Goal: Communication & Community: Answer question/provide support

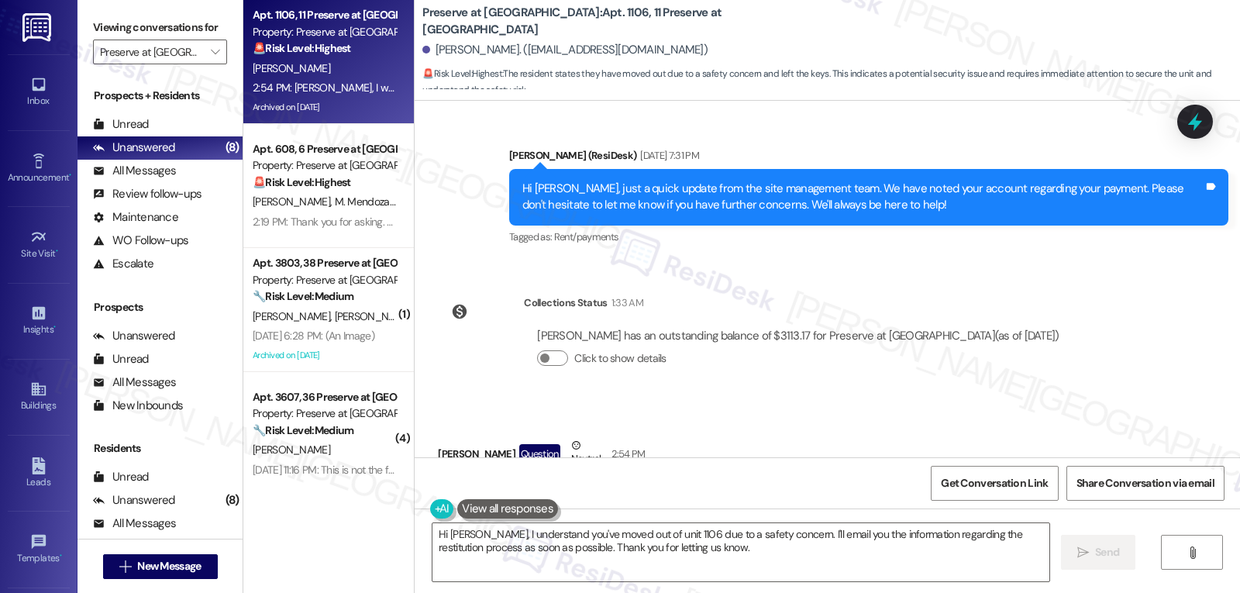
scroll to position [33822, 0]
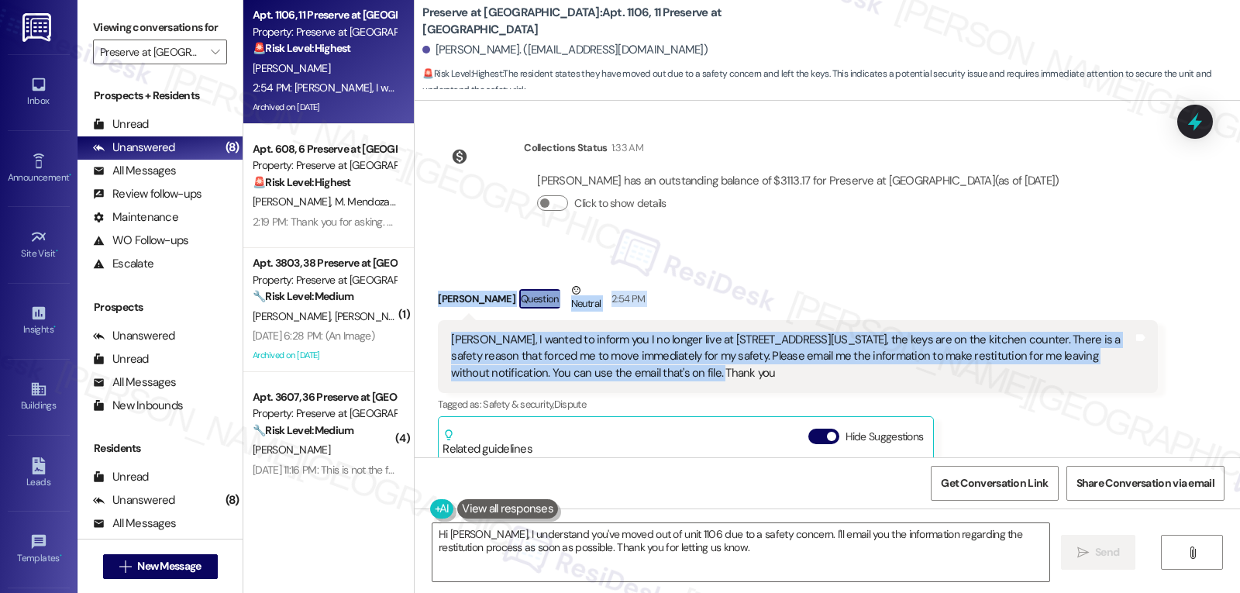
drag, startPoint x: 423, startPoint y: 195, endPoint x: 806, endPoint y: 286, distance: 394.3
click at [806, 286] on div "Received via SMS Constance Wilson Question Neutral 2:54 PM Sarah, I wanted to i…" at bounding box center [797, 491] width 743 height 440
copy div "Constance Wilson Question Neutral 2:54 PM Sarah, I wanted to inform you I no lo…"
click at [712, 556] on textarea "Hi Constance, I understand you've moved out of unit 1106 due to a safety concer…" at bounding box center [741, 552] width 617 height 58
paste textarea "thank you for letting me know. I’m so sorry to hear you felt unsafe and had to …"
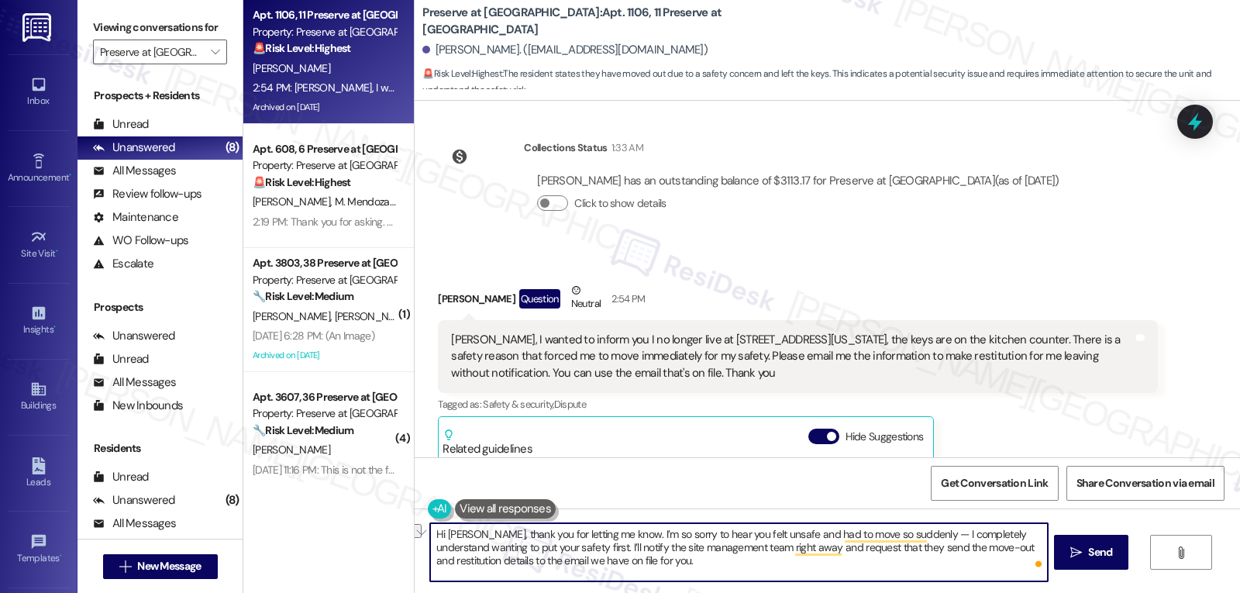
drag, startPoint x: 784, startPoint y: 547, endPoint x: 836, endPoint y: 547, distance: 51.9
click at [836, 547] on textarea "Hi Constance, thank you for letting me know. I’m so sorry to hear you felt unsa…" at bounding box center [738, 552] width 617 height 58
click at [715, 571] on textarea "Hi Constance, thank you for letting me know. I’m so sorry to hear you felt unsa…" at bounding box center [738, 552] width 617 height 58
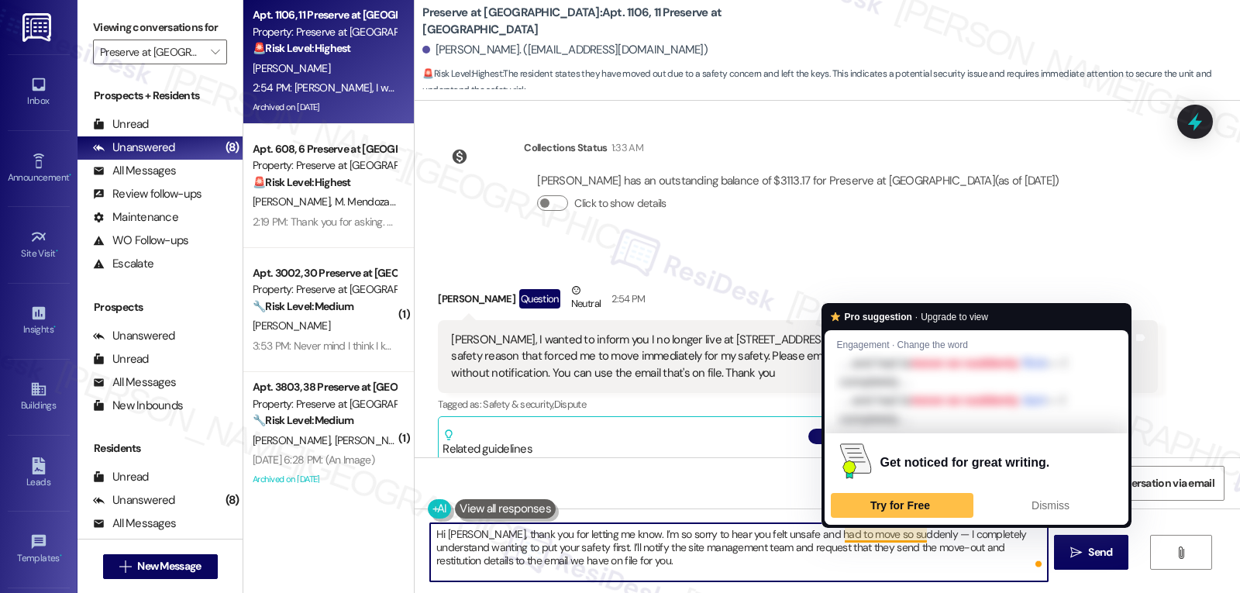
click at [924, 529] on textarea "Hi Constance, thank you for letting me know. I’m so sorry to hear you felt unsa…" at bounding box center [738, 552] width 617 height 58
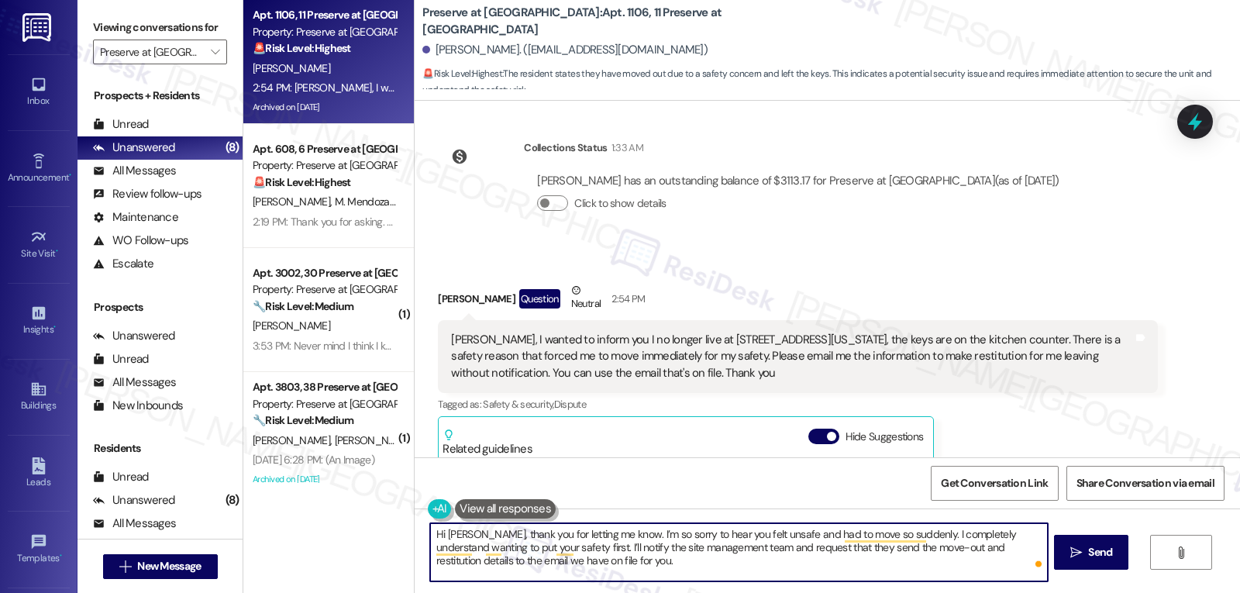
click at [658, 566] on textarea "Hi Constance, thank you for letting me know. I’m so sorry to hear you felt unsa…" at bounding box center [738, 552] width 617 height 58
type textarea "Hi Constance, thank you for letting me know. I’m so sorry to hear you felt unsa…"
click at [1102, 552] on span "Send" at bounding box center [1100, 552] width 24 height 16
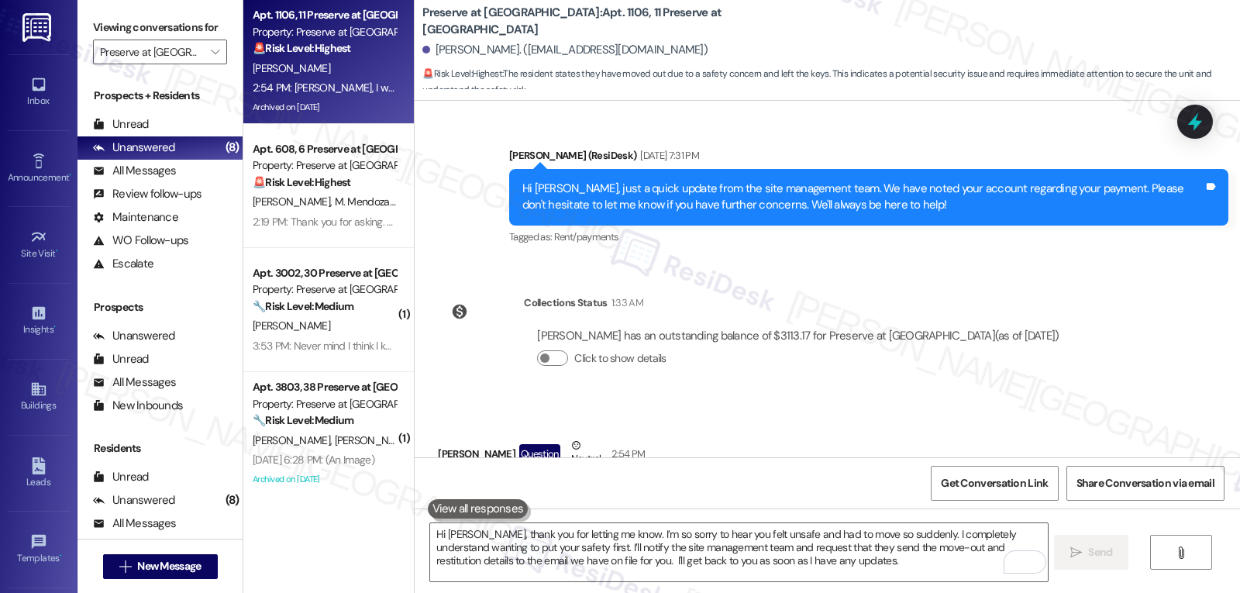
scroll to position [33977, 0]
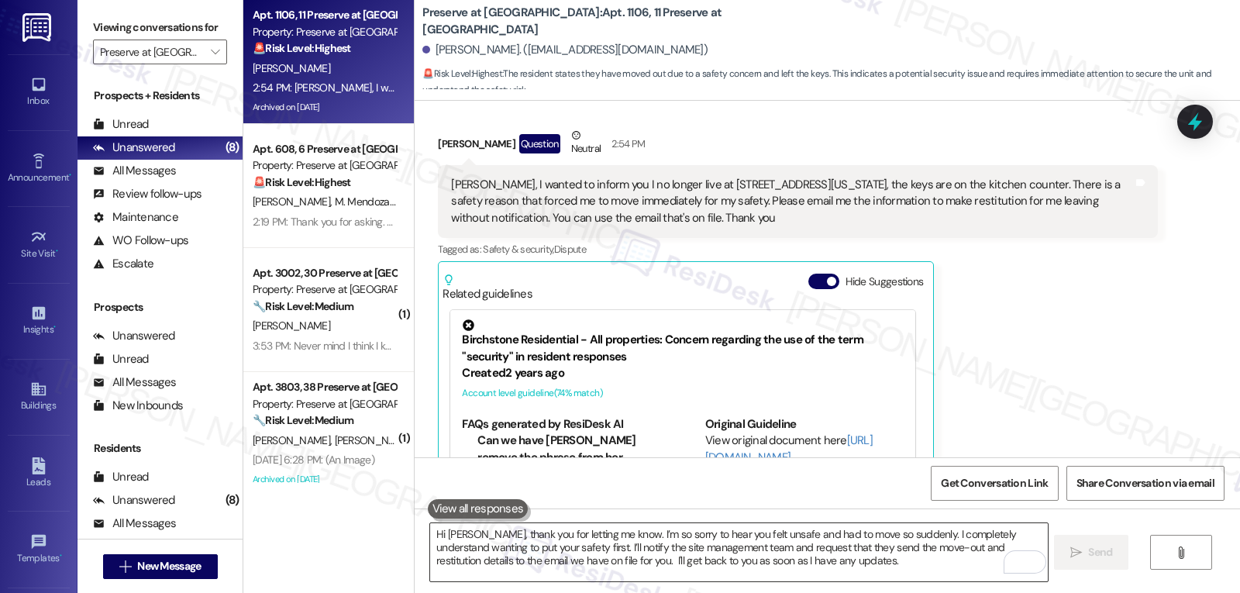
click at [543, 541] on textarea "Hi Constance, thank you for letting me know. I’m so sorry to hear you felt unsa…" at bounding box center [738, 552] width 617 height 58
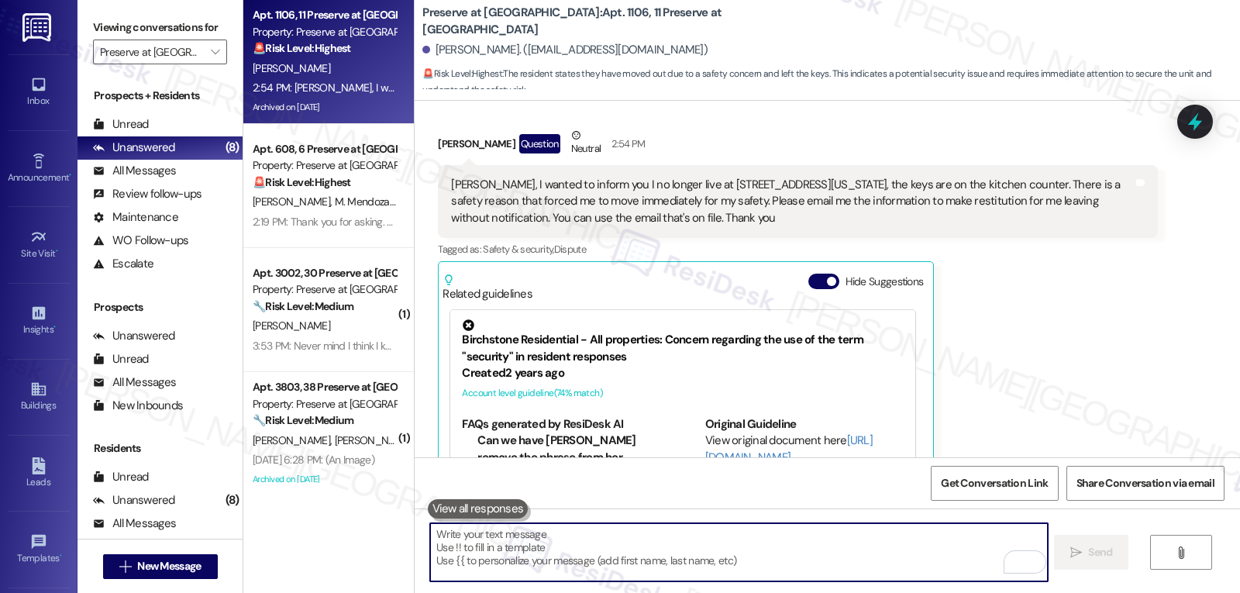
paste textarea "Hi Constance, thank you for letting me know. I’m so sorry to hear you felt unsa…"
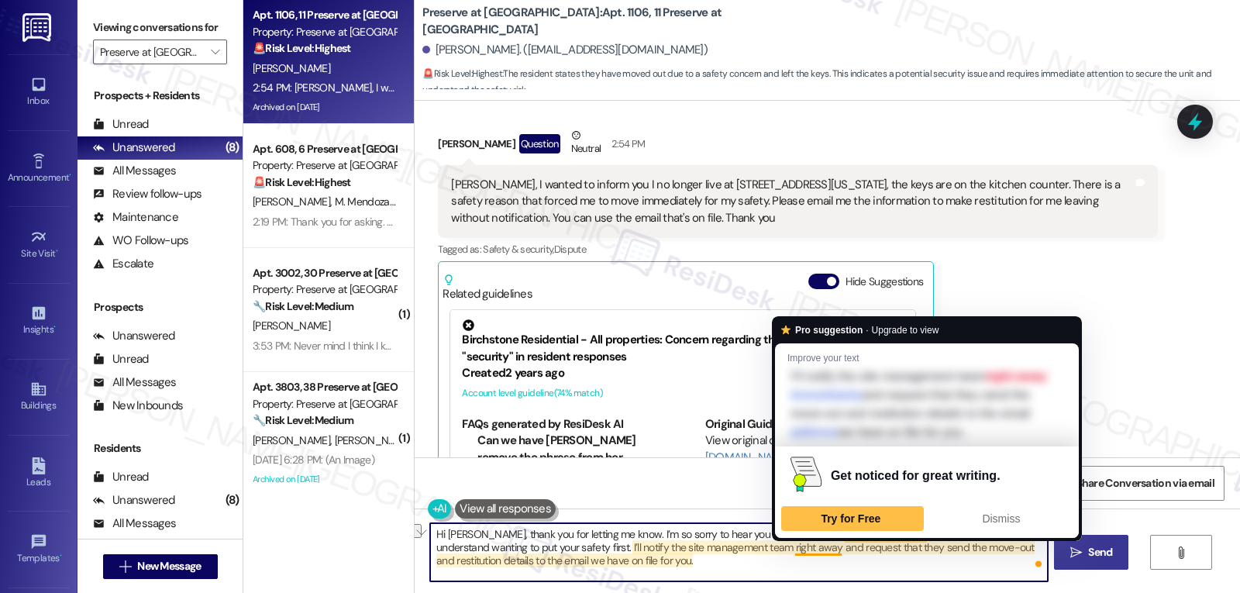
drag, startPoint x: 783, startPoint y: 552, endPoint x: 831, endPoint y: 553, distance: 48.1
click at [831, 553] on textarea "Hi Constance, thank you for letting me know. I’m so sorry to hear you felt unsa…" at bounding box center [738, 552] width 617 height 58
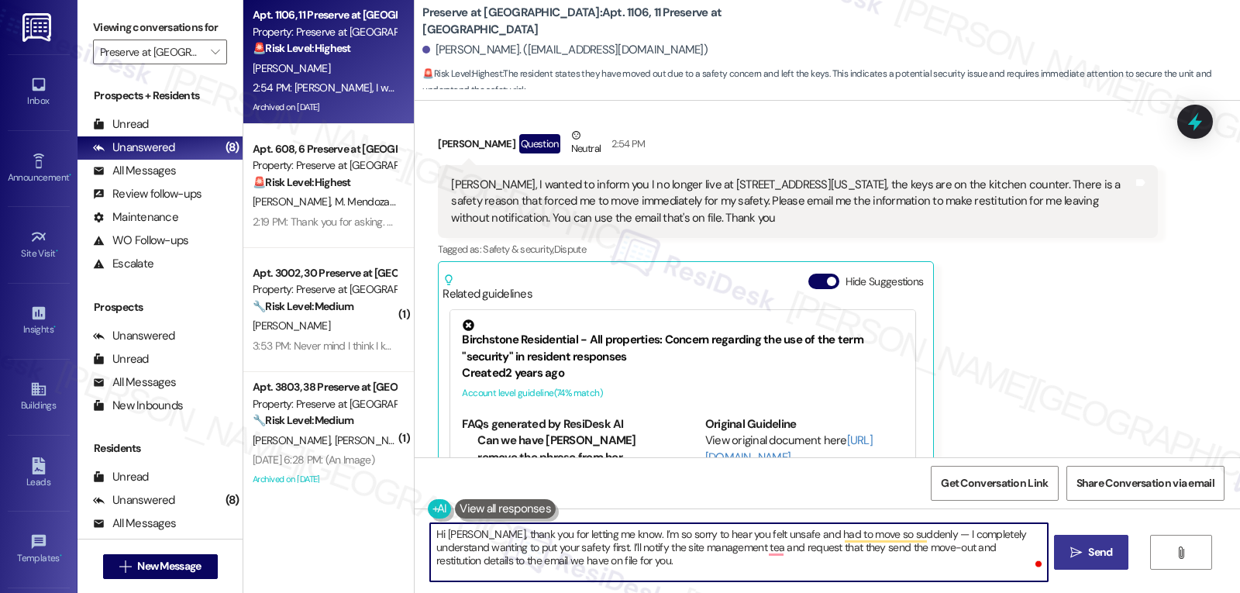
click at [930, 537] on textarea "Hi Constance, thank you for letting me know. I’m so sorry to hear you felt unsa…" at bounding box center [738, 552] width 617 height 58
drag, startPoint x: 730, startPoint y: 533, endPoint x: 798, endPoint y: 533, distance: 68.2
click at [798, 533] on textarea "Hi Constance, thank you for letting me know. I’m so sorry to hear you felt unsa…" at bounding box center [738, 552] width 617 height 58
click at [860, 573] on textarea "Hi Constance, thank you for letting me know. I’m so sorry to hear the reason yo…" at bounding box center [738, 552] width 617 height 58
click at [681, 572] on textarea "Hi Constance, thank you for letting me know. I’m so sorry to hear the reason yo…" at bounding box center [738, 552] width 617 height 58
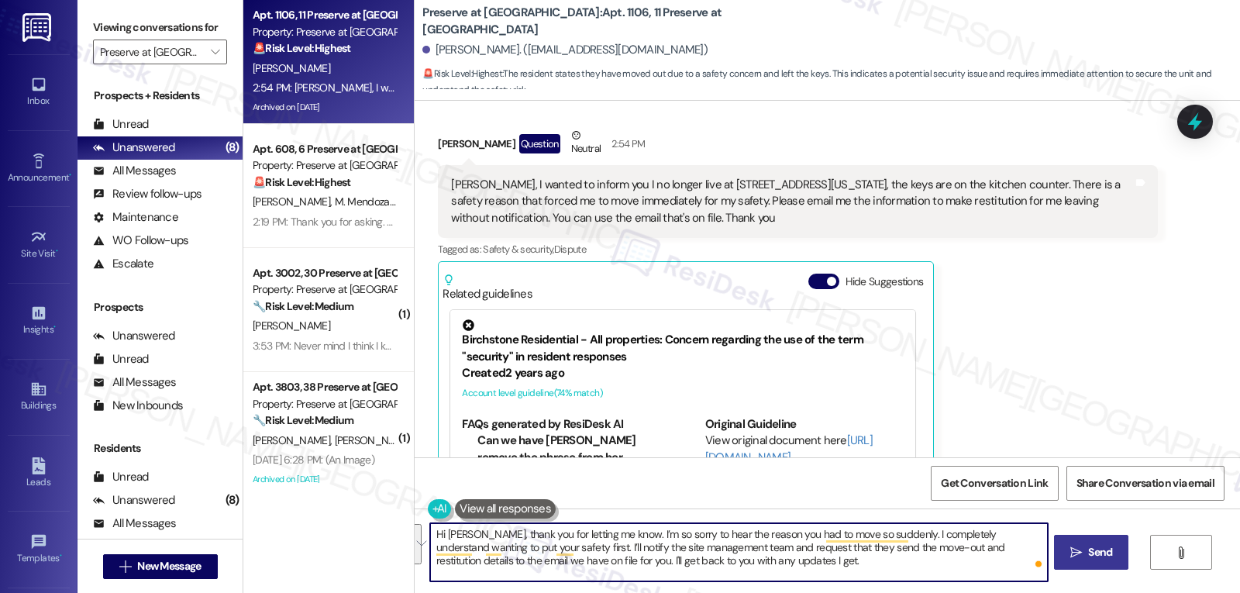
click at [888, 575] on textarea "Hi Constance, thank you for letting me know. I’m so sorry to hear the reason yo…" at bounding box center [738, 552] width 617 height 58
click at [526, 549] on textarea "Hi Constance, thank you for letting me know. I’m so sorry to hear the reason yo…" at bounding box center [738, 552] width 617 height 58
type textarea "Hi Constance, thank you for letting me know. I’m so sorry to hear the reason yo…"
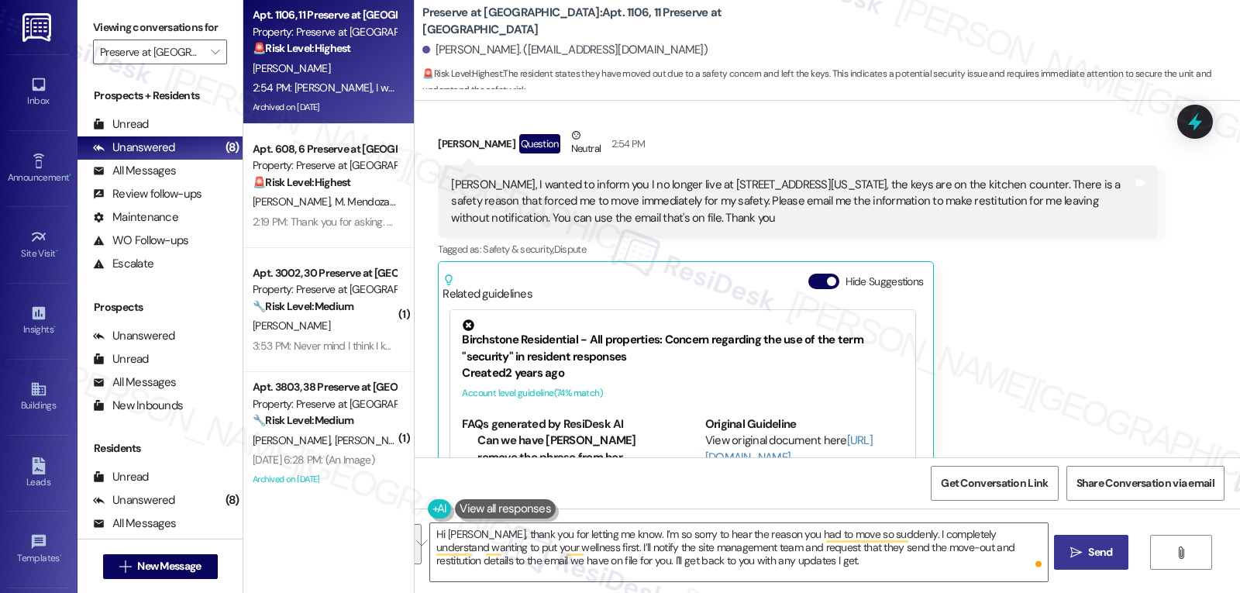
click at [1064, 547] on button " Send" at bounding box center [1091, 552] width 75 height 35
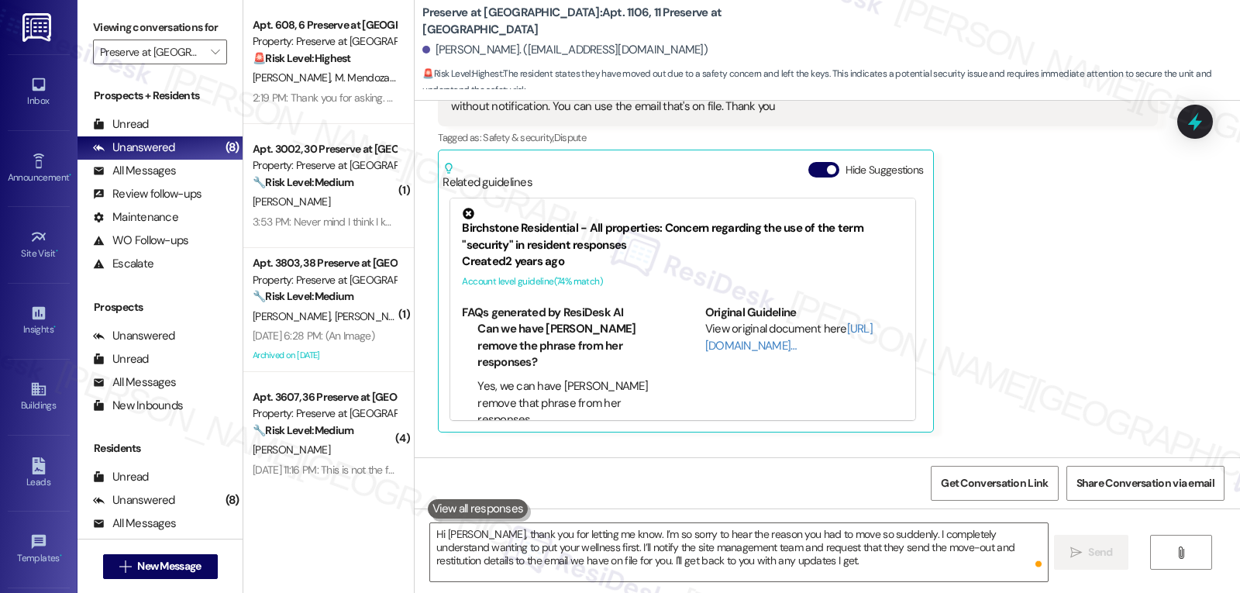
scroll to position [34118, 0]
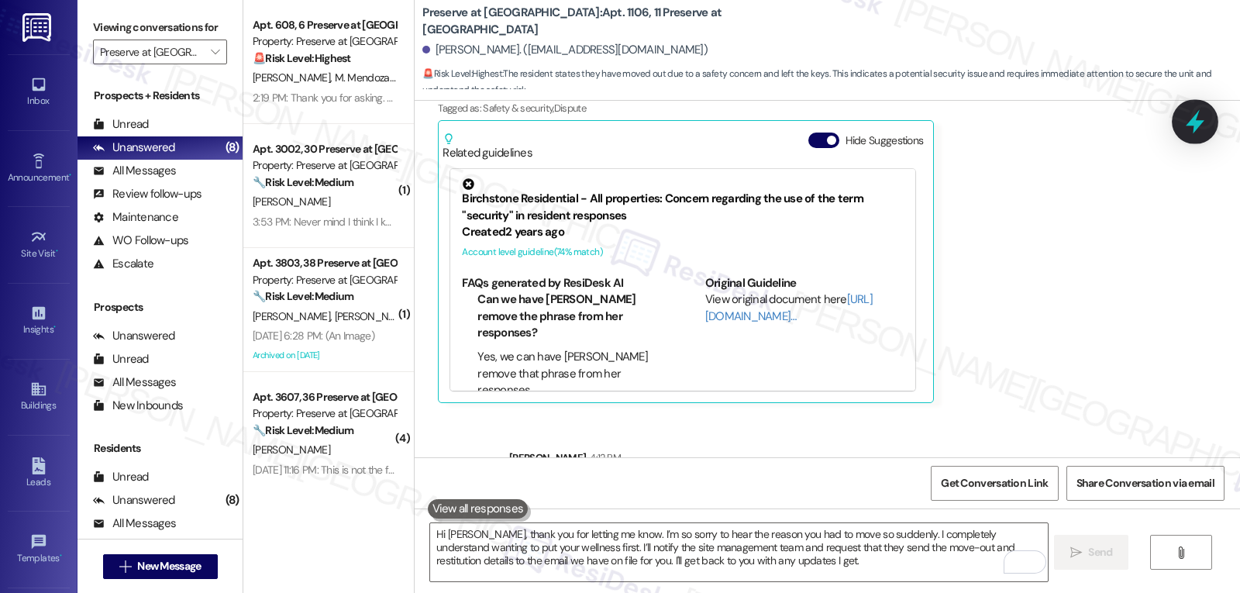
click at [1194, 125] on icon at bounding box center [1195, 122] width 19 height 24
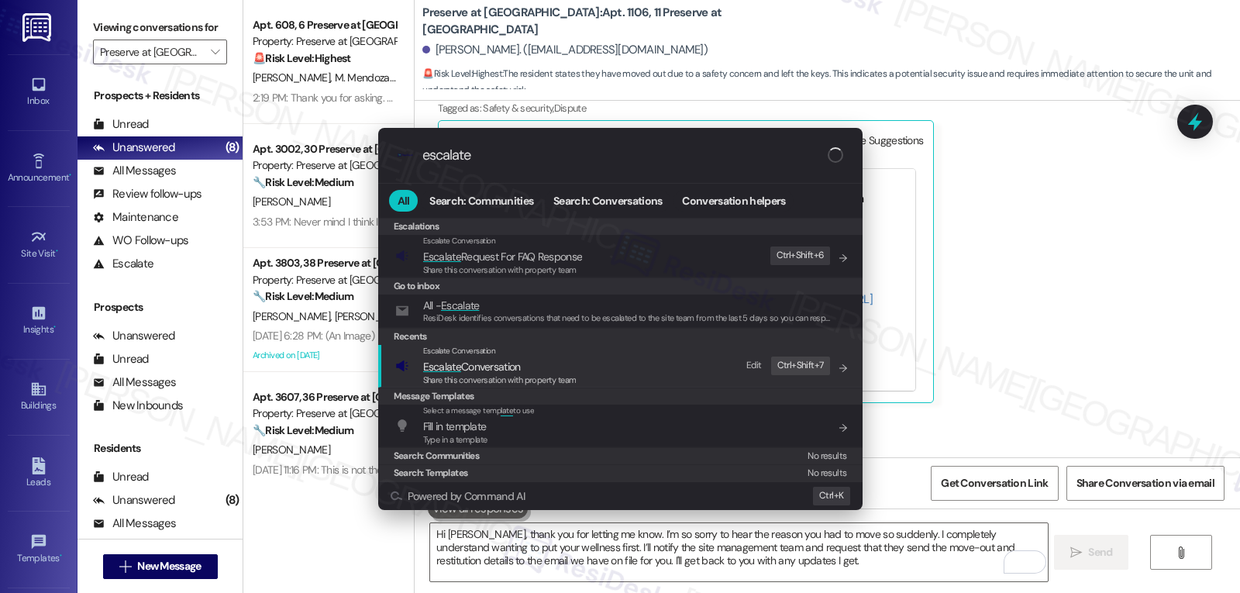
type input "escalate"
click at [506, 371] on span "Escalate Conversation" at bounding box center [472, 367] width 98 height 14
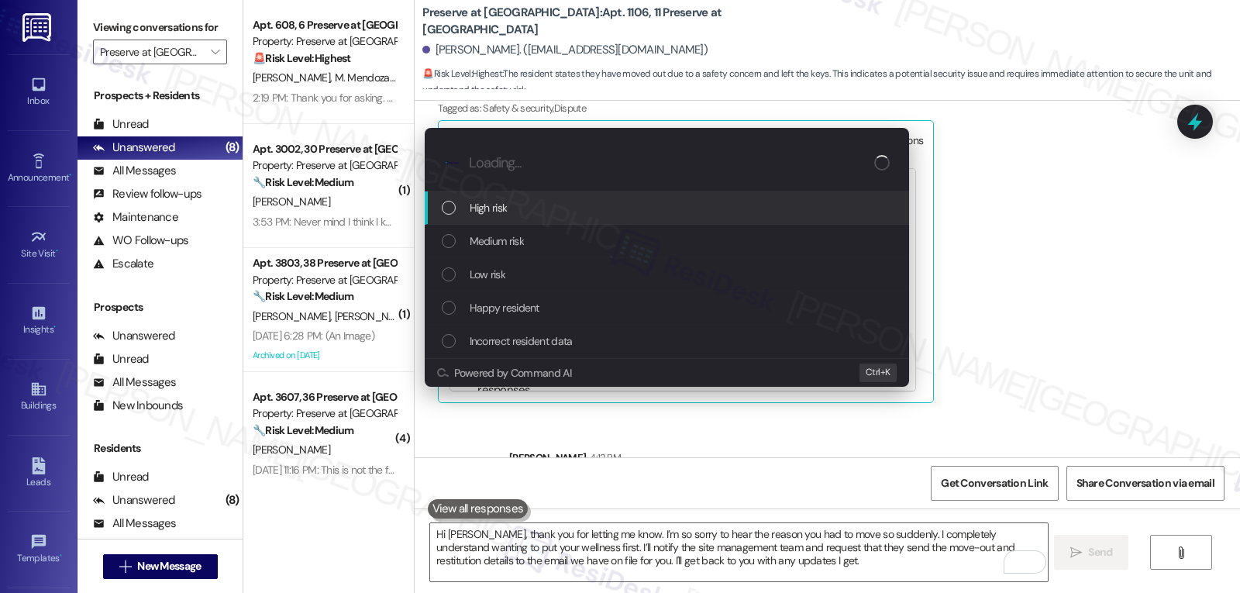
click at [543, 208] on div "High risk" at bounding box center [669, 207] width 454 height 17
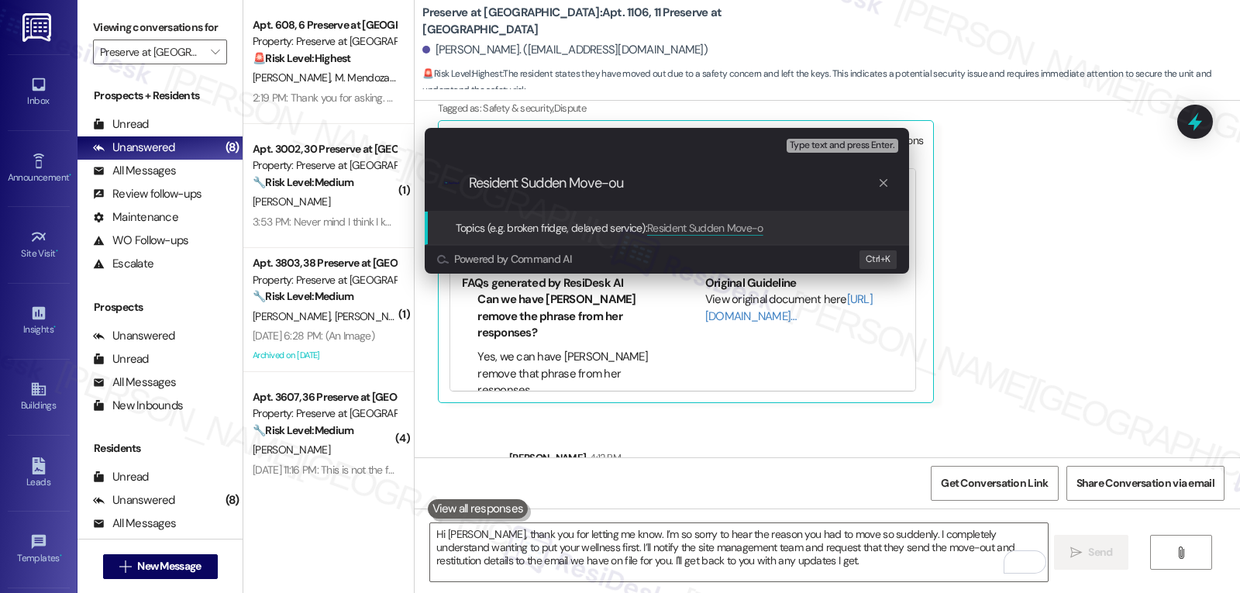
type input "Resident Sudden Move-out"
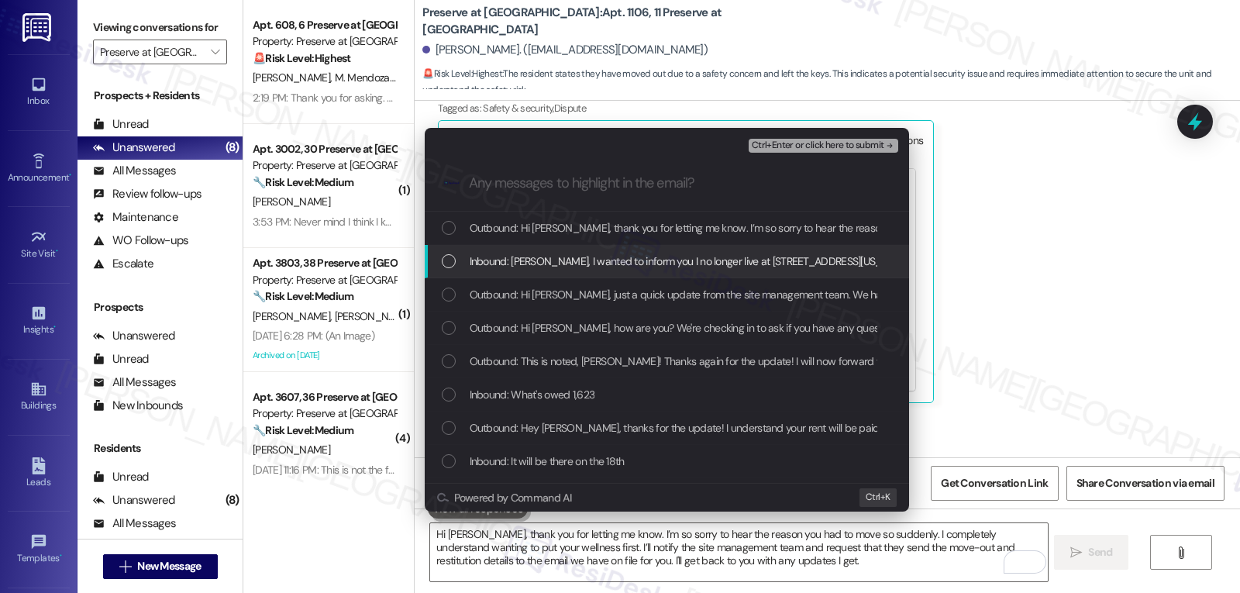
click at [562, 271] on div "Inbound: Sarah, I wanted to inform you I no longer live at 2523 Ohio Drive unit…" at bounding box center [667, 261] width 485 height 33
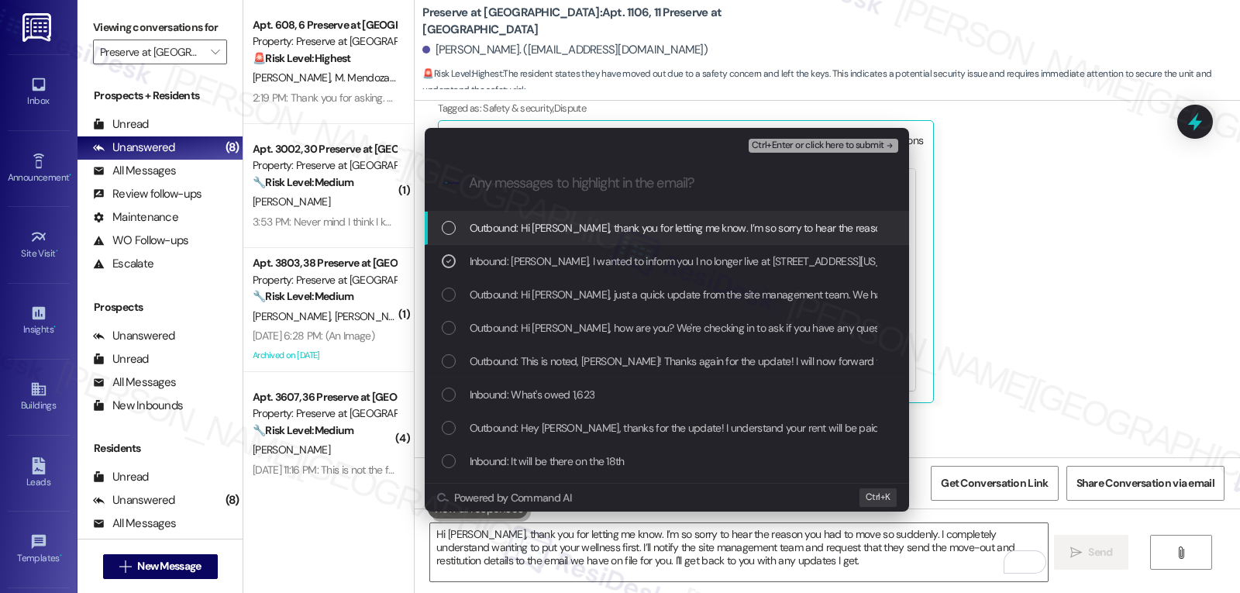
click at [863, 146] on span "Ctrl+Enter or click here to submit" at bounding box center [818, 145] width 133 height 11
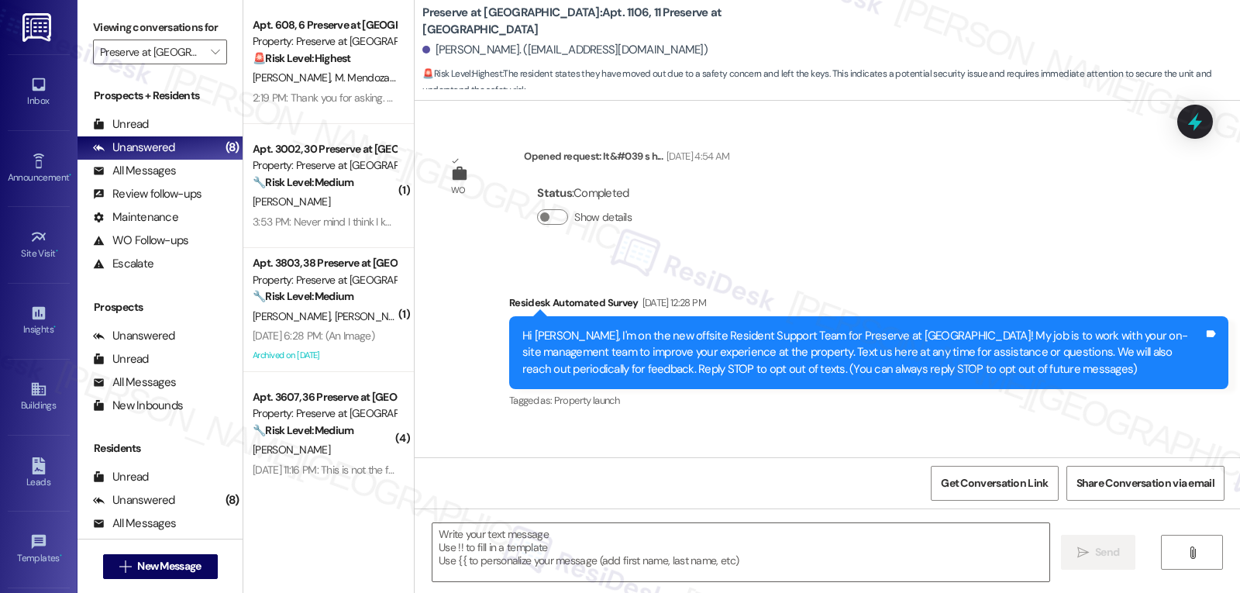
scroll to position [34141, 0]
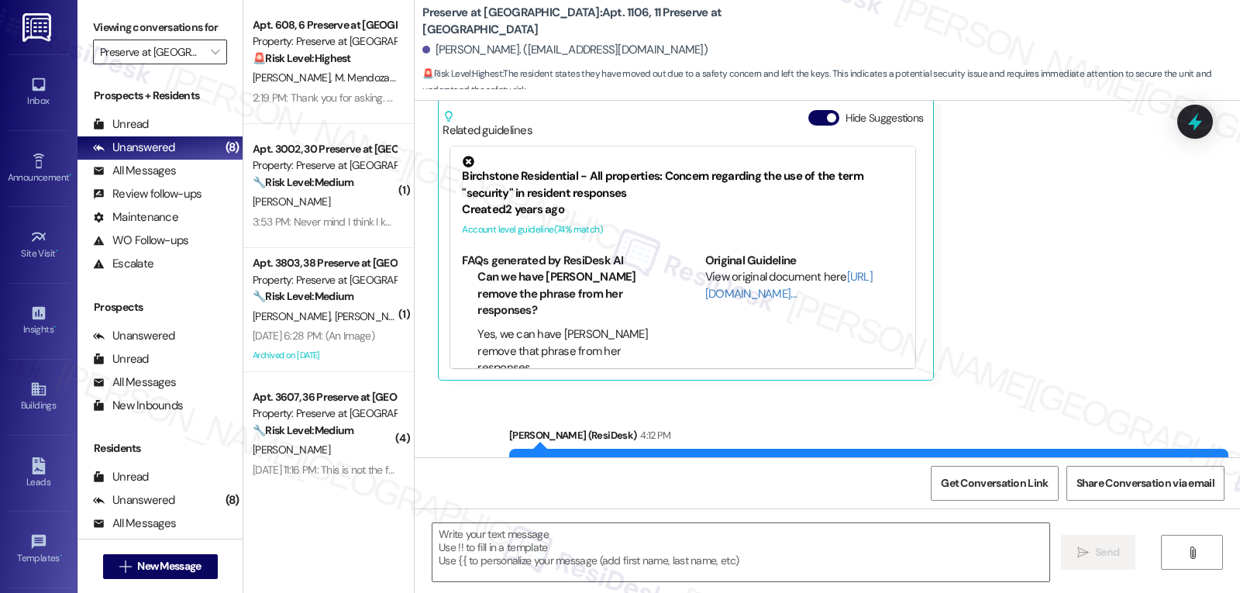
type textarea "Fetching suggested responses. Please feel free to read through the conversation…"
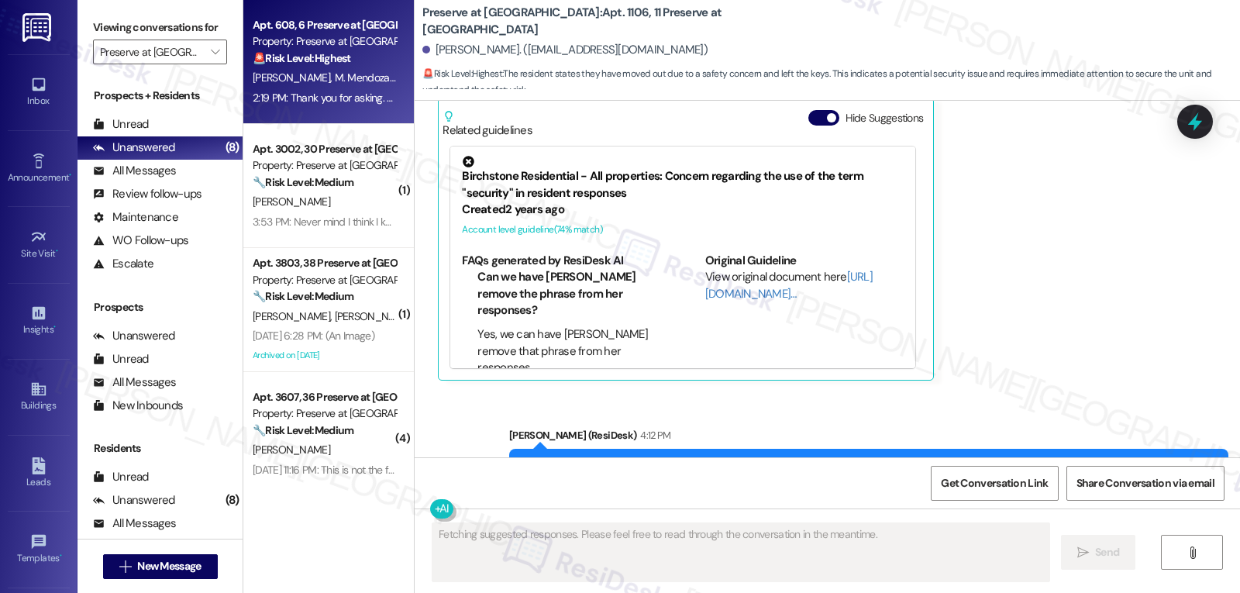
click at [335, 78] on span "M. Mendozaauccalla" at bounding box center [381, 78] width 92 height 14
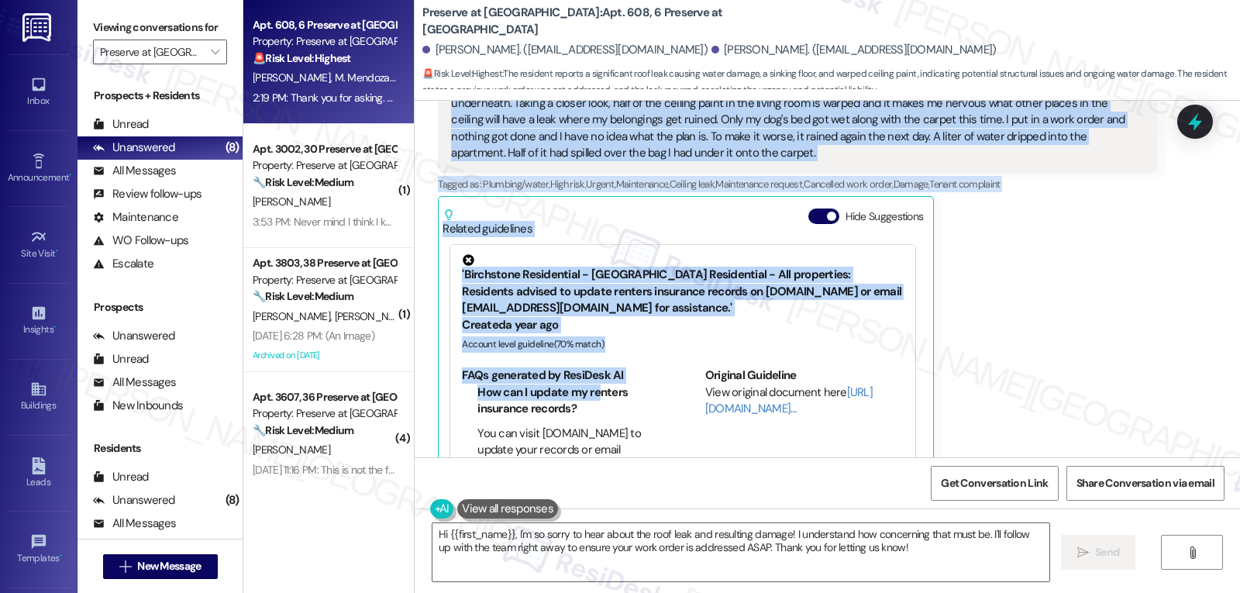
scroll to position [1909, 0]
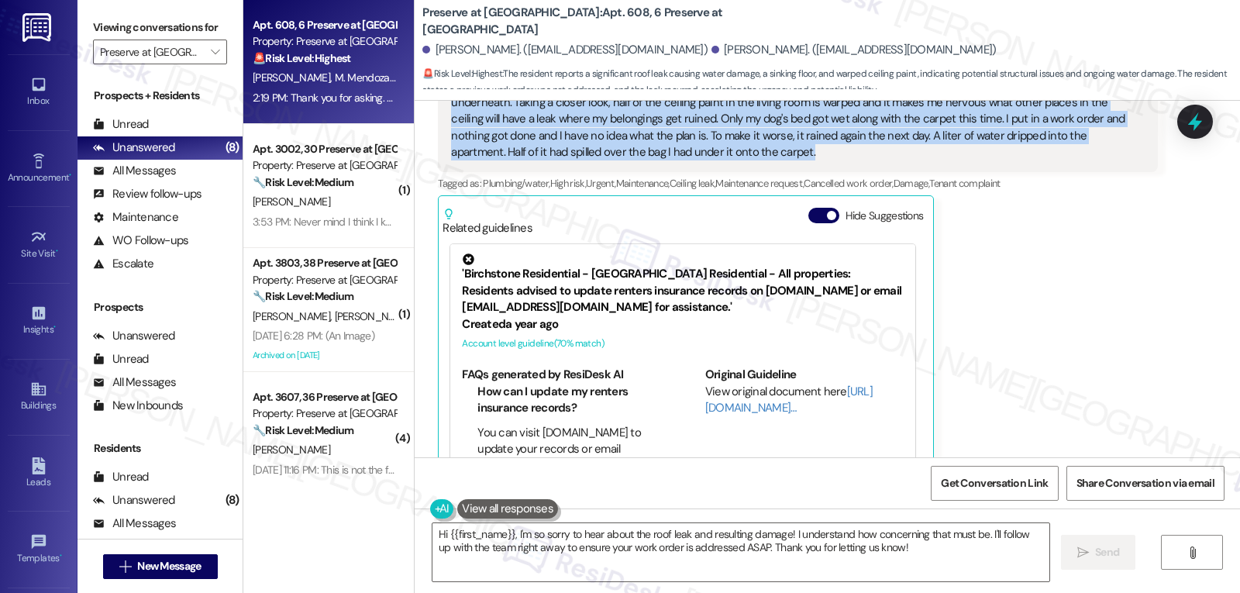
drag, startPoint x: 505, startPoint y: 198, endPoint x: 647, endPoint y: 134, distance: 155.1
click at [647, 134] on div "Lease started Aug 11, 2025 at 8:00 PM Survey, sent via SMS Residesk Automated S…" at bounding box center [828, 279] width 826 height 357
copy div "By the way, Bryan, how are things going at Preserve at Preston? Has it been eve…"
click at [495, 531] on textarea "Hi {{first_name}}, I'm so sorry to hear about the roof leak and resulting damag…" at bounding box center [741, 552] width 617 height 58
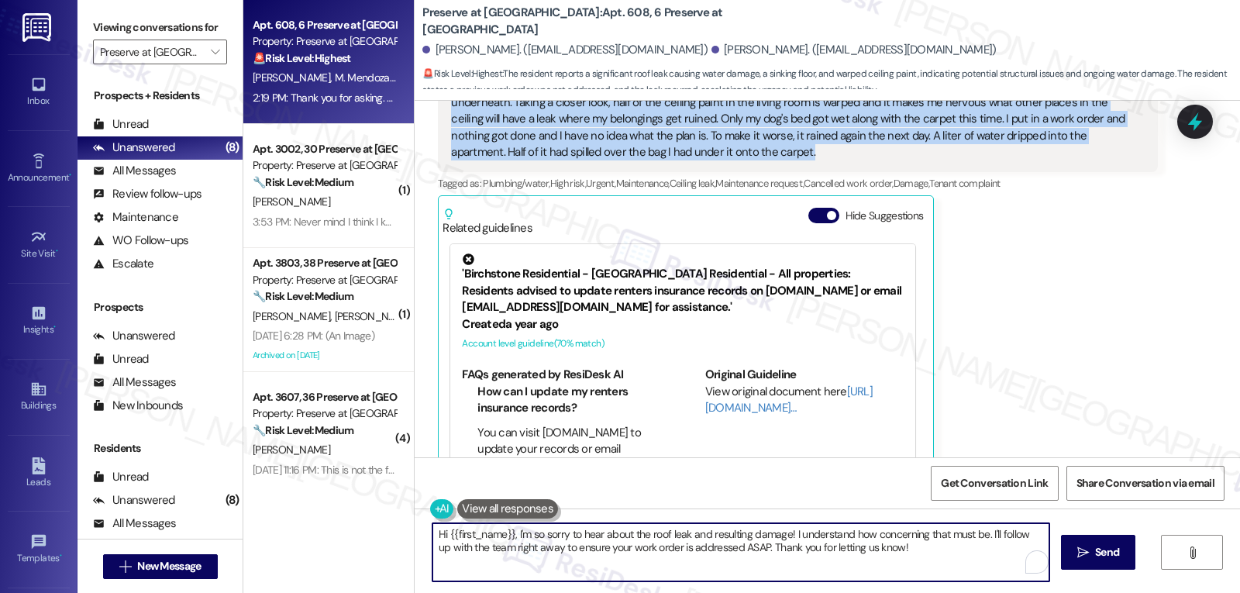
paste textarea "Bryan, thank you for sharing what’s been going on. I’m so sorry about the roof …"
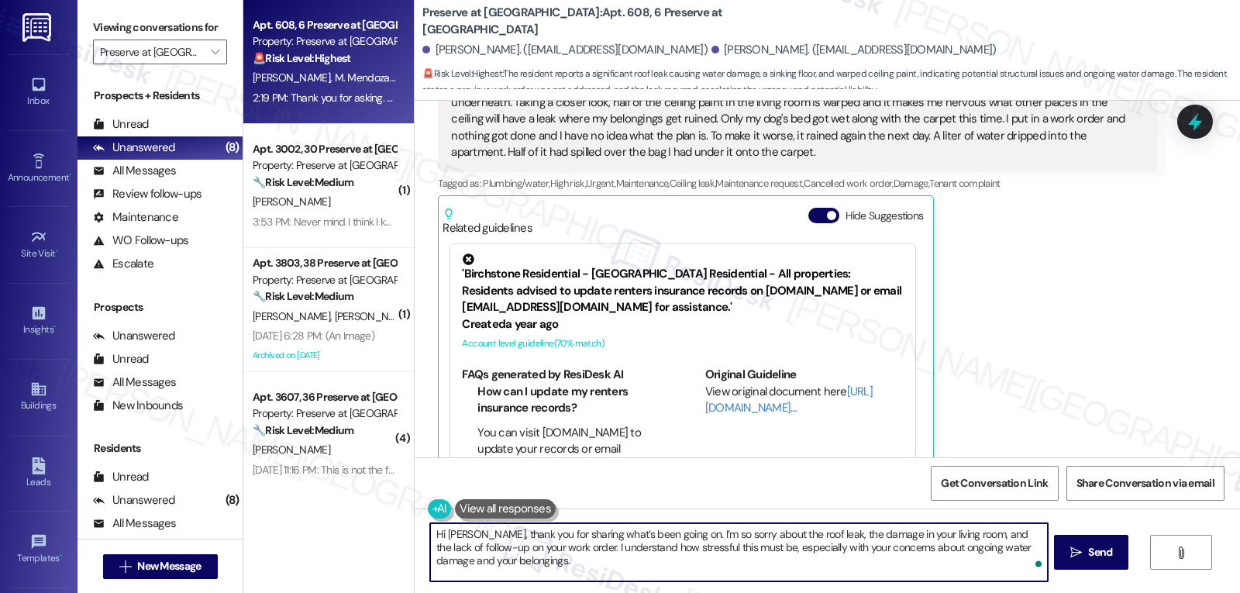
type textarea "Hi Bryan, thank you for sharing what’s been going on. I’m so sorry about the ro…"
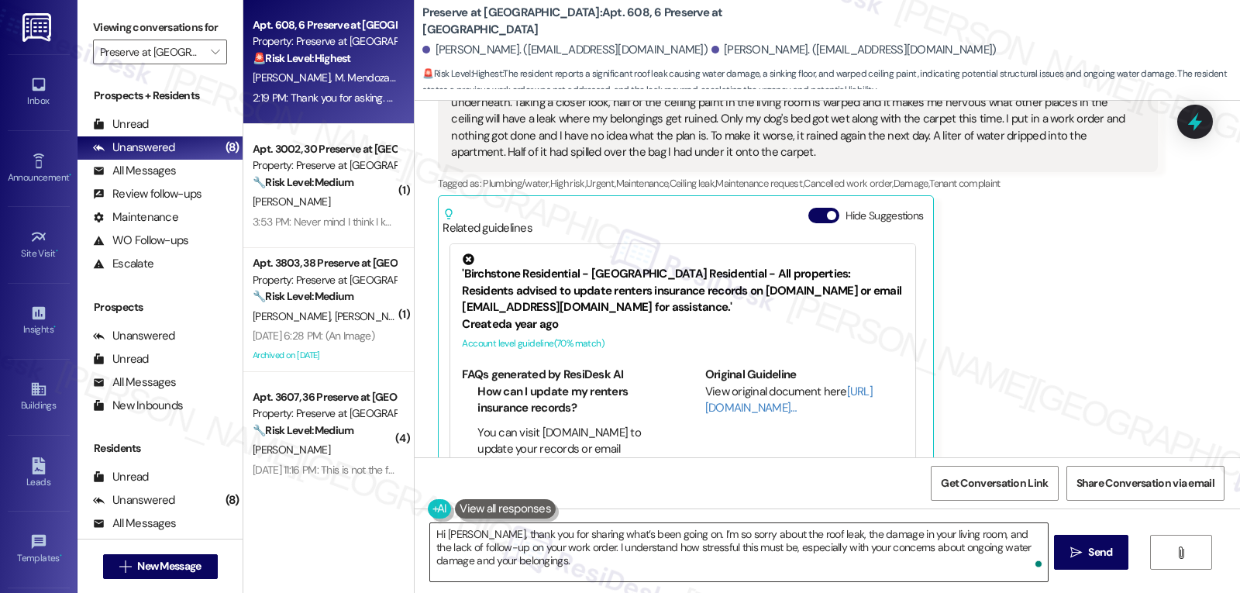
click at [554, 571] on textarea "Hi Bryan, thank you for sharing what’s been going on. I’m so sorry about the ro…" at bounding box center [738, 552] width 617 height 58
click at [1071, 547] on icon "" at bounding box center [1077, 553] width 12 height 12
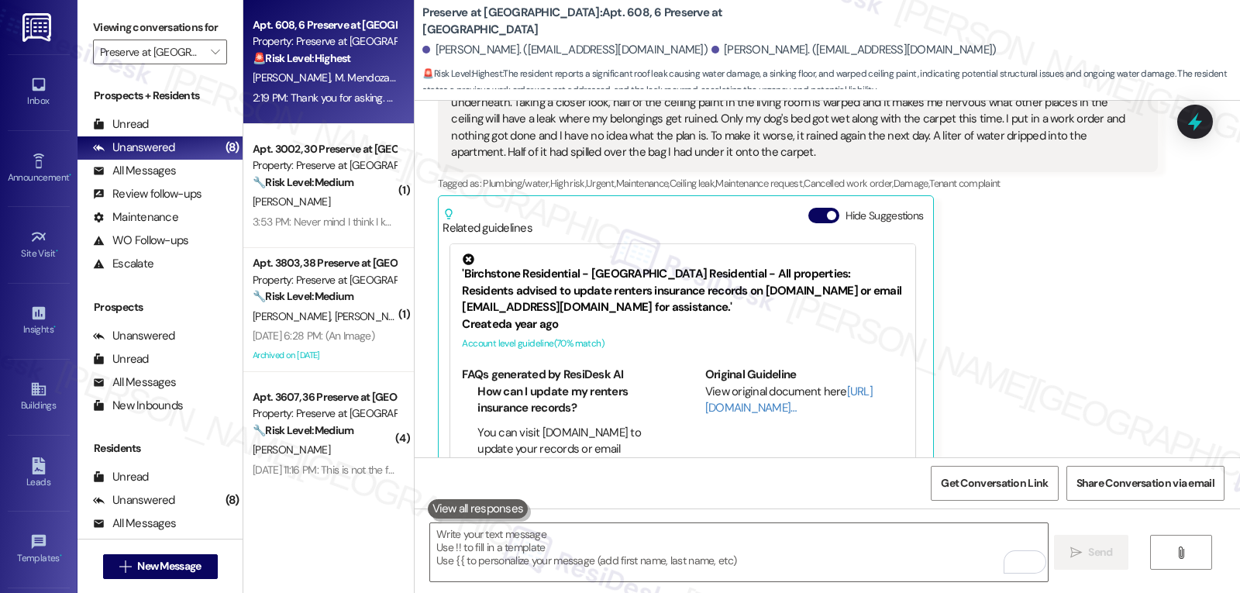
scroll to position [1754, 0]
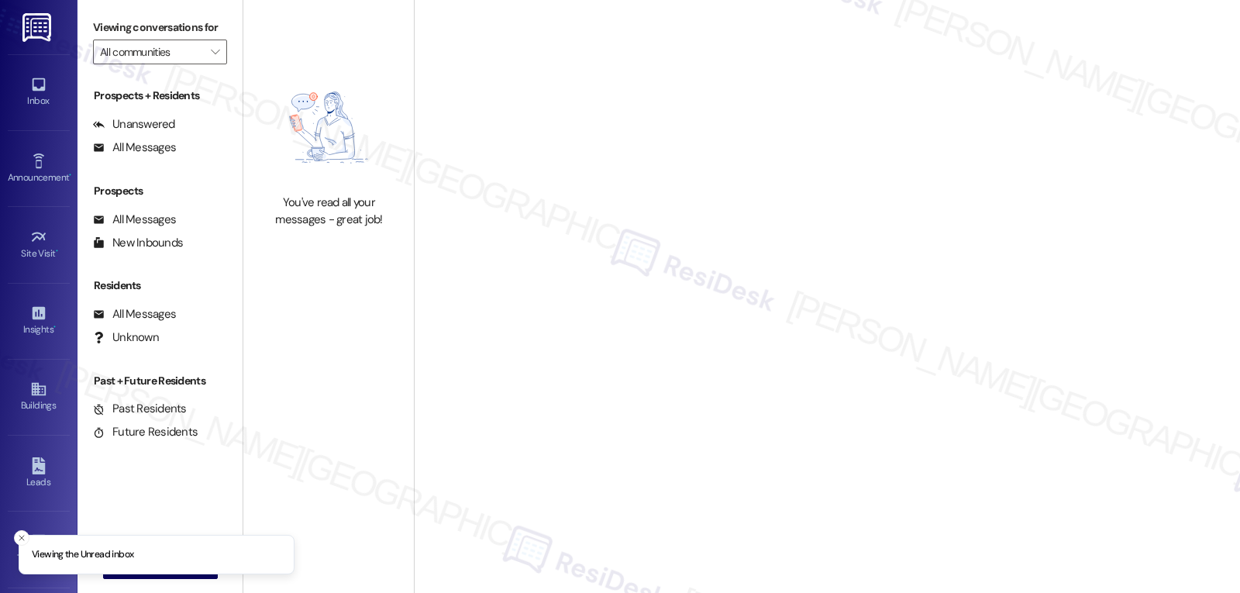
type input "Preserve at [GEOGRAPHIC_DATA]"
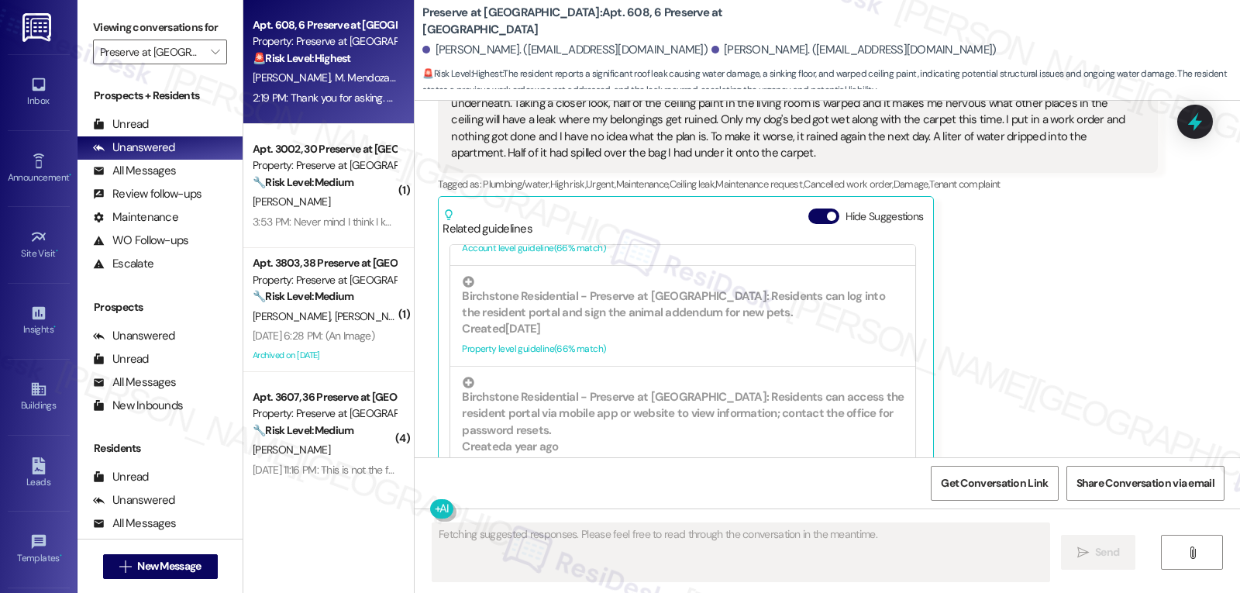
scroll to position [1909, 0]
click at [827, 211] on span "button" at bounding box center [831, 215] width 9 height 9
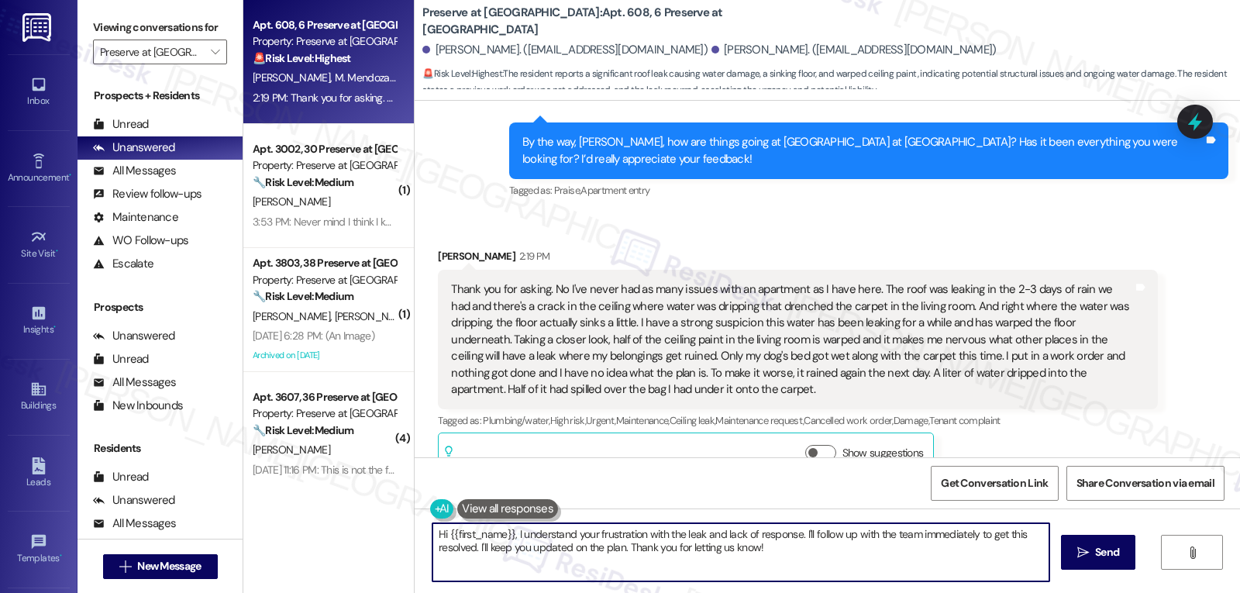
click at [629, 558] on textarea "Hi {{first_name}}, I understand your frustration with the leak and lack of resp…" at bounding box center [741, 552] width 617 height 58
paste textarea "Bryan, thank you for sharing what’s been going on. I’m so sorry about the roof …"
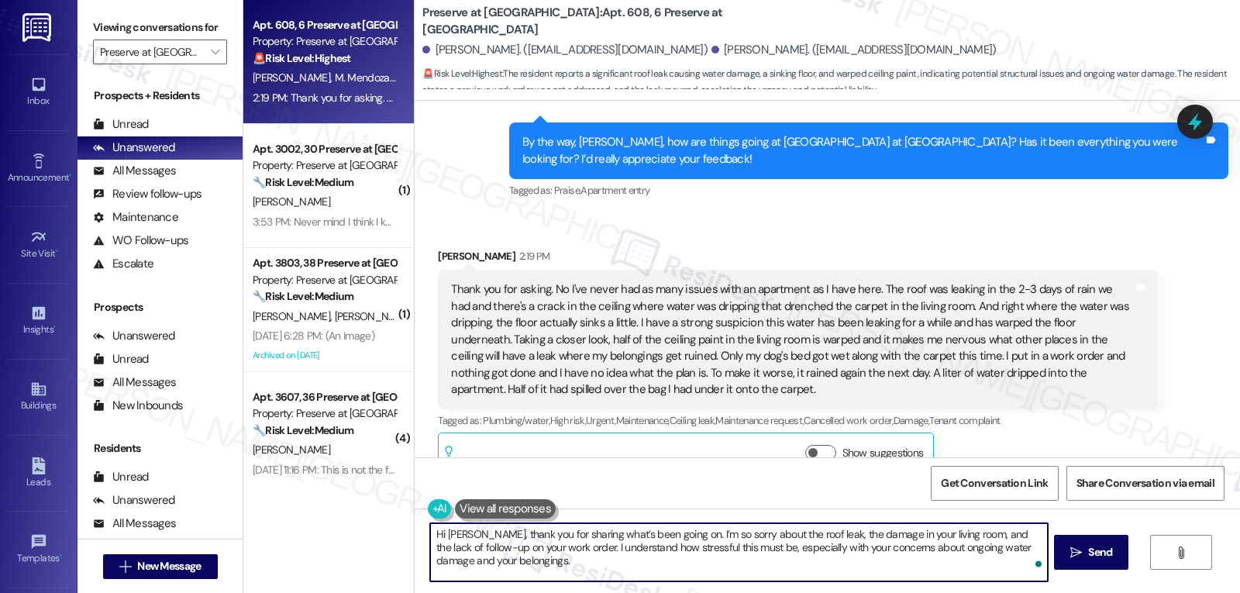
click at [950, 548] on textarea "Hi Bryan, thank you for sharing what’s been going on. I’m so sorry about the ro…" at bounding box center [738, 552] width 617 height 58
click at [538, 581] on textarea "Hi Bryan, thank you for sharing what’s been going on. I’m so sorry about the ro…" at bounding box center [738, 552] width 617 height 58
type textarea "Hi Bryan, thank you for sharing what’s been going on. I’m so sorry about the ro…"
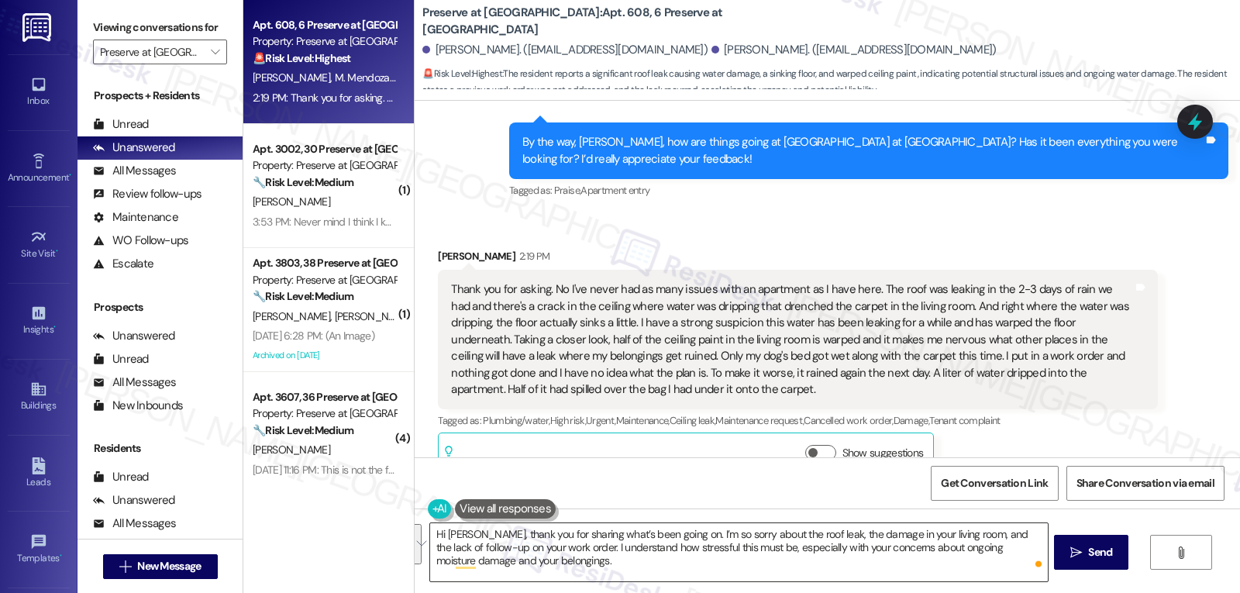
click at [637, 555] on textarea "Hi Bryan, thank you for sharing what’s been going on. I’m so sorry about the ro…" at bounding box center [738, 552] width 617 height 58
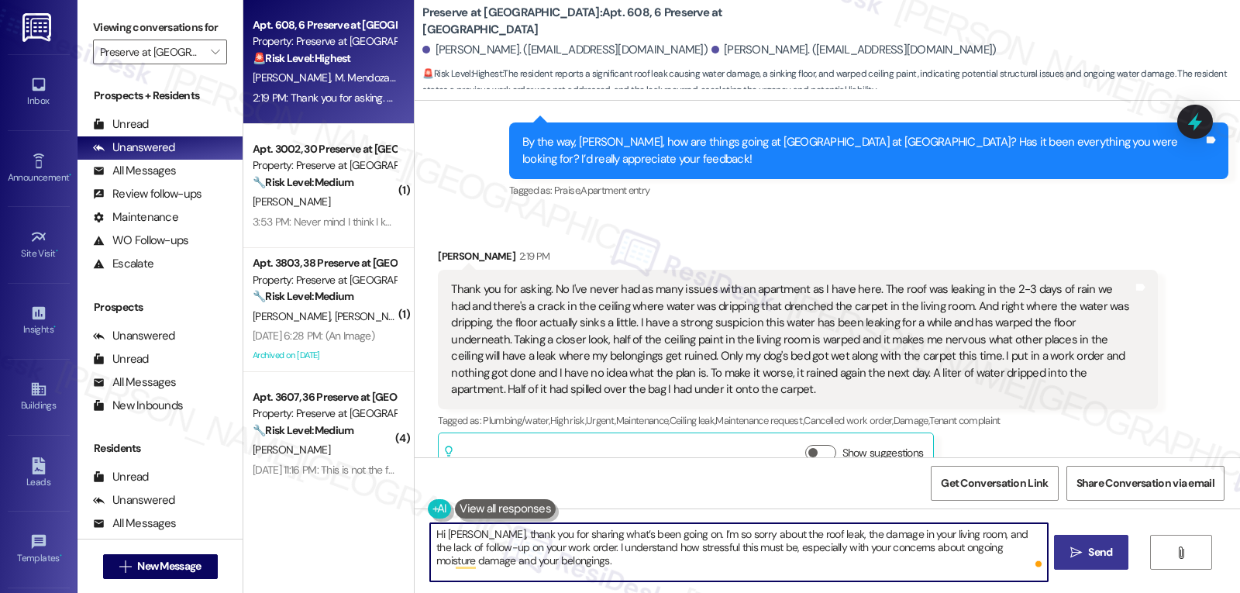
click at [1093, 561] on span "Send" at bounding box center [1100, 552] width 24 height 16
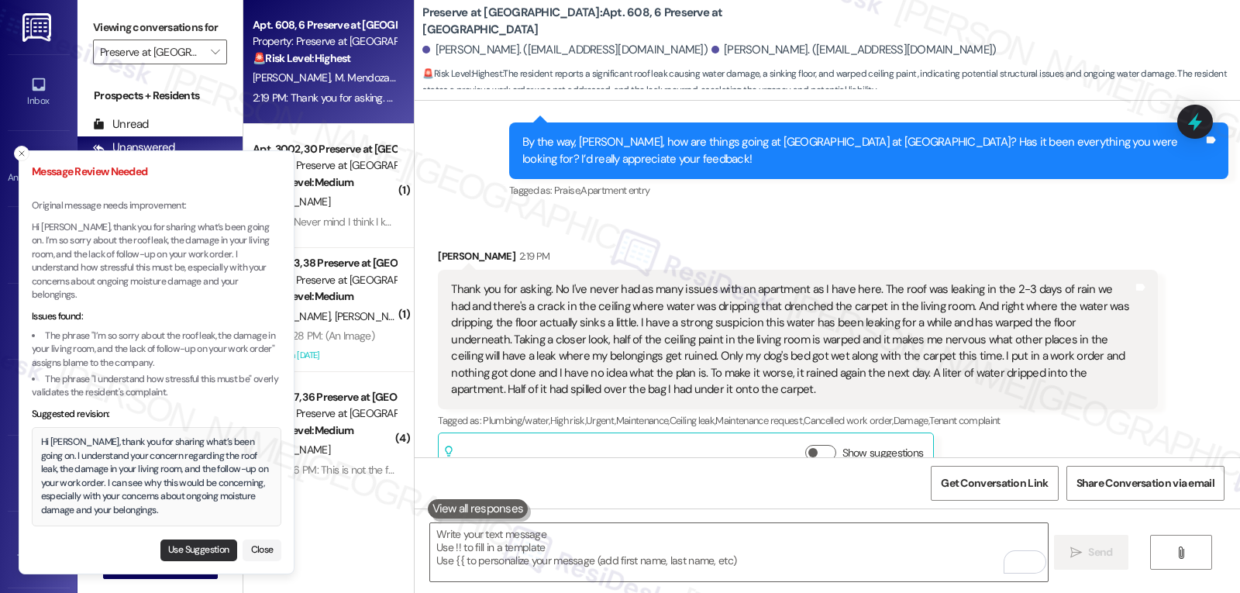
click at [198, 552] on button "Use Suggestion" at bounding box center [198, 551] width 77 height 22
type textarea "Hi Bryan, thank you for sharing what’s been going on. I understand your concern…"
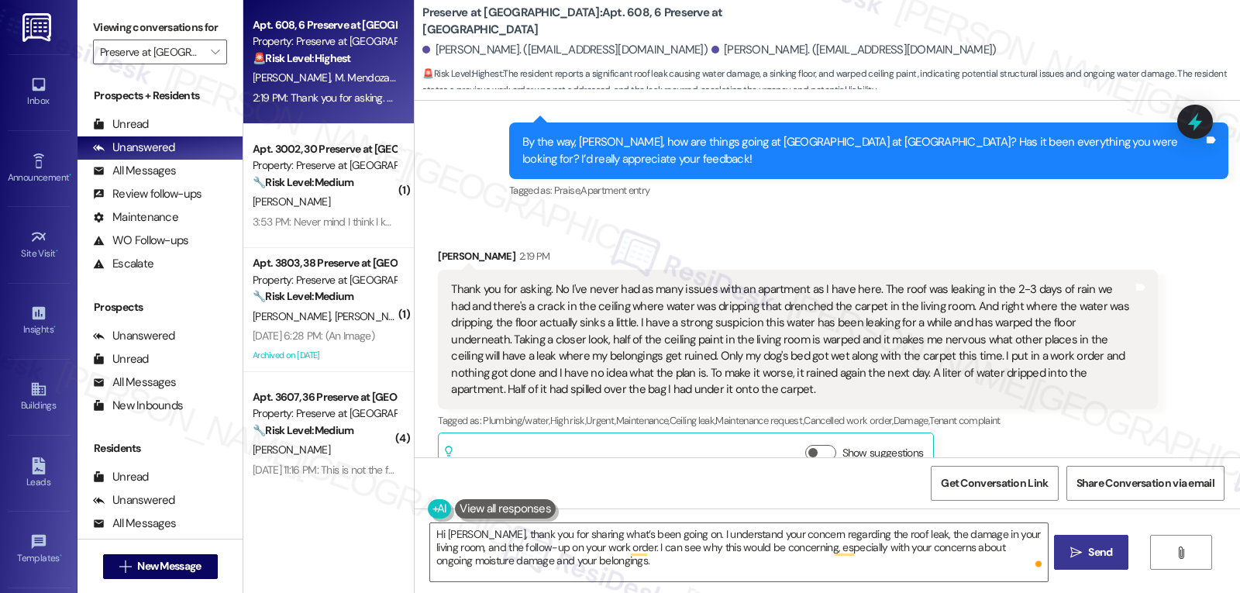
click at [1074, 567] on button " Send" at bounding box center [1091, 552] width 75 height 35
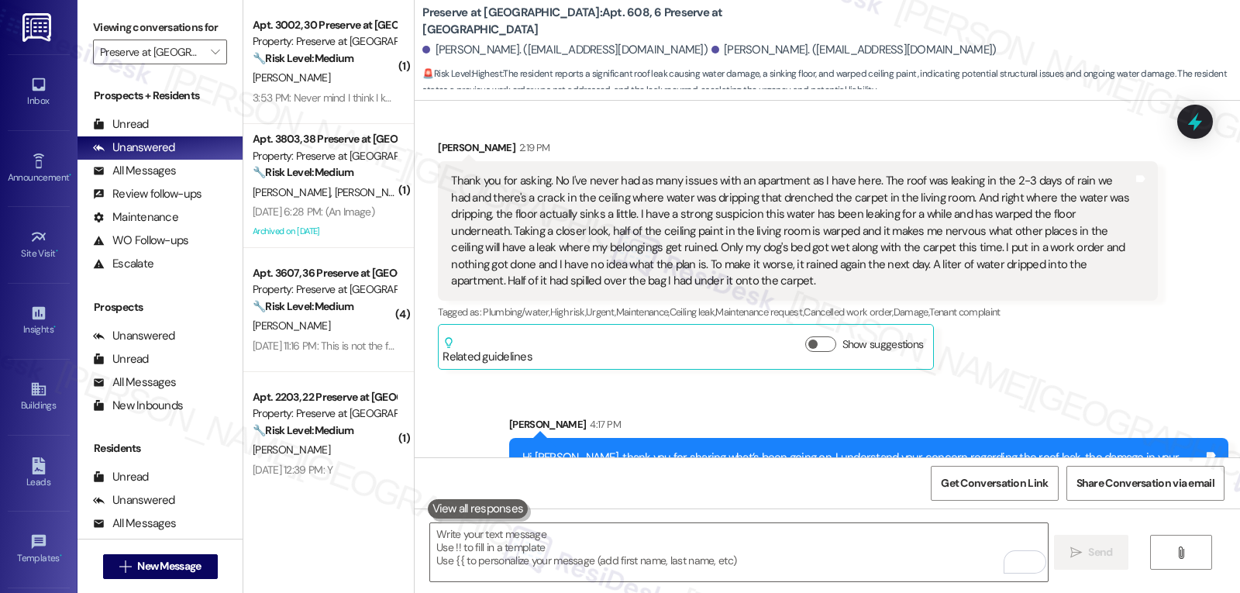
scroll to position [1813, 0]
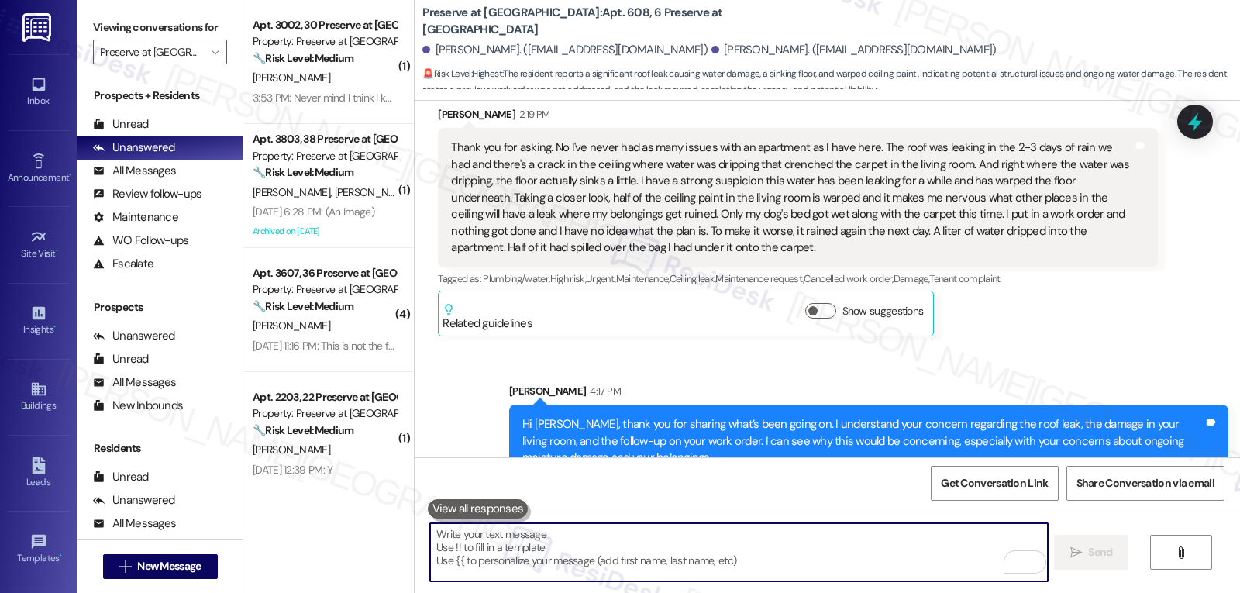
click at [545, 557] on textarea "To enrich screen reader interactions, please activate Accessibility in Grammarl…" at bounding box center [738, 552] width 617 height 58
paste textarea "I’ll escalate this right away to the site management team so they can prioritiz…"
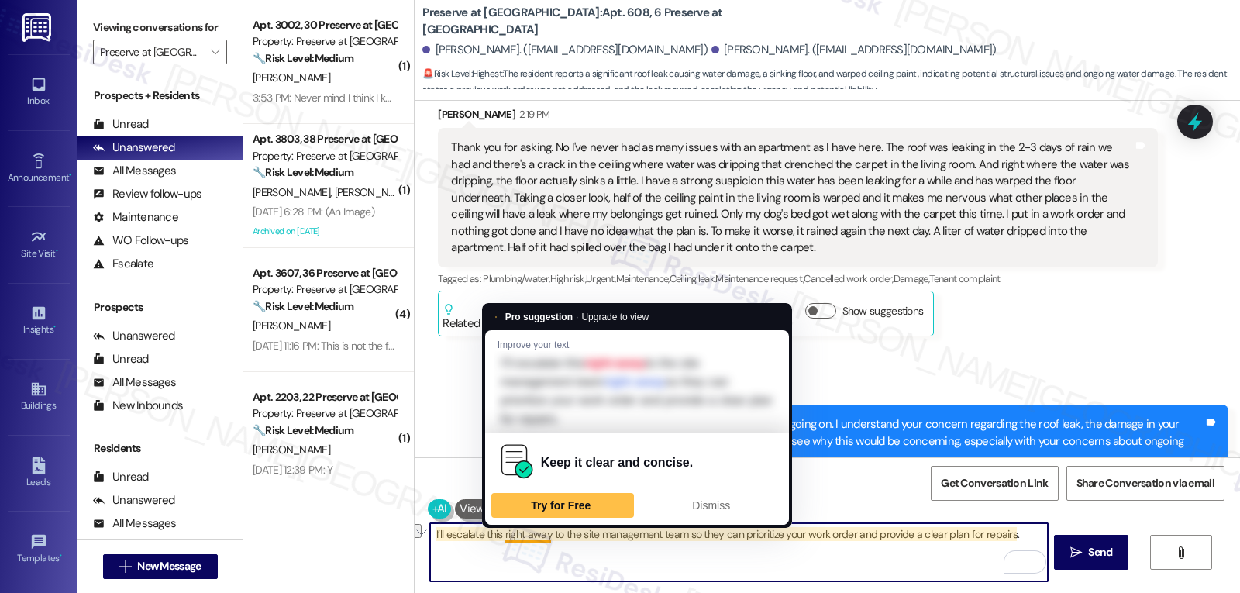
drag, startPoint x: 498, startPoint y: 535, endPoint x: 542, endPoint y: 538, distance: 43.5
click at [542, 538] on textarea "I’ll escalate this right away to the site management team so they can prioritiz…" at bounding box center [738, 552] width 617 height 58
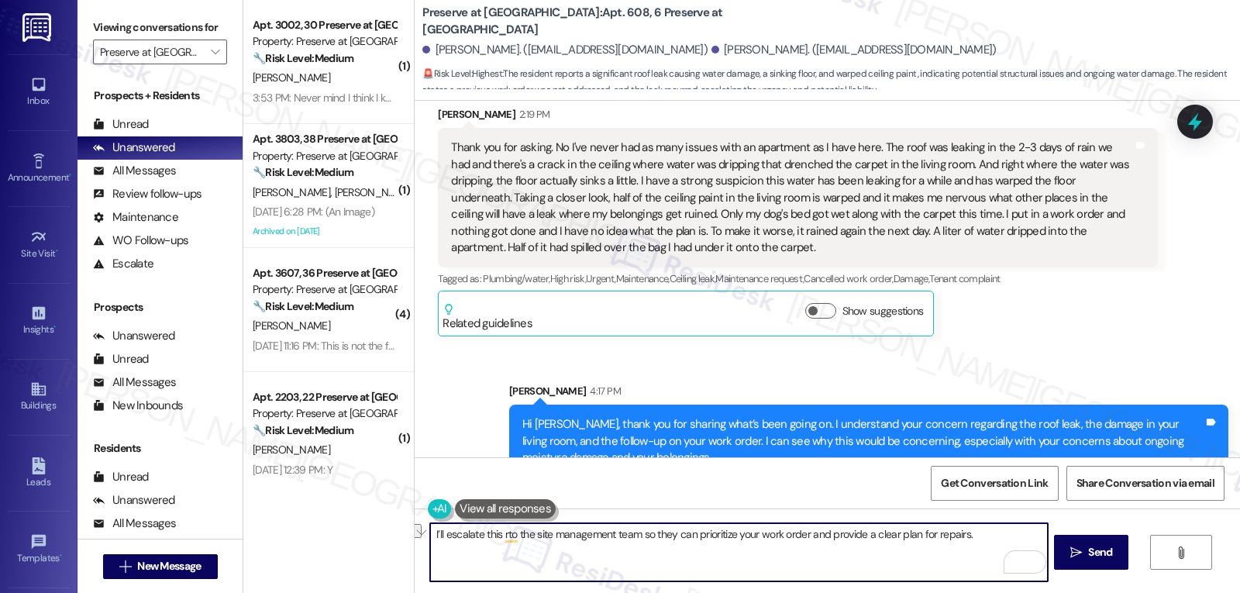
drag, startPoint x: 636, startPoint y: 536, endPoint x: 984, endPoint y: 543, distance: 348.2
click at [984, 543] on textarea "I’ll escalate this rto the site management team so they can prioritize your wor…" at bounding box center [738, 552] width 617 height 58
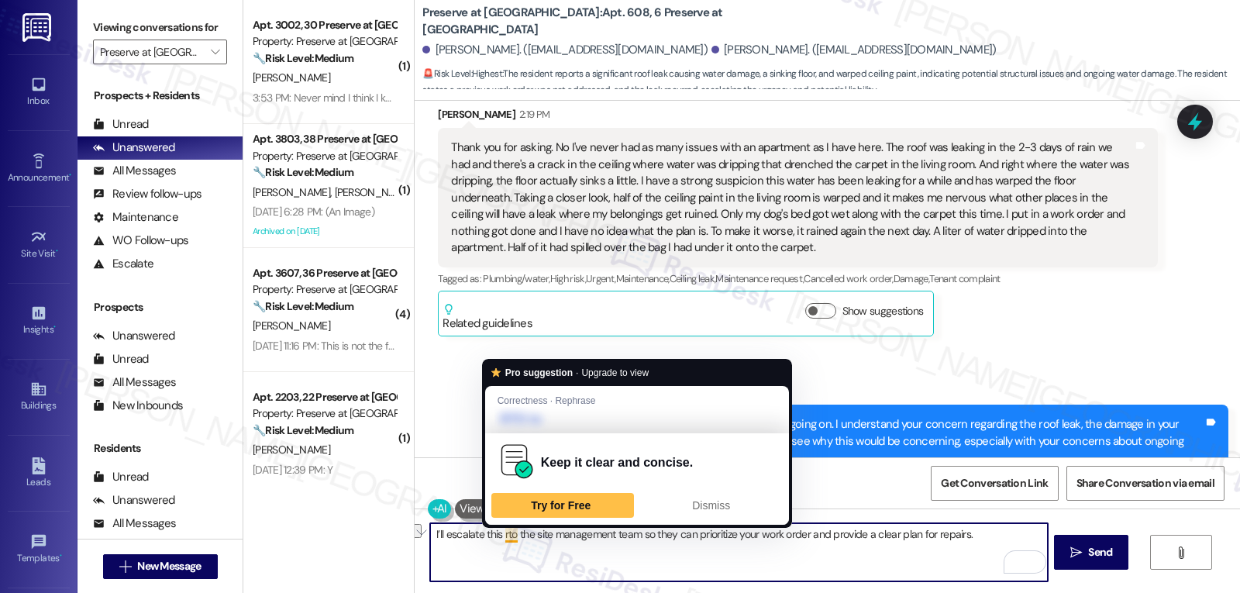
click at [492, 540] on textarea "I’ll escalate this rto the site management team so they can prioritize your wor…" at bounding box center [738, 552] width 617 height 58
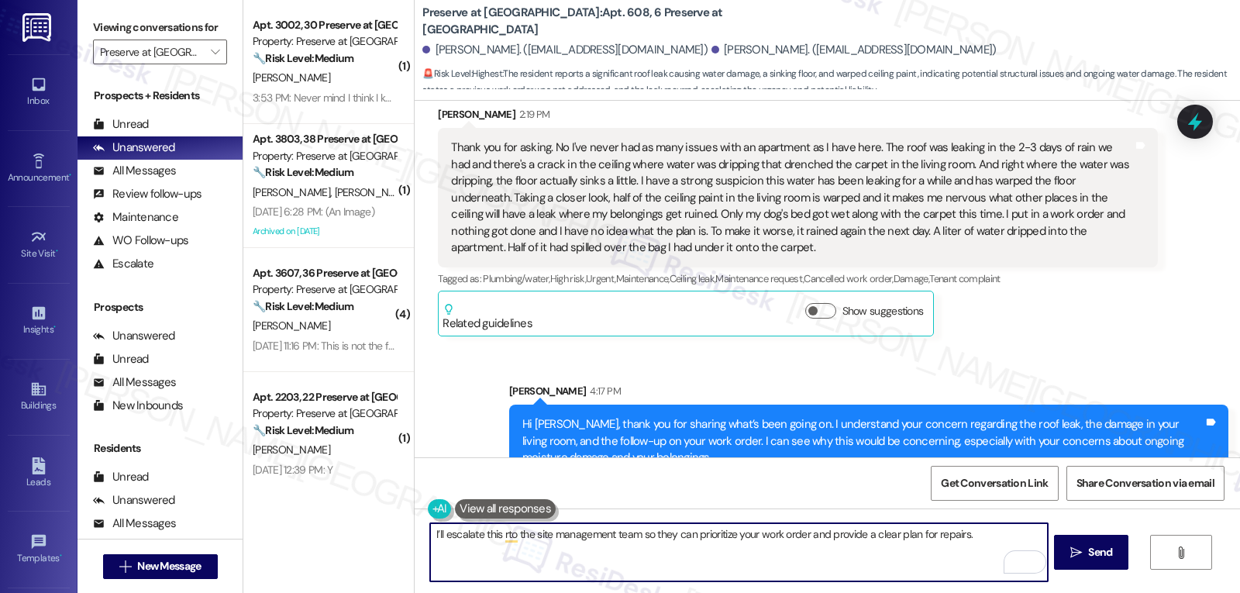
click at [493, 540] on textarea "I’ll escalate this rto the site management team so they can prioritize your wor…" at bounding box center [738, 552] width 617 height 58
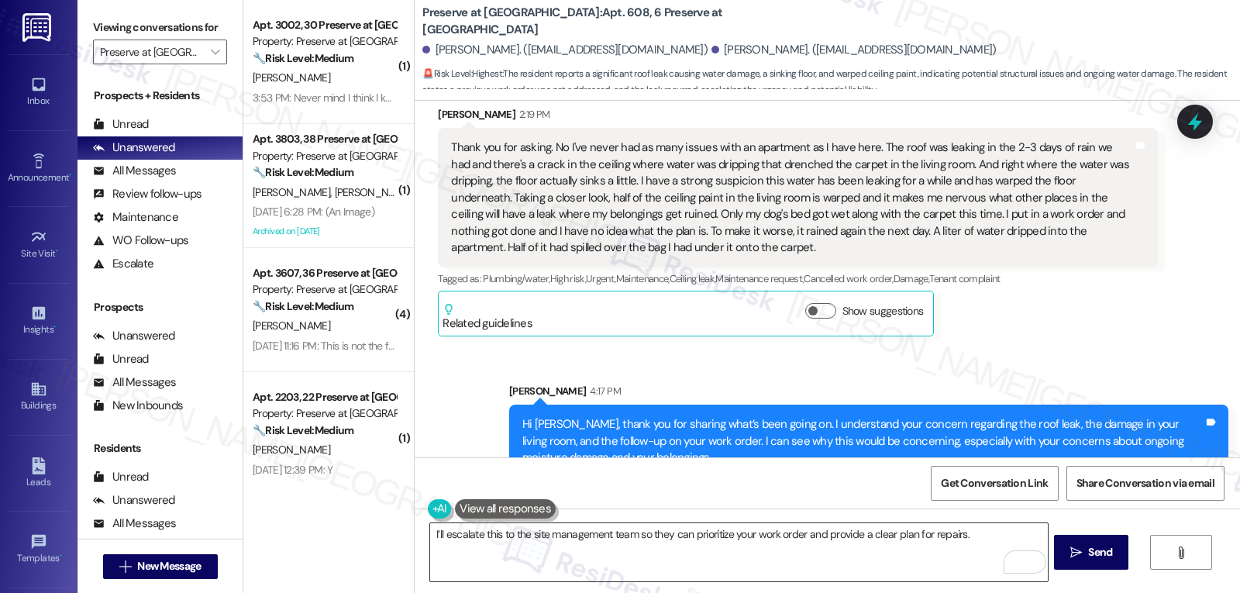
click at [1001, 533] on textarea "I’ll escalate this to the site management team so they can prioritize your work…" at bounding box center [738, 552] width 617 height 58
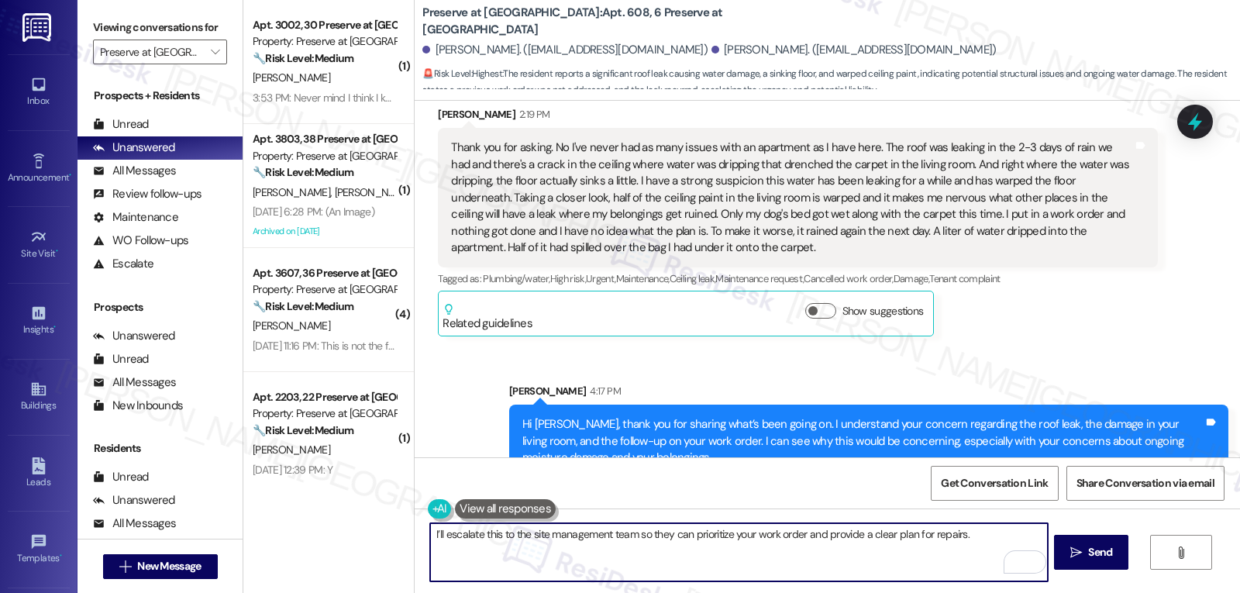
paste textarea "I’ll also make sure they’re aware of your concerns about the warped ceiling and…"
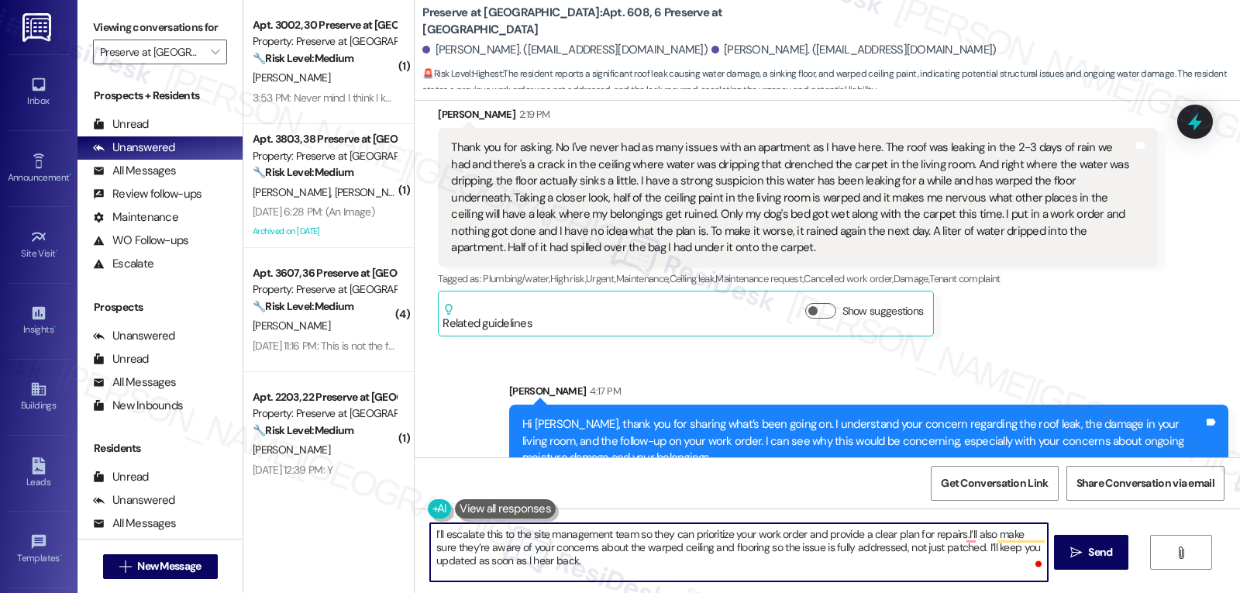
click at [957, 531] on textarea "I’ll escalate this to the site management team so they can prioritize your work…" at bounding box center [738, 552] width 617 height 58
type textarea "I’ll escalate this to the site management team so they can prioritize your work…"
click at [685, 560] on textarea "I’ll escalate this to the site management team so they can prioritize your work…" at bounding box center [738, 552] width 617 height 58
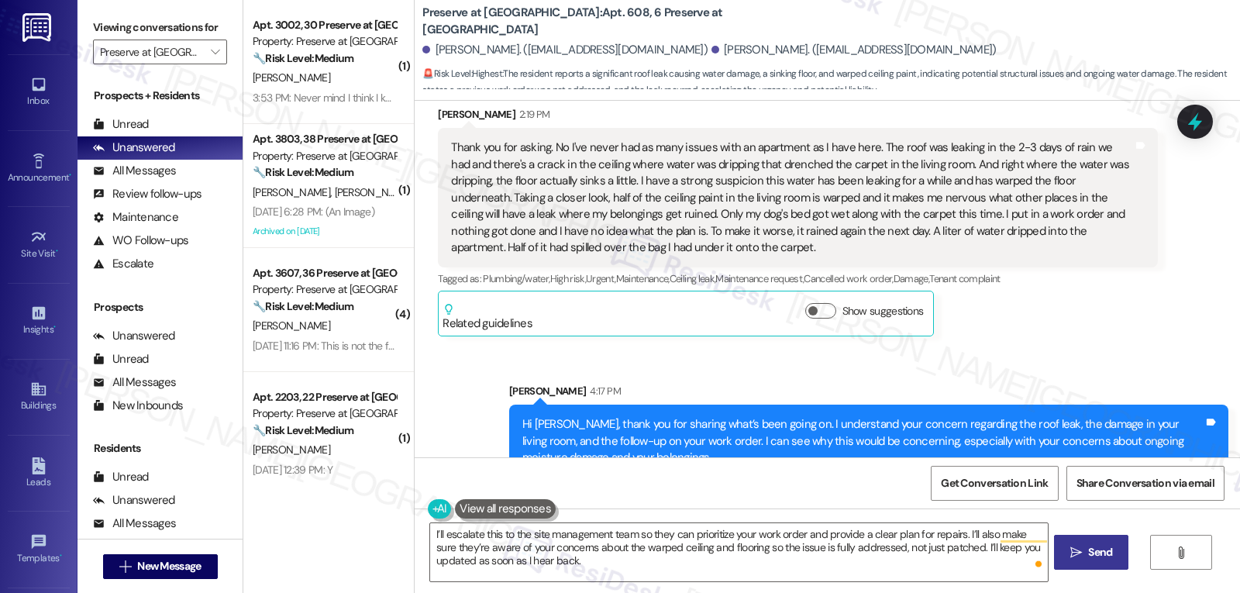
click at [1118, 556] on button " Send" at bounding box center [1091, 552] width 75 height 35
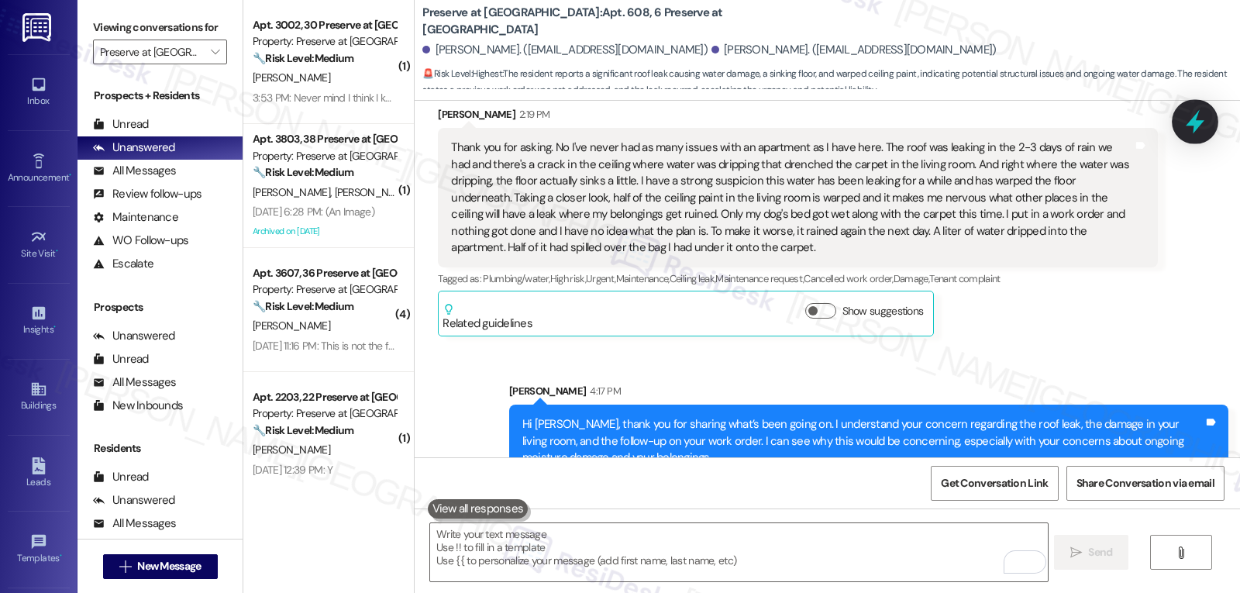
click at [1185, 116] on icon at bounding box center [1195, 122] width 26 height 26
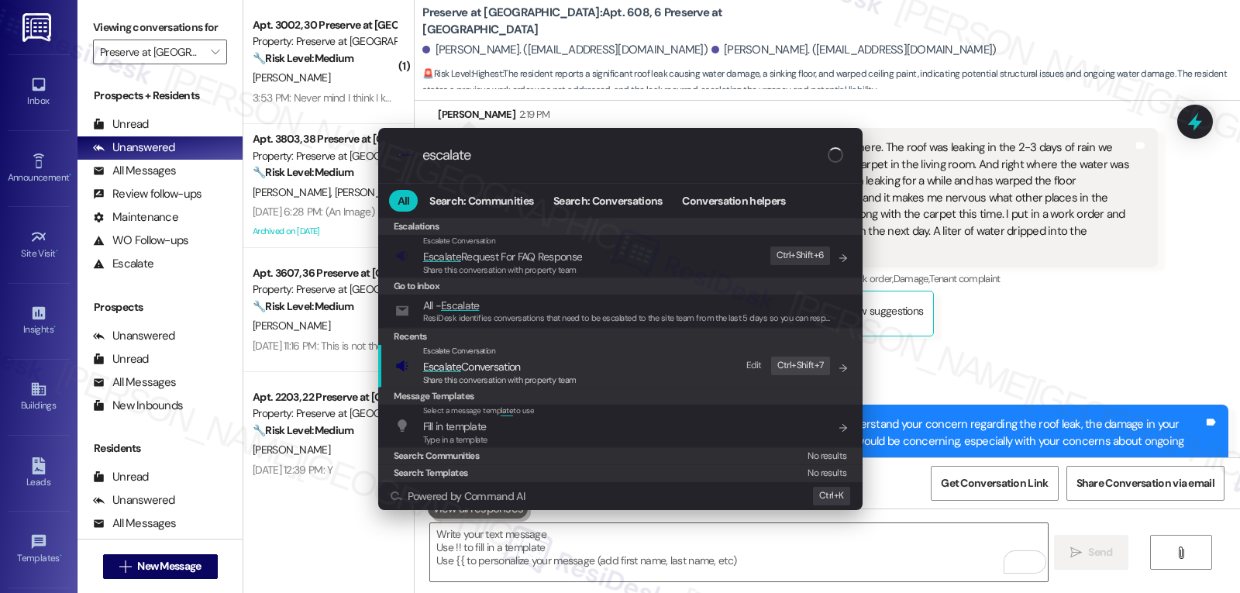
type input "escalate"
click at [519, 366] on span "Escalate Conversation" at bounding box center [472, 367] width 98 height 14
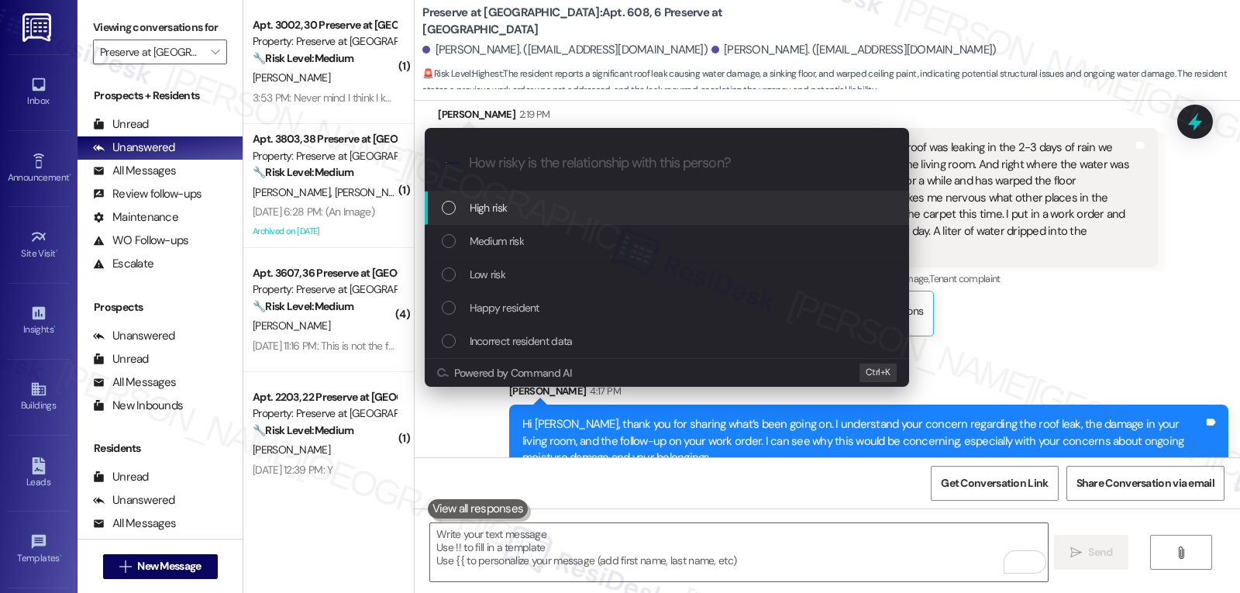
click at [545, 196] on div "High risk" at bounding box center [667, 207] width 485 height 33
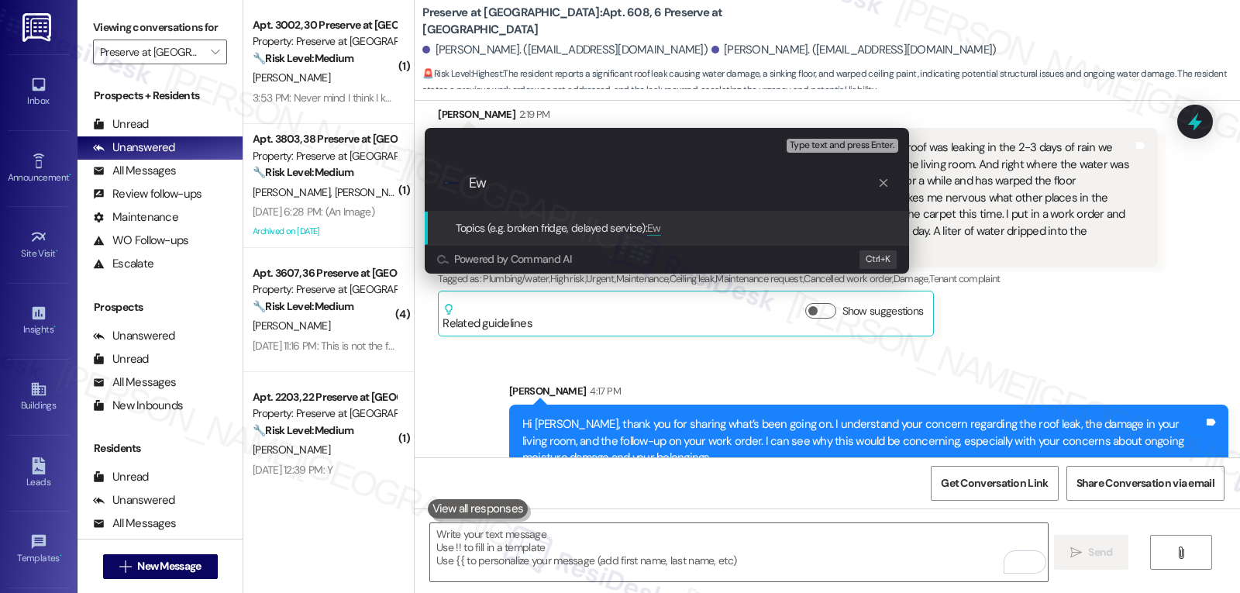
type input "E"
type input "D"
type input "Follow-up on Work Orders - Multiple issues"
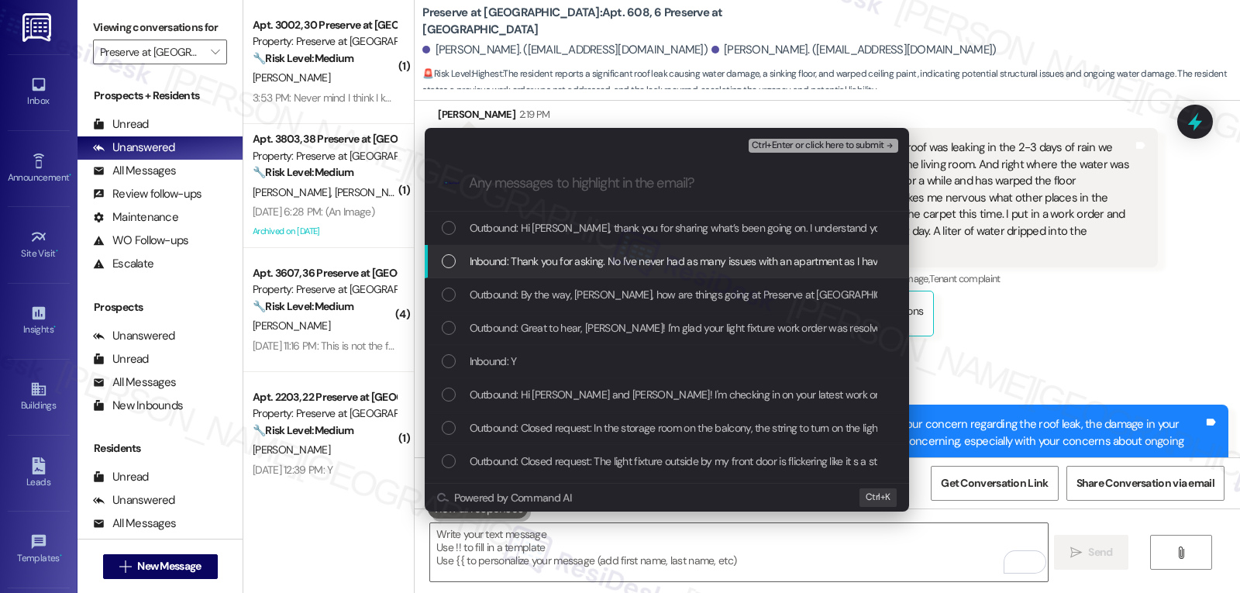
click at [463, 262] on div "Inbound: Thank you for asking. No I've never had as many issues with an apartme…" at bounding box center [669, 261] width 454 height 17
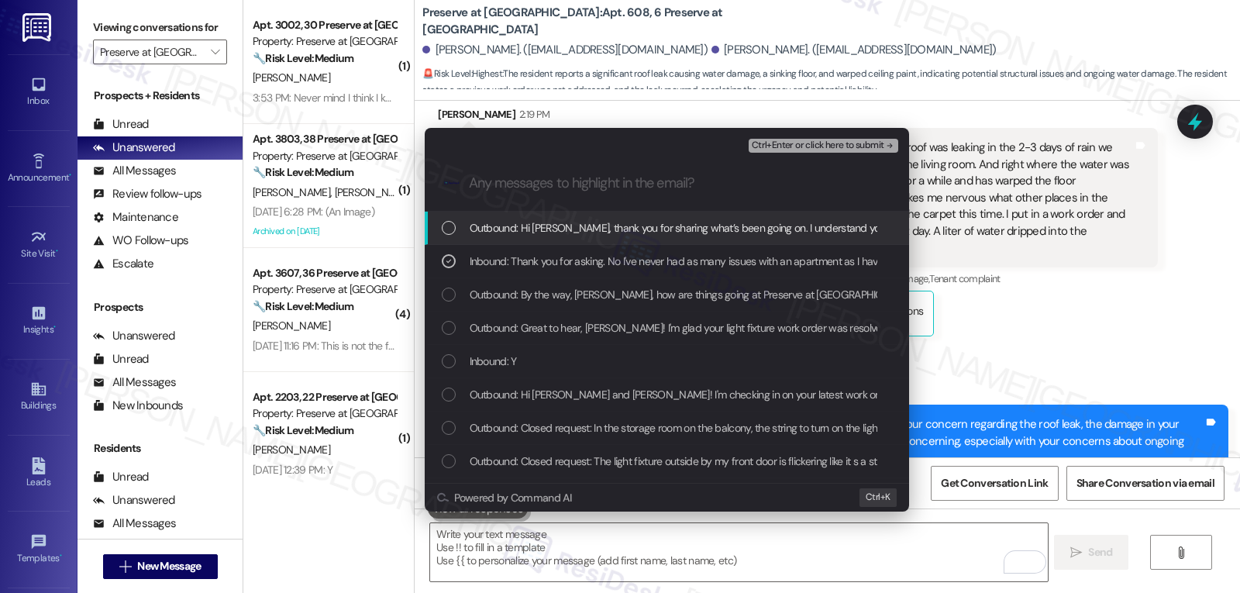
click at [867, 148] on span "Ctrl+Enter or click here to submit" at bounding box center [818, 145] width 133 height 11
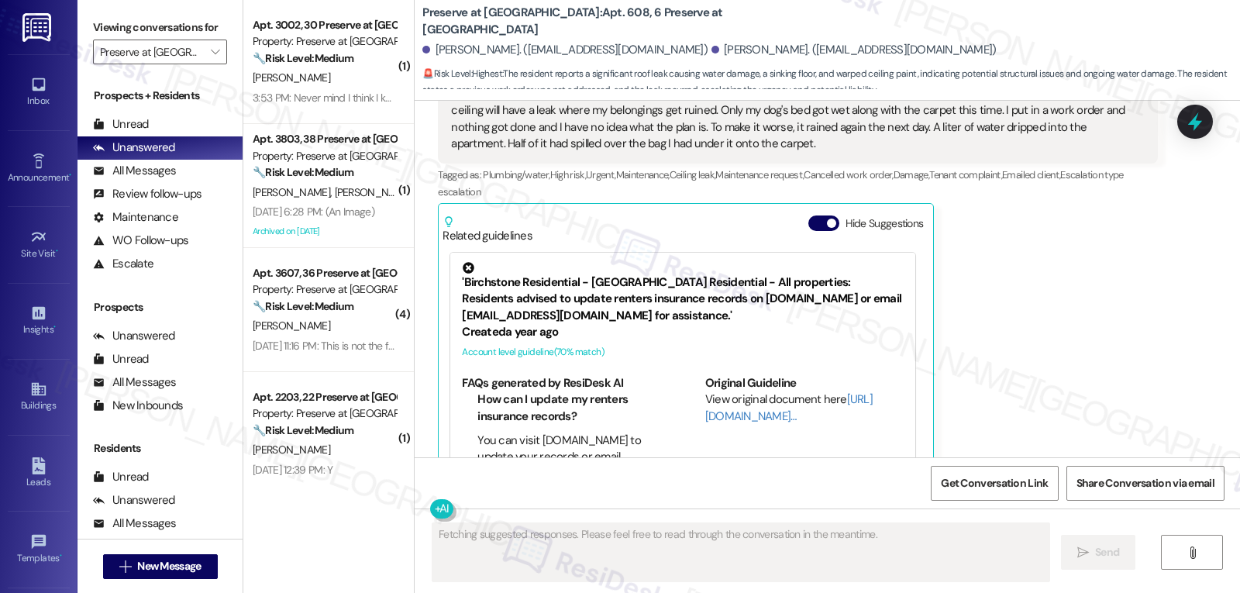
scroll to position [1925, 0]
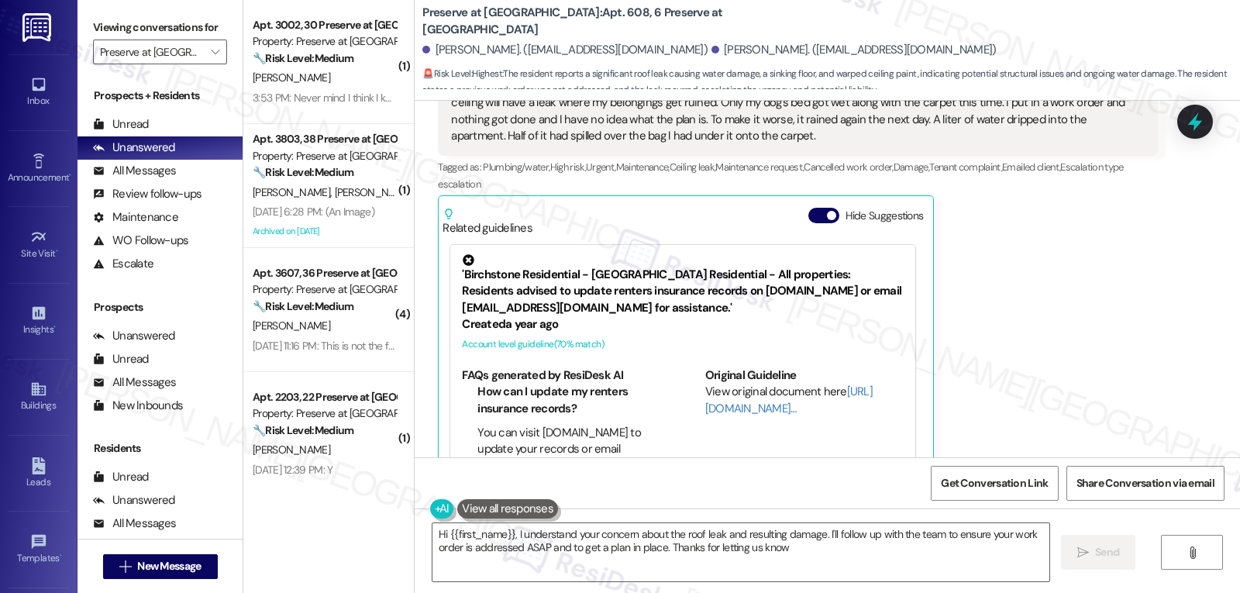
type textarea "Hi {{first_name}}, I understand your concern about the roof leak and resulting …"
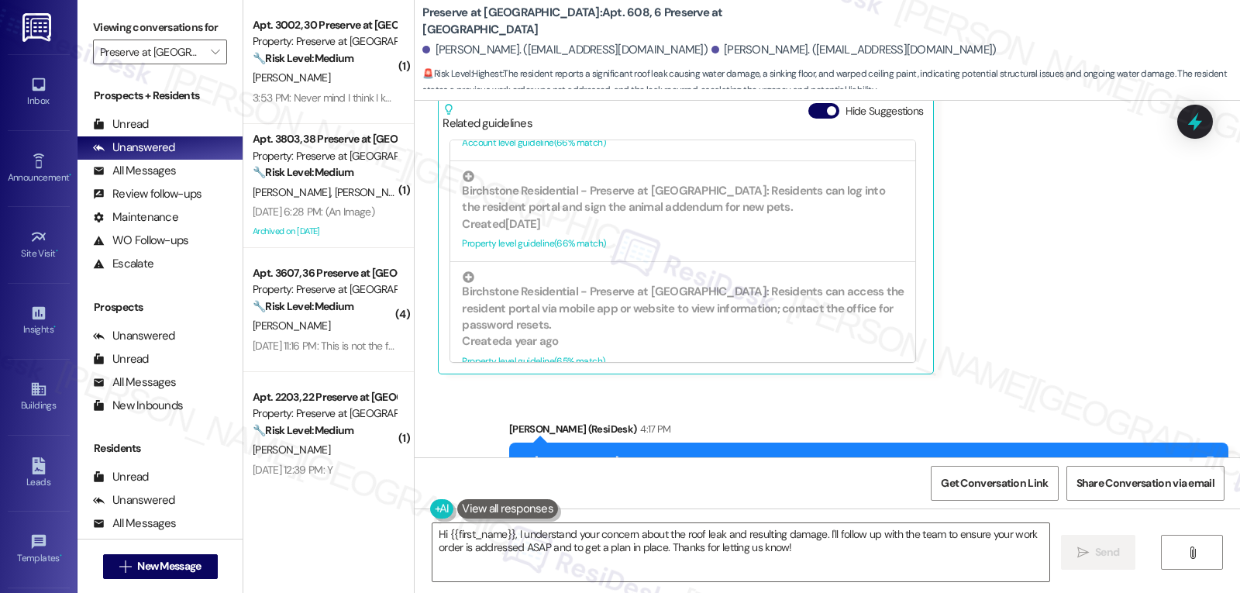
scroll to position [2089, 0]
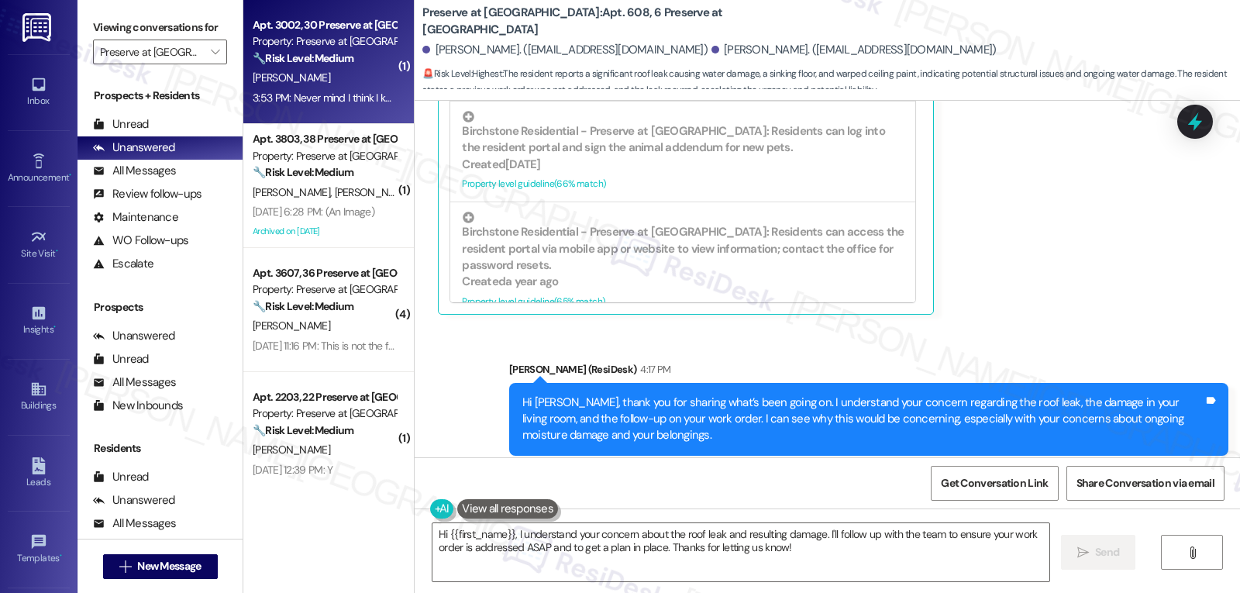
click at [326, 71] on div "P. Crews" at bounding box center [324, 77] width 147 height 19
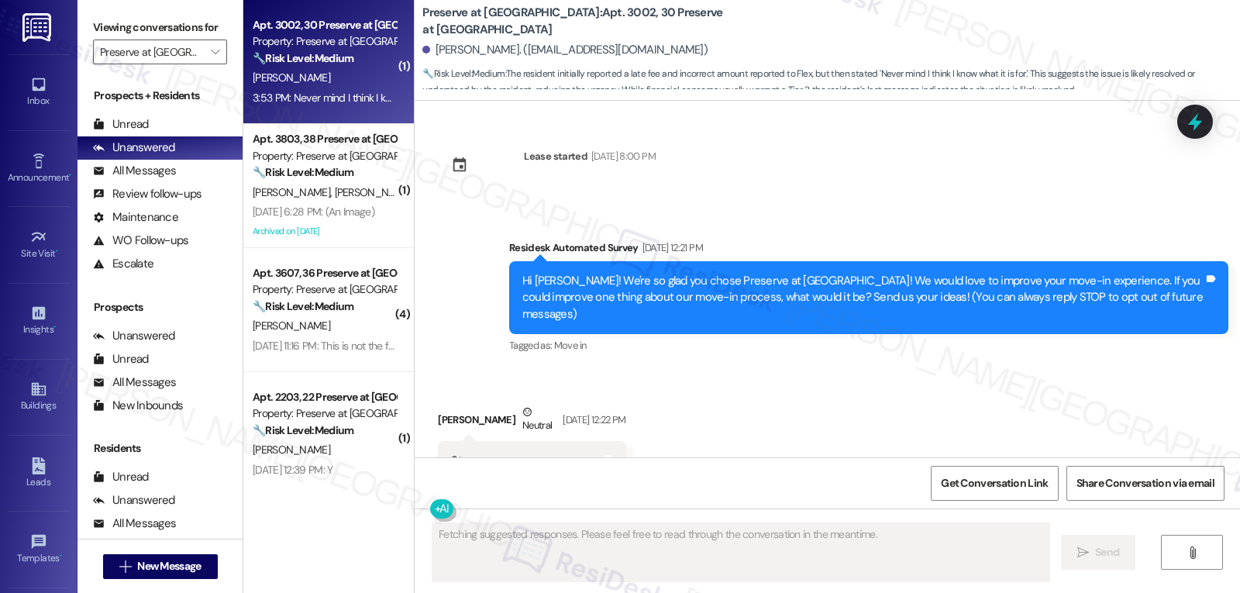
scroll to position [7774, 0]
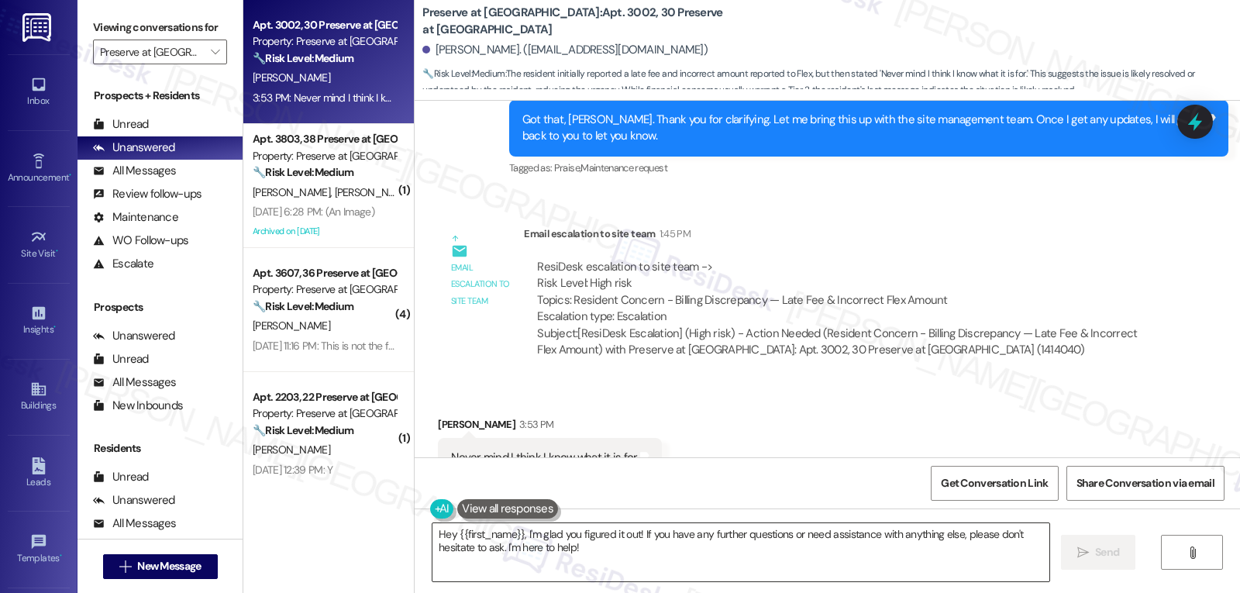
click at [605, 569] on textarea "Hey {{first_name}}, I'm glad you figured it out! If you have any further questi…" at bounding box center [741, 552] width 617 height 58
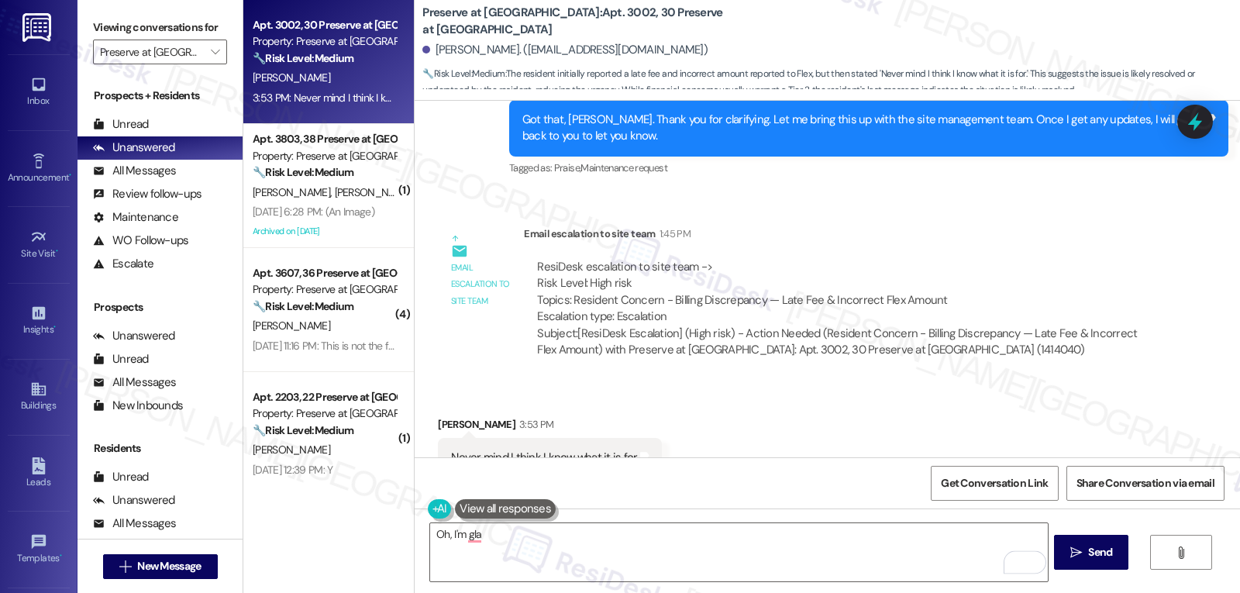
click at [506, 506] on button at bounding box center [505, 508] width 101 height 19
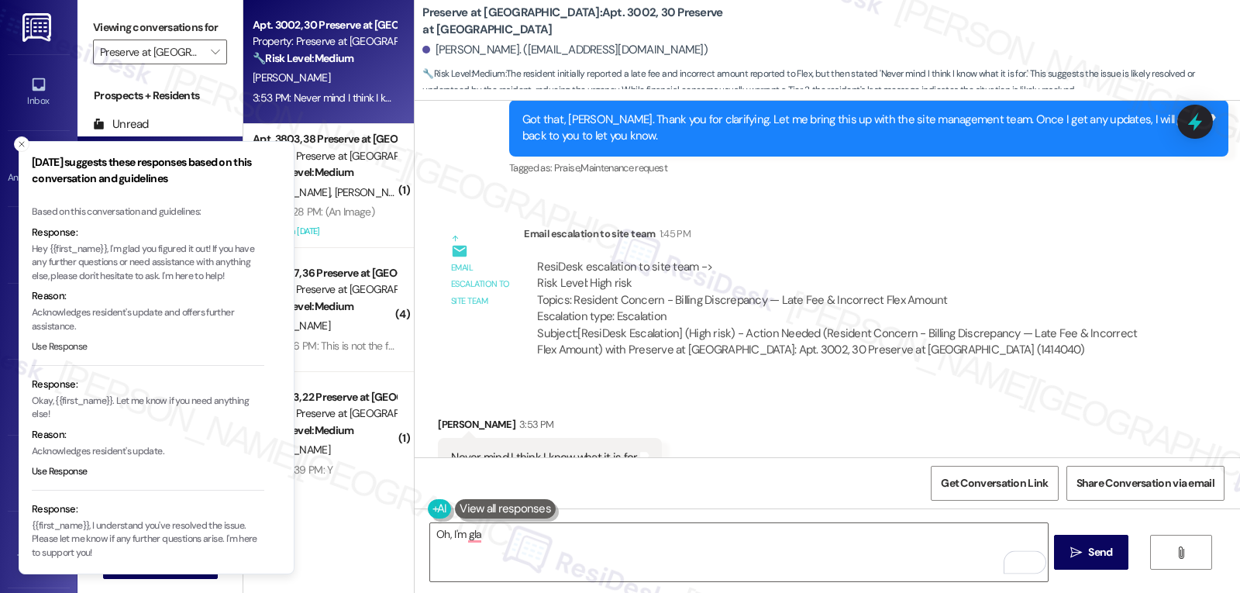
click at [73, 349] on button "Use Response" at bounding box center [60, 347] width 56 height 14
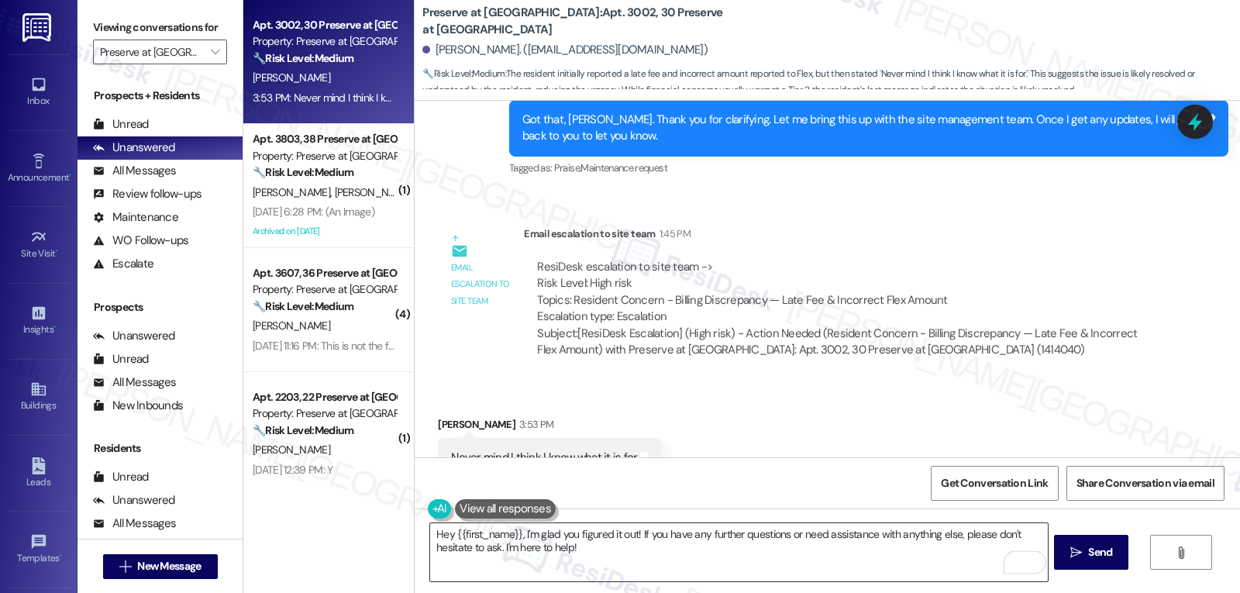
click at [622, 555] on textarea "Hey {{first_name}}, I'm glad you figured it out! If you have any further questi…" at bounding box center [738, 552] width 617 height 58
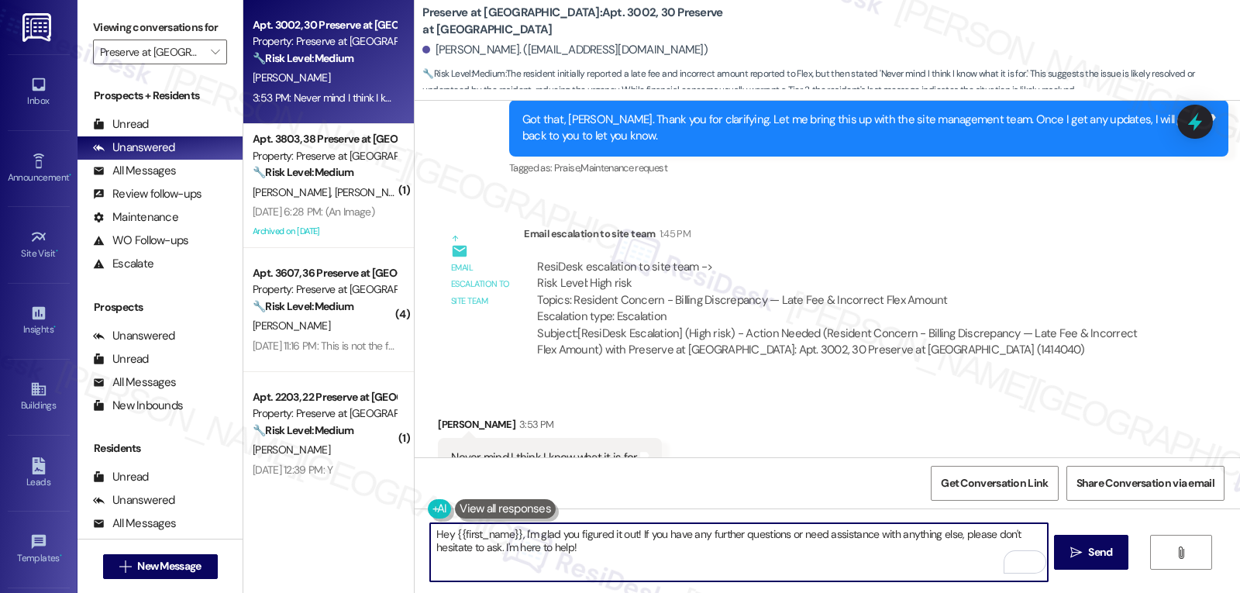
drag, startPoint x: 442, startPoint y: 530, endPoint x: 380, endPoint y: 527, distance: 62.1
click at [381, 528] on div "Apt. 3002, 30 Preserve at Preston Property: Preserve at Preston 🔧 Risk Level: M…" at bounding box center [741, 296] width 997 height 593
click at [814, 537] on textarea "Oh, thank you, {{first_name}}, I'm glad you figured it out! If you have any fur…" at bounding box center [738, 552] width 617 height 58
click at [705, 545] on textarea "Oh, thank you, {{first_name}}, I'm glad you figured it out! If you have any fur…" at bounding box center [738, 552] width 617 height 58
type textarea "Oh, thank you, {{first_name}}, I'm glad you figured it out! If you have any fur…"
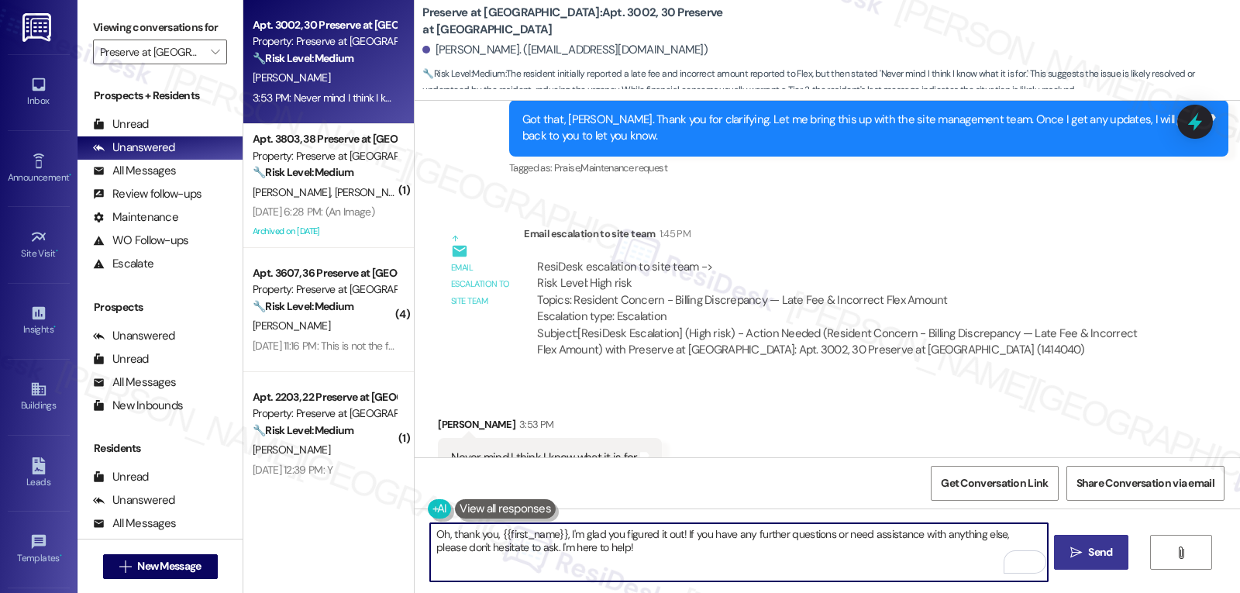
click at [1064, 544] on button " Send" at bounding box center [1091, 552] width 75 height 35
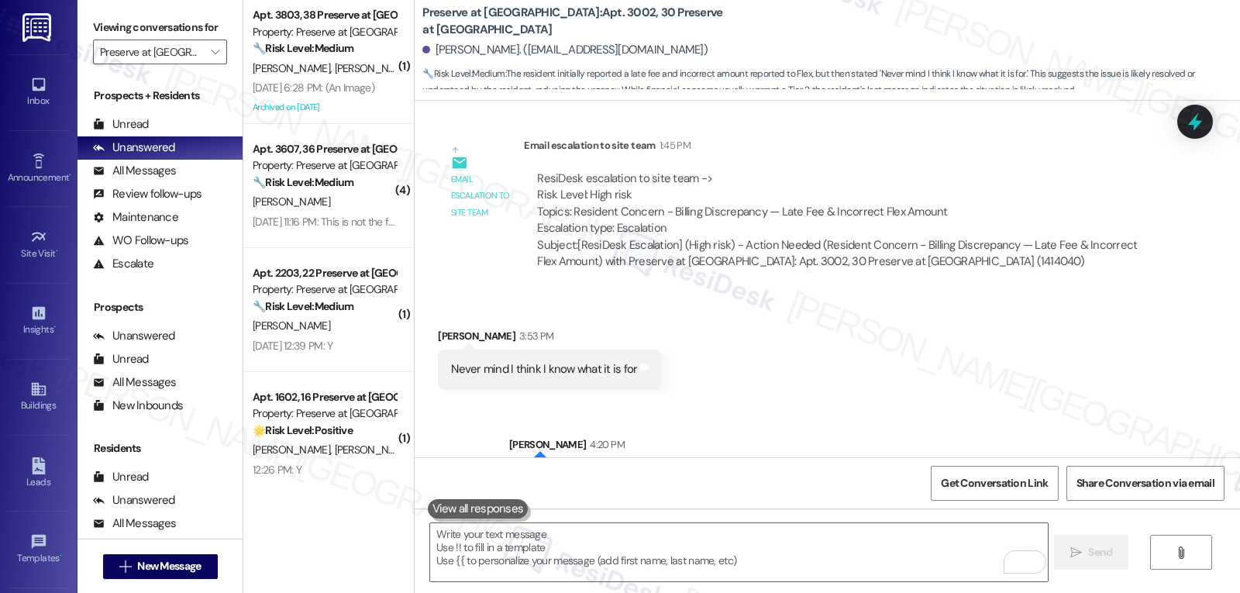
scroll to position [7899, 0]
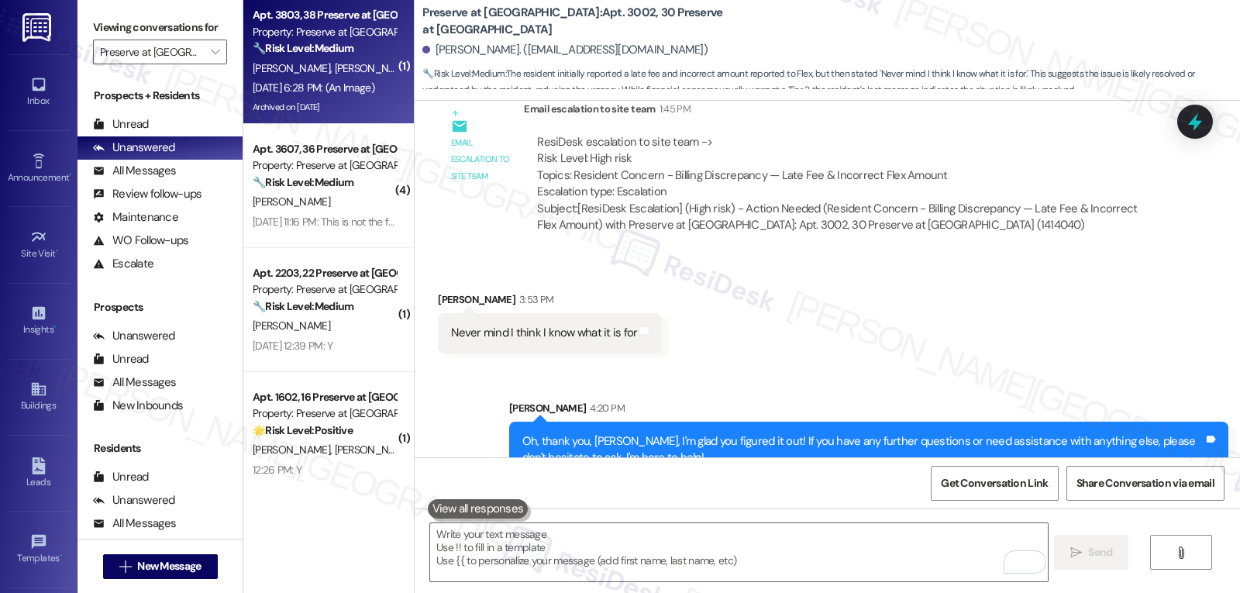
click at [335, 64] on span "J. Portillo" at bounding box center [374, 68] width 78 height 14
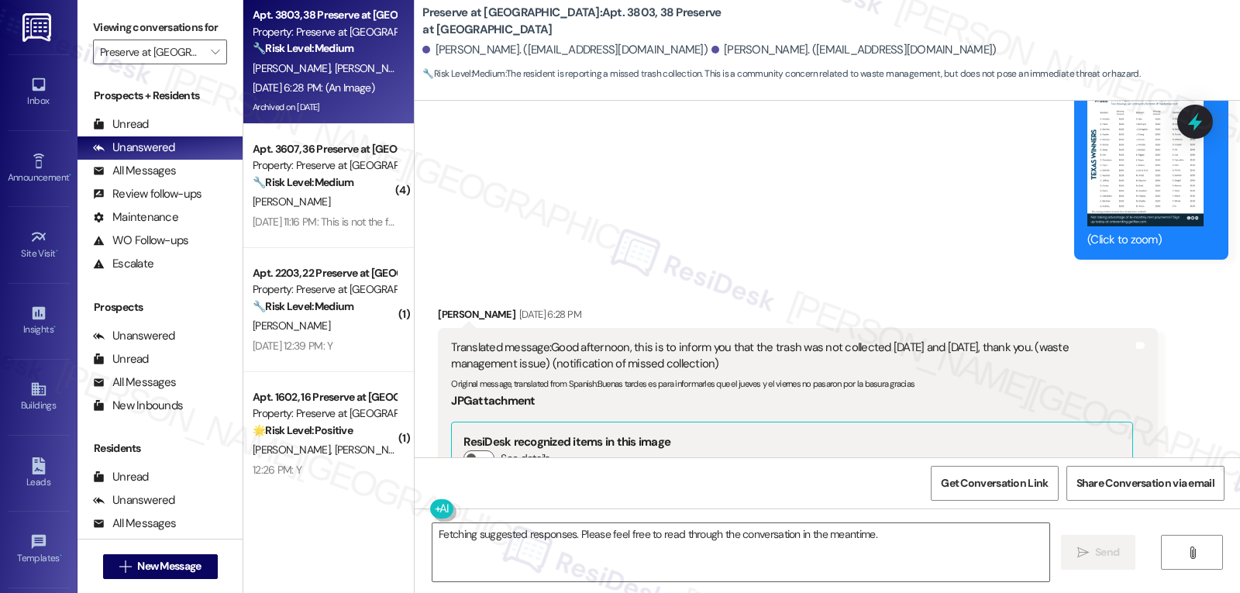
scroll to position [8604, 0]
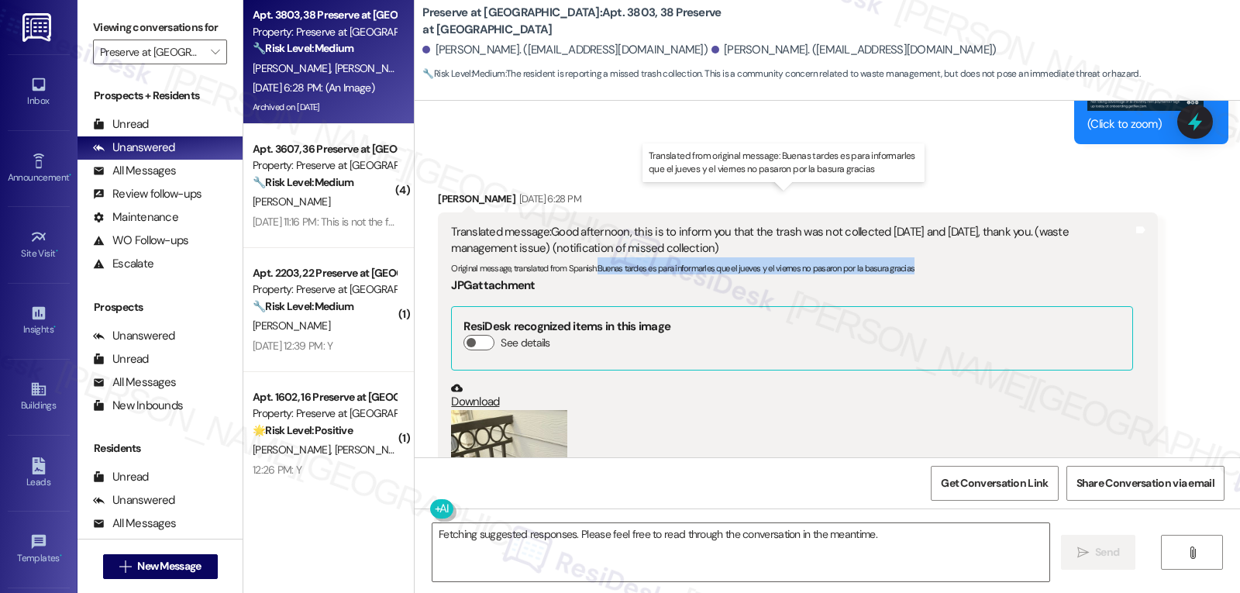
drag, startPoint x: 588, startPoint y: 233, endPoint x: 956, endPoint y: 239, distance: 367.5
click at [956, 257] on div "Original message, translated from Spanish : Buenas tardes es para informarles q…" at bounding box center [791, 265] width 681 height 16
copy sub "Buenas tardes es para informarles que el jueves y el viernes no pasaron por la …"
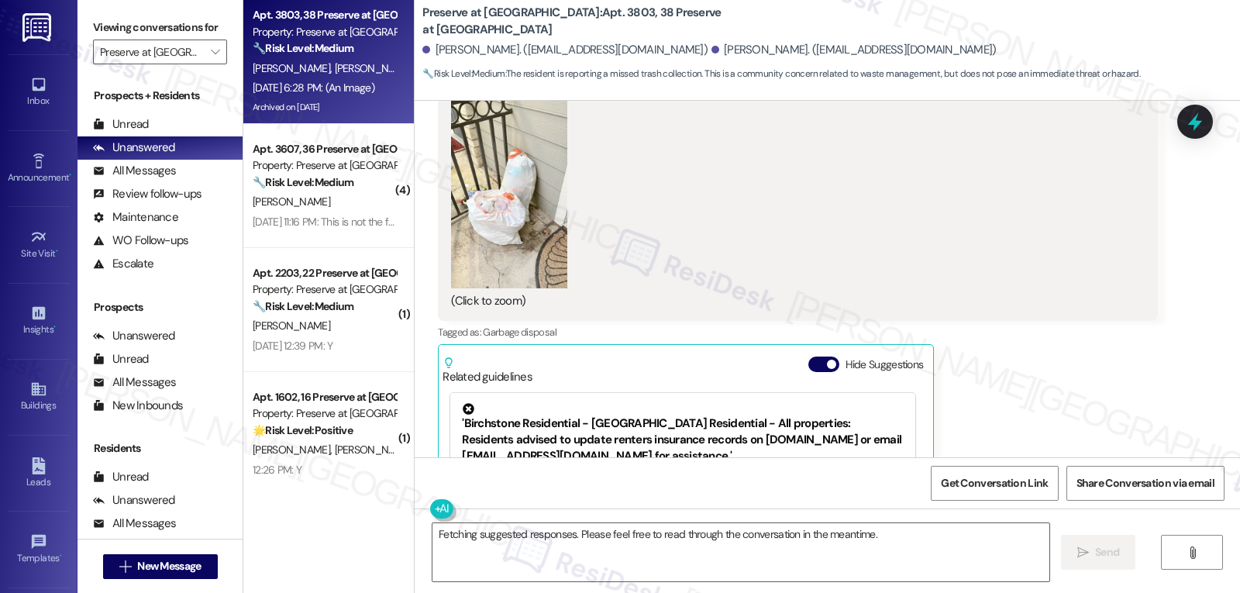
scroll to position [9225, 0]
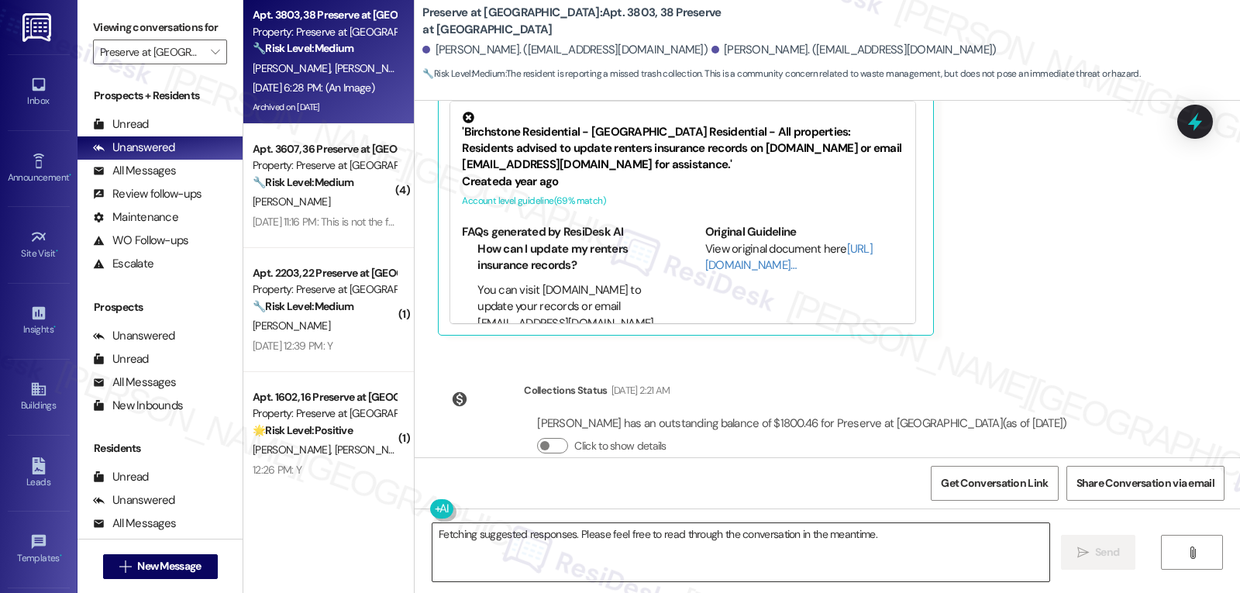
click at [719, 548] on textarea "Fetching suggested responses. Please feel free to read through the conversation…" at bounding box center [741, 552] width 617 height 58
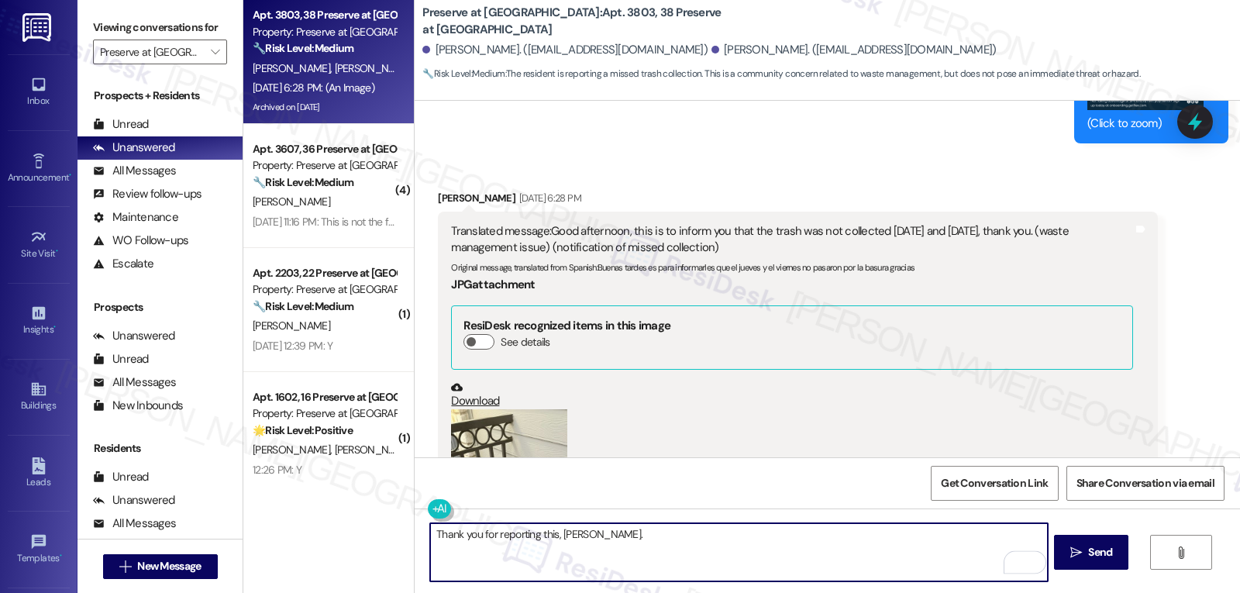
scroll to position [8449, 0]
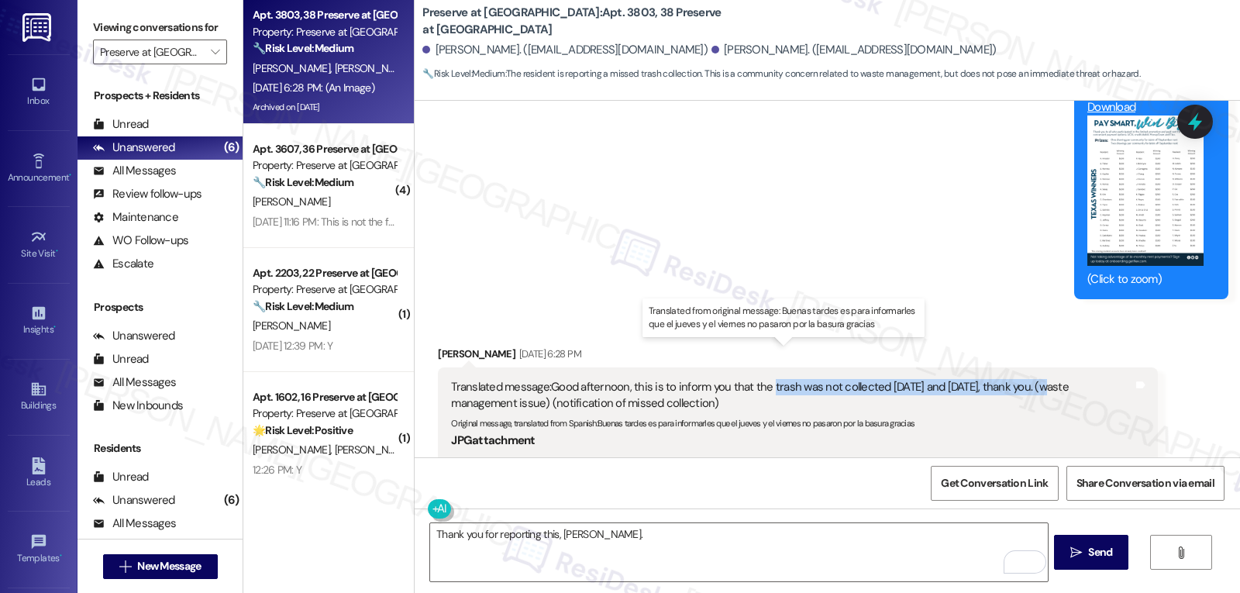
drag, startPoint x: 760, startPoint y: 350, endPoint x: 1033, endPoint y: 353, distance: 273.7
click at [1033, 379] on div "Translated message: Good afternoon, this is to inform you that the trash was no…" at bounding box center [791, 395] width 681 height 33
copy div "trash was not collected on Thursday and Friday, thank yo"
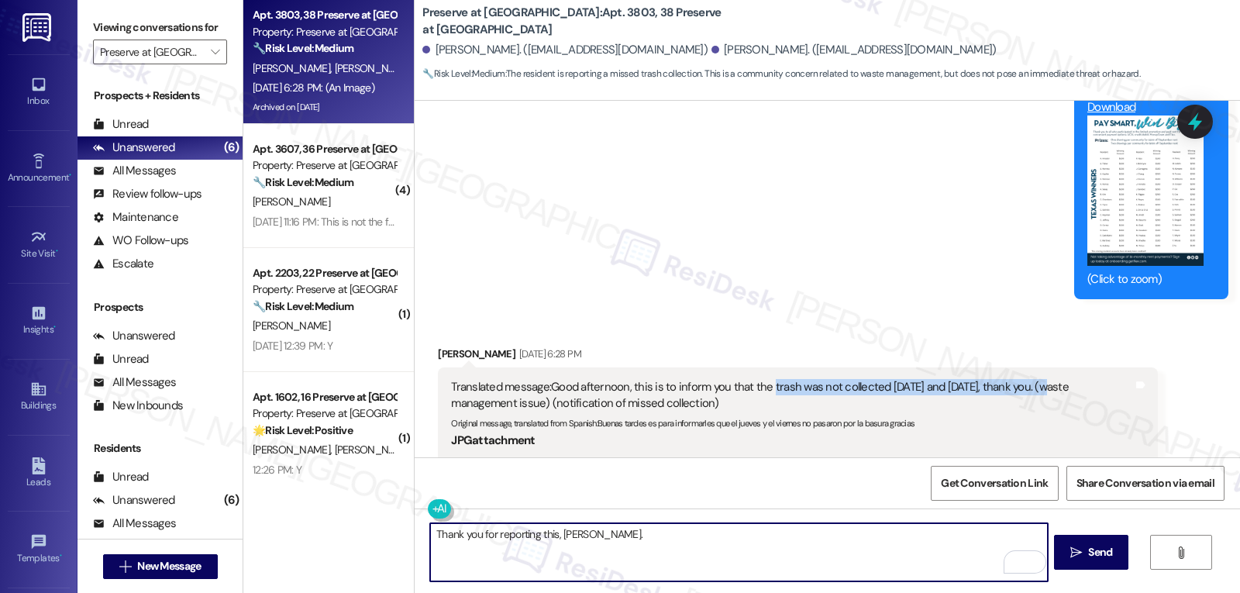
click at [717, 527] on textarea "Thank you for reporting this, Maria." at bounding box center [738, 552] width 617 height 58
paste textarea "Was this missed trash pickup for regular household waste, recycling, or both? C…"
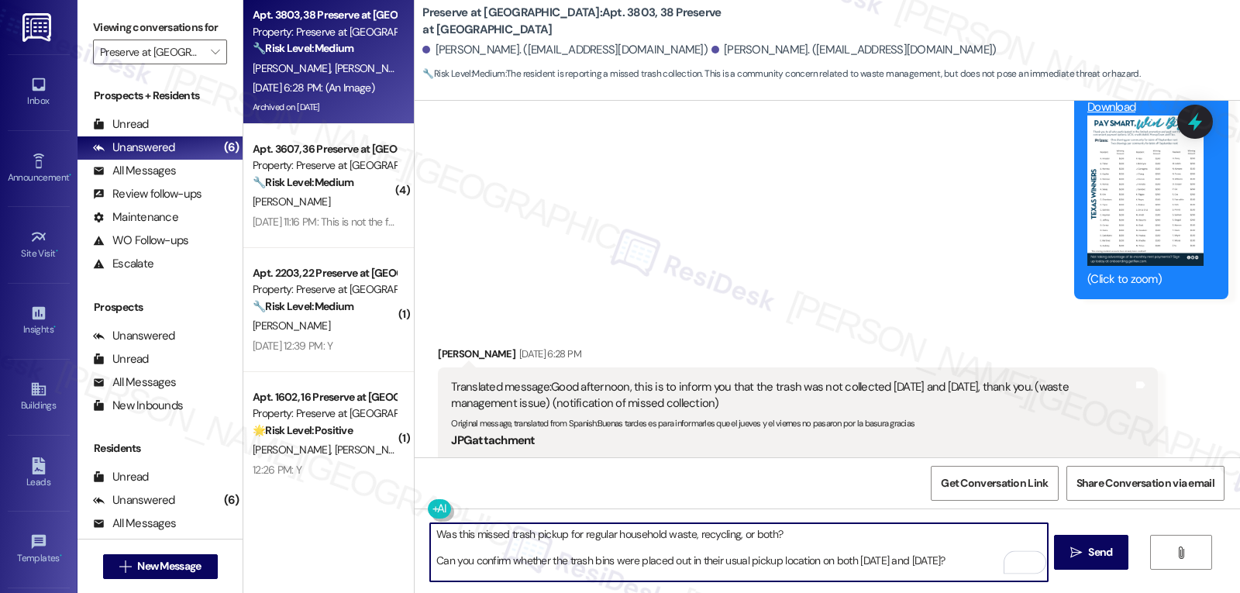
click at [794, 534] on textarea "Was this missed trash pickup for regular household waste, recycling, or both? C…" at bounding box center [738, 552] width 617 height 58
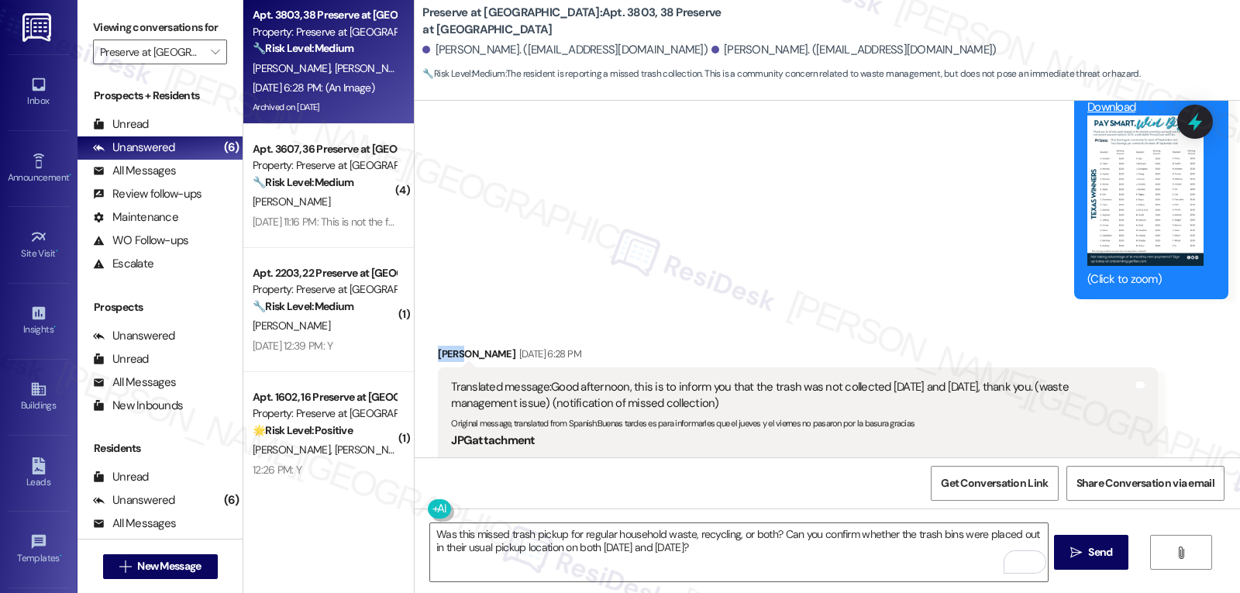
drag, startPoint x: 453, startPoint y: 323, endPoint x: 413, endPoint y: 323, distance: 39.5
copy div "Maria"
click at [455, 535] on textarea "Was this missed trash pickup for regular household waste, recycling, or both? C…" at bounding box center [738, 552] width 617 height 58
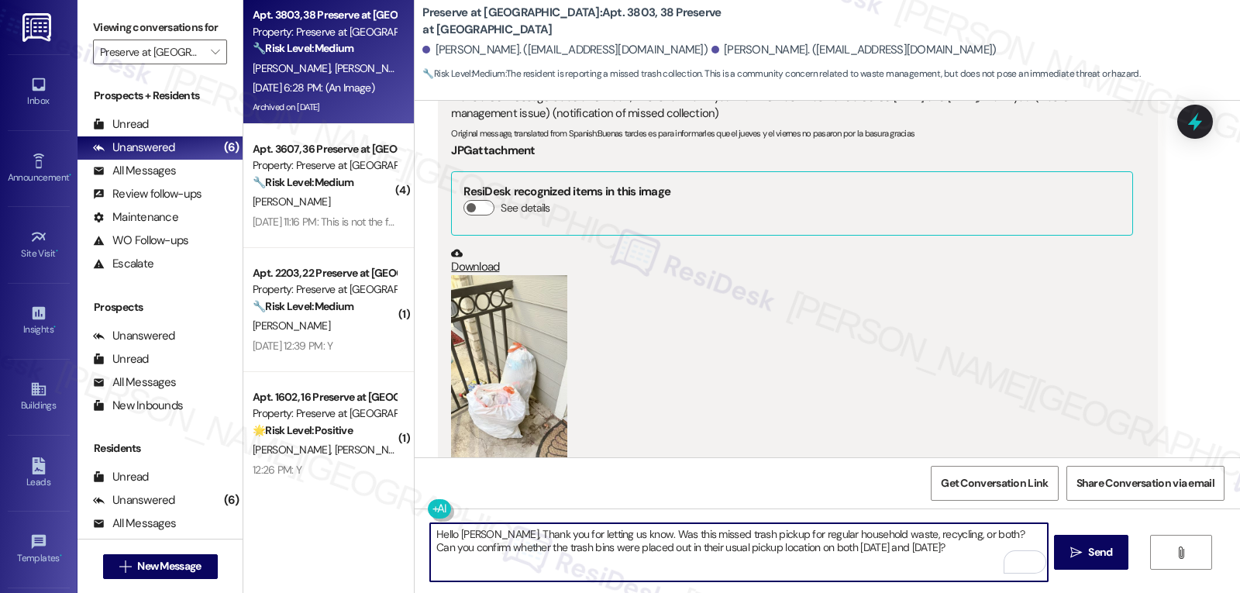
scroll to position [9225, 0]
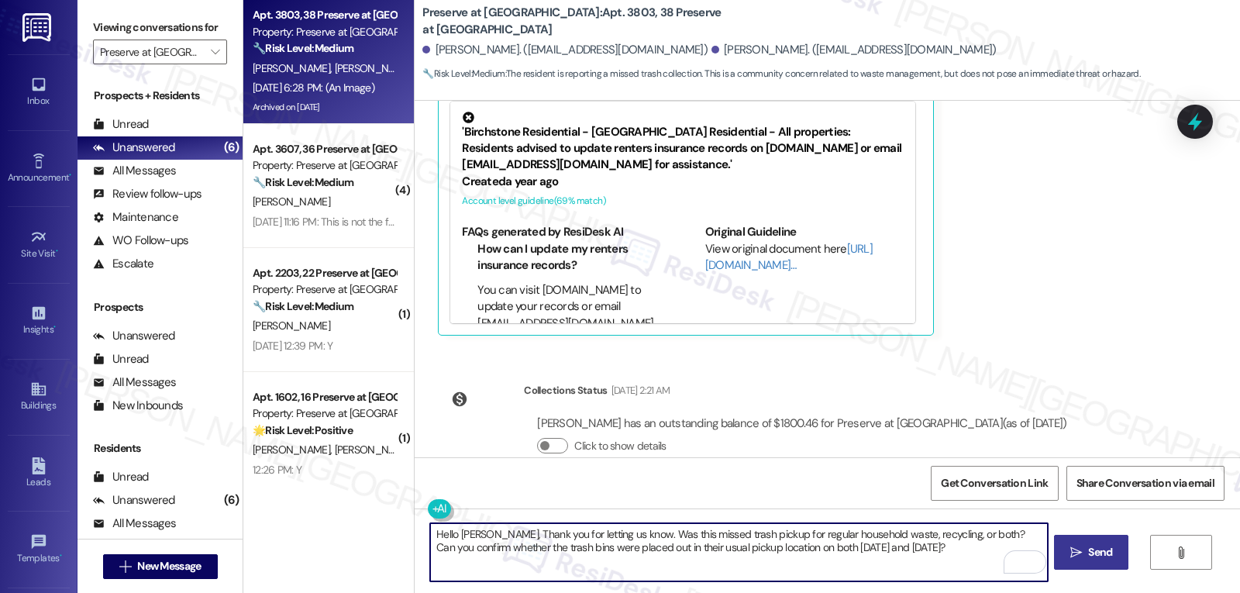
type textarea "Hello Maria, Thank you for letting us know. Was this missed trash pickup for re…"
click at [1088, 559] on span "Send" at bounding box center [1100, 552] width 24 height 16
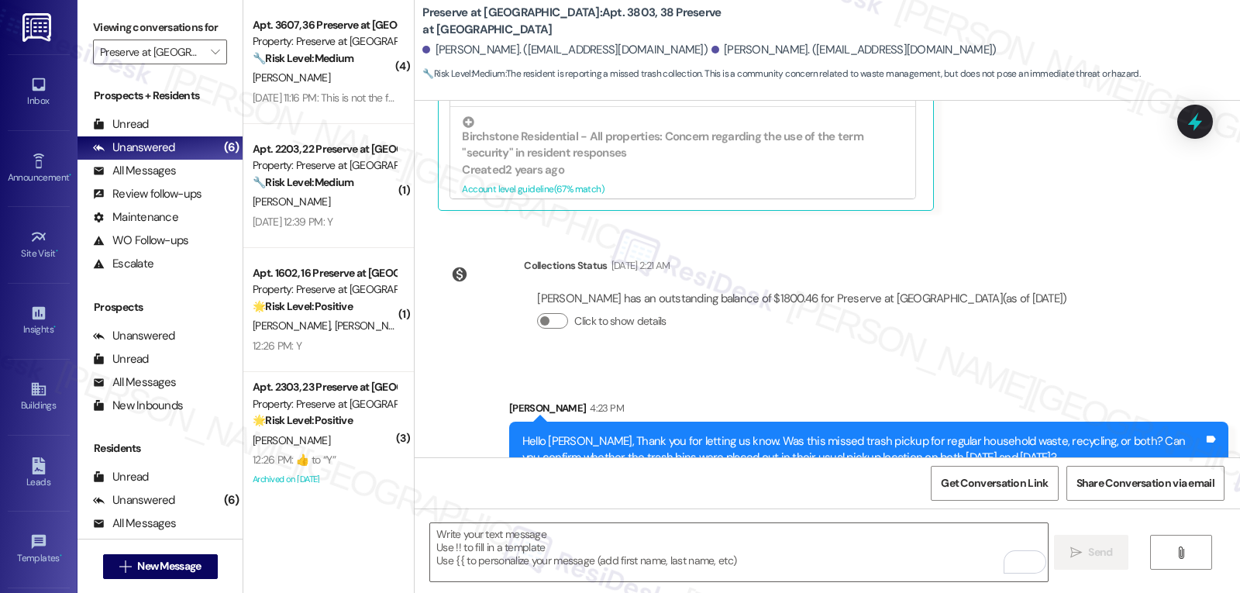
scroll to position [310, 0]
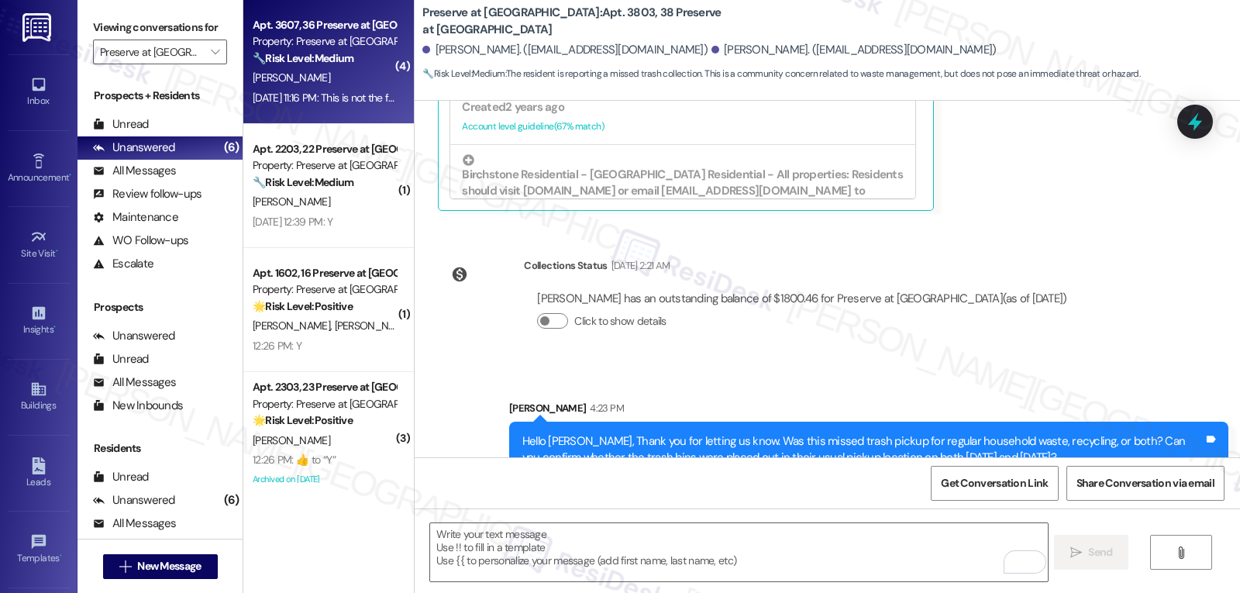
click at [303, 66] on div "🔧 Risk Level: Medium The resident is reporting an issue with sprinklers wasting…" at bounding box center [324, 58] width 143 height 16
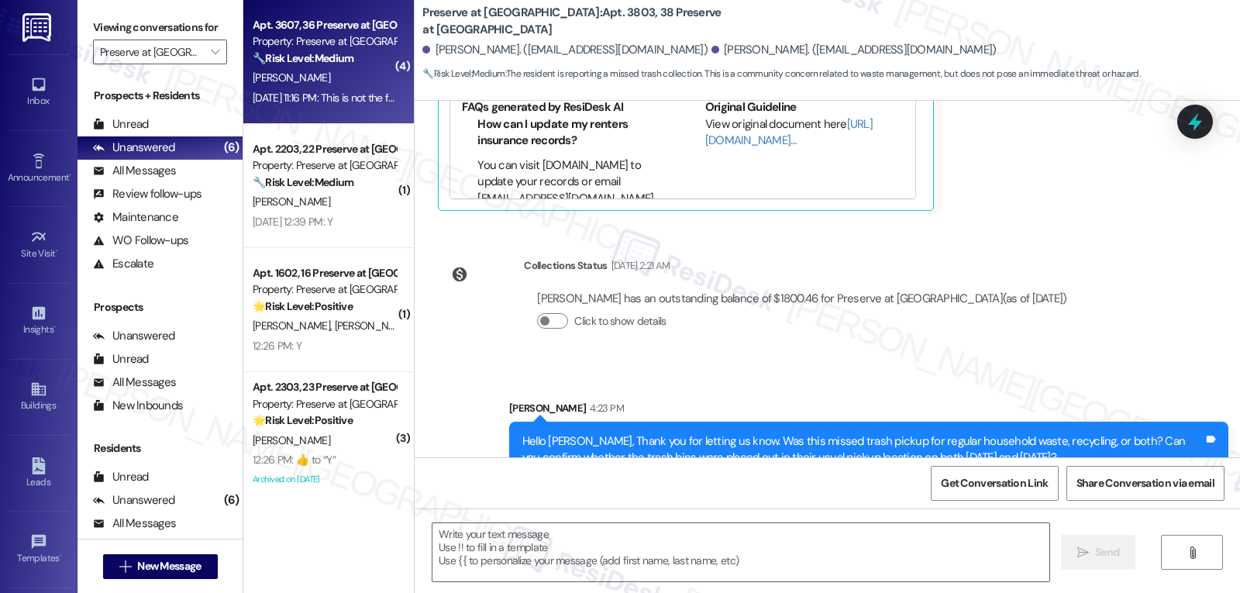
type textarea "Fetching suggested responses. Please feel free to read through the conversation…"
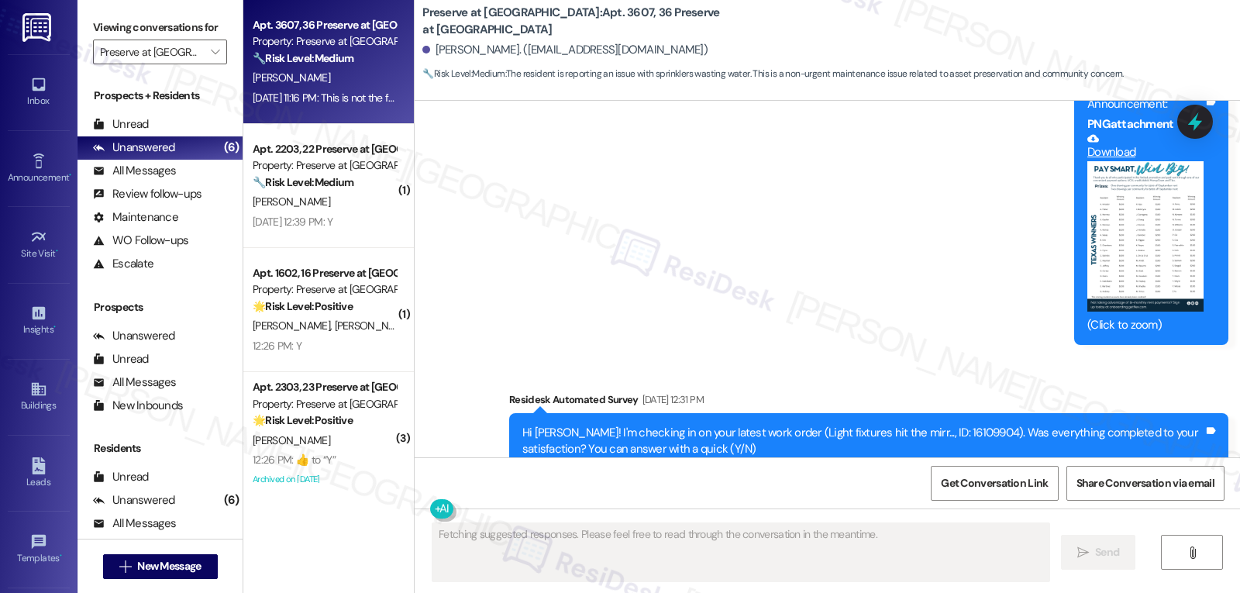
scroll to position [24997, 0]
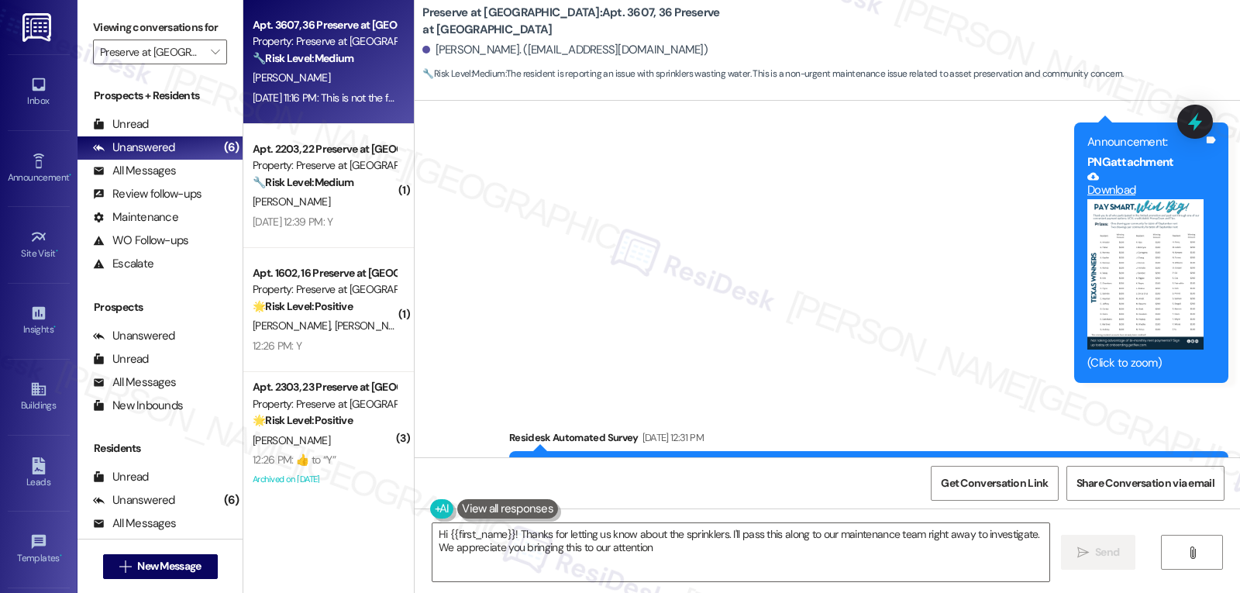
type textarea "Hi {{first_name}}! Thanks for letting us know about the sprinklers. I'll pass t…"
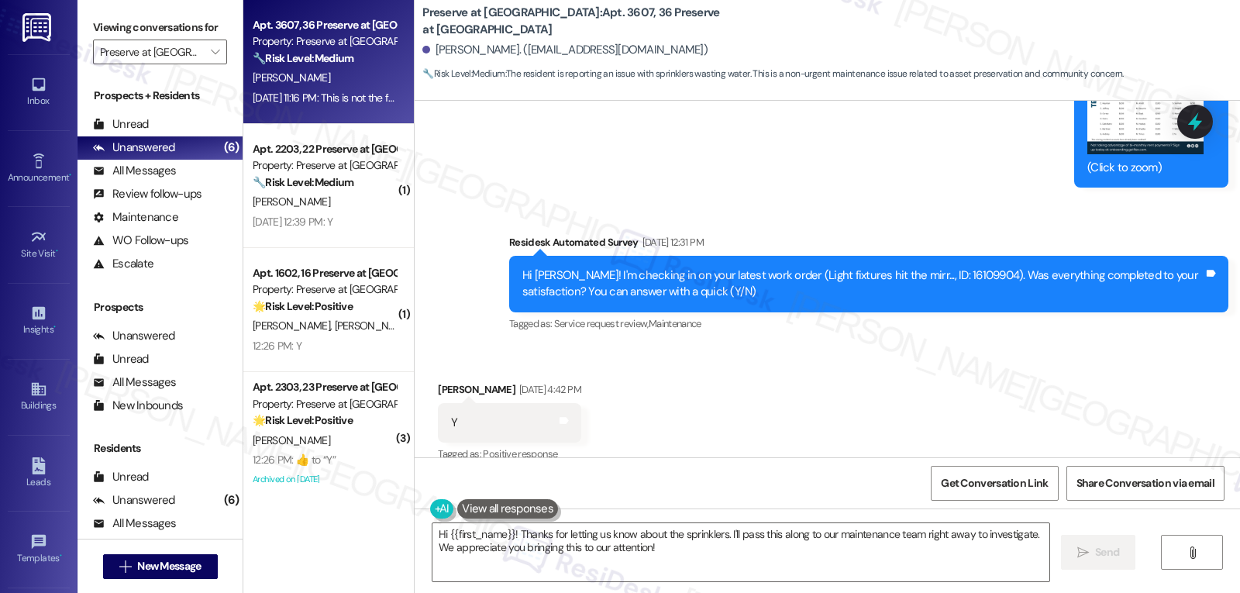
scroll to position [25462, 0]
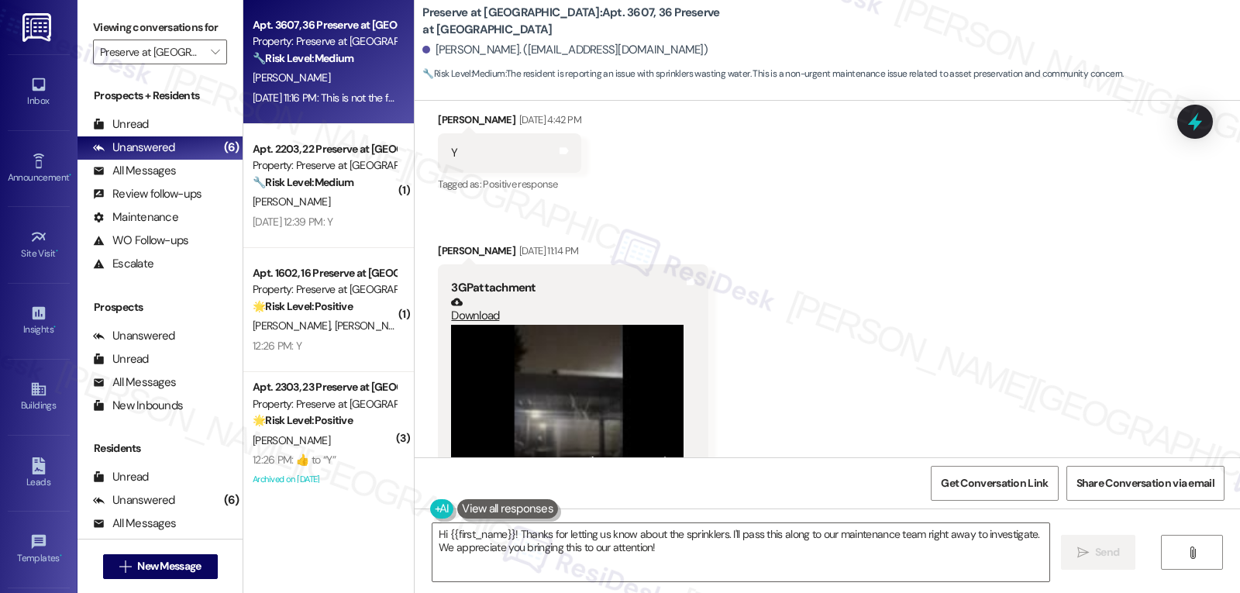
click at [1180, 135] on div at bounding box center [1196, 122] width 36 height 34
click at [1192, 122] on icon at bounding box center [1195, 122] width 19 height 24
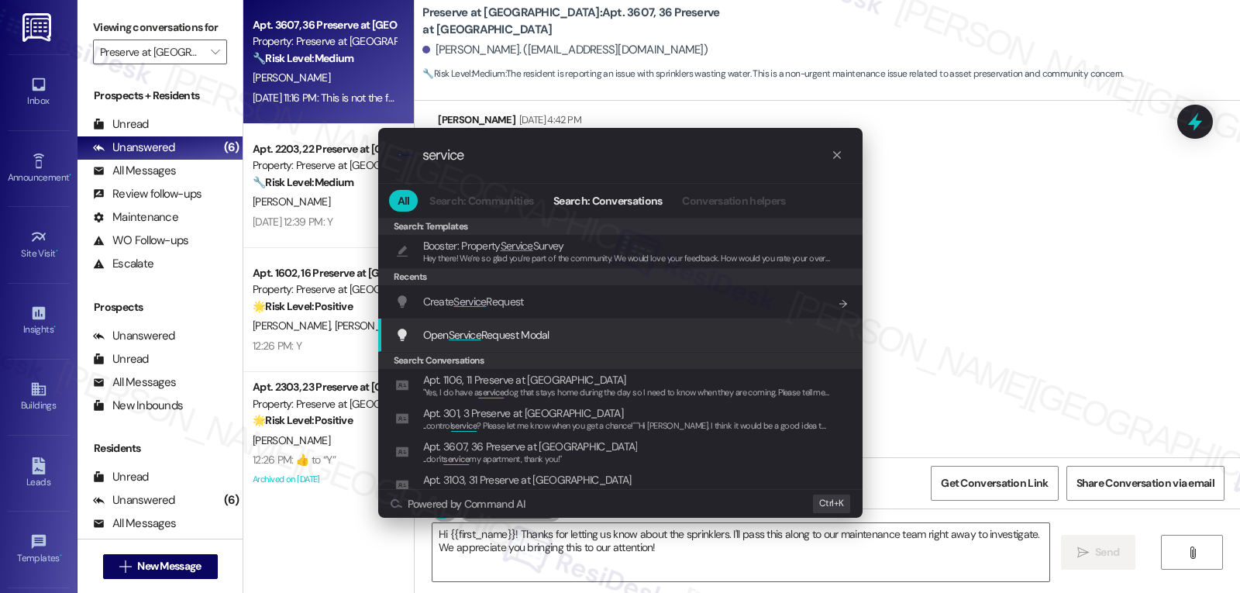
click at [562, 342] on div "Open Service Request Modal Add shortcut" at bounding box center [622, 334] width 454 height 17
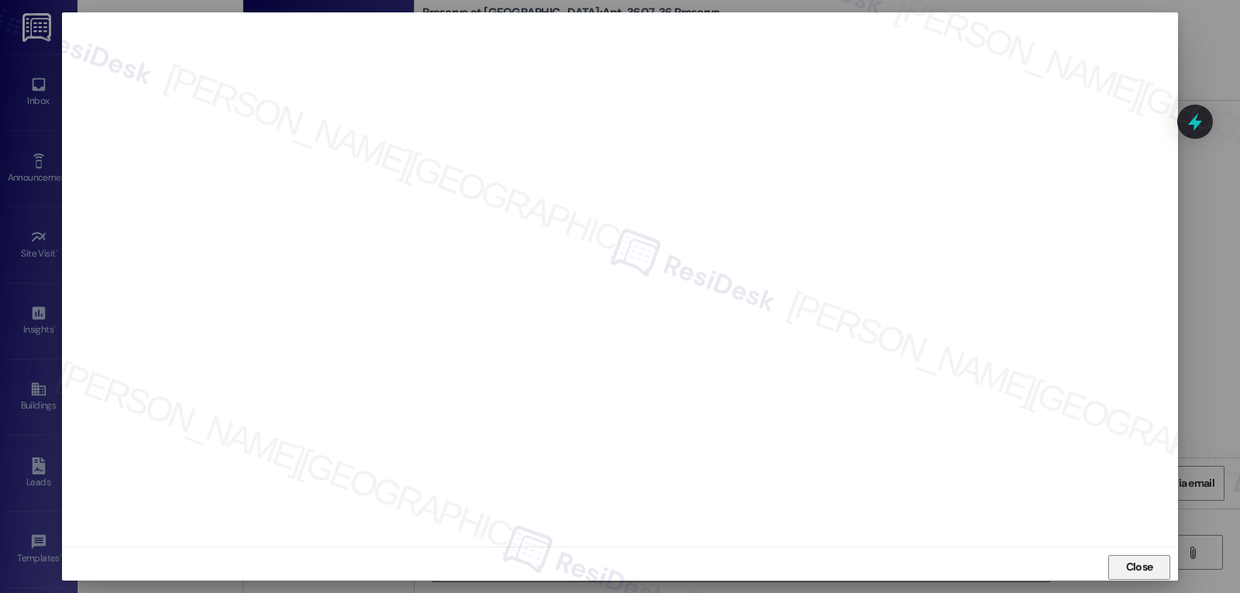
click at [1148, 574] on span "Close" at bounding box center [1139, 567] width 33 height 23
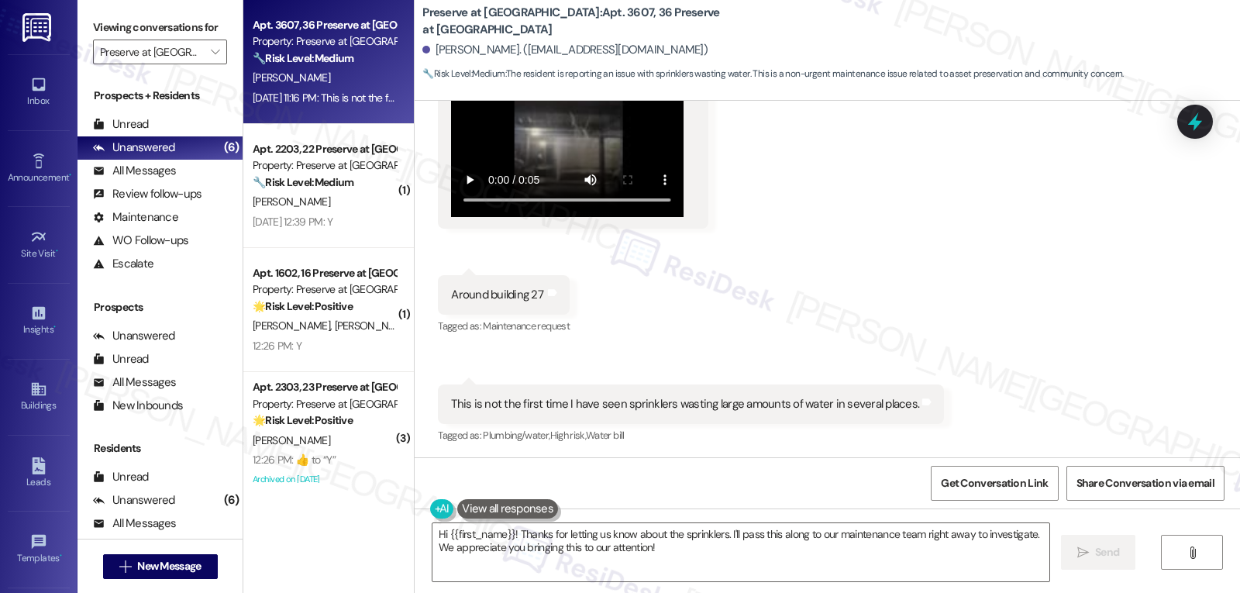
scroll to position [25772, 0]
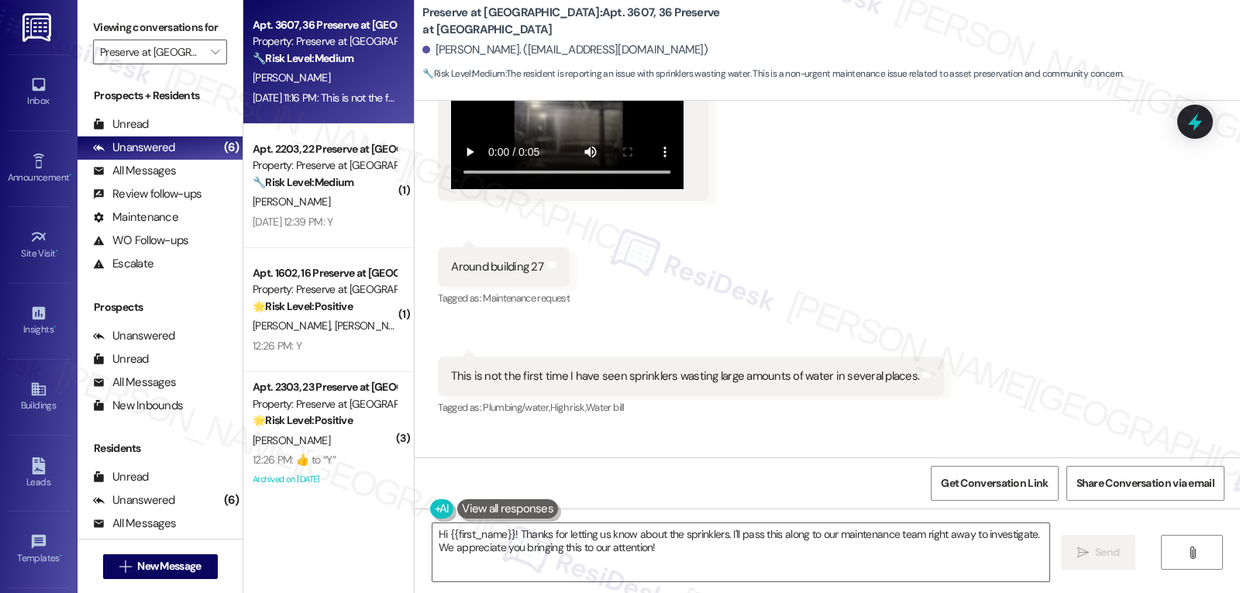
click at [1182, 129] on div at bounding box center [1196, 122] width 36 height 34
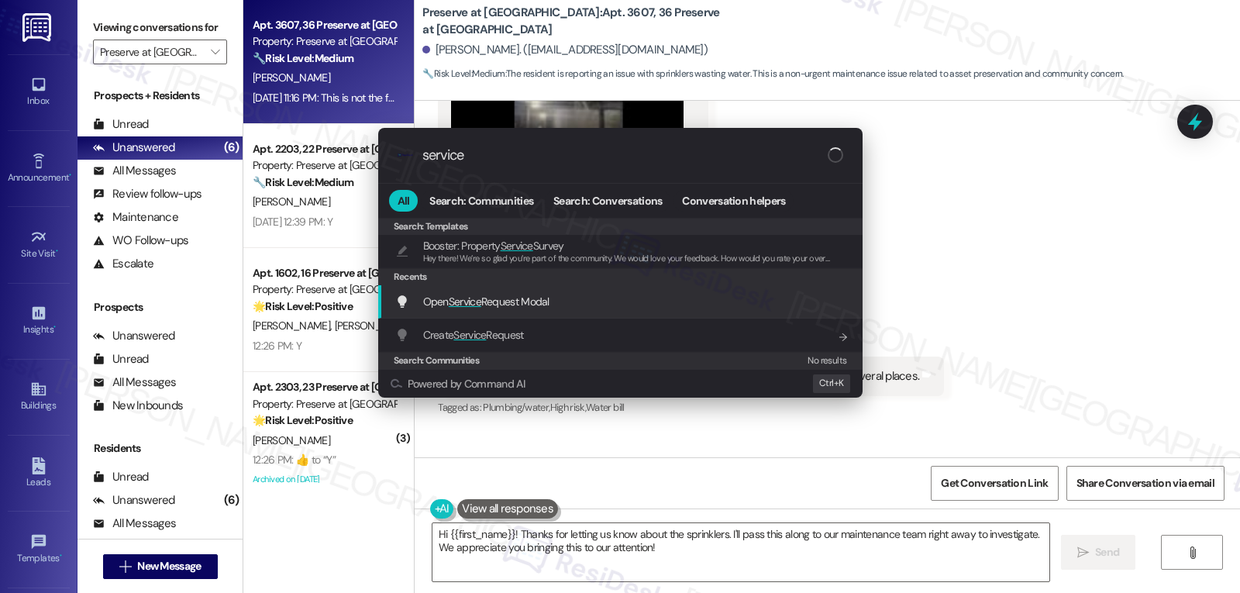
type input "service"
click at [557, 309] on div "Open Service Request Modal Add shortcut" at bounding box center [622, 301] width 454 height 17
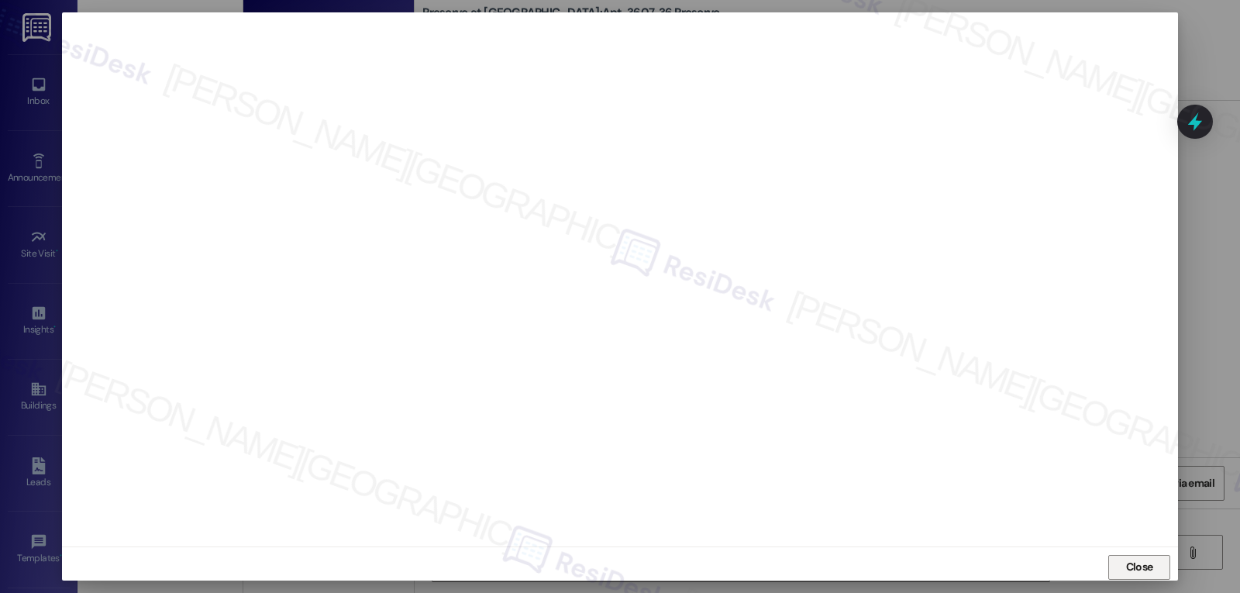
click at [1118, 573] on button "Close" at bounding box center [1140, 567] width 62 height 25
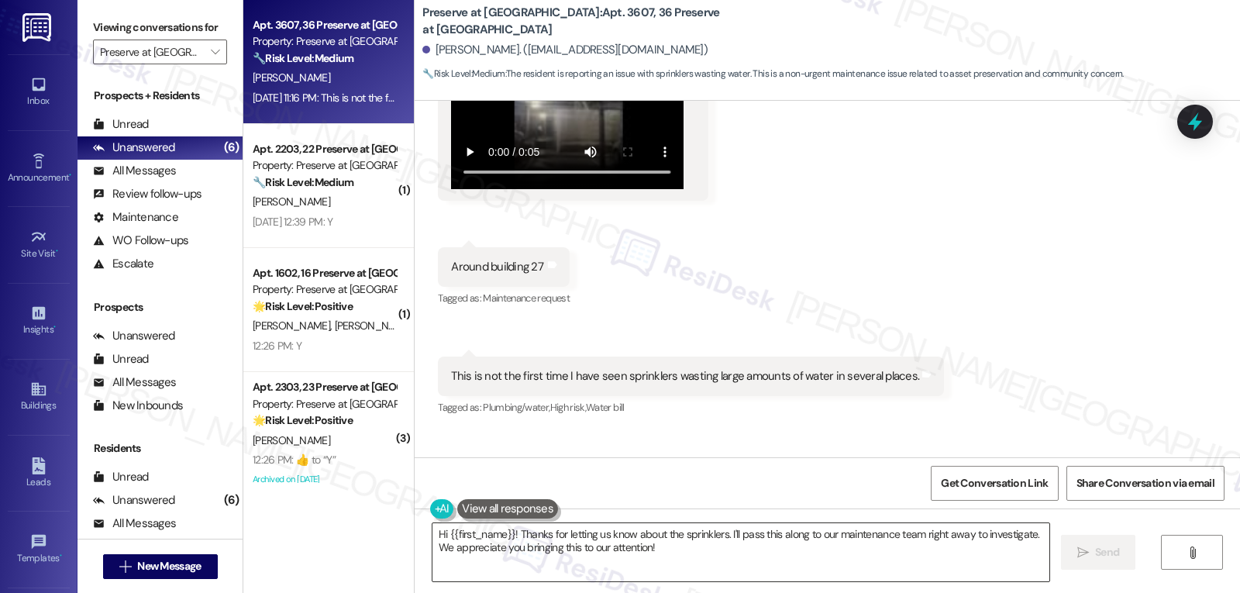
click at [699, 562] on textarea "Hi {{first_name}}! Thanks for letting us know about the sprinklers. I'll pass t…" at bounding box center [741, 552] width 617 height 58
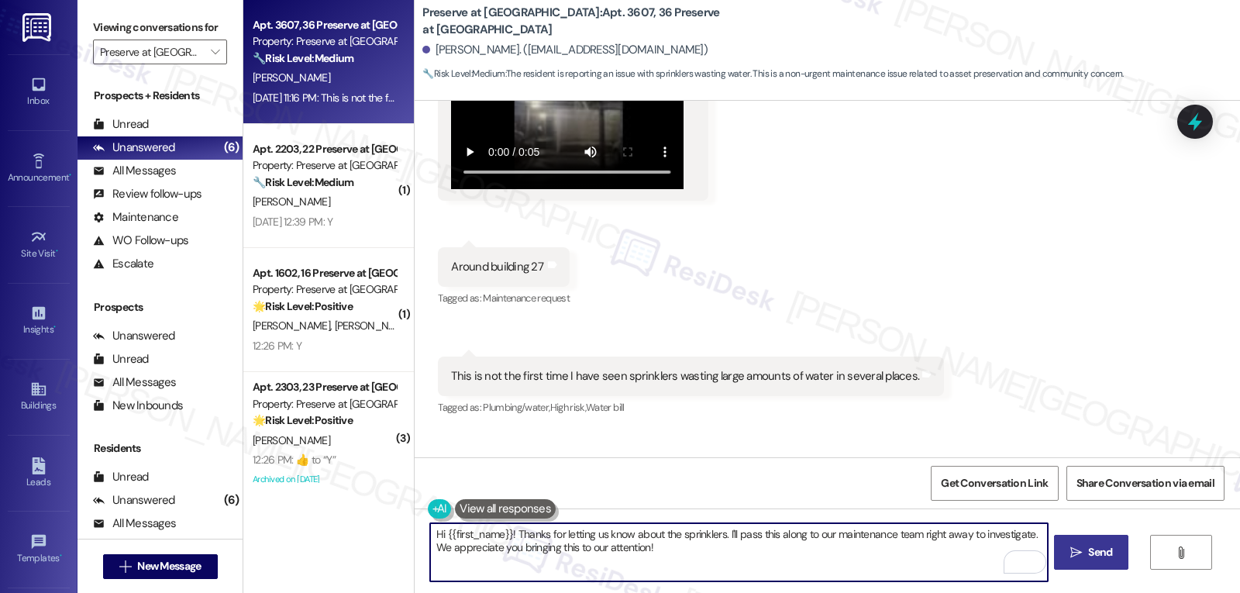
click at [1089, 557] on span "Send" at bounding box center [1100, 552] width 24 height 16
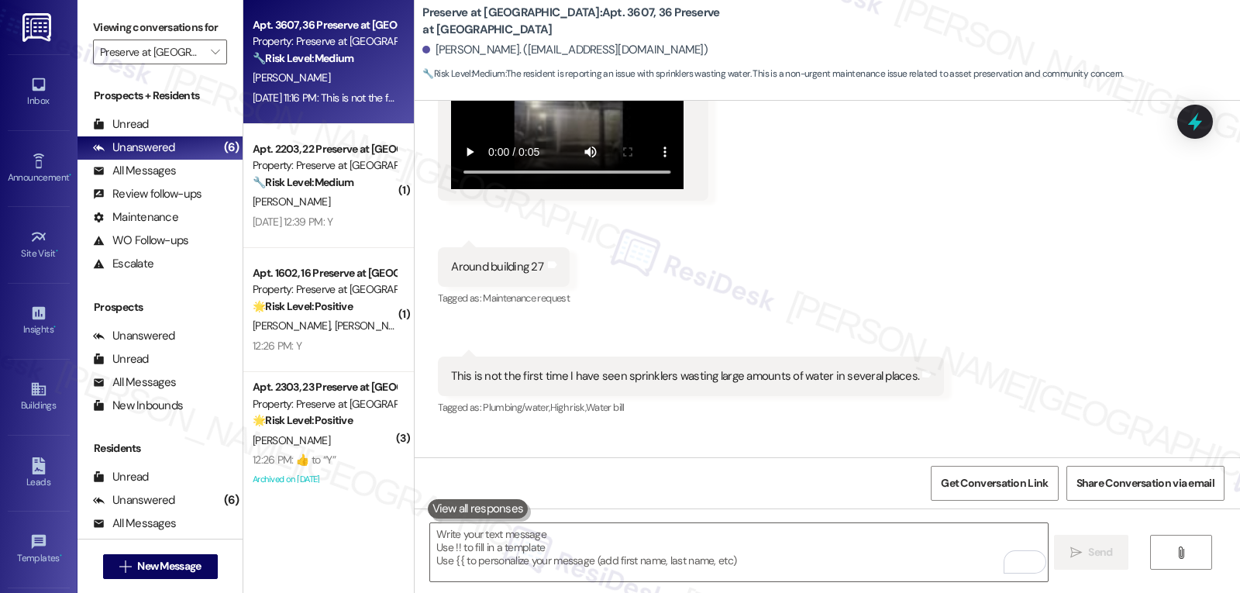
scroll to position [25629, 0]
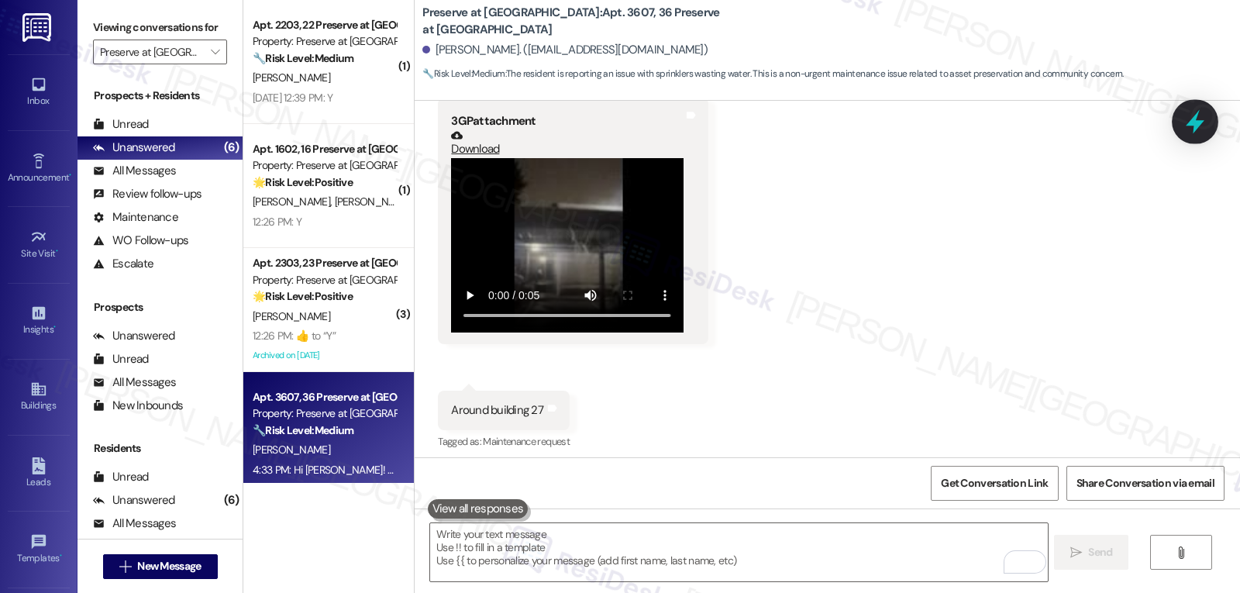
click at [1194, 122] on icon at bounding box center [1195, 122] width 19 height 24
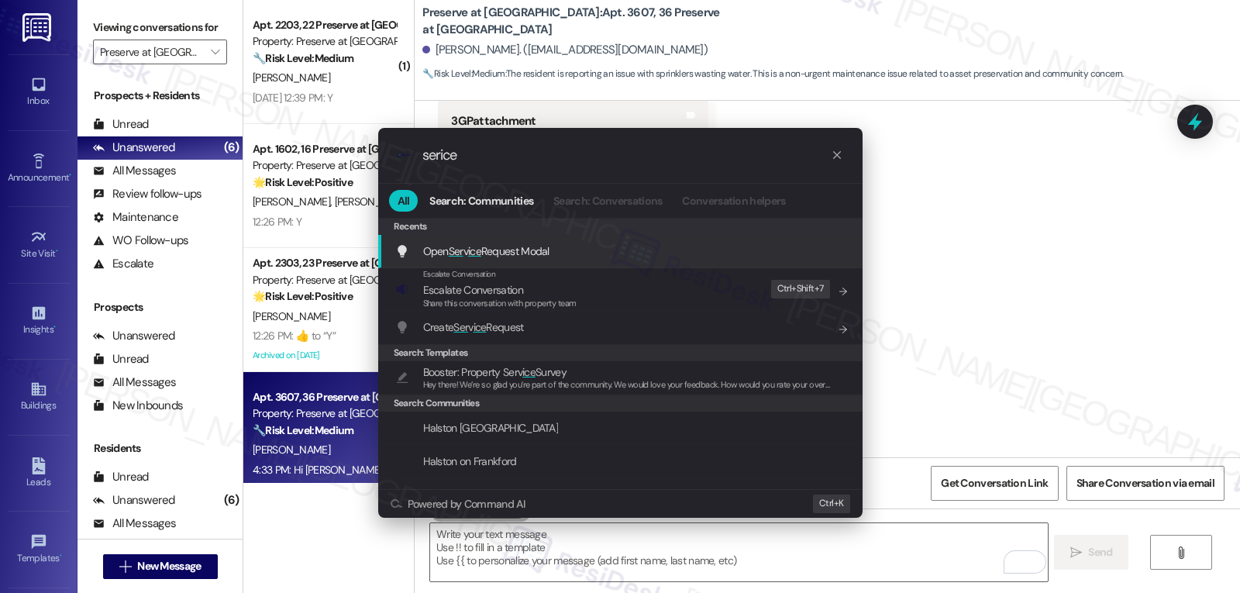
click at [555, 256] on div "Open Ser v ice Request Modal Add shortcut" at bounding box center [622, 251] width 454 height 17
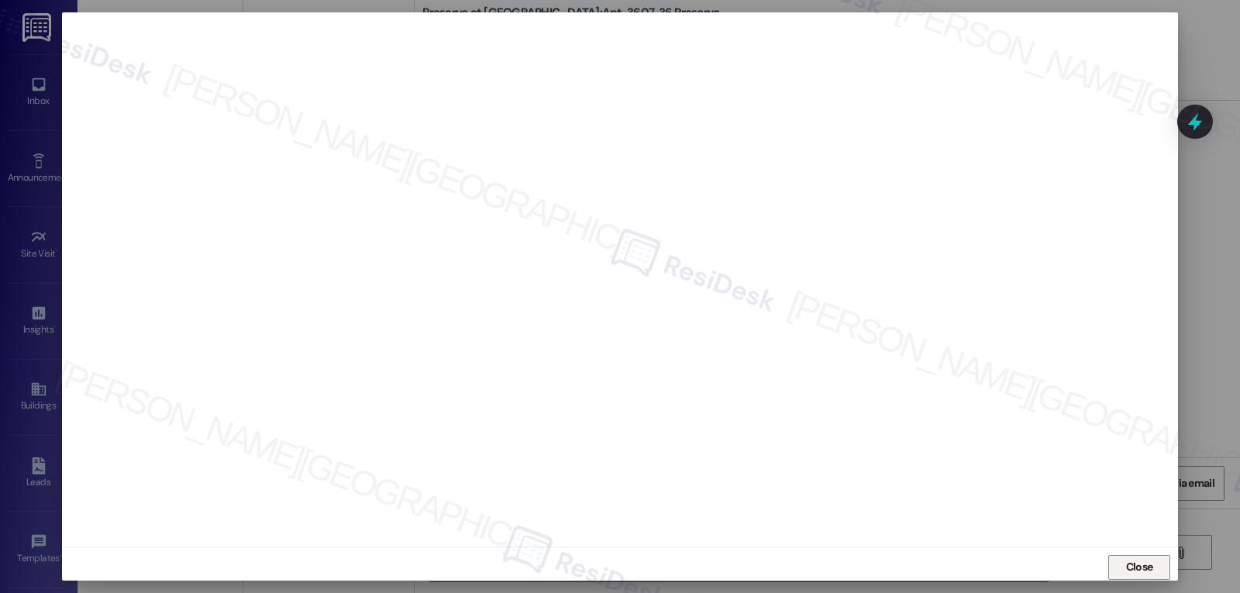
click at [1137, 565] on span "Close" at bounding box center [1139, 567] width 27 height 16
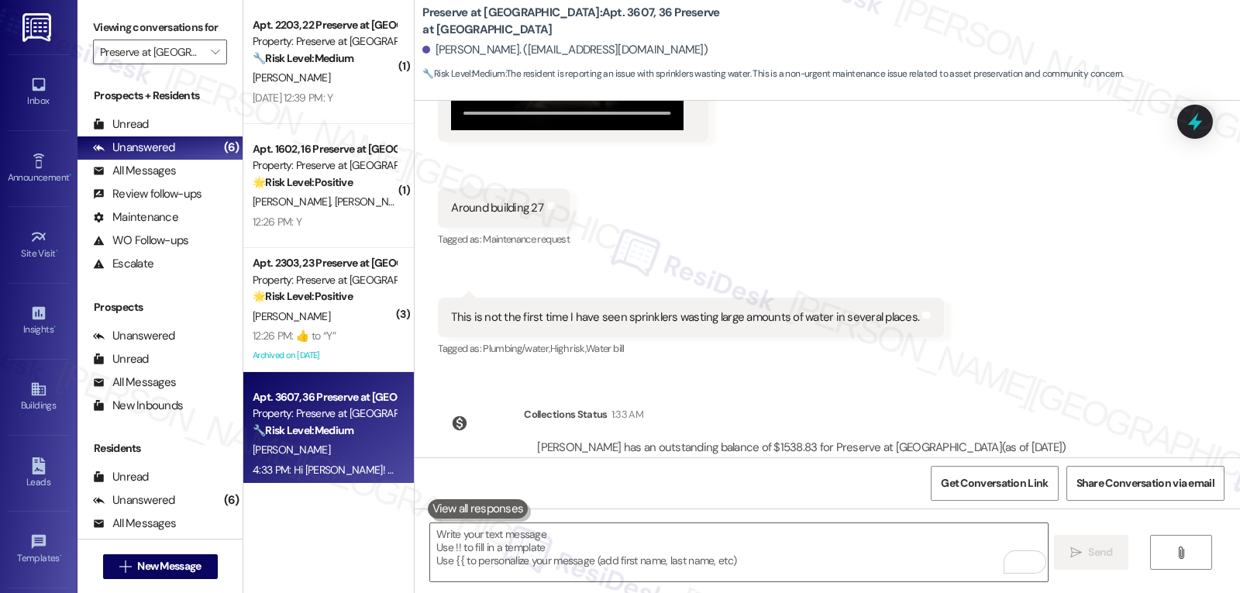
scroll to position [25897, 0]
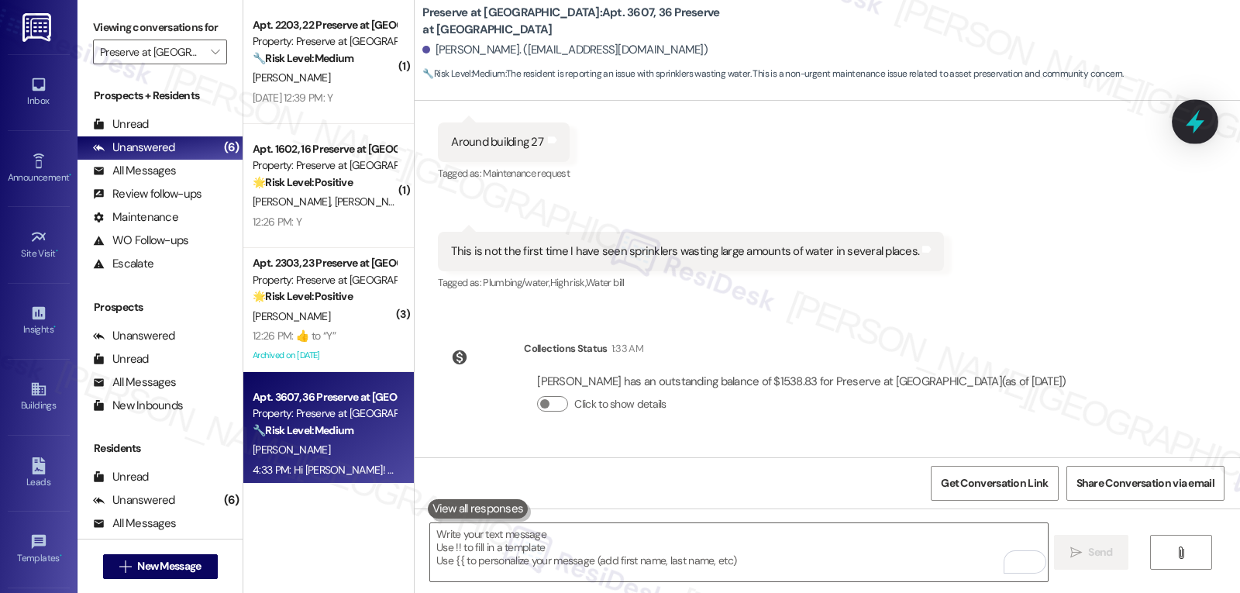
click at [1195, 123] on icon at bounding box center [1195, 122] width 19 height 24
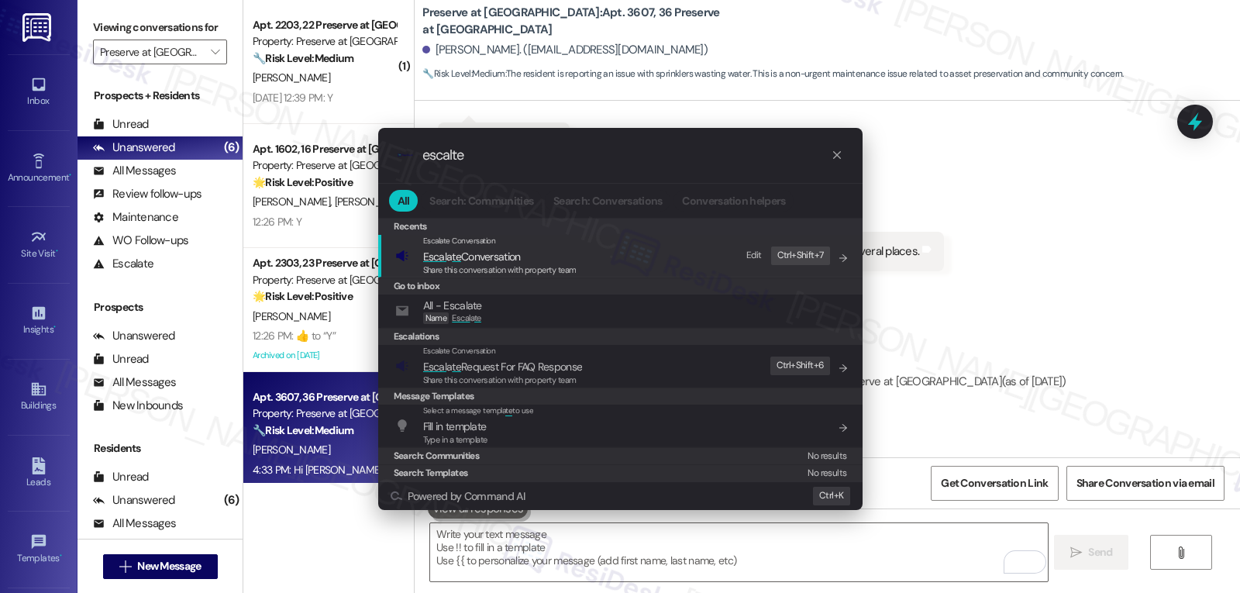
type input "escalte"
click at [553, 257] on span "Escal a te Conversation" at bounding box center [499, 256] width 153 height 17
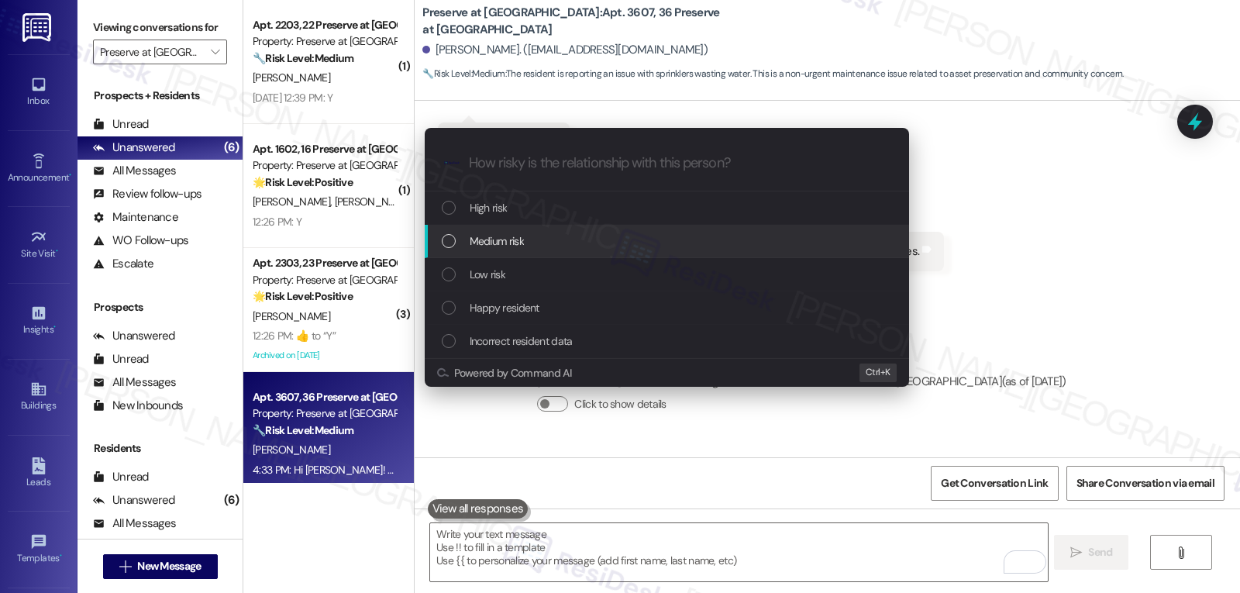
click at [534, 233] on div "Medium risk" at bounding box center [669, 241] width 454 height 17
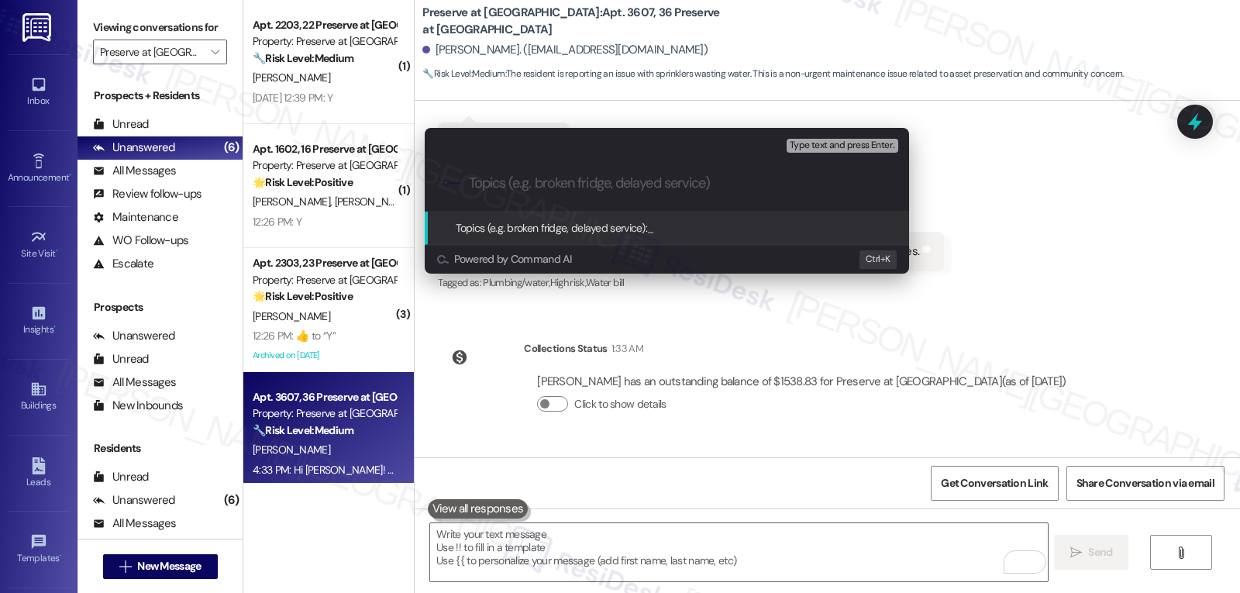
paste input "16122587"
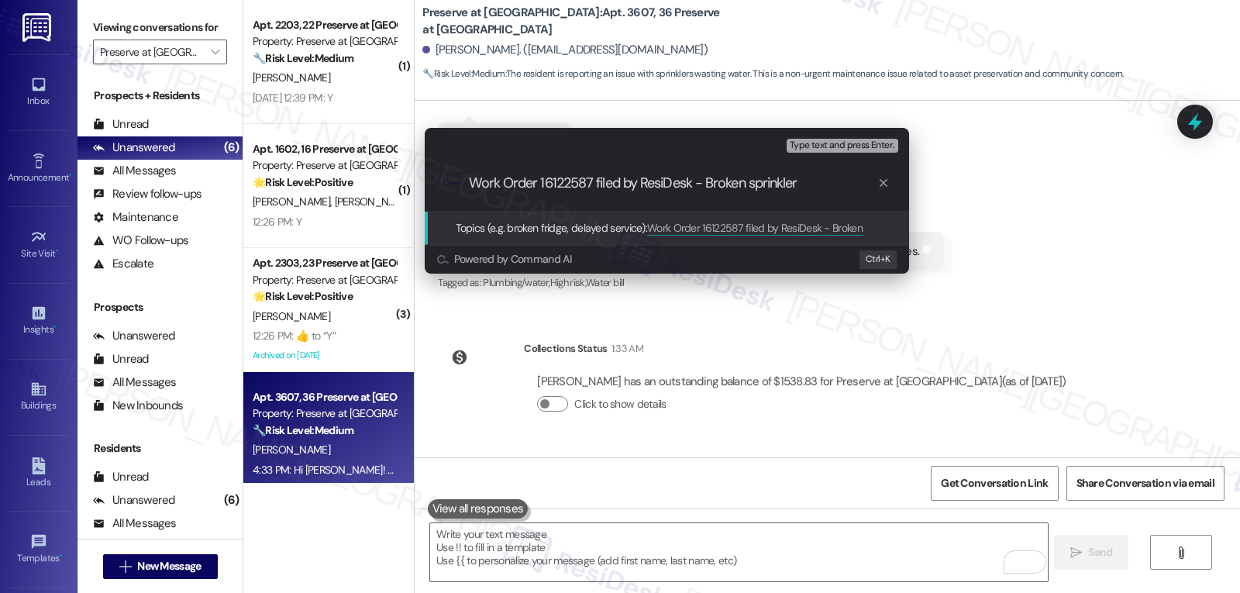
type input "Work Order 16122587 filed by ResiDesk - Broken sprinklers"
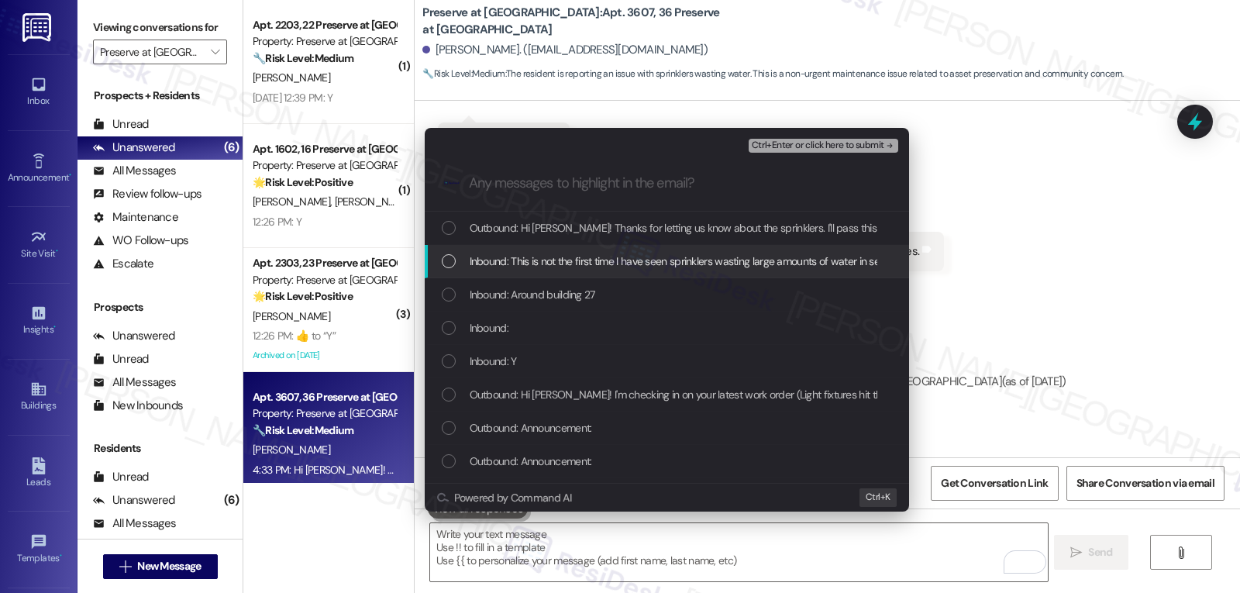
click at [564, 264] on span "Inbound: This is not the first time I have seen sprinklers wasting large amount…" at bounding box center [703, 261] width 466 height 17
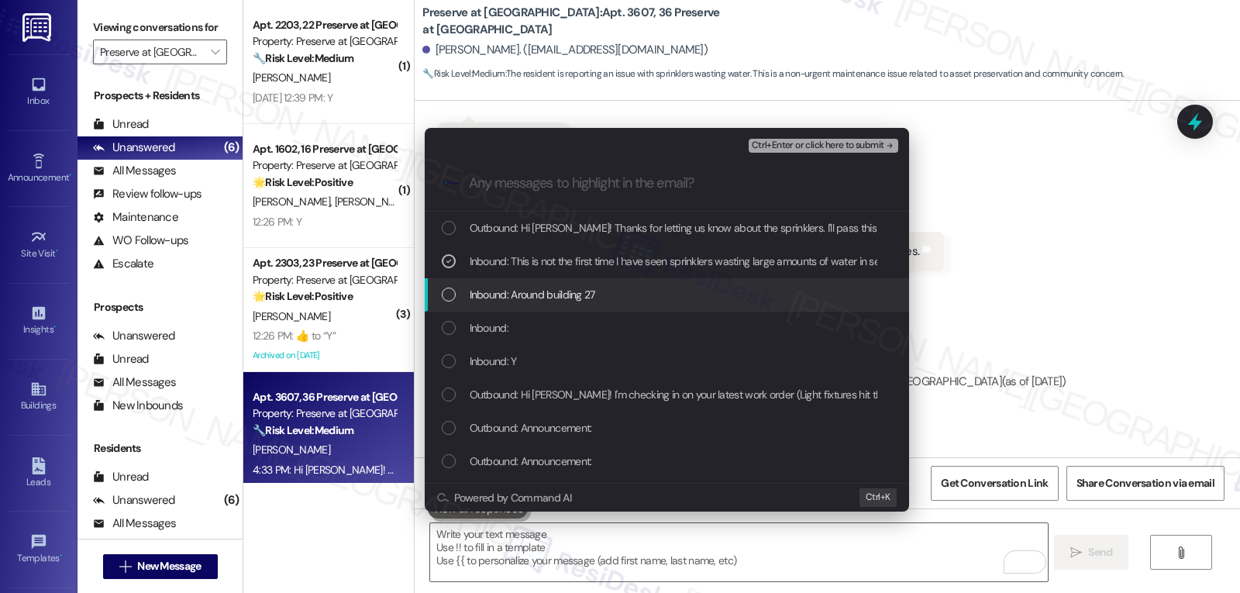
click at [569, 298] on span "Inbound: Around building 27" at bounding box center [533, 294] width 126 height 17
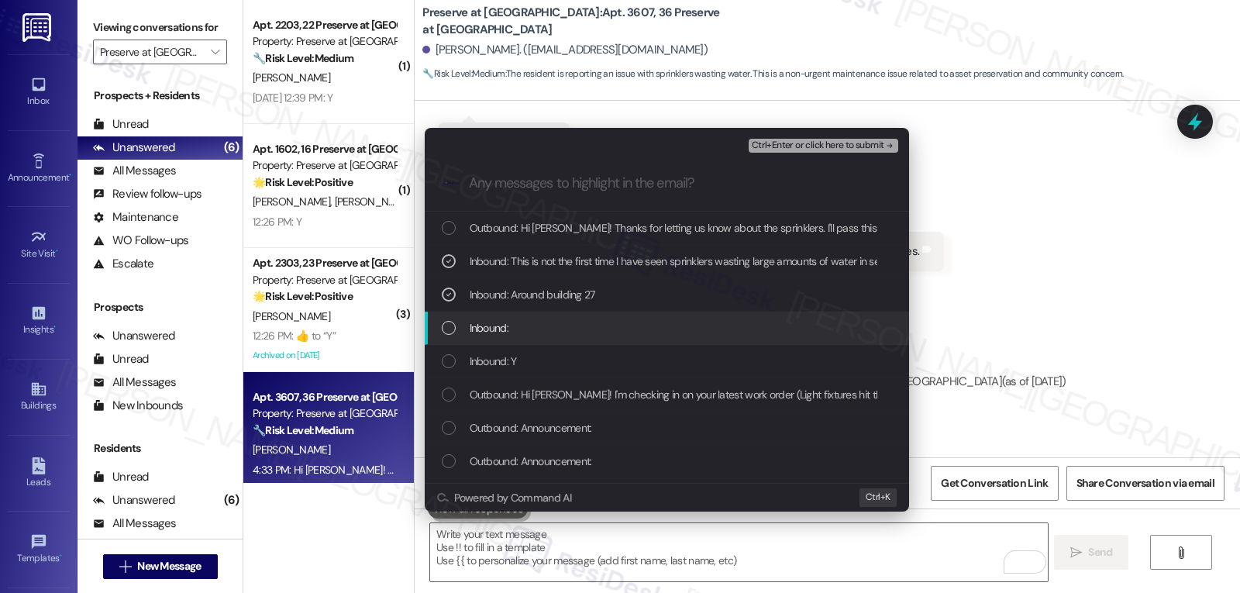
click at [513, 335] on div "Inbound:" at bounding box center [669, 327] width 454 height 17
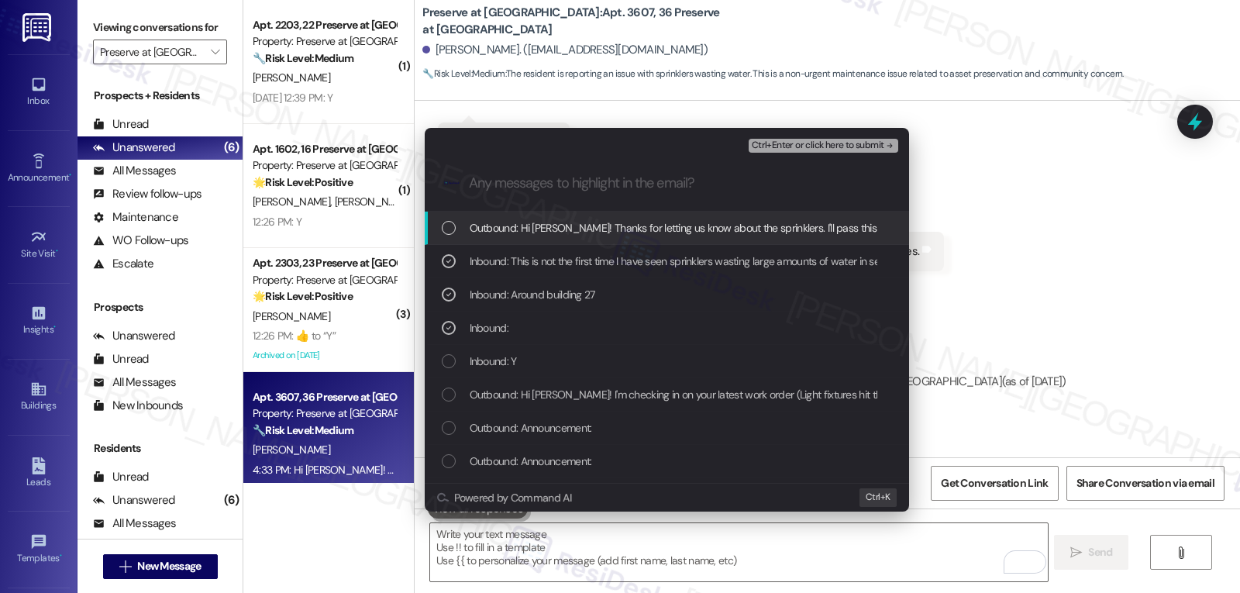
click at [822, 141] on span "Ctrl+Enter or click here to submit" at bounding box center [818, 145] width 133 height 11
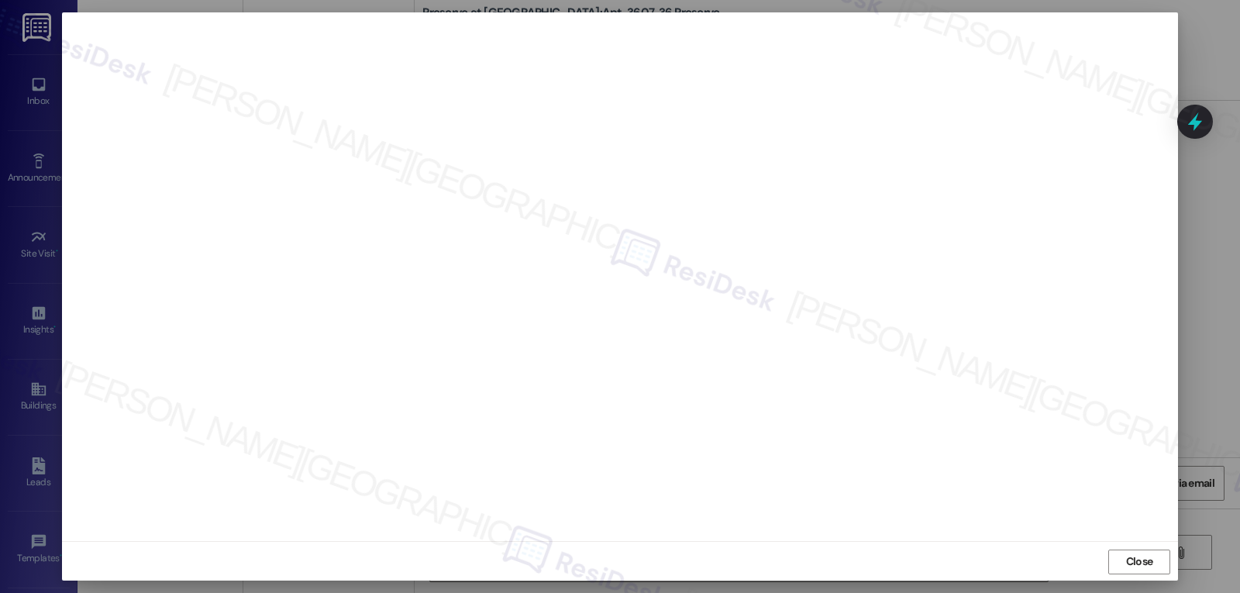
scroll to position [7, 0]
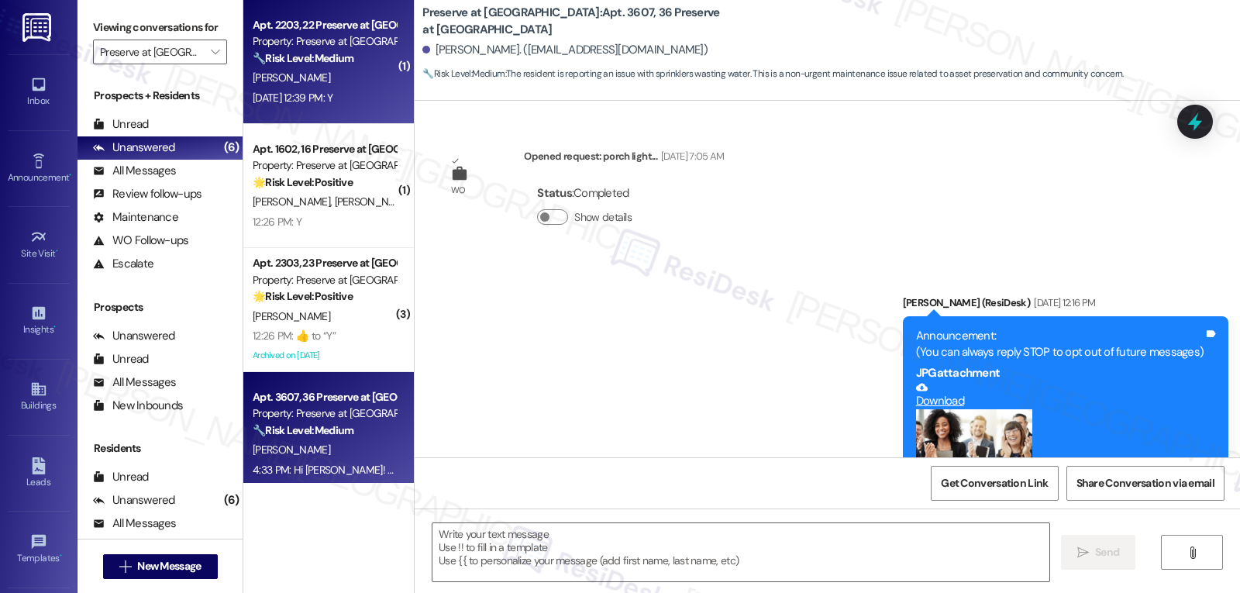
type textarea "Fetching suggested responses. Please feel free to read through the conversation…"
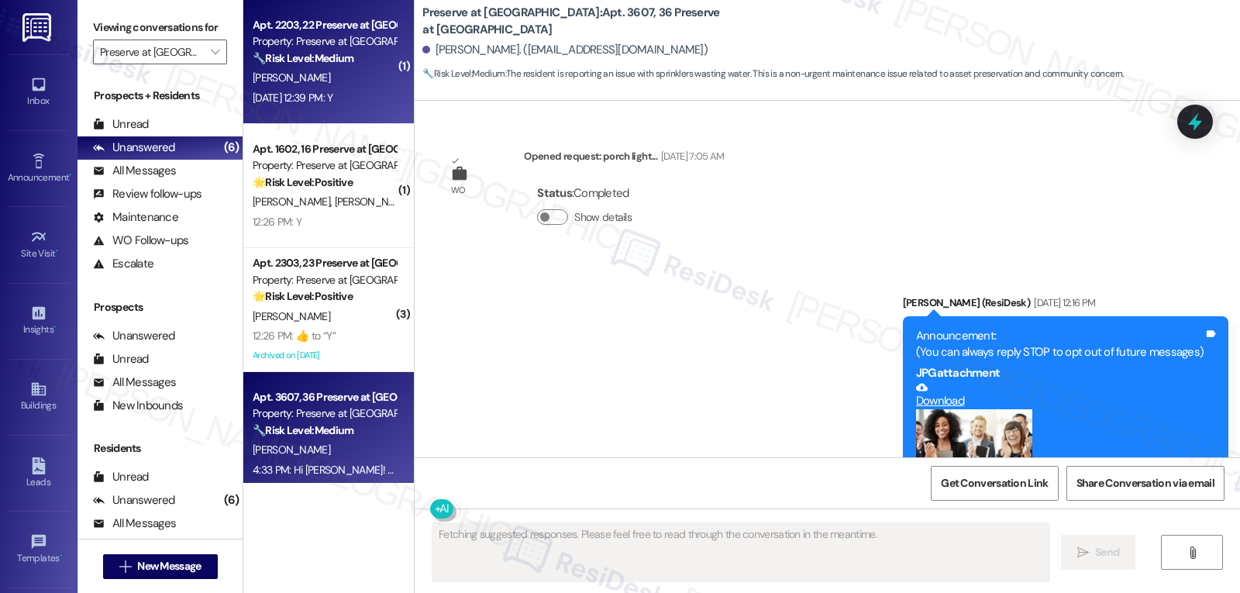
scroll to position [25919, 0]
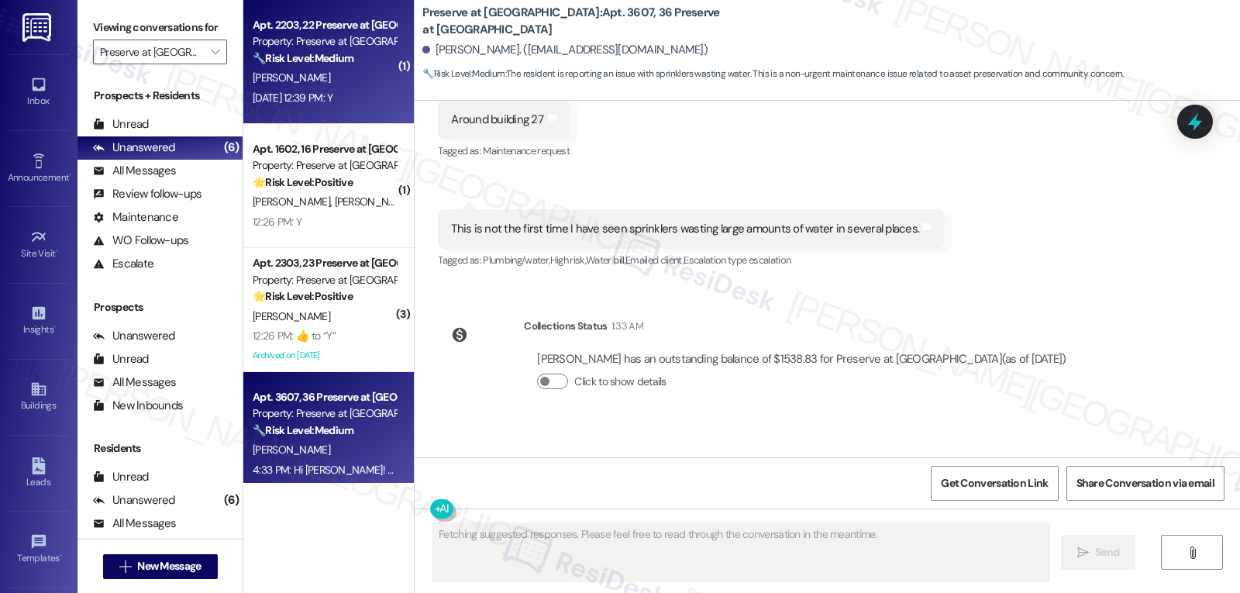
click at [304, 78] on div "S. Okelley" at bounding box center [324, 77] width 147 height 19
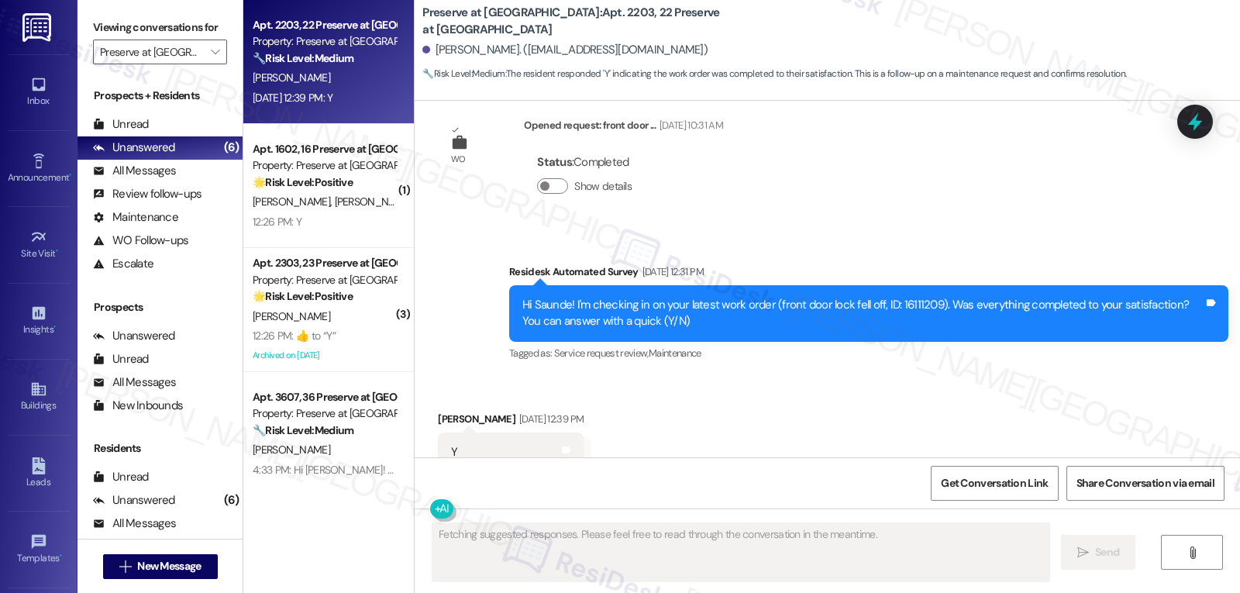
scroll to position [3245, 0]
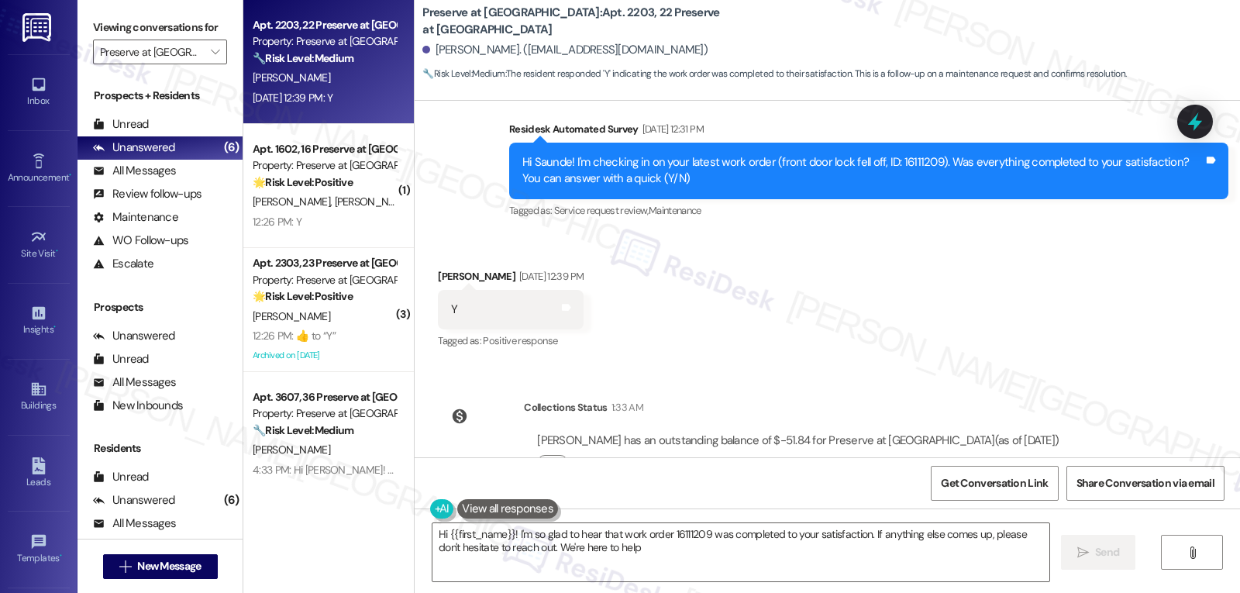
type textarea "Hi {{first_name}}! I'm so glad to hear that work order 16111209 was completed t…"
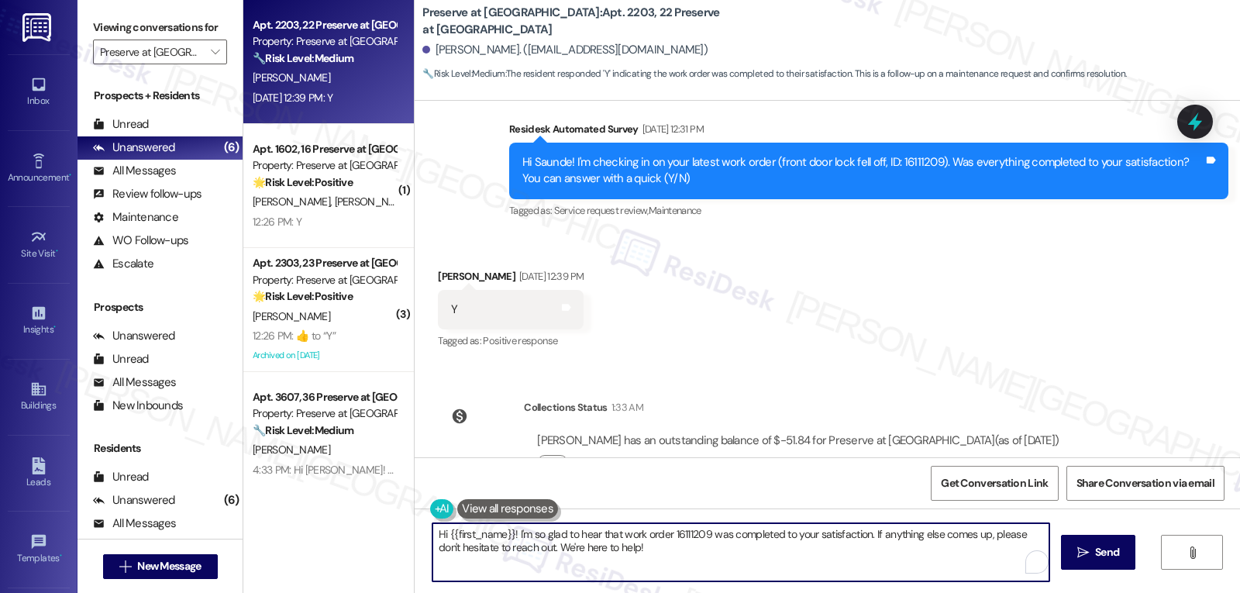
click at [716, 543] on textarea "Hi {{first_name}}! I'm so glad to hear that work order 16111209 was completed t…" at bounding box center [741, 552] width 617 height 58
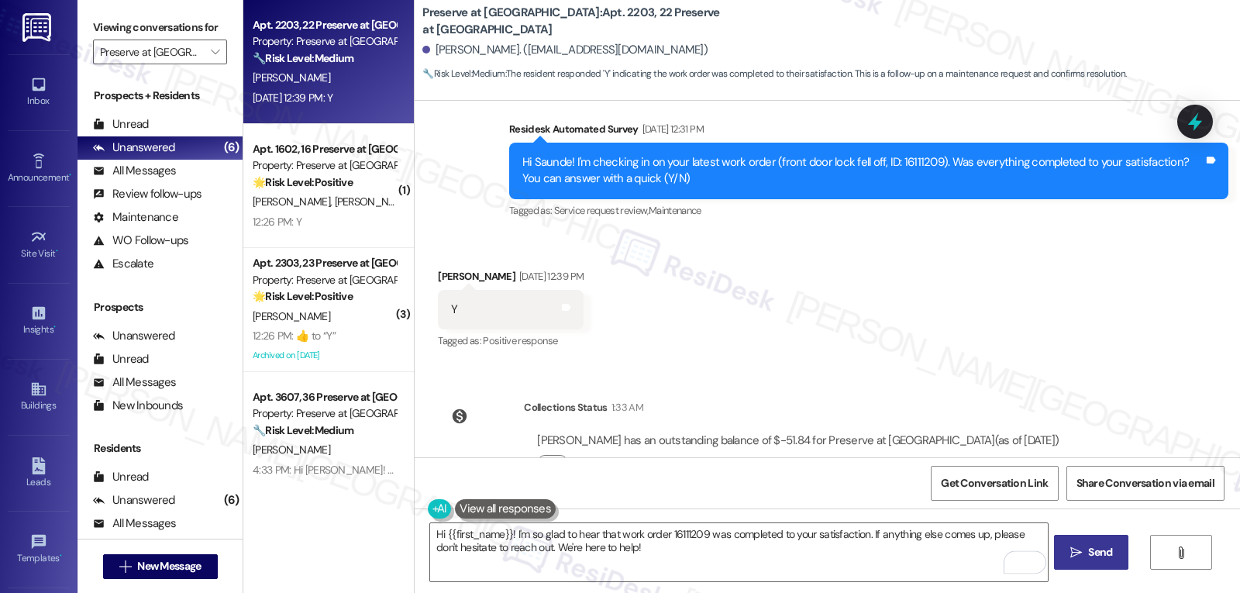
click at [1110, 554] on span "Send" at bounding box center [1100, 552] width 24 height 16
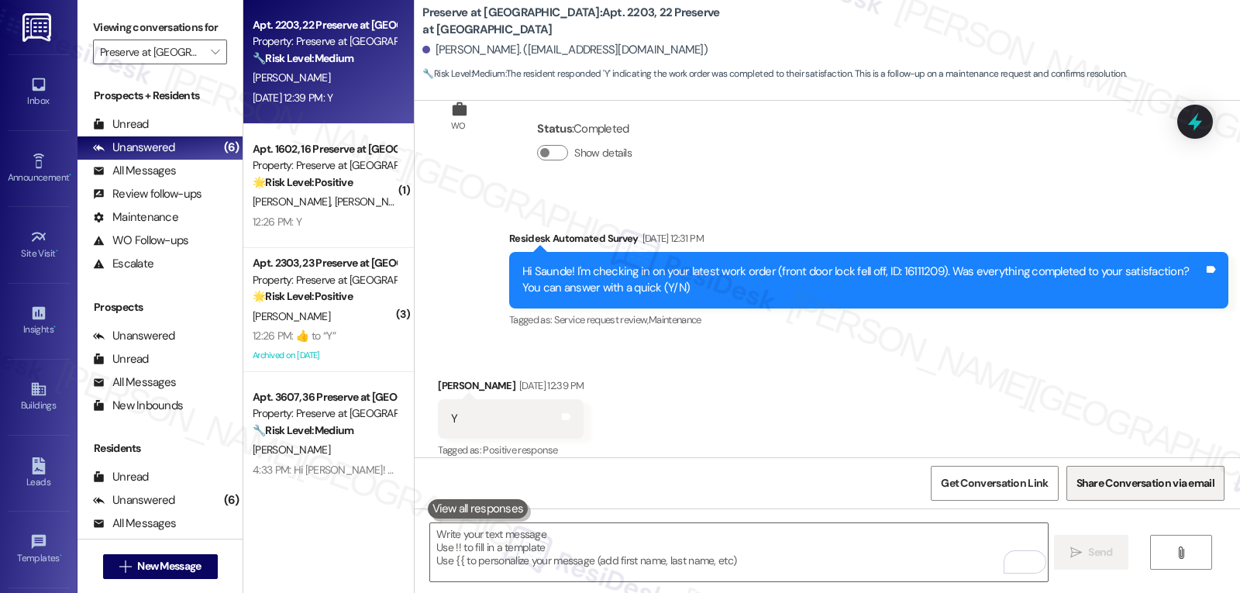
scroll to position [3103, 0]
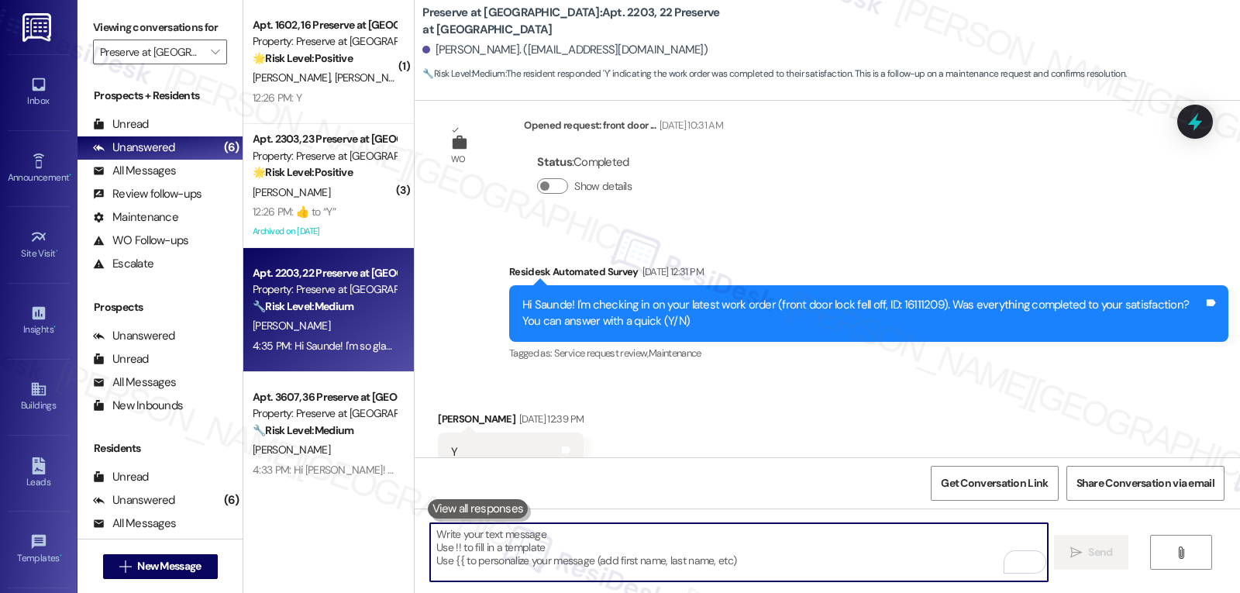
click at [568, 554] on textarea "To enrich screen reader interactions, please activate Accessibility in Grammarl…" at bounding box center [738, 552] width 617 height 58
paste textarea "I hope you’ve been loving your time at {{property}}! Has it lived up to what yo…"
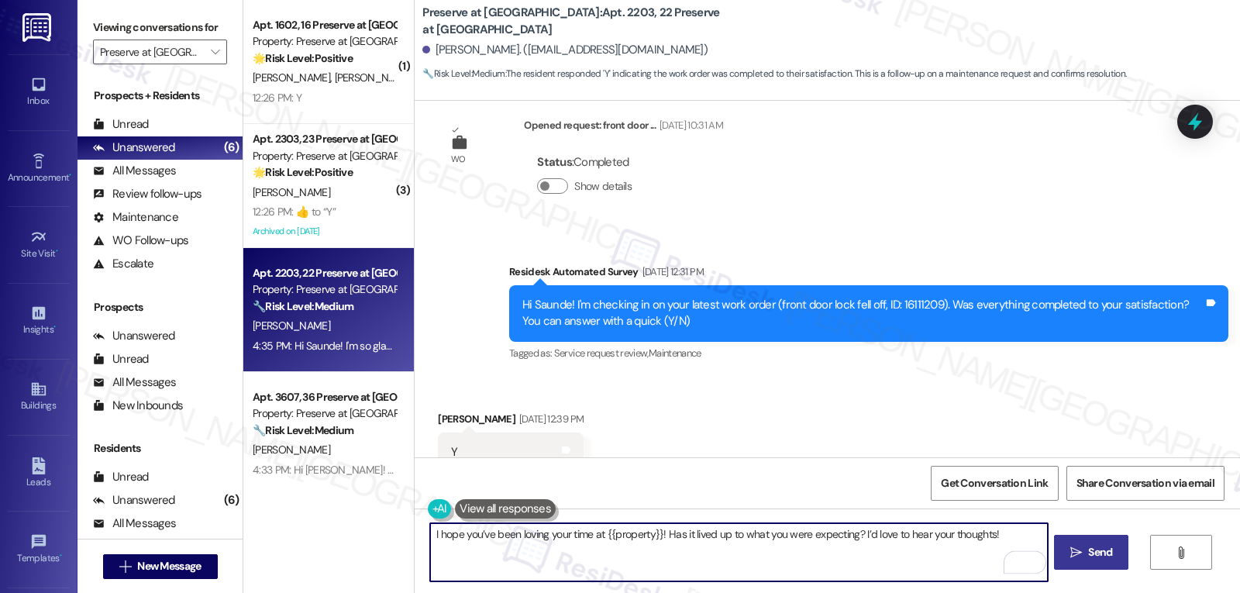
scroll to position [3370, 0]
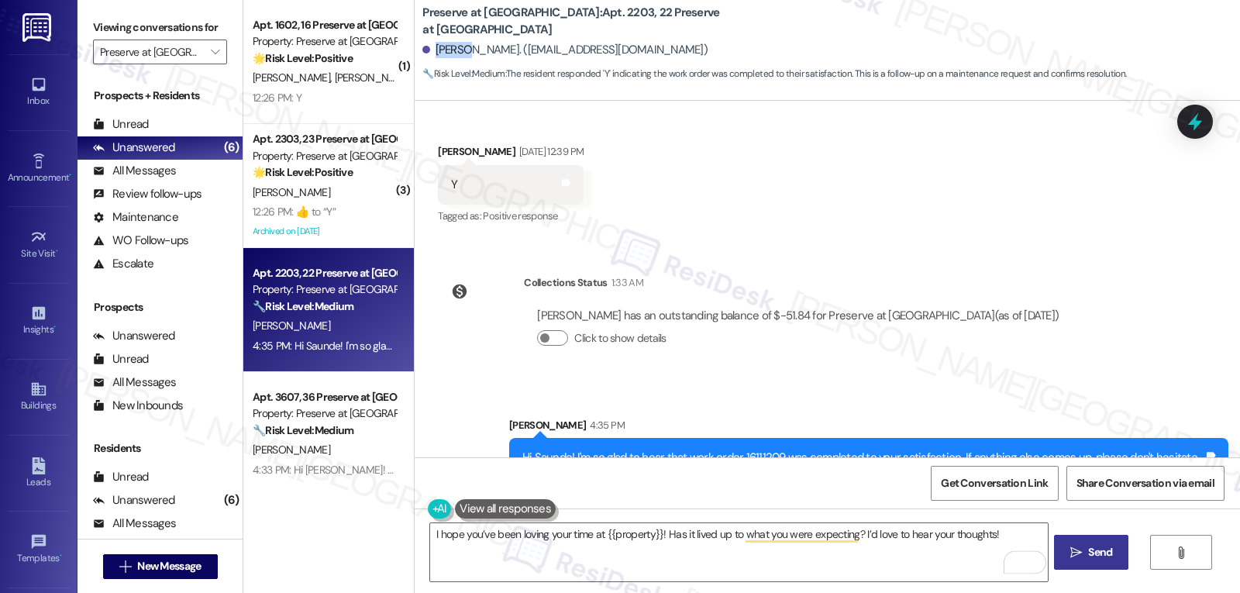
drag, startPoint x: 460, startPoint y: 50, endPoint x: 424, endPoint y: 46, distance: 36.6
click at [425, 47] on div "Saunde Okelley. (saundeokelley@gmail.com)" at bounding box center [565, 50] width 285 height 16
copy div "Saunde"
click at [470, 547] on textarea "I hope you’ve been loving your time at {{property}}! Has it lived up to what yo…" at bounding box center [738, 552] width 617 height 58
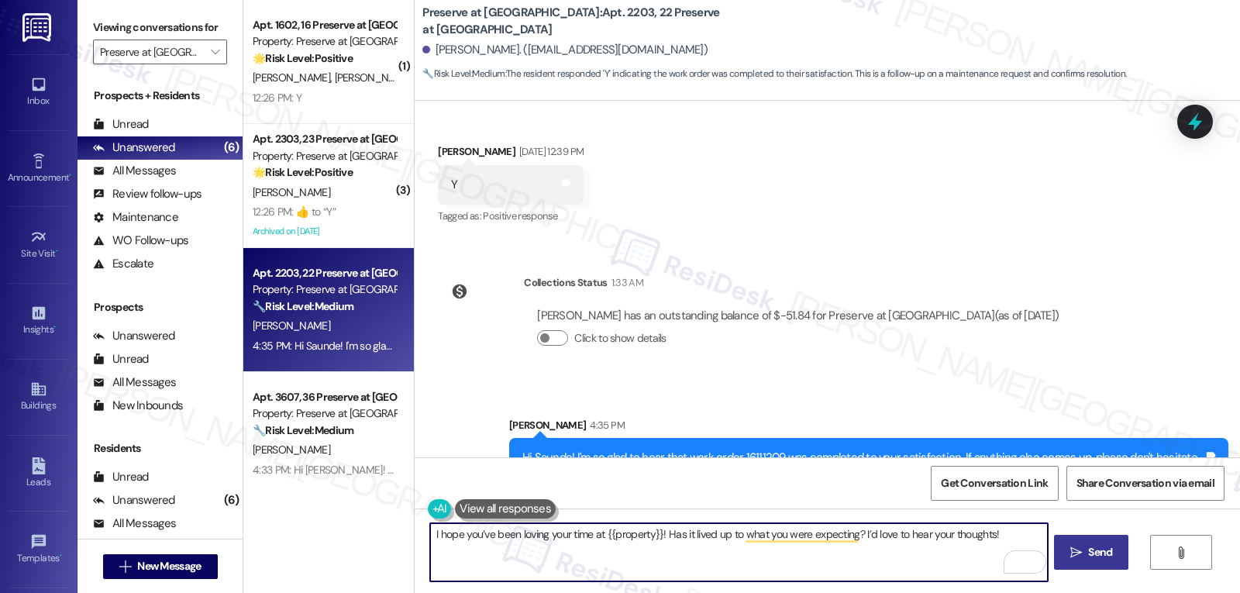
paste textarea "Saunde"
type textarea "Saunde, I hope you’ve been loving your time at {{property}}! Has it lived up to…"
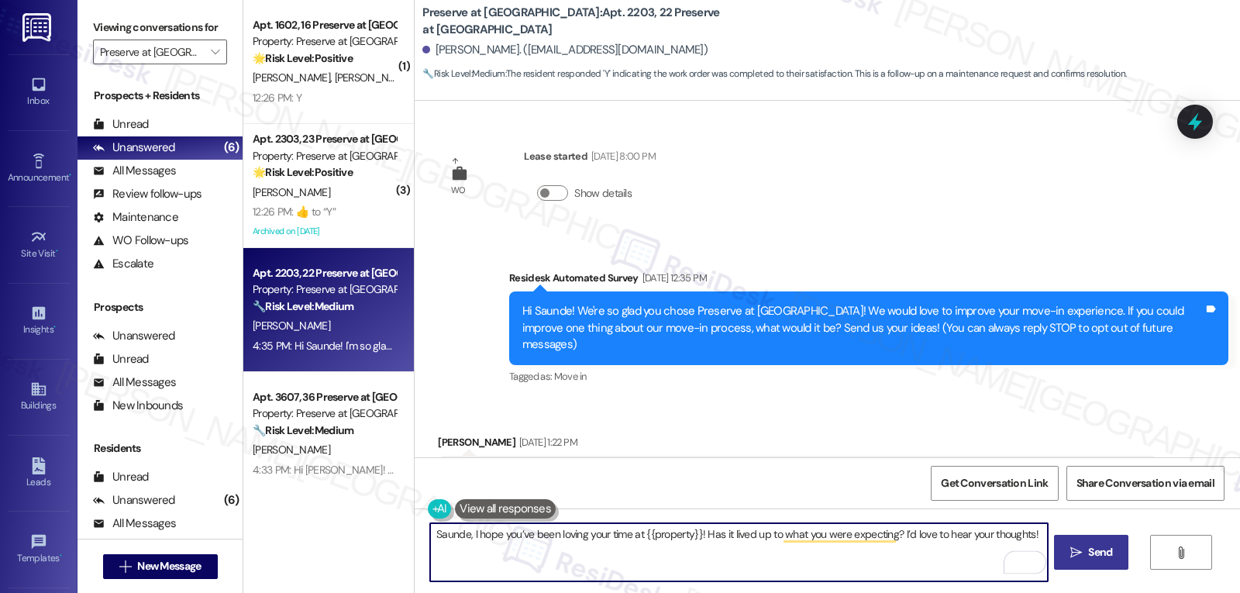
scroll to position [3370, 0]
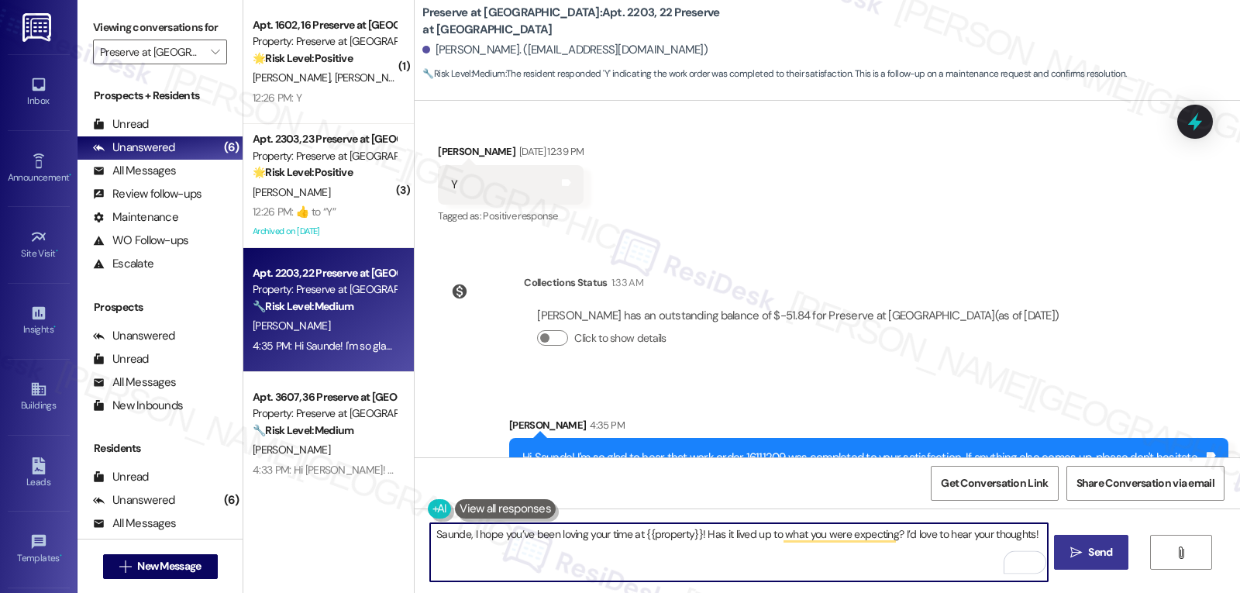
type textarea "Saunde, I hope you’ve been loving your time at {{property}}! Has it lived up to…"
click at [1071, 556] on icon "" at bounding box center [1077, 553] width 12 height 12
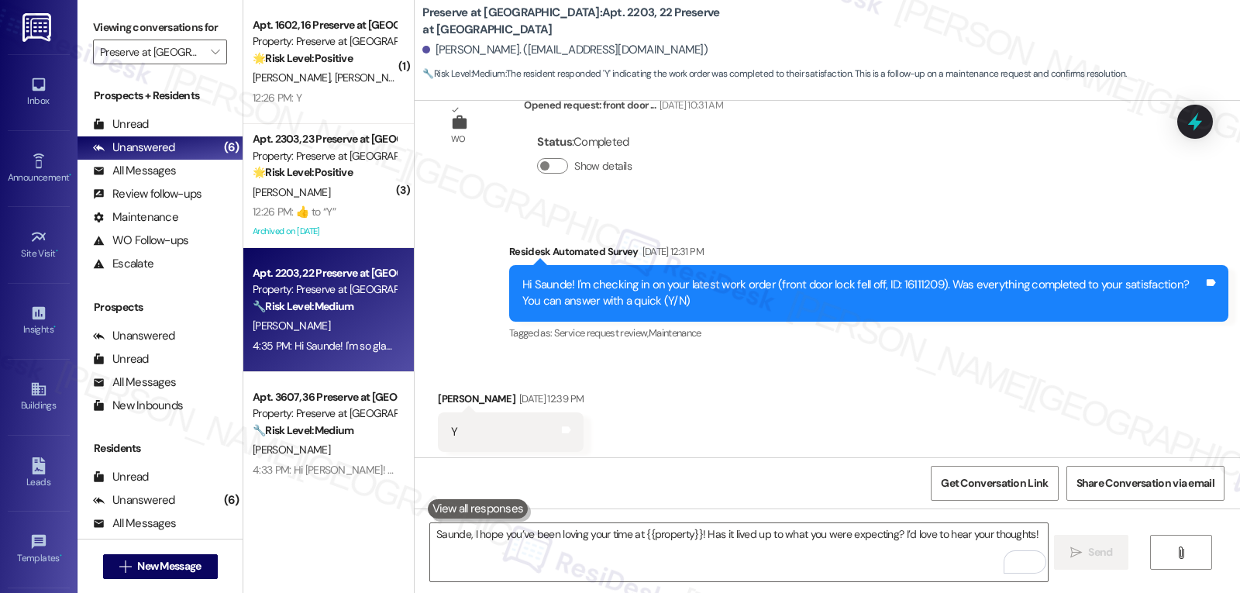
scroll to position [3103, 0]
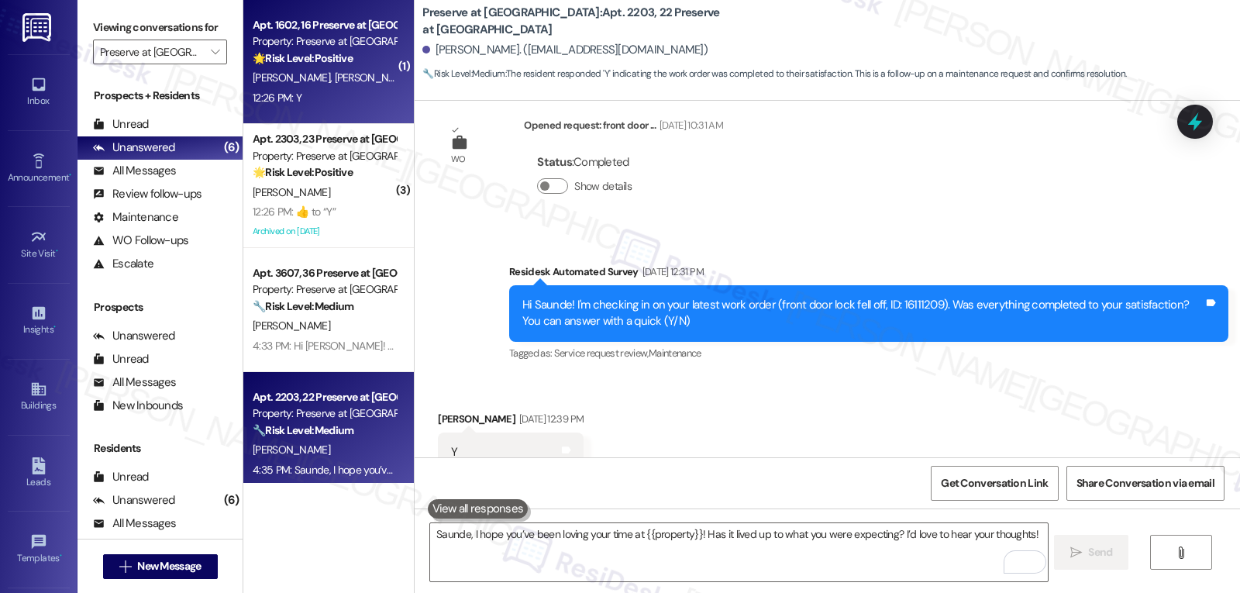
click at [302, 88] on div "12:26 PM: Y 12:26 PM: Y" at bounding box center [324, 97] width 147 height 19
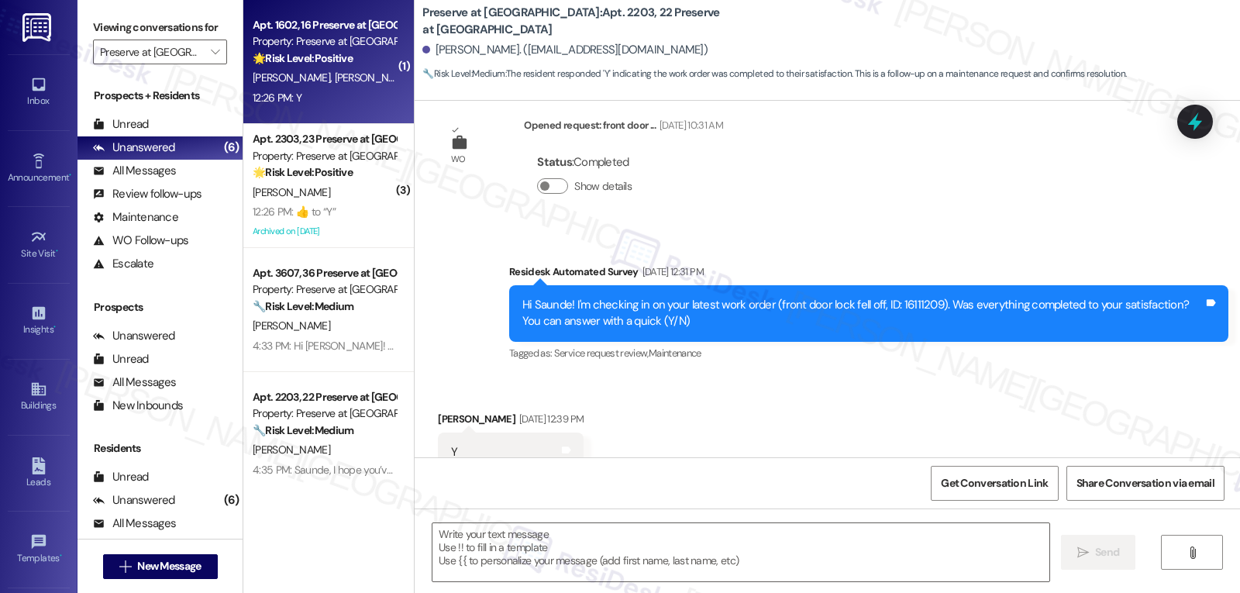
type textarea "Fetching suggested responses. Please feel free to read through the conversation…"
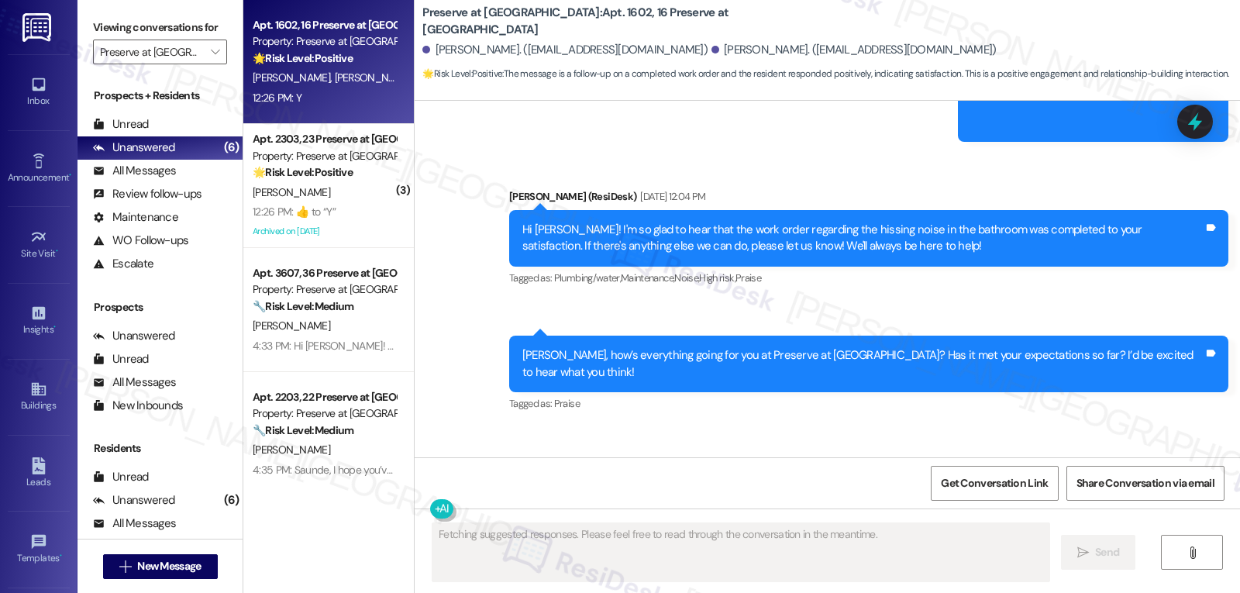
scroll to position [12063, 0]
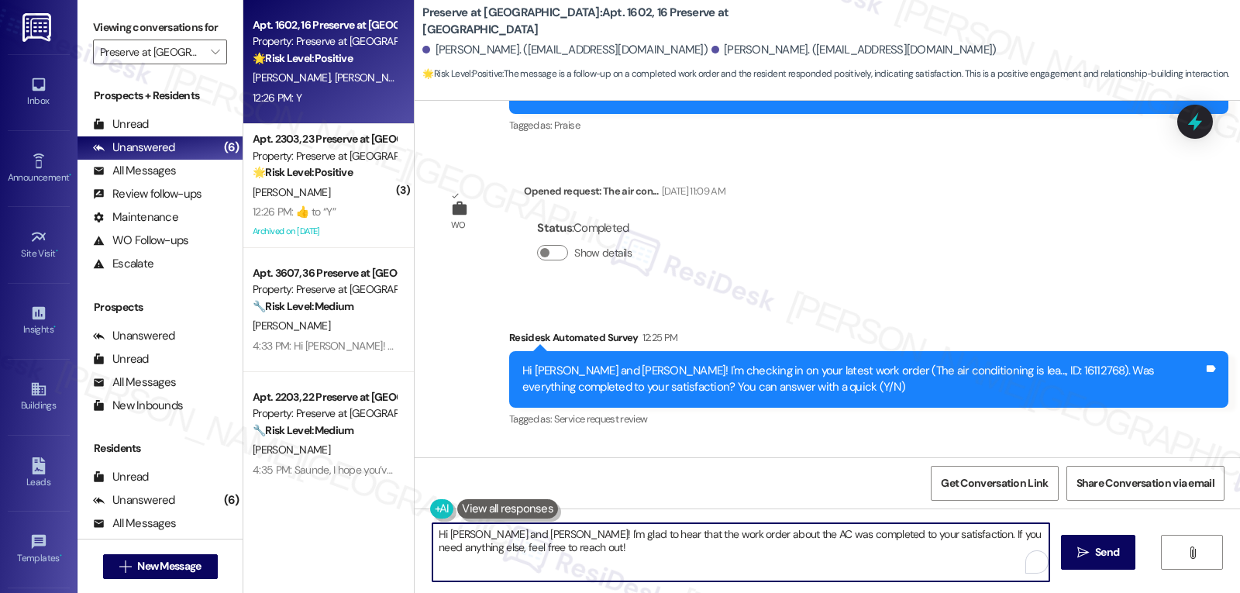
drag, startPoint x: 473, startPoint y: 538, endPoint x: 509, endPoint y: 538, distance: 35.7
click at [509, 538] on textarea "Hi [PERSON_NAME] and [PERSON_NAME]! I'm glad to hear that the work order about …" at bounding box center [741, 552] width 617 height 58
click at [872, 568] on textarea "Hi [PERSON_NAME]! I'm glad to hear that the work order about the AC was complet…" at bounding box center [738, 552] width 617 height 58
type textarea "Hi [PERSON_NAME]! I'm glad to hear that the work order about the AC was complet…"
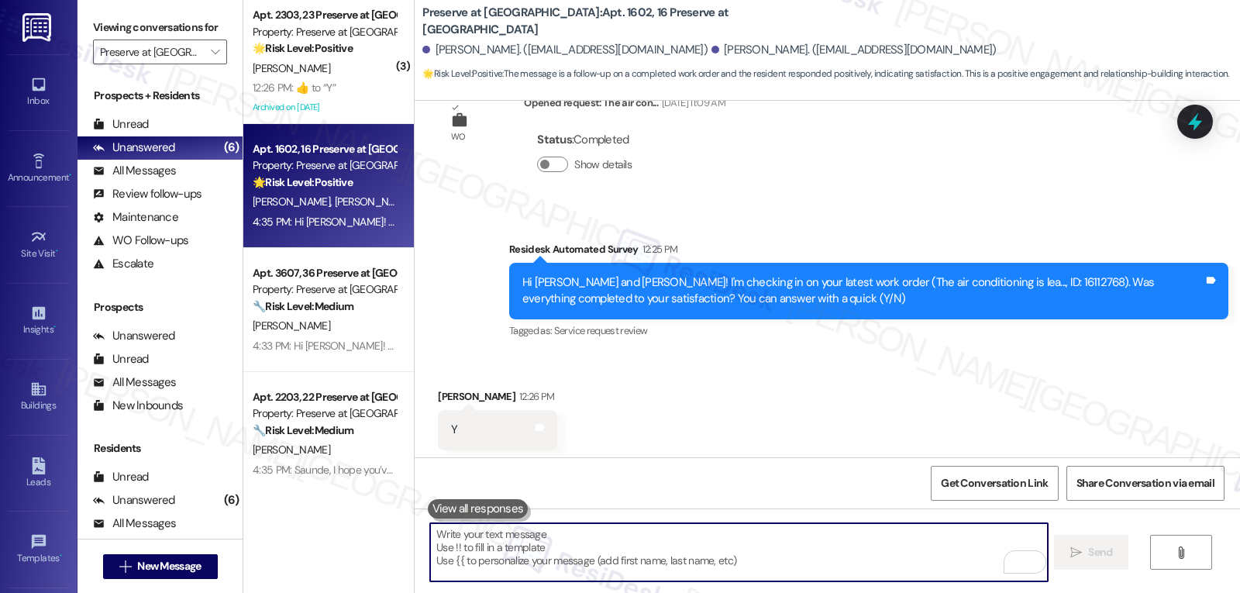
scroll to position [12188, 0]
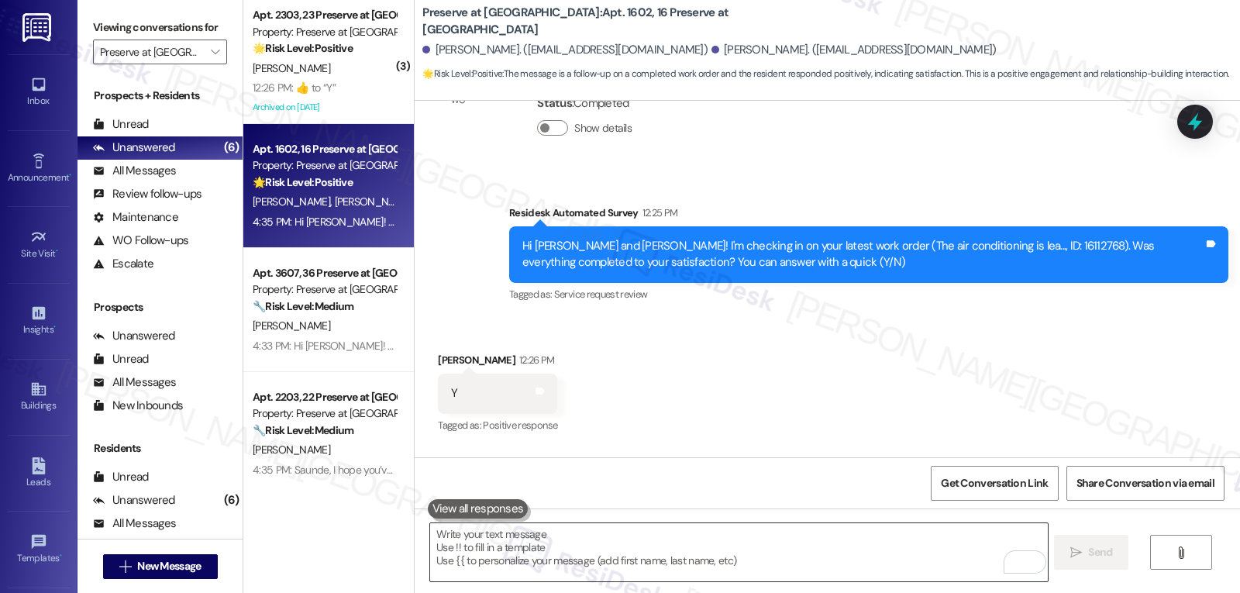
click at [679, 533] on textarea "To enrich screen reader interactions, please activate Accessibility in Grammarl…" at bounding box center [738, 552] width 617 height 58
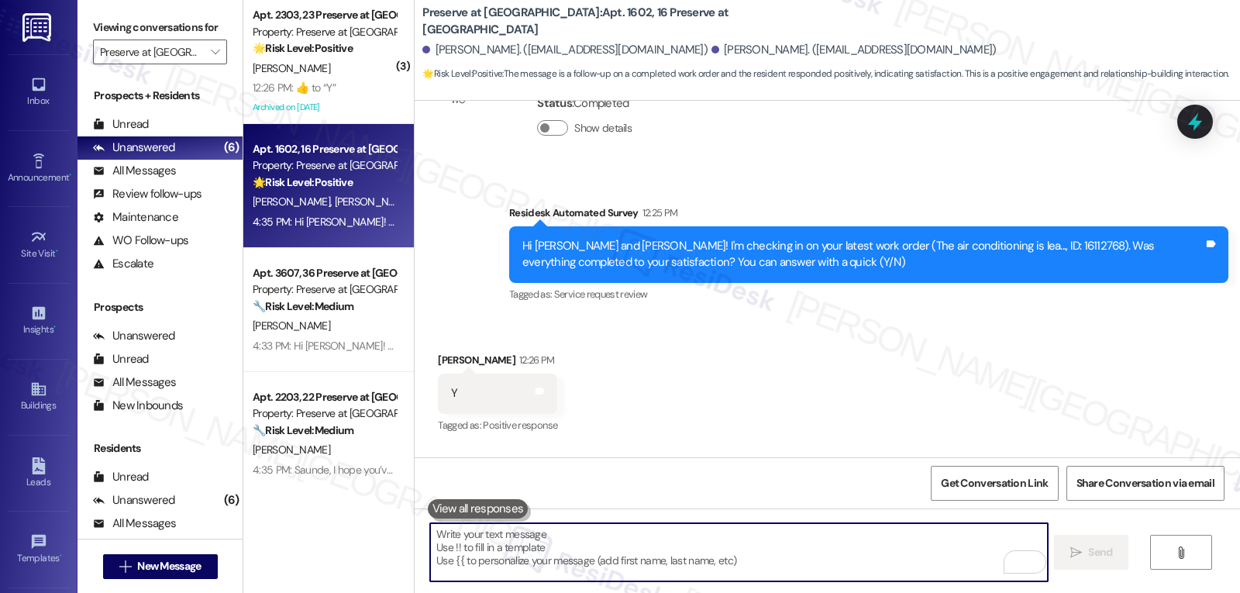
paste textarea "how’s everything going for you at {{property}}? Has it met your expectations so…"
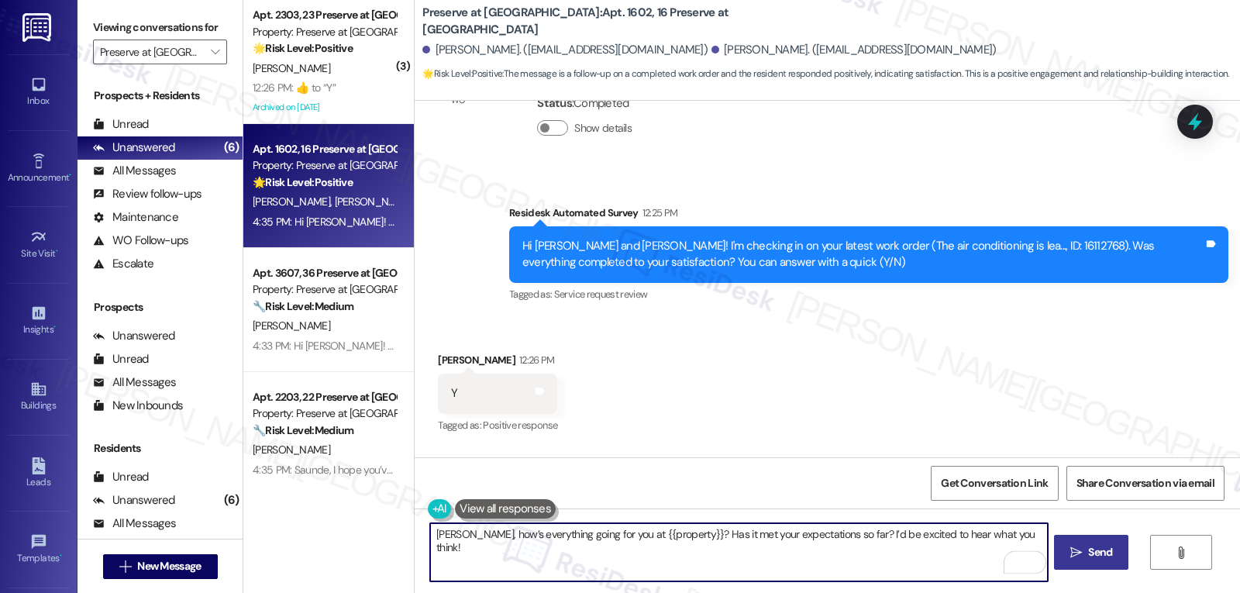
type textarea "[PERSON_NAME], how’s everything going for you at {{property}}? Has it met your …"
click at [1078, 555] on icon "" at bounding box center [1077, 553] width 12 height 12
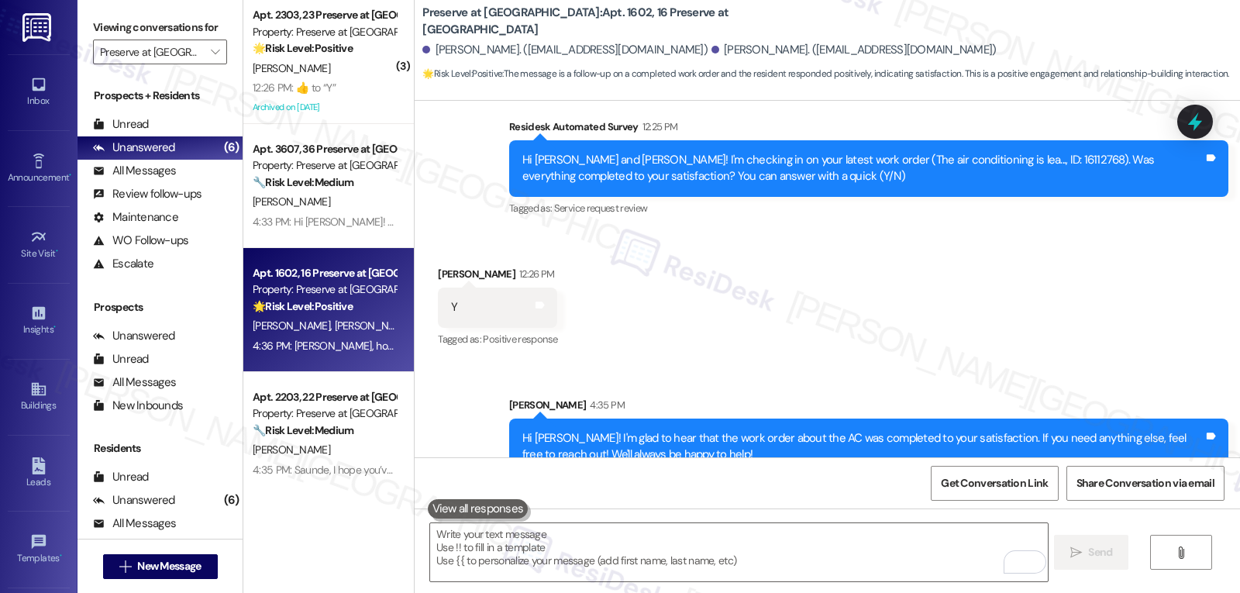
scroll to position [12295, 0]
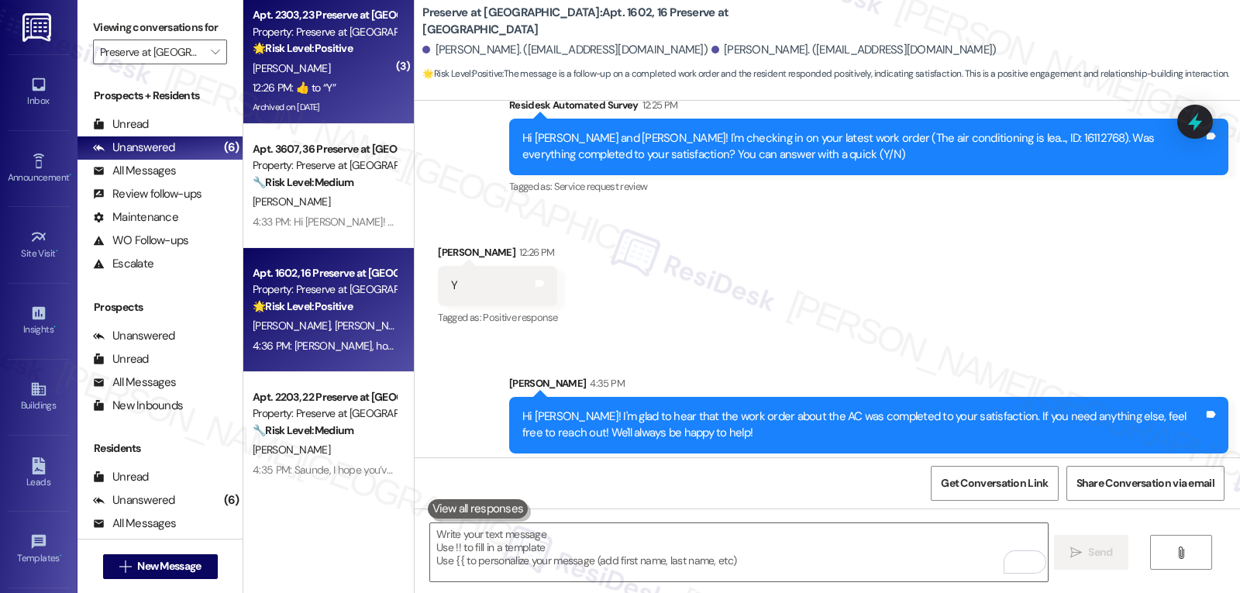
click at [313, 33] on div "Property: Preserve at Preston" at bounding box center [324, 32] width 143 height 16
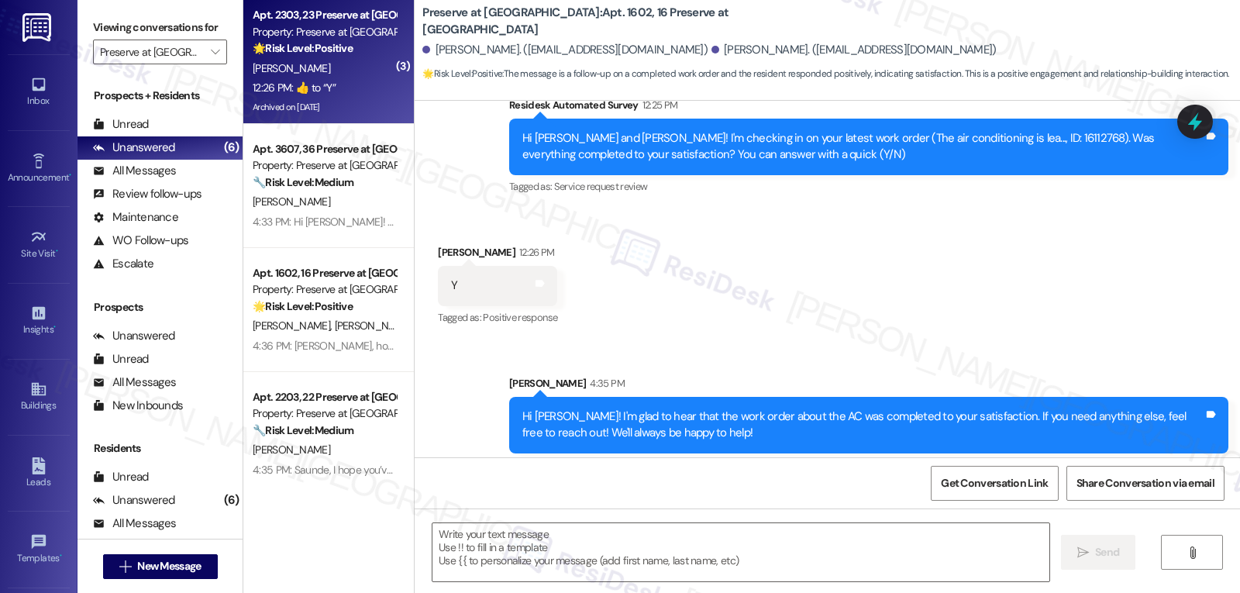
type textarea "Fetching suggested responses. Please feel free to read through the conversation…"
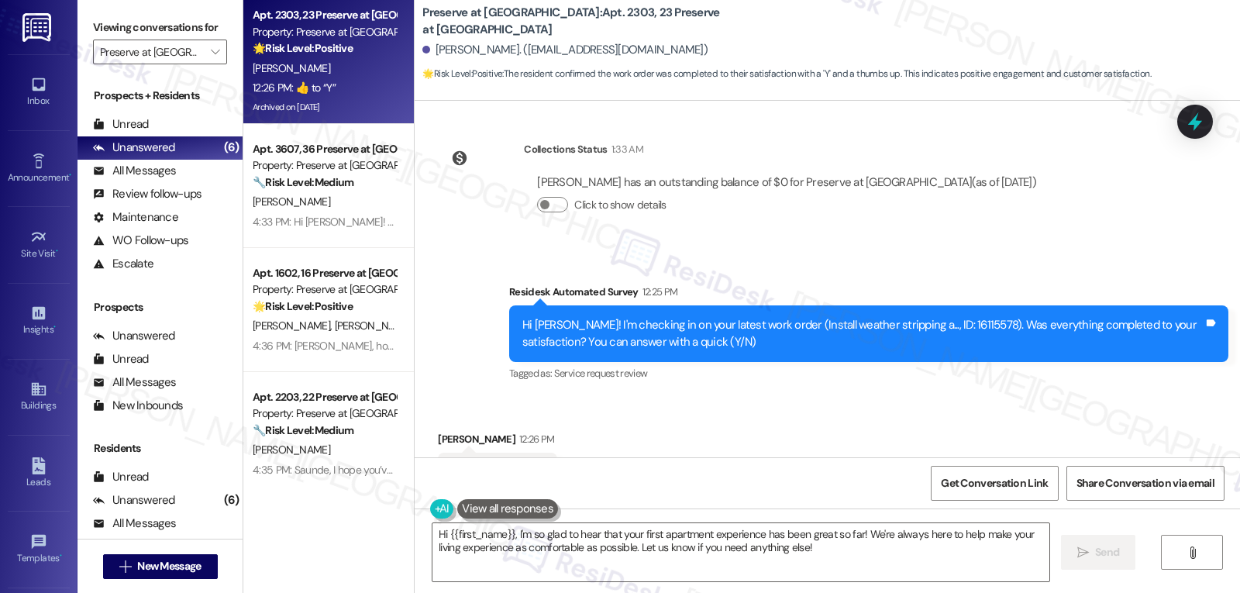
scroll to position [19220, 0]
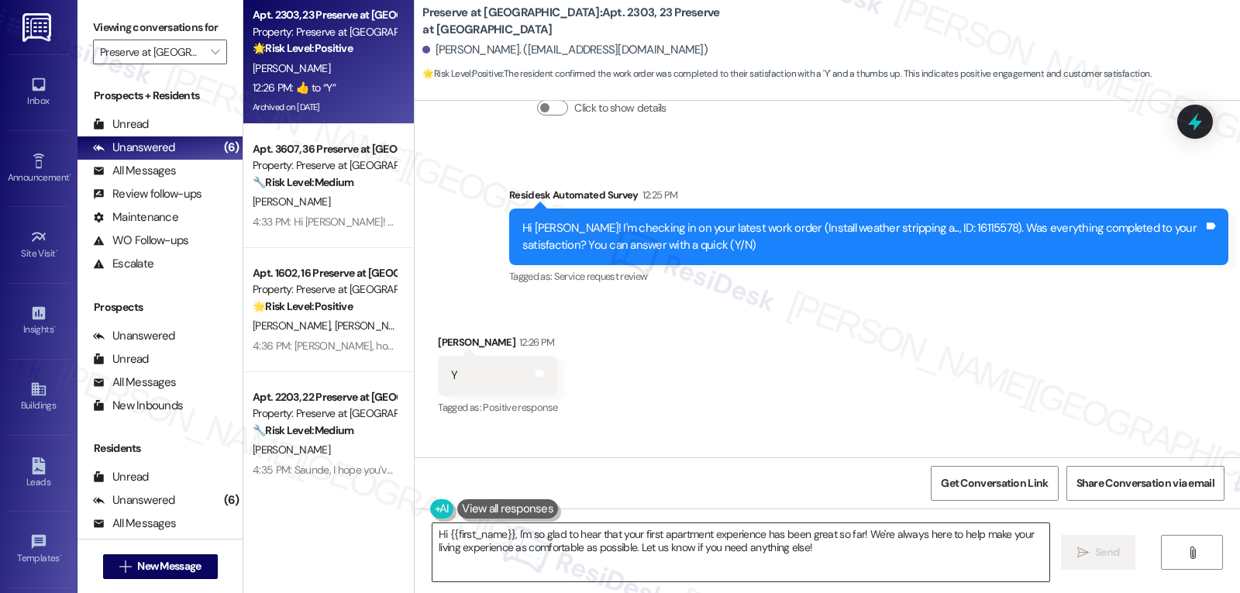
click at [840, 557] on textarea "Hi {{first_name}}, I'm so glad to hear that your first apartment experience has…" at bounding box center [741, 552] width 617 height 58
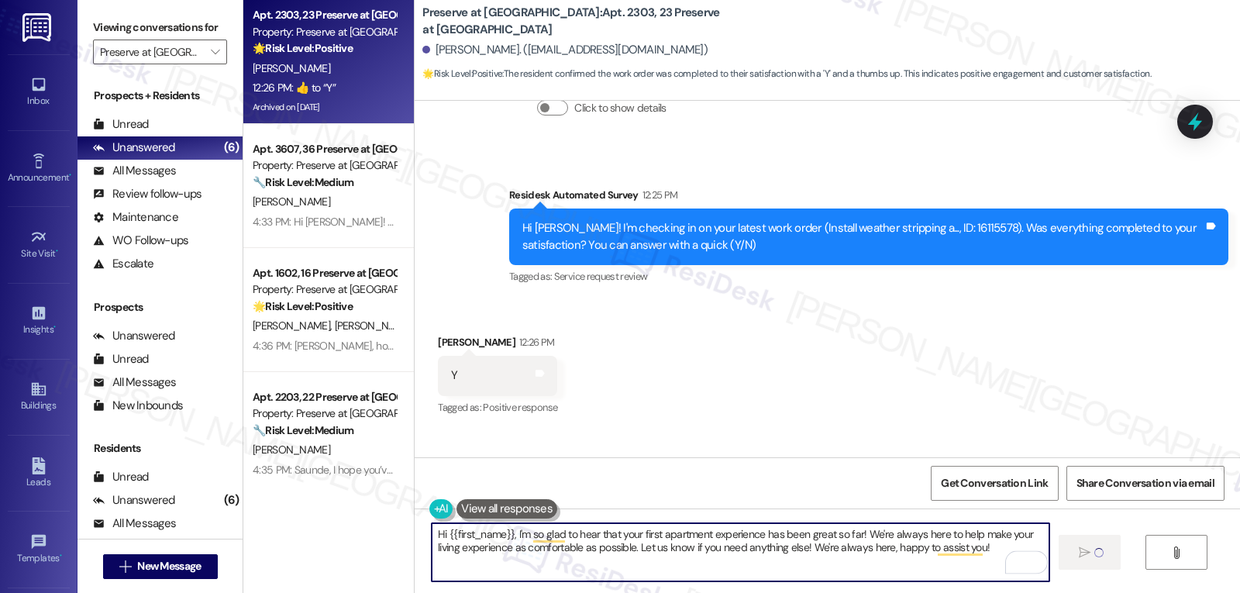
type textarea "Hi {{first_name}}, I'm so glad to hear that your first apartment experience has…"
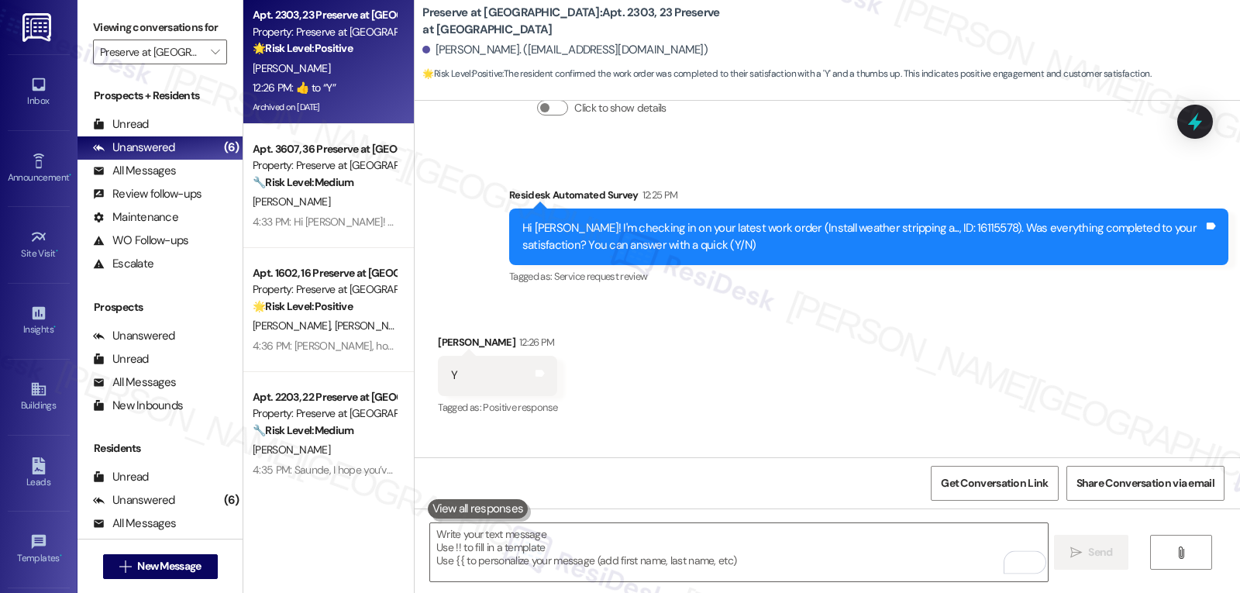
scroll to position [19219, 0]
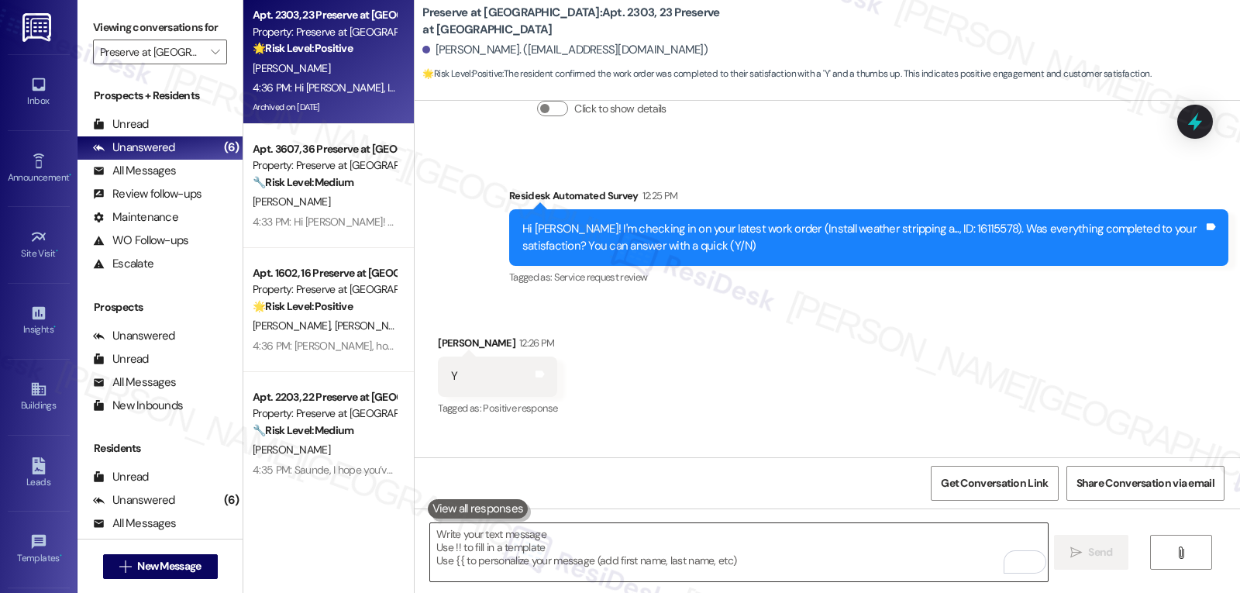
click at [536, 566] on textarea "To enrich screen reader interactions, please activate Accessibility in Grammarl…" at bounding box center [738, 552] width 617 height 58
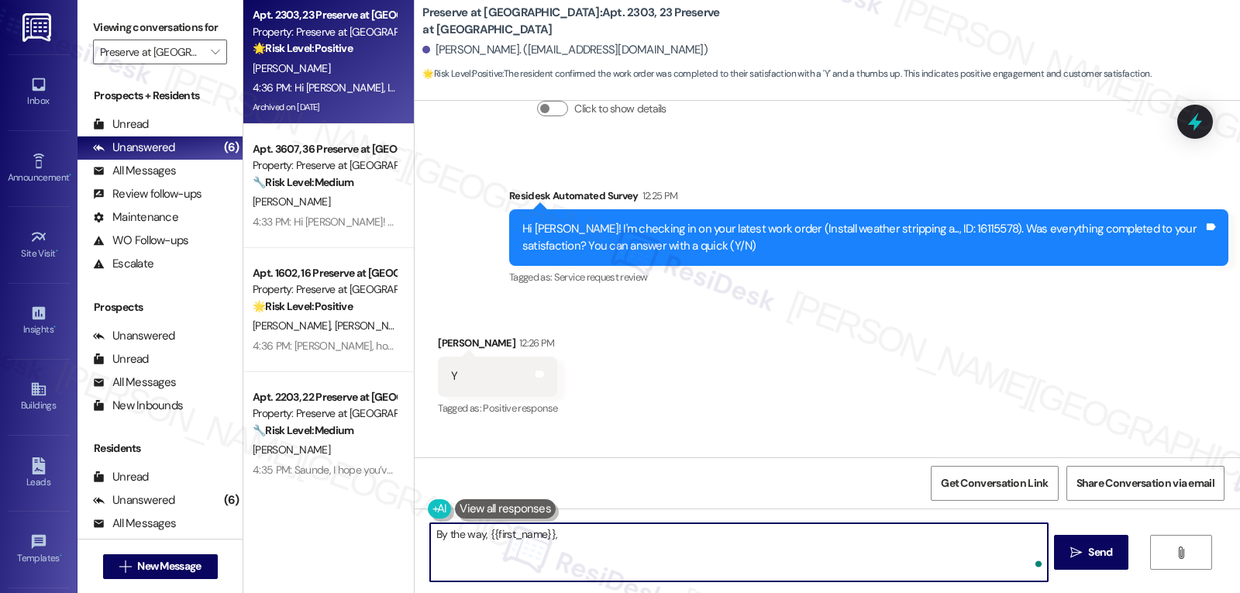
paste textarea "how are things going at {{property}}? Has it been everything you were looking f…"
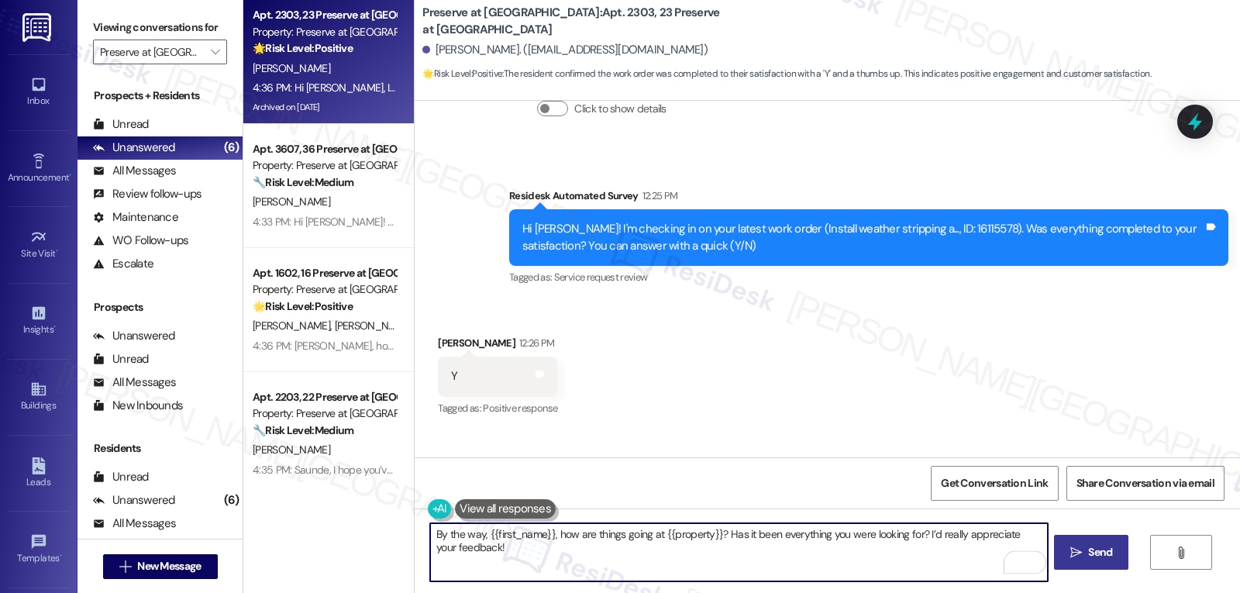
type textarea "By the way, {{first_name}}, how are things going at {{property}}? Has it been e…"
click at [1107, 551] on span "Send" at bounding box center [1100, 552] width 24 height 16
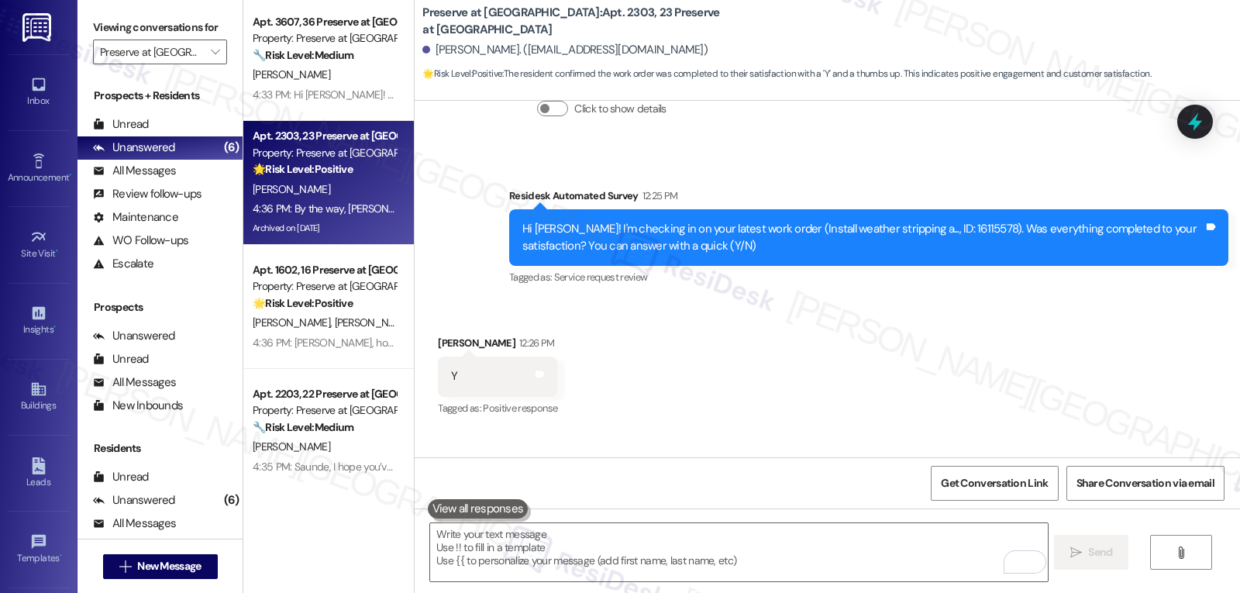
scroll to position [0, 0]
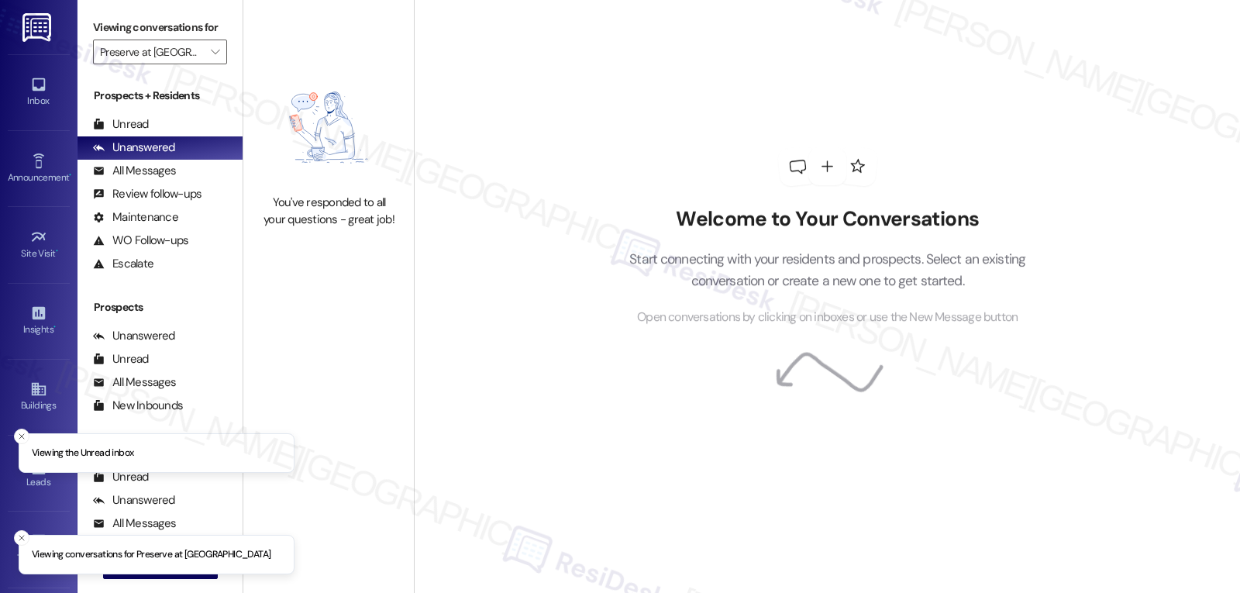
type input "Preserve at [GEOGRAPHIC_DATA]"
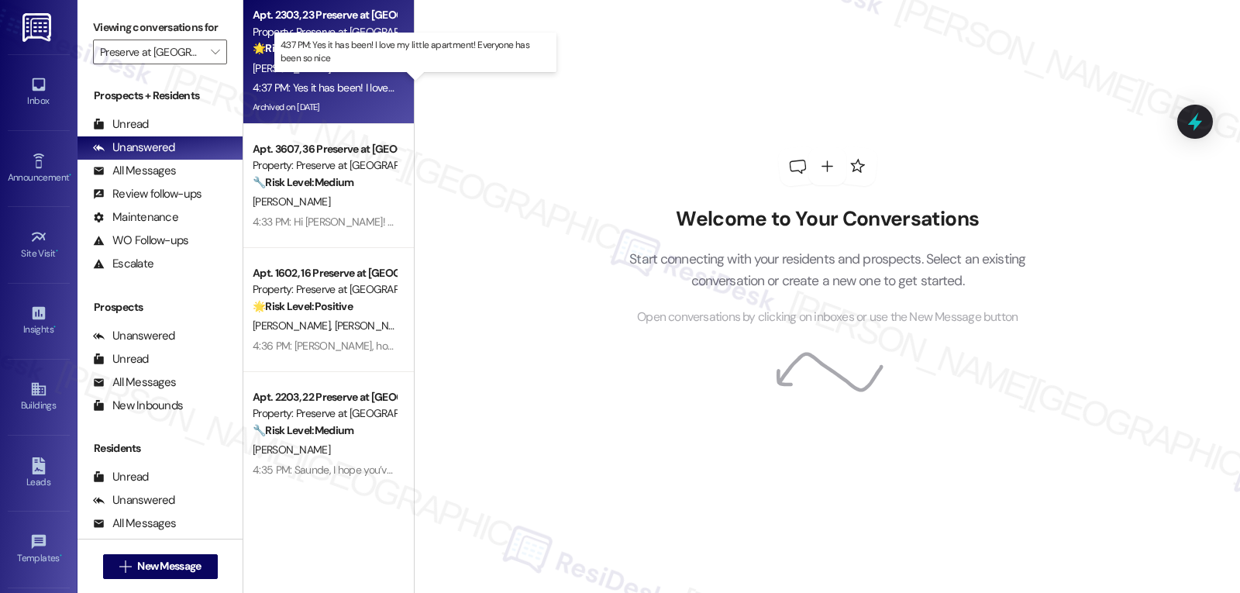
click at [287, 81] on div "4:37 PM: Yes it has been! I love my little apartment! Everyone has been so nice…" at bounding box center [427, 88] width 349 height 14
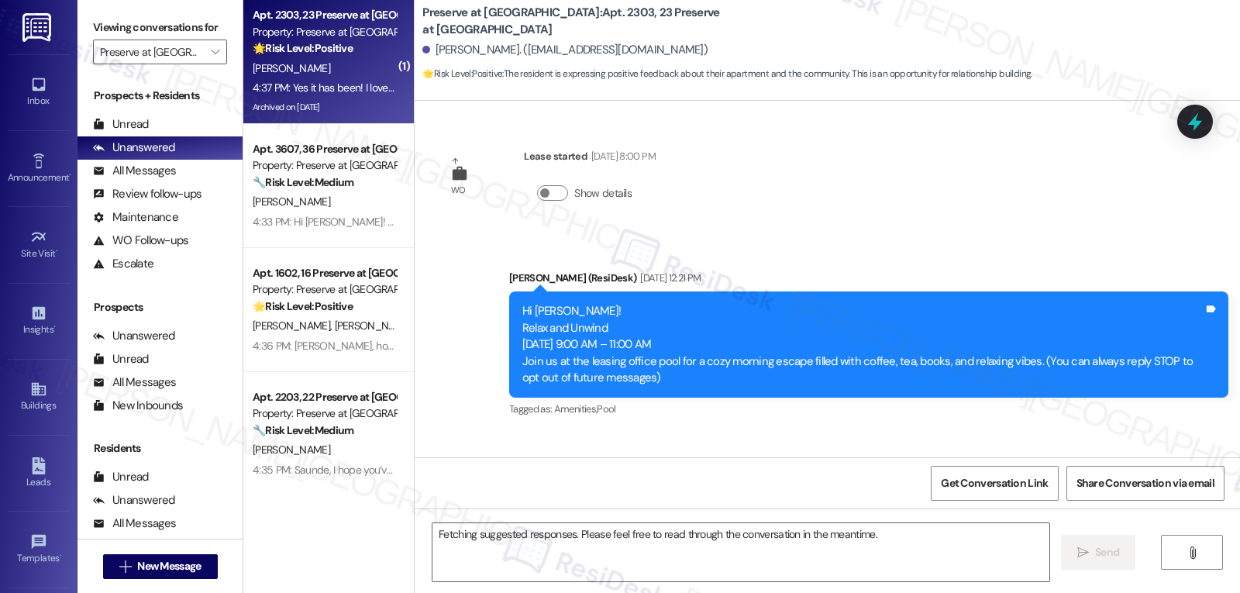
scroll to position [19624, 0]
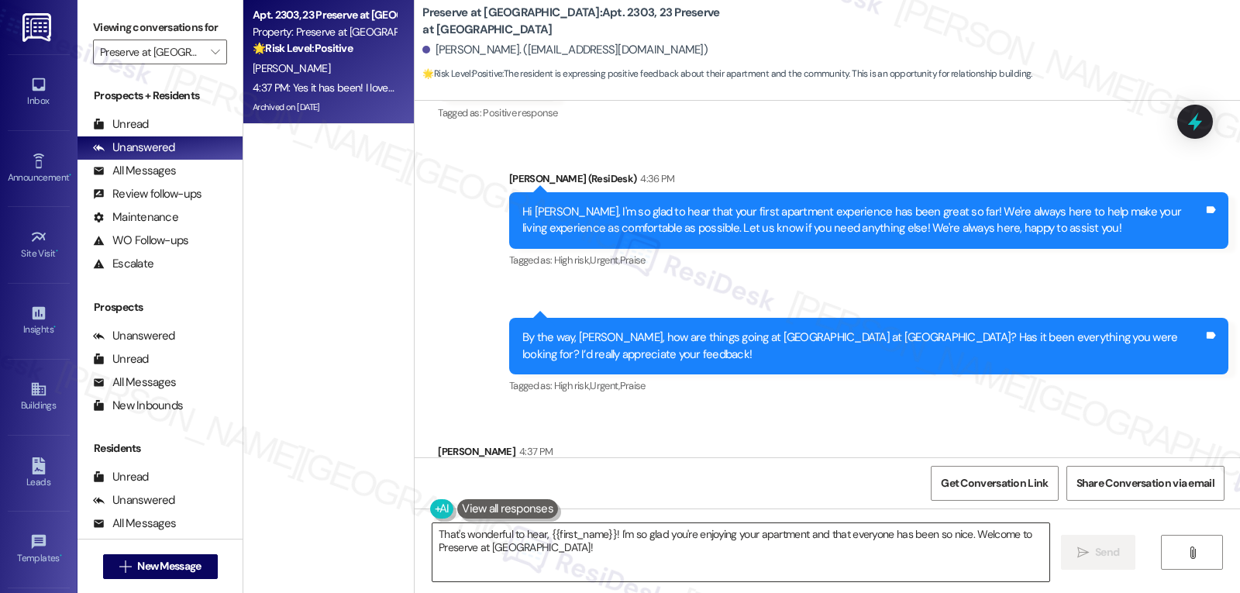
click at [643, 553] on textarea "That's wonderful to hear, {{first_name}}! I'm so glad you're enjoying your apar…" at bounding box center [741, 552] width 617 height 58
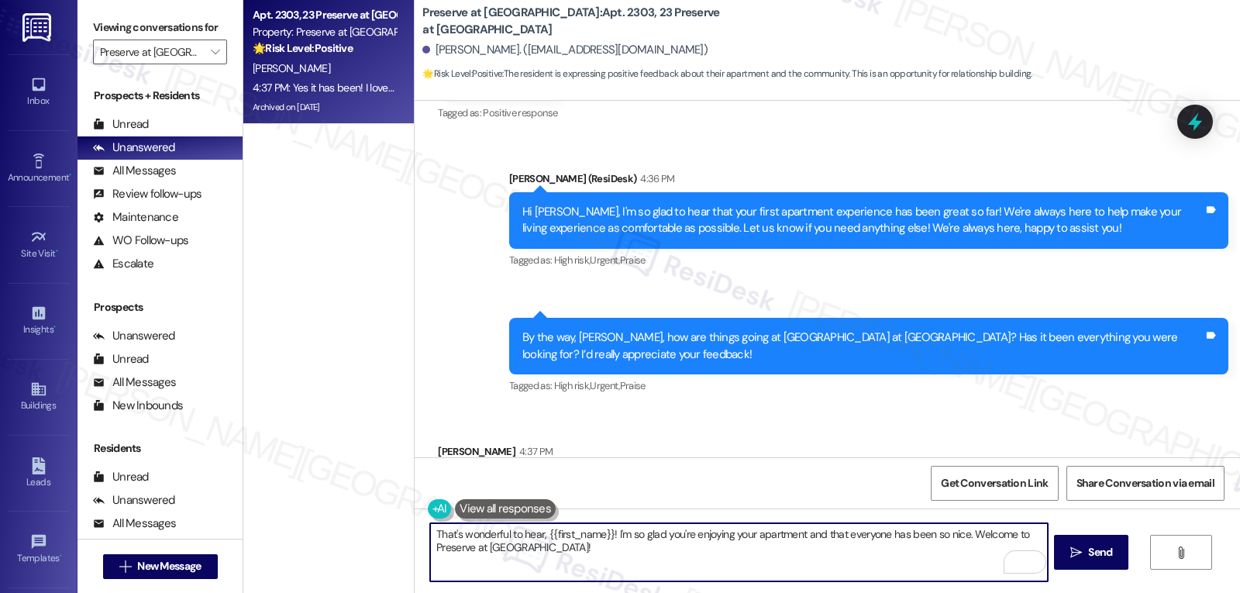
drag, startPoint x: 964, startPoint y: 536, endPoint x: 1008, endPoint y: 602, distance: 79.6
click at [1008, 592] on html "Inbox Go to Inbox Announcement • Send A Text Announcement Site Visit • Go to Si…" at bounding box center [620, 296] width 1240 height 593
paste textarea "your feedback means a lot to us, and we’d love it if you could leave a Google R…"
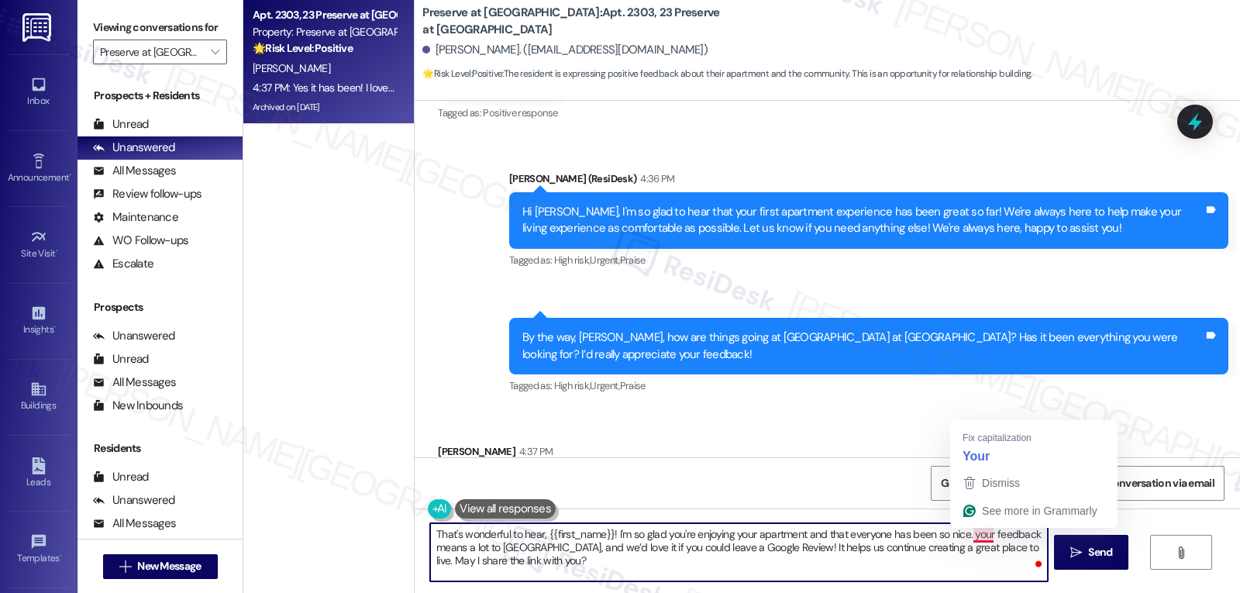
click at [964, 533] on textarea "That's wonderful to hear, {{first_name}}! I'm so glad you're enjoying your apar…" at bounding box center [738, 552] width 617 height 58
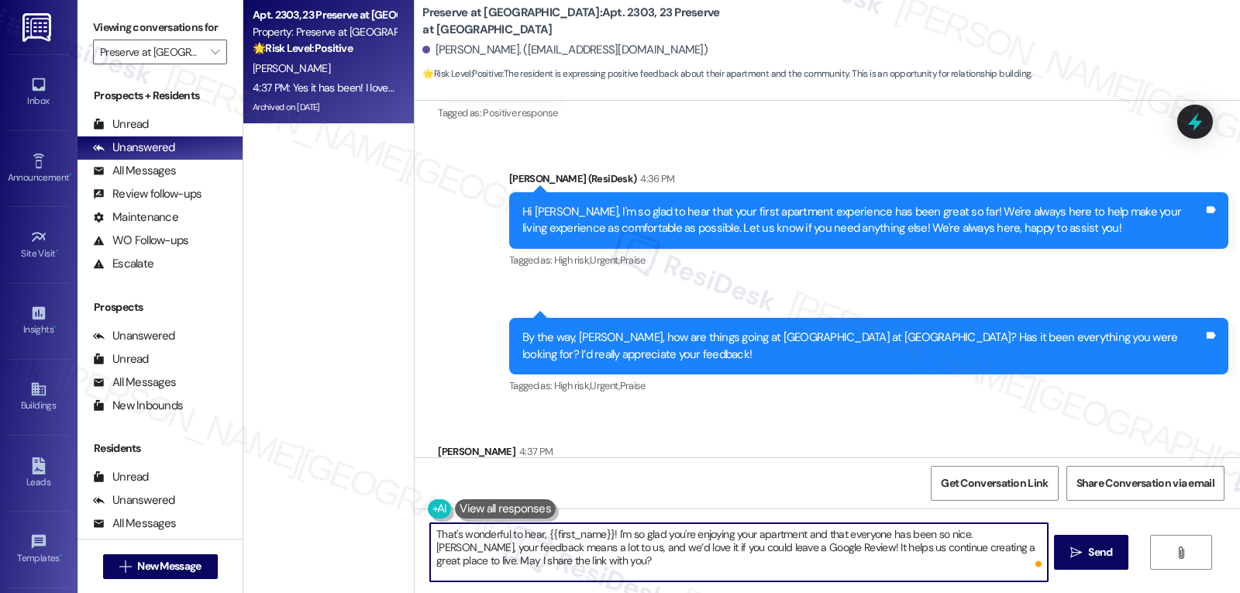
click at [659, 571] on textarea "That's wonderful to hear, {{first_name}}! I'm so glad you're enjoying your apar…" at bounding box center [738, 552] width 617 height 58
type textarea "That's wonderful to hear, {{first_name}}! I'm so glad you're enjoying your apar…"
click at [1080, 550] on icon "" at bounding box center [1077, 553] width 12 height 12
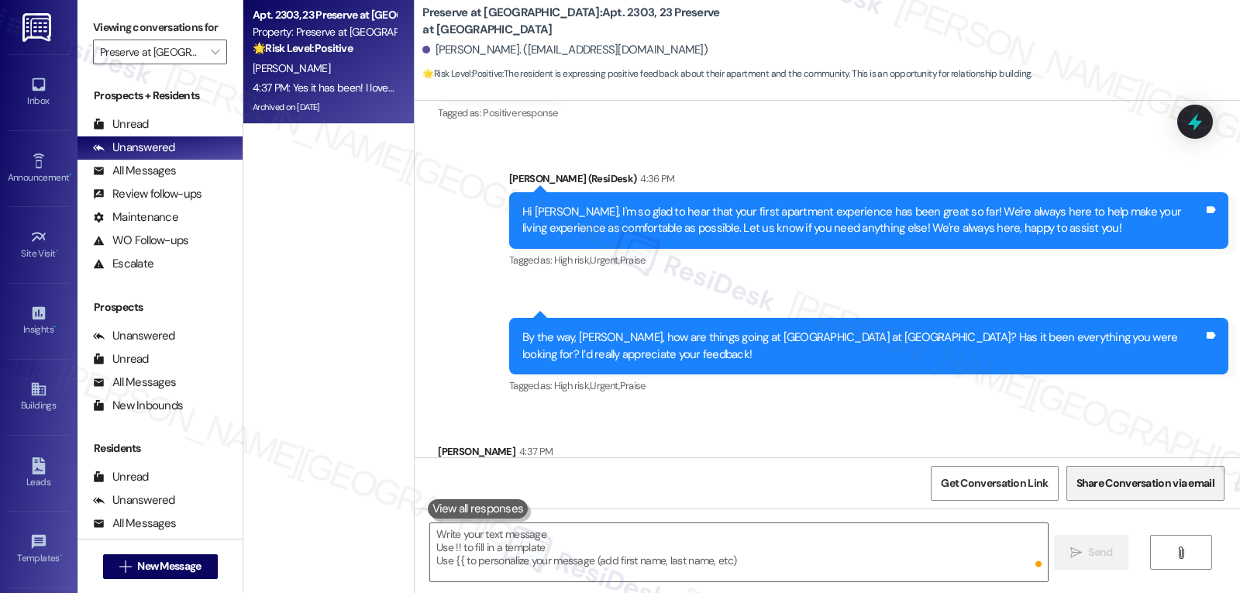
scroll to position [19623, 0]
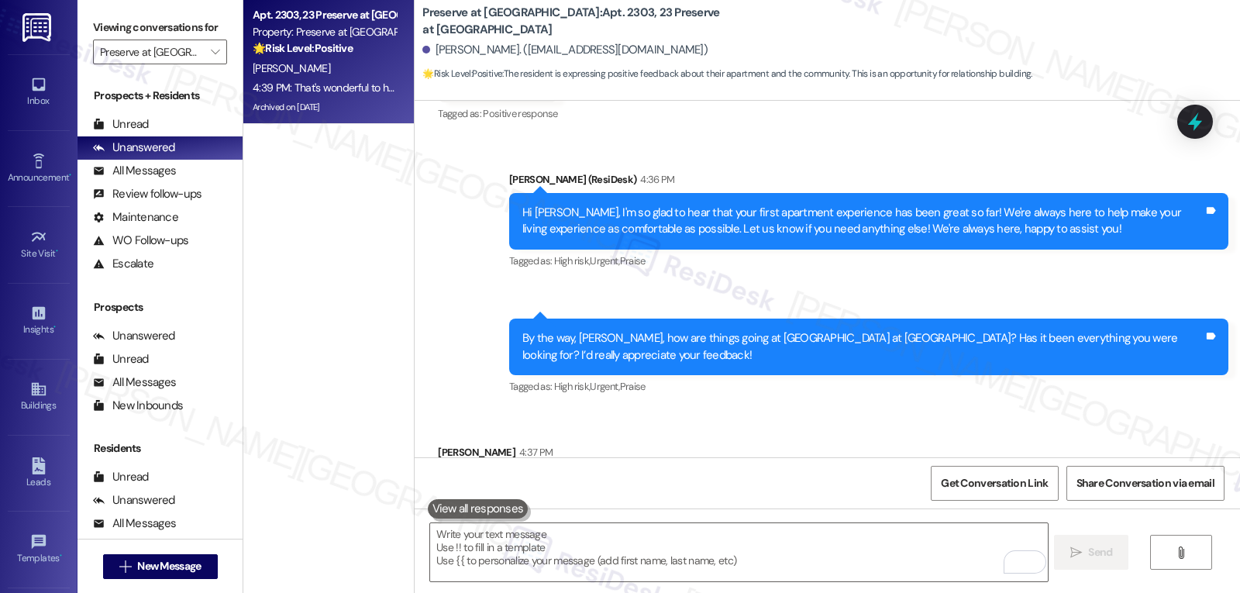
click at [804, 433] on div "Received via SMS Heather Pemberton 4:37 PM Yes it has been! I love my little ap…" at bounding box center [626, 487] width 400 height 108
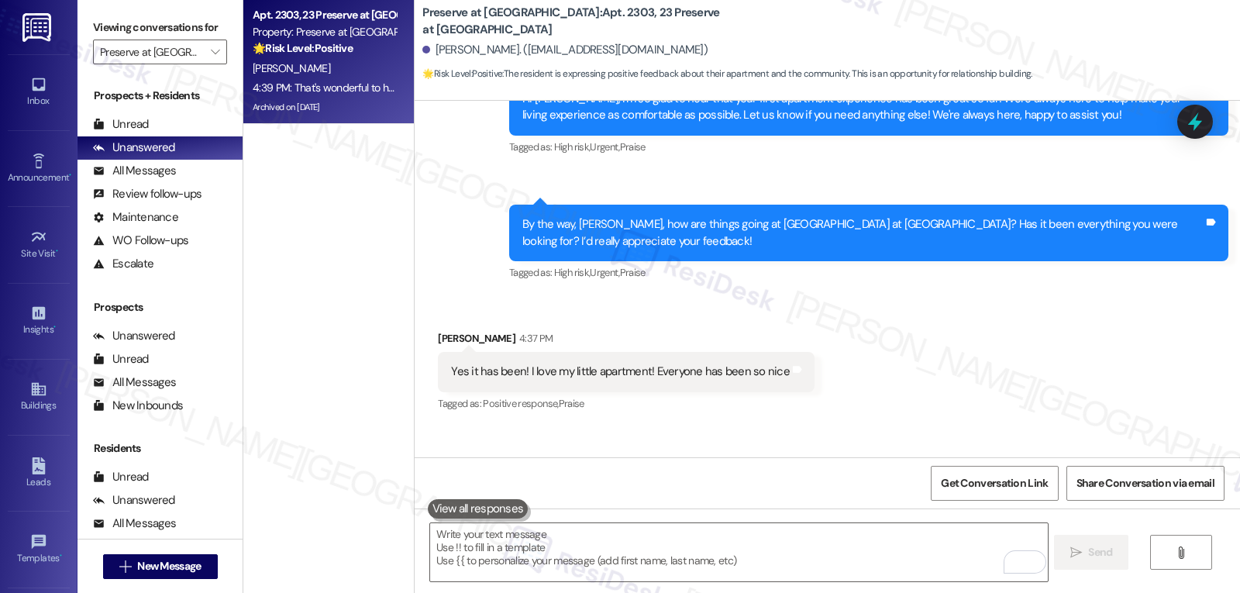
scroll to position [19765, 0]
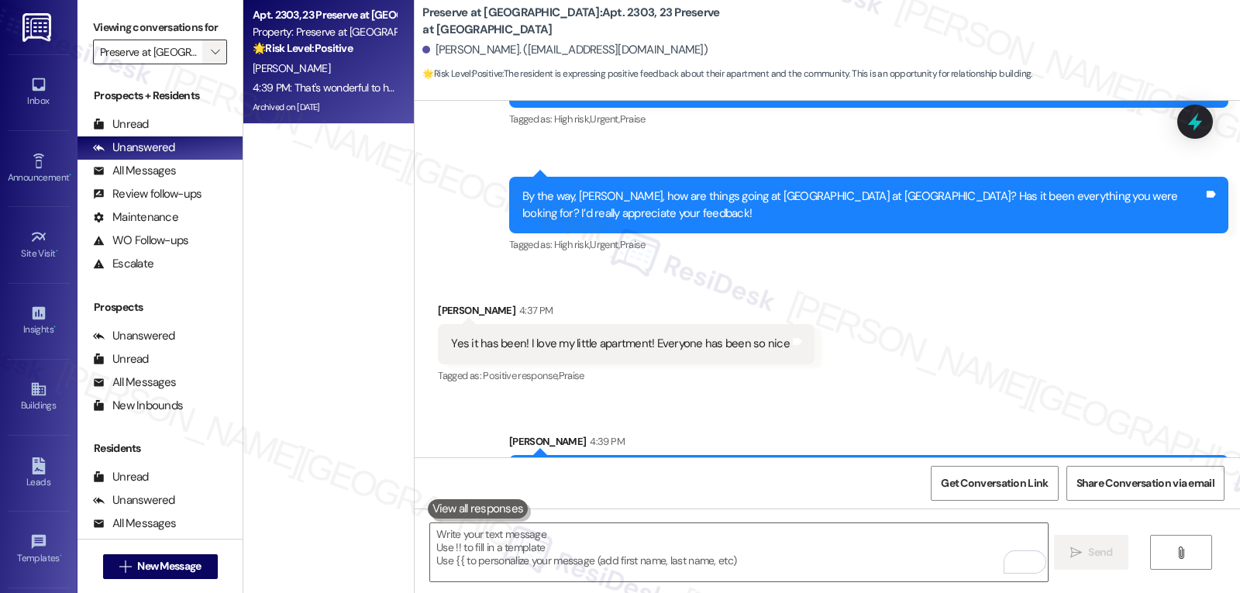
click at [211, 58] on icon "" at bounding box center [215, 52] width 9 height 12
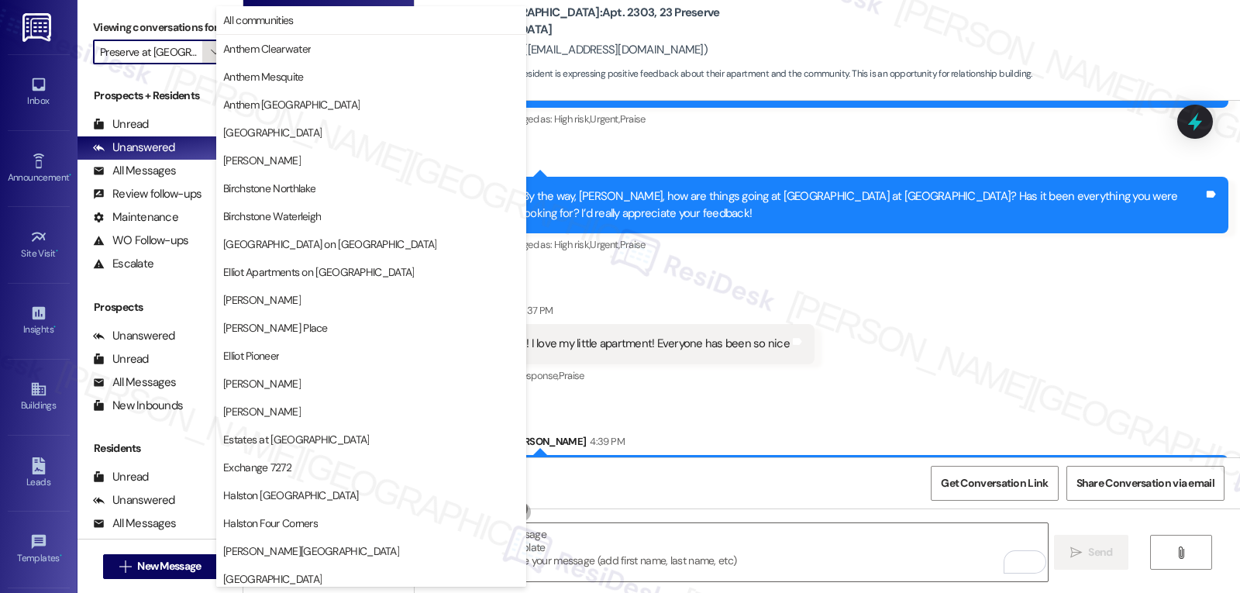
scroll to position [536, 0]
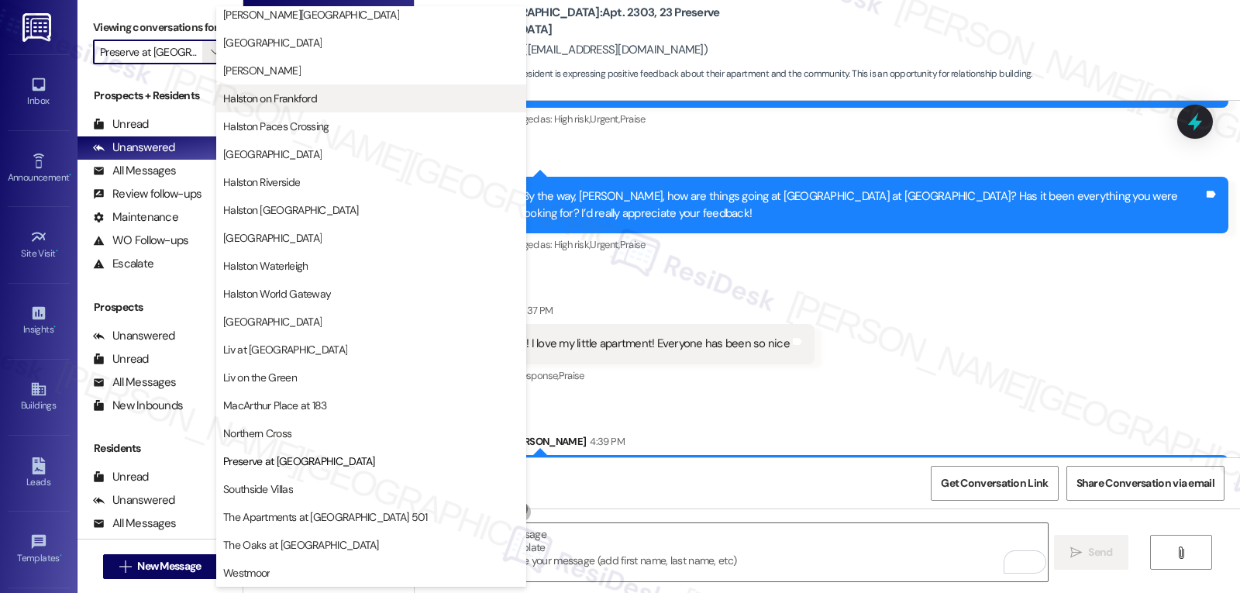
click at [303, 97] on span "Halston on Frankford" at bounding box center [270, 99] width 94 height 16
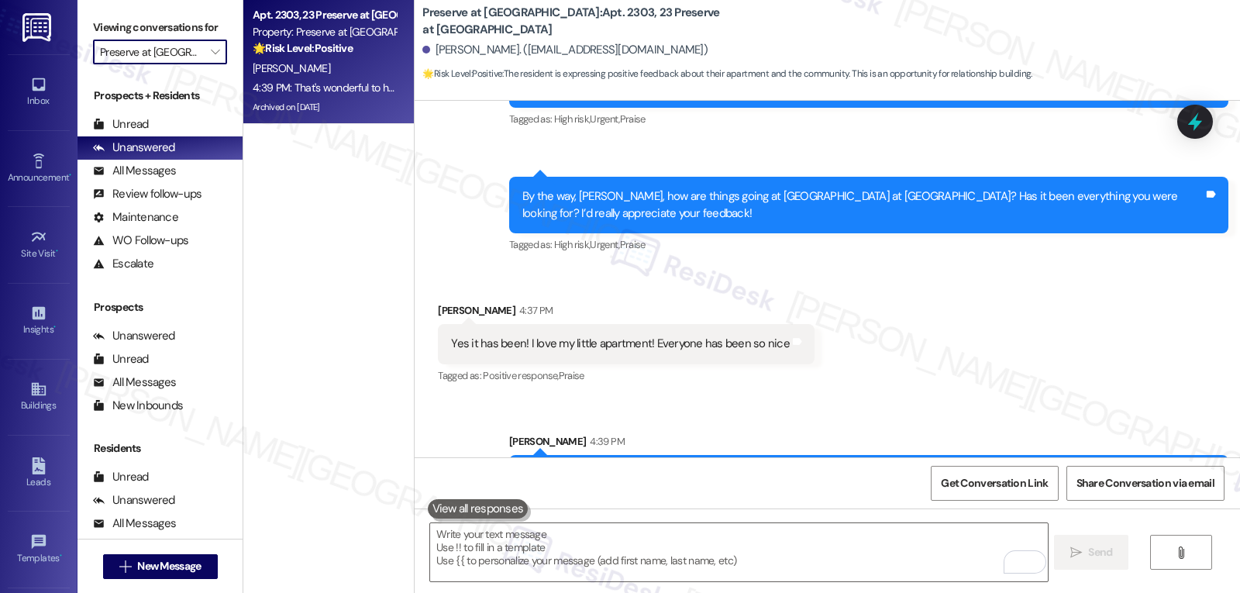
type input "Halston on Frankford"
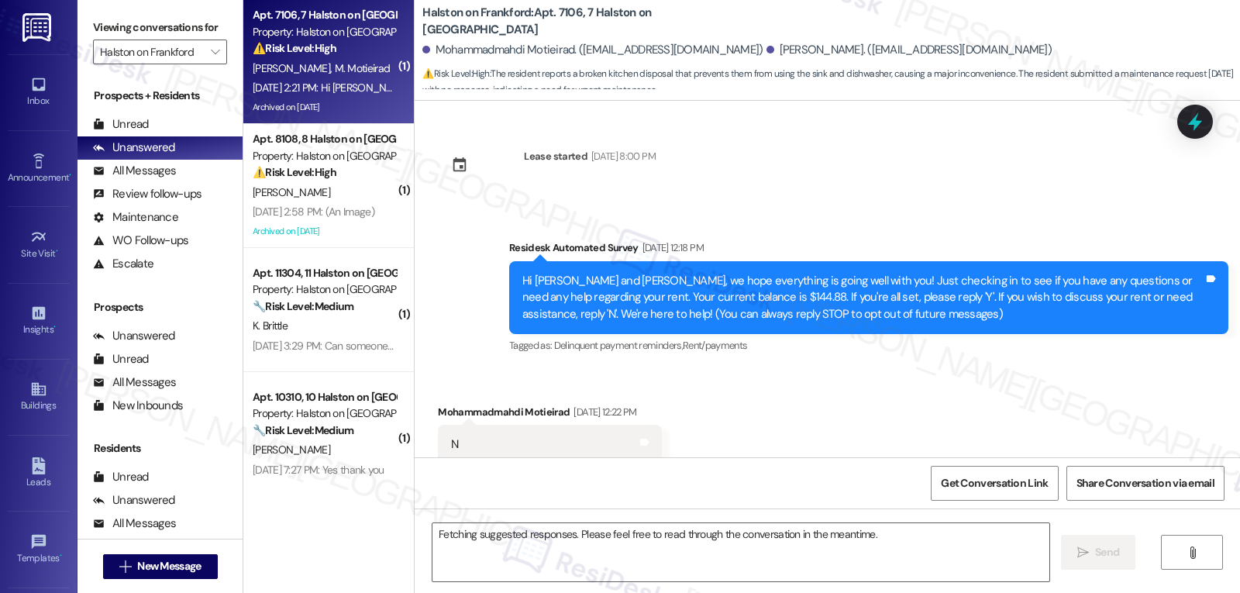
scroll to position [35101, 0]
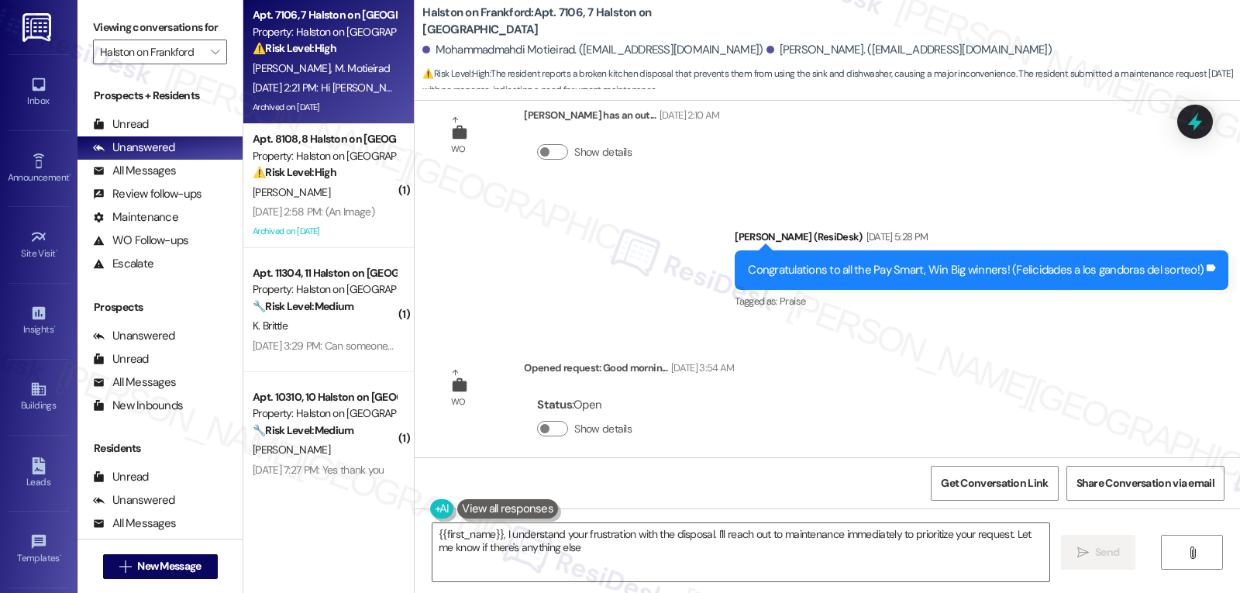
type textarea "{{first_name}}, I understand your frustration with the disposal. I'll reach out…"
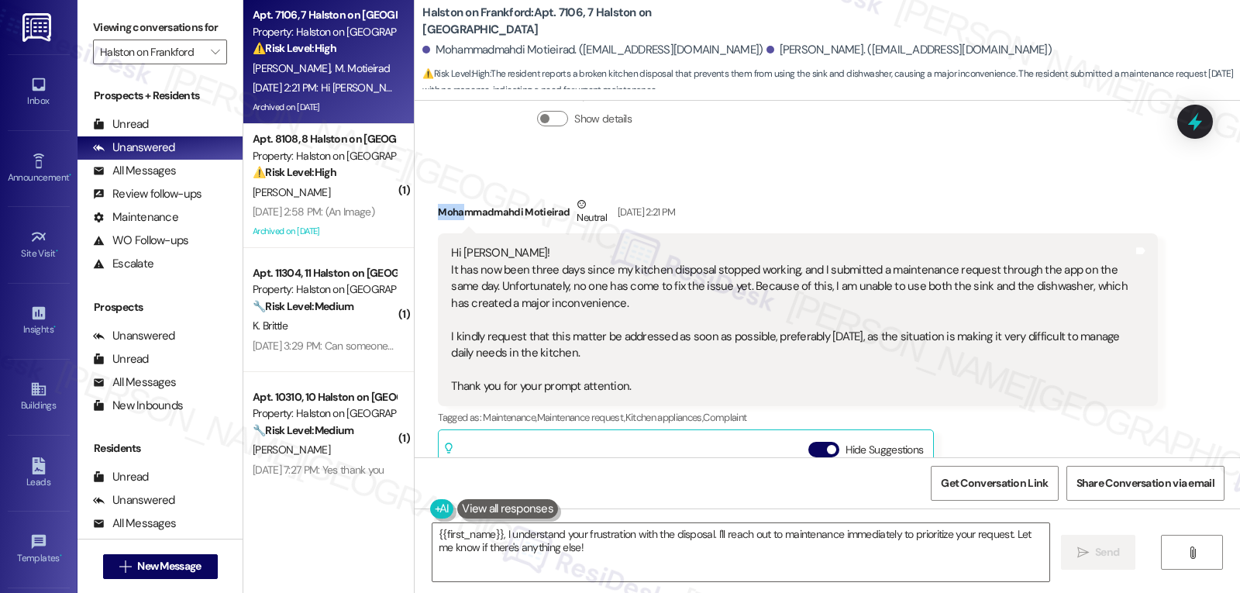
scroll to position [34787, 0]
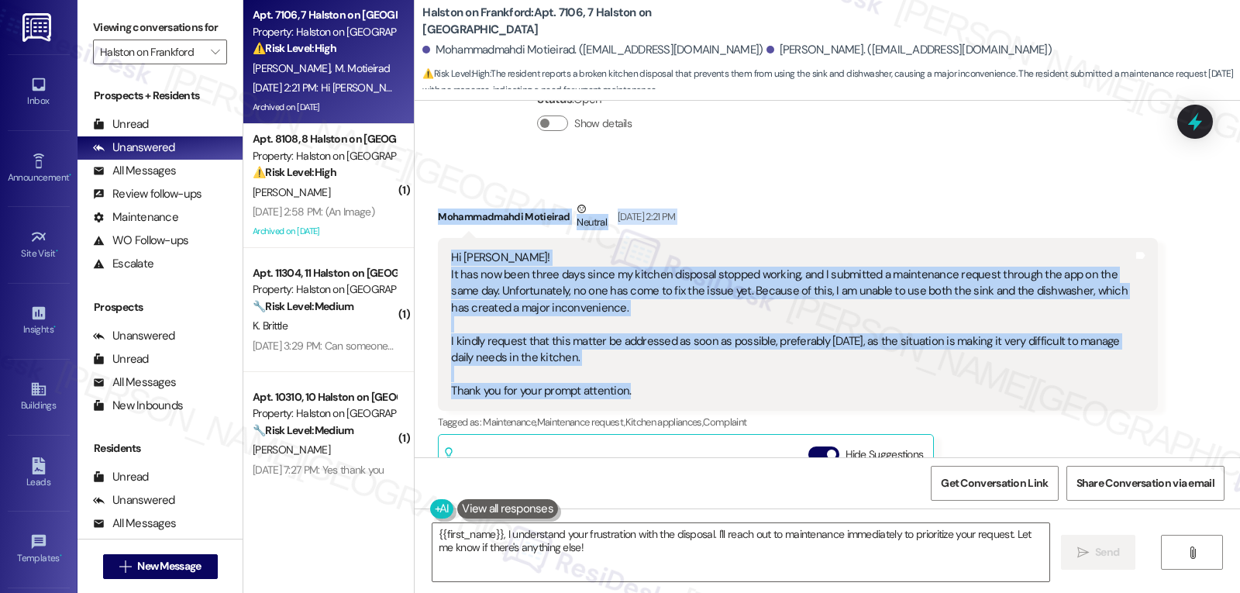
drag, startPoint x: 429, startPoint y: 112, endPoint x: 769, endPoint y: 288, distance: 382.8
click at [769, 288] on div "Mohammadmahdi Motieirad Neutral Aug 30, 2025 at 2:21 PM Hi Sarah! It has now be…" at bounding box center [797, 459] width 719 height 517
copy div "Mohammadmahdi Motieirad Neutral Aug 30, 2025 at 2:21 PM Hi Sarah! It has now be…"
click at [1195, 119] on icon at bounding box center [1195, 122] width 19 height 24
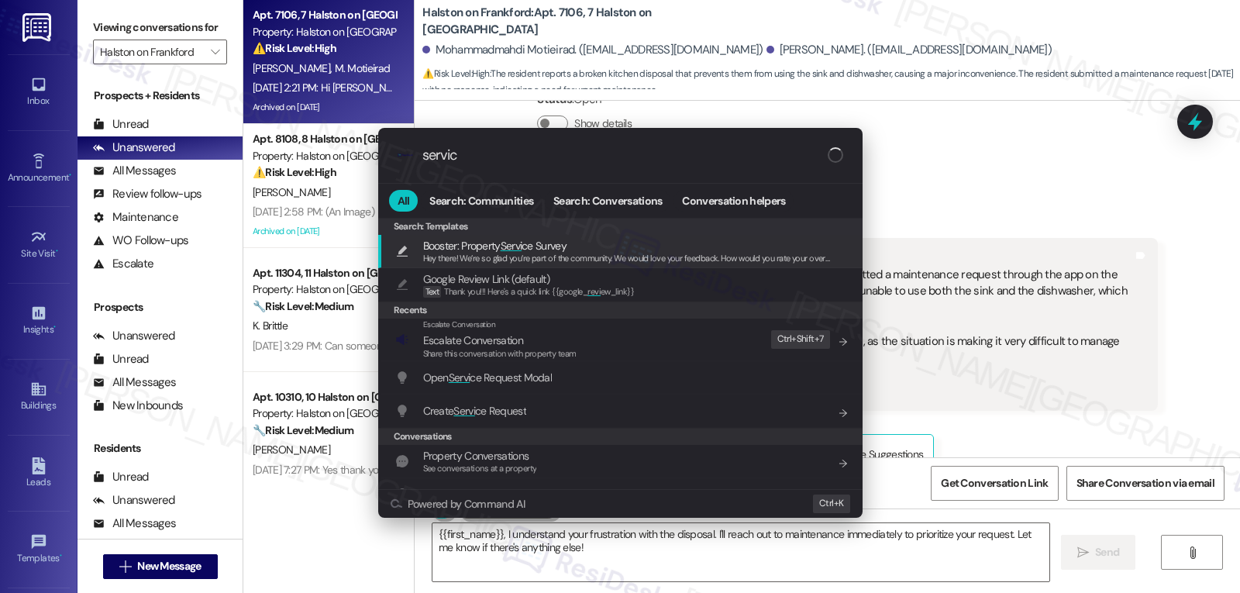
type input "service"
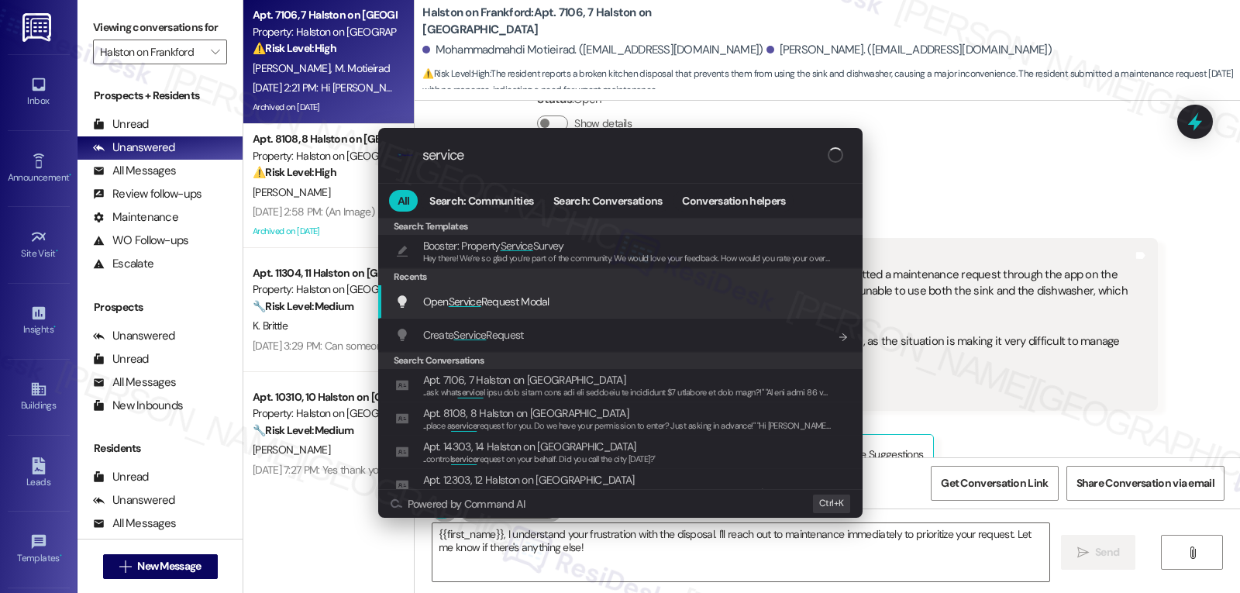
click at [538, 303] on span "Open Service Request Modal" at bounding box center [486, 302] width 126 height 14
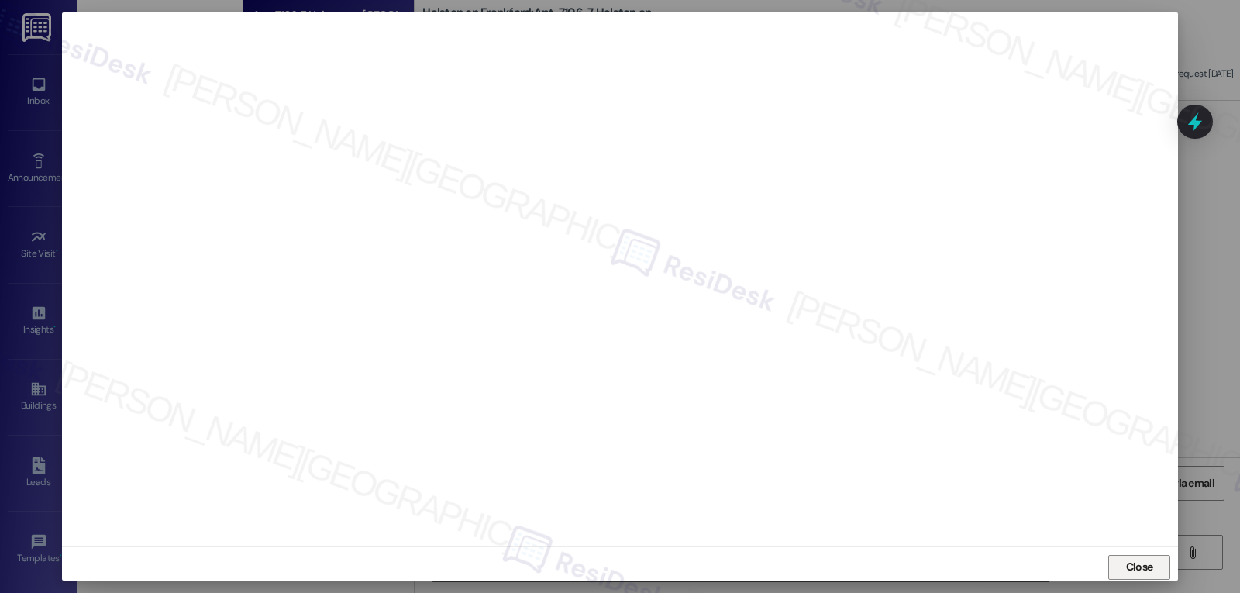
click at [1141, 567] on span "Close" at bounding box center [1139, 567] width 27 height 16
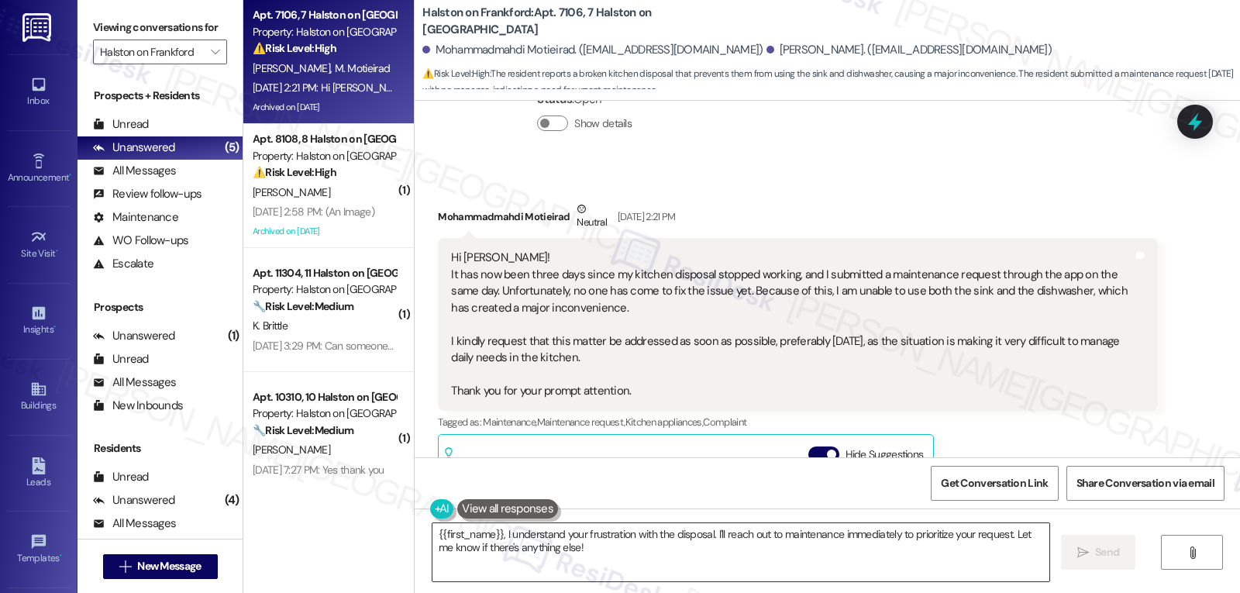
click at [630, 540] on textarea "{{first_name}}, I understand your frustration with the disposal. I'll reach out…" at bounding box center [741, 552] width 617 height 58
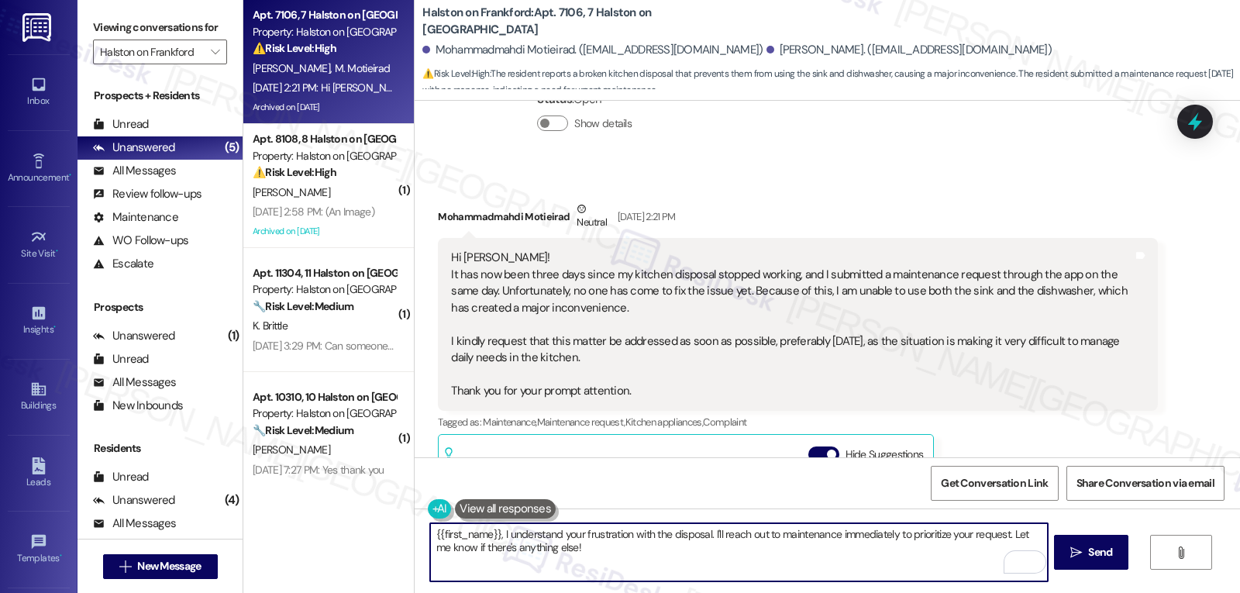
click at [702, 560] on textarea "{{first_name}}, I understand your frustration with the disposal. I'll reach out…" at bounding box center [738, 552] width 617 height 58
paste textarea "Hi Mohammadmahdi, thank you for reaching out and explaining the situation. I’m …"
click at [483, 555] on textarea "Hi Mohammadmahdi, thank you for reaching out and explaining the situation. I’m …" at bounding box center [738, 552] width 617 height 58
click at [722, 590] on div "Hi Mohammadmahdi, thank you for reaching out and explaining the situation. I’m …" at bounding box center [828, 567] width 826 height 116
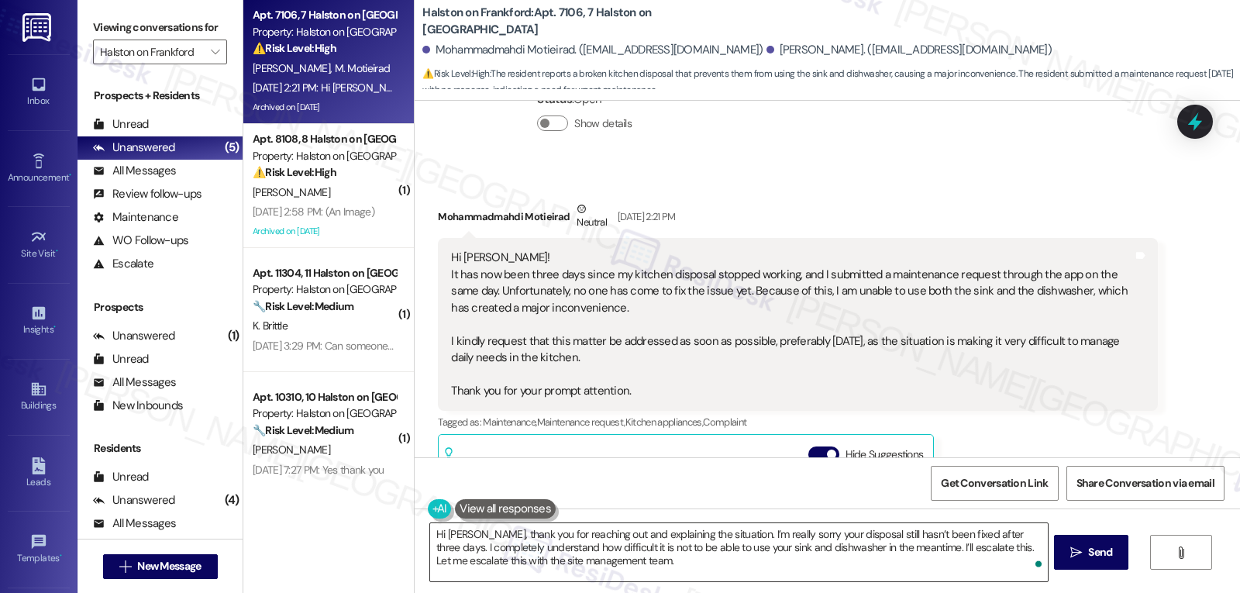
click at [723, 567] on textarea "Hi Mohammadmahdi, thank you for reaching out and explaining the situation. I’m …" at bounding box center [738, 552] width 617 height 58
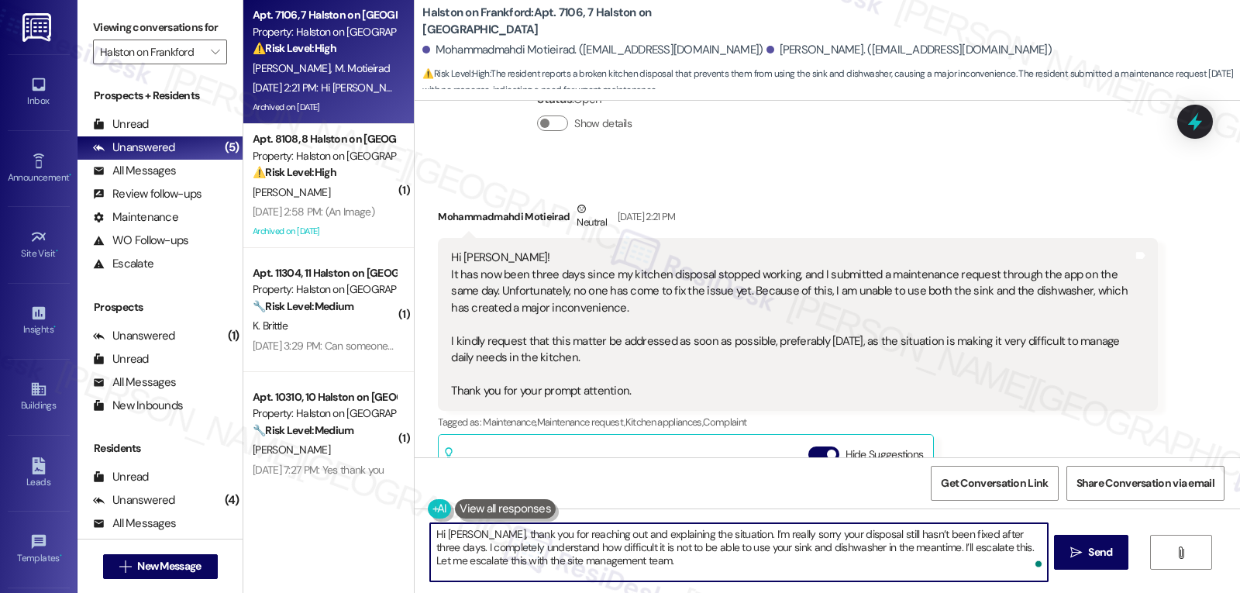
click at [790, 557] on textarea "Hi Mohammadmahdi, thank you for reaching out and explaining the situation. I’m …" at bounding box center [738, 552] width 617 height 58
paste textarea "I’ll follow up with you once I have confirmation on the next steps."
type textarea "Hi Mohammadmahdi, thank you for reaching out and explaining the situation. I’m …"
click at [1072, 564] on button " Send" at bounding box center [1091, 552] width 75 height 35
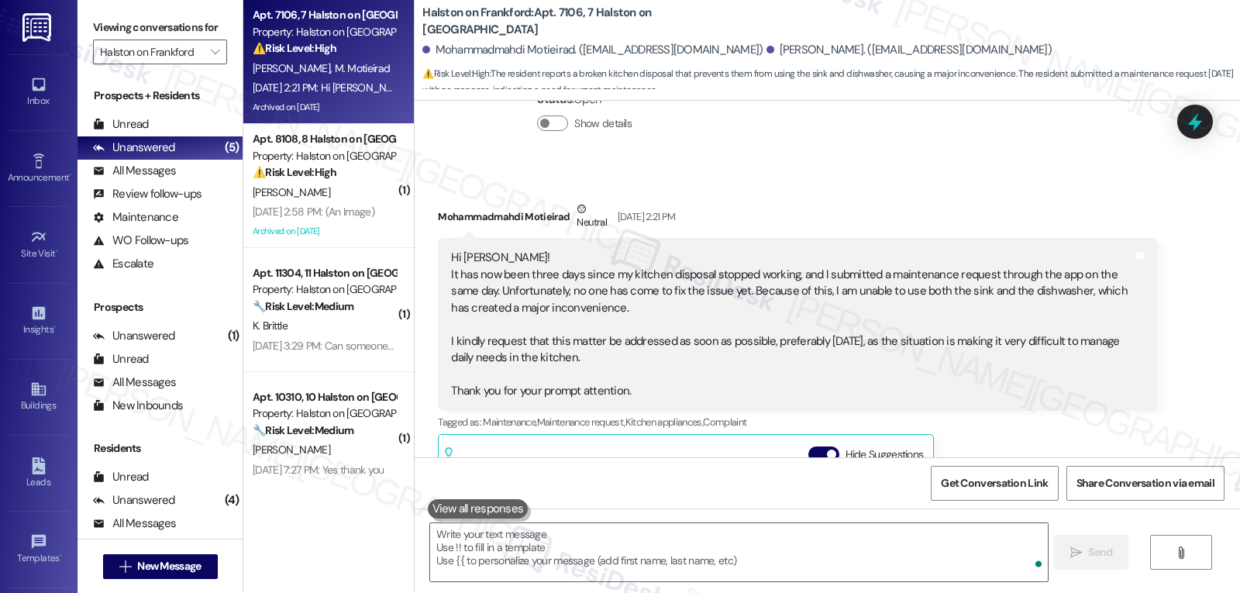
scroll to position [35243, 0]
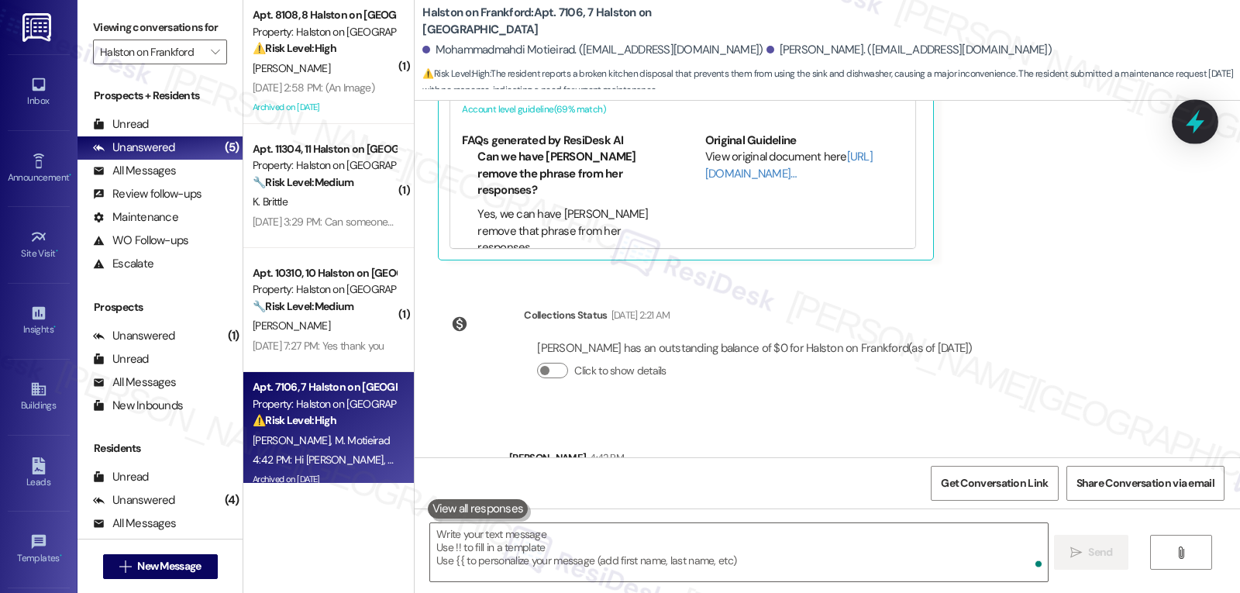
click at [1190, 121] on icon at bounding box center [1195, 122] width 26 height 26
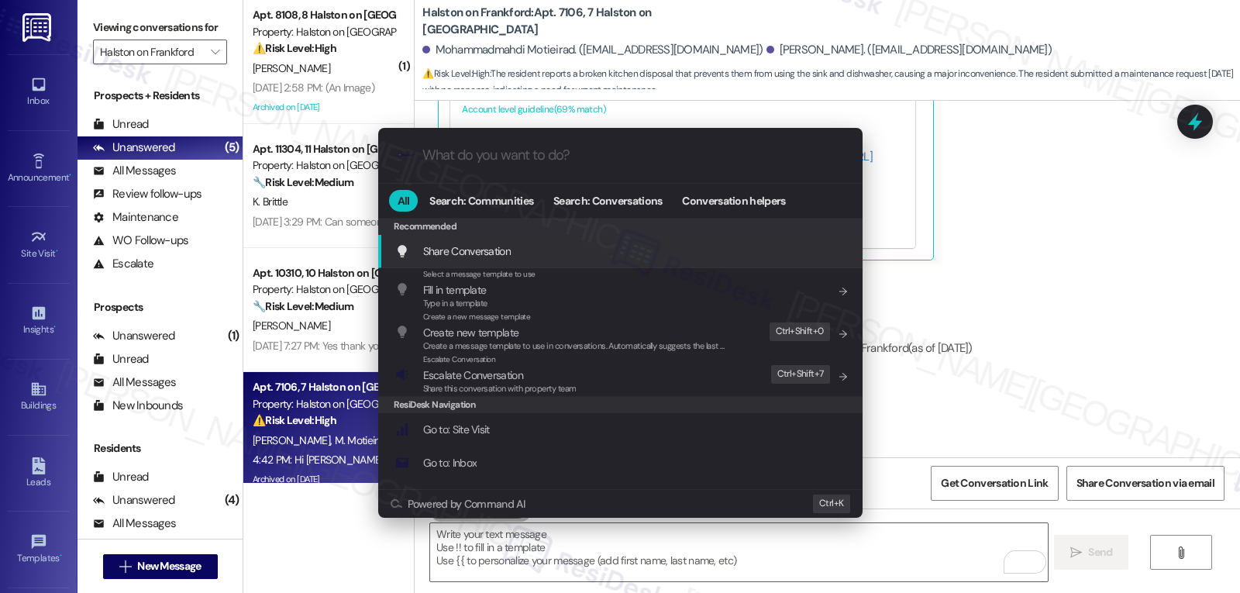
type input "e"
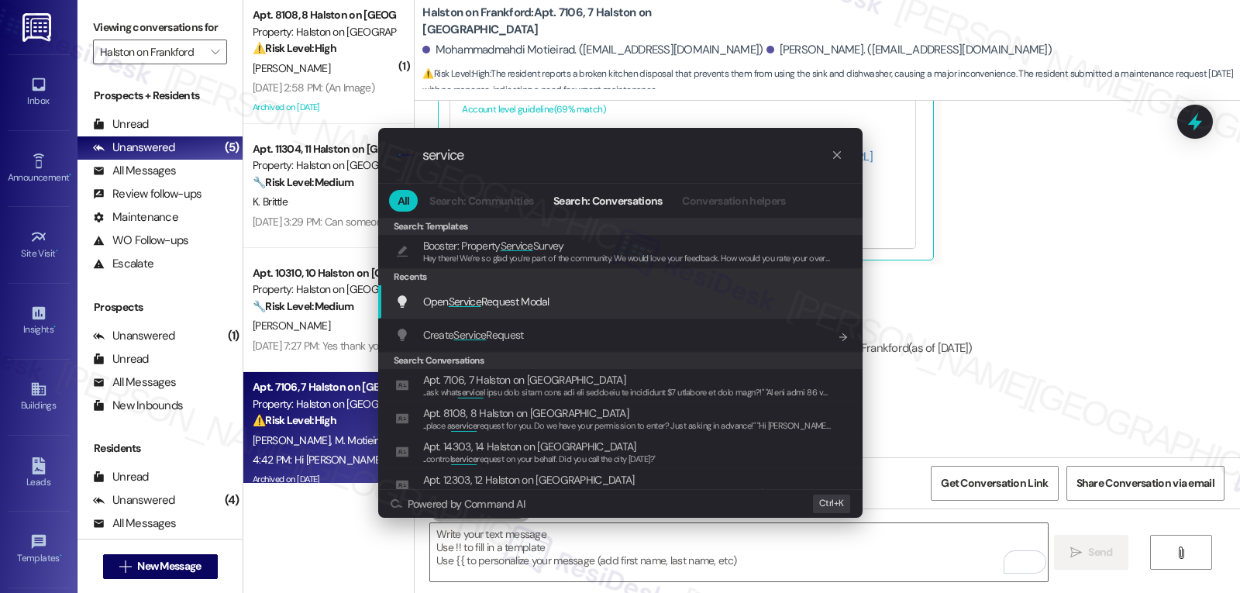
click at [545, 296] on span "Open Service Request Modal" at bounding box center [486, 302] width 126 height 14
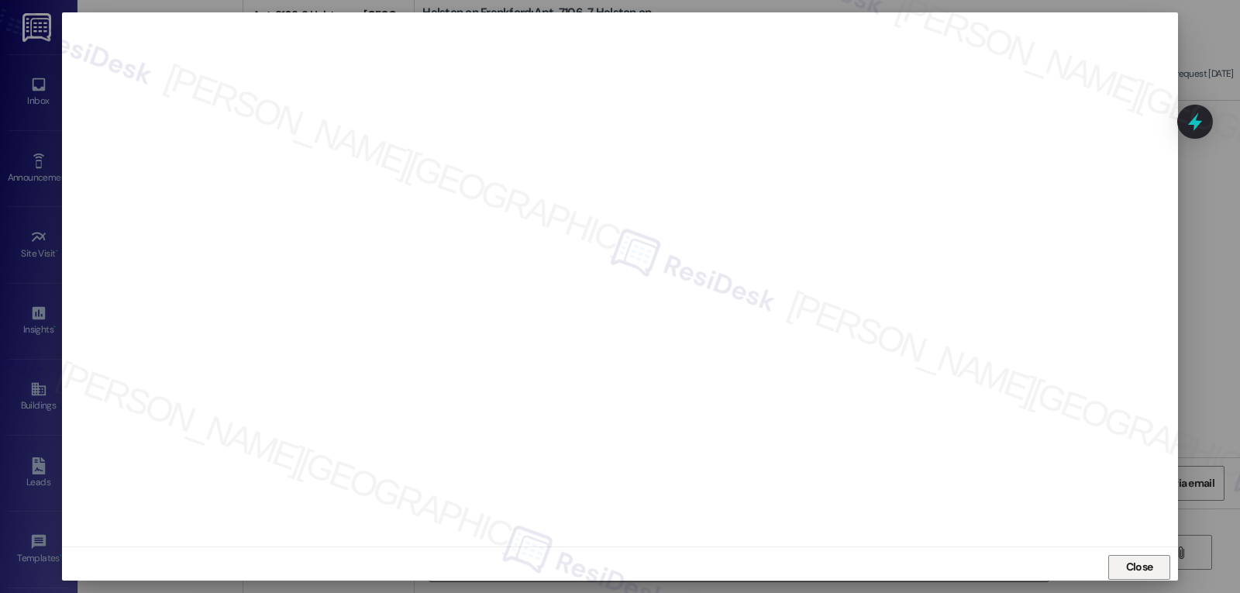
click at [1150, 559] on span "Close" at bounding box center [1139, 567] width 33 height 16
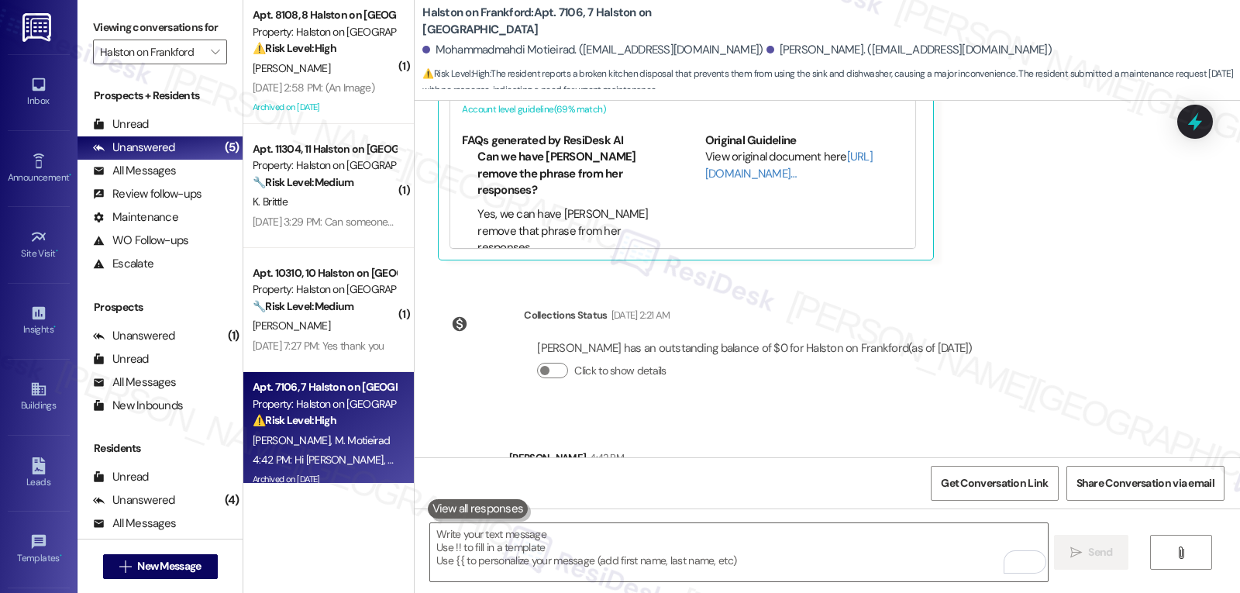
click at [1198, 112] on icon at bounding box center [1195, 121] width 14 height 19
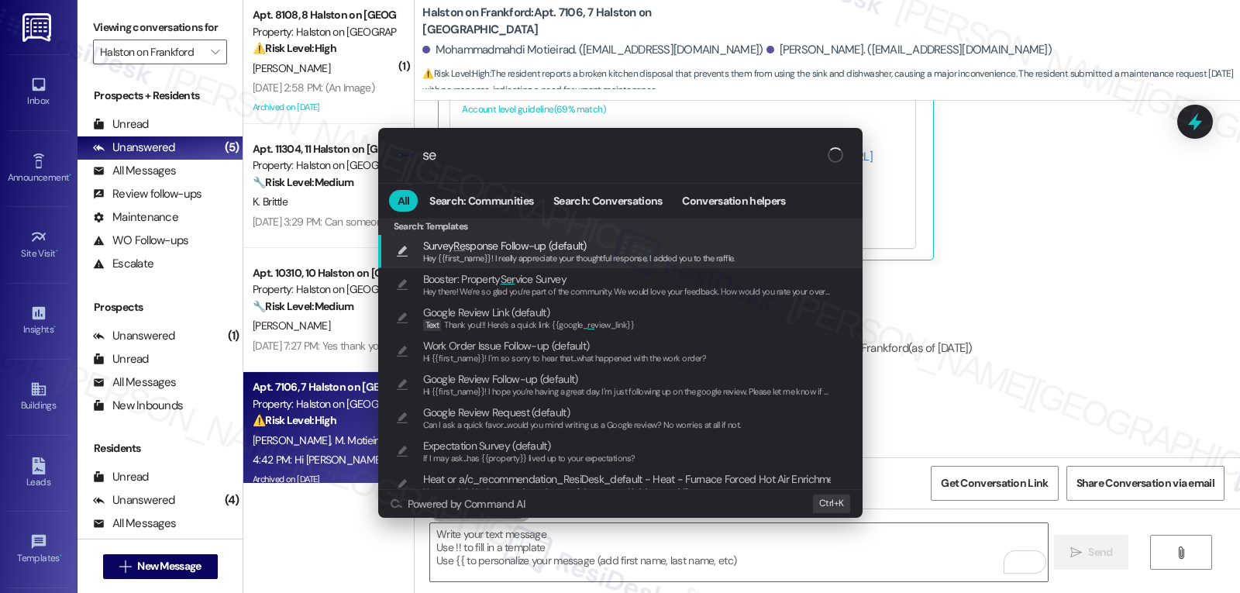
type input "s"
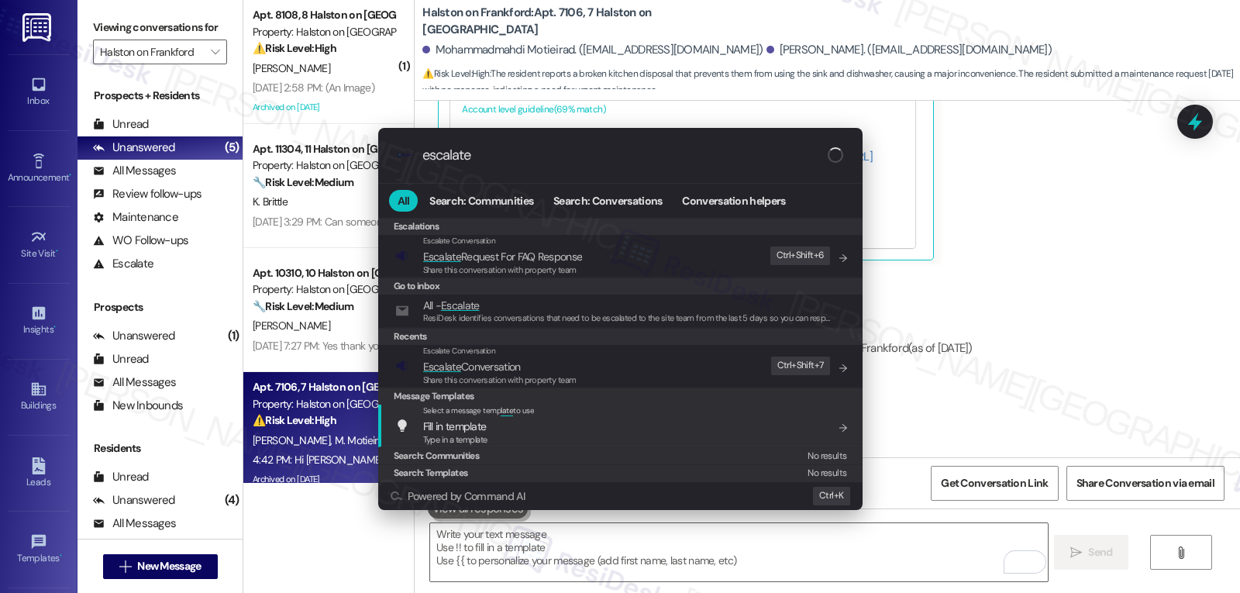
type input "escalate"
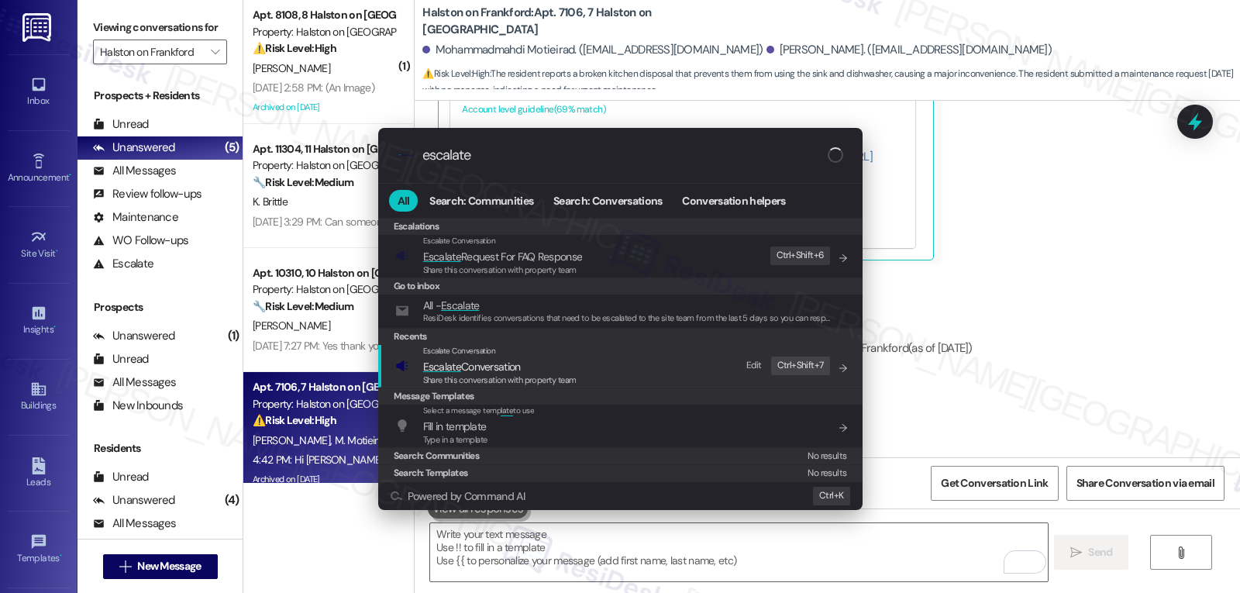
click at [539, 381] on span "Share this conversation with property team" at bounding box center [499, 379] width 153 height 11
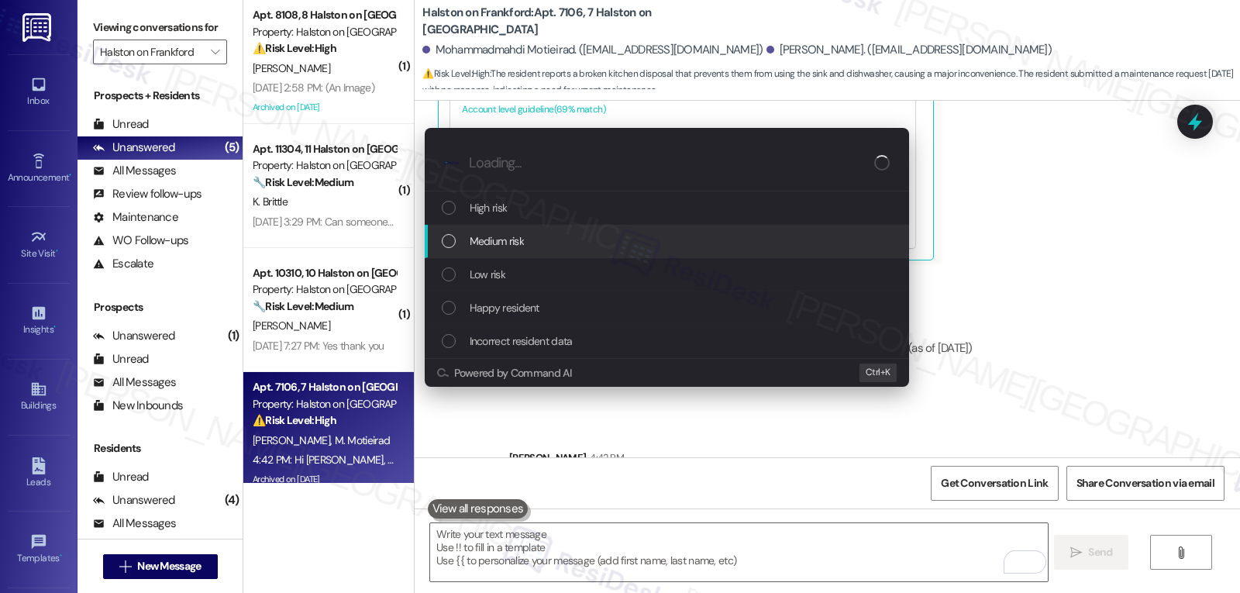
click at [540, 246] on div "Medium risk" at bounding box center [669, 241] width 454 height 17
paste input "16111535"
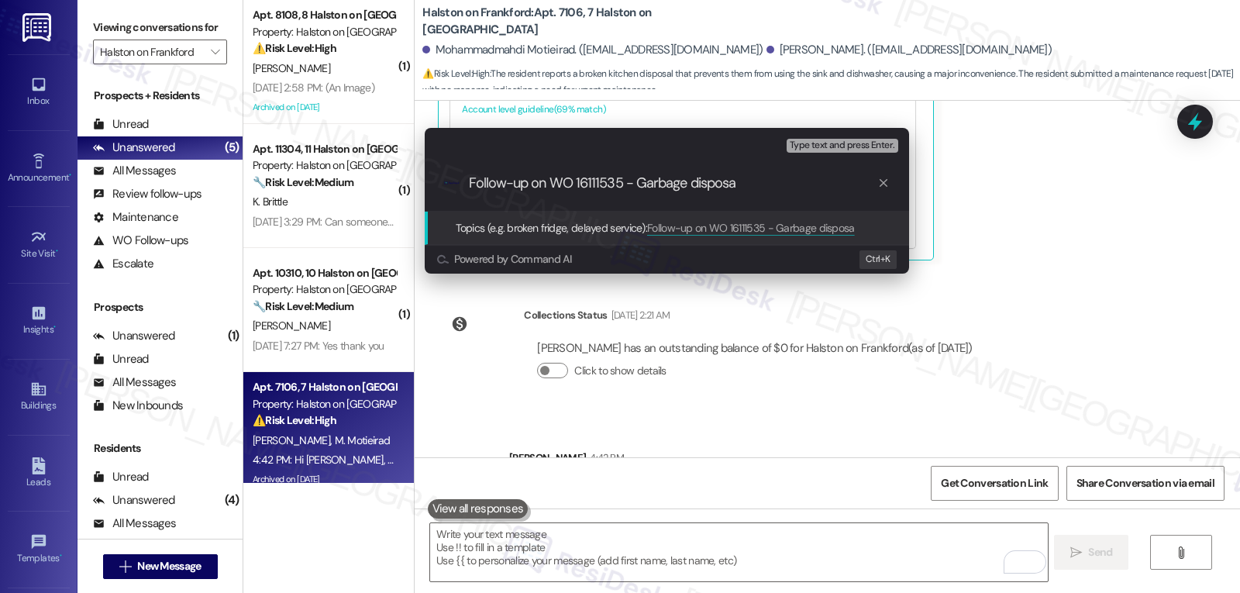
type input "Follow-up on WO 16111535 - Garbage disposal"
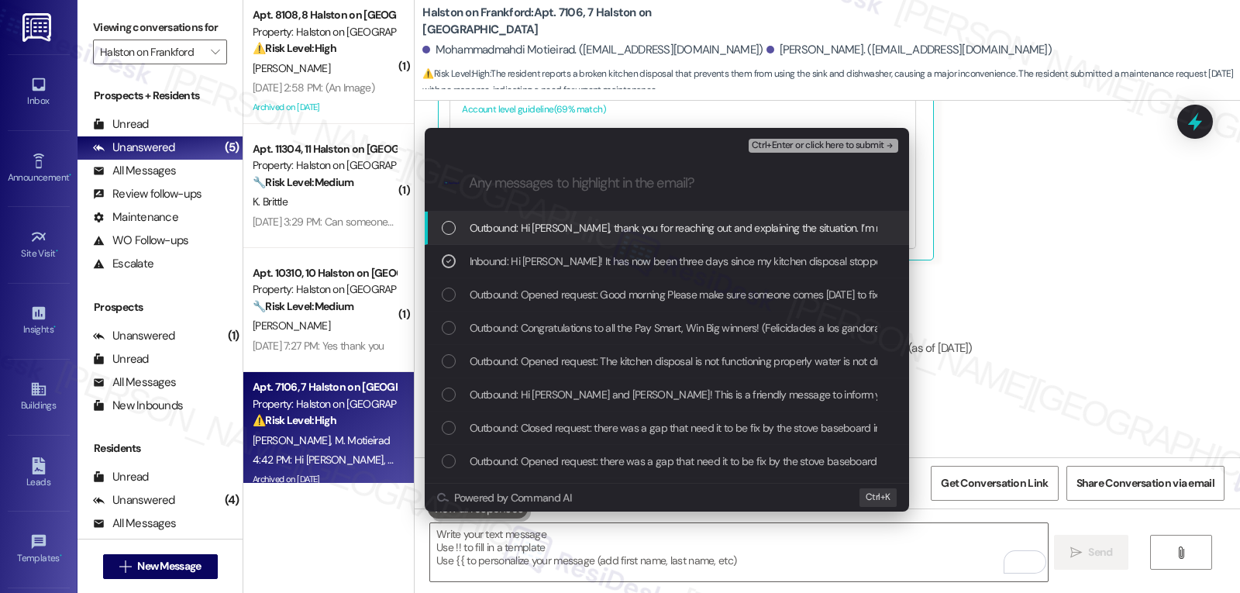
click at [812, 143] on span "Ctrl+Enter or click here to submit" at bounding box center [818, 145] width 133 height 11
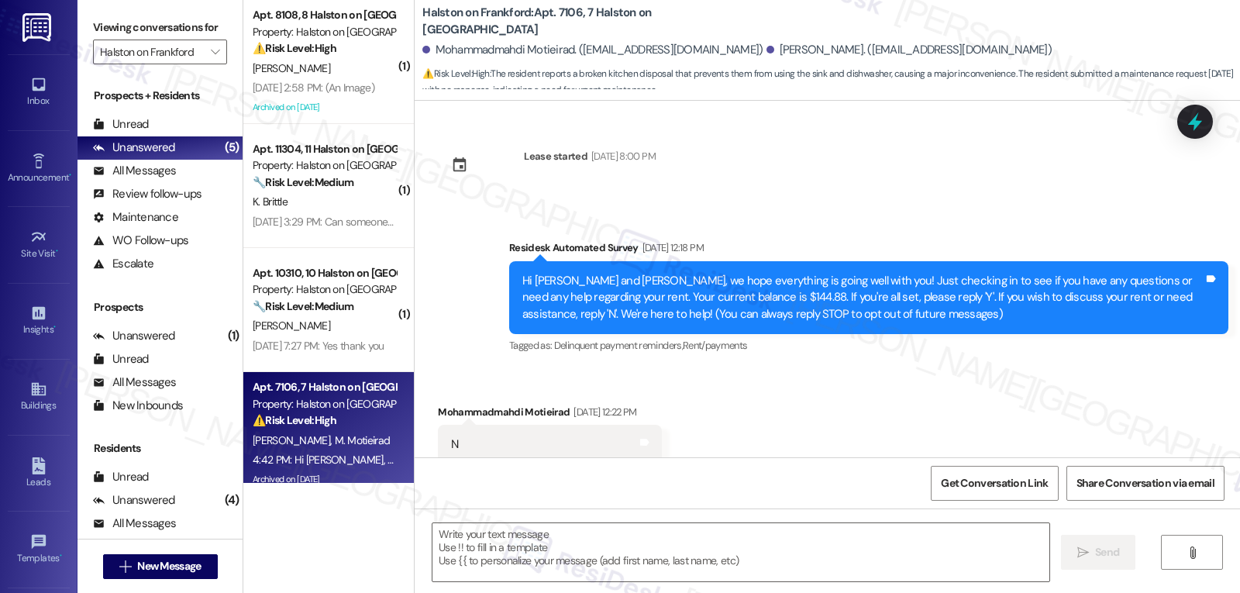
type textarea "Fetching suggested responses. Please feel free to read through the conversation…"
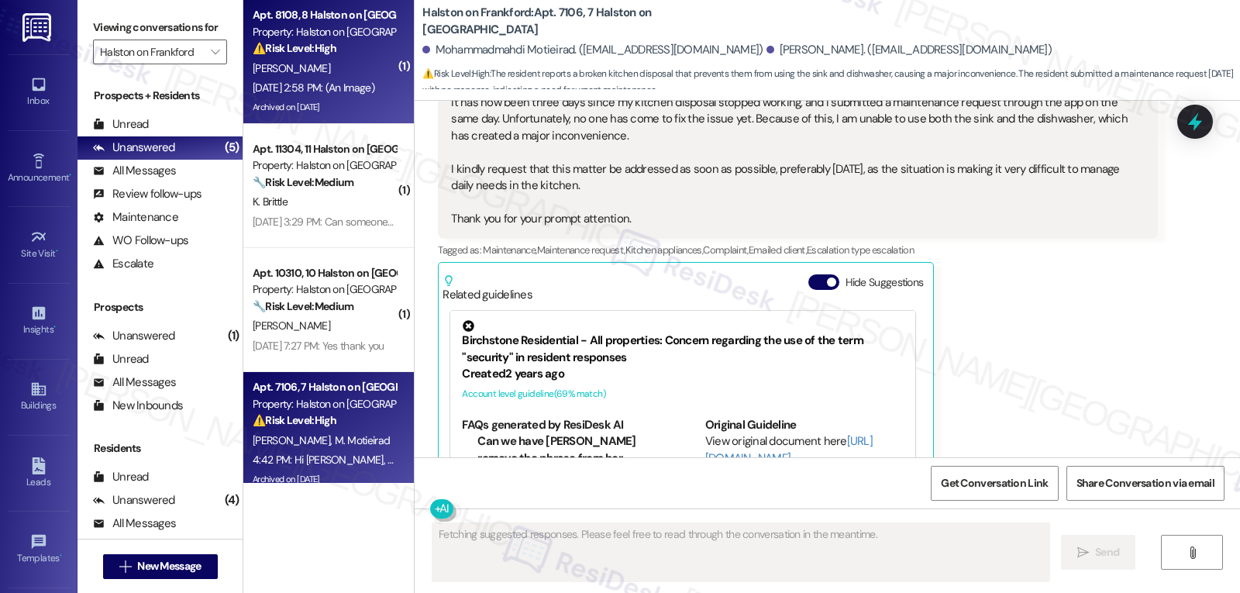
click at [332, 70] on div "N. Stanosheck" at bounding box center [324, 68] width 147 height 19
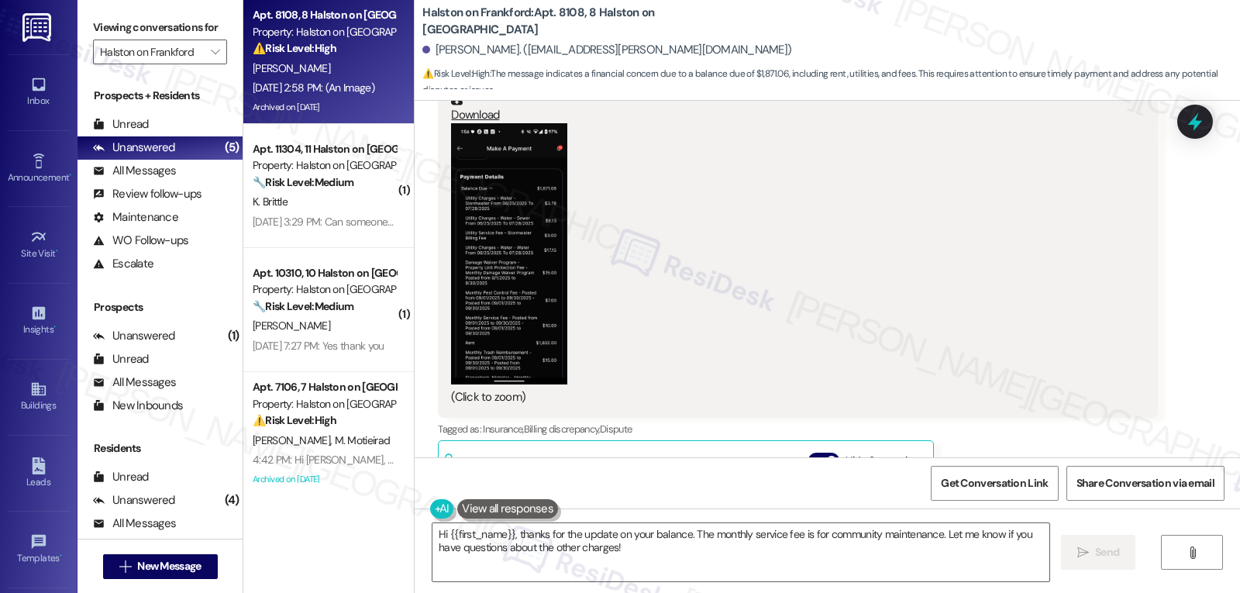
scroll to position [620, 0]
click at [812, 453] on button "Hide Suggestions" at bounding box center [824, 461] width 31 height 16
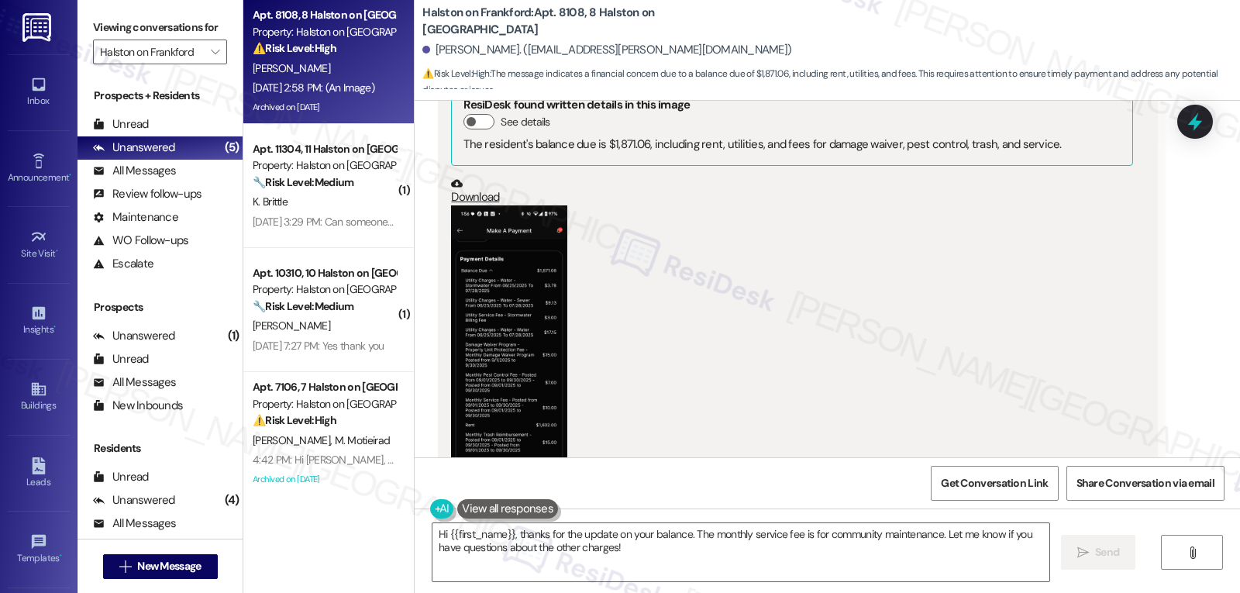
scroll to position [101302, 0]
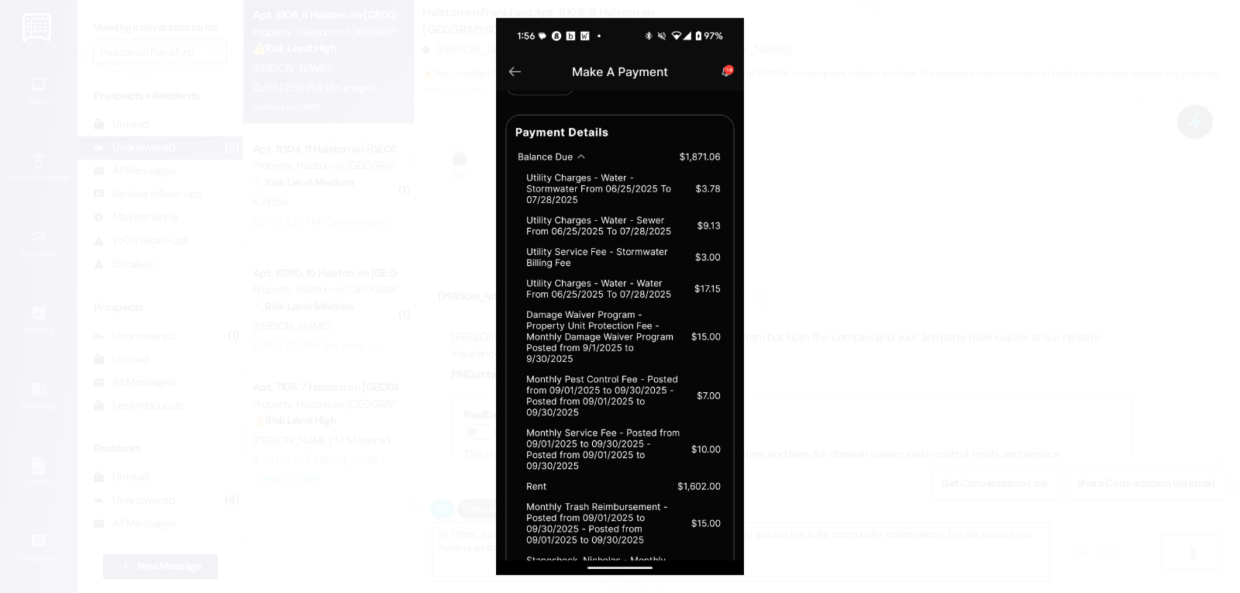
click at [915, 389] on button "Unzoom image" at bounding box center [620, 296] width 1240 height 593
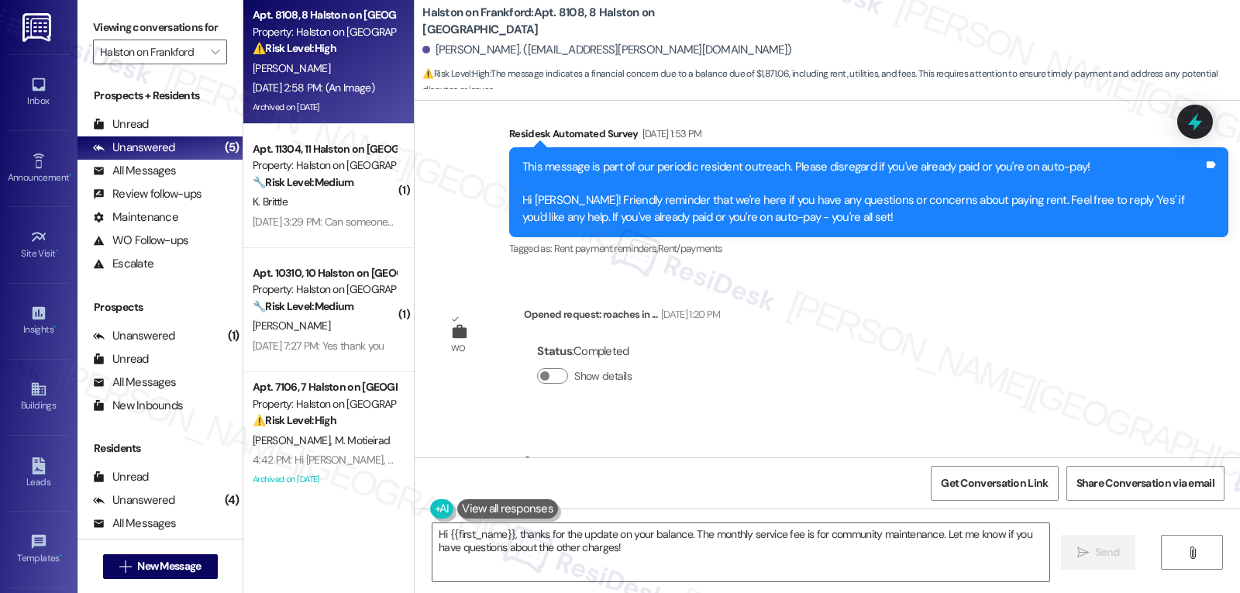
scroll to position [100992, 0]
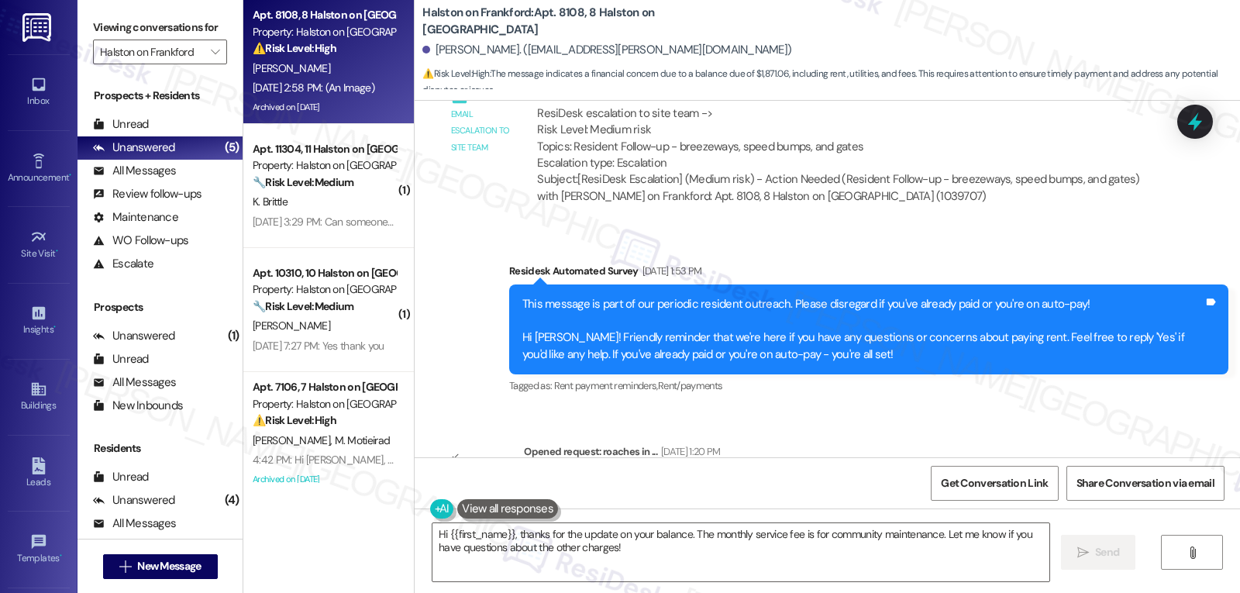
drag, startPoint x: 421, startPoint y: 344, endPoint x: 598, endPoint y: 400, distance: 185.4
copy div "Nicholas Stanosheck Neutral Aug 29, 2025 at 2:58 PM Sarah, we were charged for …"
click at [663, 561] on textarea "Hi {{first_name}}, thanks for the update on your balance. The monthly service f…" at bounding box center [741, 552] width 617 height 58
paste textarea "Nicholas, thanks for reaching out! If your renters insurance is active through …"
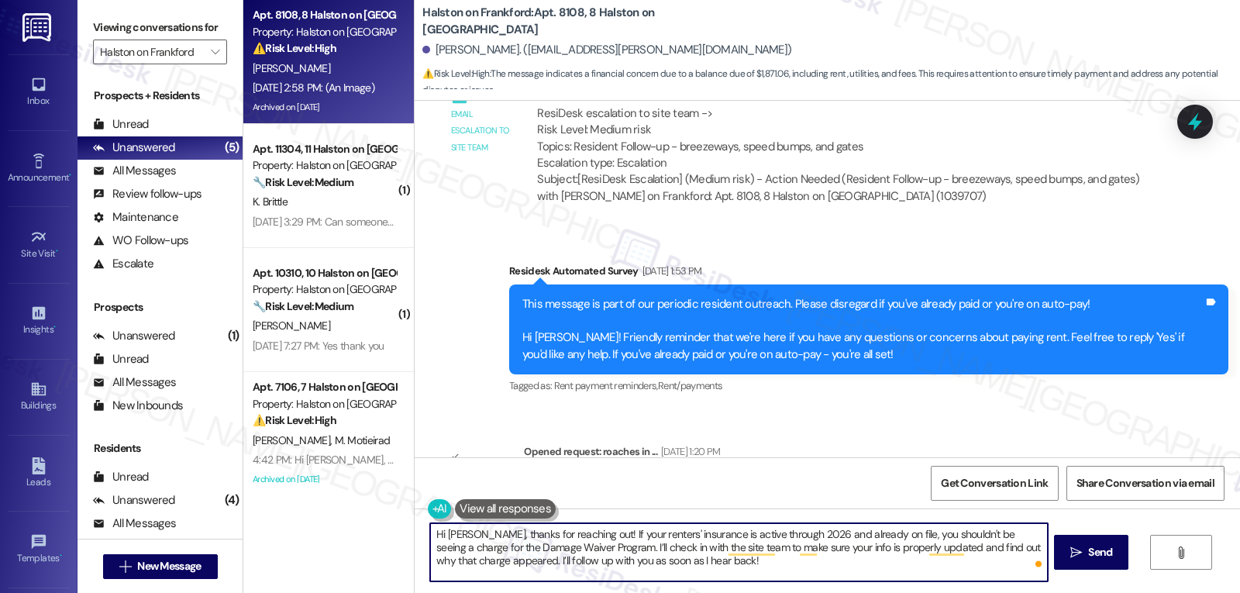
click at [780, 576] on textarea "Hi Nicholas, thanks for reaching out! If your renters' insurance is active thro…" at bounding box center [738, 552] width 617 height 58
type textarea "Hi Nicholas, thanks for reaching out! If your renters' insurance is active thro…"
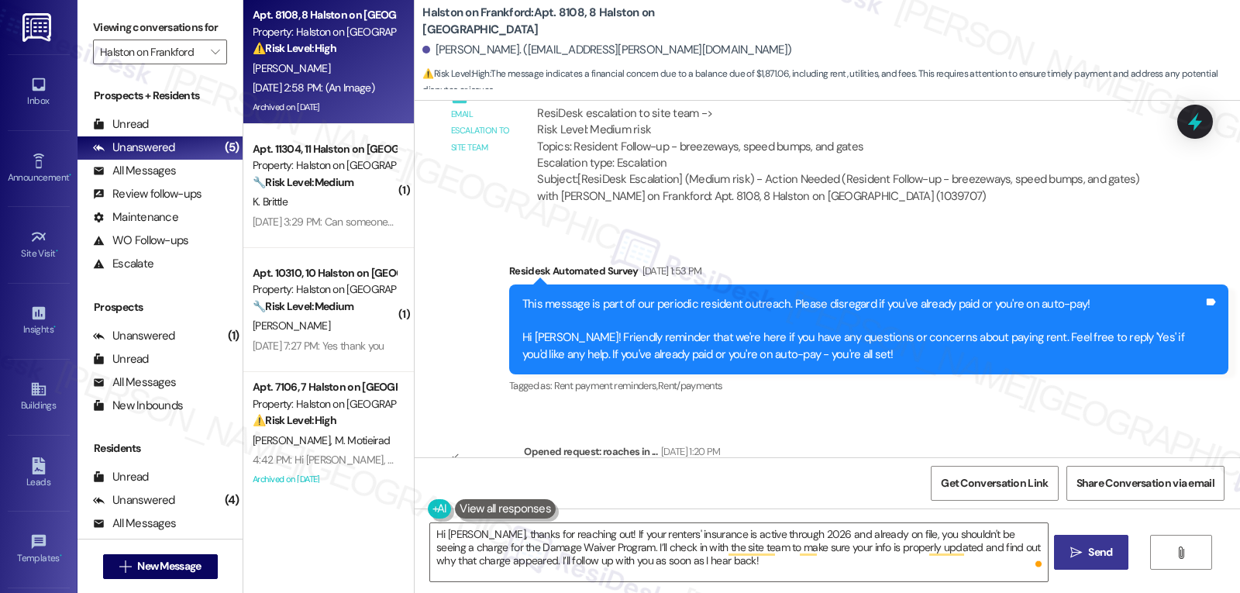
click at [1095, 537] on button " Send" at bounding box center [1091, 552] width 75 height 35
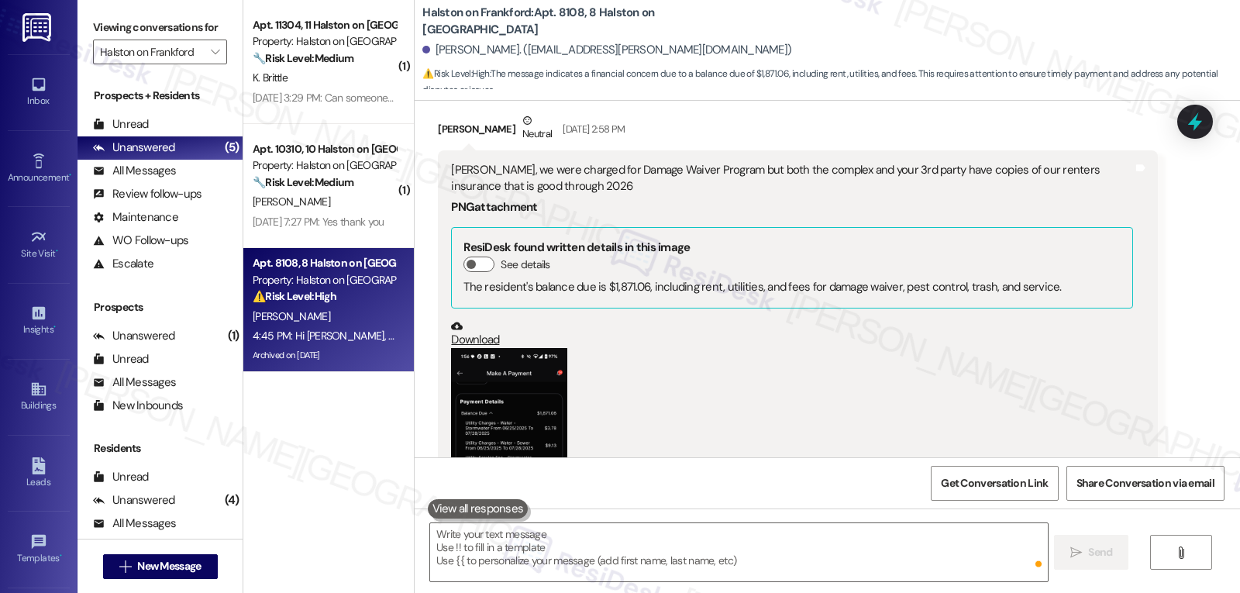
scroll to position [101754, 0]
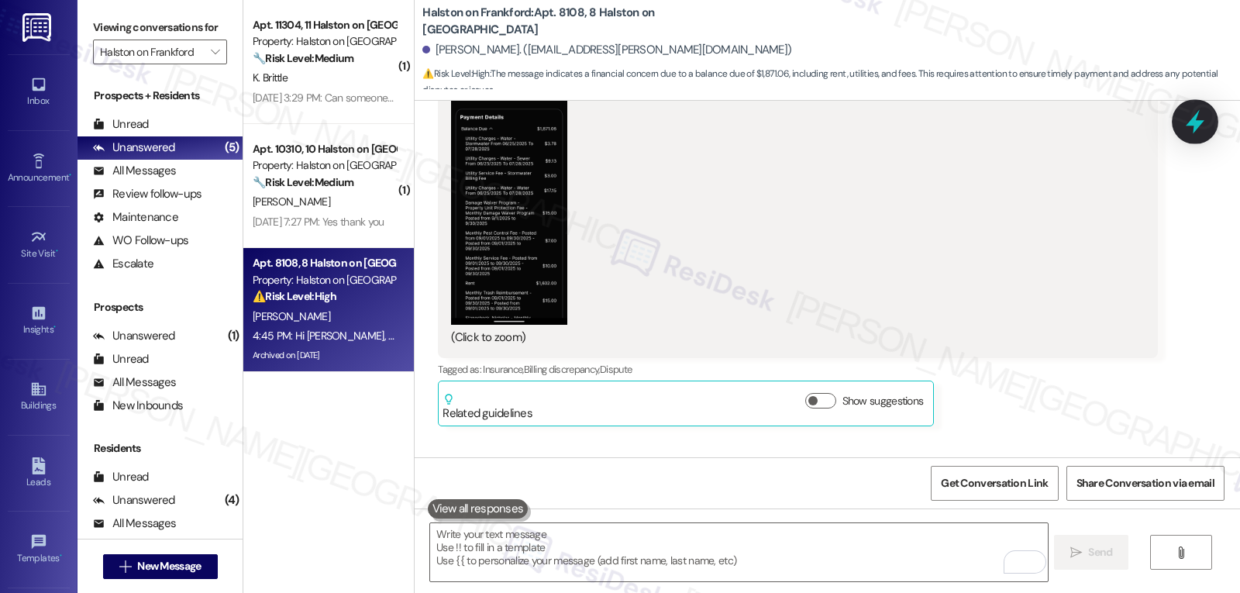
click at [1195, 111] on icon at bounding box center [1195, 122] width 26 height 26
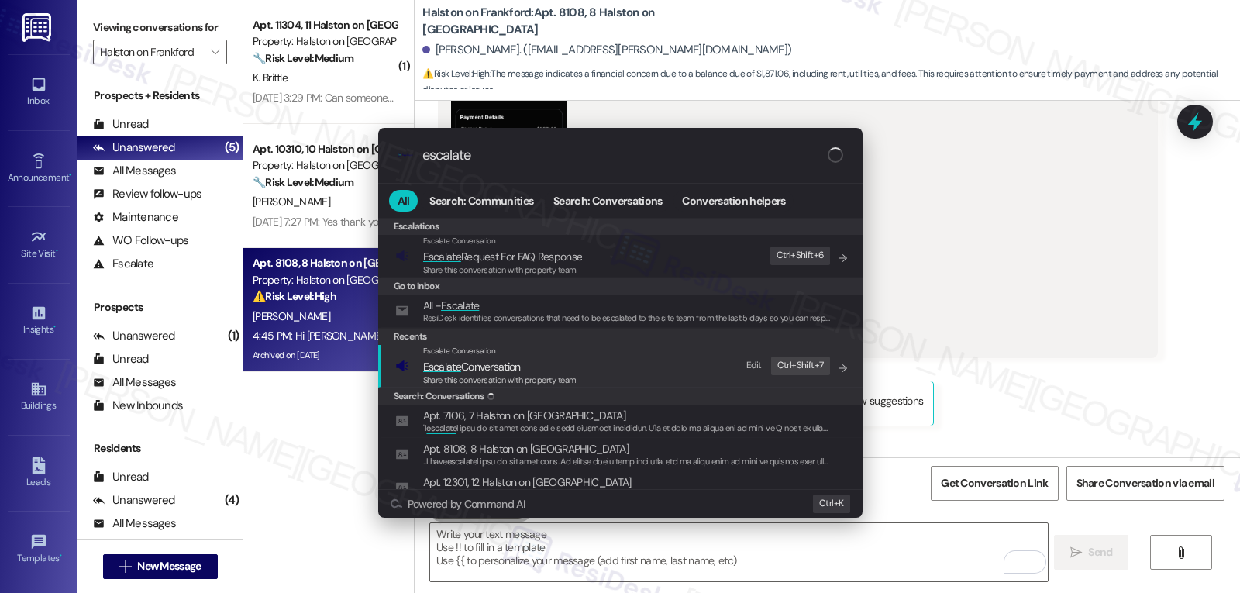
type input "escalate"
click at [503, 386] on div "Share this conversation with property team" at bounding box center [499, 381] width 153 height 14
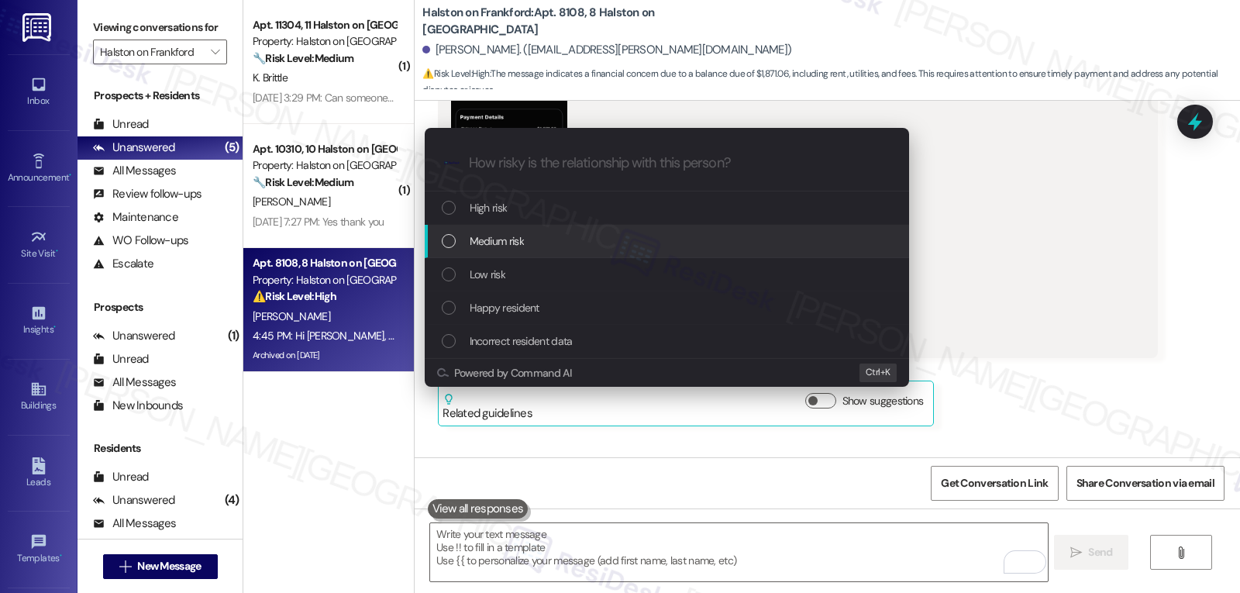
click at [551, 239] on div "Medium risk" at bounding box center [669, 241] width 454 height 17
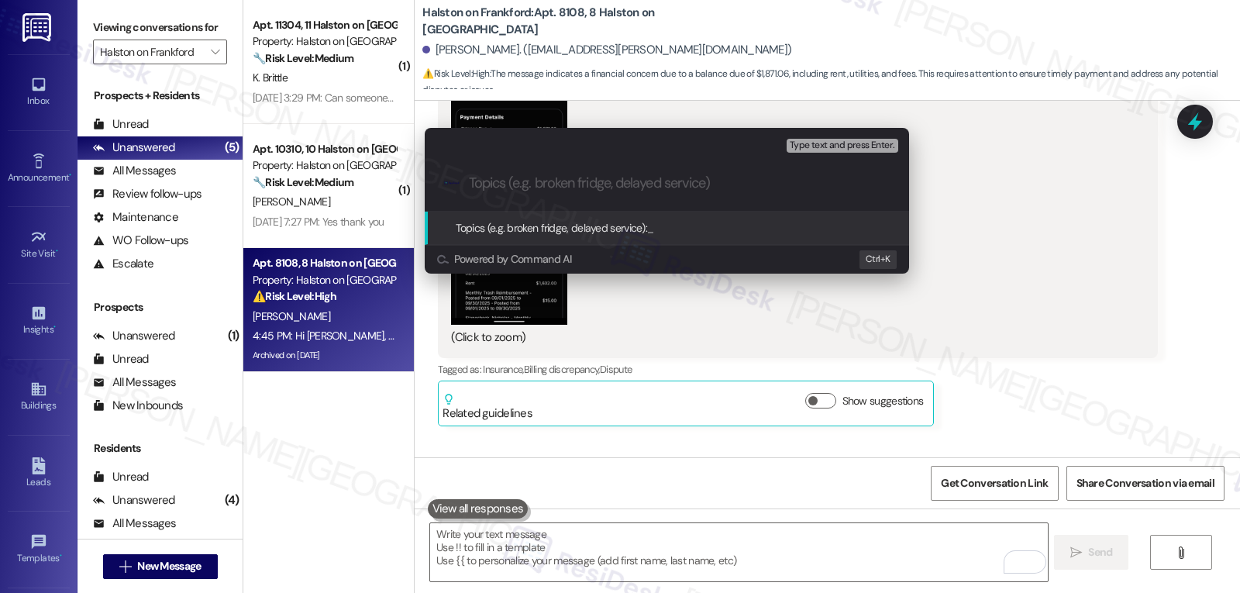
click at [1152, 260] on div "Escalate Conversation Medium risk Topics (e.g. broken fridge, delayed service) …" at bounding box center [620, 296] width 1240 height 593
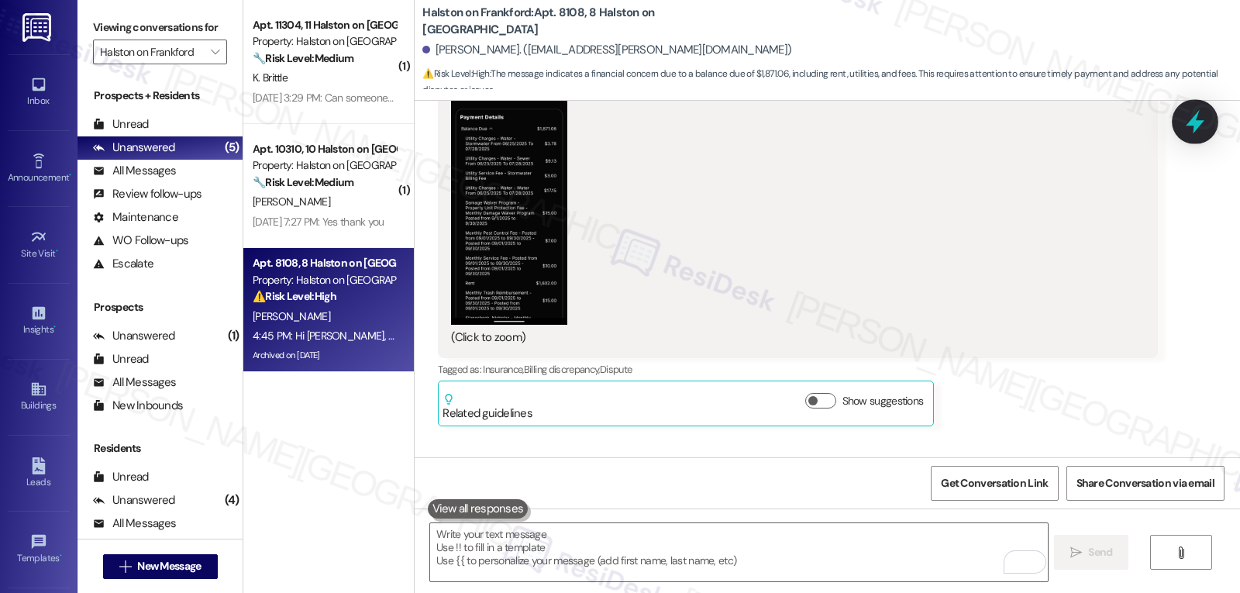
click at [1196, 123] on icon at bounding box center [1195, 122] width 19 height 24
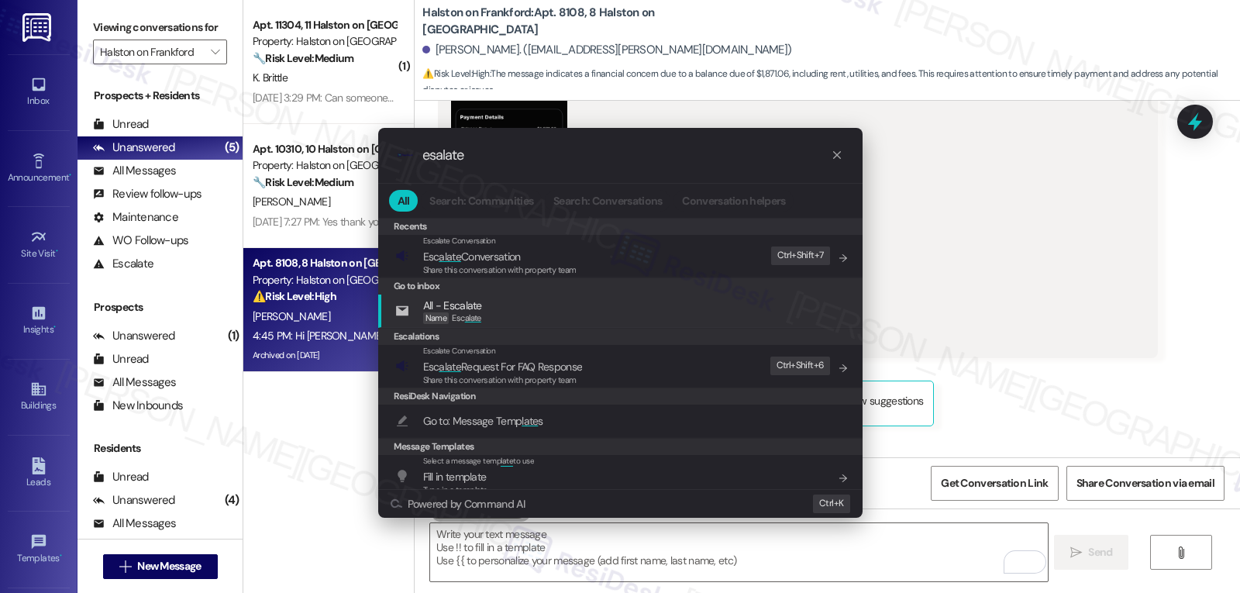
type input "esalate"
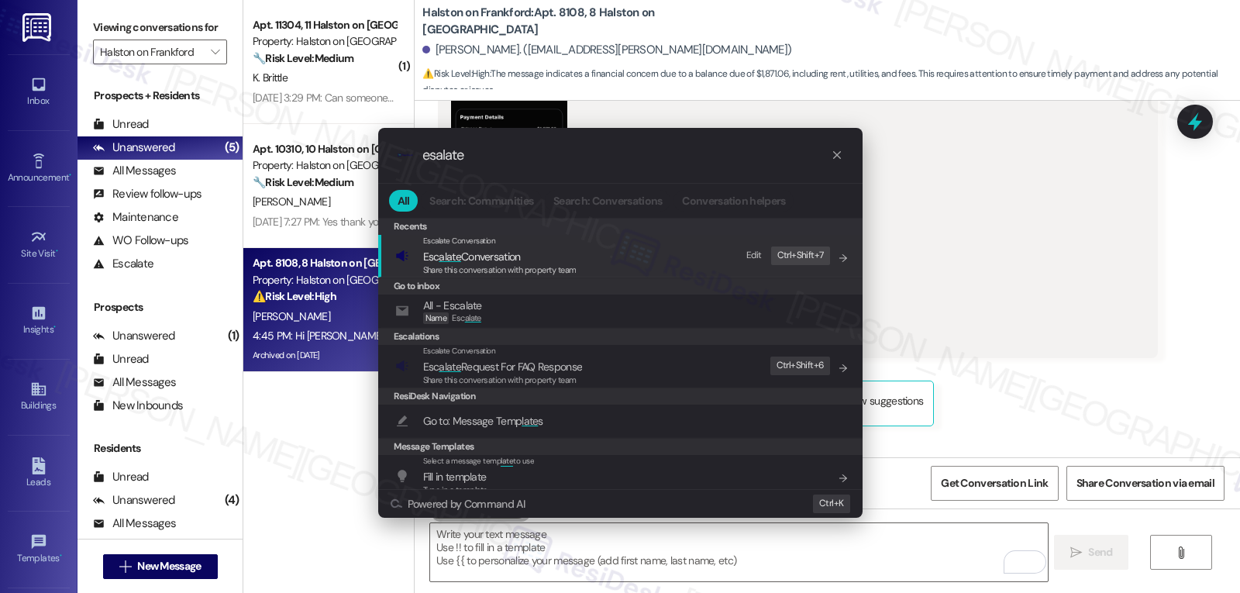
click at [543, 260] on span "Esc alate Conversation" at bounding box center [499, 256] width 153 height 17
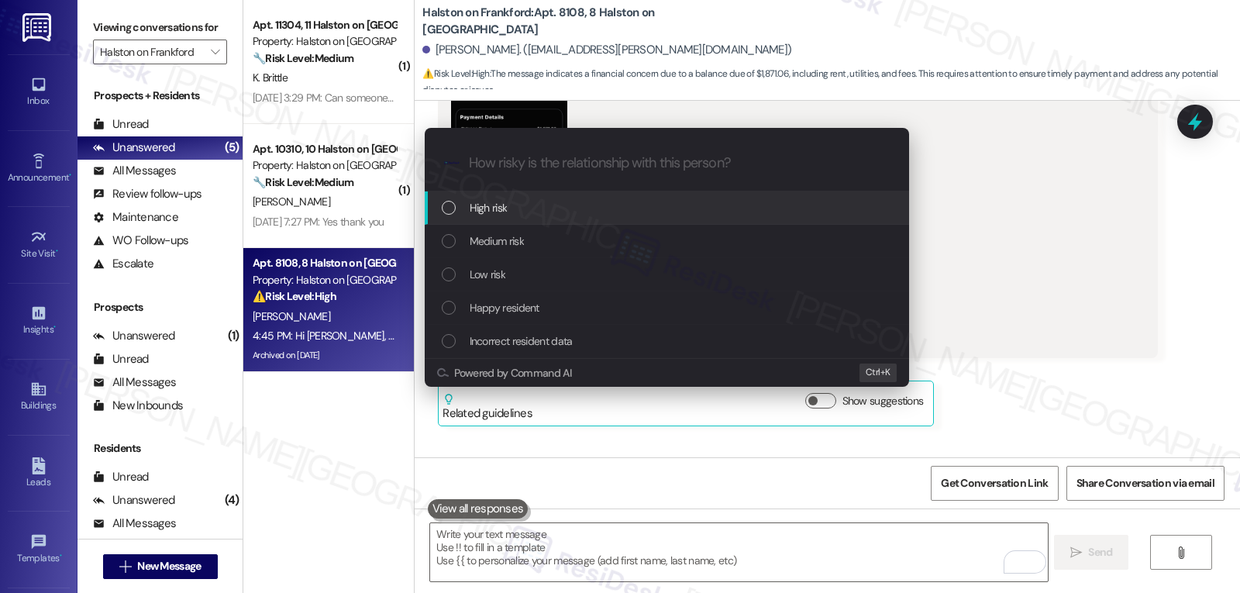
click at [520, 214] on div "High risk" at bounding box center [669, 207] width 454 height 17
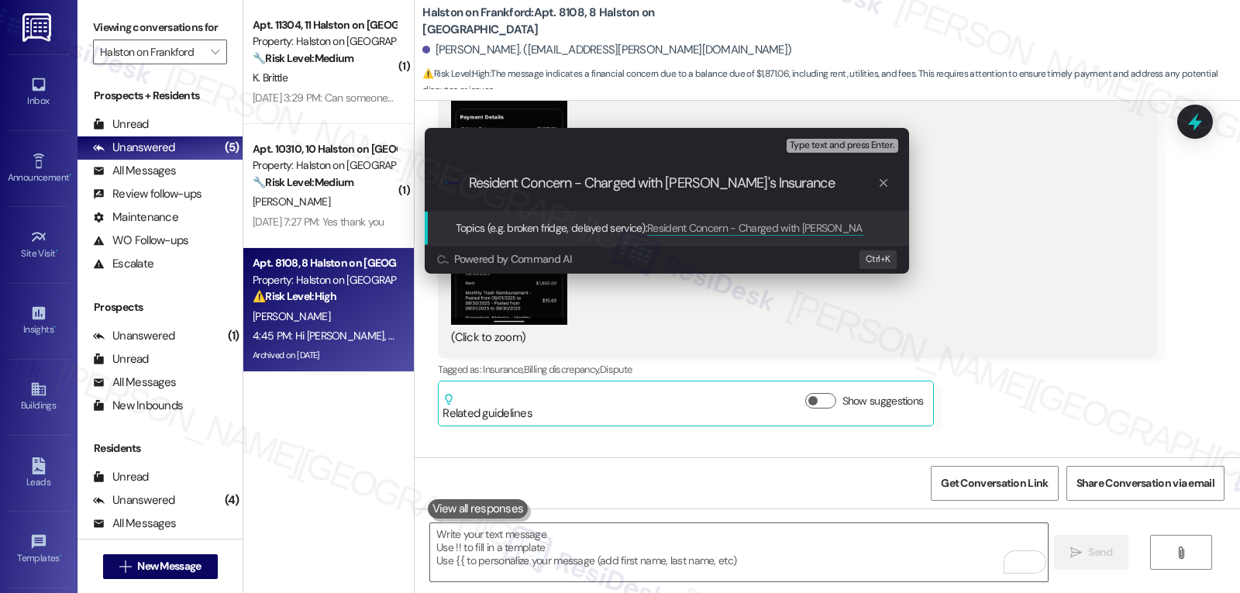
type input "Resident Concern - Charged with Renter's Insurance"
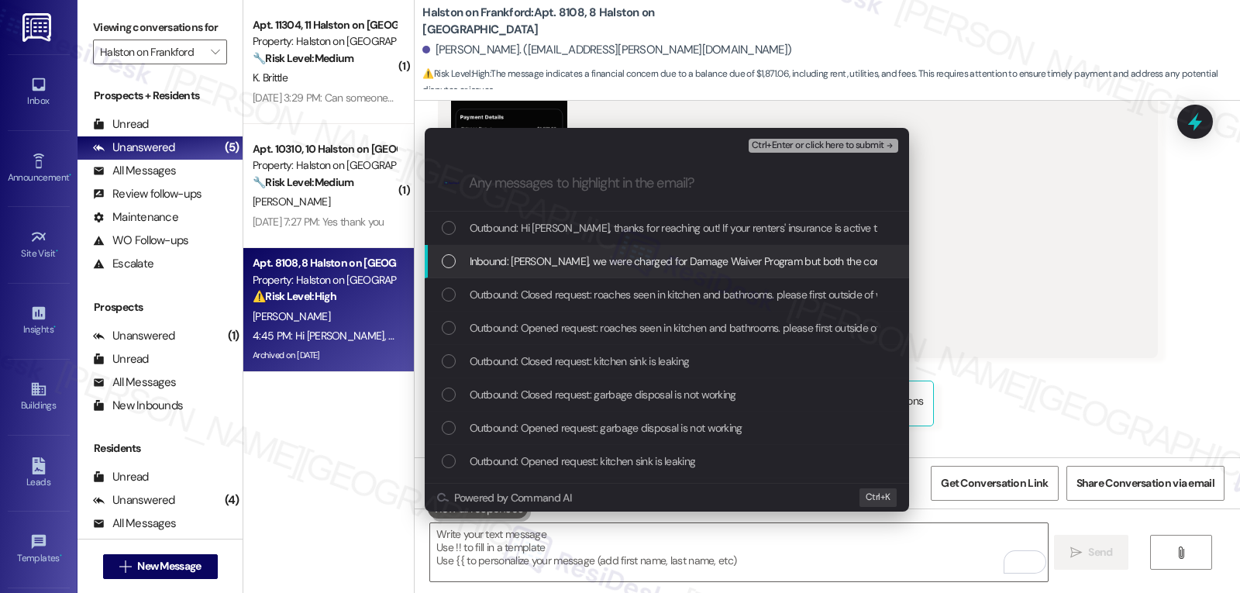
click at [639, 264] on span "Inbound: Sarah, we were charged for Damage Waiver Program but both the complex …" at bounding box center [874, 261] width 808 height 17
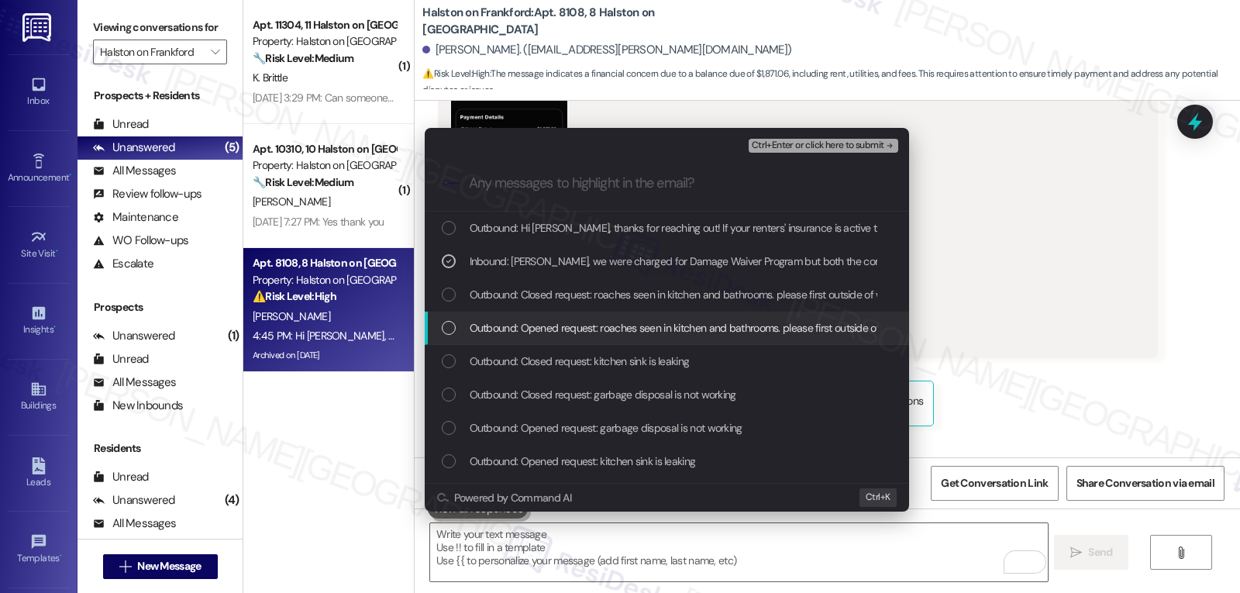
click at [1160, 202] on div "Escalate Conversation High risk Resident Concern - Charged with Renter's Insura…" at bounding box center [620, 296] width 1240 height 593
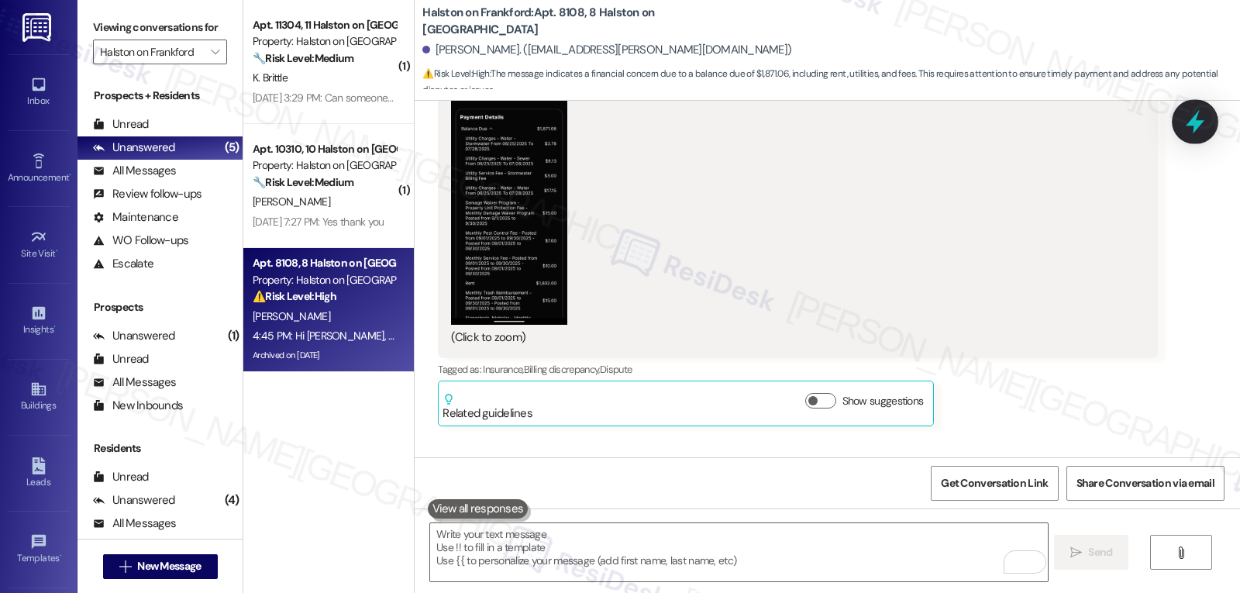
click at [1181, 124] on div at bounding box center [1195, 121] width 47 height 44
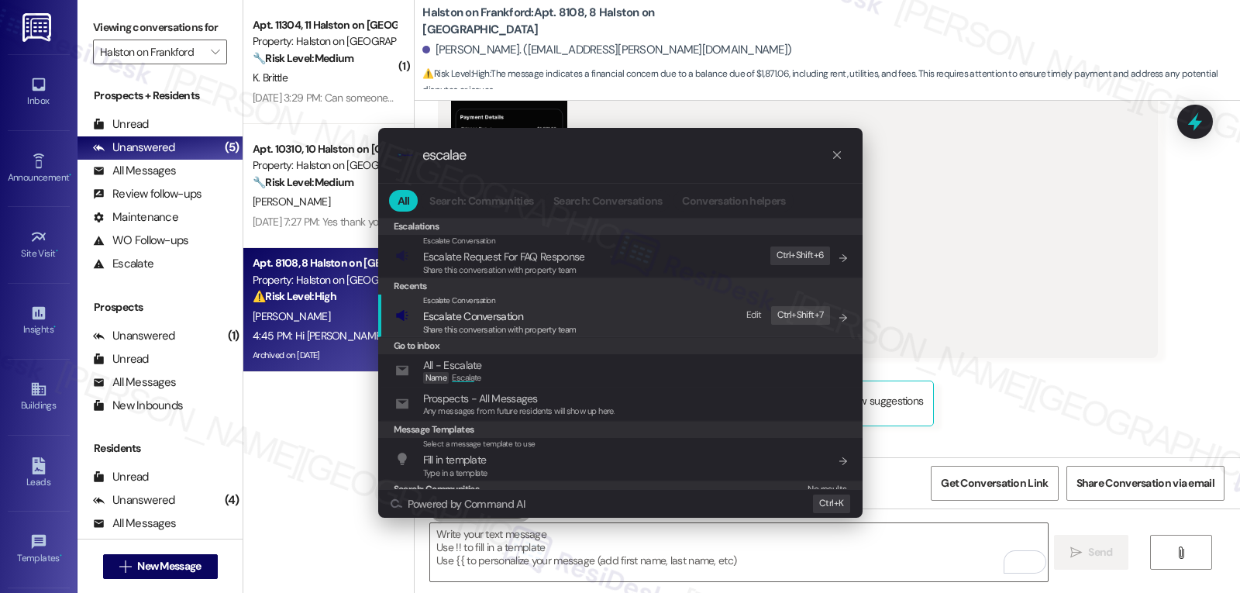
type input "escalae"
click at [543, 318] on span "Escalate Conversation" at bounding box center [499, 316] width 153 height 17
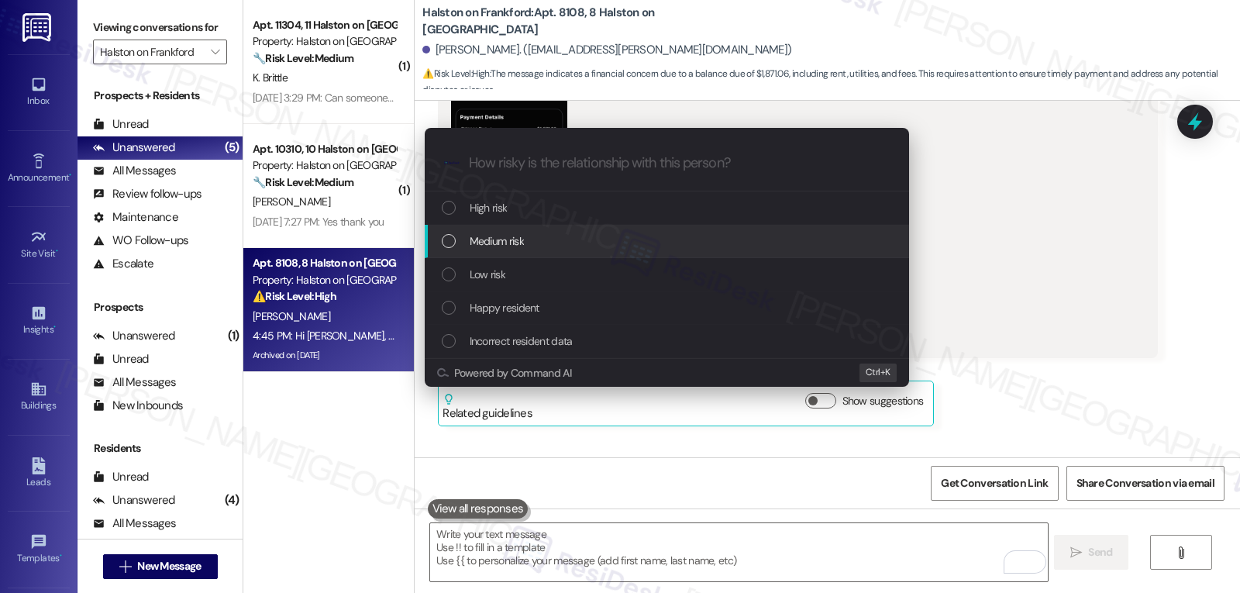
click at [573, 246] on div "Medium risk" at bounding box center [669, 241] width 454 height 17
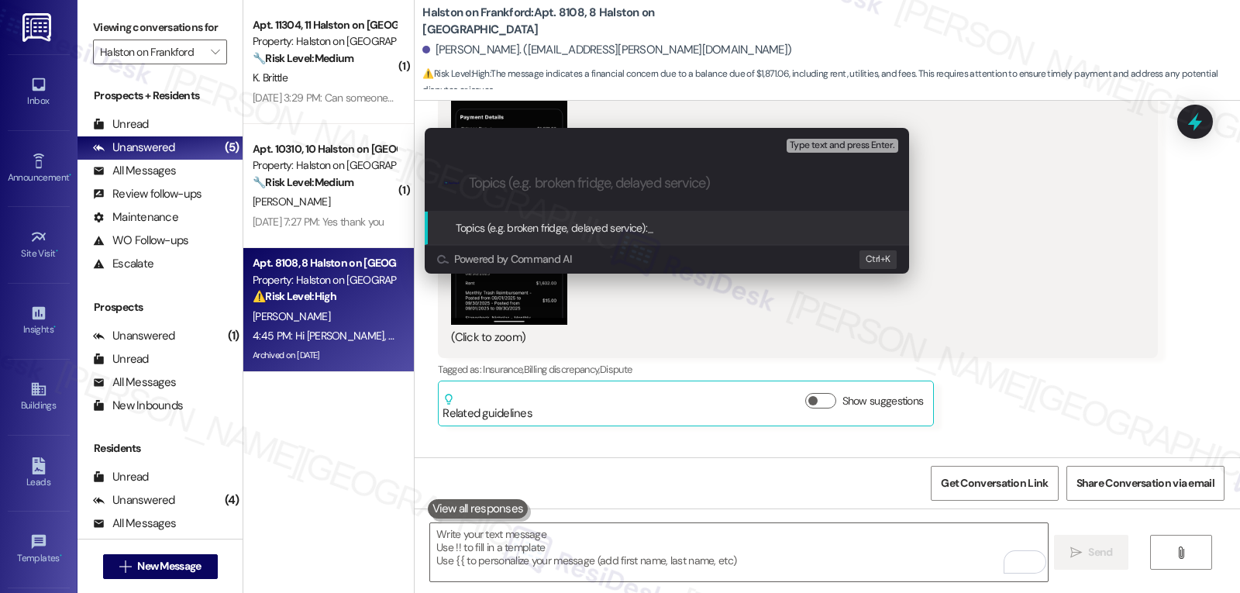
drag, startPoint x: 948, startPoint y: 295, endPoint x: 963, endPoint y: 302, distance: 16.3
click at [954, 303] on div "Escalate Conversation Medium risk Topics (e.g. broken fridge, delayed service) …" at bounding box center [620, 296] width 1240 height 593
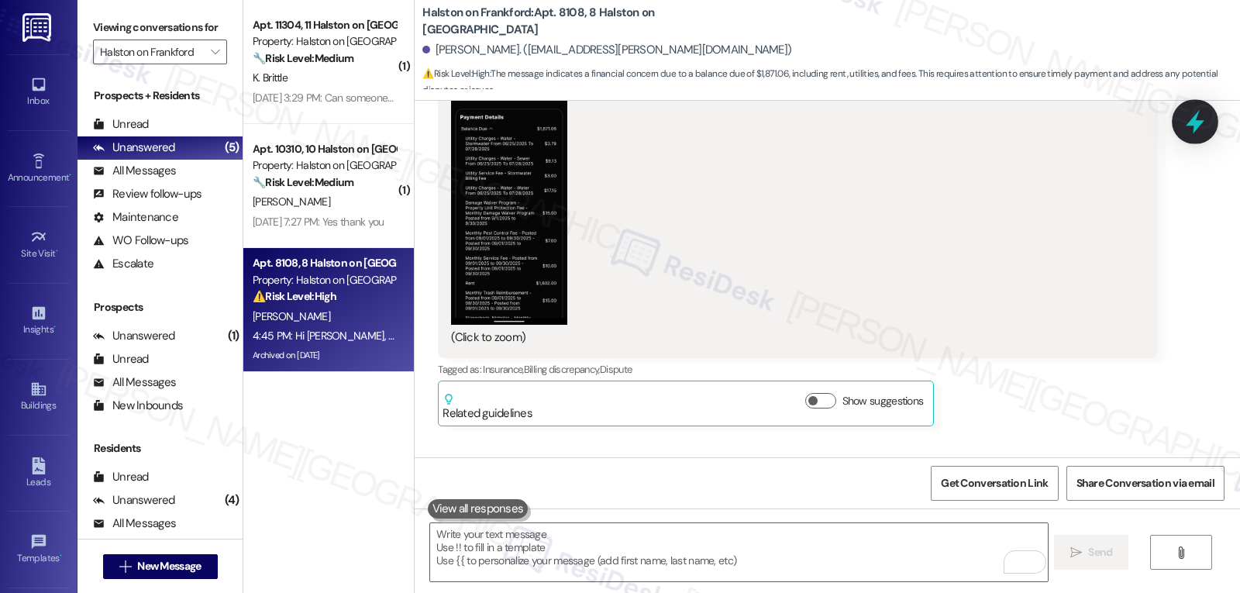
click at [1194, 126] on icon at bounding box center [1195, 122] width 26 height 26
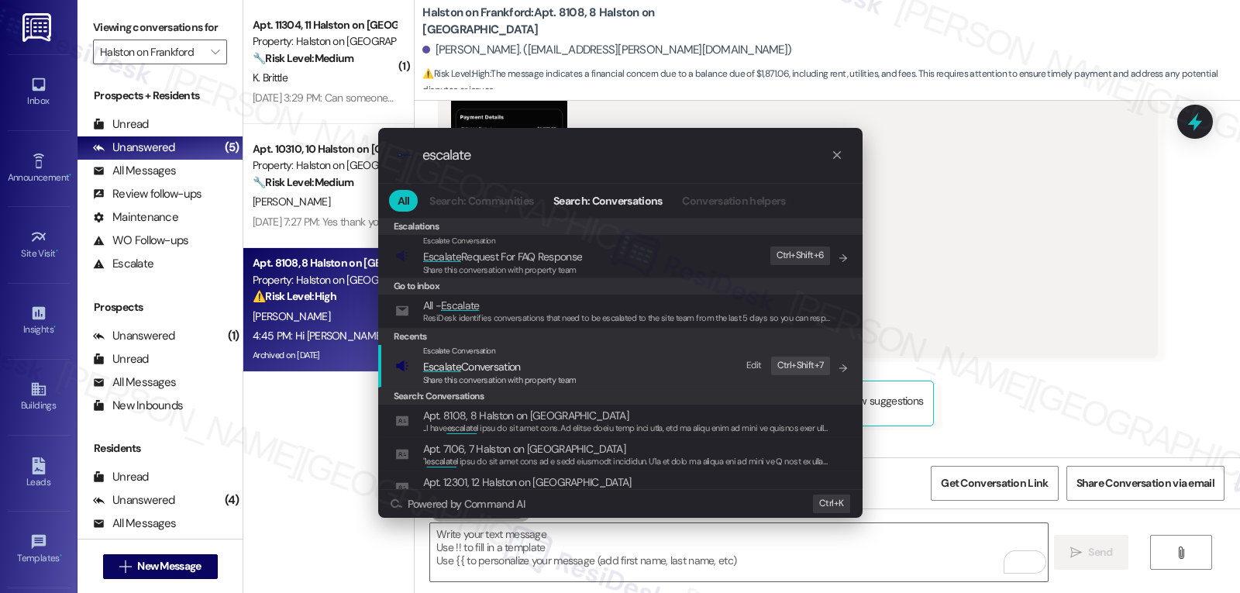
type input "escalate"
click at [491, 371] on span "Escalate Conversation" at bounding box center [472, 367] width 98 height 14
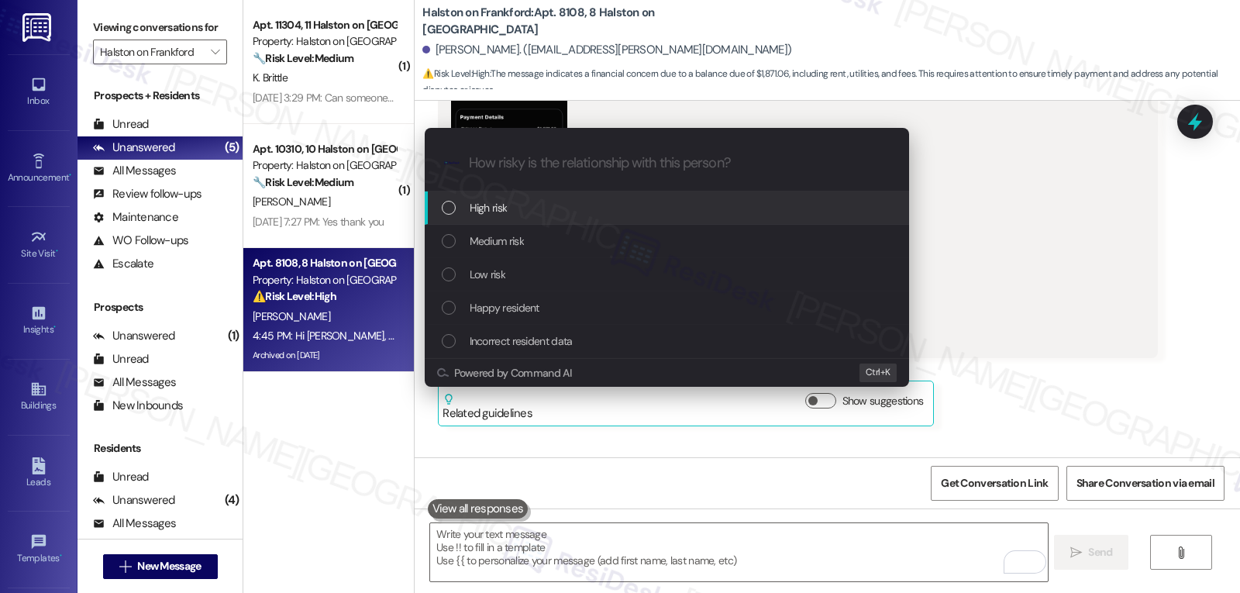
click at [560, 219] on div "High risk" at bounding box center [667, 207] width 485 height 33
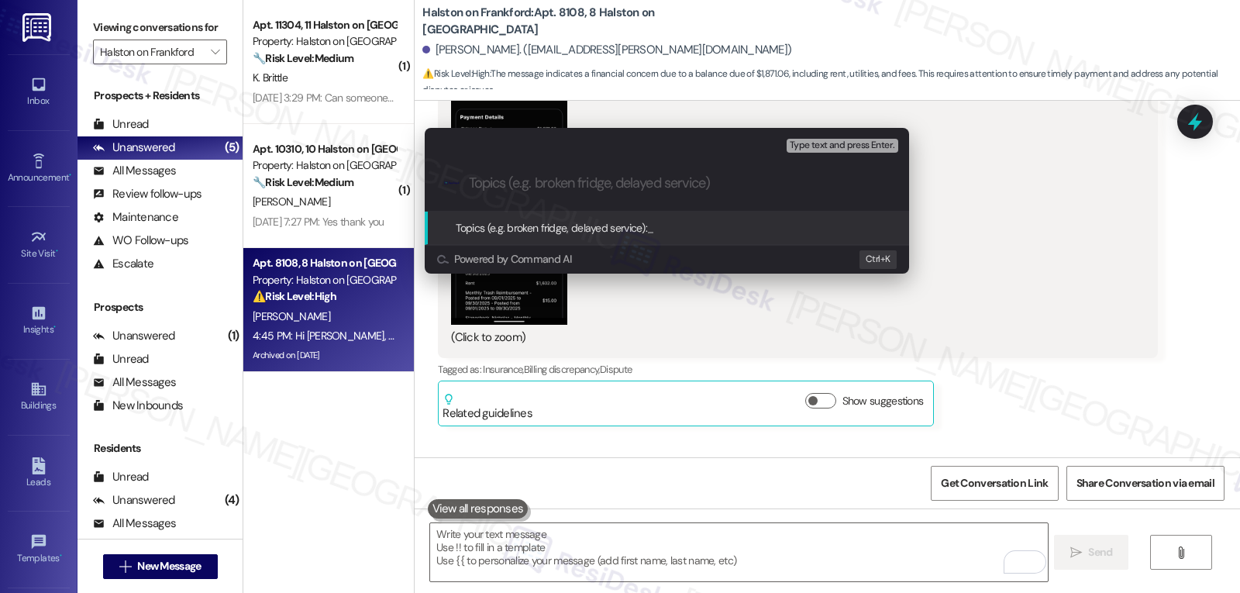
paste input "Resident Concern - Charged with Renter's Insurance"
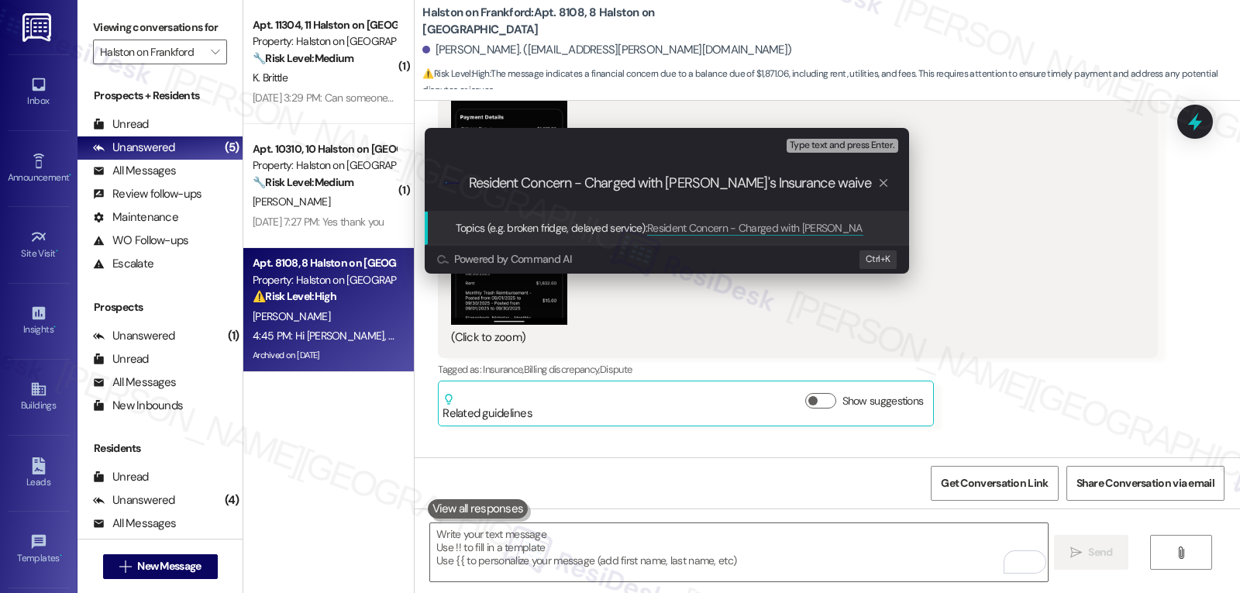
type input "Resident Concern - Charged with Renter's Insurance waiver"
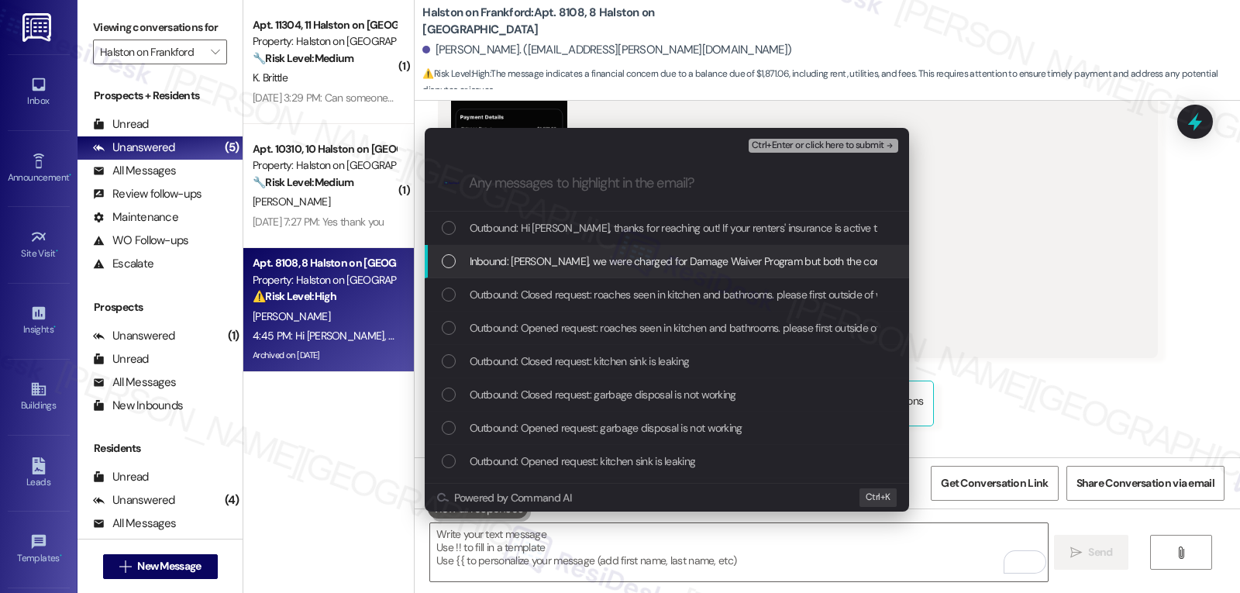
click at [462, 260] on div "Inbound: Sarah, we were charged for Damage Waiver Program but both the complex …" at bounding box center [669, 261] width 454 height 17
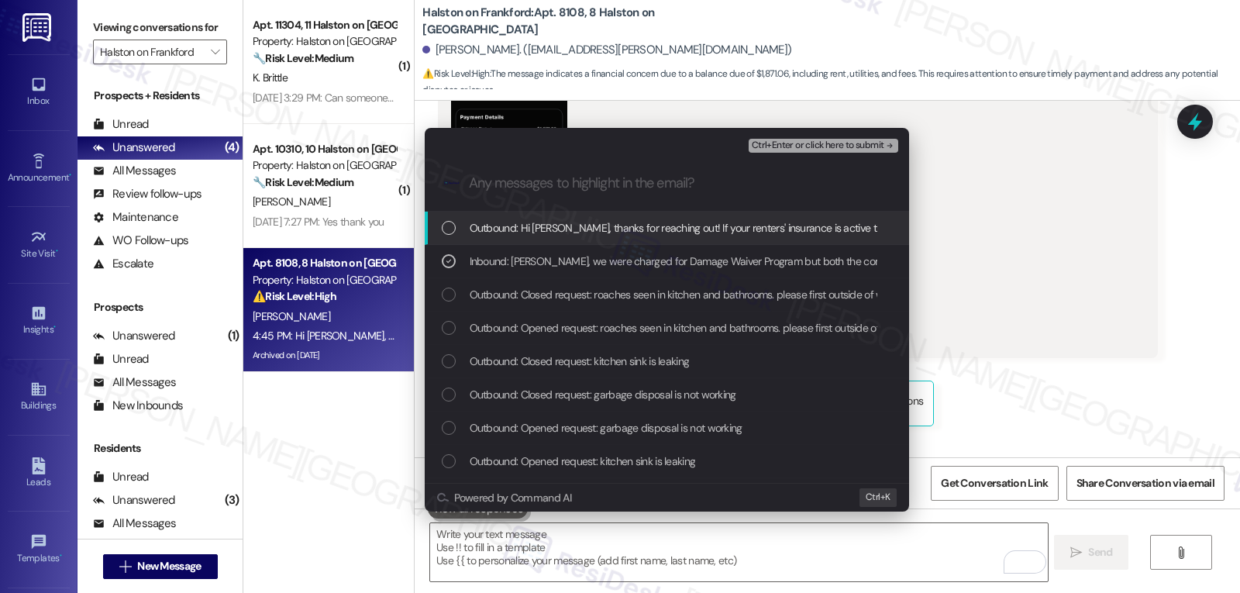
click at [869, 140] on span "Ctrl+Enter or click here to submit" at bounding box center [818, 145] width 133 height 11
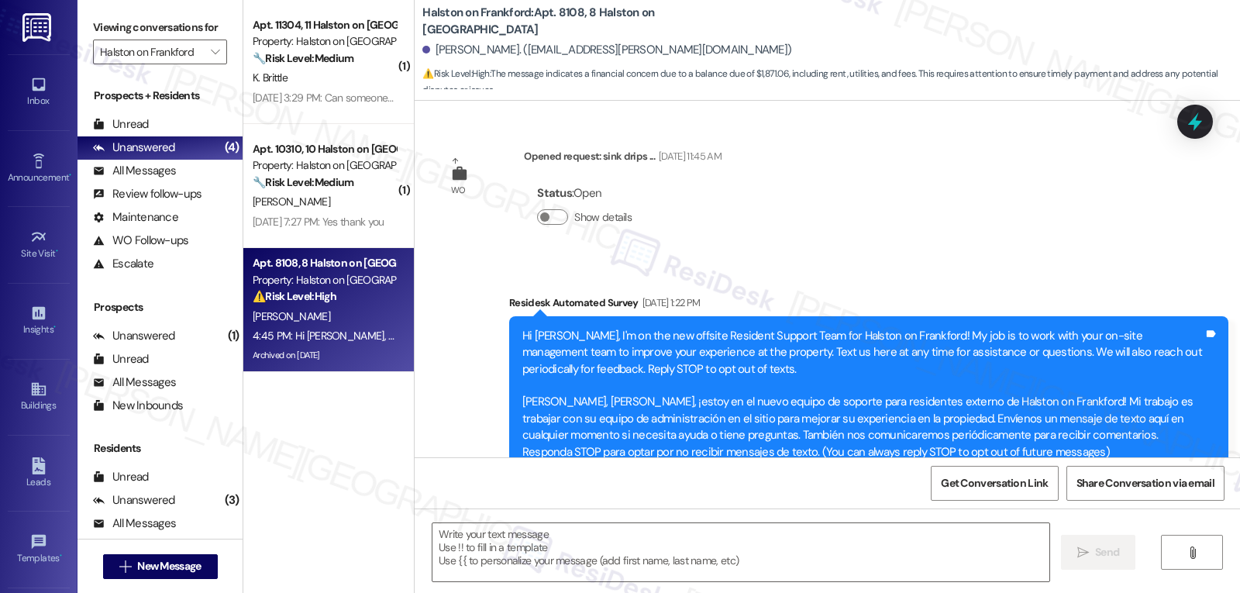
scroll to position [101706, 0]
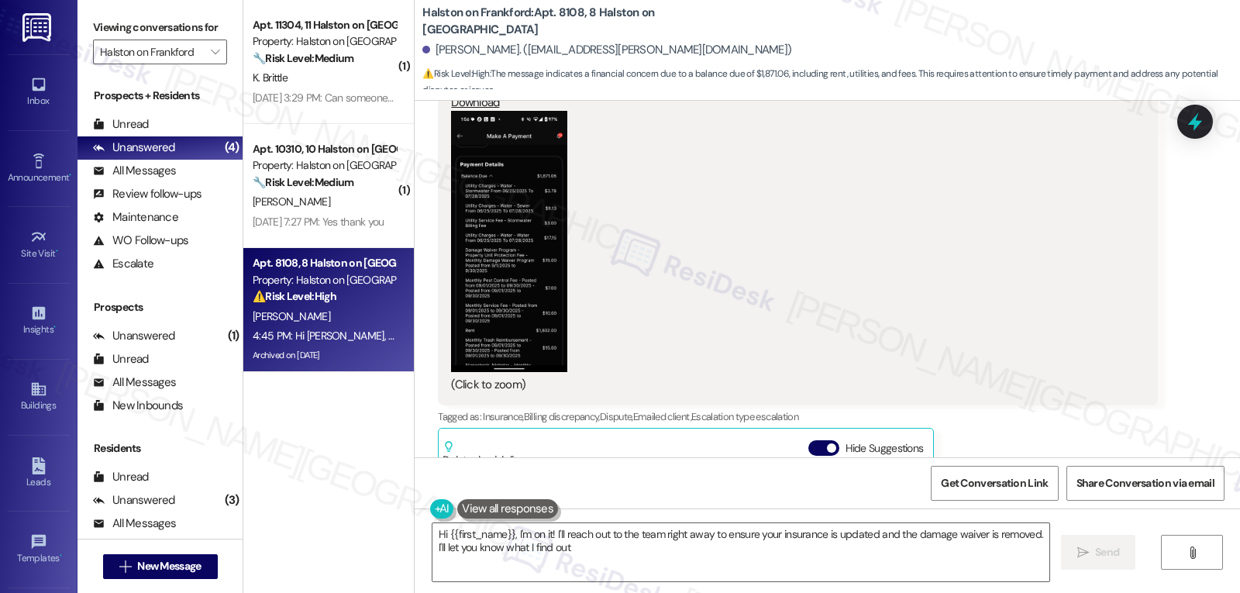
type textarea "Hi {{first_name}}, I'm on it! I'll reach out to the team right away to ensure y…"
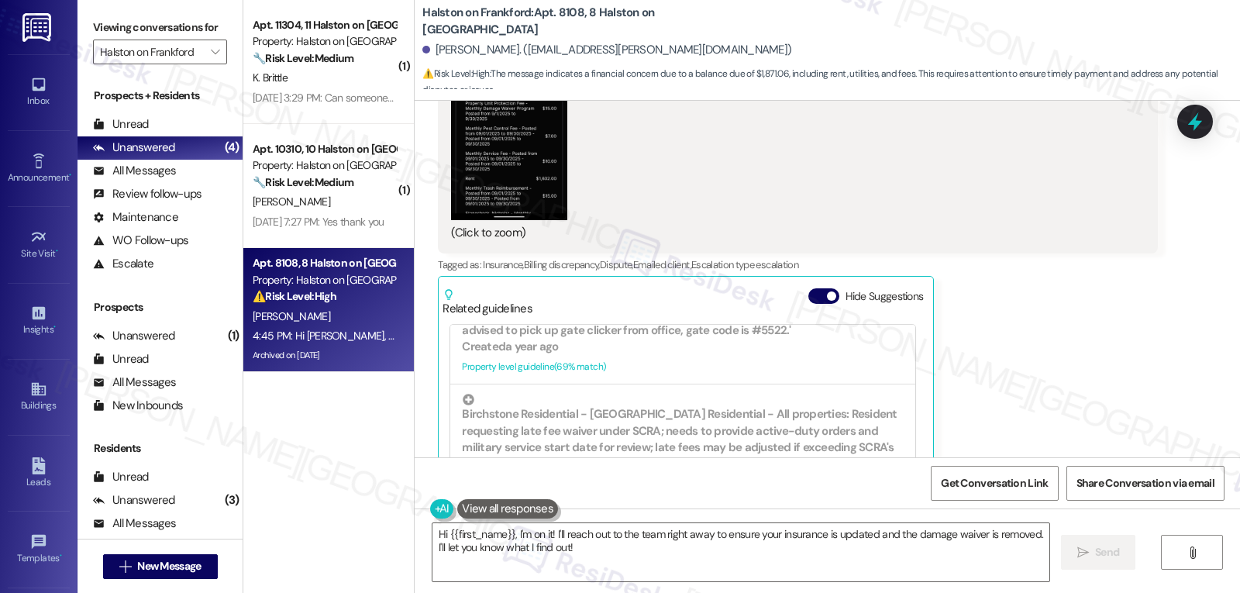
scroll to position [102013, 0]
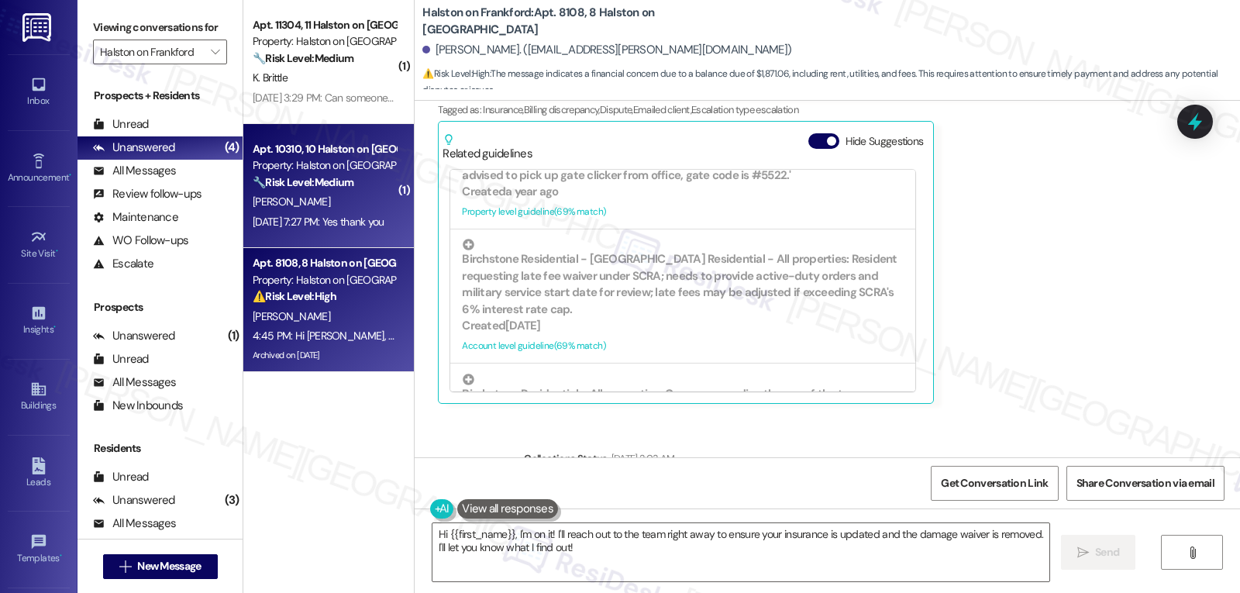
click at [391, 196] on div "Apt. 10310, 10 Halston on Frankford Property: Halston on Frankford 🔧 Risk Level…" at bounding box center [328, 186] width 171 height 124
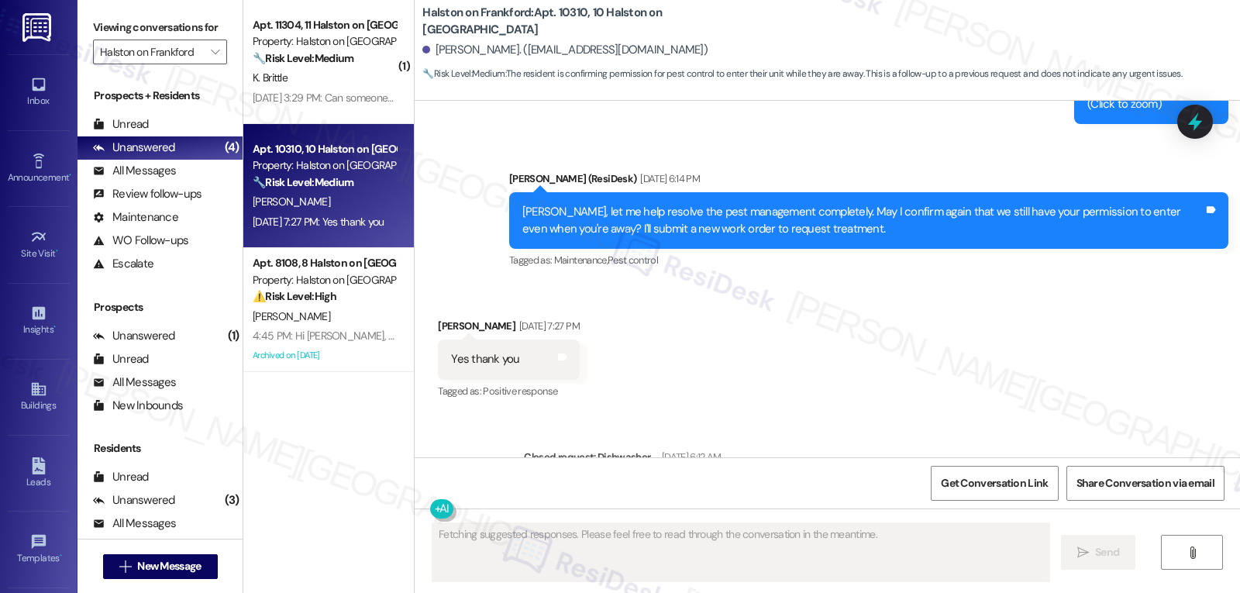
scroll to position [1814, 0]
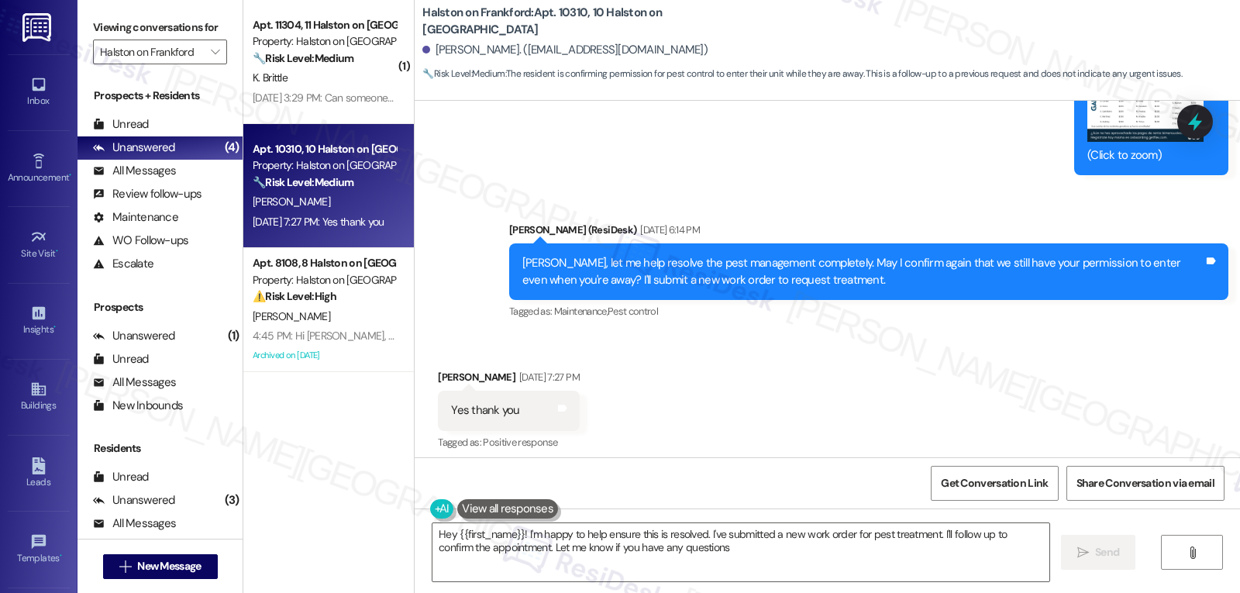
type textarea "Hey {{first_name}}! I'm happy to help ensure this is resolved. I've submitted a…"
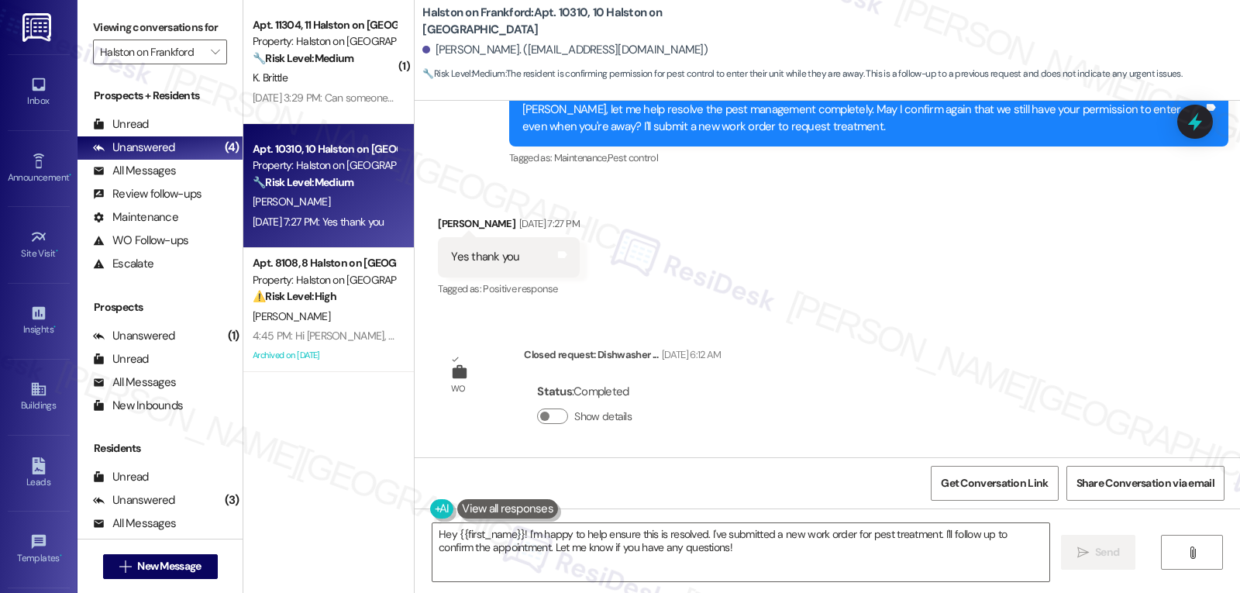
scroll to position [1969, 0]
click at [547, 424] on div "Show details" at bounding box center [587, 418] width 101 height 30
click at [549, 411] on button "Show details" at bounding box center [552, 415] width 31 height 16
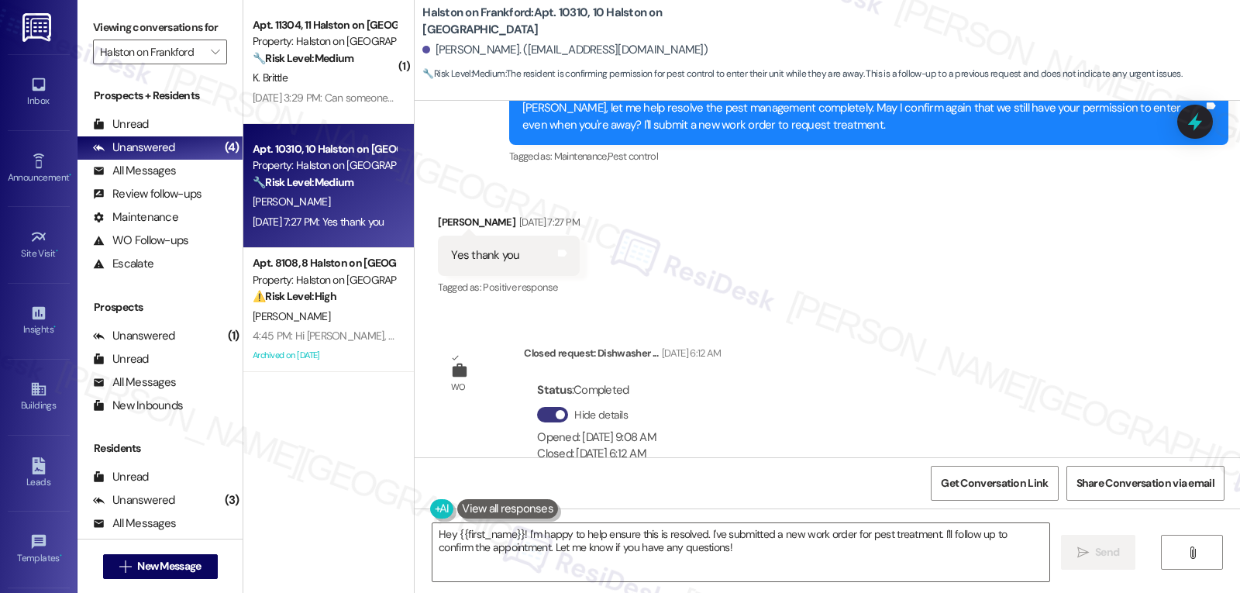
scroll to position [2019, 0]
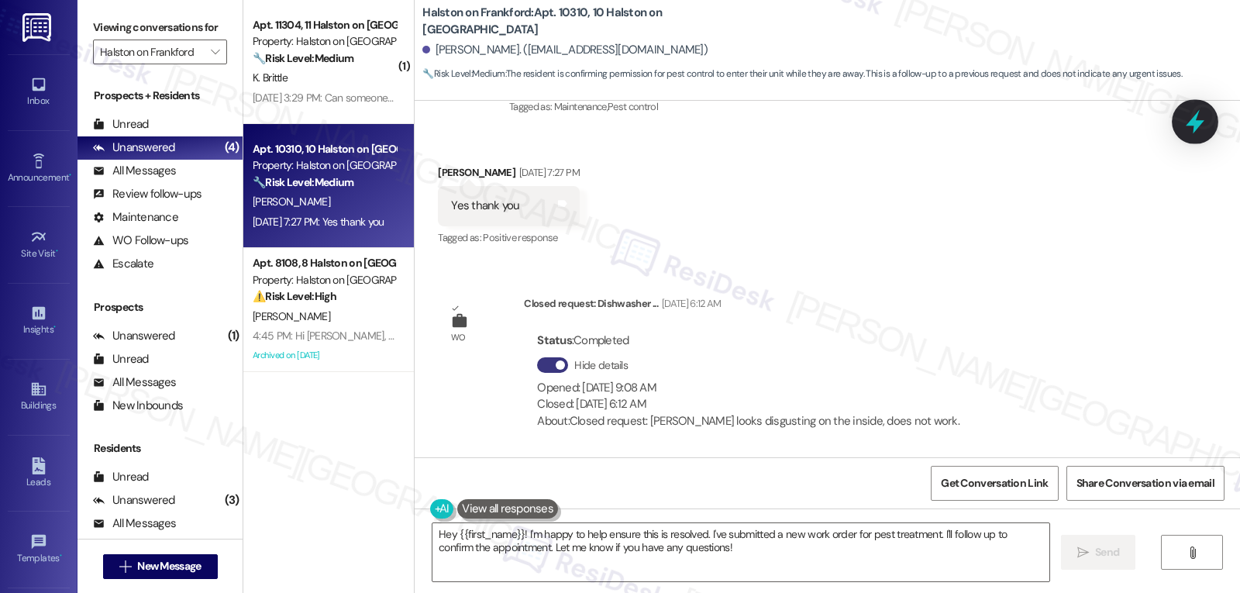
click at [1197, 120] on icon at bounding box center [1195, 122] width 26 height 26
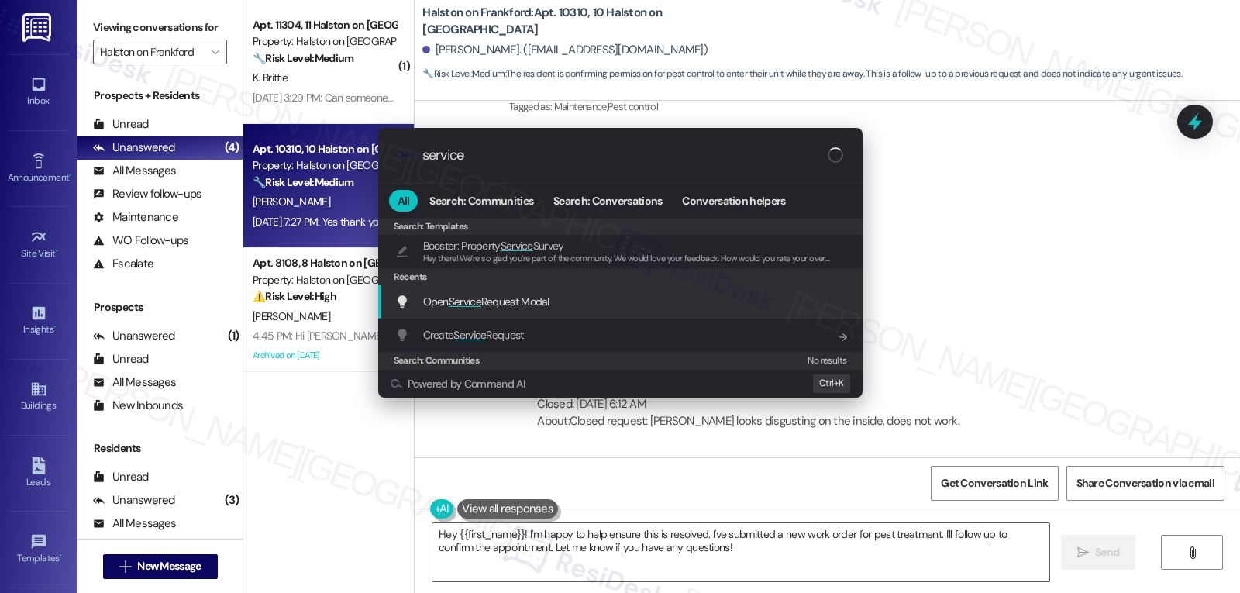
type input "service"
click at [618, 299] on div "Open Service Request Modal Add shortcut" at bounding box center [622, 301] width 454 height 17
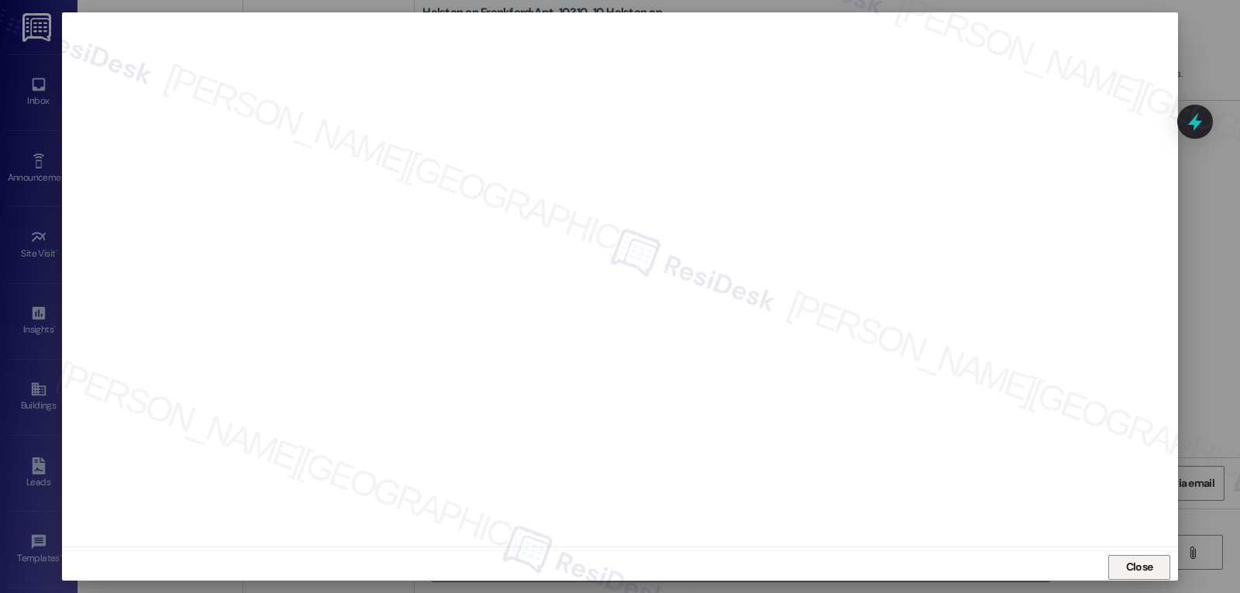
click at [1136, 576] on span "Close" at bounding box center [1139, 567] width 33 height 23
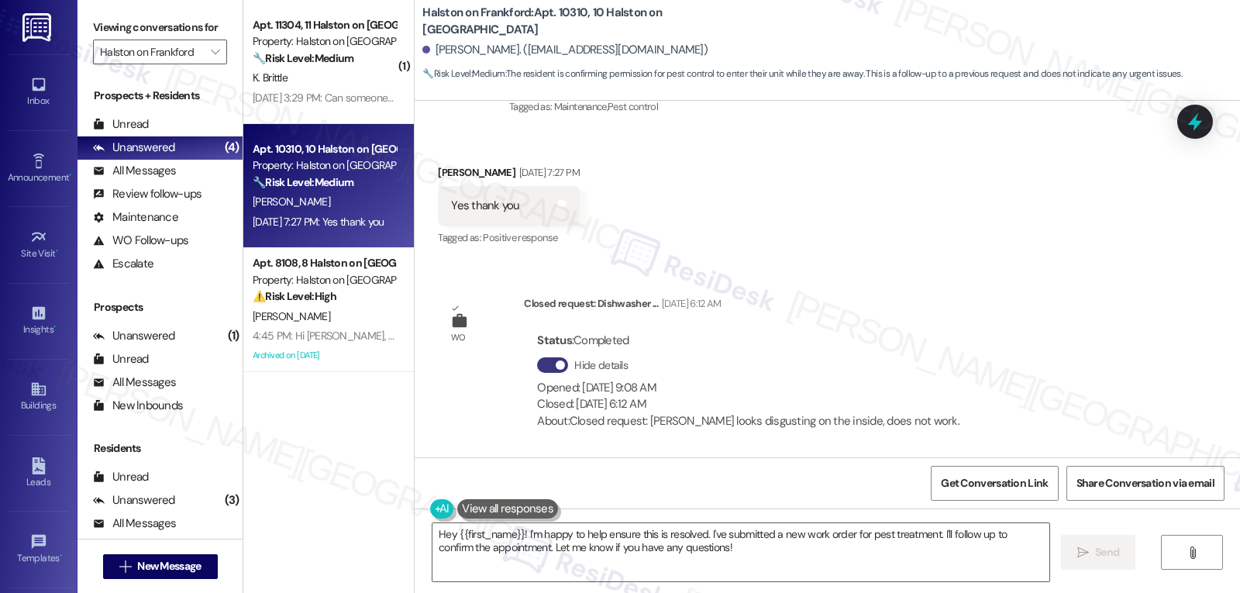
click at [443, 173] on div "Breana Buchanan Aug 28, 2025 at 7:27 PM" at bounding box center [508, 175] width 141 height 22
copy div "Breana"
click at [688, 566] on textarea "Hey {{first_name}}! I'm happy to help ensure this is resolved. I've submitted a…" at bounding box center [741, 552] width 617 height 58
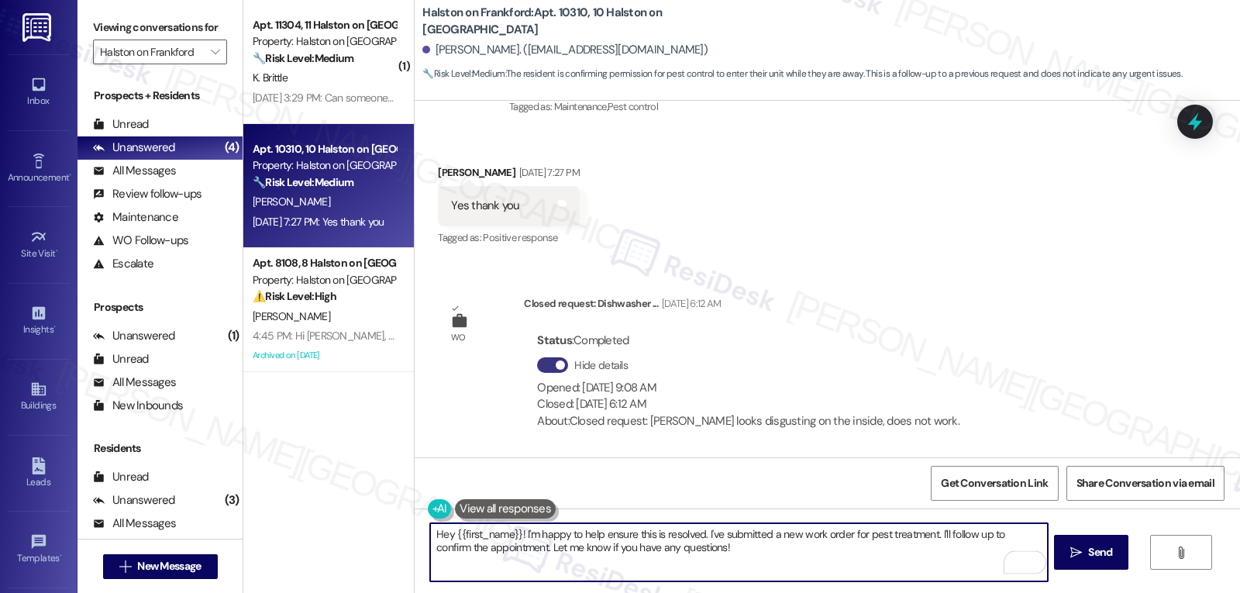
drag, startPoint x: 515, startPoint y: 535, endPoint x: 1120, endPoint y: 629, distance: 612.8
click at [1120, 592] on html "Inbox Go to Inbox Announcement • Send A Text Announcement Site Visit • Go to Si…" at bounding box center [620, 296] width 1240 height 593
type textarea "Hey {{first_name}}! I just want to check about your pest control request. Has t…"
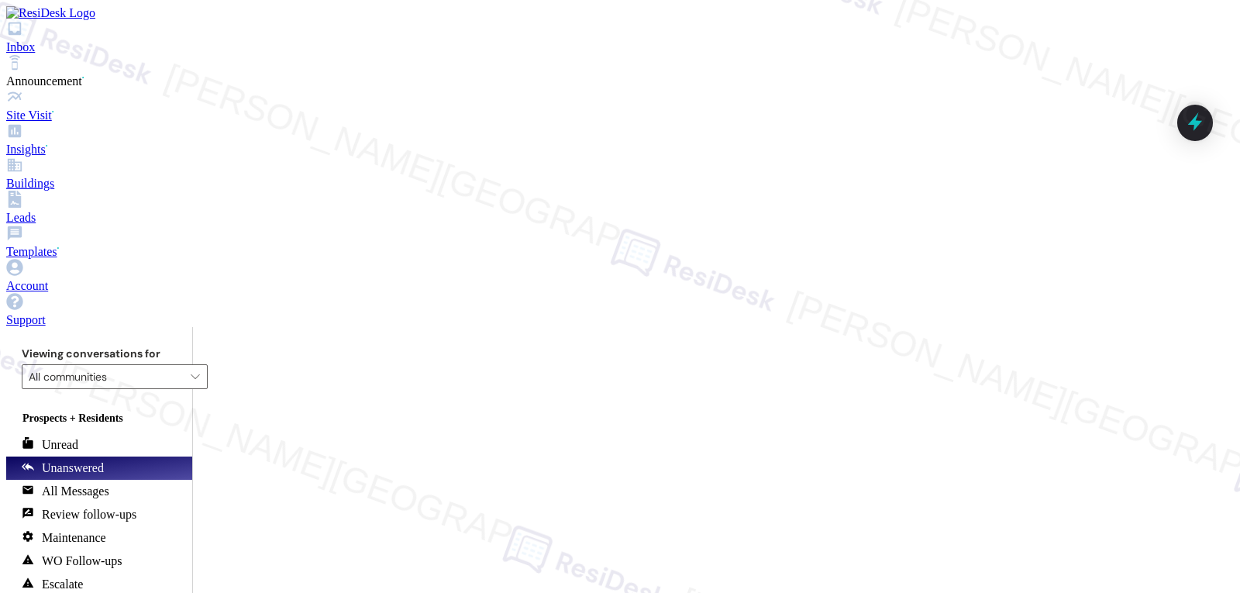
scroll to position [34473, 0]
click at [729, 551] on textarea "Hi [PERSON_NAME], I understand this is a difficult situation. I'll ensure the s…" at bounding box center [741, 552] width 617 height 58
type textarea "I"
type textarea "[PERSON_NAME], I have received an update from the site management team. We will…"
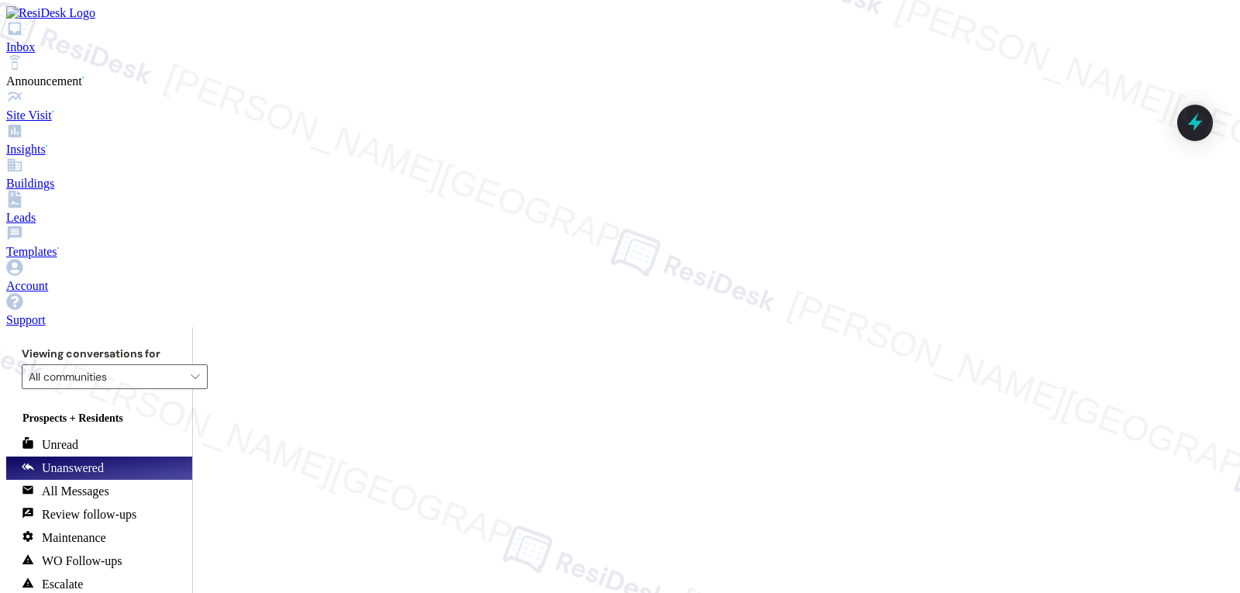
drag, startPoint x: 424, startPoint y: 52, endPoint x: 691, endPoint y: 43, distance: 266.8
click at [691, 43] on div "[PERSON_NAME]. ([EMAIL_ADDRESS][DOMAIN_NAME])" at bounding box center [832, 50] width 818 height 31
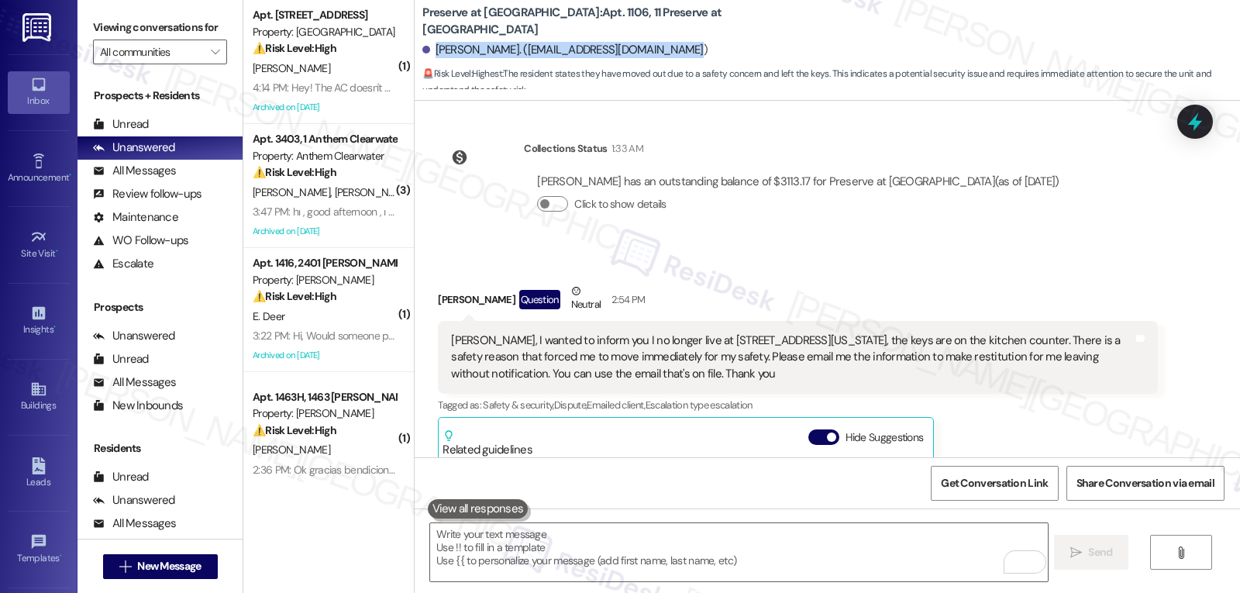
drag, startPoint x: 689, startPoint y: 55, endPoint x: 426, endPoint y: 55, distance: 263.6
click at [426, 55] on div "[PERSON_NAME]. ([EMAIL_ADDRESS][DOMAIN_NAME])" at bounding box center [832, 50] width 818 height 31
copy div "[PERSON_NAME]. ([EMAIL_ADDRESS][DOMAIN_NAME])"
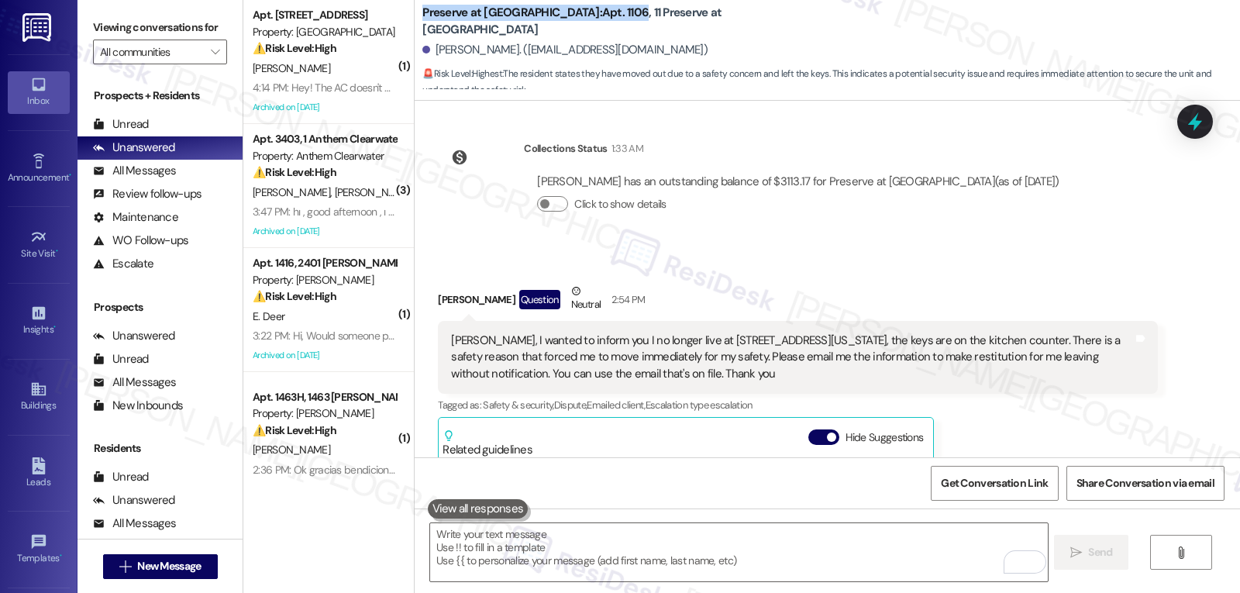
drag, startPoint x: 411, startPoint y: 19, endPoint x: 561, endPoint y: 22, distance: 150.4
click at [561, 22] on div "Preserve at [GEOGRAPHIC_DATA]: Apt. 1106, 11 Preserve at Preston [PERSON_NAME].…" at bounding box center [828, 46] width 826 height 85
copy b "Preserve at [GEOGRAPHIC_DATA]: Apt. 1106"
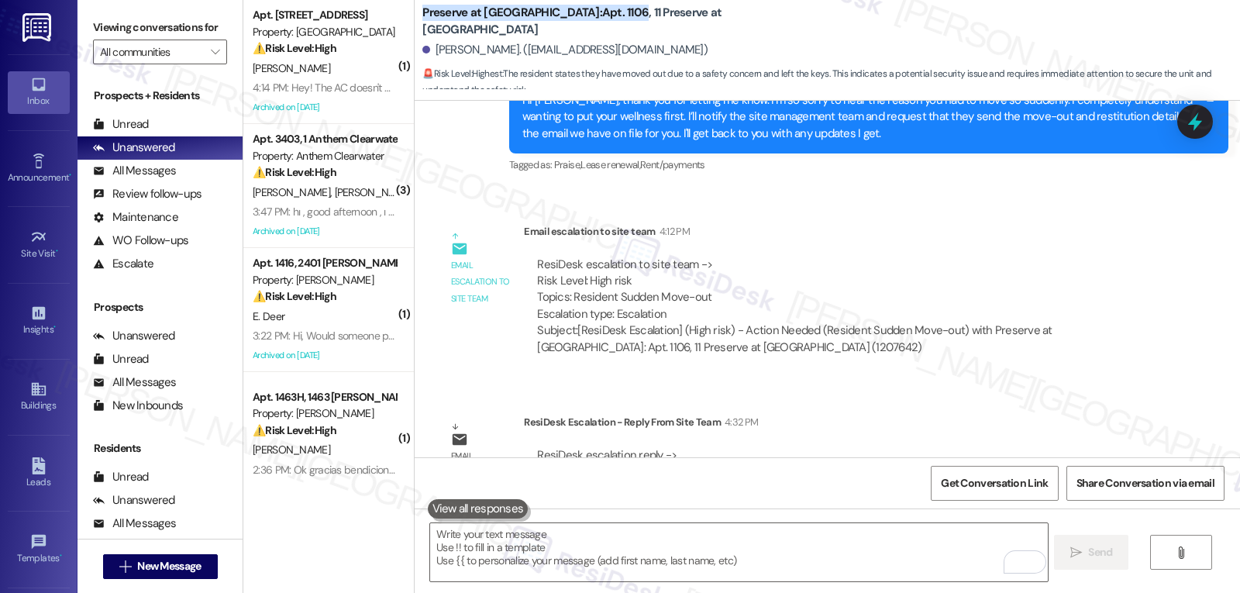
scroll to position [34598, 0]
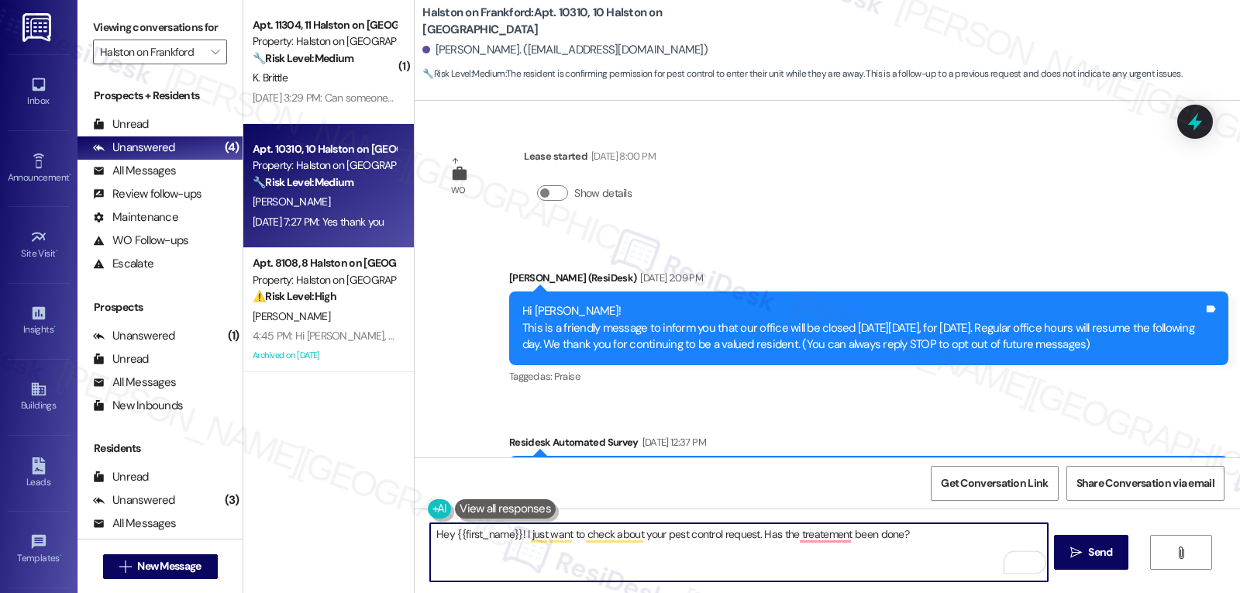
scroll to position [2019, 0]
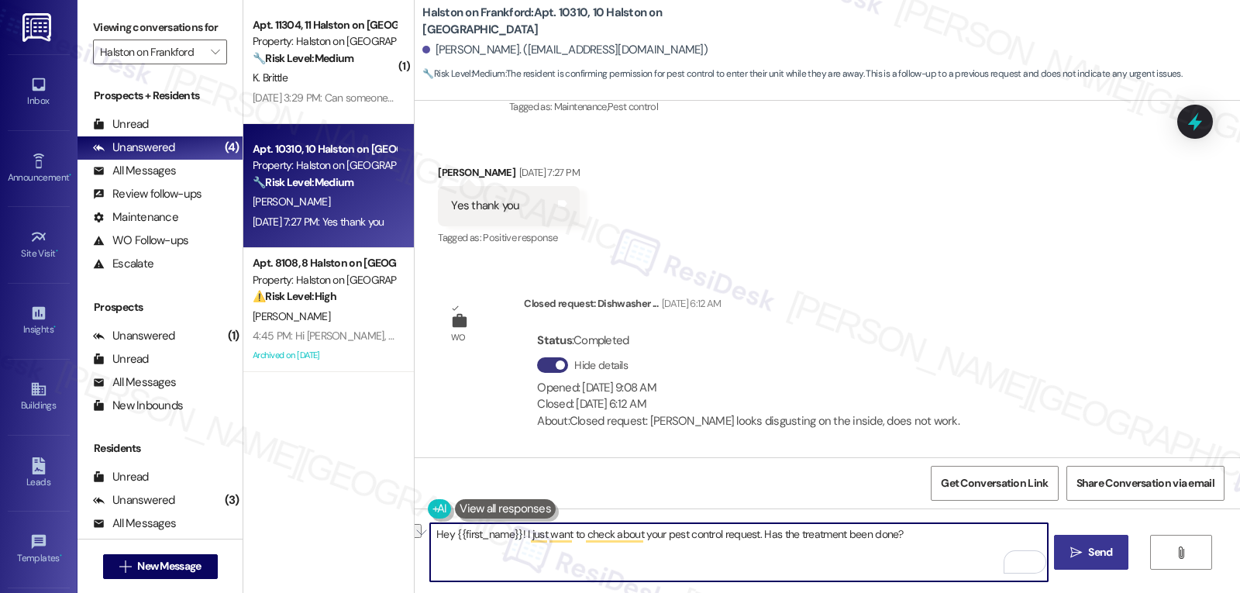
type textarea "Hey {{first_name}}! I just want to check about your pest control request. Has t…"
click at [1074, 549] on icon "" at bounding box center [1077, 553] width 12 height 12
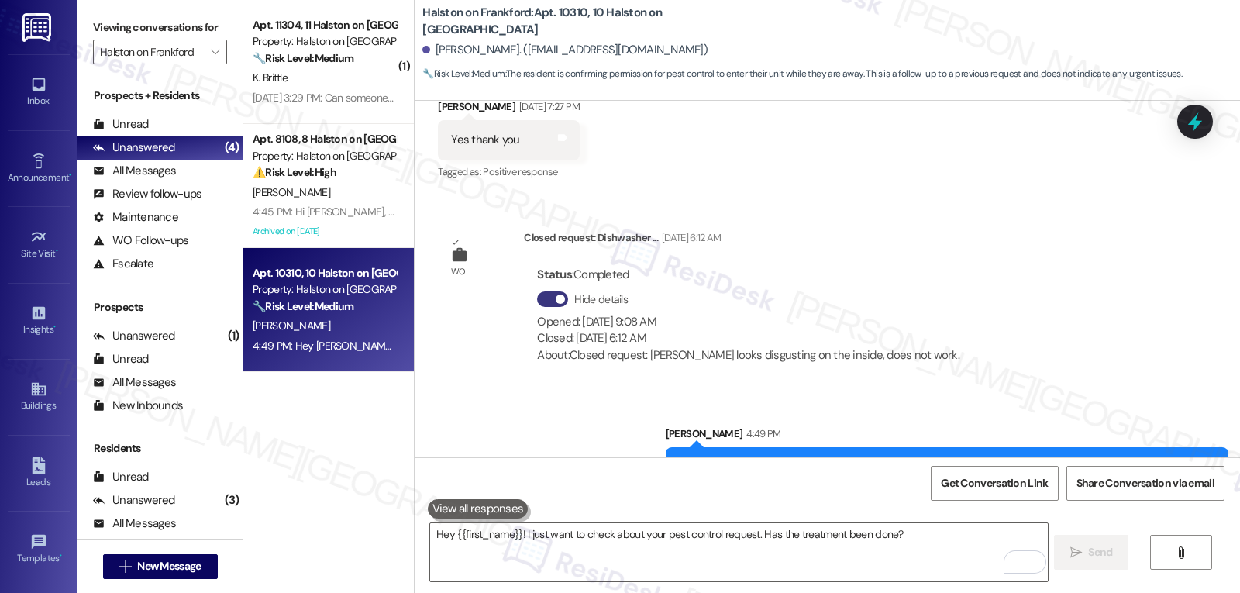
scroll to position [2127, 0]
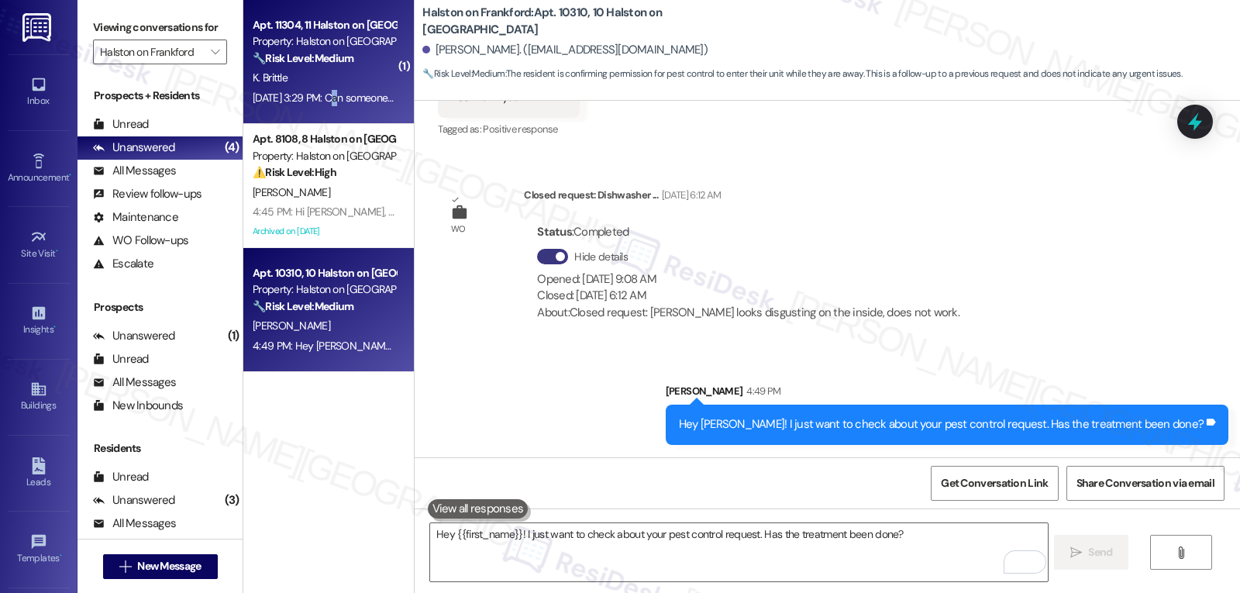
click at [323, 95] on div "[DATE] 3:29 PM: Can someone please call me [DATE] 3:29 PM: Can someone please c…" at bounding box center [354, 98] width 202 height 14
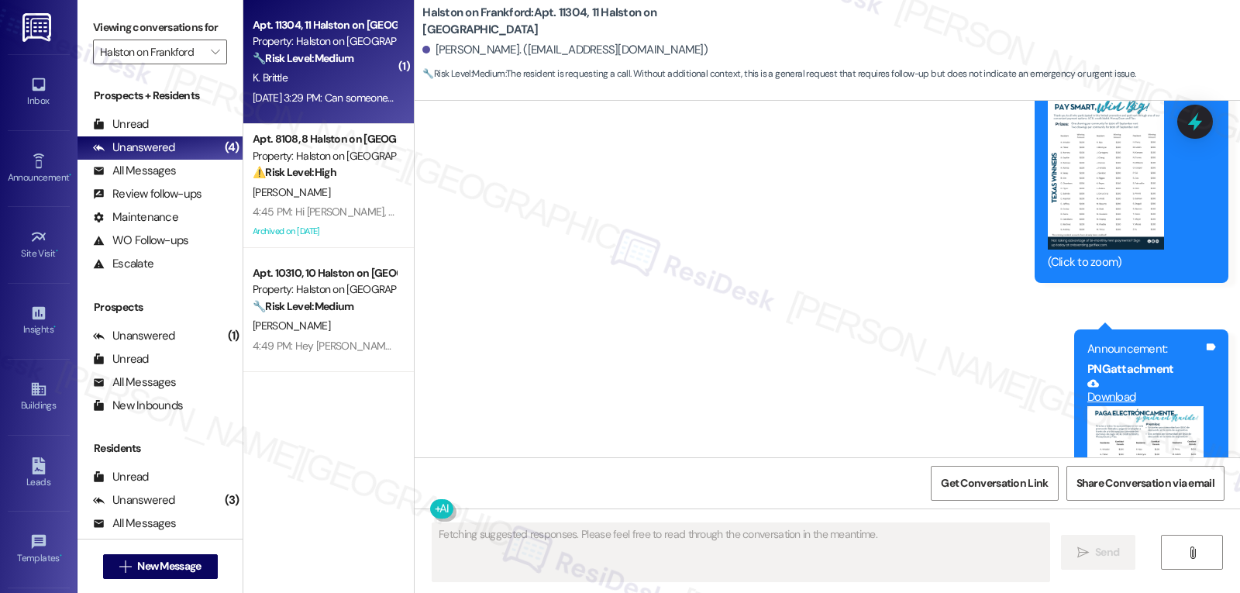
scroll to position [7990, 0]
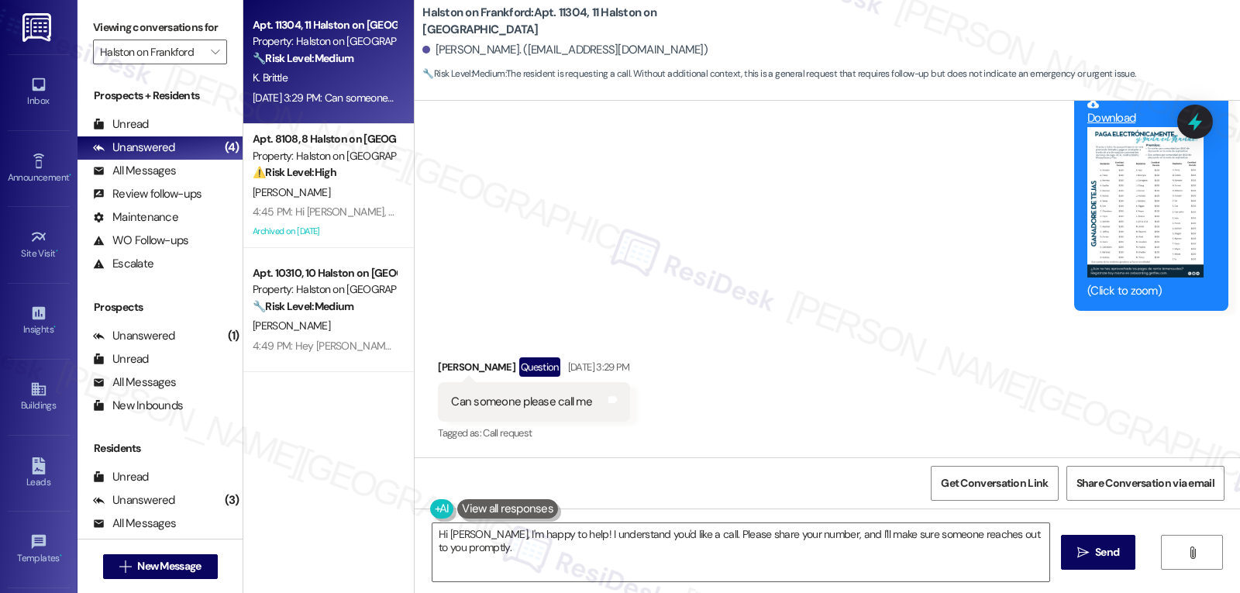
click at [438, 367] on div "[PERSON_NAME] Question [DATE] 3:29 PM" at bounding box center [533, 369] width 191 height 25
copy div "[PERSON_NAME]"
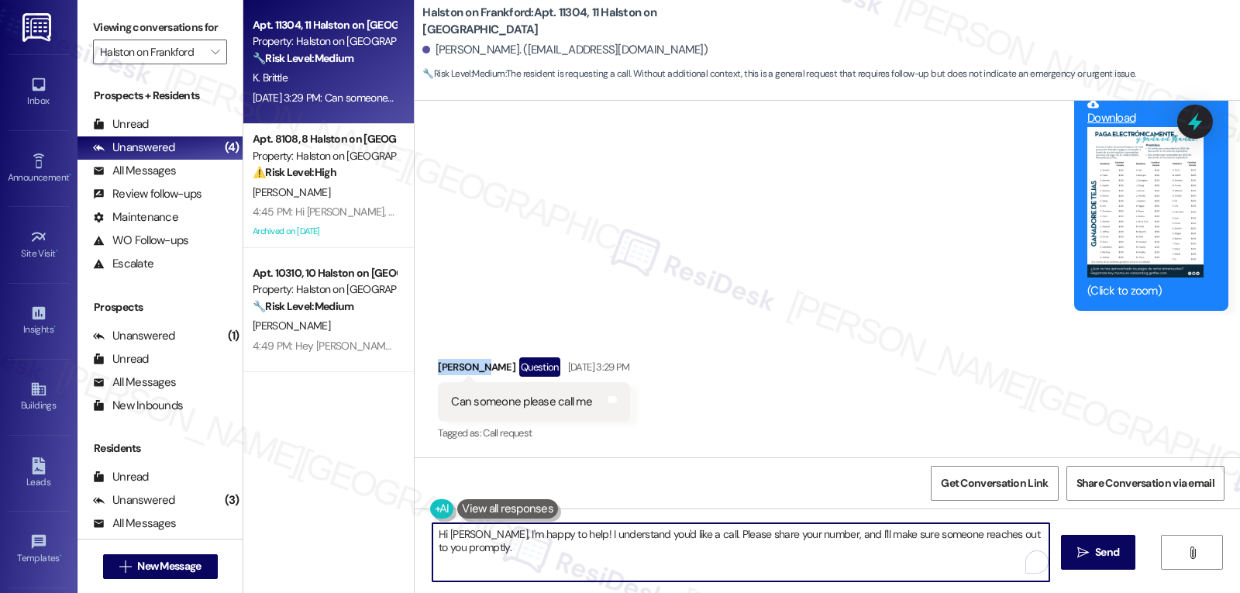
click at [581, 560] on textarea "Hi [PERSON_NAME], I'm happy to help! I understand you'd like a call. Please sha…" at bounding box center [741, 552] width 617 height 58
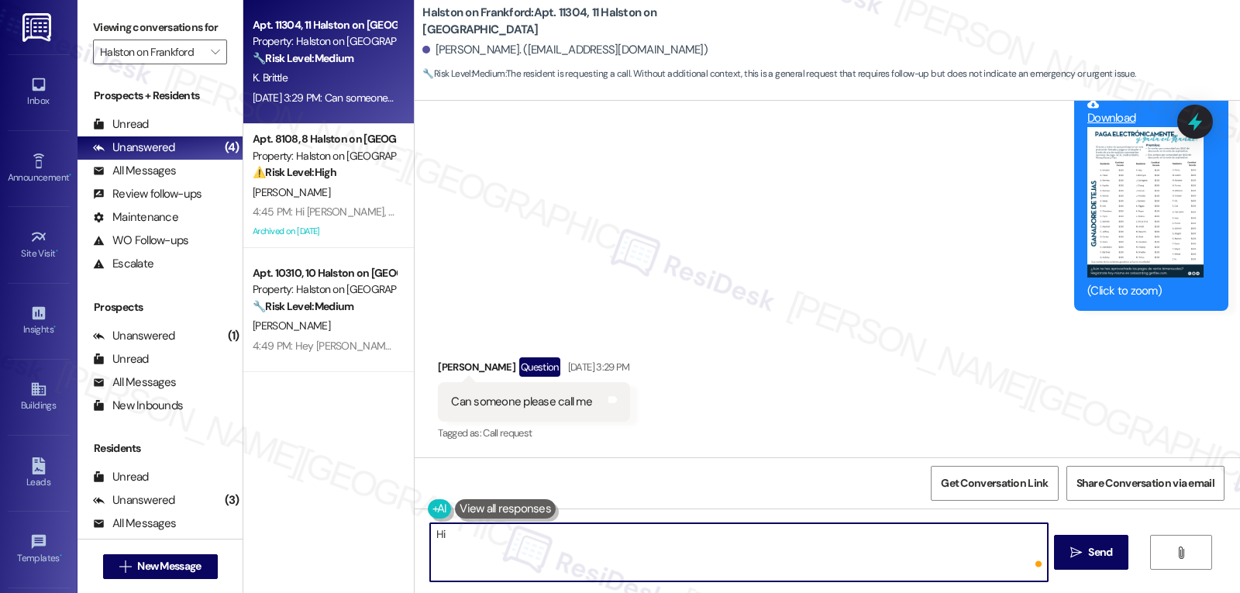
paste textarea "[PERSON_NAME]"
type textarea "Hi [PERSON_NAME], I apologize for the delayed response. May I ask what you woul…"
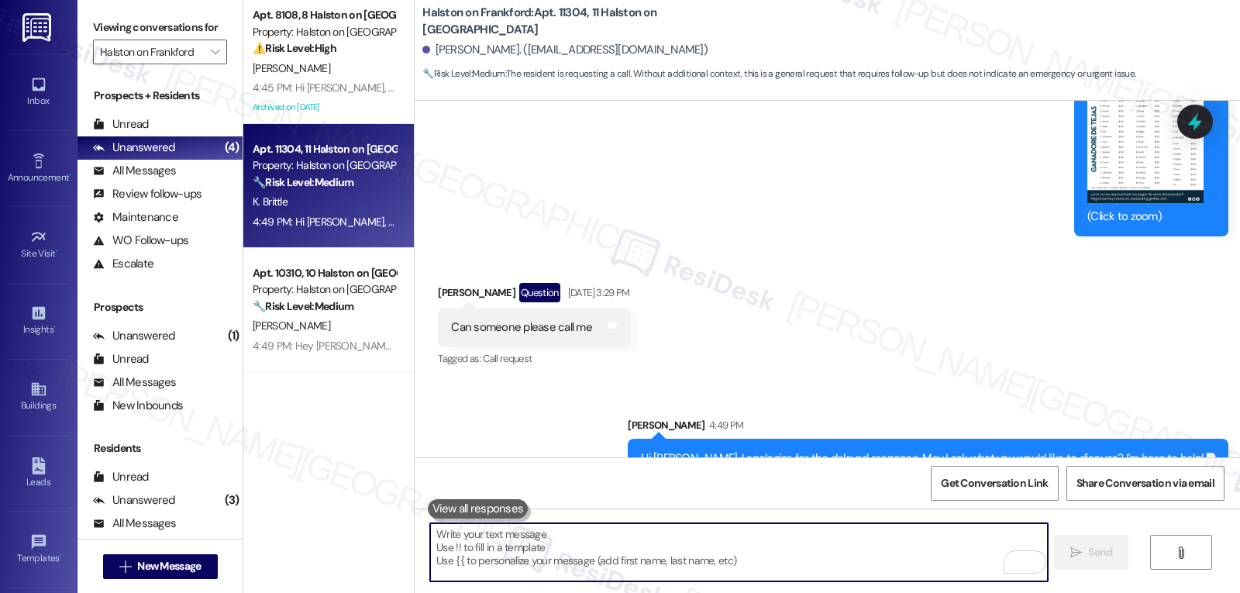
scroll to position [8097, 0]
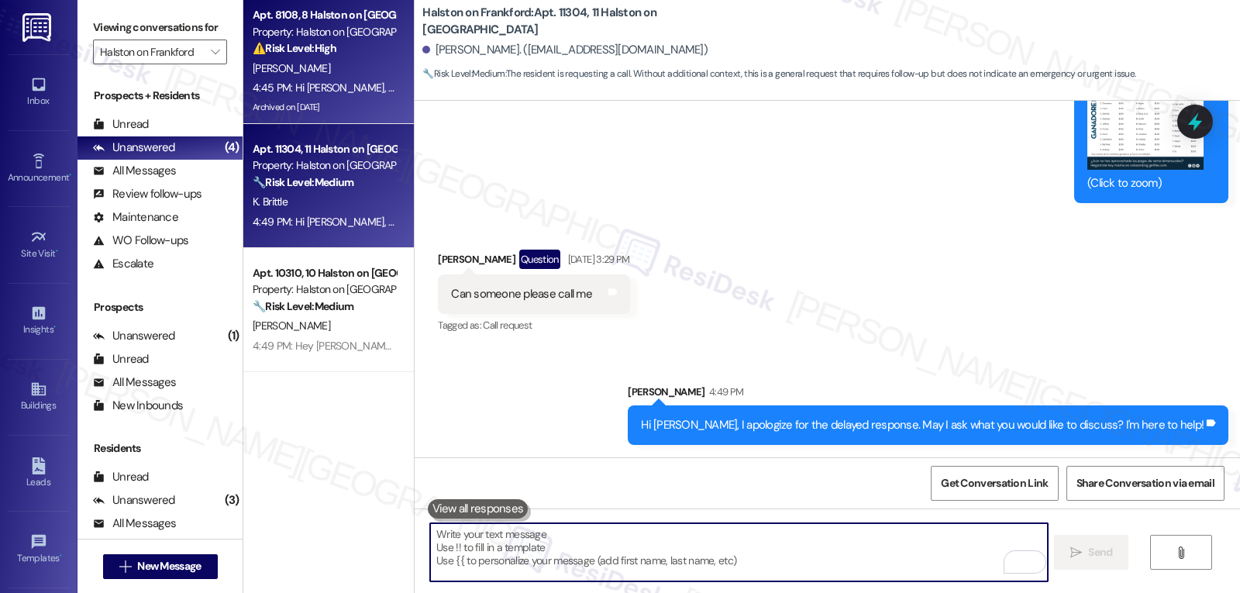
click at [346, 78] on div "4:45 PM: Hi [PERSON_NAME], thanks for reaching out! If your renters' insurance …" at bounding box center [324, 87] width 147 height 19
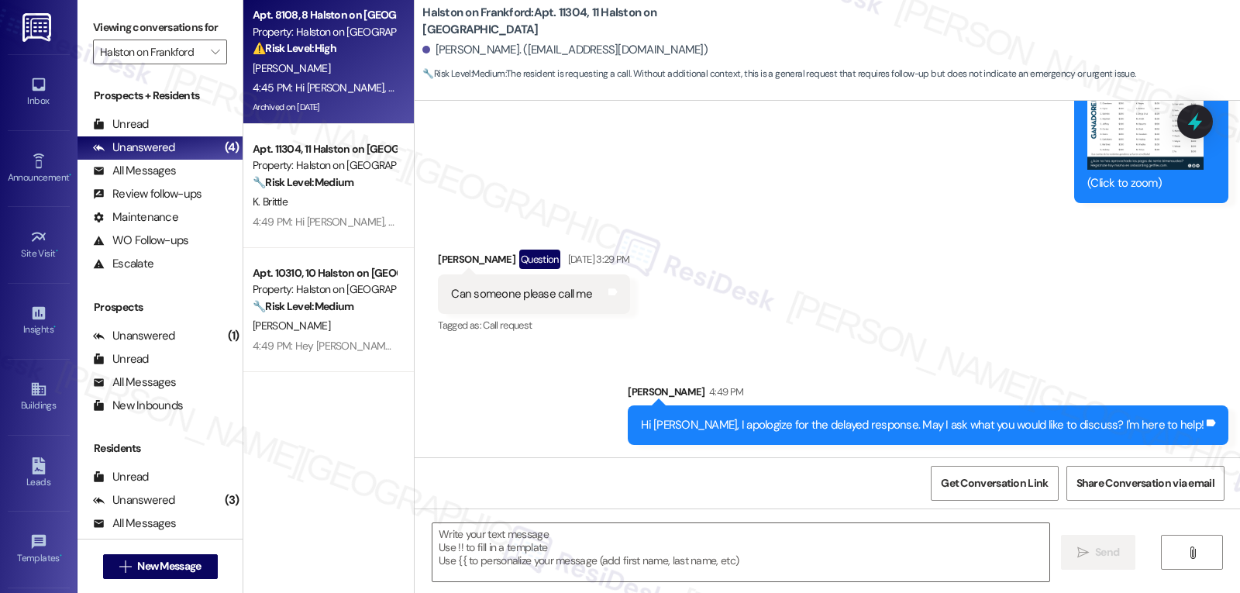
type textarea "Fetching suggested responses. Please feel free to read through the conversation…"
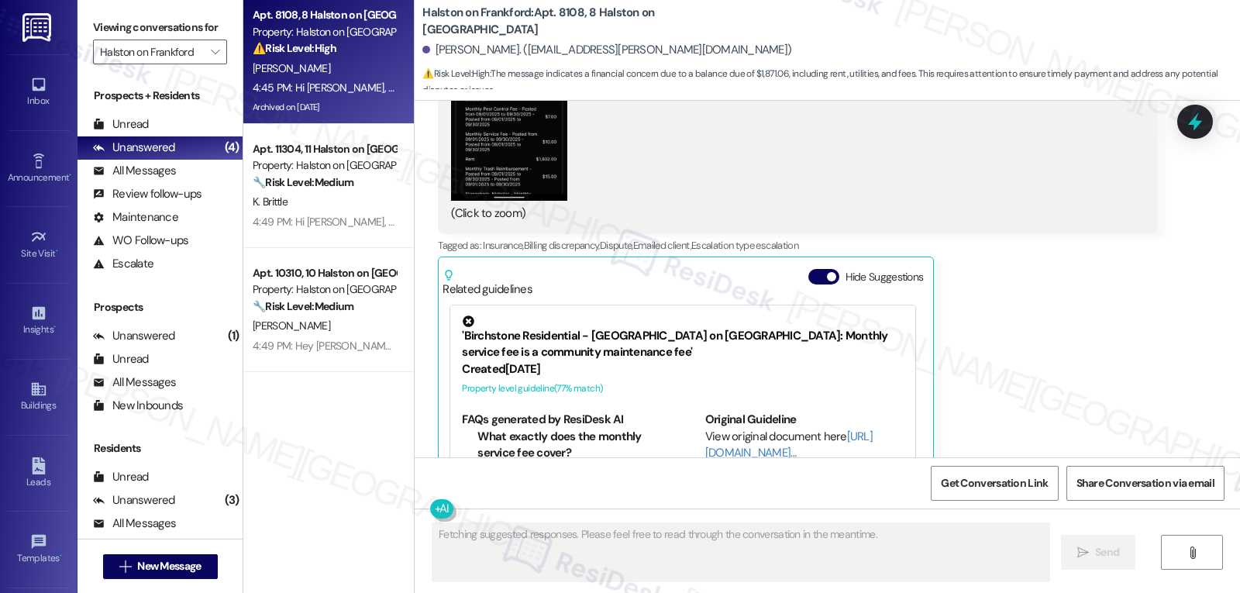
scroll to position [101706, 0]
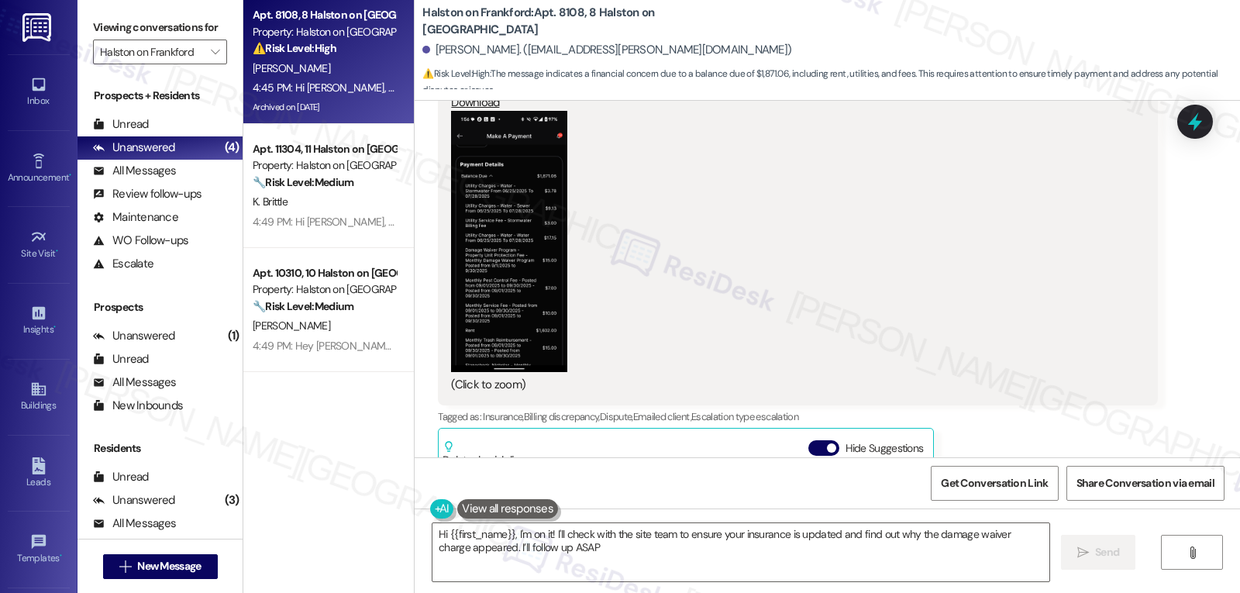
type textarea "Hi {{first_name}}, I'm on it! I'll check with the site team to ensure your insu…"
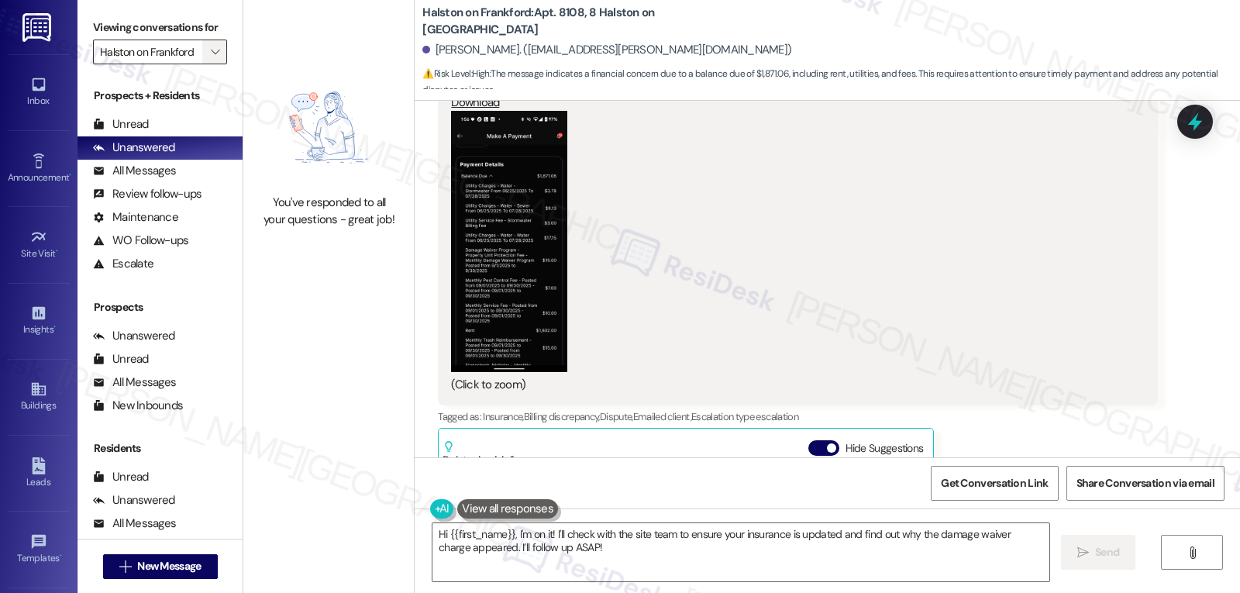
click at [211, 58] on icon "" at bounding box center [215, 52] width 9 height 12
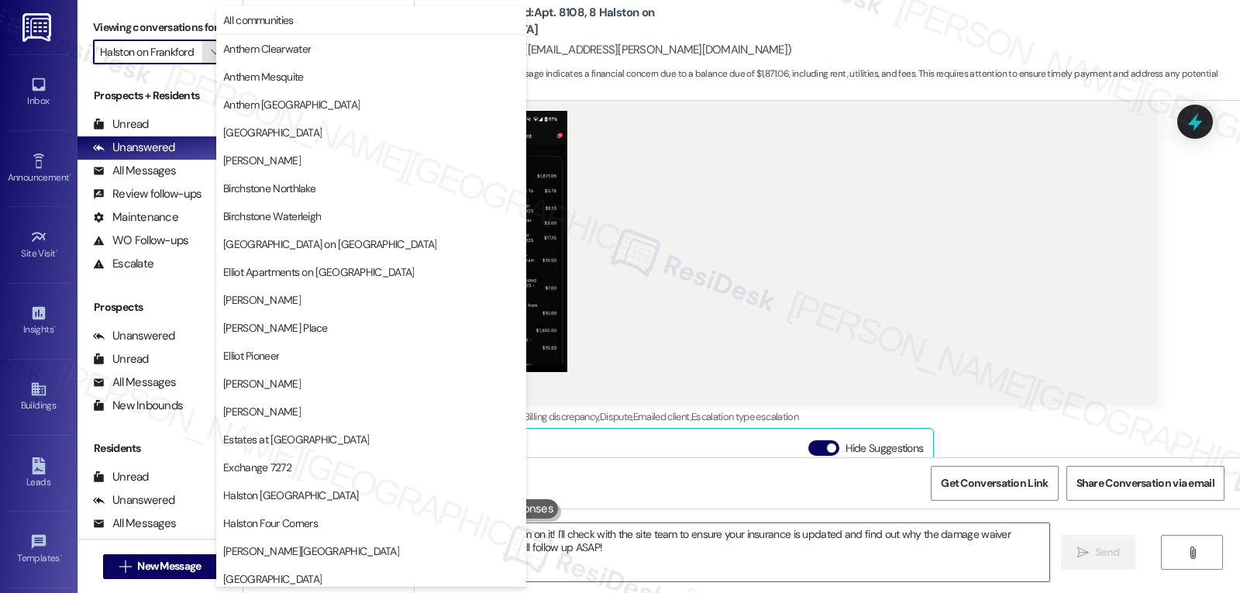
scroll to position [531, 0]
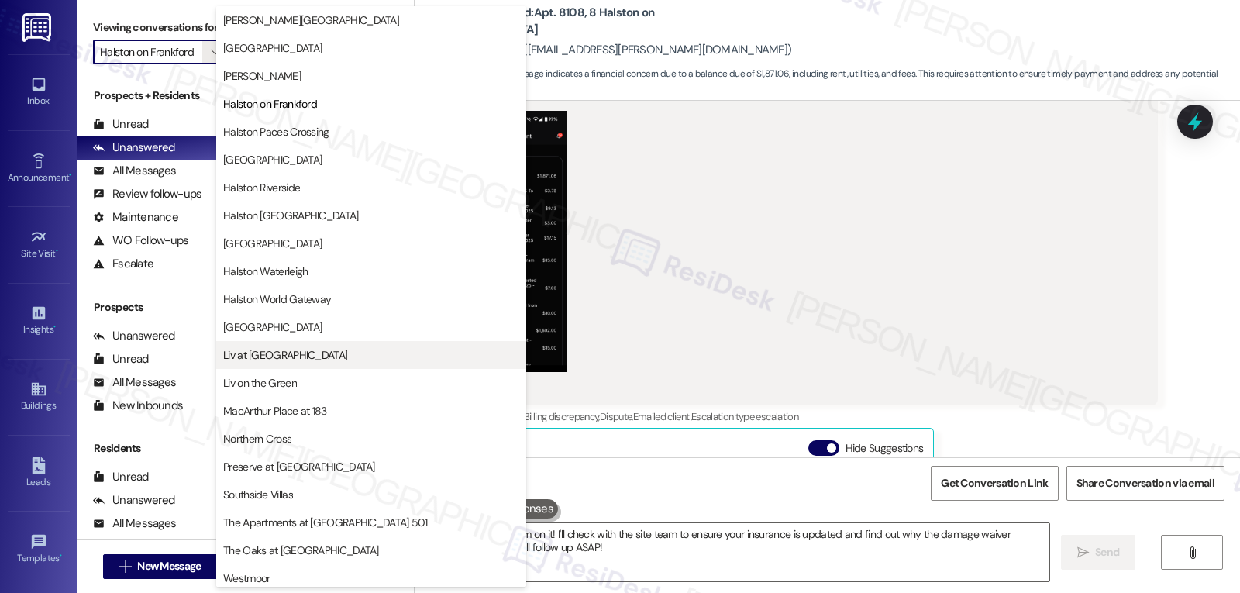
click at [281, 356] on span "Liv at [GEOGRAPHIC_DATA]" at bounding box center [285, 355] width 124 height 16
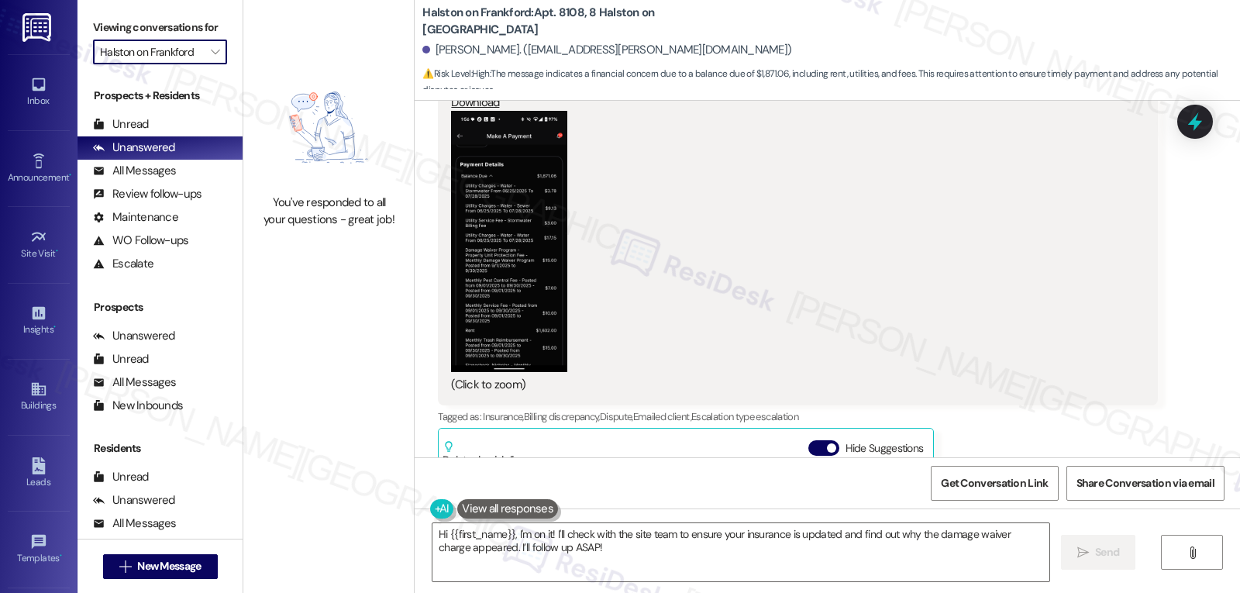
type input "Liv at [GEOGRAPHIC_DATA]"
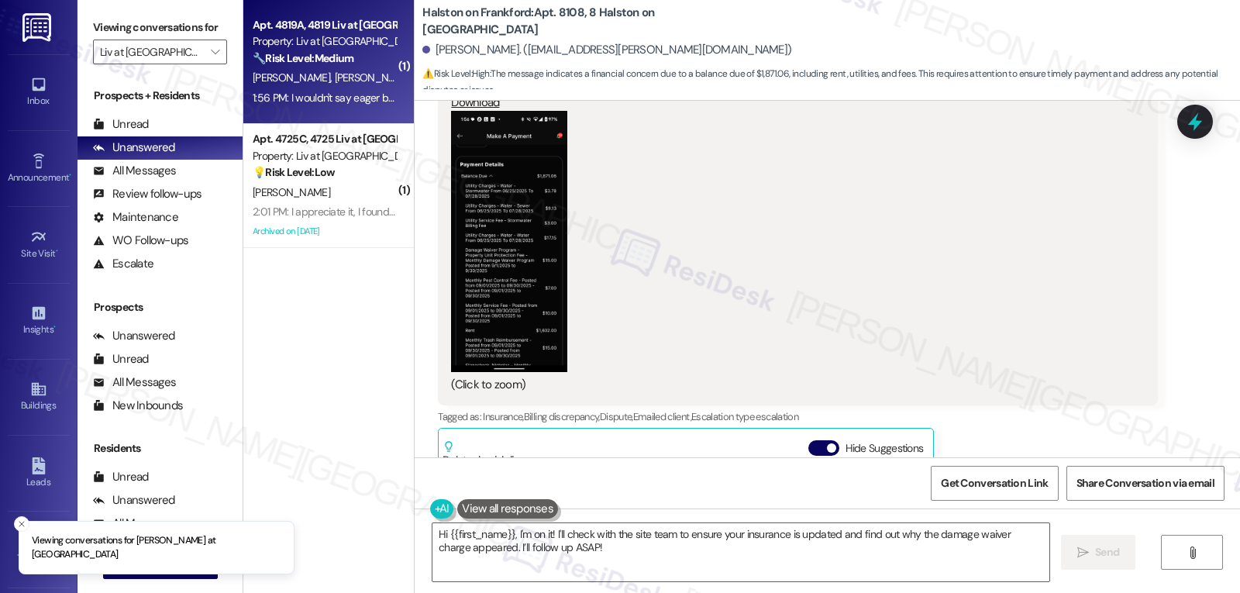
click at [308, 98] on div "1:56 PM: I wouldn't say eager but it's been two weeks for some one to just pour…" at bounding box center [569, 98] width 633 height 14
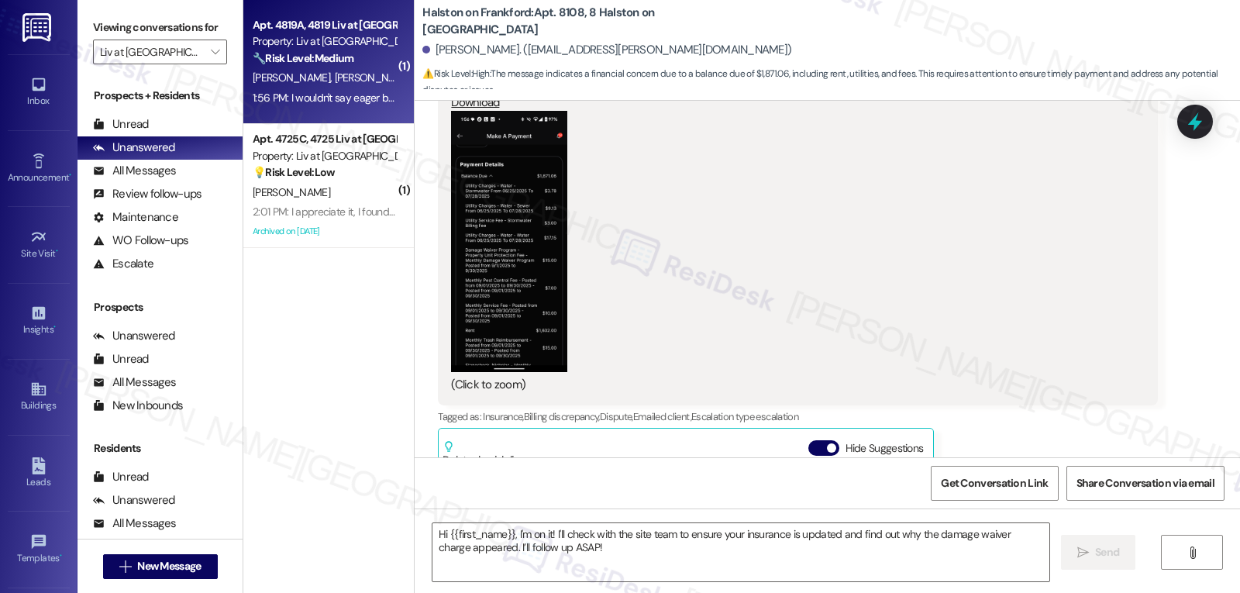
type textarea "Fetching suggested responses. Please feel free to read through the conversation…"
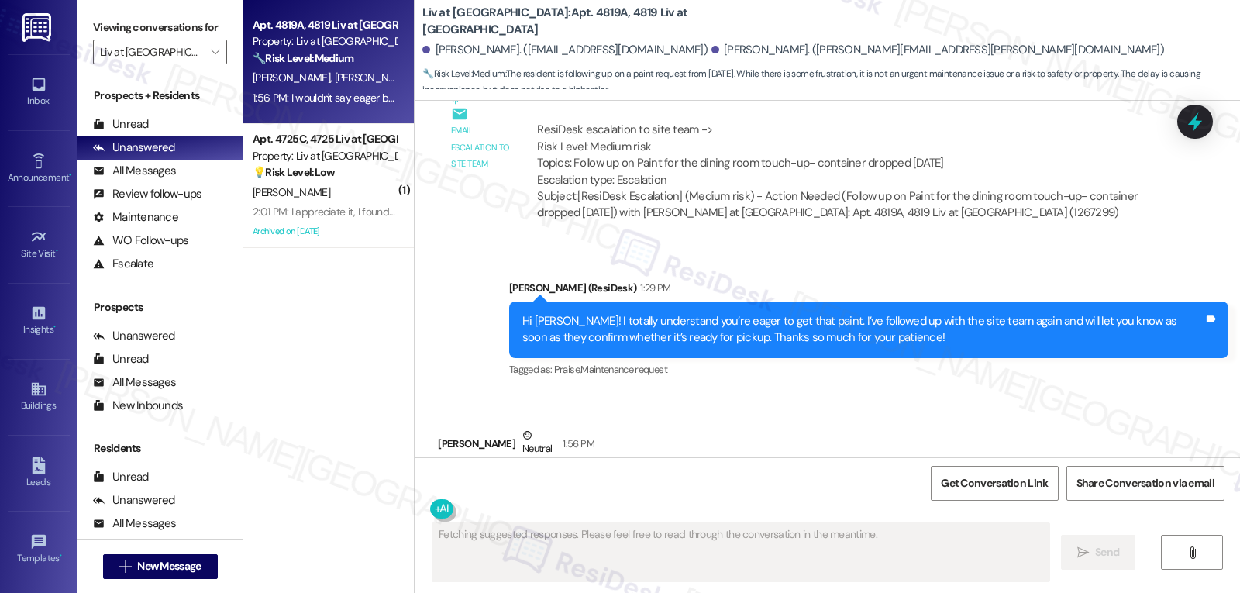
scroll to position [20037, 0]
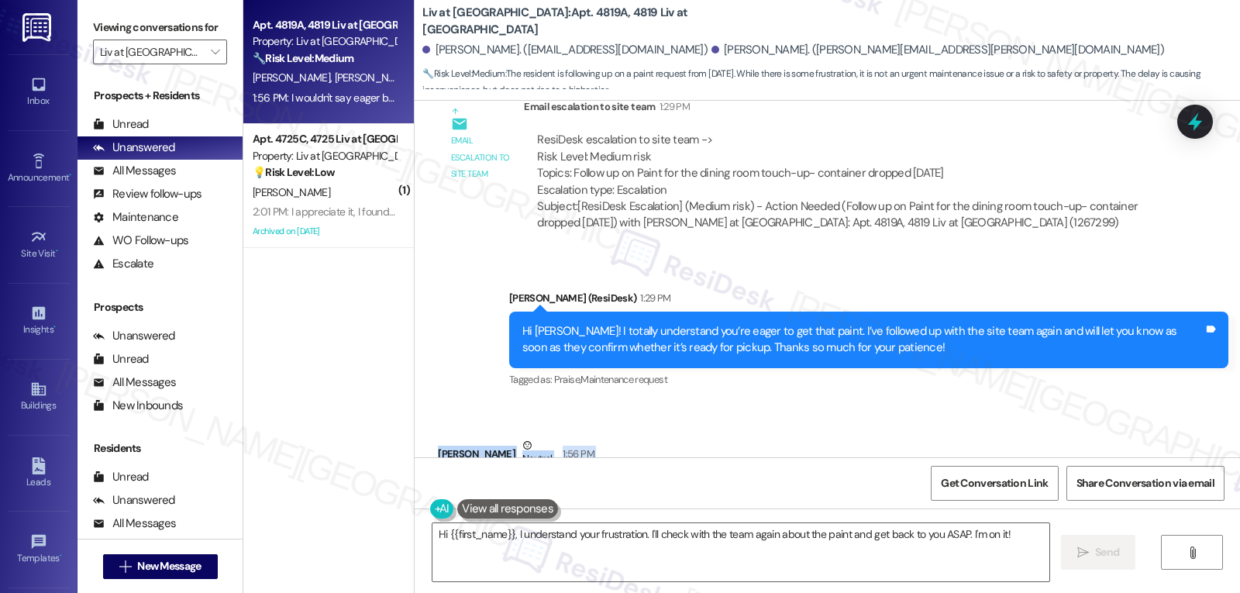
drag, startPoint x: 412, startPoint y: 388, endPoint x: 1050, endPoint y: 423, distance: 638.2
copy div "Emily Tracht Neutral 1:56 PM I wouldn't say eager but it's been two weeks for s…"
click at [691, 567] on textarea "Hi {{first_name}}, I understand your frustration. I'll check with the team agai…" at bounding box center [741, 552] width 617 height 58
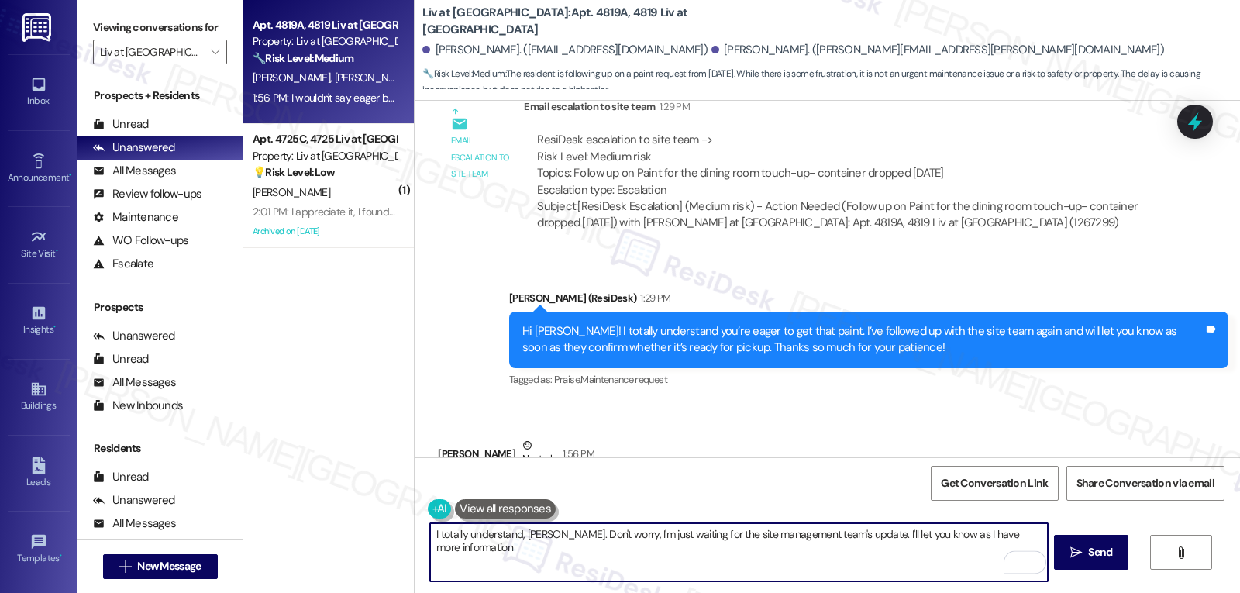
click at [1037, 538] on textarea "I totally understand, Emily. Don't worry, I'm just waiting for the site managem…" at bounding box center [738, 552] width 617 height 58
type textarea "I totally understand, Emily. Don't worry, I'm just waiting for the site managem…"
click at [1080, 548] on icon "" at bounding box center [1077, 553] width 12 height 12
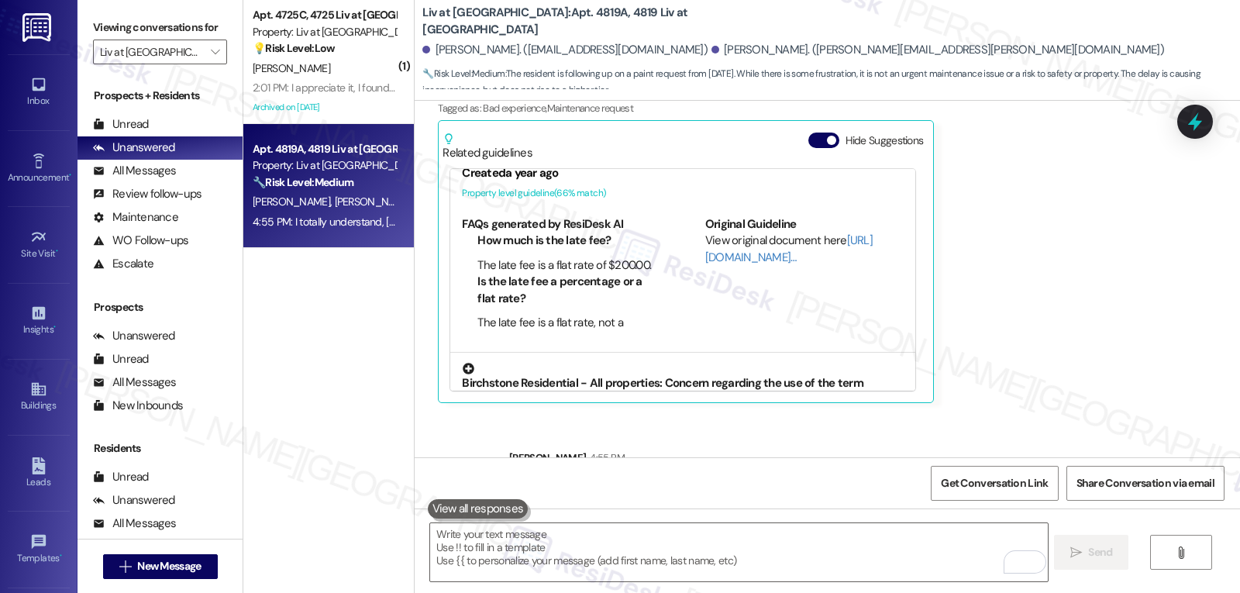
scroll to position [104, 0]
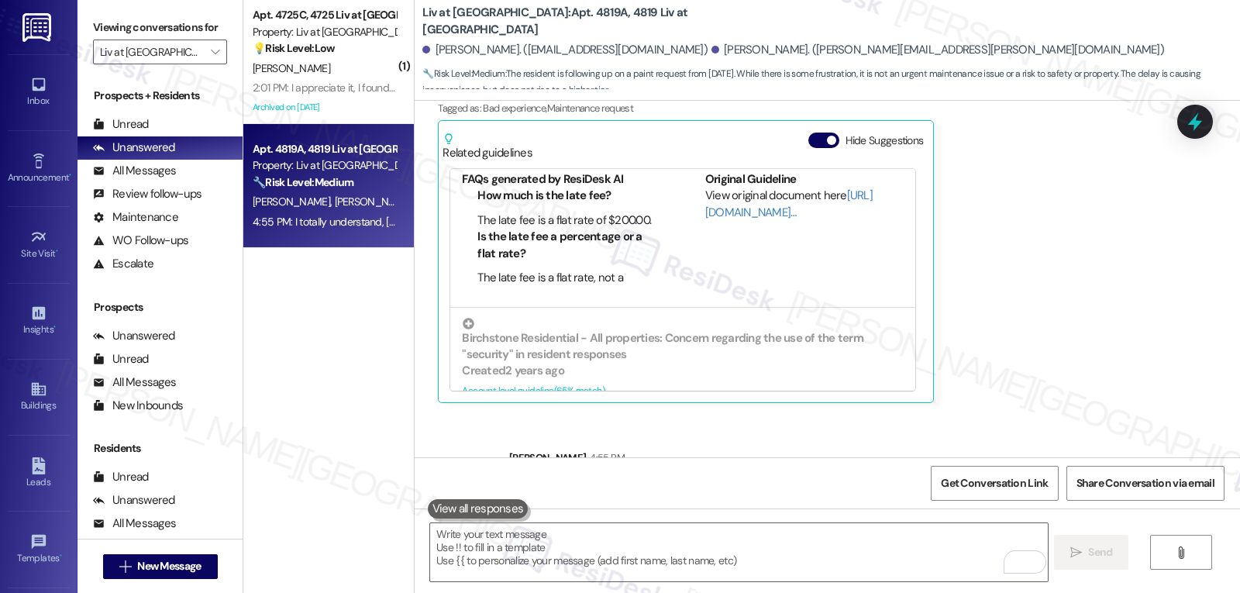
drag, startPoint x: 309, startPoint y: 77, endPoint x: 526, endPoint y: 51, distance: 218.6
click at [309, 77] on div "Y. Moyet" at bounding box center [324, 68] width 147 height 19
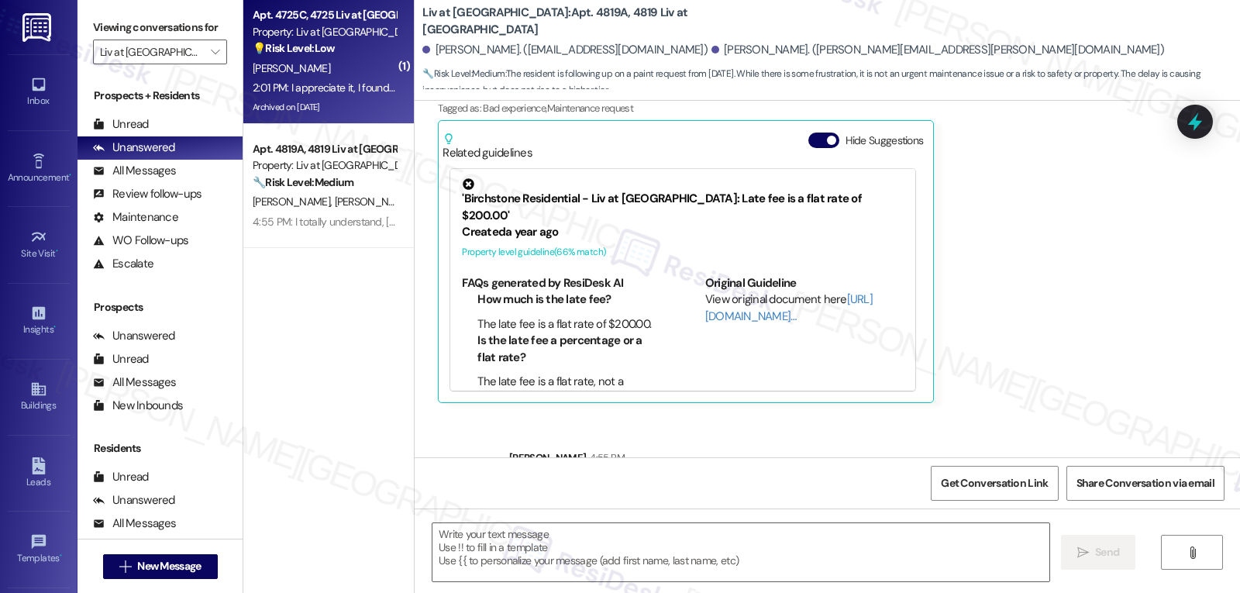
type textarea "Fetching suggested responses. Please feel free to read through the conversation…"
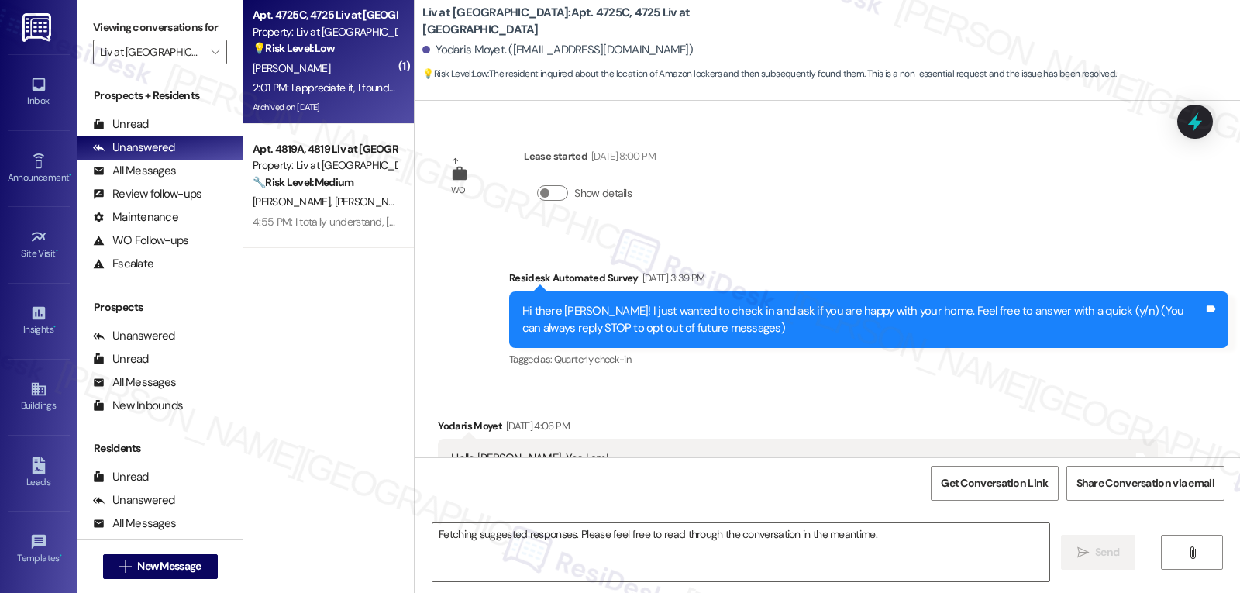
scroll to position [19898, 0]
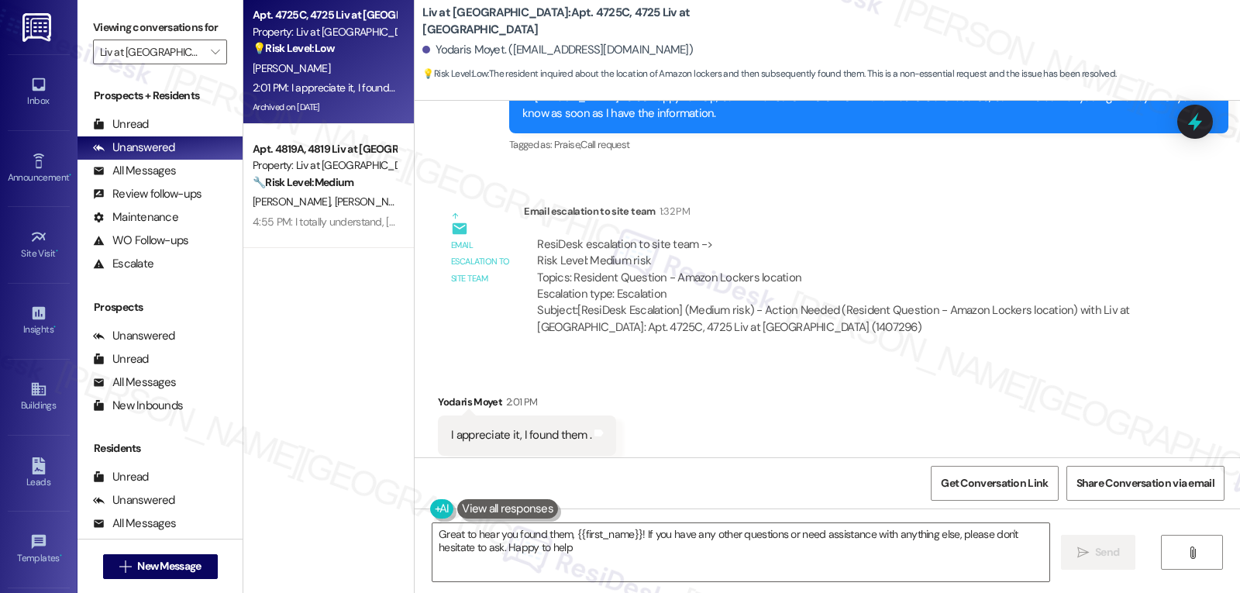
type textarea "Great to hear you found them, {{first_name}}! If you have any other questions o…"
click at [641, 566] on textarea "Great to hear you found them, {{first_name}}! If you have any other questions o…" at bounding box center [741, 552] width 617 height 58
drag, startPoint x: 1091, startPoint y: 557, endPoint x: 1053, endPoint y: 543, distance: 40.2
click at [1091, 556] on span "Send" at bounding box center [1100, 552] width 24 height 16
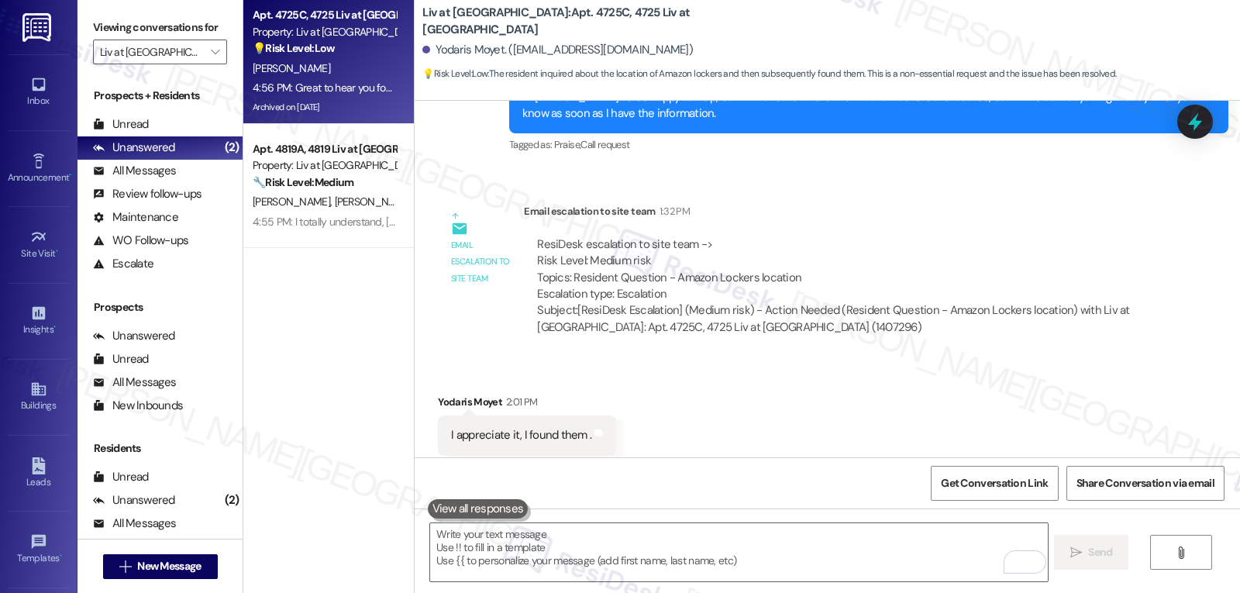
click at [195, 40] on label "Viewing conversations for" at bounding box center [160, 28] width 134 height 24
click at [208, 64] on span "" at bounding box center [215, 52] width 15 height 25
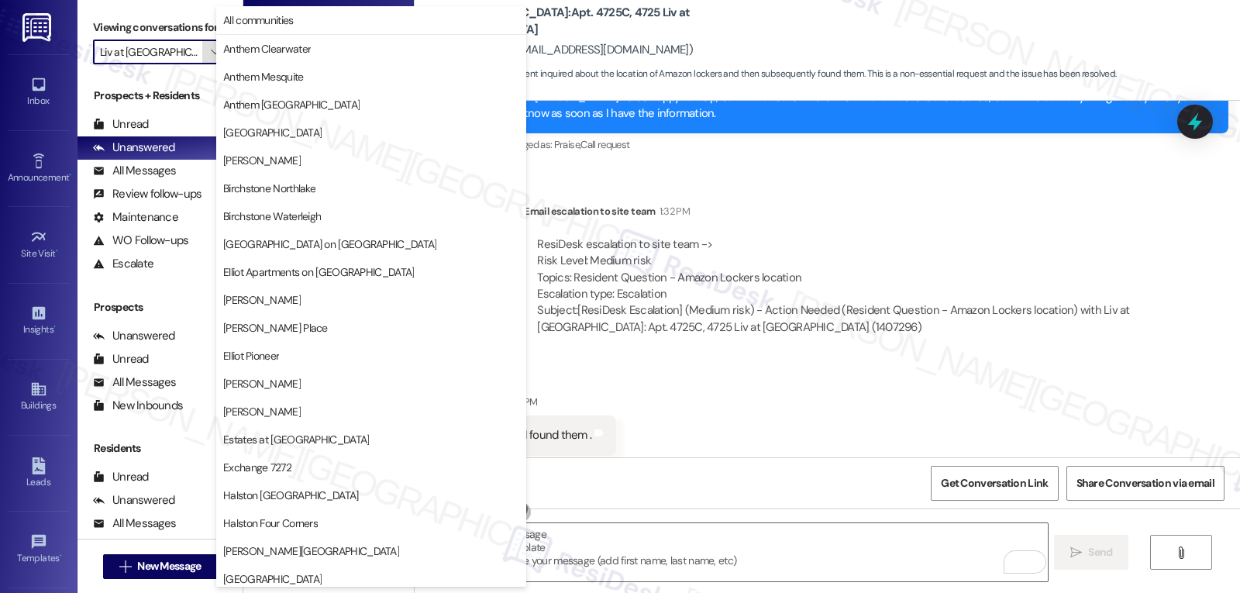
scroll to position [536, 0]
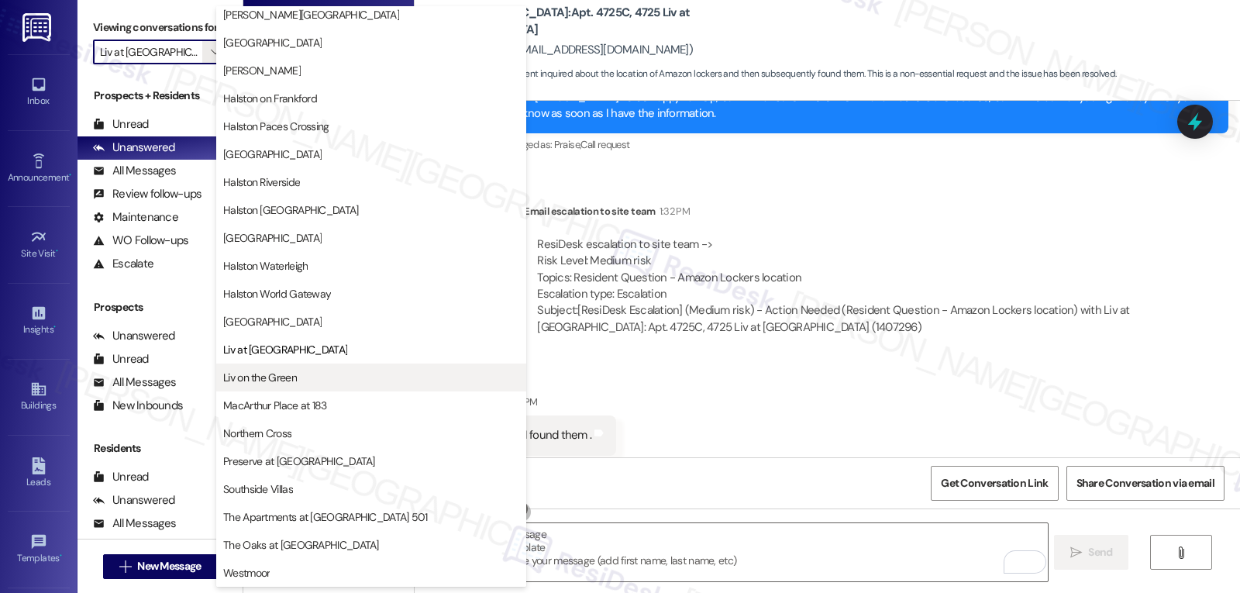
click at [304, 380] on span "Liv on the Green" at bounding box center [371, 378] width 296 height 16
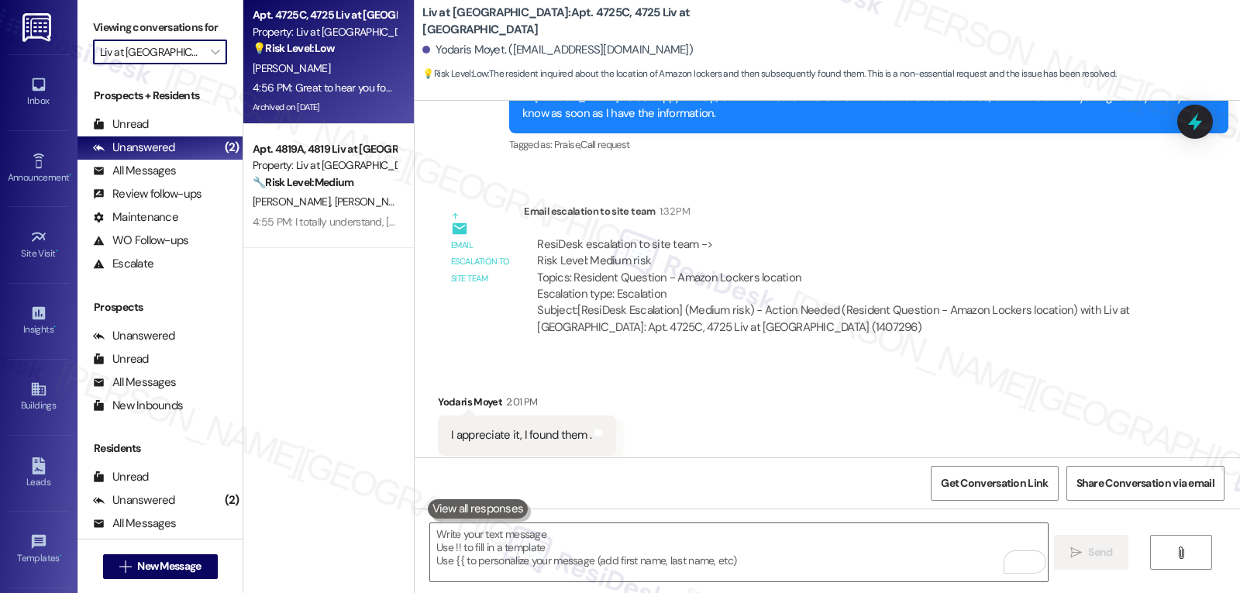
type input "Liv on the Green"
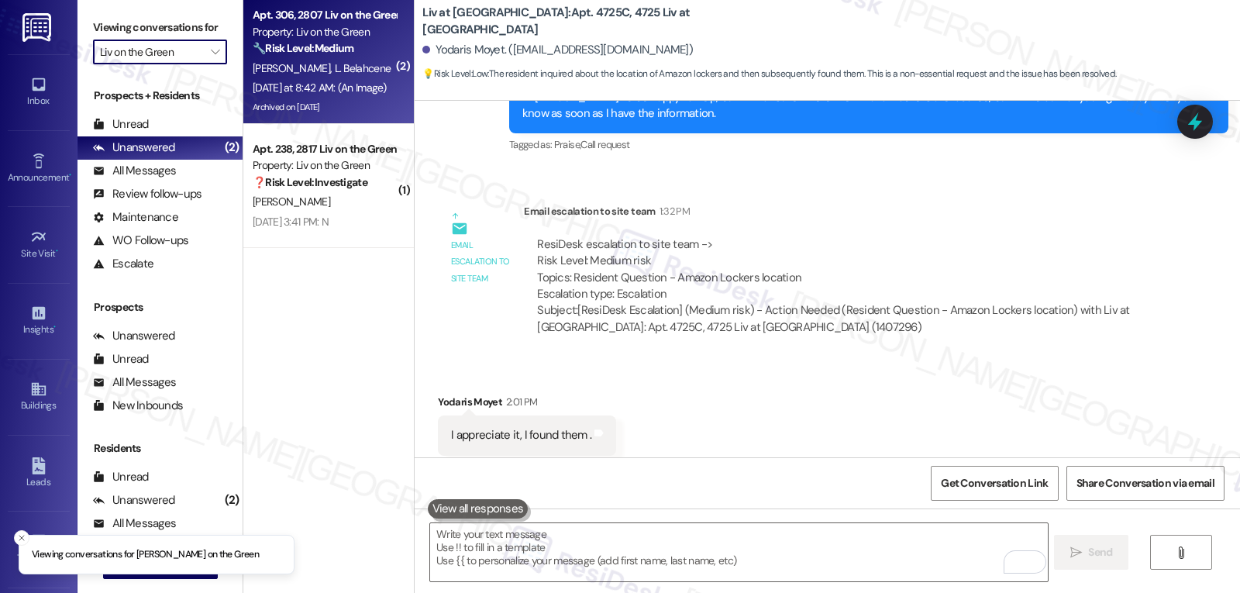
click at [310, 97] on div "Yesterday at 8:42 AM: (An Image) Yesterday at 8:42 AM: (An Image)" at bounding box center [324, 87] width 147 height 19
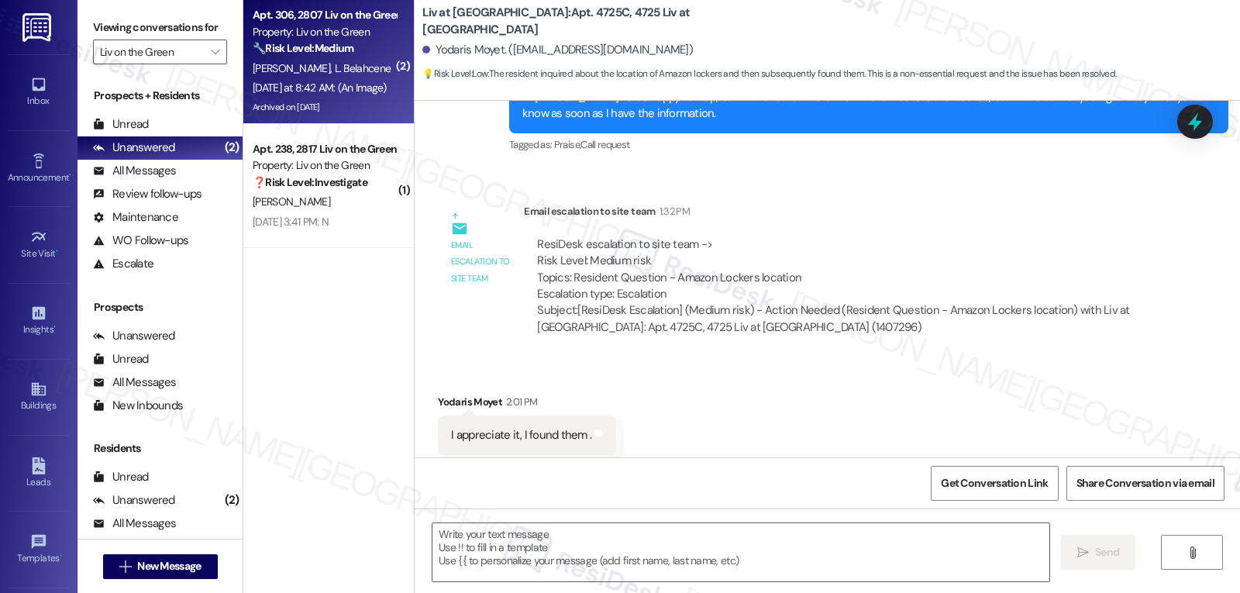
type textarea "Fetching suggested responses. Please feel free to read through the conversation…"
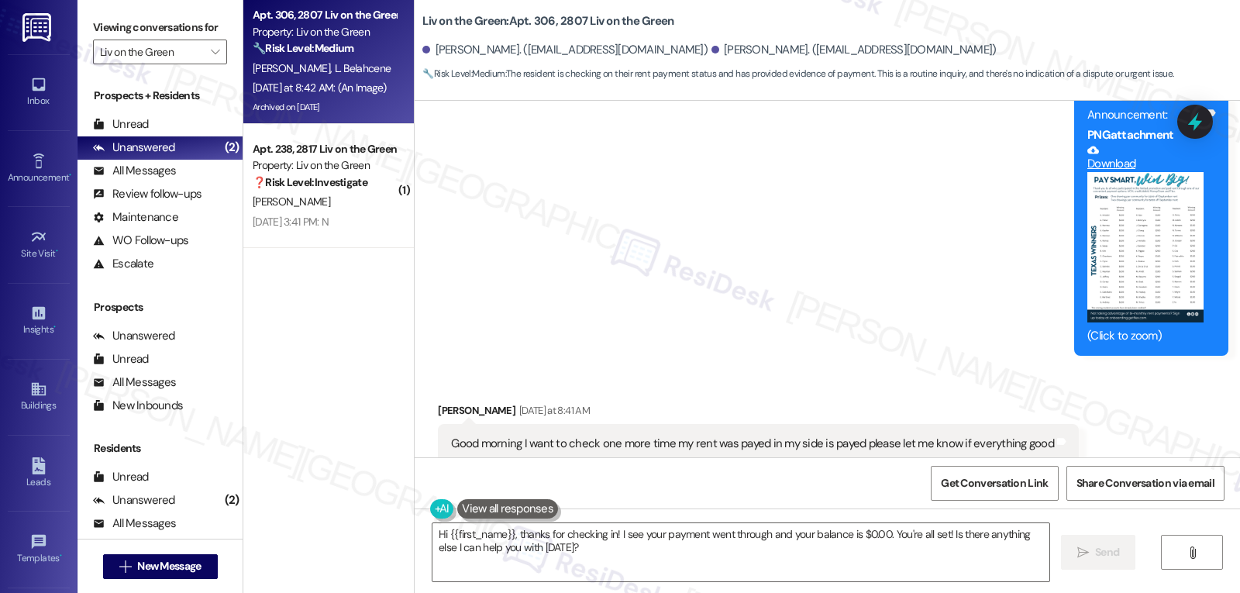
scroll to position [14241, 0]
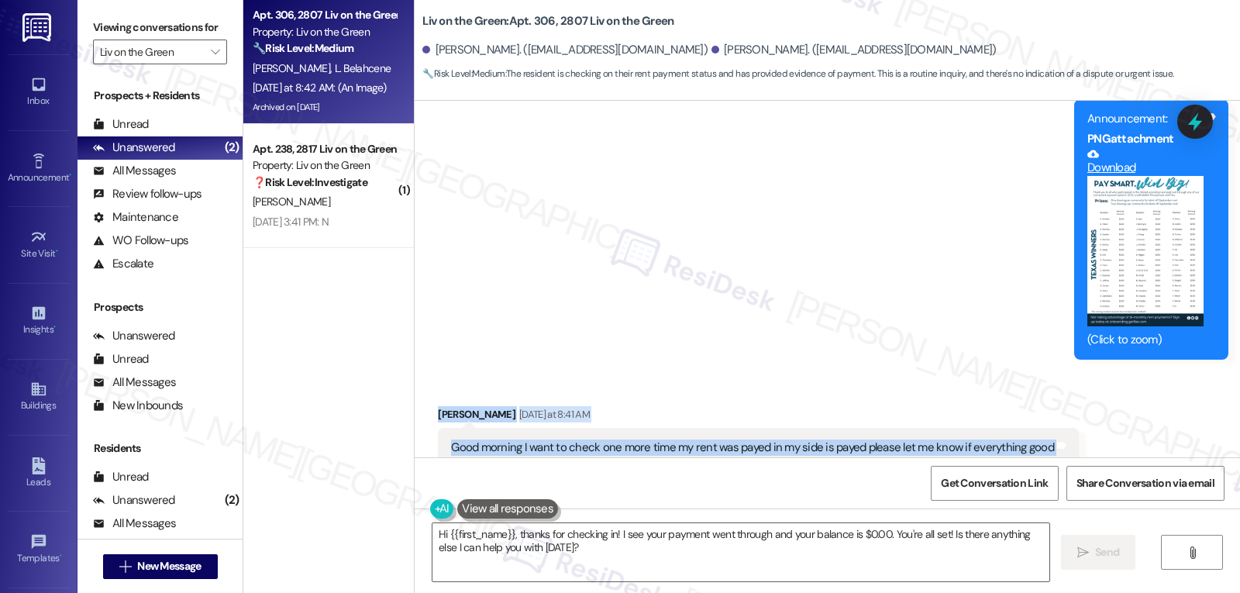
drag, startPoint x: 412, startPoint y: 336, endPoint x: 987, endPoint y: 384, distance: 576.5
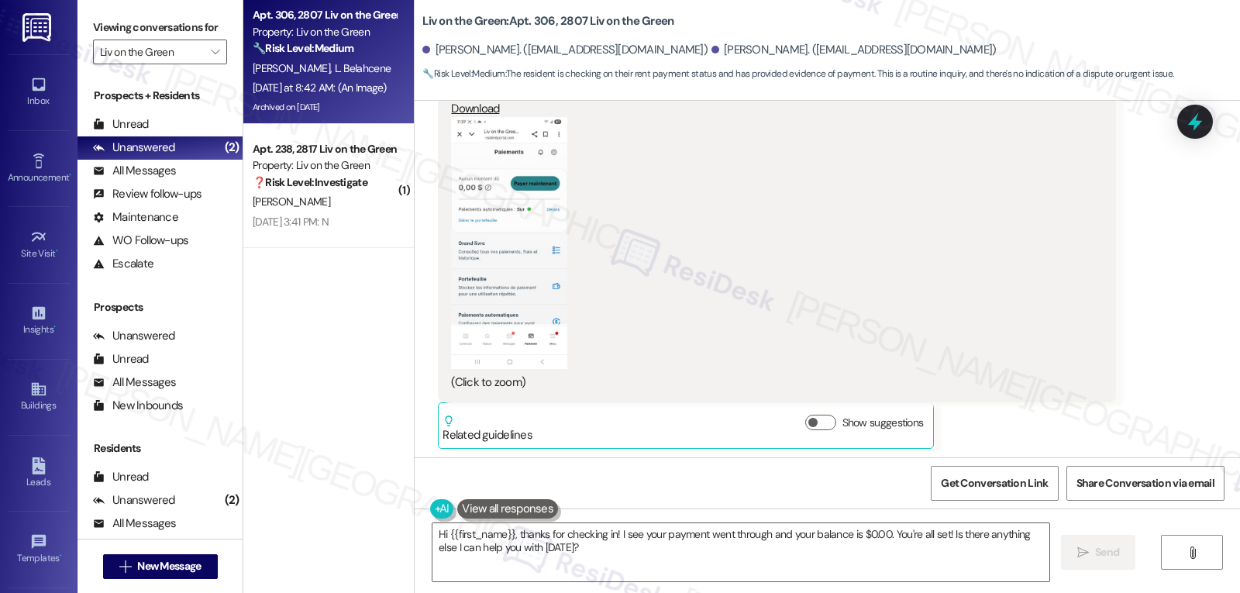
scroll to position [15171, 0]
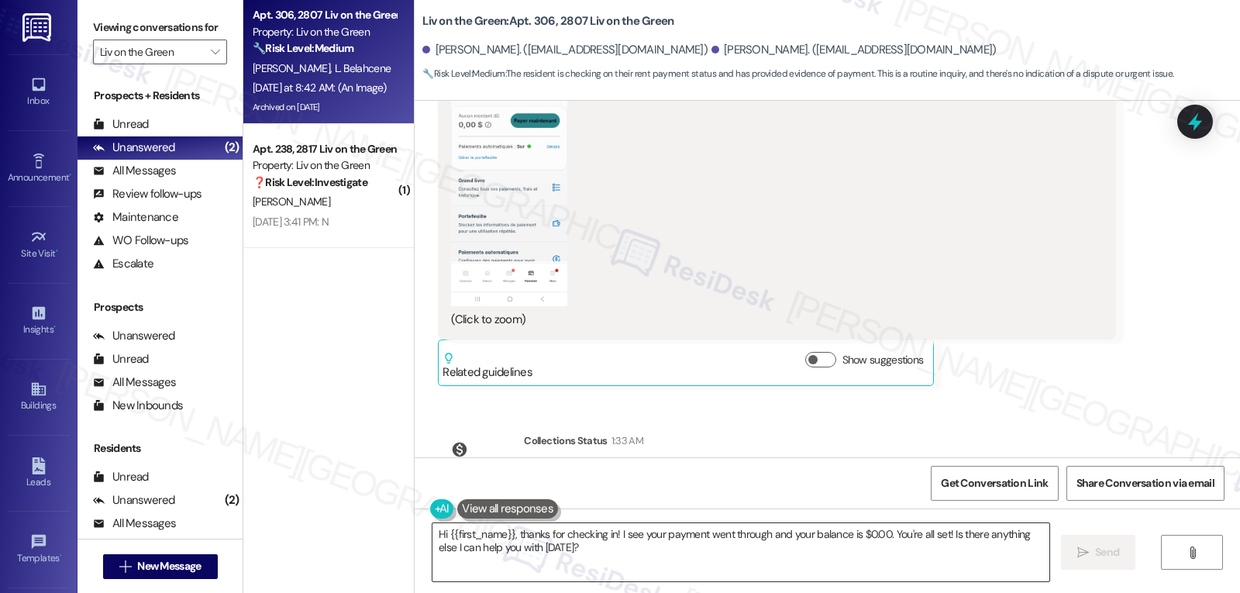
click at [612, 552] on textarea "Hi {{first_name}}, thanks for checking in! I see your payment went through and …" at bounding box center [741, 552] width 617 height 58
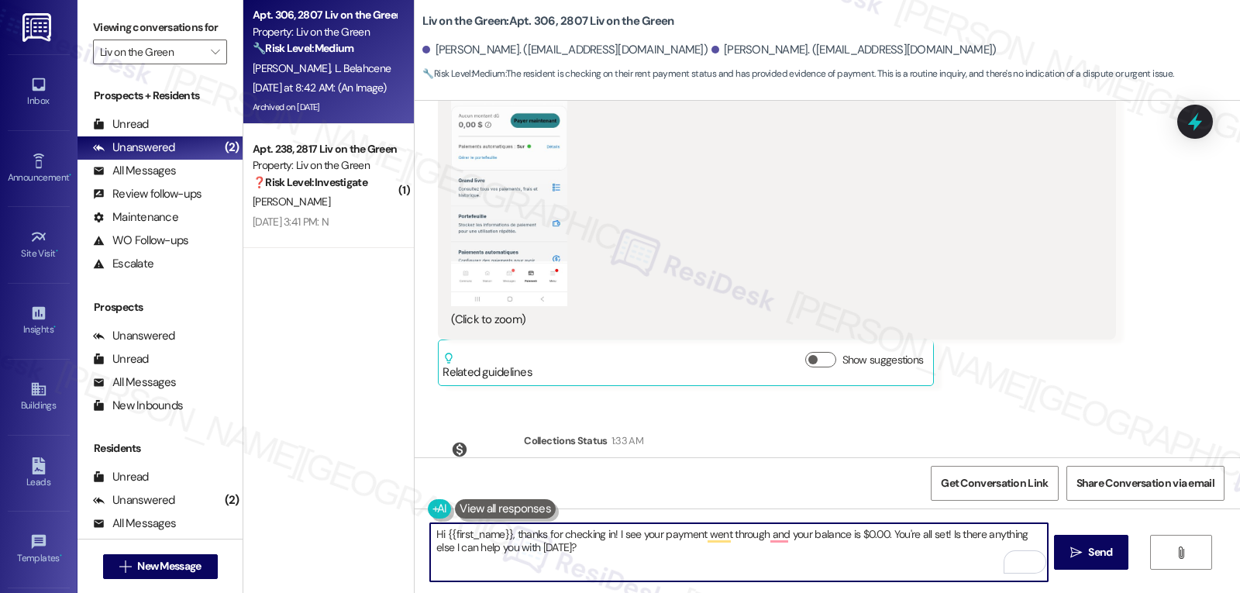
click at [847, 536] on textarea "Hi {{first_name}}, thanks for checking in! I see your payment went through and …" at bounding box center [738, 552] width 617 height 58
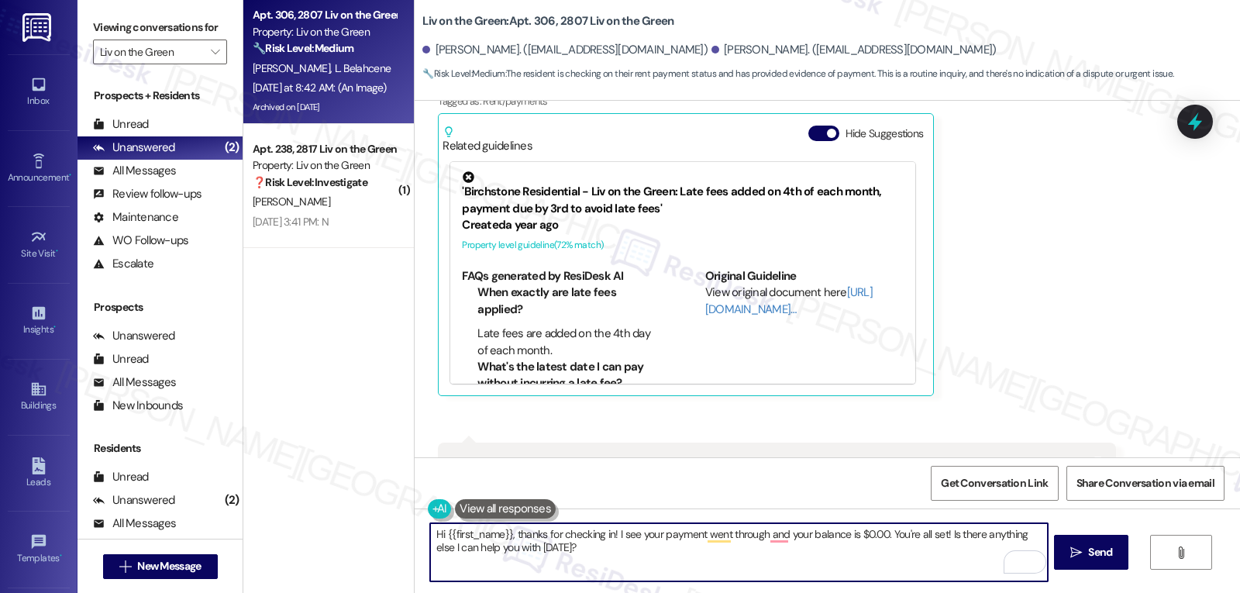
scroll to position [14396, 0]
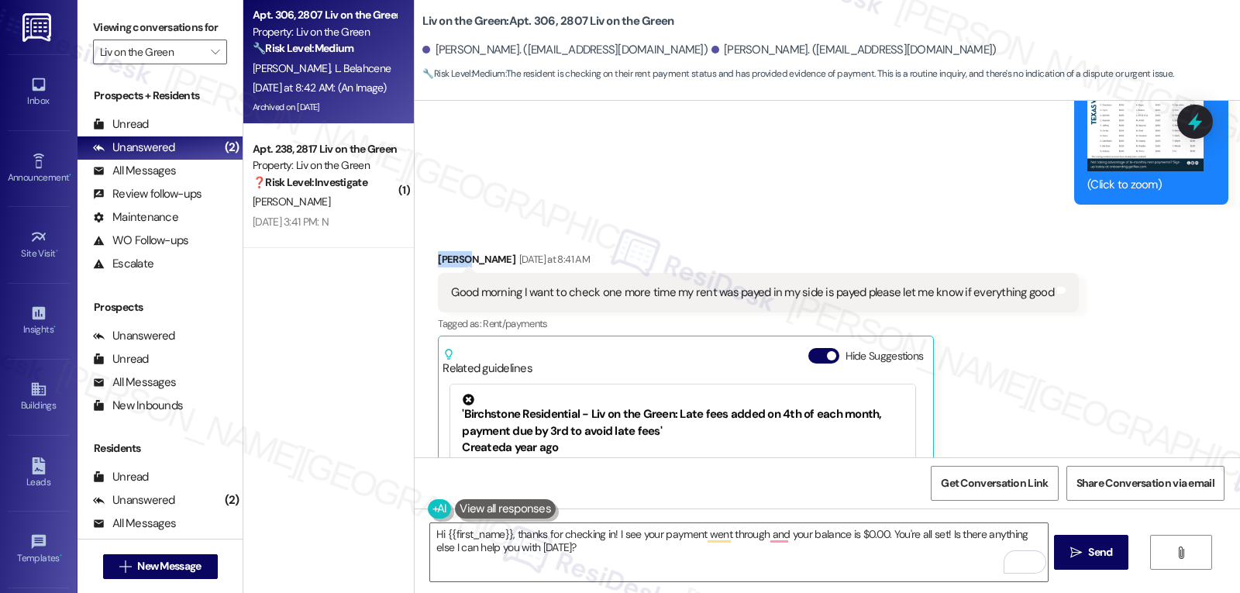
drag, startPoint x: 457, startPoint y: 180, endPoint x: 411, endPoint y: 180, distance: 45.7
copy div "Lynda"
click at [437, 535] on textarea "Hi {{first_name}}, thanks for checking in! I see your payment went through and …" at bounding box center [738, 552] width 617 height 58
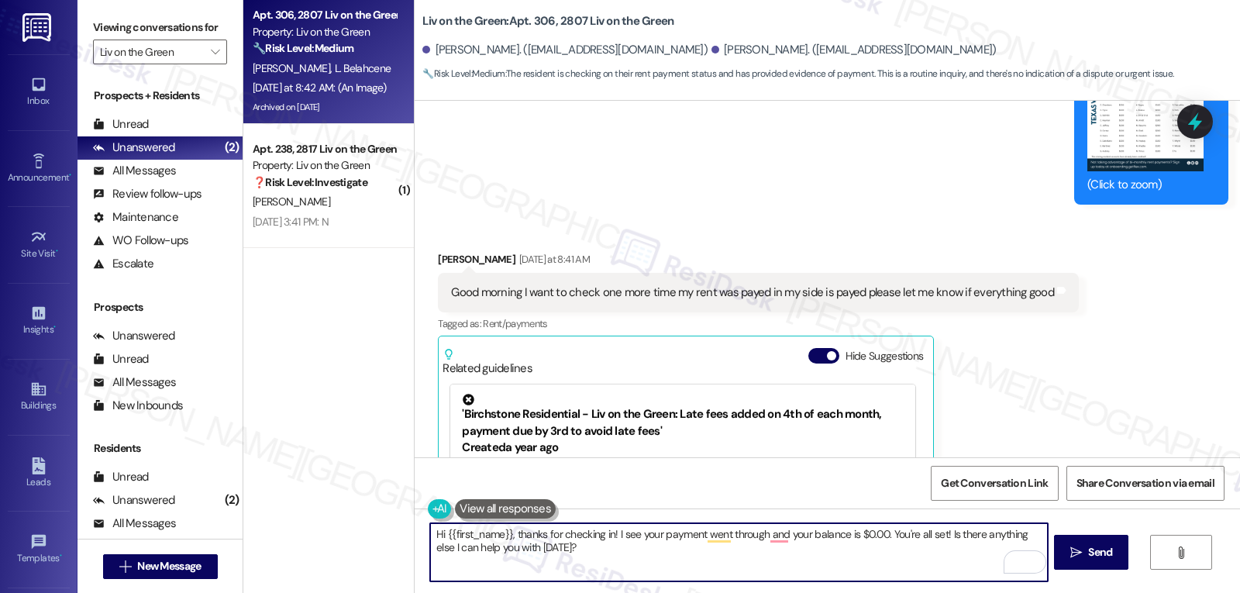
paste textarea "Lynda"
click at [717, 572] on textarea "Hi Lynda, thanks for checking in! I see your payment went through and your bala…" at bounding box center [738, 552] width 617 height 58
type textarea "Hi Lynda, thanks for checking in! I see your payment went through and your bala…"
click at [1073, 548] on icon "" at bounding box center [1077, 553] width 12 height 12
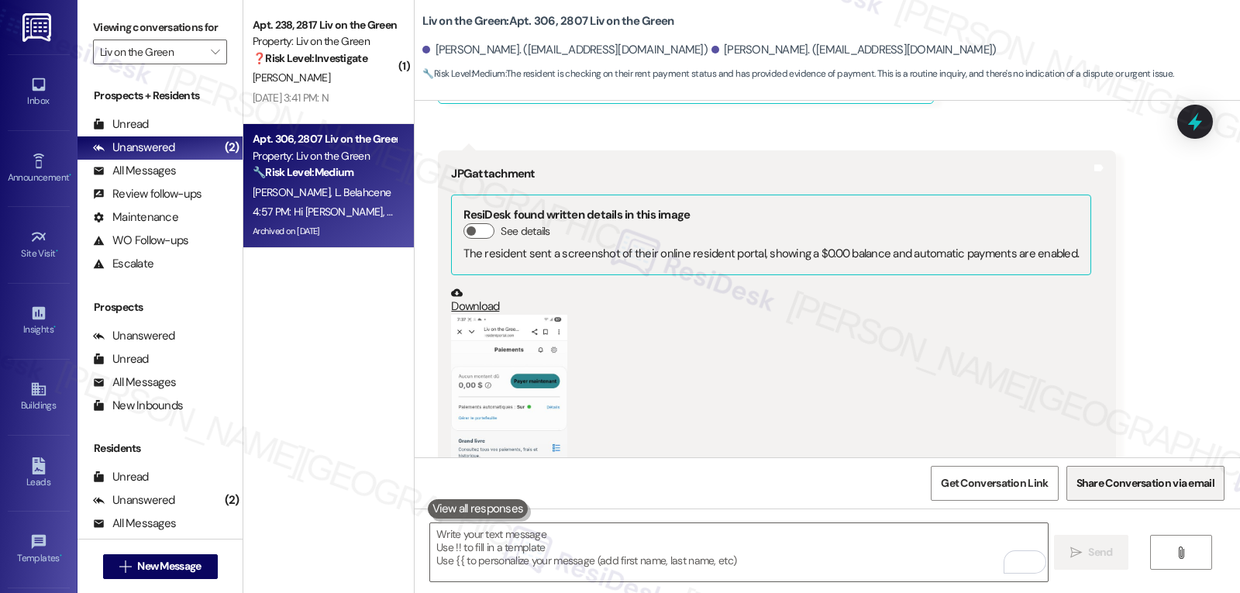
scroll to position [15029, 0]
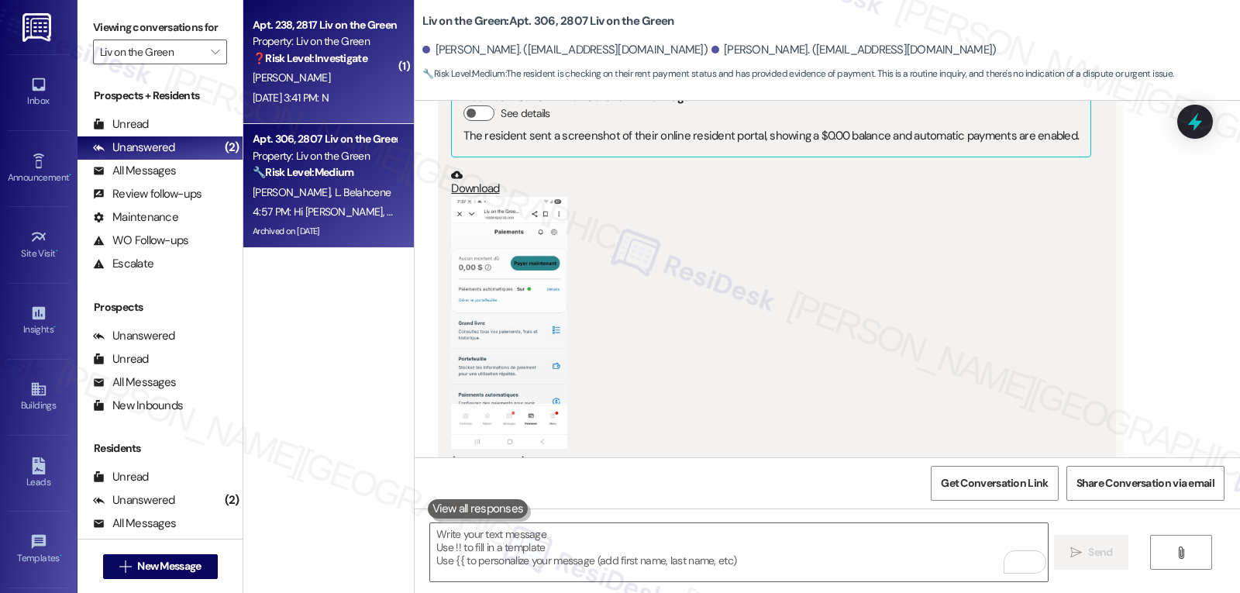
click at [347, 76] on div "S. Bell" at bounding box center [324, 77] width 147 height 19
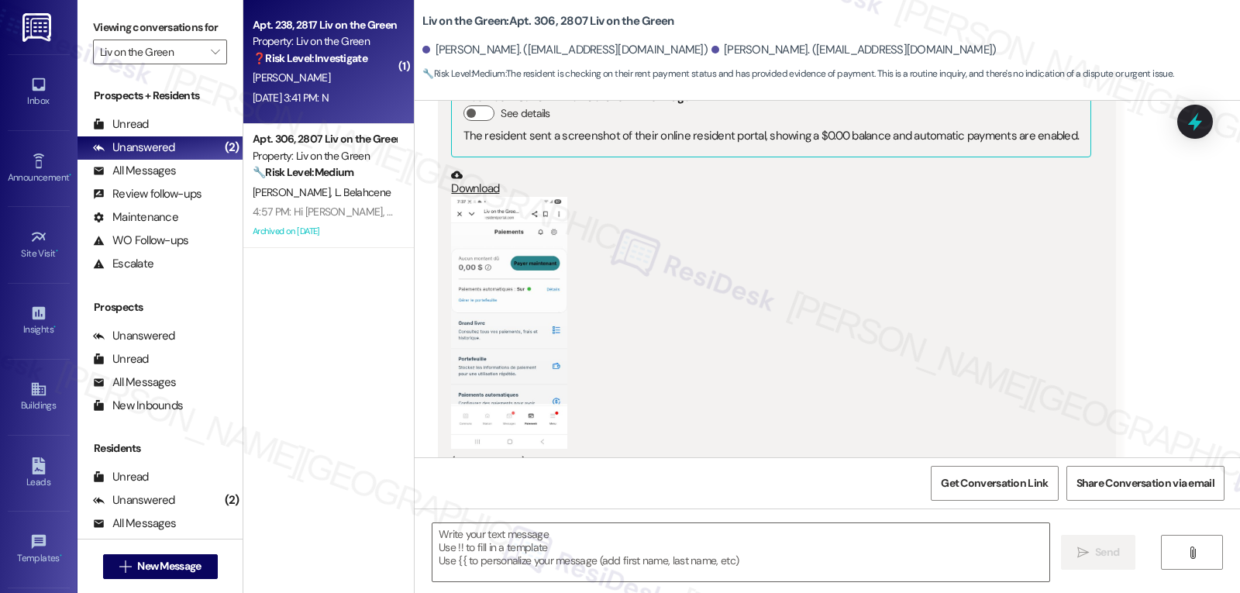
type textarea "Fetching suggested responses. Please feel free to read through the conversation…"
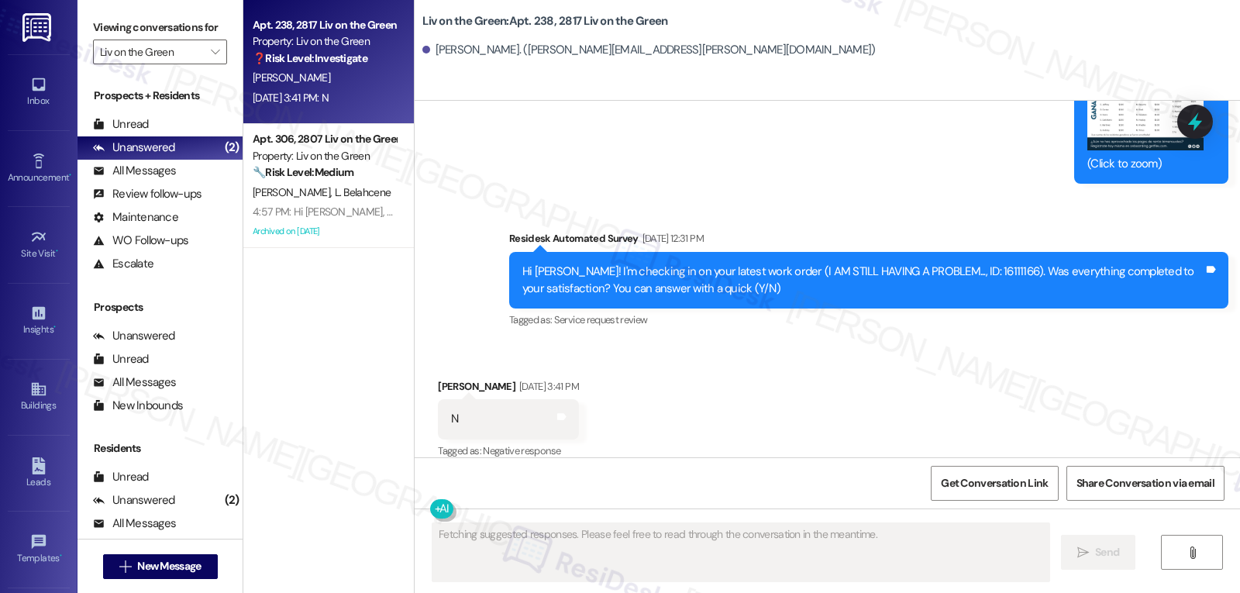
scroll to position [2599, 0]
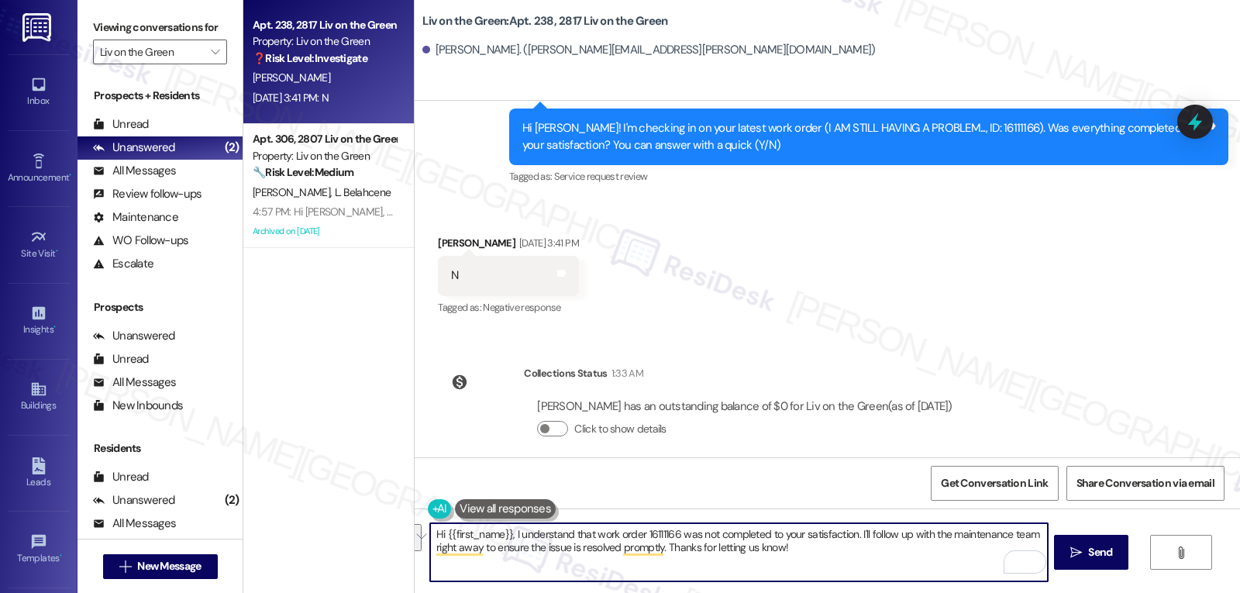
drag, startPoint x: 853, startPoint y: 534, endPoint x: 899, endPoint y: 594, distance: 75.7
click at [899, 592] on html "Inbox Go to Inbox Announcement • Send A Text Announcement Site Visit • Go to Si…" at bounding box center [620, 296] width 1240 height 593
type textarea "Hi {{first_name}}, I understand that work order 16111166 was not completed to y…"
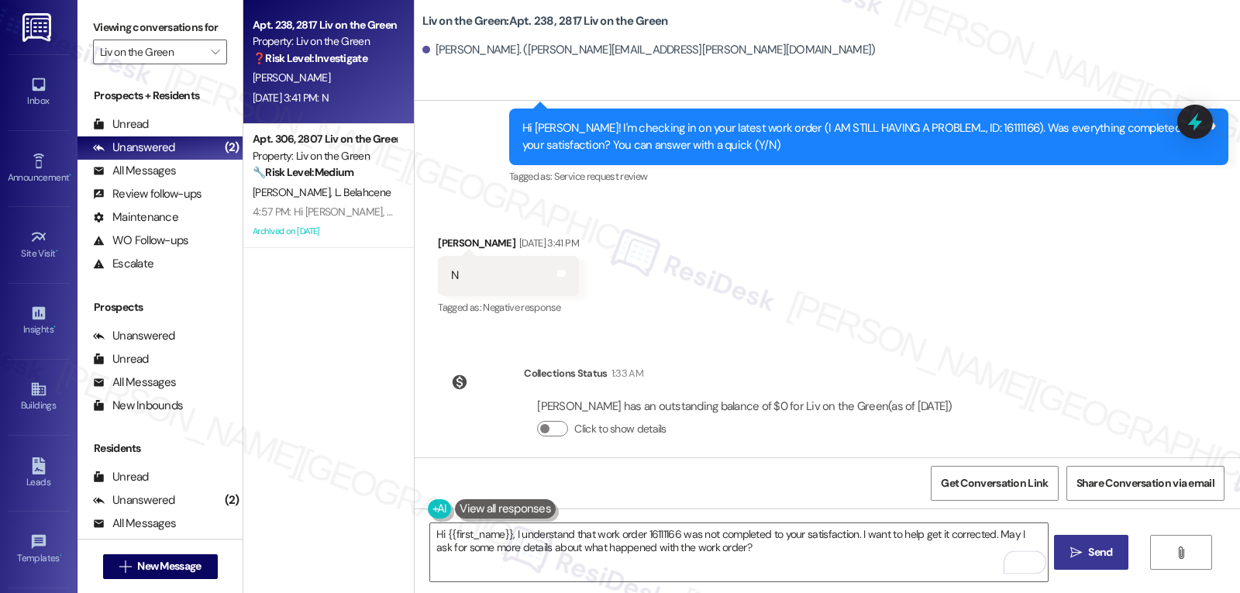
click at [1090, 546] on span "Send" at bounding box center [1100, 552] width 24 height 16
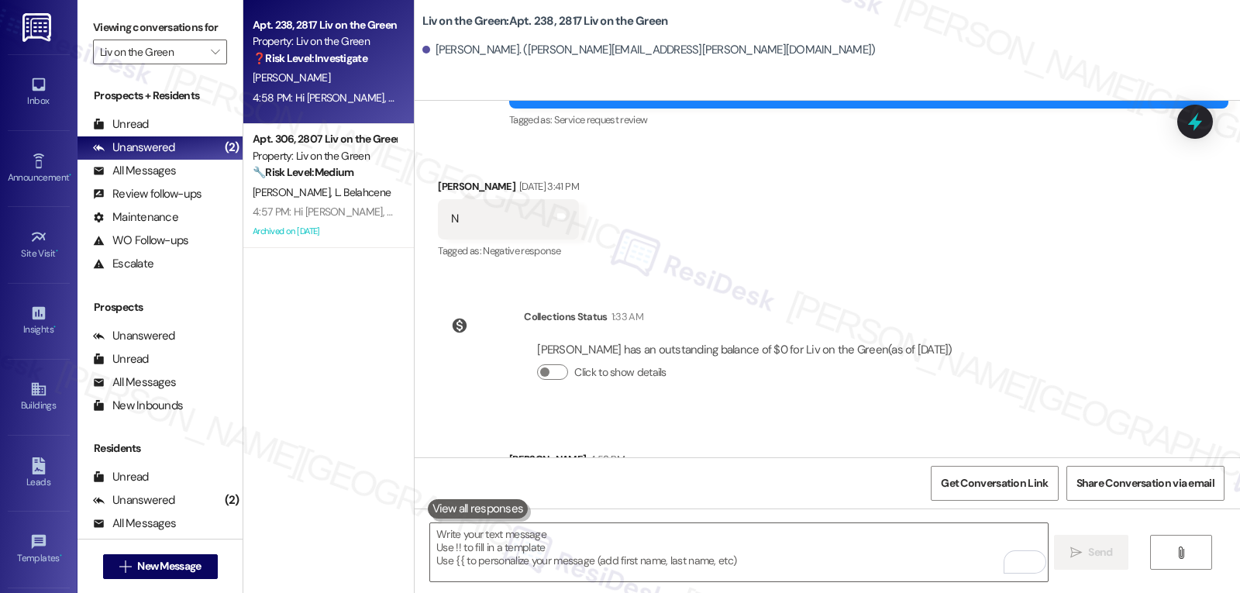
scroll to position [2723, 0]
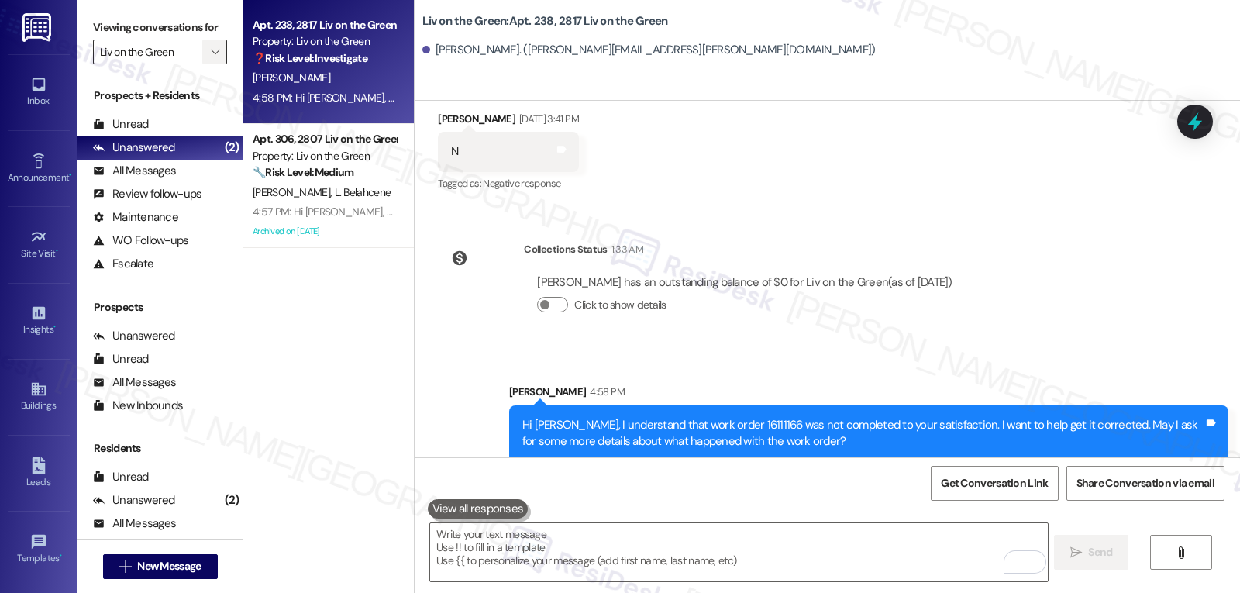
click at [211, 58] on icon "" at bounding box center [215, 52] width 9 height 12
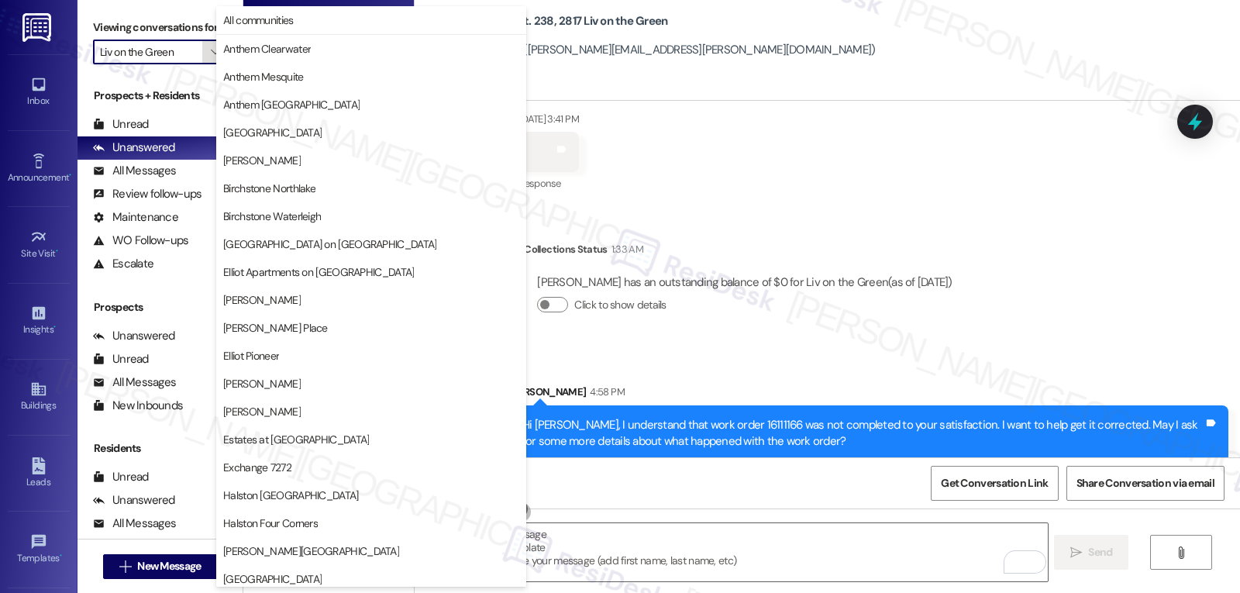
scroll to position [536, 0]
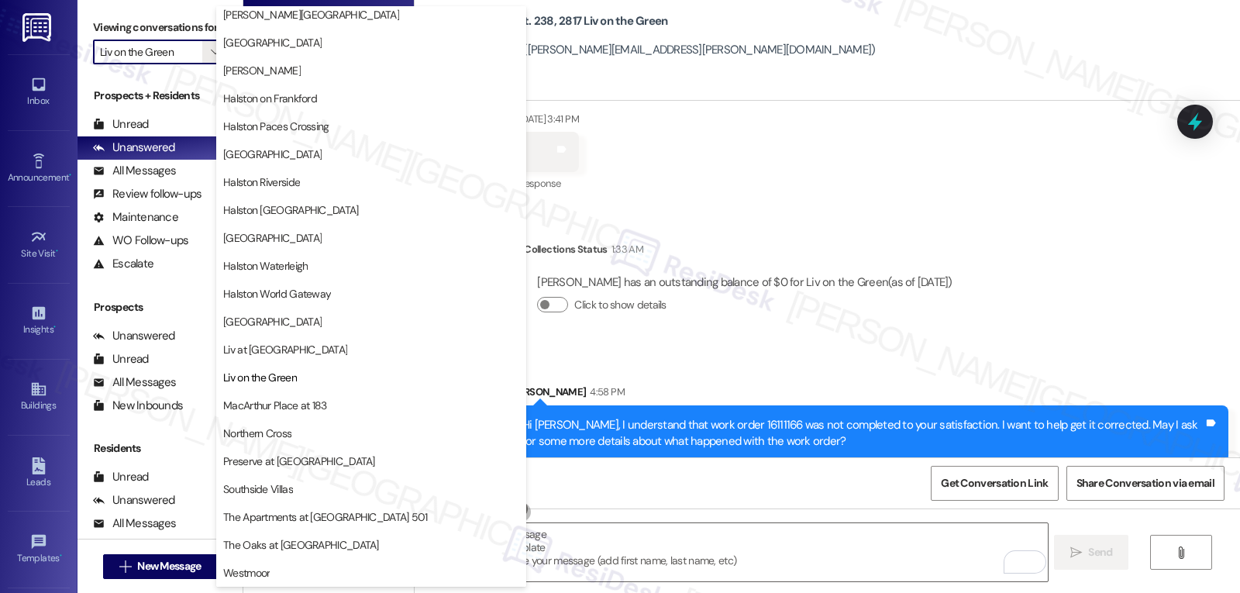
click at [325, 493] on span "Southside Villas" at bounding box center [371, 489] width 296 height 16
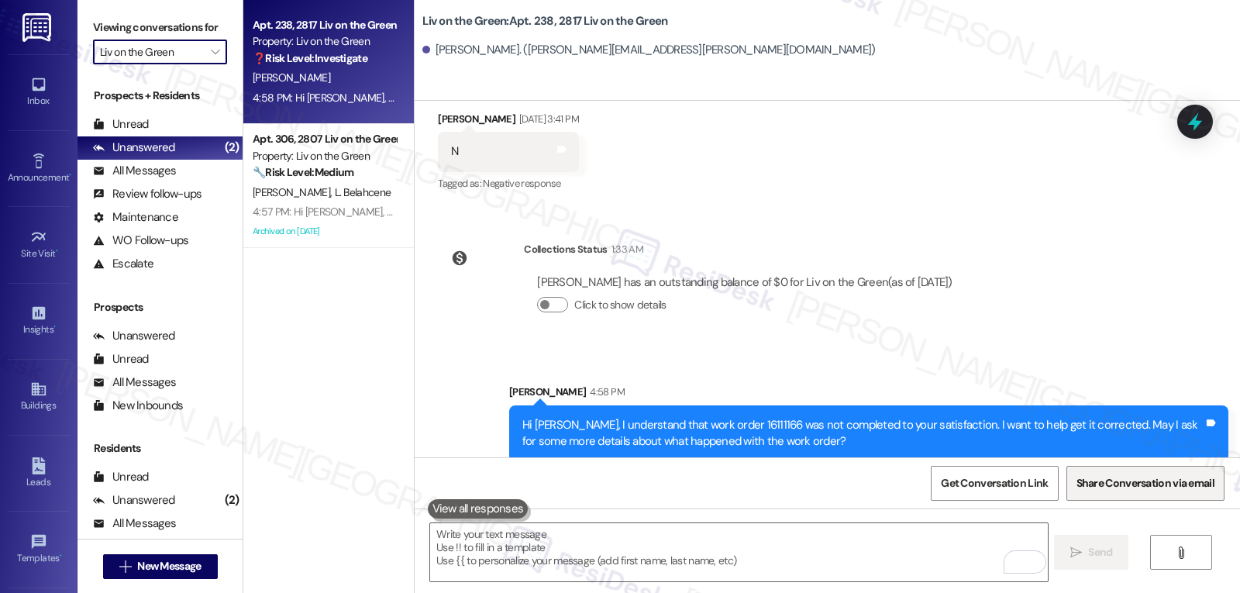
type input "Southside Villas"
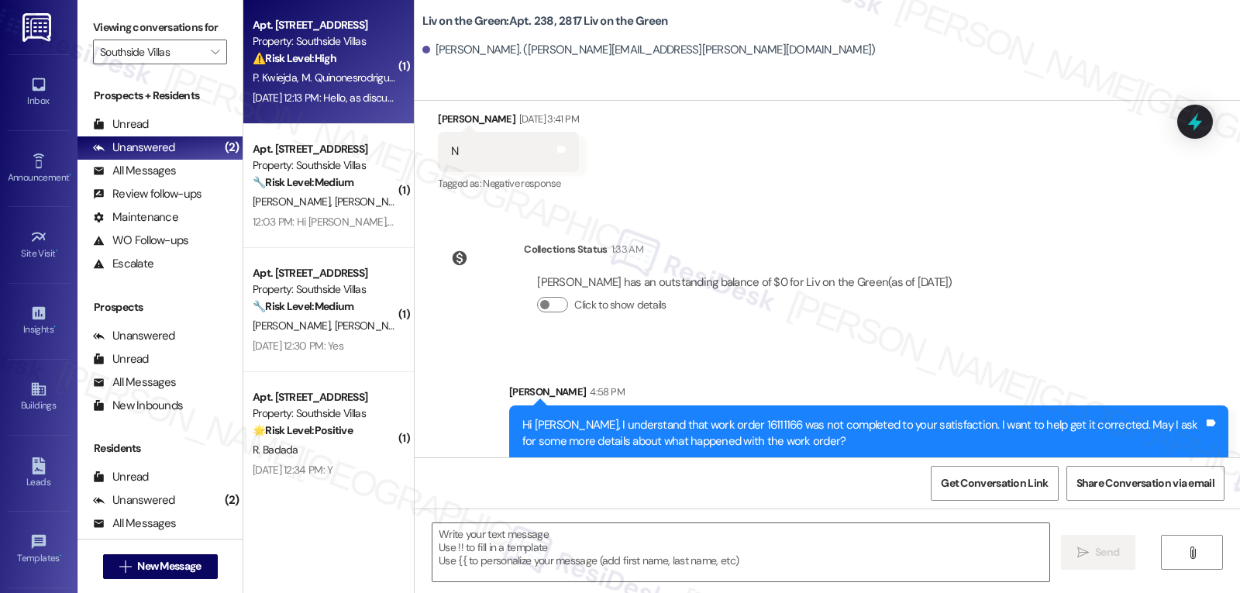
type textarea "Fetching suggested responses. Please feel free to read through the conversation…"
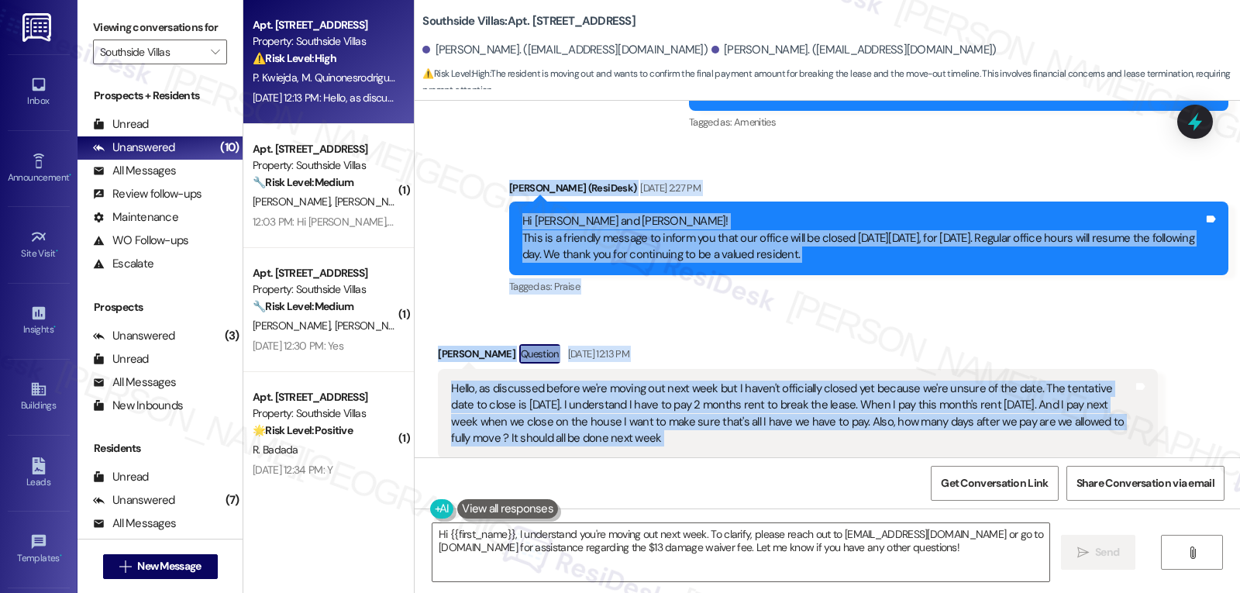
scroll to position [7373, 0]
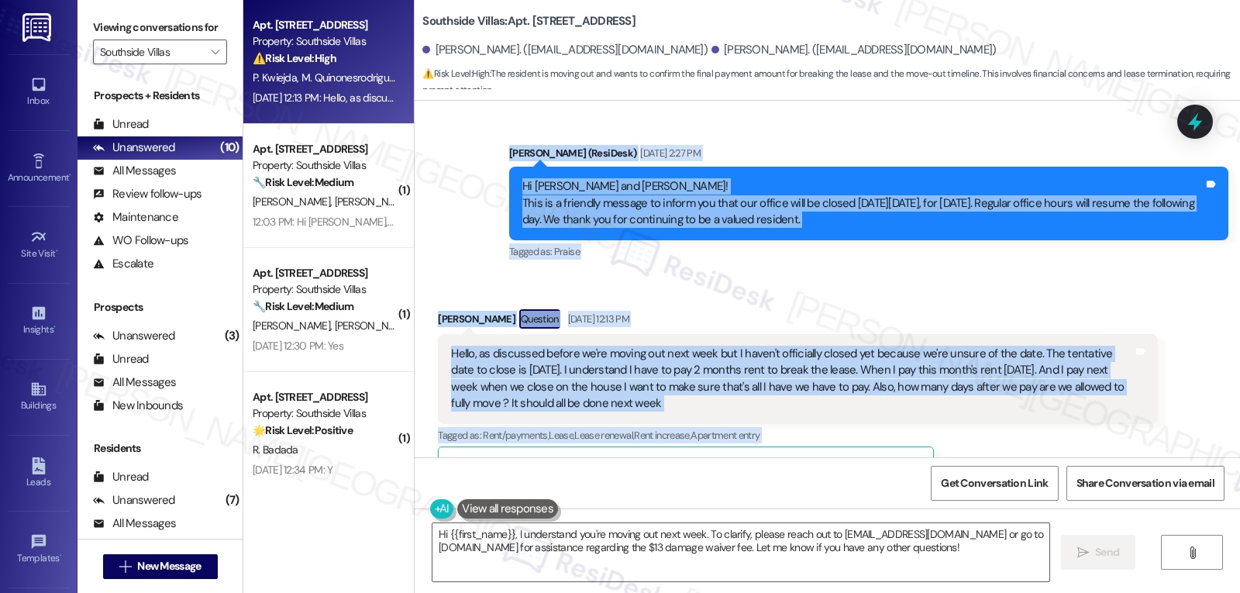
drag, startPoint x: 498, startPoint y: 190, endPoint x: 650, endPoint y: 447, distance: 298.9
click at [649, 448] on div "WO Opened request: rats coming... Oct 29, 2023 at 3:25 AM Status : Completed Sh…" at bounding box center [828, 279] width 826 height 357
click at [795, 346] on div "Hello, as discussed before we're moving out next week but I haven't officially …" at bounding box center [791, 379] width 681 height 67
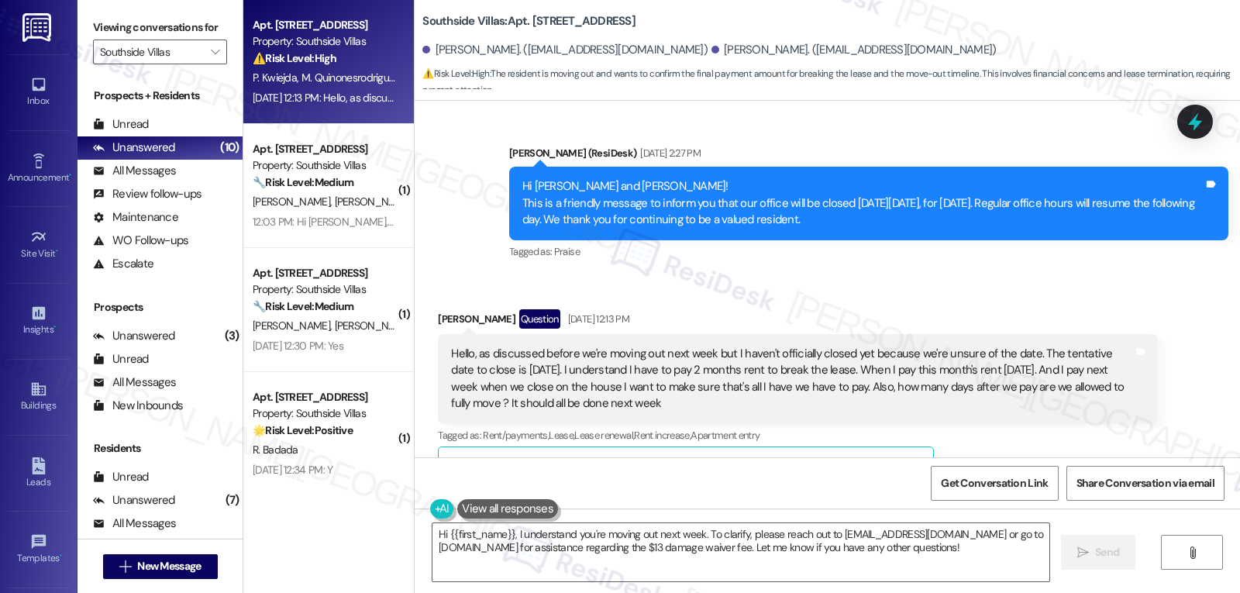
click at [811, 459] on button "Hide Suggestions" at bounding box center [824, 467] width 31 height 16
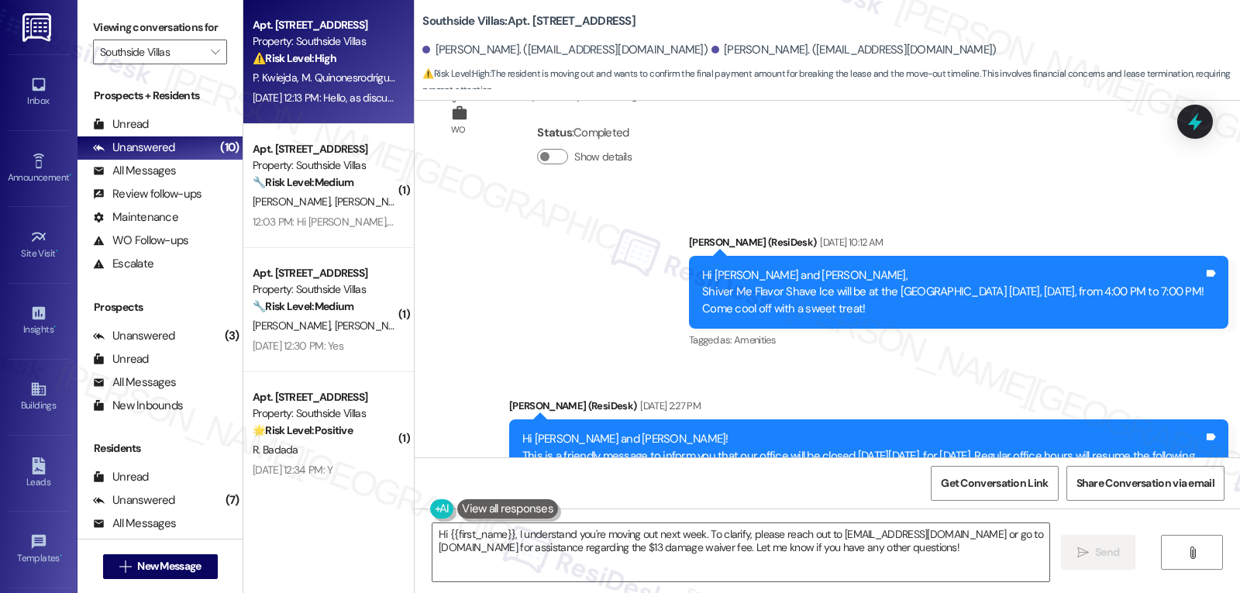
scroll to position [7275, 0]
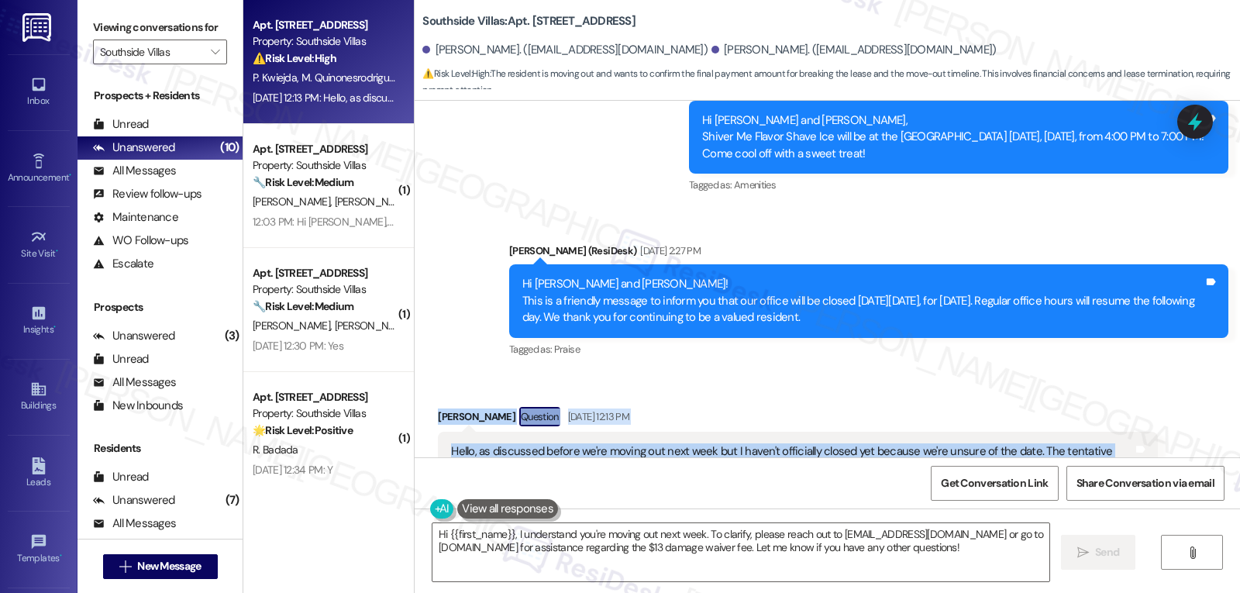
drag, startPoint x: 420, startPoint y: 289, endPoint x: 681, endPoint y: 366, distance: 272.3
click at [681, 395] on div "Received via SMS Mia Quinonesrodriguez Question Aug 29, 2025 at 12:13 PM Hello,…" at bounding box center [797, 498] width 743 height 206
copy div "Mia Quinonesrodriguez Question Aug 29, 2025 at 12:13 PM Hello, as discussed bef…"
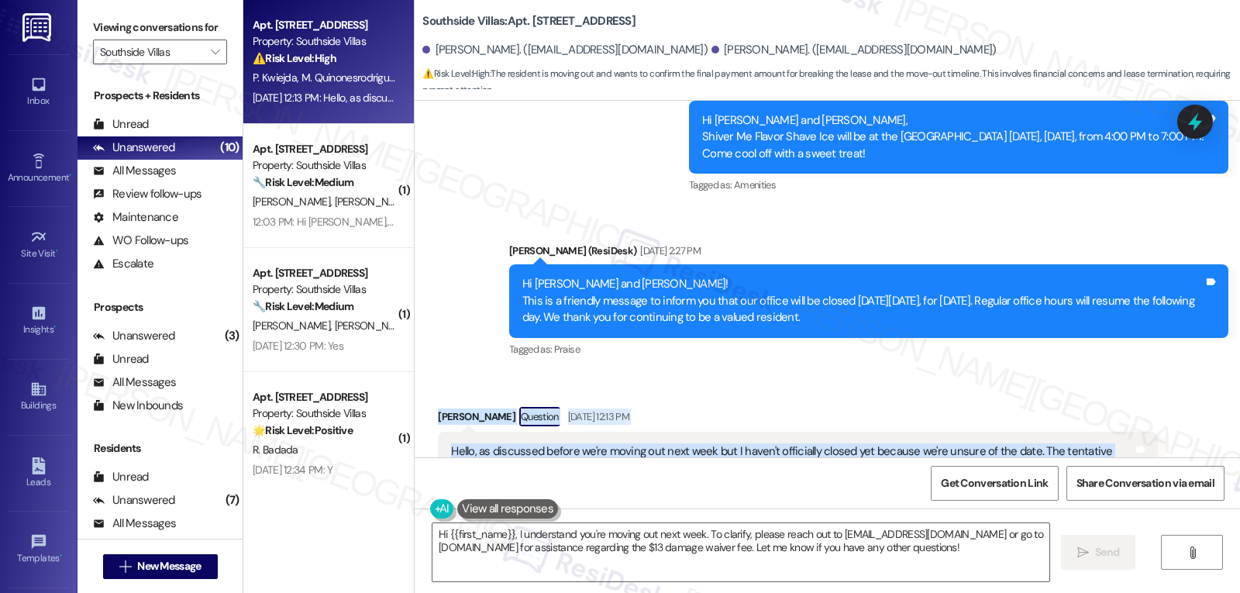
scroll to position [7430, 0]
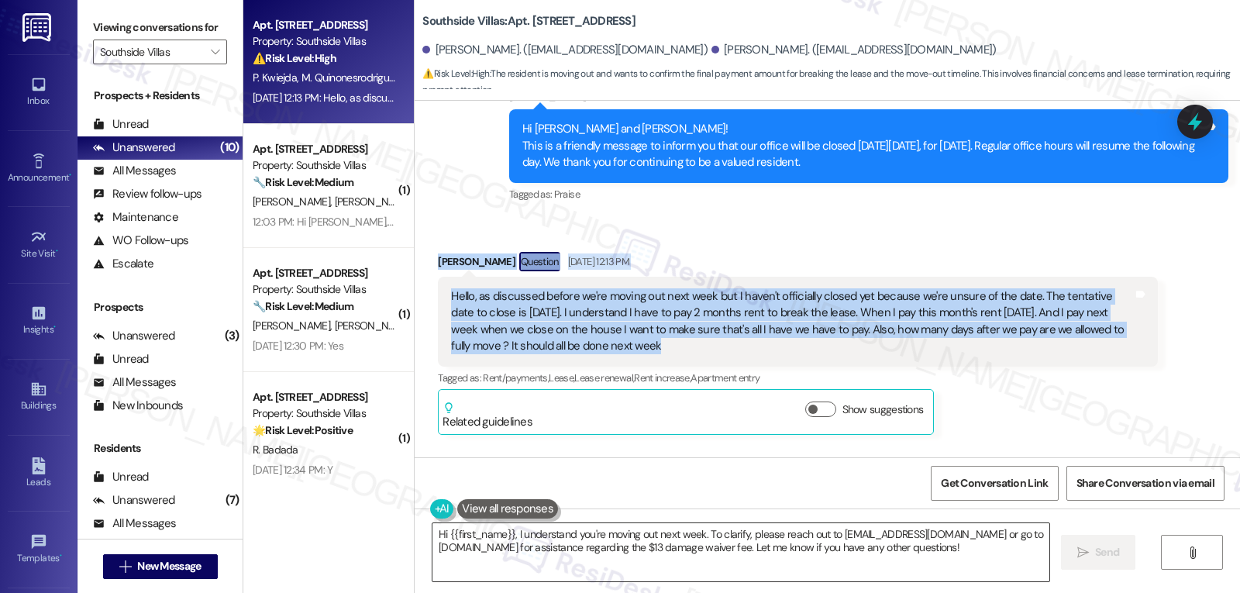
click at [655, 533] on textarea "Hi {{first_name}}, I understand you're moving out next week. To clarify, please…" at bounding box center [741, 552] width 617 height 58
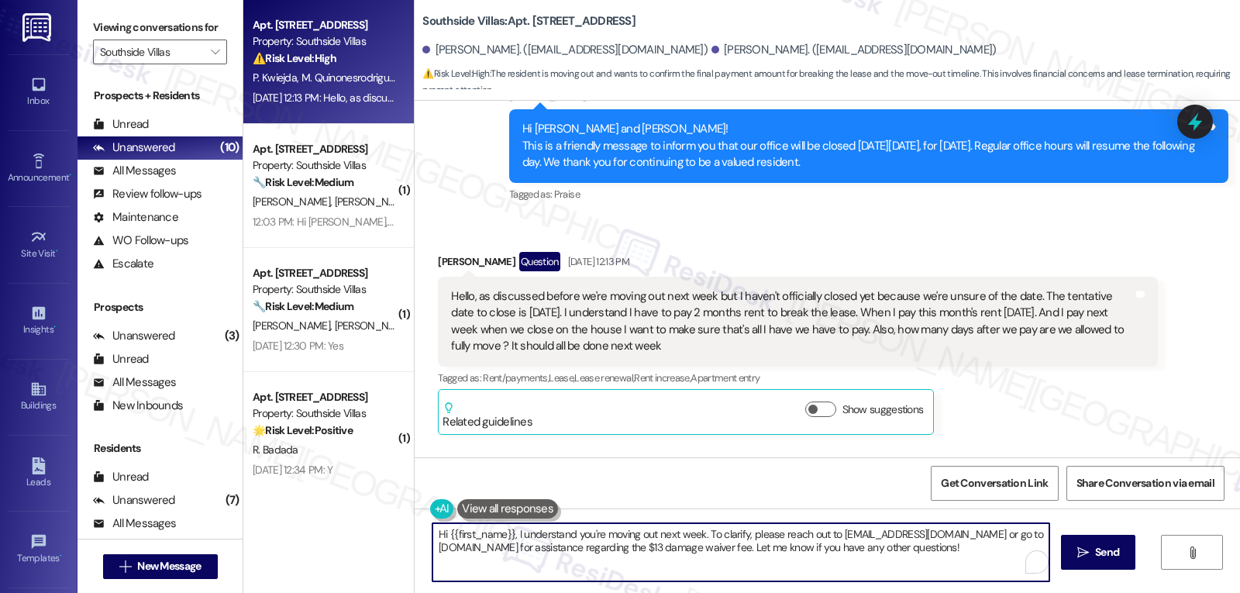
click at [654, 532] on textarea "Hi {{first_name}}, I understand you're moving out next week. To clarify, please…" at bounding box center [741, 552] width 617 height 58
click at [809, 564] on textarea "Hi {{first_name}}, I understand you're moving out this week. To clarify, please…" at bounding box center [738, 552] width 617 height 58
drag, startPoint x: 696, startPoint y: 533, endPoint x: 1081, endPoint y: 591, distance: 389.7
click at [1052, 586] on div "Hi {{first_name}}, I understand you're moving out this week. To clarify, please…" at bounding box center [828, 567] width 826 height 116
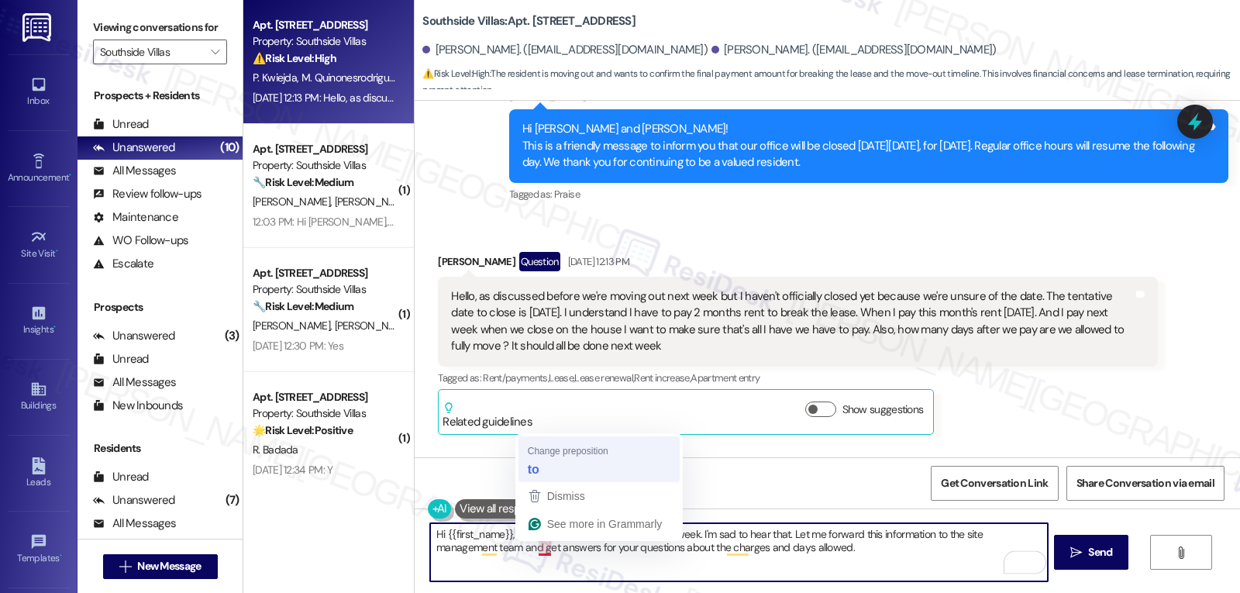
type textarea "Hi {{first_name}}, I understand you're moving out this week. I'm sad to hear th…"
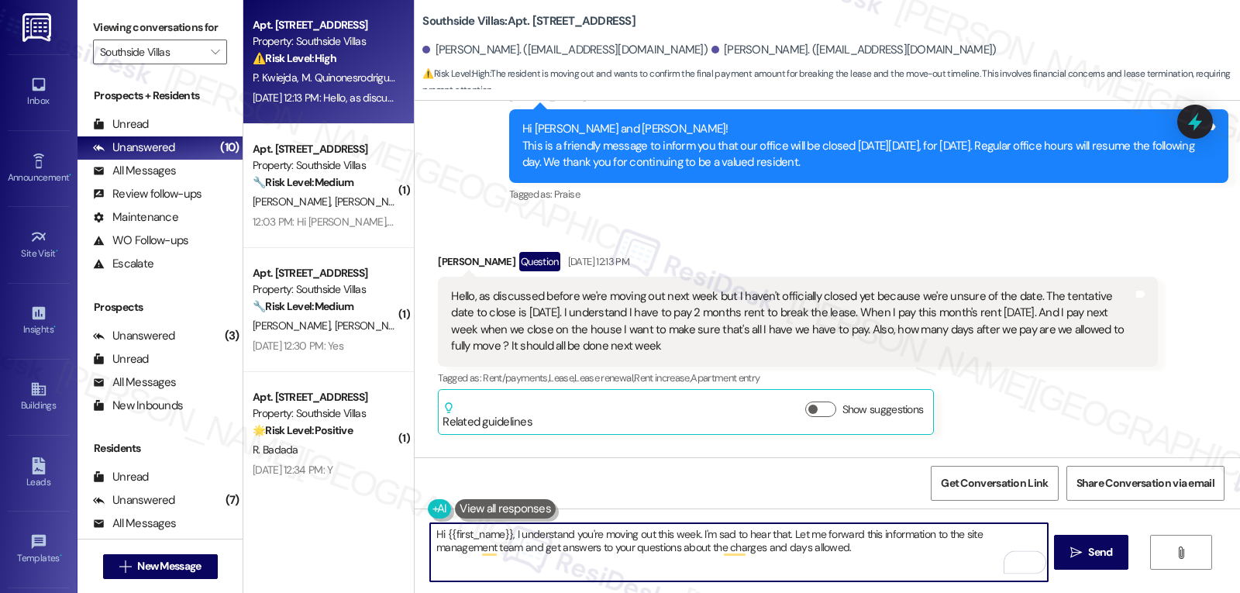
click at [812, 554] on textarea "Hi {{first_name}}, I understand you're moving out this week. I'm sad to hear th…" at bounding box center [738, 552] width 617 height 58
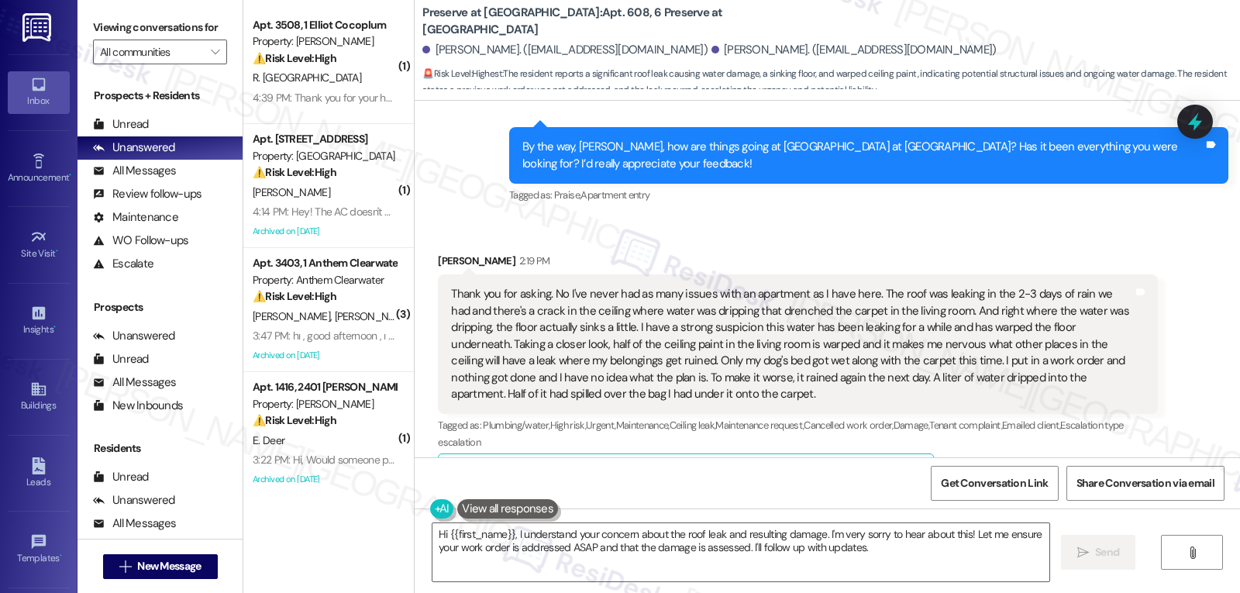
scroll to position [1492, 0]
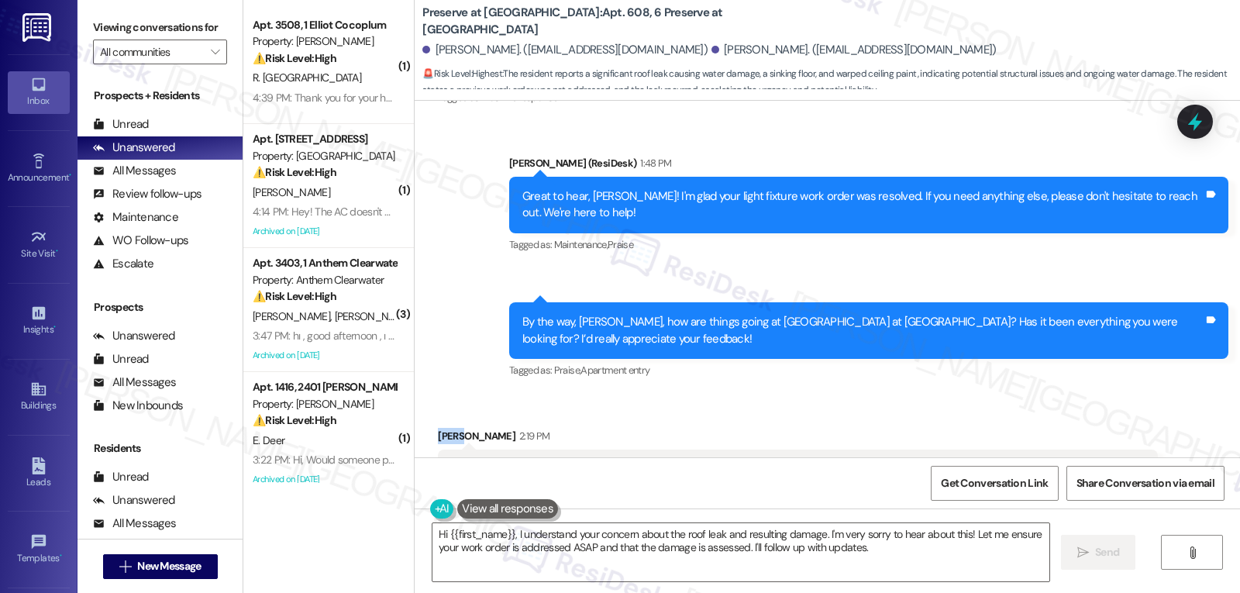
drag, startPoint x: 441, startPoint y: 402, endPoint x: 404, endPoint y: 402, distance: 37.2
copy div "[PERSON_NAME]"
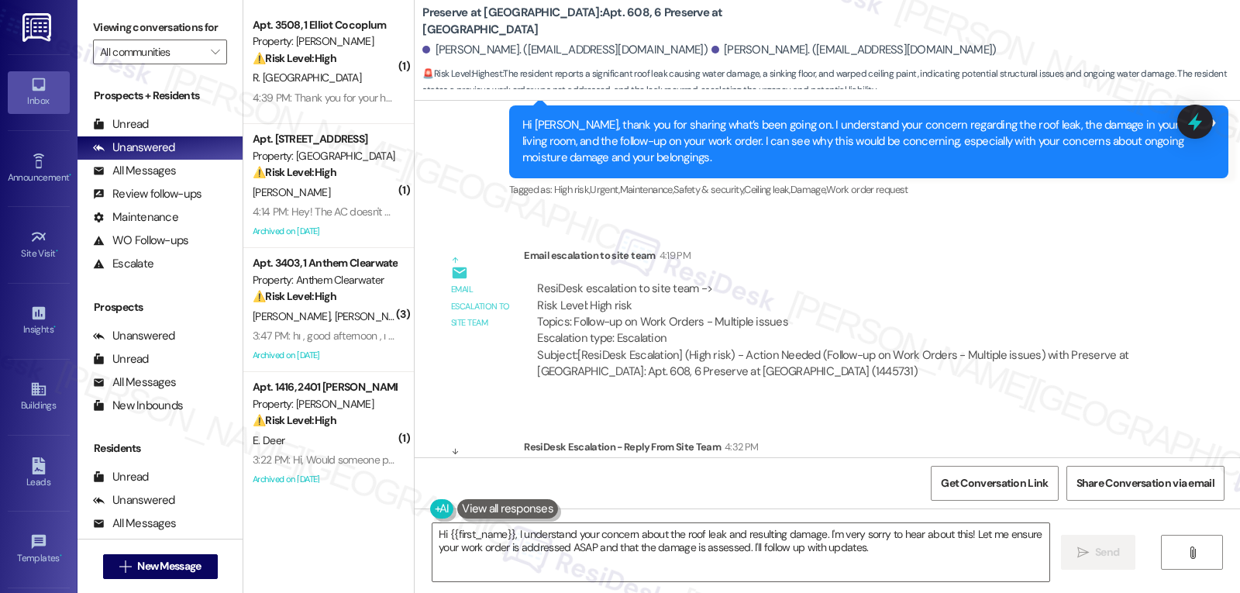
scroll to position [2422, 0]
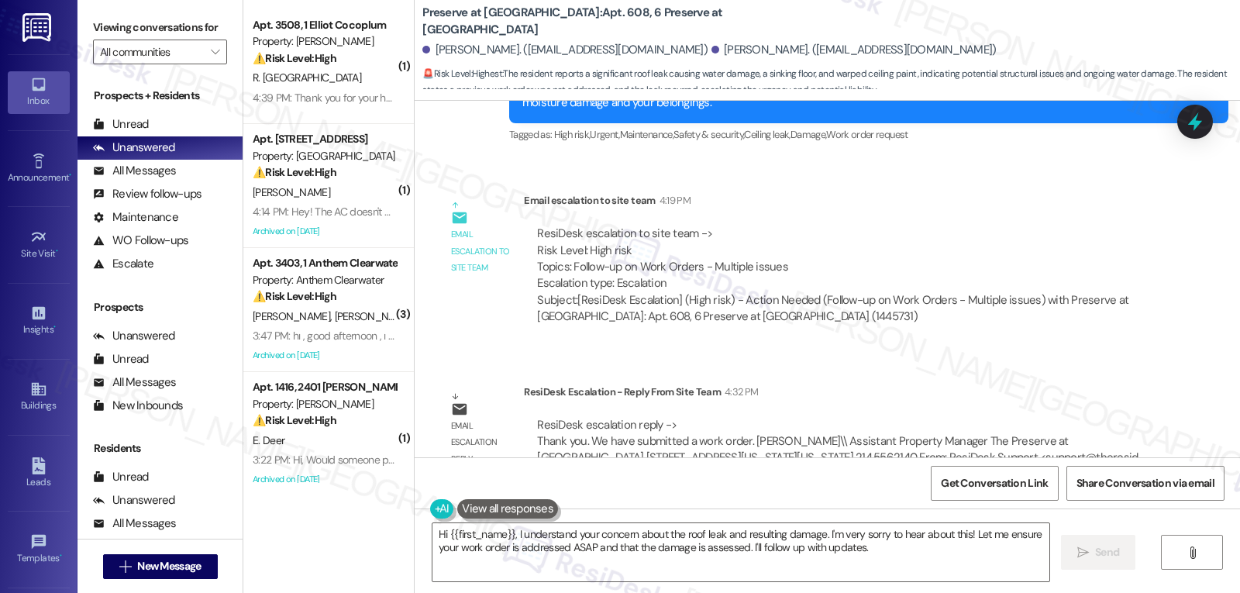
drag, startPoint x: 516, startPoint y: 539, endPoint x: 1240, endPoint y: 628, distance: 728.8
click at [1116, 592] on html "Inbox Go to Inbox Announcement • Send A Text Announcement Site Visit • Go to Si…" at bounding box center [620, 296] width 1240 height 593
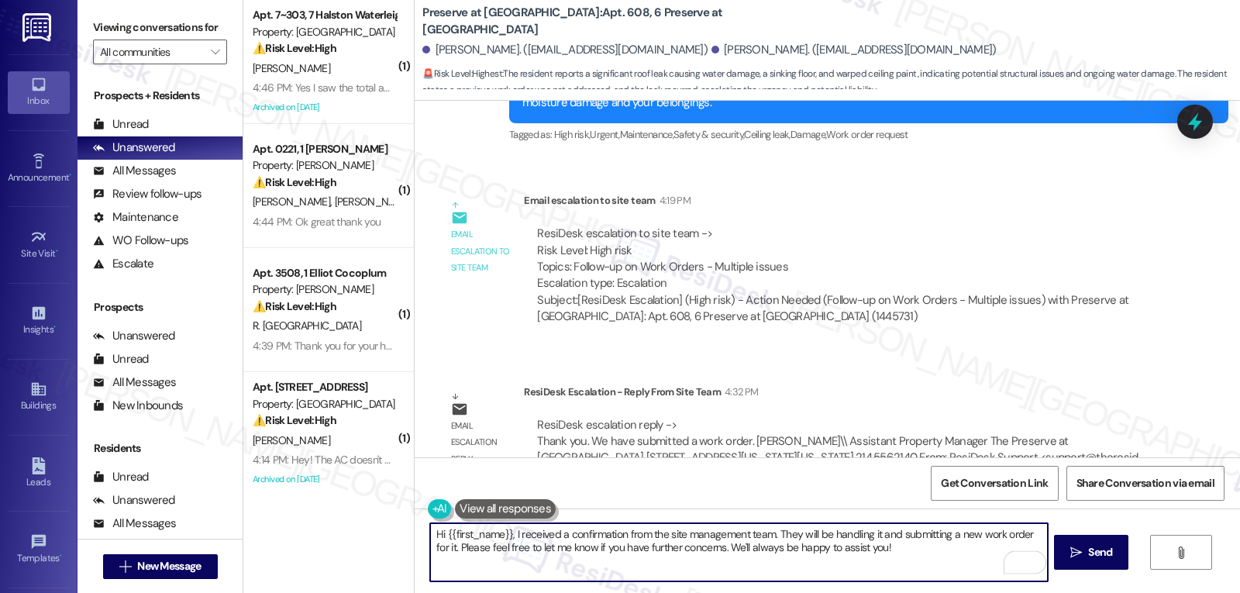
click at [945, 565] on textarea "Hi {{first_name}}, I received a confirmation from the site management team. The…" at bounding box center [738, 552] width 617 height 58
type textarea "Hi {{first_name}}, I received a confirmation from the site management team. The…"
click at [1102, 561] on span "Send" at bounding box center [1100, 552] width 24 height 16
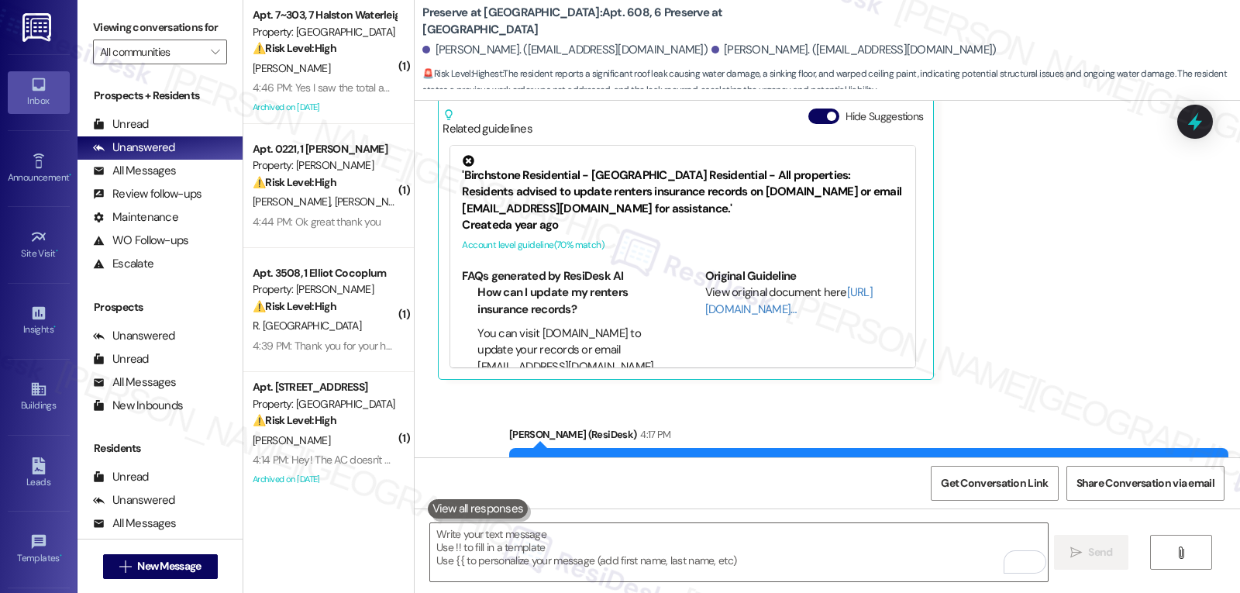
scroll to position [2547, 0]
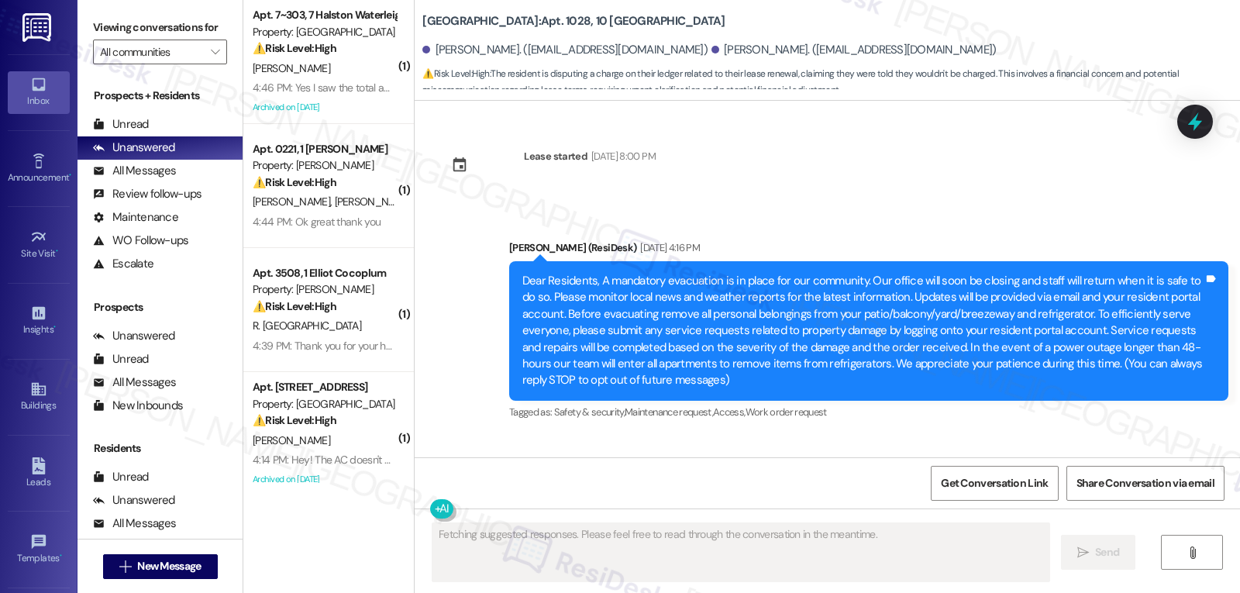
scroll to position [12171, 0]
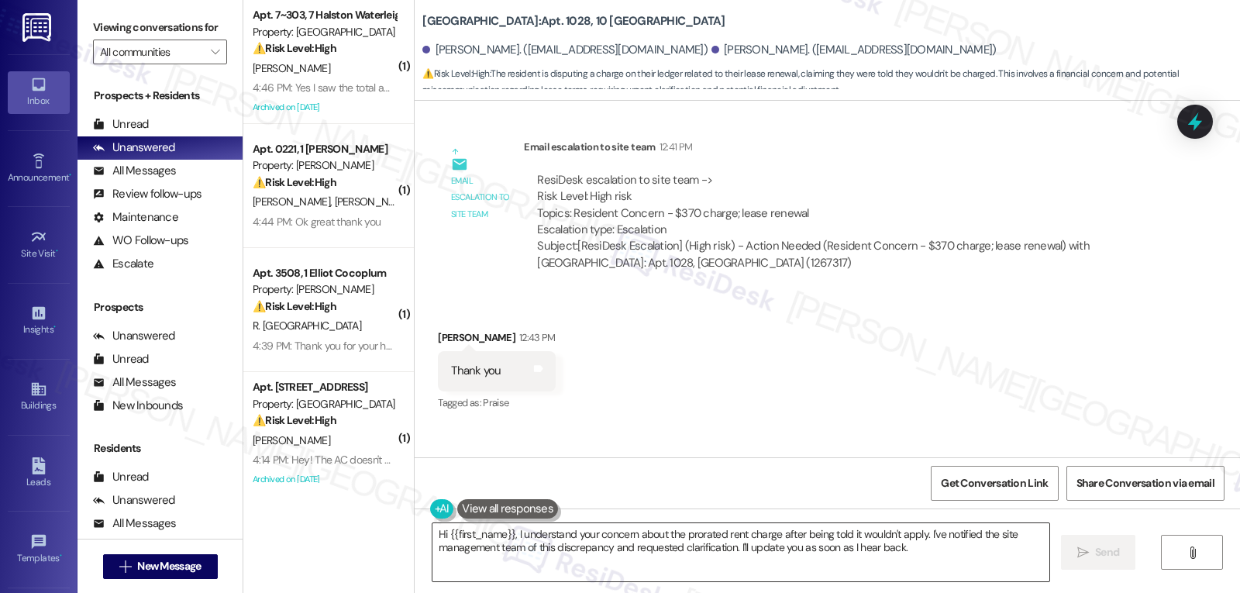
click at [495, 546] on textarea "Hi {{first_name}}, I understand your concern about the prorated rent charge aft…" at bounding box center [741, 552] width 617 height 58
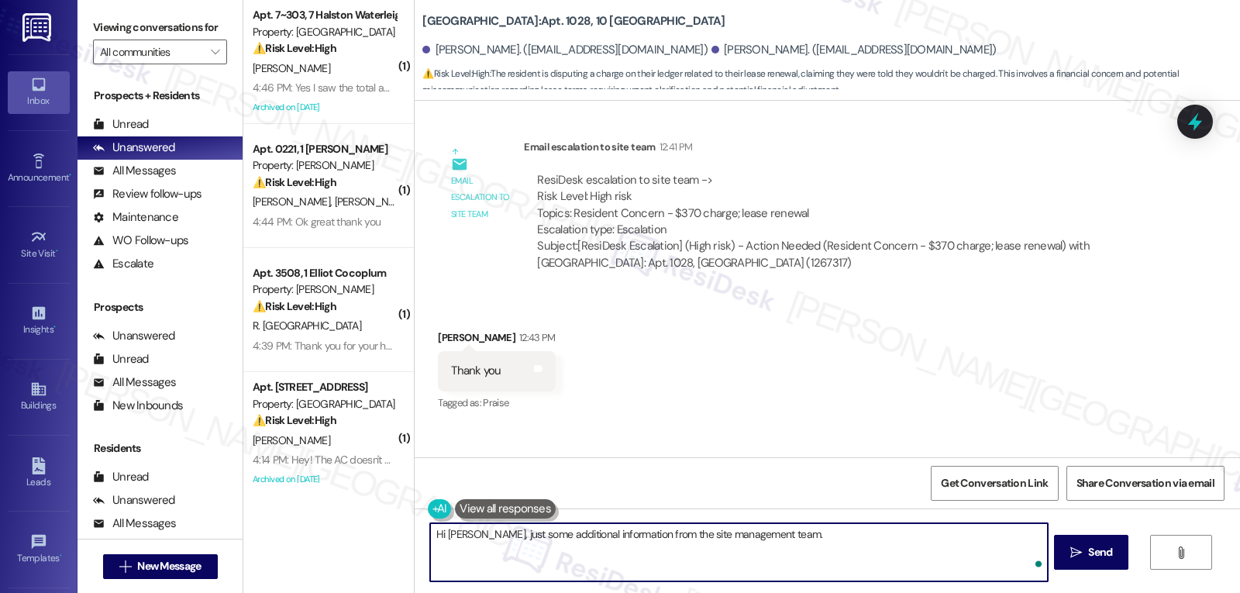
paste textarea "The $370 is the prorated rent for your new lease starting [DATE]. Your current …"
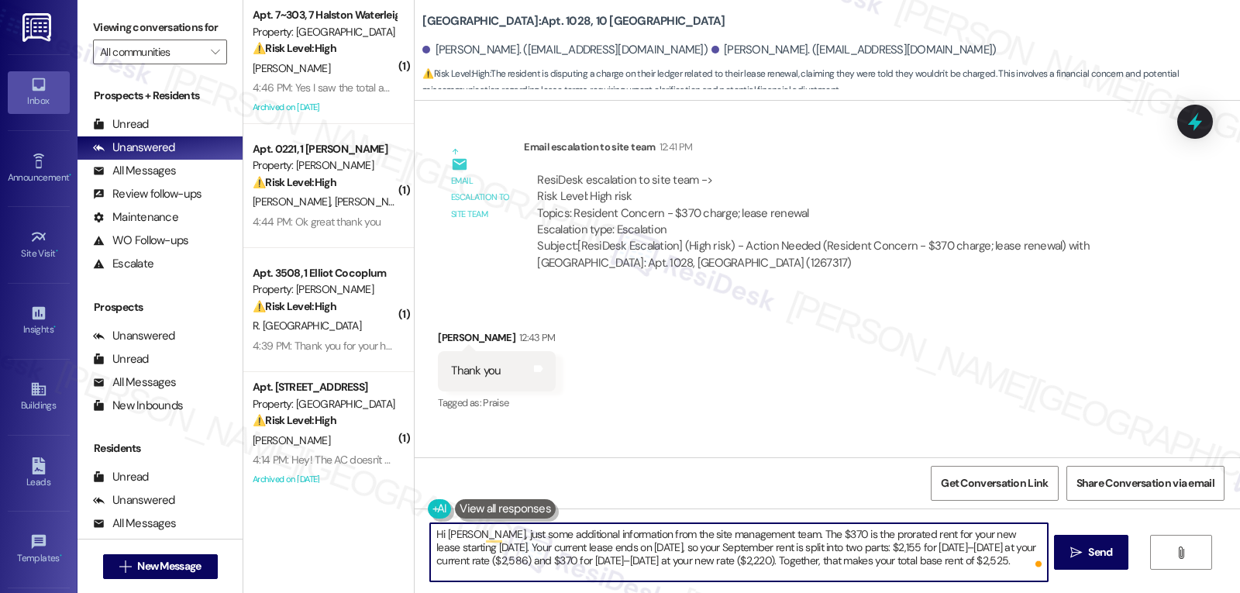
click at [1005, 564] on textarea "Hi [PERSON_NAME], just some additional information from the site management tea…" at bounding box center [738, 552] width 617 height 58
type textarea "Hi [PERSON_NAME], just some additional information from the site management tea…"
click at [1109, 554] on span "Send" at bounding box center [1100, 552] width 24 height 16
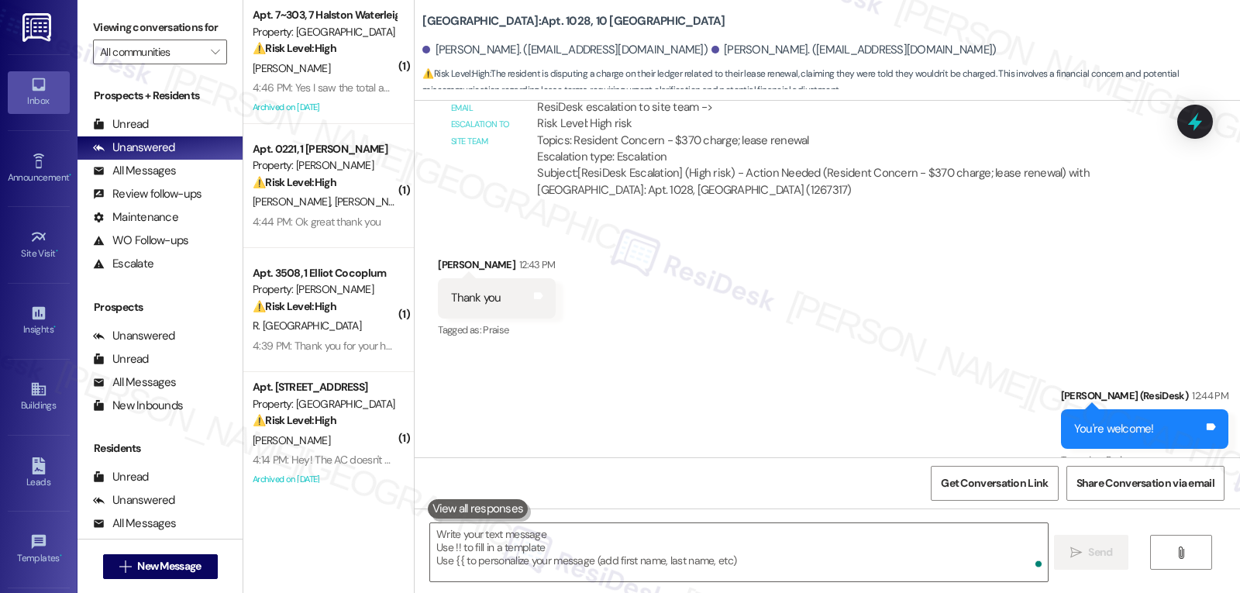
scroll to position [12312, 0]
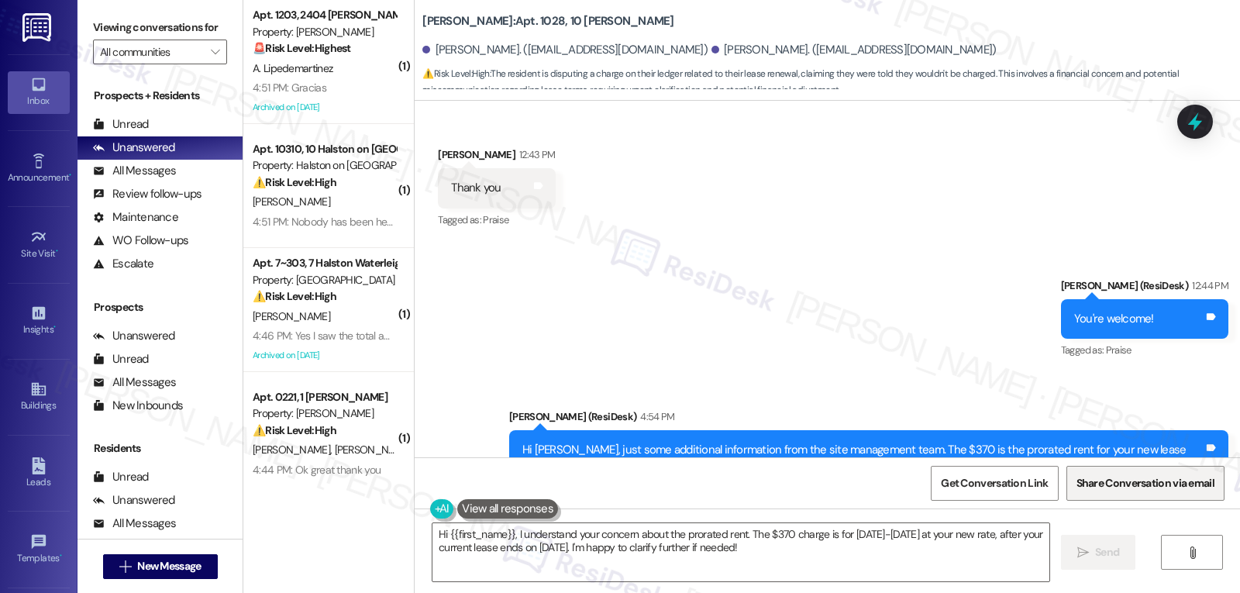
scroll to position [12442, 0]
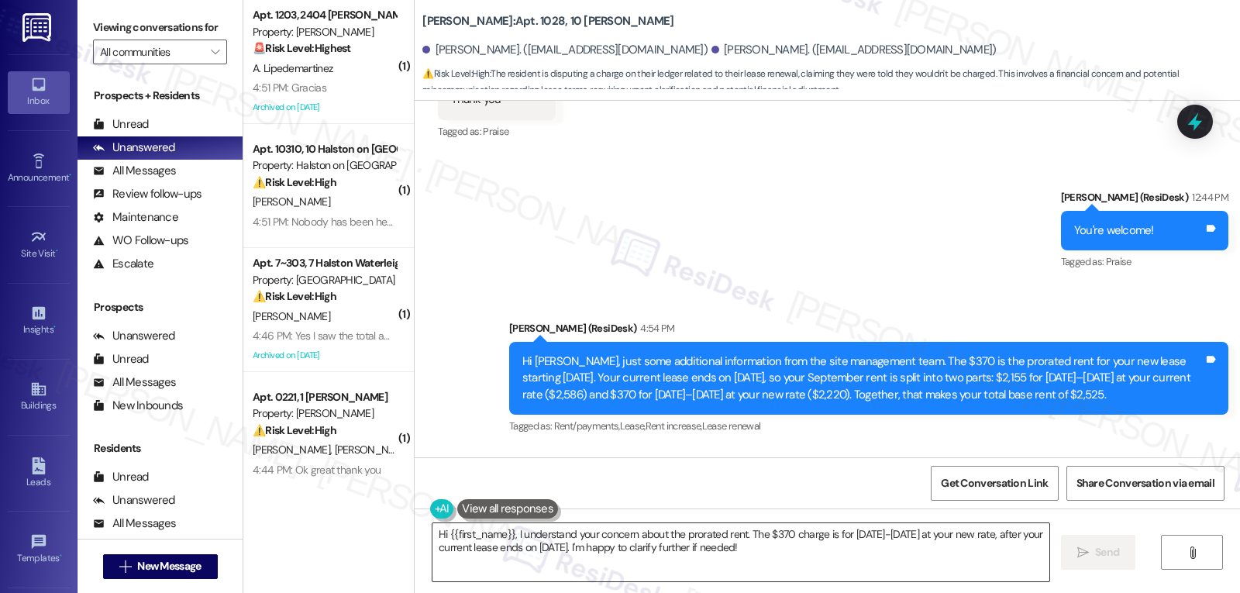
click at [732, 549] on textarea "Hi {{first_name}}, I understand your concern about the prorated rent. The $370 …" at bounding box center [741, 552] width 617 height 58
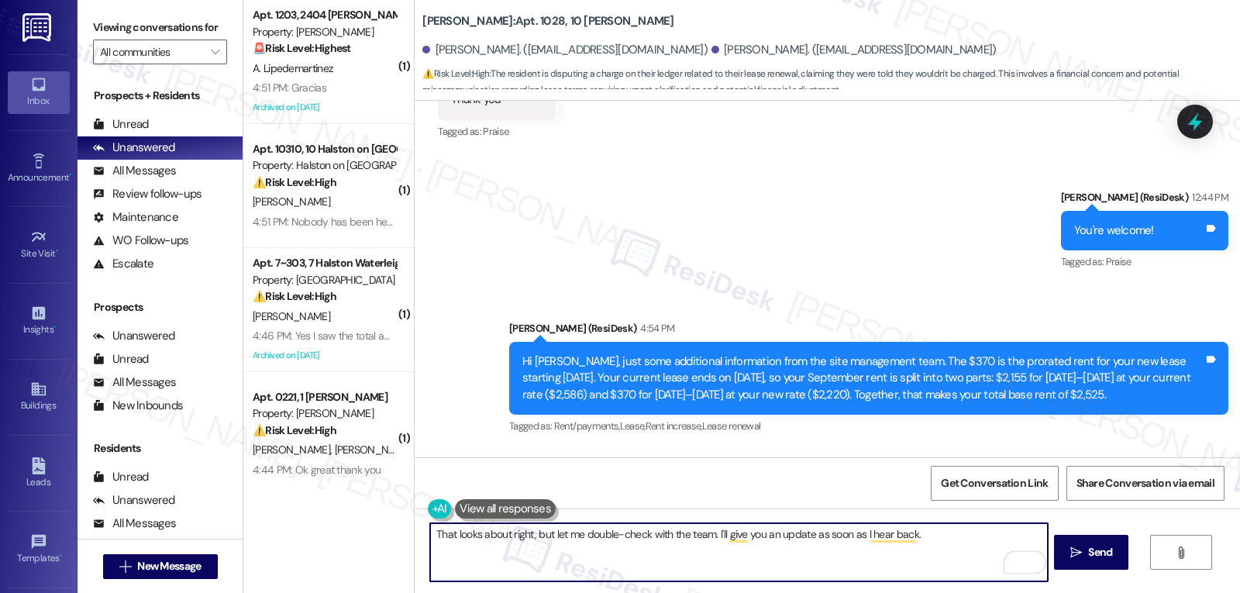
click at [939, 569] on textarea "That looks about right, but let me double-check with the team. I'll give you an…" at bounding box center [738, 552] width 617 height 58
type textarea "That looks about right, but let me double-check with the team. I'll give you an…"
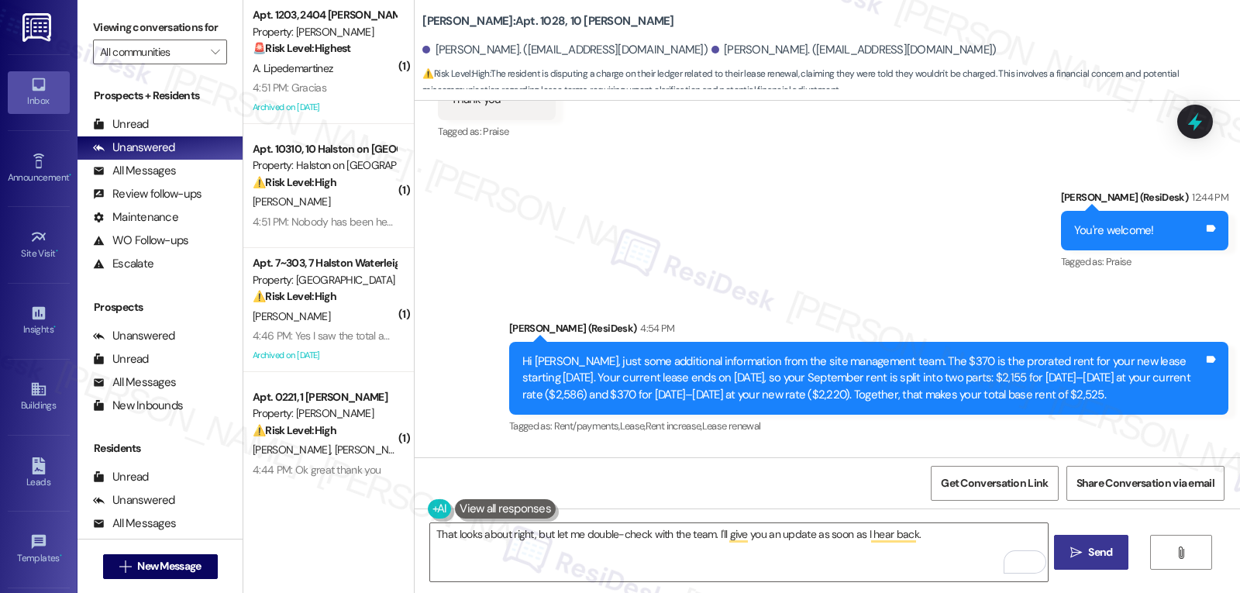
click at [1107, 551] on span "Send" at bounding box center [1100, 552] width 24 height 16
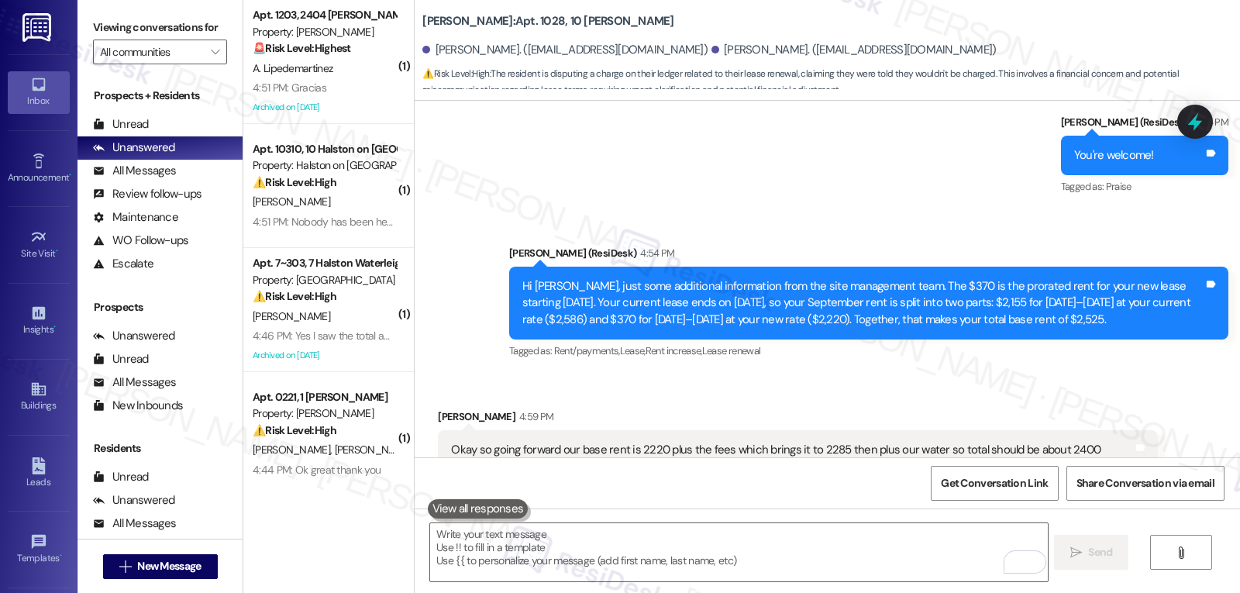
scroll to position [12551, 0]
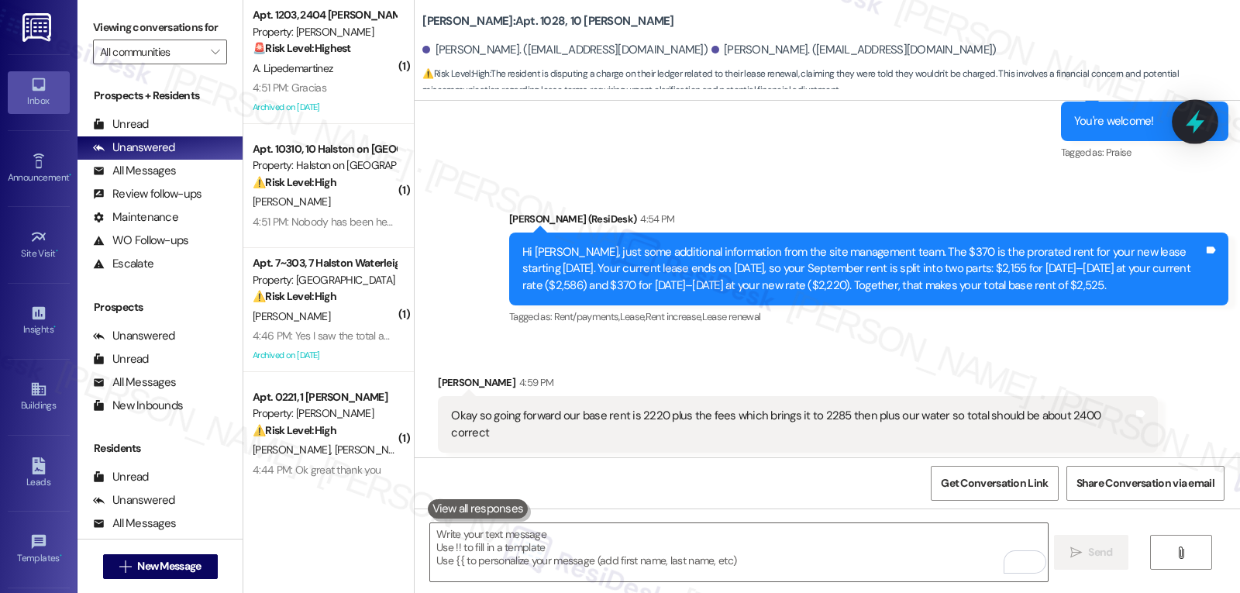
click at [1116, 130] on icon at bounding box center [1195, 122] width 26 height 26
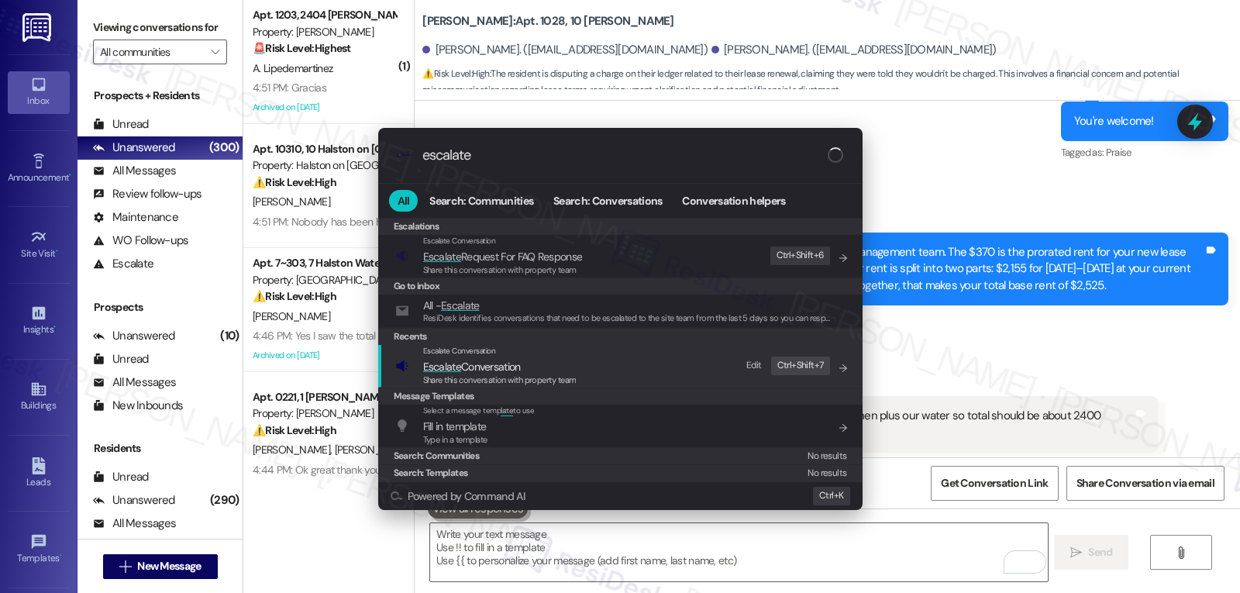
type input "escalate"
click at [457, 371] on span "Escalate" at bounding box center [442, 367] width 38 height 14
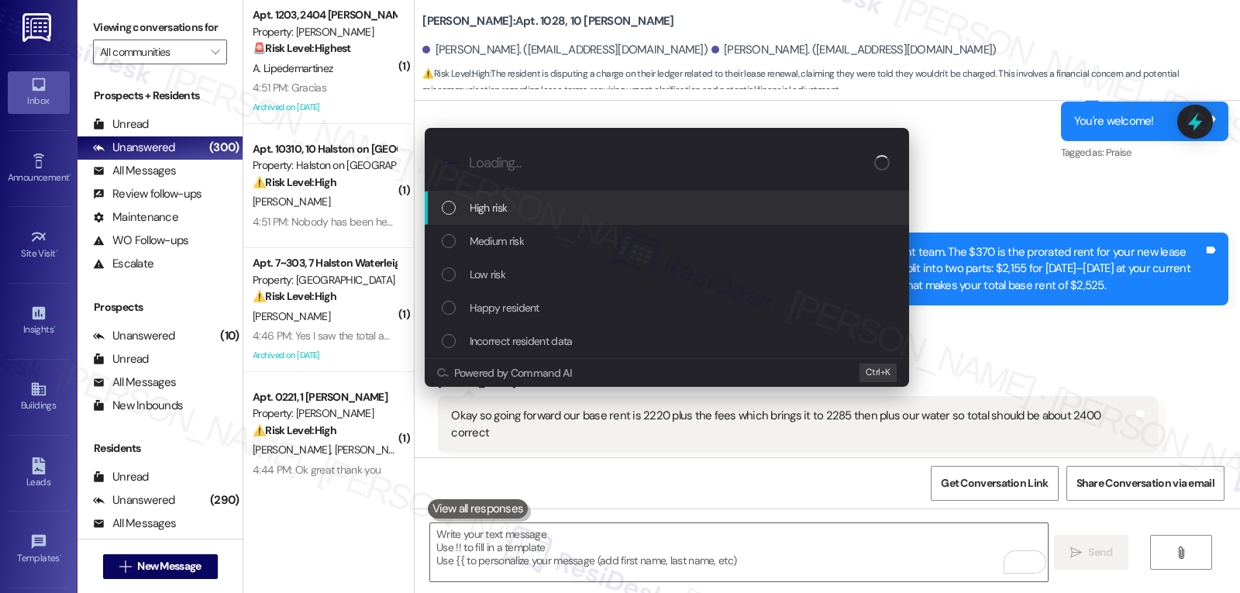
click at [520, 211] on div "High risk" at bounding box center [669, 207] width 454 height 17
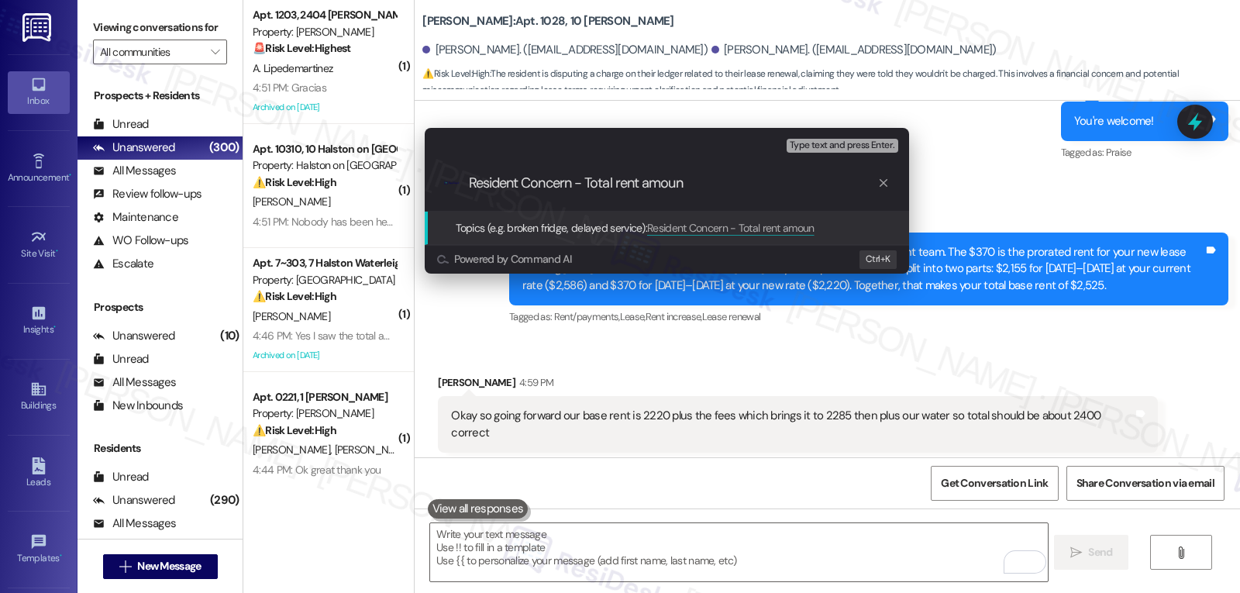
type input "Resident Concern - Total rent amount"
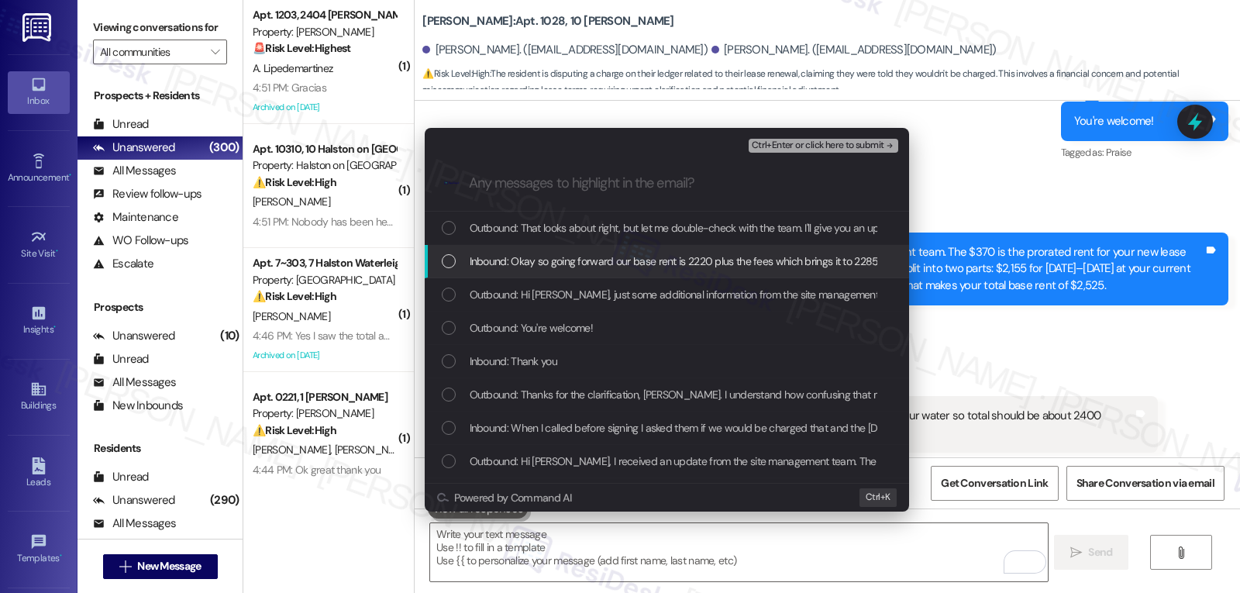
drag, startPoint x: 537, startPoint y: 272, endPoint x: 560, endPoint y: 273, distance: 22.5
click at [538, 271] on div "Inbound: Okay so going forward our base rent is 2220 plus the fees which brings…" at bounding box center [667, 261] width 485 height 33
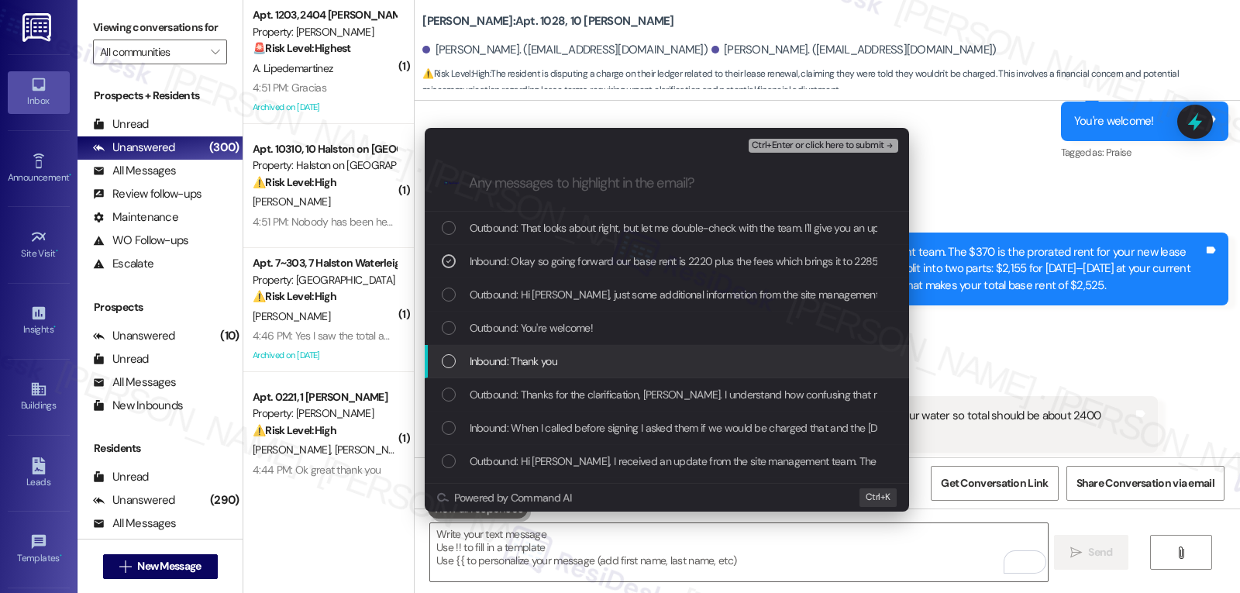
click at [667, 366] on div "Inbound: Thank you" at bounding box center [669, 361] width 454 height 17
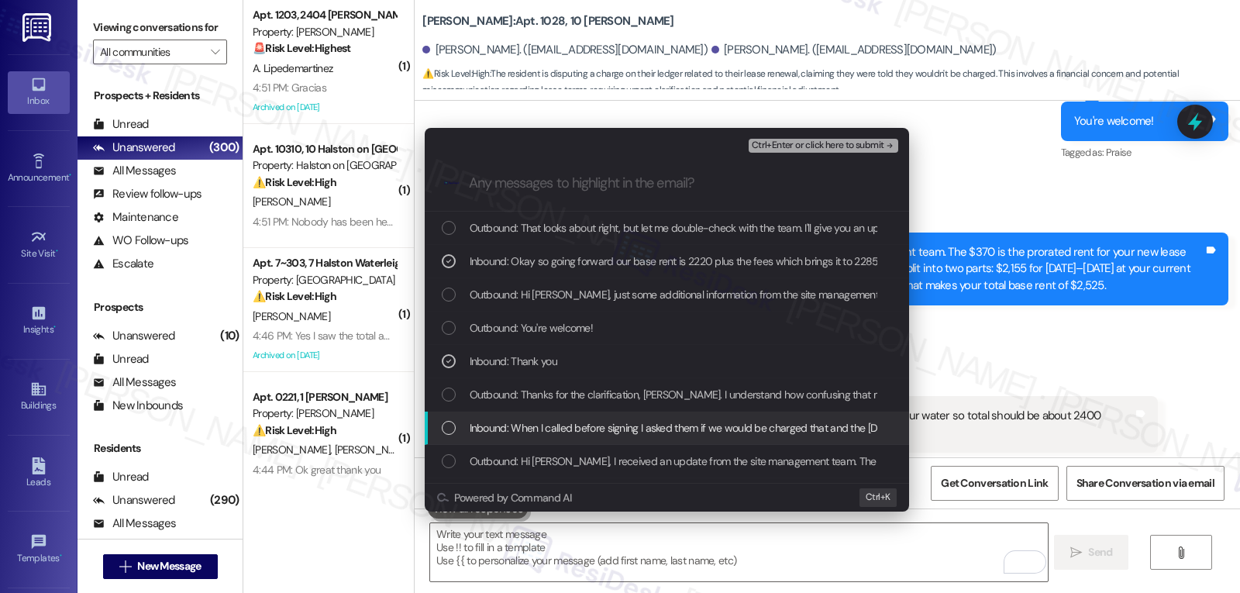
click at [575, 442] on div "Inbound: When I called before signing I asked them if we would be charged that …" at bounding box center [667, 428] width 485 height 33
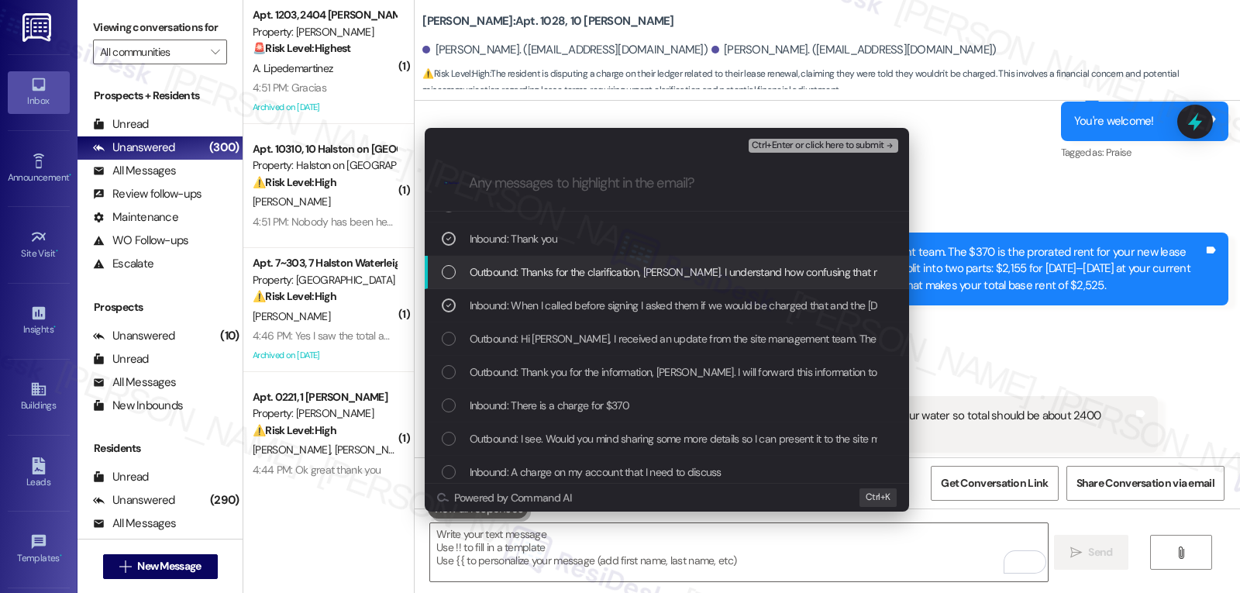
scroll to position [155, 0]
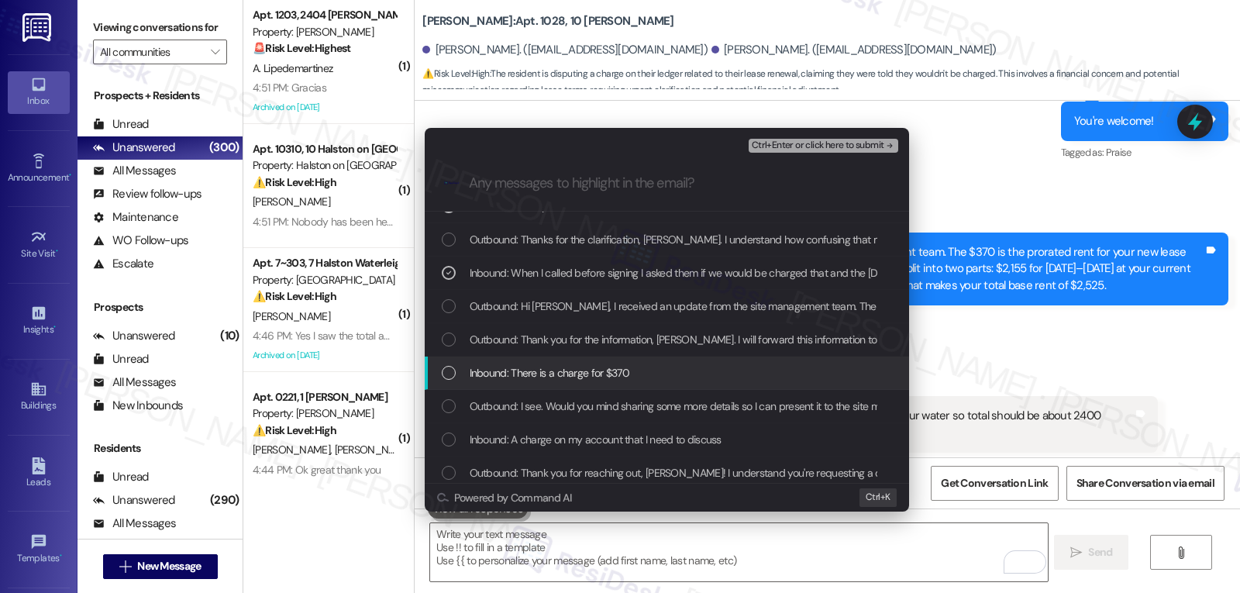
click at [443, 374] on div "List of options" at bounding box center [449, 373] width 14 height 14
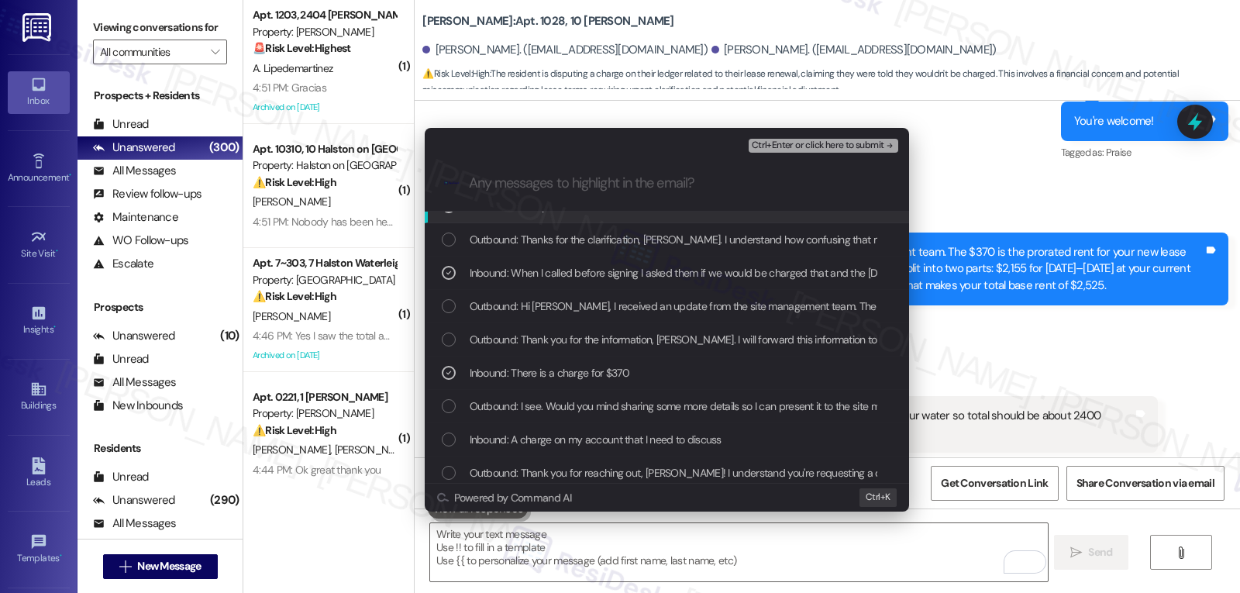
click at [847, 148] on span "Ctrl+Enter or click here to submit" at bounding box center [818, 145] width 133 height 11
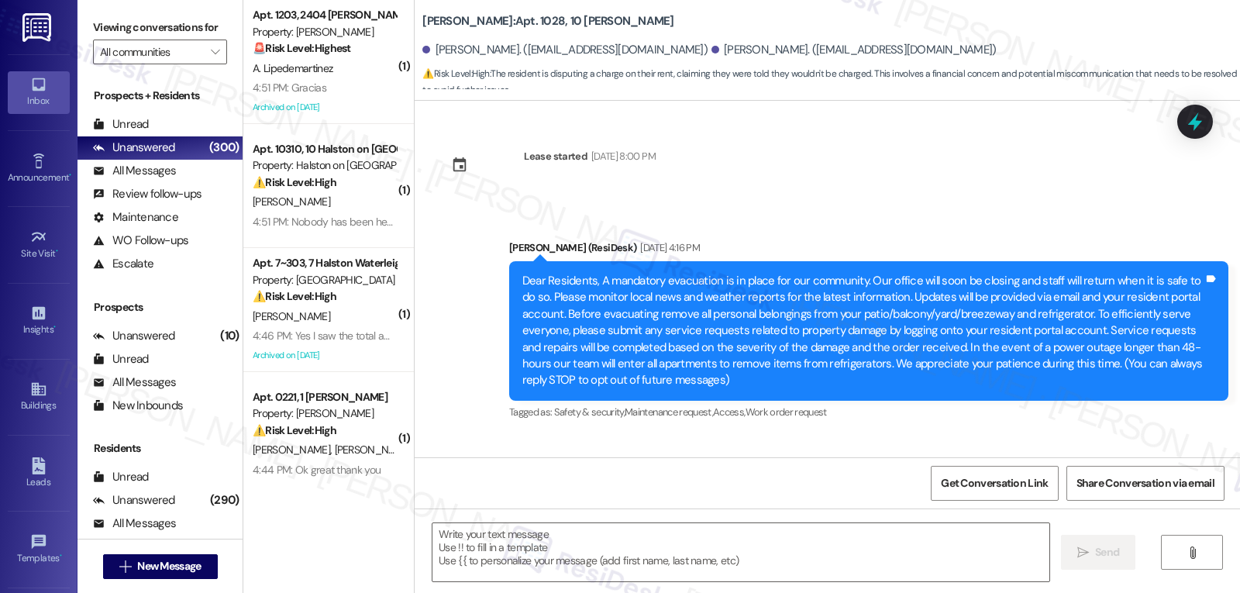
type textarea "Fetching suggested responses. Please feel free to read through the conversation…"
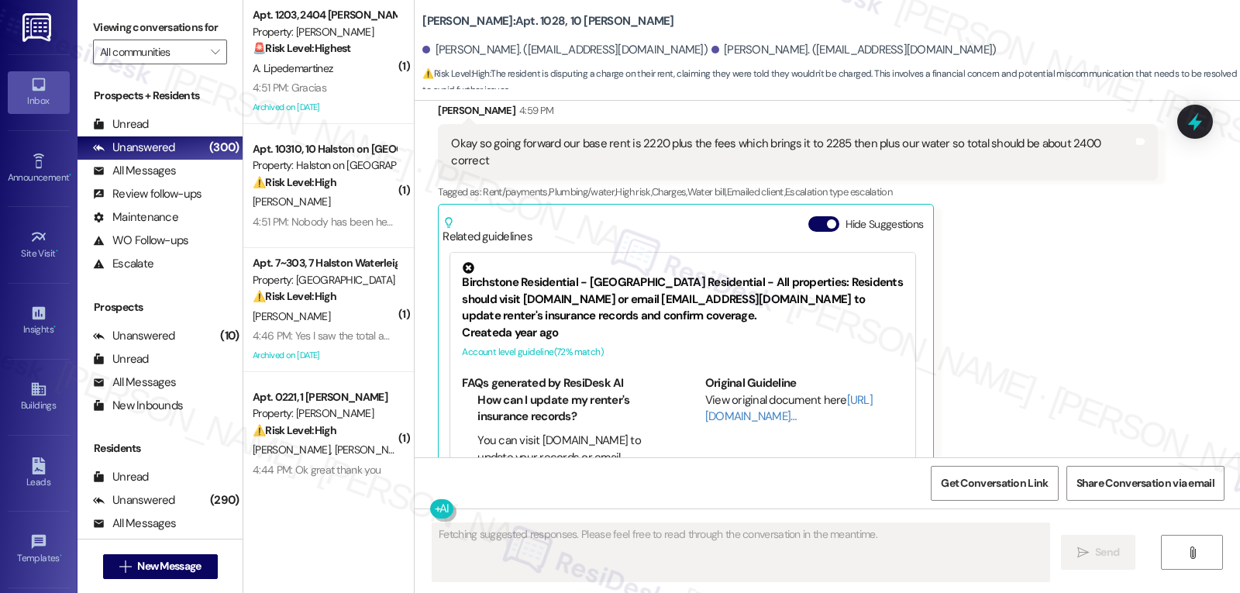
scroll to position [12880, 0]
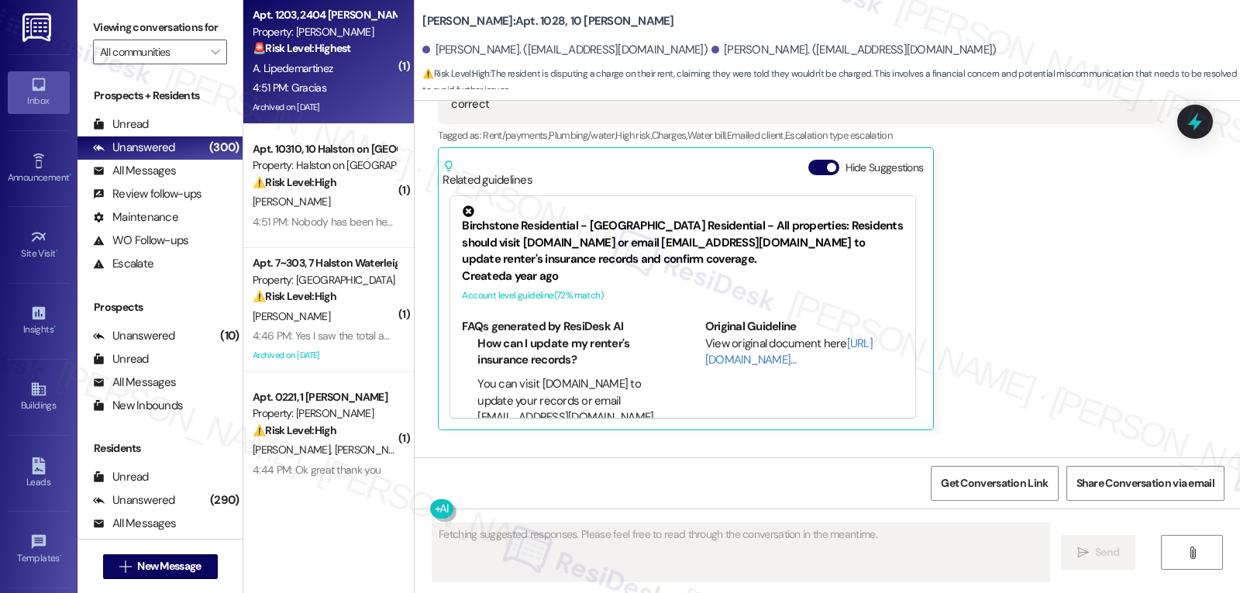
click at [335, 104] on div "Archived on 08/12/2025" at bounding box center [324, 107] width 147 height 19
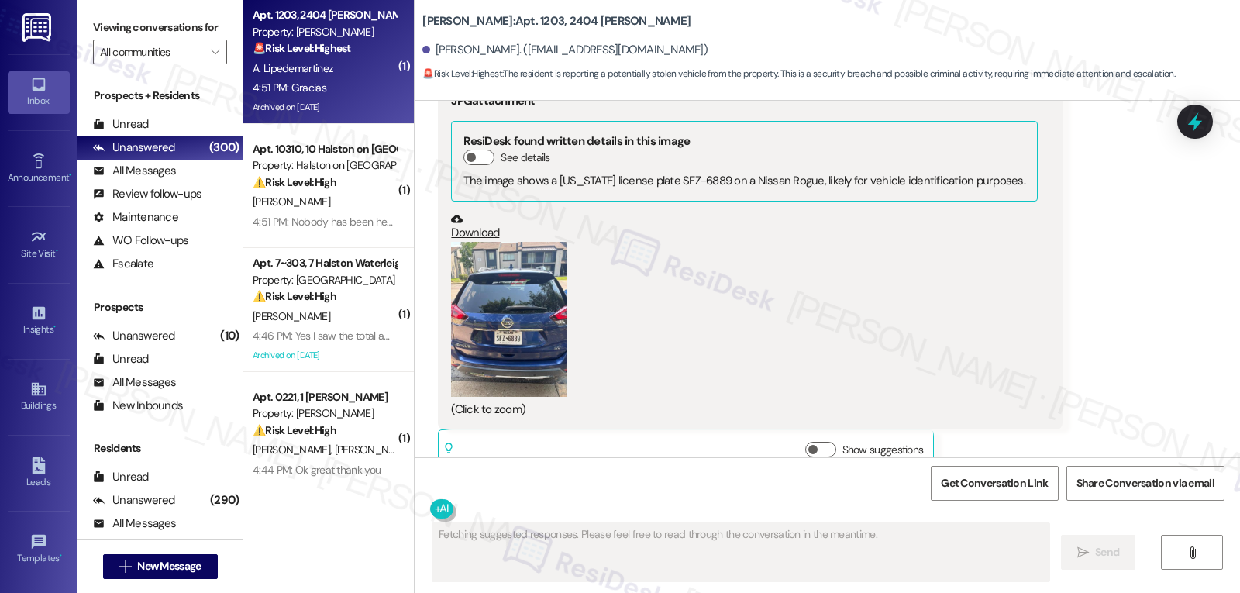
scroll to position [39406, 0]
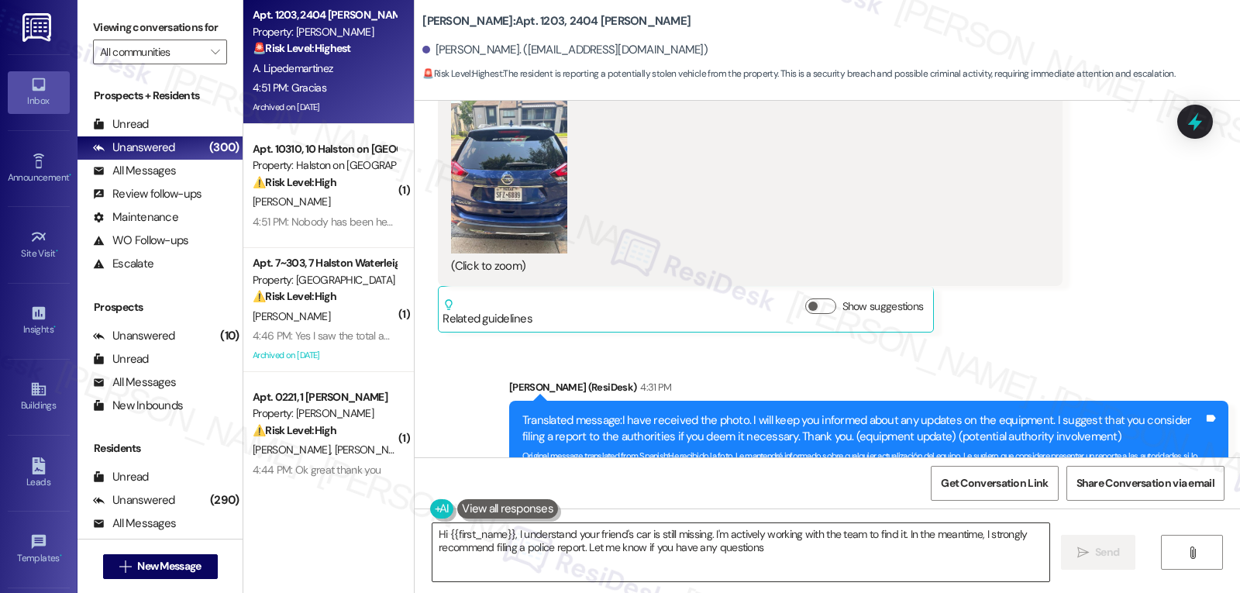
type textarea "Hi {{first_name}}, I understand your friend's car is still missing. I'm activel…"
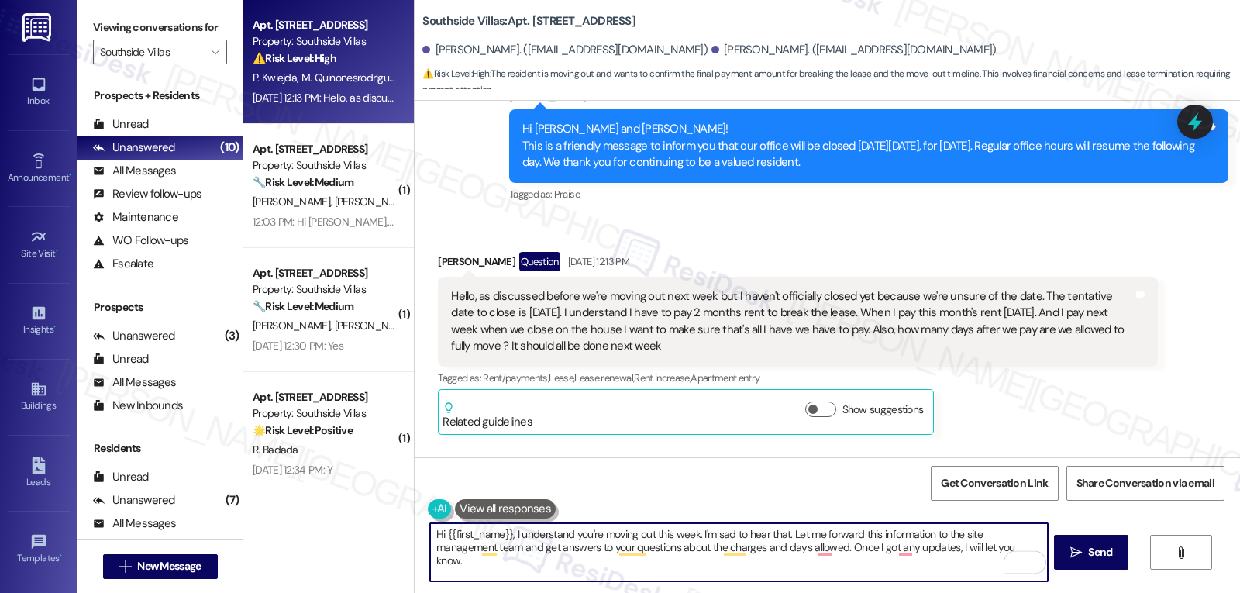
scroll to position [7275, 0]
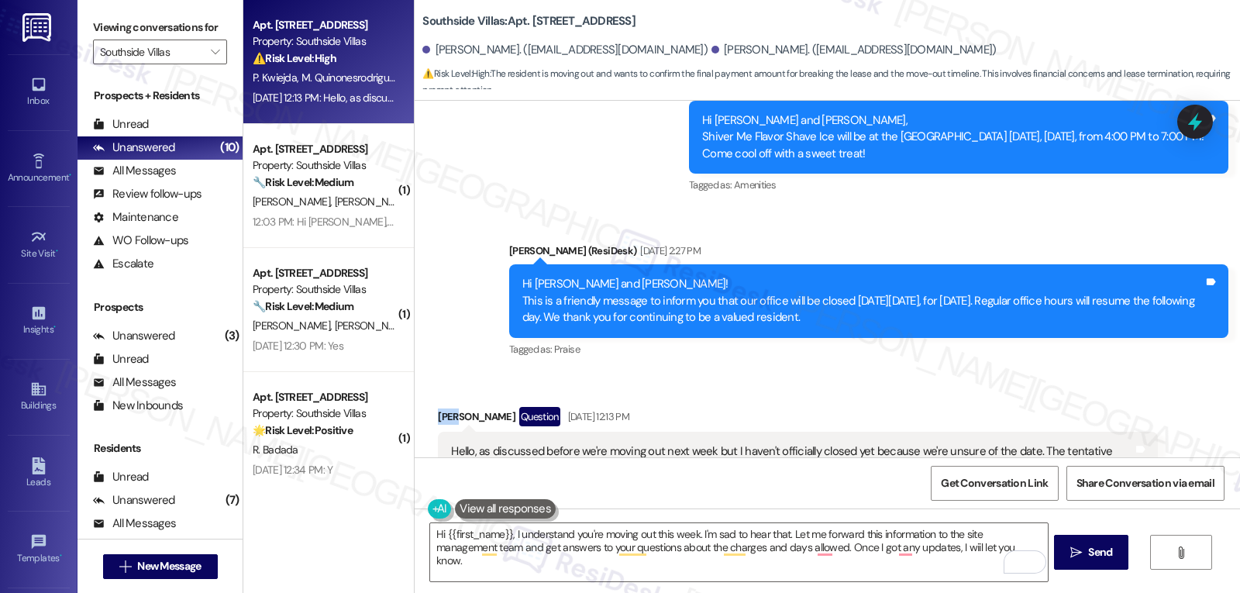
drag, startPoint x: 434, startPoint y: 288, endPoint x: 418, endPoint y: 288, distance: 16.3
click at [426, 395] on div "Received via SMS [PERSON_NAME] Question [DATE] 12:13 PM Hello, as discussed bef…" at bounding box center [797, 498] width 743 height 206
copy div "Mia"
click at [443, 536] on textarea "Hi {{first_name}}, I understand you're moving out this week. I'm sad to hear th…" at bounding box center [738, 552] width 617 height 58
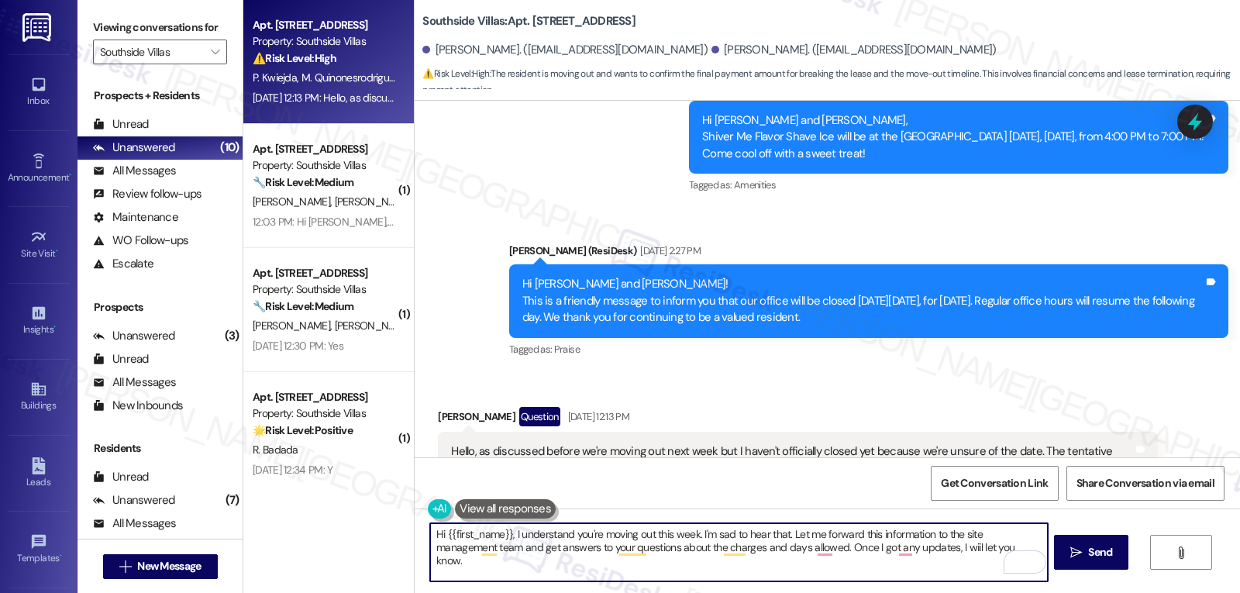
paste textarea "Mia"
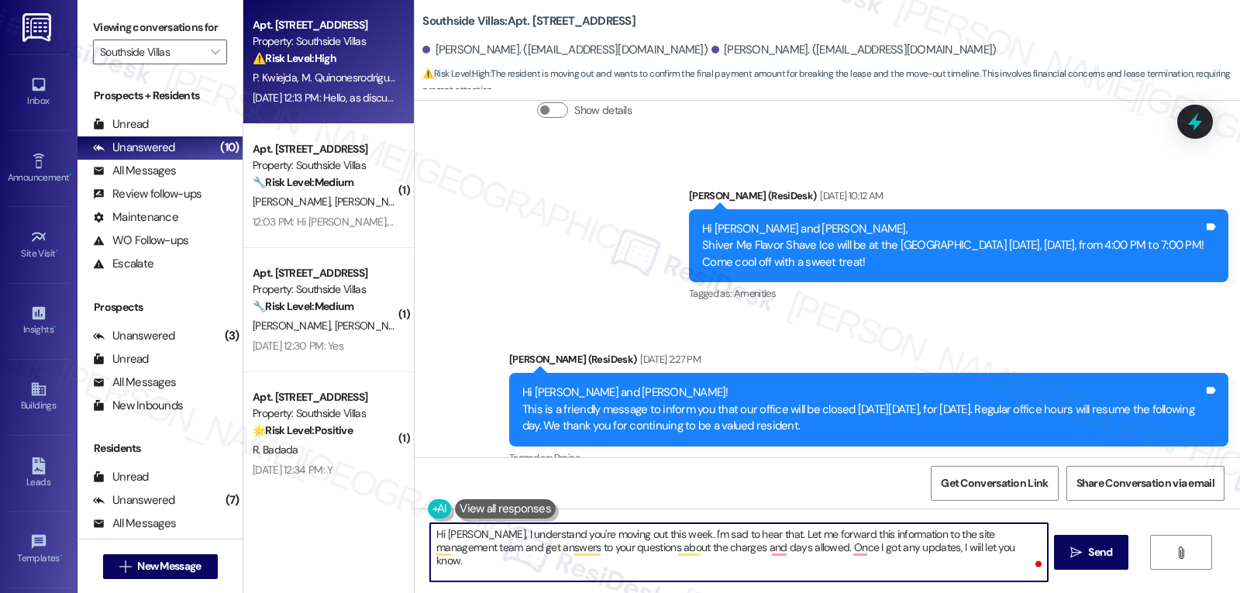
scroll to position [7120, 0]
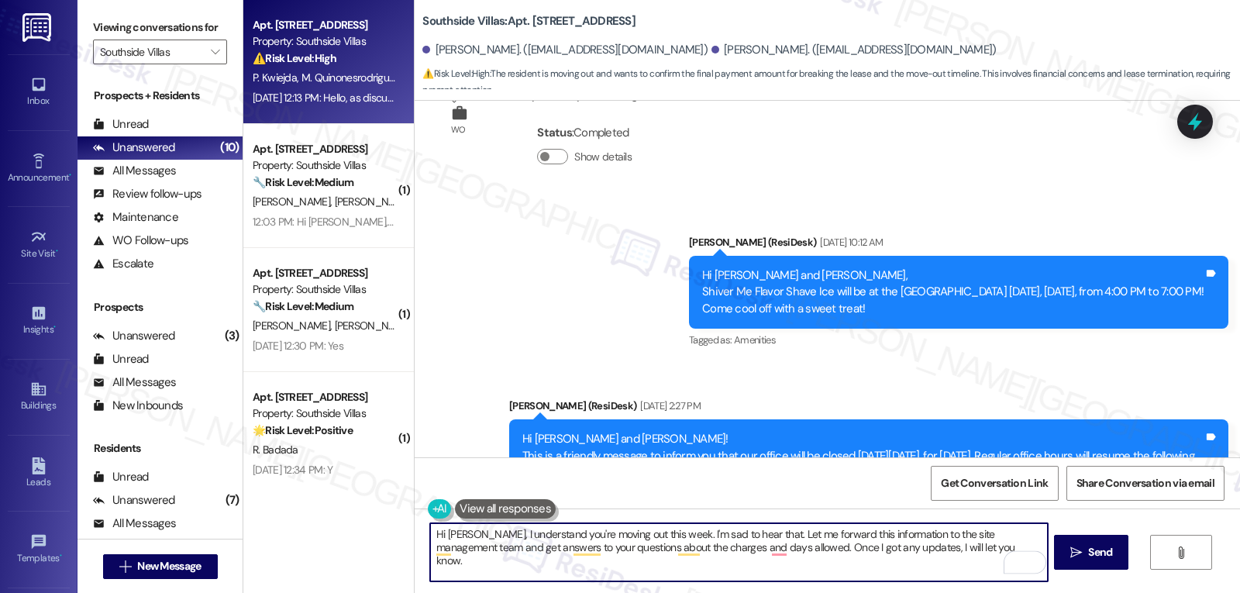
click at [951, 574] on textarea "Hi [PERSON_NAME], I understand you're moving out this week. I'm sad to hear tha…" at bounding box center [738, 552] width 617 height 58
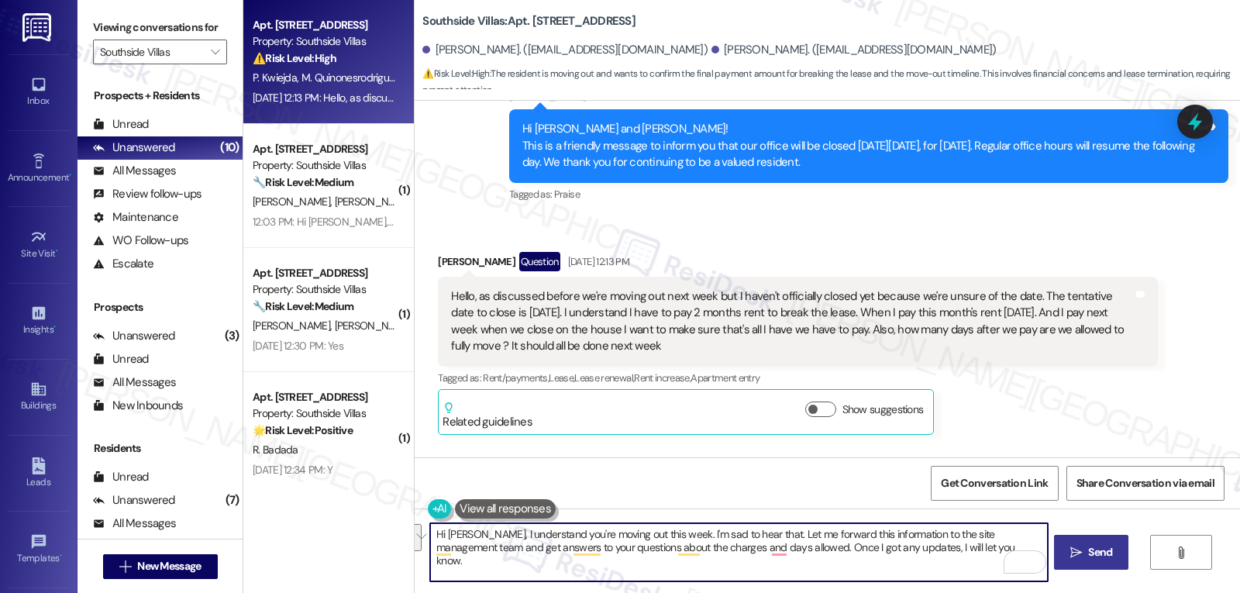
type textarea "Hi [PERSON_NAME], I understand you're moving out this week. I'm sad to hear tha…"
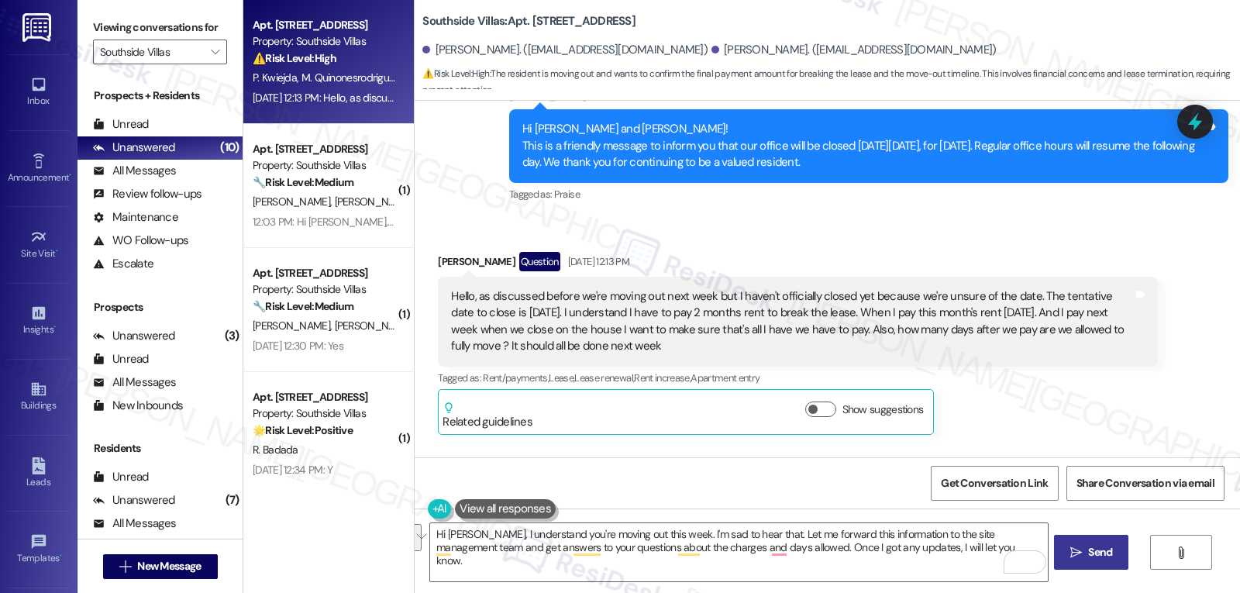
click at [1116, 555] on button " Send" at bounding box center [1091, 552] width 75 height 35
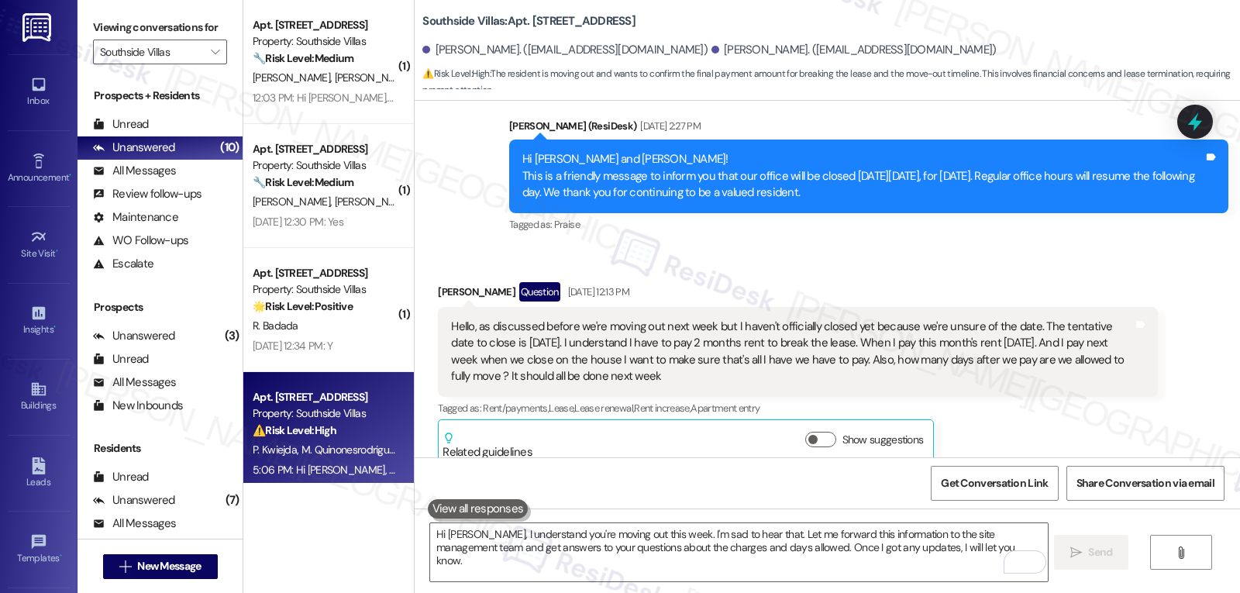
scroll to position [7555, 0]
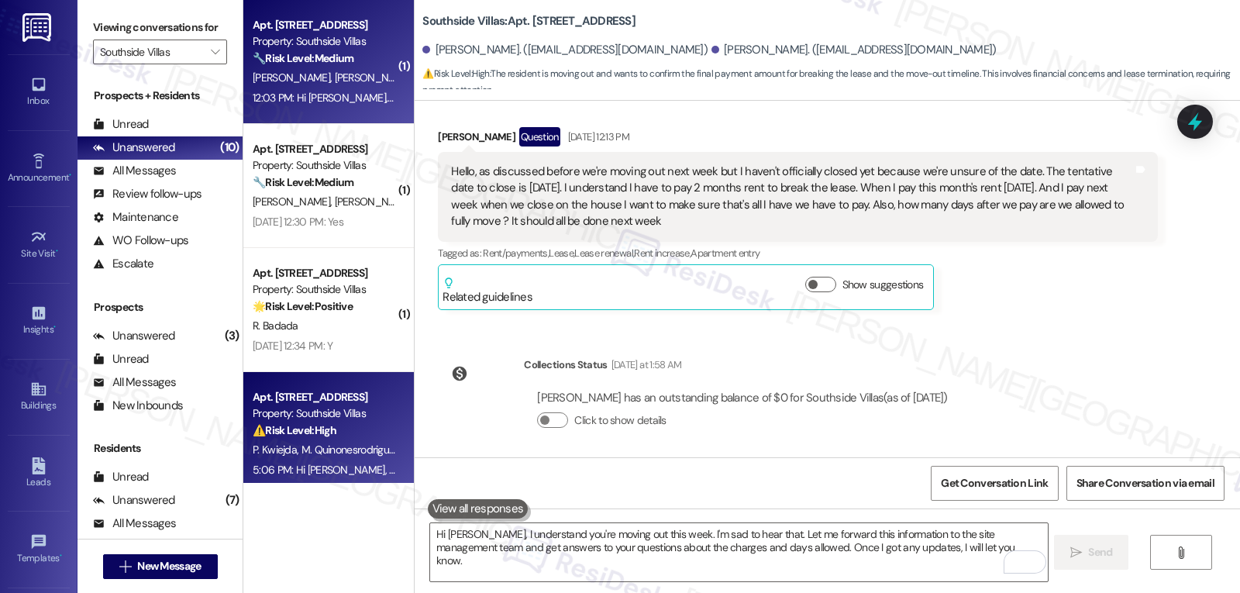
click at [319, 85] on div "[PERSON_NAME] [PERSON_NAME]" at bounding box center [324, 77] width 147 height 19
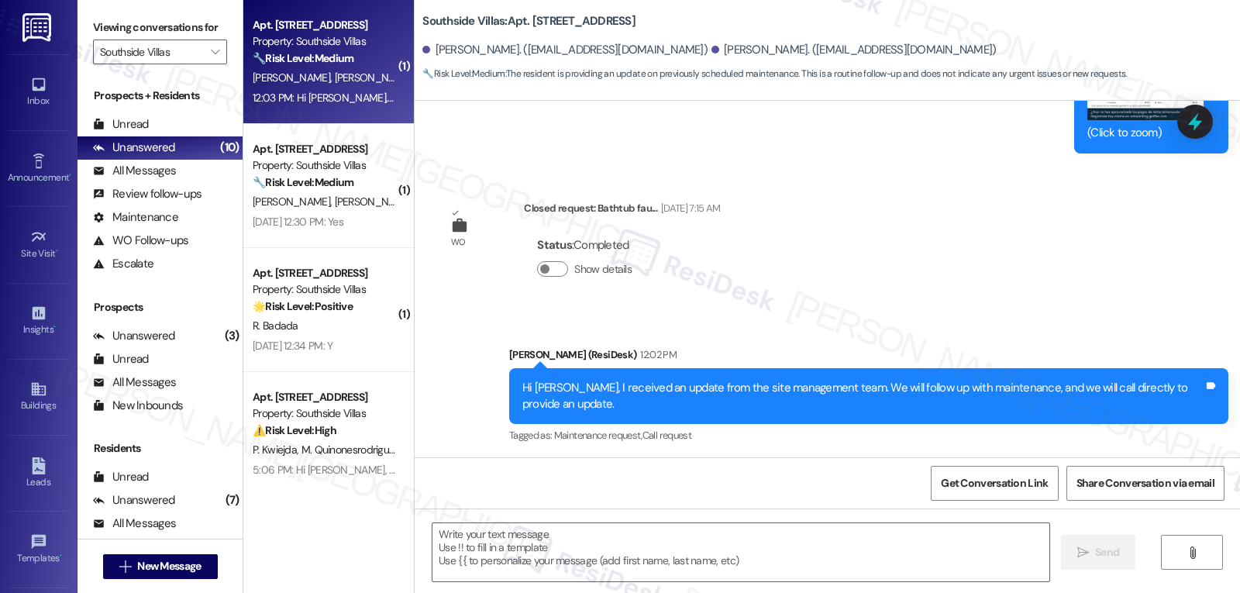
scroll to position [19820, 0]
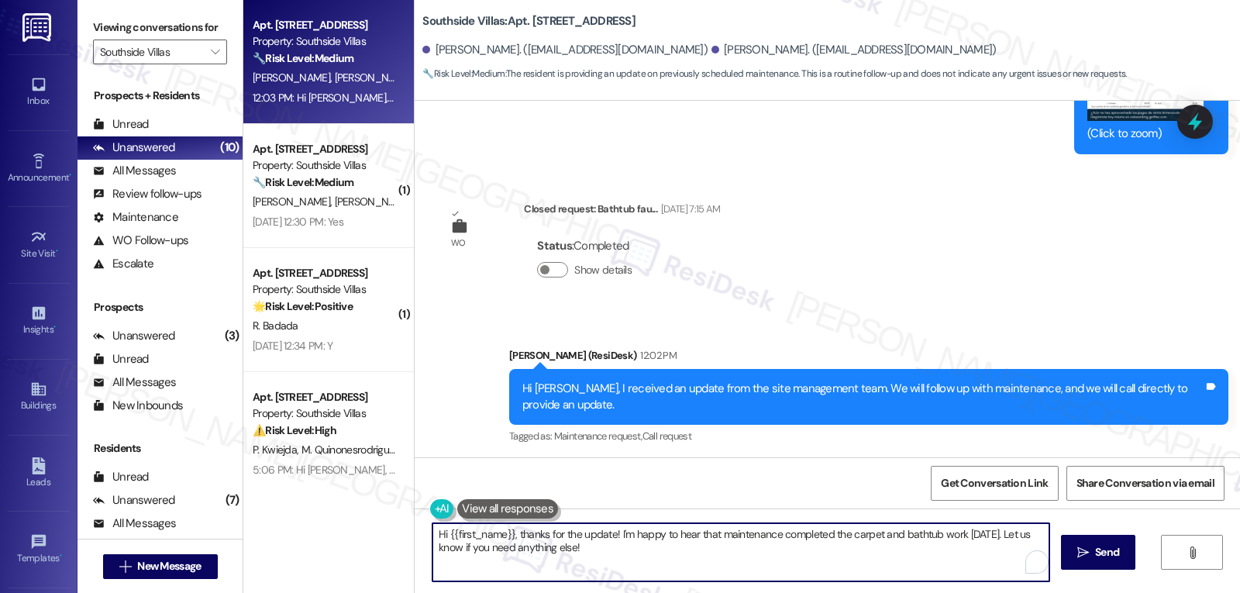
click at [602, 556] on textarea "Hi {{first_name}}, thanks for the update! I'm happy to hear that maintenance co…" at bounding box center [741, 552] width 617 height 58
click at [503, 533] on textarea "Hi {{first_name}}, thanks for the update! I'm happy to hear that maintenance co…" at bounding box center [738, 552] width 617 height 58
click at [738, 554] on textarea "[PERSON_NAME], thanks for the update! I'm happy to hear that maintenance comple…" at bounding box center [738, 552] width 617 height 58
type textarea "[PERSON_NAME], thanks for the update! I'm happy to hear that maintenance comple…"
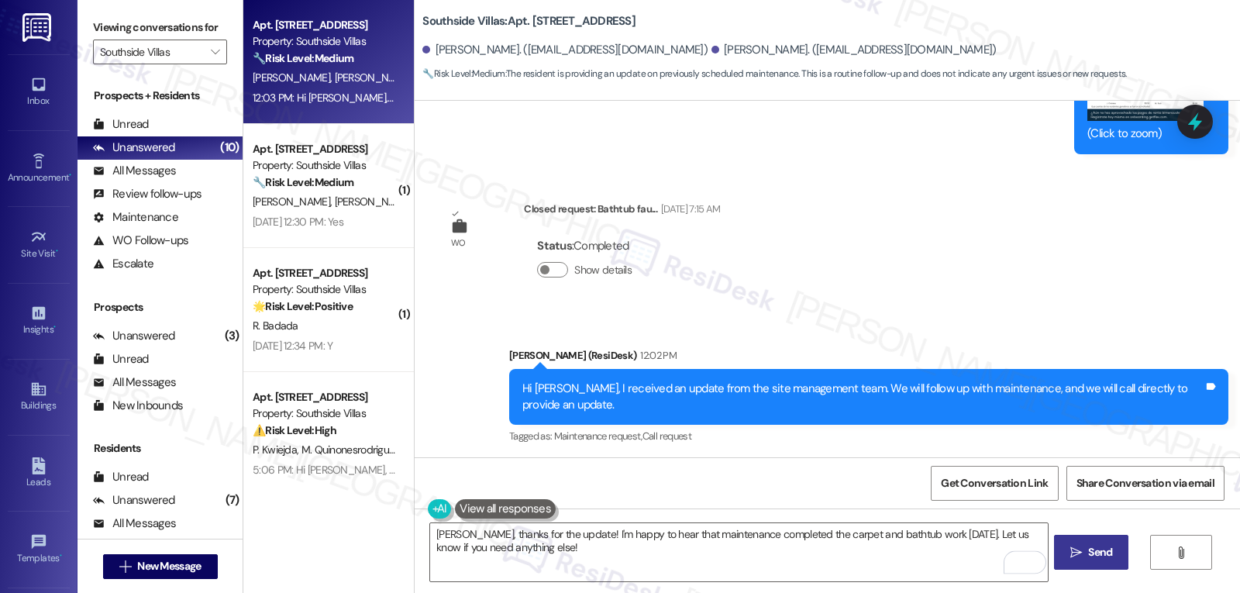
click at [1088, 561] on button " Send" at bounding box center [1091, 552] width 75 height 35
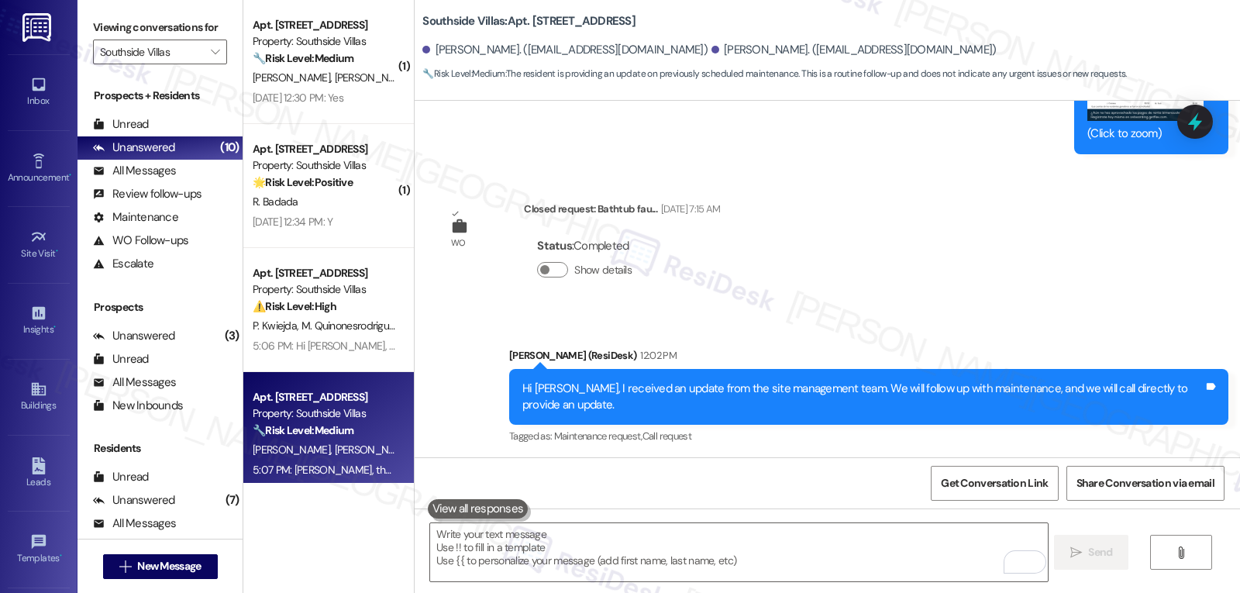
scroll to position [19945, 0]
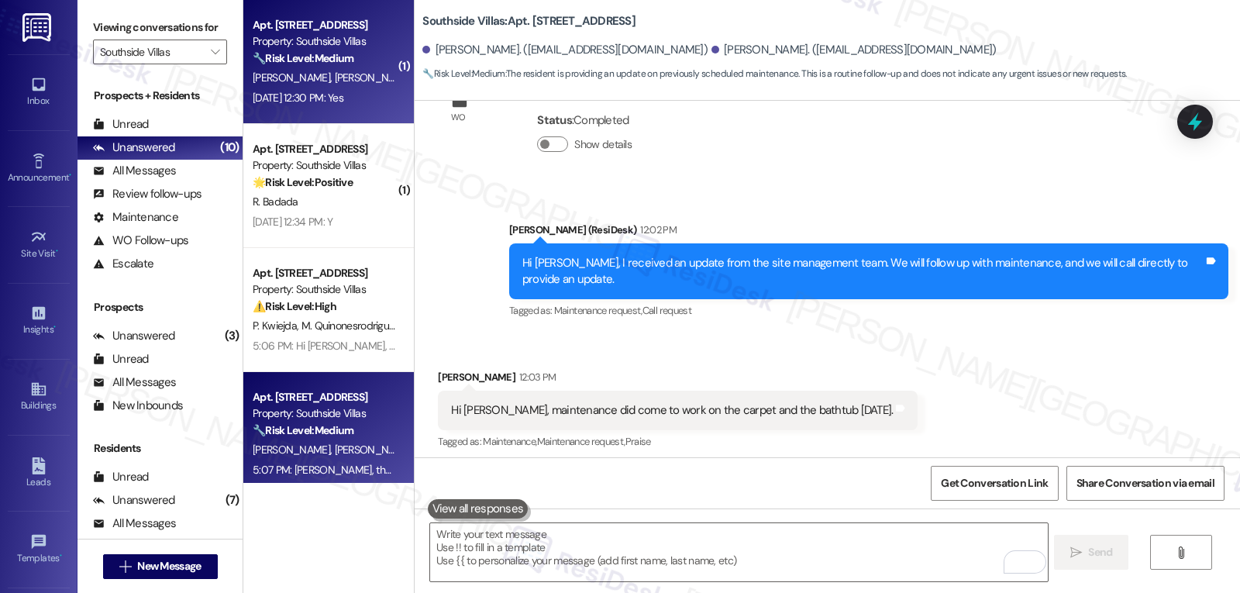
click at [316, 85] on div "[PERSON_NAME] [PERSON_NAME] [PERSON_NAME]" at bounding box center [324, 77] width 147 height 19
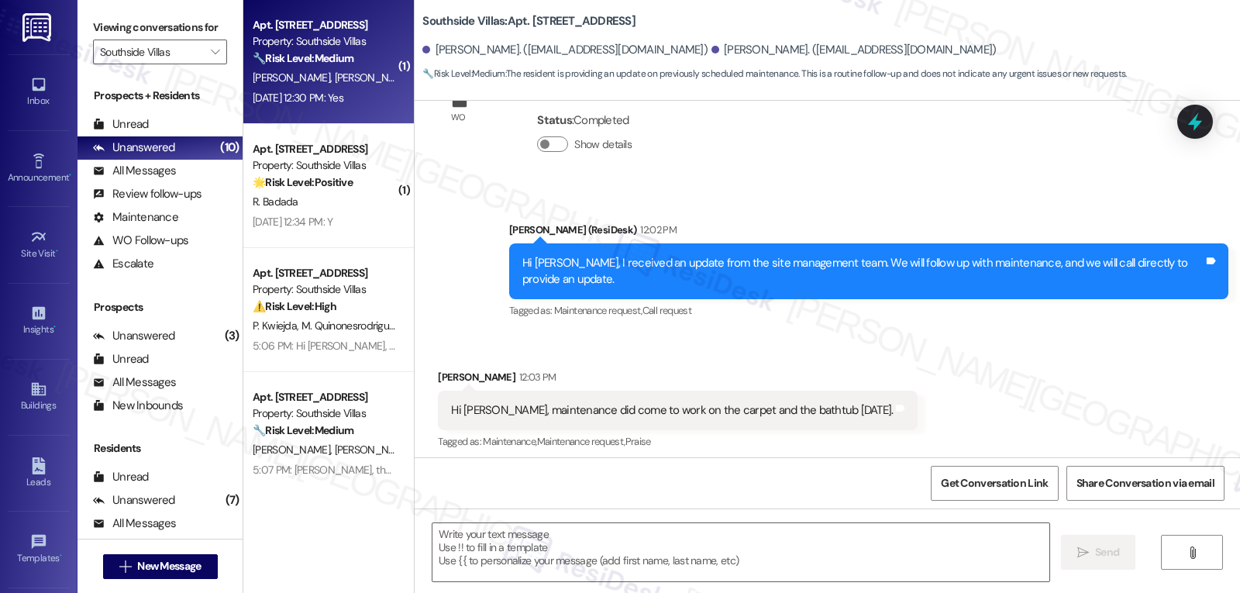
type textarea "Fetching suggested responses. Please feel free to read through the conversation…"
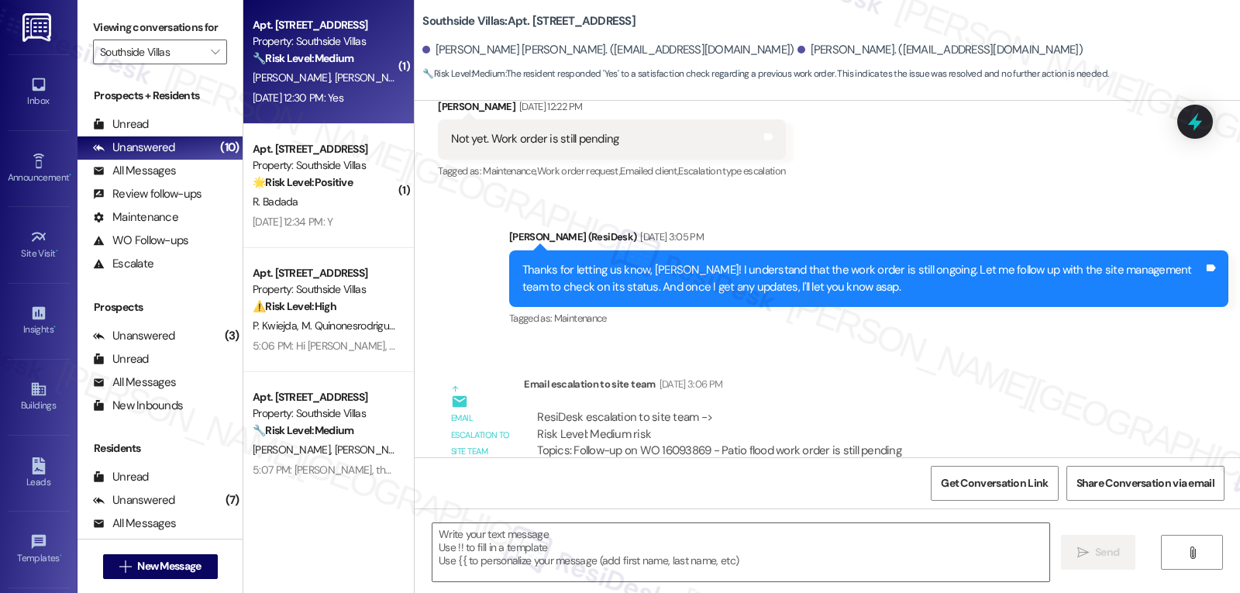
type textarea "Fetching suggested responses. Please feel free to read through the conversation…"
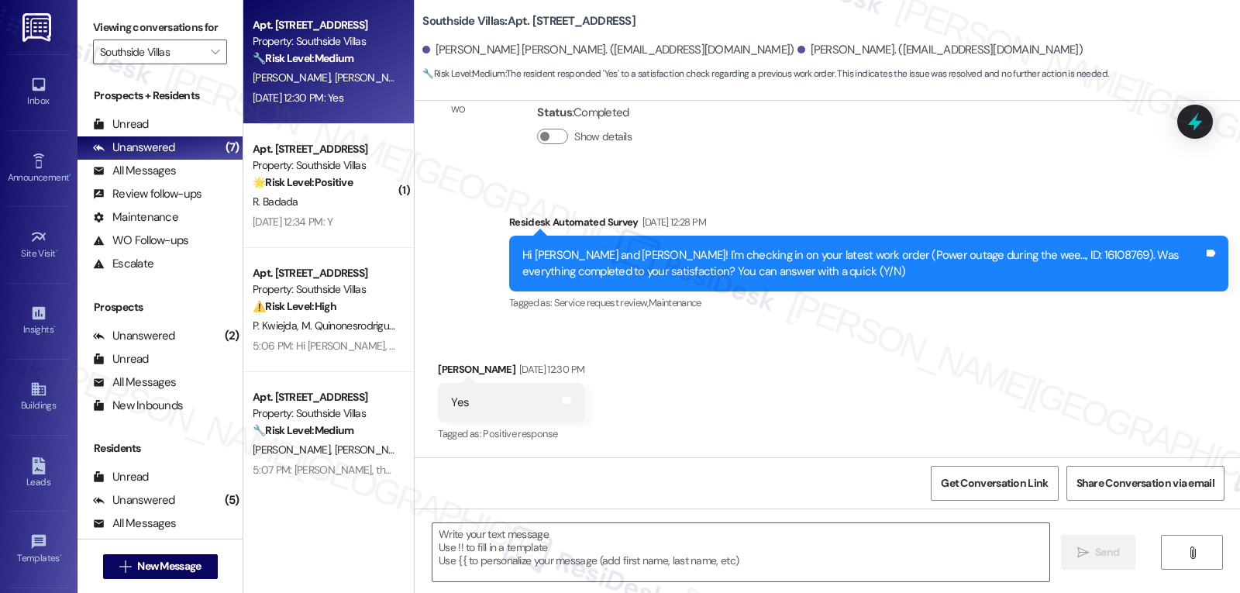
scroll to position [1248, 0]
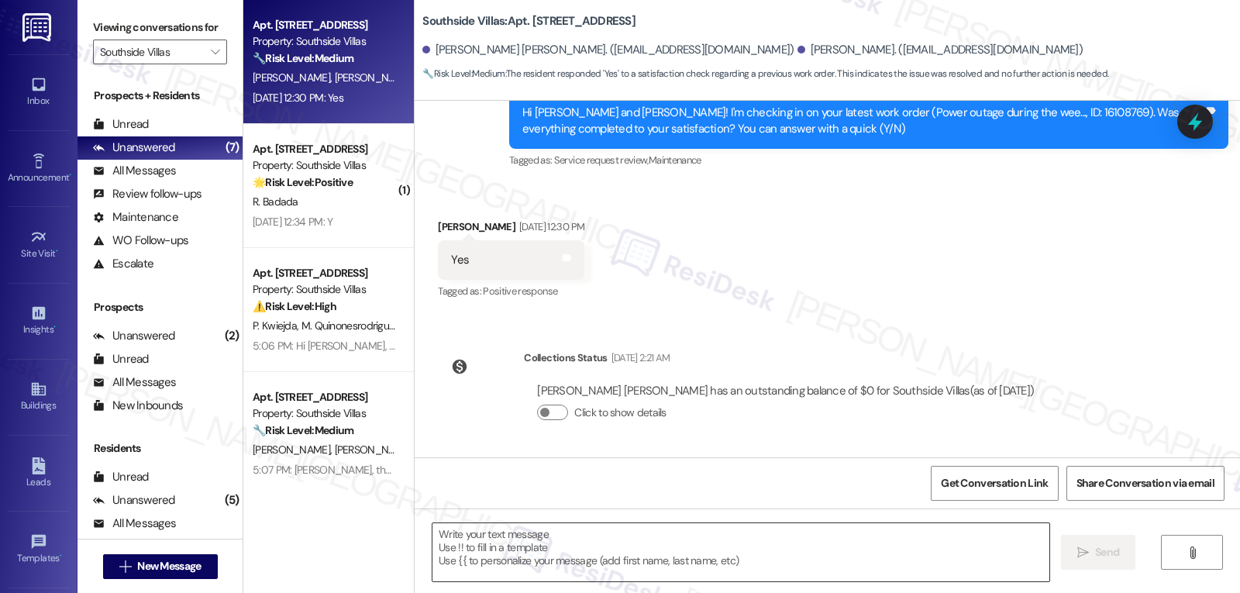
click at [681, 567] on textarea at bounding box center [741, 552] width 617 height 58
click at [616, 558] on textarea "To enrich screen reader interactions, please activate Accessibility in Grammarl…" at bounding box center [738, 552] width 617 height 58
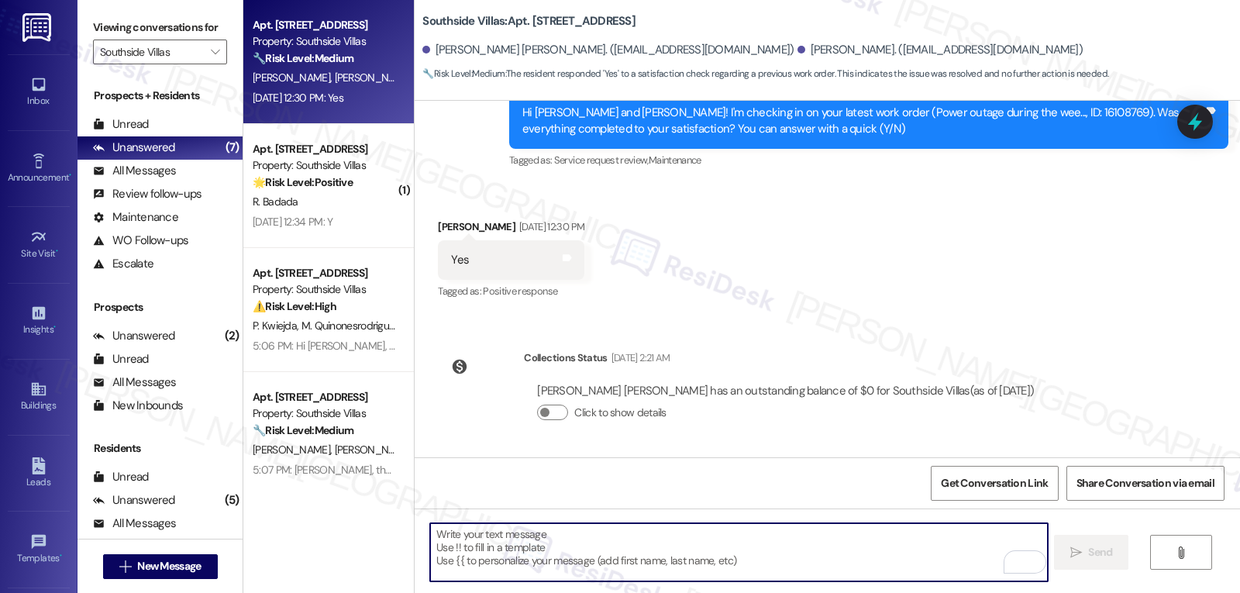
paste textarea "That’s wonderful news, {{first_name}}! Thank you for confirming. Remember, we’r…"
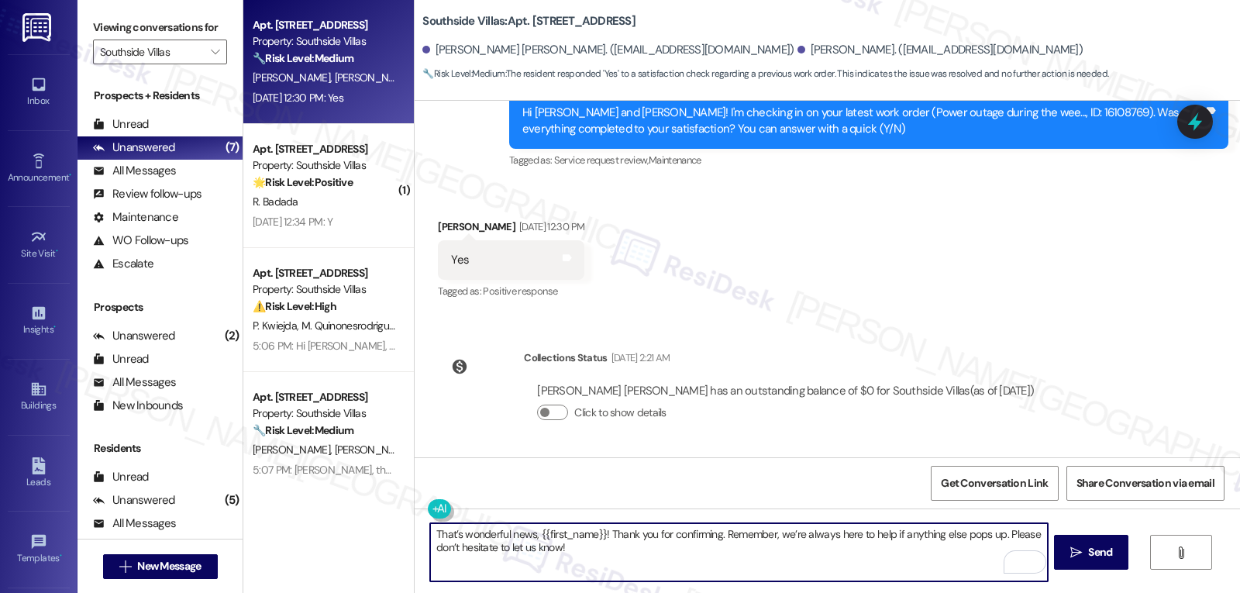
click at [528, 534] on textarea "That’s wonderful news, {{first_name}}! Thank you for confirming. Remember, we’r…" at bounding box center [738, 552] width 617 height 58
click at [688, 557] on textarea "That’s wonderful news, Diana! Thank you for confirming. Remember, we’re always …" at bounding box center [738, 552] width 617 height 58
type textarea "That’s wonderful news, Diana! Thank you for confirming. Remember, we’re always …"
click at [1092, 554] on span "Send" at bounding box center [1100, 552] width 24 height 16
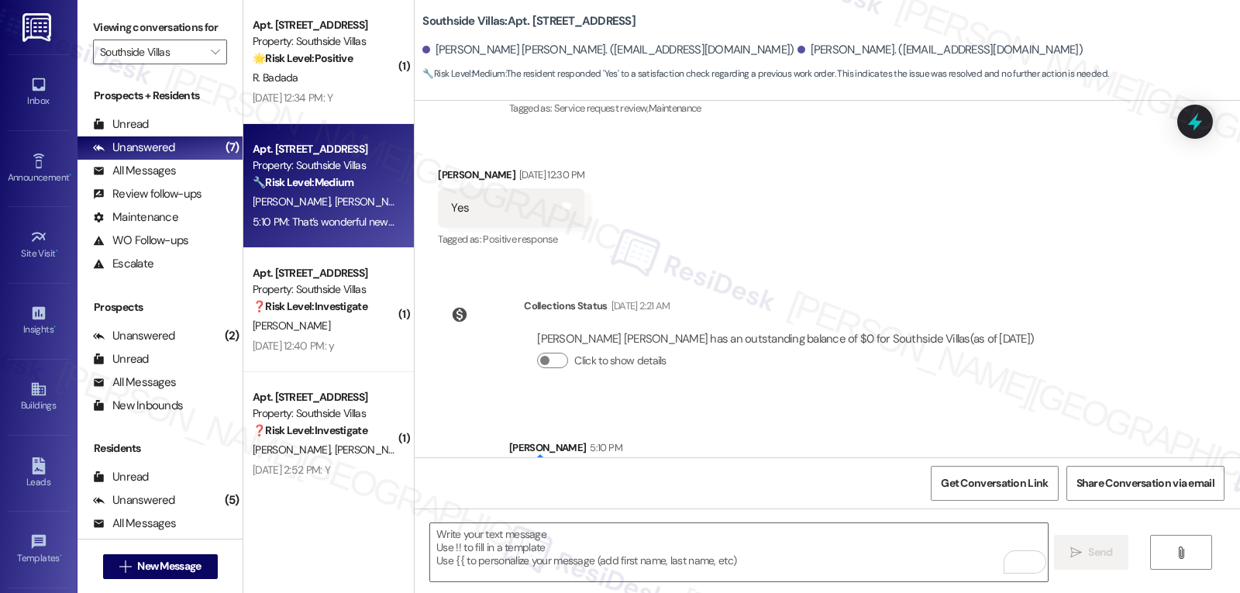
scroll to position [1373, 0]
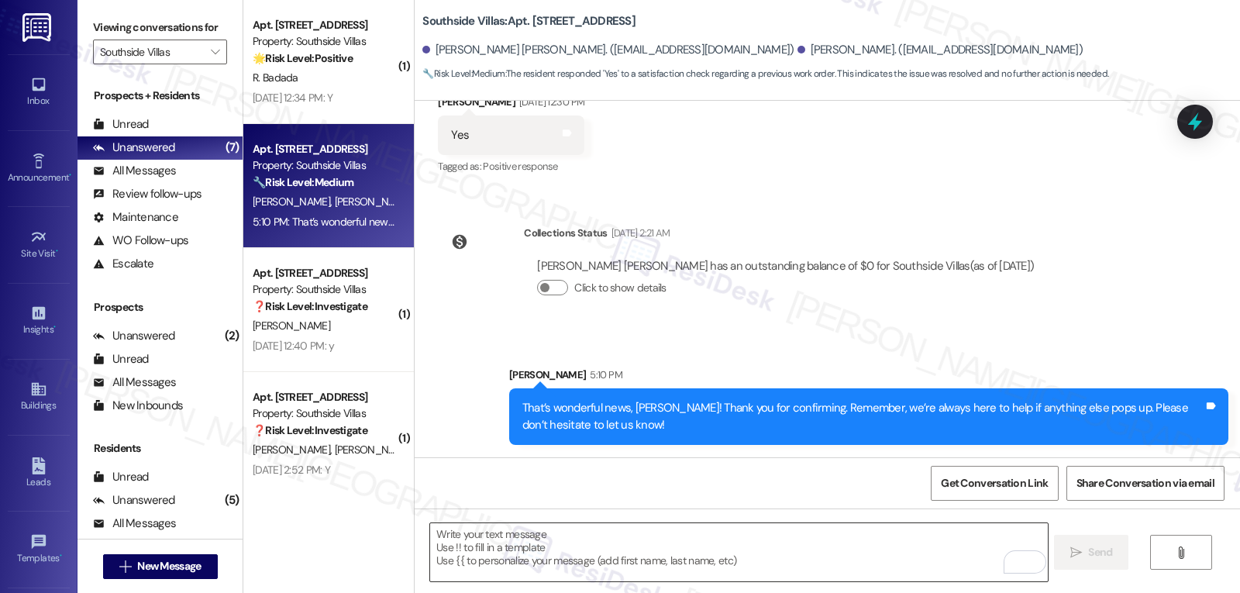
click at [555, 552] on textarea "To enrich screen reader interactions, please activate Accessibility in Grammarl…" at bounding box center [738, 552] width 617 height 58
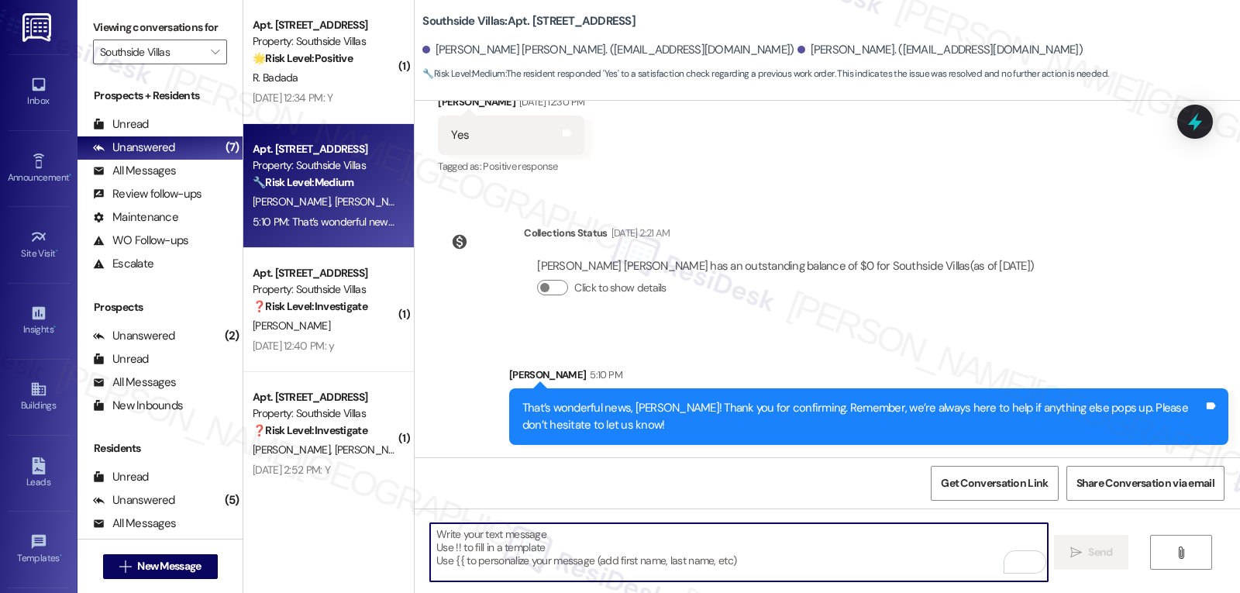
paste textarea "how are things going at {{property}}? Has it been everything you were looking f…"
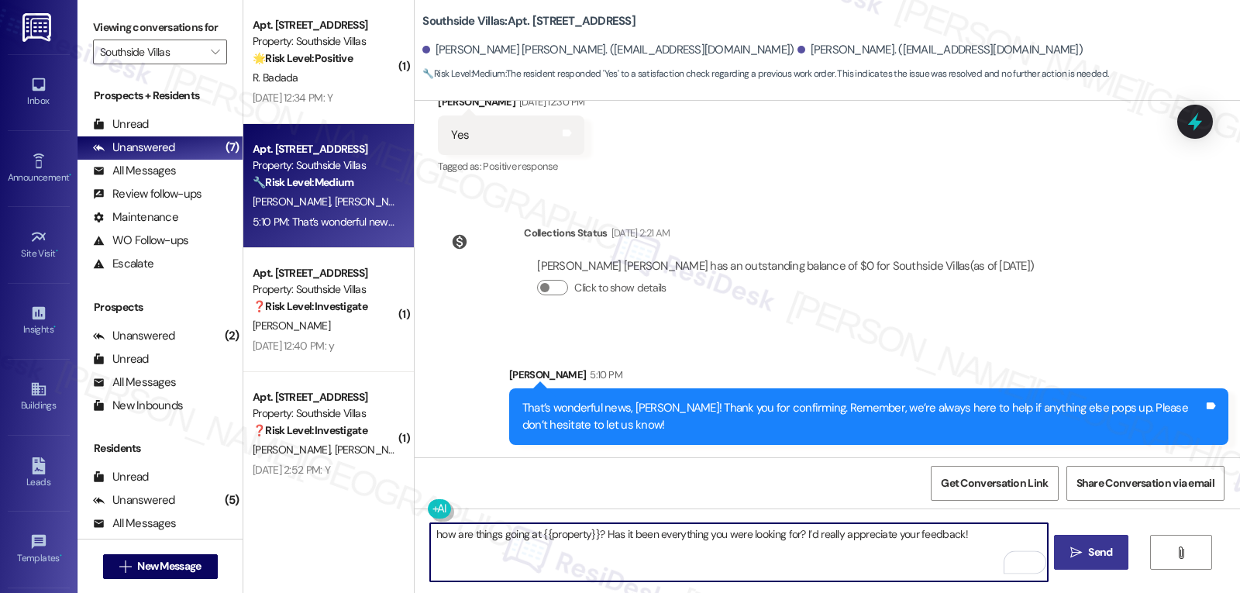
click at [617, 401] on div "That’s wonderful news, Diana! Thank you for confirming. Remember, we’re always …" at bounding box center [863, 416] width 681 height 33
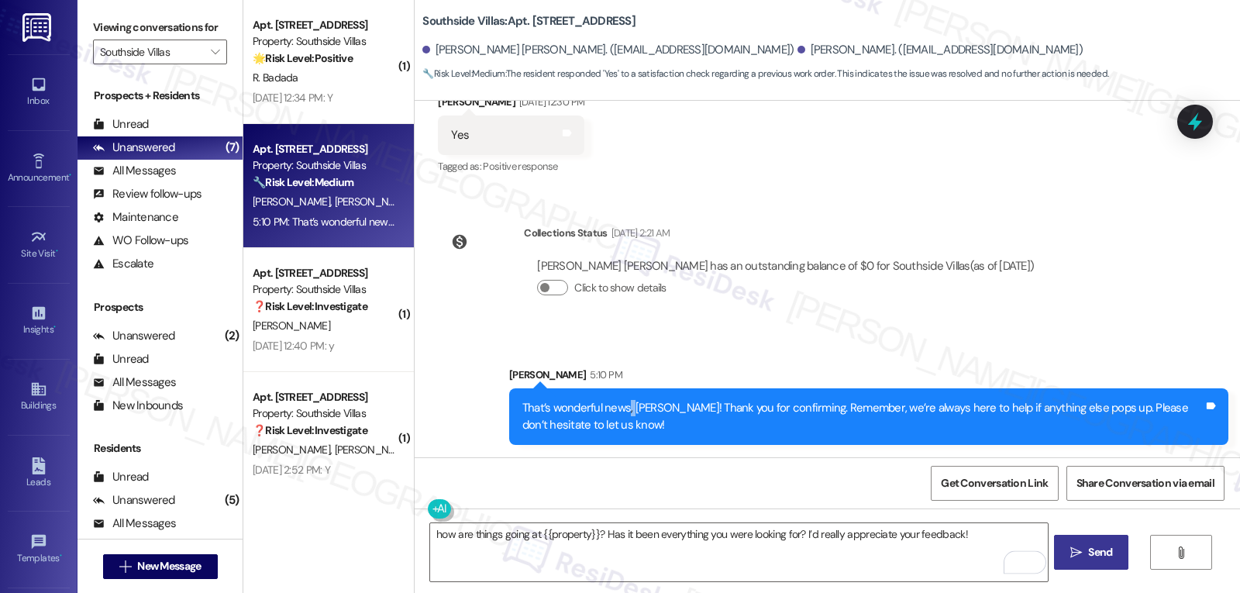
click at [617, 401] on div "That’s wonderful news, Diana! Thank you for confirming. Remember, we’re always …" at bounding box center [863, 416] width 681 height 33
click at [634, 402] on div "That’s wonderful news, Diana! Thank you for confirming. Remember, we’re always …" at bounding box center [863, 416] width 681 height 33
copy div "Diana"
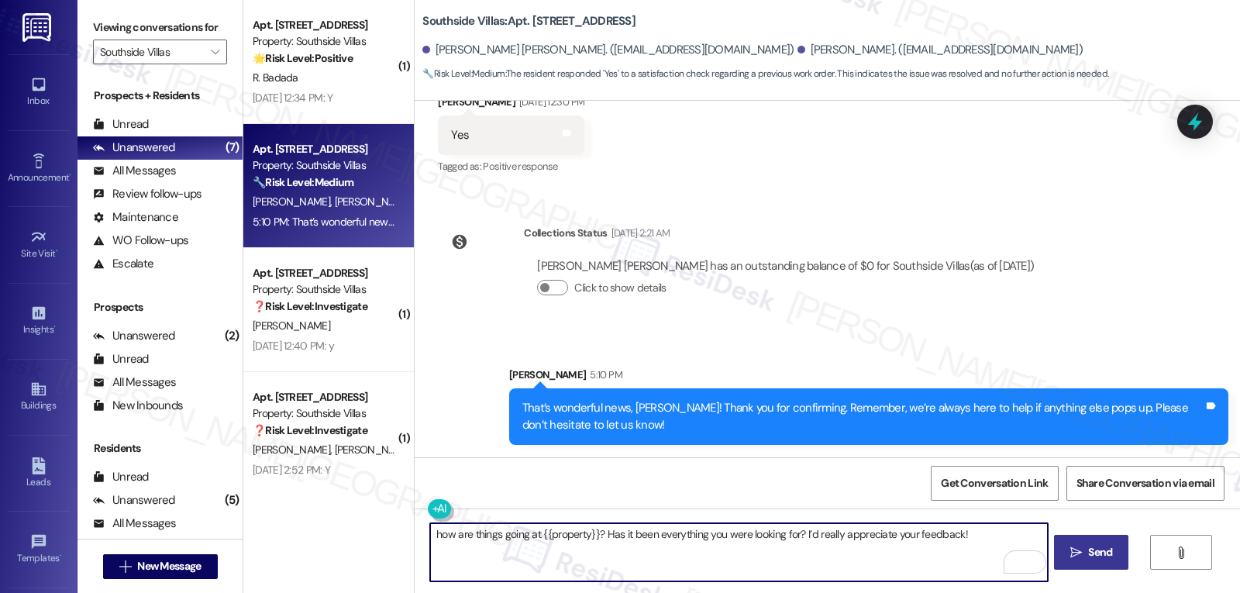
click at [571, 540] on textarea "how are things going at {{property}}? Has it been everything you were looking f…" at bounding box center [738, 552] width 617 height 58
paste textarea "Diana"
type textarea "Diana, how are things going at {{property}}? Has it been everything you were lo…"
click at [1089, 553] on span "Send" at bounding box center [1100, 552] width 24 height 16
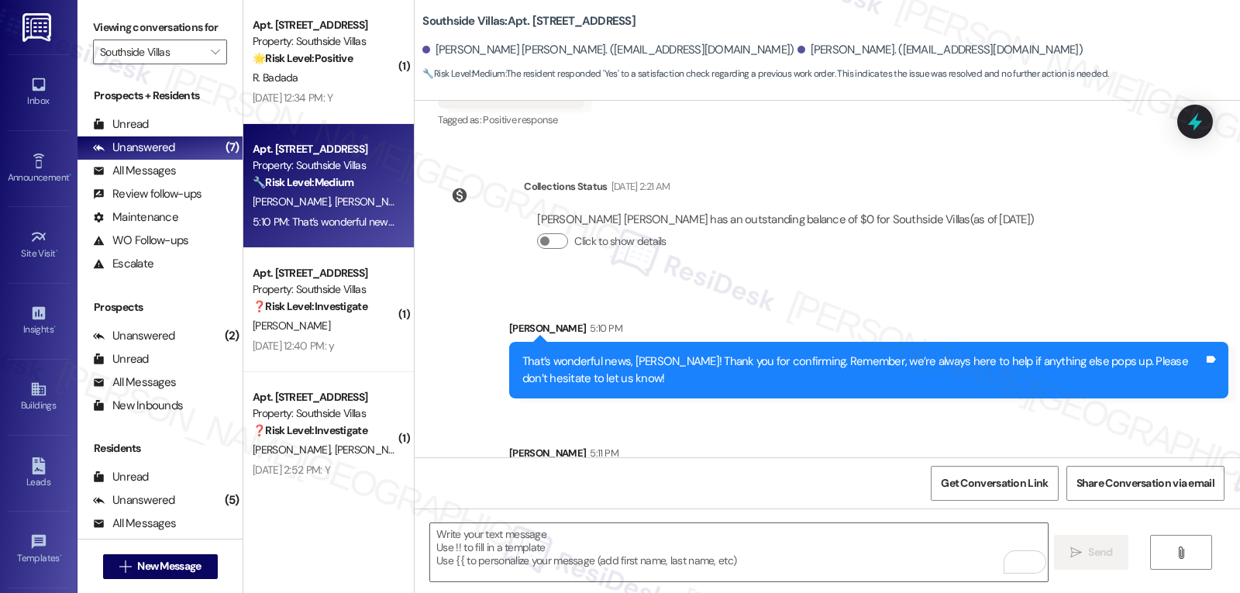
scroll to position [1481, 0]
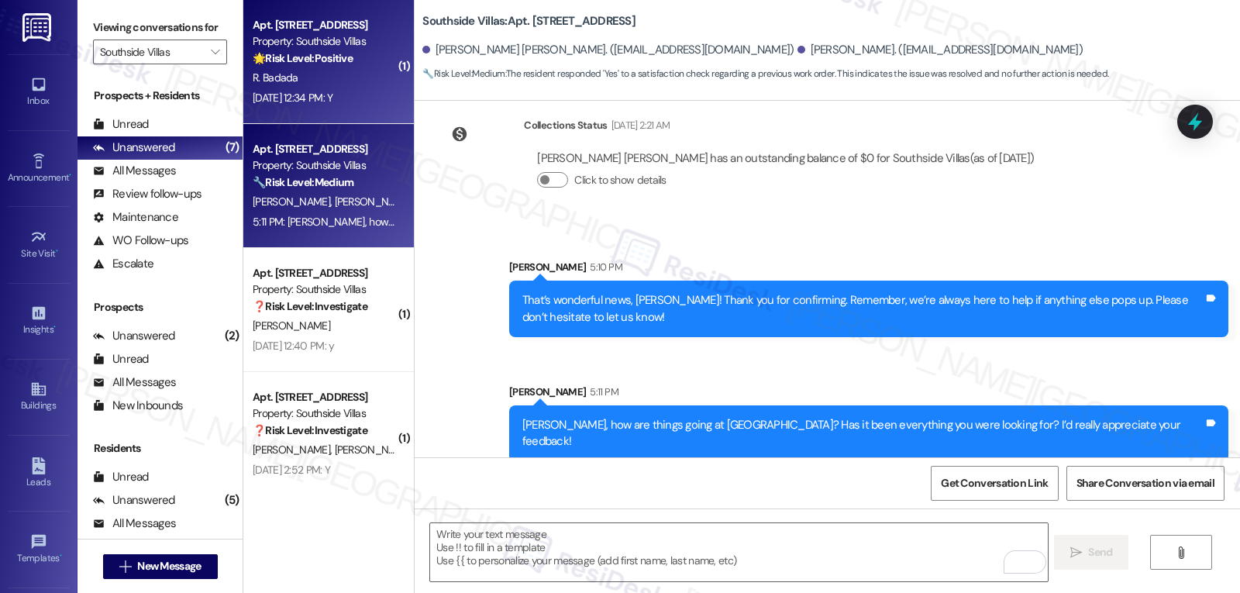
click at [360, 85] on div "R. Badada" at bounding box center [324, 77] width 147 height 19
type textarea "Fetching suggested responses. Please feel free to read through the conversation…"
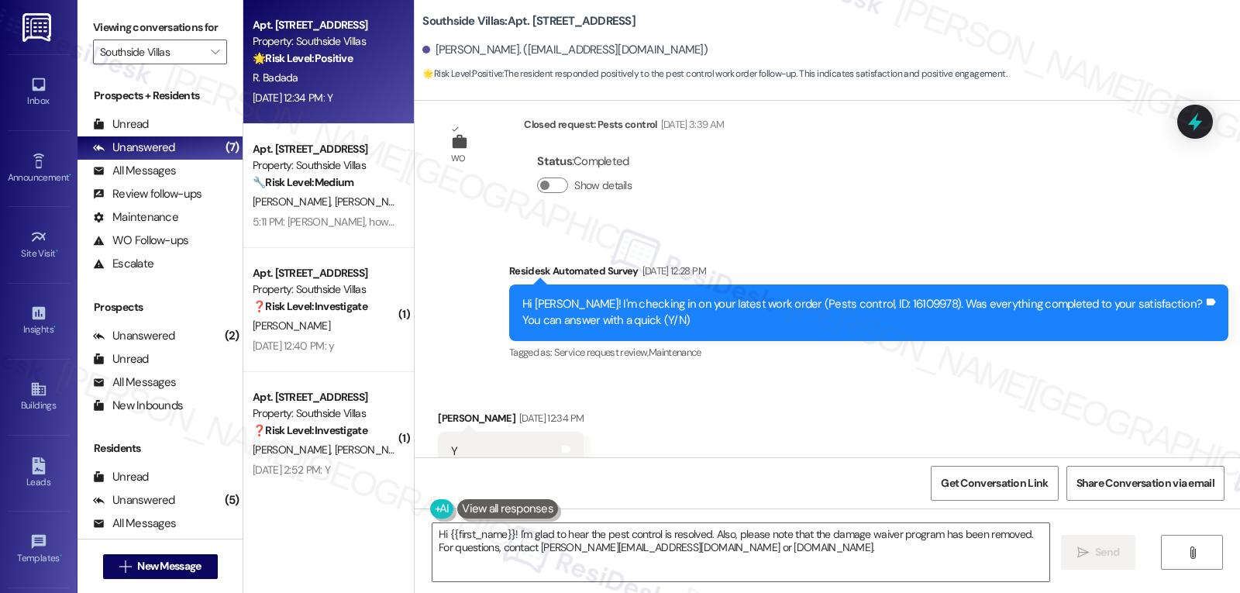
scroll to position [23919, 0]
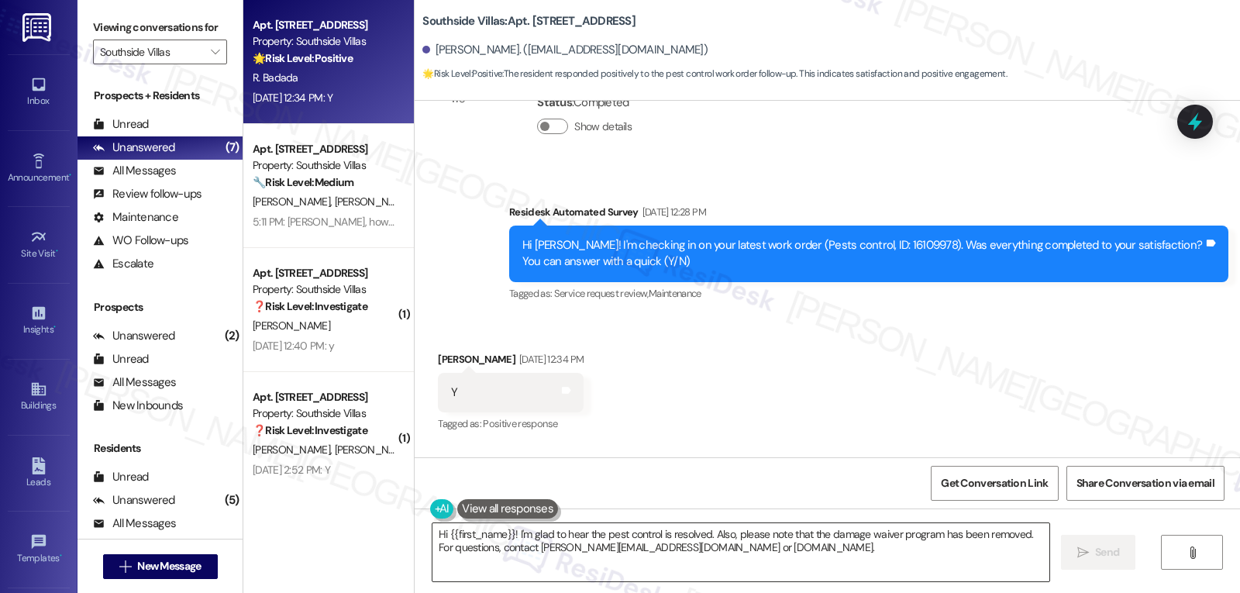
click at [626, 540] on textarea "Hi {{first_name}}! I'm glad to hear the pest control is resolved. Also, please …" at bounding box center [741, 552] width 617 height 58
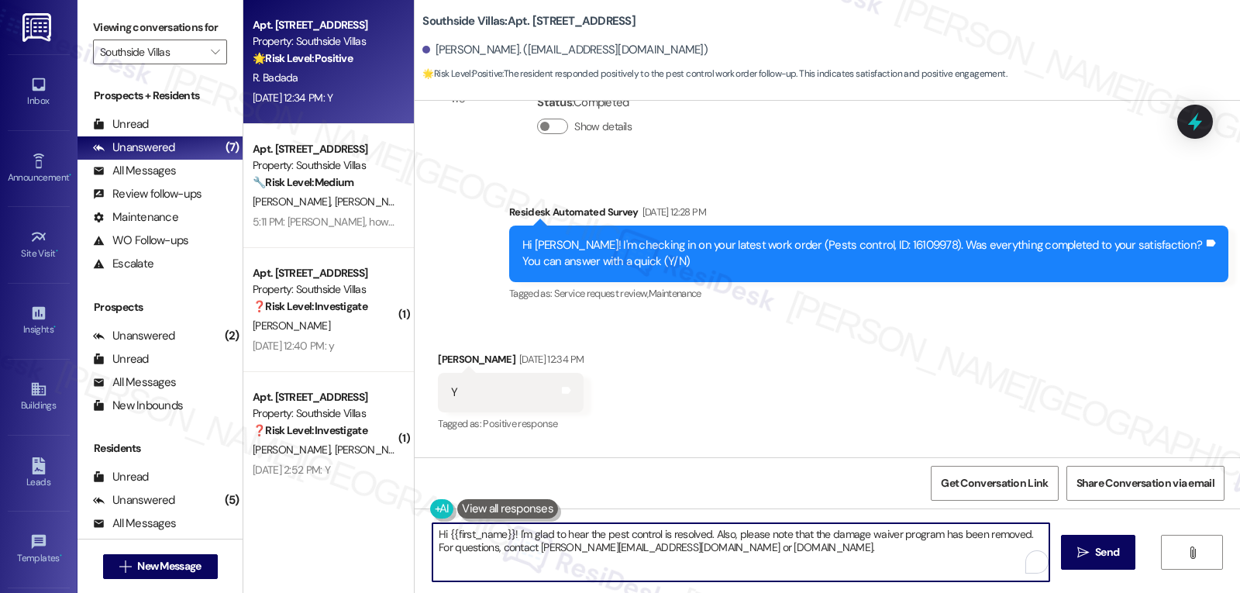
paste textarea "Awesome! Thanks for confirming, {{first_name}}! It’s great to know your request…"
click at [788, 566] on textarea "Awesome! Thanks for confirming, {{first_name}}! It’s great to know your request…" at bounding box center [738, 552] width 617 height 58
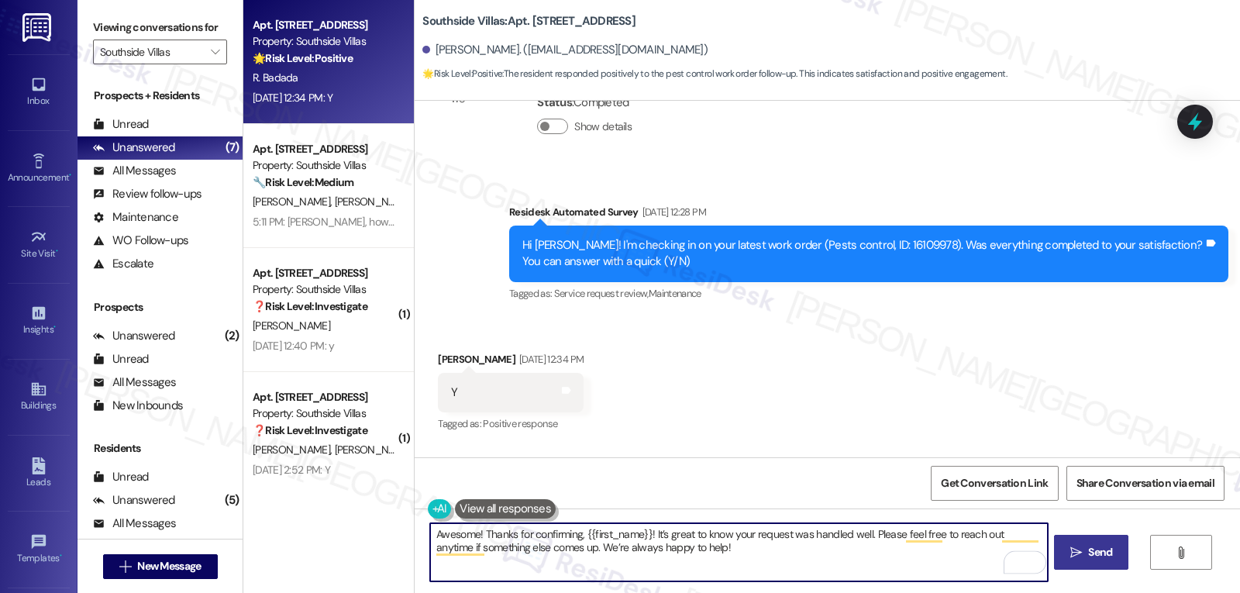
type textarea "Awesome! Thanks for confirming, {{first_name}}! It’s great to know your request…"
click at [1090, 557] on span "Send" at bounding box center [1100, 552] width 24 height 16
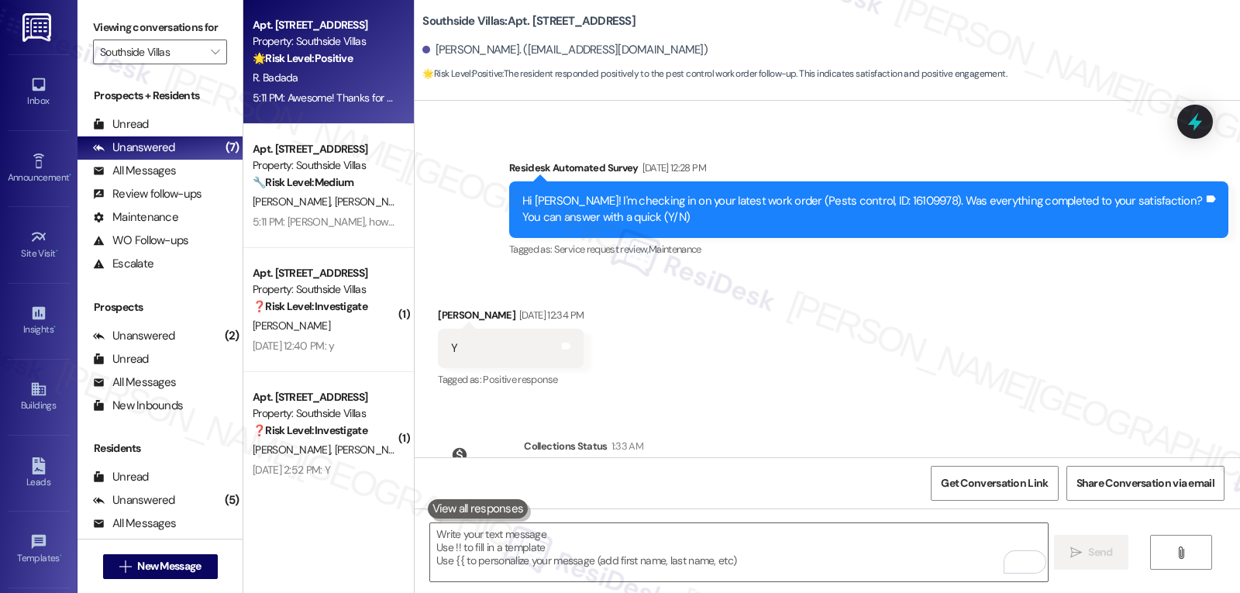
scroll to position [24043, 0]
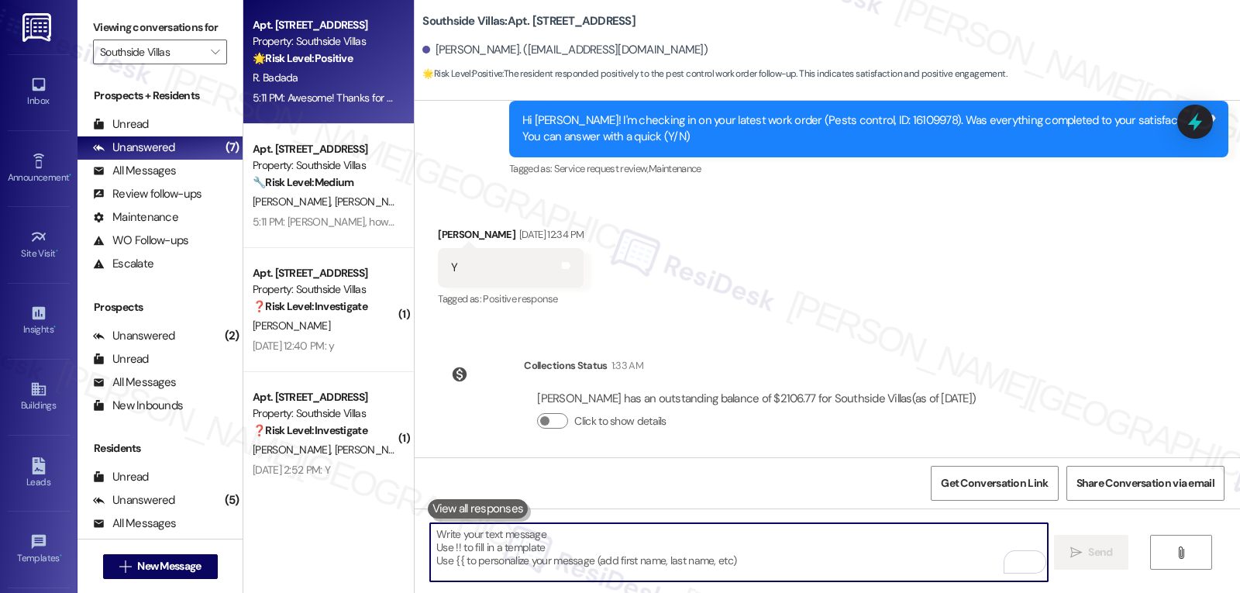
drag, startPoint x: 473, startPoint y: 564, endPoint x: 517, endPoint y: 592, distance: 52.3
click at [515, 591] on div " Send " at bounding box center [828, 567] width 826 height 116
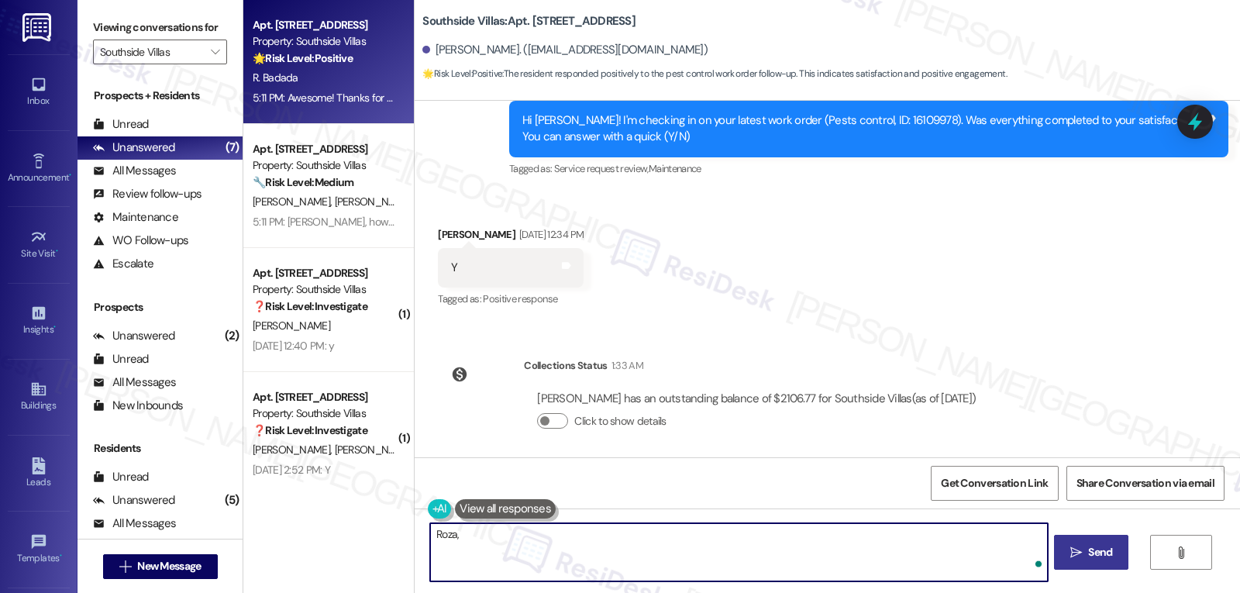
paste textarea "how’s everything going for you at {{property}}? Has it met your expectations so…"
type textarea "Roza, how’s everything going for you at {{property}}? Has it met your expectati…"
click at [1094, 546] on span "Send" at bounding box center [1100, 552] width 24 height 16
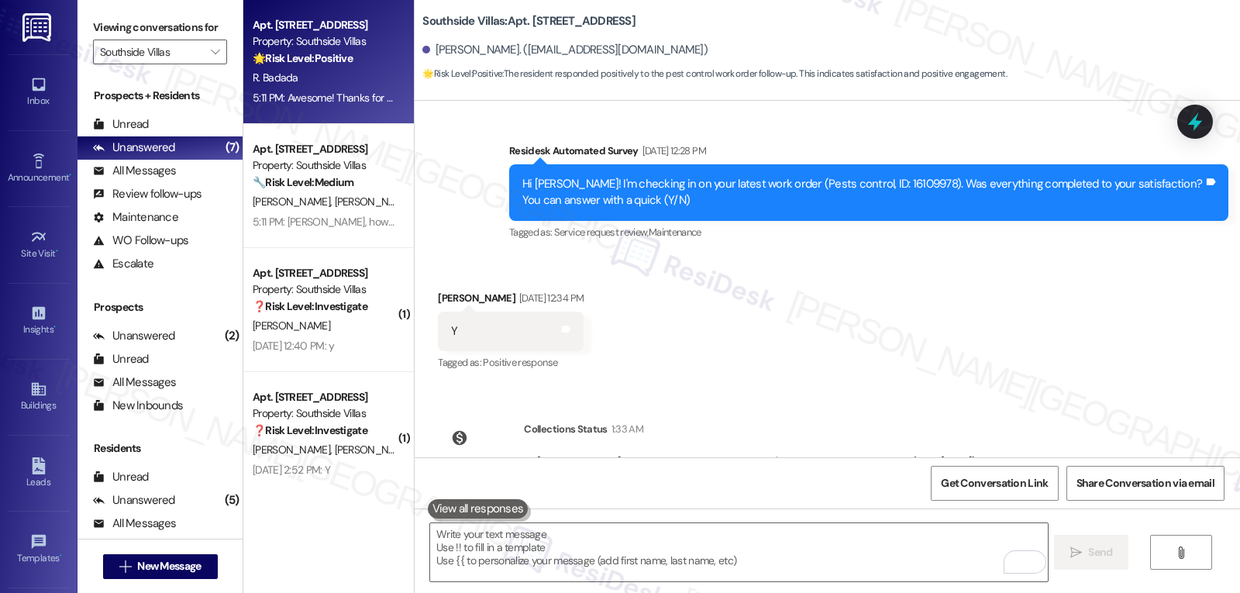
scroll to position [24151, 0]
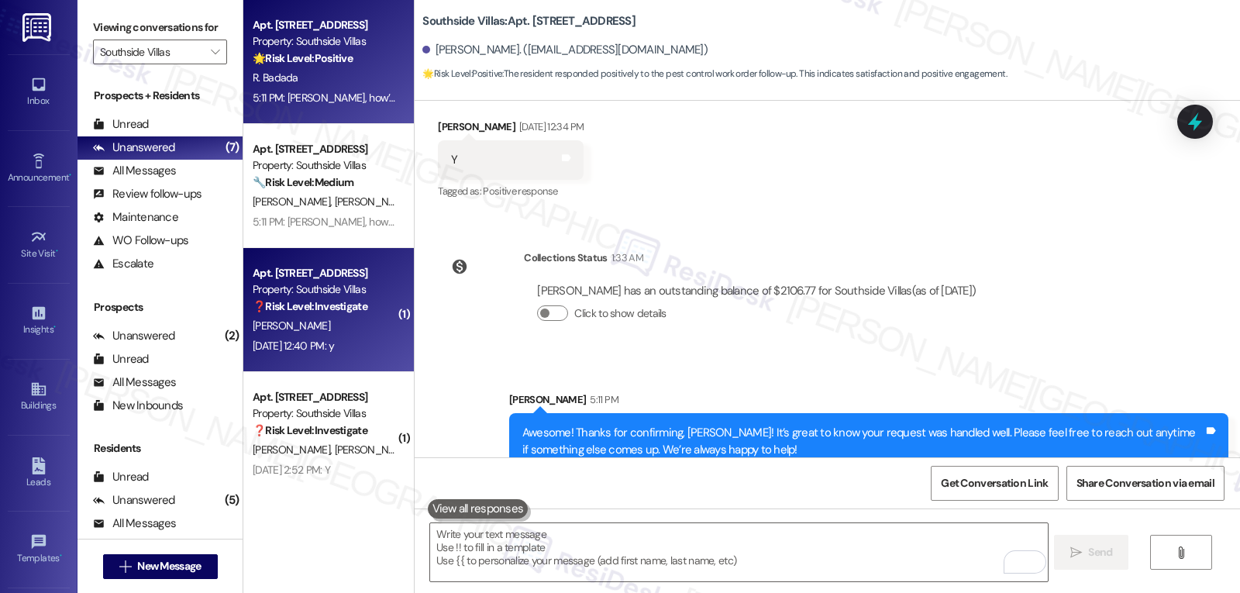
click at [253, 313] on div "❓ Risk Level: Investigate" at bounding box center [324, 306] width 143 height 16
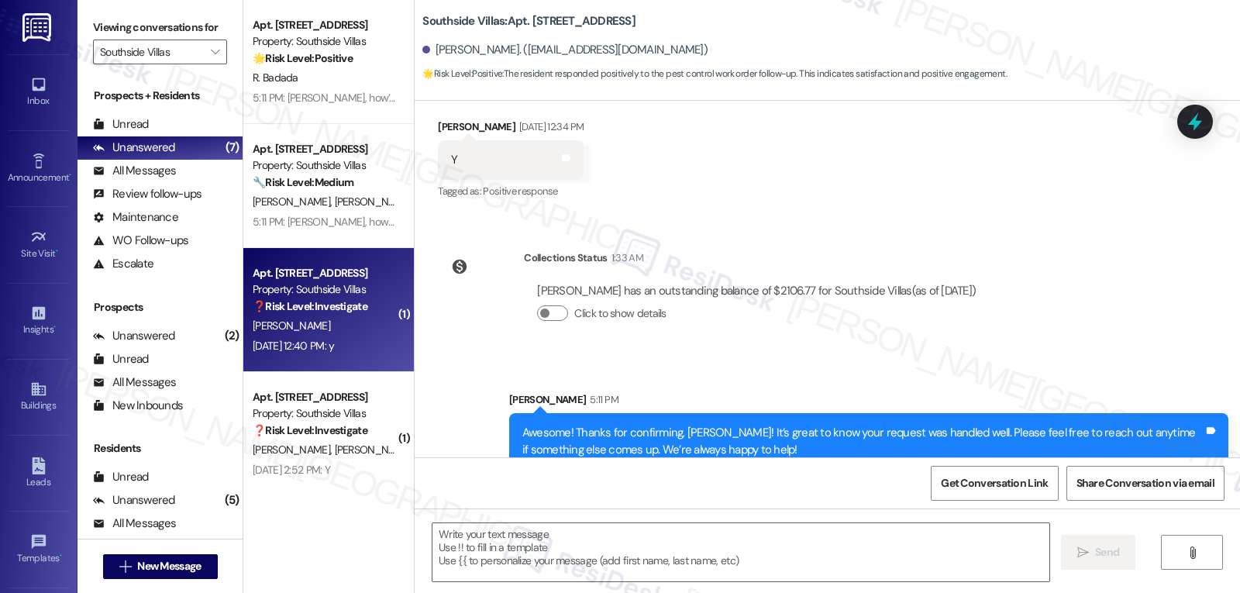
type textarea "Fetching suggested responses. Please feel free to read through the conversation…"
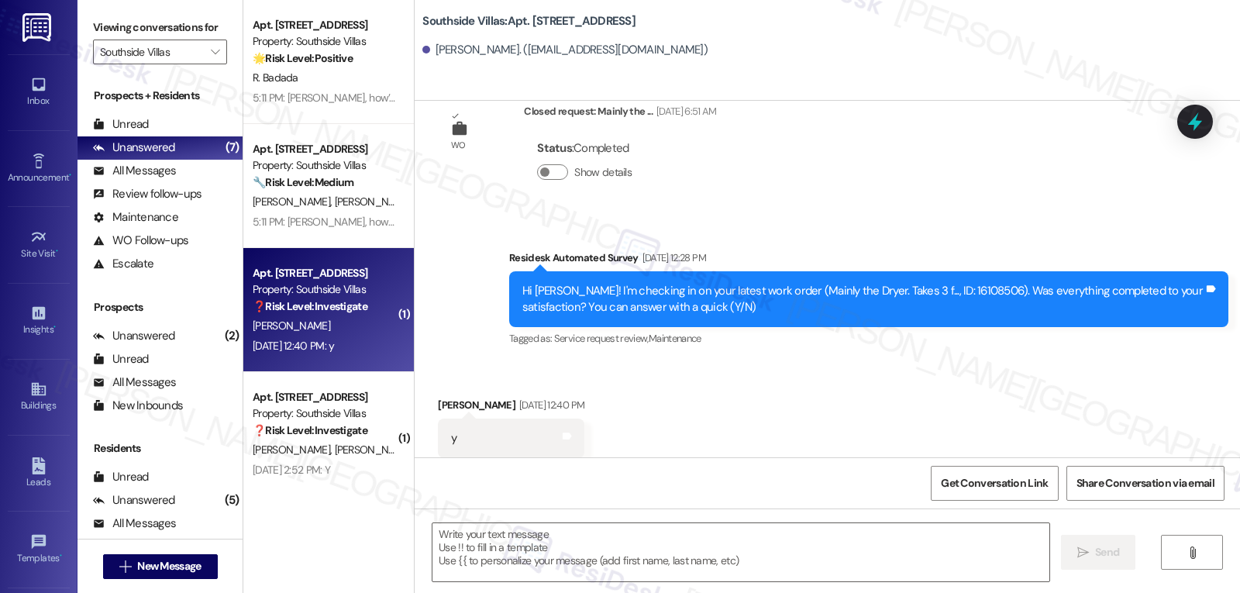
type textarea "Fetching suggested responses. Please feel free to read through the conversation…"
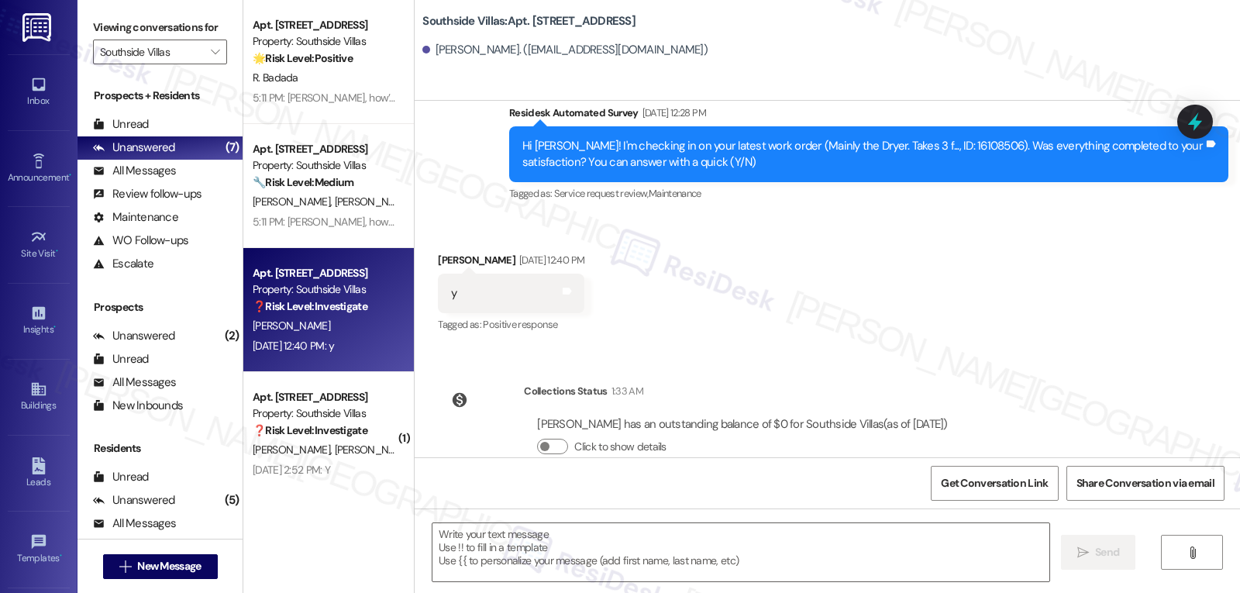
scroll to position [509, 0]
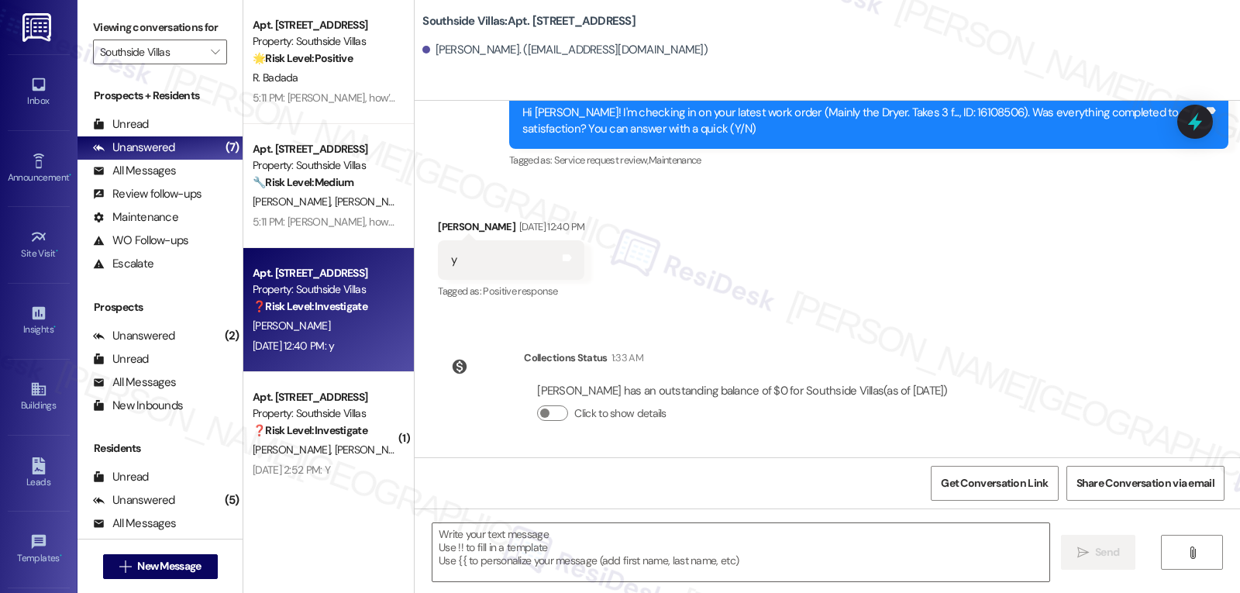
click at [612, 519] on div " Send " at bounding box center [828, 567] width 826 height 116
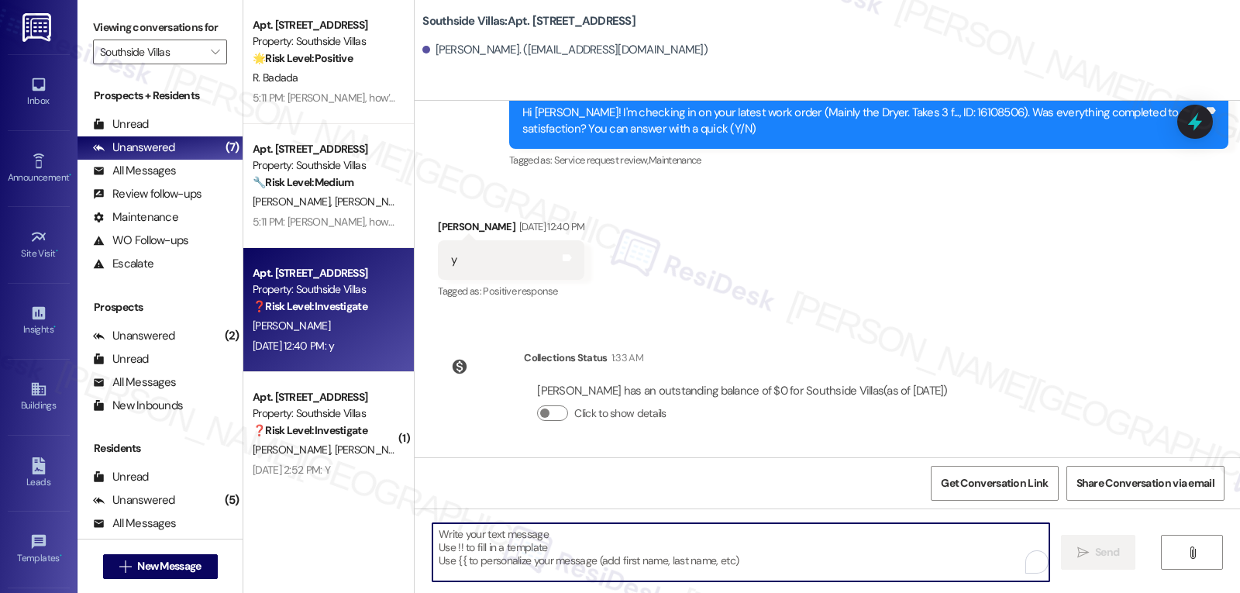
click at [598, 547] on textarea "To enrich screen reader interactions, please activate Accessibility in Grammarl…" at bounding box center [741, 552] width 617 height 58
paste textarea "I’m so glad to hear that, {{first_name}}! Thank you for letting us know. If you…"
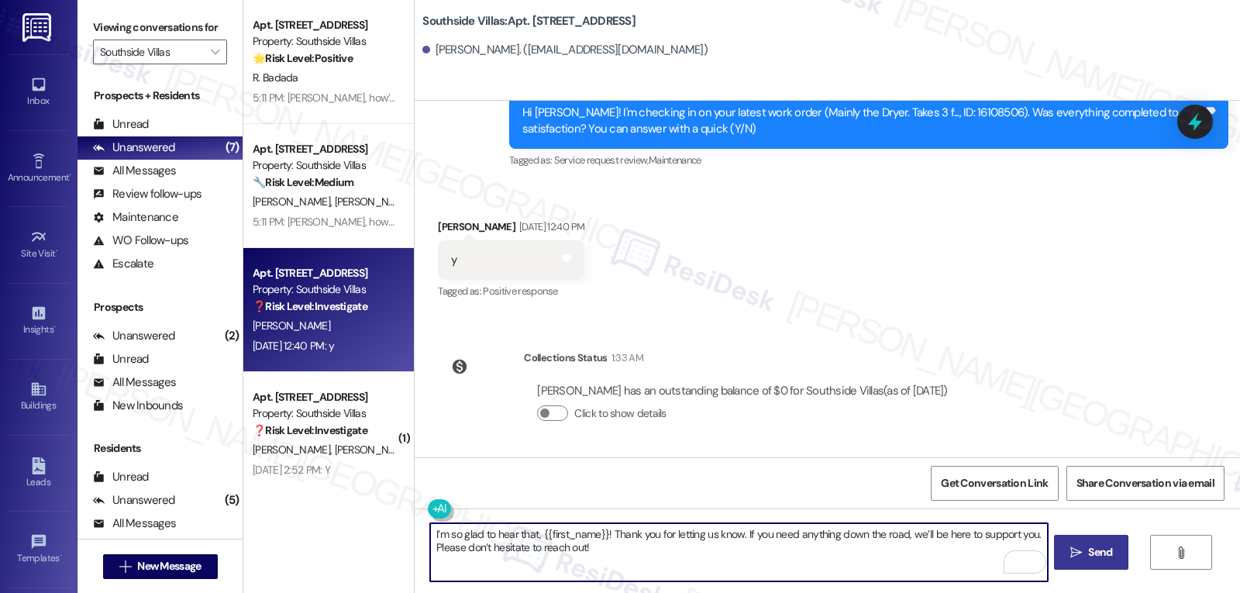
type textarea "I’m so glad to hear that, {{first_name}}! Thank you for letting us know. If you…"
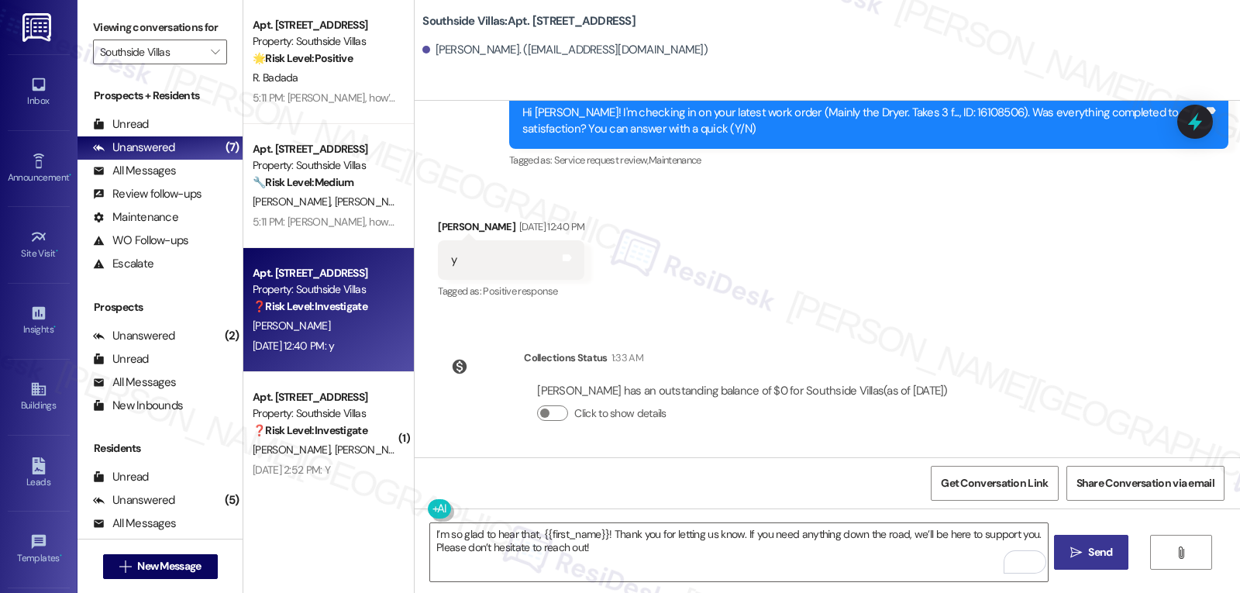
click at [1096, 558] on span "Send" at bounding box center [1100, 552] width 24 height 16
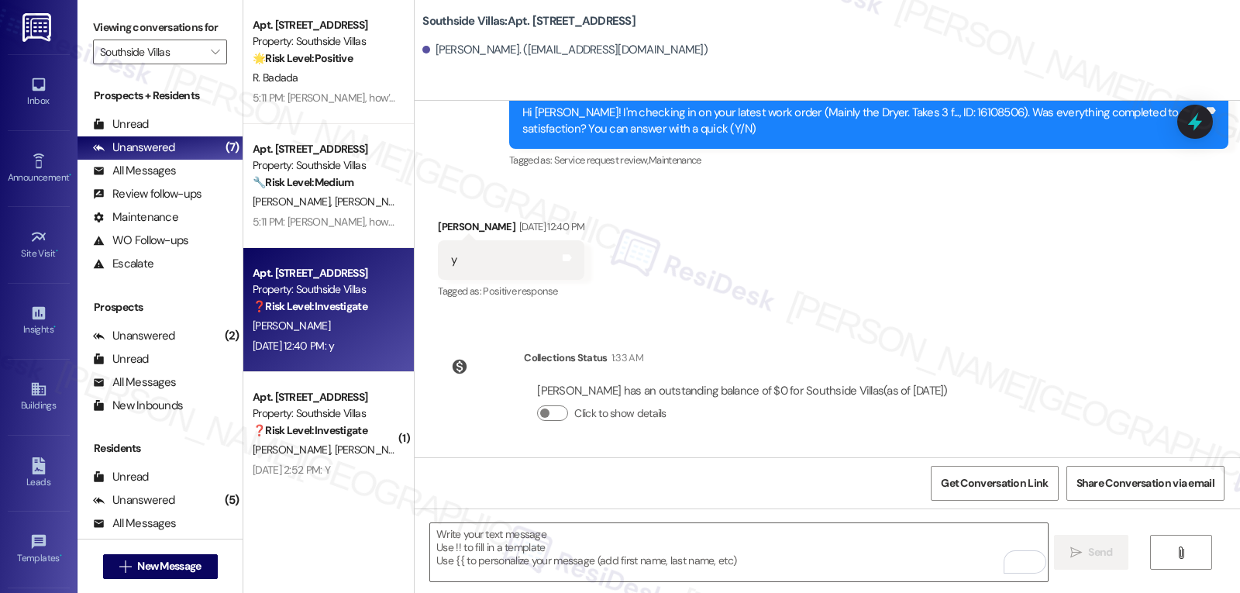
scroll to position [367, 0]
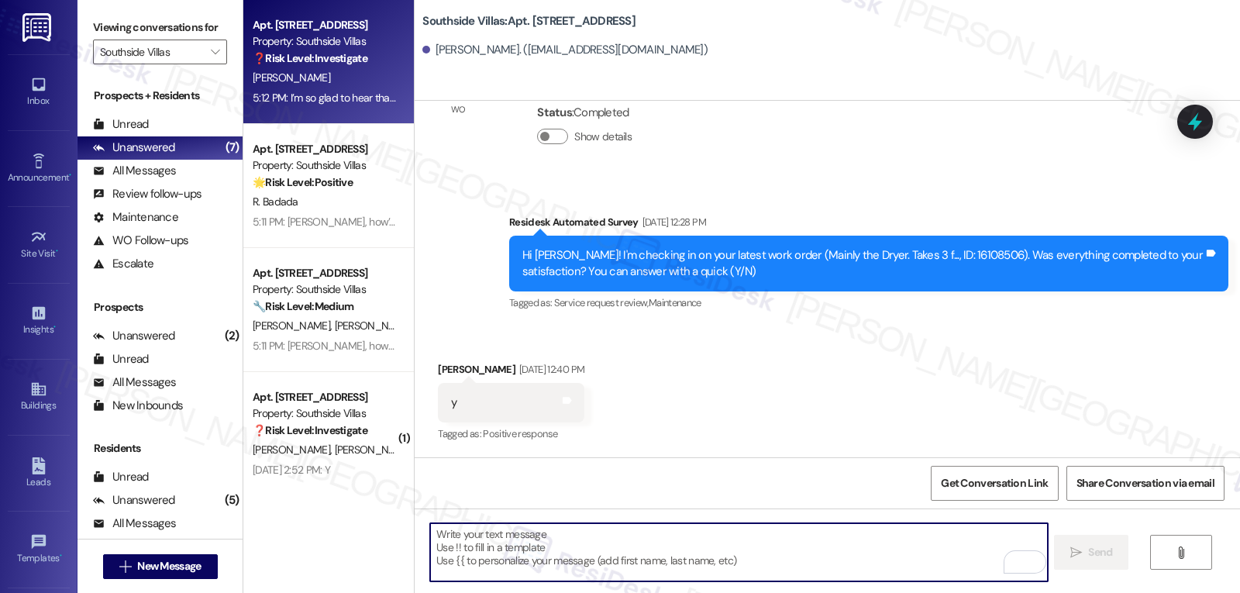
click at [526, 530] on textarea "To enrich screen reader interactions, please activate Accessibility in Grammarl…" at bounding box center [738, 552] width 617 height 58
click at [682, 559] on textarea "To enrich screen reader interactions, please activate Accessibility in Grammarl…" at bounding box center [738, 552] width 617 height 58
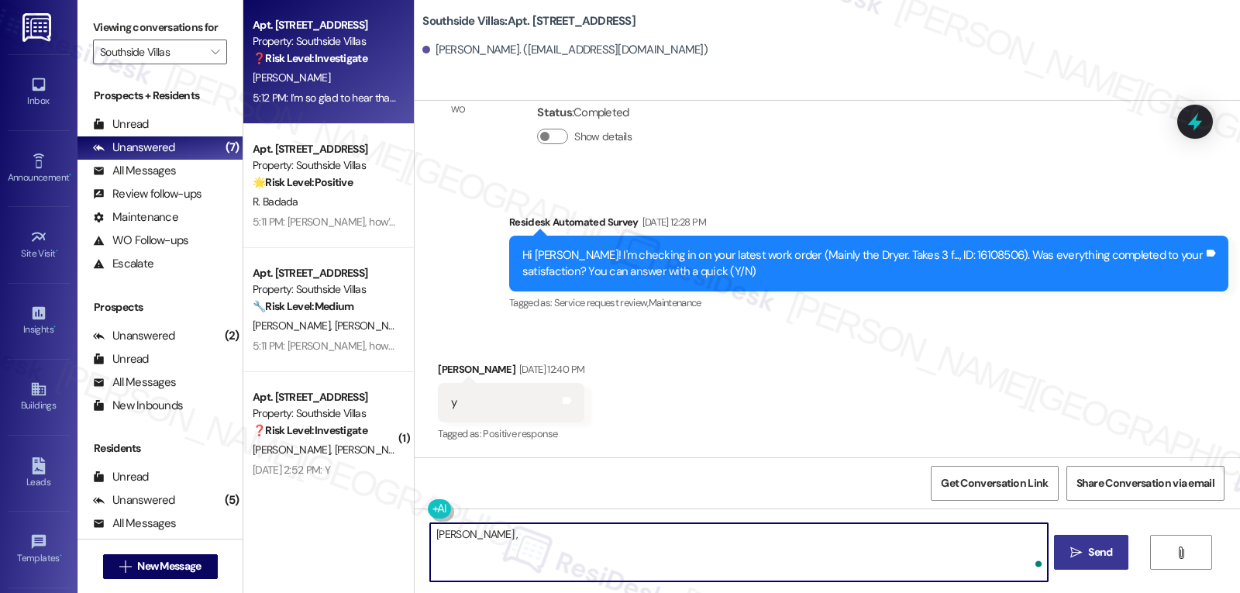
paste textarea "how’s everything going at {{property}} so far? Is it what you expected when you…"
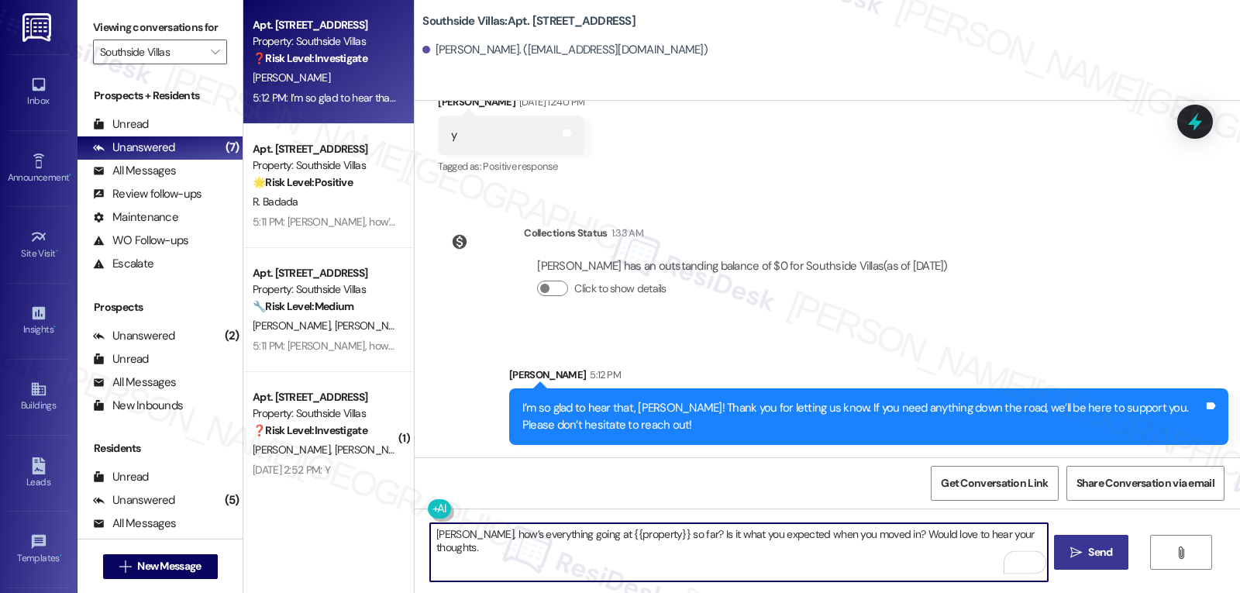
type textarea "Sarah, how’s everything going at {{property}} so far? Is it what you expected w…"
click at [1081, 560] on span " Send" at bounding box center [1092, 552] width 49 height 16
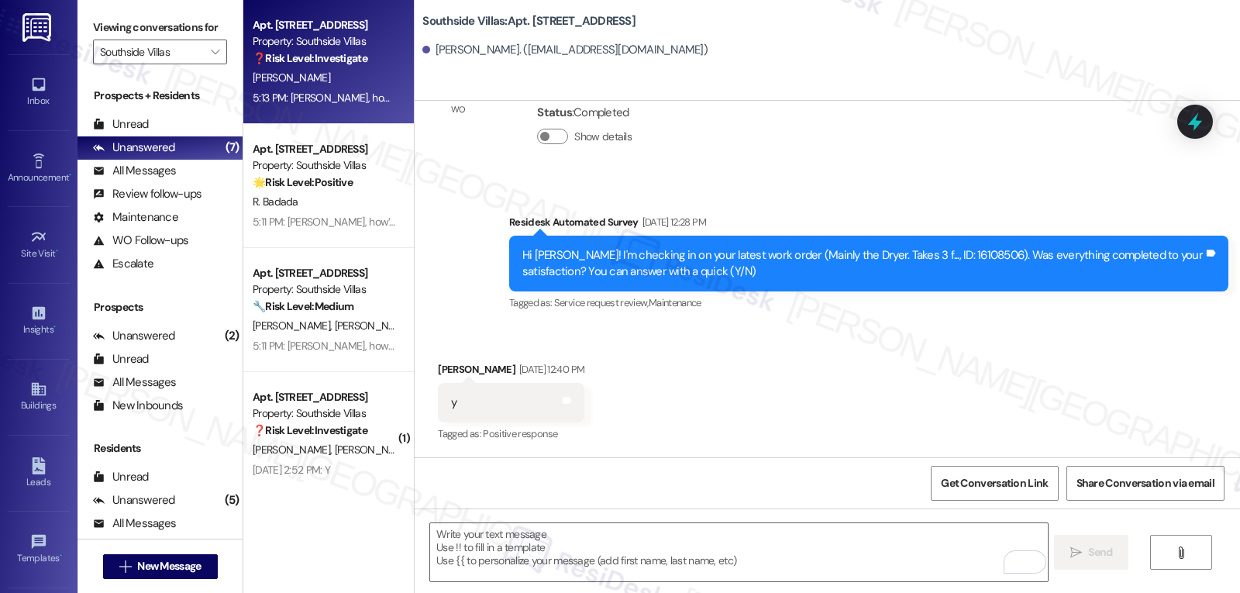
scroll to position [743, 0]
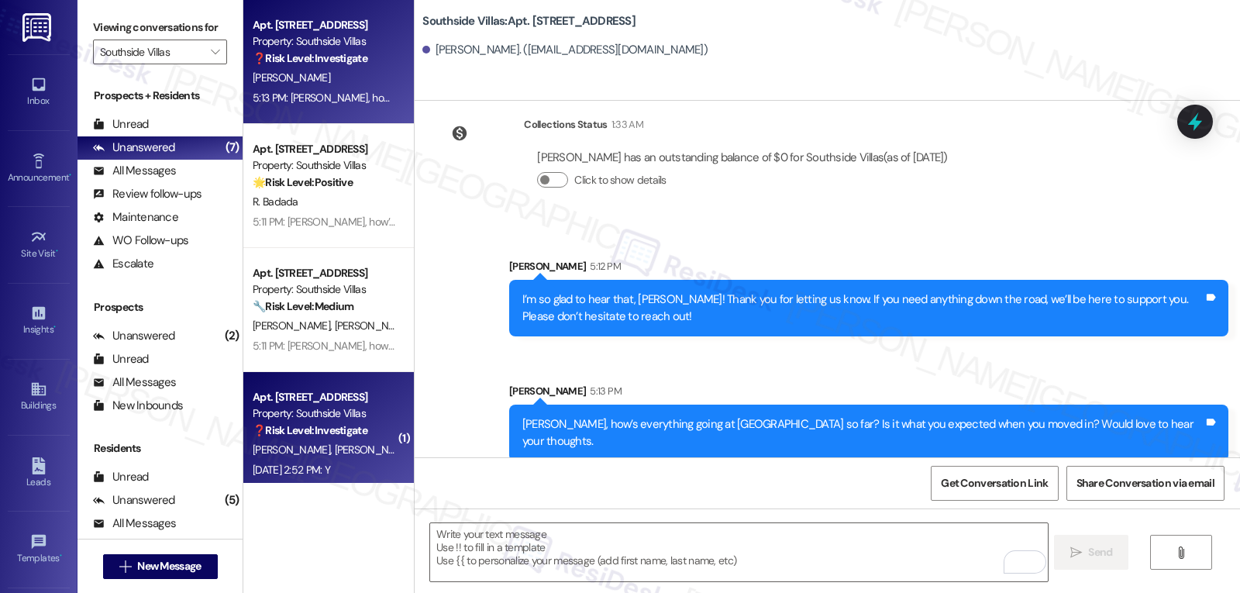
click at [335, 454] on span "I. Cimaglia" at bounding box center [374, 450] width 78 height 14
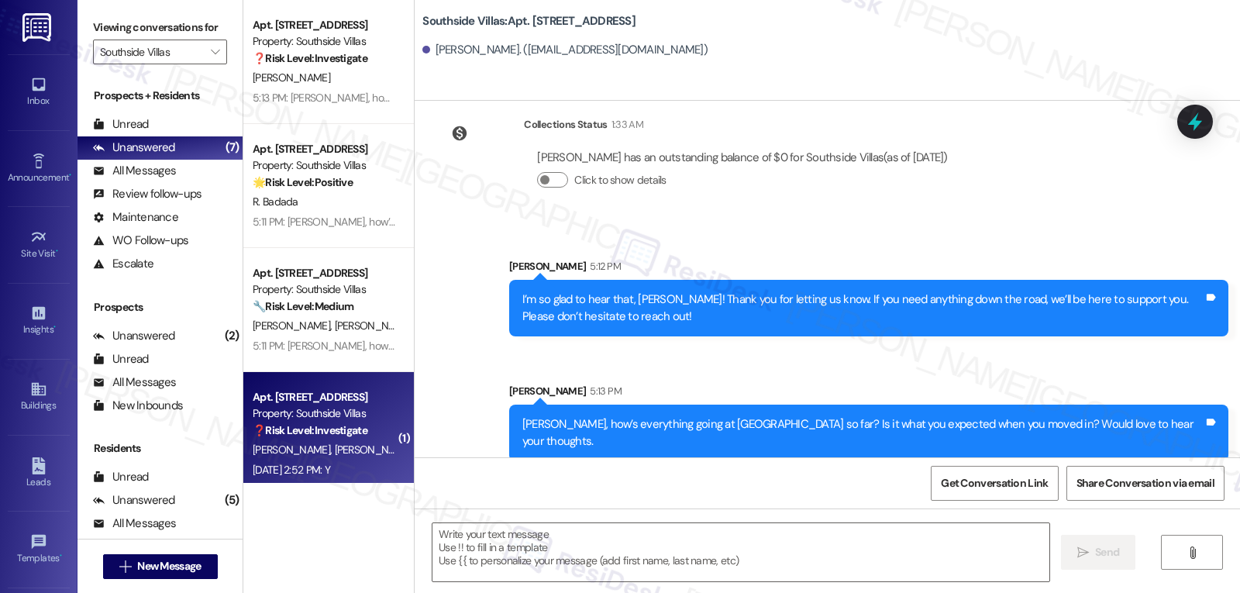
type textarea "Fetching suggested responses. Please feel free to read through the conversation…"
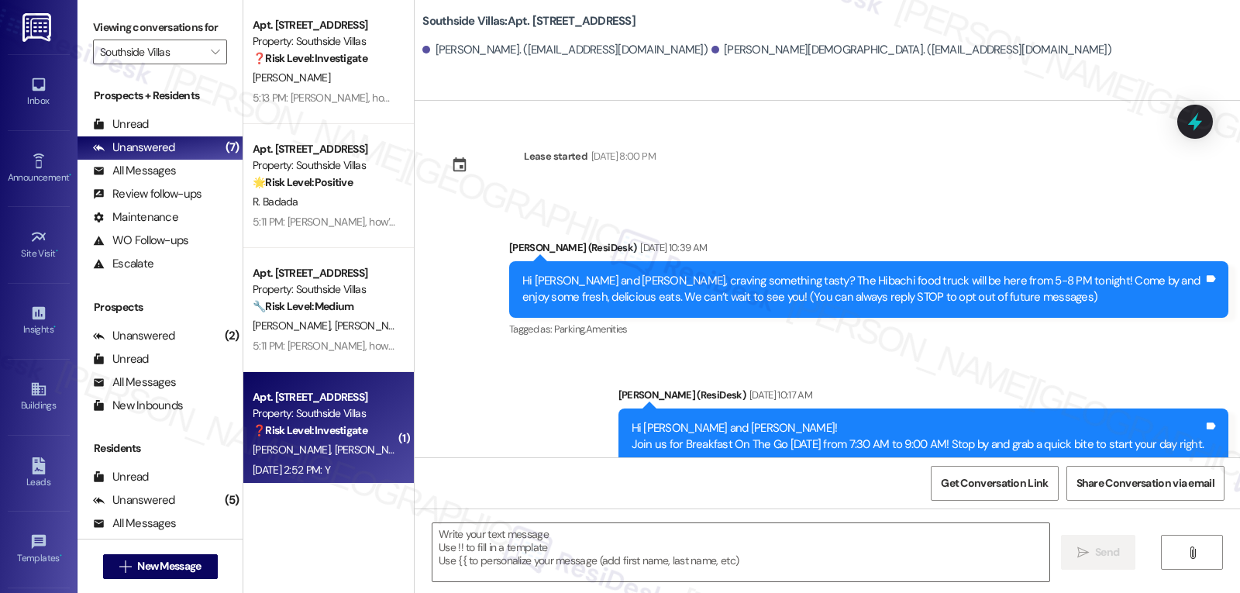
scroll to position [4034, 0]
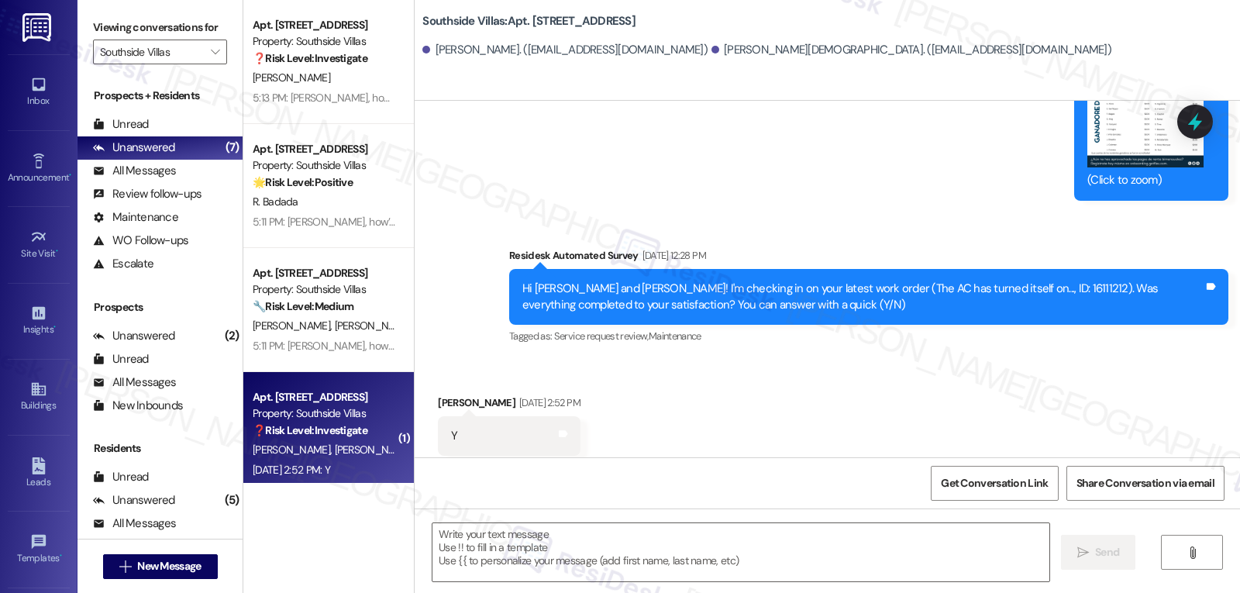
type textarea "Fetching suggested responses. Please feel free to read through the conversation…"
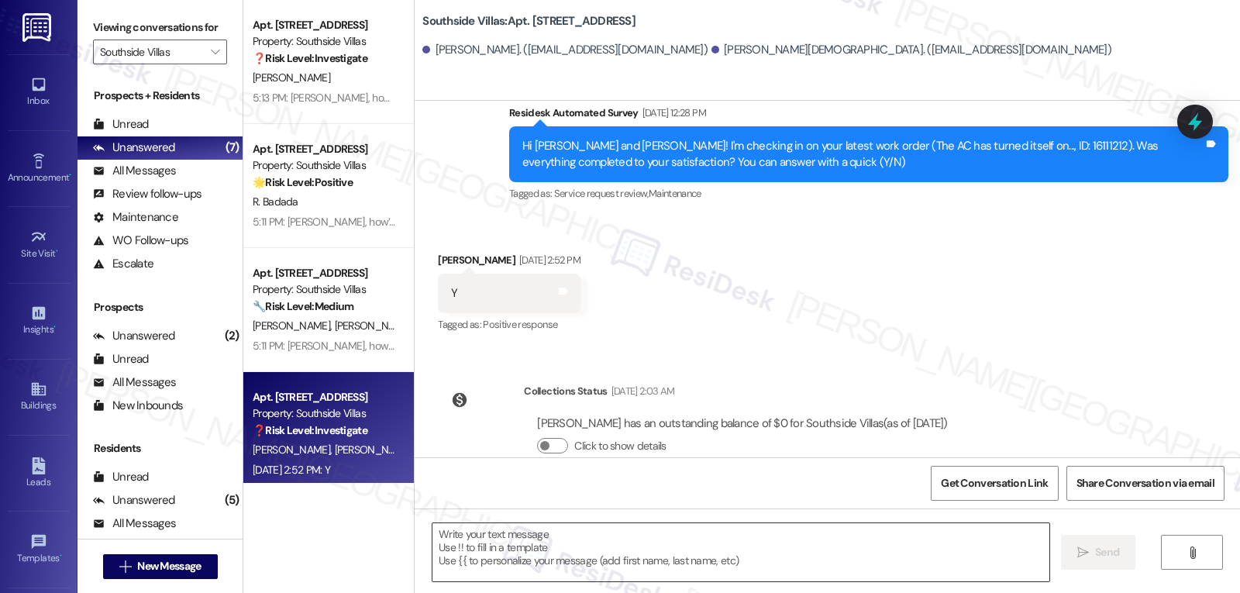
click at [667, 558] on textarea at bounding box center [741, 552] width 617 height 58
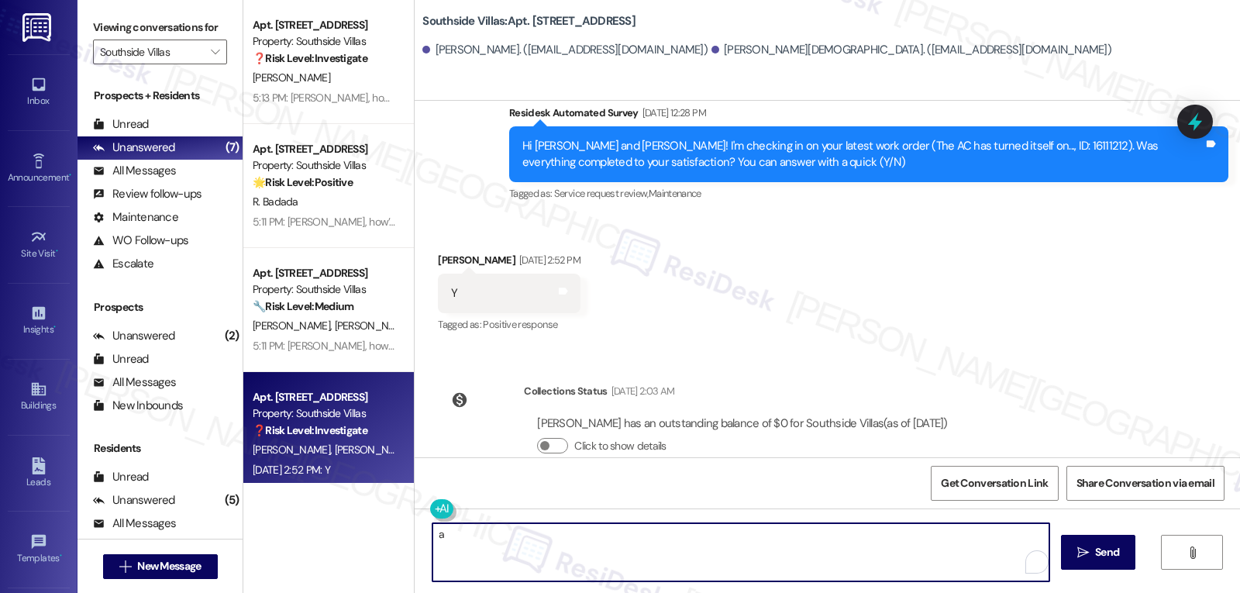
paste textarea "Perfect, thanks for sharing, {{first_name}}! Happy to know your work order is c…"
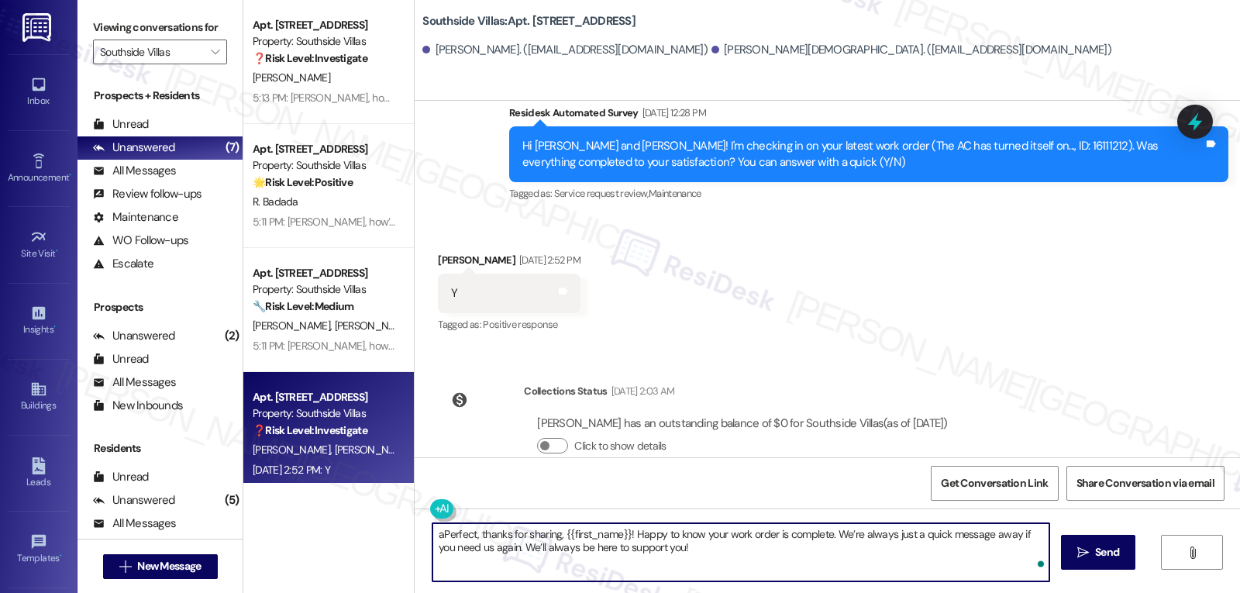
paste textarea "To enrich screen reader interactions, please activate Accessibility in Grammarl…"
click at [679, 554] on textarea "Perfect, thanks for sharing, {{first_name}}! Happy to know your work order is c…" at bounding box center [738, 552] width 617 height 58
drag, startPoint x: 547, startPoint y: 531, endPoint x: 609, endPoint y: 537, distance: 62.3
click at [609, 537] on textarea "Perfect, thanks for sharing, {{first_name}}! Happy to know your work order is c…" at bounding box center [738, 552] width 617 height 58
click at [736, 560] on textarea "Perfect, thanks for sharing, Isabella! Happy to know your work order is complet…" at bounding box center [738, 552] width 617 height 58
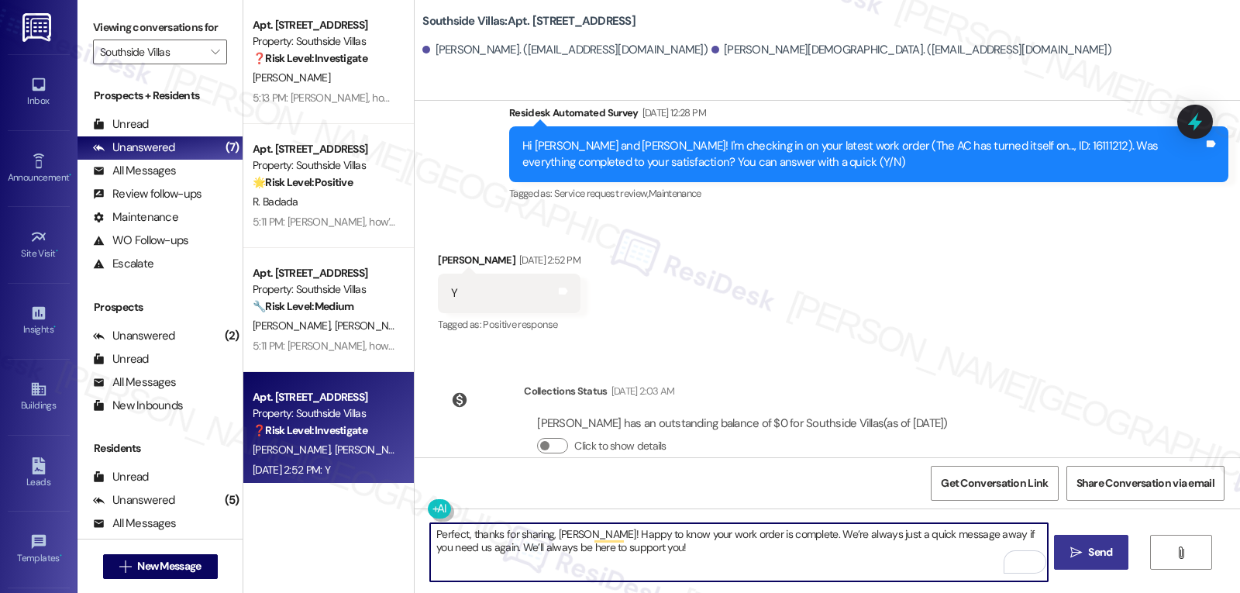
type textarea "Perfect, thanks for sharing, Isabella! Happy to know your work order is complet…"
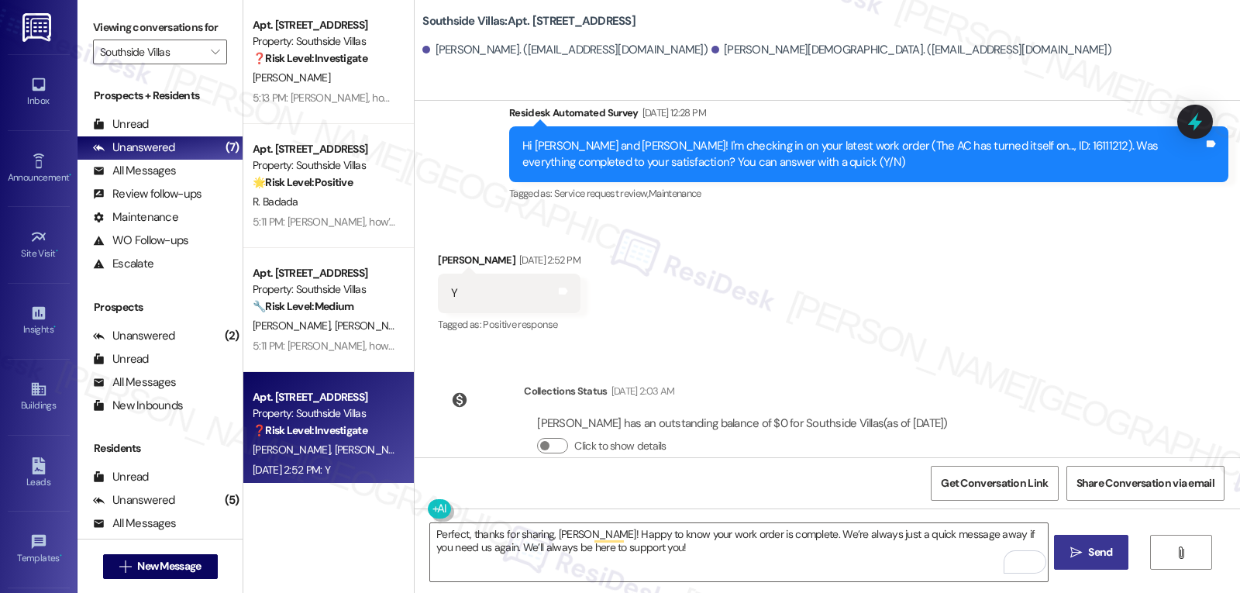
click at [1108, 550] on span "Send" at bounding box center [1100, 552] width 24 height 16
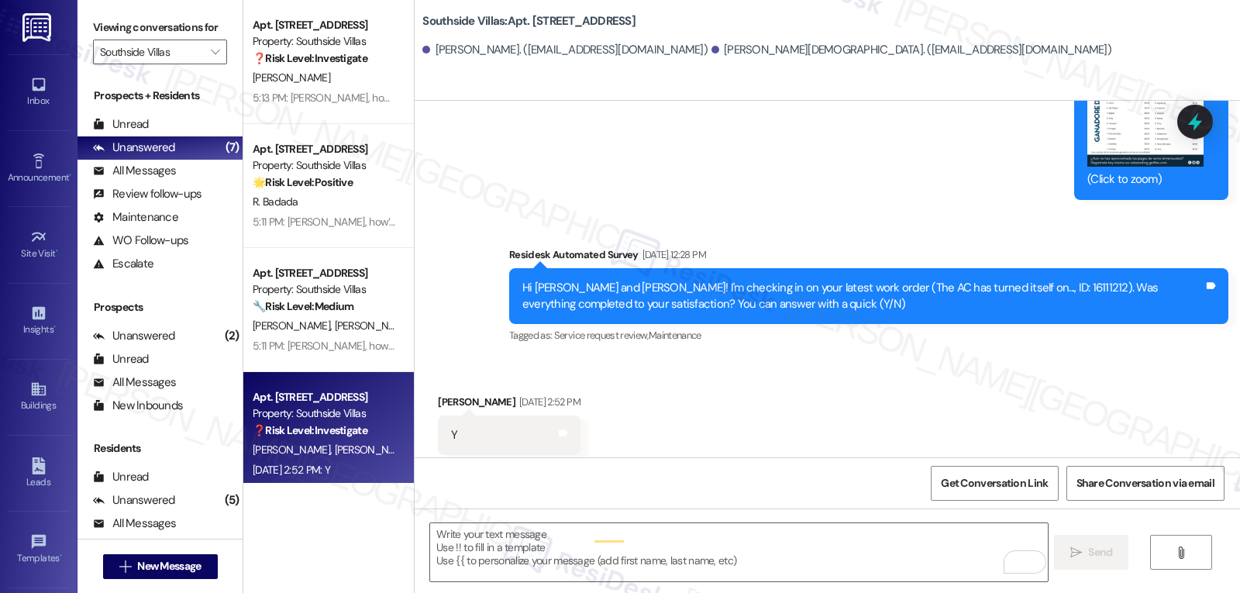
scroll to position [4034, 0]
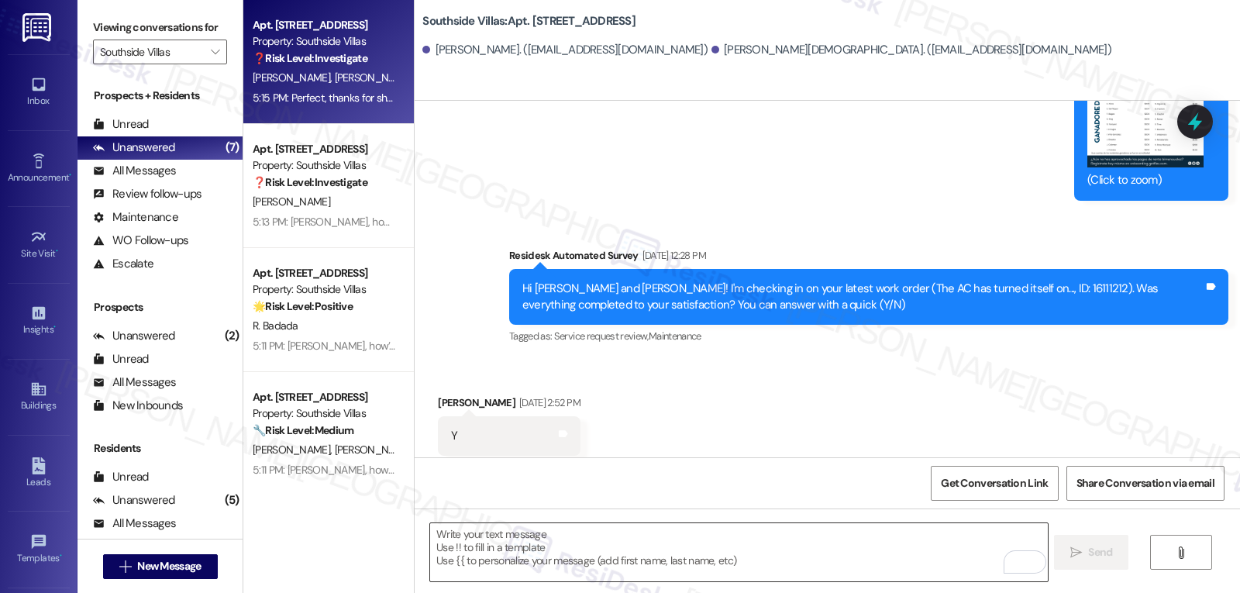
click at [502, 582] on div at bounding box center [738, 553] width 619 height 60
click at [509, 559] on textarea "To enrich screen reader interactions, please activate Accessibility in Grammarl…" at bounding box center [738, 552] width 617 height 58
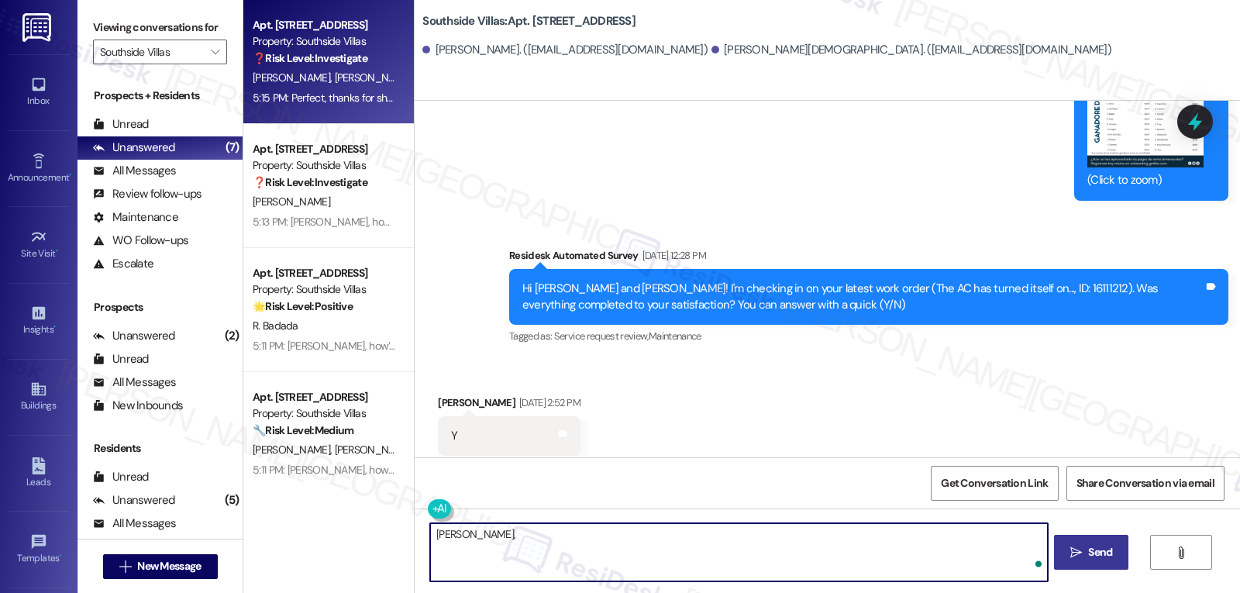
paste textarea "how’s everything going at {{property}} so far? Is it what you expected when you…"
type textarea "Isabella, how’s everything going at {{property}} so far? Is it what you expecte…"
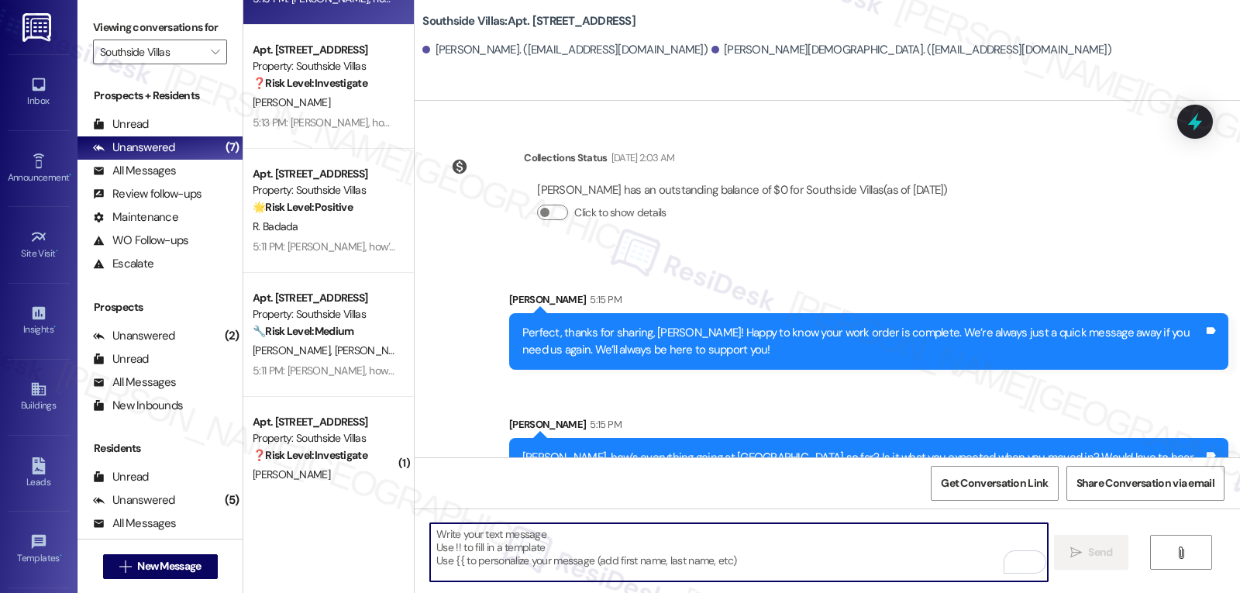
scroll to position [137, 0]
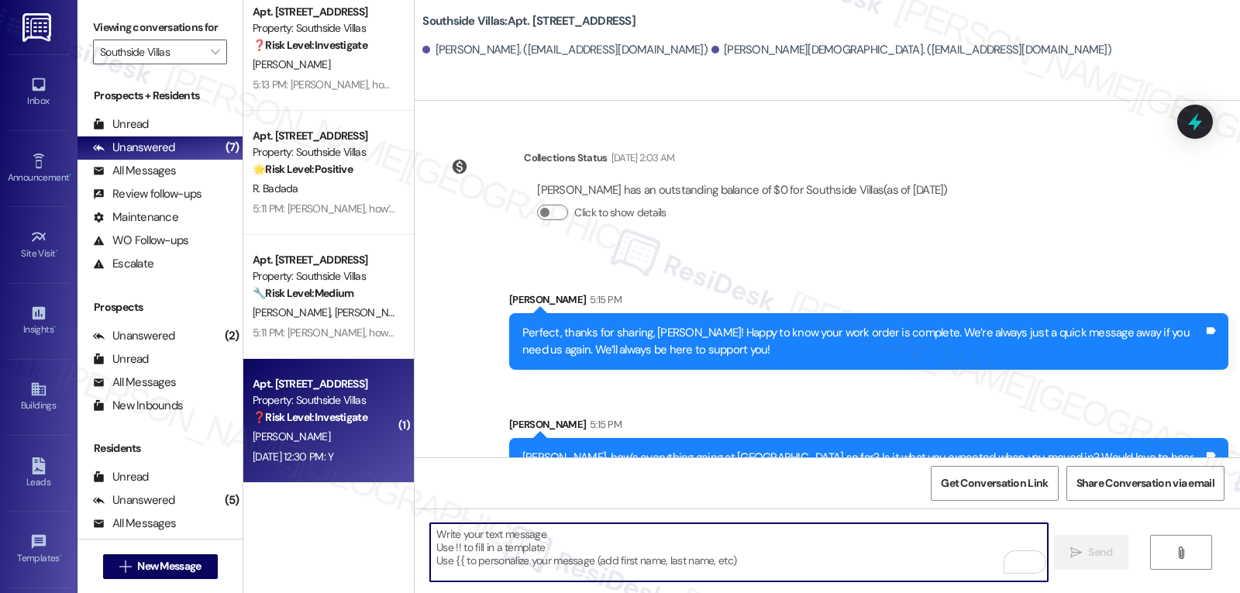
click at [323, 423] on strong "❓ Risk Level: Investigate" at bounding box center [310, 417] width 115 height 14
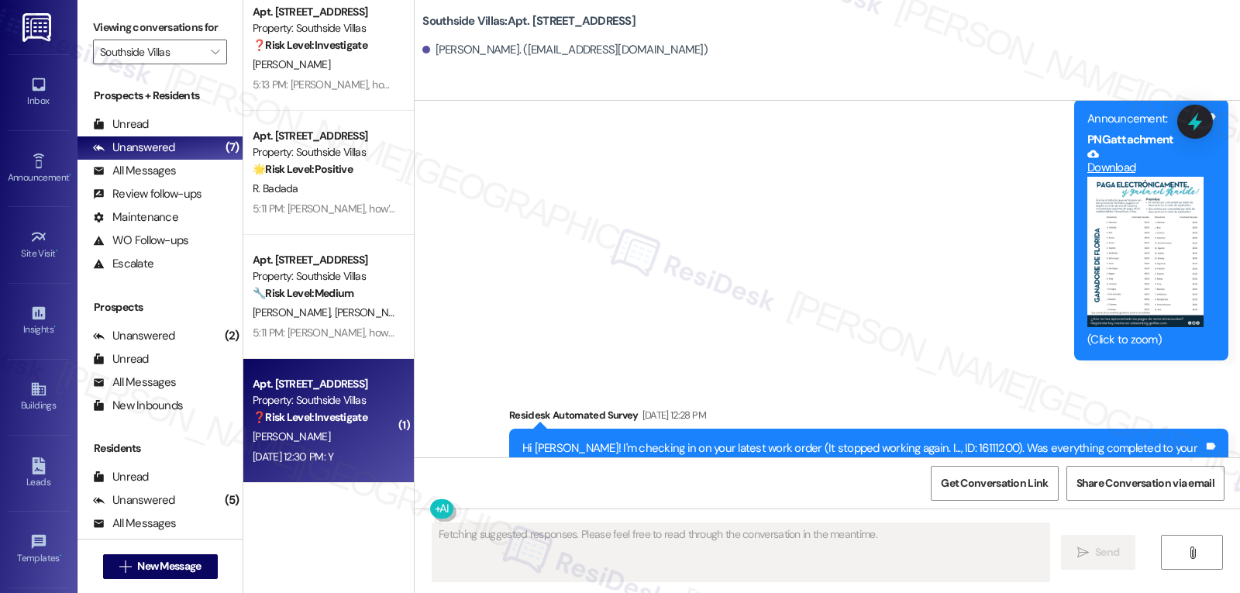
scroll to position [23413, 0]
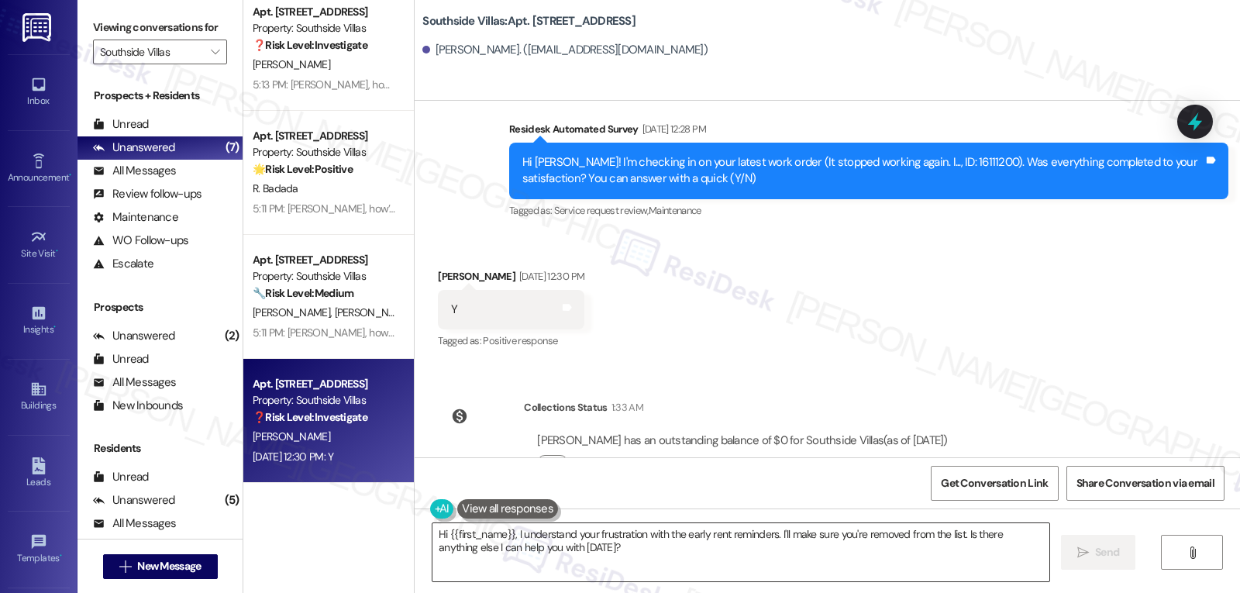
click at [631, 557] on textarea "Hi {{first_name}}, I understand your frustration with the early rent reminders.…" at bounding box center [741, 552] width 617 height 58
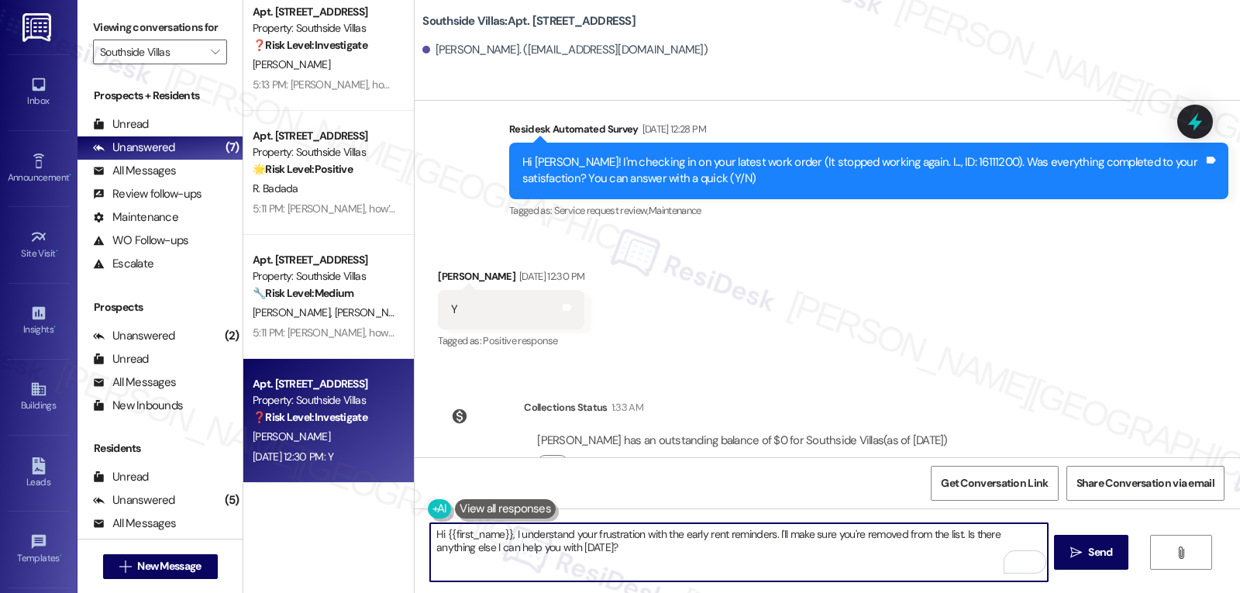
click at [542, 563] on textarea "Hi {{first_name}}, I understand your frustration with the early rent reminders.…" at bounding box center [738, 552] width 617 height 58
paste textarea "Thanks so much for letting us know, {{first_name}}! I’m happy to hear everythin…"
type textarea "Thanks so much for letting us know, {{first_name}}! I’m happy to hear everythin…"
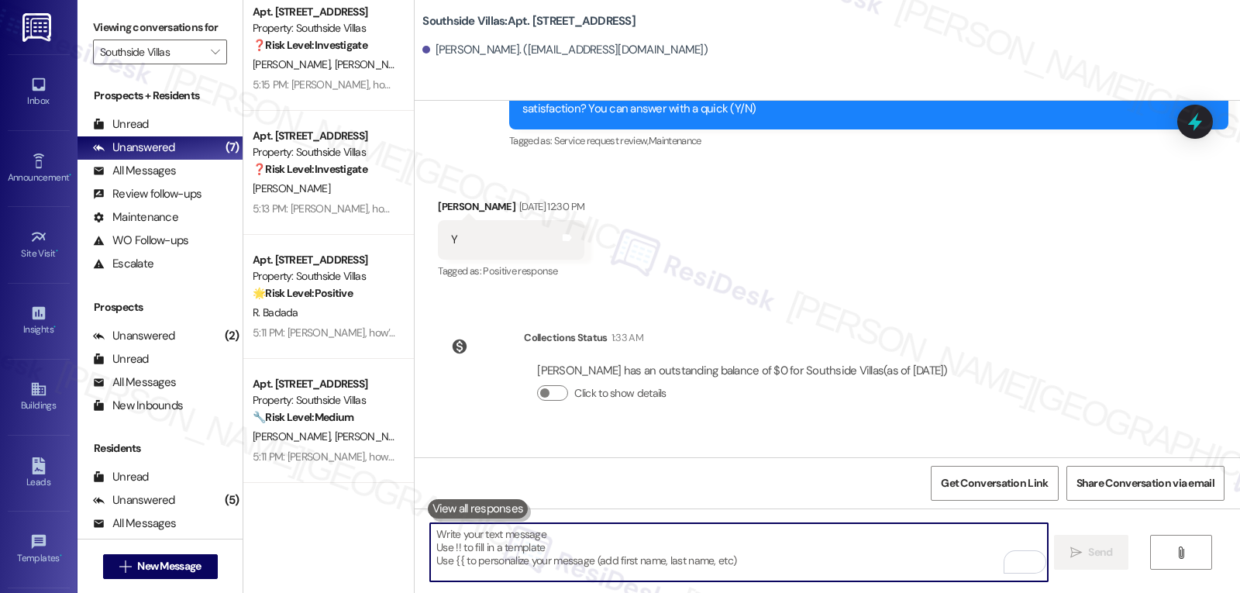
scroll to position [23538, 0]
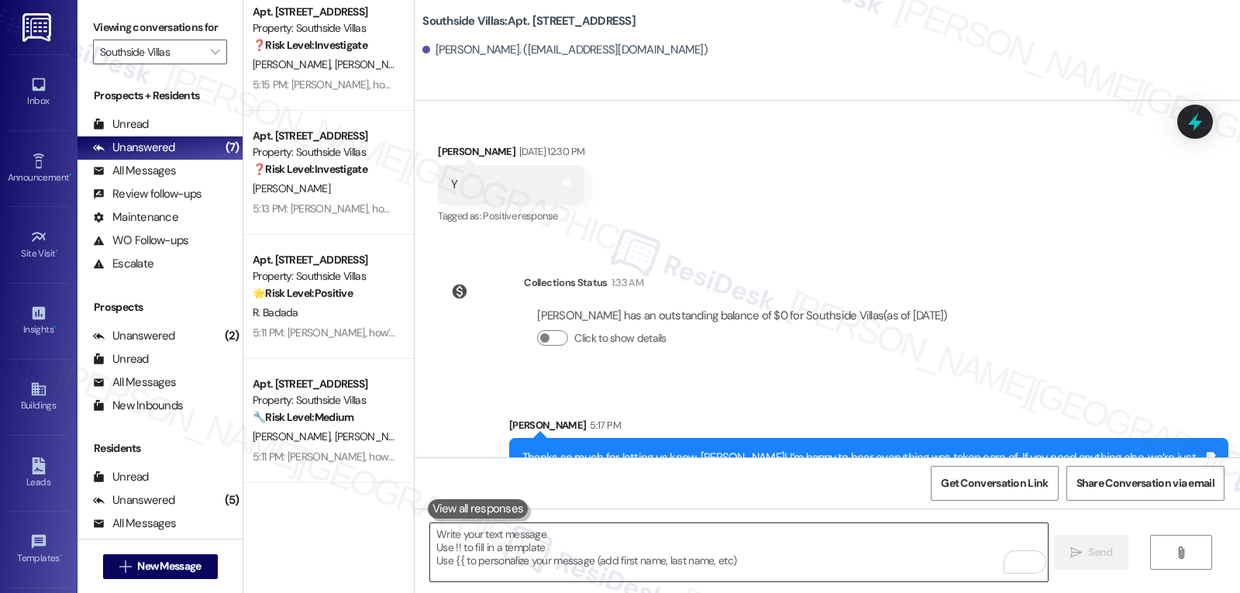
click at [569, 563] on textarea "To enrich screen reader interactions, please activate Accessibility in Grammarl…" at bounding box center [738, 552] width 617 height 58
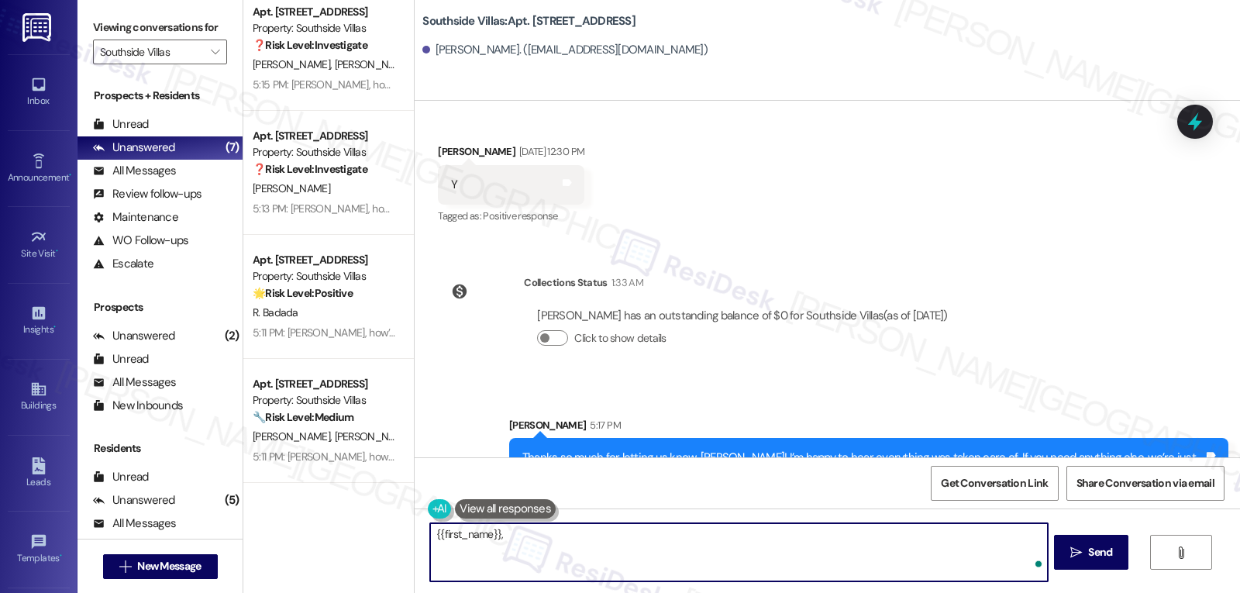
paste textarea "I’d love to know, has your experience at {{property}} been what you expected? Y…"
drag, startPoint x: 492, startPoint y: 540, endPoint x: 1240, endPoint y: 629, distance: 753.5
click at [1240, 592] on html "Inbox Go to Inbox Announcement • Send A Text Announcement Site Visit • Go to Si…" at bounding box center [620, 296] width 1240 height 593
paste textarea "I hope you’ve been loving your time at {{property}}! Has it lived up to what yo…"
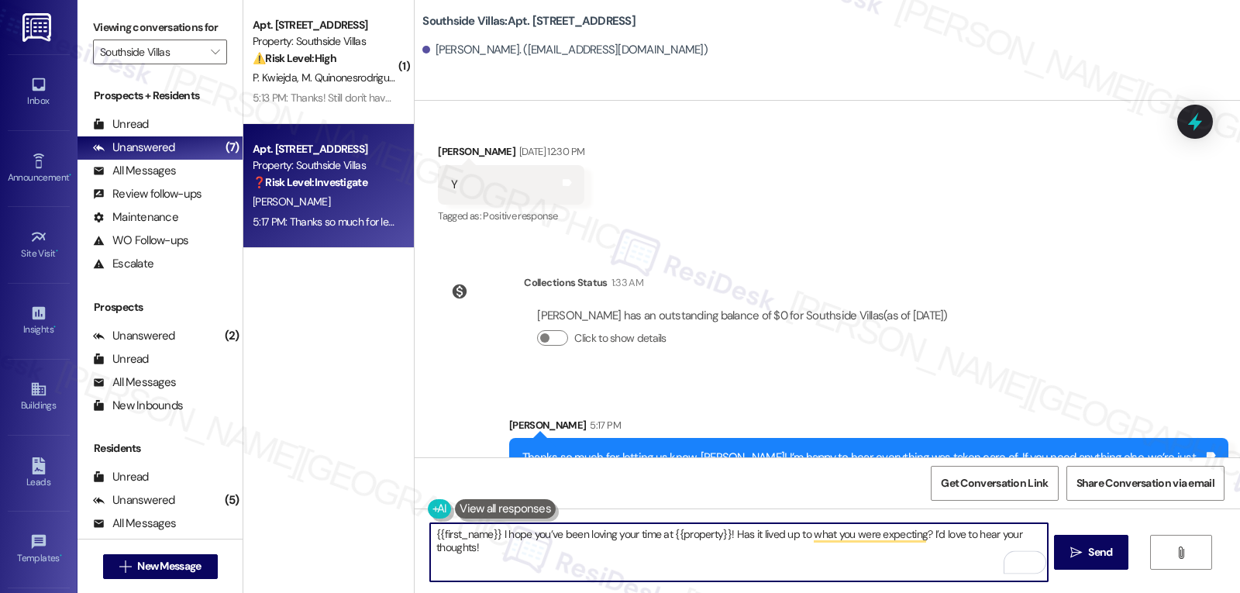
scroll to position [0, 0]
type textarea "{{first_name}} I hope you’ve been loving your time at {{property}}! Has it live…"
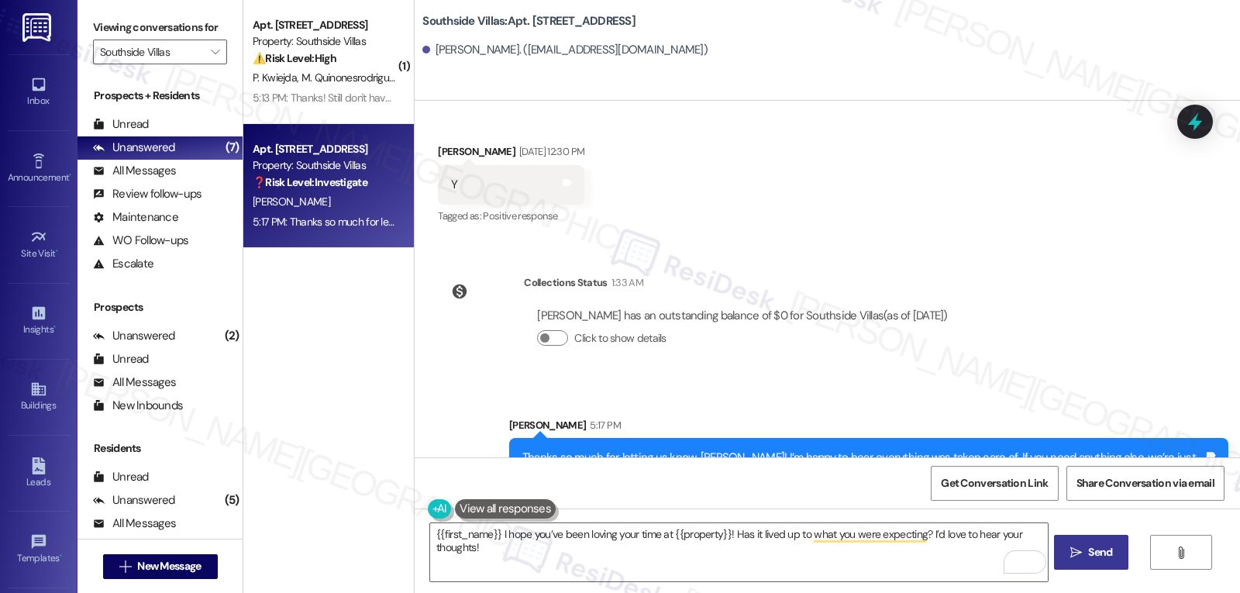
click at [1091, 561] on span "Send" at bounding box center [1100, 552] width 24 height 16
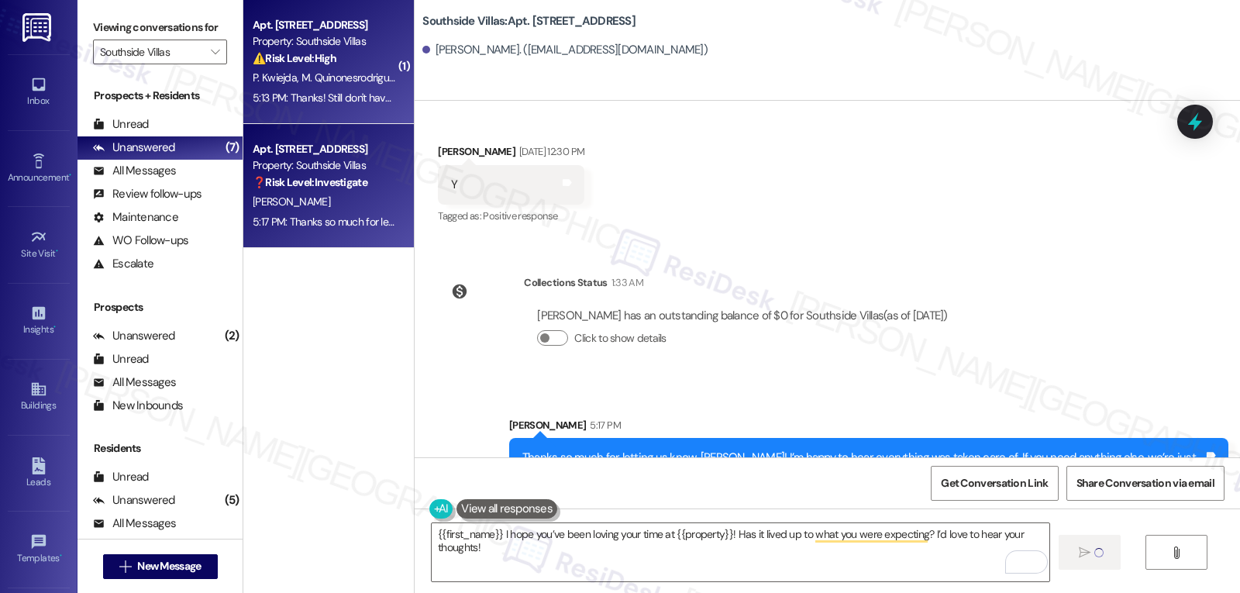
click at [317, 91] on div "5:13 PM: Thanks! Still don't have a closing date yet but hopefully is sometime …" at bounding box center [444, 98] width 383 height 14
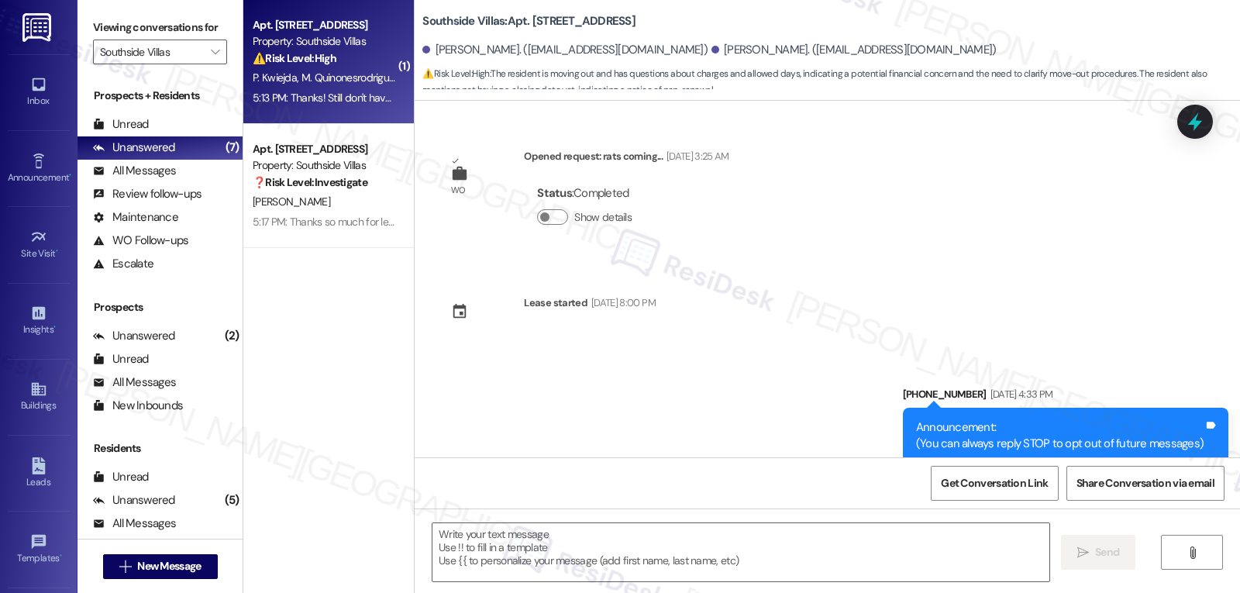
scroll to position [7707, 0]
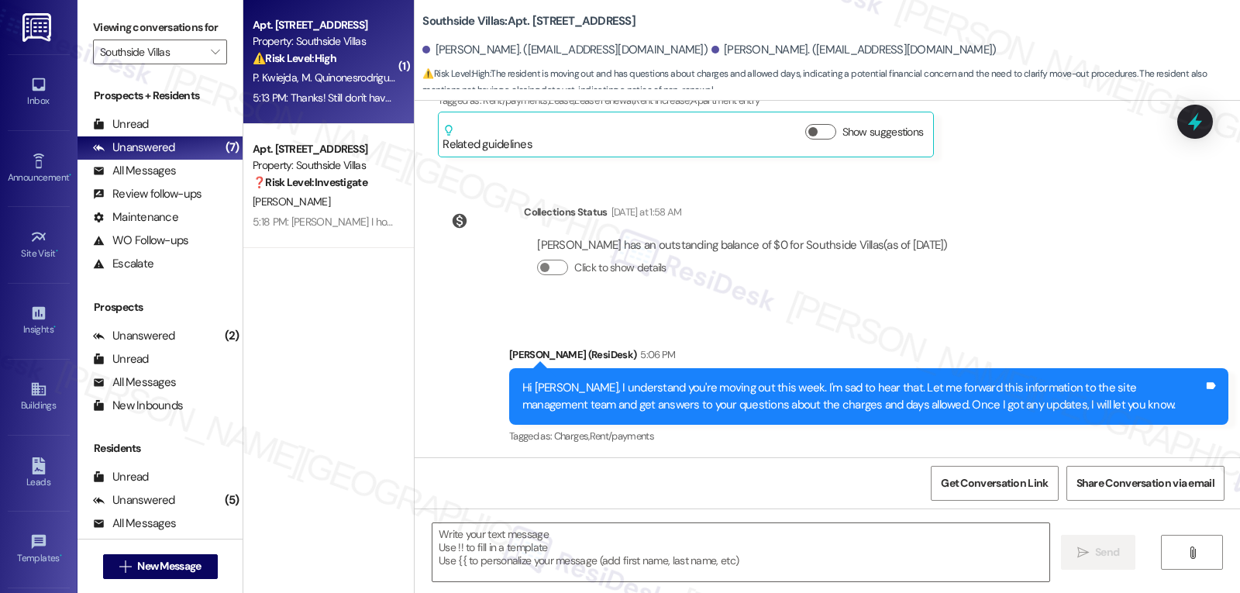
type textarea "Fetching suggested responses. Please feel free to read through the conversation…"
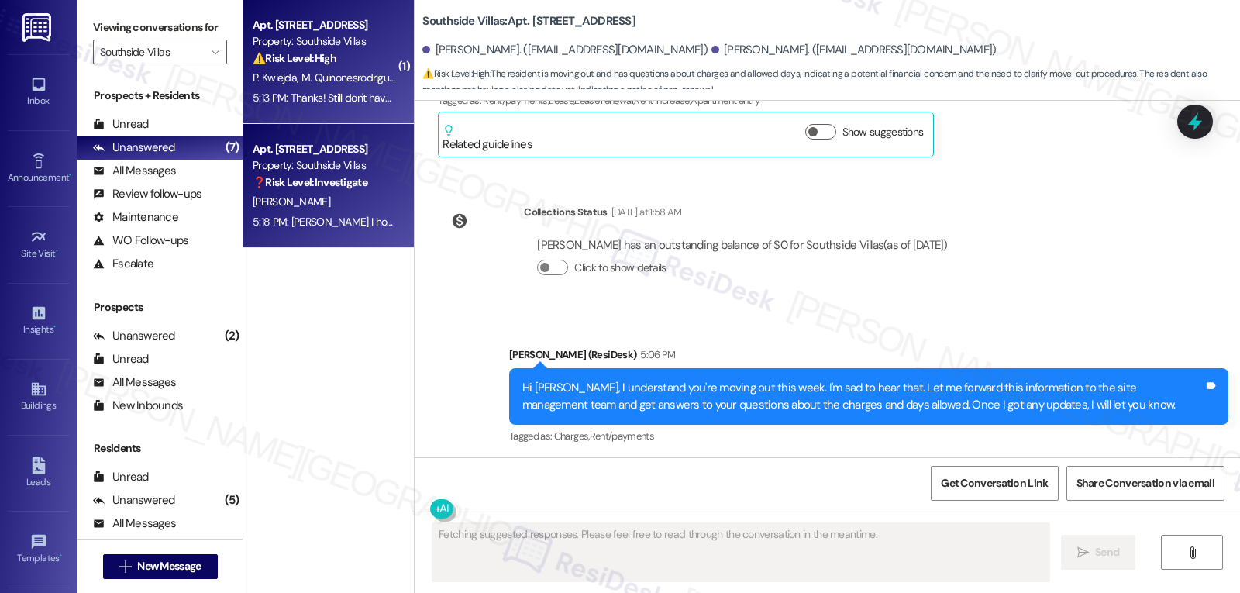
click at [322, 202] on div "L. Texter" at bounding box center [324, 201] width 147 height 19
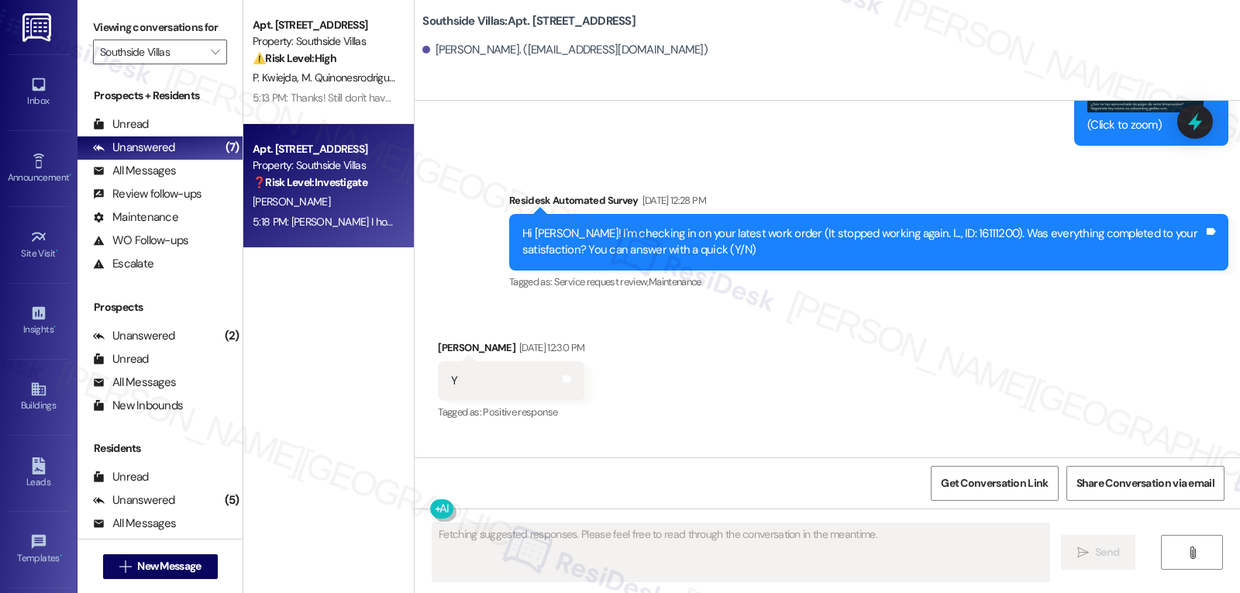
scroll to position [23270, 0]
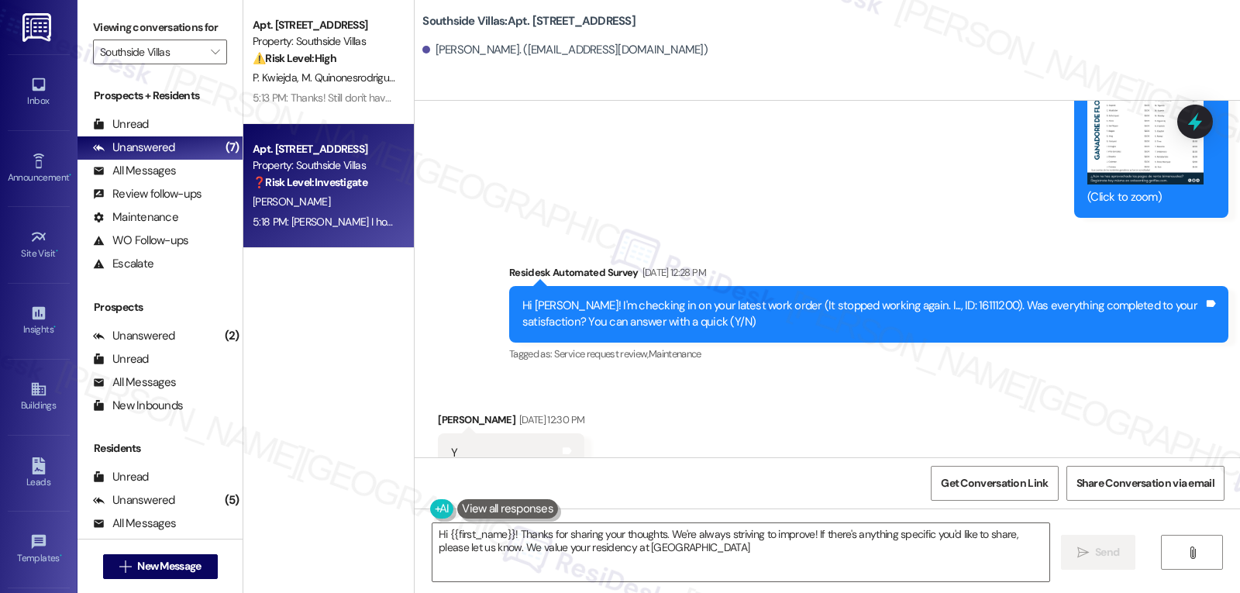
type textarea "Hi {{first_name}}! Thanks for sharing your thoughts. We're always striving to i…"
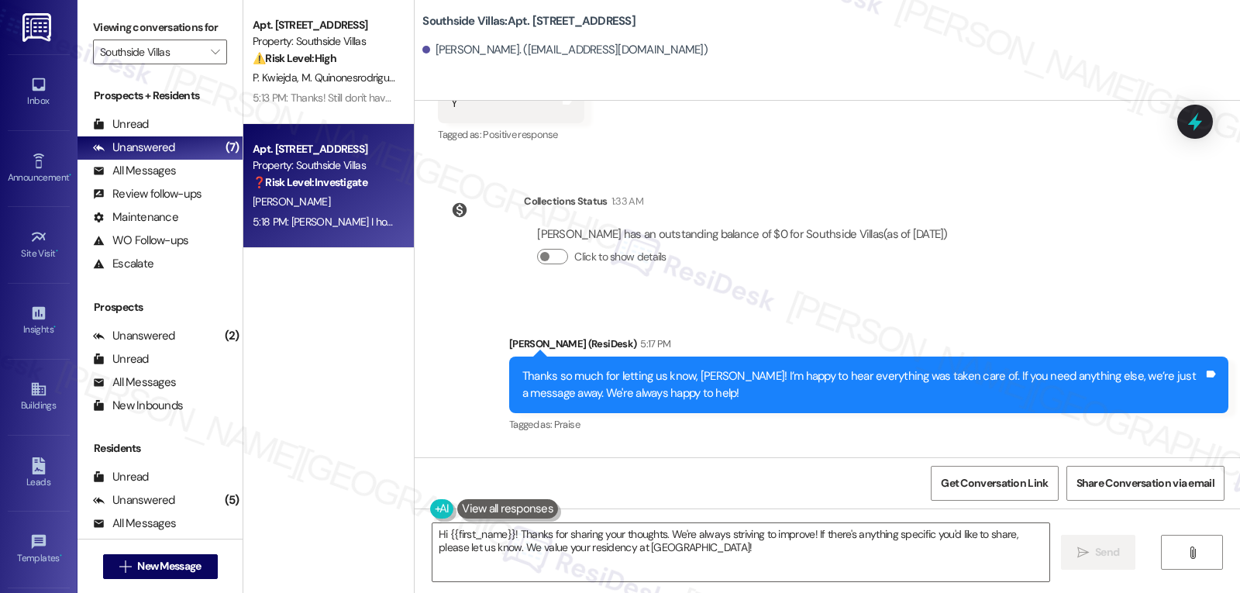
scroll to position [23670, 0]
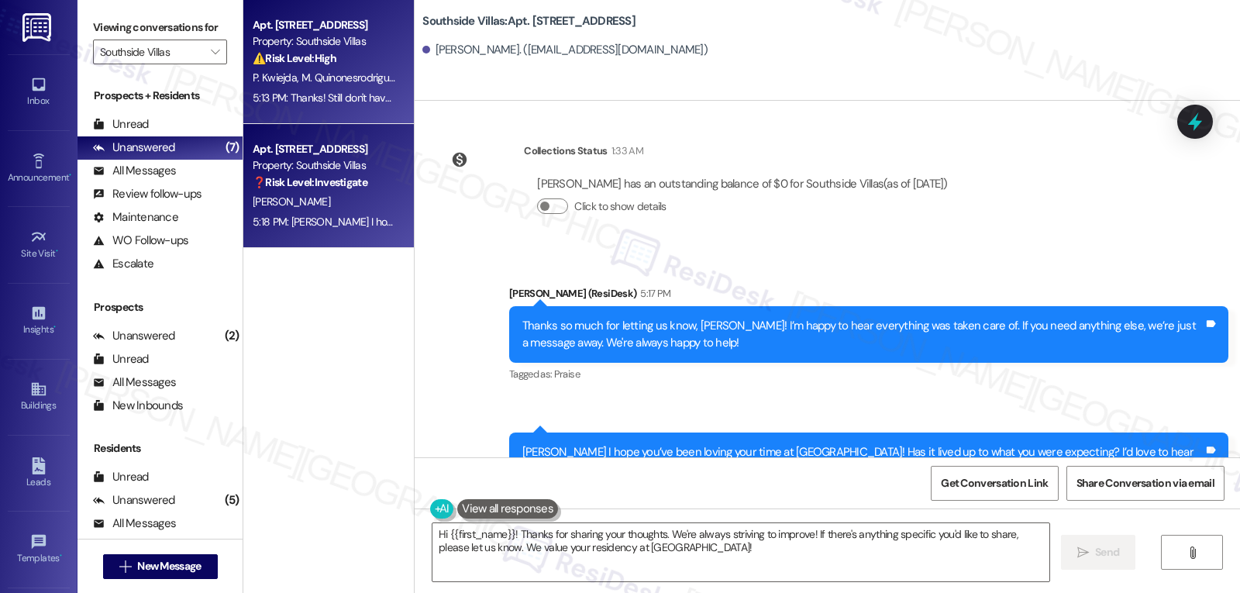
click at [339, 91] on div "5:13 PM: Thanks! Still don't have a closing date yet but hopefully is sometime …" at bounding box center [444, 98] width 383 height 14
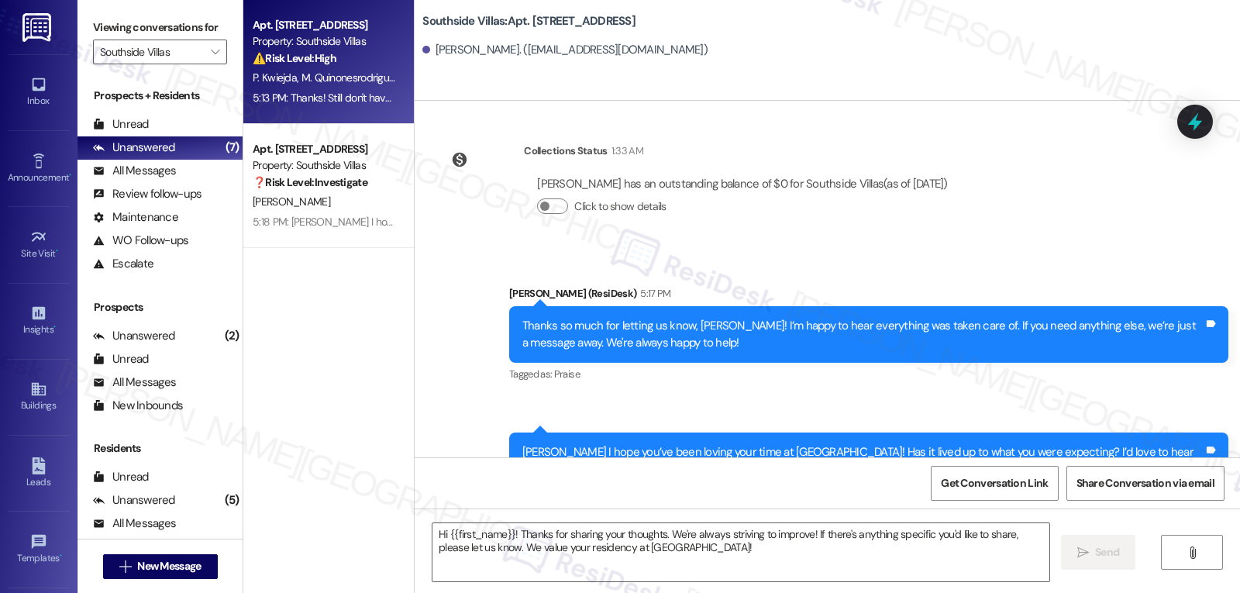
type textarea "Fetching suggested responses. Please feel free to read through the conversation…"
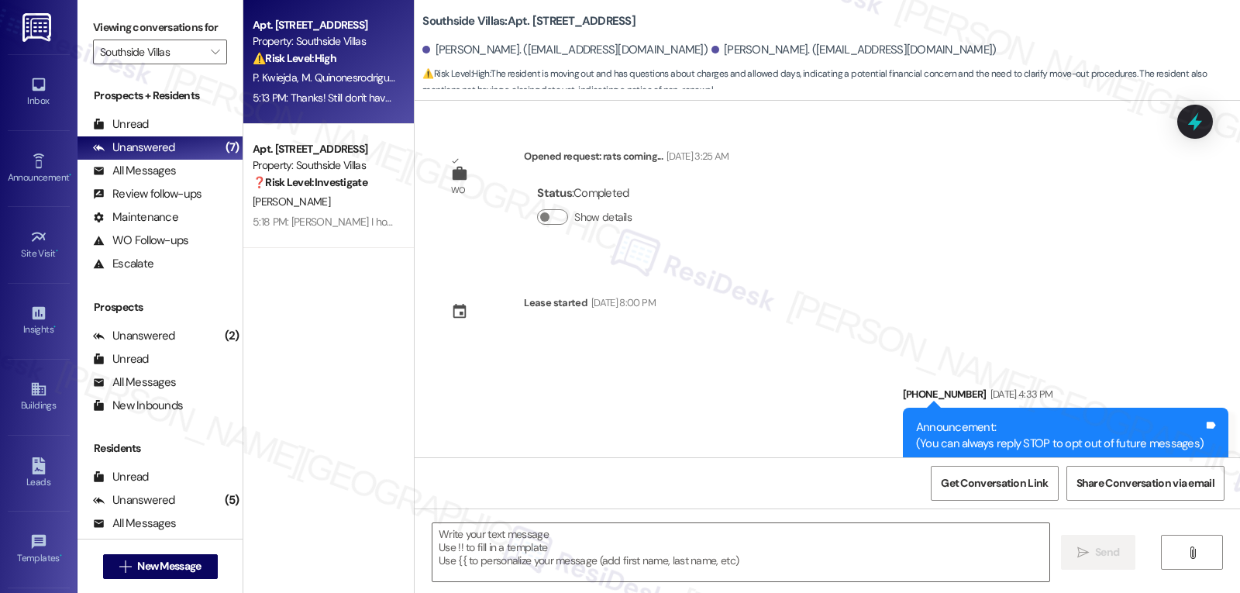
scroll to position [7707, 0]
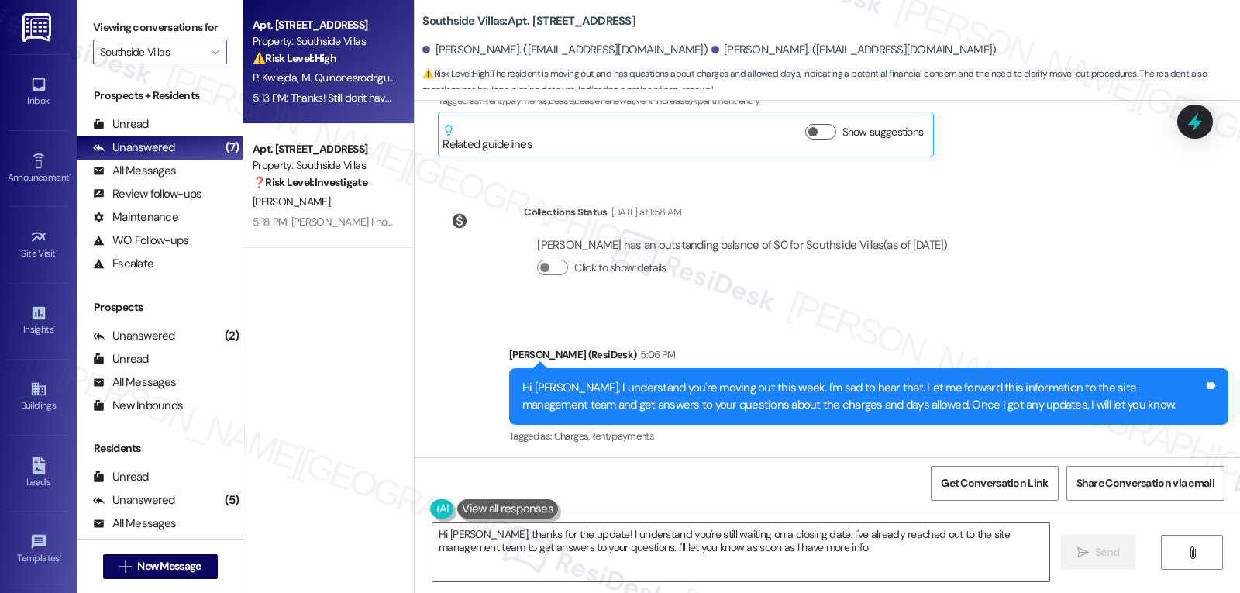
type textarea "Hi Mia, thanks for the update! I understand you're still waiting on a closing d…"
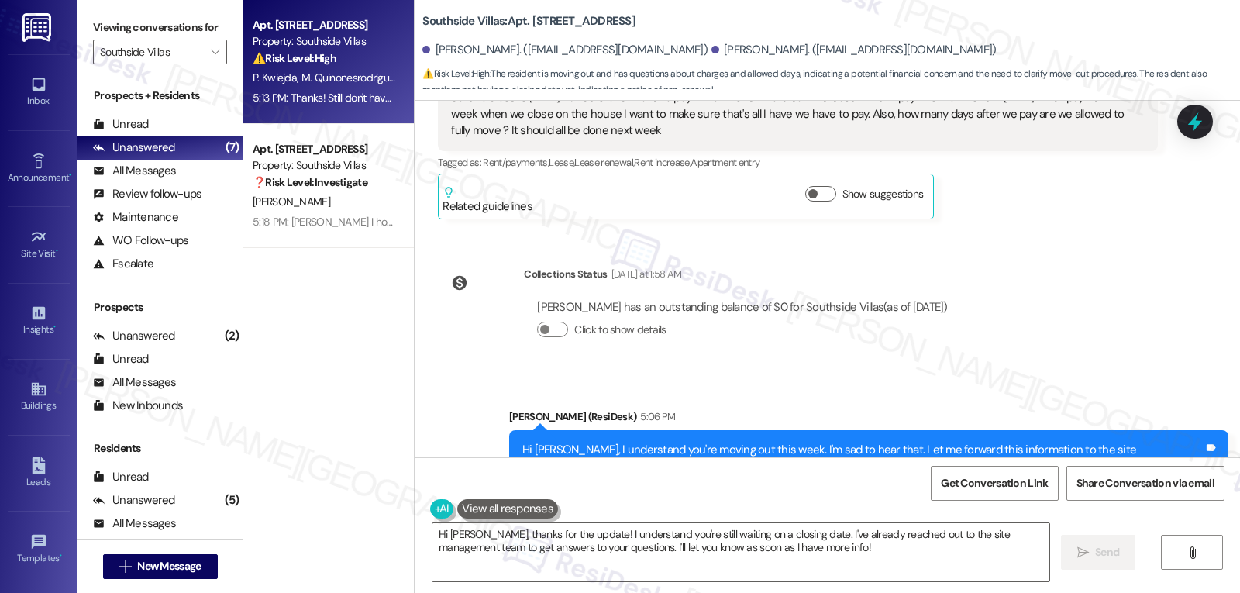
scroll to position [7708, 0]
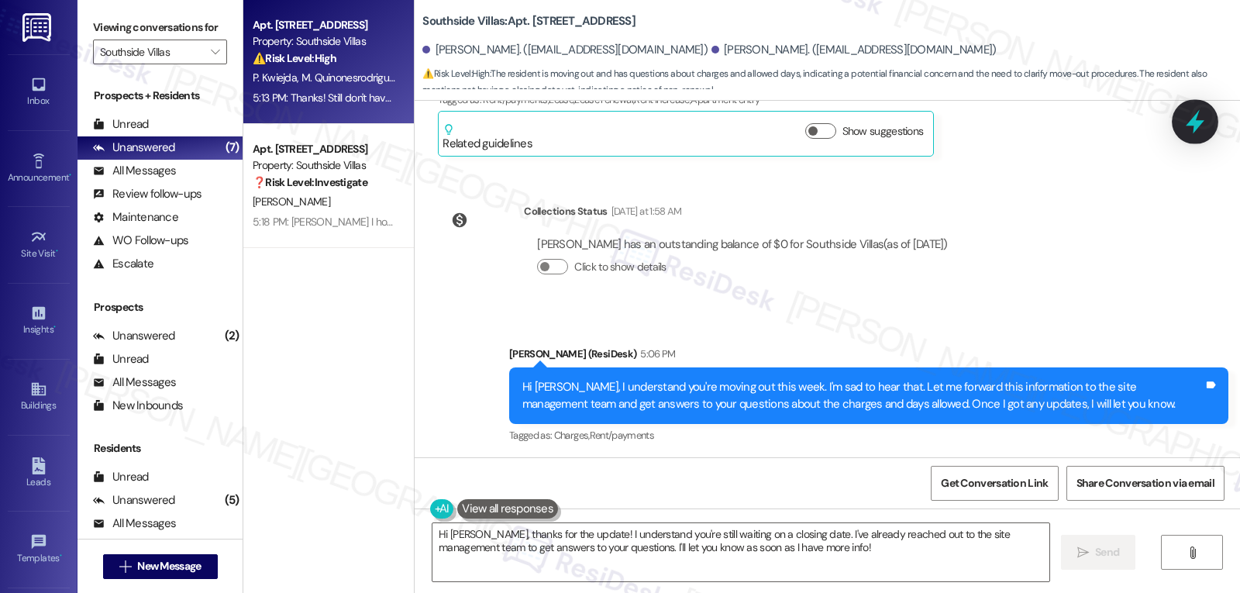
click at [1194, 127] on icon at bounding box center [1195, 122] width 26 height 26
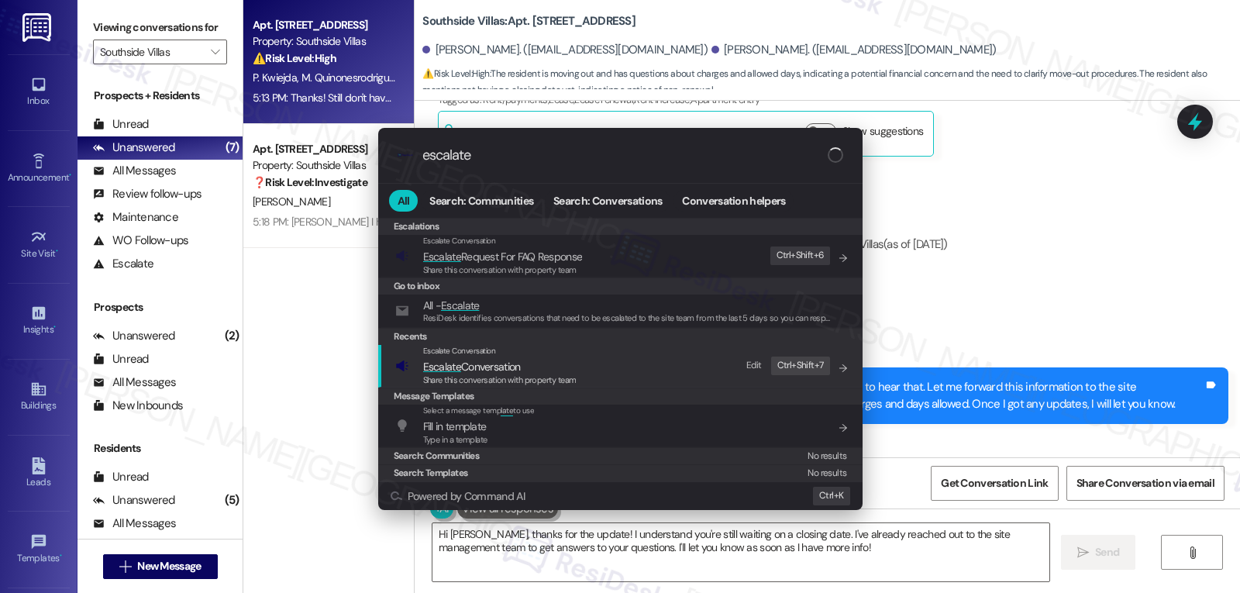
type input "escalate"
click at [564, 380] on span "Share this conversation with property team" at bounding box center [499, 379] width 153 height 11
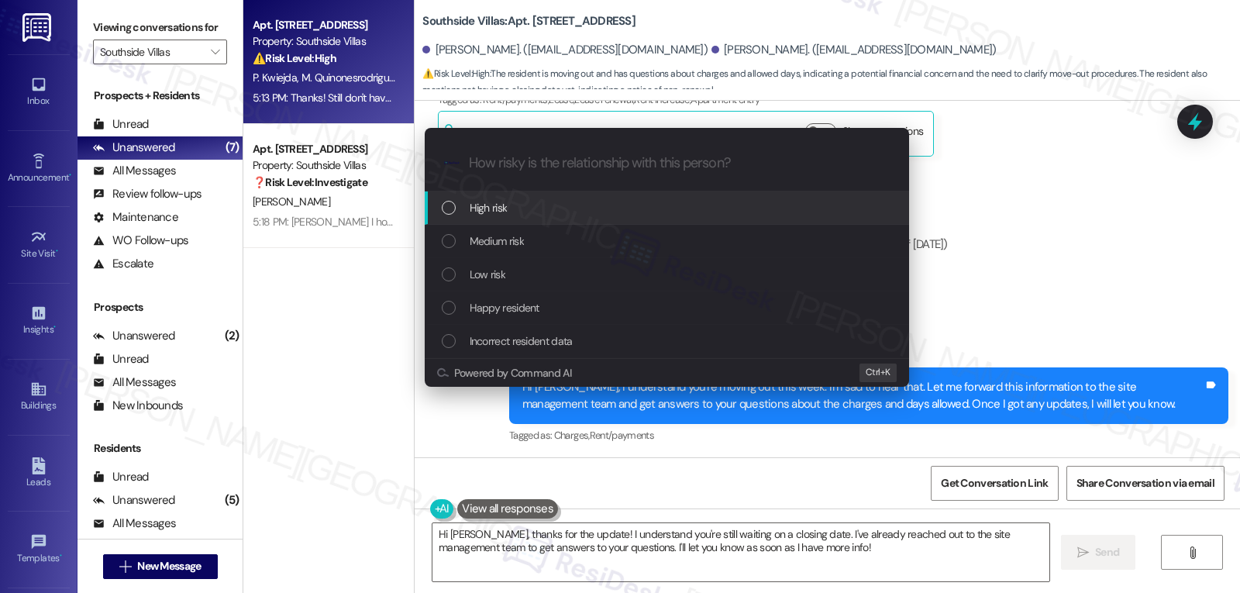
click at [545, 196] on div "High risk" at bounding box center [667, 207] width 485 height 33
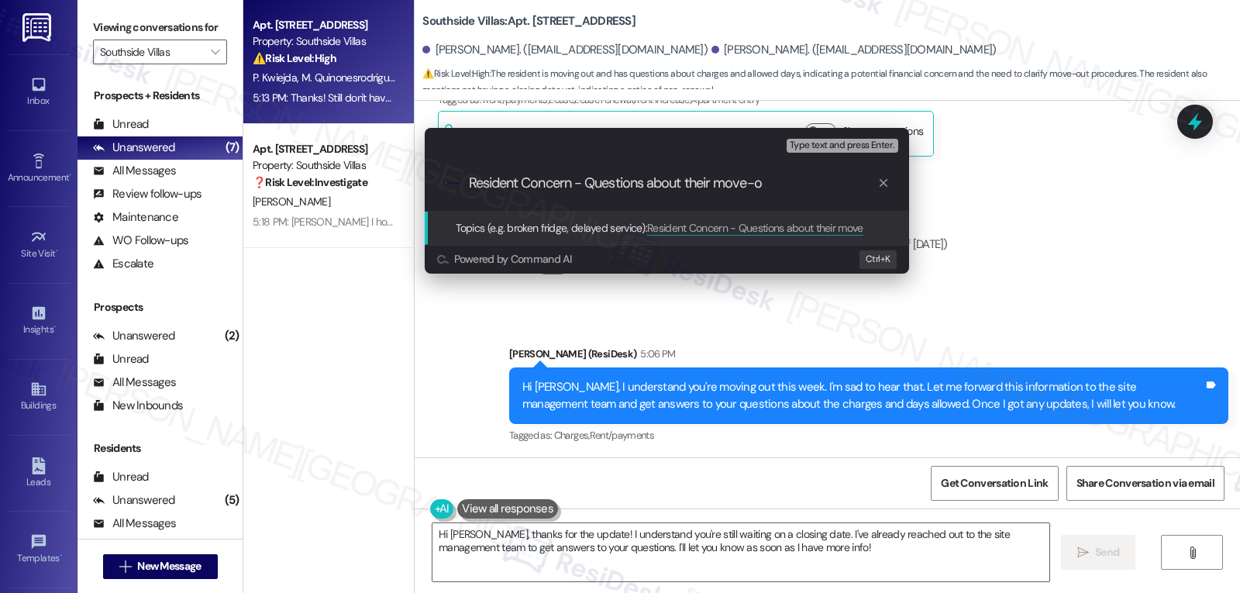
type input "Resident Concern - Questions about their move-ou"
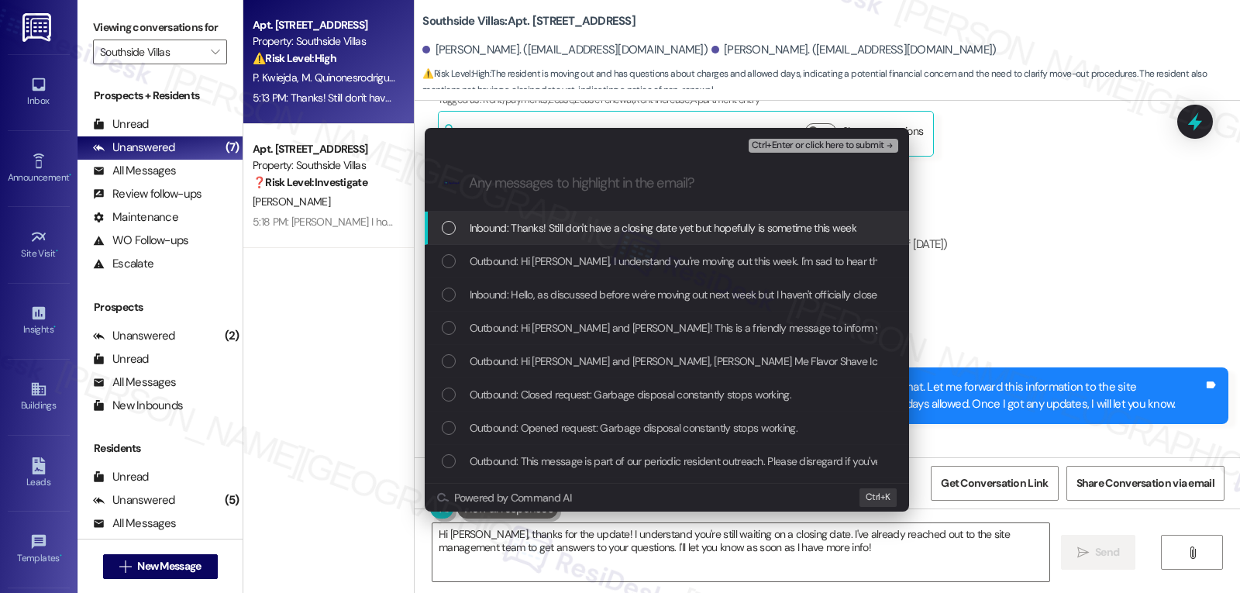
click at [670, 236] on span "Inbound: Thanks! Still don't have a closing date yet but hopefully is sometime …" at bounding box center [663, 227] width 387 height 17
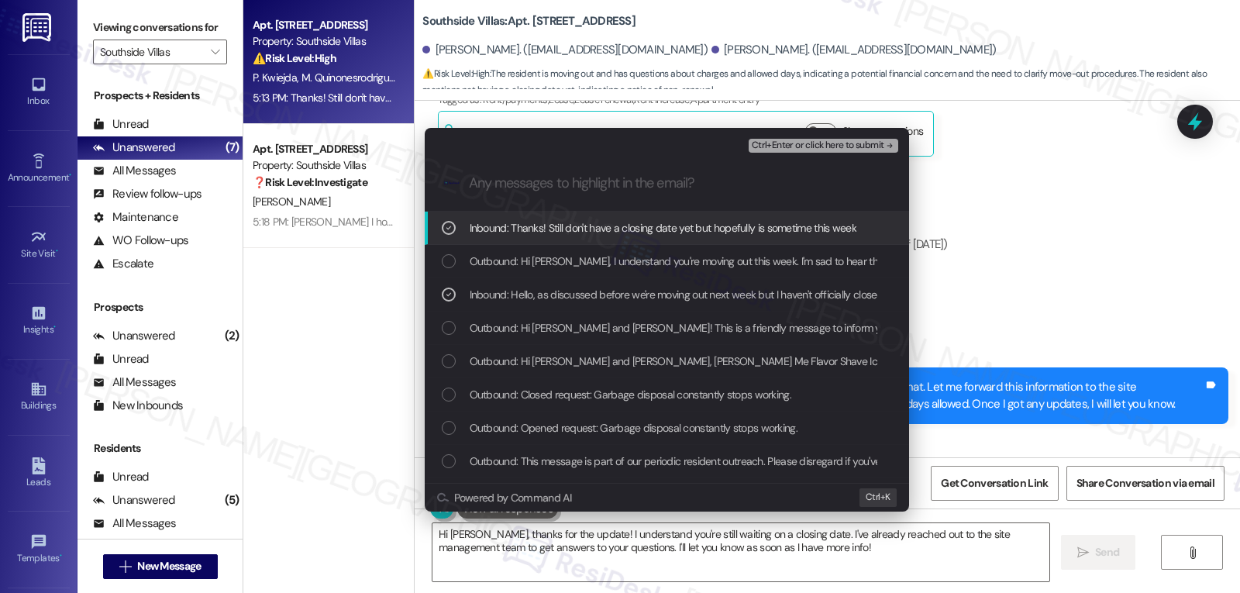
click at [803, 149] on span "Ctrl+Enter or click here to submit" at bounding box center [818, 145] width 133 height 11
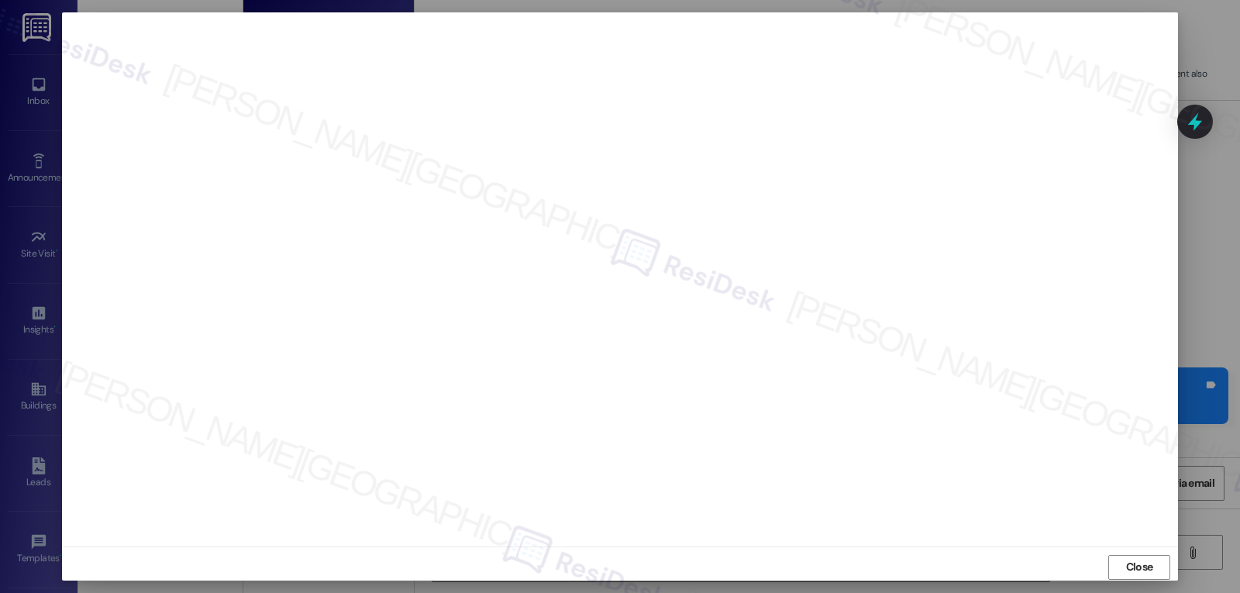
scroll to position [7, 0]
drag, startPoint x: 1111, startPoint y: 562, endPoint x: 1116, endPoint y: 528, distance: 34.5
click at [1112, 563] on button "Close" at bounding box center [1140, 560] width 62 height 25
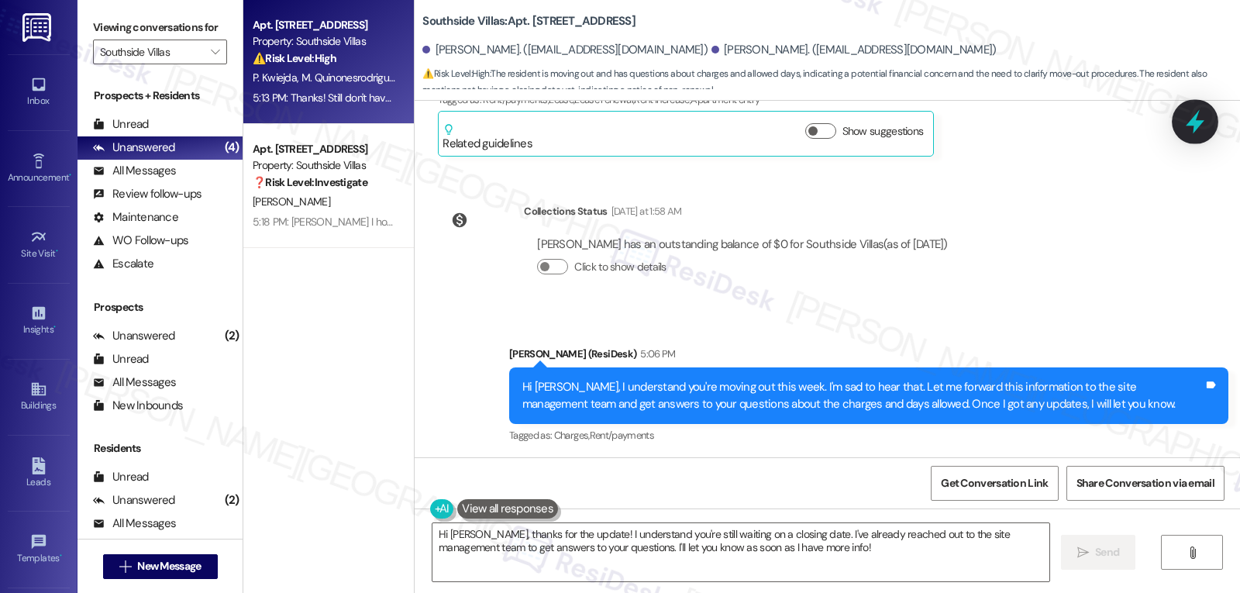
click at [1195, 123] on icon at bounding box center [1195, 122] width 19 height 24
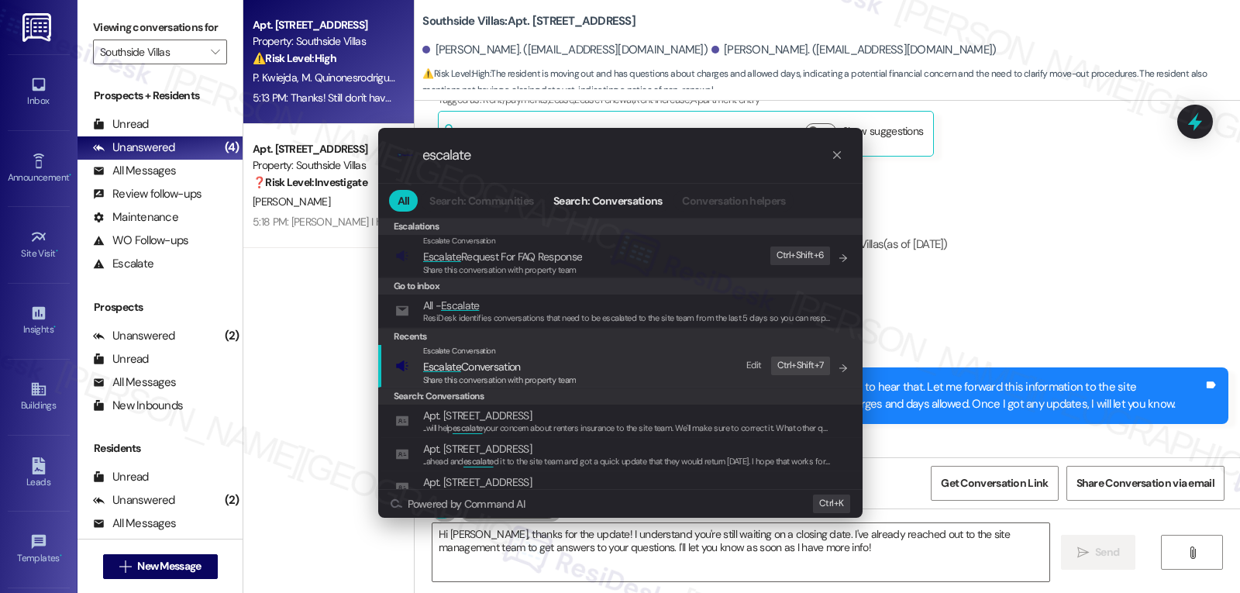
type input "escalate"
click at [523, 378] on span "Share this conversation with property team" at bounding box center [499, 379] width 153 height 11
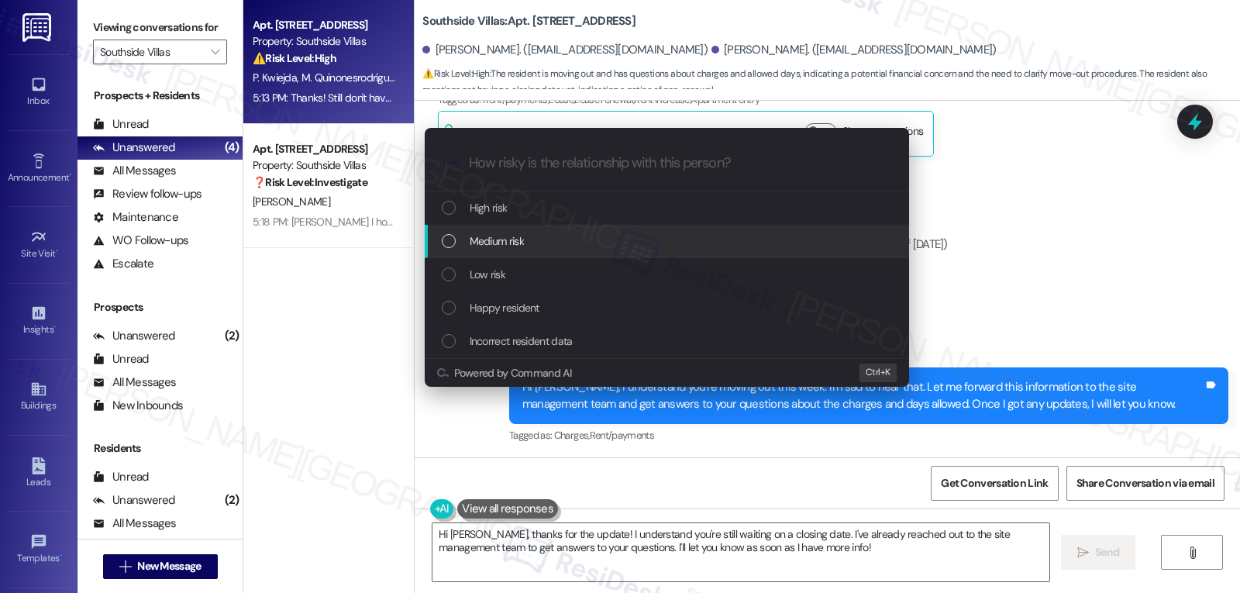
click at [536, 248] on div "Medium risk" at bounding box center [669, 241] width 454 height 17
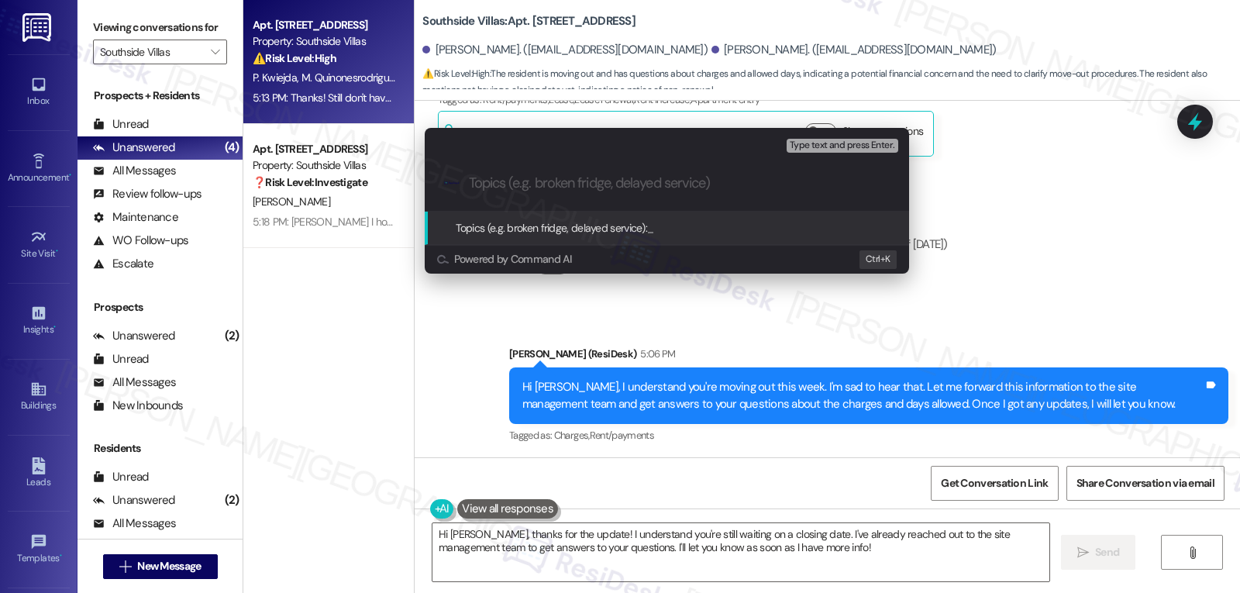
paste input "Resident Concern - Questions about their move-ou"
type input "Resident Concern - Questions about their move-out"
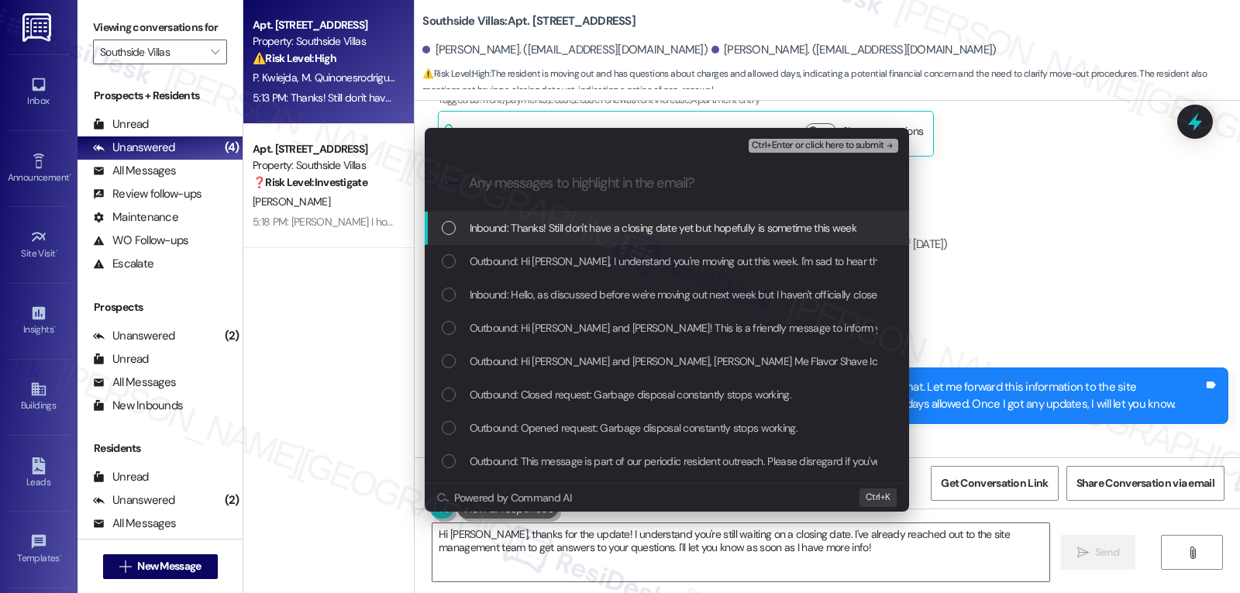
click at [536, 240] on div "Inbound: Thanks! Still don't have a closing date yet but hopefully is sometime …" at bounding box center [667, 228] width 485 height 33
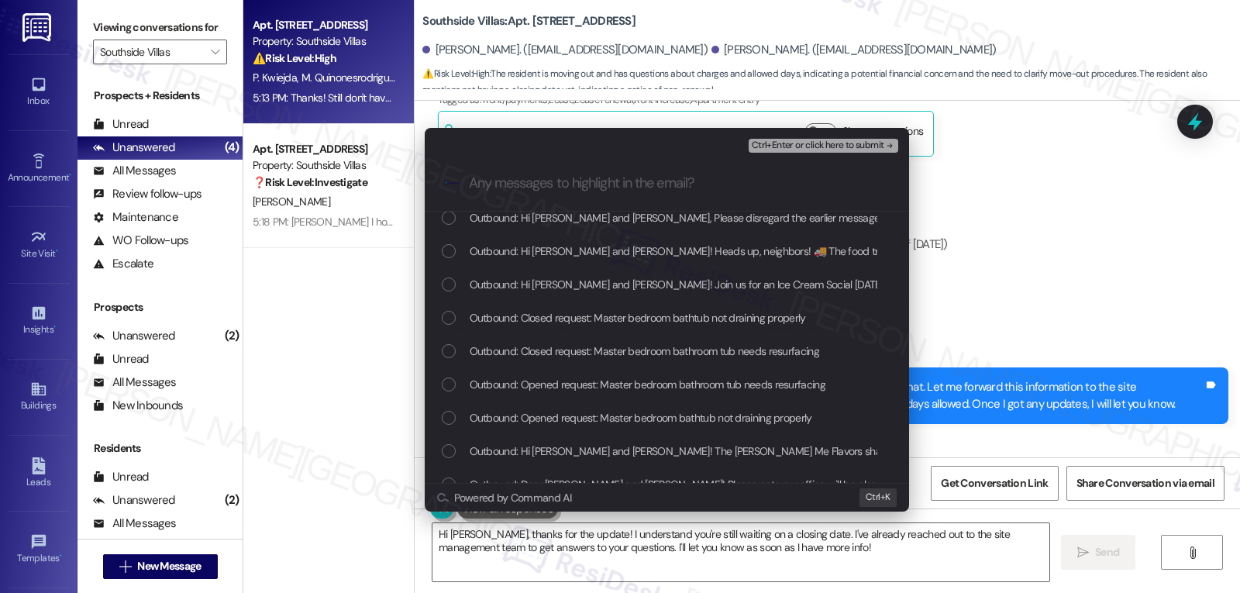
scroll to position [0, 0]
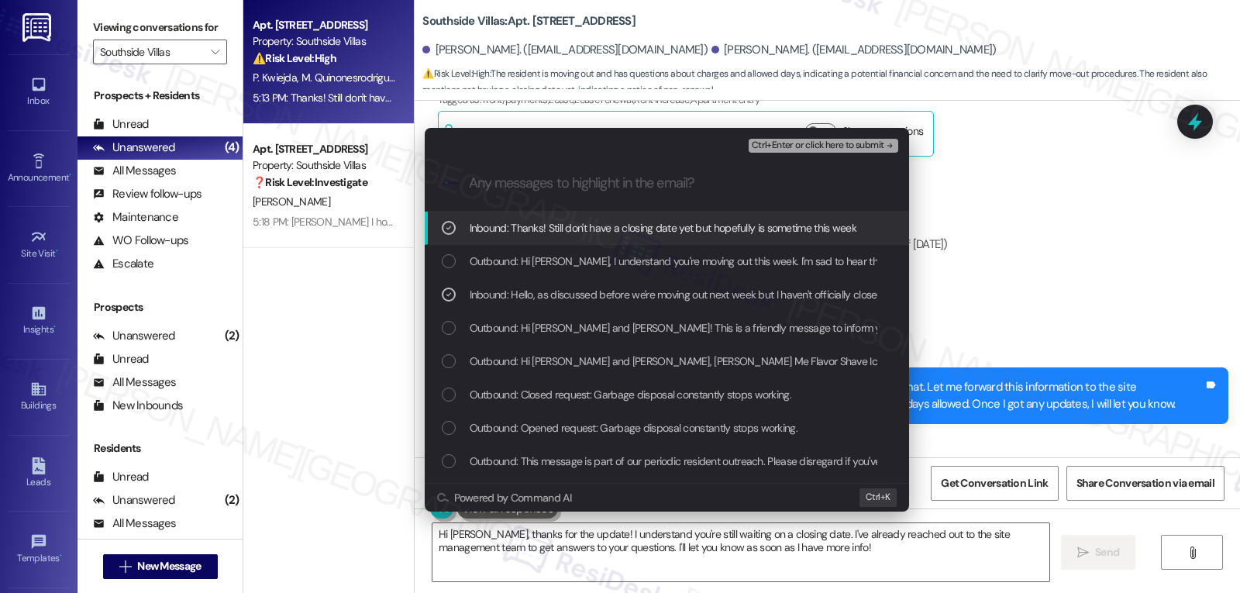
click at [556, 219] on span "Inbound: Thanks! Still don't have a closing date yet but hopefully is sometime …" at bounding box center [663, 227] width 387 height 17
click at [443, 230] on div "List of options" at bounding box center [449, 228] width 14 height 14
click at [798, 150] on span "Ctrl+Enter or click here to submit" at bounding box center [818, 145] width 133 height 11
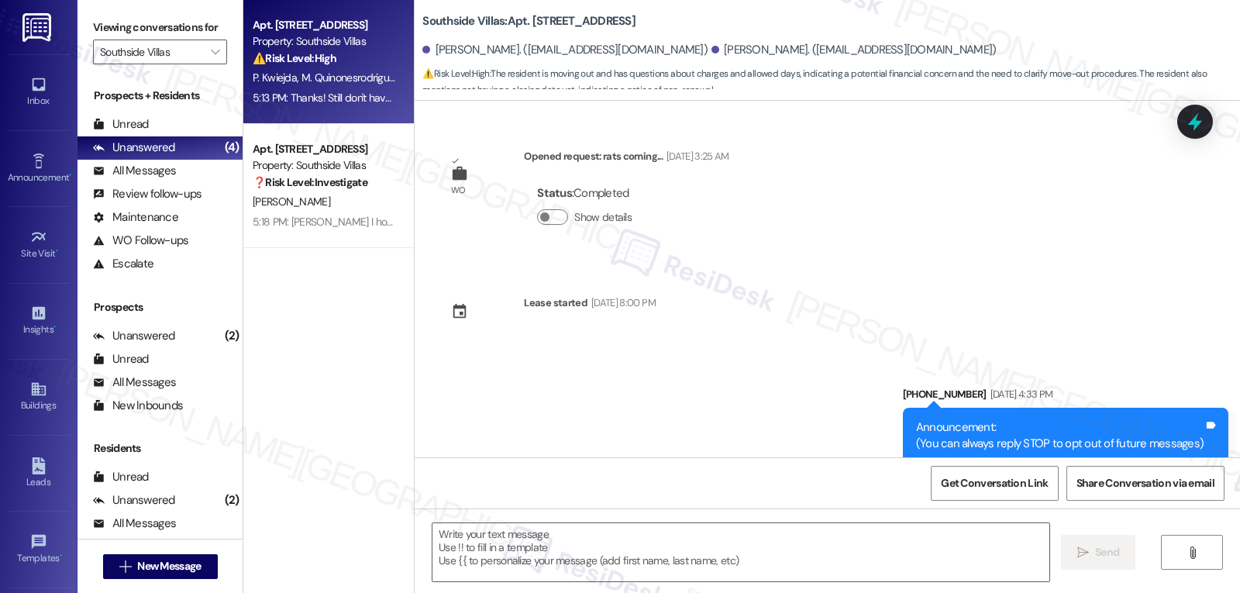
scroll to position [7707, 0]
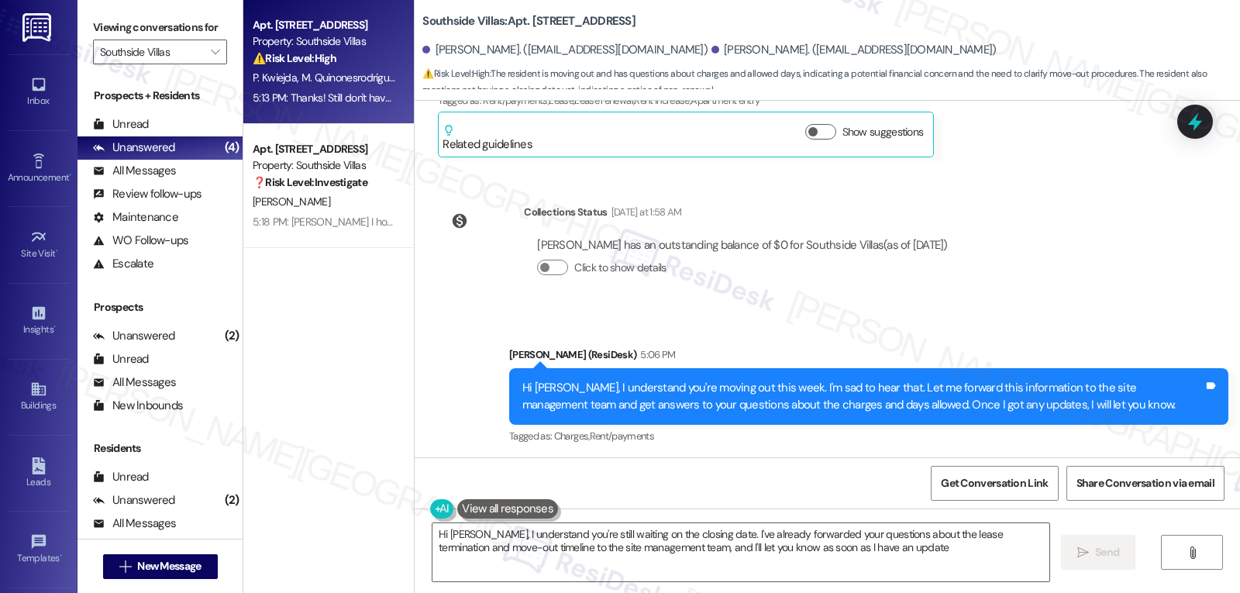
type textarea "Hi Mia, I understand you're still waiting on the closing date. I've already for…"
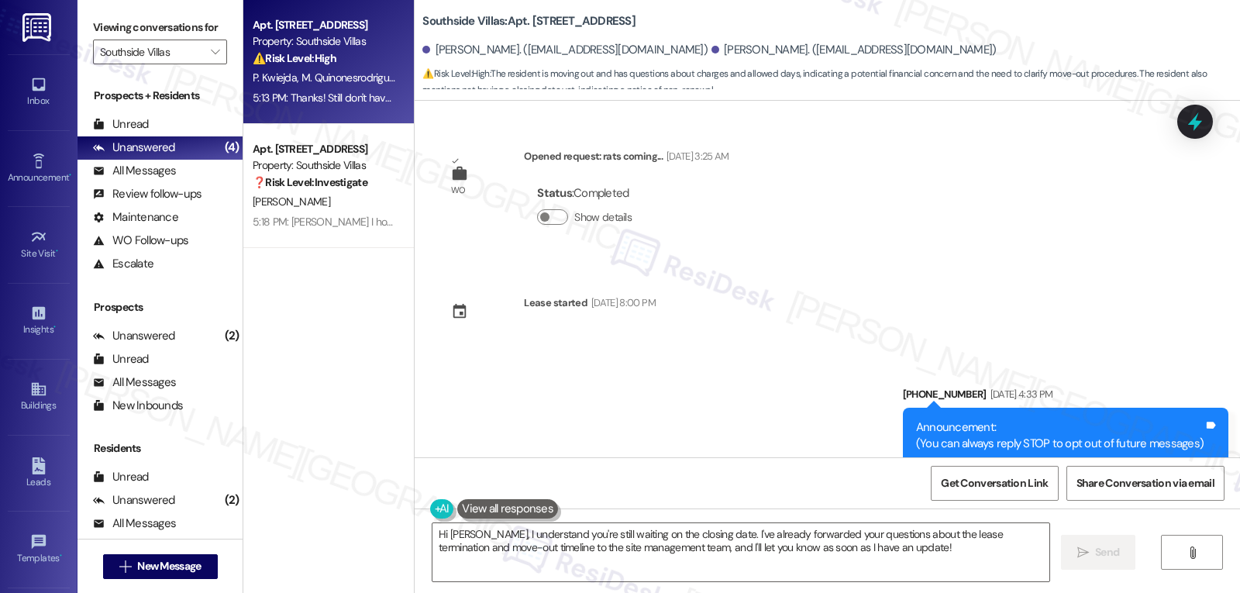
scroll to position [7707, 0]
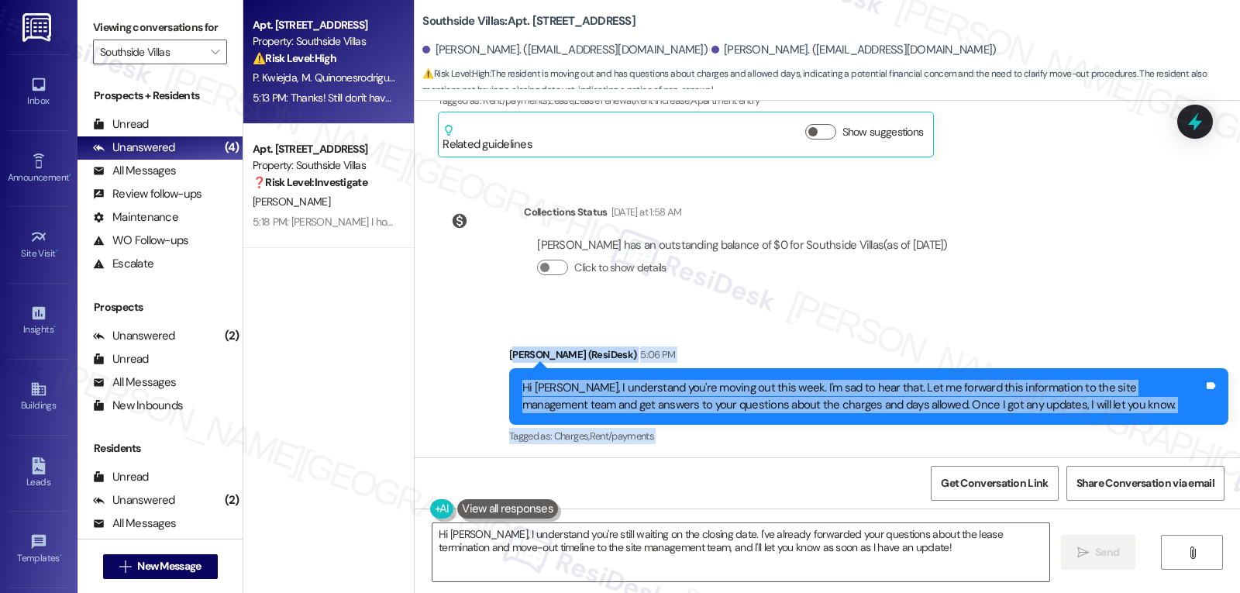
drag, startPoint x: 503, startPoint y: 219, endPoint x: 874, endPoint y: 391, distance: 409.6
click at [874, 391] on div "WO Opened request: rats coming... [DATE] 3:25 AM Status : Completed Show detail…" at bounding box center [828, 279] width 826 height 357
copy div "arah (ResiDesk) 5:06 PM Hi [PERSON_NAME], I understand you're moving out this w…"
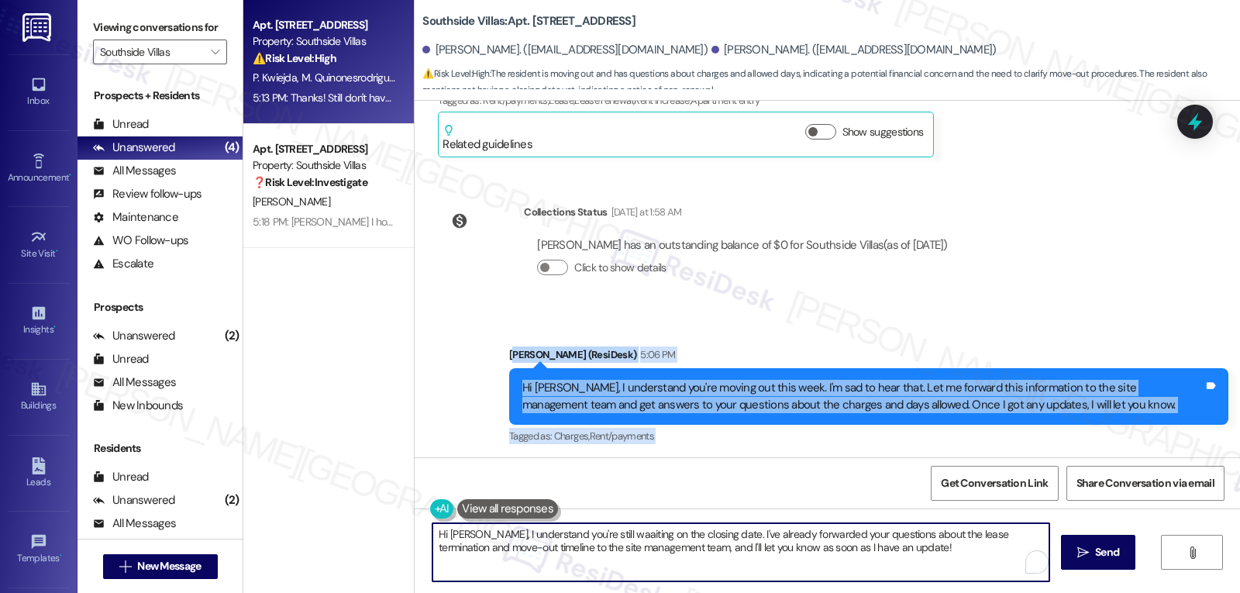
paste textarea "Hi [PERSON_NAME], thank you for the update. I’ll keep an eye out for your closi…"
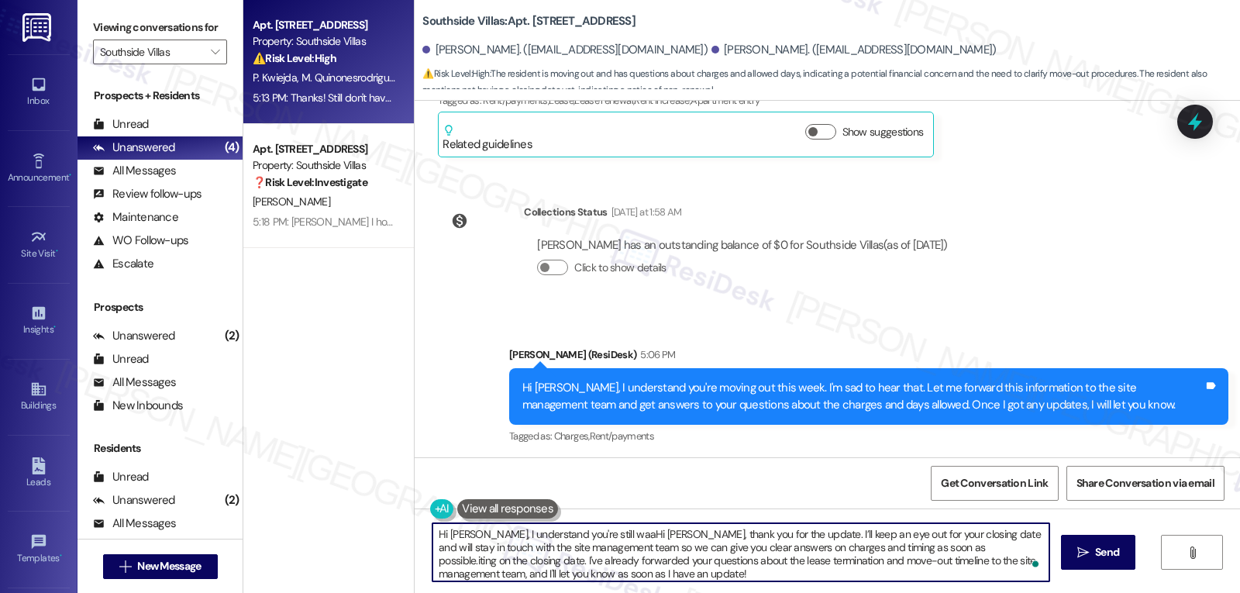
paste textarea "thank you for the update. I’ll keep an eye out for your closing date and will s…"
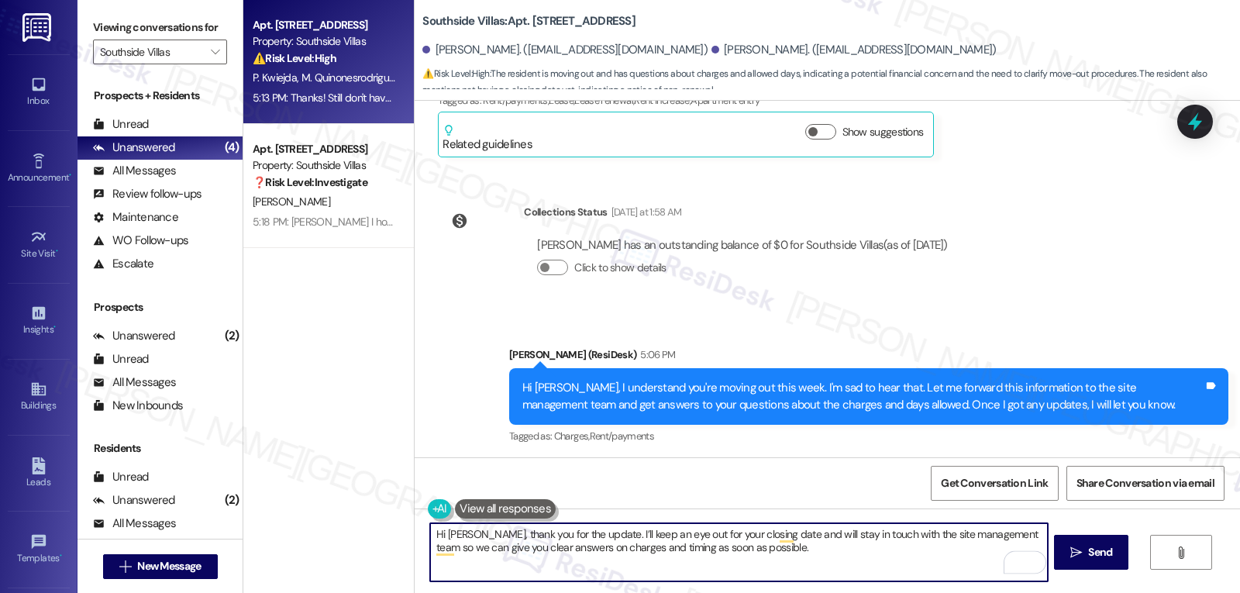
click at [798, 562] on textarea "Hi [PERSON_NAME], thank you for the update. I’ll keep an eye out for your closi…" at bounding box center [738, 552] width 617 height 58
click at [727, 544] on textarea "Hi [PERSON_NAME], thank you for the update. I’ll keep an eye out for your closi…" at bounding box center [738, 552] width 617 height 58
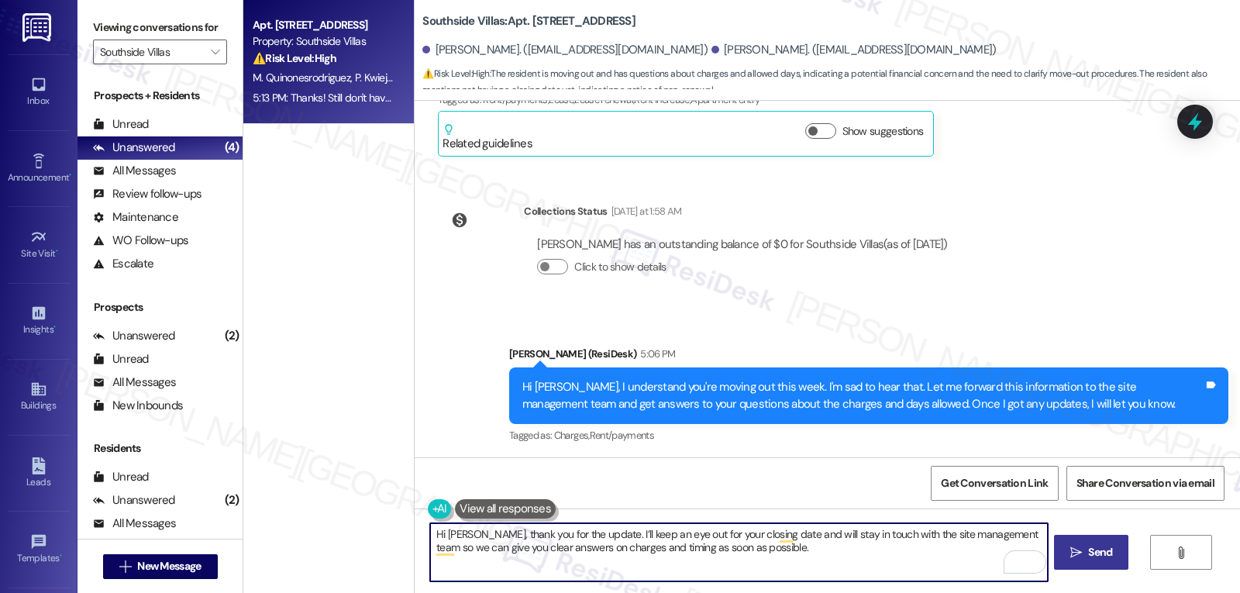
type textarea "Hi [PERSON_NAME], thank you for the update. I’ll keep an eye out for your closi…"
click at [1080, 542] on button " Send" at bounding box center [1091, 552] width 75 height 35
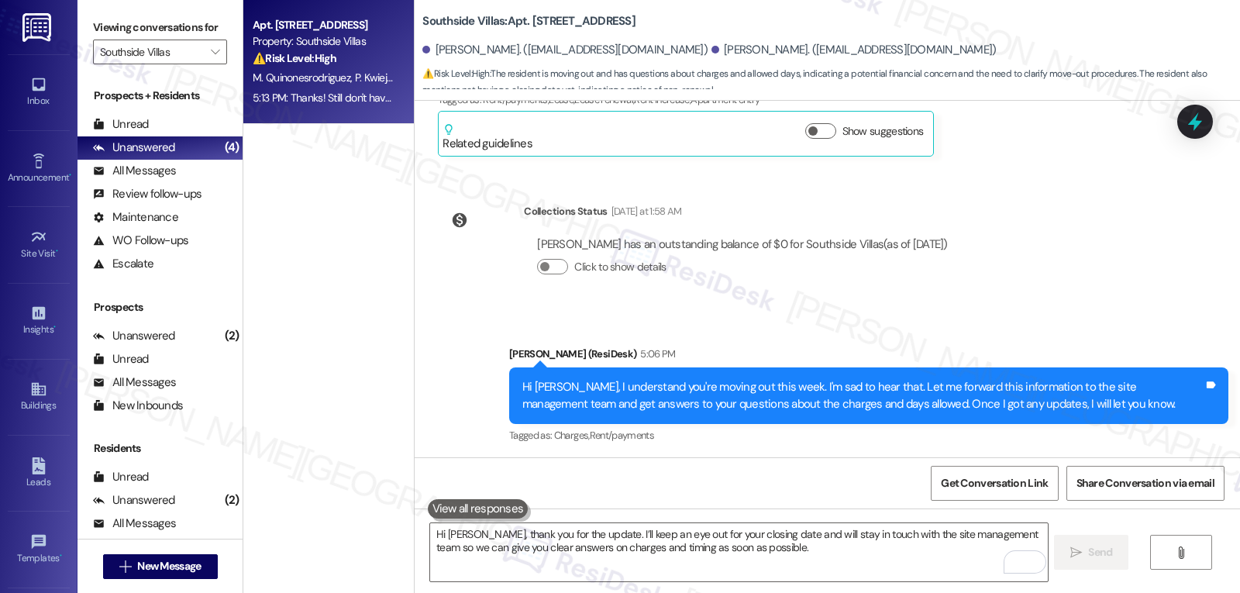
scroll to position [7707, 0]
click at [216, 64] on button "" at bounding box center [214, 52] width 25 height 25
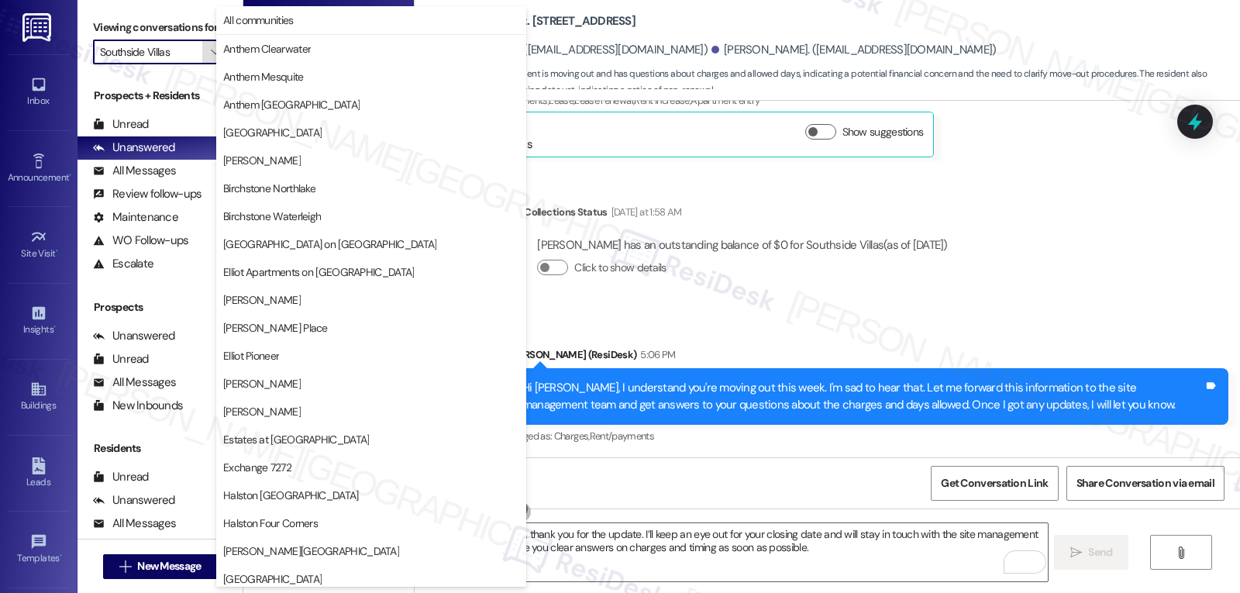
scroll to position [536, 0]
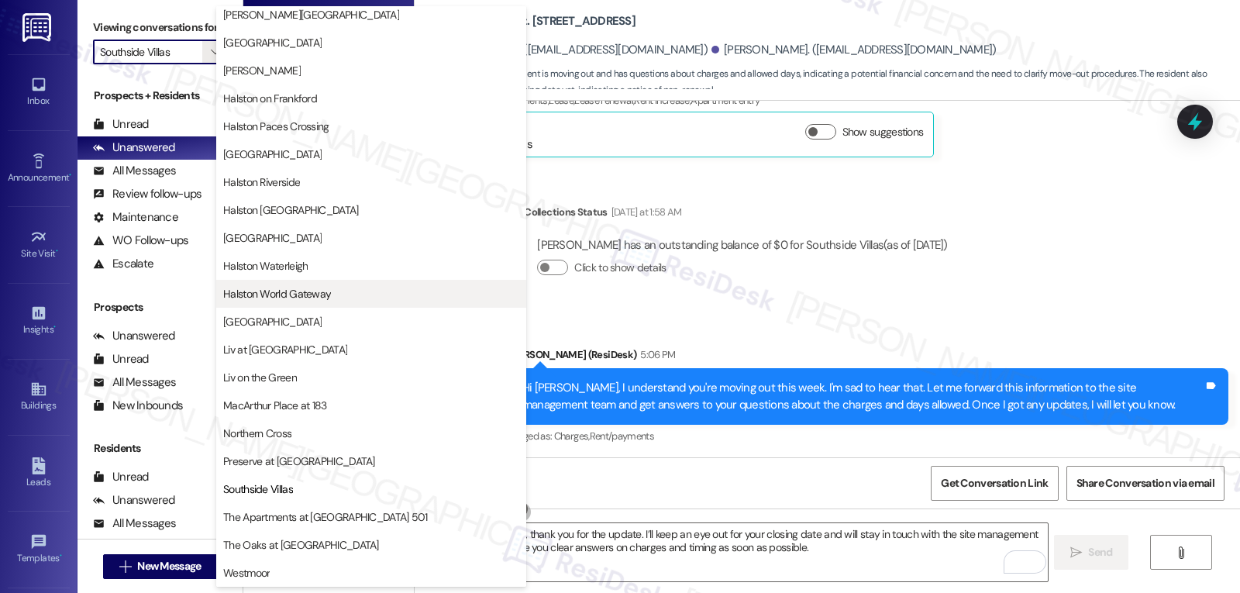
click at [292, 301] on span "Halston World Gateway" at bounding box center [277, 294] width 108 height 16
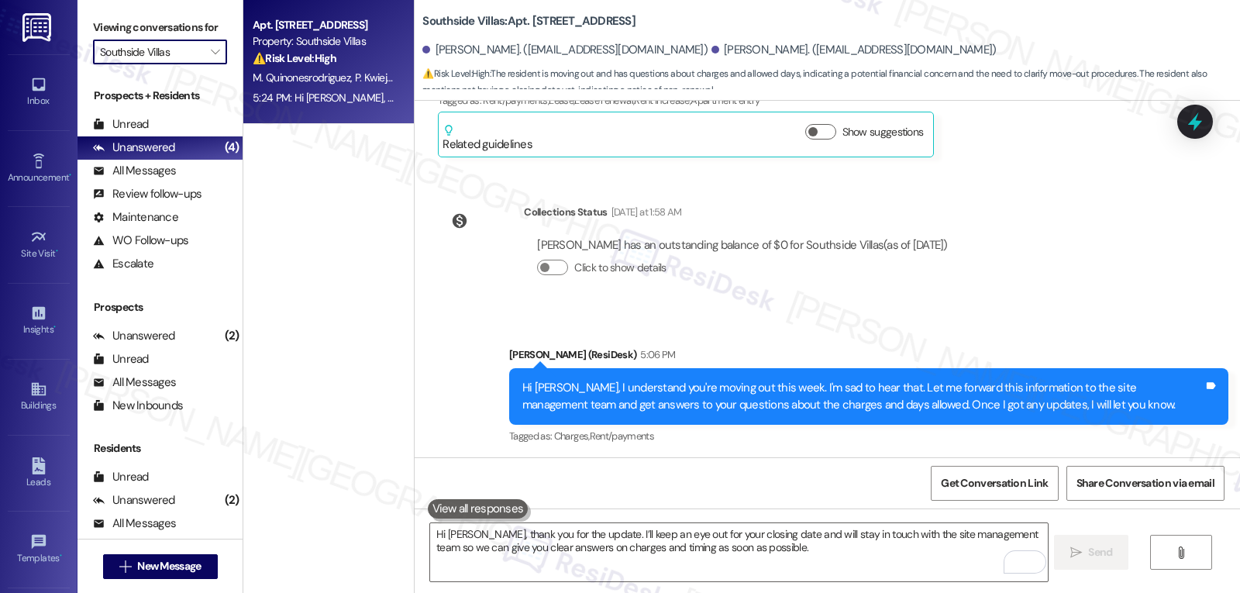
type input "Halston World Gateway"
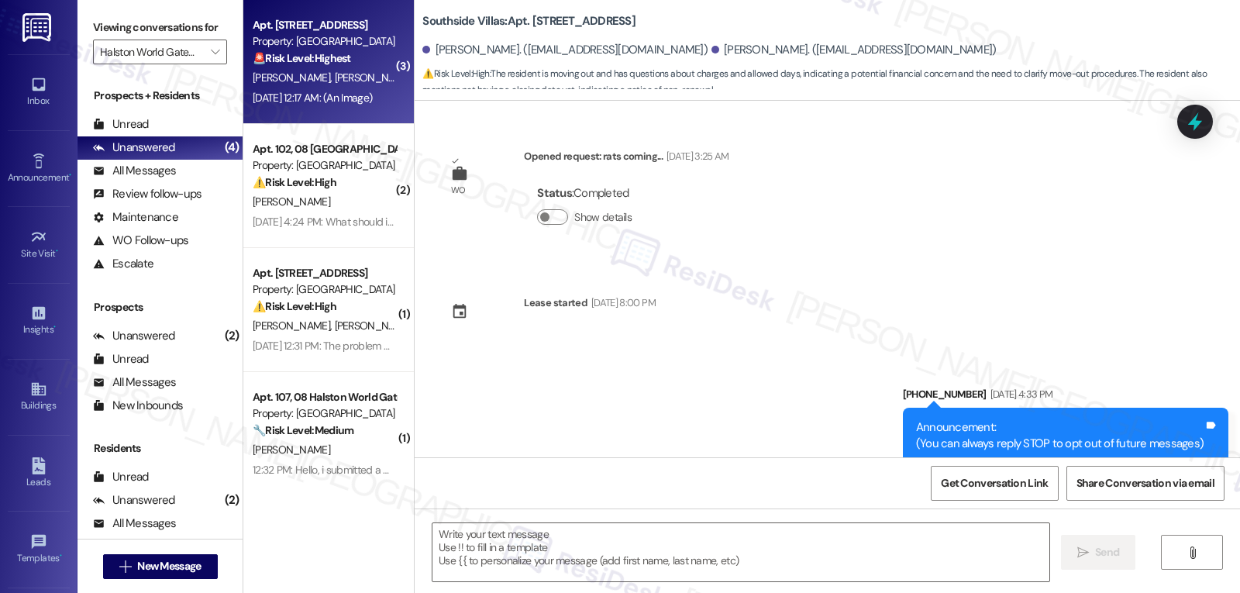
click at [368, 123] on div "( 3 ) Apt. 113, 14 Halston World Gateway Property: [GEOGRAPHIC_DATA] Gateway 🚨 …" at bounding box center [328, 372] width 171 height 744
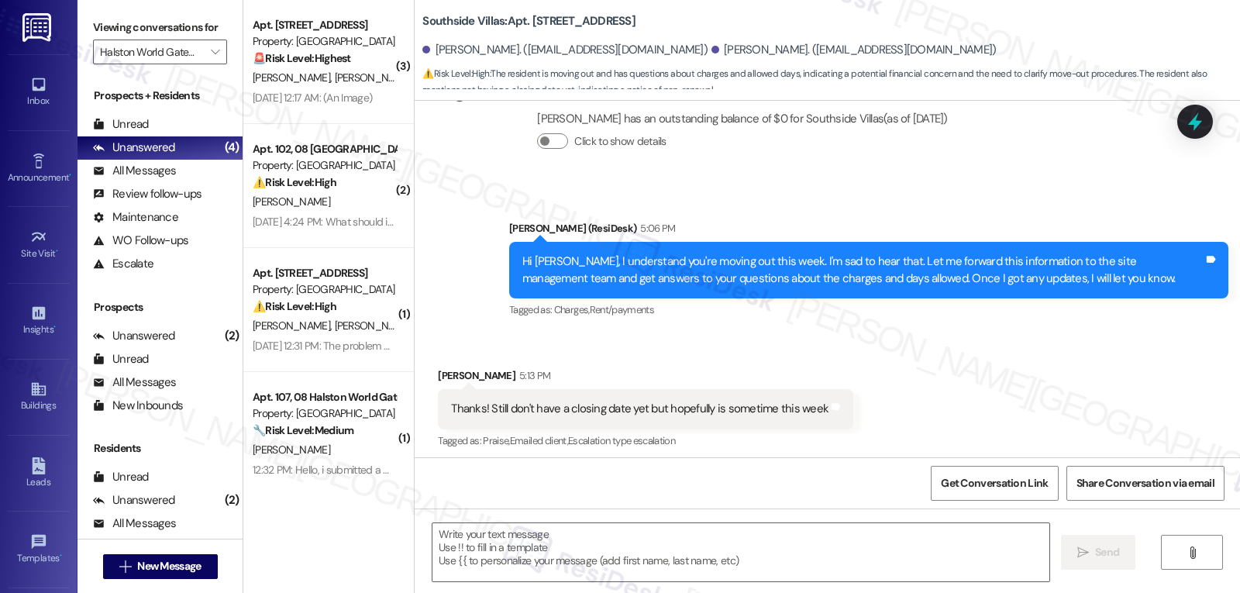
type textarea "Fetching suggested responses. Please feel free to read through the conversation…"
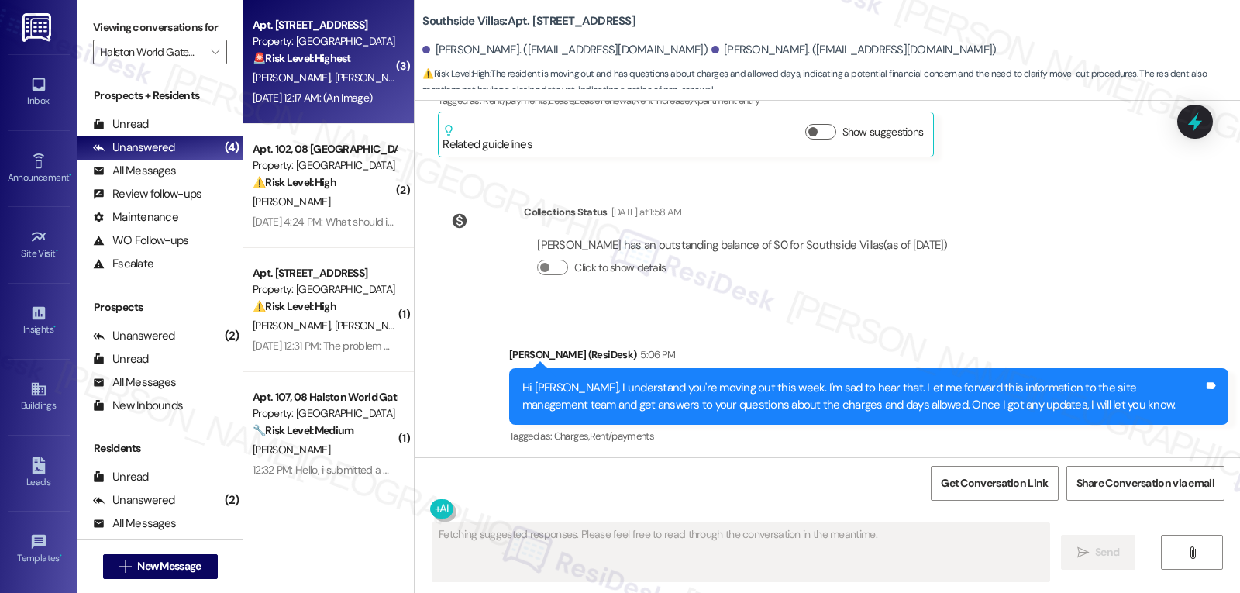
click at [297, 70] on div "[PERSON_NAME] [PERSON_NAME] [PERSON_NAME]" at bounding box center [324, 77] width 147 height 19
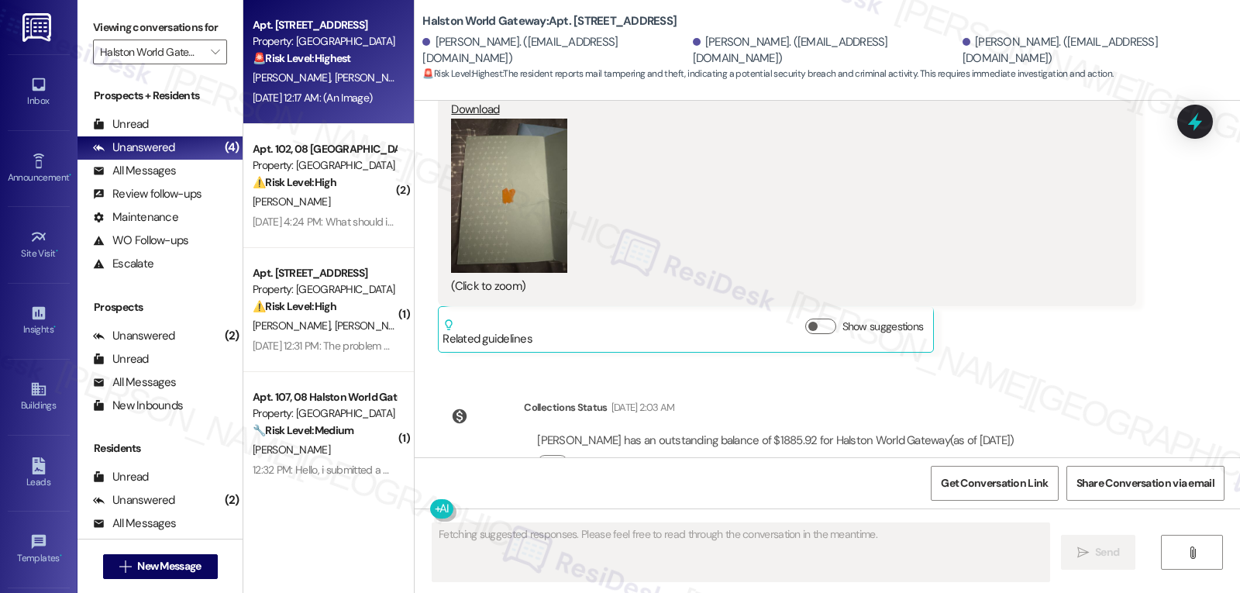
scroll to position [3603, 0]
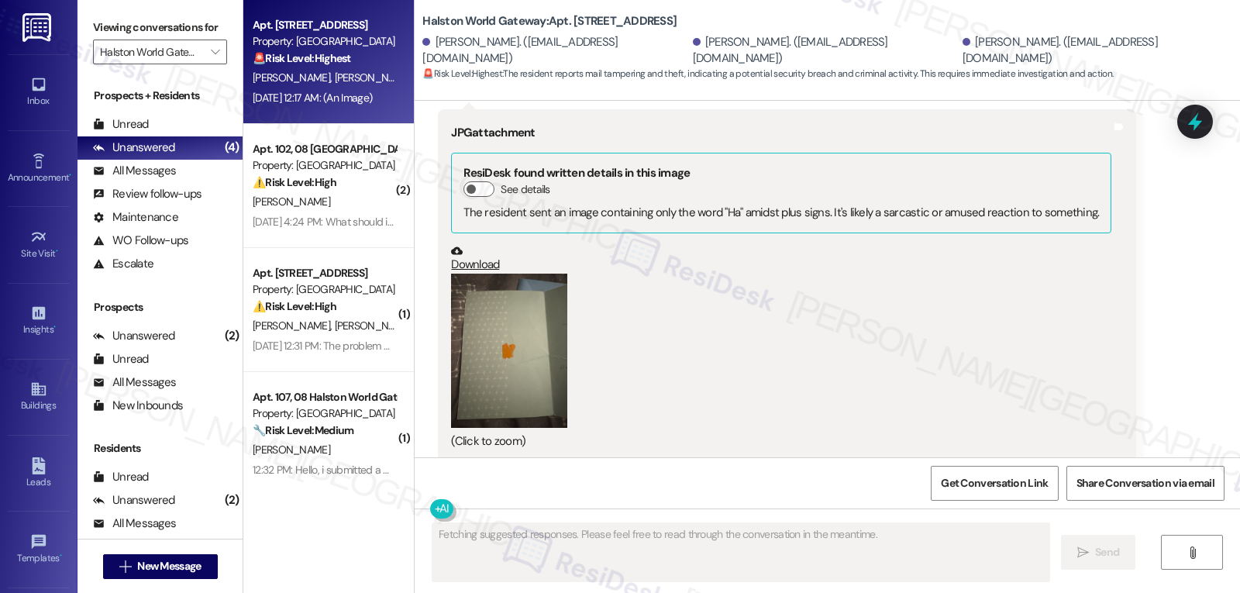
click at [467, 295] on button "Zoom image" at bounding box center [509, 351] width 116 height 155
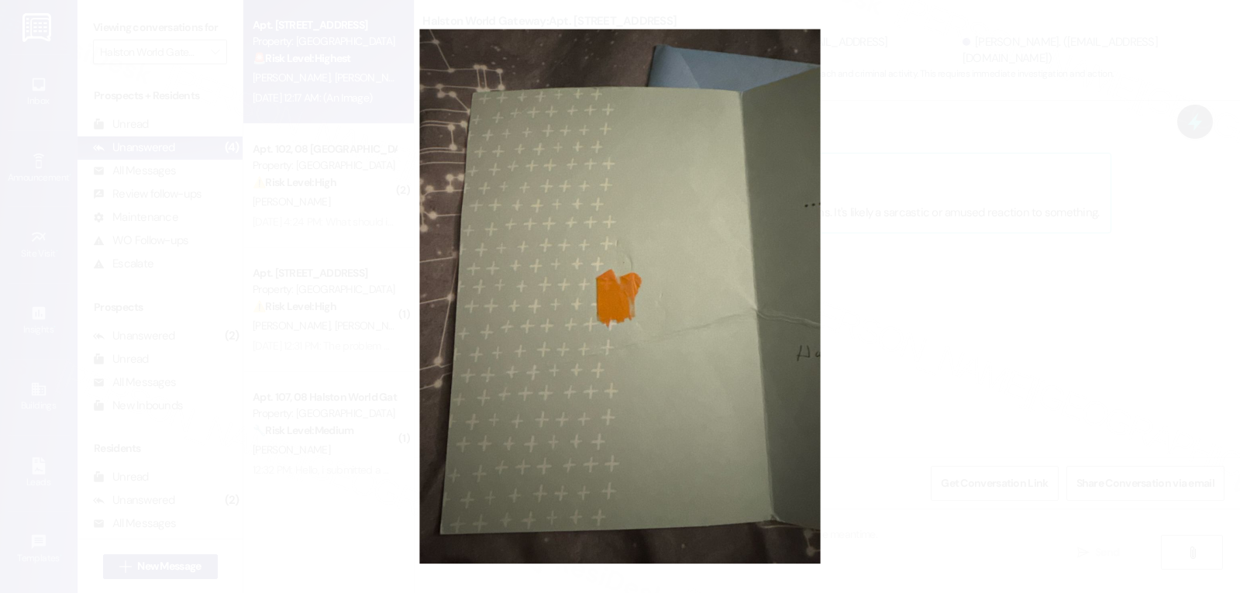
click at [974, 379] on button "Unzoom image" at bounding box center [620, 296] width 1240 height 593
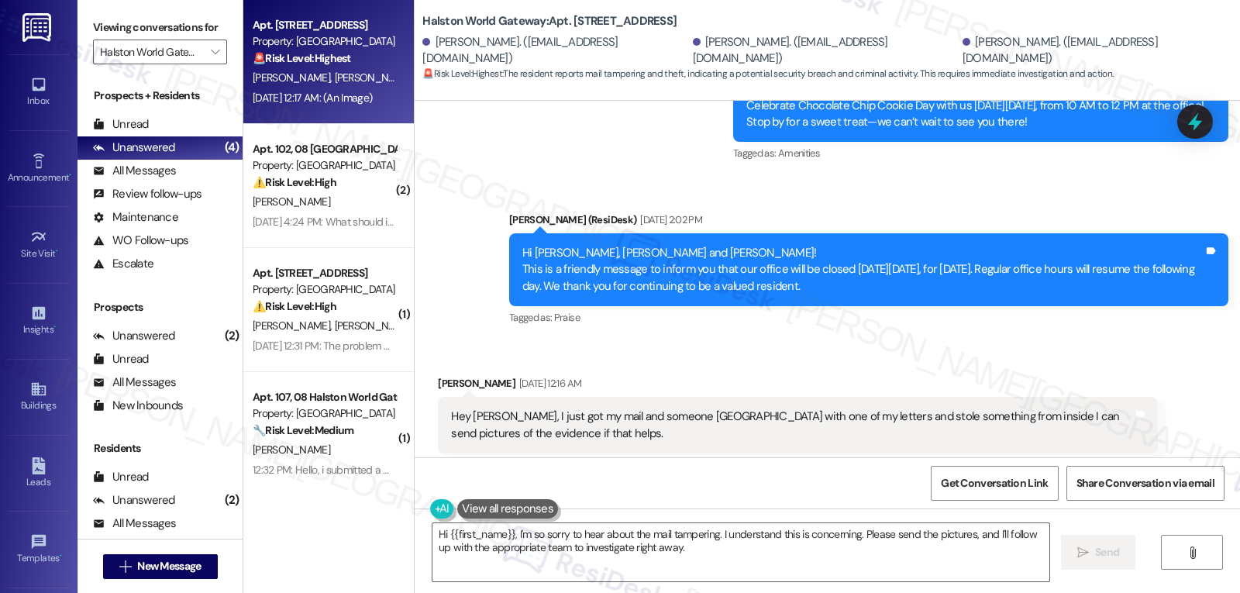
scroll to position [2517, 0]
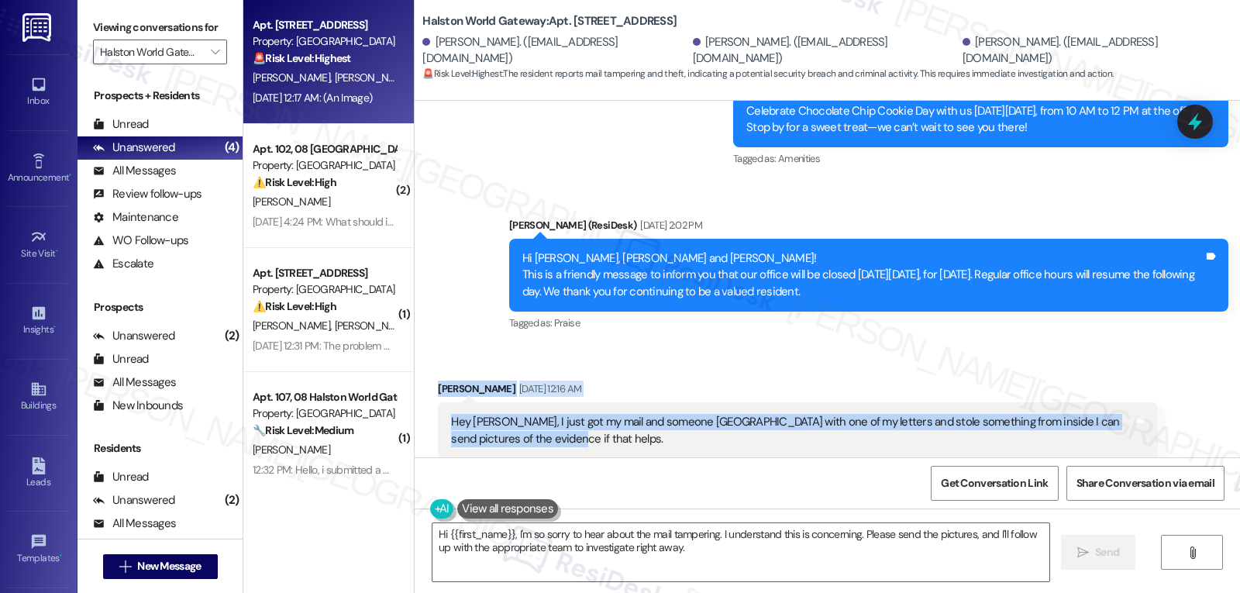
drag, startPoint x: 421, startPoint y: 340, endPoint x: 692, endPoint y: 385, distance: 275.0
click at [692, 385] on div "Received via SMS [PERSON_NAME] [DATE] 12:16 AM Hey [PERSON_NAME], I just got my…" at bounding box center [797, 573] width 743 height 408
click at [824, 495] on button "Hide Suggestions" at bounding box center [824, 503] width 31 height 16
click at [674, 381] on div "[PERSON_NAME] [DATE] 12:16 AM" at bounding box center [797, 392] width 719 height 22
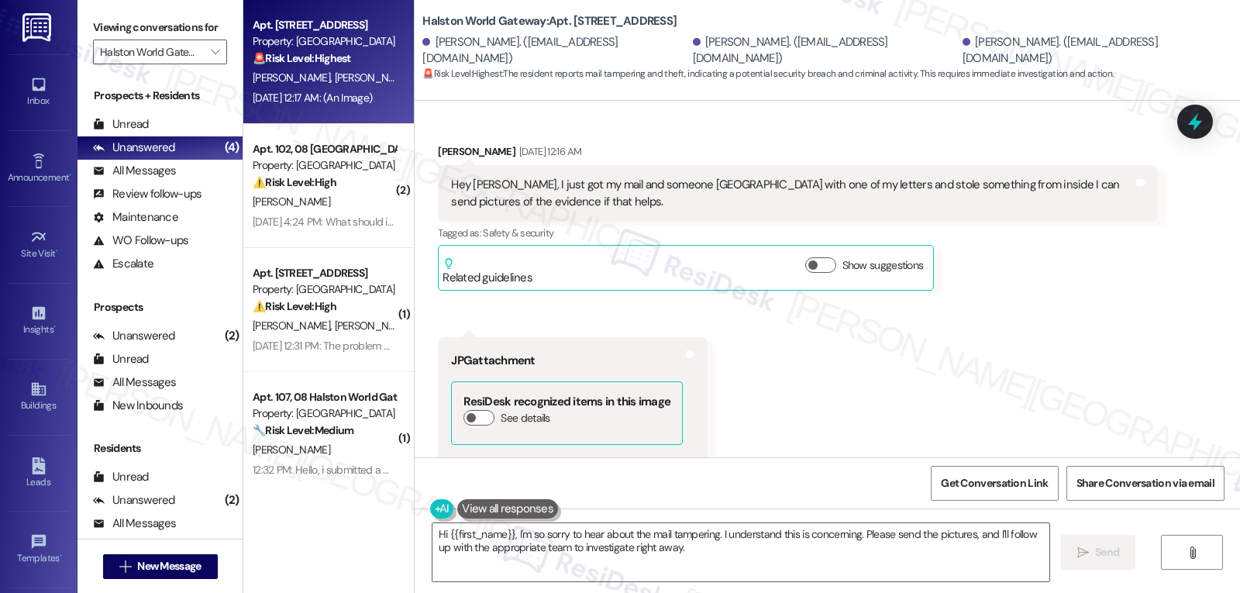
scroll to position [2745, 0]
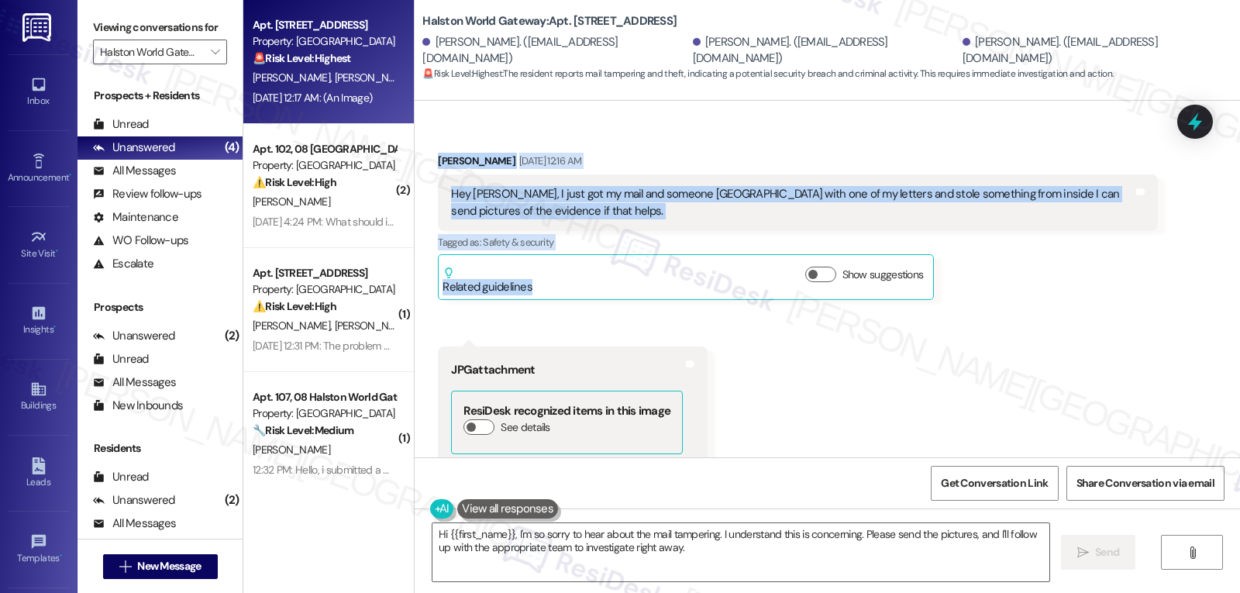
drag, startPoint x: 417, startPoint y: 341, endPoint x: 728, endPoint y: 237, distance: 327.8
click at [728, 237] on div "Received via SMS [PERSON_NAME] [DATE] 12:16 AM Hey [PERSON_NAME], I just got my…" at bounding box center [797, 226] width 743 height 171
copy div "[PERSON_NAME] [DATE] 12:16 AM Hey [PERSON_NAME], I just got my mail and someone…"
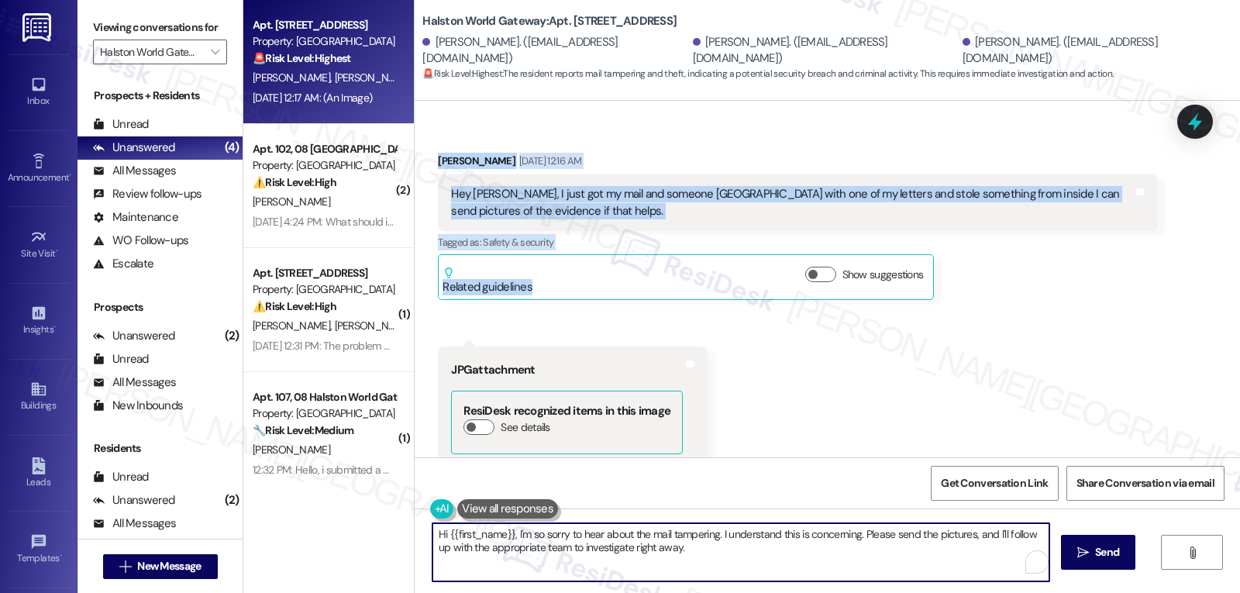
click at [744, 550] on textarea "Hi {{first_name}}, I'm so sorry to hear about the mail tampering. I understand …" at bounding box center [741, 552] width 617 height 58
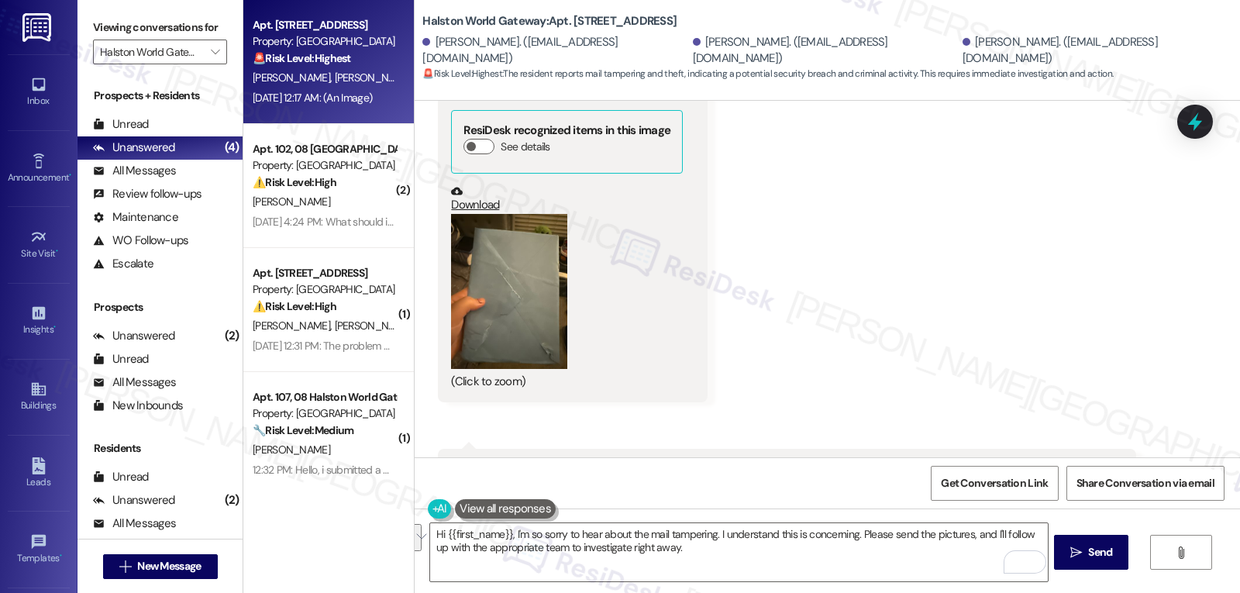
scroll to position [3520, 0]
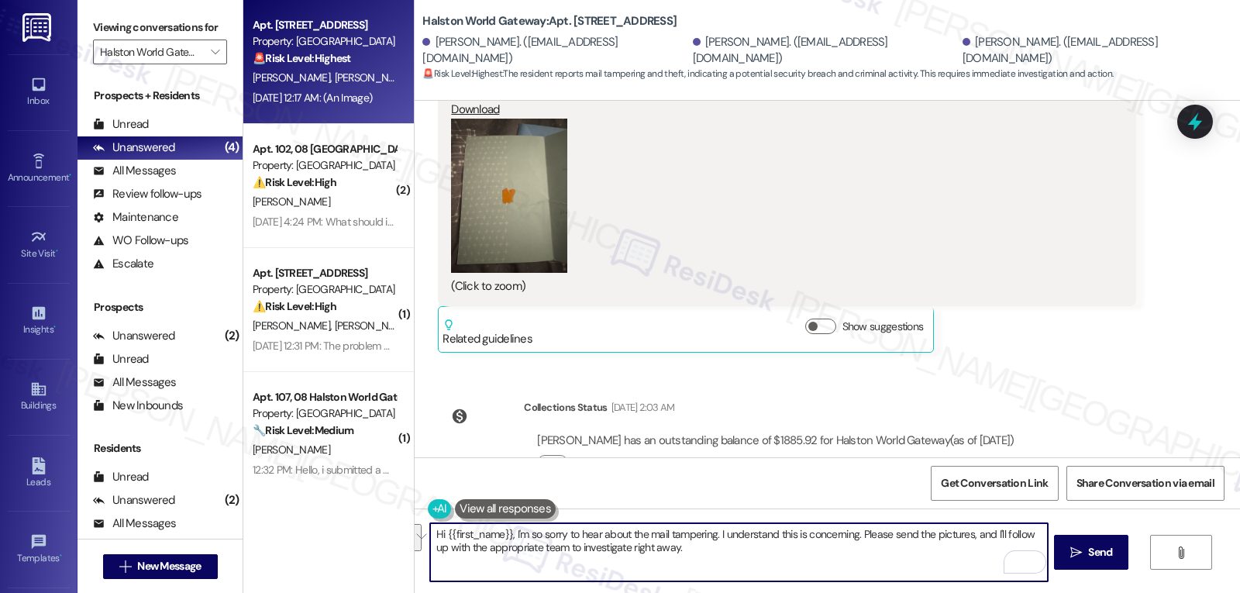
click at [781, 564] on textarea "Hi {{first_name}}, I'm so sorry to hear about the mail tampering. I understand …" at bounding box center [738, 552] width 617 height 58
paste textarea "[PERSON_NAME], I’m really sorry to hear this happened — that sounds unsettling.…"
click at [647, 534] on textarea "Hi [PERSON_NAME], I’m really sorry to hear this happened — that sounds unsettli…" at bounding box center [738, 552] width 617 height 58
click at [808, 552] on textarea "Hi [PERSON_NAME], I’m really sorry to hear this happened. That sounds unsettlin…" at bounding box center [738, 552] width 617 height 58
drag, startPoint x: 741, startPoint y: 534, endPoint x: 871, endPoint y: 535, distance: 129.5
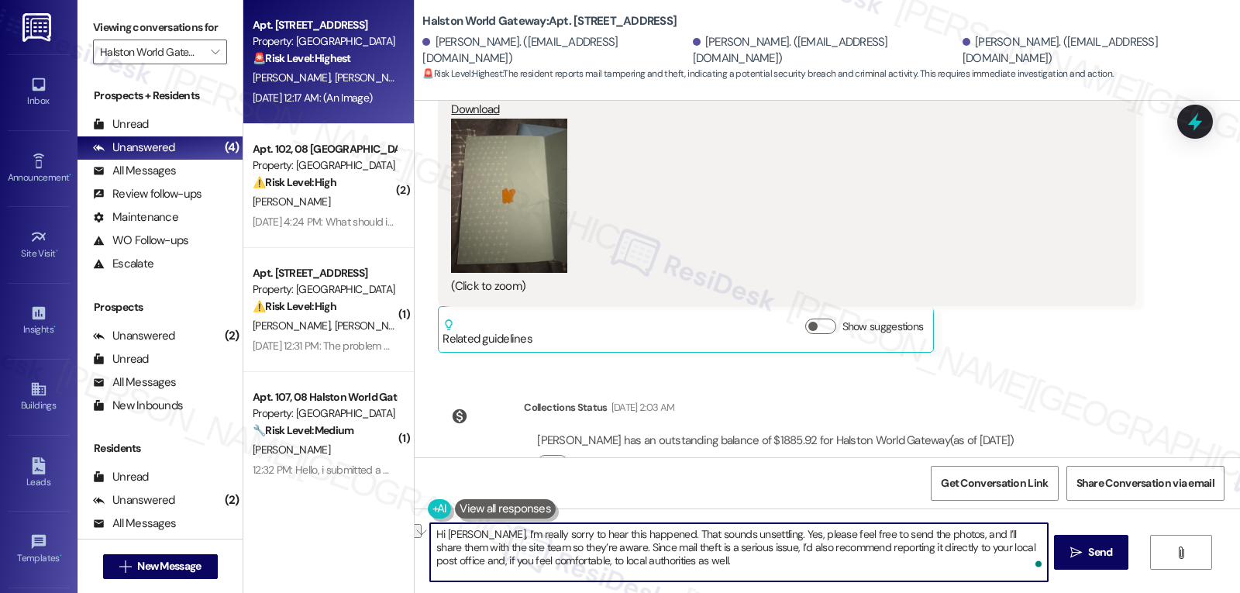
click at [871, 535] on textarea "Hi [PERSON_NAME], I’m really sorry to hear this happened. That sounds unsettlin…" at bounding box center [738, 552] width 617 height 58
click at [462, 550] on textarea "Hi [PERSON_NAME], I’m really sorry to hear this happened. That sounds unsettlin…" at bounding box center [738, 552] width 617 height 58
click at [785, 574] on textarea "Hi [PERSON_NAME], I’m really sorry to hear this happened. That sounds unsettlin…" at bounding box center [738, 552] width 617 height 58
type textarea "Hi [PERSON_NAME], I’m really sorry to hear this happened. That sounds unsettlin…"
click at [1090, 553] on span "Send" at bounding box center [1100, 552] width 24 height 16
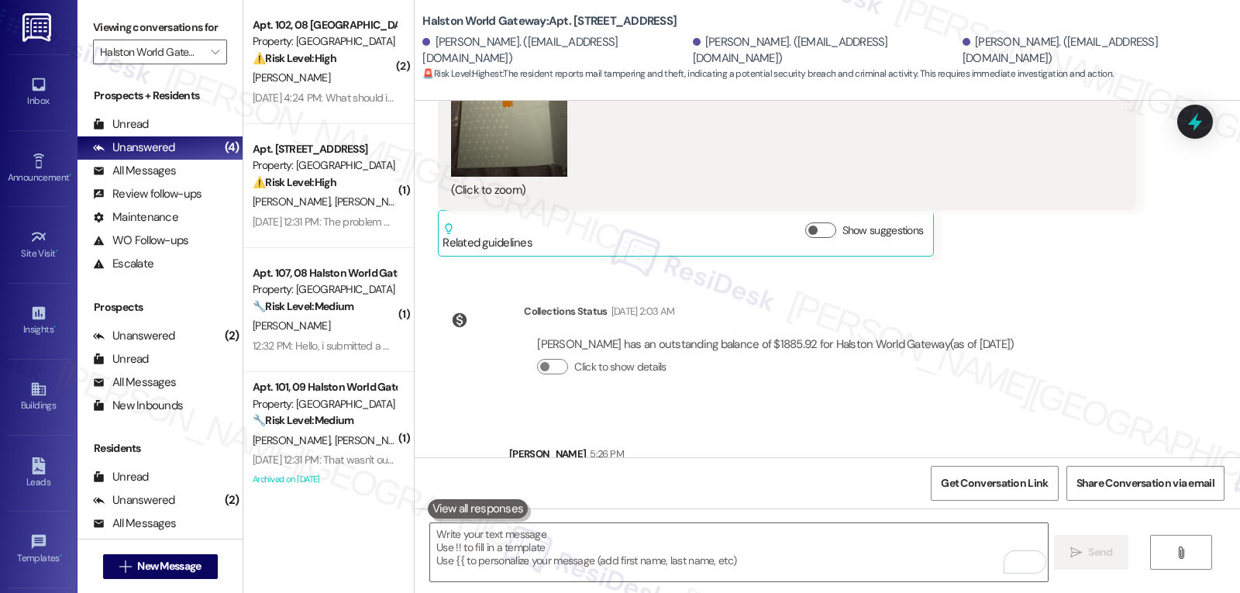
scroll to position [3661, 0]
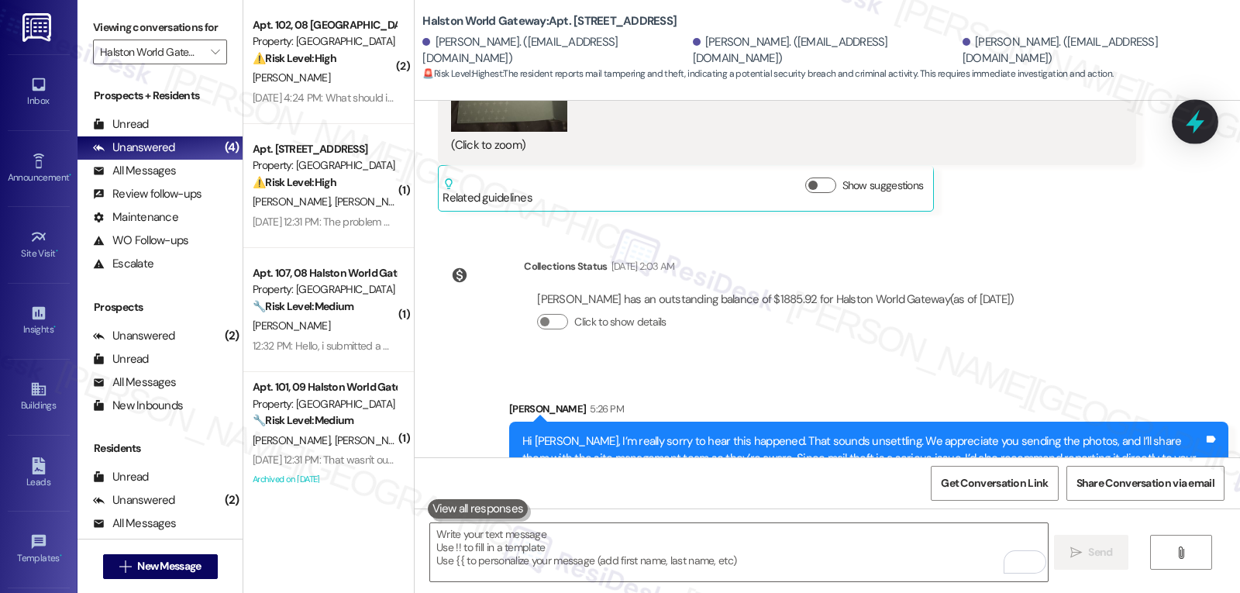
click at [1198, 128] on icon at bounding box center [1195, 122] width 26 height 26
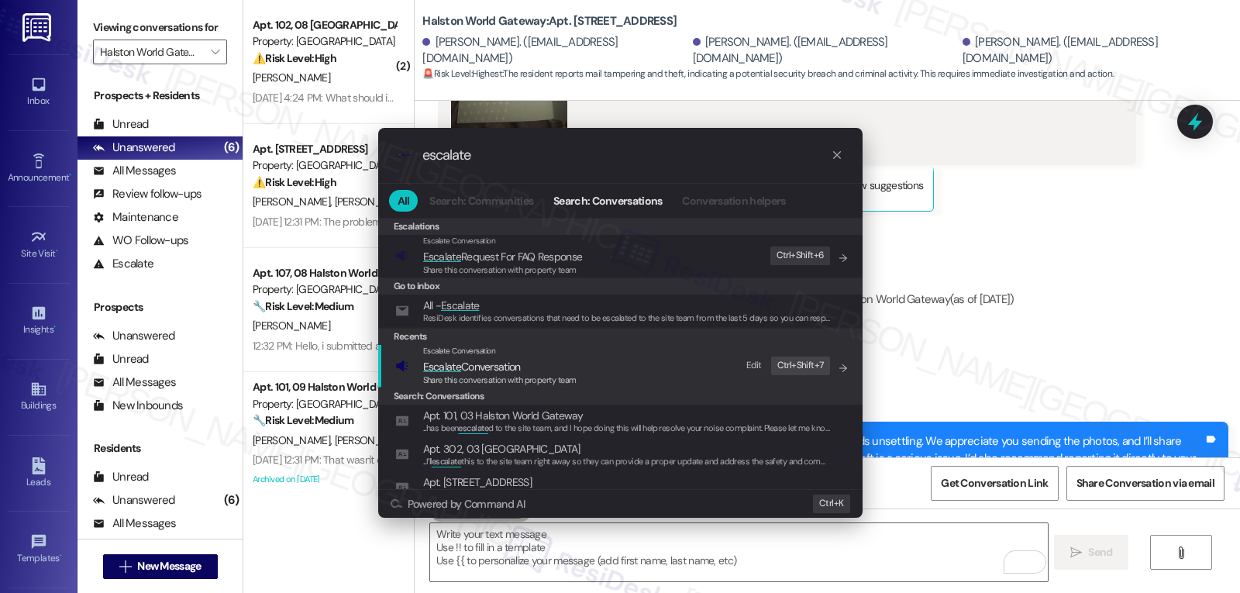
type input "escalate"
click at [527, 371] on span "Escalate Conversation" at bounding box center [499, 366] width 153 height 17
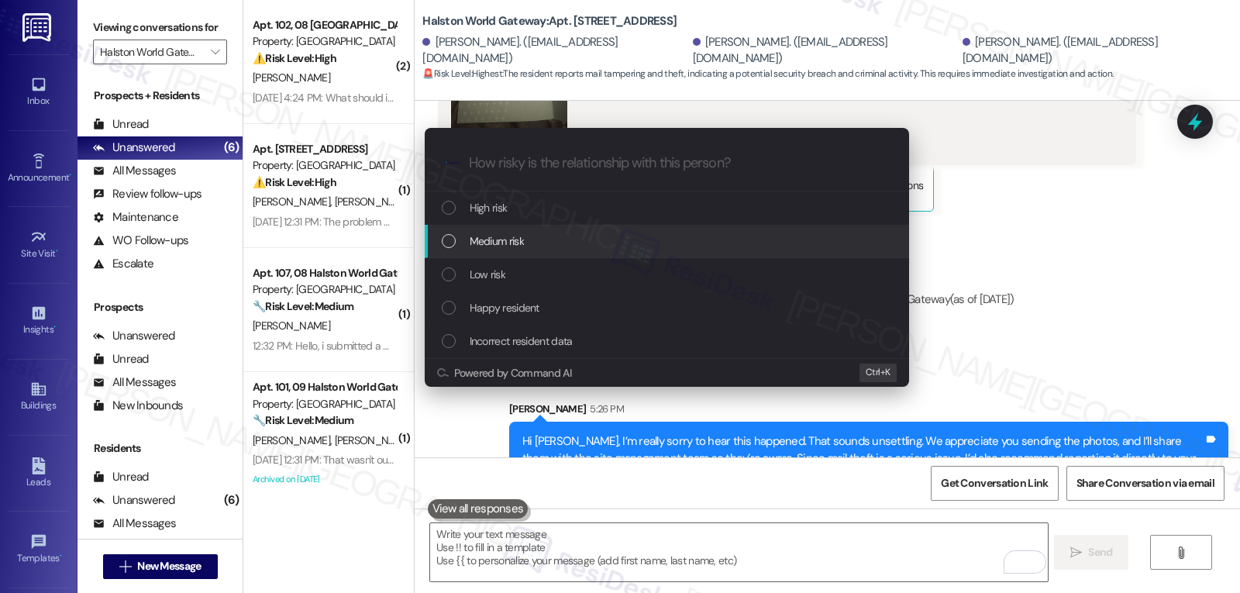
click at [541, 247] on div "Medium risk" at bounding box center [669, 241] width 454 height 17
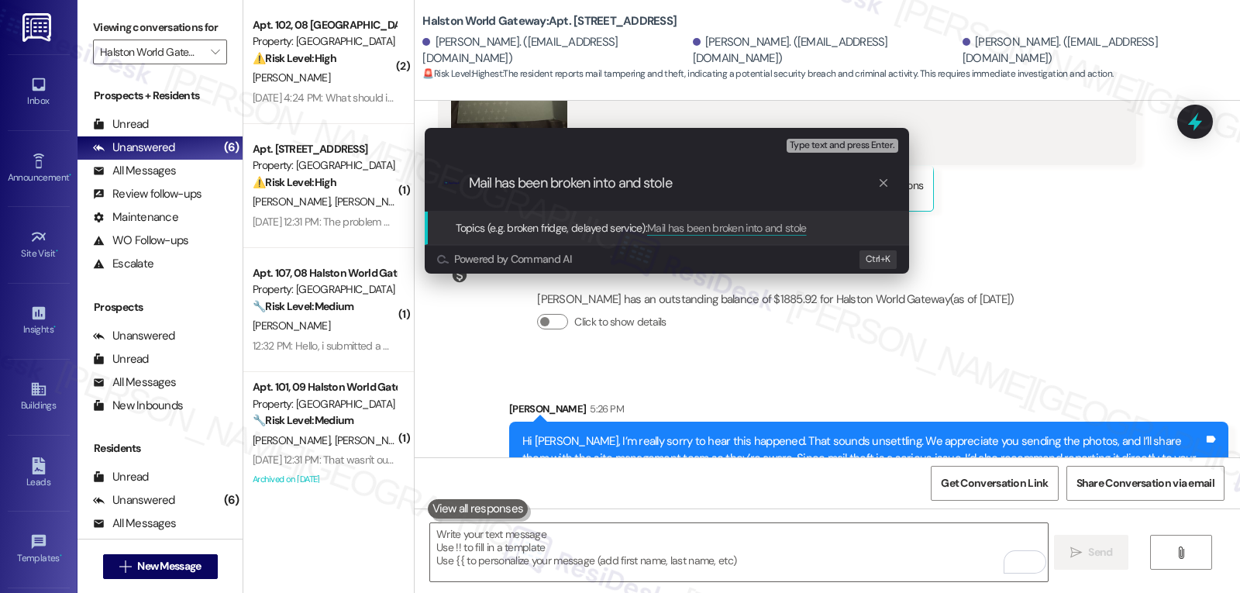
type input "Mail has been broken into and stolen"
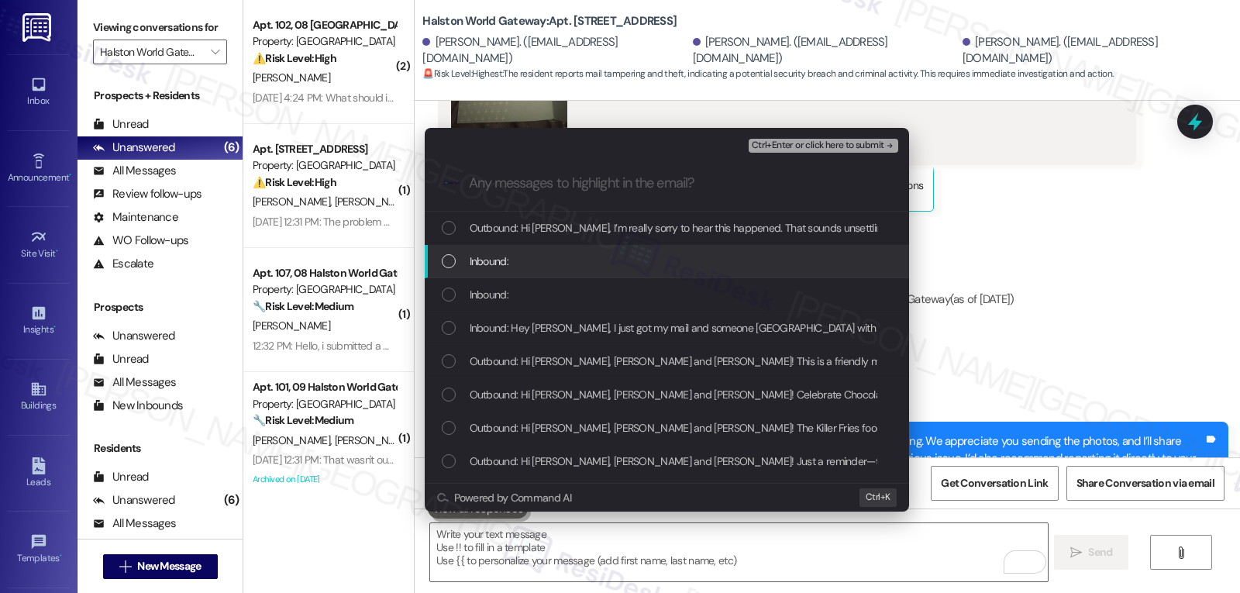
click at [486, 250] on div "Inbound:" at bounding box center [667, 261] width 485 height 33
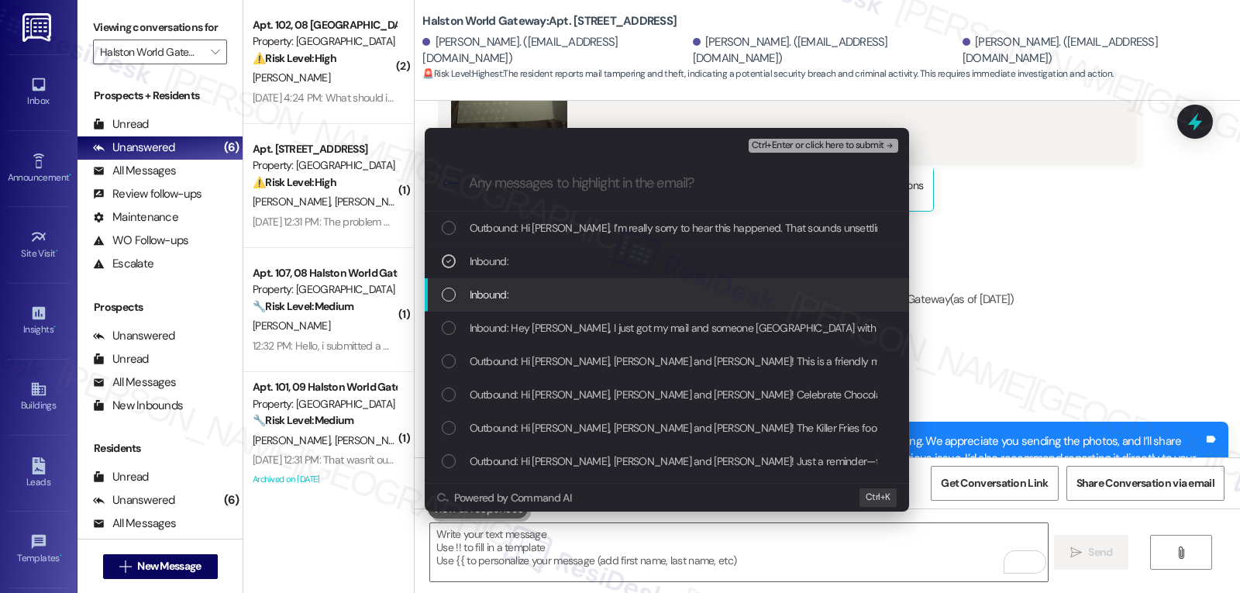
click at [479, 296] on span "Inbound:" at bounding box center [489, 294] width 39 height 17
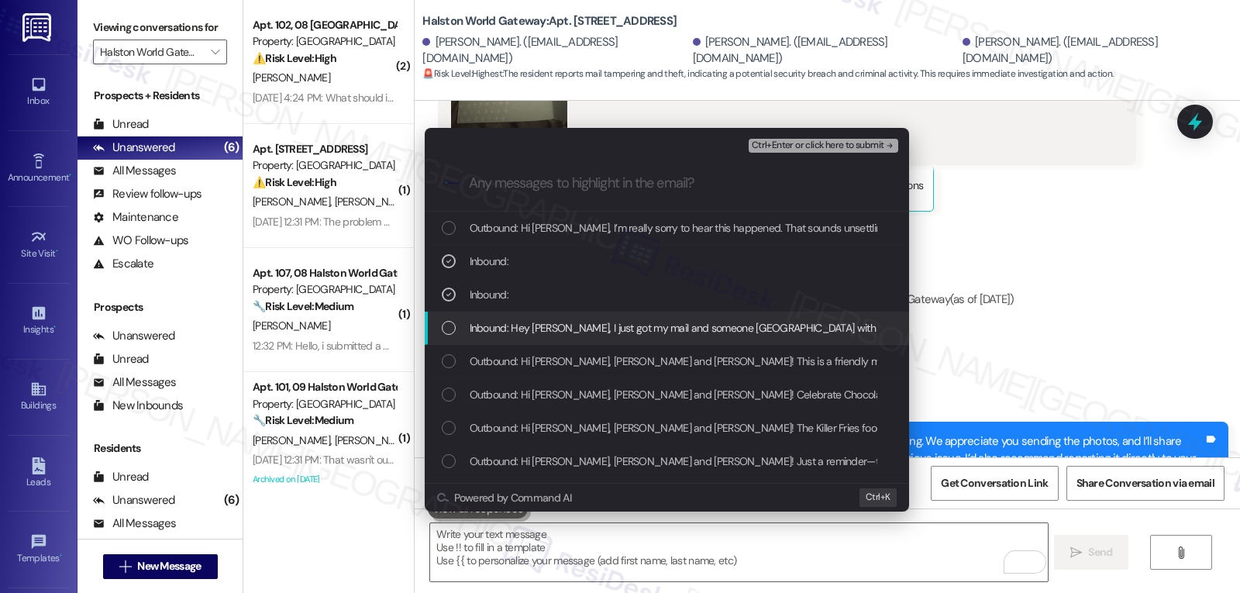
click at [473, 321] on span "Inbound: Hey [PERSON_NAME], I just got my mail and someone [GEOGRAPHIC_DATA] wi…" at bounding box center [895, 327] width 850 height 17
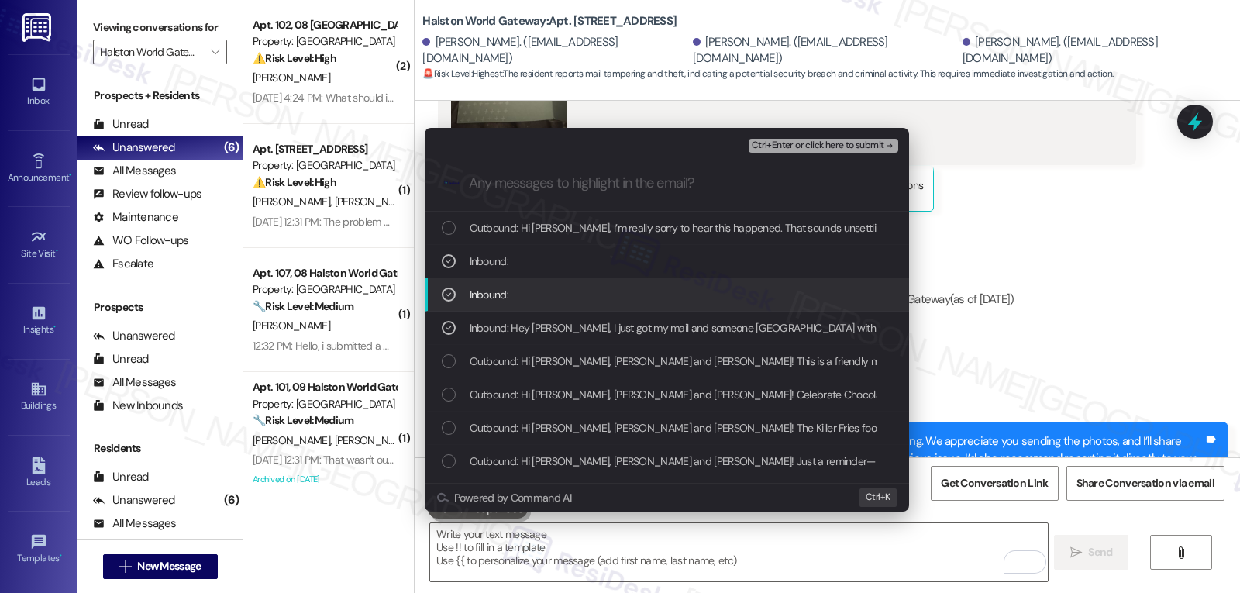
click at [872, 146] on span "Ctrl+Enter or click here to submit" at bounding box center [818, 145] width 133 height 11
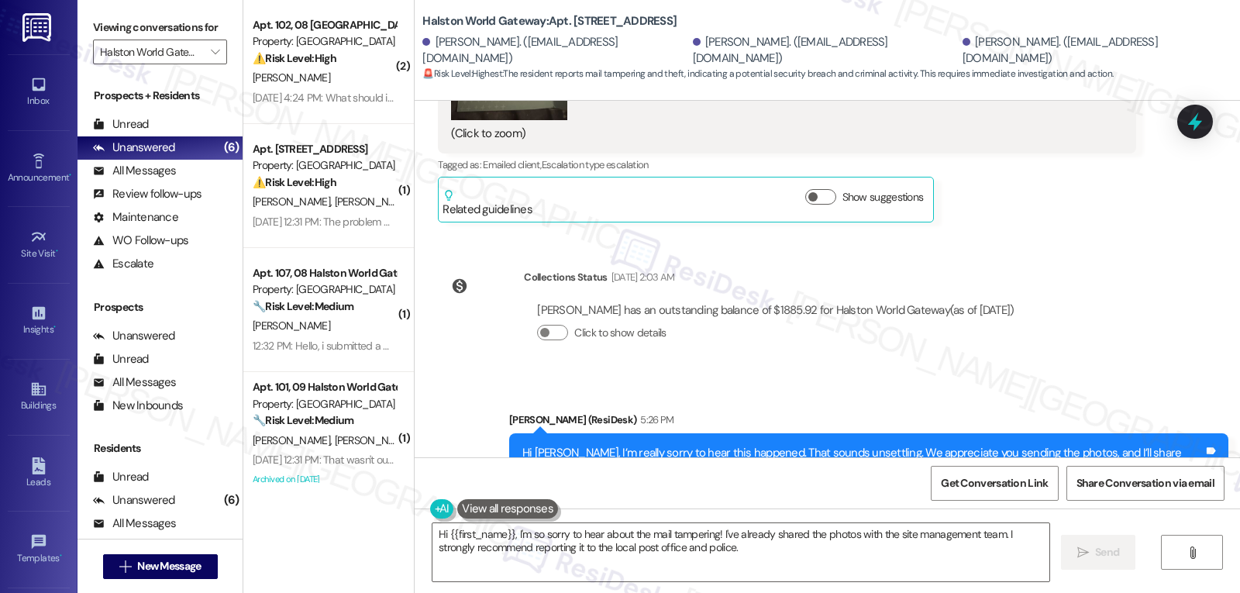
scroll to position [3944, 0]
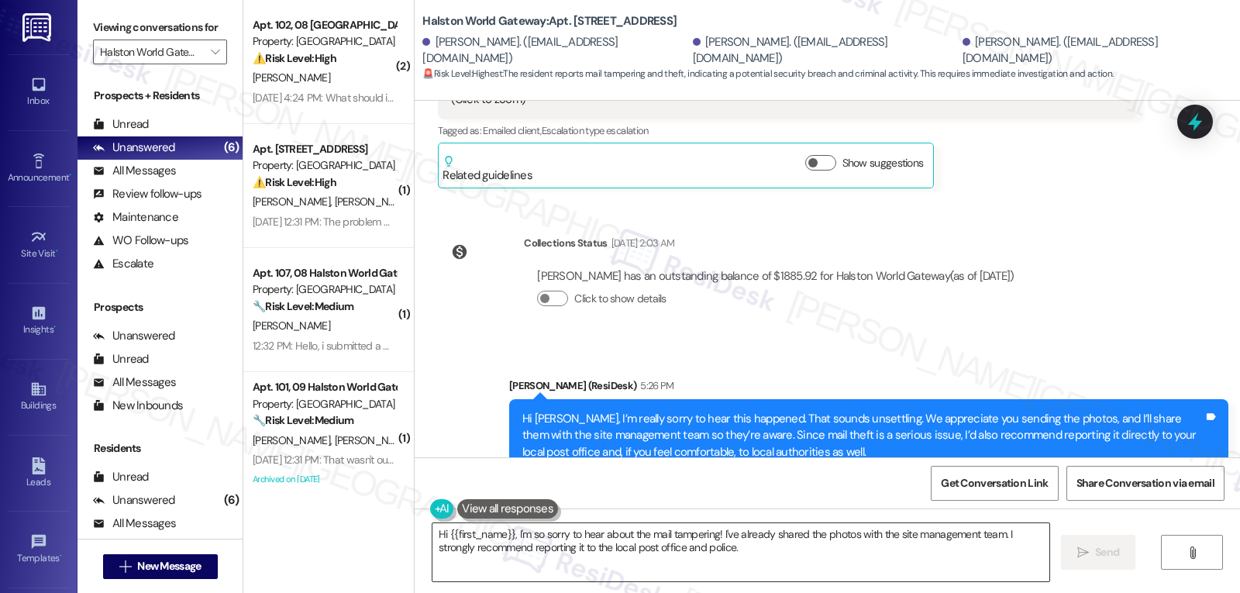
click at [621, 560] on textarea "Hi {{first_name}}, I'm so sorry to hear about the mail tampering! I've already …" at bounding box center [741, 552] width 617 height 58
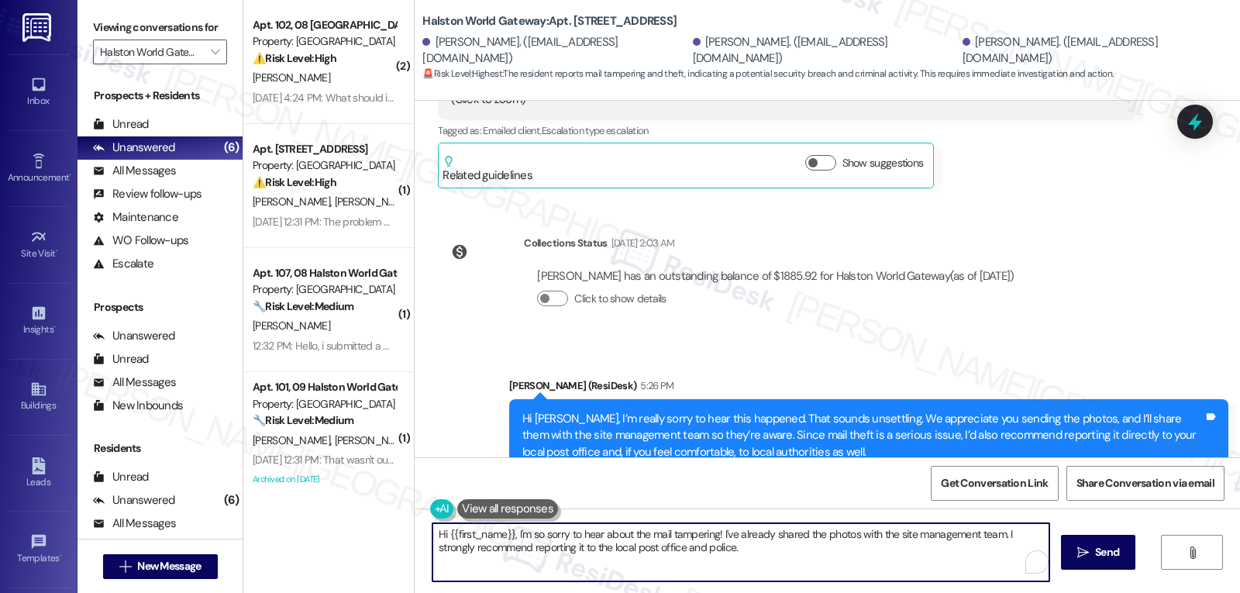
paste textarea "Mail has been broken into and stolen"
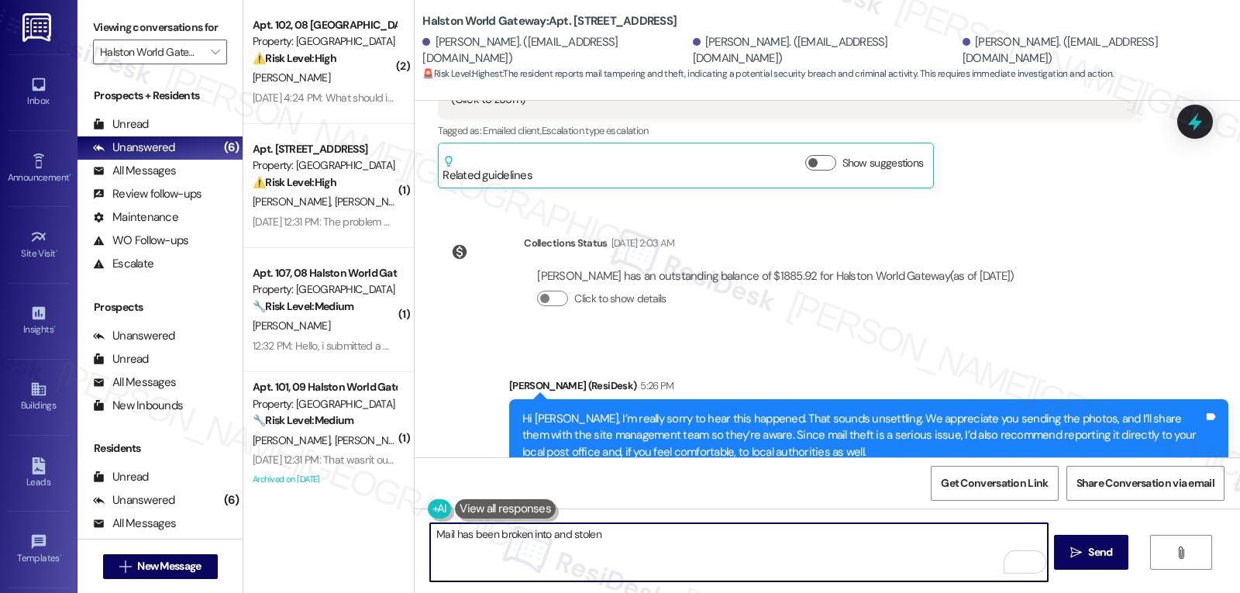
type textarea "Hi {{first_name}}, I'm so sorry to hear about the mail tampering! I've already …"
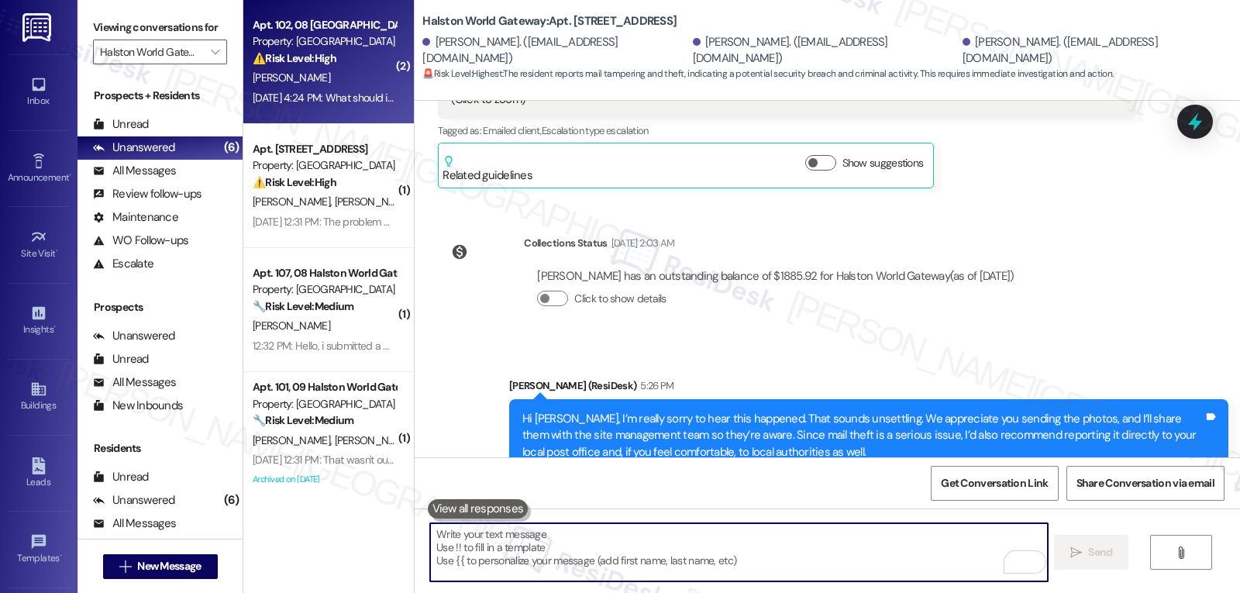
click at [356, 91] on div "[DATE] 4:24 PM: What should if someone is parked in front of my garage and none…" at bounding box center [523, 98] width 541 height 14
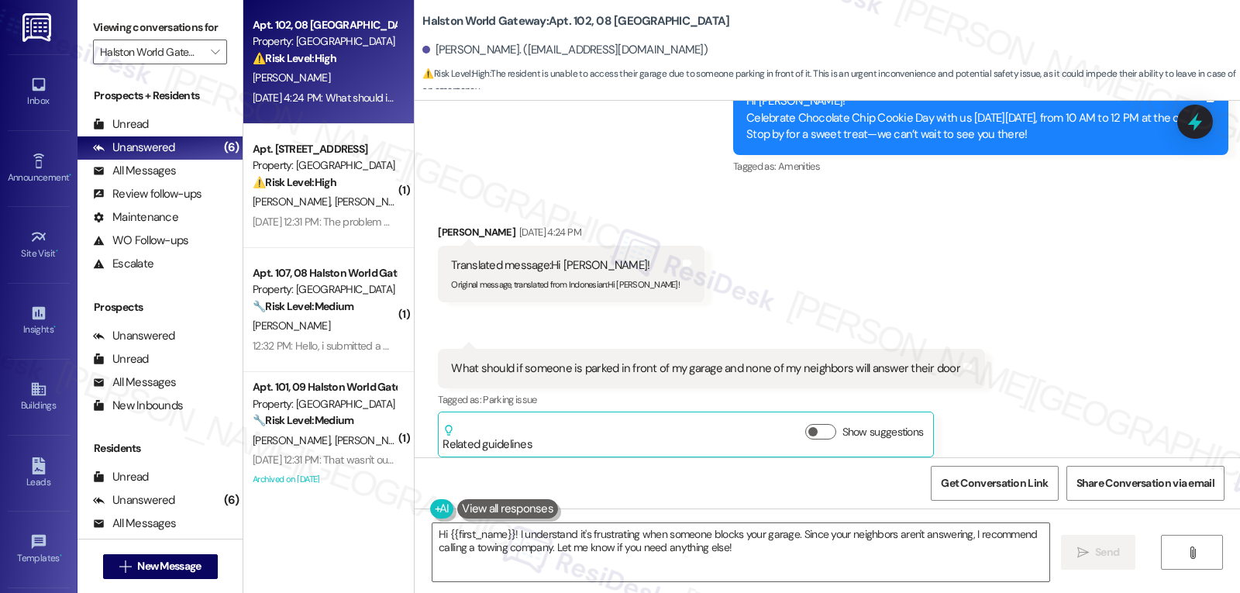
scroll to position [8708, 0]
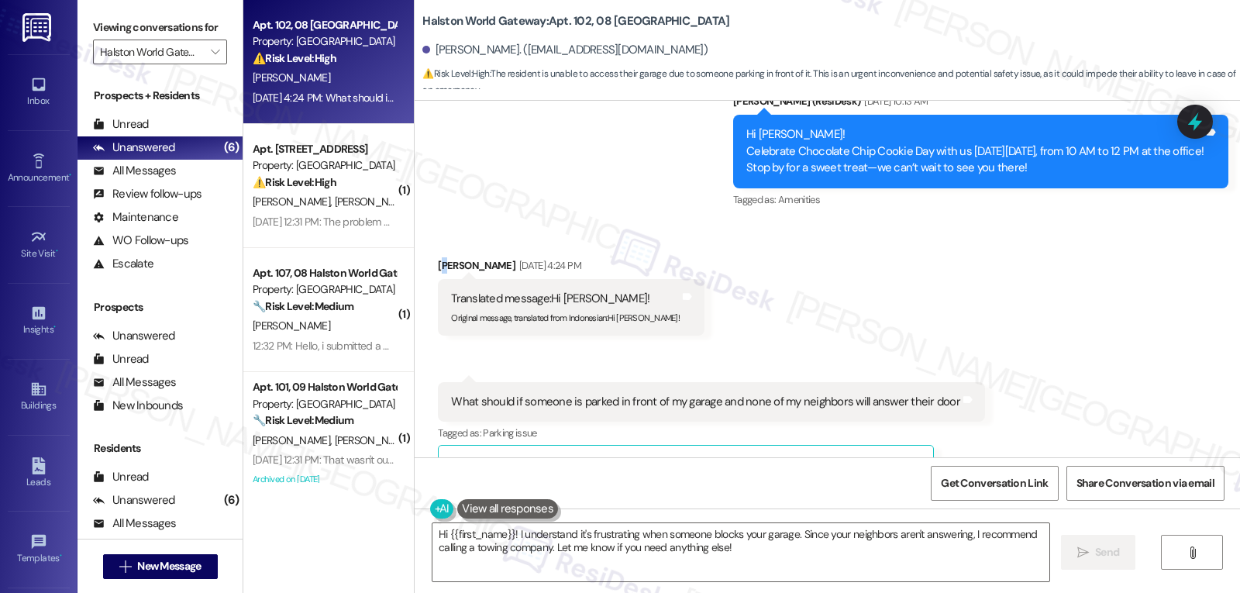
click at [437, 246] on div "Received via SMS [PERSON_NAME] [DATE] 4:24 PM Translated message: Hi [PERSON_NA…" at bounding box center [571, 297] width 290 height 102
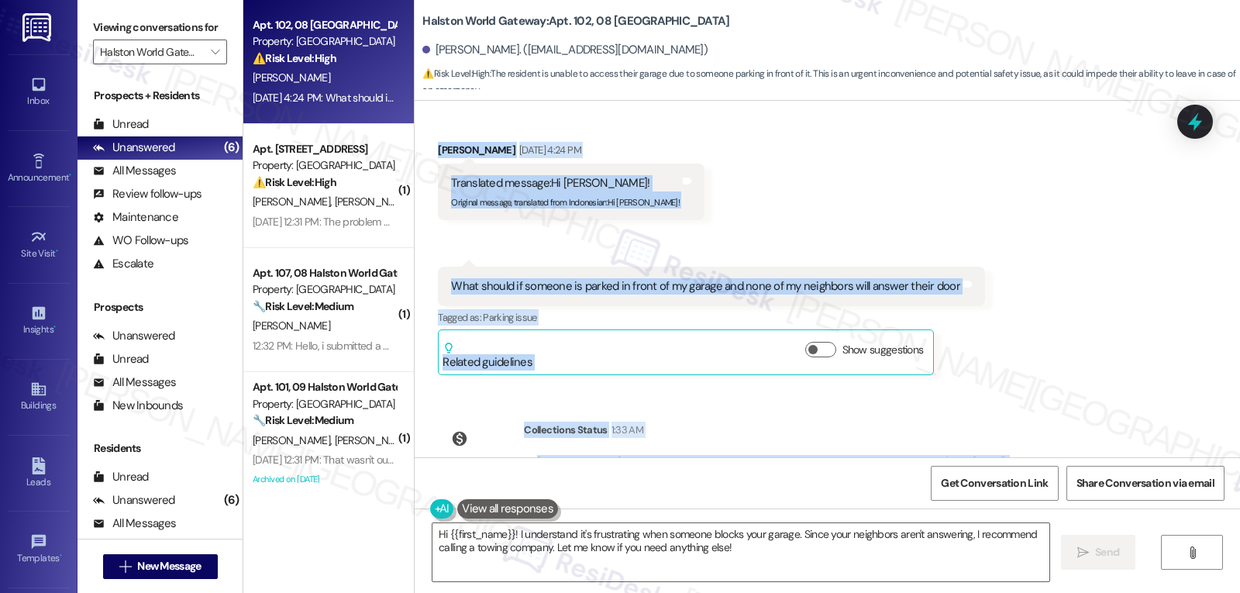
scroll to position [8835, 0]
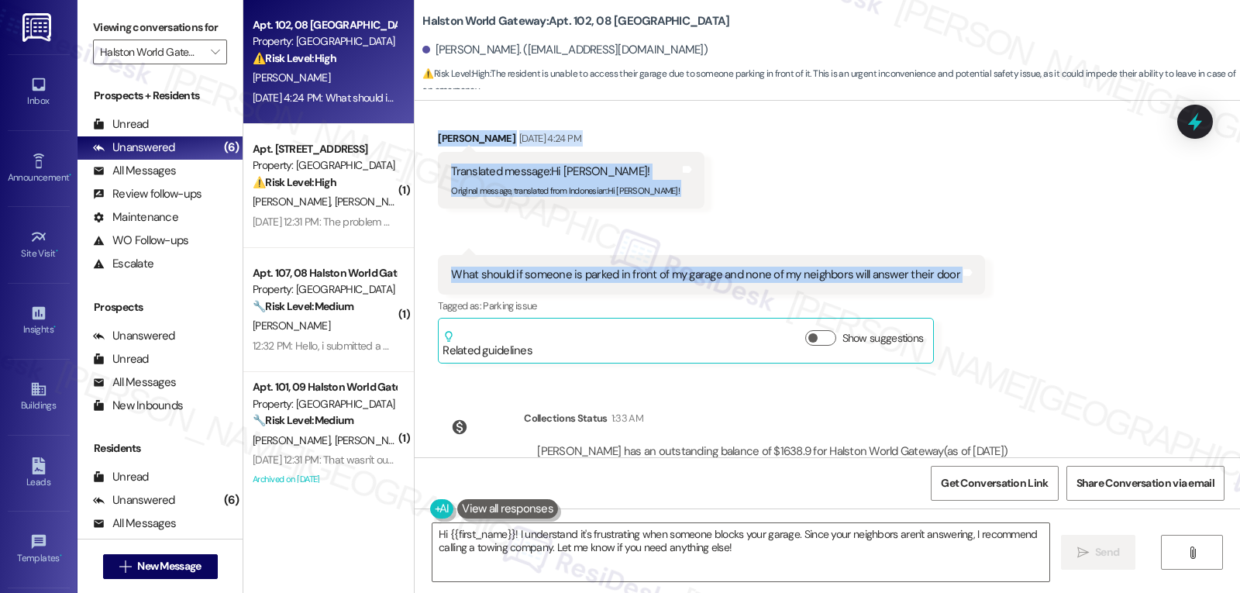
drag, startPoint x: 428, startPoint y: 231, endPoint x: 1054, endPoint y: 256, distance: 626.9
click at [1054, 256] on div "Received via SMS [PERSON_NAME] [DATE] 4:24 PM Translated message: Hi [PERSON_NA…" at bounding box center [828, 235] width 826 height 280
copy div "[PERSON_NAME] [DATE] 4:24 PM Translated message: Hi [PERSON_NAME]! Original mes…"
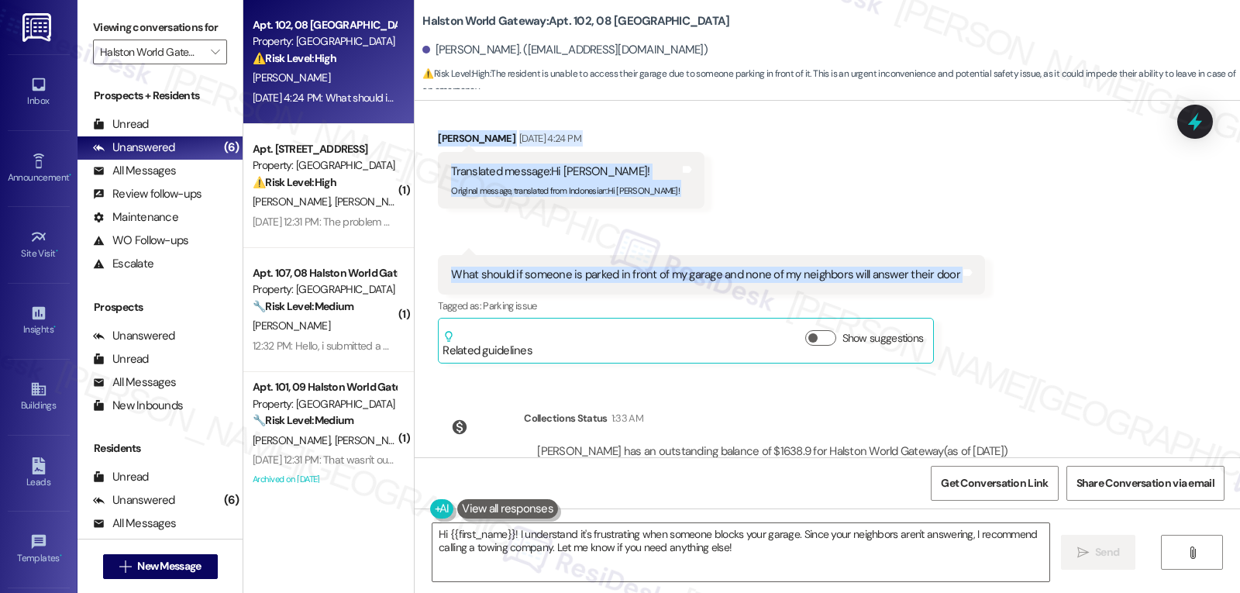
scroll to position [8863, 0]
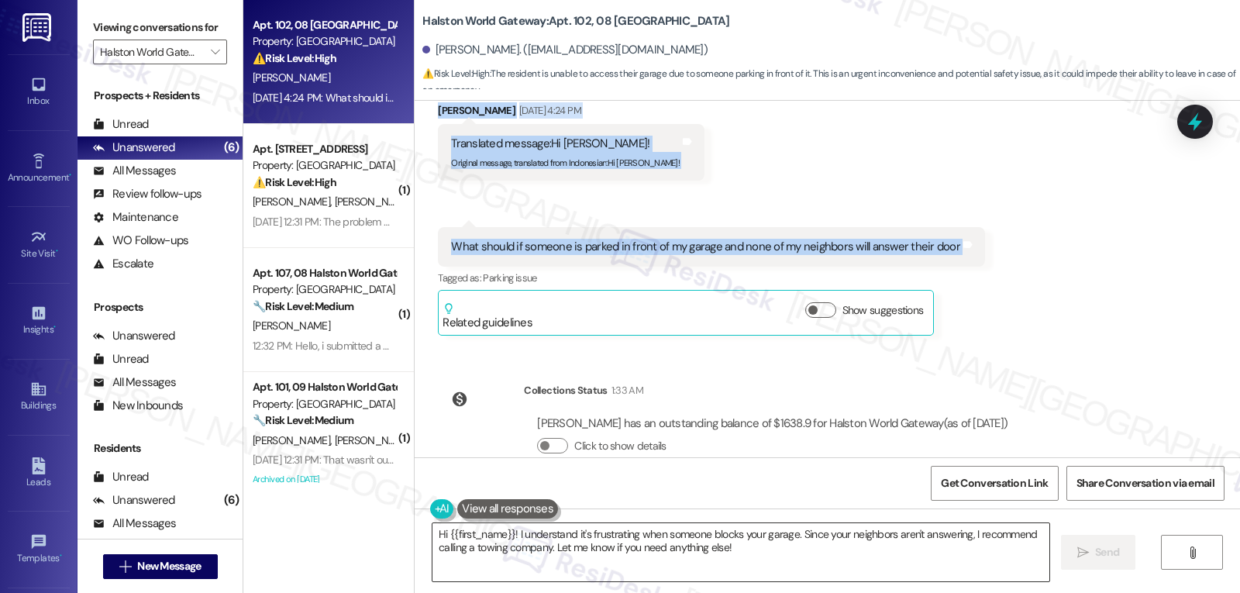
click at [834, 540] on textarea "Hi {{first_name}}! I understand it's frustrating when someone blocks your garag…" at bounding box center [741, 552] width 617 height 58
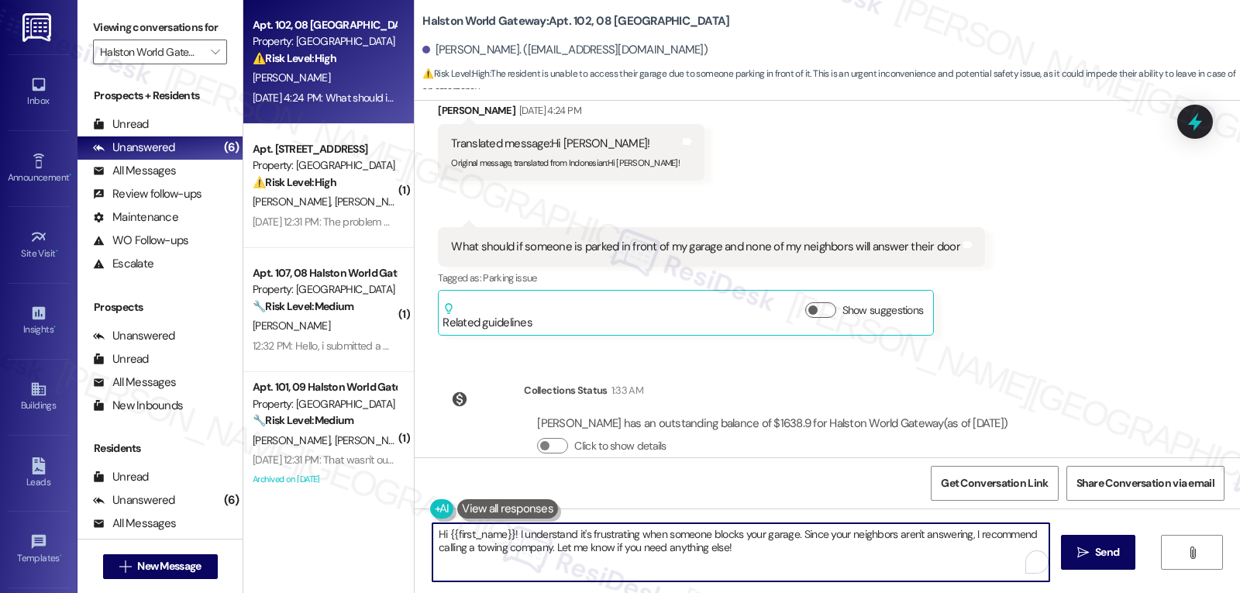
paste textarea "[PERSON_NAME]! Thanks for letting me know — that sounds really frustrating. I’l…"
click at [604, 535] on textarea "Hi [PERSON_NAME]! Thanks for letting me know — that sounds really frustrating. …" at bounding box center [738, 552] width 617 height 58
click at [850, 533] on textarea "Hi [PERSON_NAME]! Thanks for letting me know. That sounds really frustrating. I…" at bounding box center [738, 552] width 617 height 58
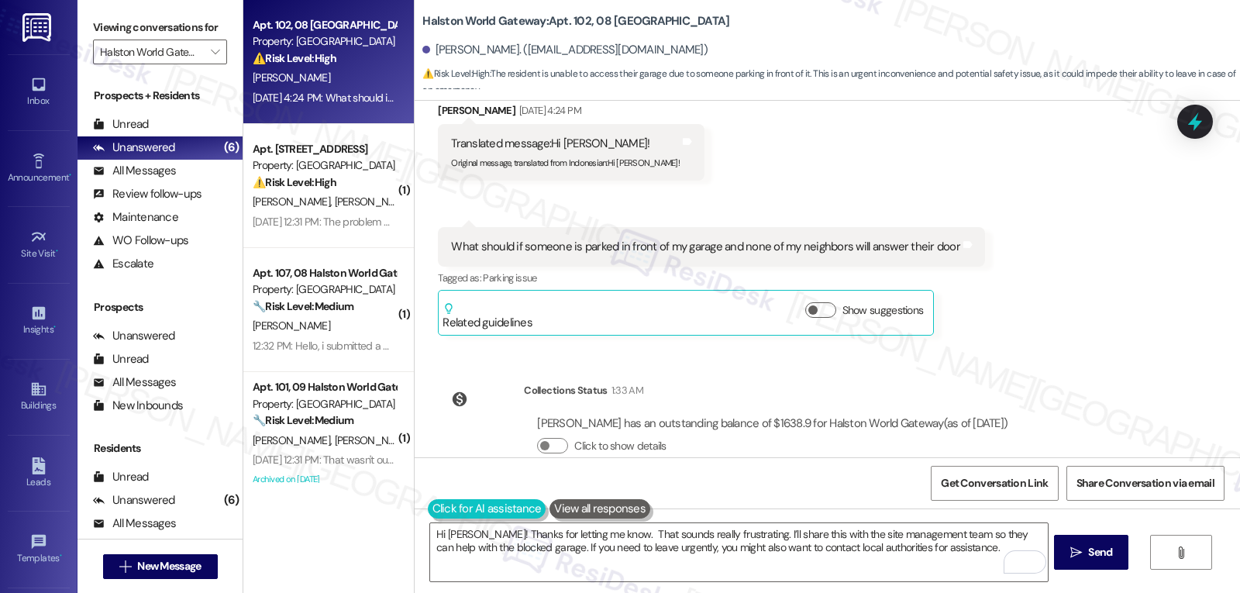
click at [432, 511] on button at bounding box center [487, 508] width 119 height 19
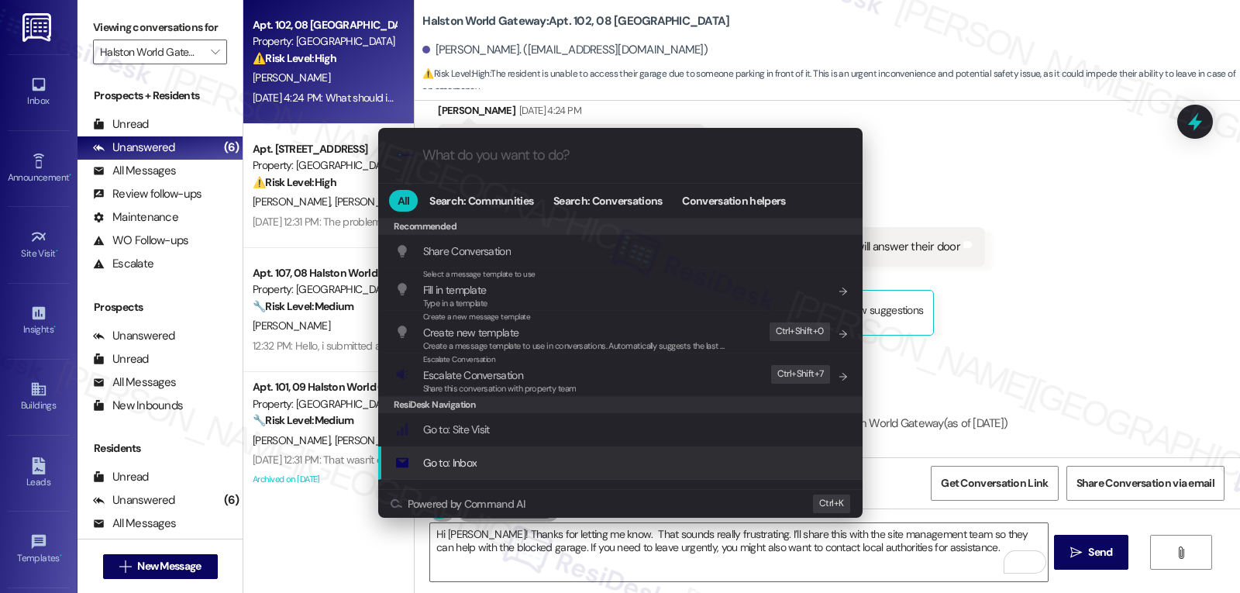
click at [748, 578] on div ".cls-1{fill:#0a055f;}.cls-2{fill:#0cc4c4;} resideskLogoBlueOrange All Search: C…" at bounding box center [620, 296] width 1240 height 593
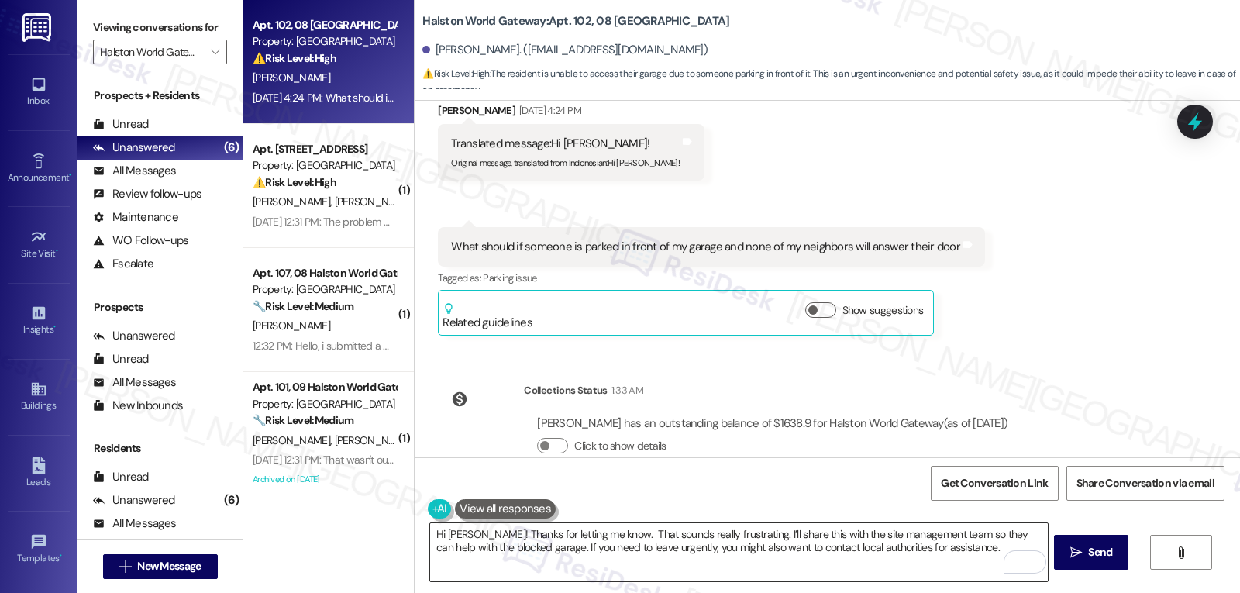
click at [936, 554] on textarea "Hi [PERSON_NAME]! Thanks for letting me know. That sounds really frustrating. I…" at bounding box center [738, 552] width 617 height 58
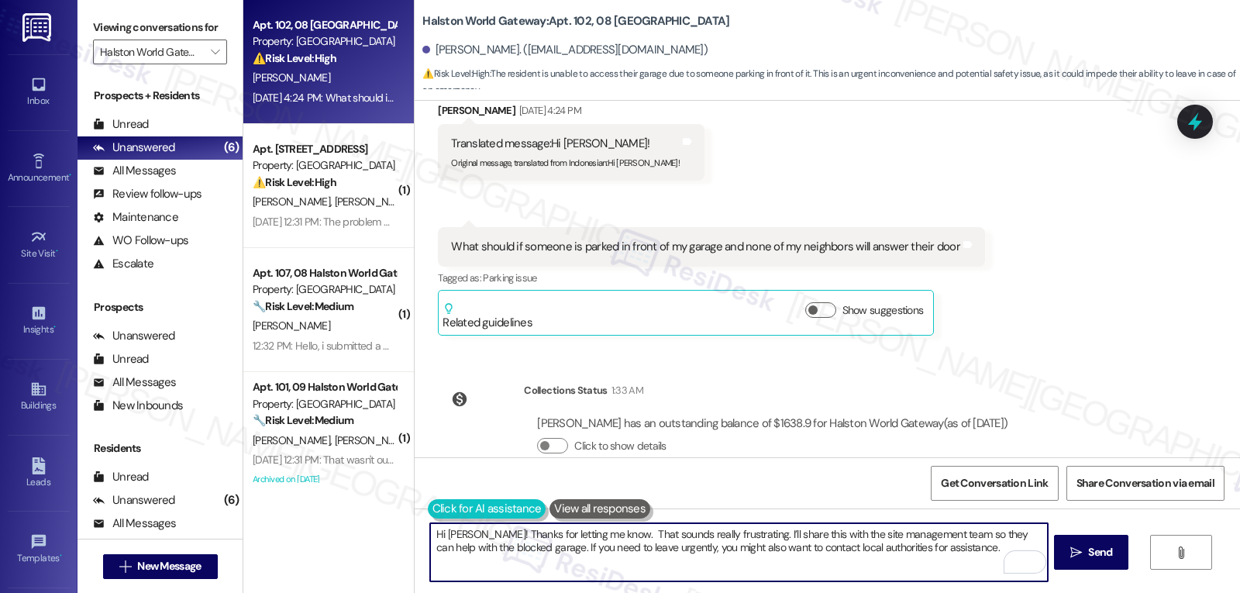
click at [436, 508] on button at bounding box center [487, 508] width 119 height 19
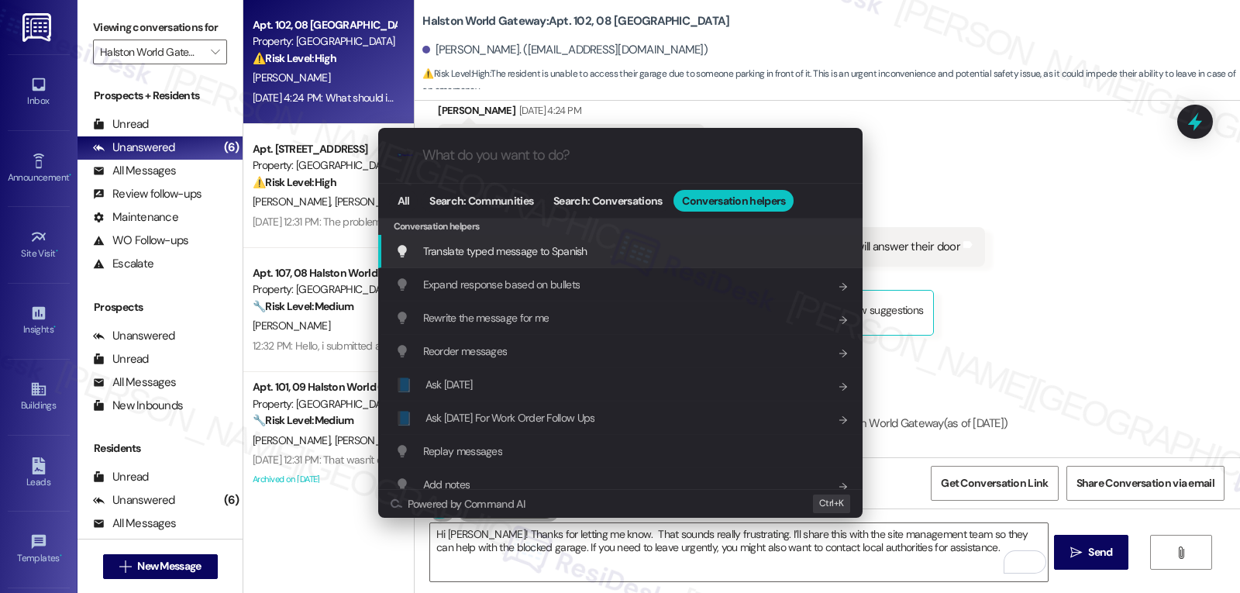
click at [601, 241] on div "Translate typed message to Spanish Add shortcut" at bounding box center [620, 251] width 485 height 33
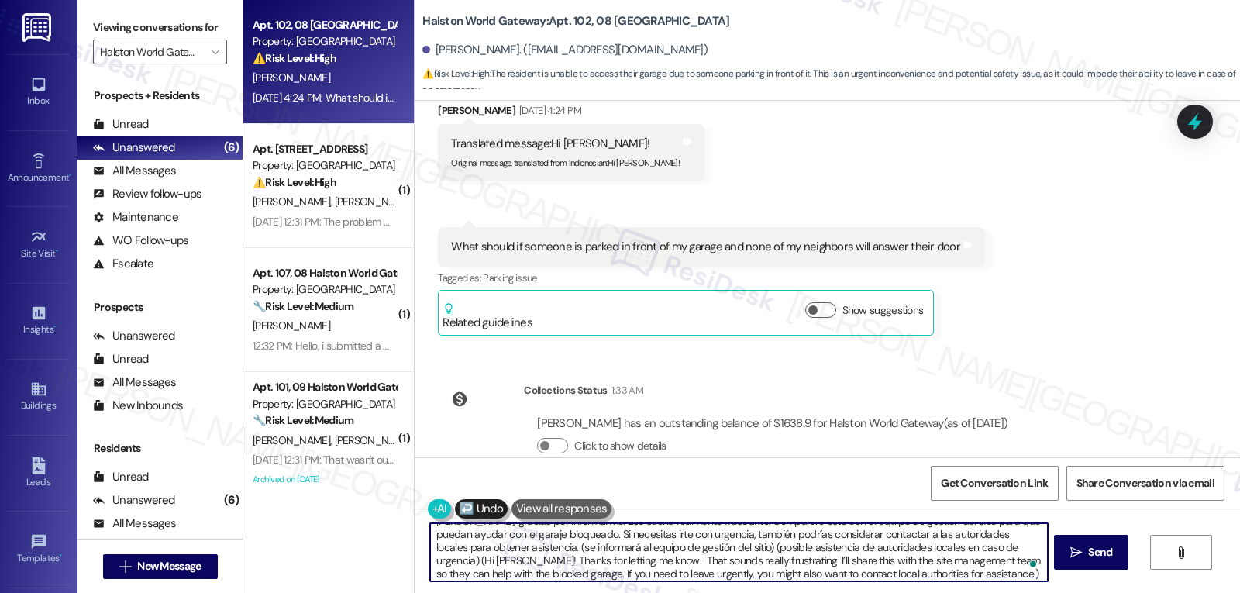
scroll to position [17, 0]
drag, startPoint x: 539, startPoint y: 552, endPoint x: 1015, endPoint y: 629, distance: 482.3
click at [1015, 592] on html "Inbox Go to Inbox Announcement • Send A Text Announcement Site Visit • Go to Si…" at bounding box center [620, 296] width 1240 height 593
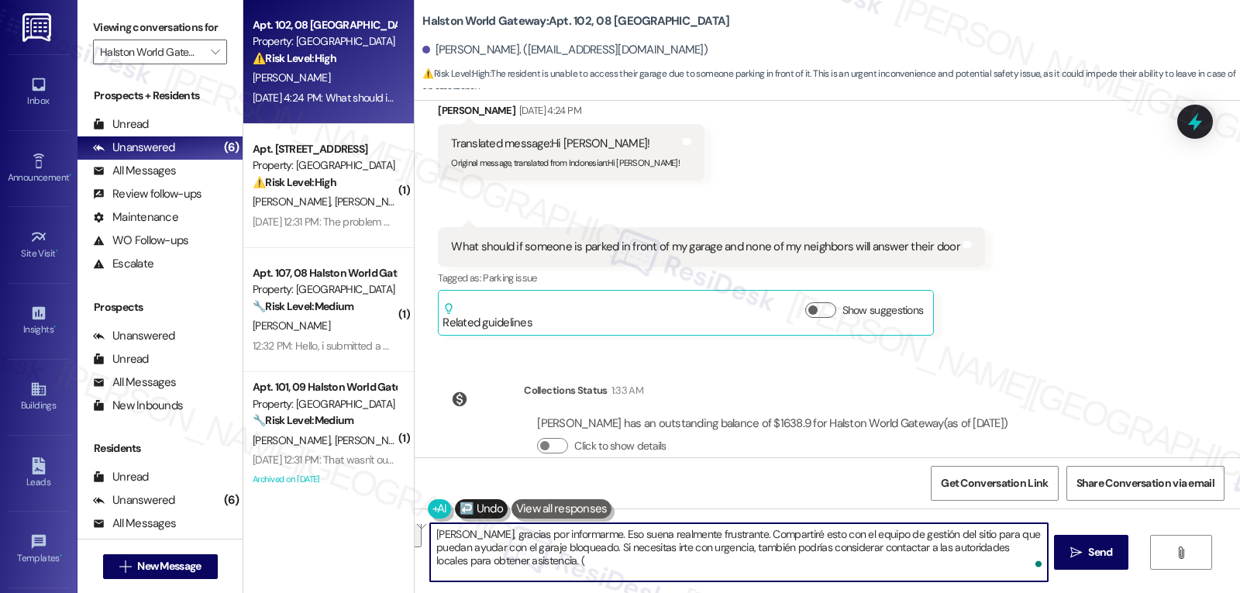
scroll to position [0, 0]
type textarea "[PERSON_NAME], gracias por informarme. Eso suena realmente frustrante. Comparti…"
click at [1116, 557] on button " Send" at bounding box center [1091, 552] width 75 height 35
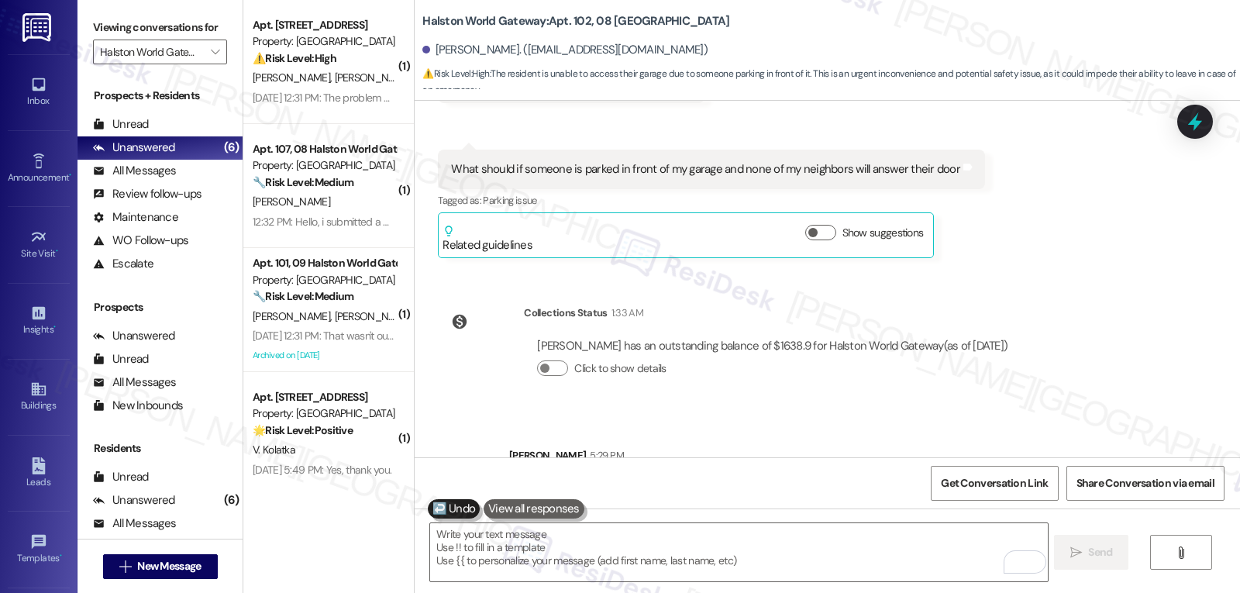
scroll to position [9004, 0]
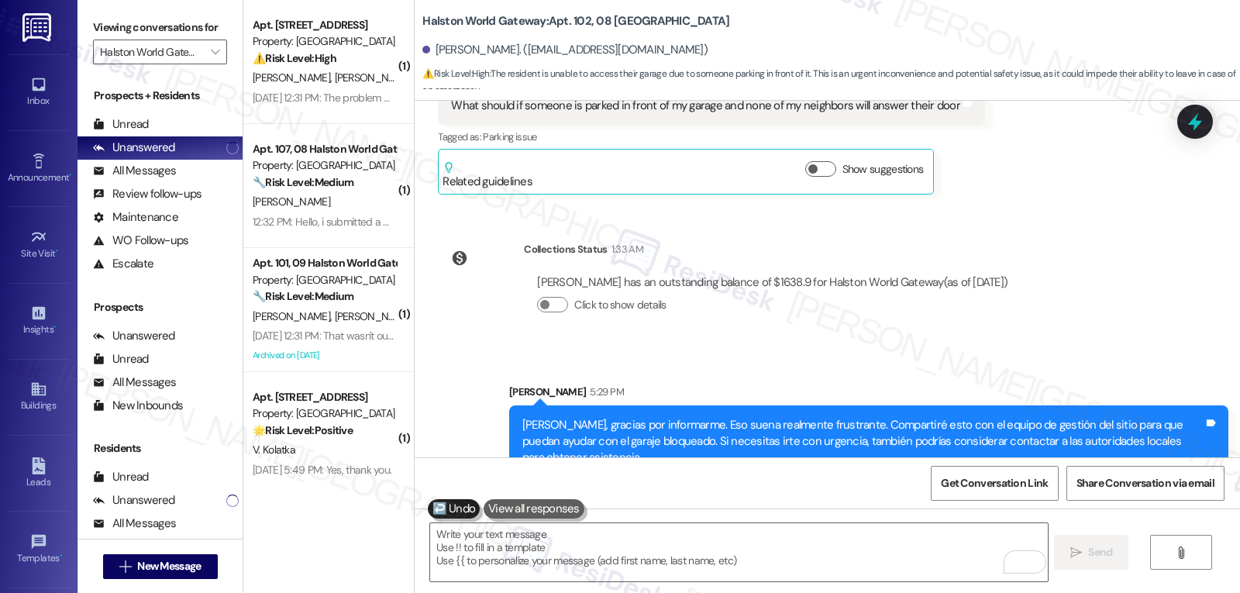
drag, startPoint x: 324, startPoint y: 83, endPoint x: 542, endPoint y: 150, distance: 227.8
click at [324, 83] on div "[PERSON_NAME] [PERSON_NAME]" at bounding box center [324, 77] width 147 height 19
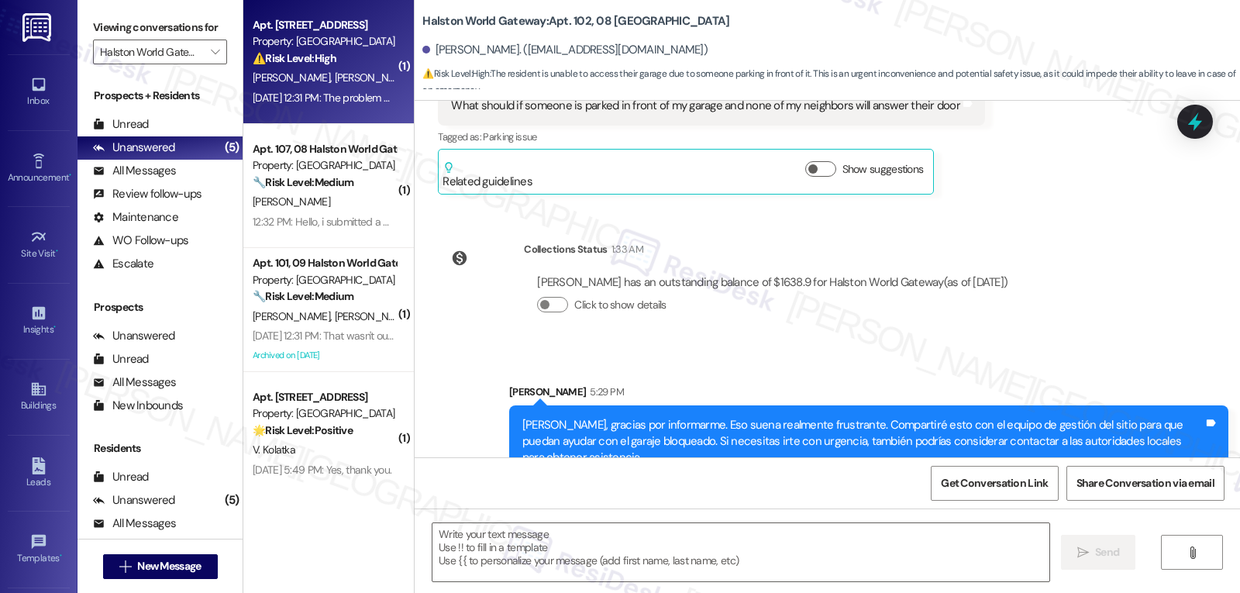
type textarea "Fetching suggested responses. Please feel free to read through the conversation…"
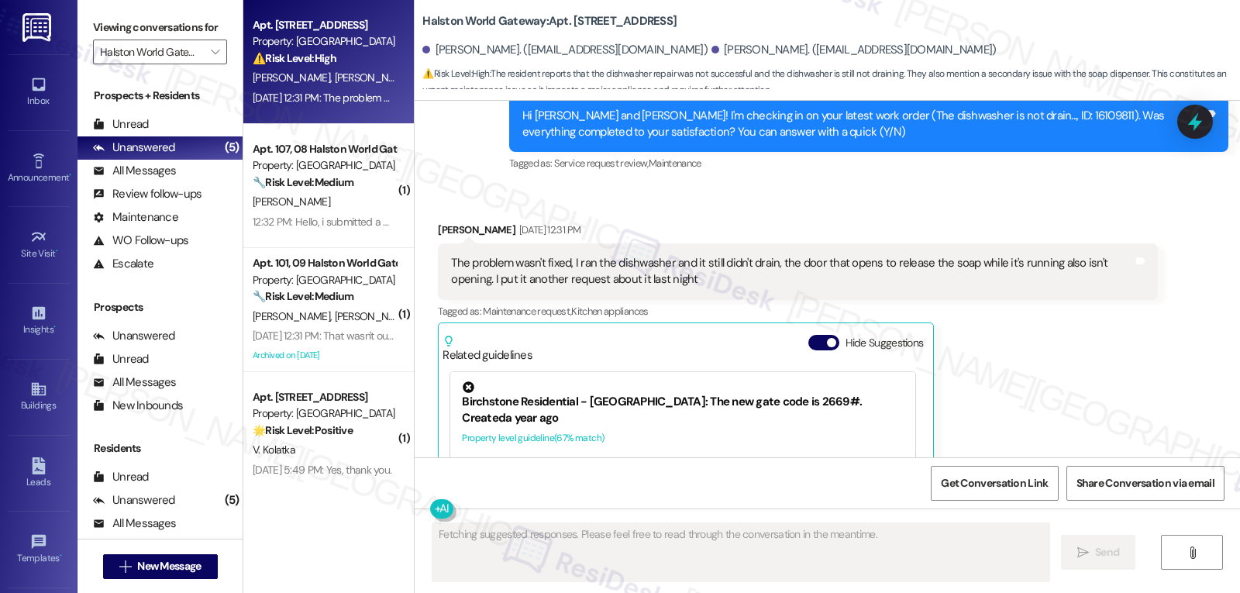
scroll to position [2904, 0]
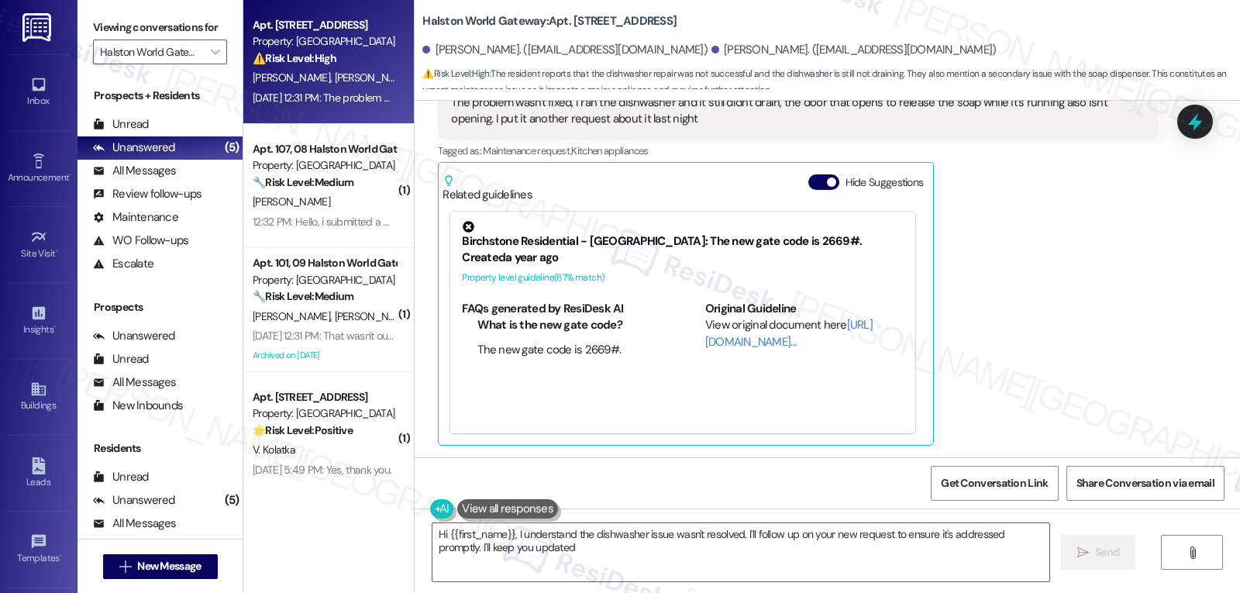
type textarea "Hi {{first_name}}, I understand the dishwasher issue wasn't resolved. I'll foll…"
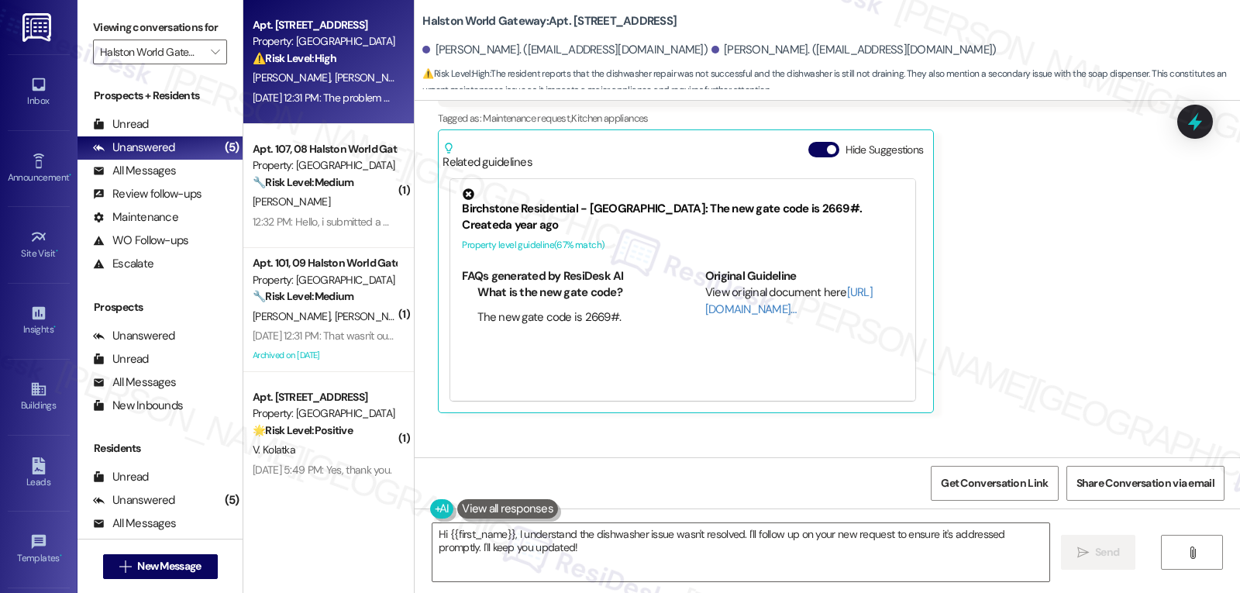
scroll to position [3051, 0]
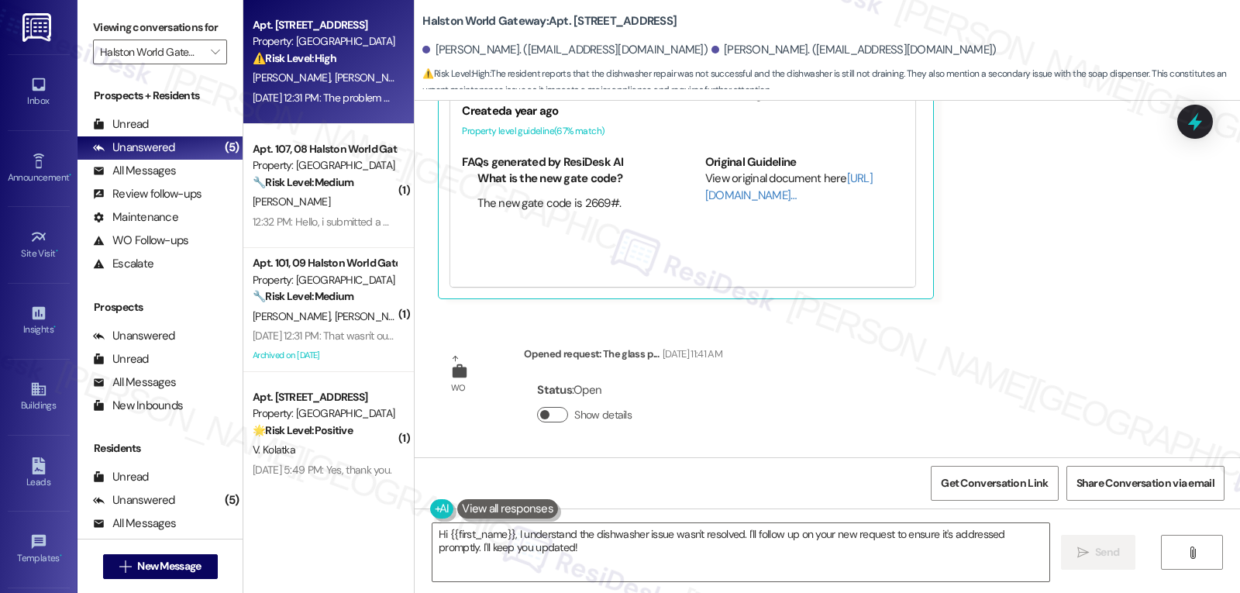
drag, startPoint x: 541, startPoint y: 412, endPoint x: 554, endPoint y: 412, distance: 12.4
click at [541, 412] on button "Show details" at bounding box center [552, 415] width 31 height 16
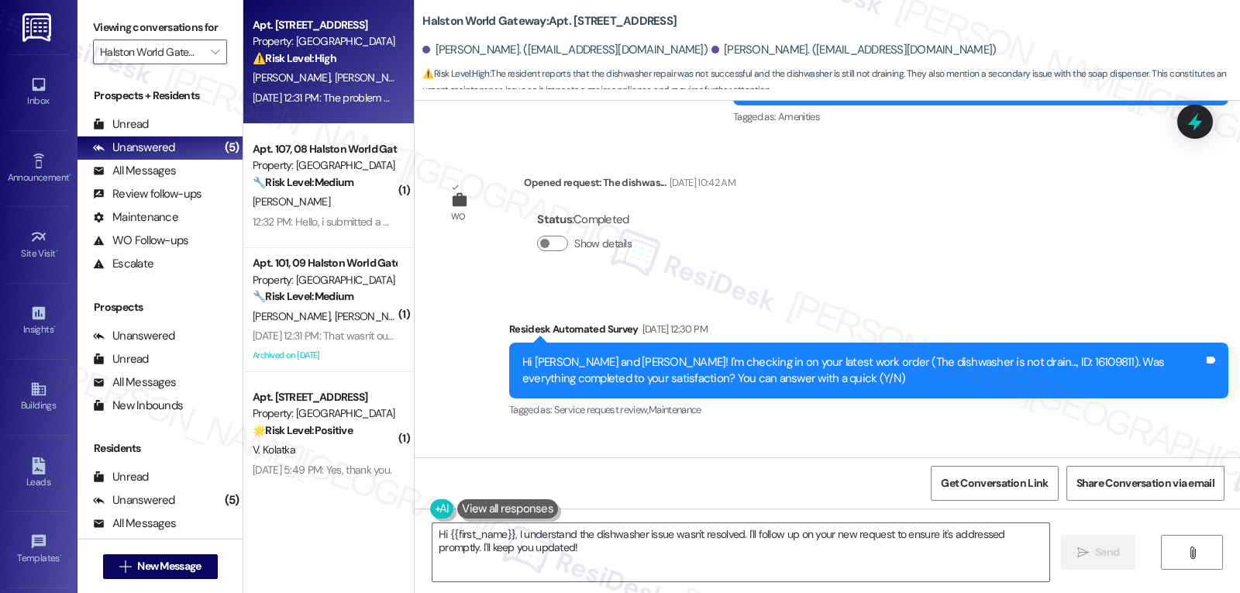
scroll to position [2652, 0]
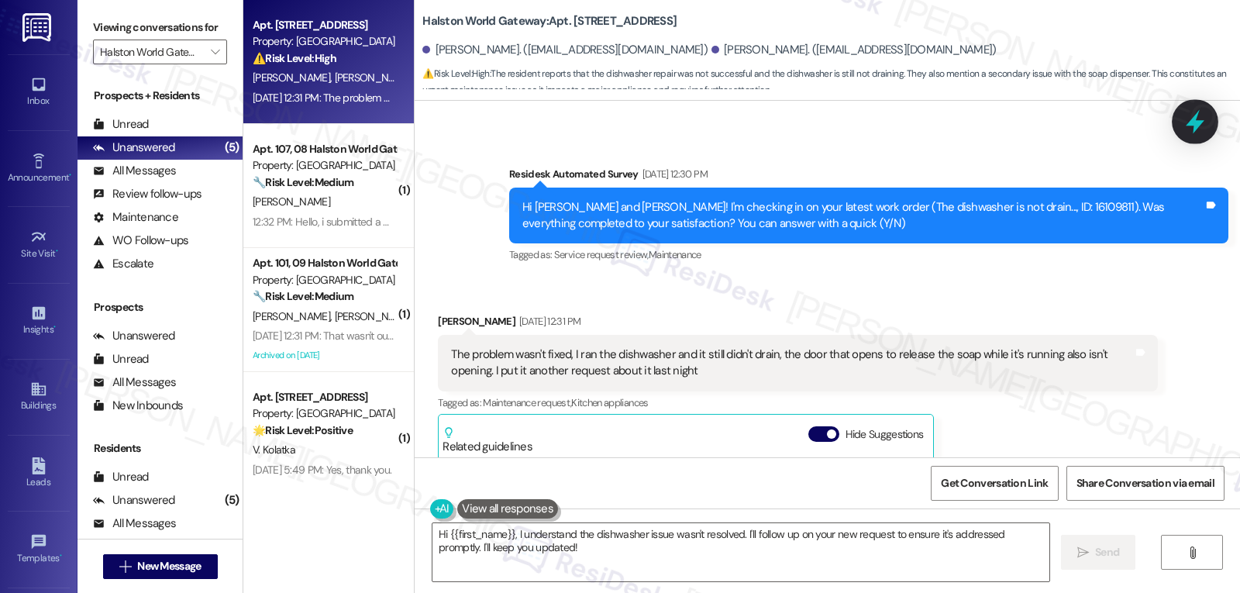
click at [1193, 122] on icon at bounding box center [1195, 122] width 19 height 24
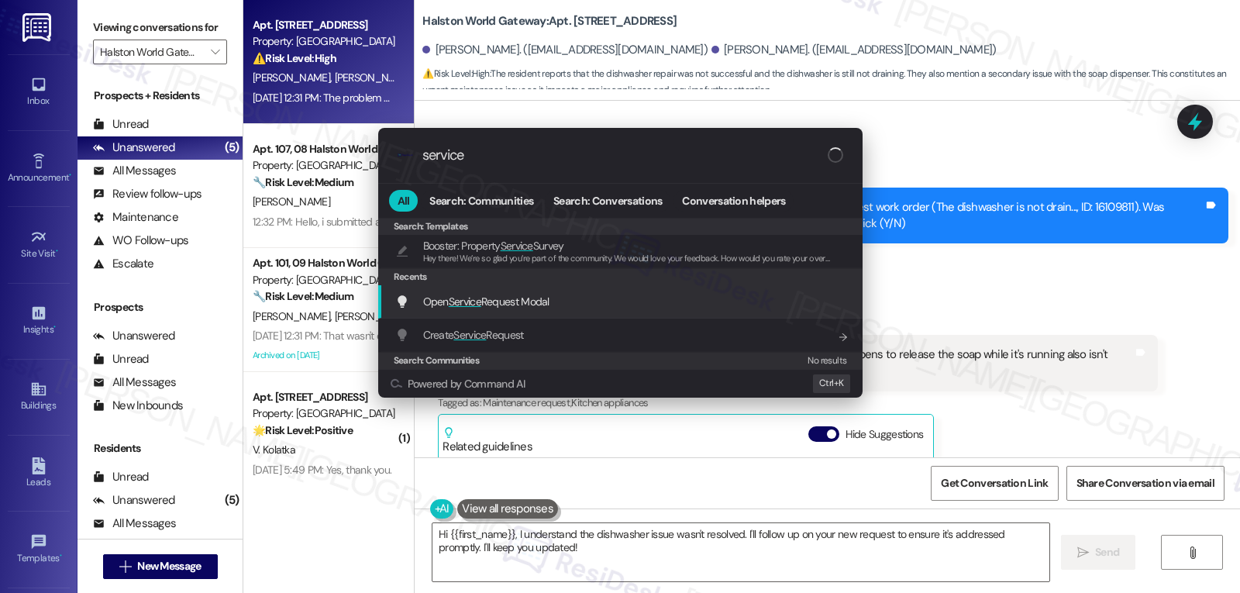
click at [542, 312] on div "Open Service Request Modal Add shortcut" at bounding box center [620, 301] width 485 height 33
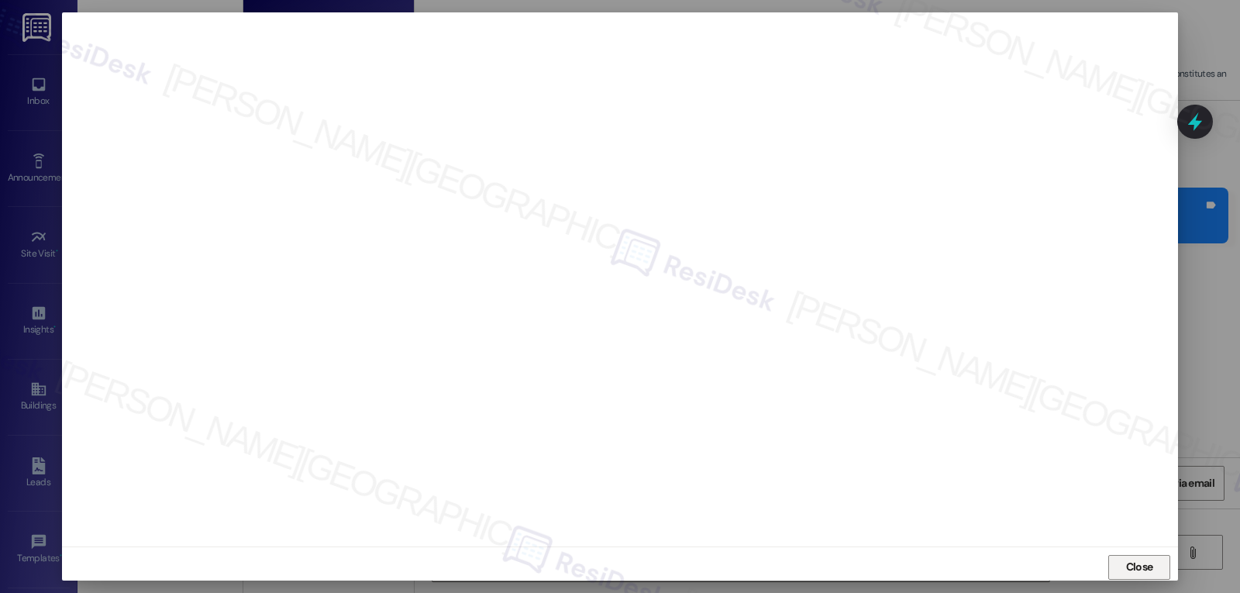
click at [1137, 564] on span "Close" at bounding box center [1139, 567] width 27 height 16
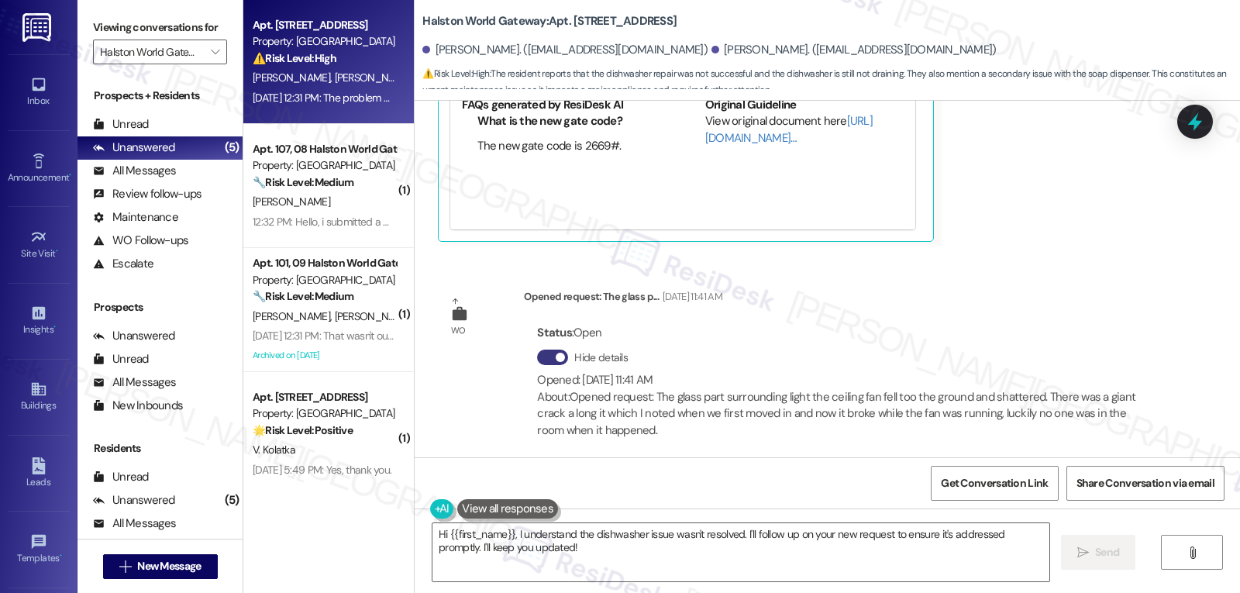
scroll to position [3117, 0]
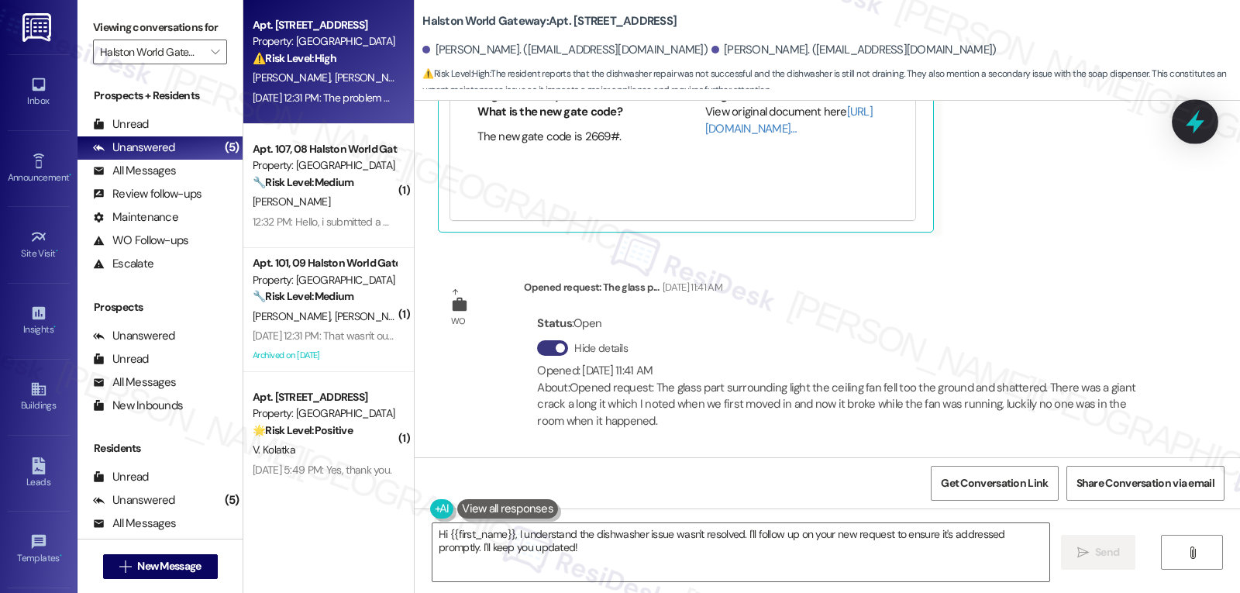
click at [1189, 125] on icon at bounding box center [1195, 122] width 19 height 24
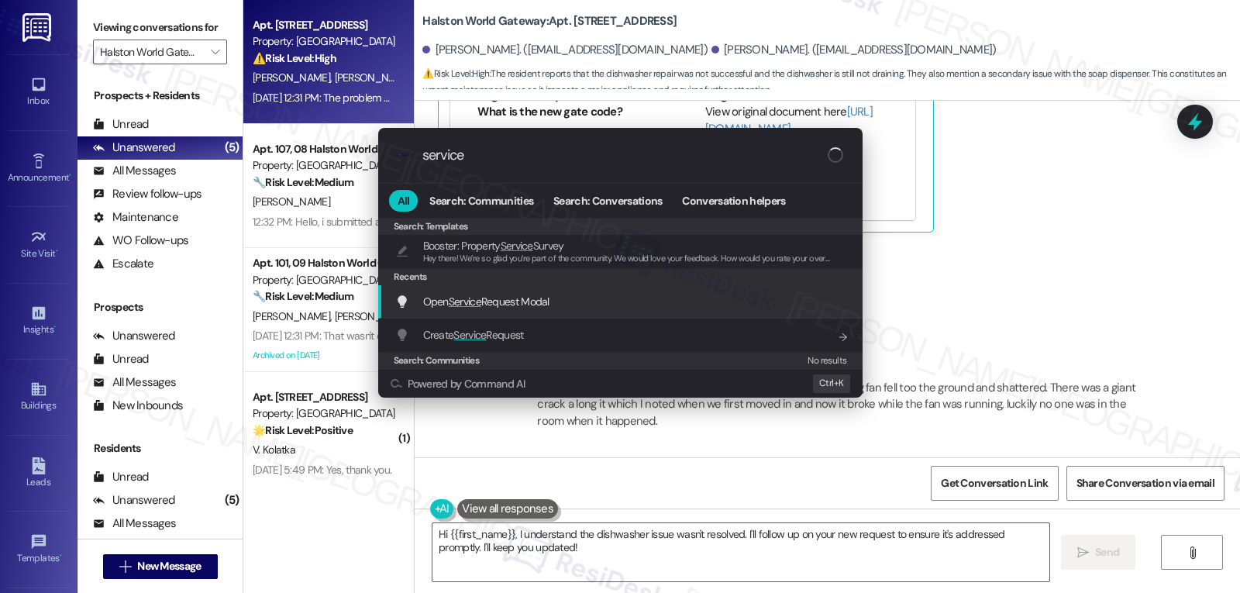
type input "service"
click at [571, 314] on div "Open Service Request Modal Add shortcut" at bounding box center [620, 301] width 485 height 33
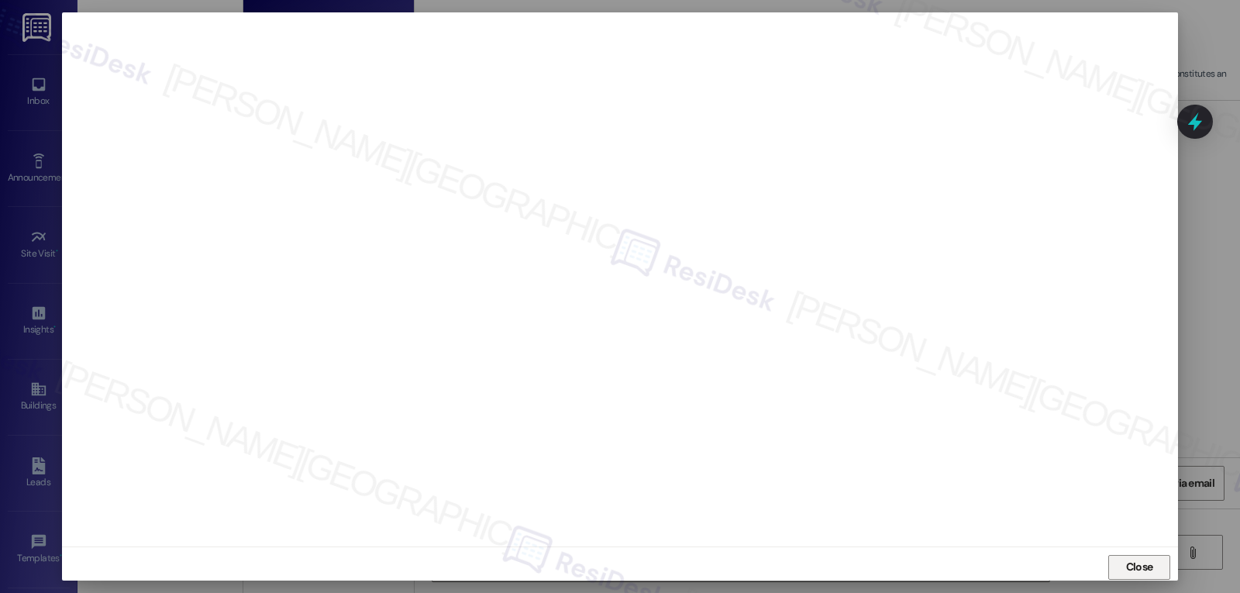
click at [1116, 568] on button "Close" at bounding box center [1140, 567] width 62 height 25
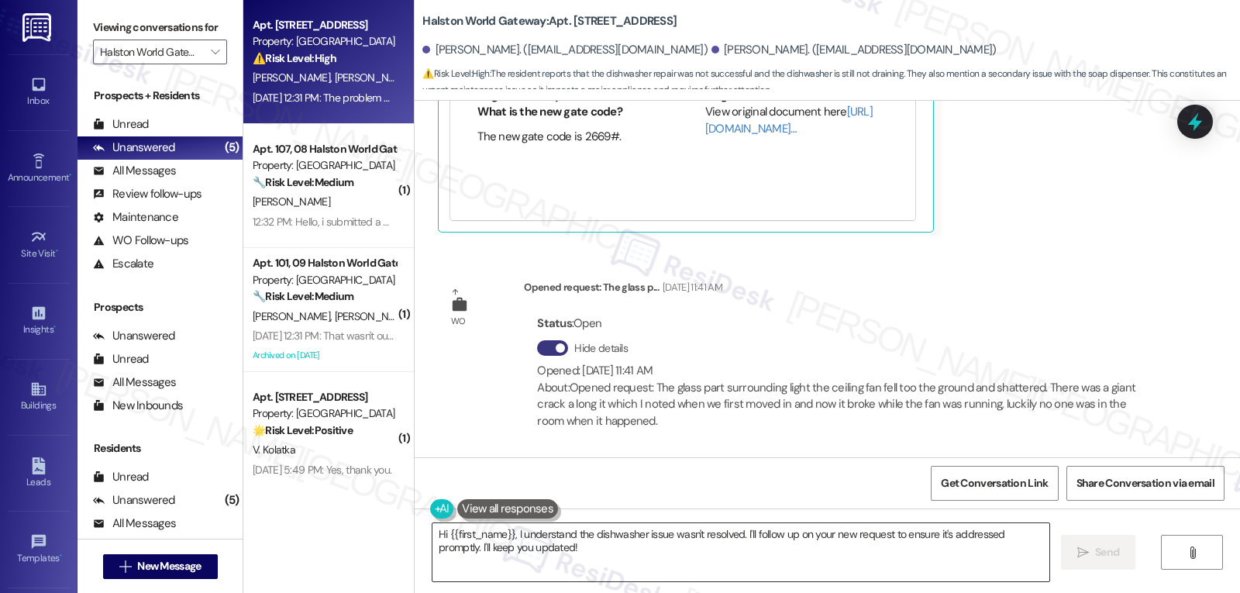
click at [627, 554] on textarea "Hi {{first_name}}, I understand the dishwasher issue wasn't resolved. I'll foll…" at bounding box center [741, 552] width 617 height 58
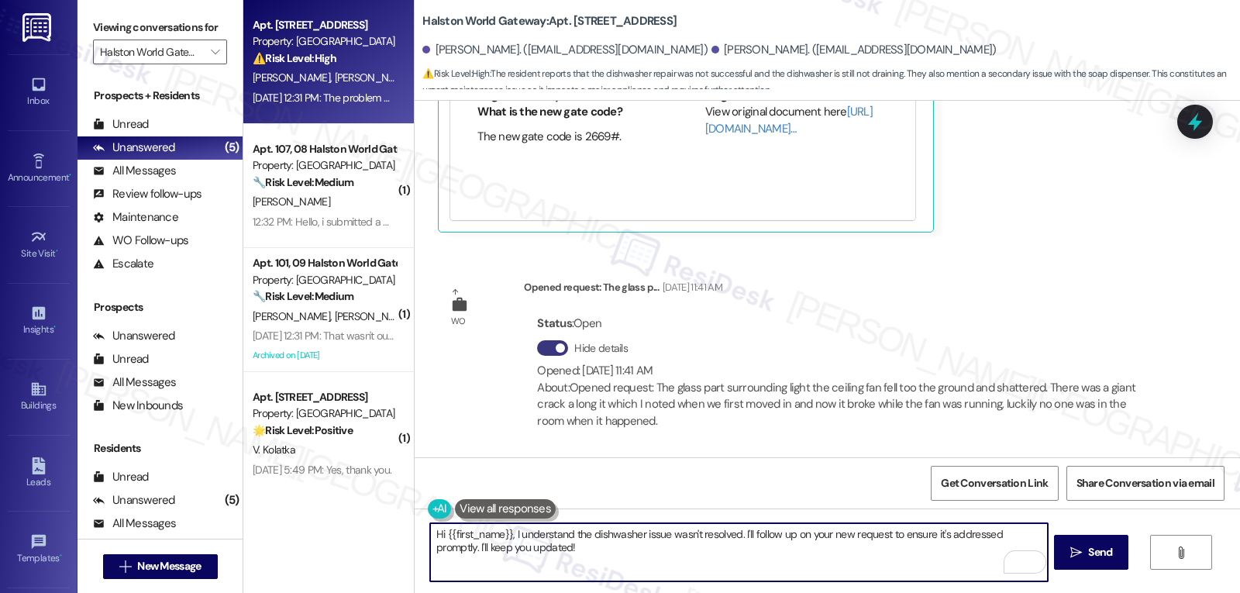
drag, startPoint x: 735, startPoint y: 534, endPoint x: 1240, endPoint y: 629, distance: 513.6
click at [1240, 592] on html "Inbox Go to Inbox Announcement • Send A Text Announcement Site Visit • Go to Si…" at bounding box center [620, 296] width 1240 height 593
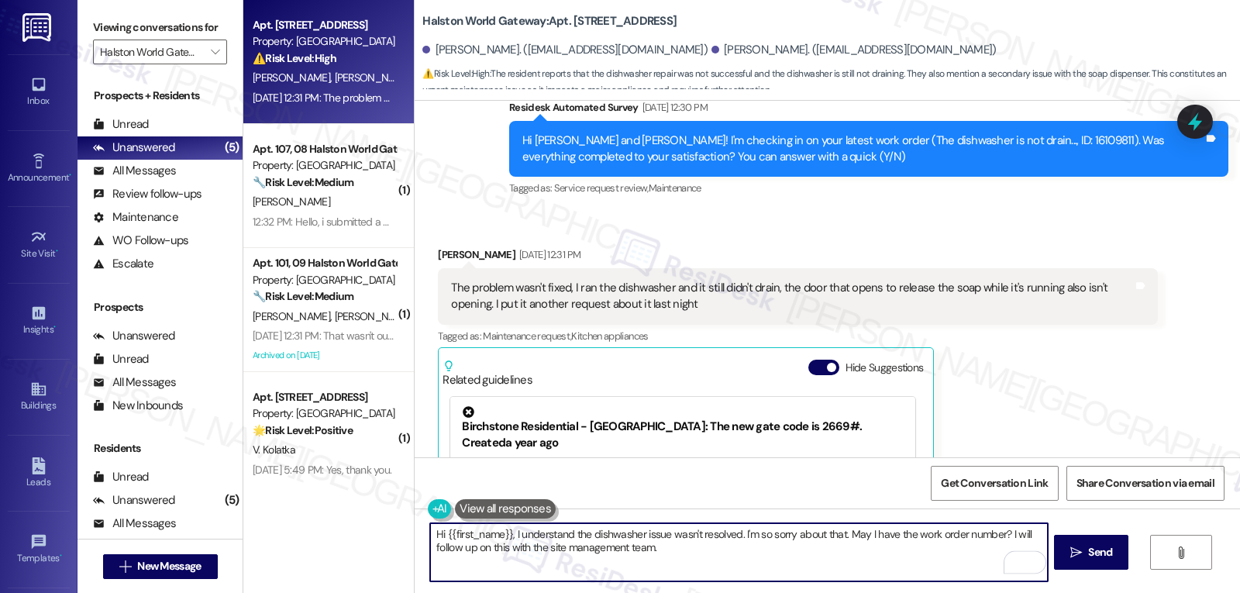
scroll to position [2652, 0]
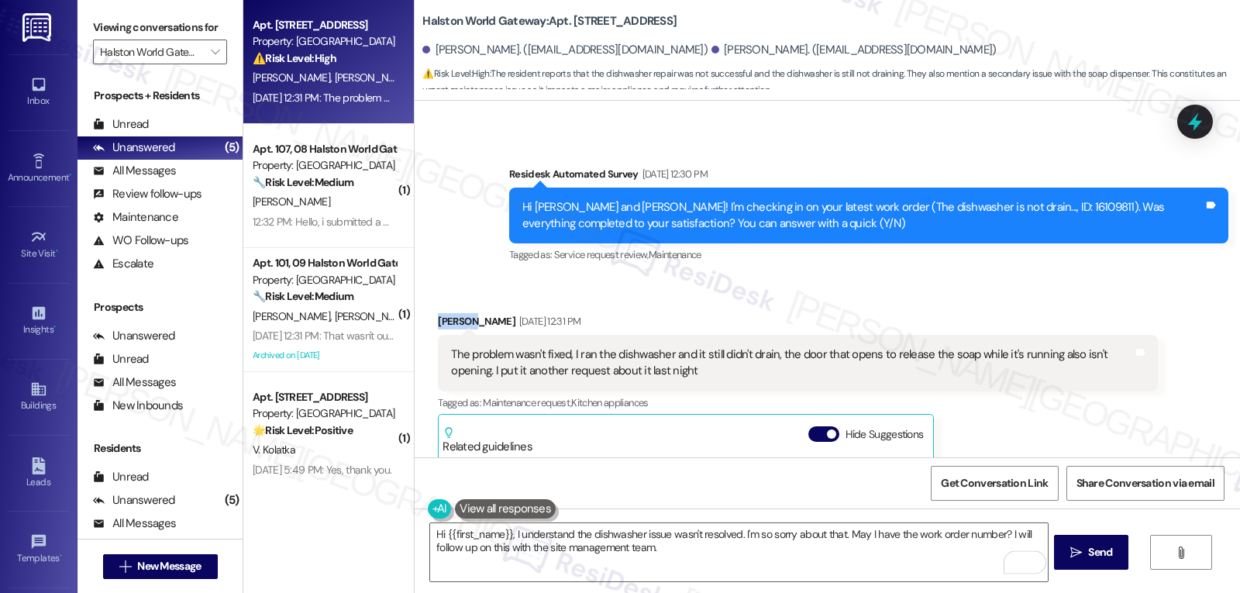
drag, startPoint x: 461, startPoint y: 320, endPoint x: 421, endPoint y: 323, distance: 40.4
click at [426, 323] on div "Received via SMS [PERSON_NAME] [DATE] 12:31 PM The problem wasn't fixed, I ran …" at bounding box center [797, 506] width 743 height 408
copy div "[PERSON_NAME]"
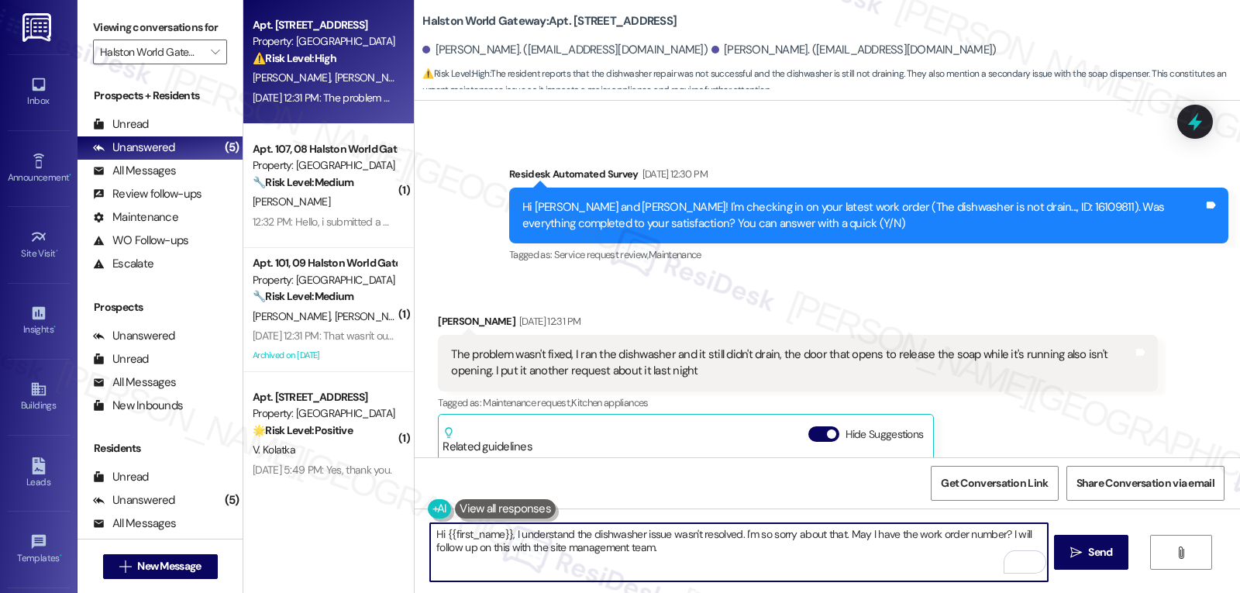
drag, startPoint x: 438, startPoint y: 533, endPoint x: 499, endPoint y: 533, distance: 61.2
click at [499, 533] on textarea "Hi {{first_name}}, I understand the dishwasher issue wasn't resolved. I'm so so…" at bounding box center [738, 552] width 617 height 58
paste textarea "[PERSON_NAME]"
drag, startPoint x: 823, startPoint y: 571, endPoint x: 820, endPoint y: 561, distance: 10.3
click at [823, 567] on textarea "Hi [PERSON_NAME], I understand the dishwasher issue wasn't resolved. I'm so sor…" at bounding box center [738, 552] width 617 height 58
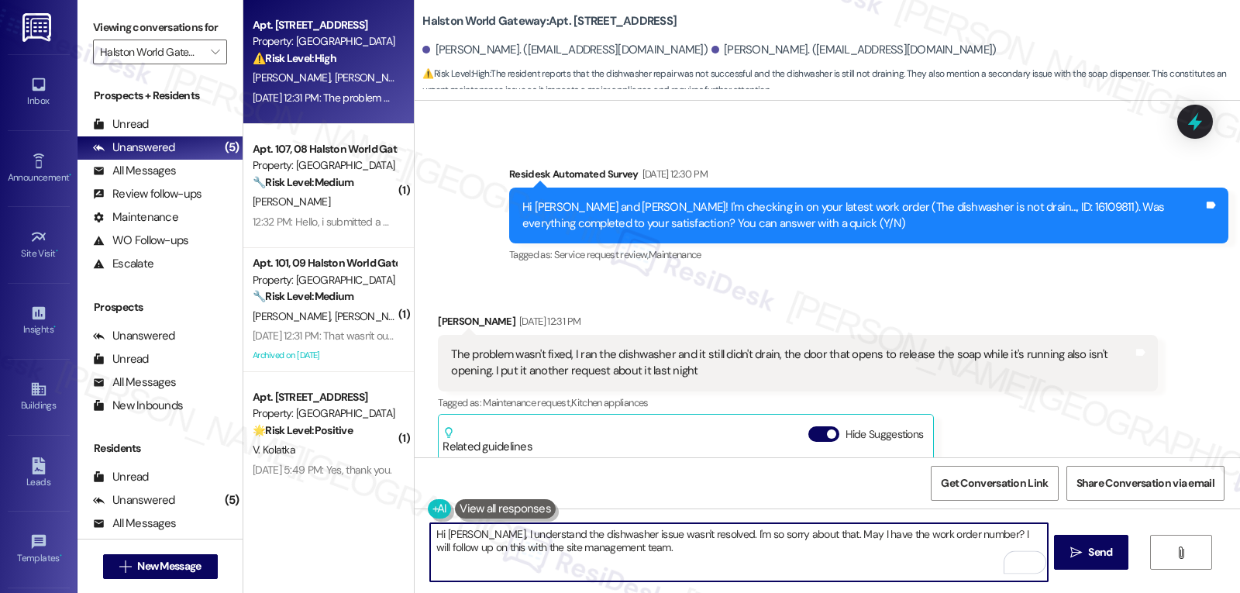
click at [820, 562] on textarea "Hi [PERSON_NAME], I understand the dishwasher issue wasn't resolved. I'm so sor…" at bounding box center [738, 552] width 617 height 58
type textarea "Hi [PERSON_NAME], I understand the dishwasher issue wasn't resolved. I'm so sor…"
click at [1113, 556] on span "Send" at bounding box center [1100, 552] width 30 height 16
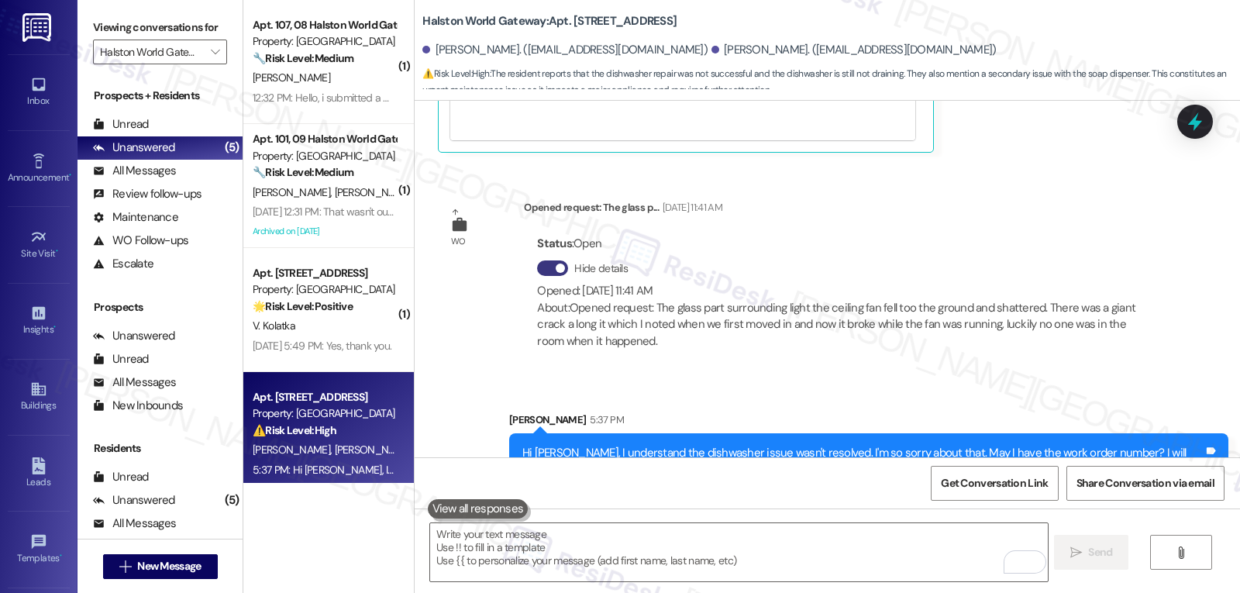
scroll to position [3242, 0]
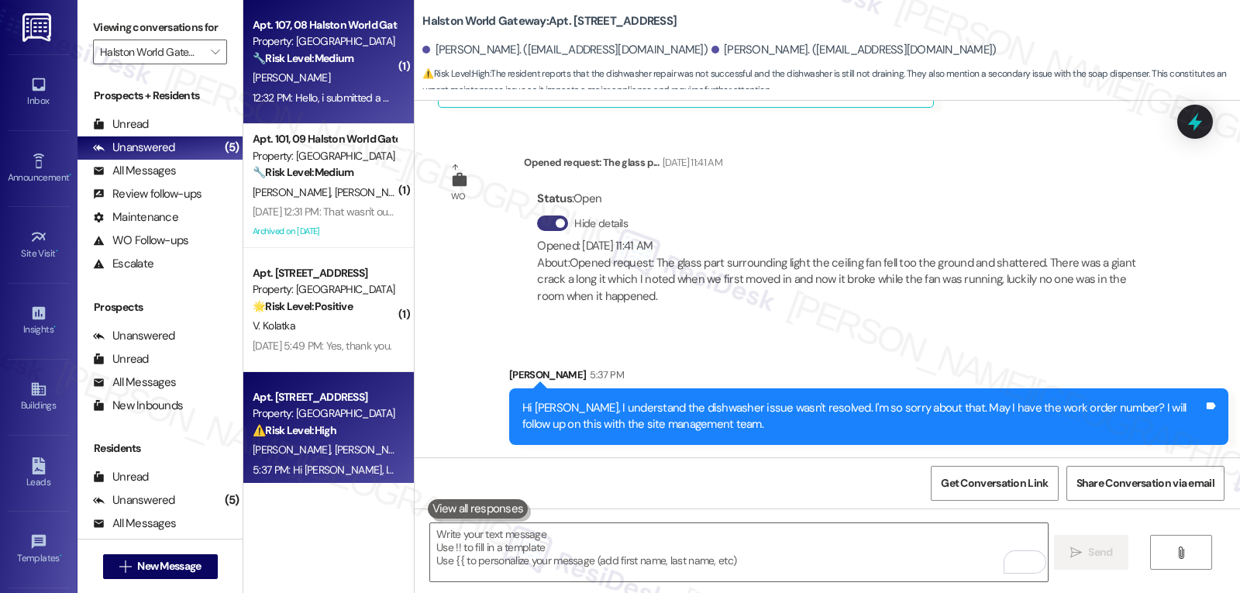
click at [307, 98] on div "12:32 PM: Hello, i submitted a maintenance request [DATE]. I am hoping they com…" at bounding box center [614, 98] width 722 height 14
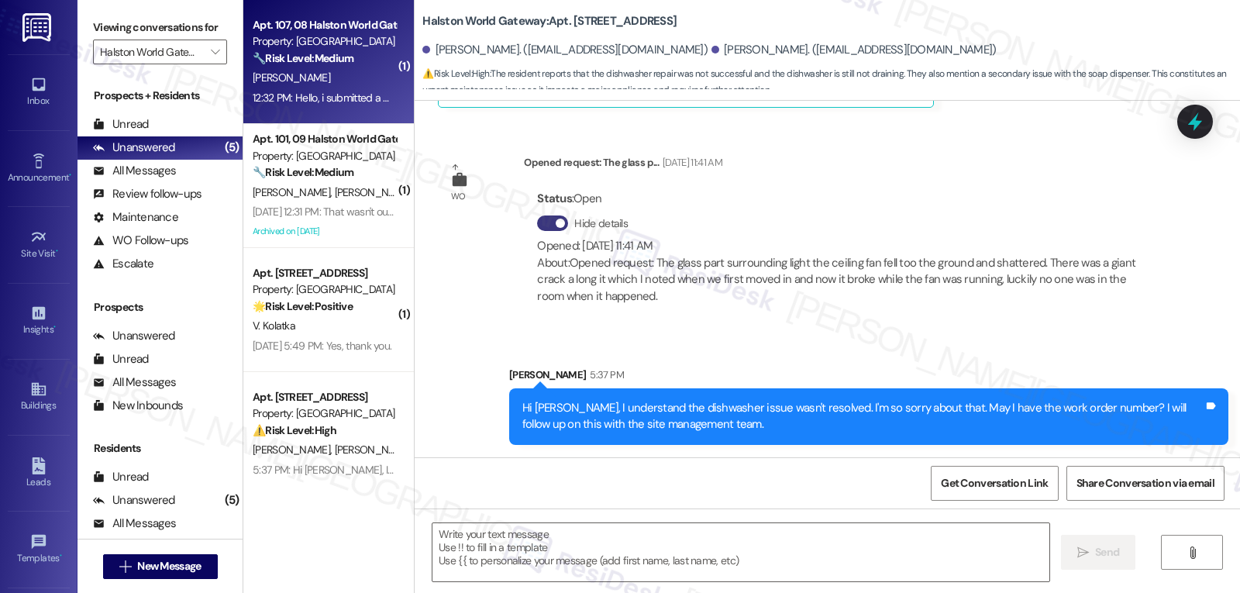
type textarea "Fetching suggested responses. Please feel free to read through the conversation…"
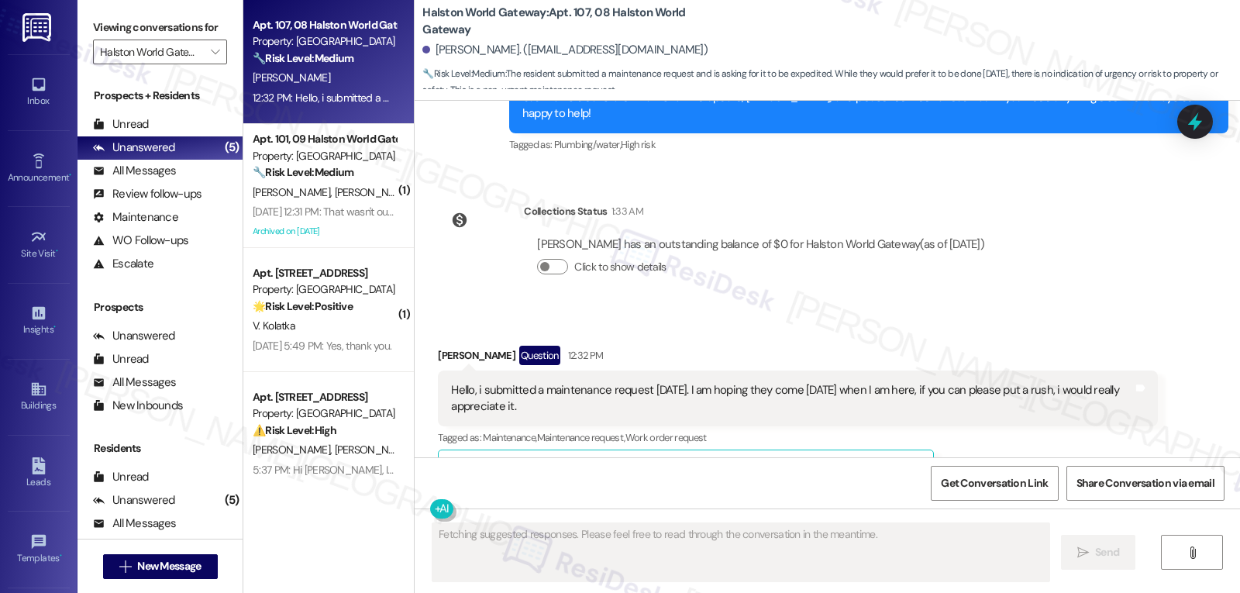
scroll to position [23782, 0]
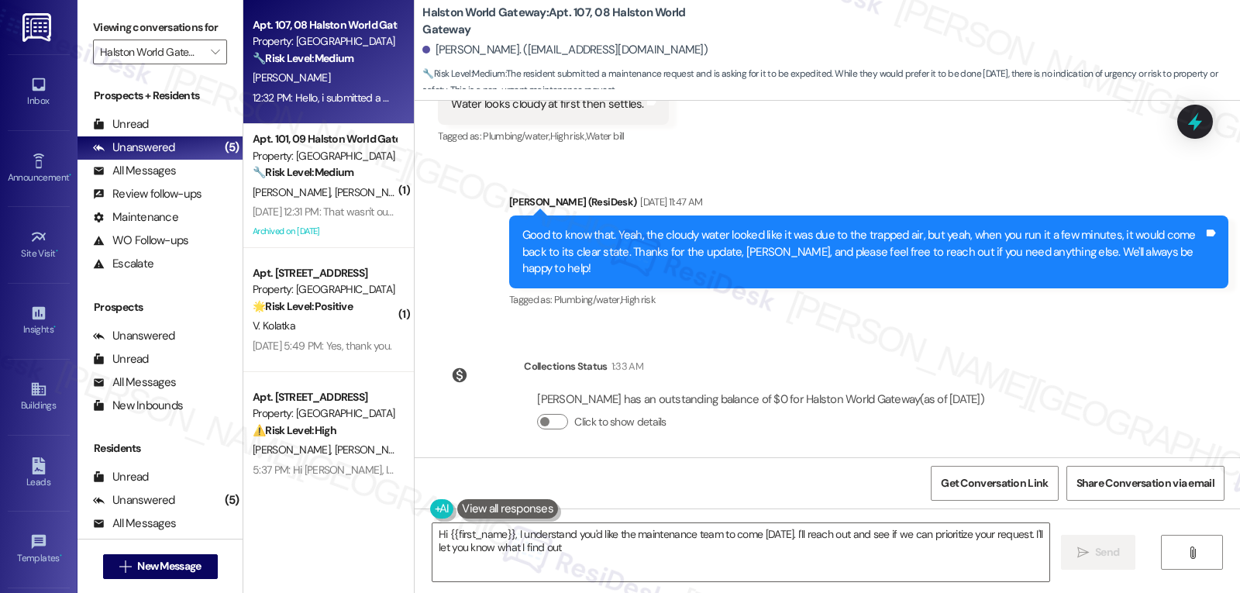
type textarea "Hi {{first_name}}, I understand you'd like the maintenance team to come [DATE].…"
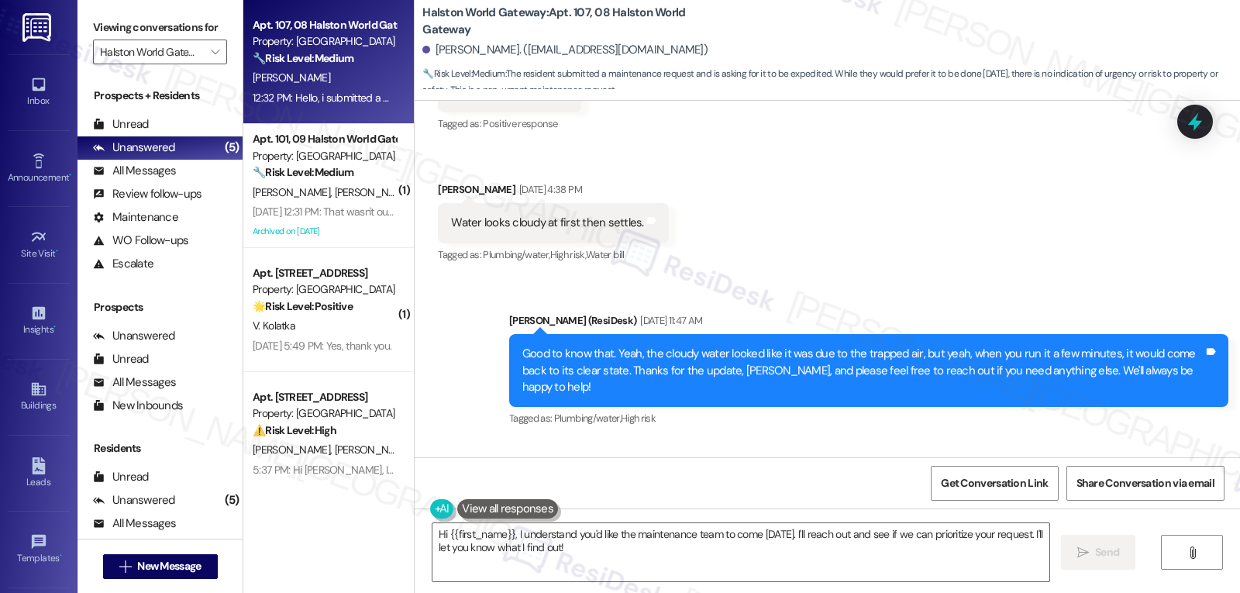
scroll to position [23627, 0]
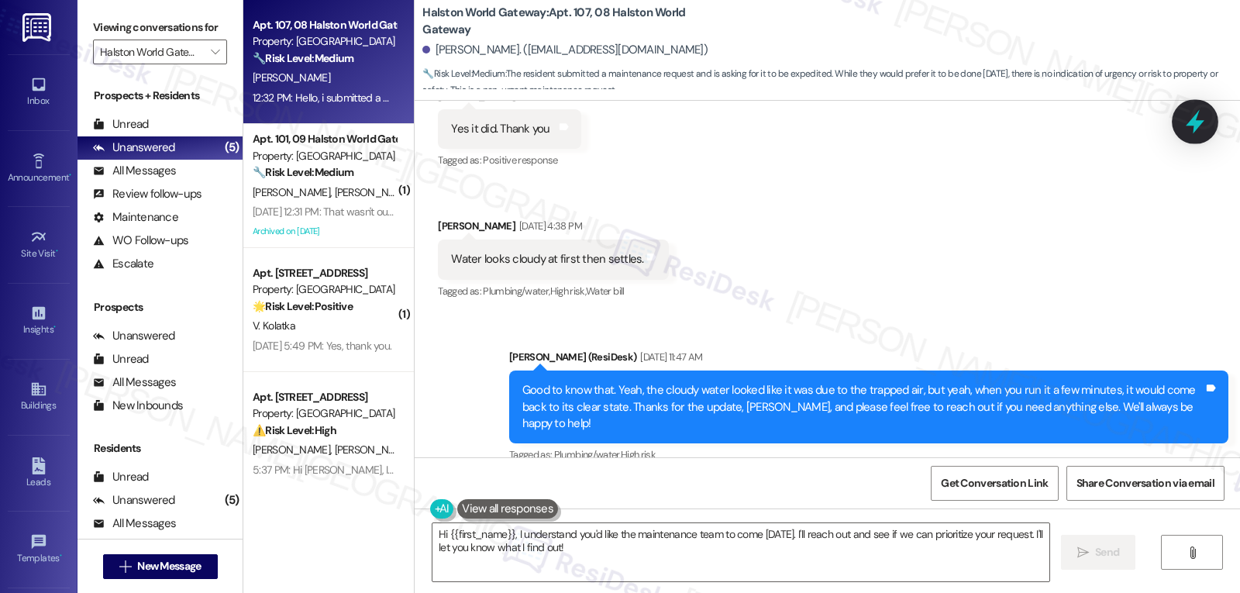
click at [1206, 123] on icon at bounding box center [1195, 122] width 26 height 26
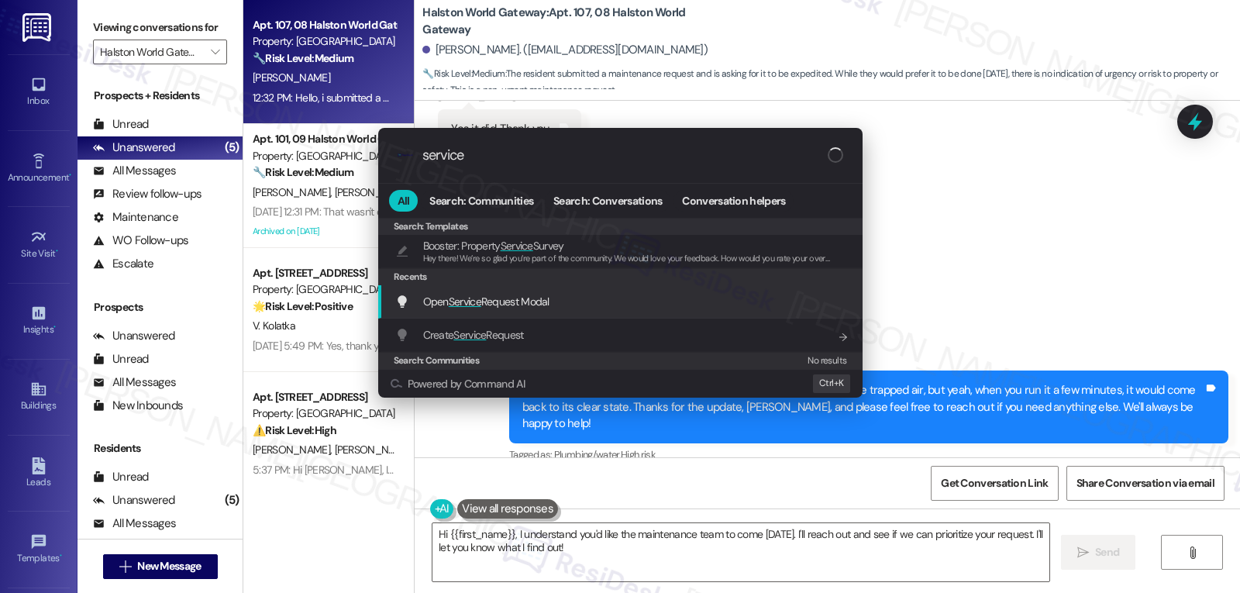
type input "service"
click at [478, 312] on div "Open Service Request Modal Add shortcut" at bounding box center [620, 301] width 485 height 33
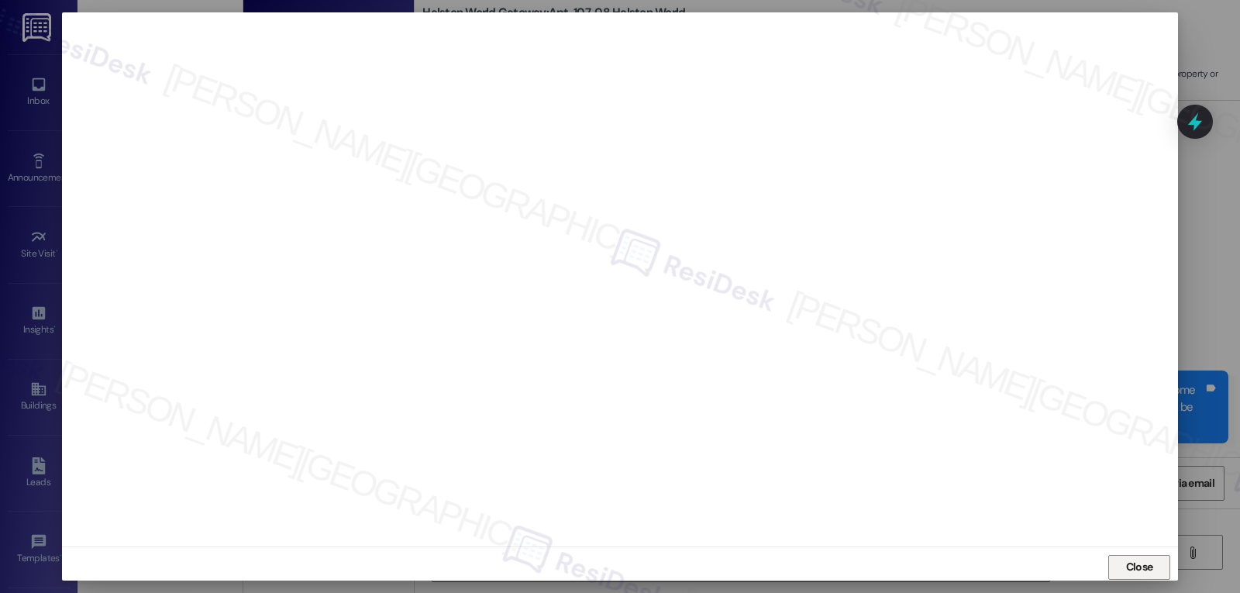
click at [1135, 574] on span "Close" at bounding box center [1139, 567] width 27 height 16
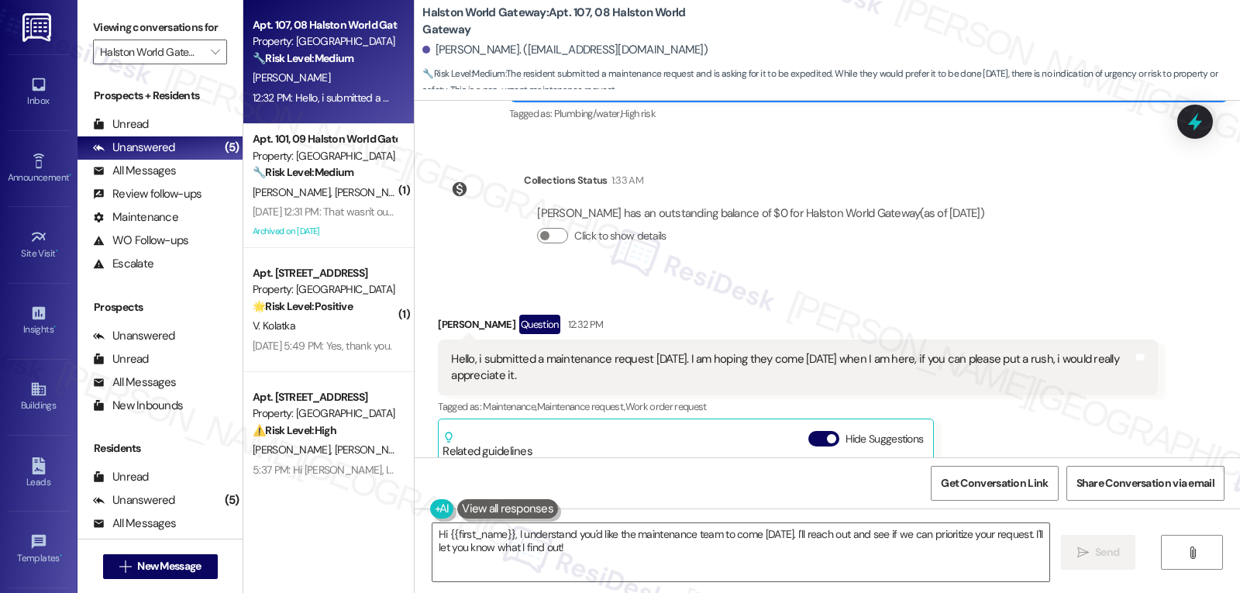
scroll to position [23937, 0]
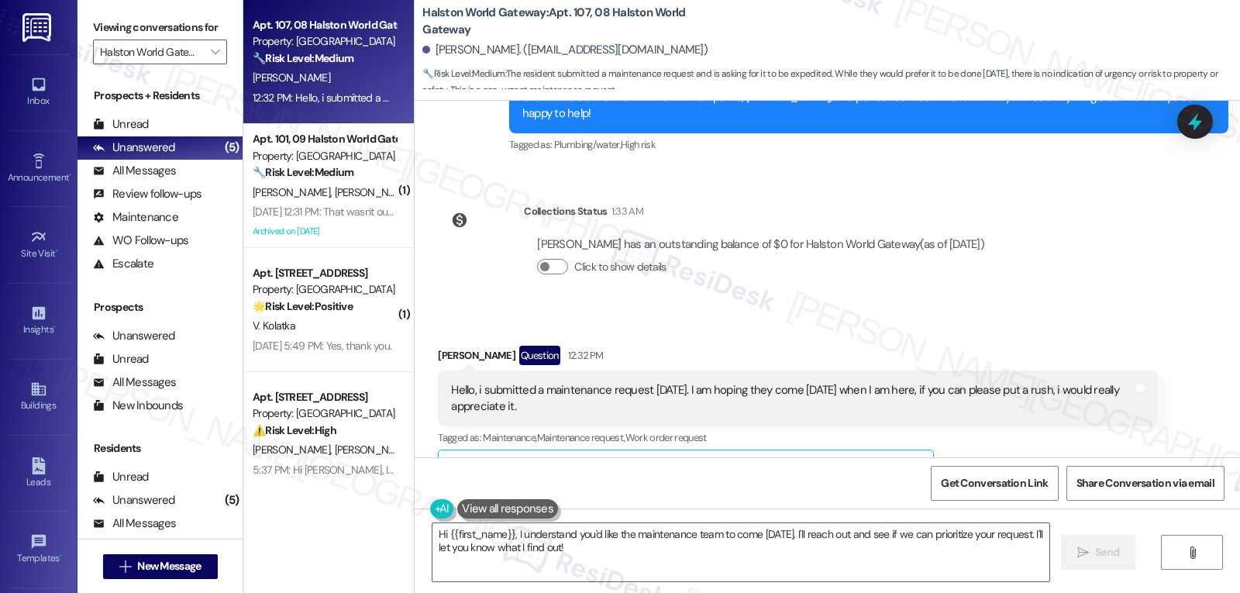
click at [438, 346] on div "[PERSON_NAME] Question 12:32 PM" at bounding box center [797, 358] width 719 height 25
copy div "[PERSON_NAME]"
click at [612, 562] on textarea "Hi {{first_name}}, I understand you'd like the maintenance team to come [DATE].…" at bounding box center [741, 552] width 617 height 58
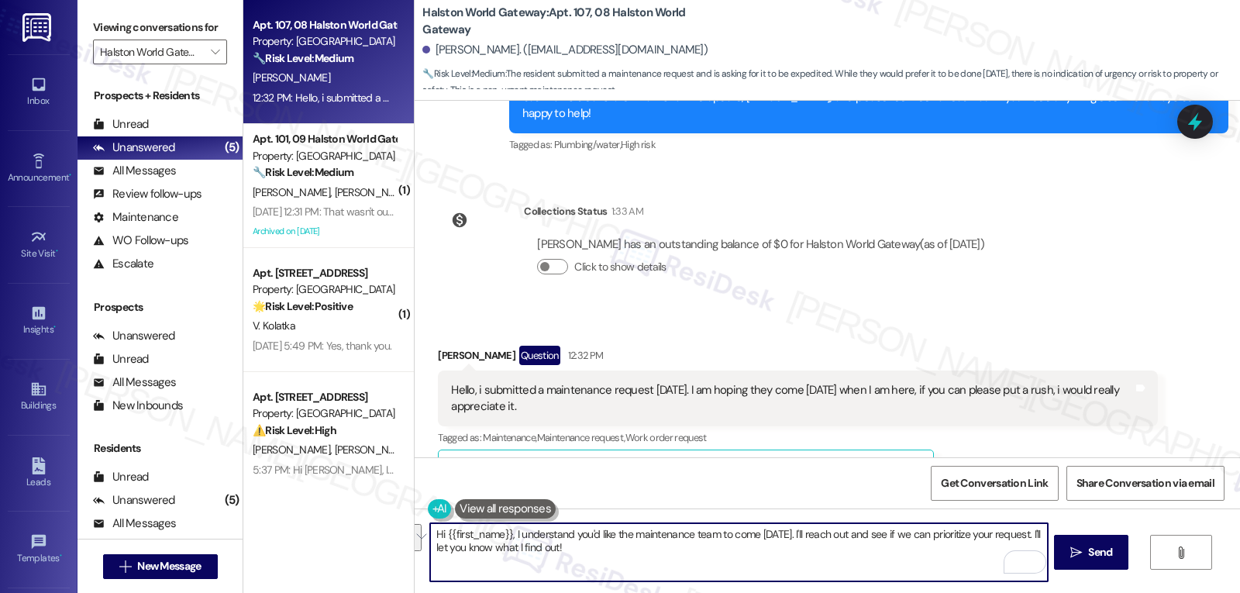
drag, startPoint x: 784, startPoint y: 532, endPoint x: 927, endPoint y: 618, distance: 167.3
click at [927, 592] on html "Inbox Go to Inbox Announcement • Send A Text Announcement Site Visit • Go to Si…" at bounding box center [620, 296] width 1240 height 593
click at [837, 558] on textarea "Hi {{first_name}}, I understand you'd like the maintenance team to come [DATE].…" at bounding box center [738, 552] width 617 height 58
drag, startPoint x: 795, startPoint y: 536, endPoint x: 1007, endPoint y: 629, distance: 232.2
click at [1007, 592] on html "Inbox Go to Inbox Announcement • Send A Text Announcement Site Visit • Go to Si…" at bounding box center [620, 296] width 1240 height 593
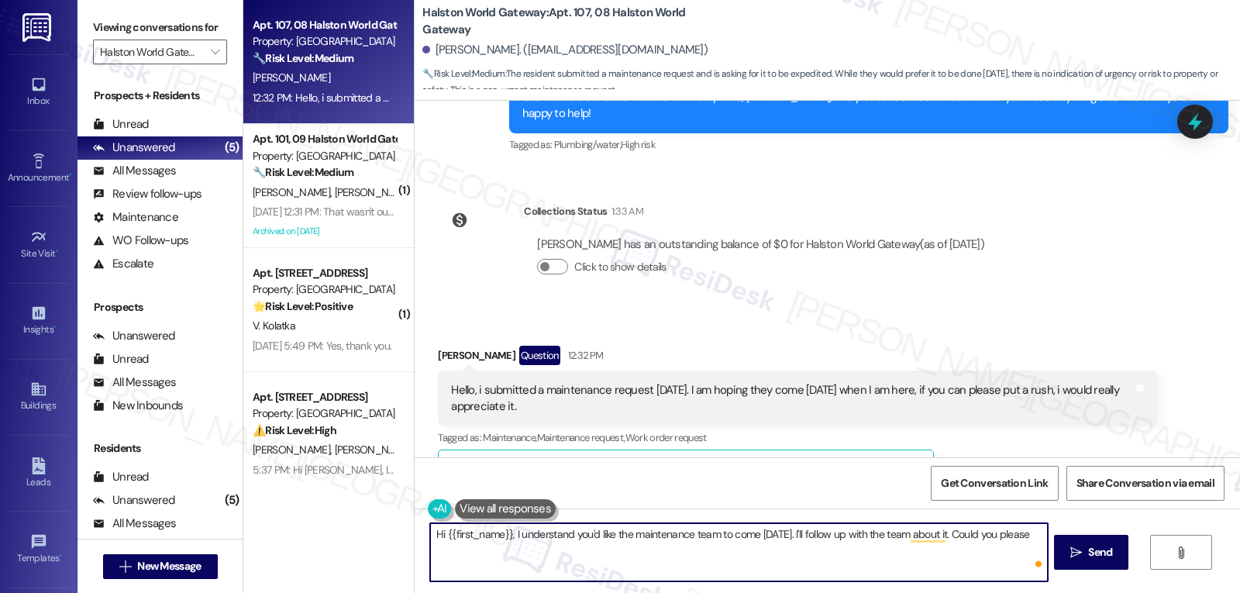
type textarea "Hi {{first_name}}, I understand you'd like the maintenance team to come [DATE].…"
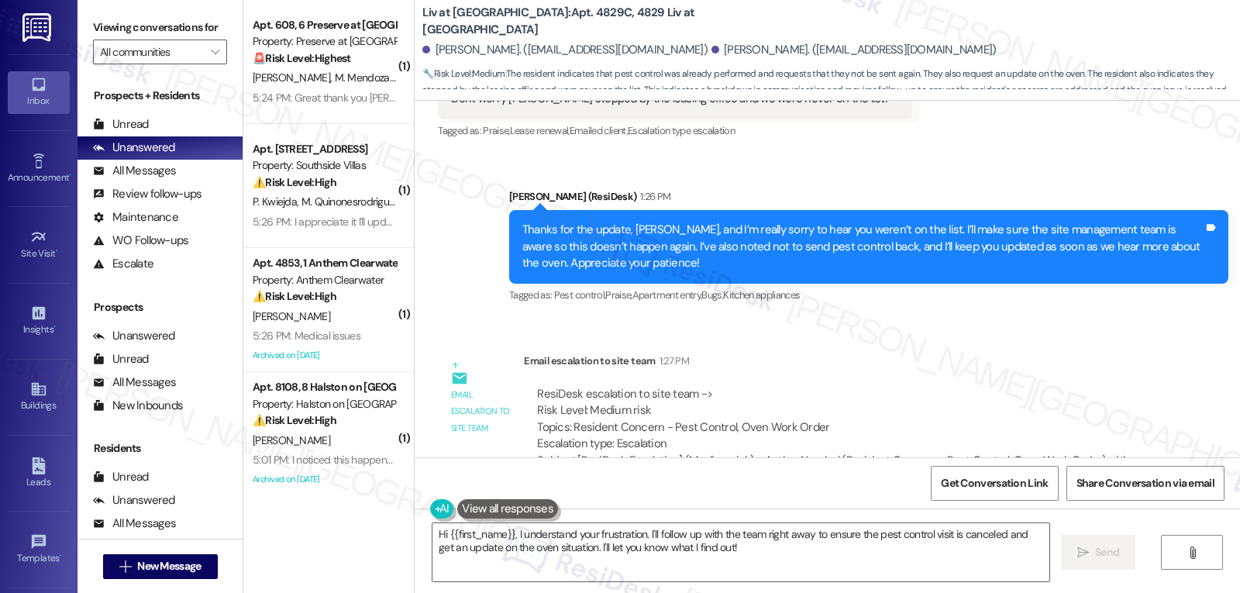
scroll to position [7469, 0]
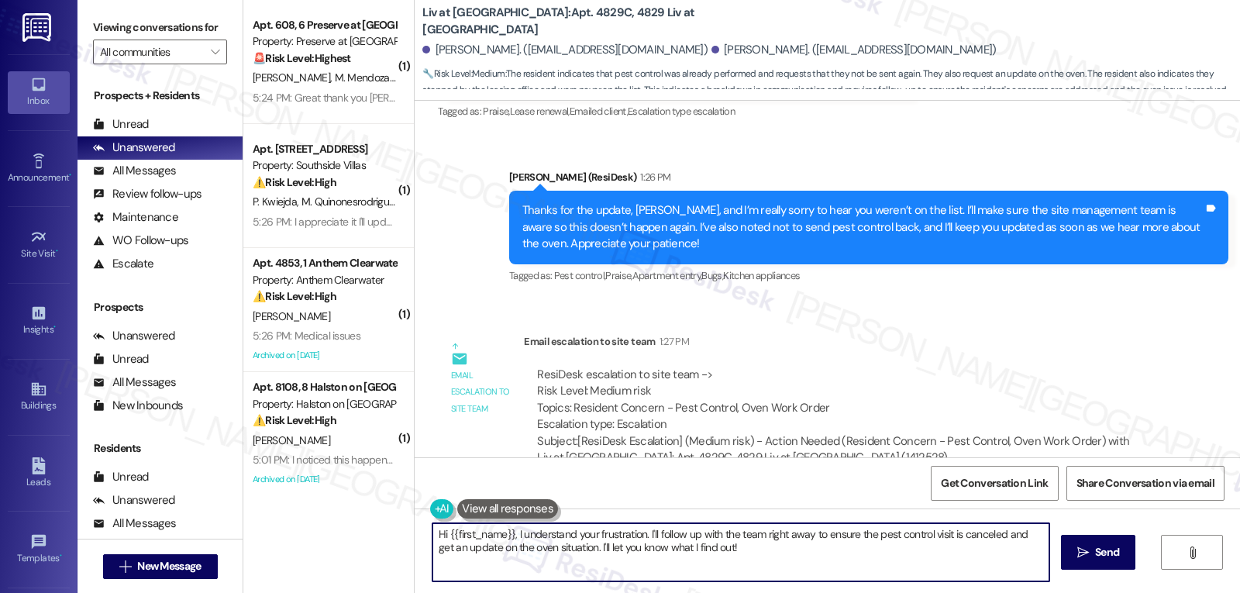
drag, startPoint x: 516, startPoint y: 537, endPoint x: 1101, endPoint y: 629, distance: 591.8
click at [1101, 592] on html "Inbox Go to Inbox Announcement • Send A Text Announcement Site Visit • Go to Si…" at bounding box center [620, 296] width 1240 height 593
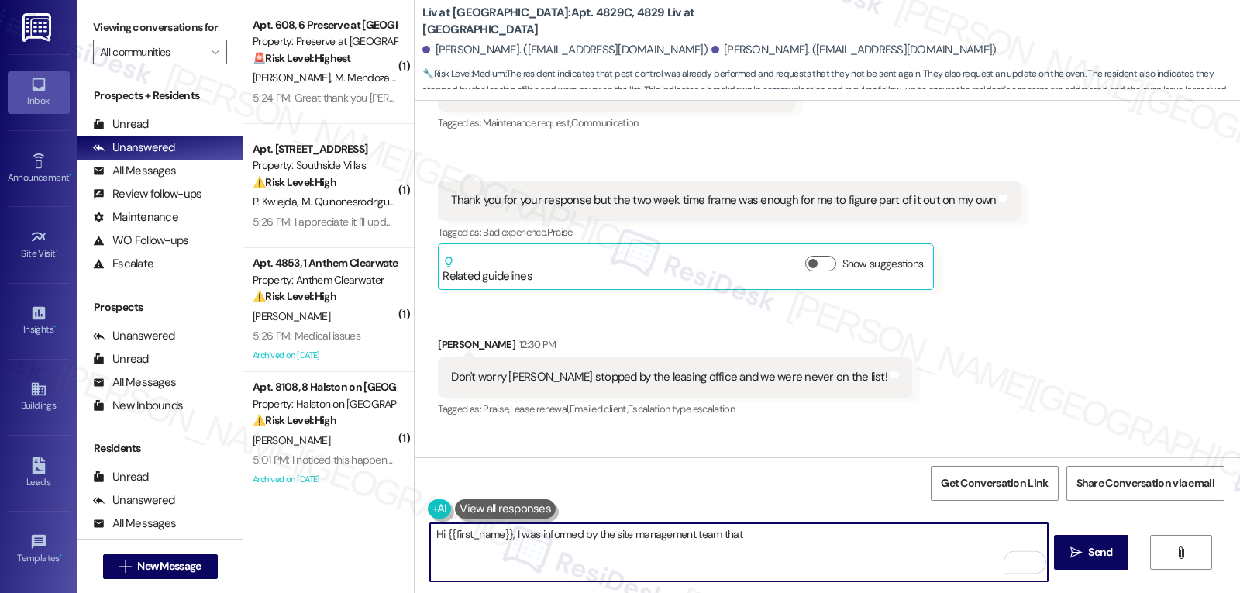
scroll to position [7159, 0]
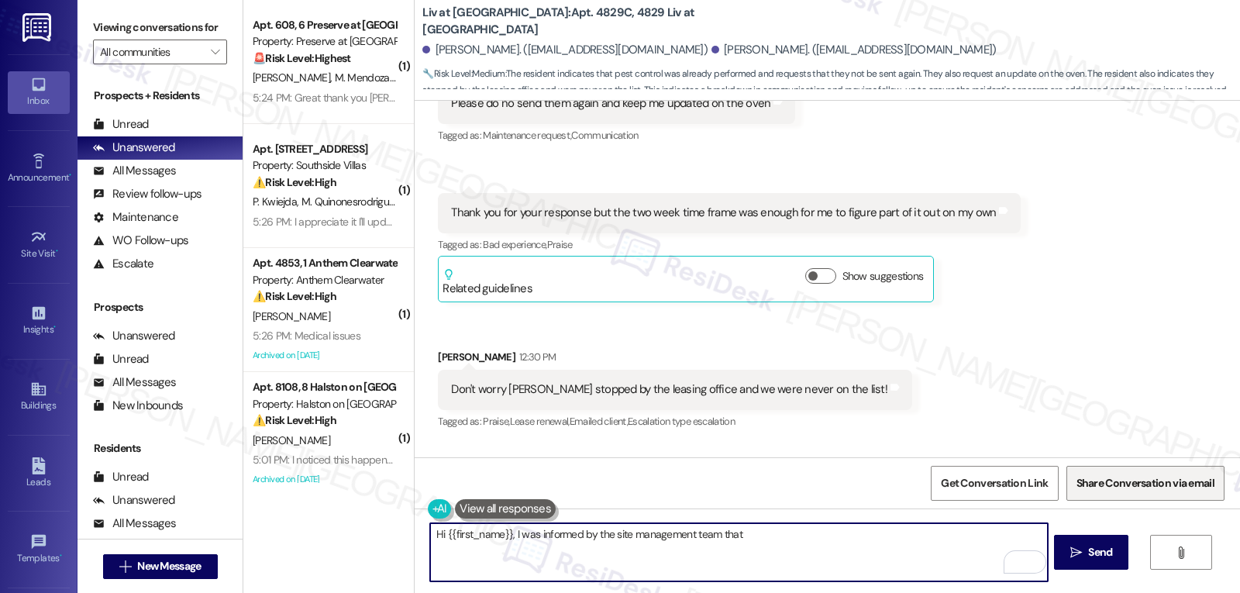
type textarea "Hi {{first_name}}, I was informed by the site management team that"
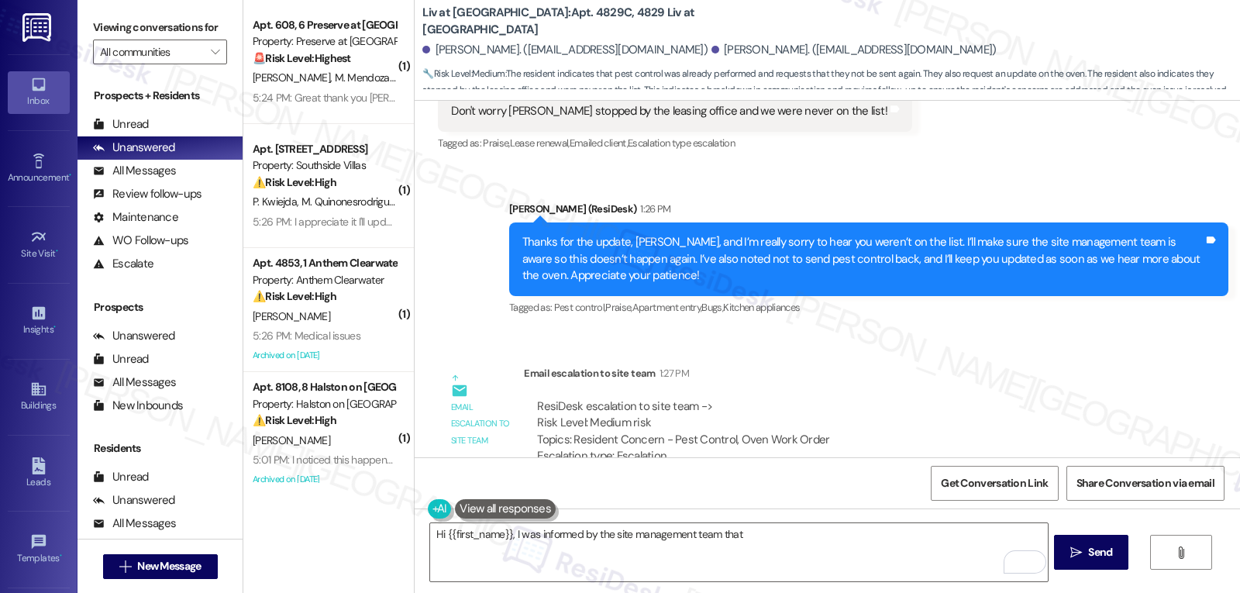
scroll to position [7469, 0]
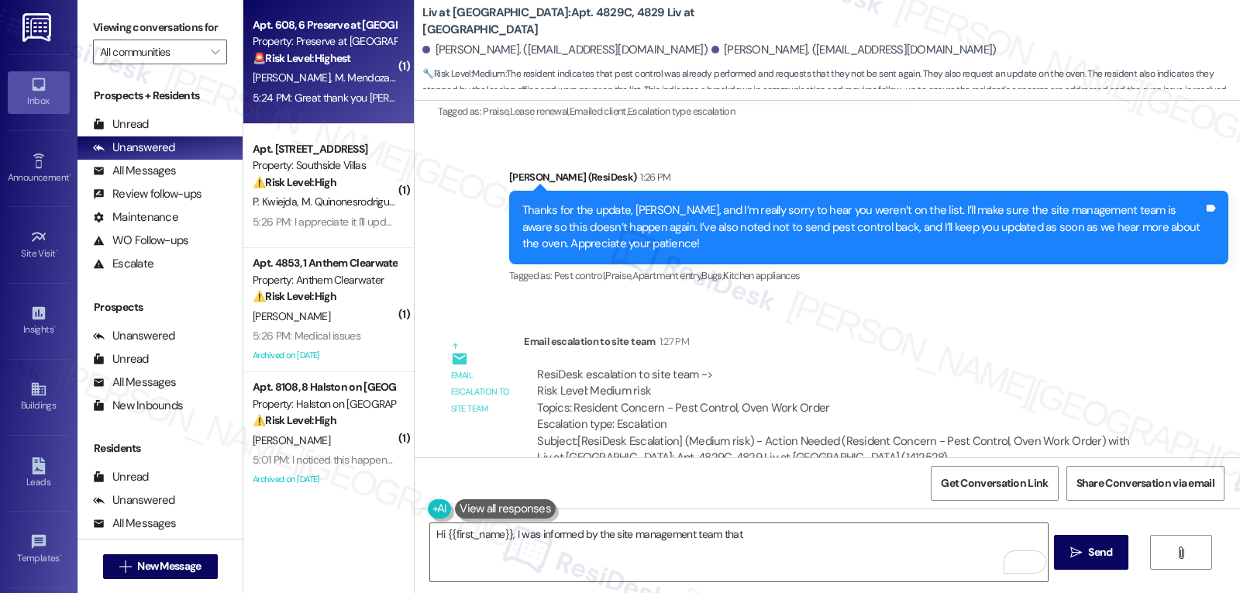
click at [335, 78] on span "M. Mendozaauccalla" at bounding box center [381, 78] width 92 height 14
type textarea "Fetching suggested responses. Please feel free to read through the conversation…"
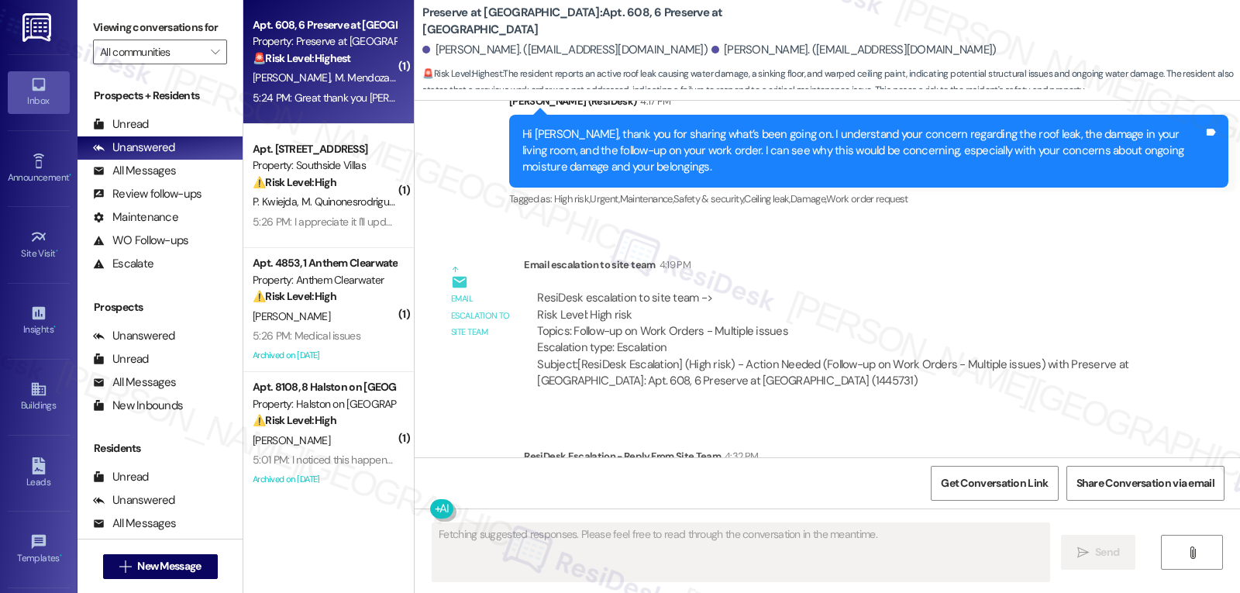
scroll to position [2465, 0]
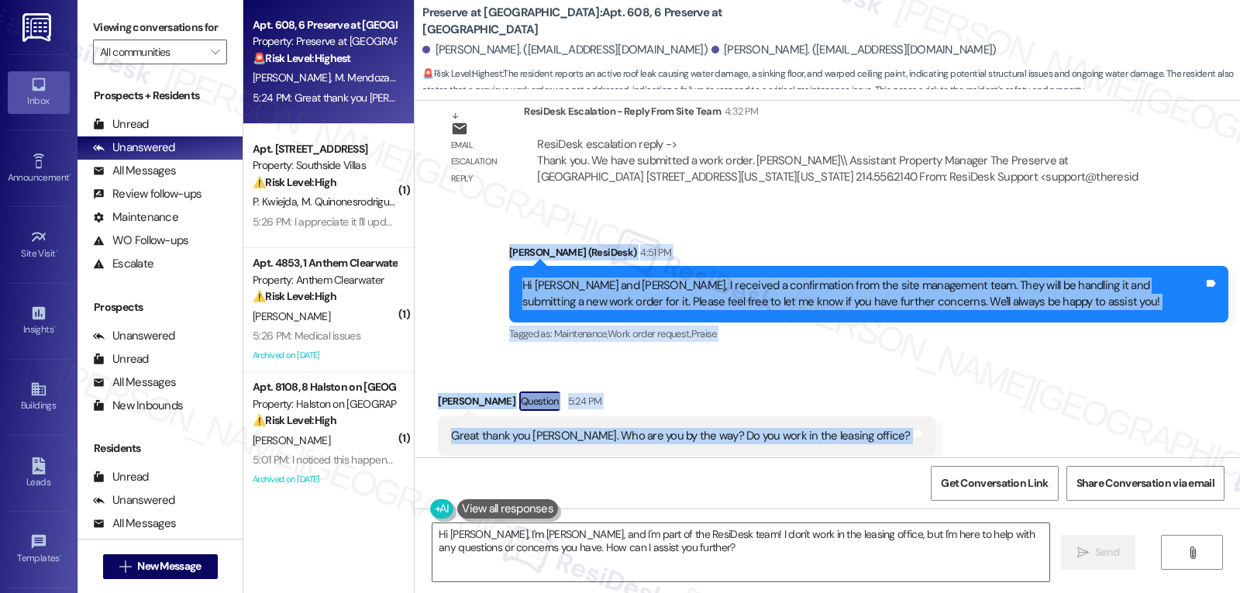
drag, startPoint x: 495, startPoint y: 219, endPoint x: 903, endPoint y: 412, distance: 451.2
click at [903, 412] on div "Lease started [DATE] 8:00 PM Survey, sent via SMS Residesk Automated Survey [DA…" at bounding box center [828, 279] width 826 height 357
copy div "[PERSON_NAME] (ResiDesk) 4:51 PM Hi [PERSON_NAME] and [PERSON_NAME], I received…"
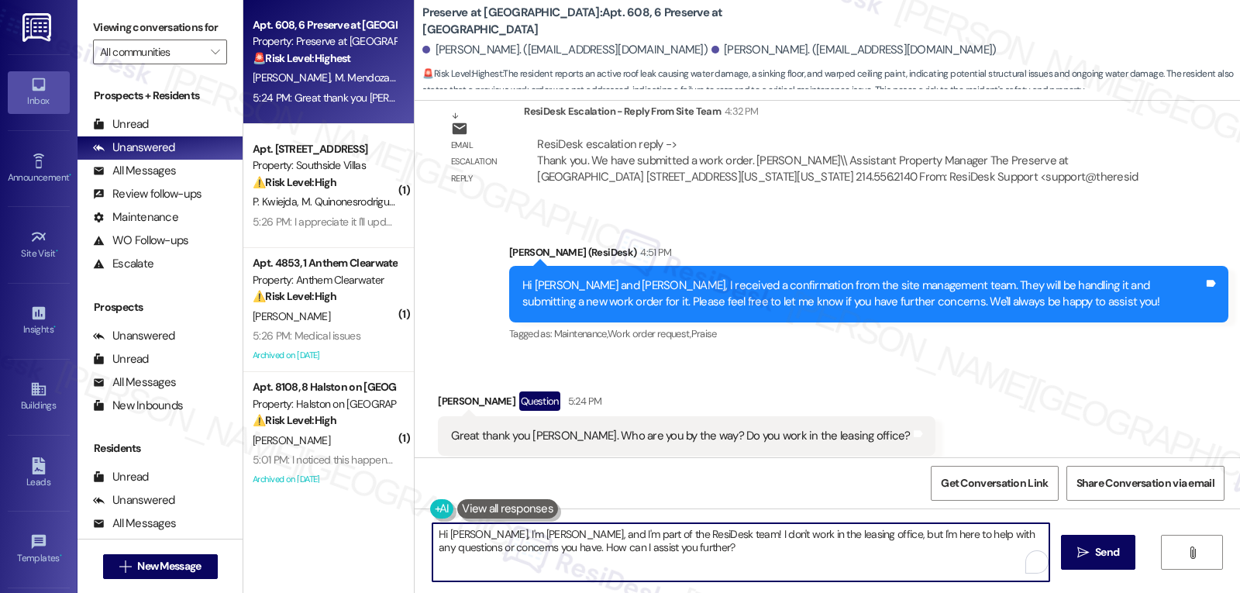
drag, startPoint x: 614, startPoint y: 536, endPoint x: 661, endPoint y: 529, distance: 47.8
click at [661, 529] on textarea "Hi [PERSON_NAME], I'm [PERSON_NAME], and I'm part of the ResiDesk team! I don't…" at bounding box center [741, 552] width 617 height 58
click at [797, 561] on textarea "Hi [PERSON_NAME], I'm [PERSON_NAME], and I'm part of the Resident Support team …" at bounding box center [738, 552] width 617 height 58
drag, startPoint x: 614, startPoint y: 548, endPoint x: 892, endPoint y: 548, distance: 278.3
click at [892, 548] on textarea "Hi [PERSON_NAME], I'm [PERSON_NAME], and I'm part of the Resident Support team …" at bounding box center [738, 552] width 617 height 58
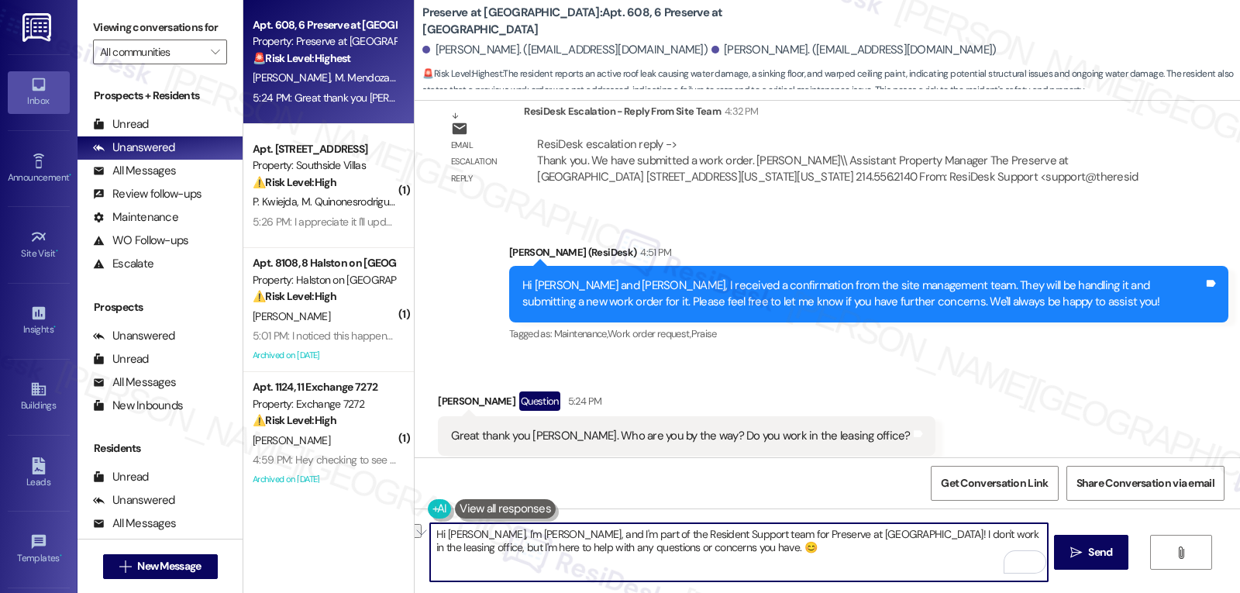
drag, startPoint x: 467, startPoint y: 535, endPoint x: 416, endPoint y: 536, distance: 51.2
click at [416, 536] on div "Hi [PERSON_NAME], I'm [PERSON_NAME], and I'm part of the Resident Support team …" at bounding box center [828, 567] width 826 height 116
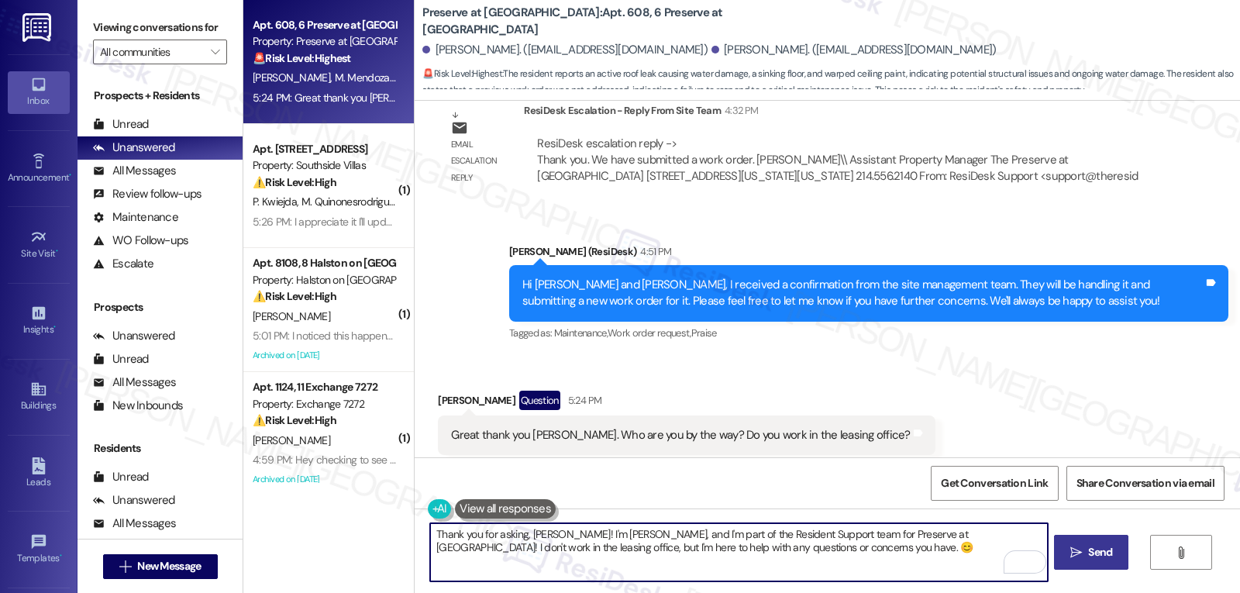
type textarea "Thank you for asking, [PERSON_NAME]! I'm [PERSON_NAME], and I'm part of the Res…"
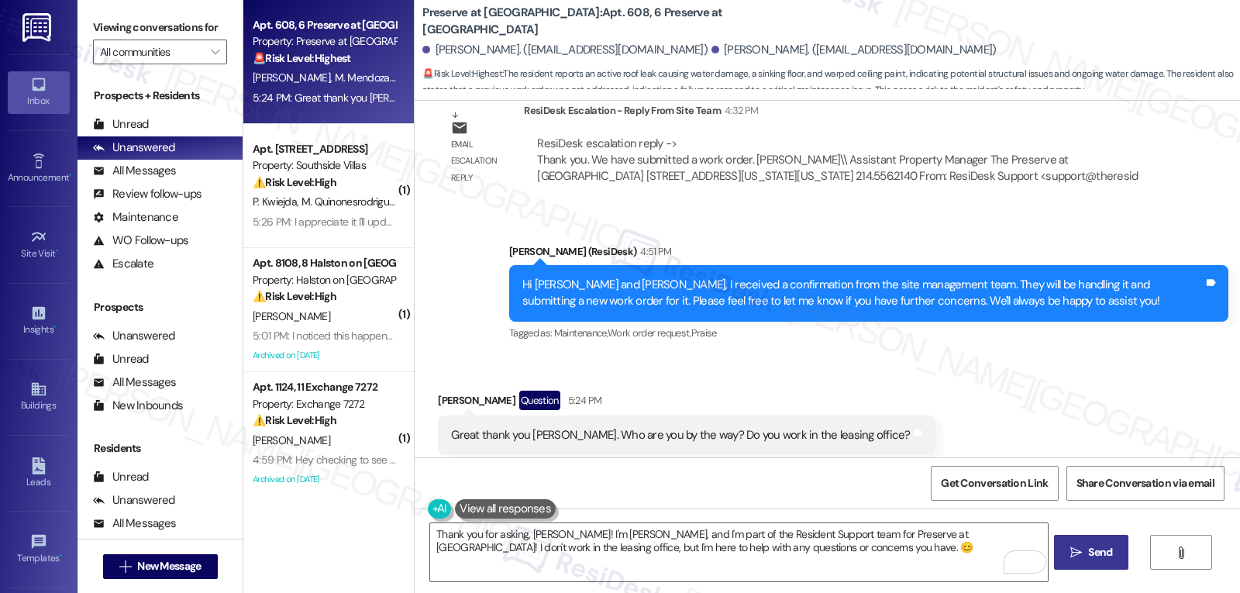
click at [1098, 540] on button " Send" at bounding box center [1091, 552] width 75 height 35
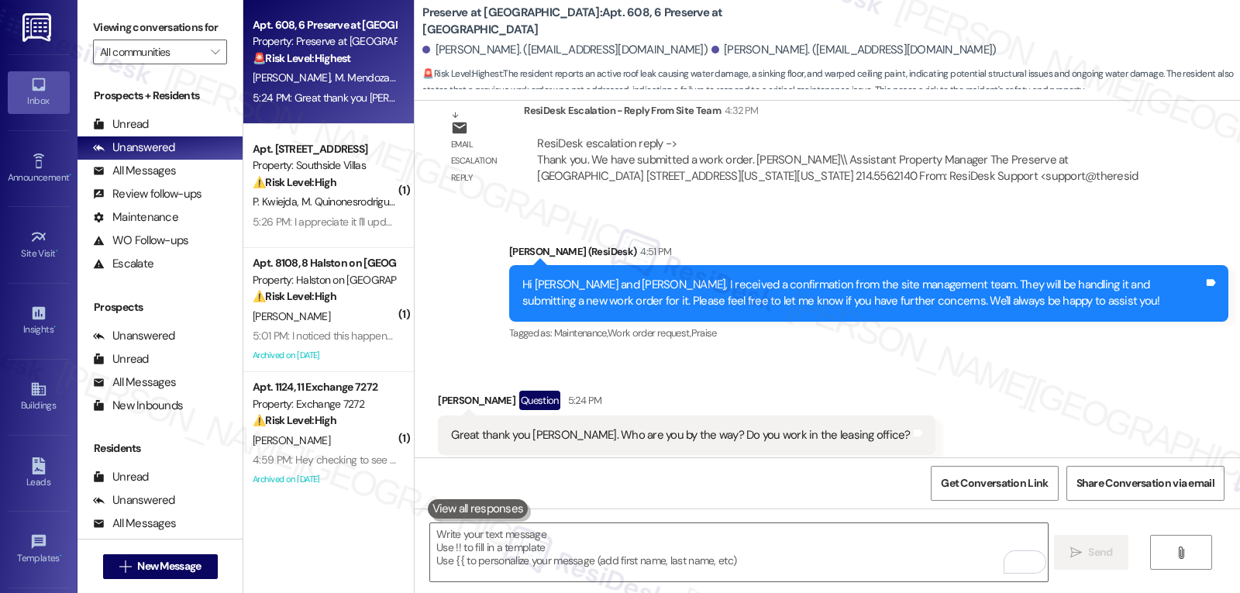
scroll to position [2465, 0]
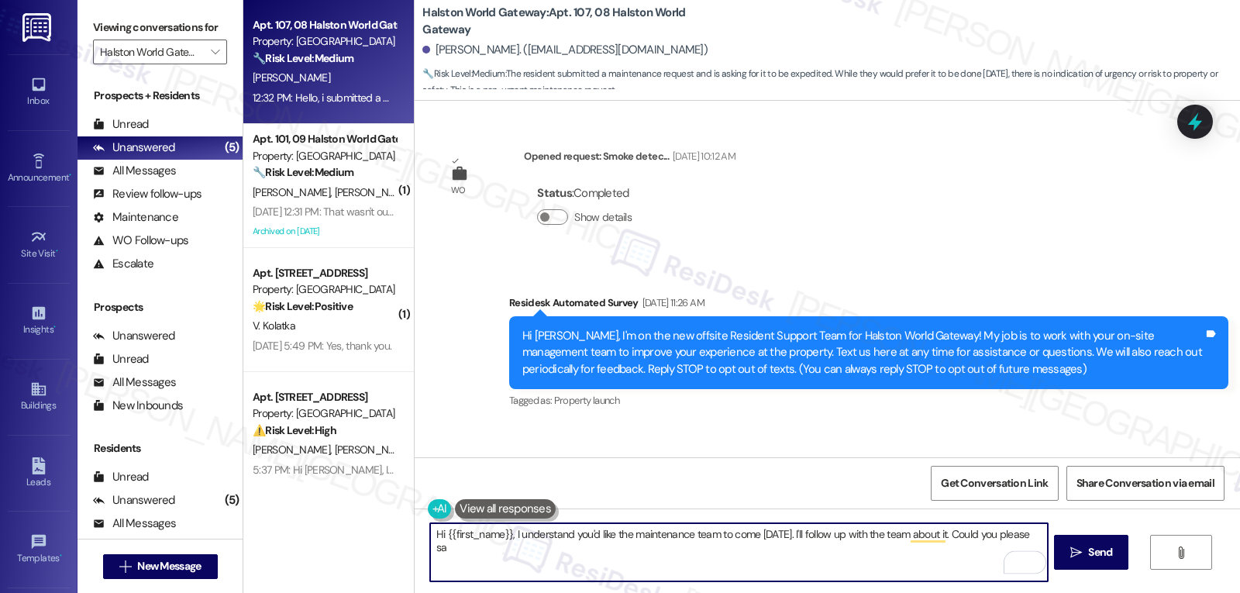
scroll to position [23937, 0]
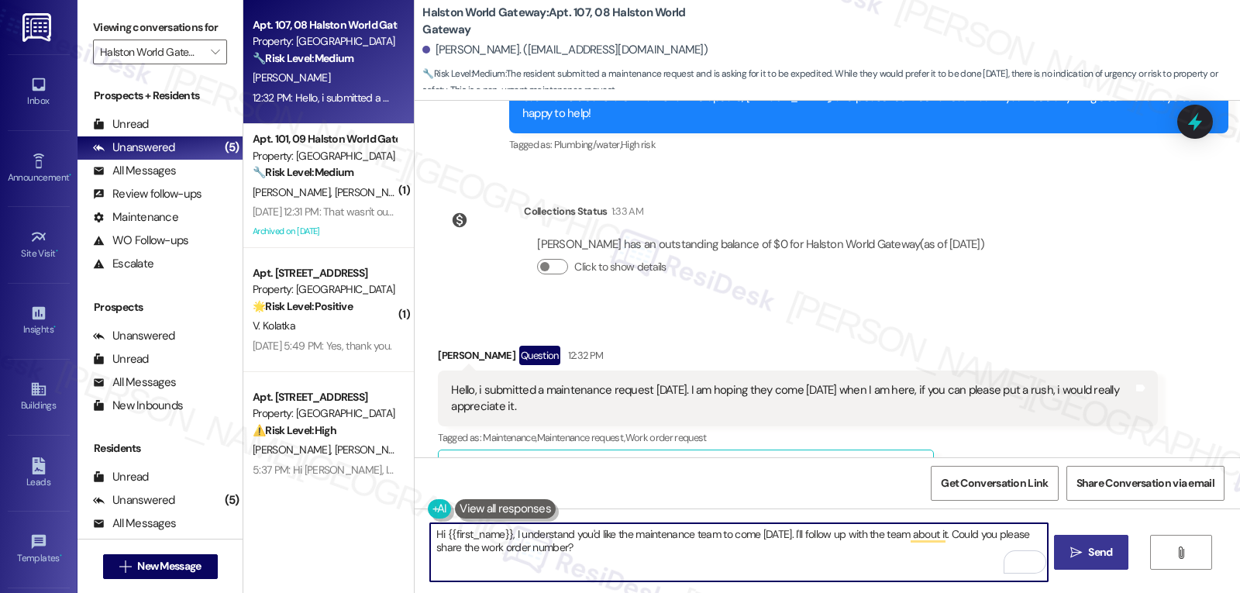
type textarea "Hi {{first_name}}, I understand you'd like the maintenance team to come [DATE].…"
click at [1086, 551] on span "Send" at bounding box center [1100, 552] width 30 height 16
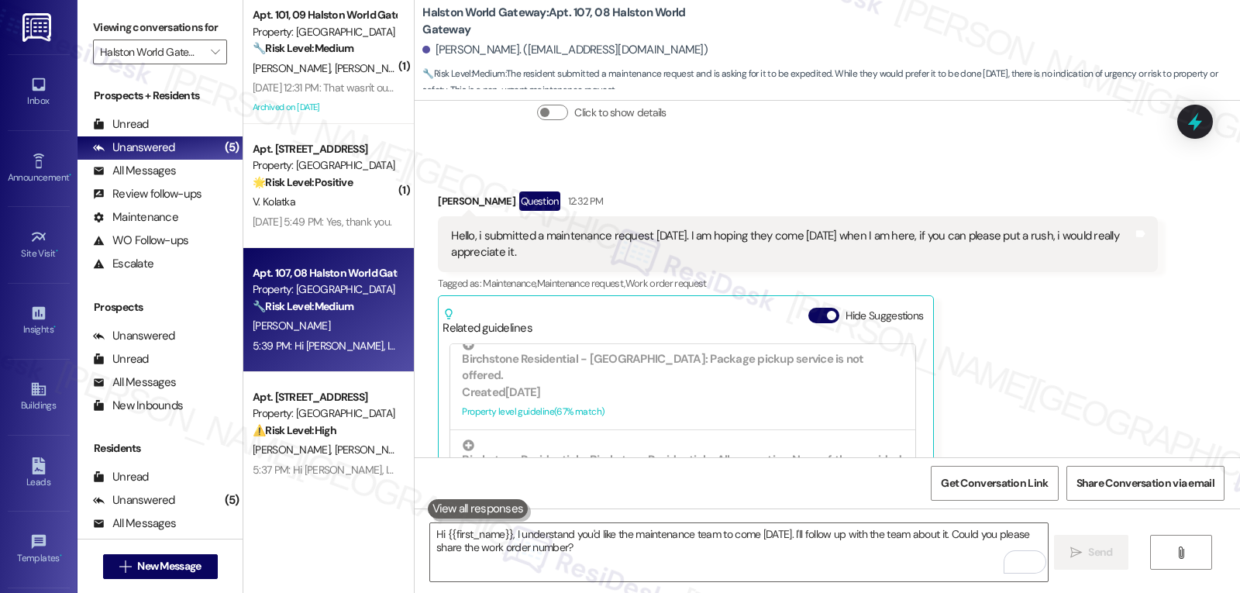
scroll to position [775, 0]
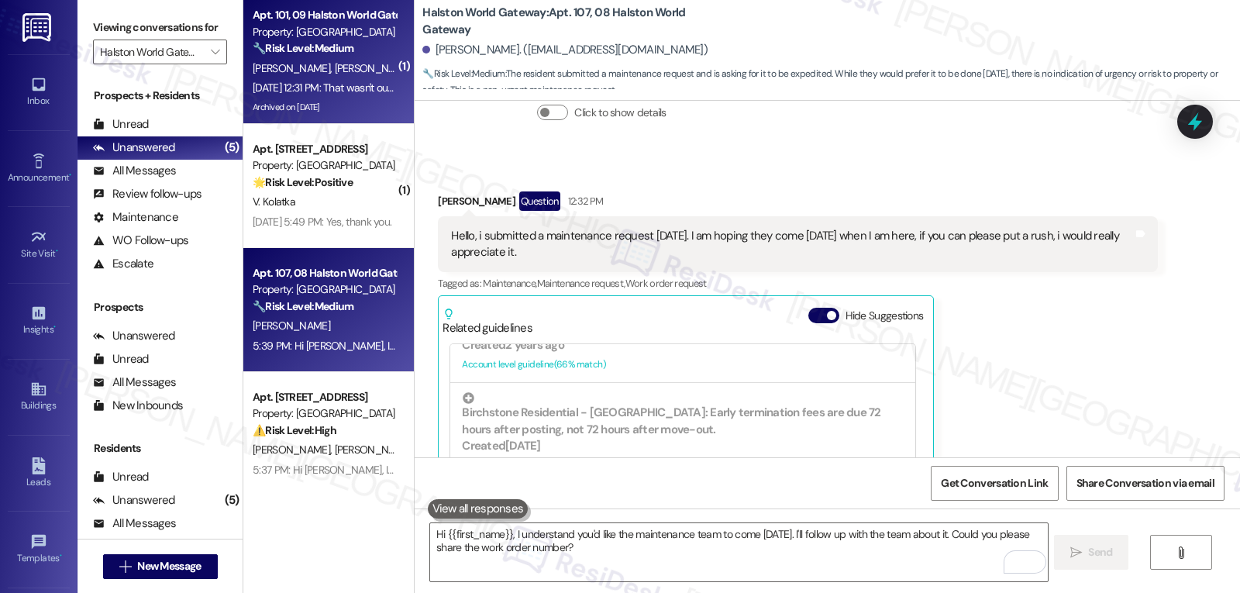
click at [337, 59] on div "T. Caldwell S. Torres" at bounding box center [324, 68] width 147 height 19
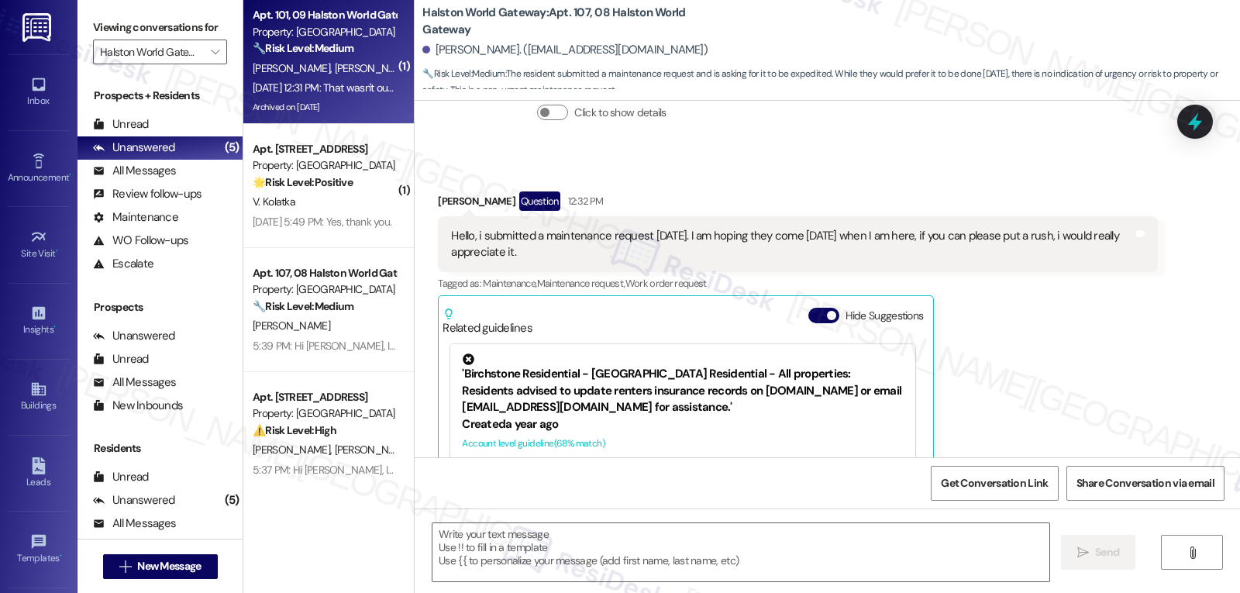
type textarea "Fetching suggested responses. Please feel free to read through the conversation…"
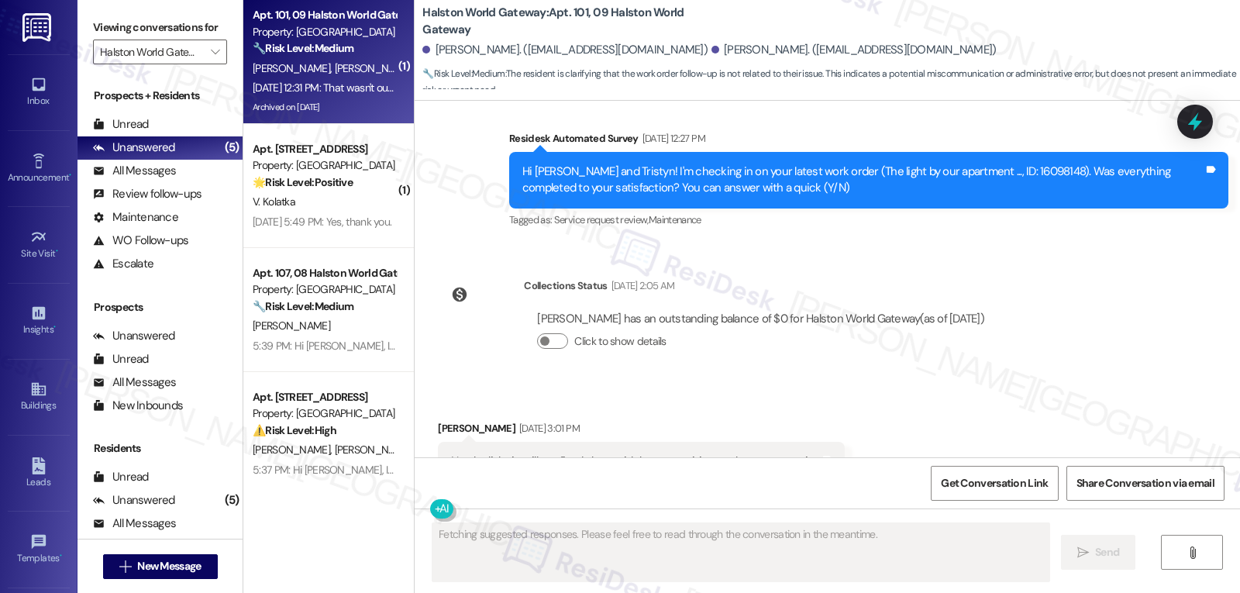
scroll to position [5707, 0]
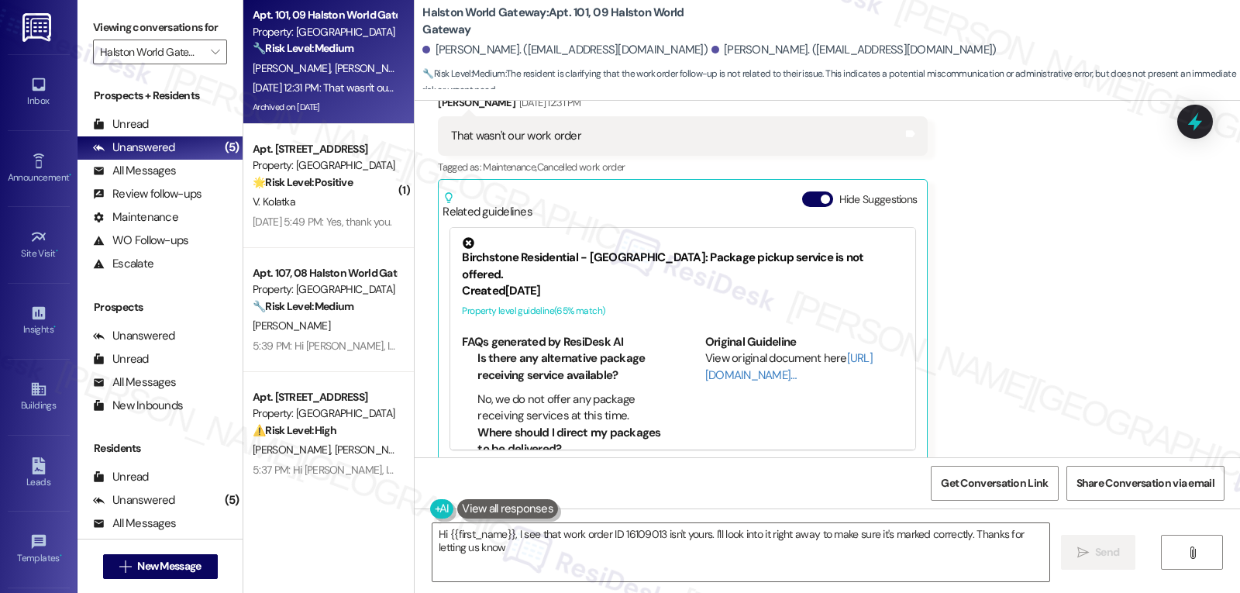
type textarea "Hi {{first_name}}, I see that work order ID 16109013 isn't yours. I'll look int…"
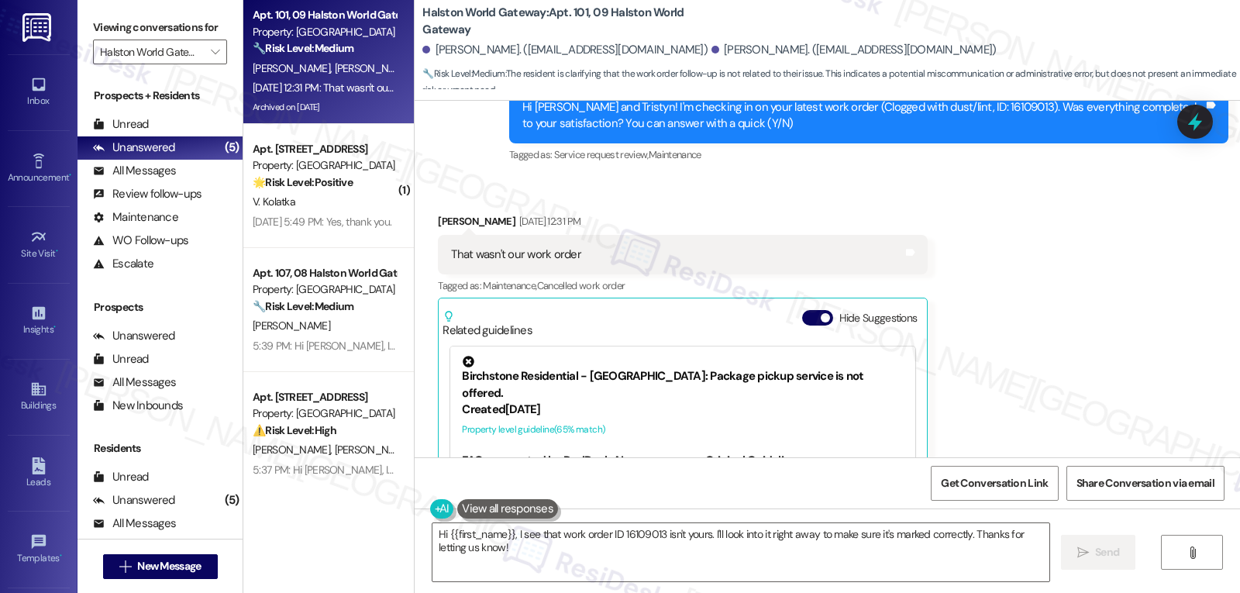
scroll to position [5552, 0]
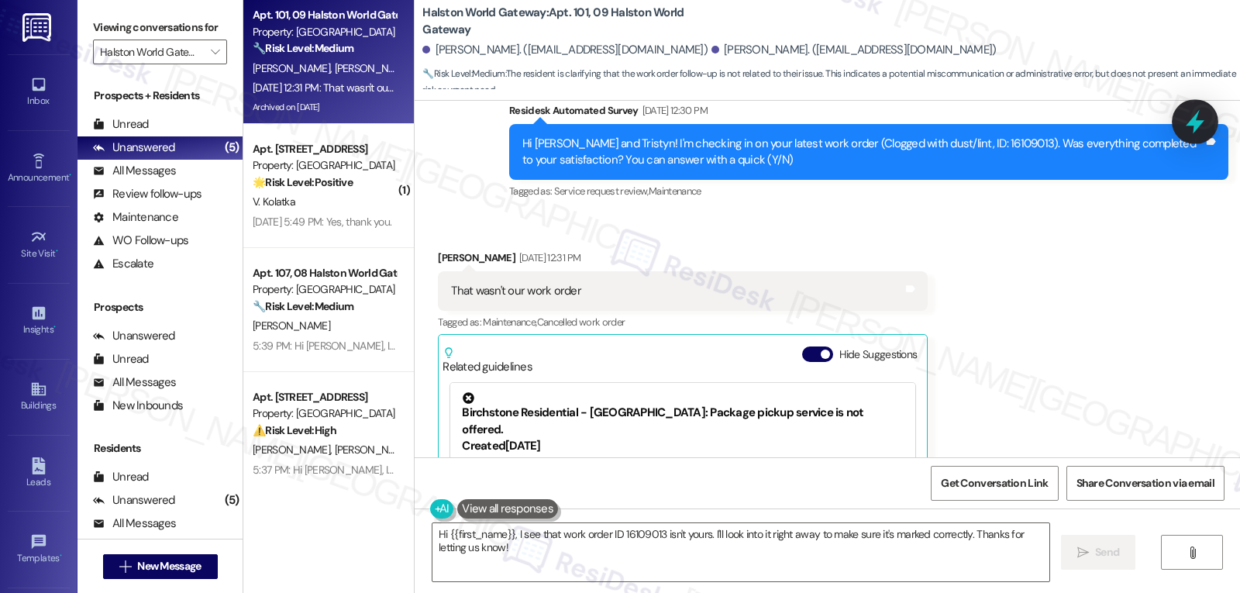
click at [1196, 124] on icon at bounding box center [1195, 122] width 19 height 24
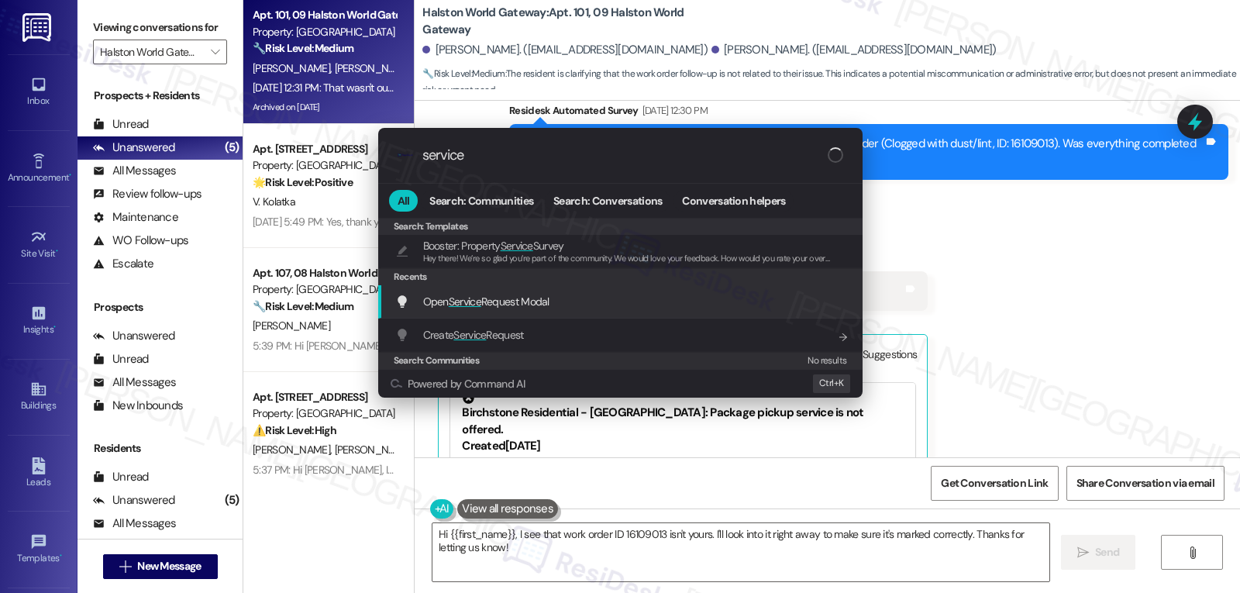
type input "service"
click at [550, 308] on span "Open Service Request Modal" at bounding box center [486, 302] width 126 height 14
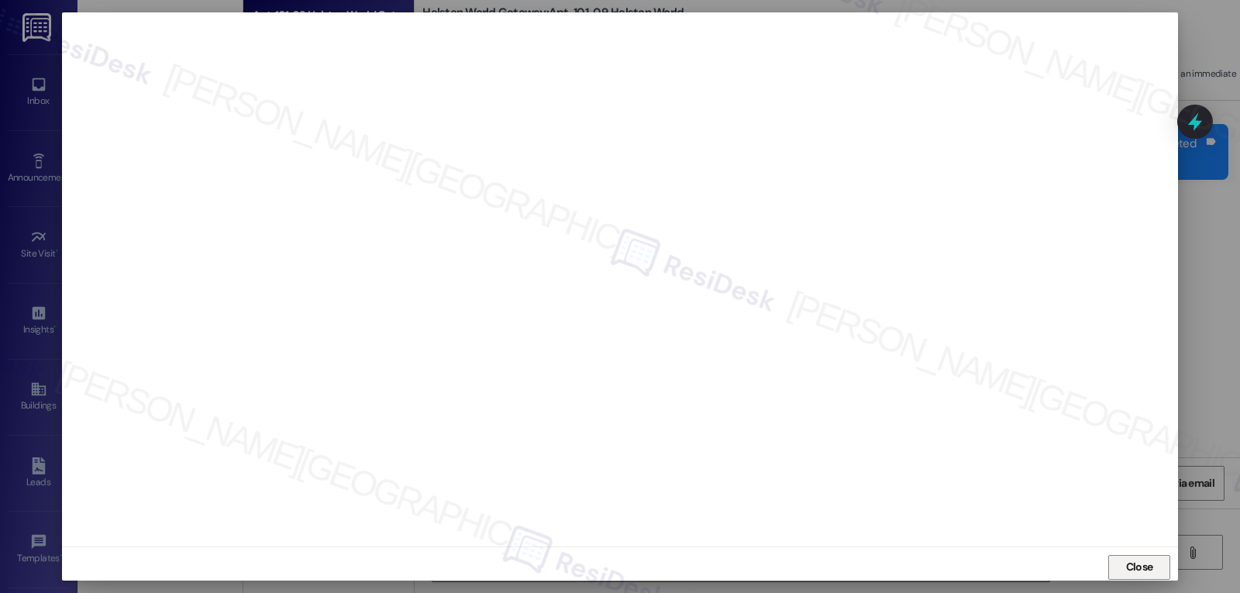
click at [1156, 567] on button "Close" at bounding box center [1140, 567] width 62 height 25
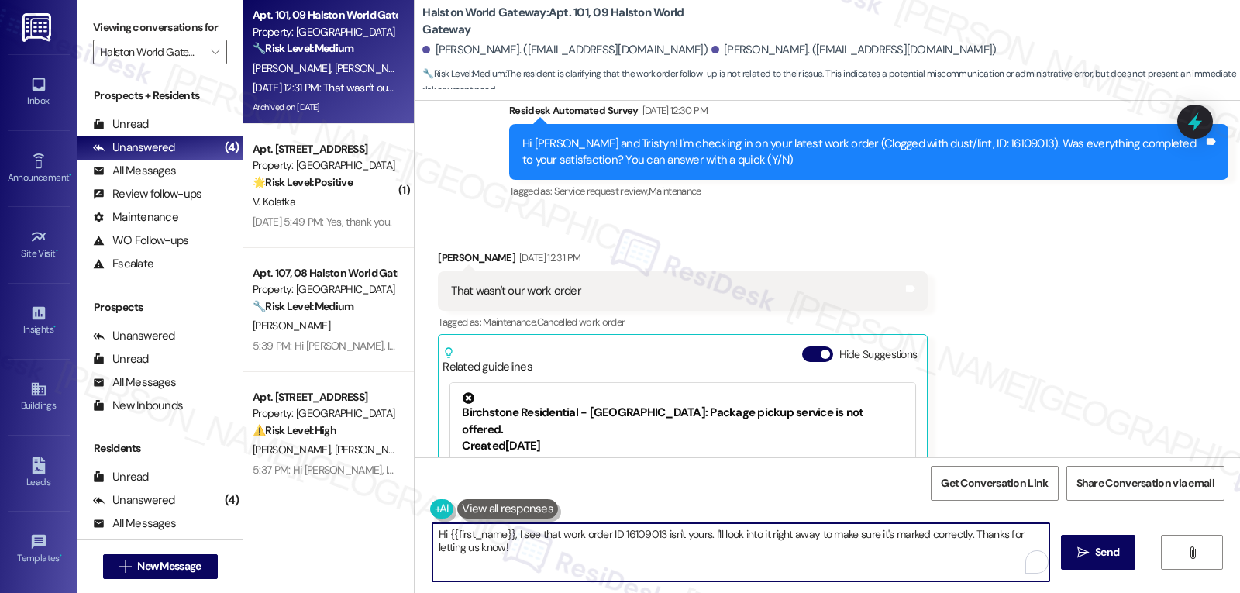
drag, startPoint x: 963, startPoint y: 536, endPoint x: 1047, endPoint y: 629, distance: 125.7
click at [1047, 592] on html "Inbox Go to Inbox Announcement • Send A Text Announcement Site Visit • Go to Si…" at bounding box center [620, 296] width 1240 height 593
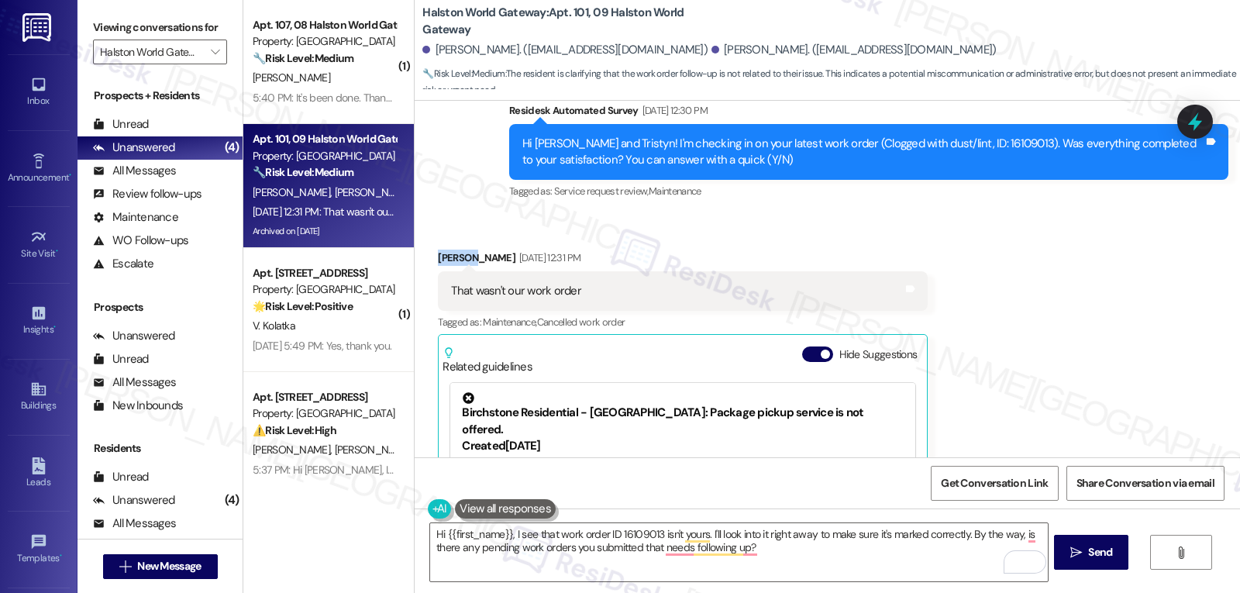
drag, startPoint x: 456, startPoint y: 238, endPoint x: 423, endPoint y: 240, distance: 33.4
click at [426, 240] on div "Received via SMS Tristyn Caldwell Aug 29, 2025 at 12:31 PM That wasn't our work…" at bounding box center [682, 433] width 513 height 391
copy div "Tristyn"
click at [435, 532] on textarea "Hi {{first_name}}, I see that work order ID 16109013 isn't yours. I'll look int…" at bounding box center [738, 552] width 617 height 58
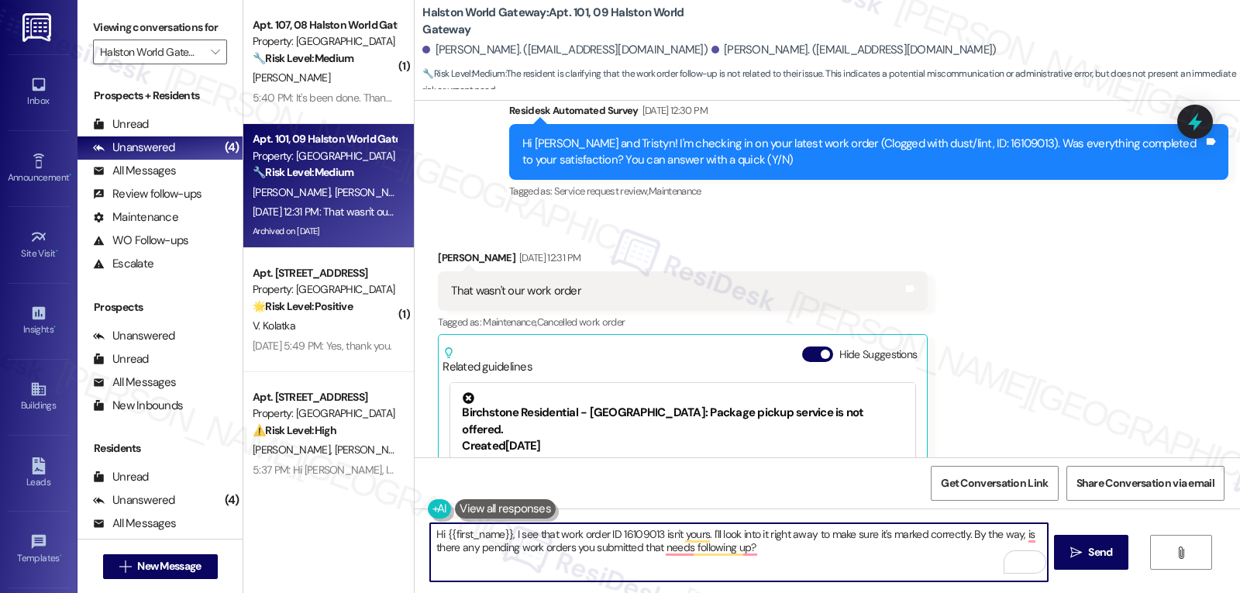
paste textarea "Tristyn"
click at [767, 562] on textarea "Hi Tristyn, I see that work order ID 16109013 isn't yours. I'll look into it ri…" at bounding box center [738, 552] width 617 height 58
click at [794, 577] on textarea "Hi Tristyn, I see that work order ID 16109013 isn't yours. I'll look into it ri…" at bounding box center [738, 552] width 617 height 58
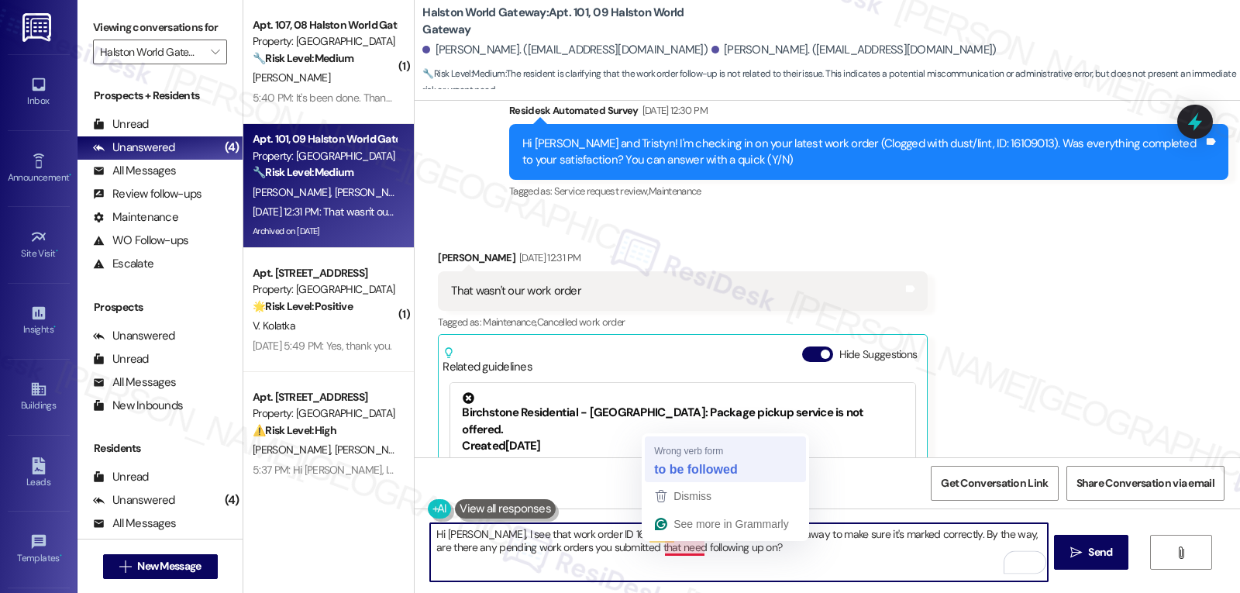
type textarea "Hi Tristyn, I see that work order ID 16109013 isn't yours. I'll look into it ri…"
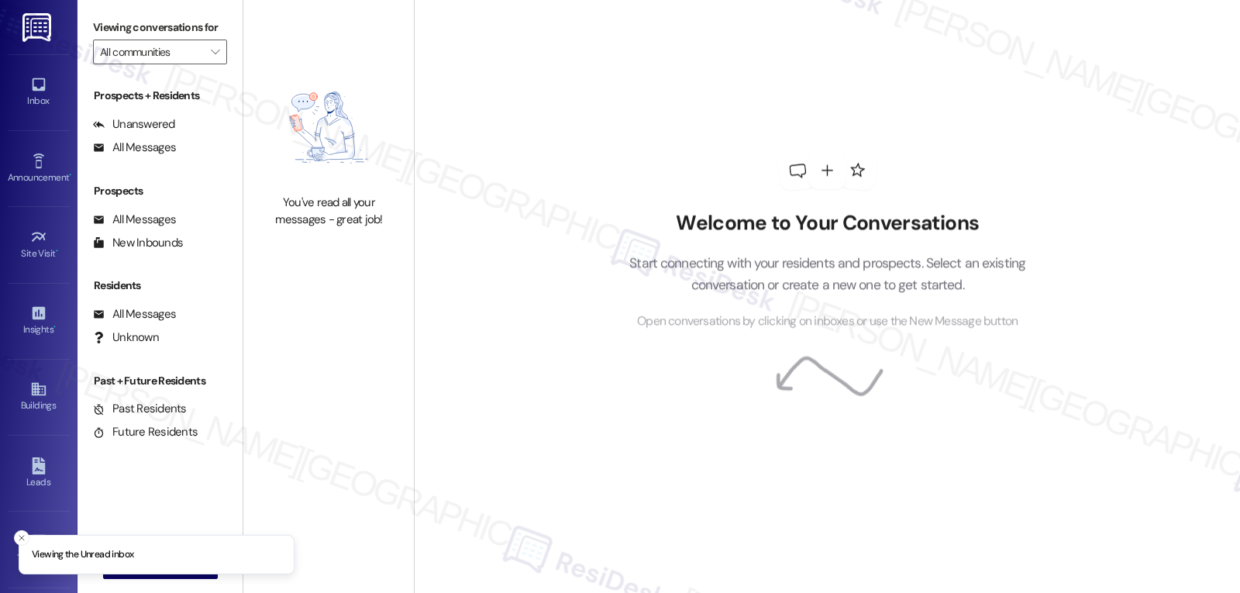
type input "Halston World Gateway"
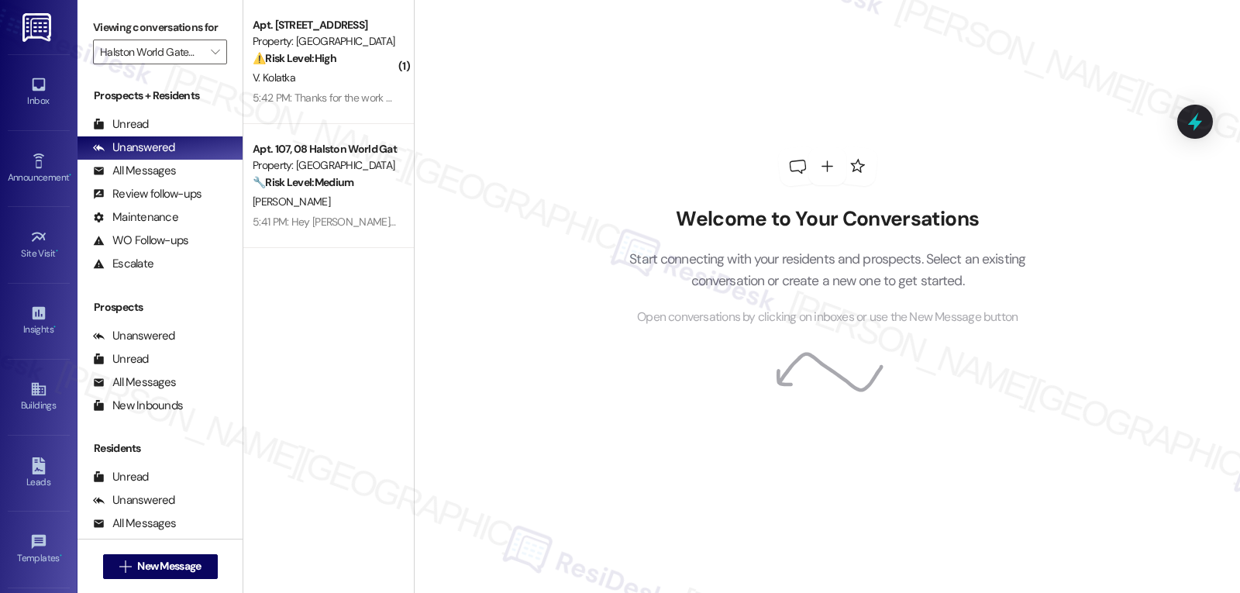
click at [219, 71] on div "Viewing conversations for Halston World Gateway " at bounding box center [160, 40] width 165 height 80
click at [209, 64] on span "" at bounding box center [215, 52] width 15 height 25
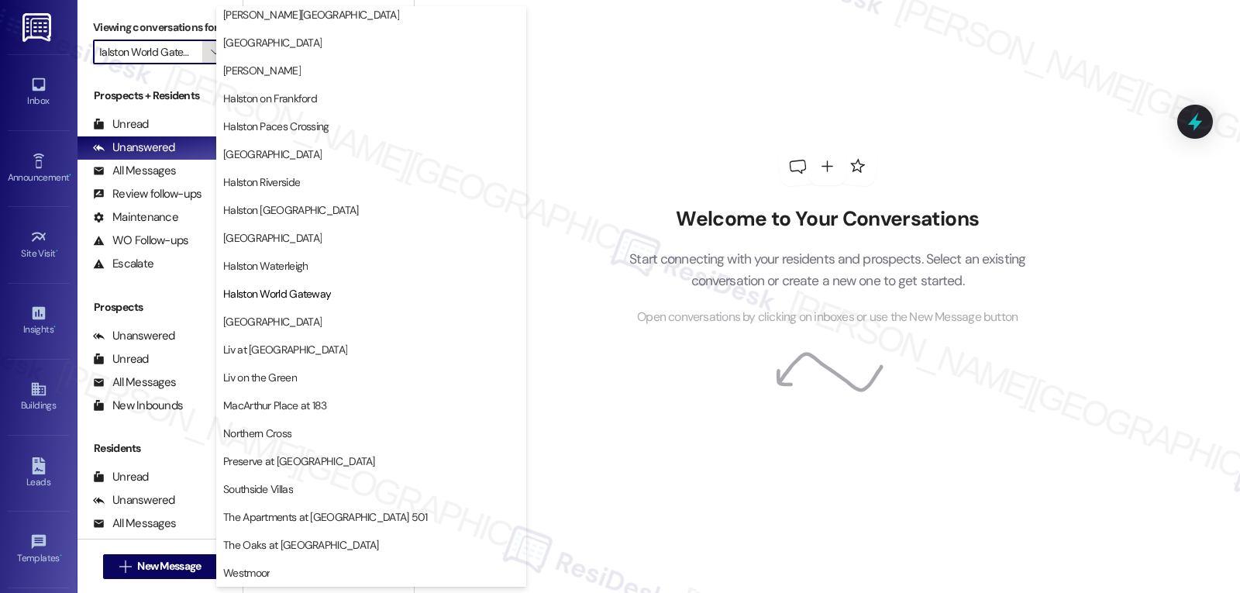
scroll to position [536, 0]
click at [331, 409] on span "MacArthur Place at 183" at bounding box center [371, 406] width 296 height 16
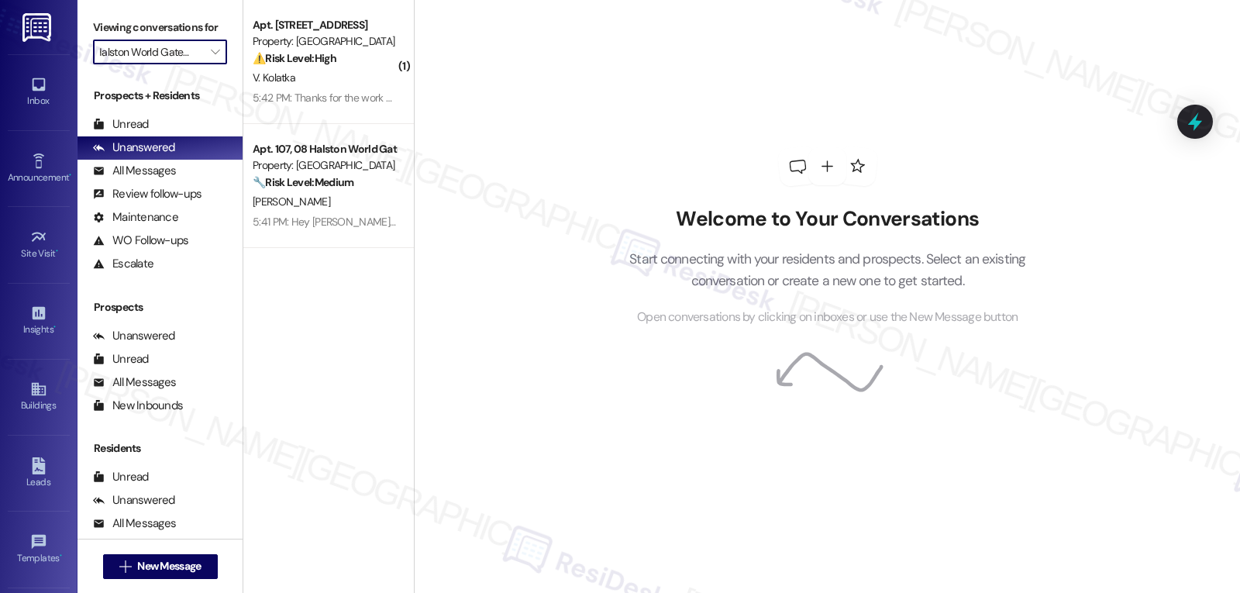
type input "MacArthur Place at 183"
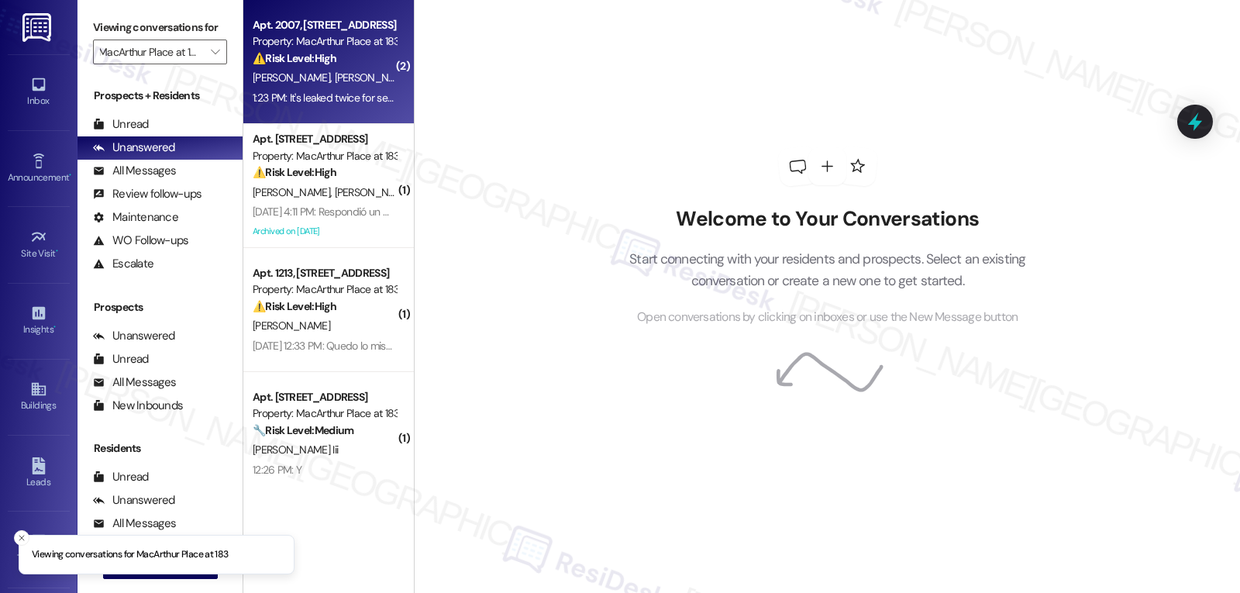
click at [338, 88] on div "1:23 PM: It's leaked twice for several days but no one ever came to look at it.…" at bounding box center [324, 97] width 147 height 19
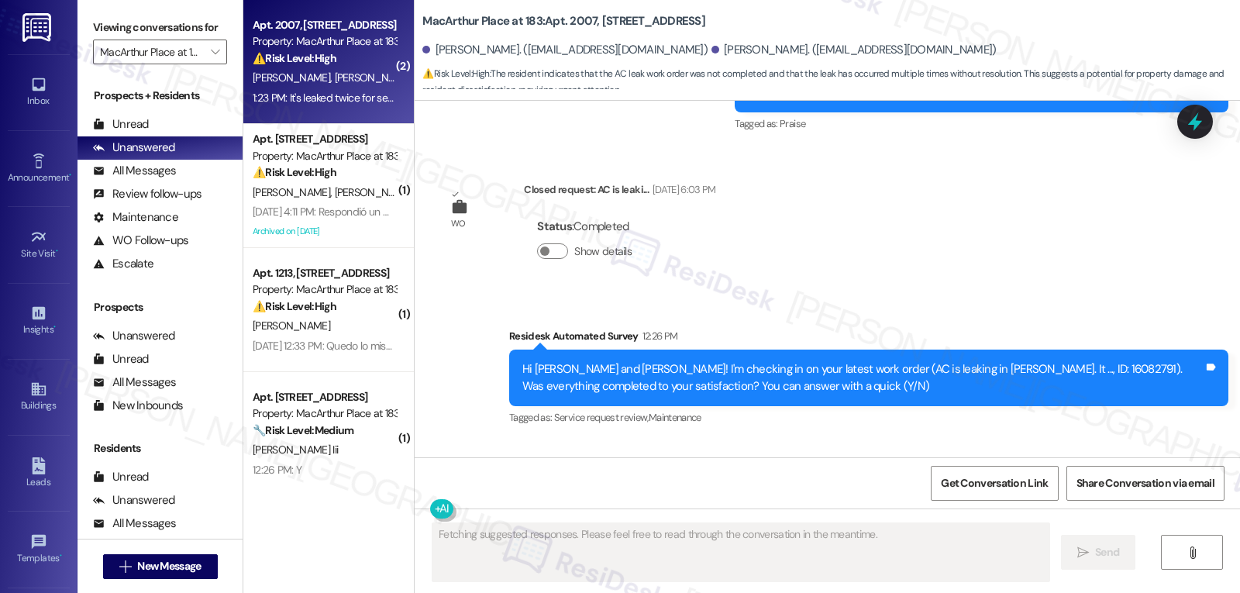
scroll to position [7430, 0]
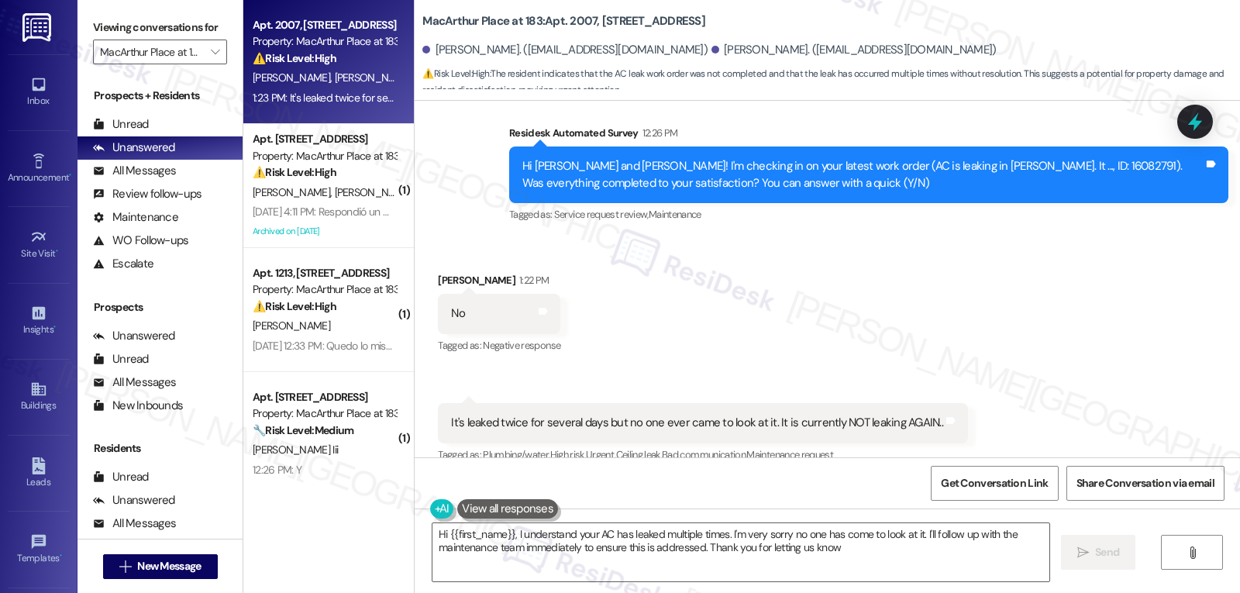
type textarea "Hi {{first_name}}, I understand your AC has leaked multiple times. I'm very sor…"
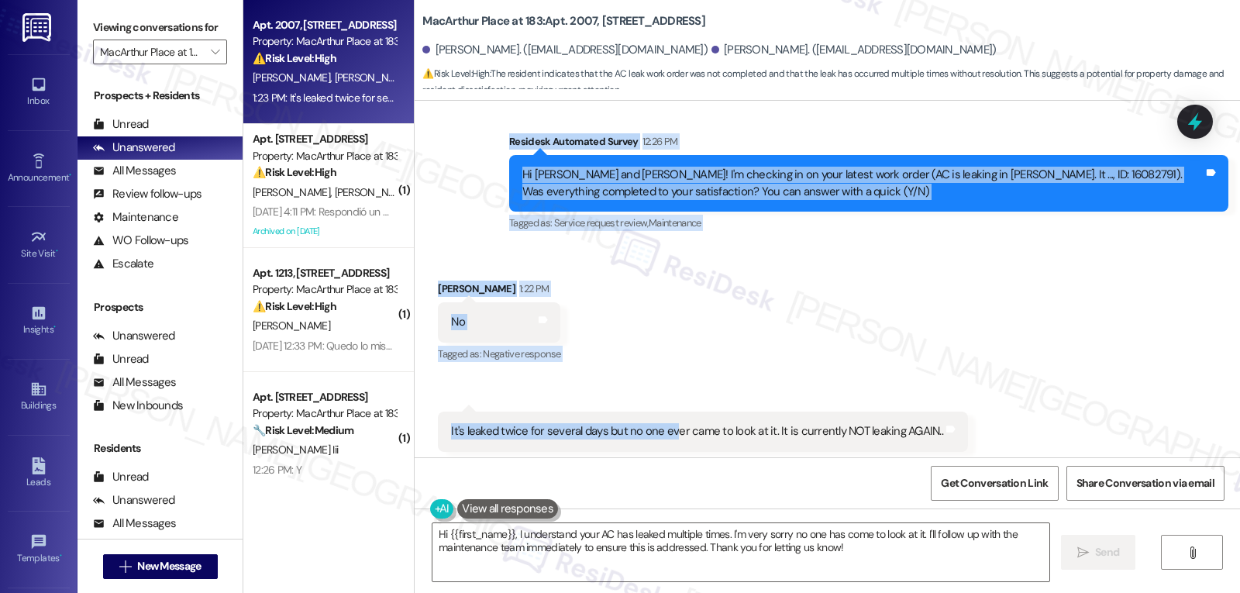
scroll to position [7431, 0]
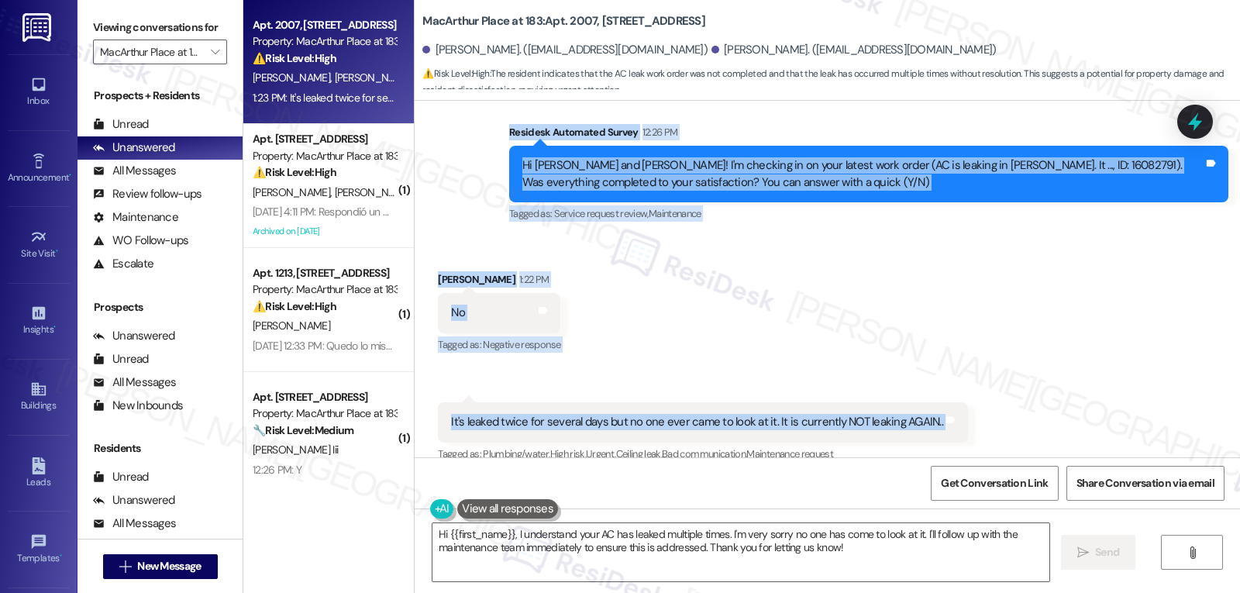
drag, startPoint x: 485, startPoint y: 219, endPoint x: 972, endPoint y: 360, distance: 507.6
click at [972, 360] on div "WO Opened request: NEW MOVE IN... Jul 31, 2024 at 5:36 AM Status : Completed Sh…" at bounding box center [828, 279] width 826 height 357
copy div "Residesk Automated Survey 12:26 PM Hi Lindsey and Sheri! I'm checking in on you…"
click at [1199, 132] on icon at bounding box center [1195, 122] width 26 height 26
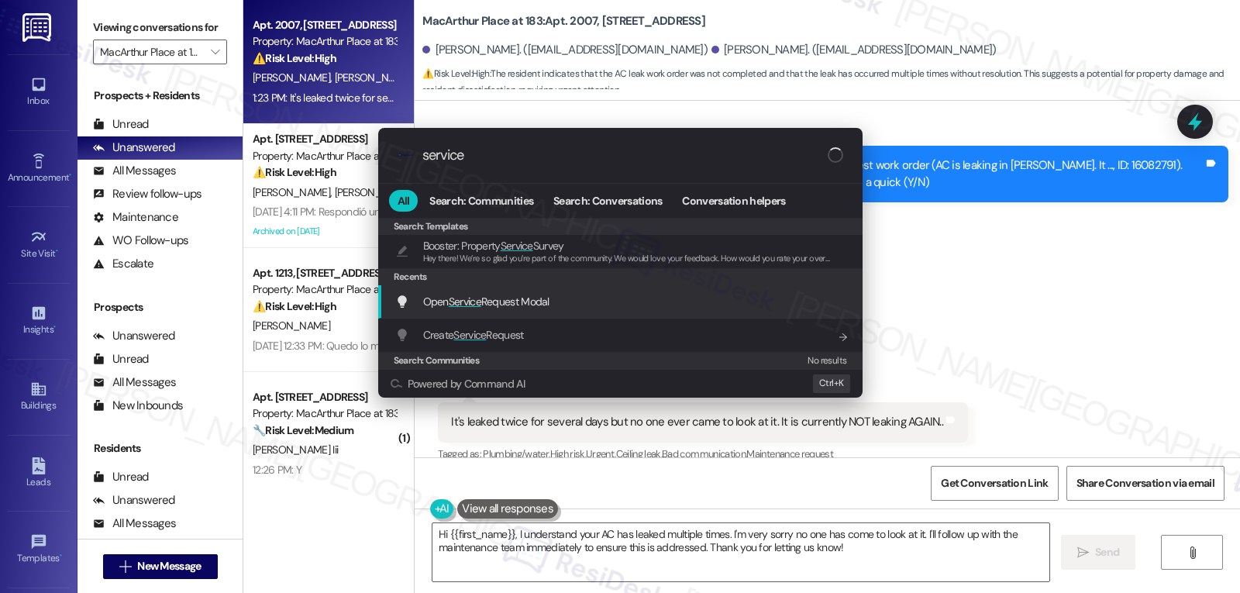
type input "service"
click at [640, 307] on div "Open Service Request Modal Add shortcut" at bounding box center [622, 301] width 454 height 17
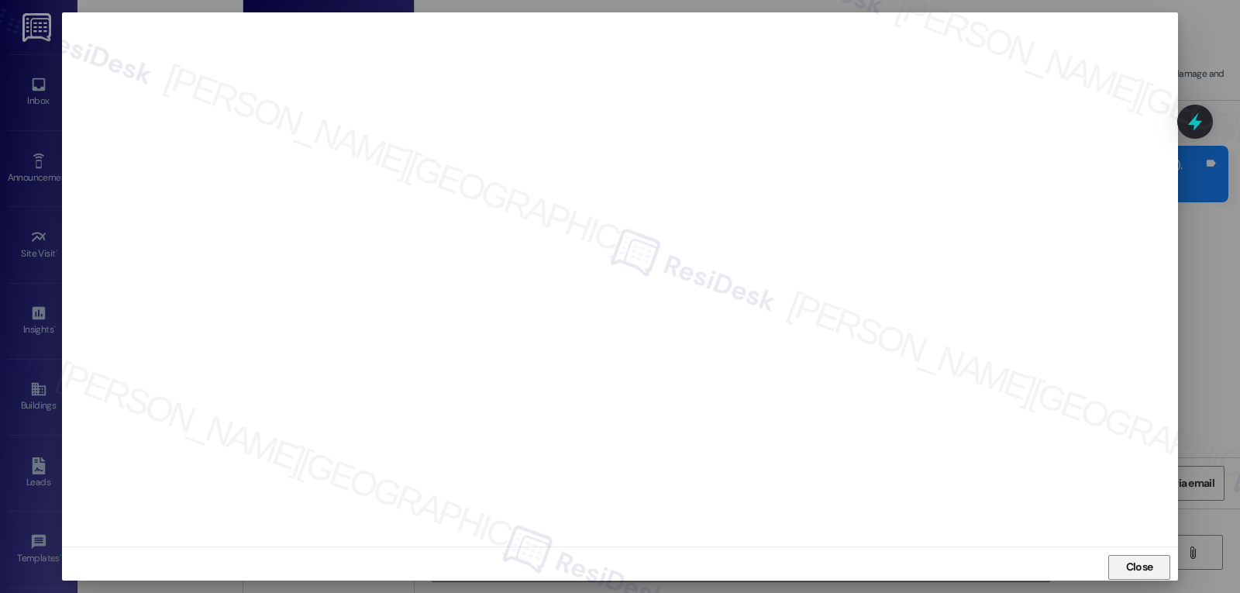
click at [1126, 567] on span "Close" at bounding box center [1139, 567] width 27 height 16
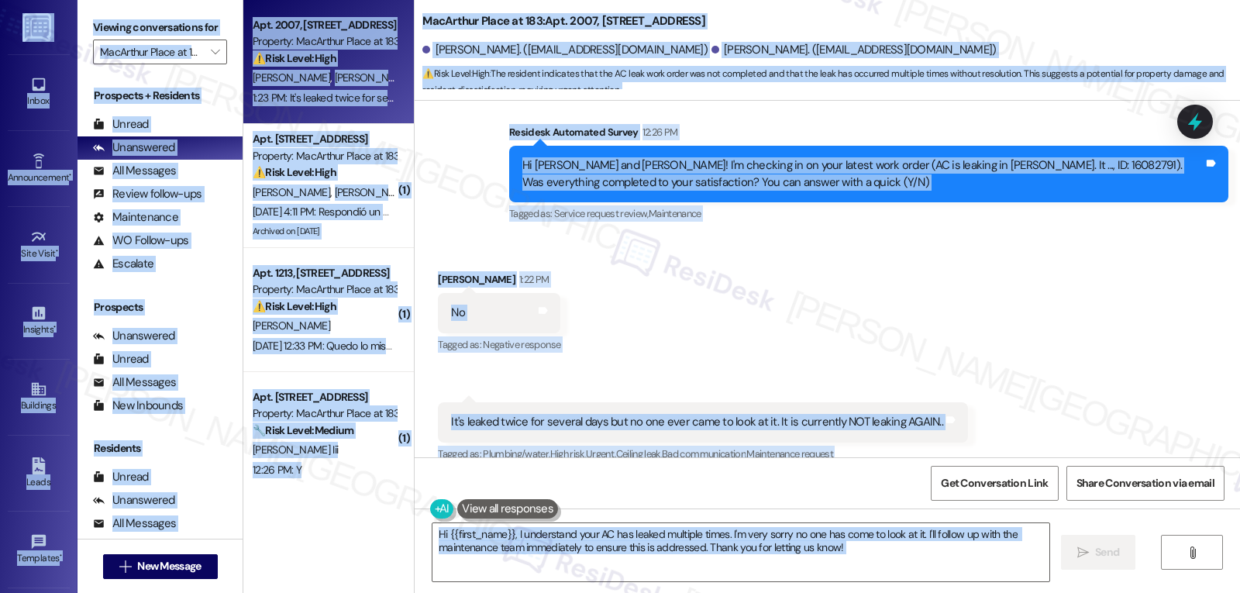
click at [1225, 304] on div "Received via SMS Sheri Reed 1:22 PM No Tags and notes Tagged as: Negative respo…" at bounding box center [828, 379] width 826 height 286
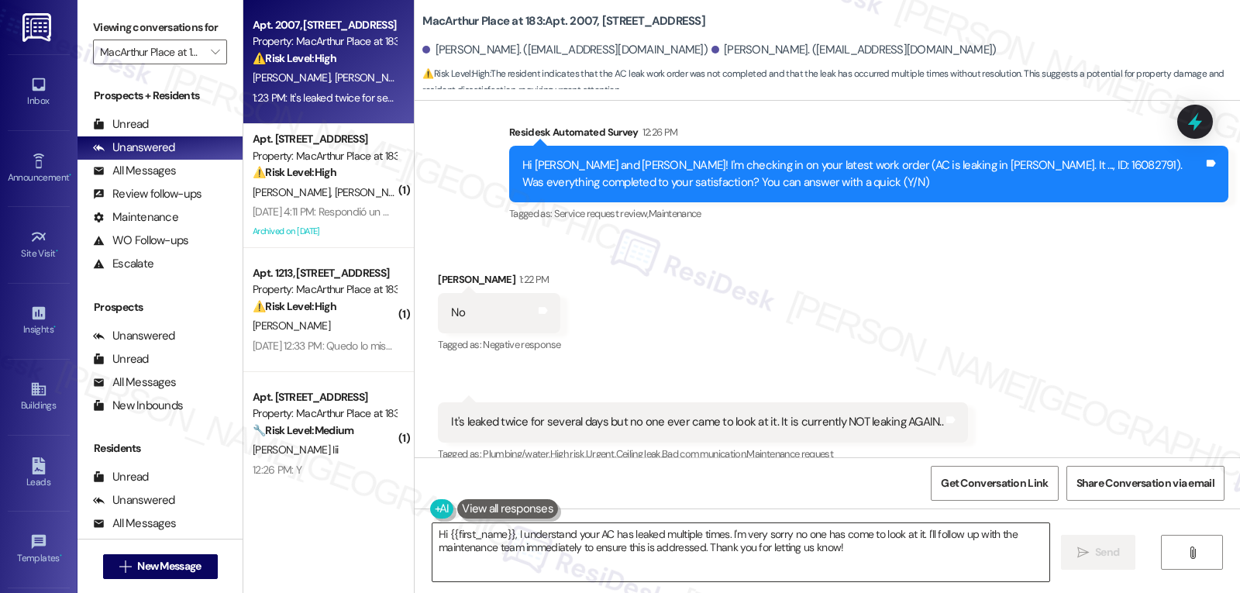
click at [734, 529] on textarea "Hi {{first_name}}, I understand your AC has leaked multiple times. I'm very sor…" at bounding box center [741, 552] width 617 height 58
paste textarea "Sheri, I’m so sorry to hear no one came by and that the AC has been leaking on …"
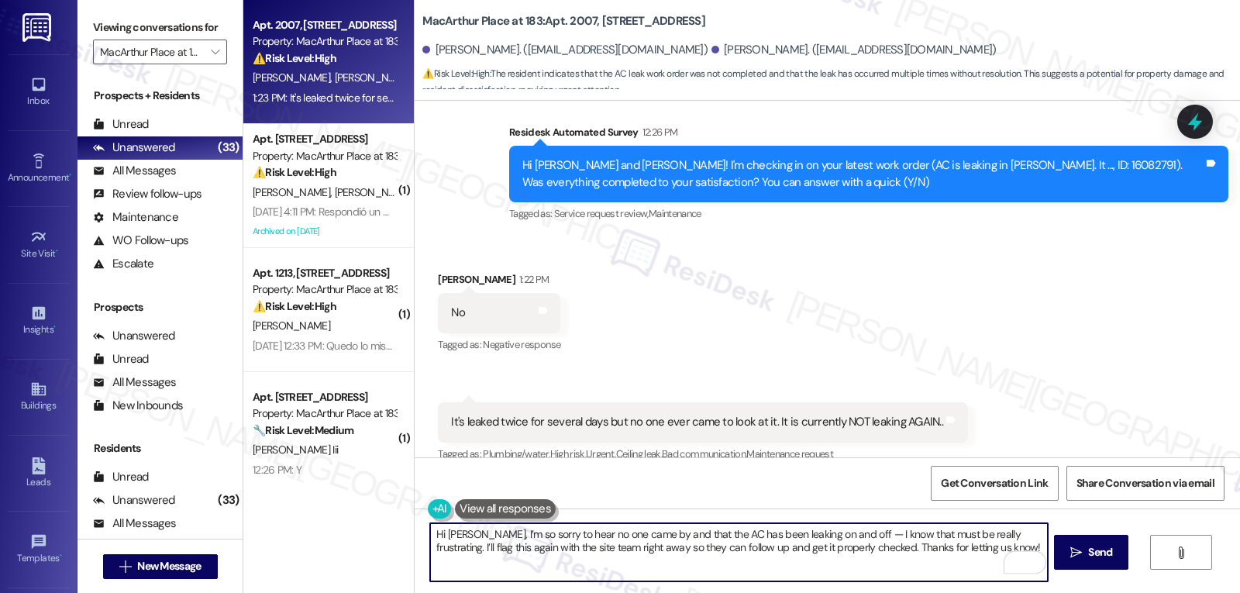
click at [826, 533] on textarea "Hi Sheri, I’m so sorry to hear no one came by and that the AC has been leaking …" at bounding box center [738, 552] width 617 height 58
click at [967, 552] on textarea "Hi Sheri, I’m so sorry to hear no one came by and that the AC has been leaking …" at bounding box center [738, 552] width 617 height 58
click at [510, 545] on textarea "Hi Sheri, I’m so sorry to hear no one came by and that the AC has been leaking …" at bounding box center [738, 552] width 617 height 58
drag, startPoint x: 595, startPoint y: 547, endPoint x: 640, endPoint y: 547, distance: 45.7
click at [640, 547] on textarea "Hi Sheri, I’m so sorry to hear no one came by and that the AC has been leaking …" at bounding box center [738, 552] width 617 height 58
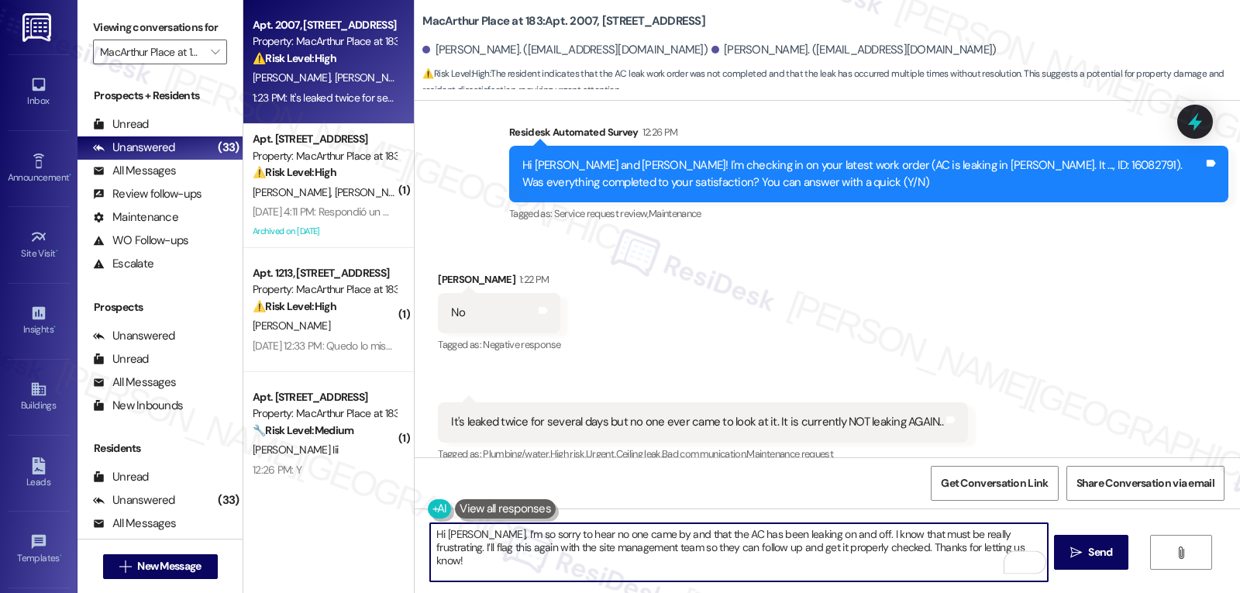
click at [943, 564] on textarea "Hi Sheri, I’m so sorry to hear no one came by and that the AC has been leaking …" at bounding box center [738, 552] width 617 height 58
type textarea "Hi Sheri, I’m so sorry to hear no one came by and that the AC has been leaking …"
click at [1099, 546] on span "Send" at bounding box center [1100, 552] width 24 height 16
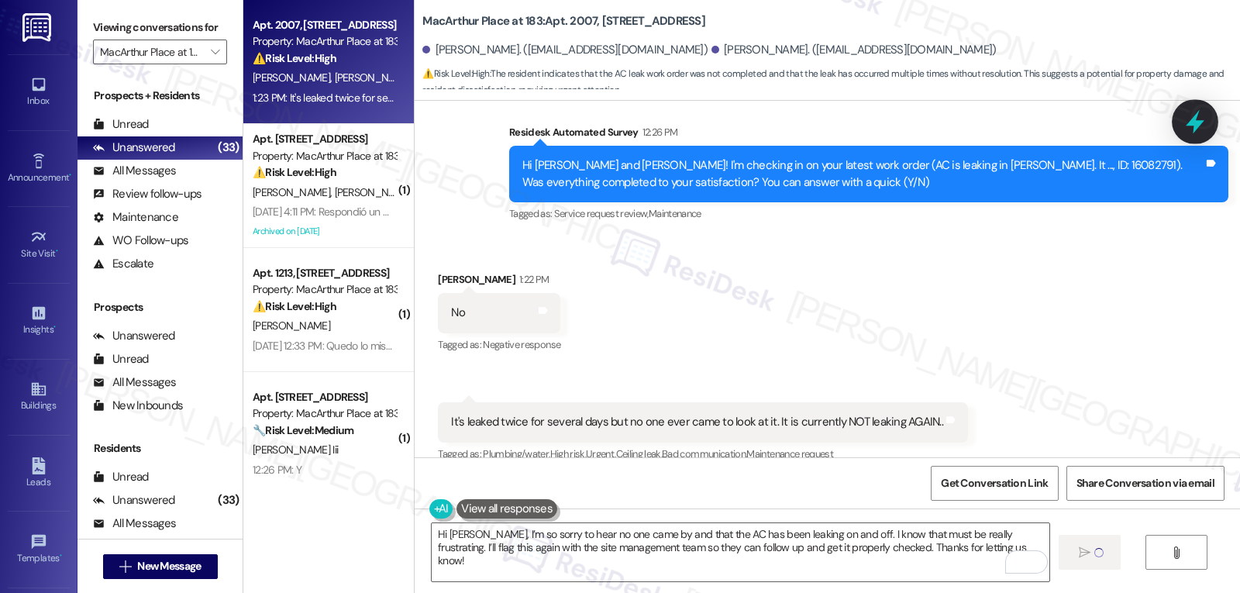
click at [1192, 136] on div at bounding box center [1195, 121] width 47 height 44
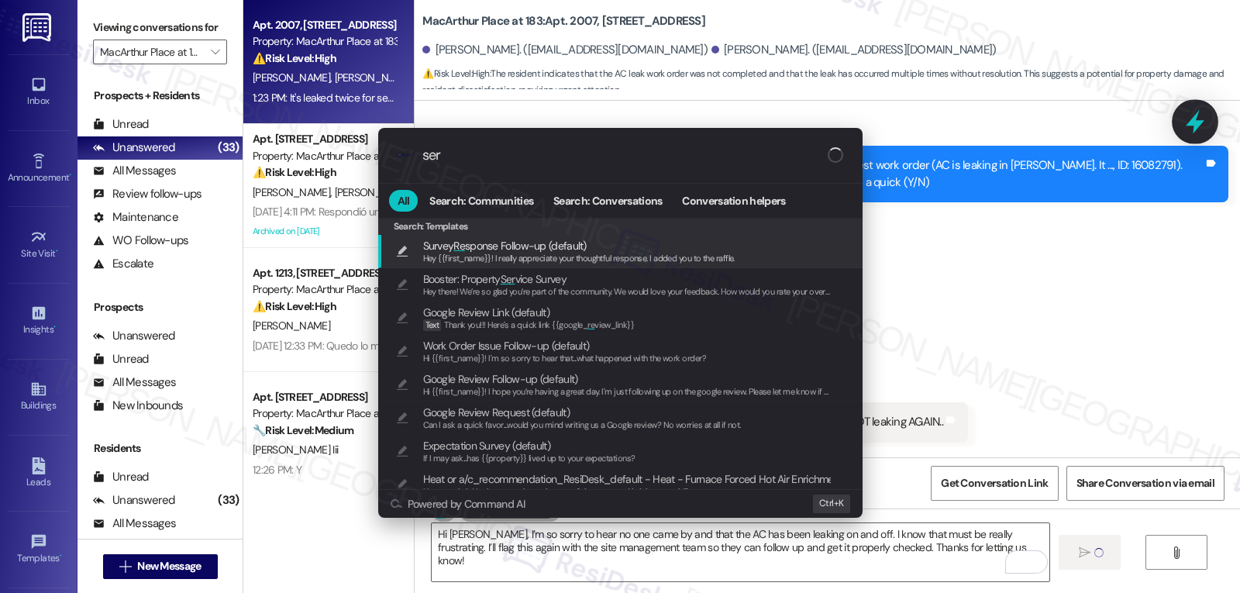
type input "serv"
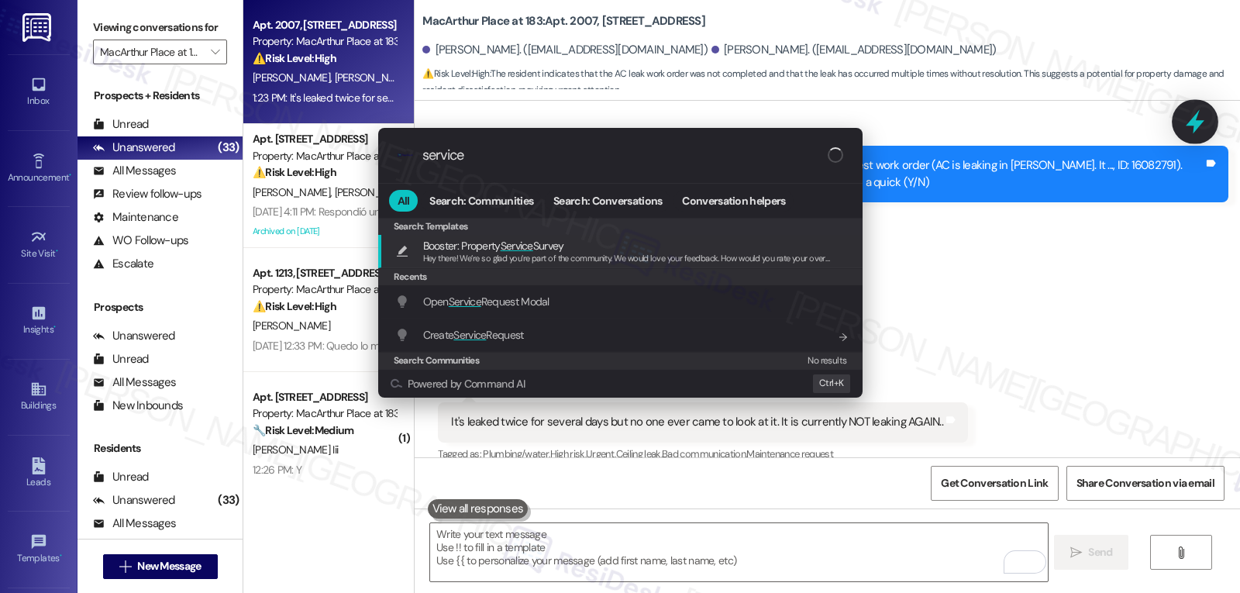
scroll to position [7430, 0]
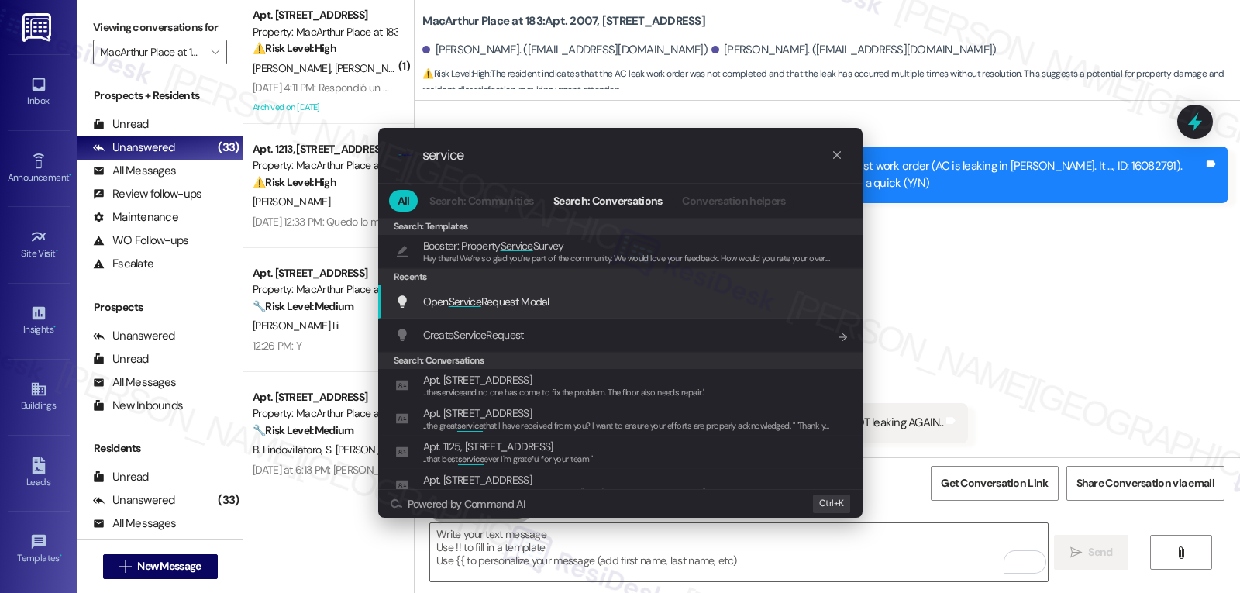
click at [529, 310] on span "Open Service Request Modal" at bounding box center [486, 301] width 126 height 17
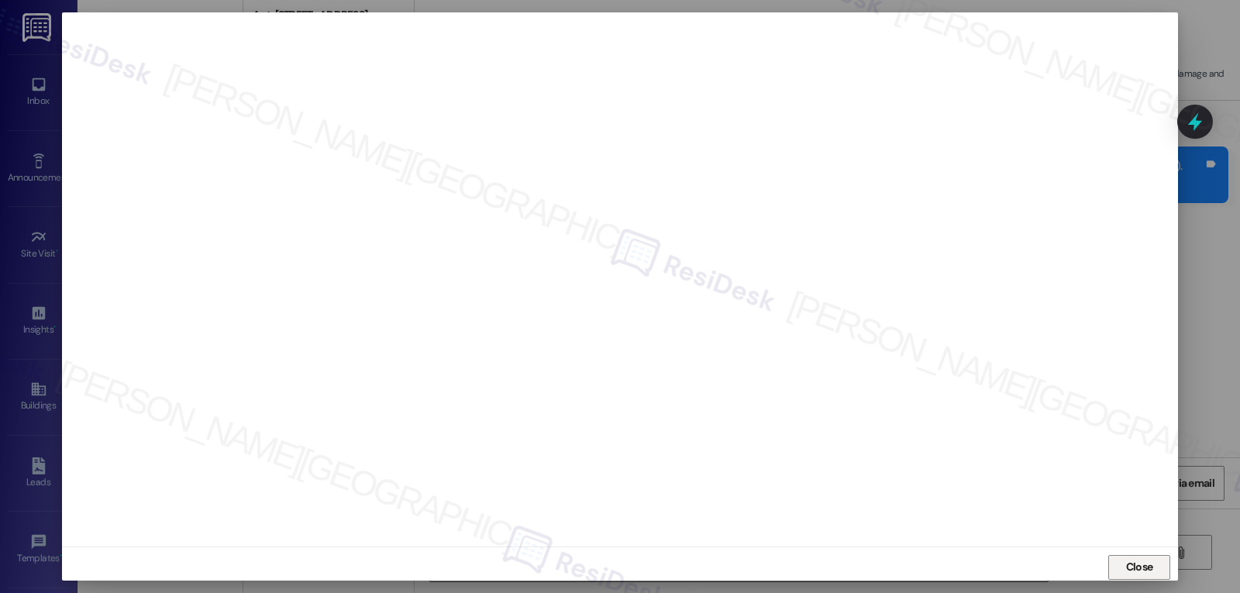
click at [1154, 562] on button "Close" at bounding box center [1140, 567] width 62 height 25
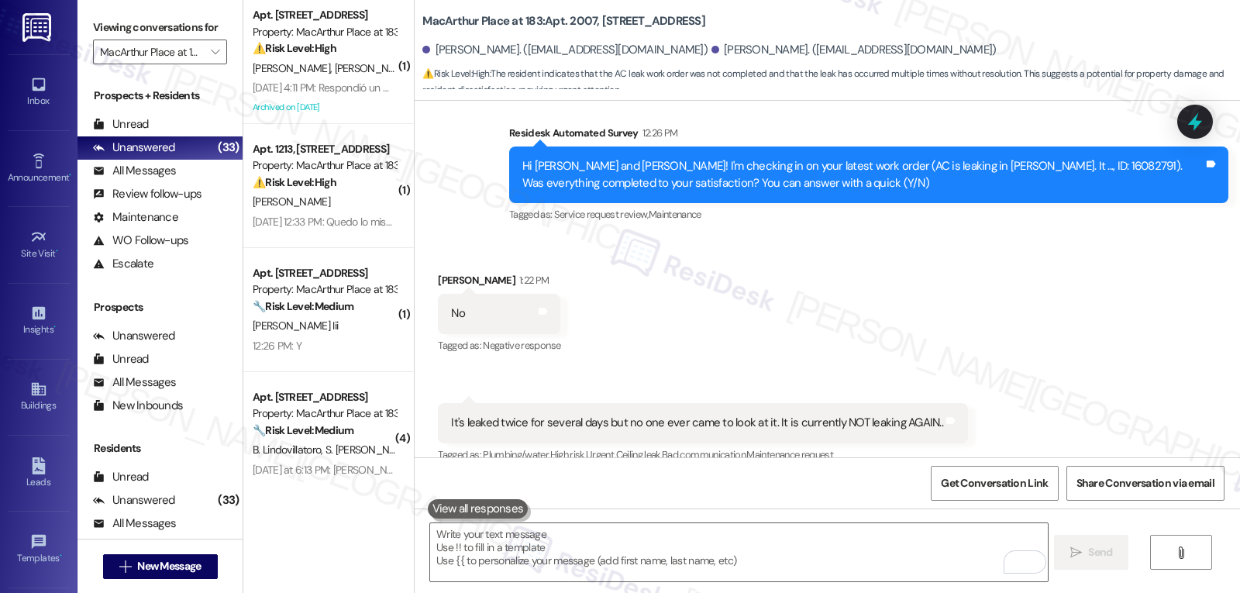
scroll to position [7556, 0]
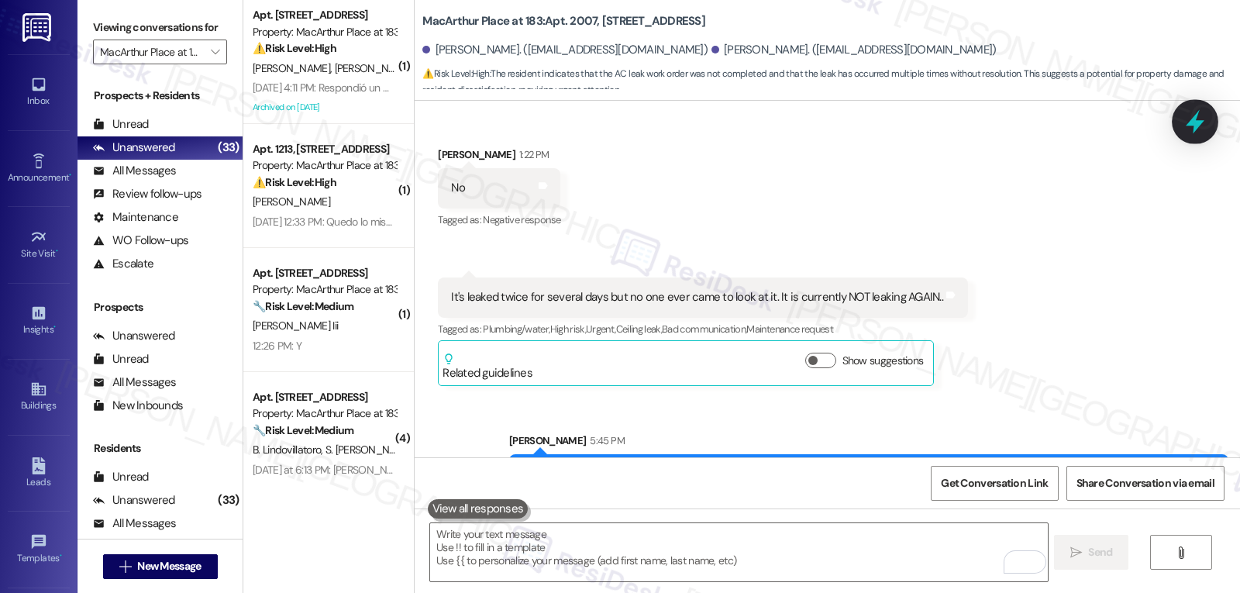
click at [1195, 124] on icon at bounding box center [1195, 122] width 19 height 24
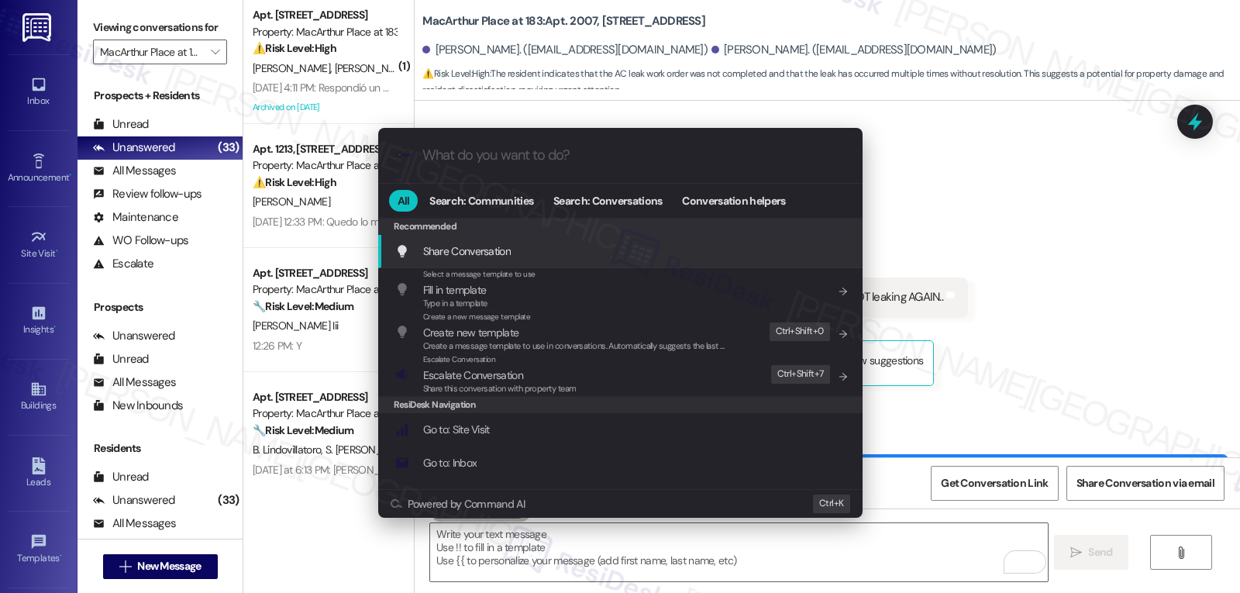
click at [1054, 256] on div ".cls-1{fill:#0a055f;}.cls-2{fill:#0cc4c4;} resideskLogoBlueOrange All Search: C…" at bounding box center [620, 296] width 1240 height 593
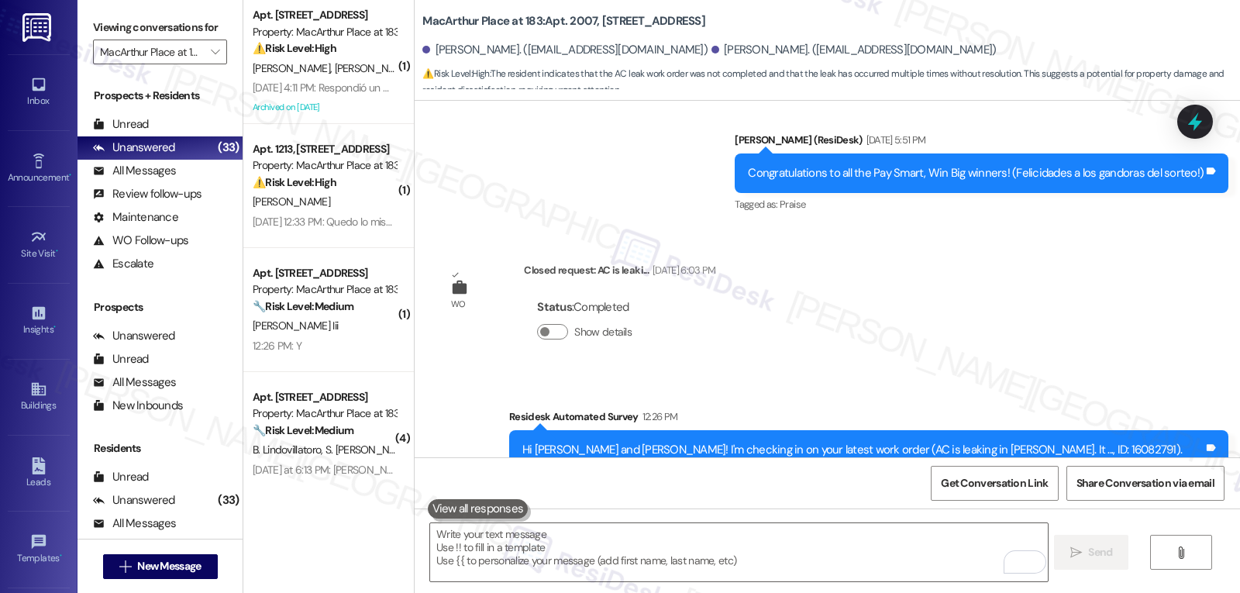
scroll to position [7090, 0]
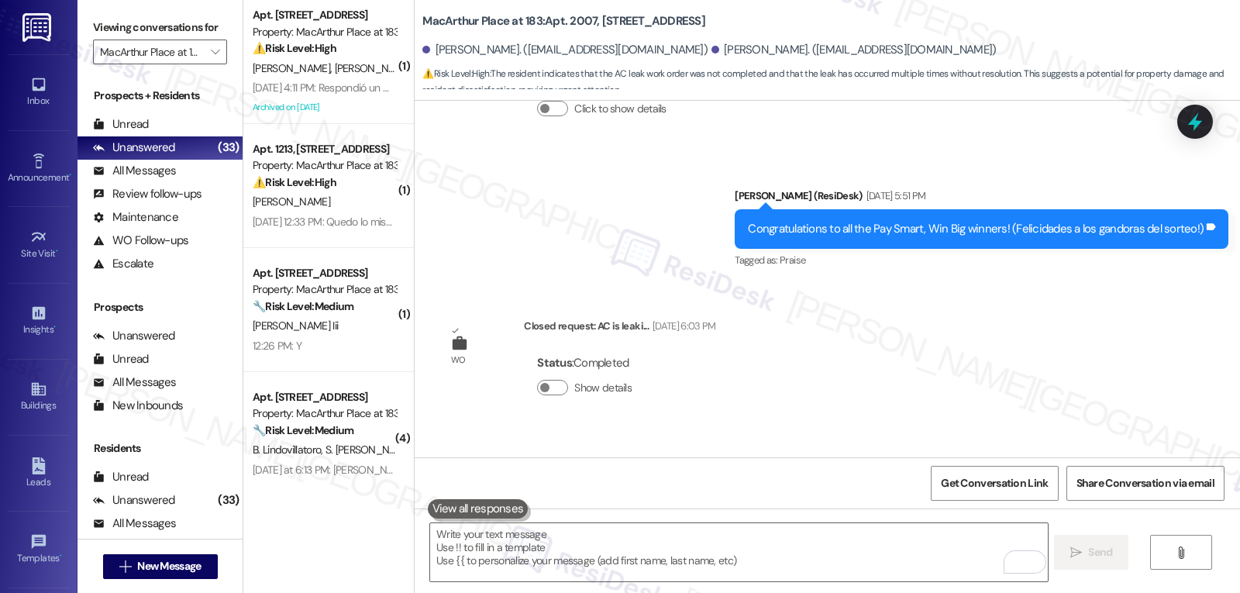
click at [972, 498] on div "Hi Lindsey and Sheri! I'm checking in on your latest work order (AC is leaking …" at bounding box center [863, 514] width 681 height 33
copy div "16082791"
click at [1192, 116] on icon at bounding box center [1195, 122] width 26 height 26
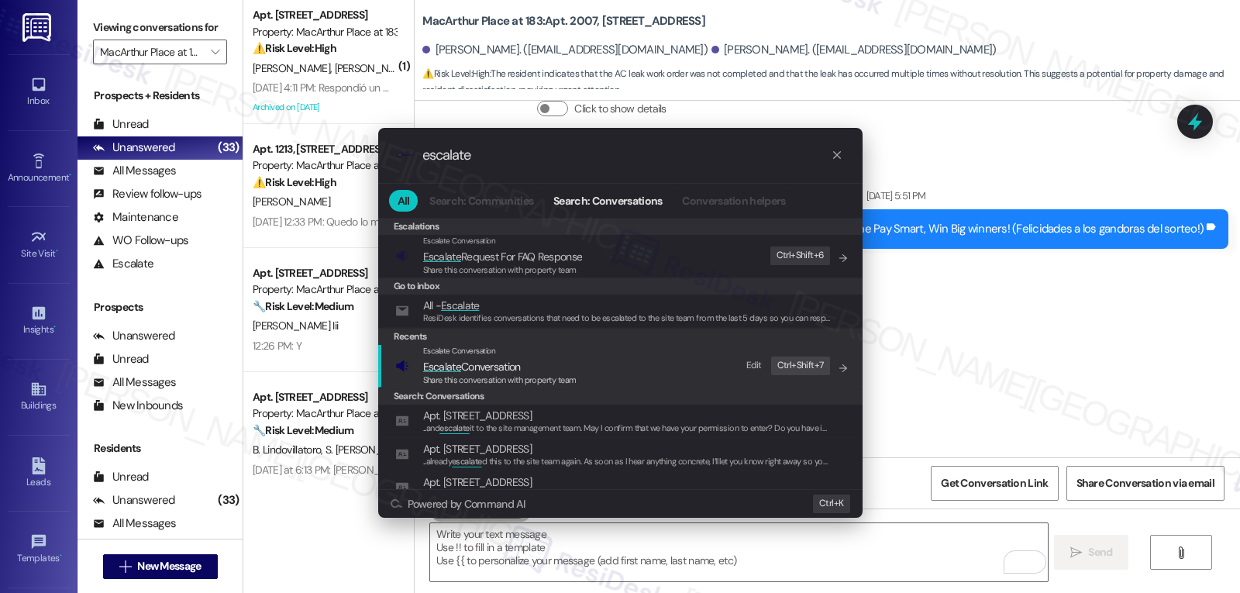
type input "escalate"
click at [485, 374] on span "Share this conversation with property team" at bounding box center [499, 379] width 153 height 11
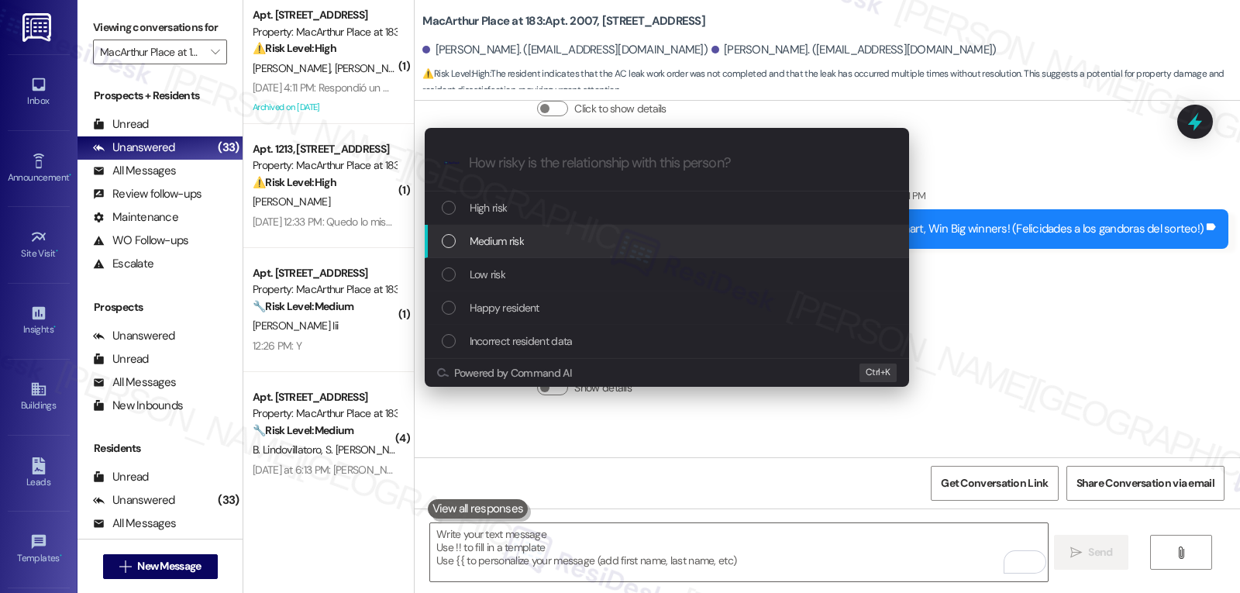
click at [536, 246] on div "Medium risk" at bounding box center [669, 241] width 454 height 17
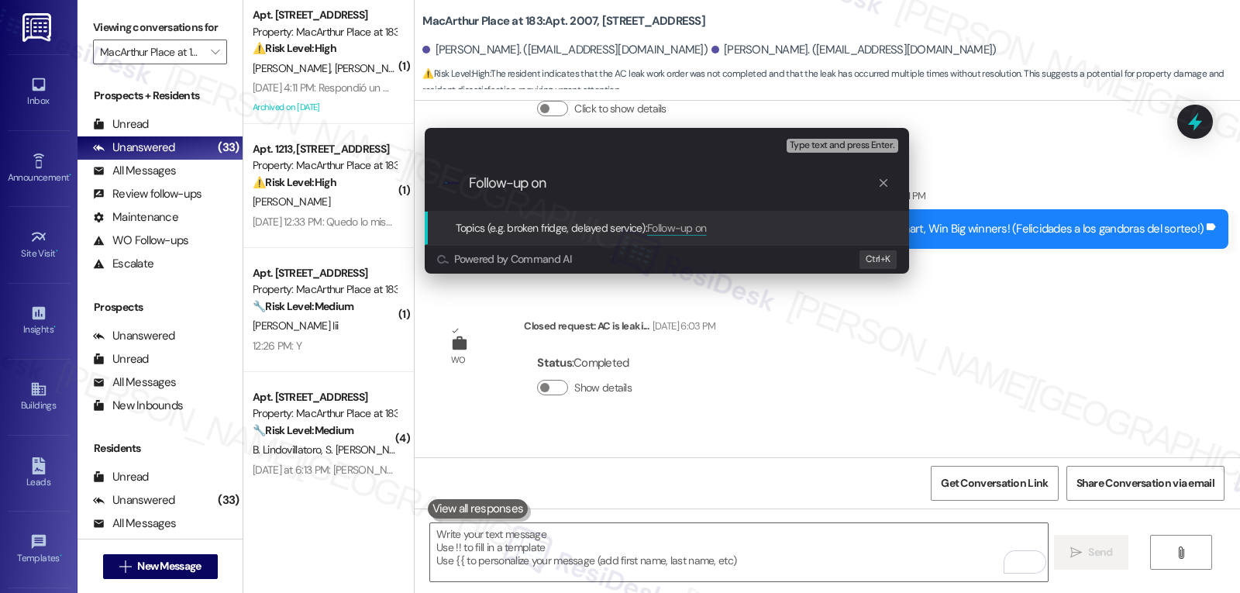
paste input "16082791"
type input "Follow-up on WO 16082791 - AC is still leaking - No one came"
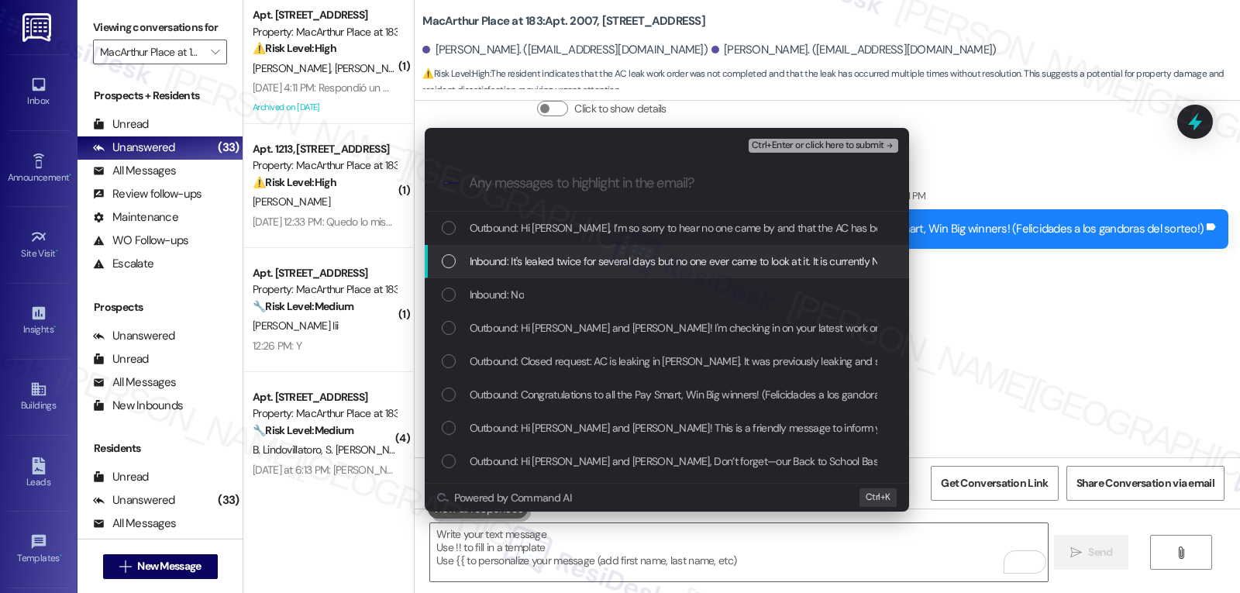
click at [531, 268] on span "Inbound: It's leaked twice for several days but no one ever came to look at it.…" at bounding box center [716, 261] width 492 height 17
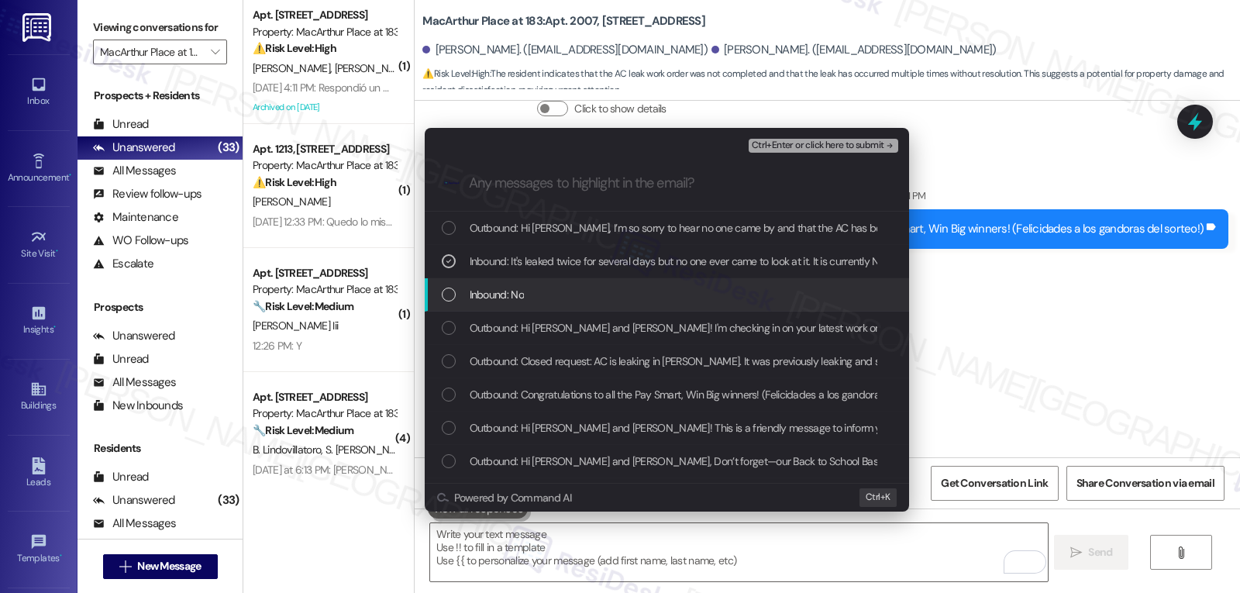
click at [521, 293] on span "Inbound: No" at bounding box center [497, 294] width 54 height 17
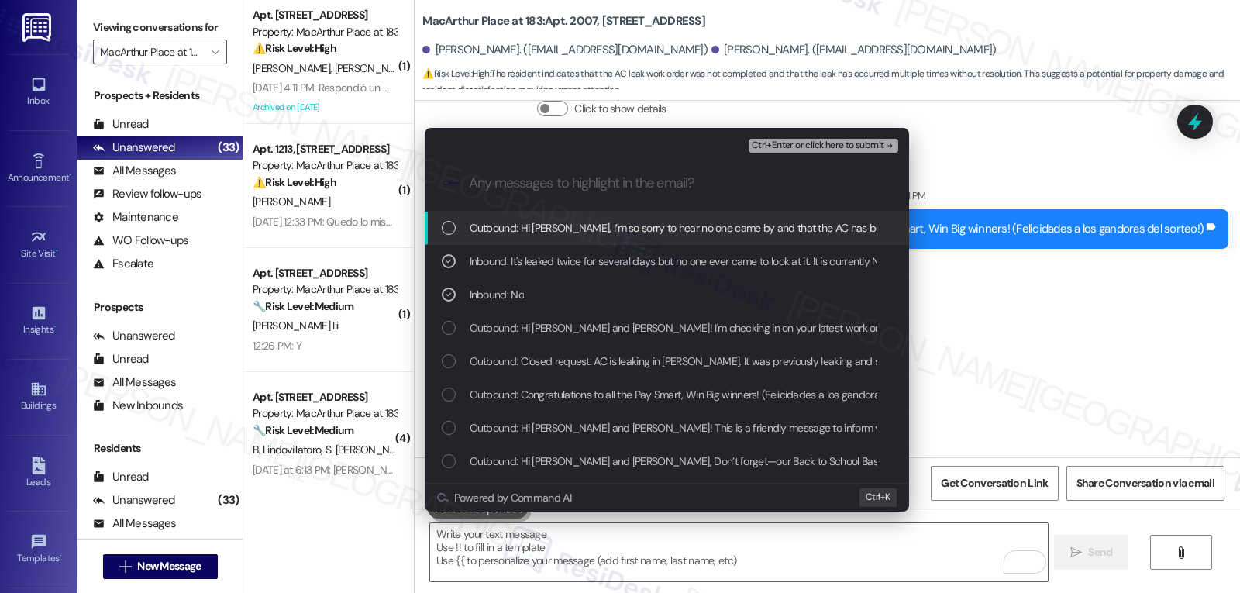
click at [862, 145] on span "Ctrl+Enter or click here to submit" at bounding box center [818, 145] width 133 height 11
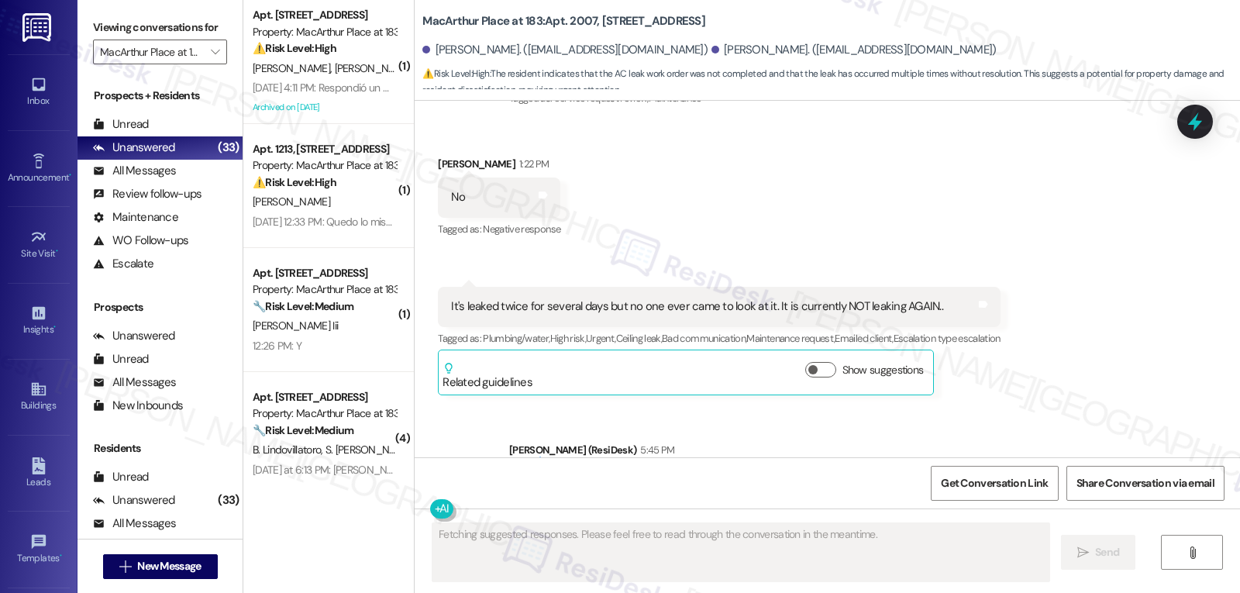
scroll to position [7578, 0]
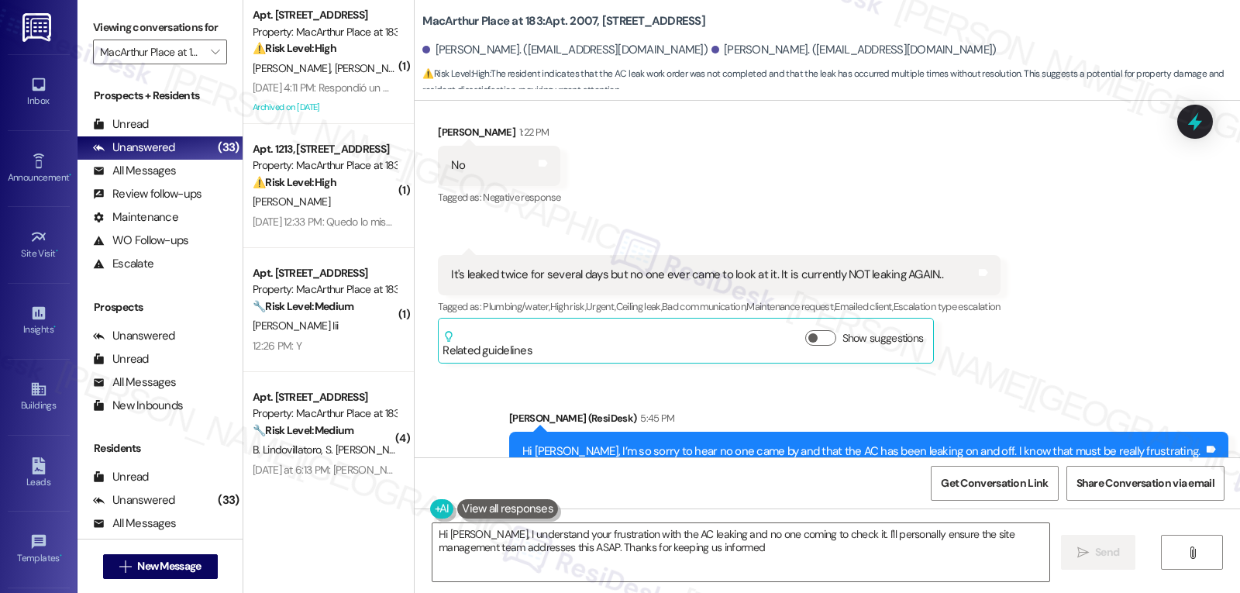
type textarea "Hi Sheri, I understand your frustration with the AC leaking and no one coming t…"
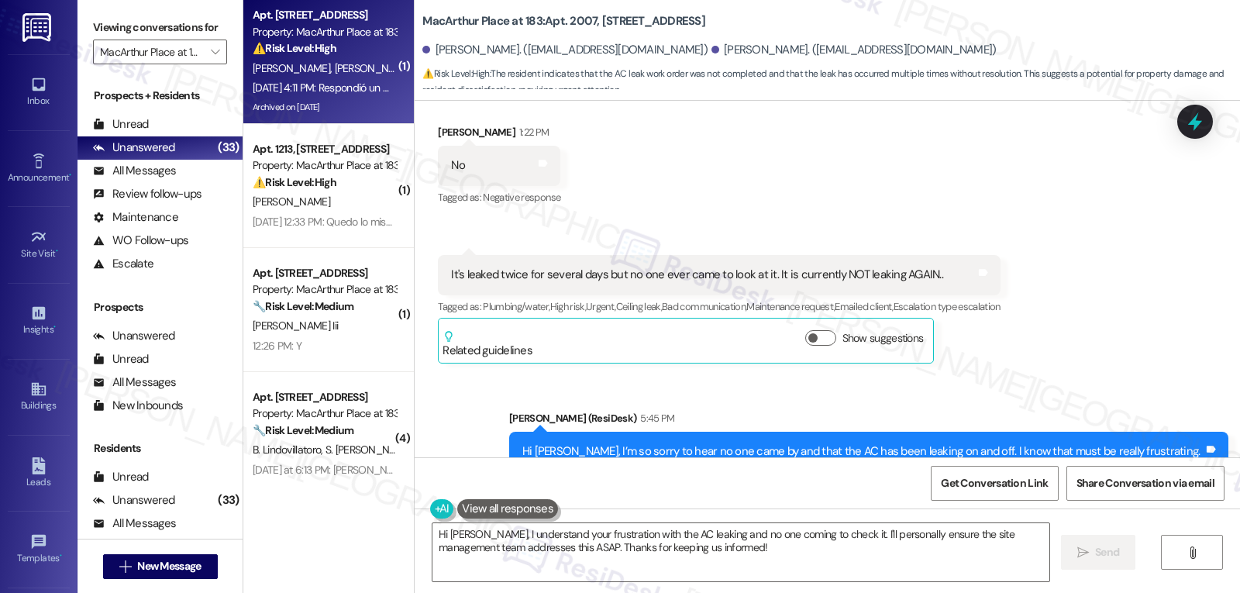
click at [335, 66] on span "[PERSON_NAME]" at bounding box center [374, 68] width 78 height 14
type textarea "Fetching suggested responses. Please feel free to read through the conversation…"
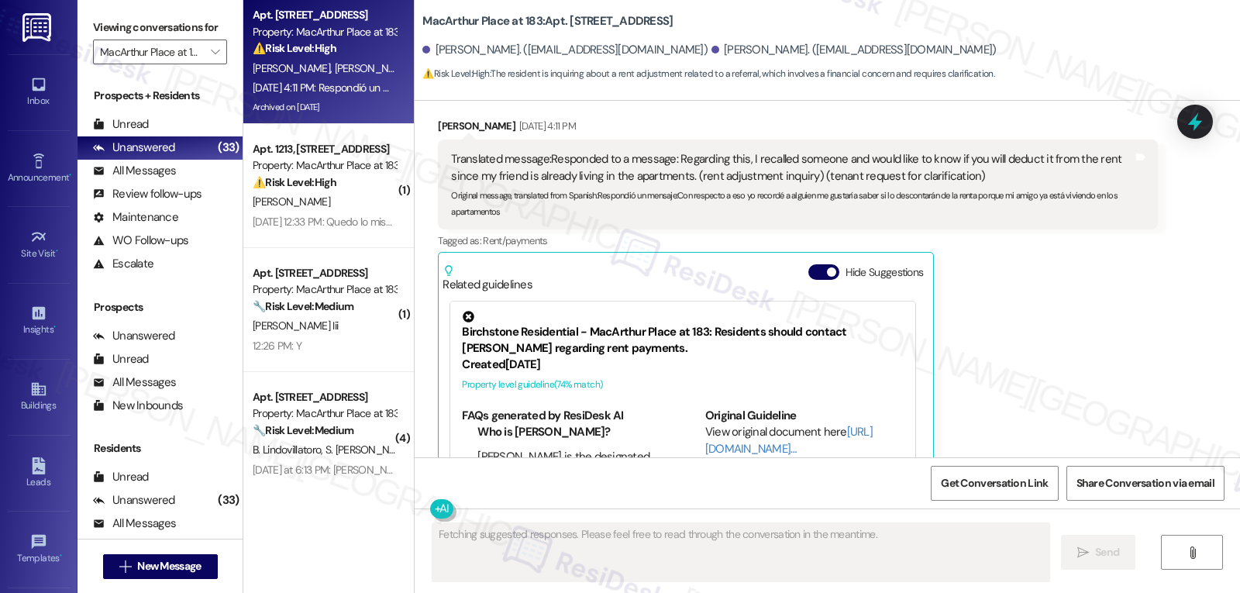
scroll to position [7362, 0]
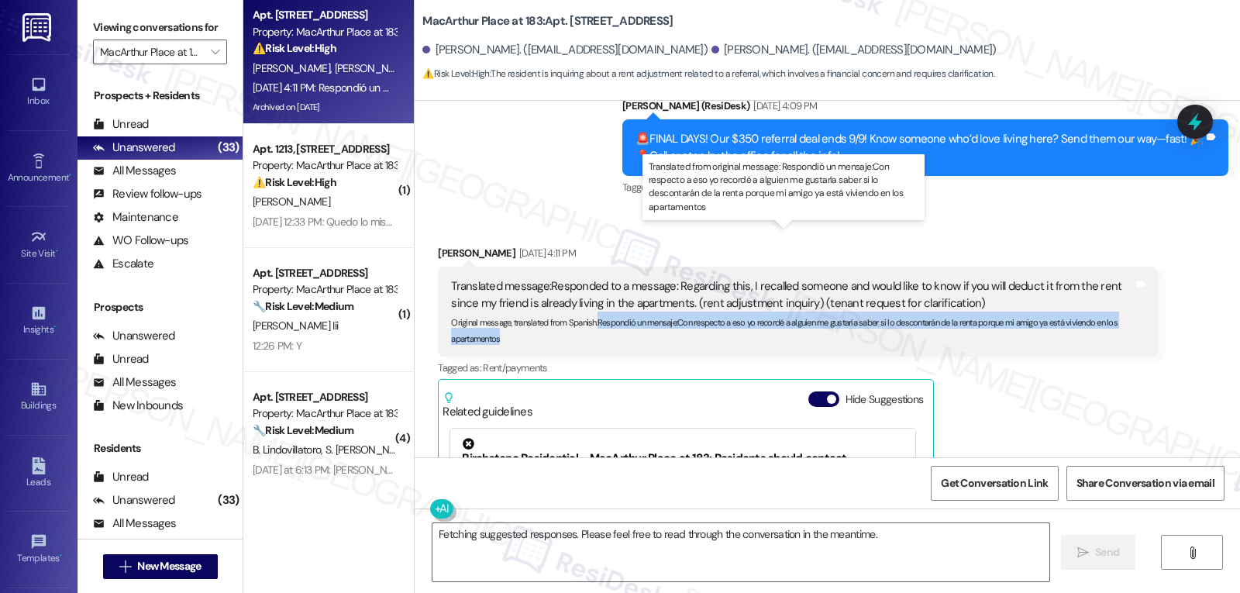
drag, startPoint x: 588, startPoint y: 273, endPoint x: 608, endPoint y: 295, distance: 29.1
click at [608, 312] on div "Original message, translated from Spanish : Respondió un mensaje:Con respecto a…" at bounding box center [791, 328] width 681 height 33
copy sub "Respondió un mensaje:Con respecto a eso yo recordé a alguien me gustaría saber …"
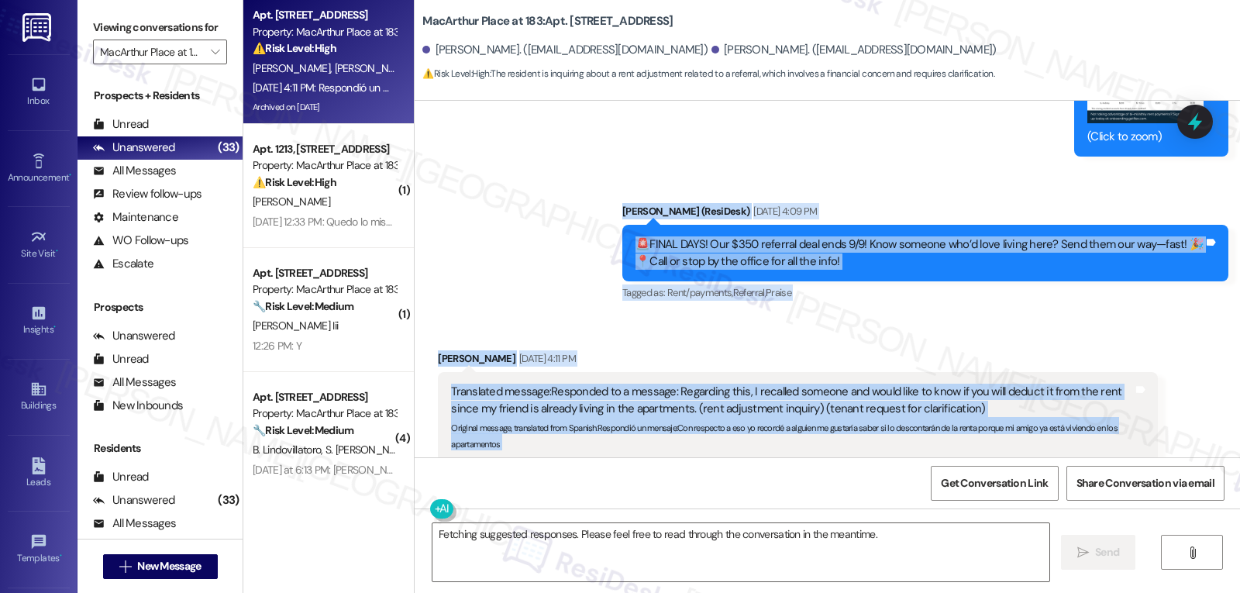
scroll to position [7262, 0]
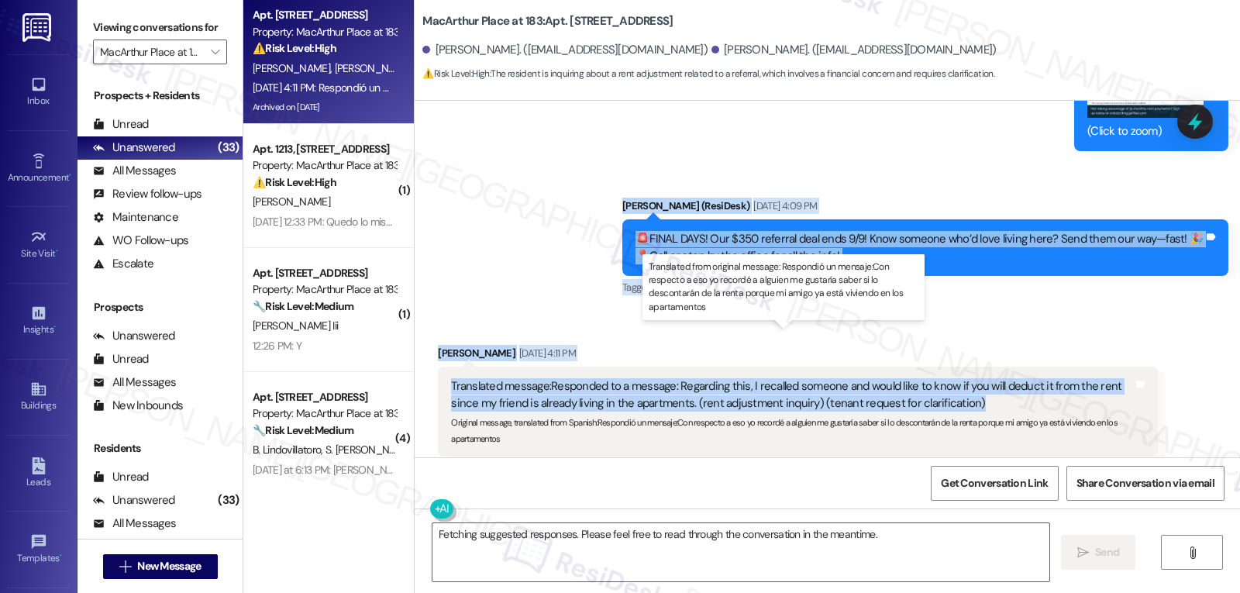
drag, startPoint x: 619, startPoint y: 216, endPoint x: 980, endPoint y: 348, distance: 384.1
click at [980, 348] on div "Survey, sent via SMS Residesk Automated Survey Jul 15, 2024 at 12:30 PM Hi Enam…" at bounding box center [828, 279] width 826 height 357
copy div "Sarah (ResiDesk) Aug 29, 2025 at 4:09 PM 🚨FINAL DAYS! Our $350 referral deal en…"
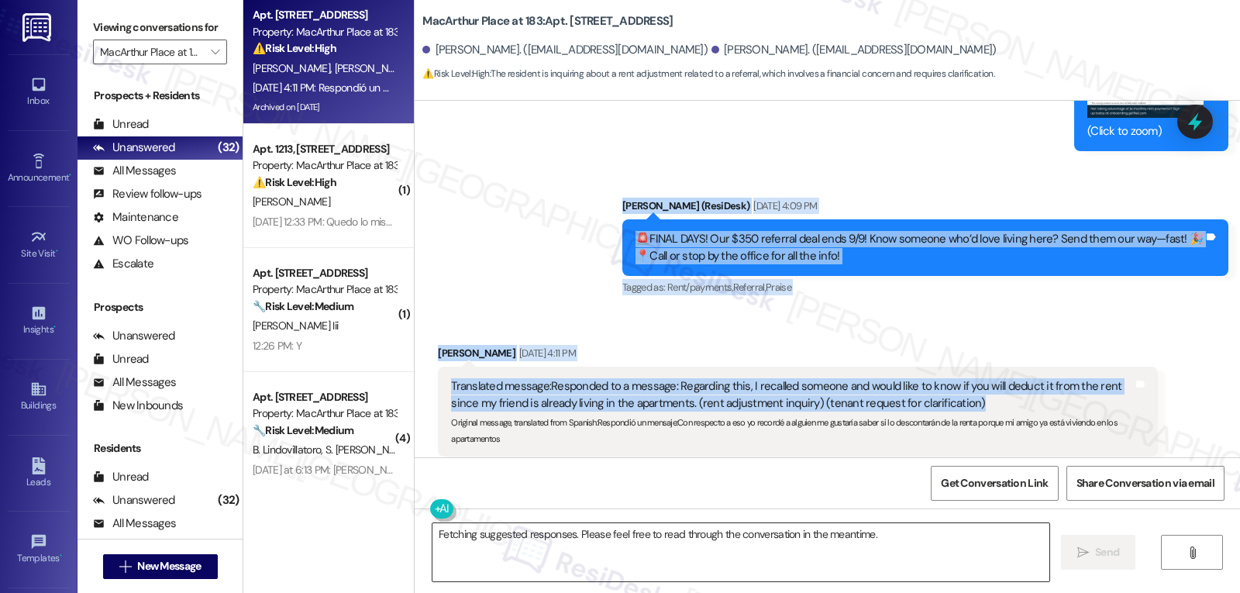
click at [805, 561] on textarea "Fetching suggested responses. Please feel free to read through the conversation…" at bounding box center [741, 552] width 617 height 58
paste textarea "Hi Juan! Thanks for checking in — and we really appreciate the referral. 🎉 I’ll…"
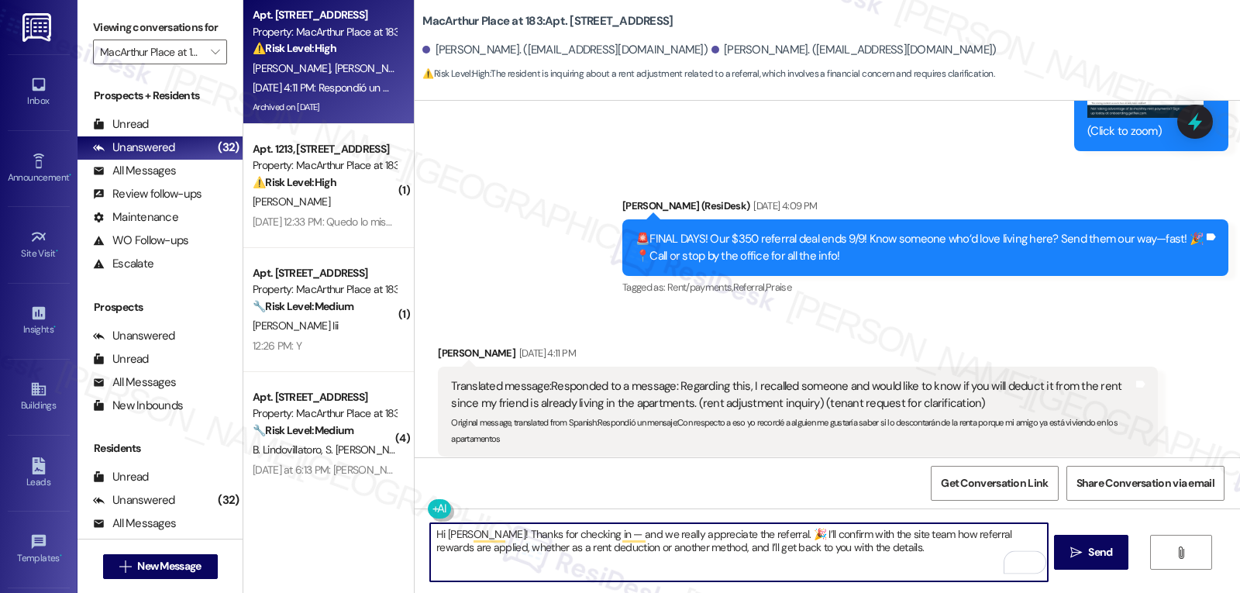
click at [567, 539] on textarea "Hi Juan! Thanks for checking in — and we really appreciate the referral. 🎉 I’ll…" at bounding box center [738, 552] width 617 height 58
click at [834, 550] on textarea "Hi Juan! Thanks for checking in, and we really appreciate the referral. 🎉 I’ll …" at bounding box center [738, 552] width 617 height 58
click at [428, 504] on button at bounding box center [487, 508] width 119 height 19
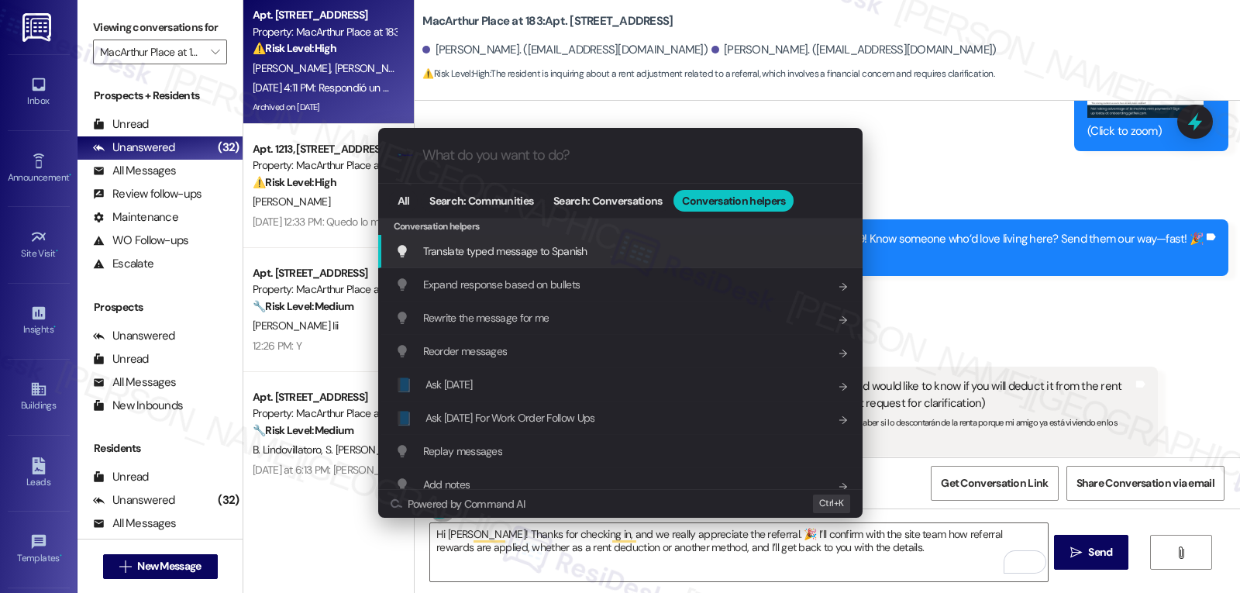
click at [468, 260] on span "Translate typed message to Spanish" at bounding box center [505, 251] width 164 height 17
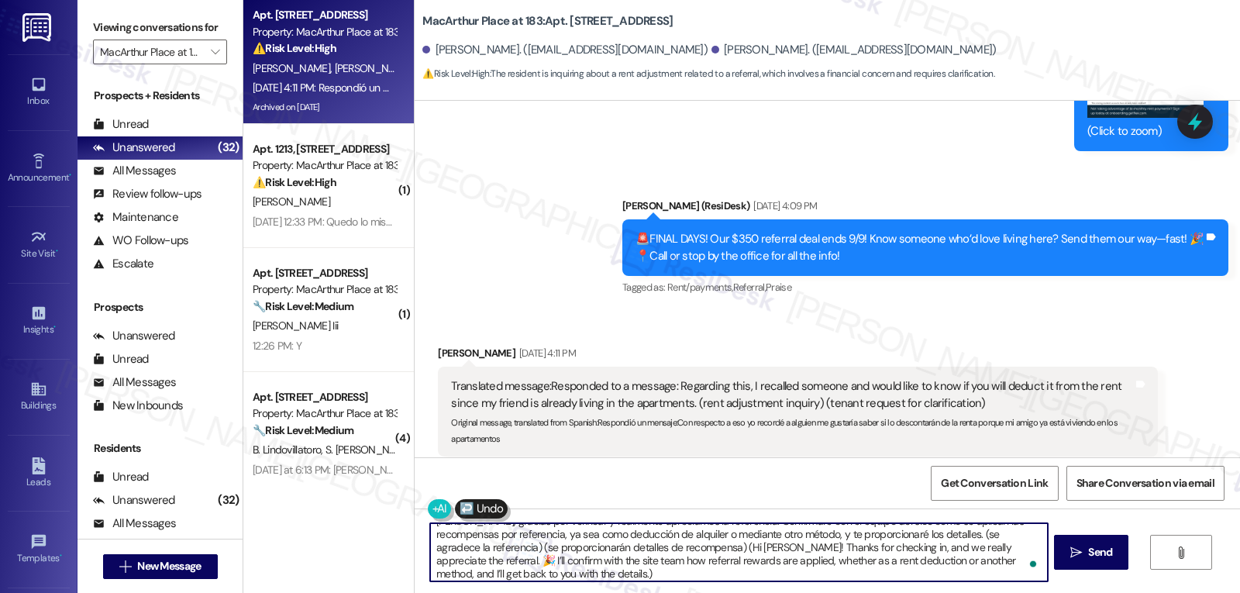
scroll to position [17, 0]
drag, startPoint x: 972, startPoint y: 536, endPoint x: 1240, endPoint y: 629, distance: 283.2
click at [1240, 592] on html "Inbox Go to Inbox Announcement • Send A Text Announcement Site Visit • Go to Si…" at bounding box center [620, 296] width 1240 height 593
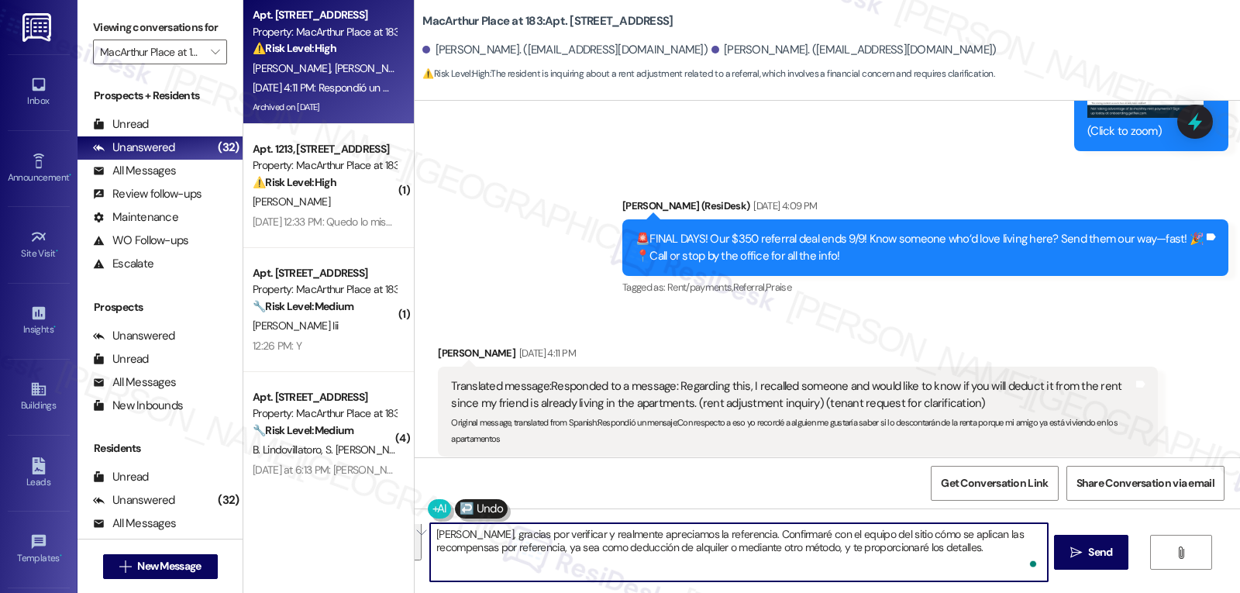
scroll to position [0, 0]
type textarea "[PERSON_NAME], gracias por verificar y realmente apreciamos la referencia. Conf…"
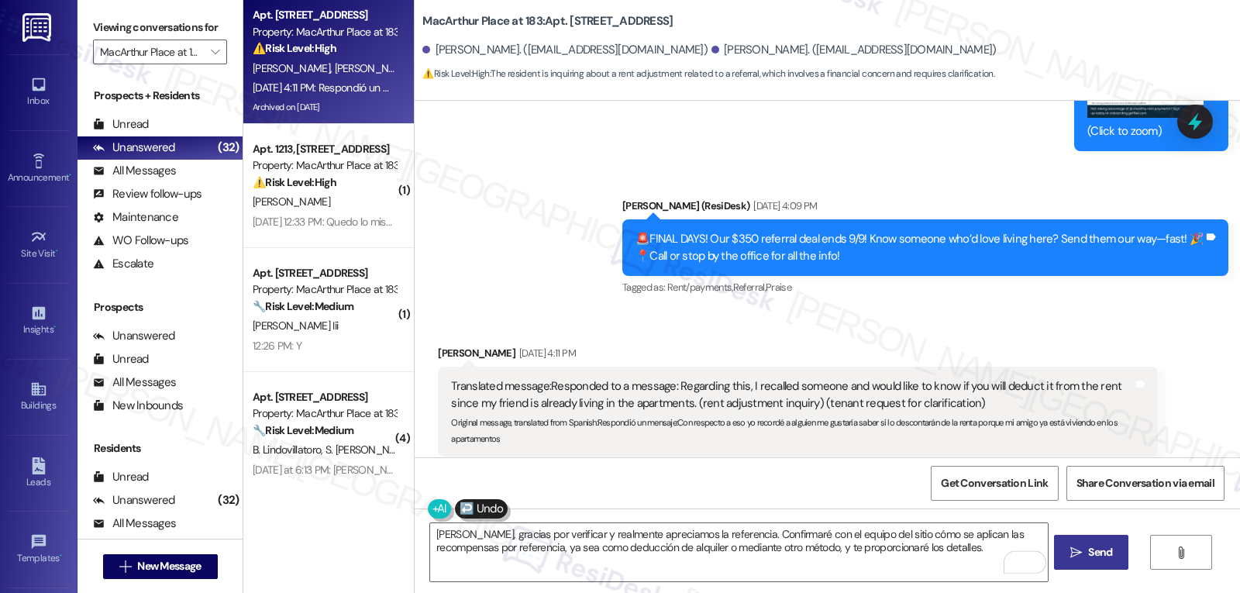
click at [1078, 558] on icon "" at bounding box center [1077, 553] width 12 height 12
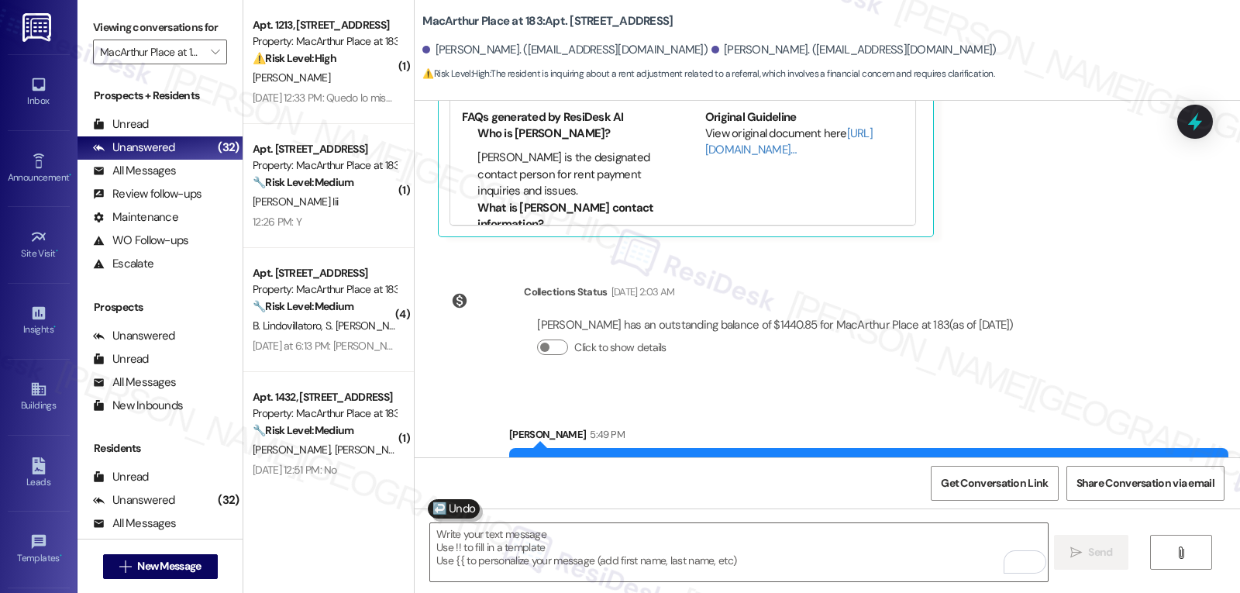
scroll to position [7797, 0]
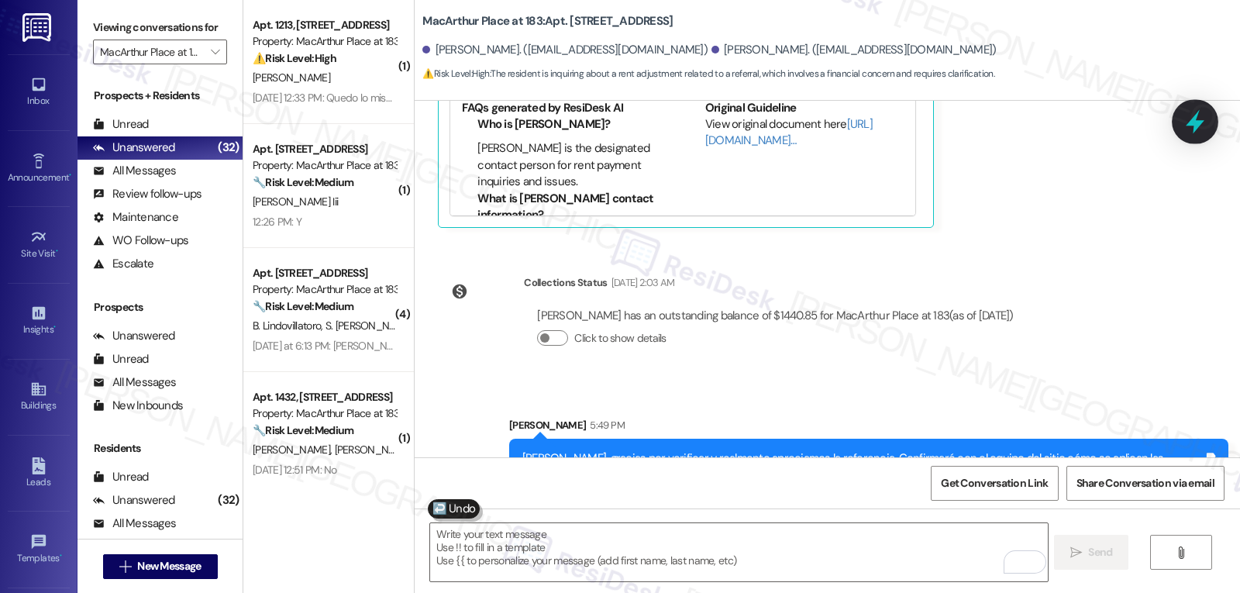
click at [1196, 121] on icon at bounding box center [1195, 122] width 19 height 24
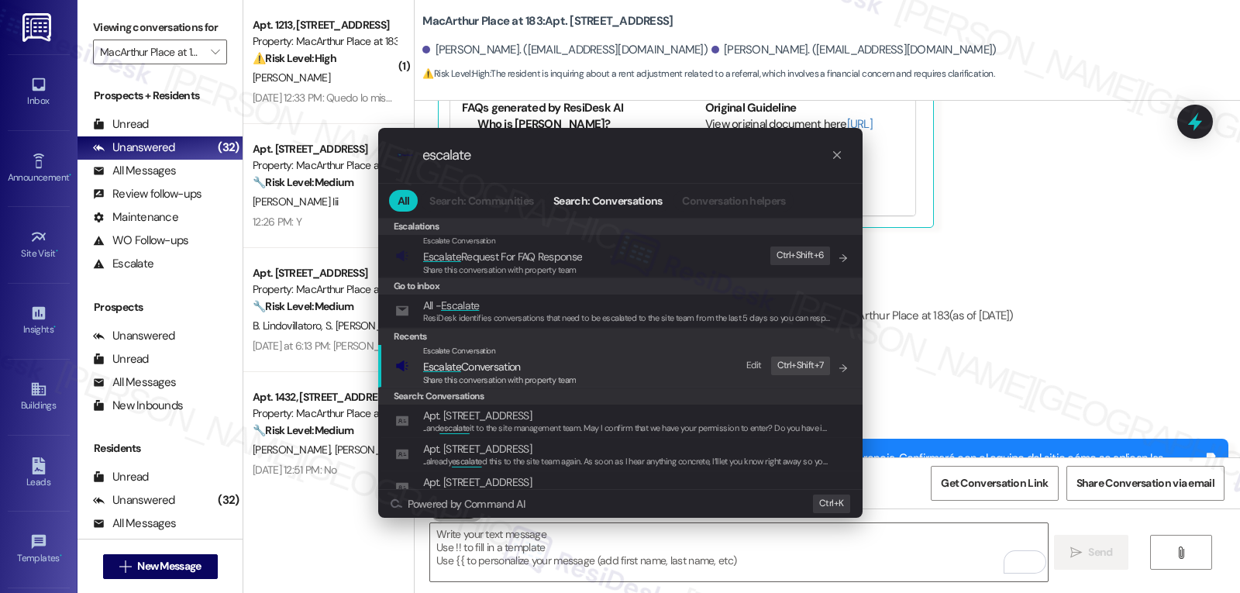
type input "escalate"
click at [517, 357] on div "Escalate Conversation" at bounding box center [499, 351] width 153 height 12
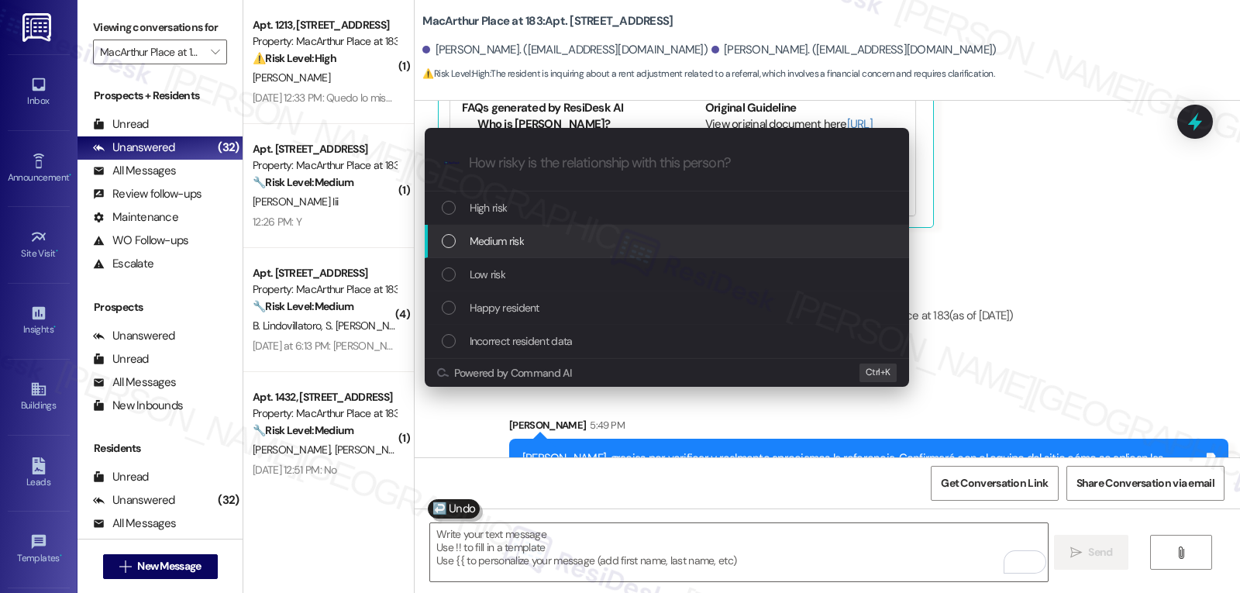
click at [545, 242] on div "Medium risk" at bounding box center [669, 241] width 454 height 17
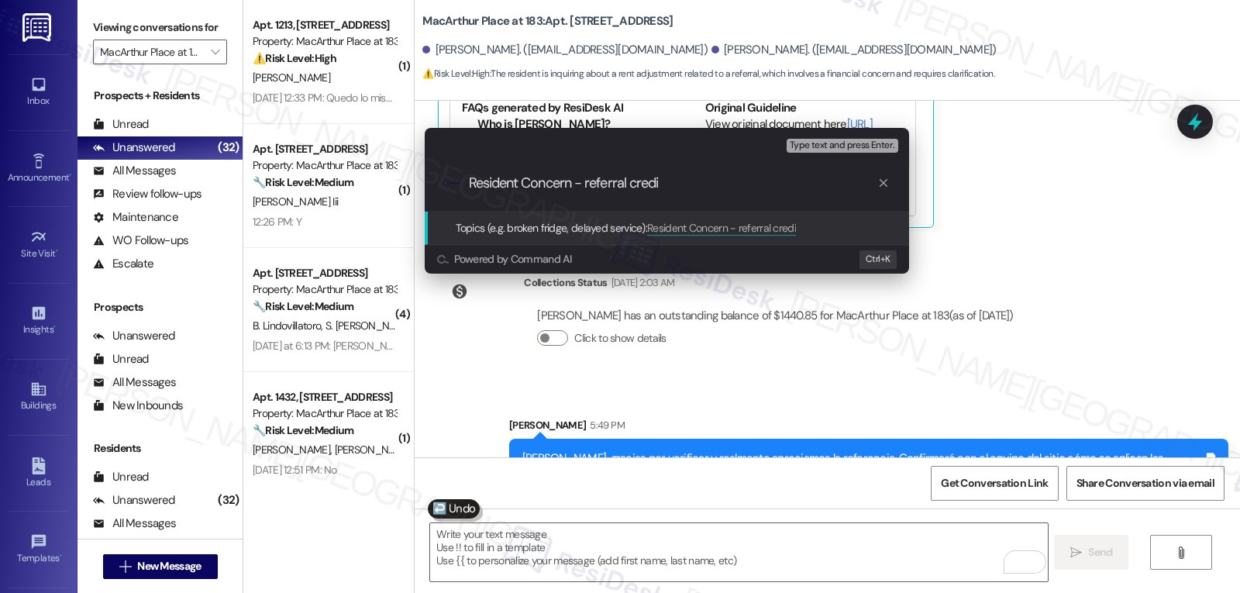
type input "Resident Concern - referral credit"
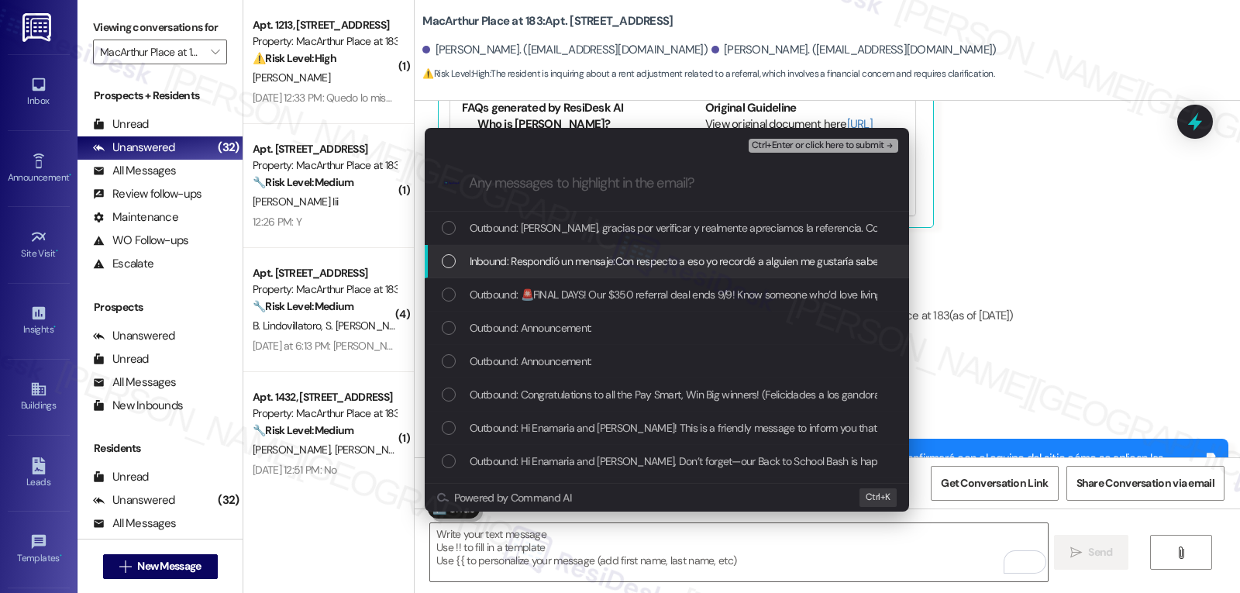
click at [521, 258] on span "Inbound: Respondió un mensaje:Con respecto a eso yo recordé a alguien me gustar…" at bounding box center [866, 261] width 792 height 17
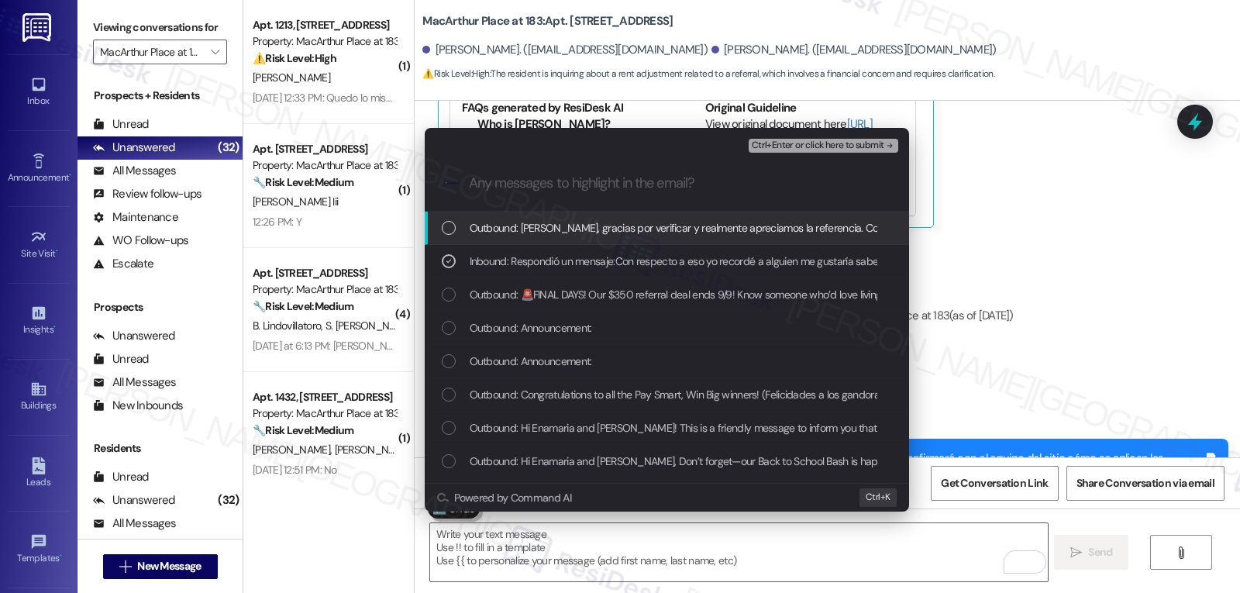
click at [841, 145] on span "Ctrl+Enter or click here to submit" at bounding box center [818, 145] width 133 height 11
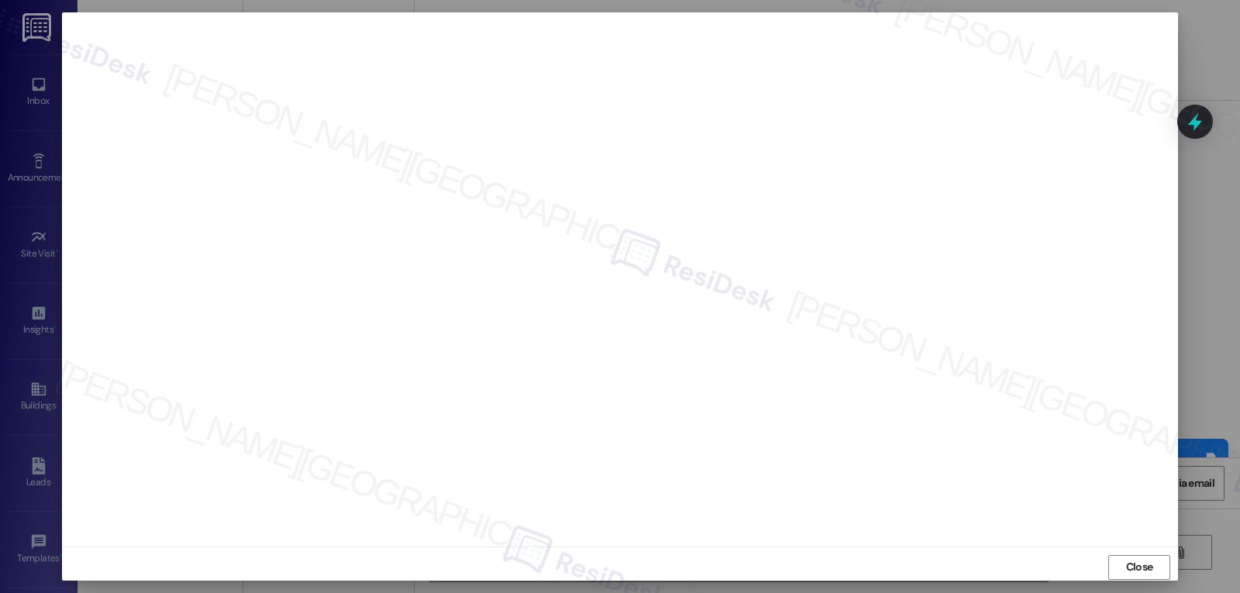
scroll to position [7, 0]
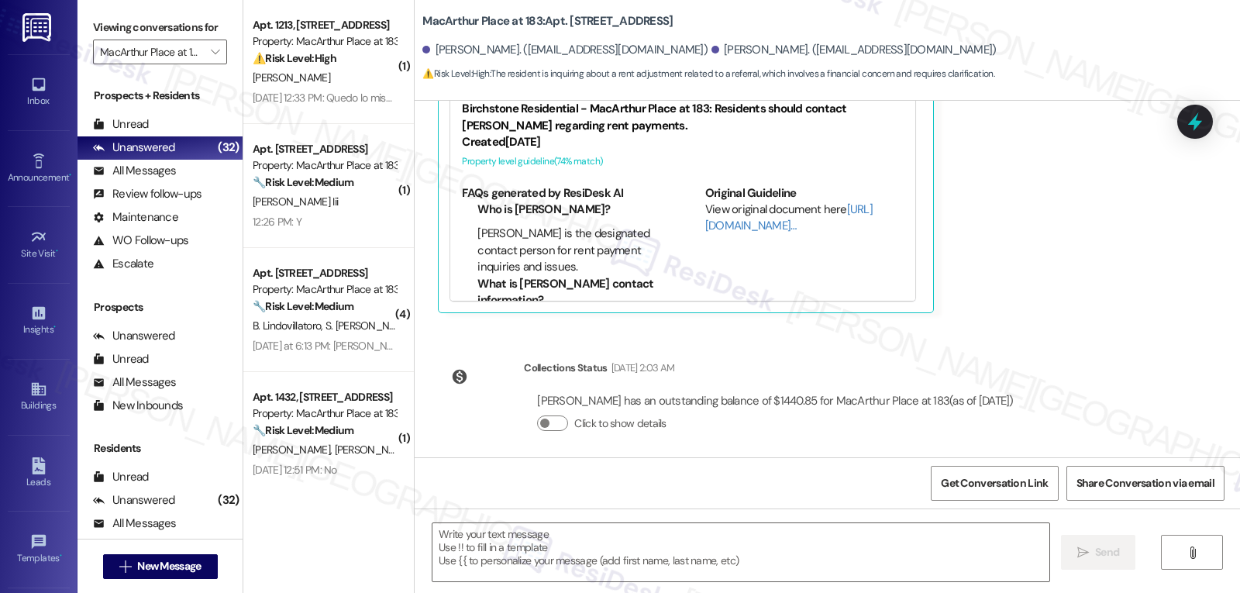
type textarea "Fetching suggested responses. Please feel free to read through the conversation…"
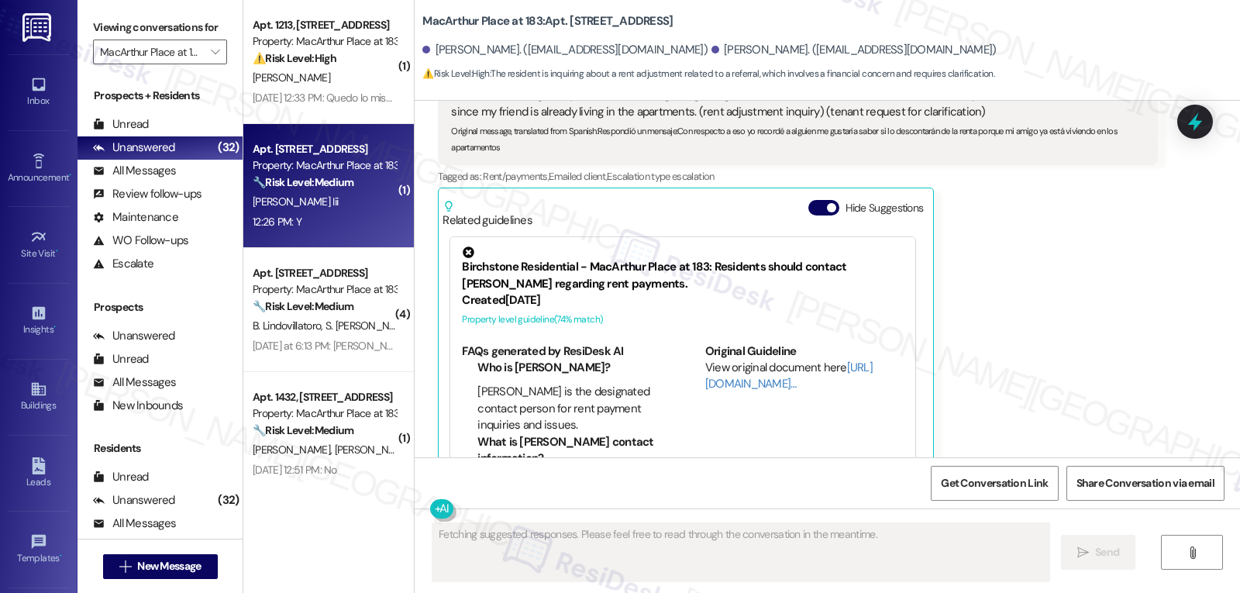
scroll to position [7530, 0]
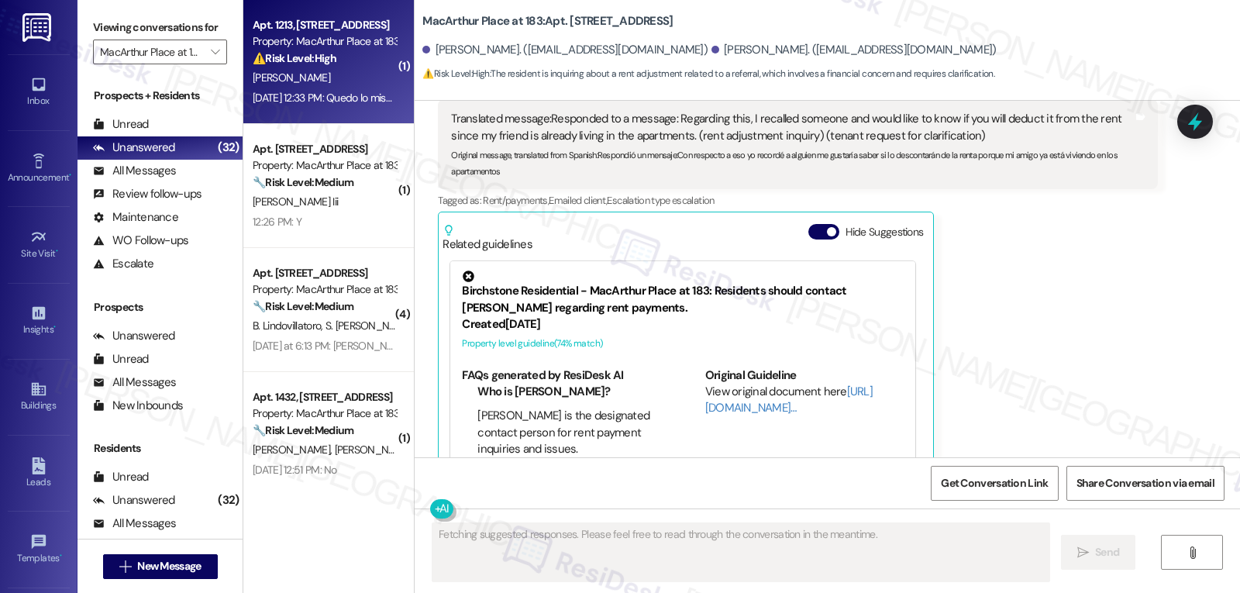
click at [296, 74] on div "C. Mejia" at bounding box center [324, 77] width 147 height 19
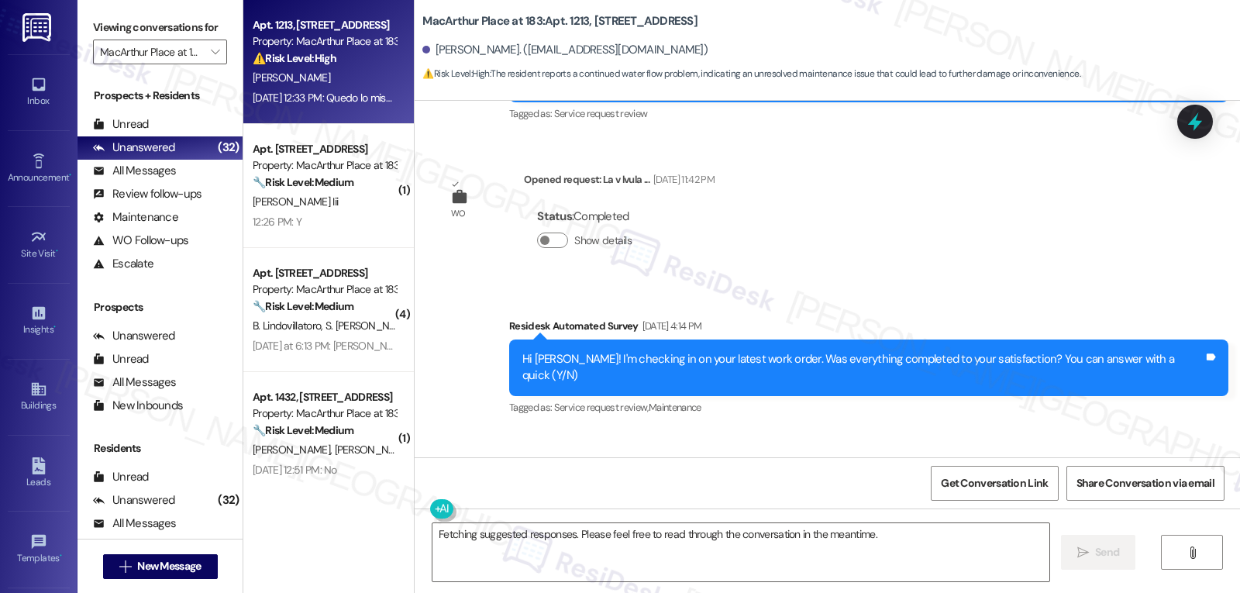
scroll to position [1610, 0]
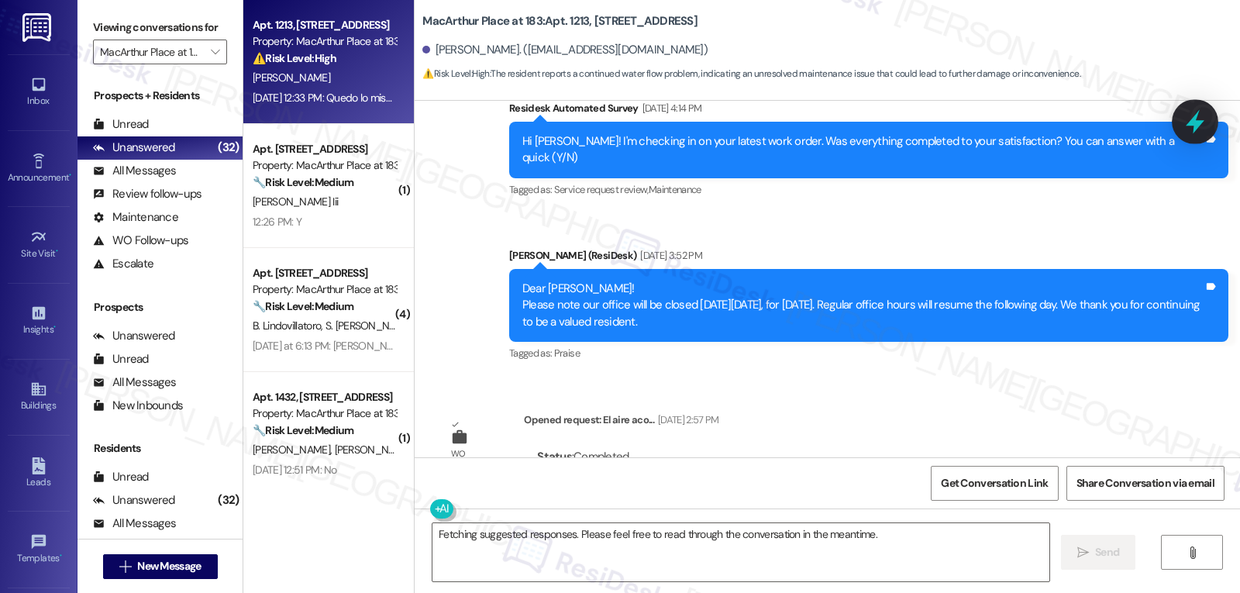
click at [1202, 122] on icon at bounding box center [1195, 122] width 19 height 24
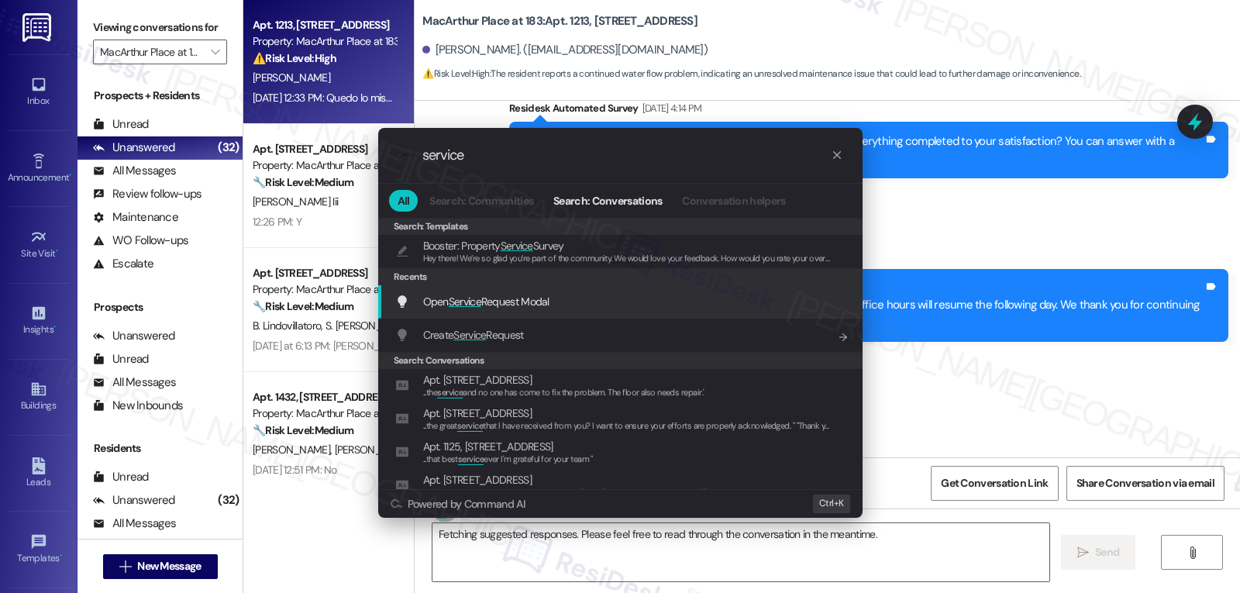
type input "service"
click at [550, 305] on span "Open Service Request Modal" at bounding box center [486, 302] width 126 height 14
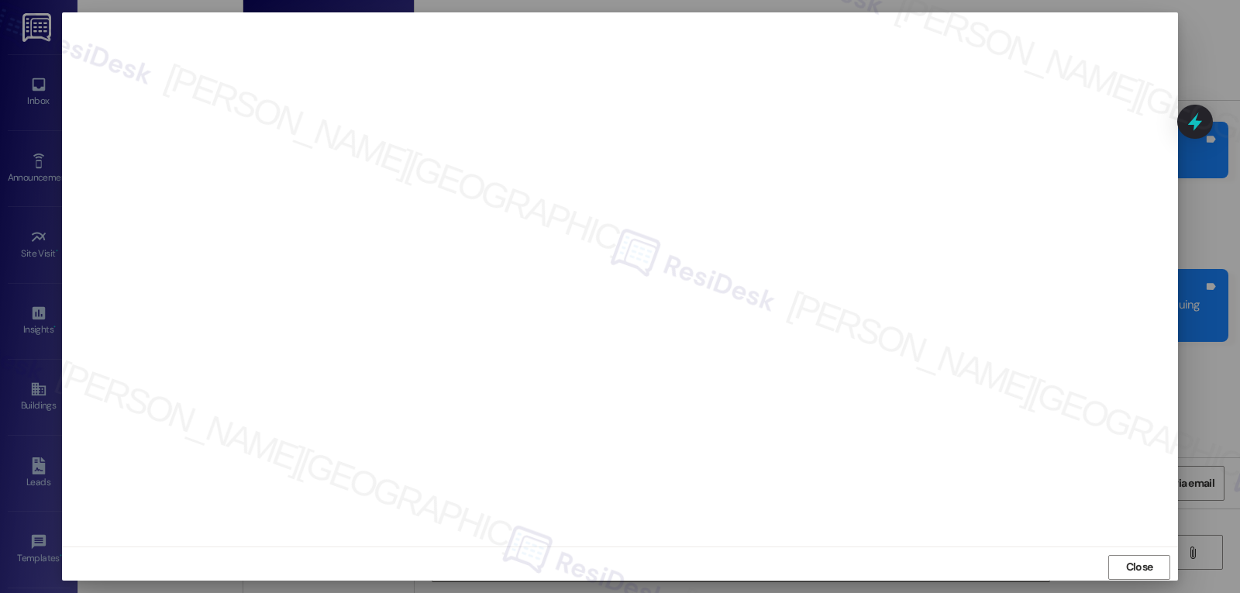
drag, startPoint x: 1145, startPoint y: 564, endPoint x: 1123, endPoint y: 561, distance: 22.7
click at [1145, 564] on span "Close" at bounding box center [1139, 567] width 27 height 16
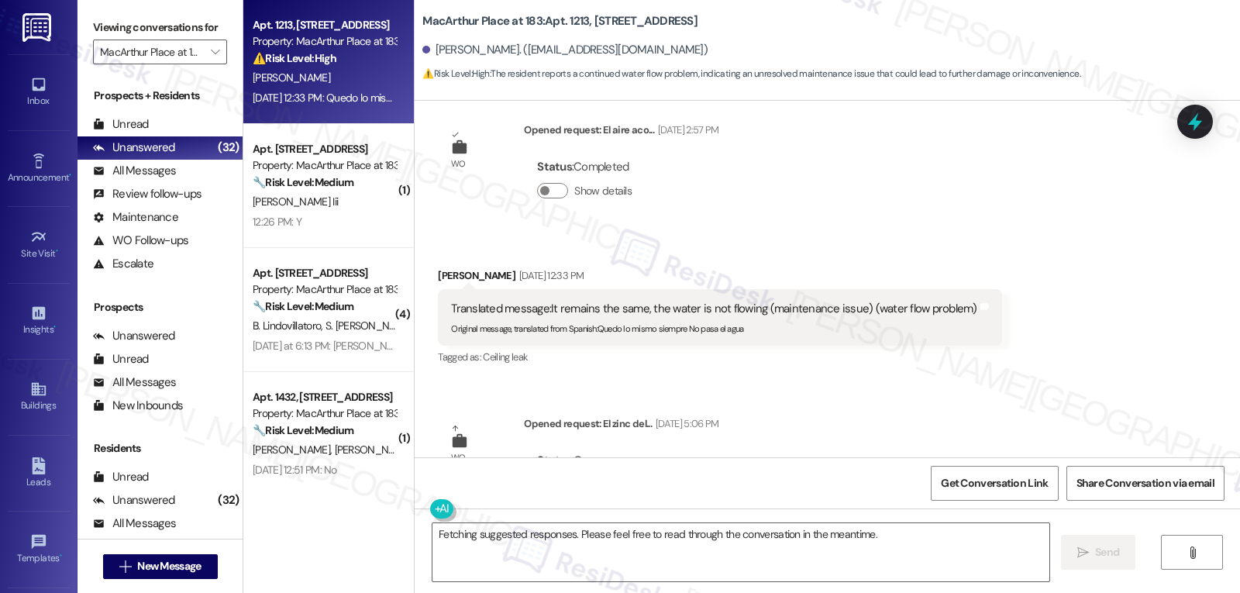
scroll to position [1920, 0]
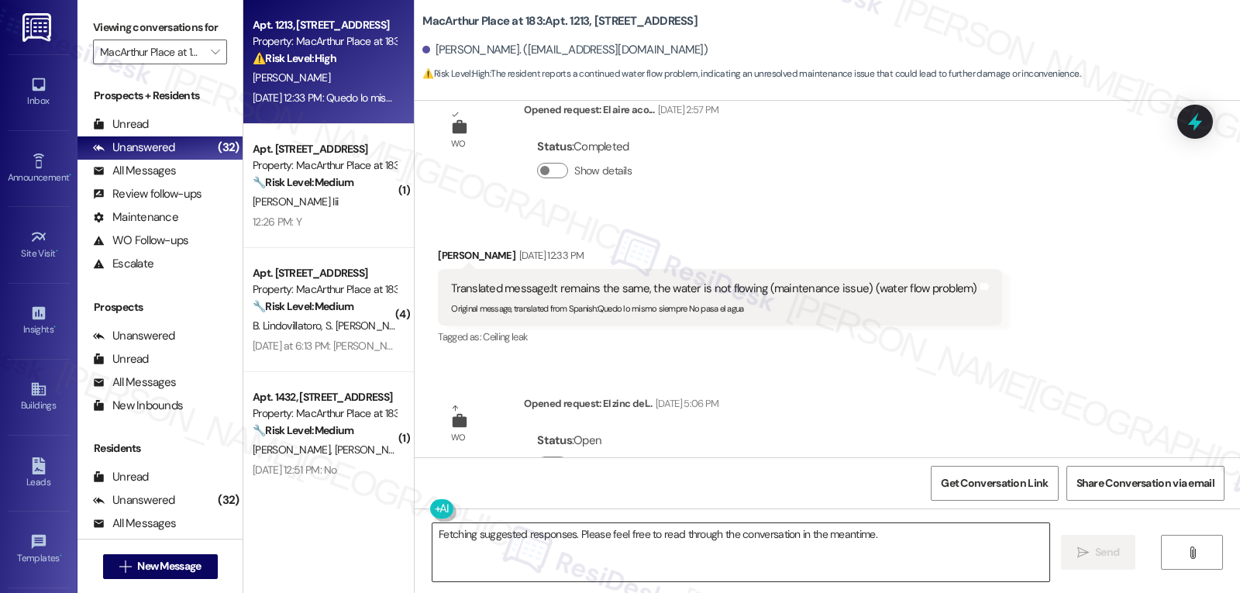
click at [576, 532] on textarea "Fetching suggested responses. Please feel free to read through the conversation…" at bounding box center [741, 552] width 617 height 58
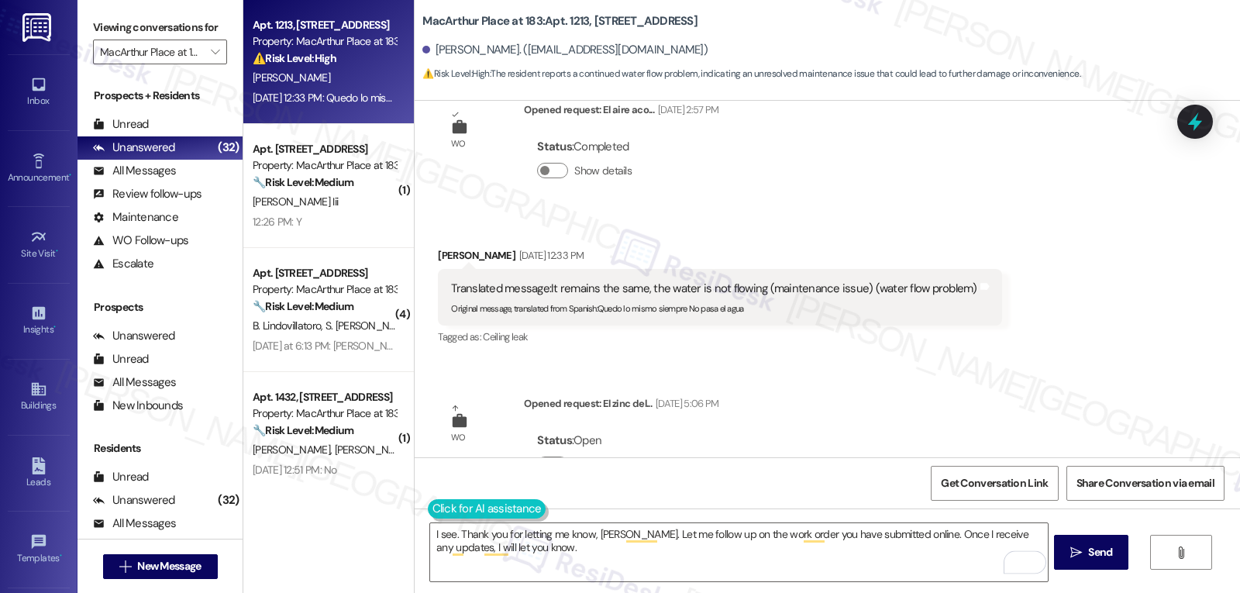
click at [428, 509] on button at bounding box center [487, 508] width 119 height 19
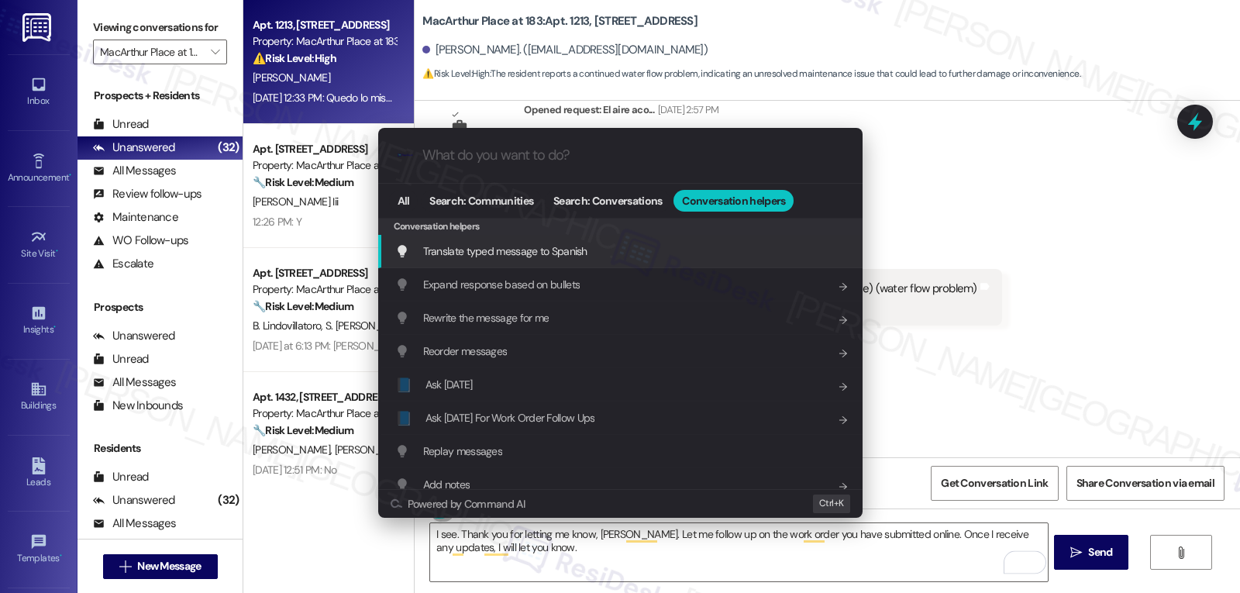
click at [576, 259] on span "Translate typed message to Spanish" at bounding box center [505, 251] width 164 height 17
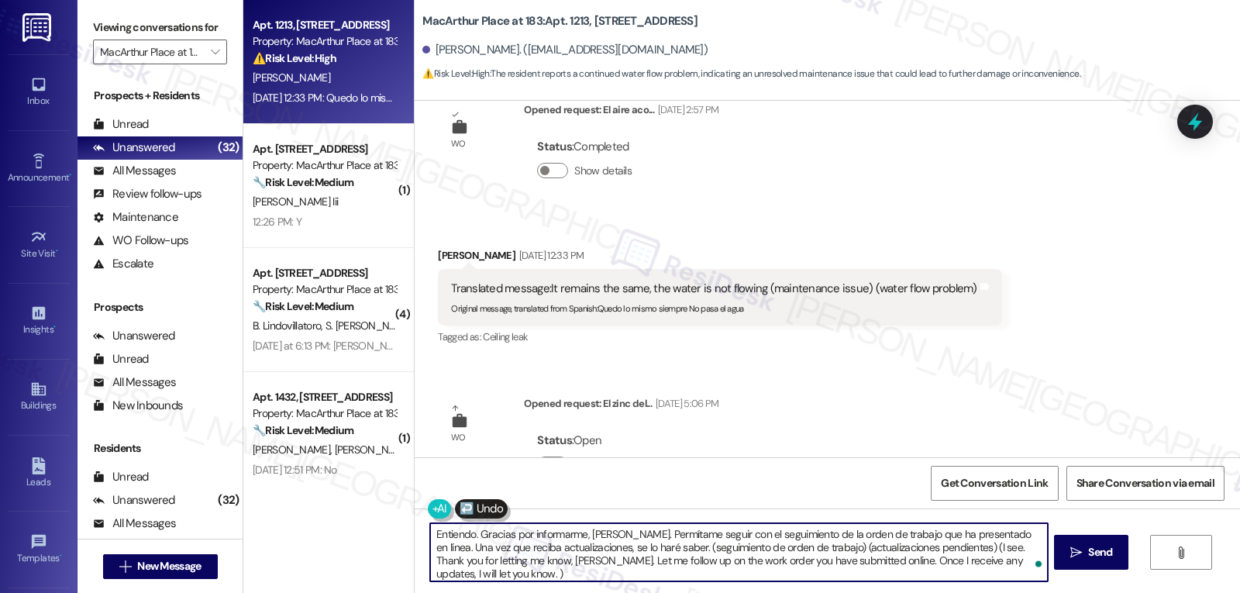
drag, startPoint x: 642, startPoint y: 550, endPoint x: 1240, endPoint y: 629, distance: 602.9
click at [1240, 592] on html "Inbox Go to Inbox Announcement • Send A Text Announcement Site Visit • Go to Si…" at bounding box center [620, 296] width 1240 height 593
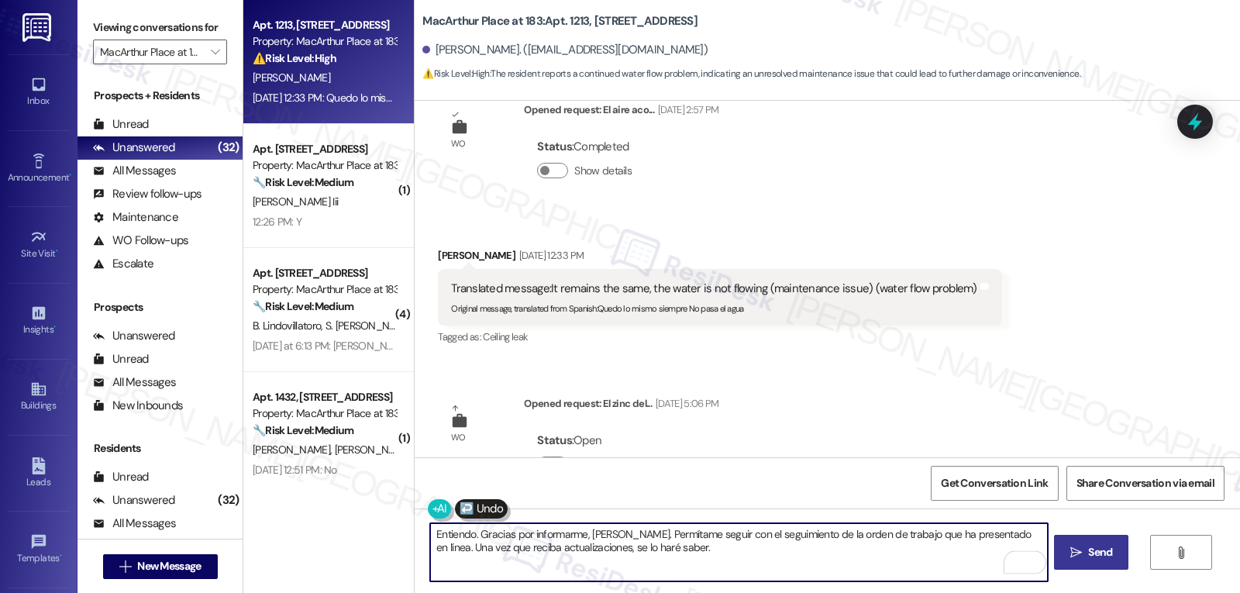
type textarea "Entiendo. Gracias por informarme, Carla. Permítame seguir con el seguimiento de…"
click at [1089, 564] on button " Send" at bounding box center [1091, 552] width 75 height 35
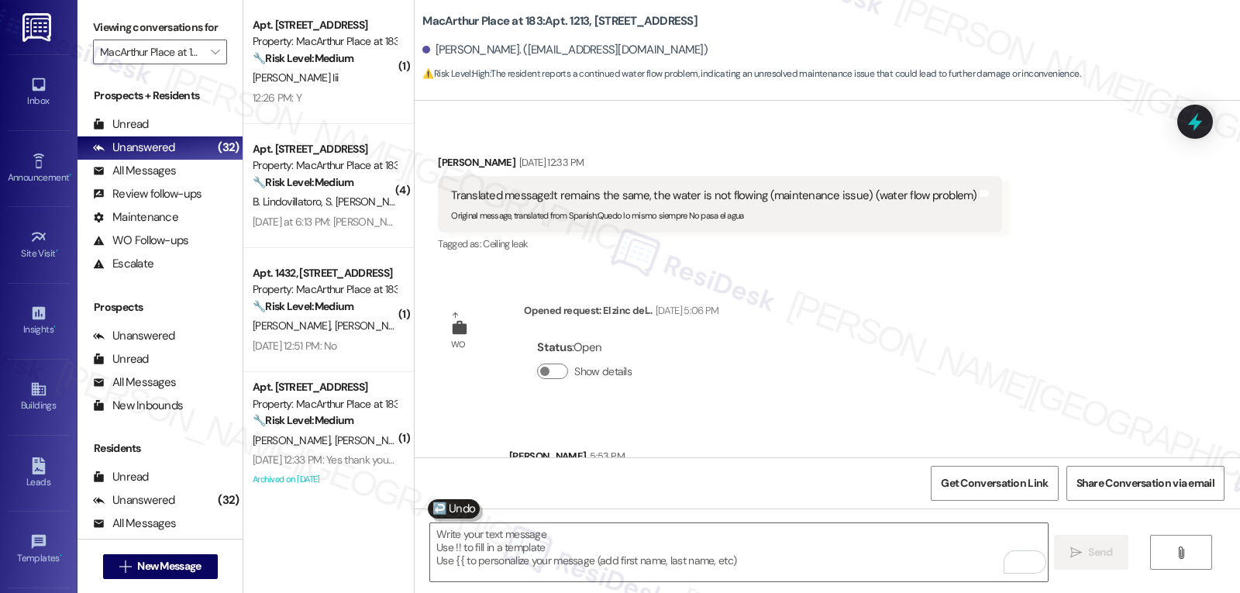
scroll to position [2045, 0]
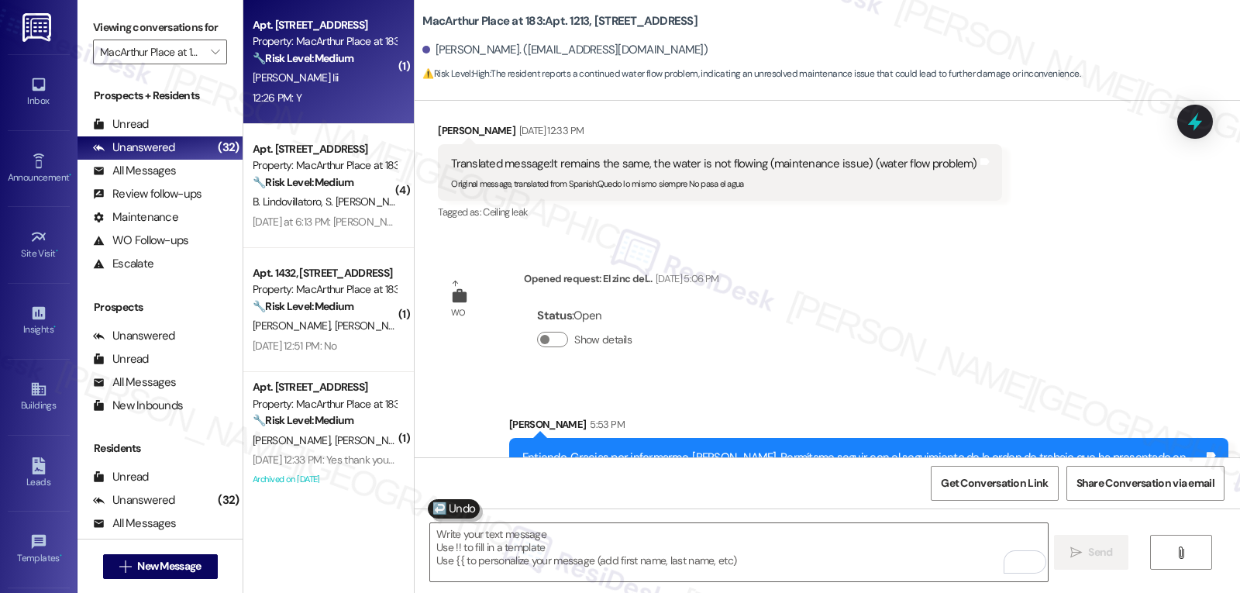
click at [319, 78] on div "W. Kelley Iii" at bounding box center [324, 77] width 147 height 19
type textarea "Fetching suggested responses. Please feel free to read through the conversation…"
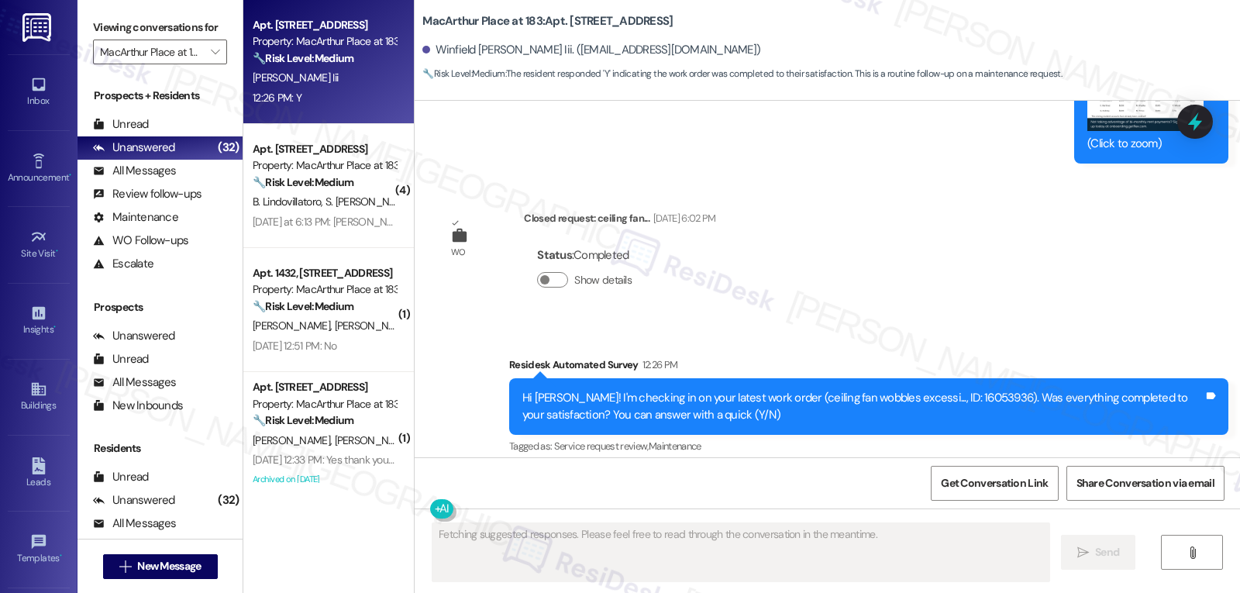
scroll to position [10248, 0]
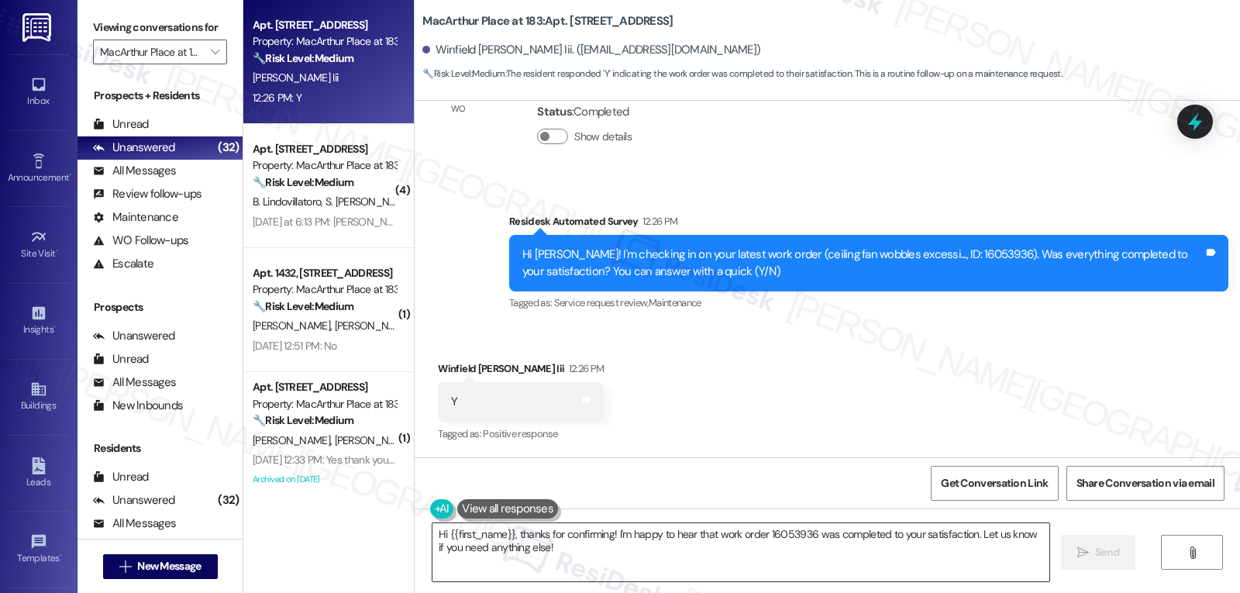
click at [618, 558] on textarea "Hi {{first_name}}, thanks for confirming! I'm happy to hear that work order 160…" at bounding box center [741, 552] width 617 height 58
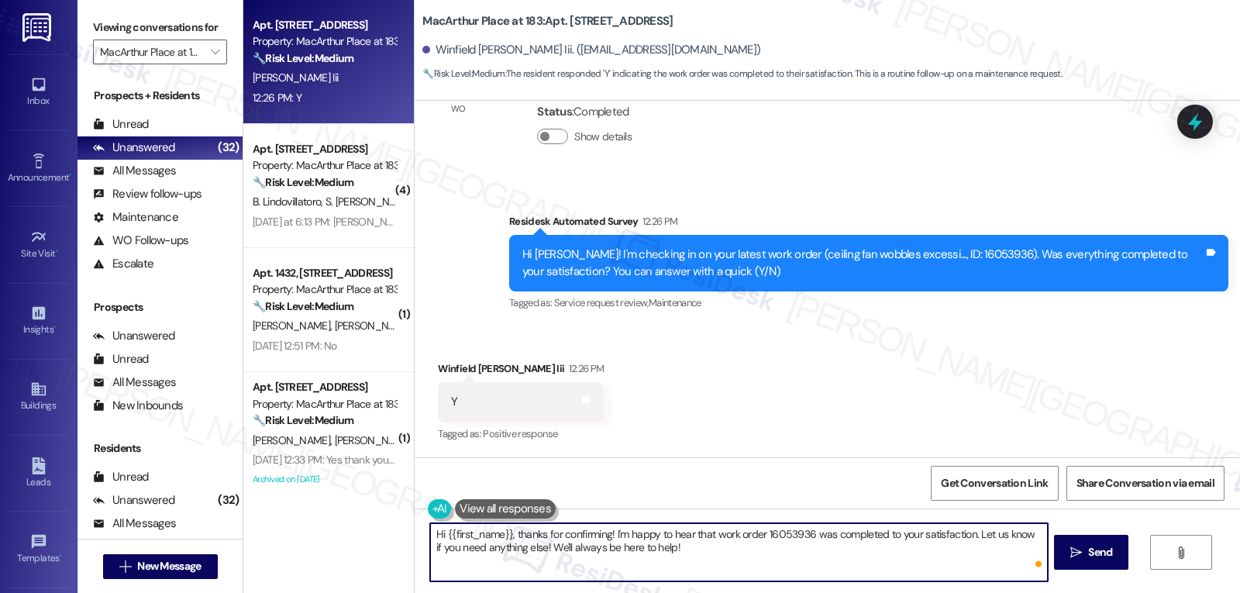
type textarea "Hi {{first_name}}, thanks for confirming! I'm happy to hear that work order 160…"
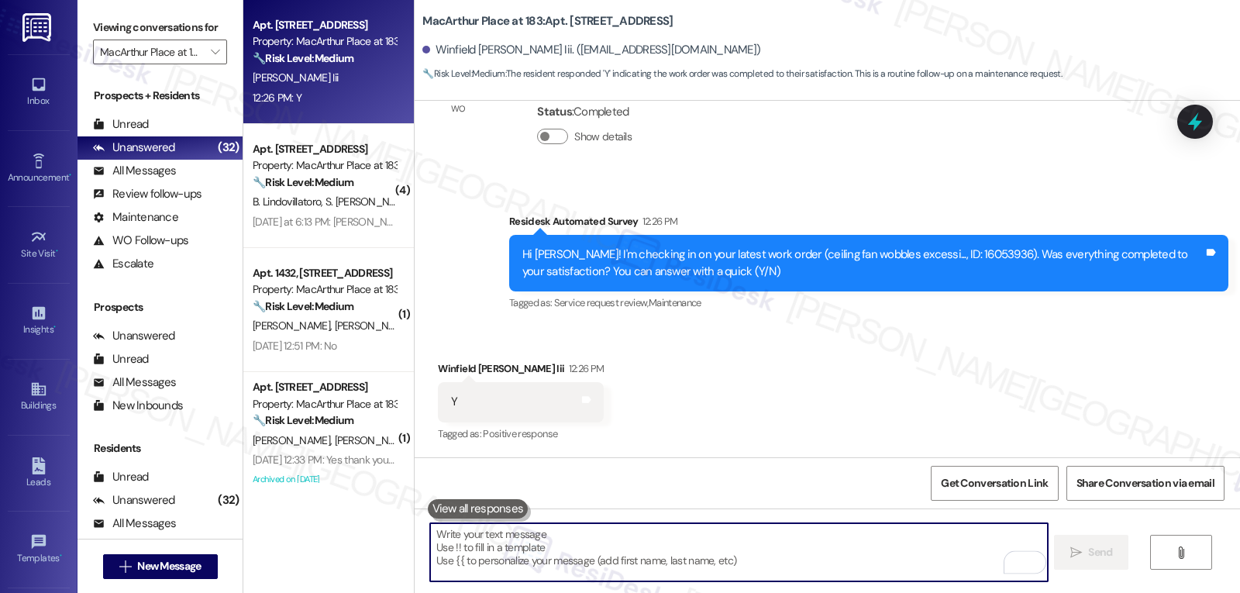
scroll to position [10247, 0]
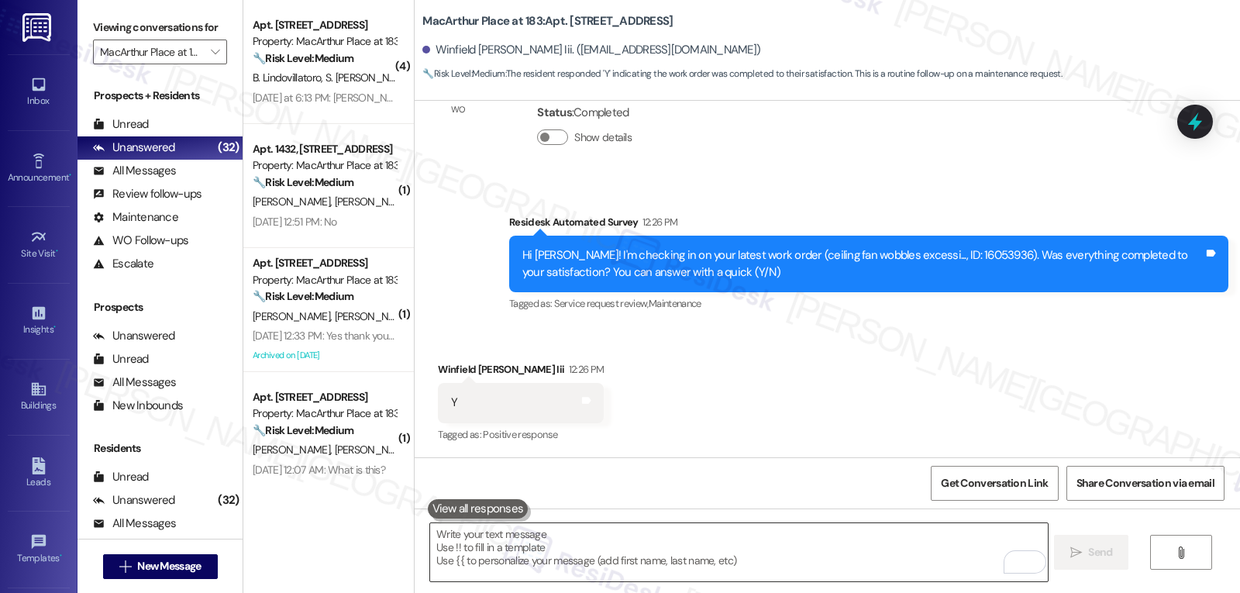
click at [541, 545] on textarea "To enrich screen reader interactions, please activate Accessibility in Grammarl…" at bounding box center [738, 552] width 617 height 58
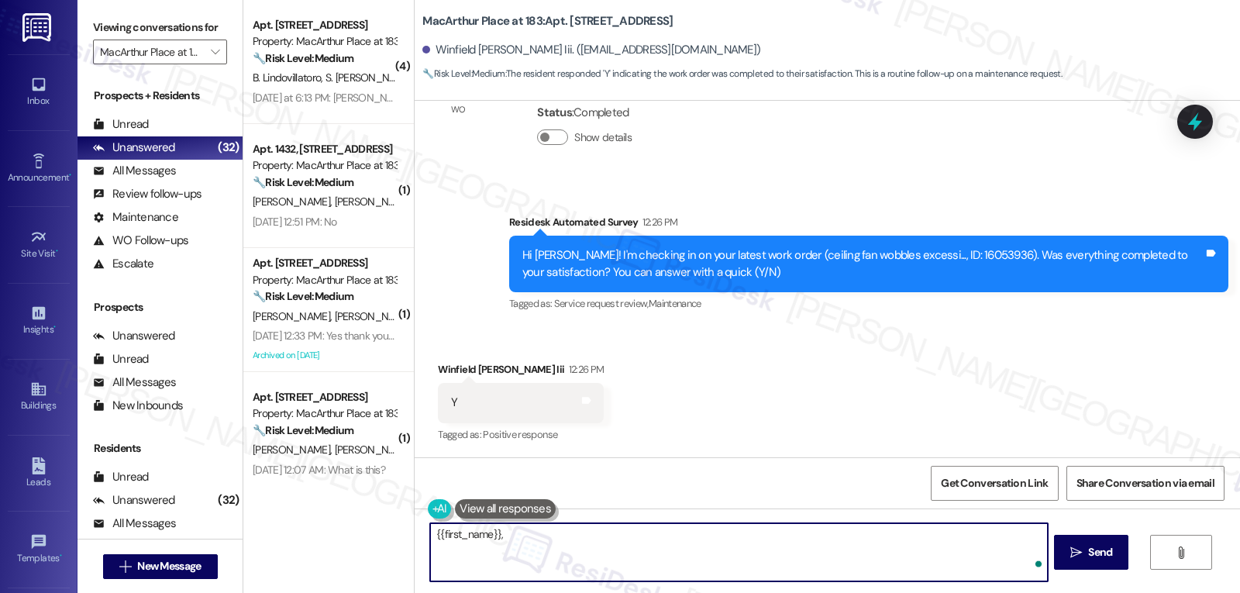
paste textarea "hope you’re enjoying your place at {{property}}! Has it been living up to what …"
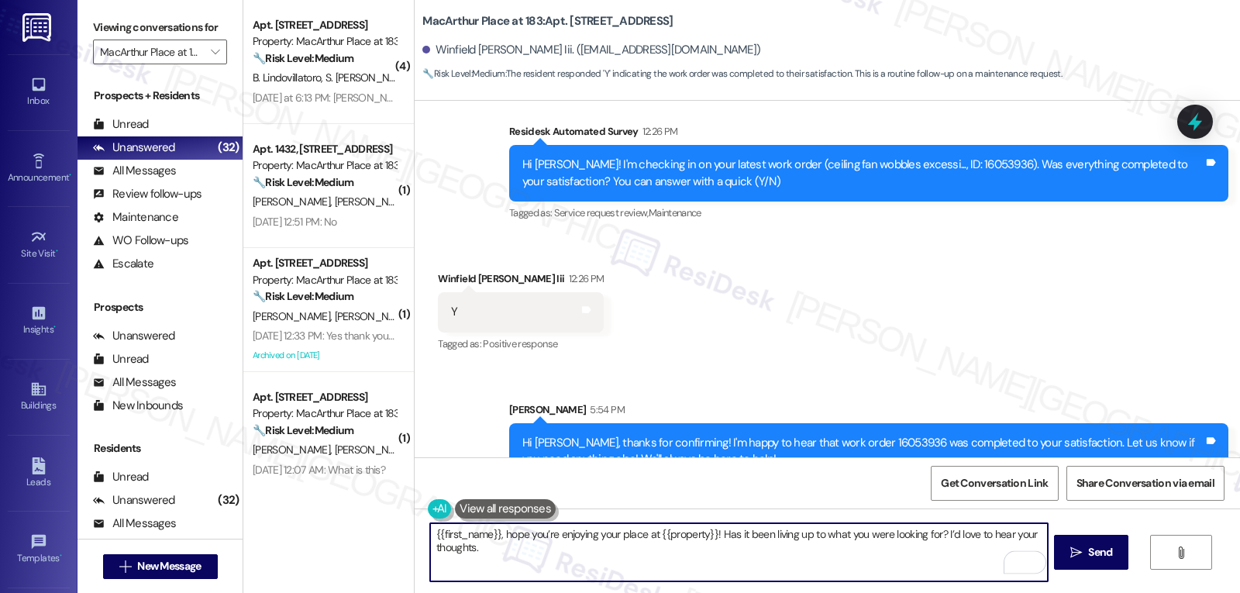
scroll to position [10373, 0]
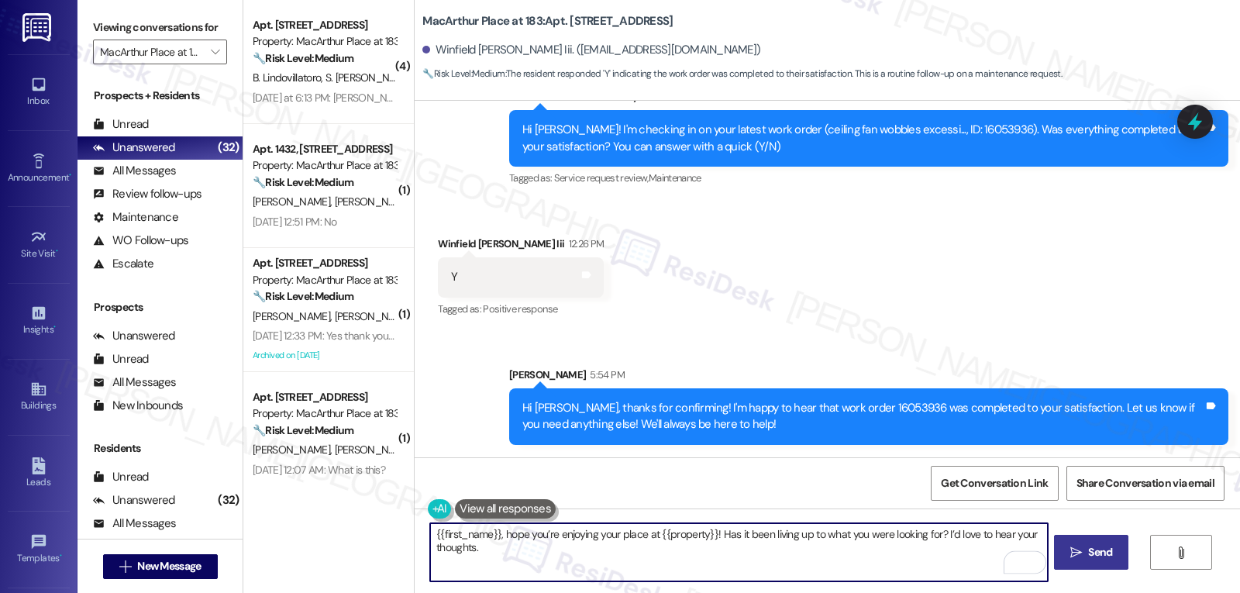
type textarea "{{first_name}}, hope you’re enjoying your place at {{property}}! Has it been li…"
click at [1071, 551] on icon "" at bounding box center [1077, 553] width 12 height 12
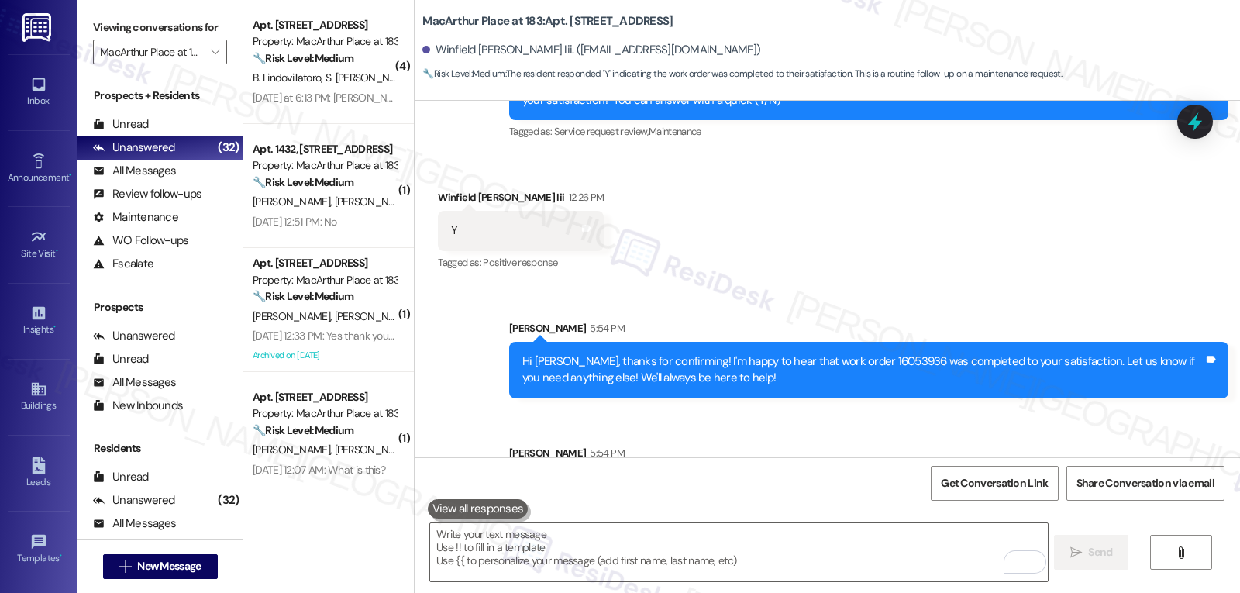
scroll to position [10498, 0]
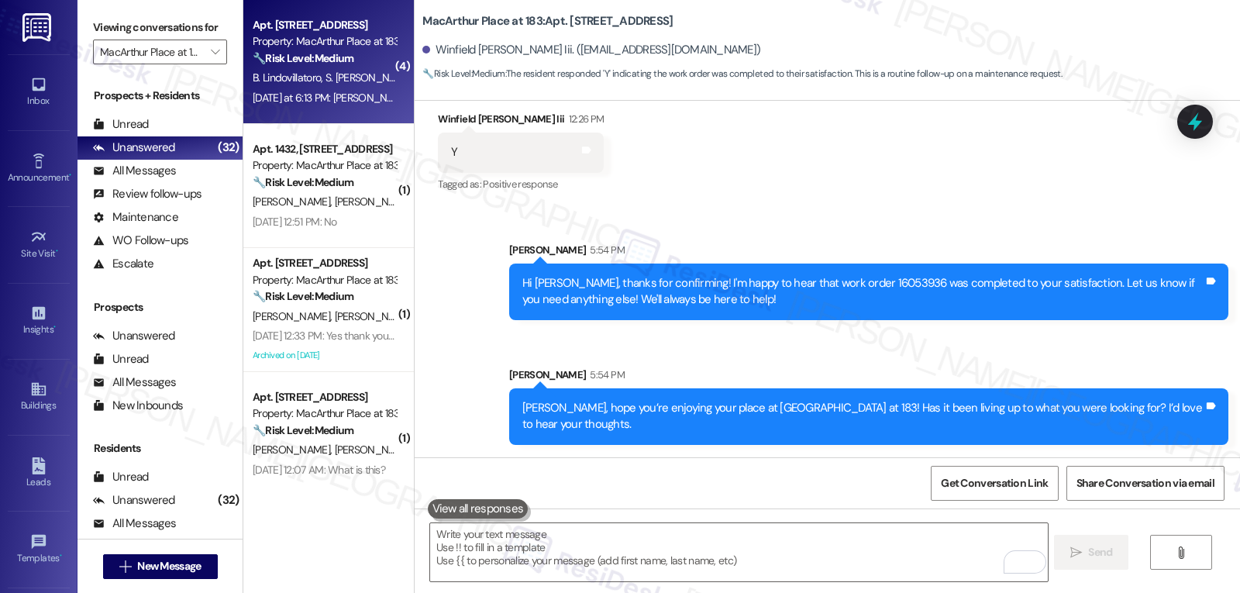
click at [273, 97] on div "Yesterday at 6:13 PM: Tardes quería saber cuánto es lo de la Renta Yesterday at…" at bounding box center [417, 98] width 328 height 14
type textarea "Fetching suggested responses. Please feel free to read through the conversation…"
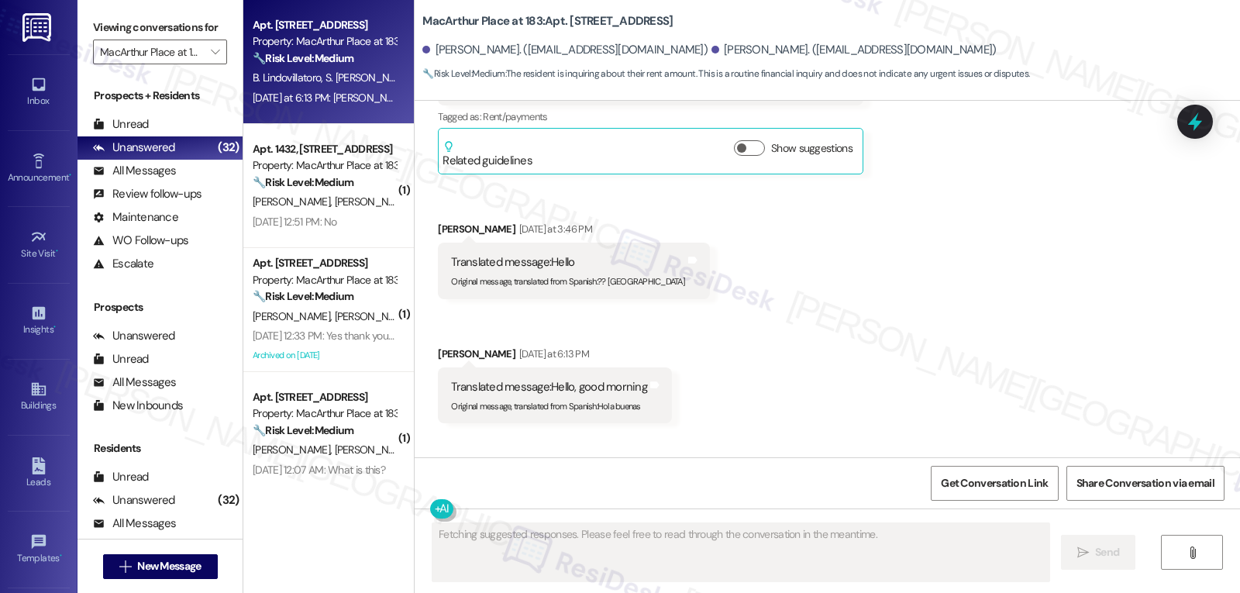
scroll to position [8836, 0]
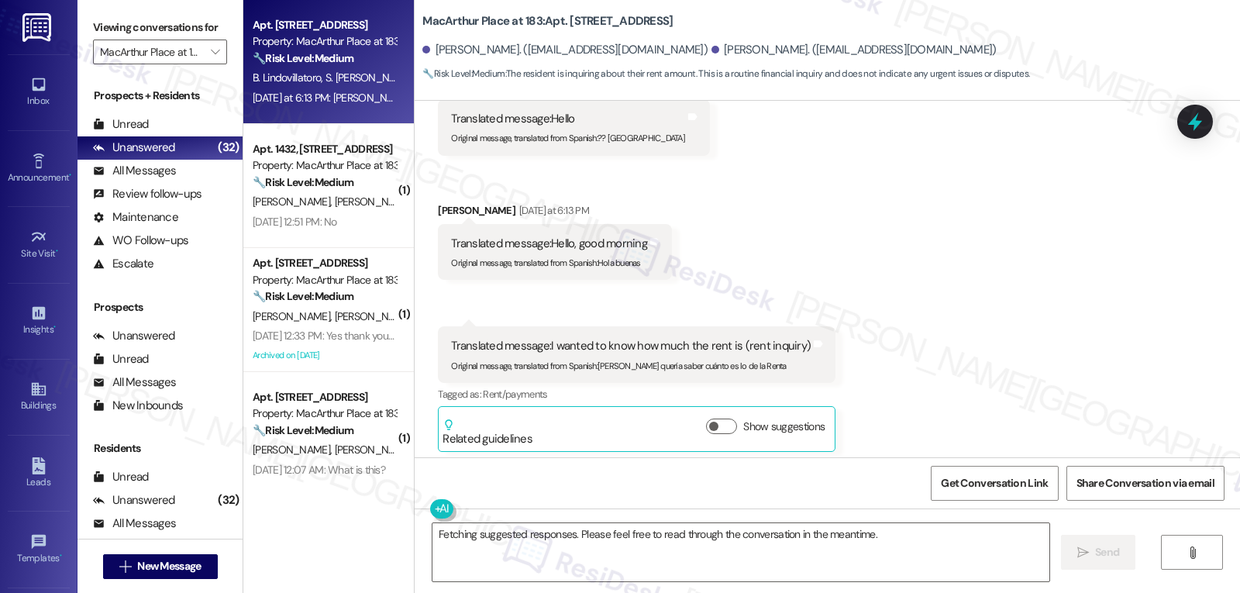
drag, startPoint x: 774, startPoint y: 391, endPoint x: 811, endPoint y: 387, distance: 37.5
click at [811, 532] on div "Santos Cruz Alvarez has an outstanding balance of $1350.19 for MacArthur Place …" at bounding box center [773, 540] width 473 height 16
copy div "$1350.19"
click at [598, 547] on textarea "Fetching suggested responses. Please feel free to read through the conversation…" at bounding box center [741, 552] width 617 height 58
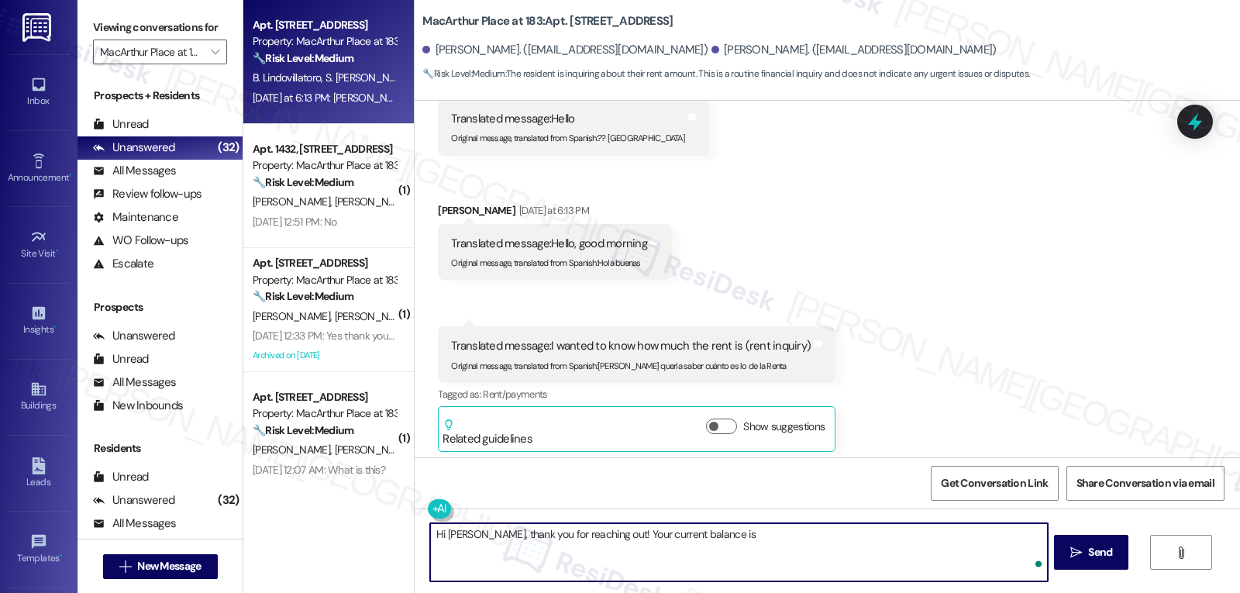
paste textarea "$1350.19"
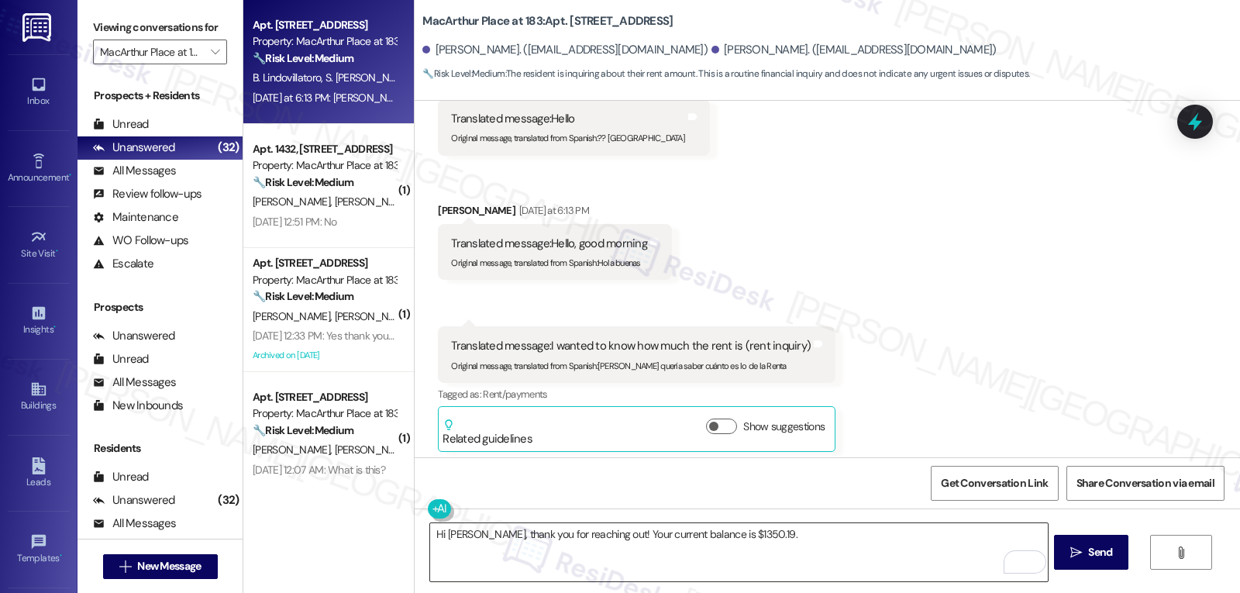
click at [800, 544] on textarea "Hi Brayan, thank you for reaching out! Your current balance is $1350.19." at bounding box center [738, 552] width 617 height 58
paste textarea "If there’s ever anything you need or any questions you have, I’m just a message…"
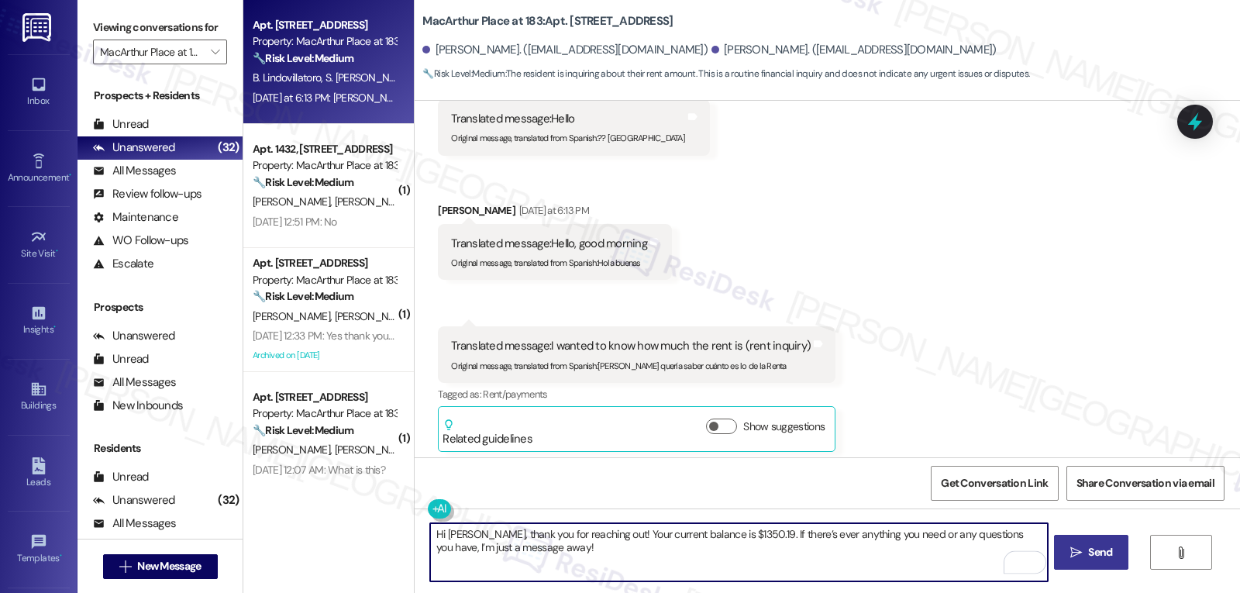
type textarea "Hi Brayan, thank you for reaching out! Your current balance is $1350.19. If the…"
click at [1074, 543] on button " Send" at bounding box center [1091, 552] width 75 height 35
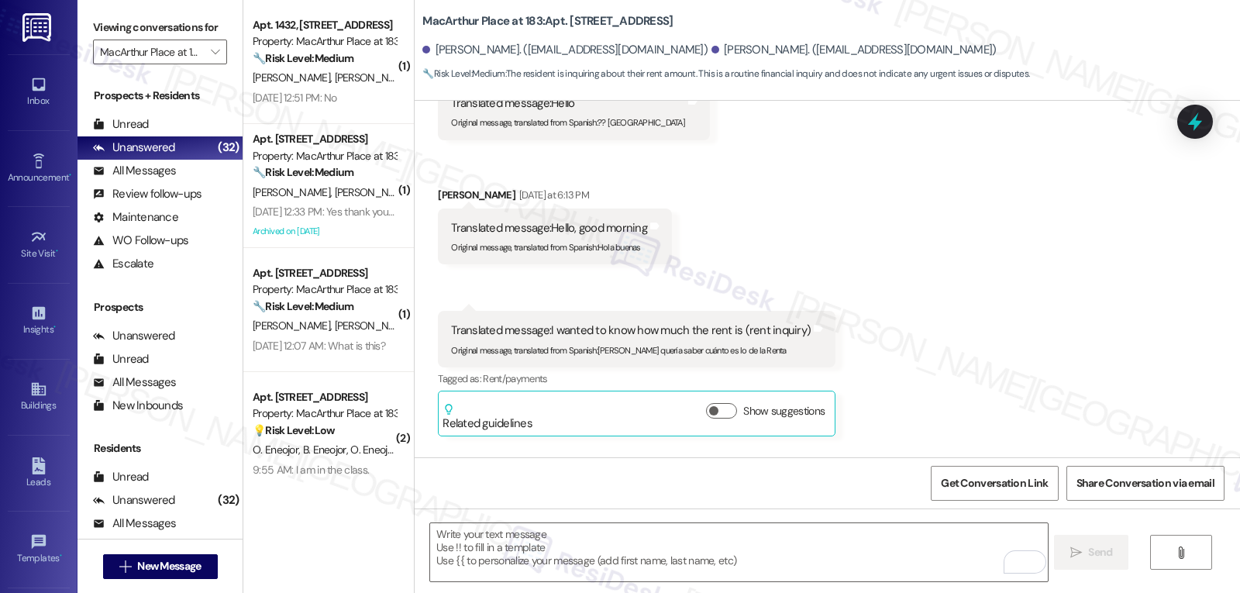
scroll to position [8961, 0]
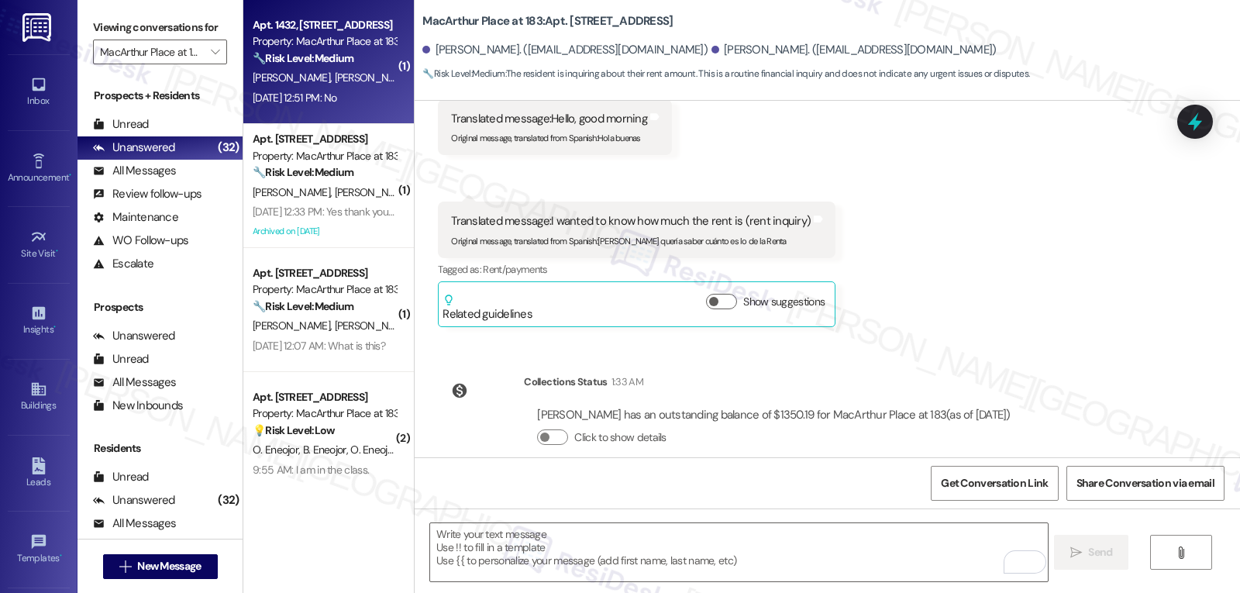
click at [313, 57] on strong "🔧 Risk Level: Medium" at bounding box center [303, 58] width 101 height 14
type textarea "Fetching suggested responses. Please feel free to read through the conversation…"
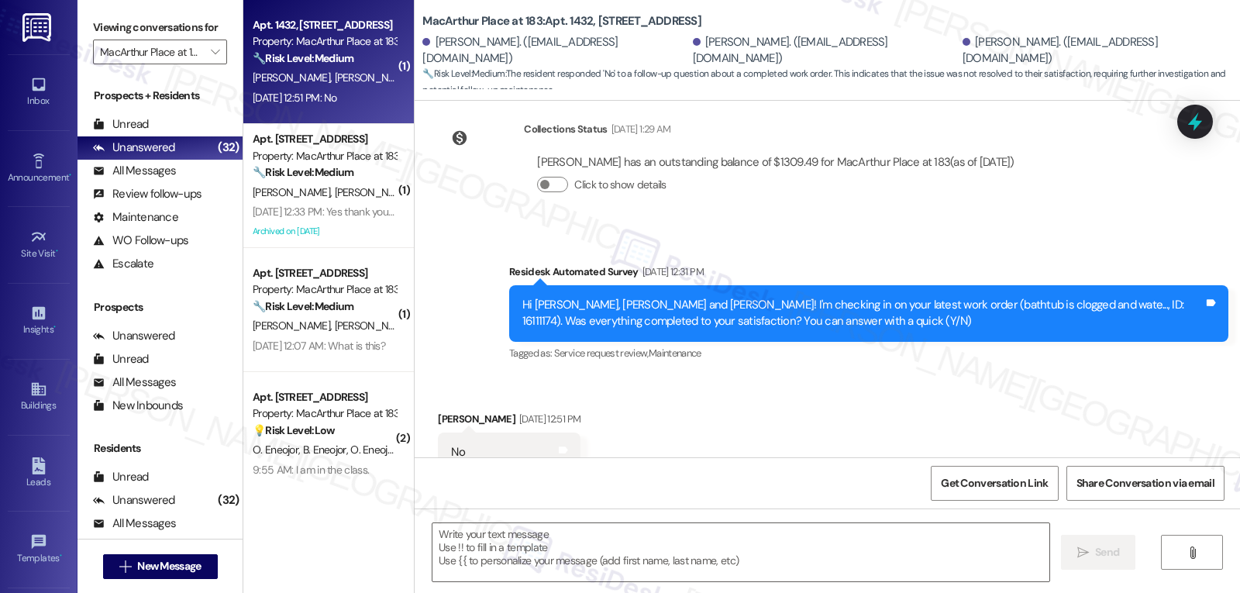
scroll to position [7351, 0]
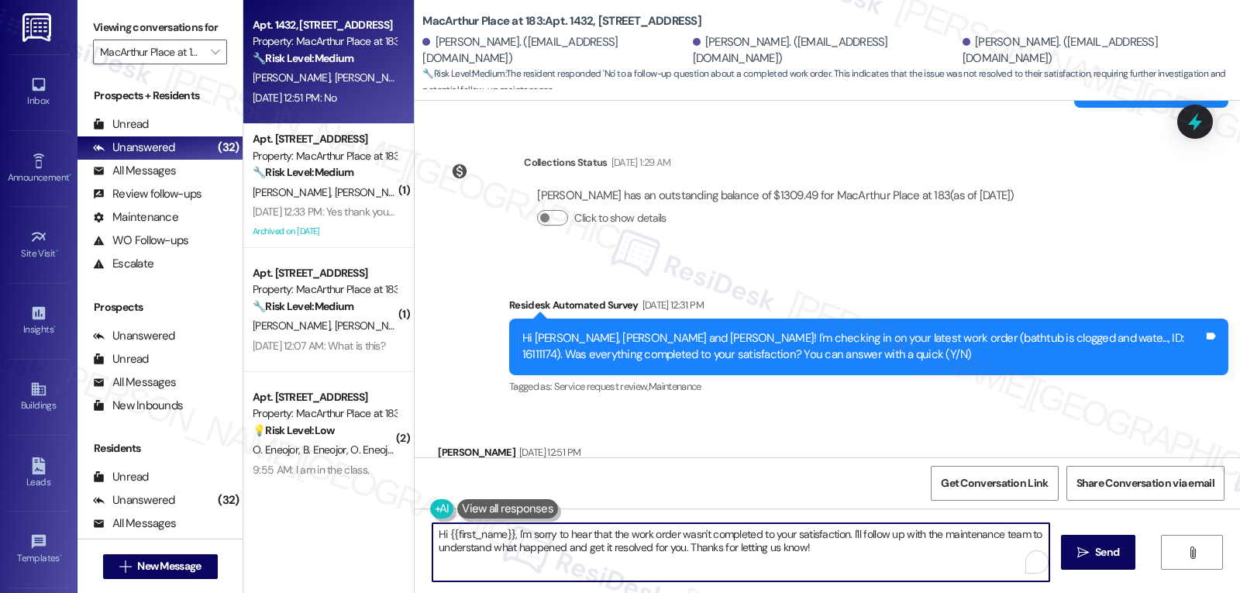
drag, startPoint x: 845, startPoint y: 534, endPoint x: 1023, endPoint y: 629, distance: 201.5
click at [1023, 592] on html "Inbox Go to Inbox Announcement • Send A Text Announcement Site Visit • Go to Si…" at bounding box center [620, 296] width 1240 height 593
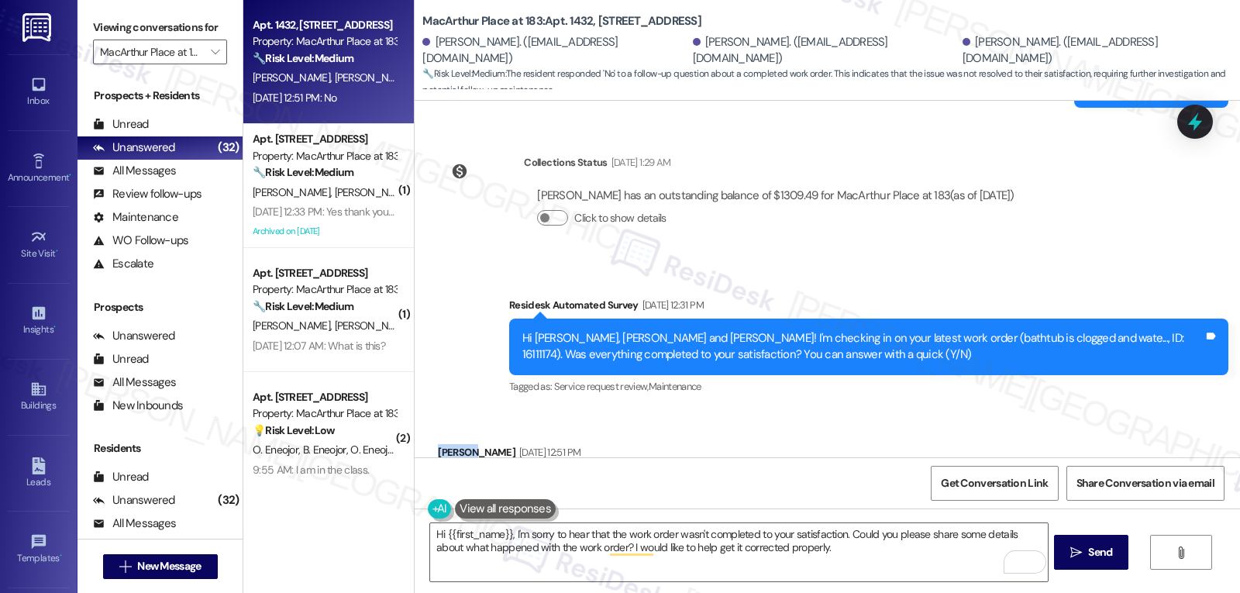
drag, startPoint x: 451, startPoint y: 374, endPoint x: 425, endPoint y: 375, distance: 26.4
click at [426, 433] on div "Received via SMS Manuela Zamora Aug 29, 2025 at 12:51 PM No Tags and notes Tagg…" at bounding box center [509, 487] width 166 height 108
copy div "Manuela"
drag, startPoint x: 440, startPoint y: 534, endPoint x: 719, endPoint y: 558, distance: 280.1
click at [447, 534] on textarea "Hi {{first_name}}, I'm sorry to hear that the work order wasn't completed to yo…" at bounding box center [738, 552] width 617 height 58
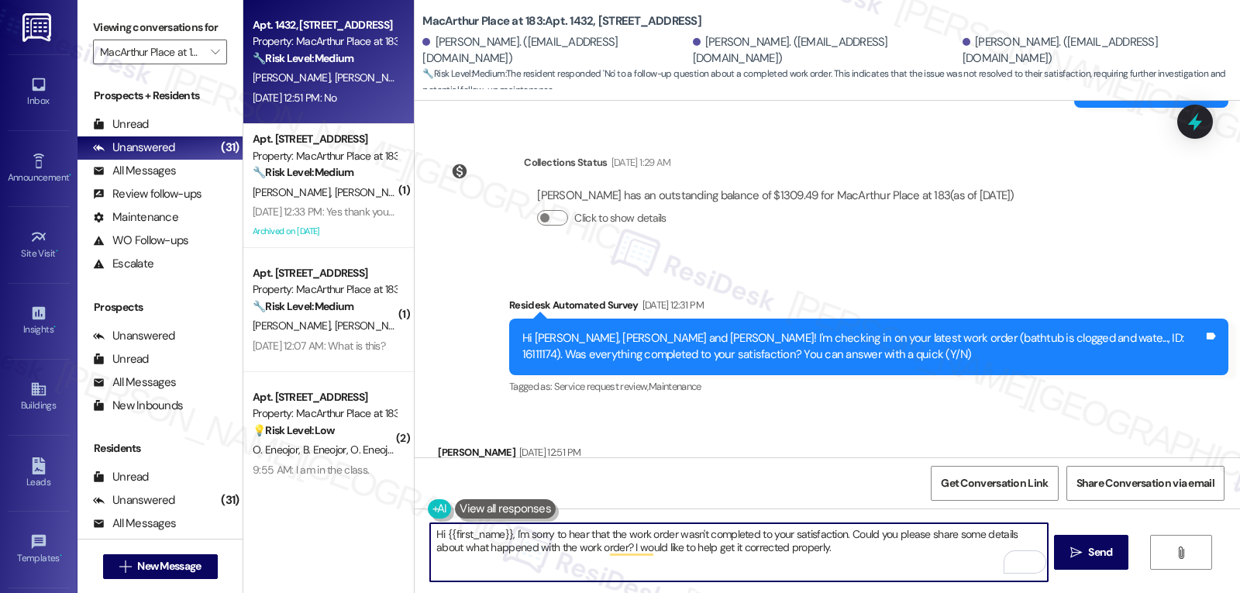
paste textarea "Manuela"
click at [816, 559] on textarea "Hi Manuela, I'm sorry to hear that the work order wasn't completed to your sati…" at bounding box center [738, 552] width 617 height 58
type textarea "Hi Manuela, I'm sorry to hear that the work order wasn't completed to your sati…"
click at [1089, 557] on span "Send" at bounding box center [1100, 552] width 24 height 16
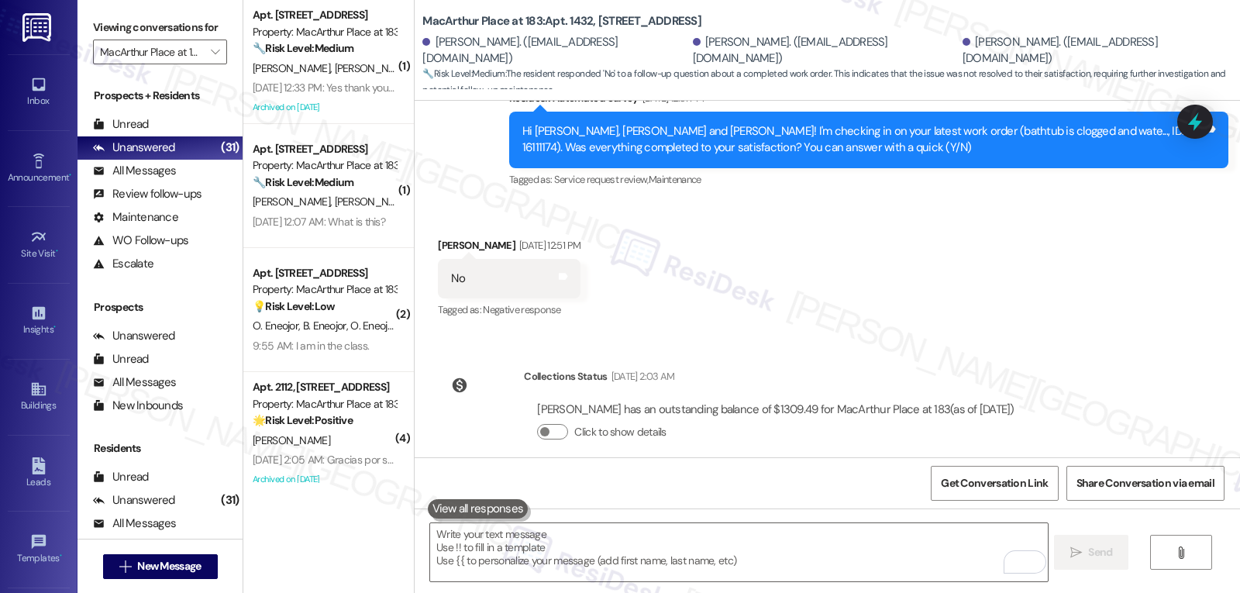
scroll to position [7618, 0]
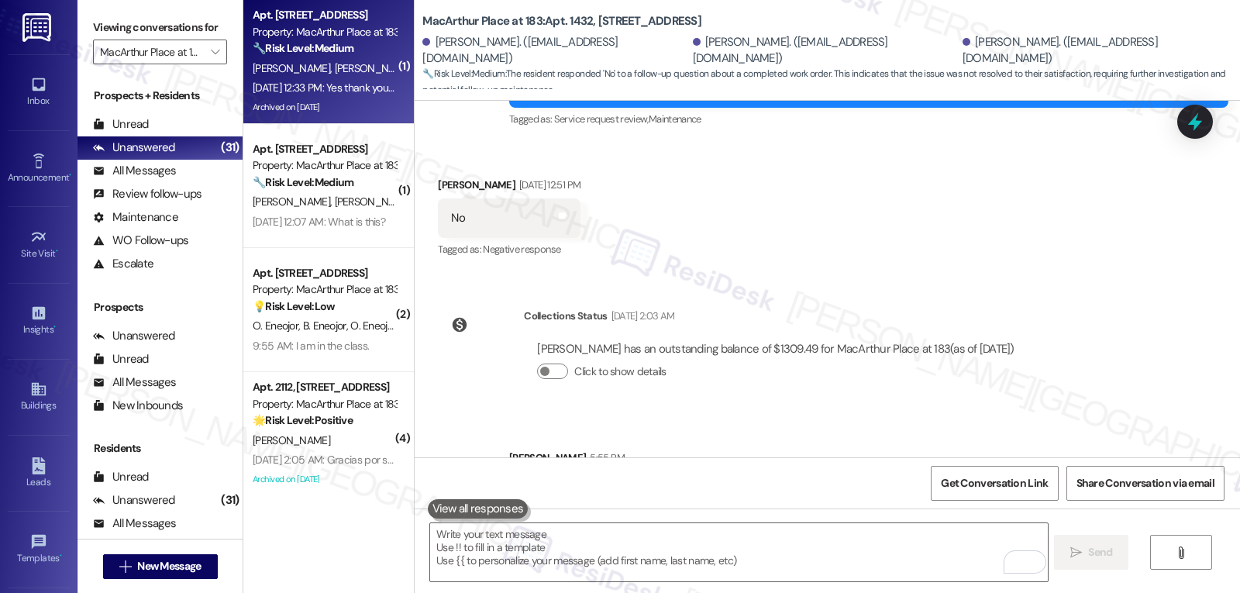
click at [295, 81] on div "Aug 29, 2025 at 12:33 PM: Yes thank you . But they were supposed to order us a …" at bounding box center [529, 88] width 552 height 14
type textarea "Fetching suggested responses. Please feel free to read through the conversation…"
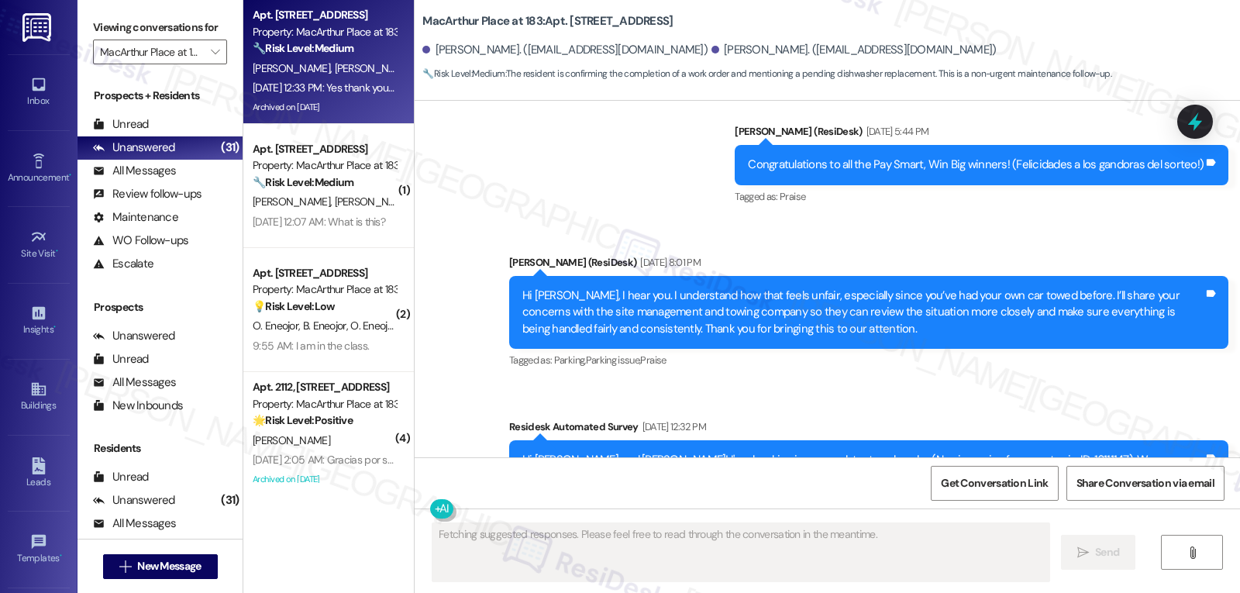
scroll to position [25963, 0]
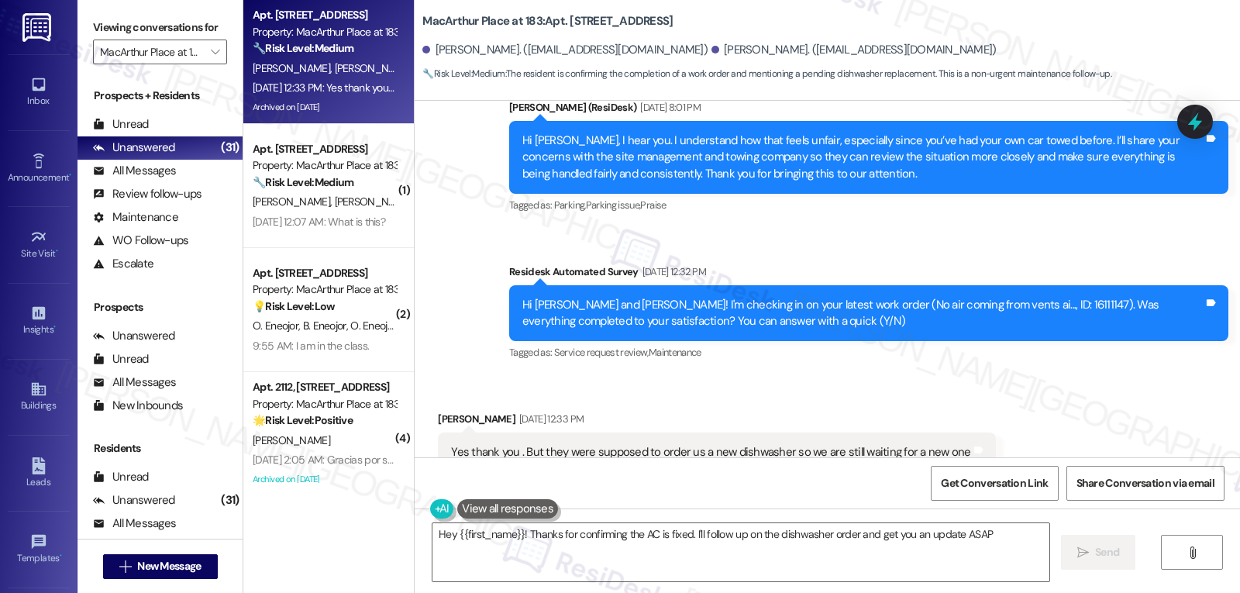
type textarea "Hey {{first_name}}! Thanks for confirming the AC is fixed. I'll follow up on th…"
click at [607, 549] on textarea "Hey {{first_name}}! Thanks for confirming the AC is fixed. I'll follow up on th…" at bounding box center [741, 552] width 617 height 58
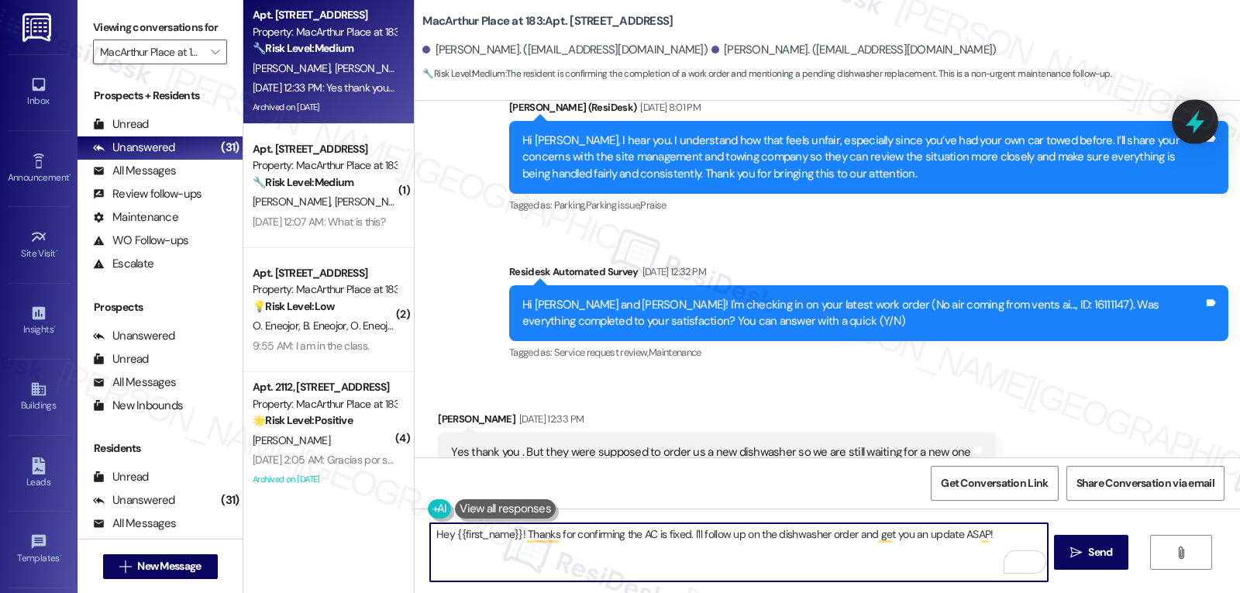
click at [1199, 128] on icon at bounding box center [1195, 122] width 26 height 26
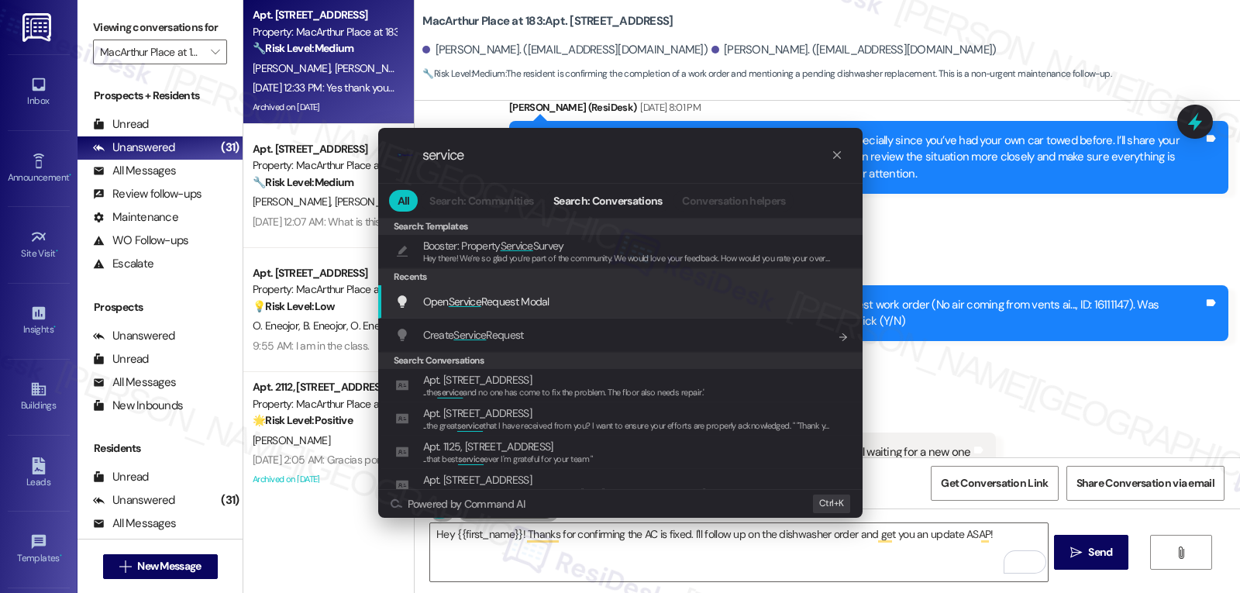
type input "service"
click at [532, 310] on span "Open Service Request Modal" at bounding box center [486, 301] width 126 height 17
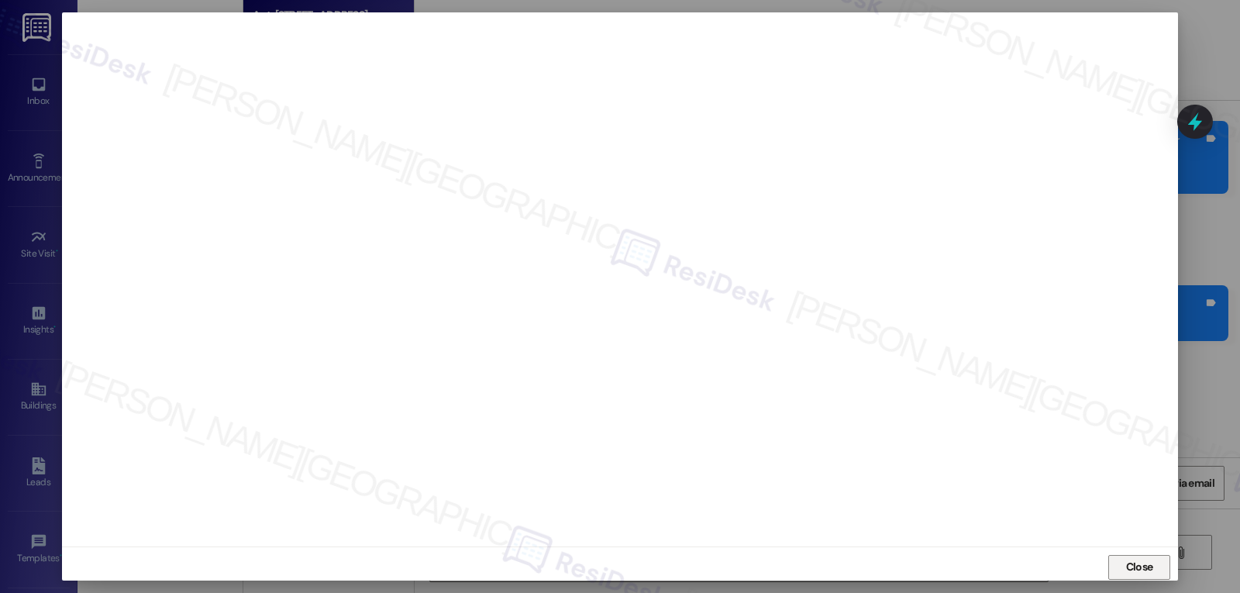
click at [1148, 567] on span "Close" at bounding box center [1139, 567] width 33 height 16
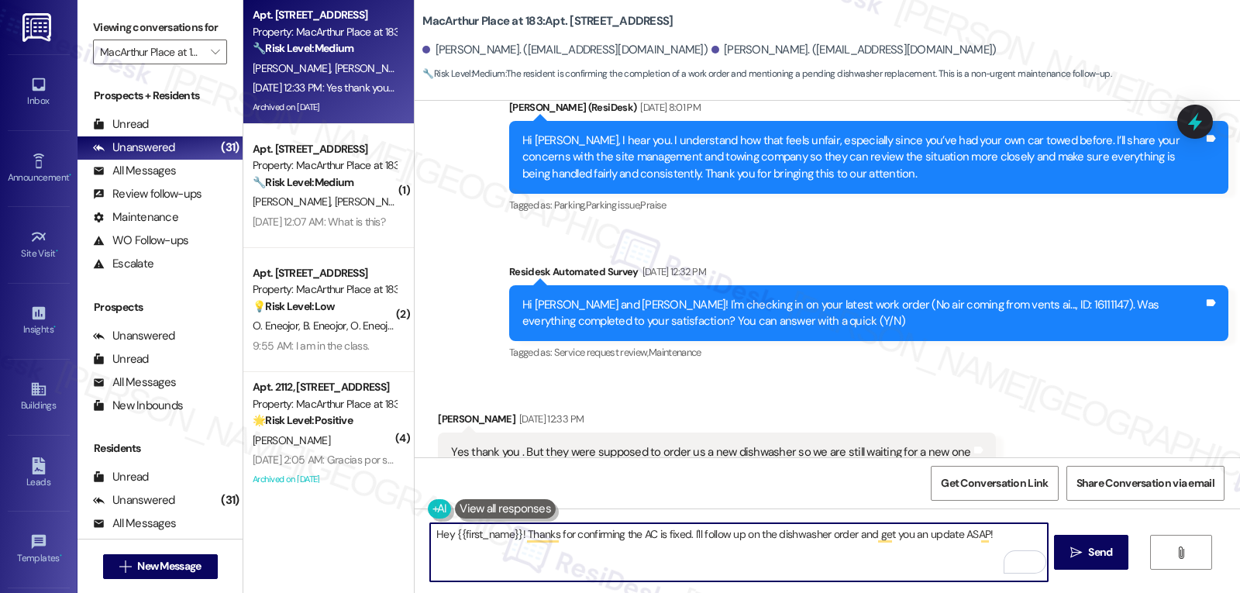
drag, startPoint x: 685, startPoint y: 537, endPoint x: 1240, endPoint y: 629, distance: 562.7
click at [1240, 592] on html "Inbox Go to Inbox Announcement • Send A Text Announcement Site Visit • Go to Si…" at bounding box center [620, 296] width 1240 height 593
click at [687, 537] on textarea "Hey {{first_name}}! Thanks for confirming the AC is fixed. Did they mention any…" at bounding box center [738, 552] width 617 height 58
click at [961, 550] on textarea "Hey {{first_name}}! Thanks for confirming the AC is fixed. By the way, did they…" at bounding box center [738, 552] width 617 height 58
click at [447, 538] on textarea "Hey {{first_name}}! Thanks for confirming the AC is fixed. By the way, did they…" at bounding box center [738, 552] width 617 height 58
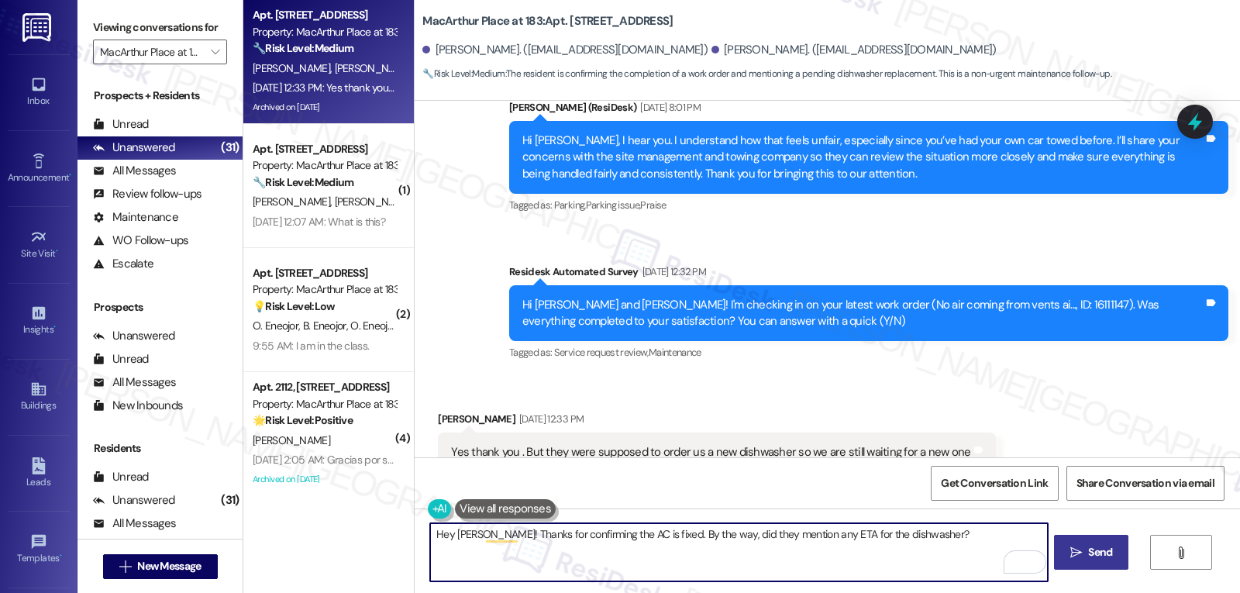
type textarea "Hey Cody! Thanks for confirming the AC is fixed. By the way, did they mention a…"
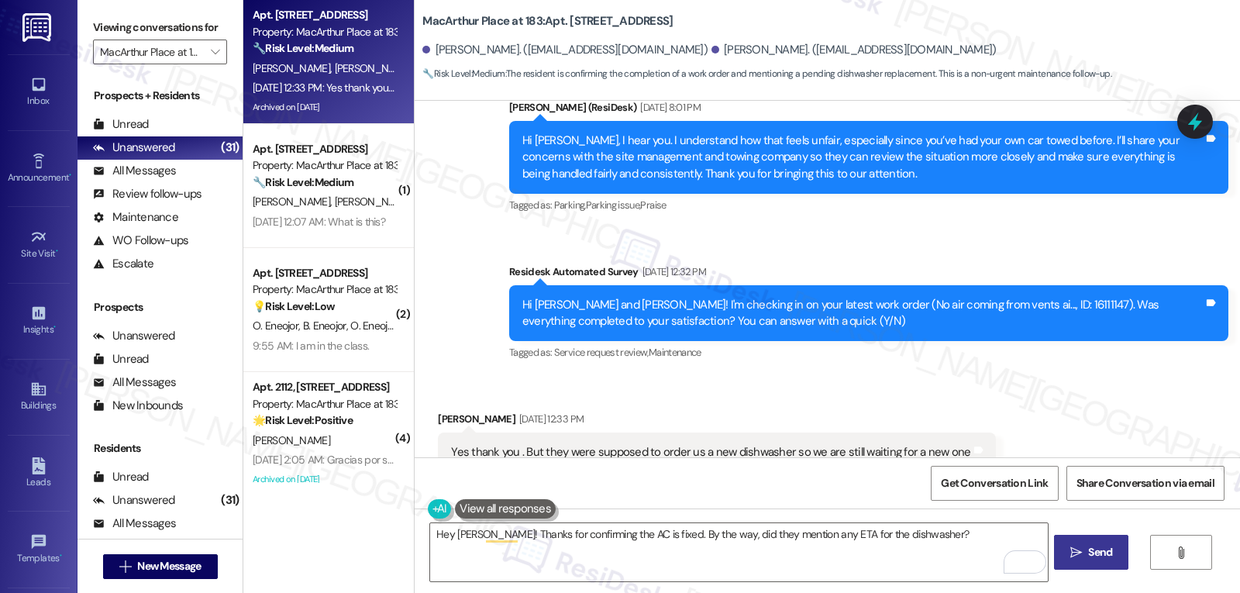
click at [1121, 562] on button " Send" at bounding box center [1091, 552] width 75 height 35
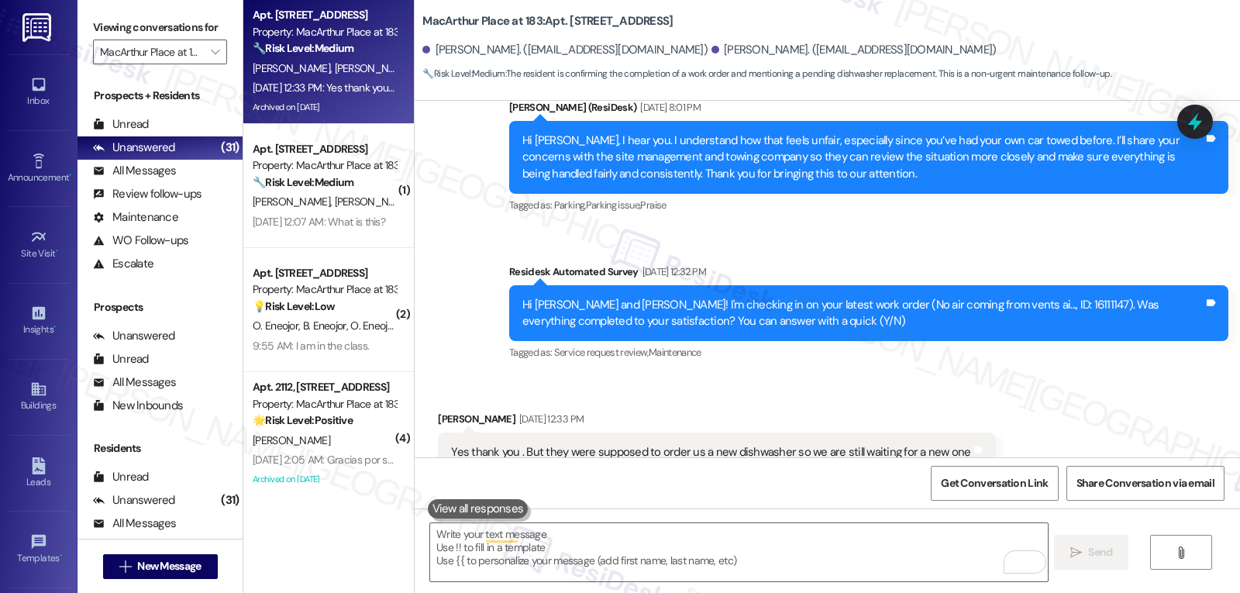
scroll to position [26130, 0]
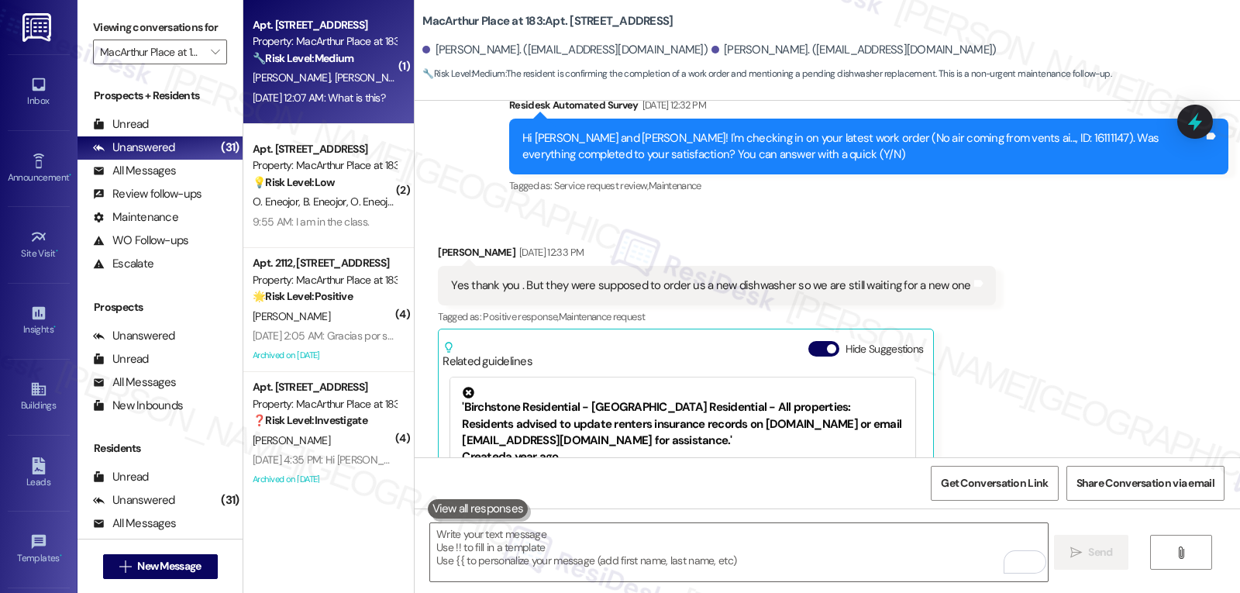
click at [297, 87] on div "A. Magar A. Karki P. Tamang" at bounding box center [324, 77] width 147 height 19
type textarea "Fetching suggested responses. Please feel free to read through the conversation…"
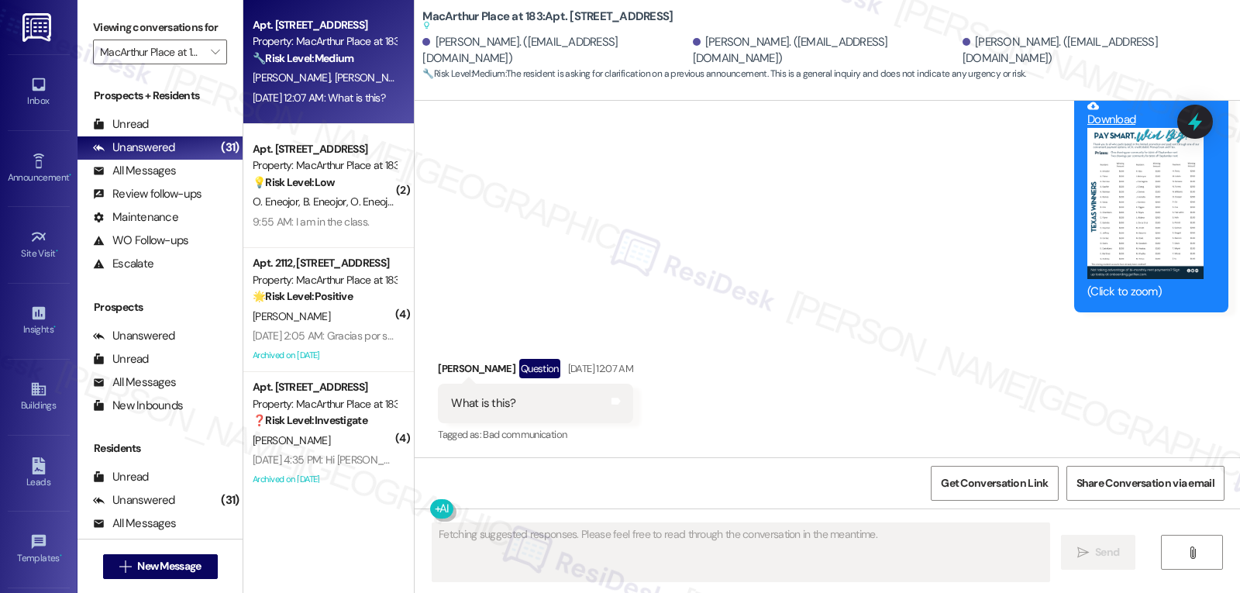
scroll to position [2679, 0]
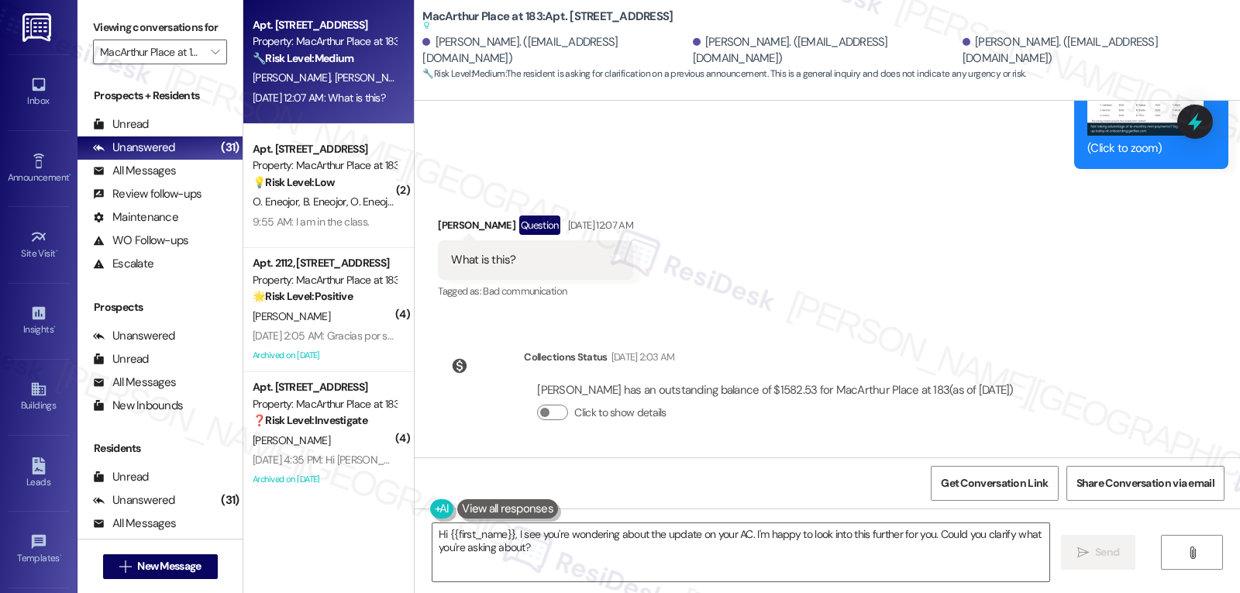
click at [442, 229] on div "Pabitra Tamang Question Aug 29, 2025 at 12:07 AM" at bounding box center [535, 228] width 195 height 25
copy div "Pabitra"
drag, startPoint x: 656, startPoint y: 534, endPoint x: 930, endPoint y: 629, distance: 289.8
click at [930, 592] on html "Inbox Go to Inbox Announcement • Send A Text Announcement Site Visit • Go to Si…" at bounding box center [620, 296] width 1240 height 593
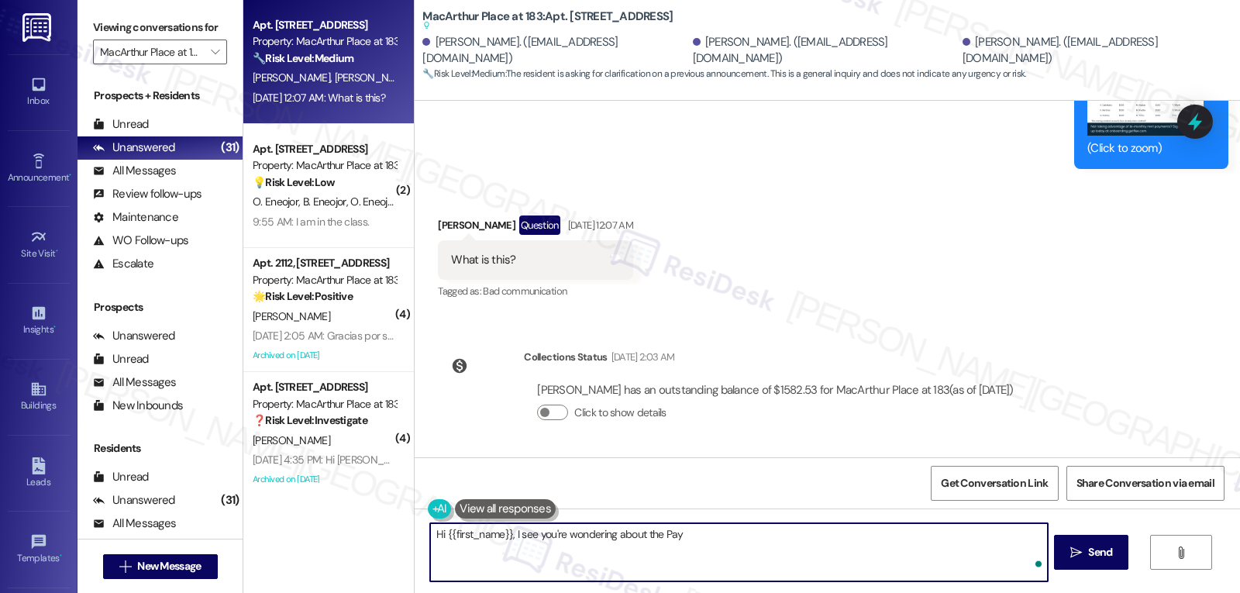
type textarea "Hi {{first_name}}, I see you're wondering about the Pay"
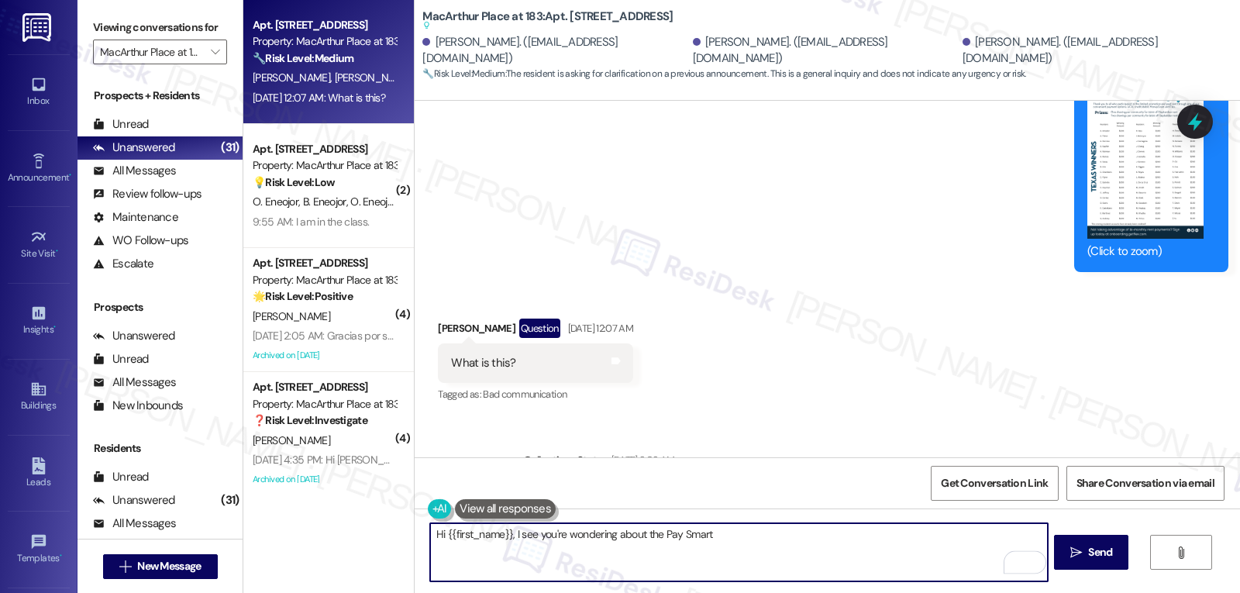
scroll to position [2524, 0]
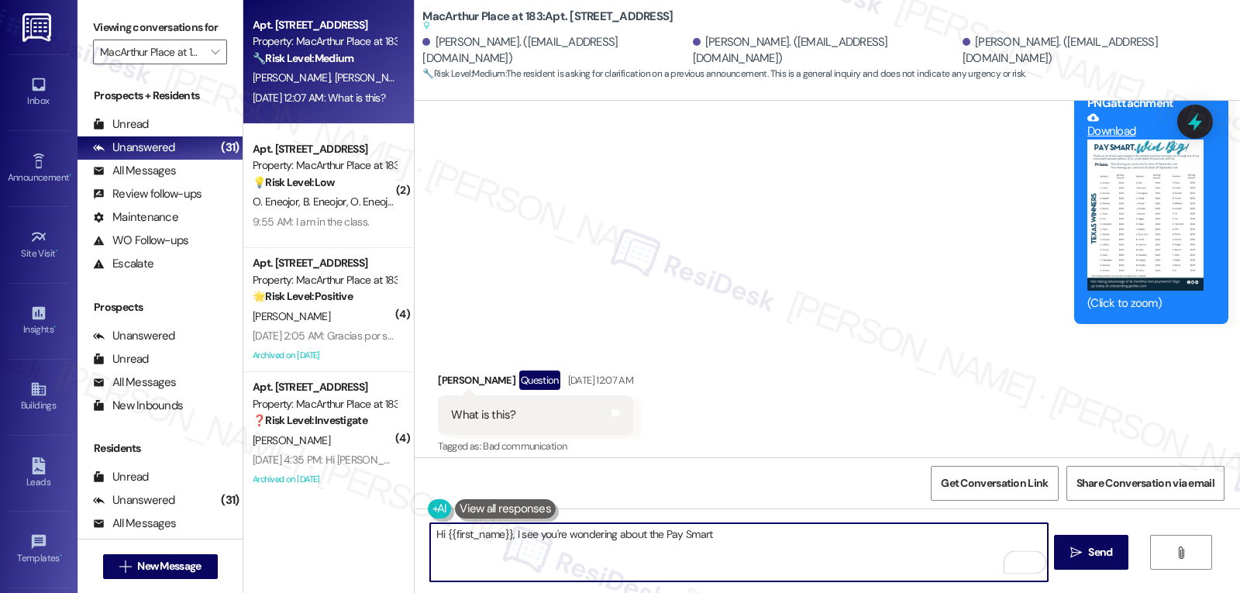
click at [1121, 234] on button "Zoom image" at bounding box center [1146, 215] width 116 height 150
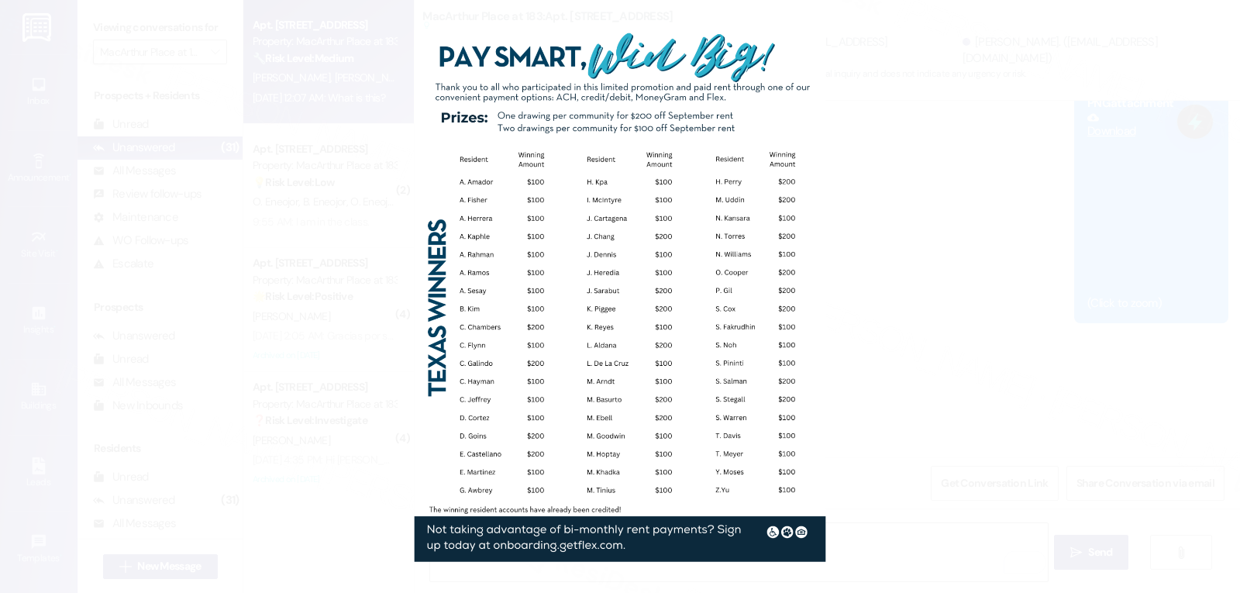
click at [1118, 233] on button "Unzoom image" at bounding box center [620, 296] width 1240 height 593
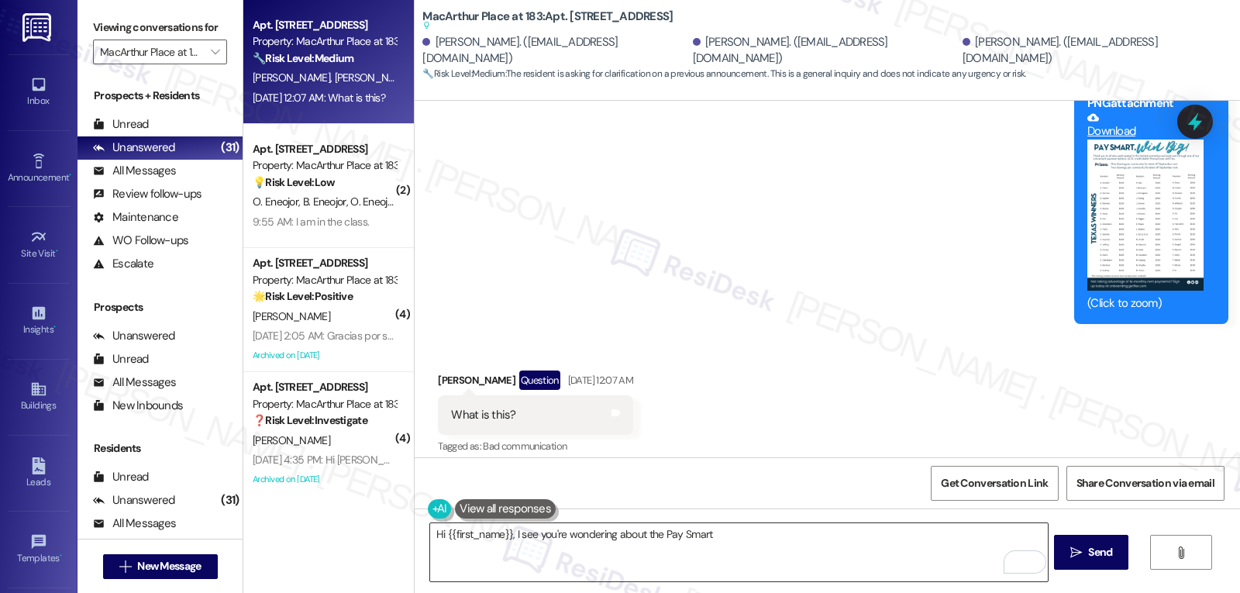
click at [843, 558] on textarea "Hi {{first_name}}, I see you're wondering about the Pay Smart" at bounding box center [738, 552] width 617 height 58
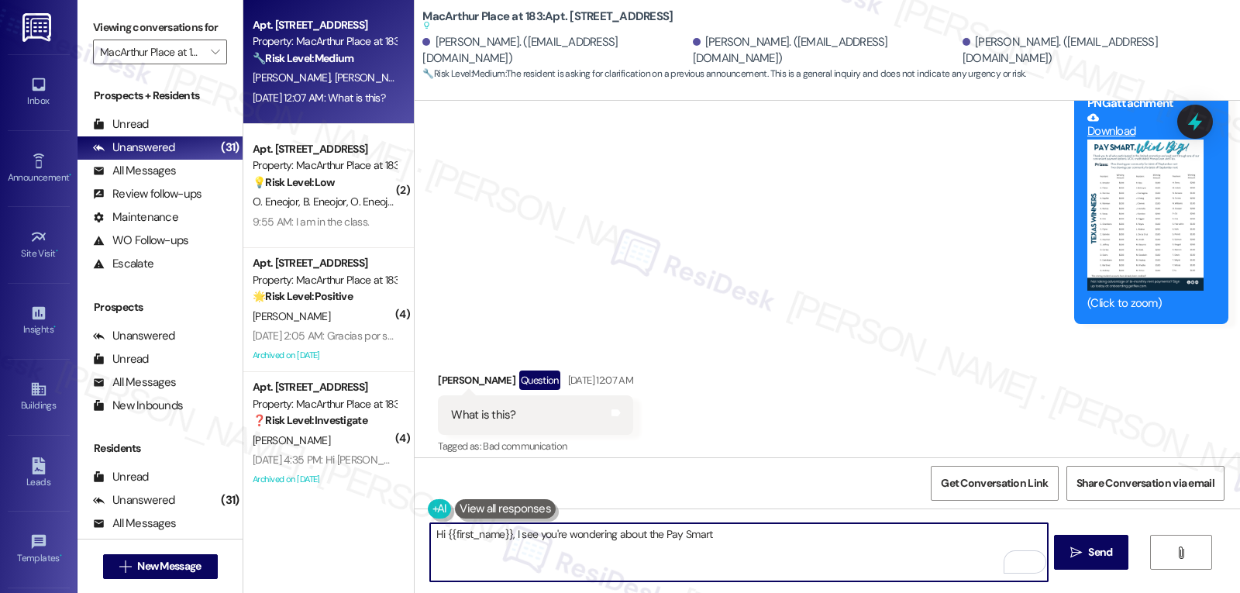
click at [1119, 257] on button "Zoom image" at bounding box center [1146, 215] width 116 height 150
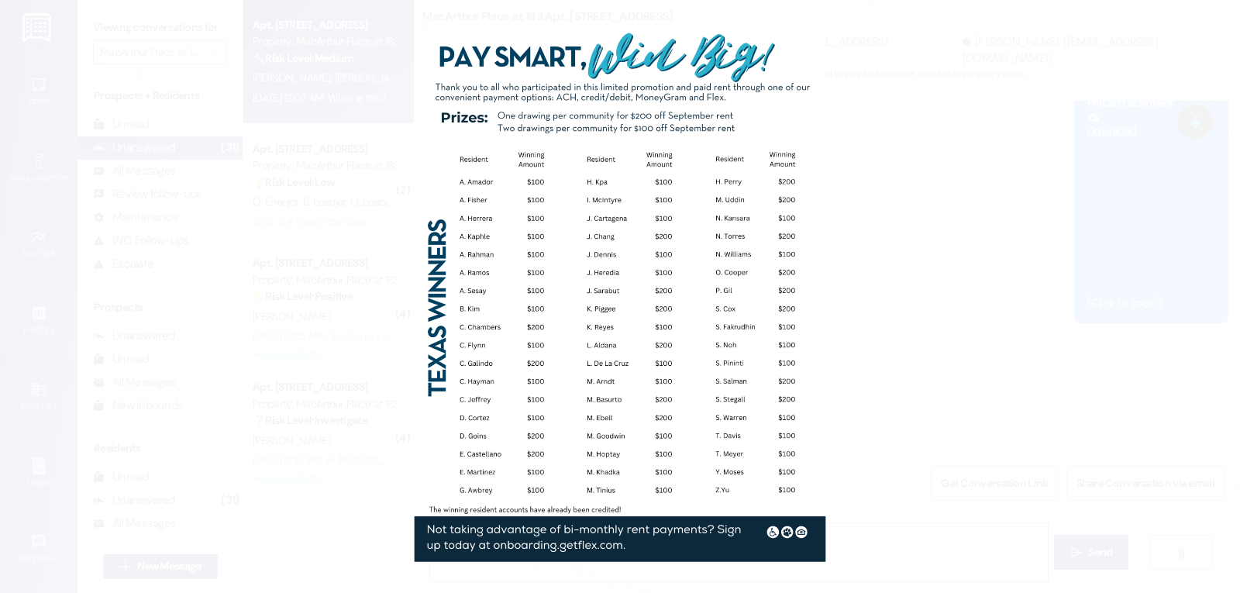
click at [1016, 247] on button "Unzoom image" at bounding box center [620, 296] width 1240 height 593
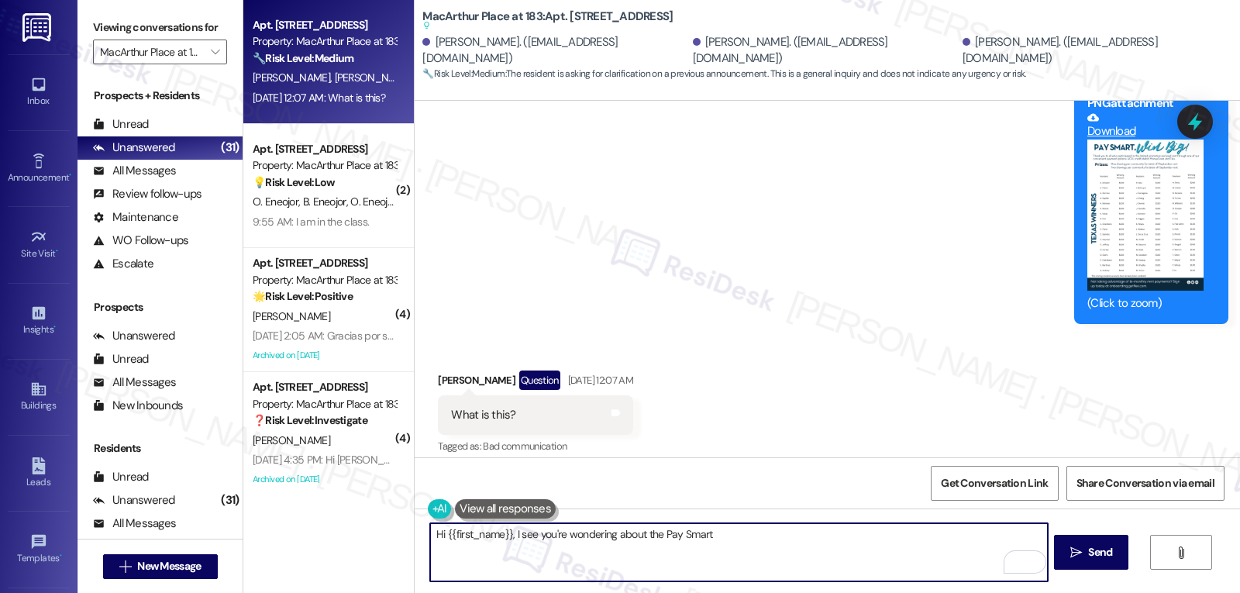
click at [643, 536] on textarea "Hi {{first_name}}, I see you're wondering about the Pay Smart" at bounding box center [738, 552] width 617 height 58
click at [727, 541] on textarea "Hi {{first_name}}, I see you're wondering about Pay Smart!" at bounding box center [738, 552] width 617 height 58
paste textarea "This contest was for residents who paid August rent electronically or set up re…"
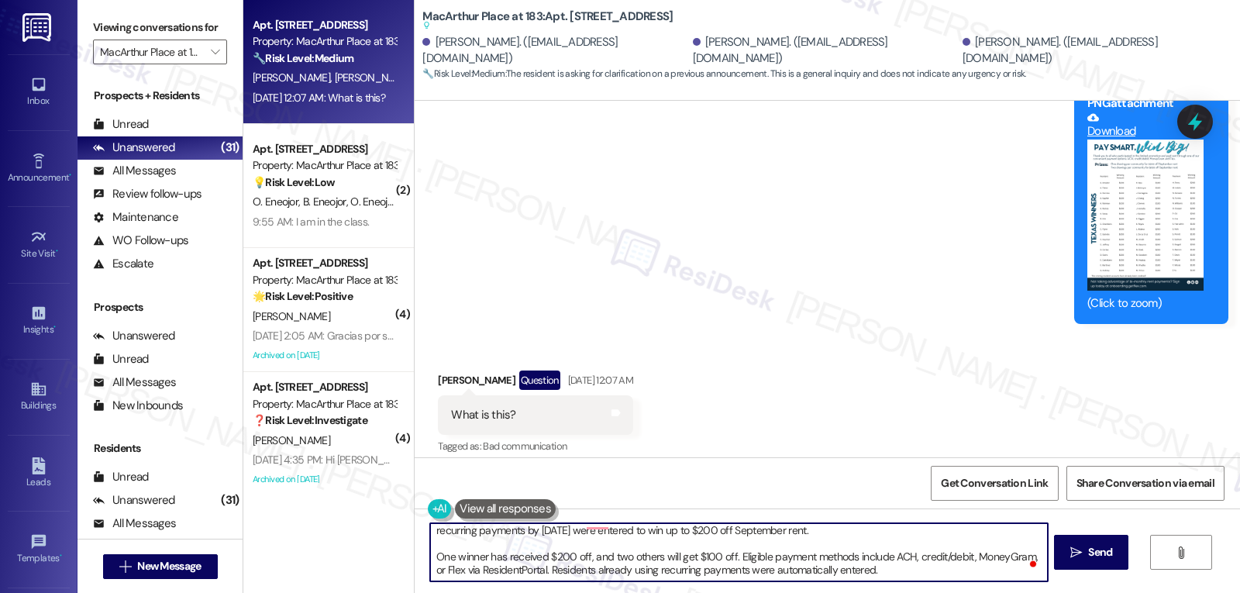
scroll to position [17, 0]
click at [828, 533] on textarea "Hi {{first_name}}, I see you're wondering about Pay Smart! This contest was for…" at bounding box center [738, 552] width 617 height 58
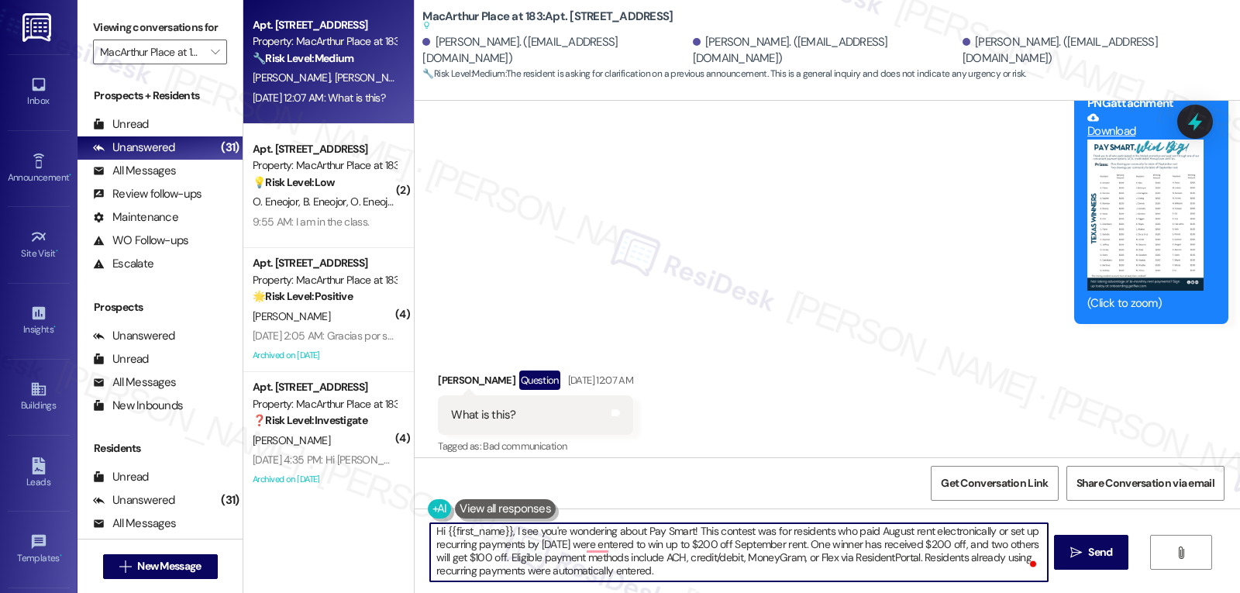
scroll to position [4, 0]
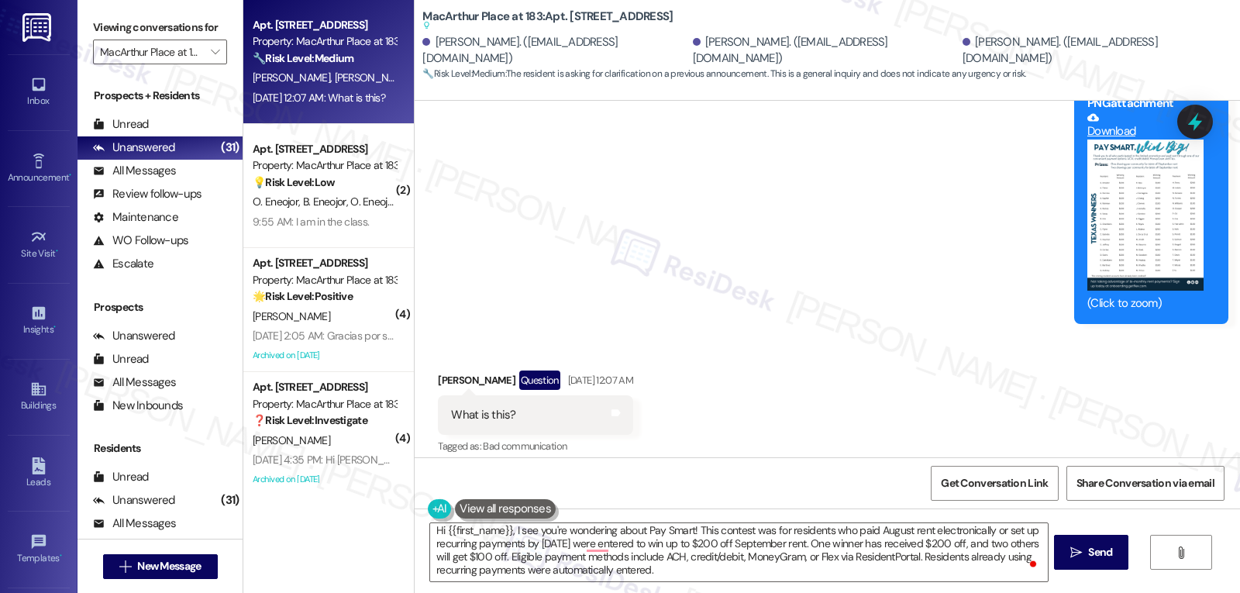
click at [456, 381] on div "[PERSON_NAME] Question [DATE] 12:07 AM" at bounding box center [535, 383] width 195 height 25
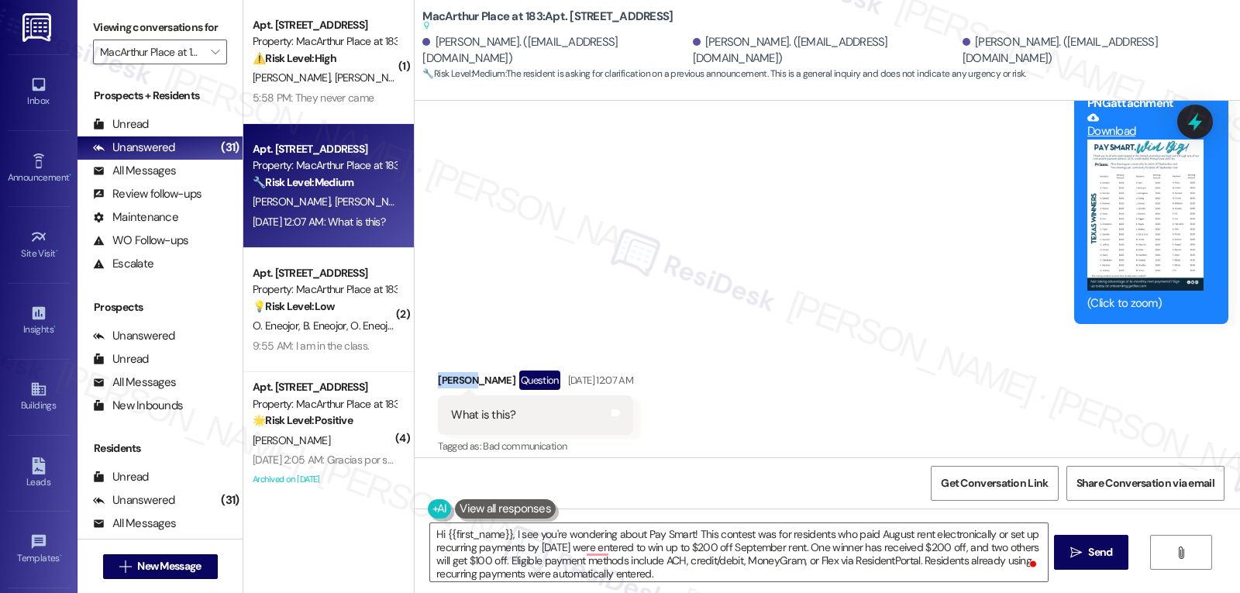
drag, startPoint x: 457, startPoint y: 380, endPoint x: 429, endPoint y: 380, distance: 28.7
click at [438, 380] on div "[PERSON_NAME] Question [DATE] 12:07 AM" at bounding box center [535, 383] width 195 height 25
copy div "Pabitra"
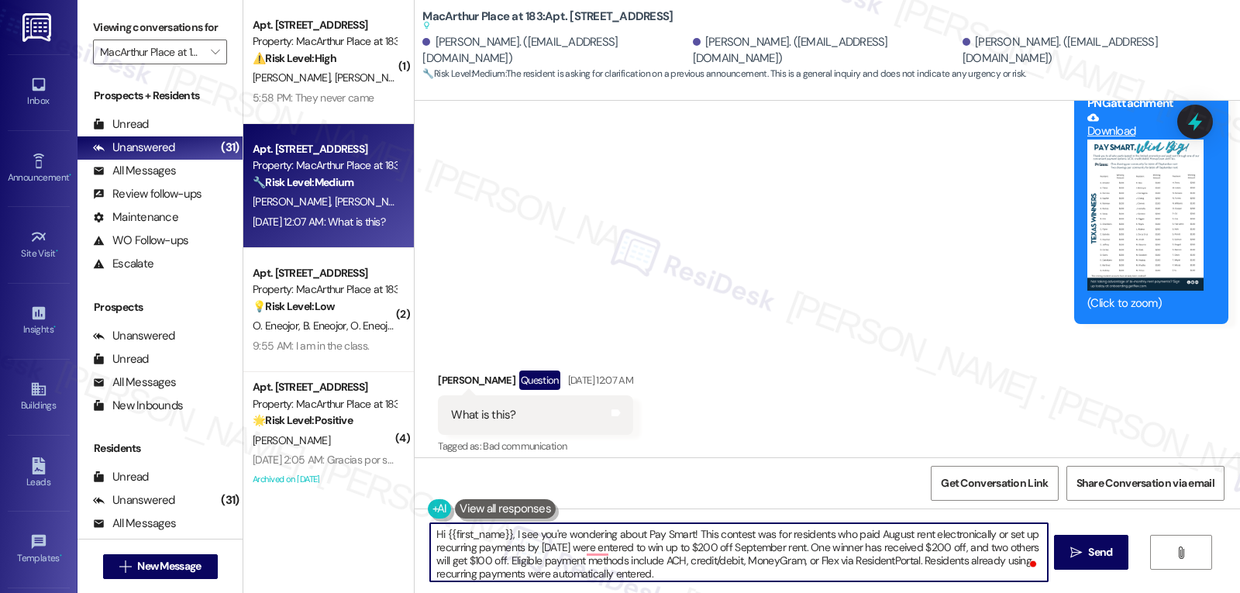
click at [435, 533] on textarea "Hi {{first_name}}, I see you're wondering about Pay Smart! This contest was for…" at bounding box center [738, 552] width 617 height 58
paste textarea "Pabitra"
click at [718, 573] on textarea "Hi [PERSON_NAME], I see you're wondering about Pay Smart! This contest was for …" at bounding box center [738, 552] width 617 height 58
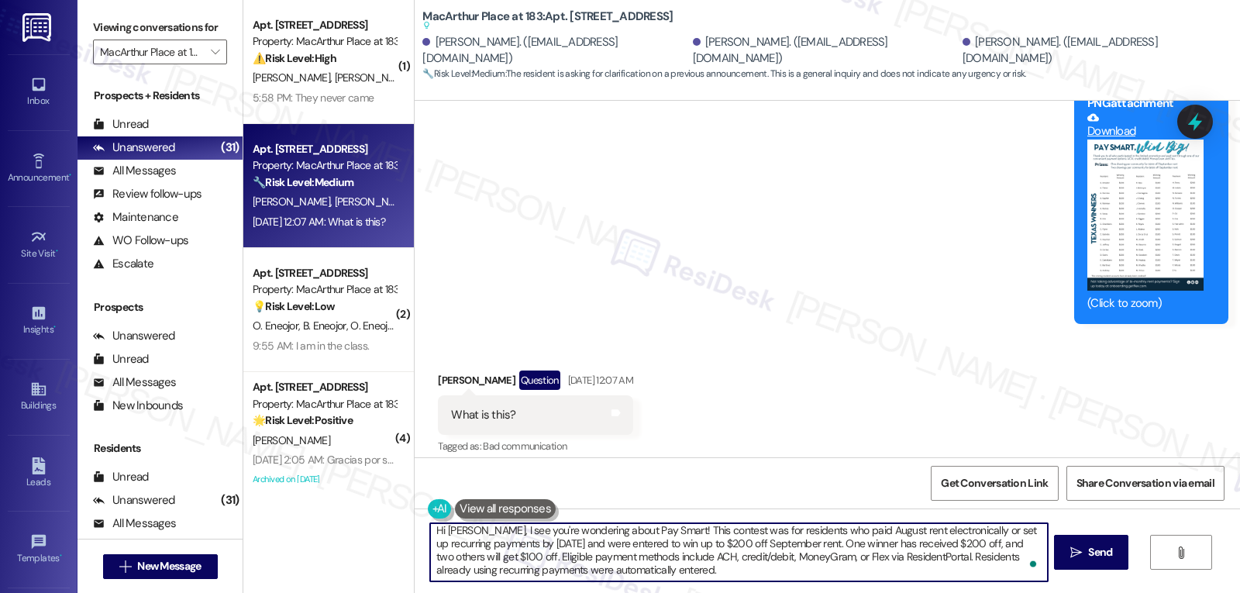
click at [726, 574] on textarea "Hi [PERSON_NAME], I see you're wondering about Pay Smart! This contest was for …" at bounding box center [738, 552] width 617 height 58
type textarea "Hi [PERSON_NAME], I see you're wondering about Pay Smart! This contest was for …"
click at [1090, 554] on span "Send" at bounding box center [1100, 552] width 24 height 16
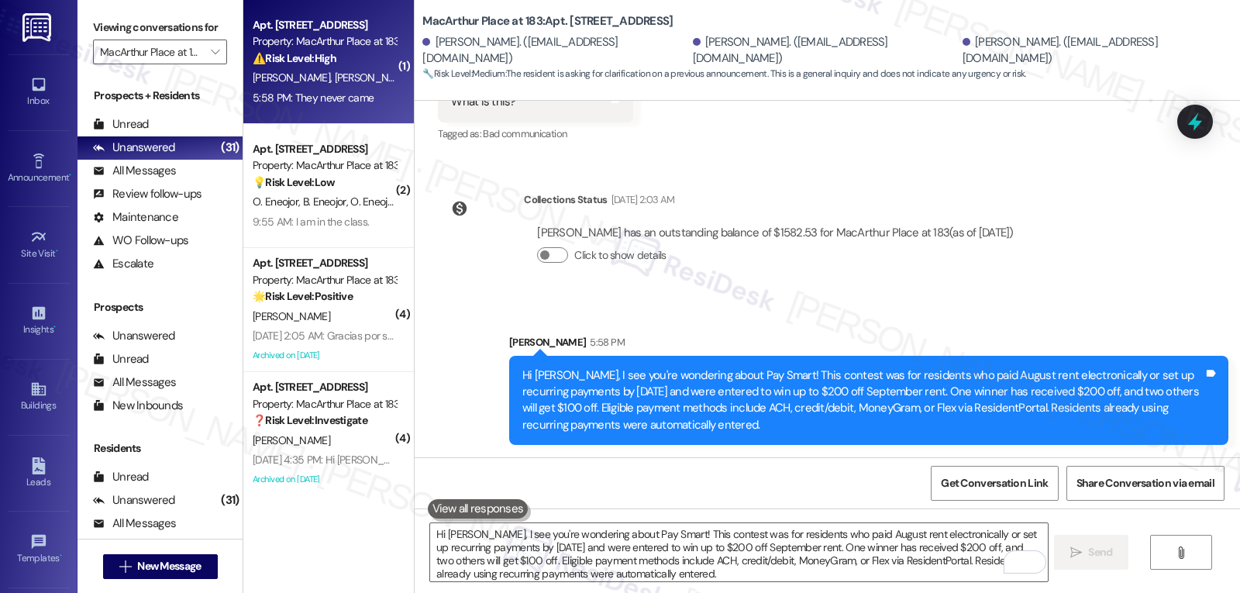
click at [302, 88] on div "5:58 PM: They never came 5:58 PM: They never came" at bounding box center [324, 97] width 147 height 19
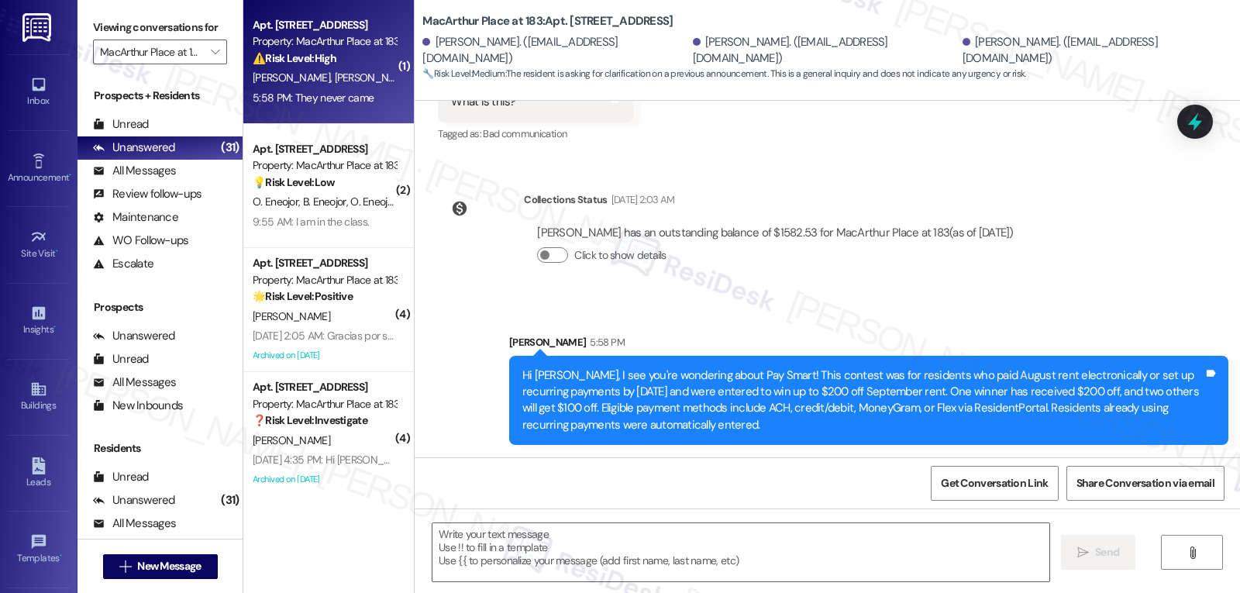
type textarea "Fetching suggested responses. Please feel free to read through the conversation…"
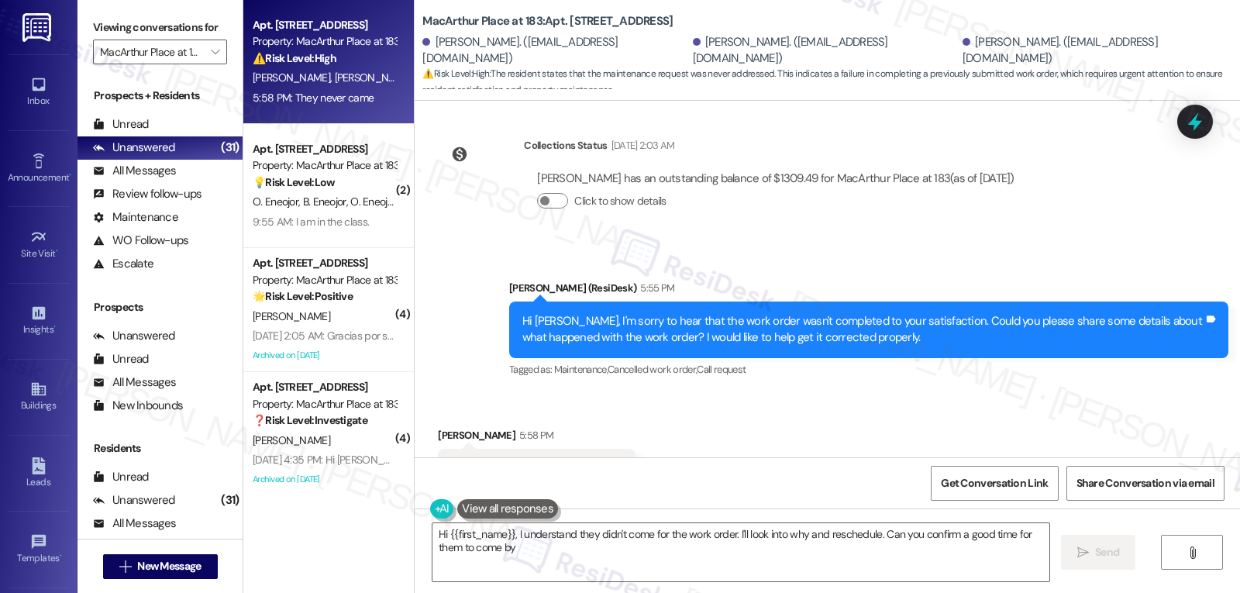
type textarea "Hi {{first_name}}, I understand they didn't come for the work order. I'll look …"
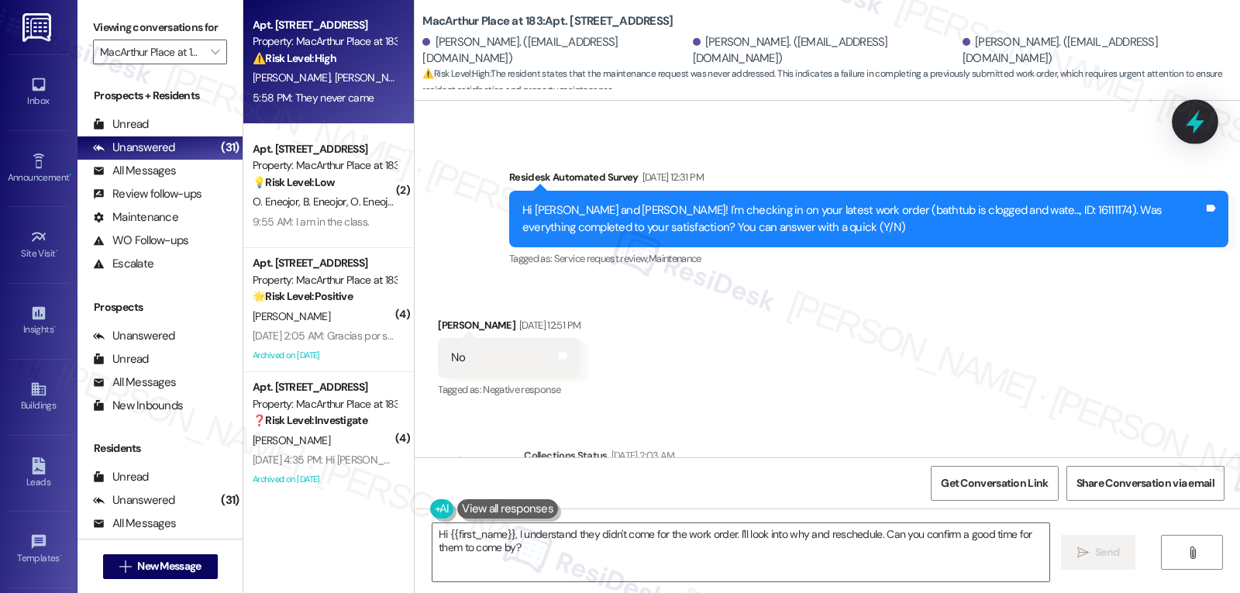
click at [1199, 123] on icon at bounding box center [1195, 122] width 19 height 24
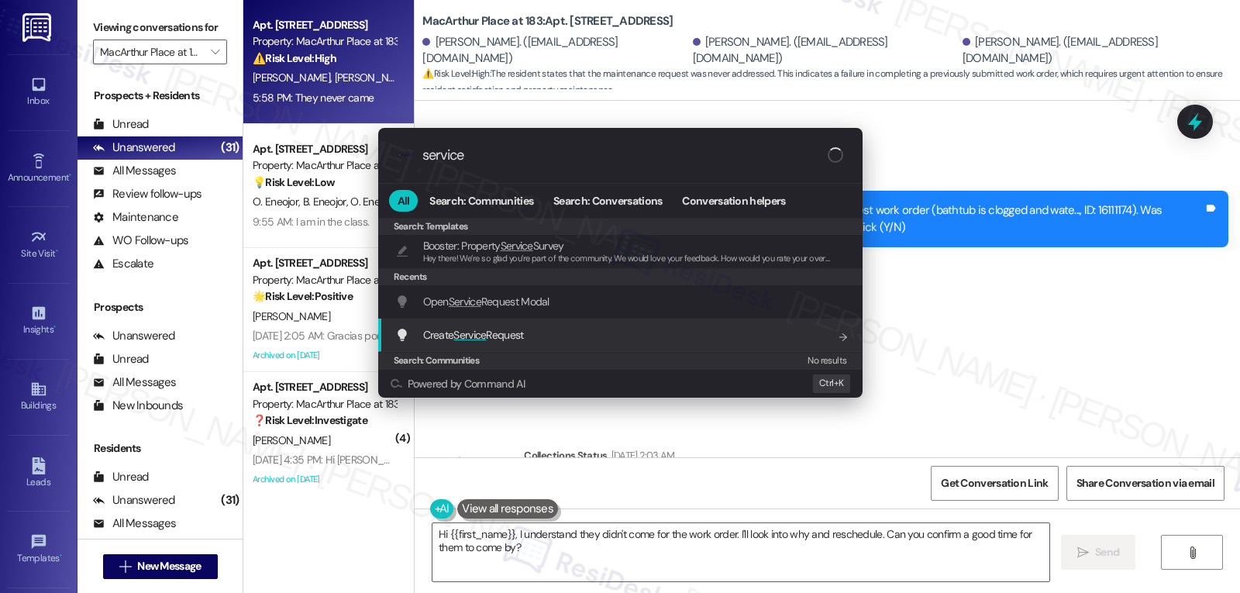
type input "service"
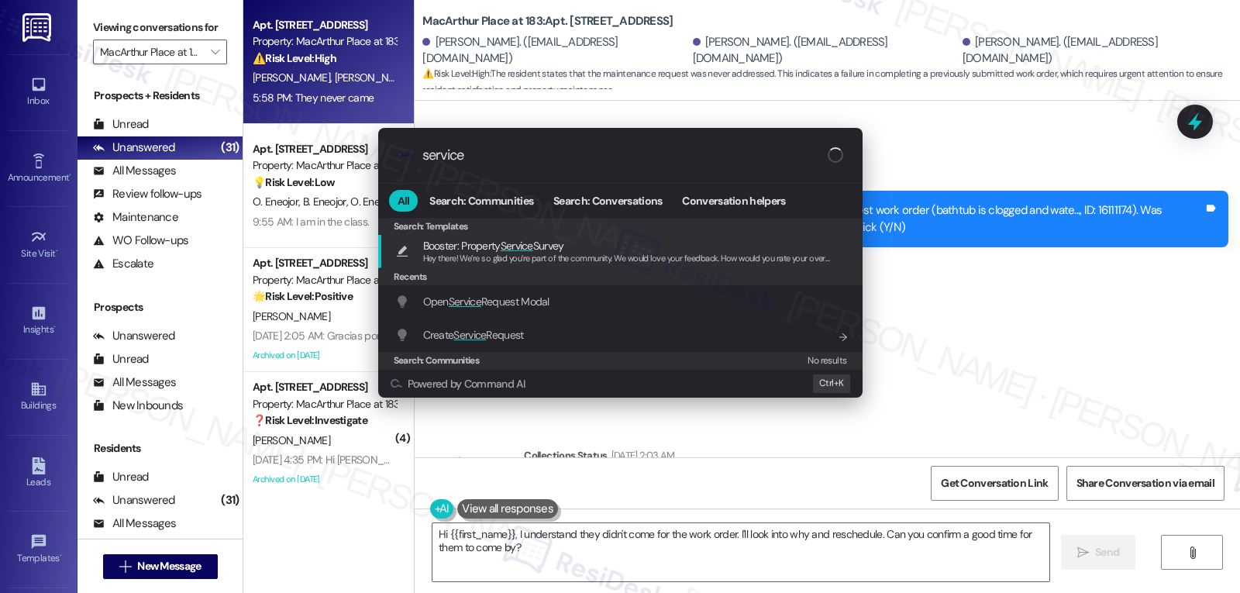
click at [522, 305] on span "Open Service Request Modal" at bounding box center [486, 302] width 126 height 14
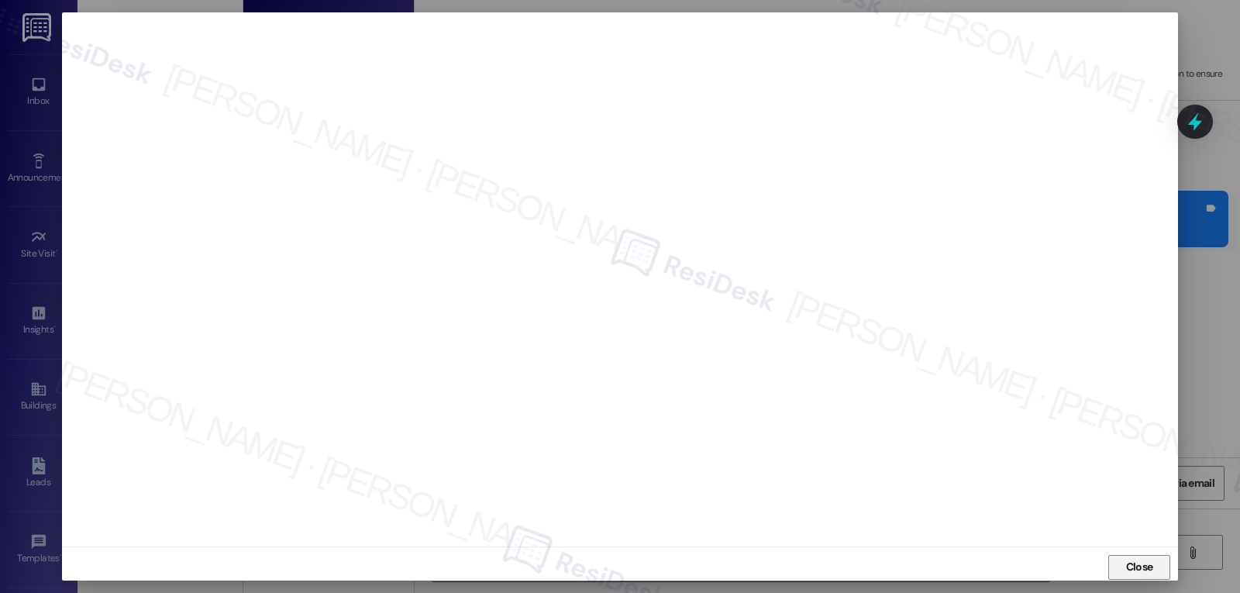
click at [1145, 571] on span "Close" at bounding box center [1139, 567] width 27 height 16
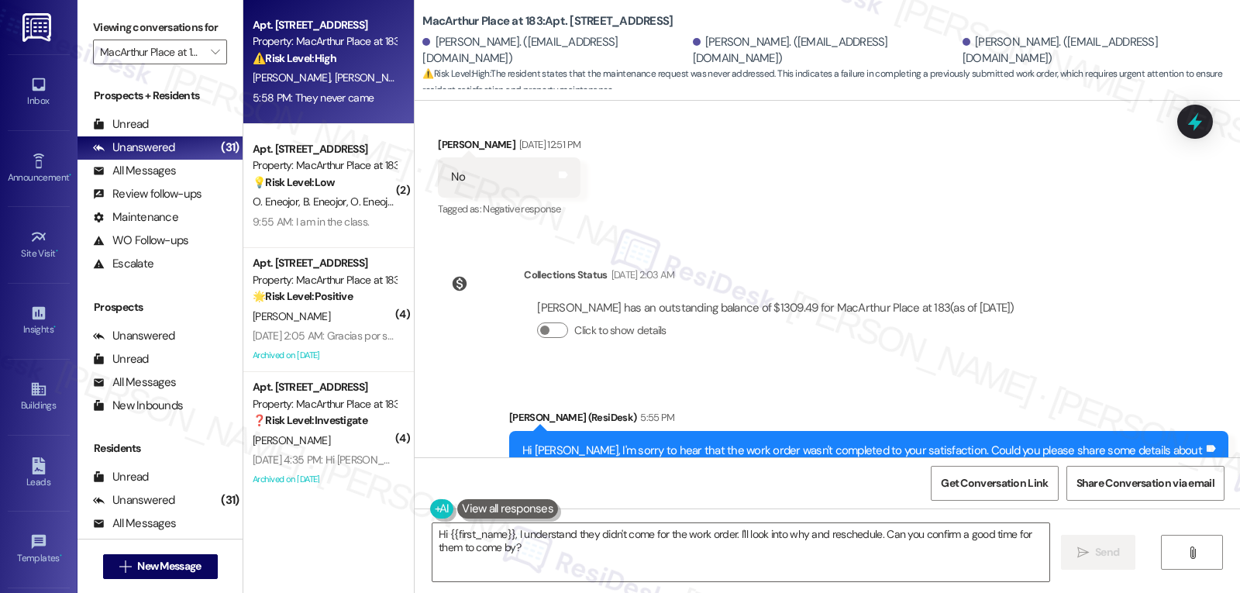
scroll to position [7772, 0]
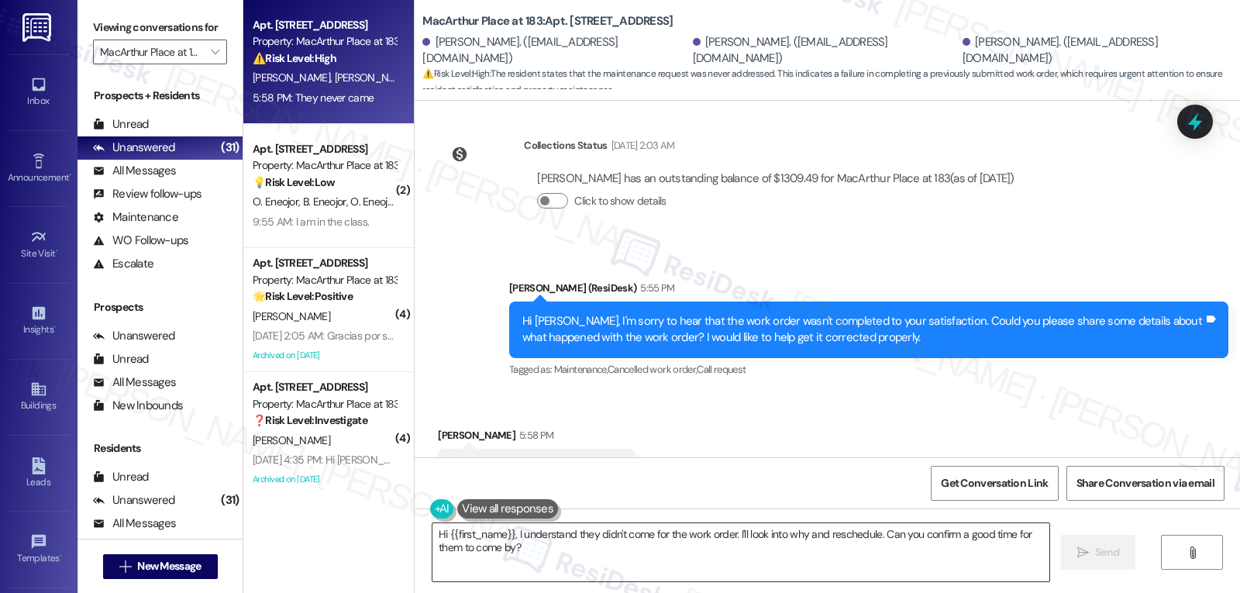
click at [610, 561] on textarea "Hi {{first_name}}, I understand they didn't come for the work order. I'll look …" at bounding box center [741, 552] width 617 height 58
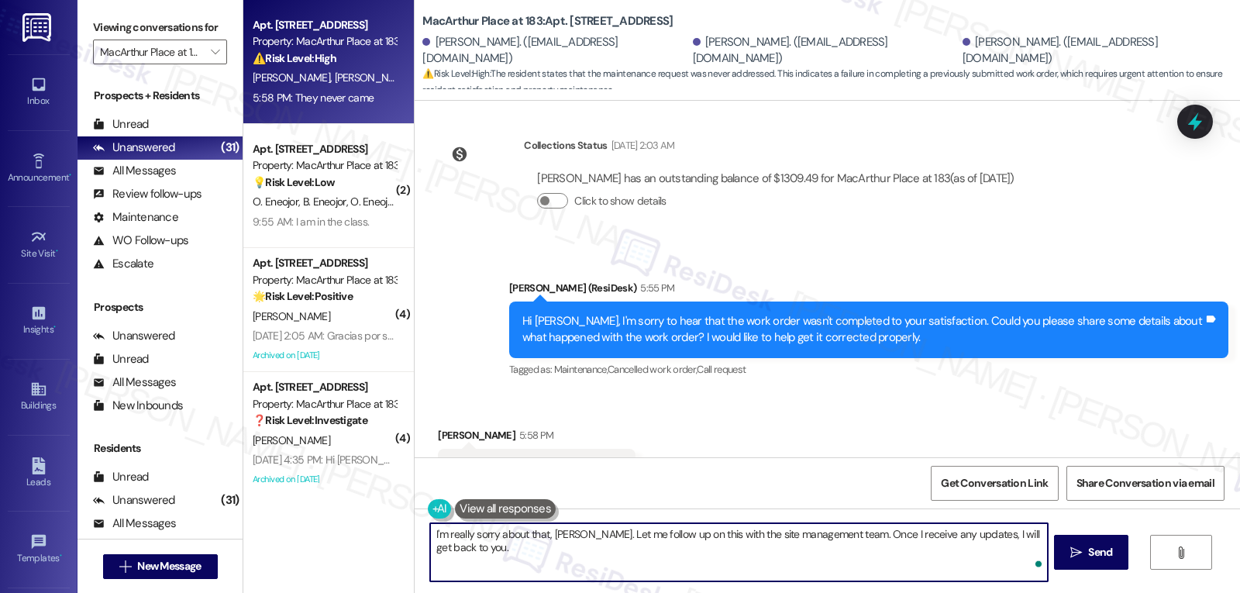
type textarea "I'm really sorry about that, [PERSON_NAME]. Let me follow up on this with the s…"
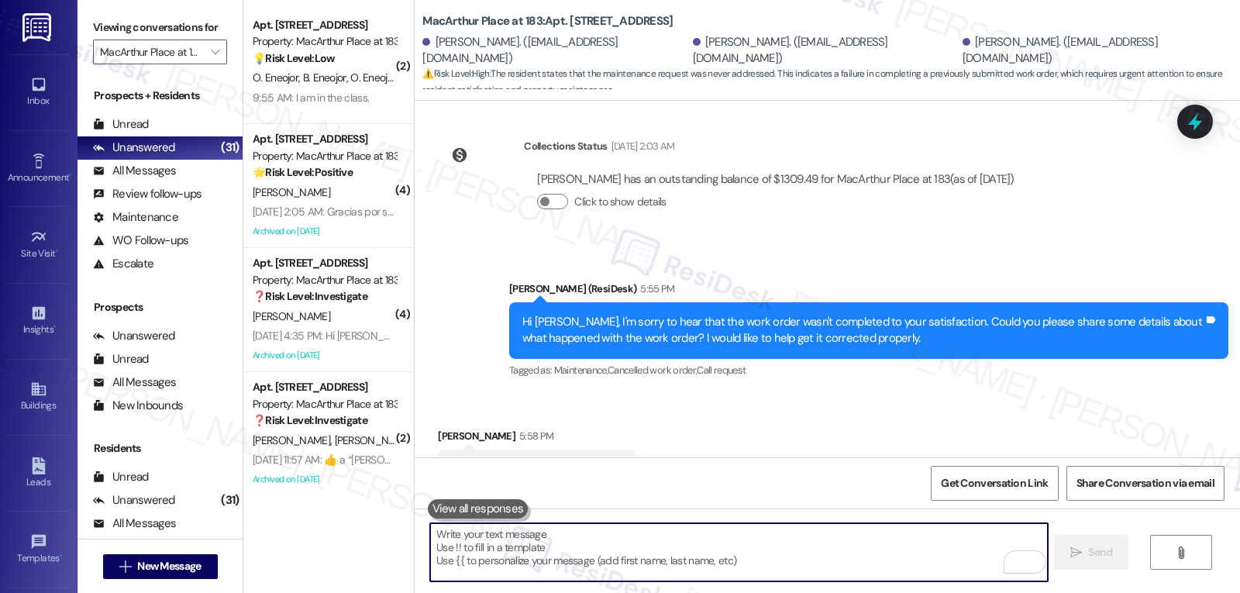
scroll to position [7880, 0]
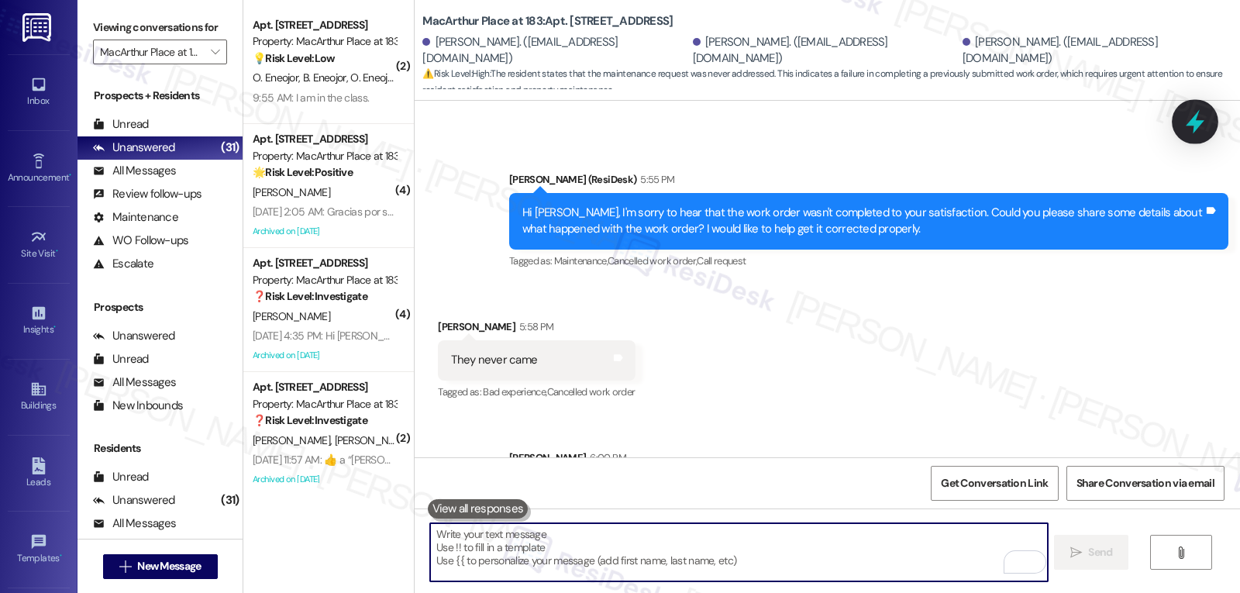
click at [1206, 126] on icon at bounding box center [1195, 122] width 26 height 26
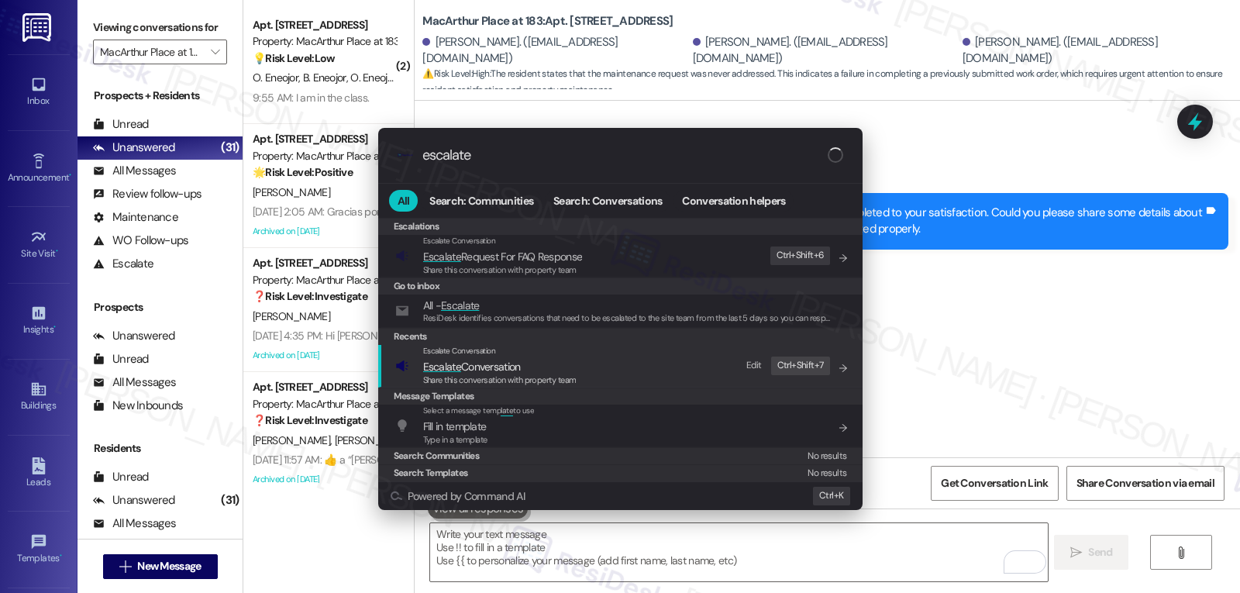
type input "escalate"
click at [558, 372] on span "Escalate Conversation" at bounding box center [499, 366] width 153 height 17
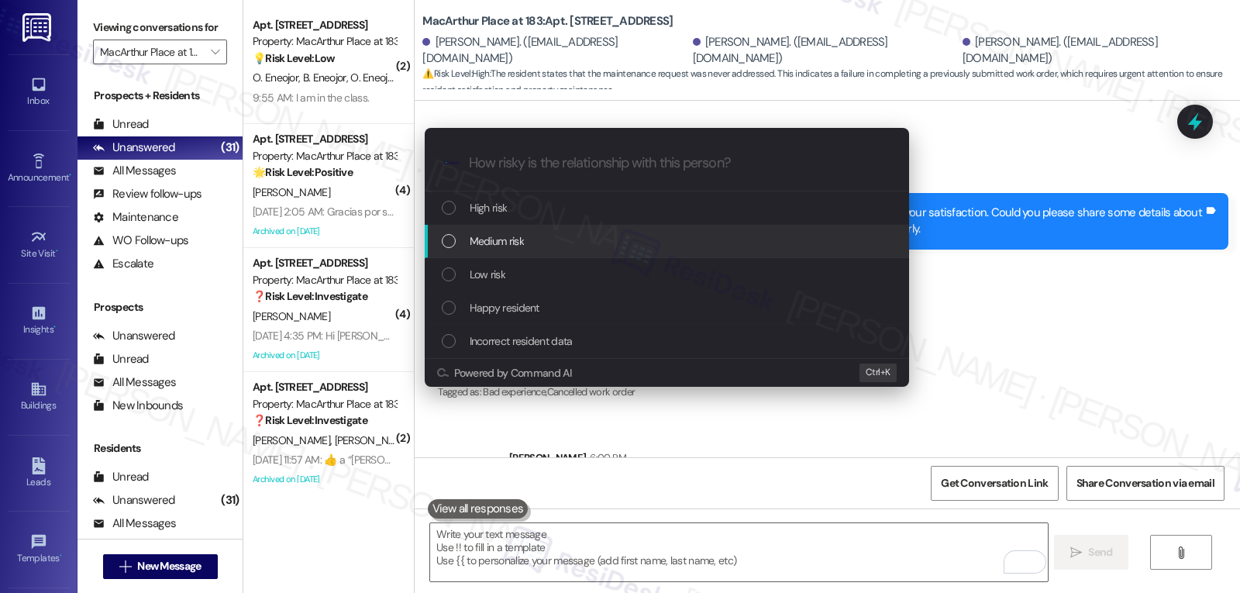
click at [551, 243] on div "Medium risk" at bounding box center [669, 241] width 454 height 17
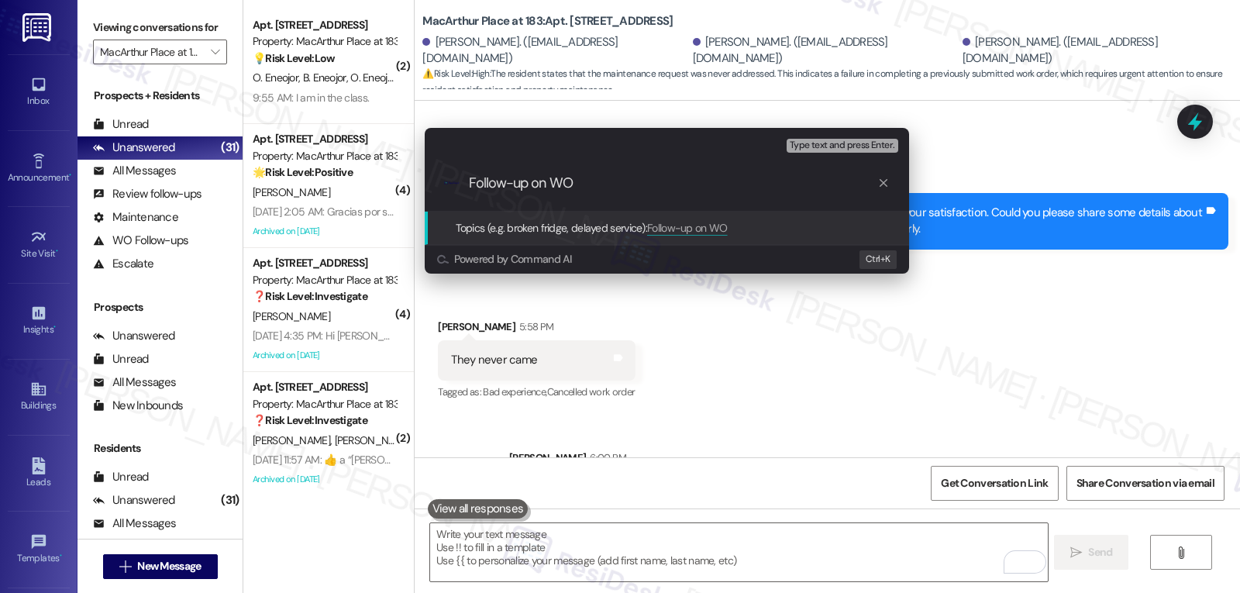
paste input "16111174"
type input "Follow-up on WO 16111174 - No one came"
click at [1033, 313] on div "Escalate Conversation Medium risk Topics (e.g. broken fridge, delayed service) …" at bounding box center [620, 296] width 1240 height 593
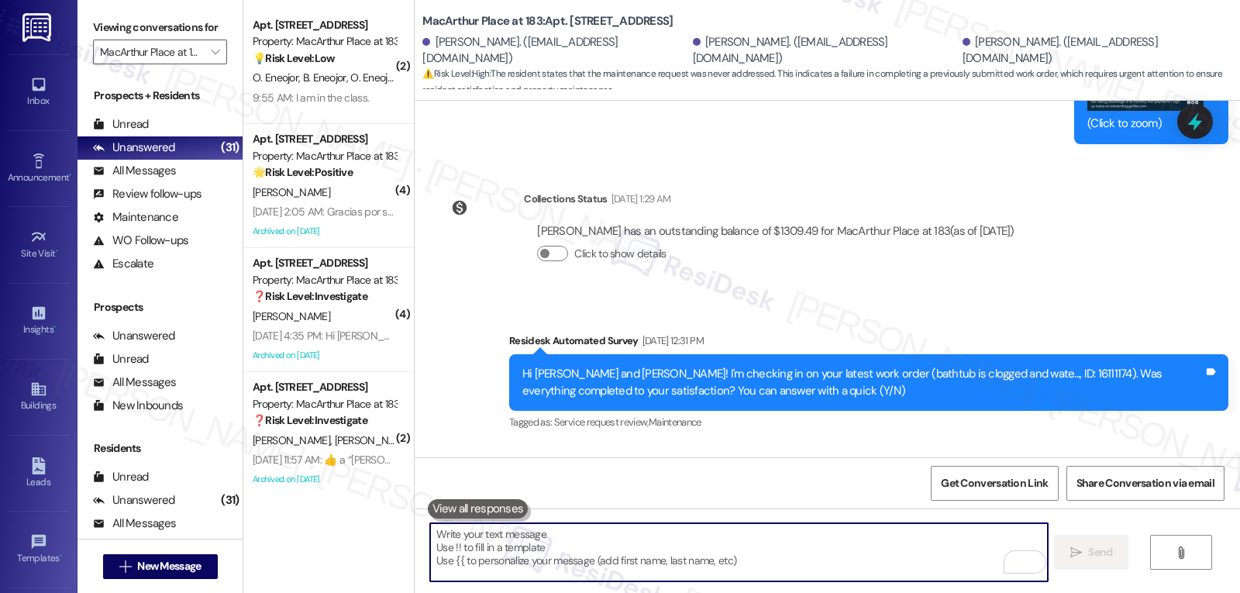
scroll to position [7260, 0]
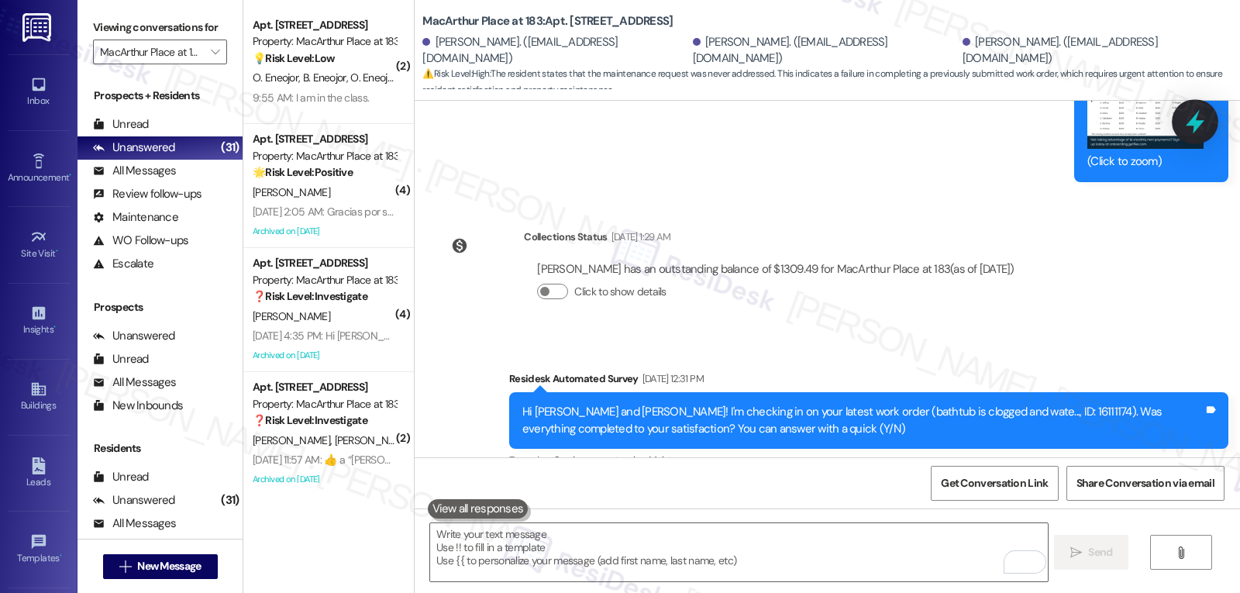
click at [1192, 115] on icon at bounding box center [1195, 122] width 26 height 26
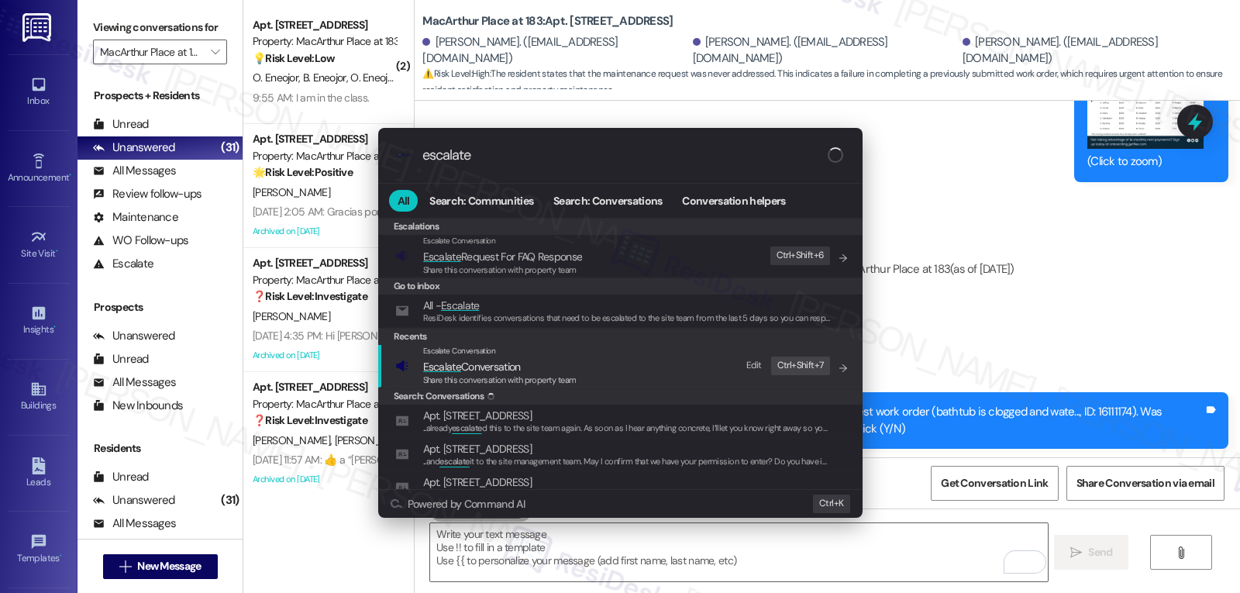
type input "escalate"
click at [507, 376] on span "Share this conversation with property team" at bounding box center [499, 379] width 153 height 11
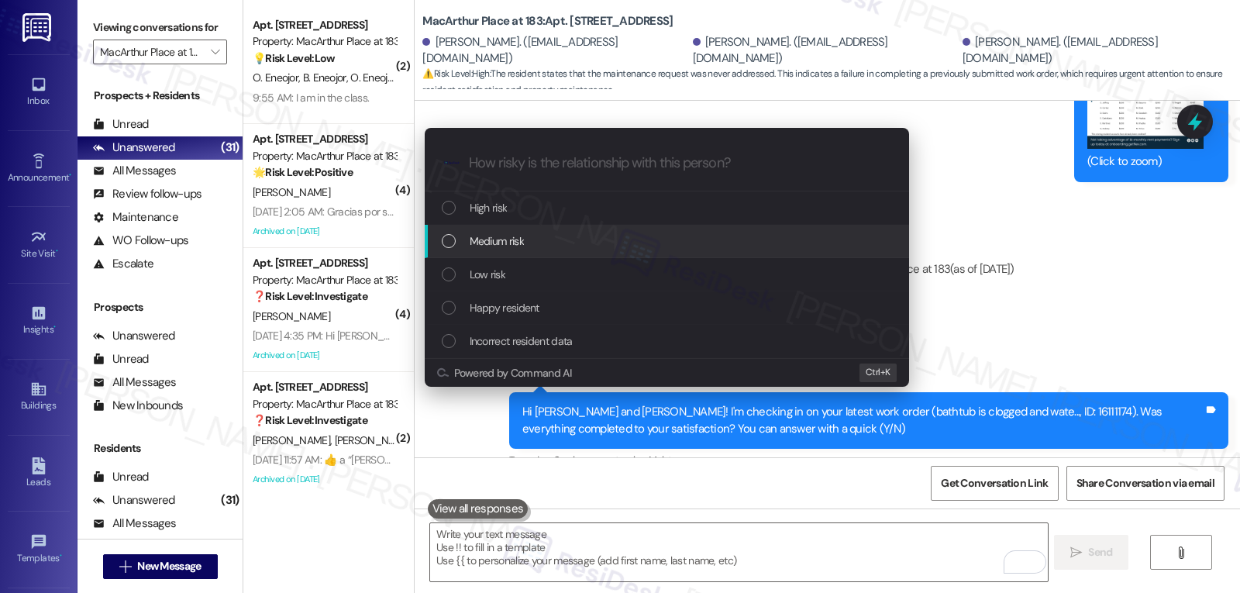
click at [551, 239] on div "Medium risk" at bounding box center [669, 241] width 454 height 17
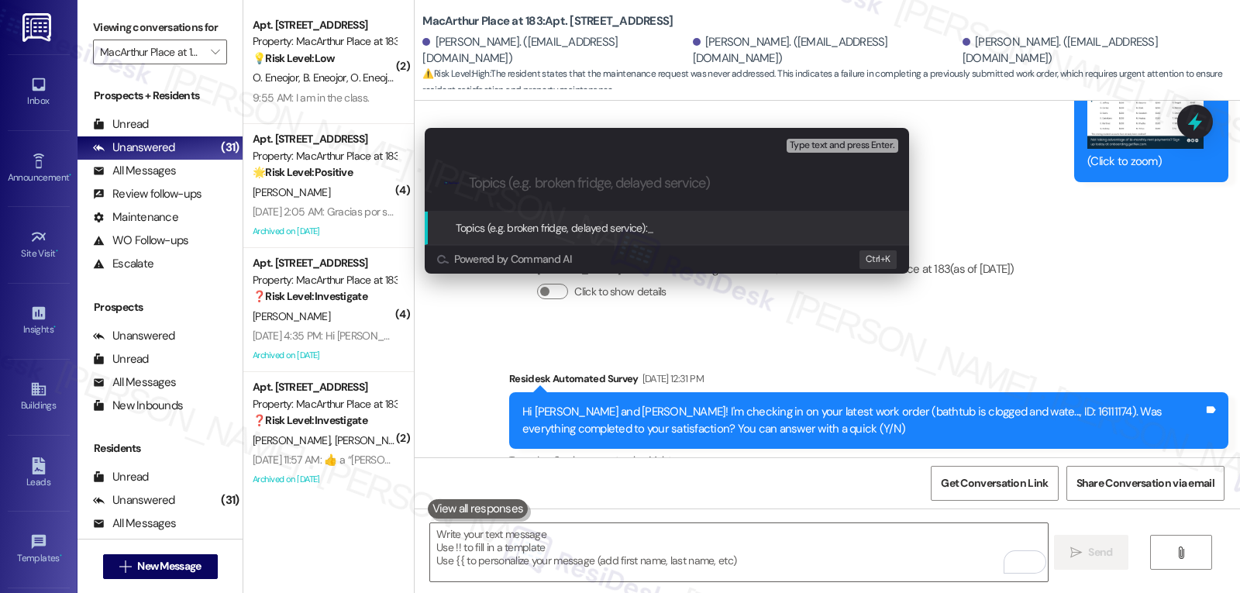
paste input "Follow-up on WO 16111174 - No one came"
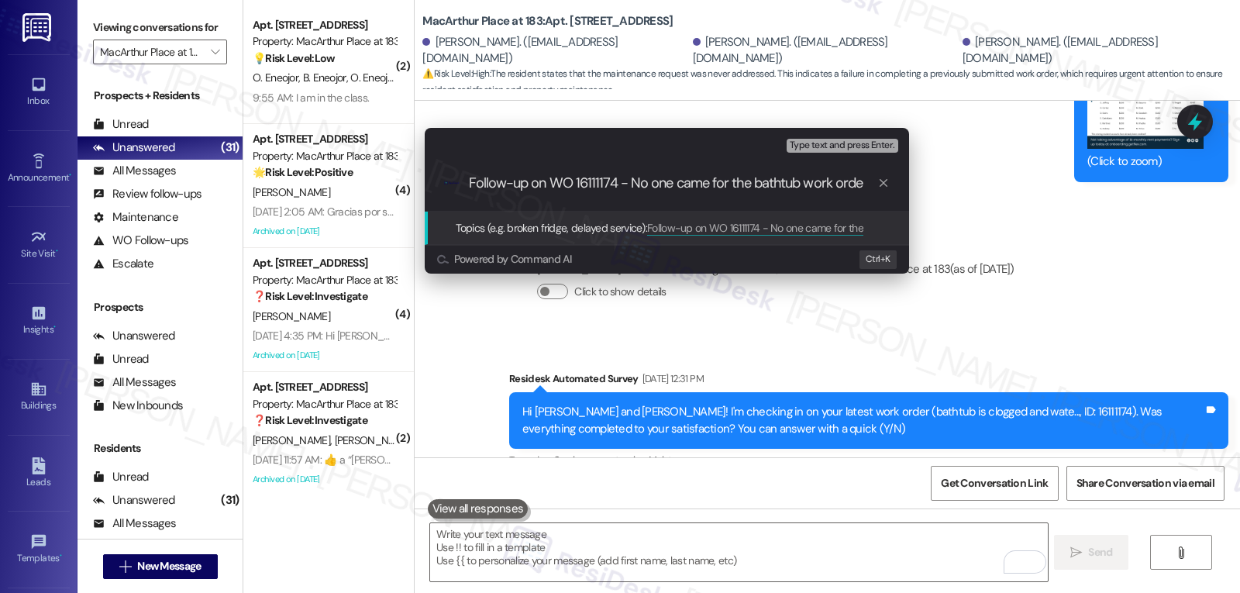
type input "Follow-up on WO 16111174 - No one came for the bathtub work order"
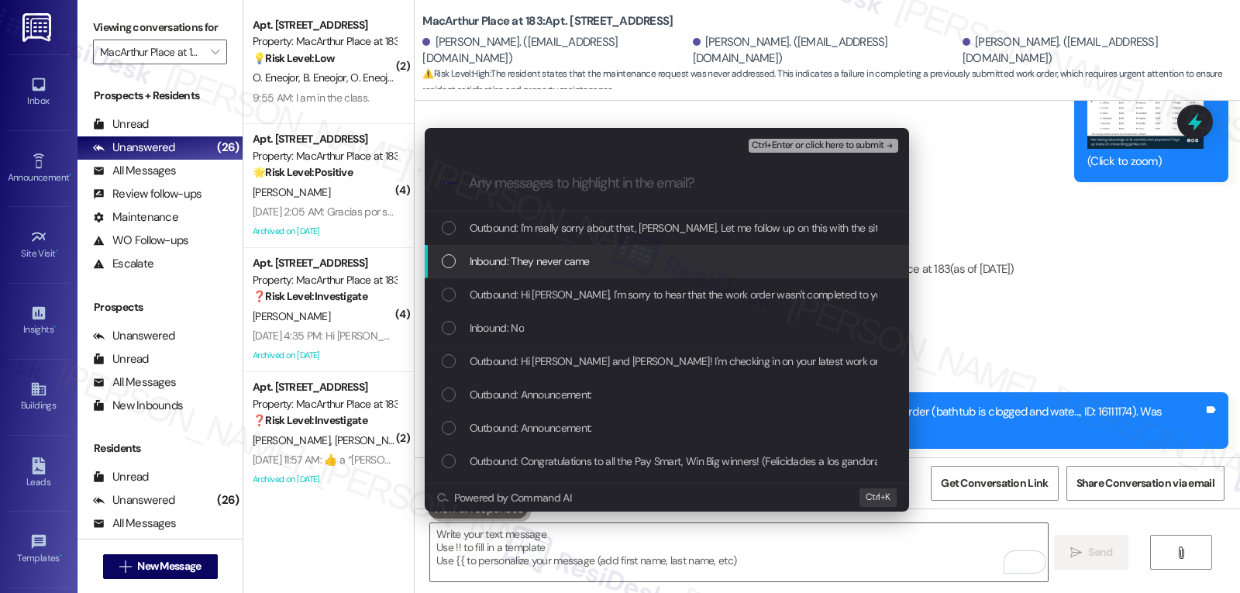
click at [547, 267] on span "Inbound: They never came" at bounding box center [530, 261] width 120 height 17
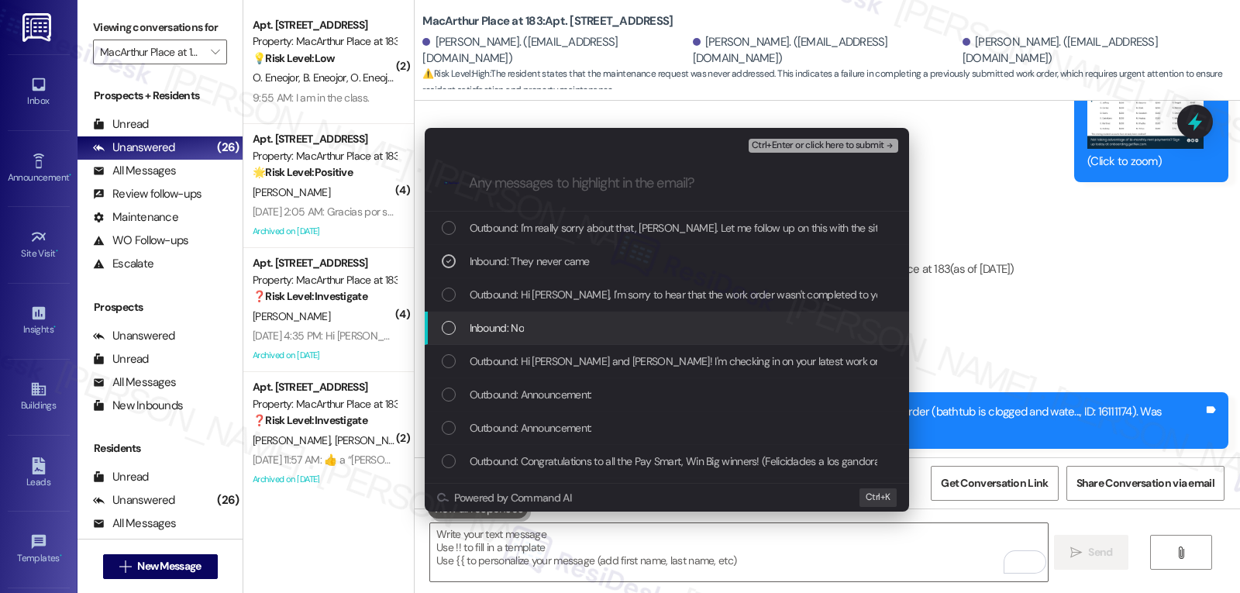
click at [550, 329] on div "Inbound: No" at bounding box center [669, 327] width 454 height 17
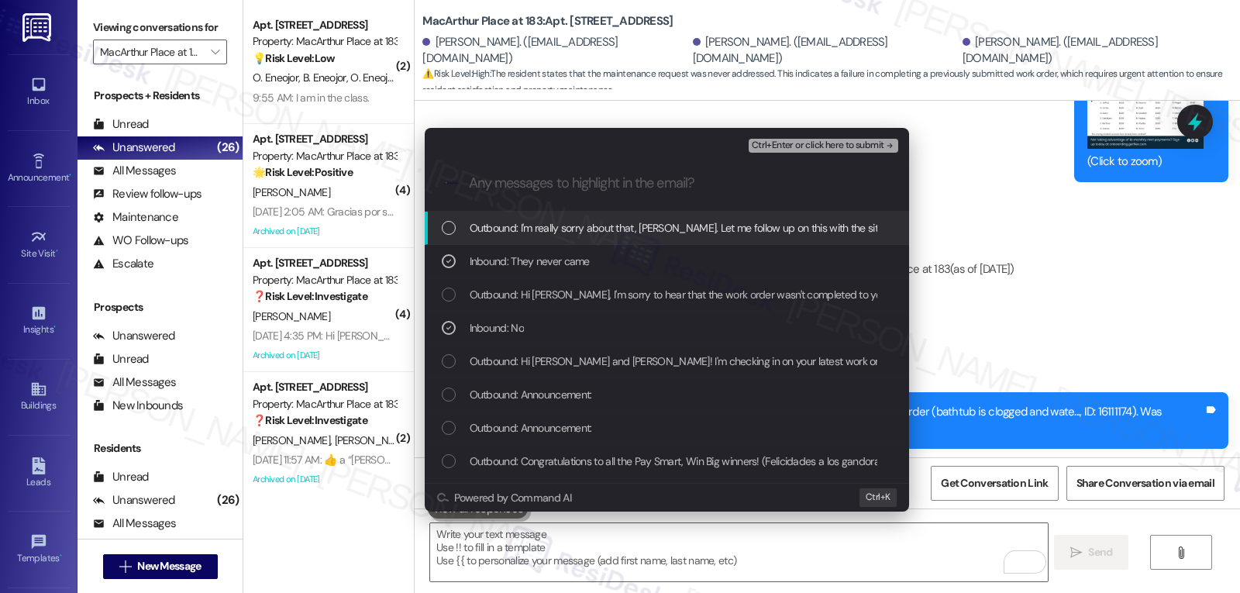
click at [814, 143] on span "Ctrl+Enter or click here to submit" at bounding box center [818, 145] width 133 height 11
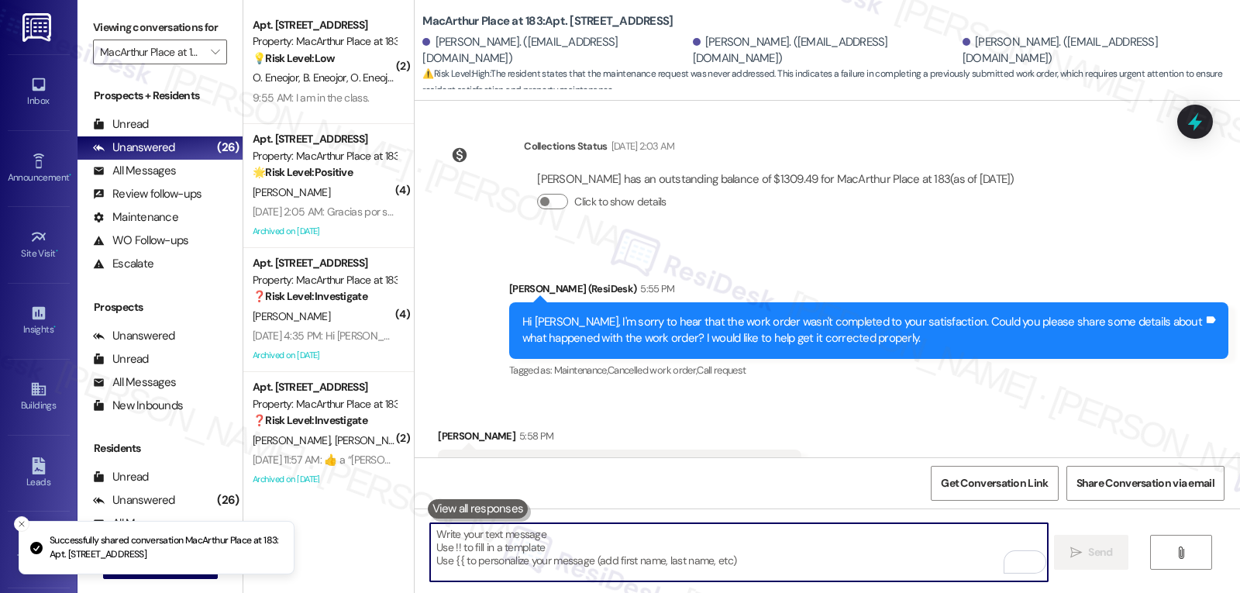
scroll to position [7903, 0]
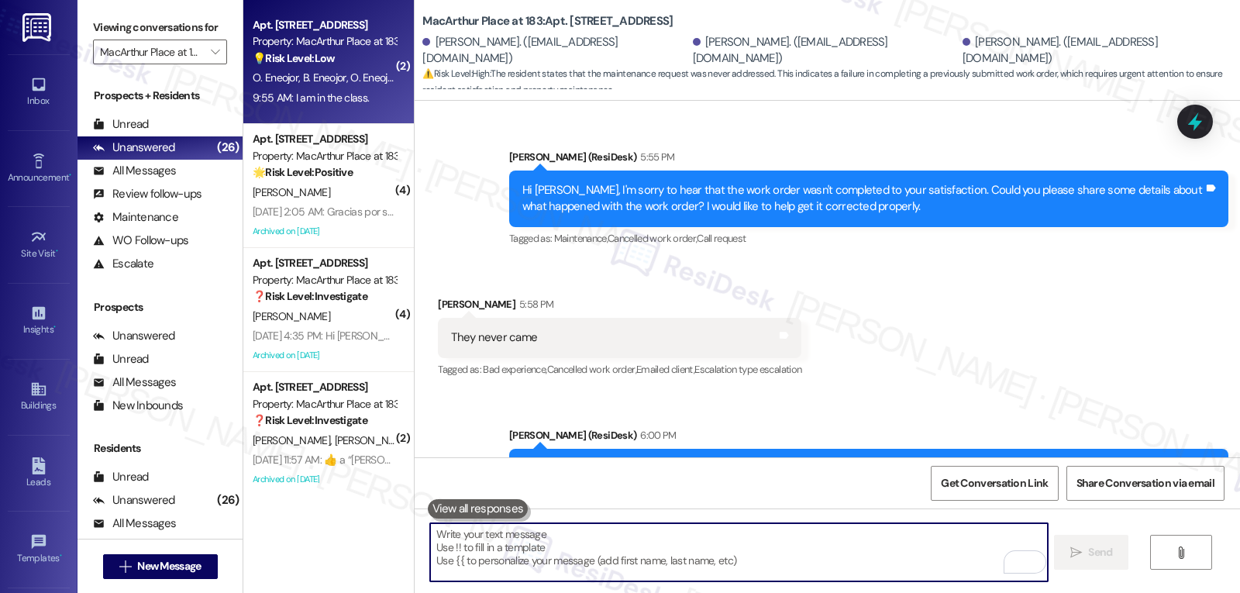
click at [324, 91] on div "9:55 AM: I am in the class. 9:55 AM: I am in the class." at bounding box center [311, 98] width 116 height 14
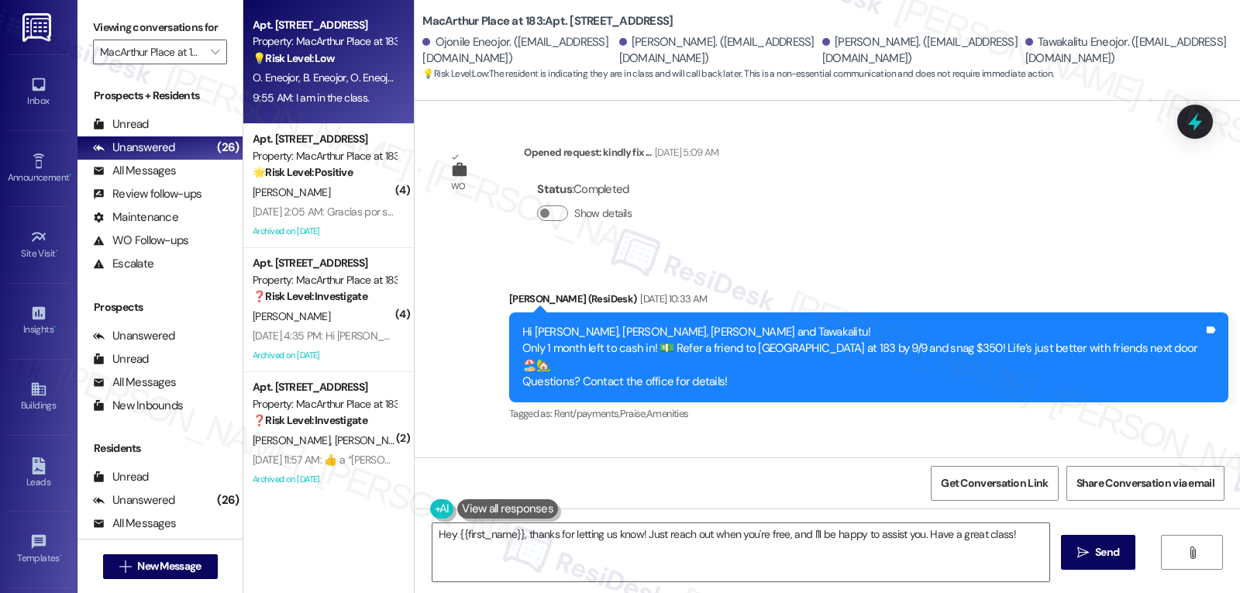
scroll to position [2073, 0]
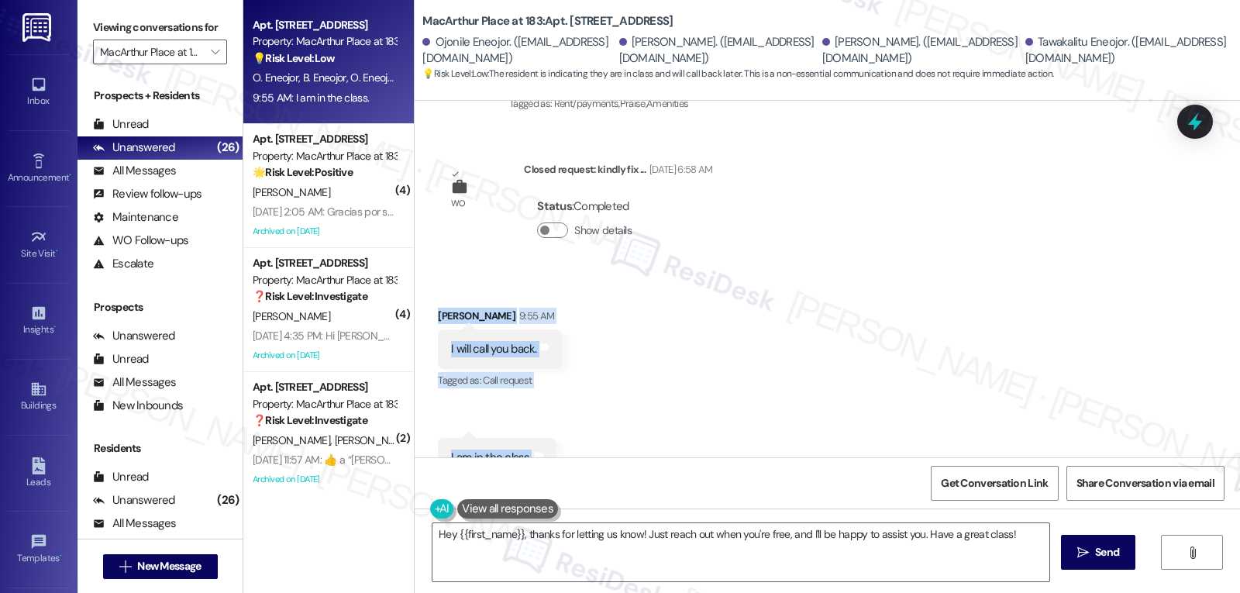
drag, startPoint x: 426, startPoint y: 285, endPoint x: 592, endPoint y: 416, distance: 211.4
click at [592, 416] on div "Received via SMS [PERSON_NAME] 9:55 AM I will call you back. Tags and notes Tag…" at bounding box center [828, 381] width 826 height 217
copy div "[PERSON_NAME] 9:55 AM I will call you back. Tags and notes Tagged as: Call requ…"
click at [510, 550] on textarea "Hey {{first_name}}, thanks for letting us know! Just reach out when you're free…" at bounding box center [741, 552] width 617 height 58
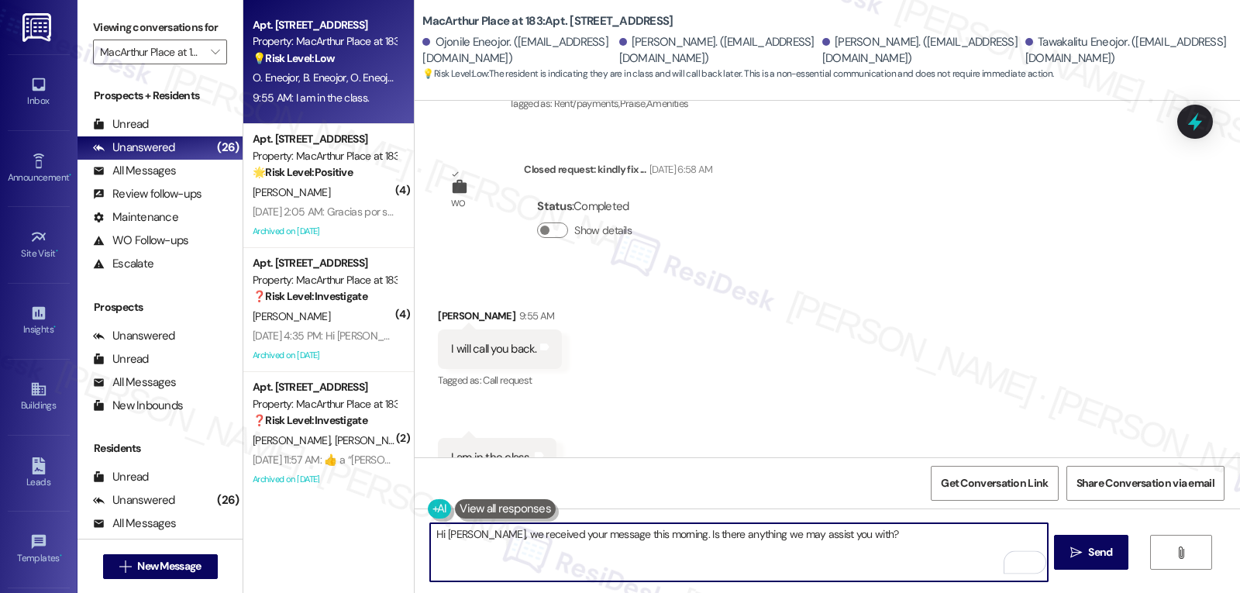
click at [661, 529] on textarea "Hi [PERSON_NAME], we received your message this morning. Is there anything we m…" at bounding box center [738, 552] width 617 height 58
type textarea "Hi [PERSON_NAME], we received your message this morning. Was it anything relate…"
click at [1070, 560] on span " Send" at bounding box center [1092, 552] width 49 height 16
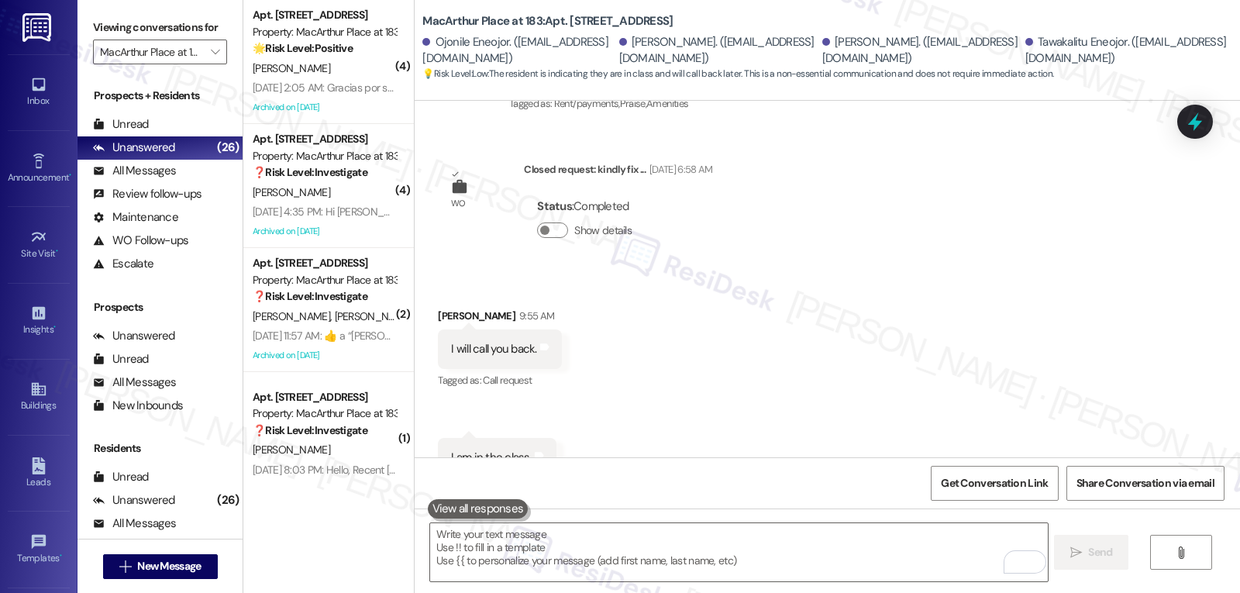
scroll to position [2198, 0]
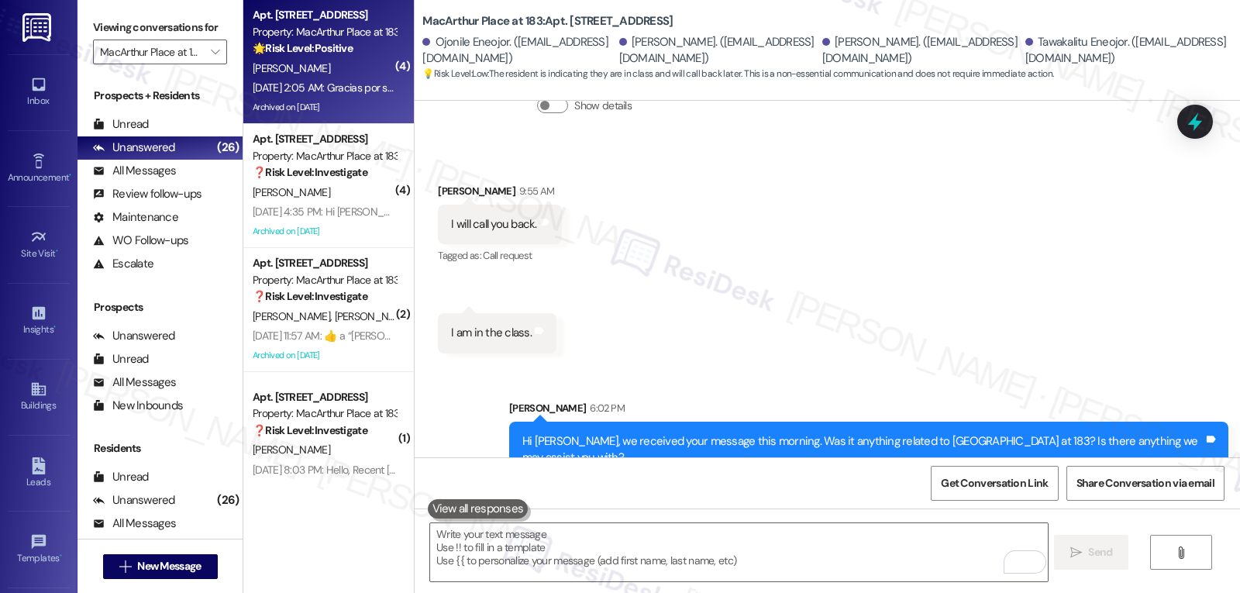
click at [378, 114] on div "Archived on [DATE]" at bounding box center [324, 107] width 147 height 19
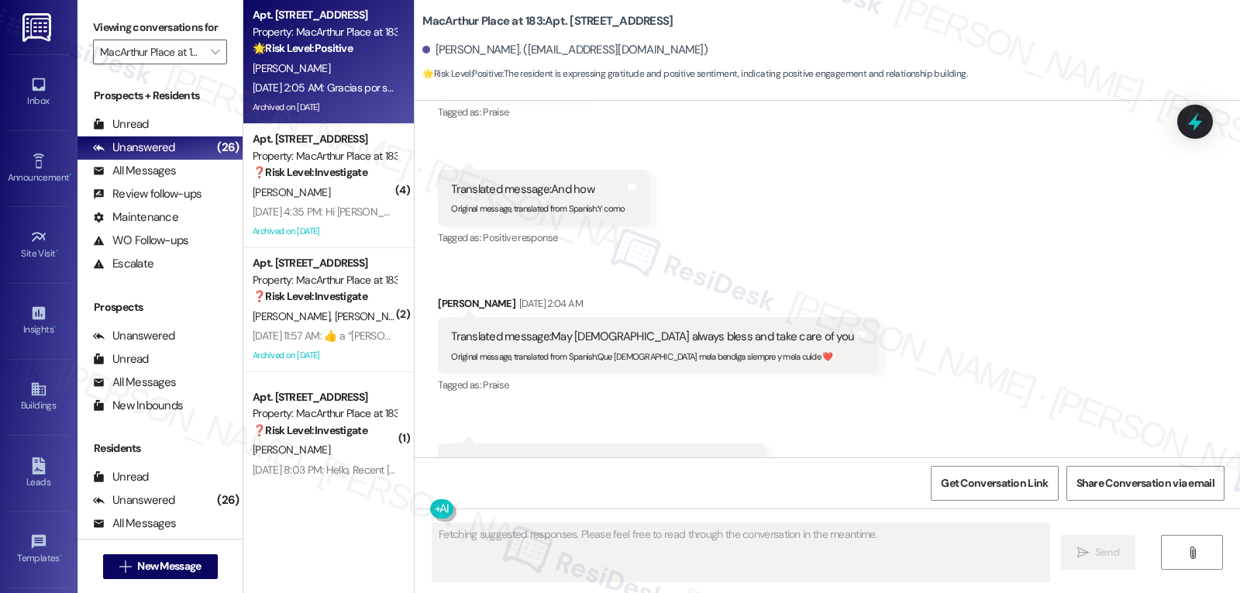
scroll to position [50071, 0]
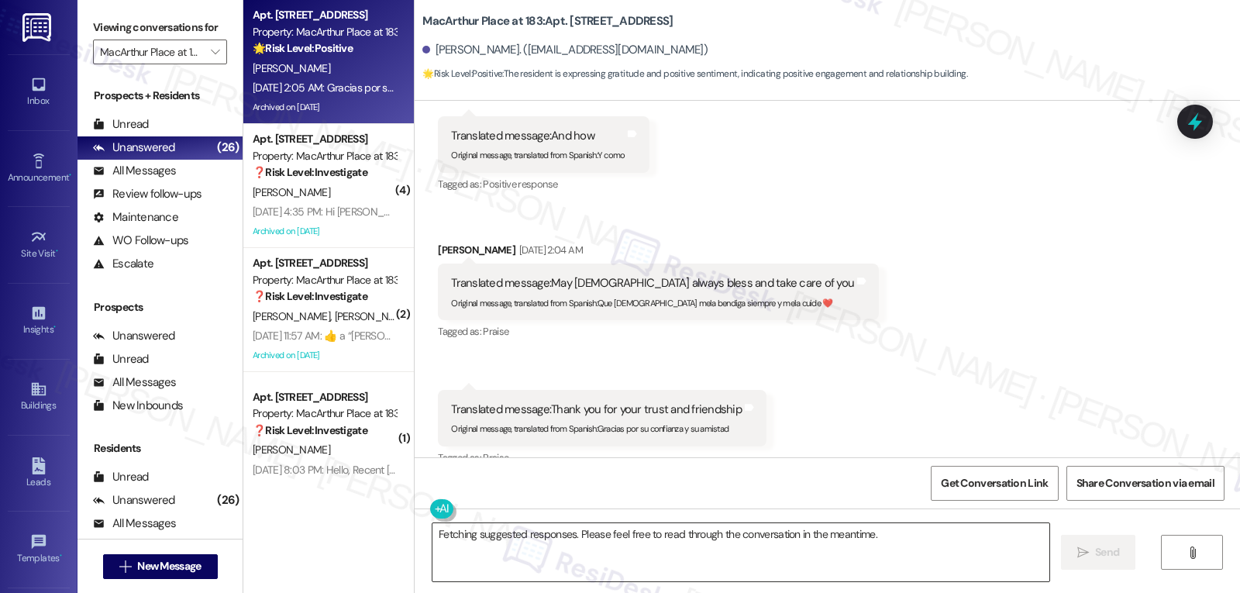
click at [489, 560] on textarea "Fetching suggested responses. Please feel free to read through the conversation…" at bounding box center [741, 552] width 617 height 58
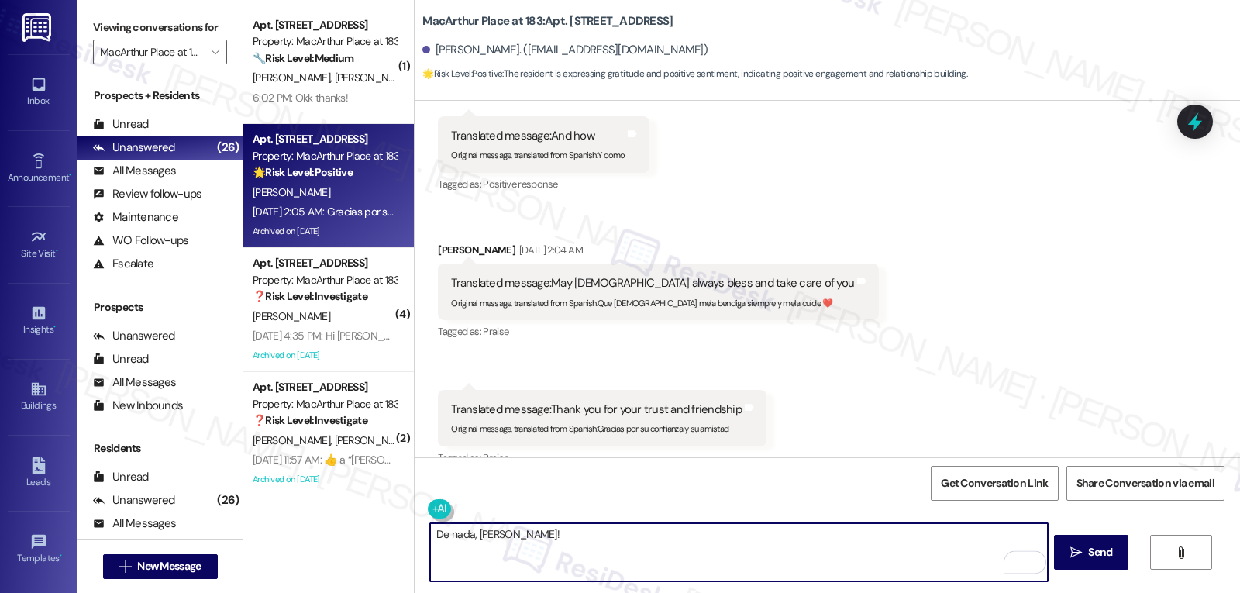
click at [497, 537] on textarea "De nada, [PERSON_NAME]!" at bounding box center [738, 552] width 617 height 58
click at [527, 538] on textarea "De nada, [PERSON_NAME]!" at bounding box center [738, 552] width 617 height 58
type textarea "De nada, [PERSON_NAME]!"
click at [1095, 567] on button " Send" at bounding box center [1091, 552] width 75 height 35
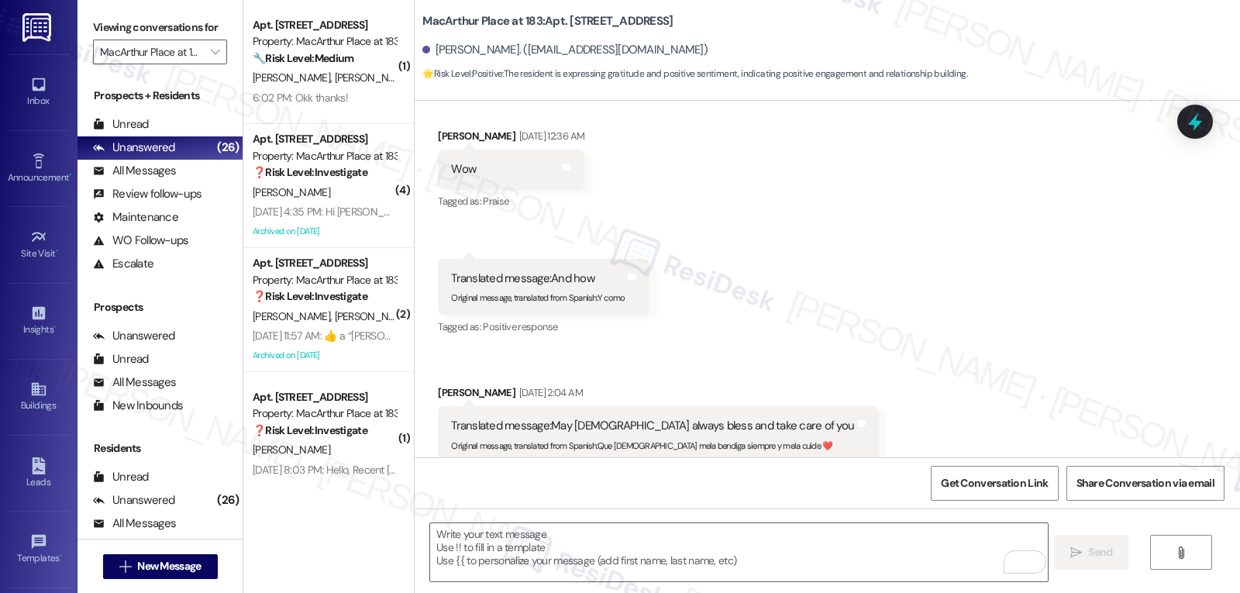
scroll to position [50179, 0]
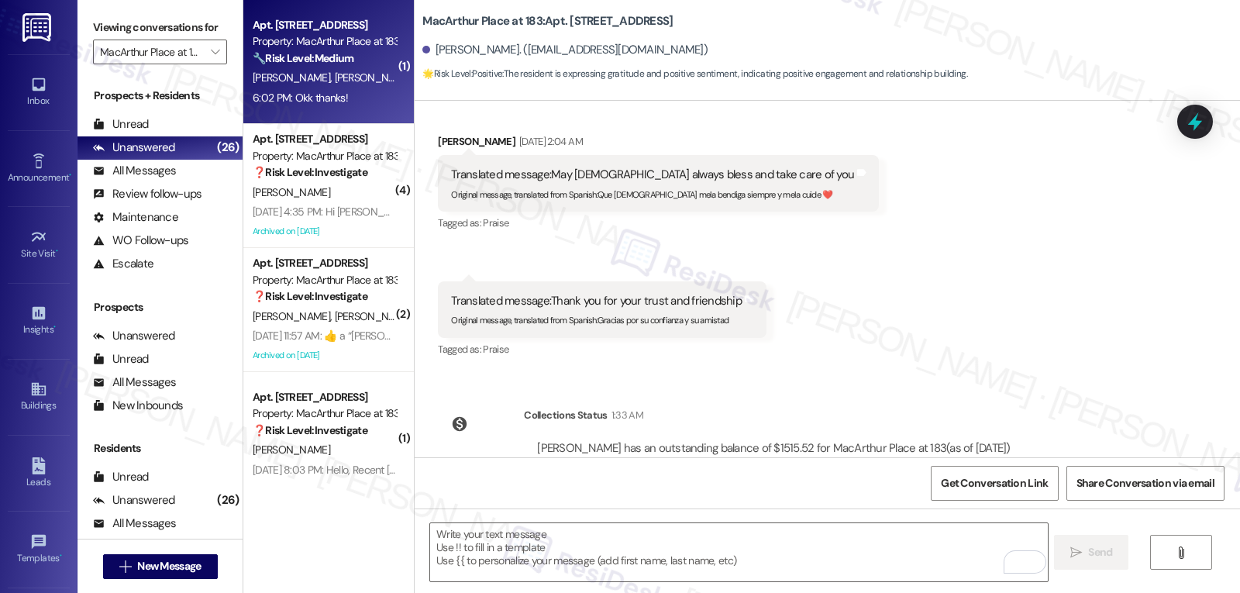
click at [273, 111] on div "Apt. [STREET_ADDRESS] at 183 Property: MacArthur Place at 183 🔧 Risk Level: Med…" at bounding box center [328, 62] width 171 height 124
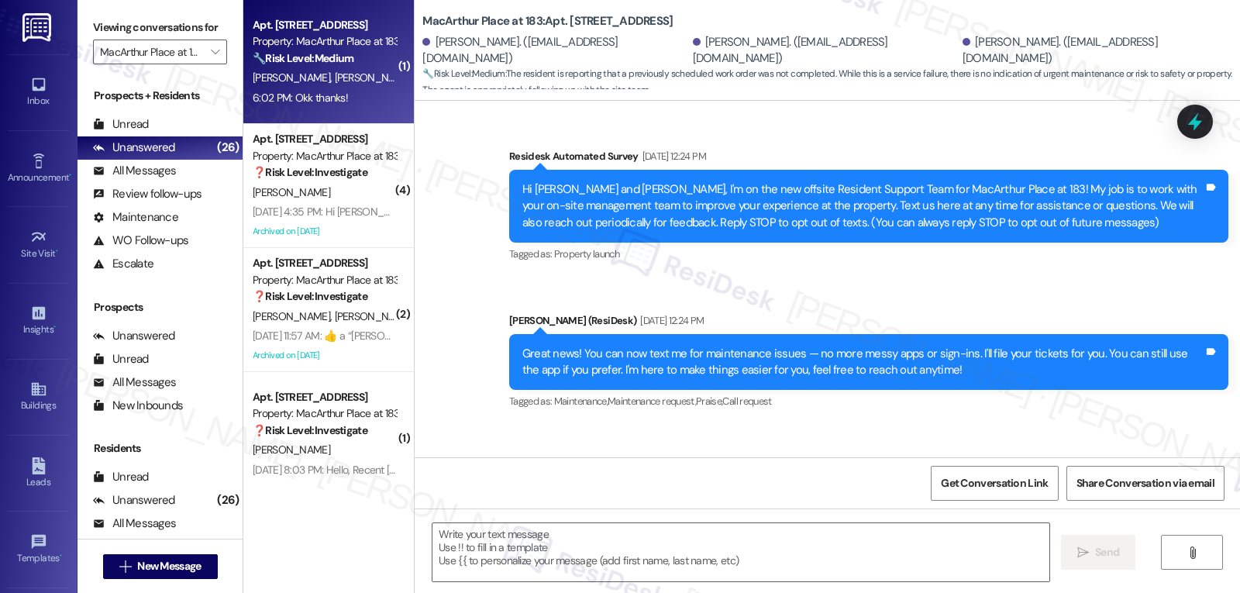
scroll to position [8224, 0]
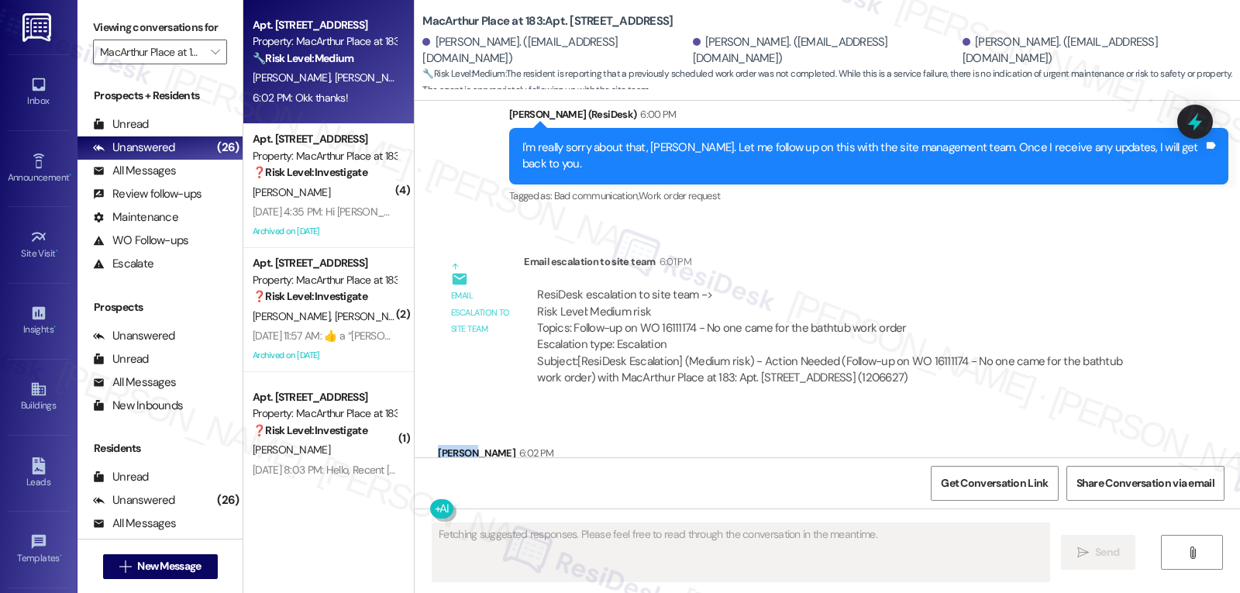
drag, startPoint x: 466, startPoint y: 371, endPoint x: 414, endPoint y: 374, distance: 52.0
click at [415, 410] on div "Received via SMS [PERSON_NAME] 6:02 PM Okk thanks! Tags and notes Tagged as: Po…" at bounding box center [828, 475] width 826 height 131
copy div "[PERSON_NAME]"
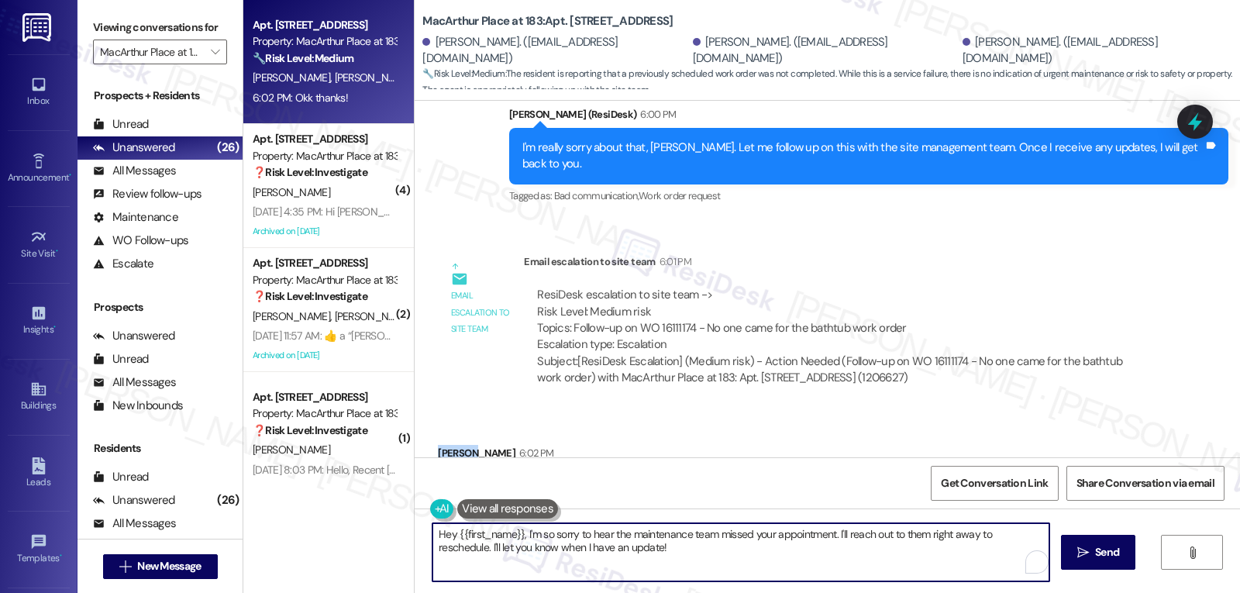
click at [568, 547] on textarea "Hey {{first_name}}, I'm so sorry to hear the maintenance team missed your appoi…" at bounding box center [741, 552] width 617 height 58
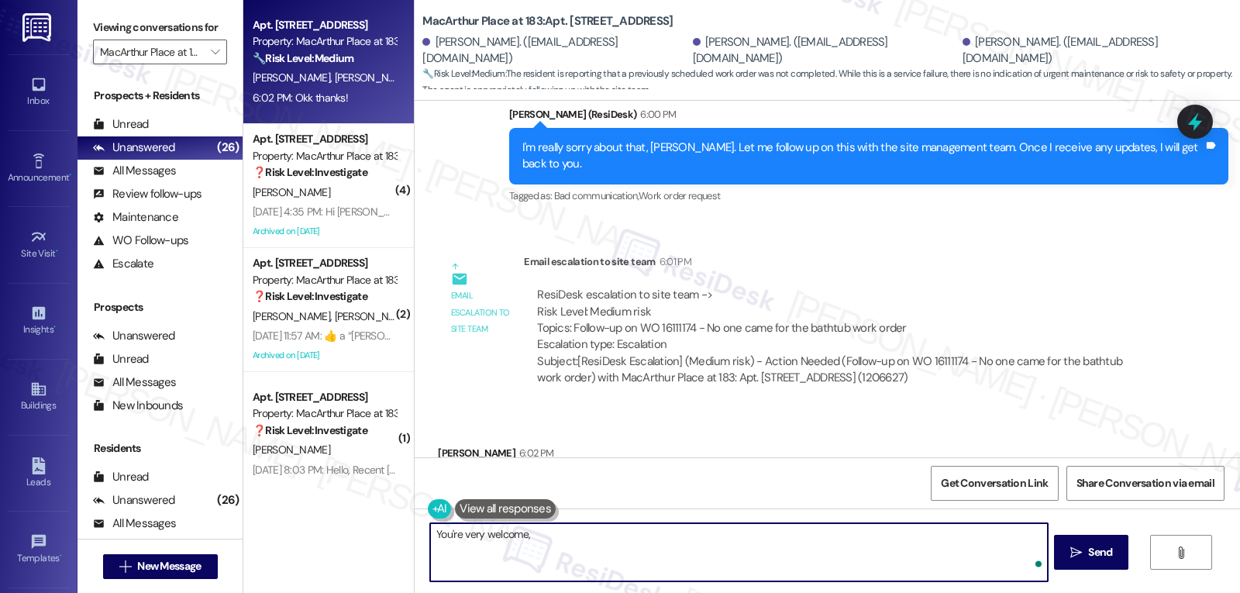
paste textarea "[PERSON_NAME]"
type textarea "You're very welcome, [PERSON_NAME]!"
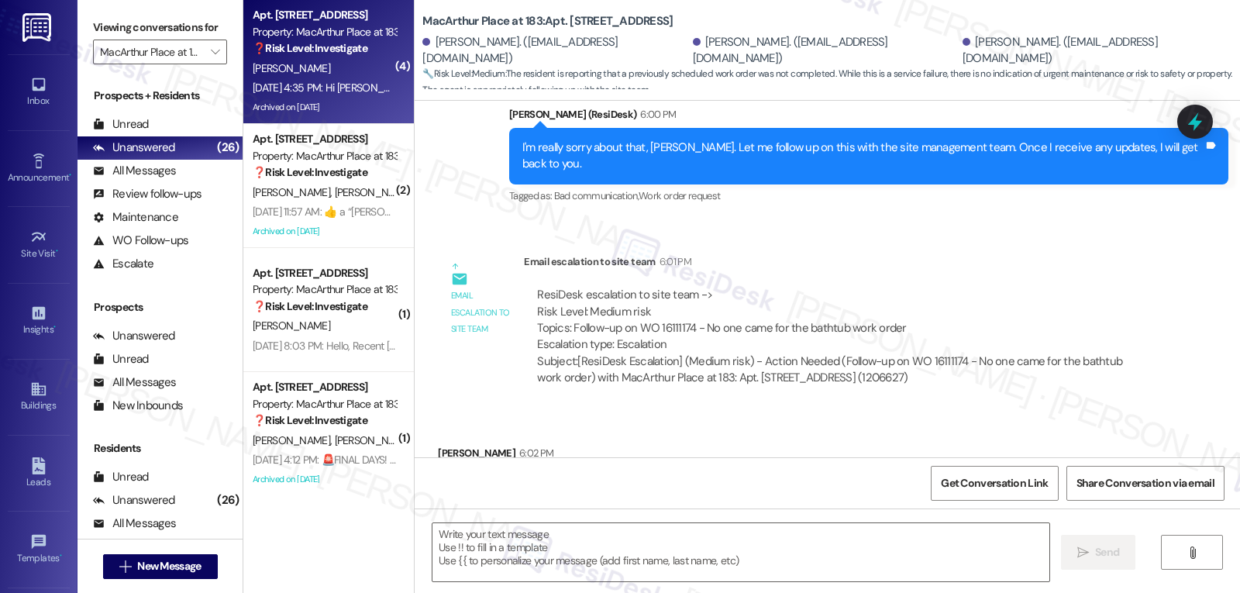
type textarea "Fetching suggested responses. Please feel free to read through the conversation…"
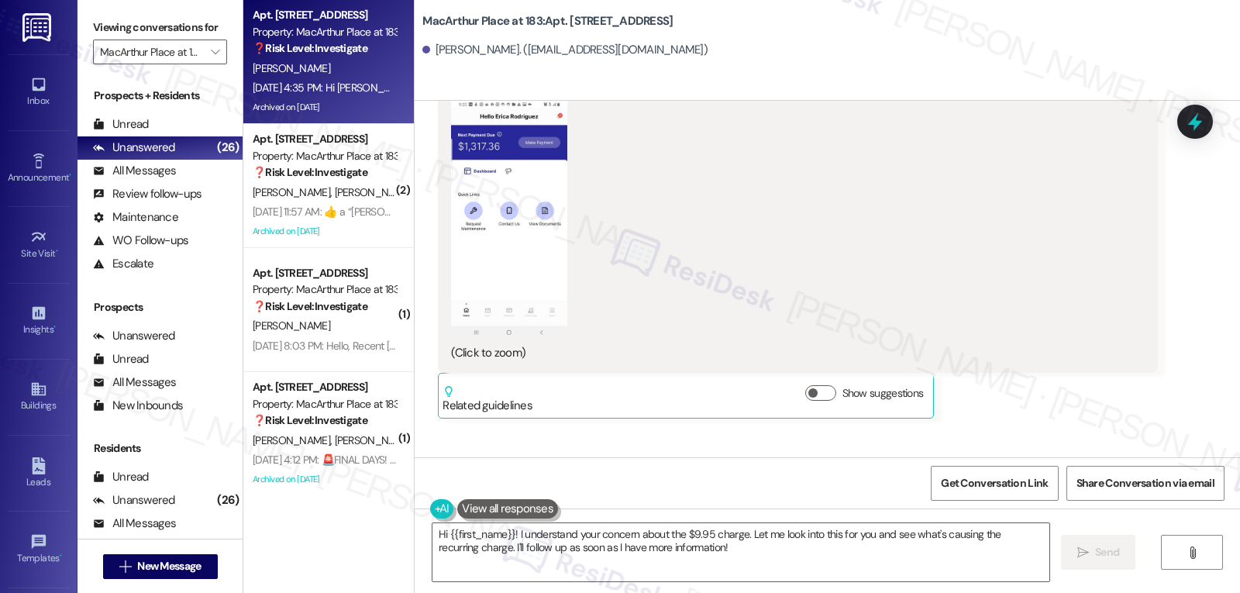
scroll to position [23677, 0]
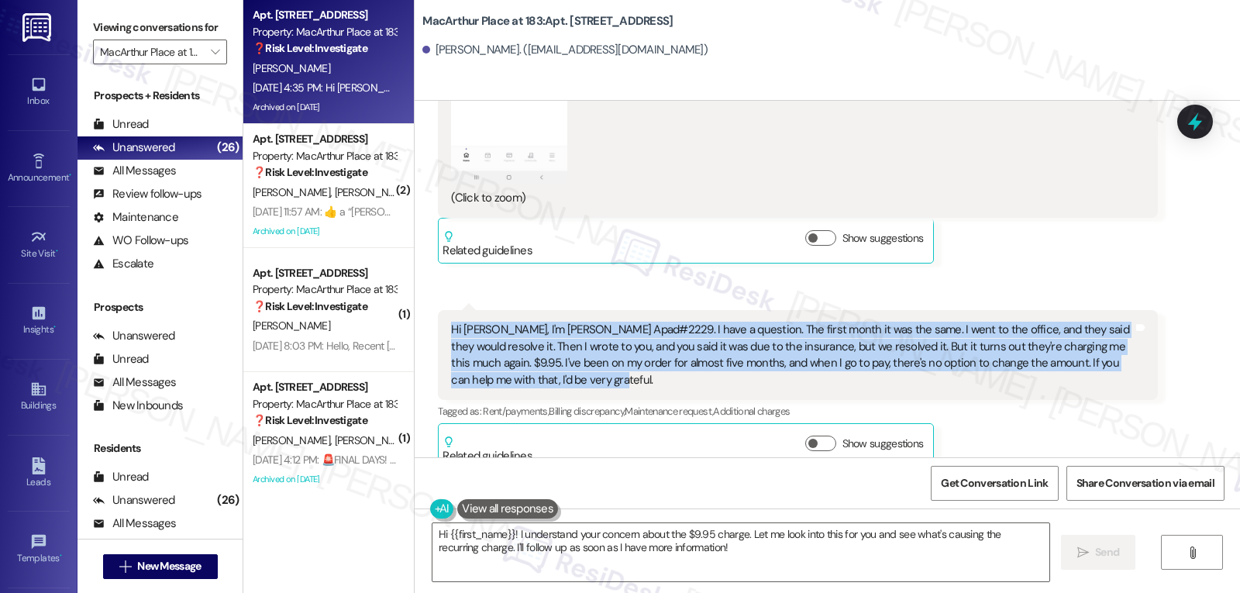
drag, startPoint x: 437, startPoint y: 162, endPoint x: 655, endPoint y: 229, distance: 227.8
click at [655, 310] on div "Hi [PERSON_NAME], I'm [PERSON_NAME] Apad#2229. I have a question. The first mon…" at bounding box center [797, 355] width 719 height 90
copy div "Hi [PERSON_NAME], I'm [PERSON_NAME] Apad#2229. I have a question. The first mon…"
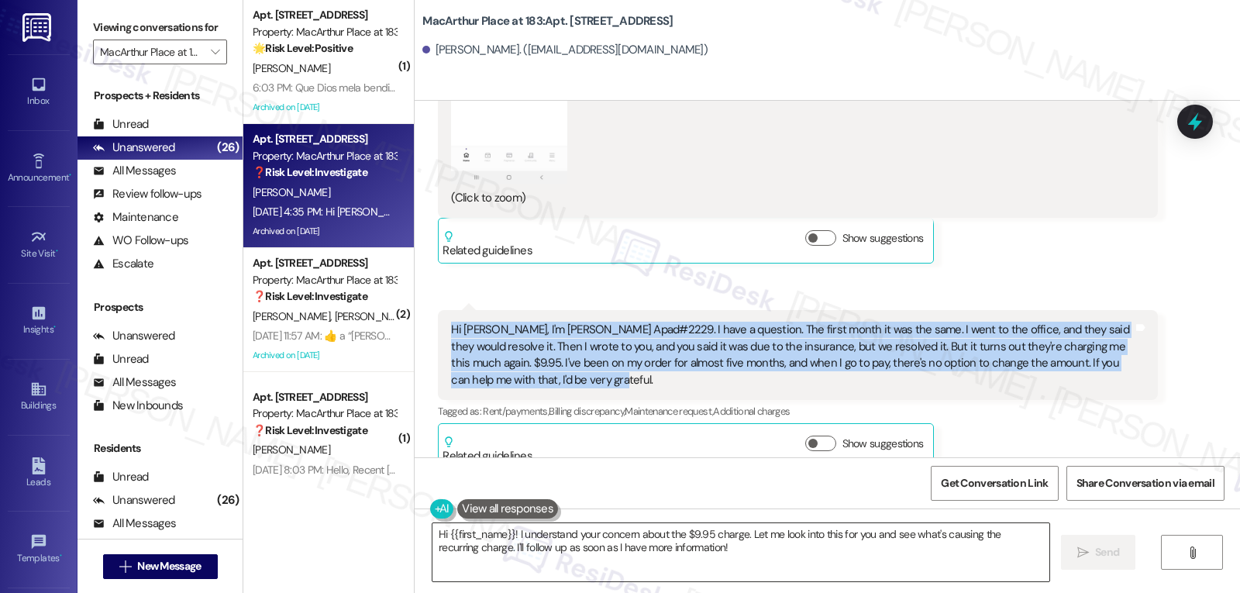
click at [707, 554] on textarea "Hi {{first_name}}! I understand your concern about the $9.95 charge. Let me loo…" at bounding box center [741, 552] width 617 height 58
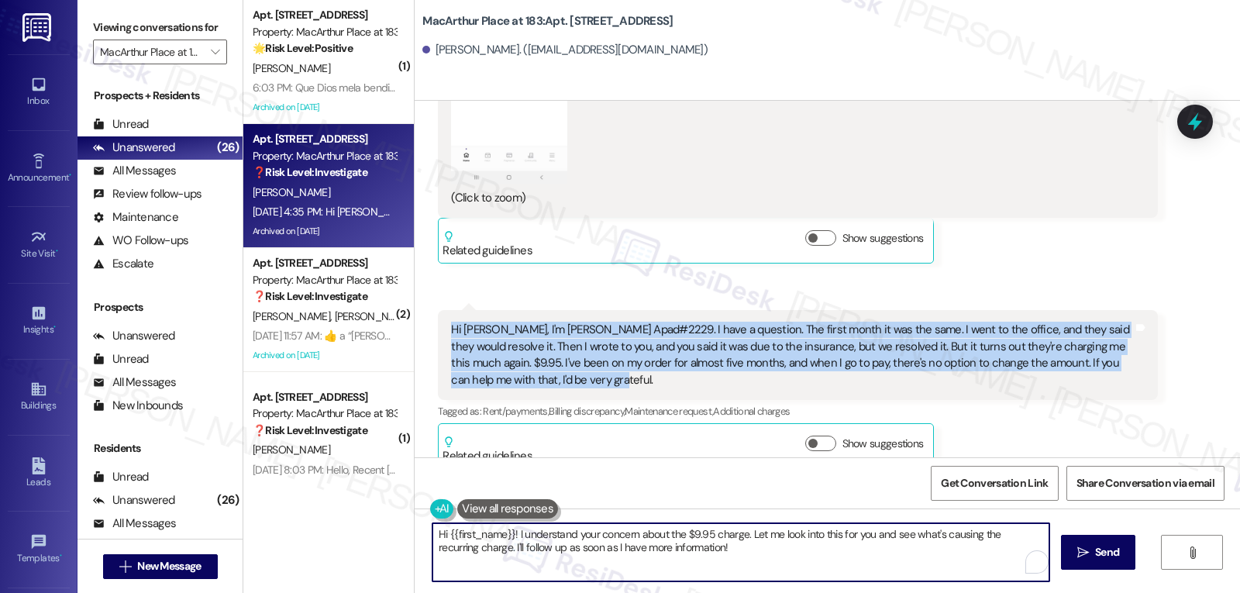
paste textarea "Erica, thanks for explaining — I understand how frustrating it must be to see t…"
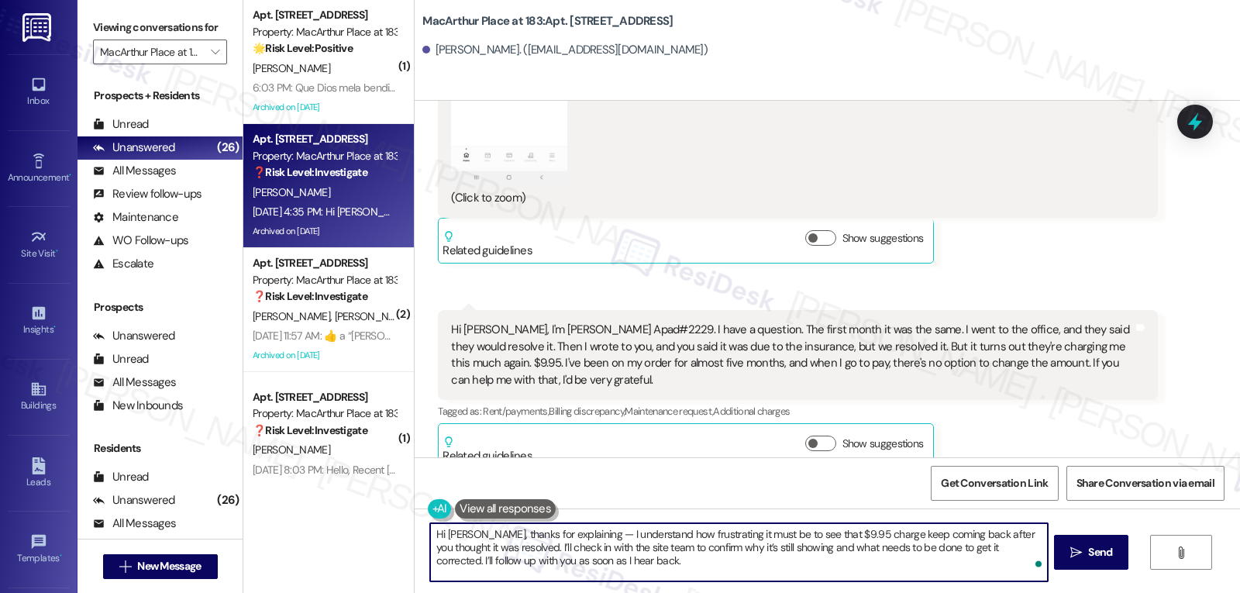
click at [563, 538] on textarea "Hi Erica, thanks for explaining — I understand how frustrating it must be to se…" at bounding box center [738, 552] width 617 height 58
click at [730, 567] on textarea "Hi Erica, thanks for explaining. I understand how frustrating it must be to see…" at bounding box center [738, 552] width 617 height 58
click at [596, 550] on textarea "Hi Erica, thanks for explaining. I understand how frustrating it must be to see…" at bounding box center [738, 552] width 617 height 58
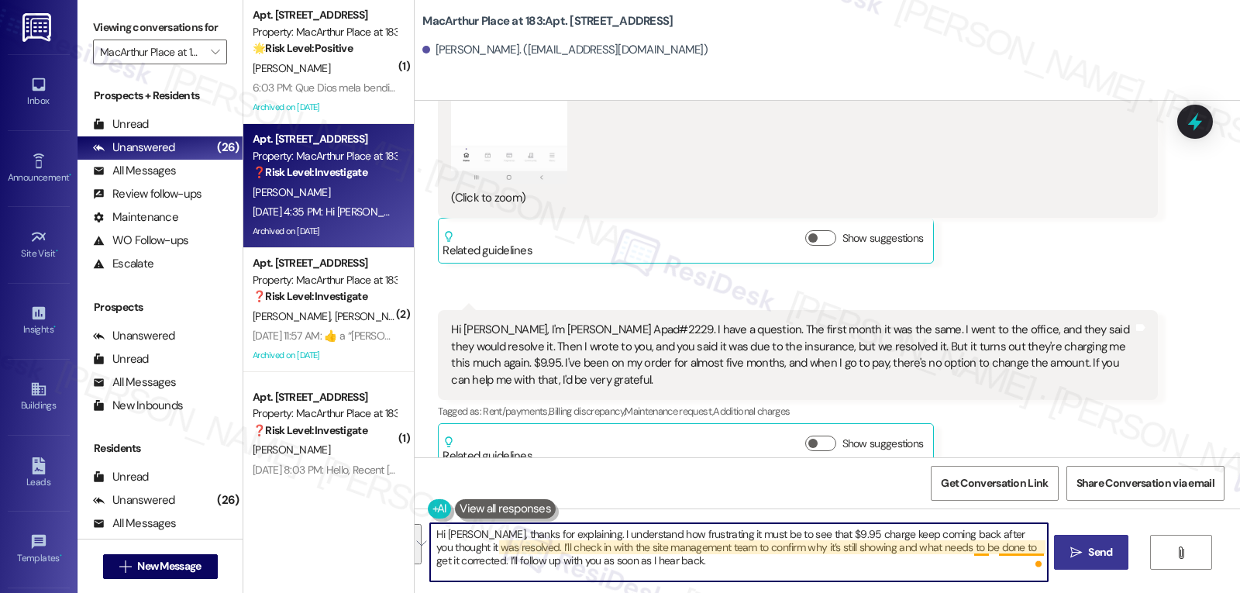
type textarea "Hi [PERSON_NAME], thanks for explaining. I understand how frustrating it must b…"
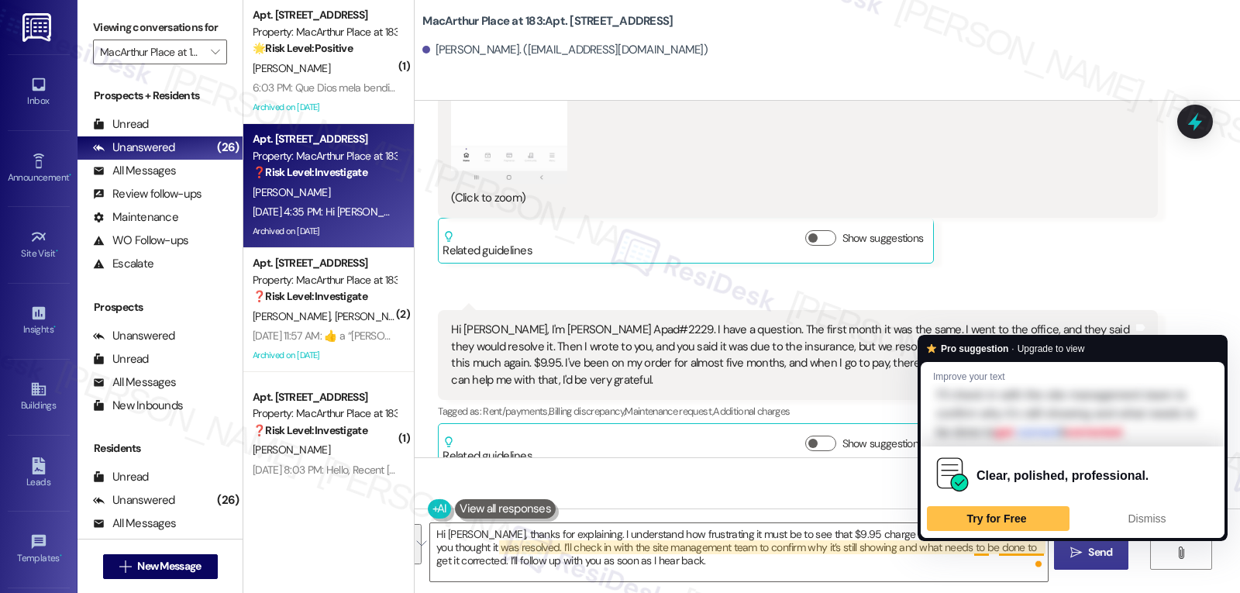
click at [1073, 561] on span " Send" at bounding box center [1092, 552] width 49 height 16
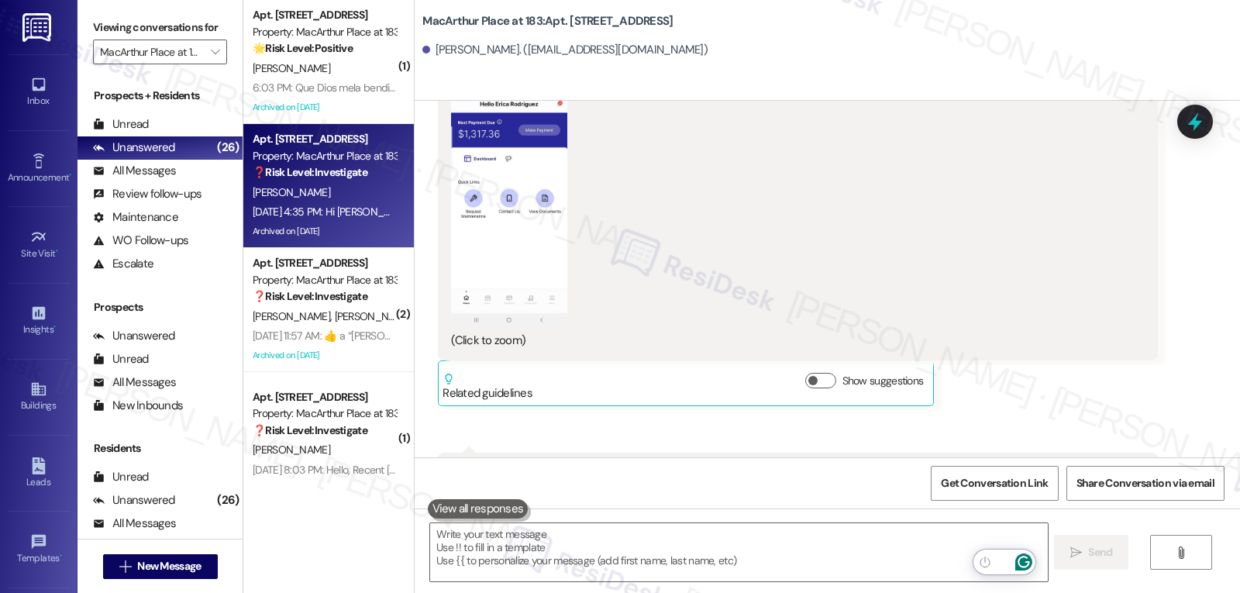
scroll to position [23819, 0]
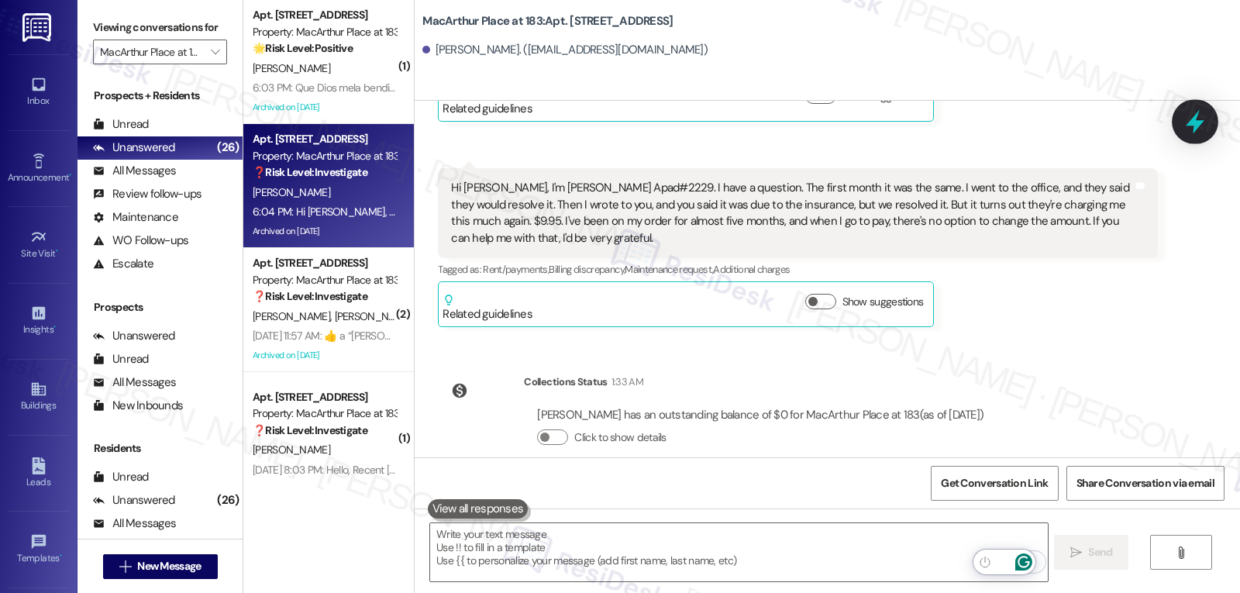
click at [1194, 123] on icon at bounding box center [1195, 122] width 19 height 24
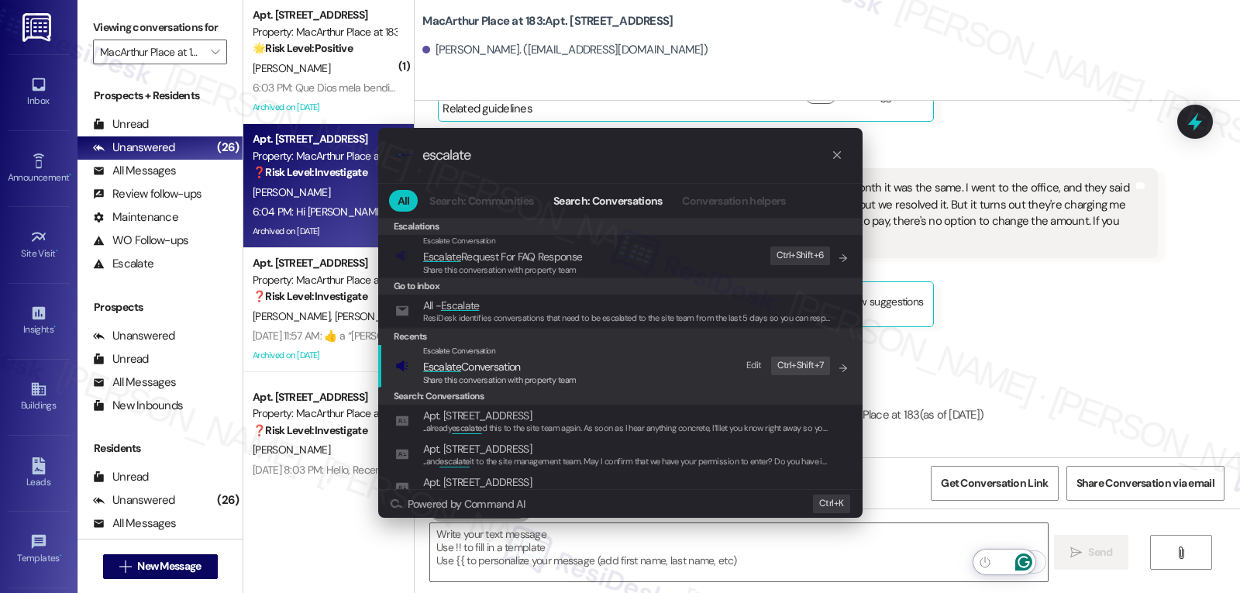
type input "escalate"
click at [512, 376] on span "Share this conversation with property team" at bounding box center [499, 379] width 153 height 11
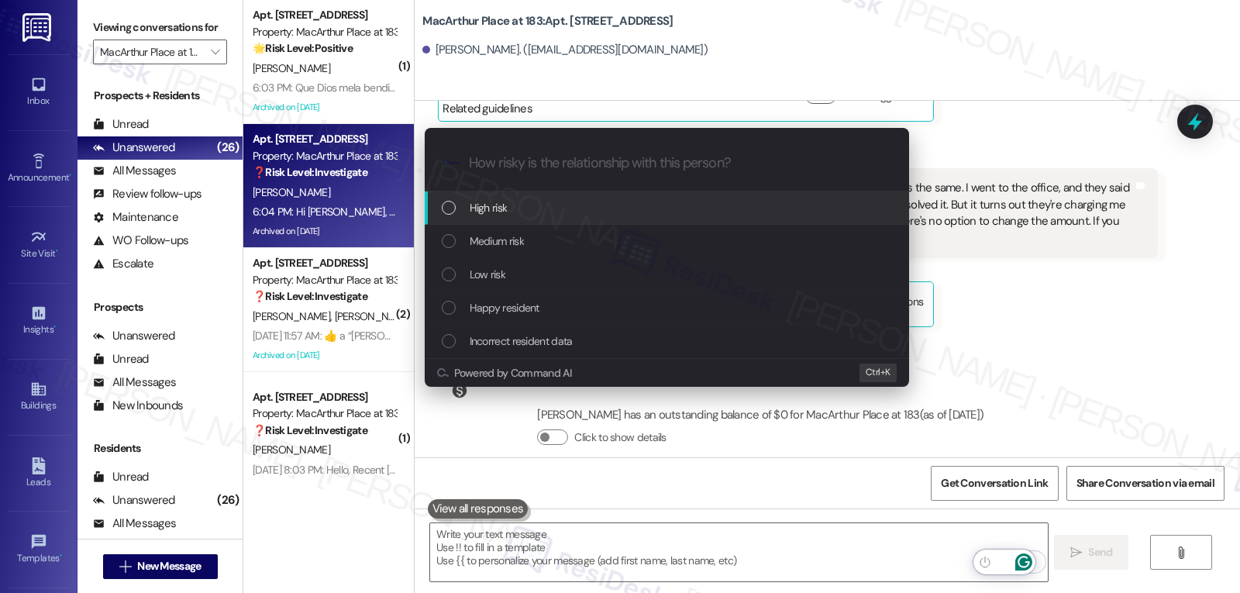
click at [549, 210] on div "High risk" at bounding box center [669, 207] width 454 height 17
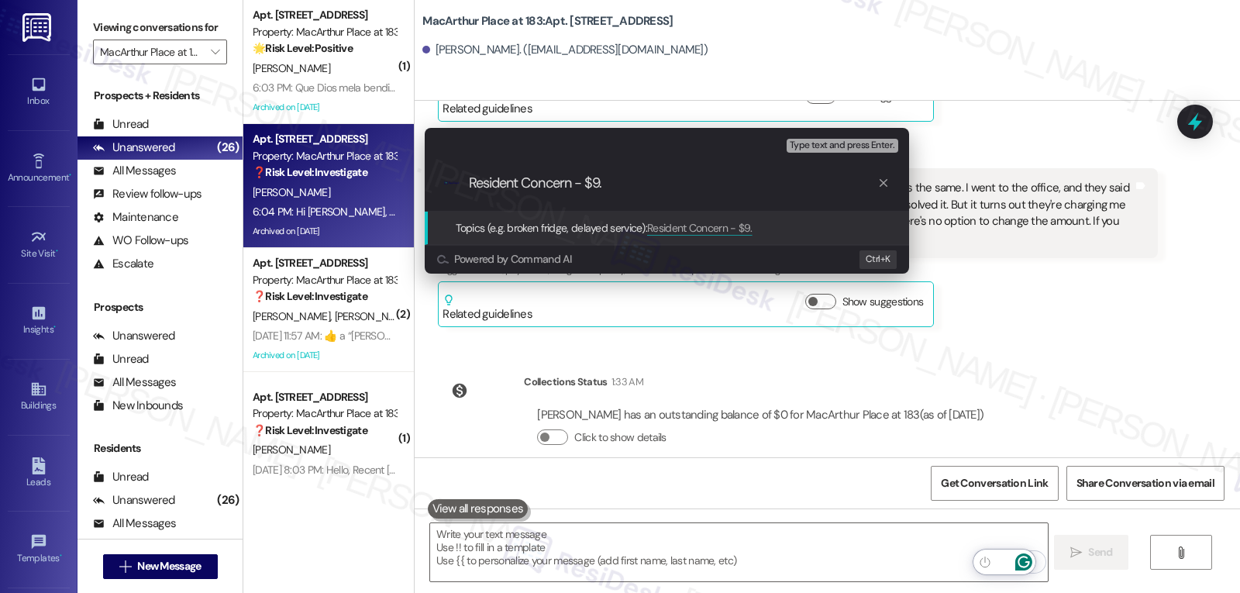
type input "Resident Concern - $9.9"
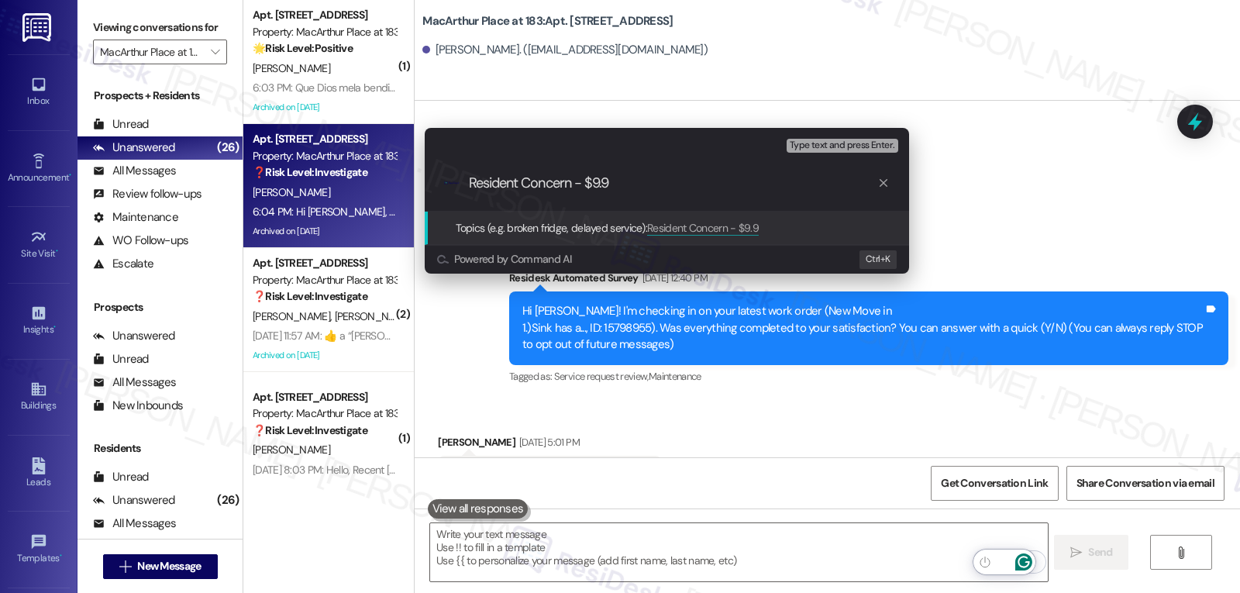
scroll to position [23819, 0]
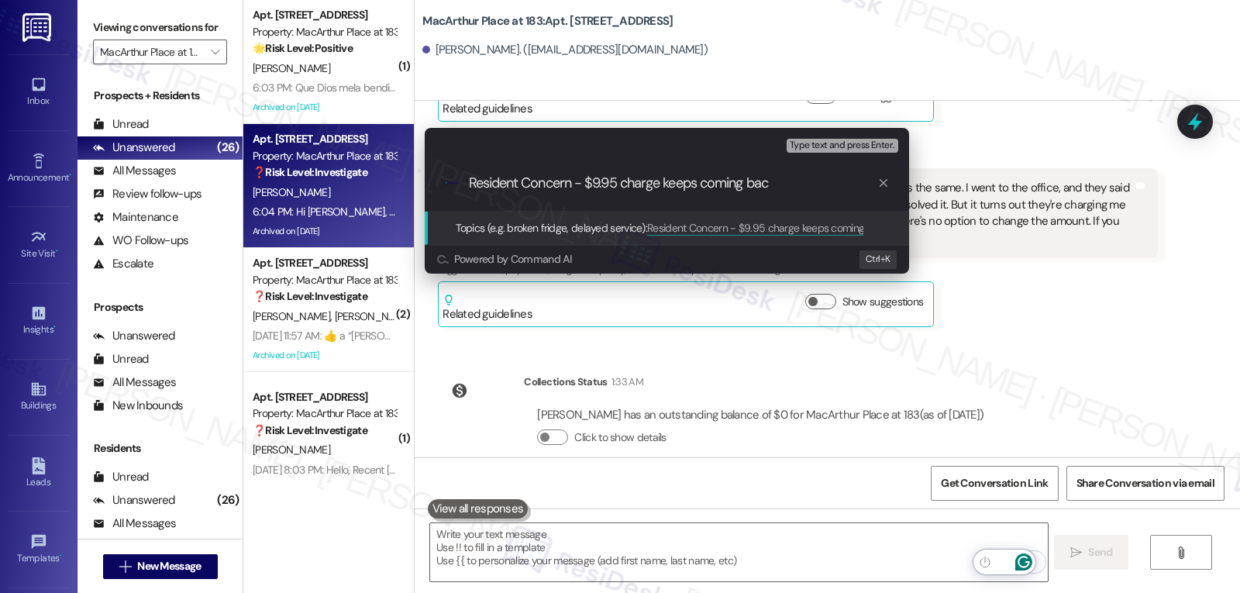
type input "Resident Concern - $9.95 charge keeps coming back"
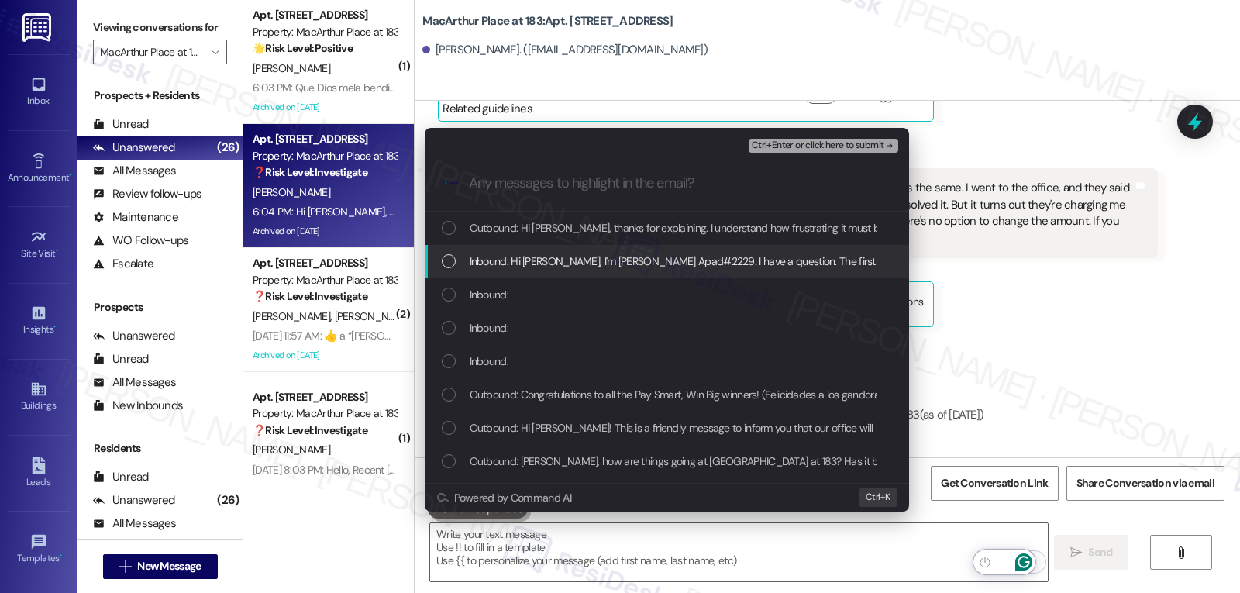
click at [543, 247] on div "Inbound: Hi [PERSON_NAME], I'm [PERSON_NAME] Apad#2229. I have a question. The …" at bounding box center [667, 261] width 485 height 33
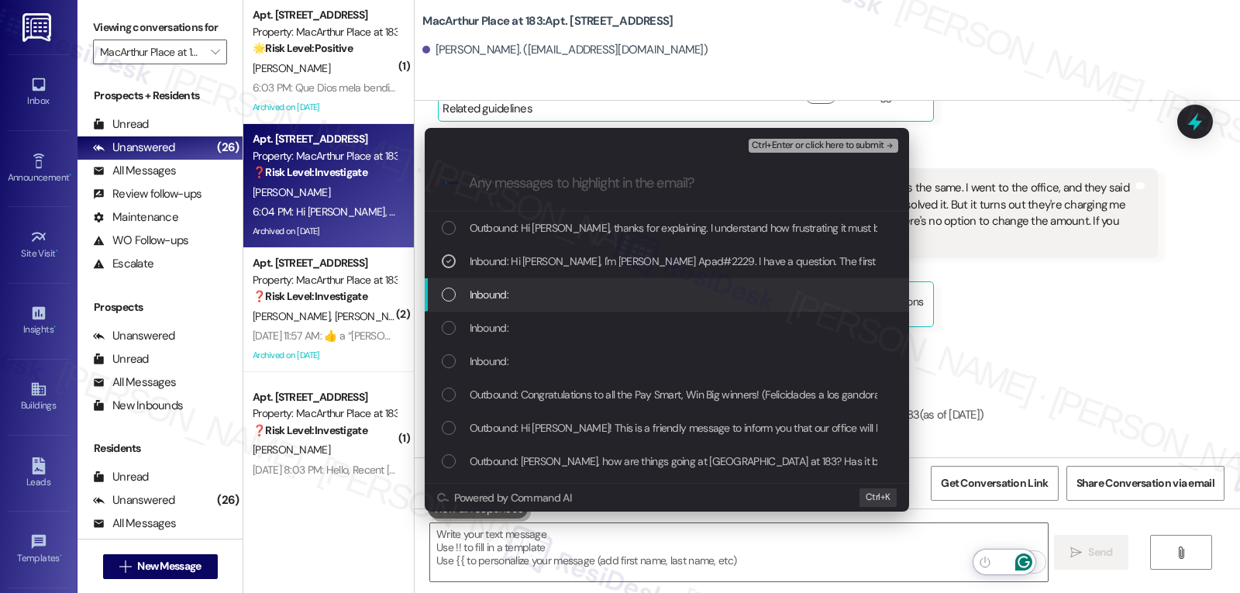
click at [533, 295] on div "Inbound:" at bounding box center [669, 294] width 454 height 17
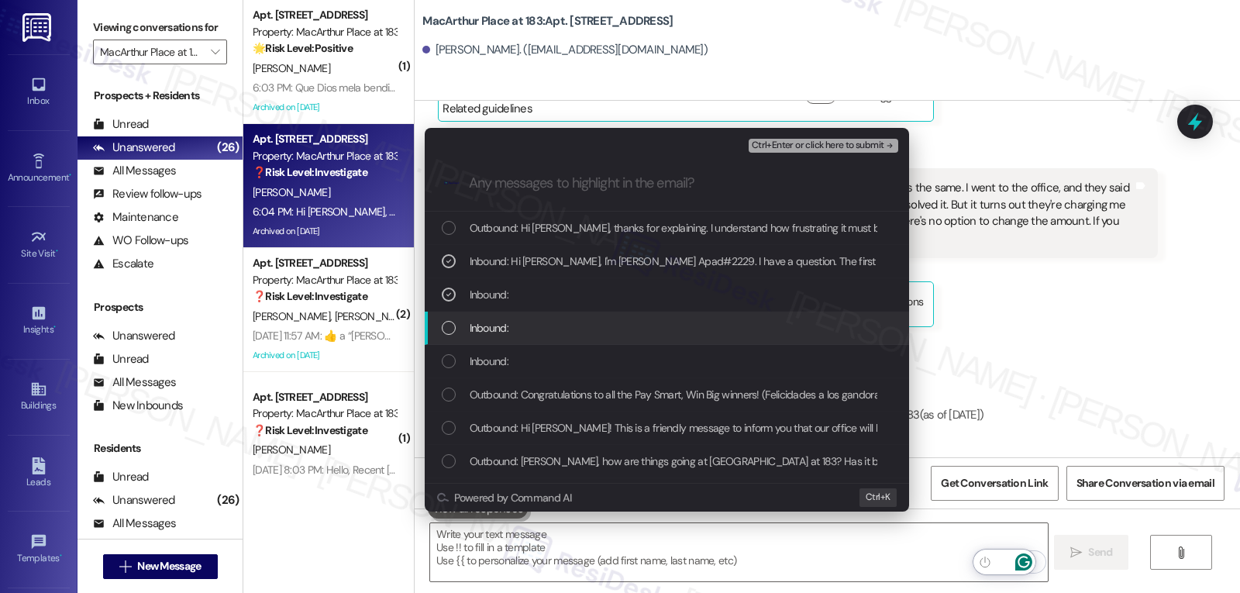
click at [529, 322] on div "Inbound:" at bounding box center [669, 327] width 454 height 17
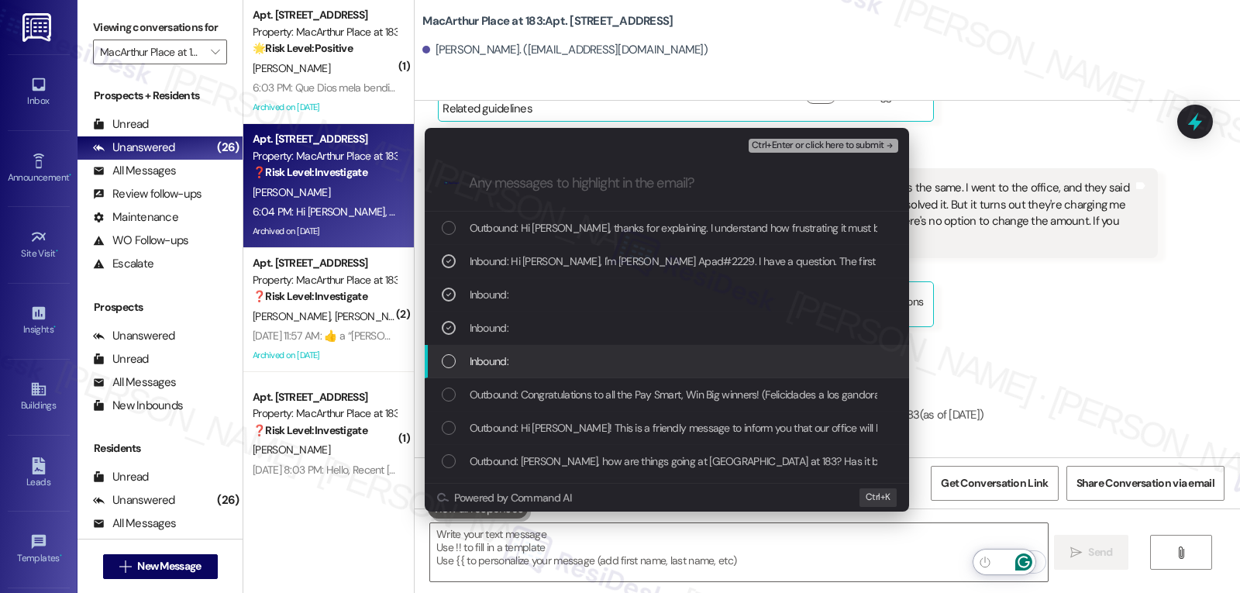
click at [529, 363] on div "Inbound:" at bounding box center [669, 361] width 454 height 17
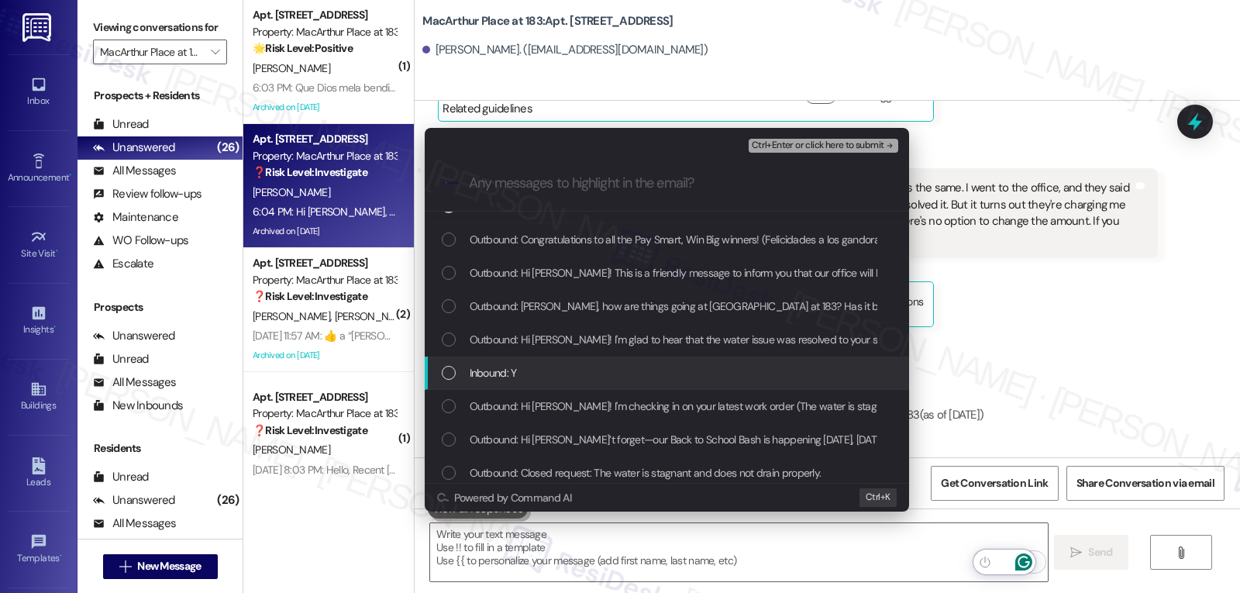
scroll to position [0, 0]
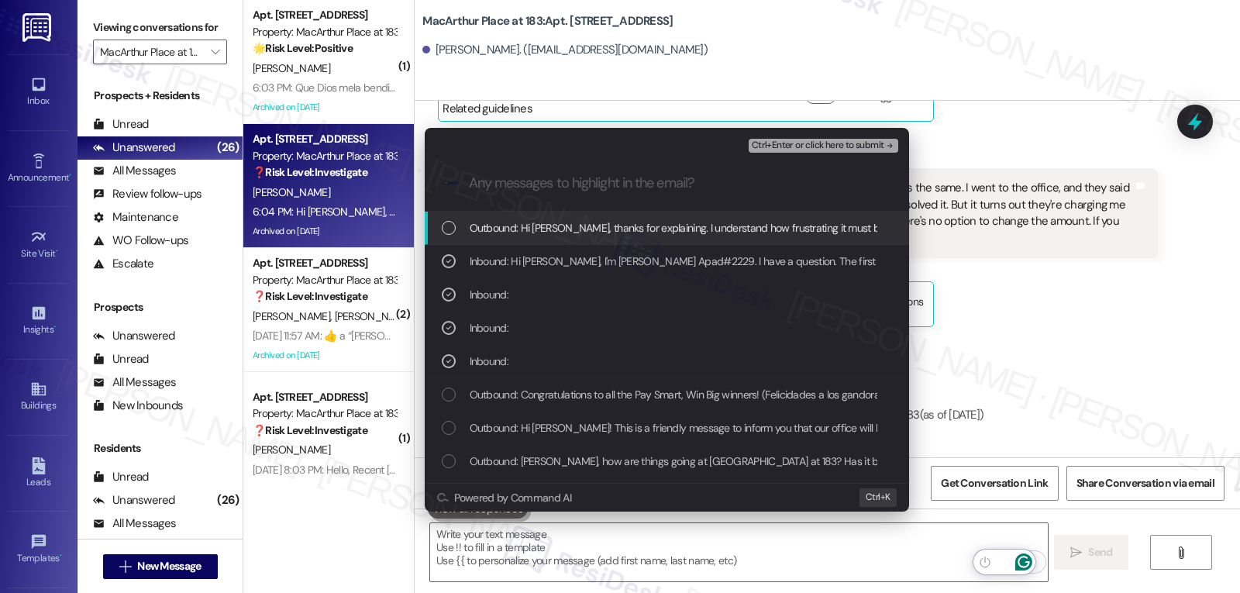
click at [841, 147] on span "Ctrl+Enter or click here to submit" at bounding box center [818, 145] width 133 height 11
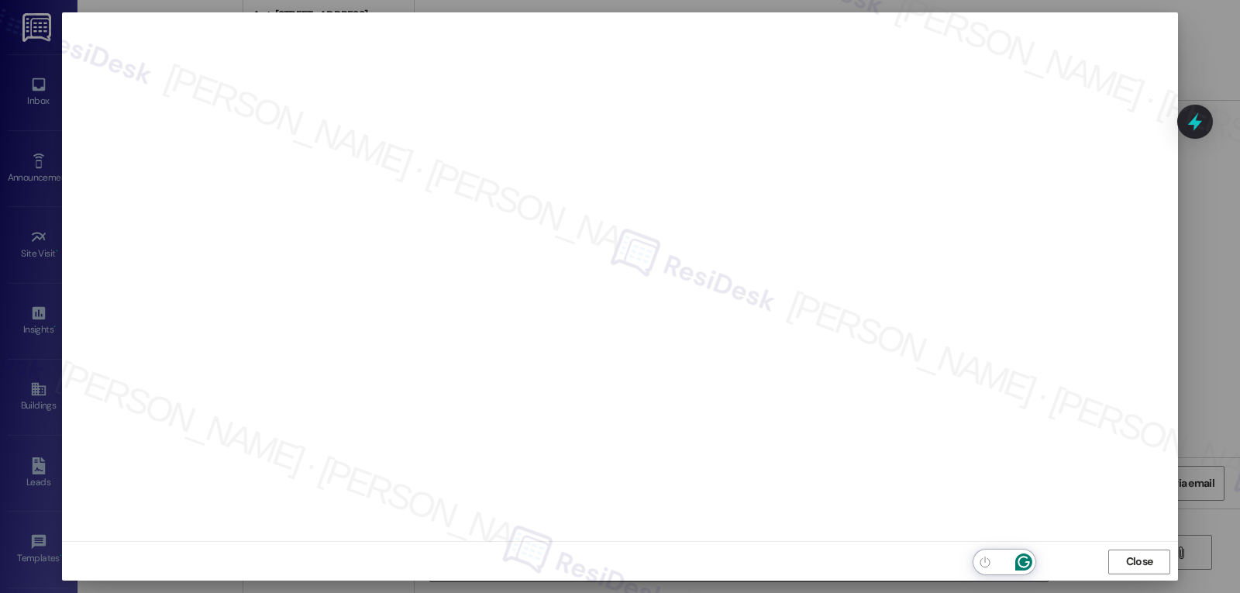
scroll to position [7, 0]
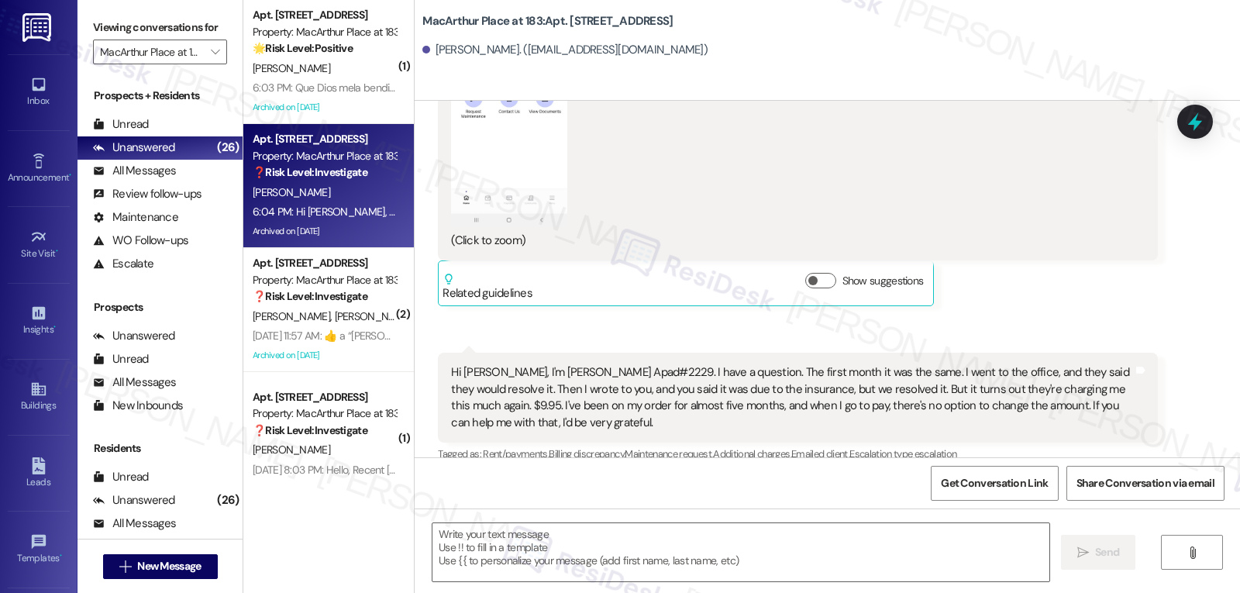
type textarea "Fetching suggested responses. Please feel free to read through the conversation…"
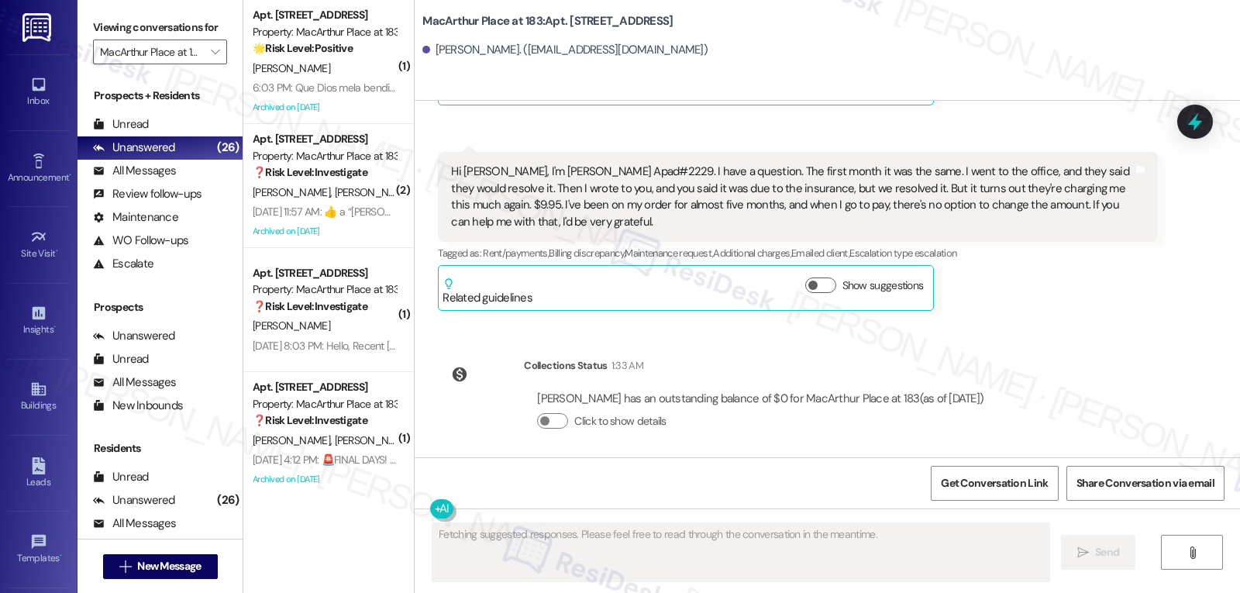
scroll to position [23842, 0]
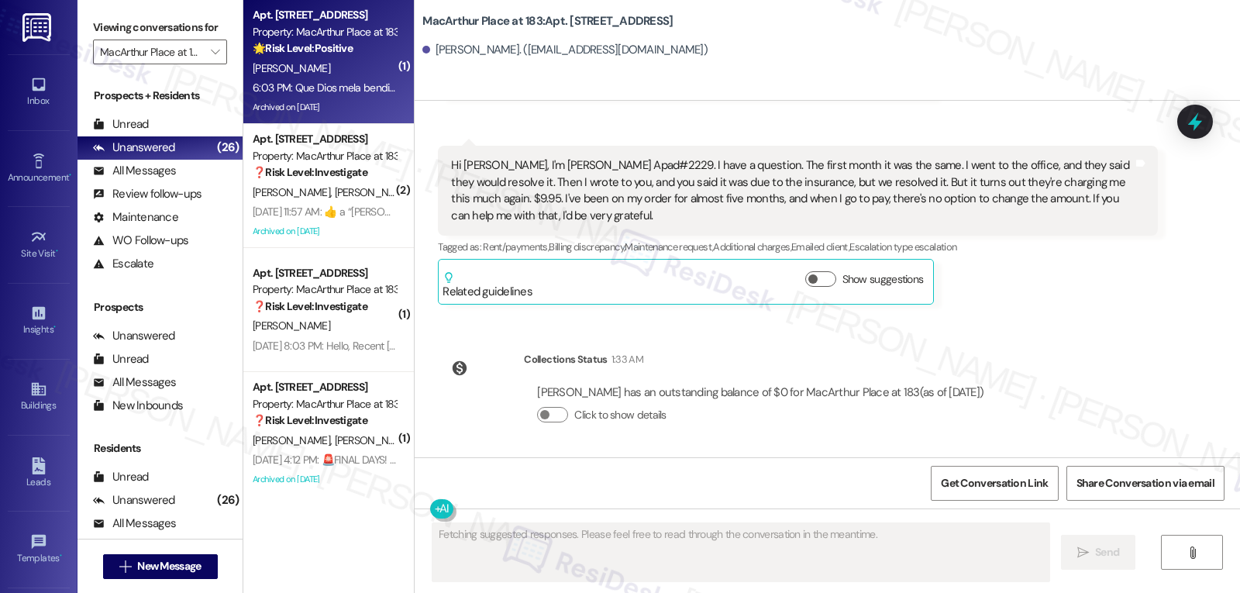
click at [340, 73] on div "[PERSON_NAME]" at bounding box center [324, 68] width 147 height 19
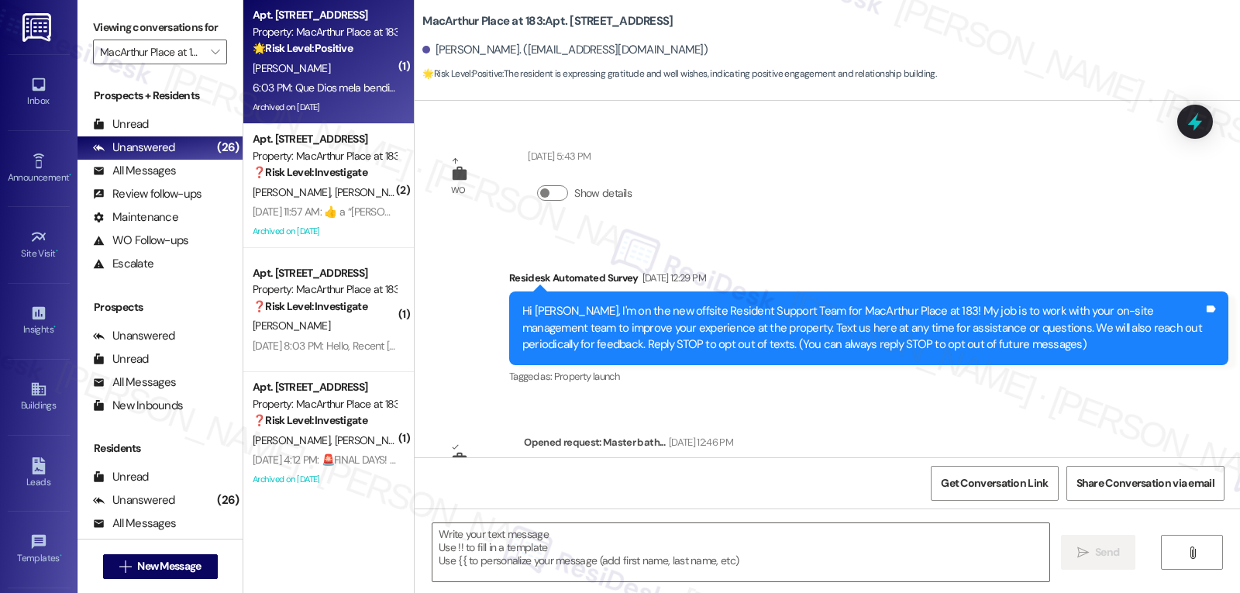
type textarea "Fetching suggested responses. Please feel free to read through the conversation…"
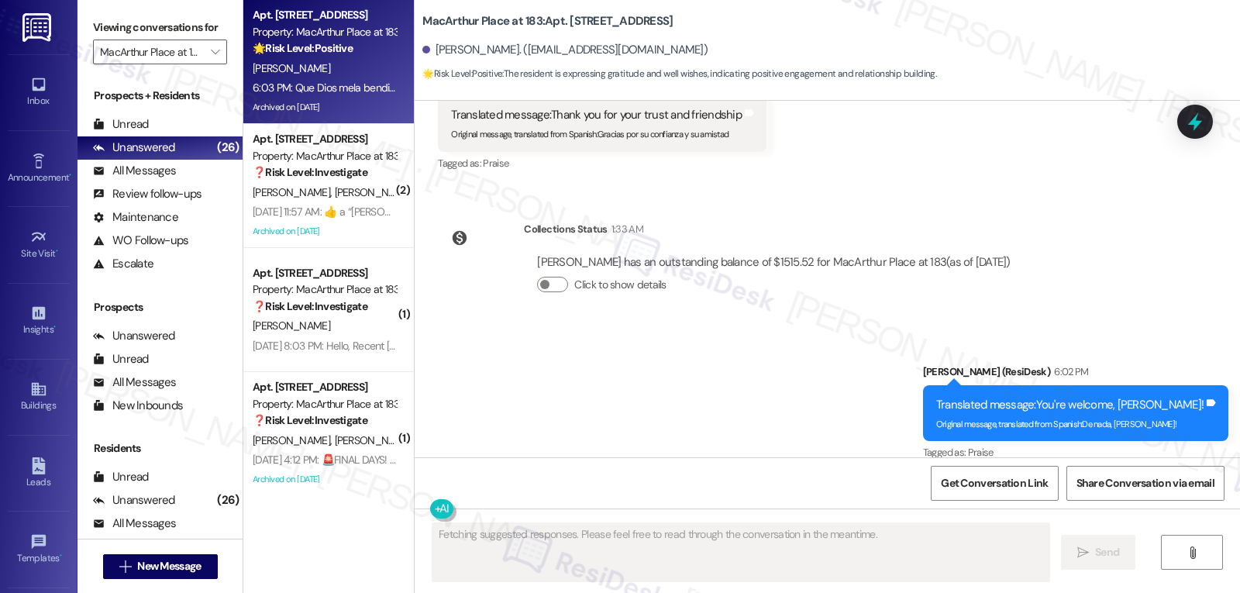
scroll to position [50366, 0]
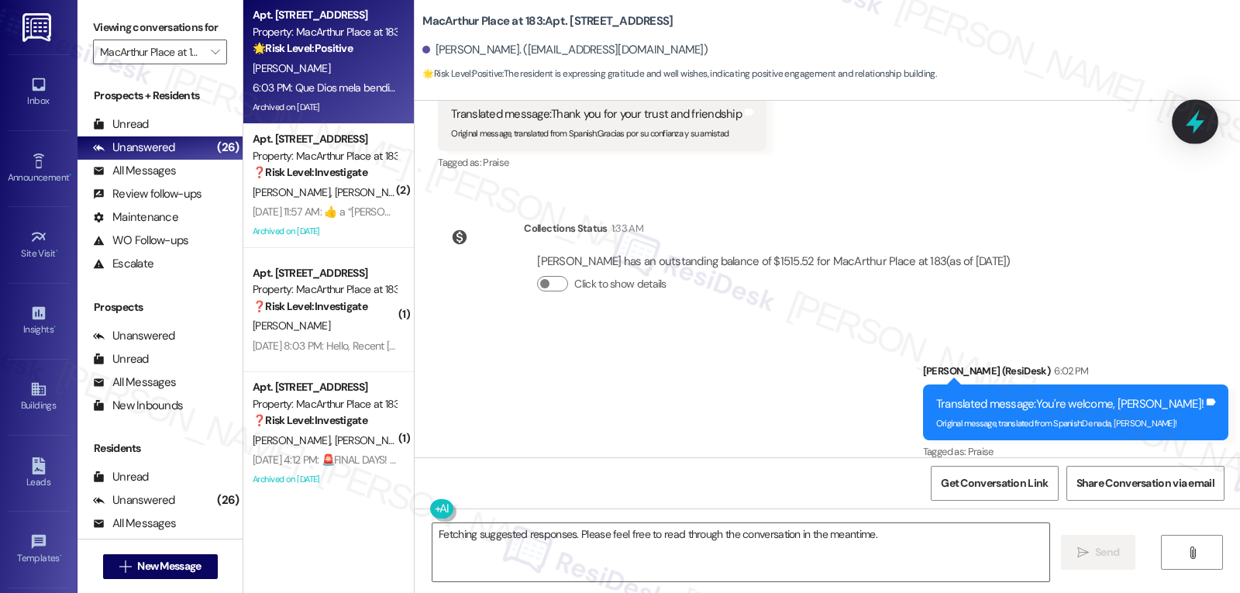
click at [1202, 122] on icon at bounding box center [1195, 122] width 19 height 24
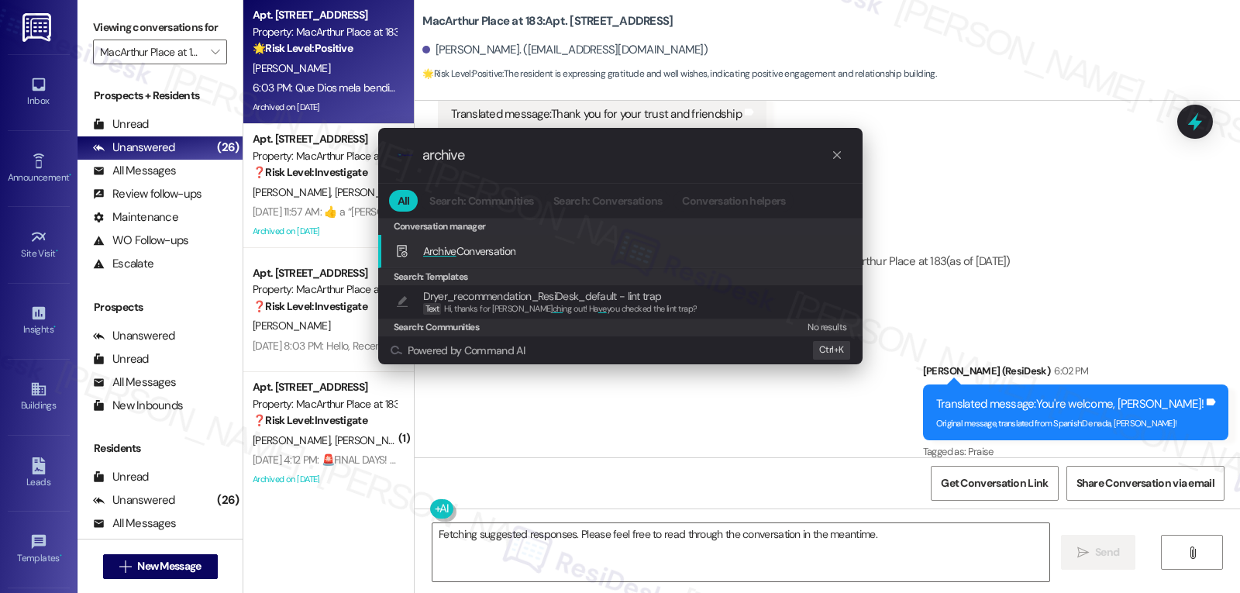
type input "archive"
click at [519, 240] on div "Archive Conversation Add shortcut" at bounding box center [620, 251] width 485 height 33
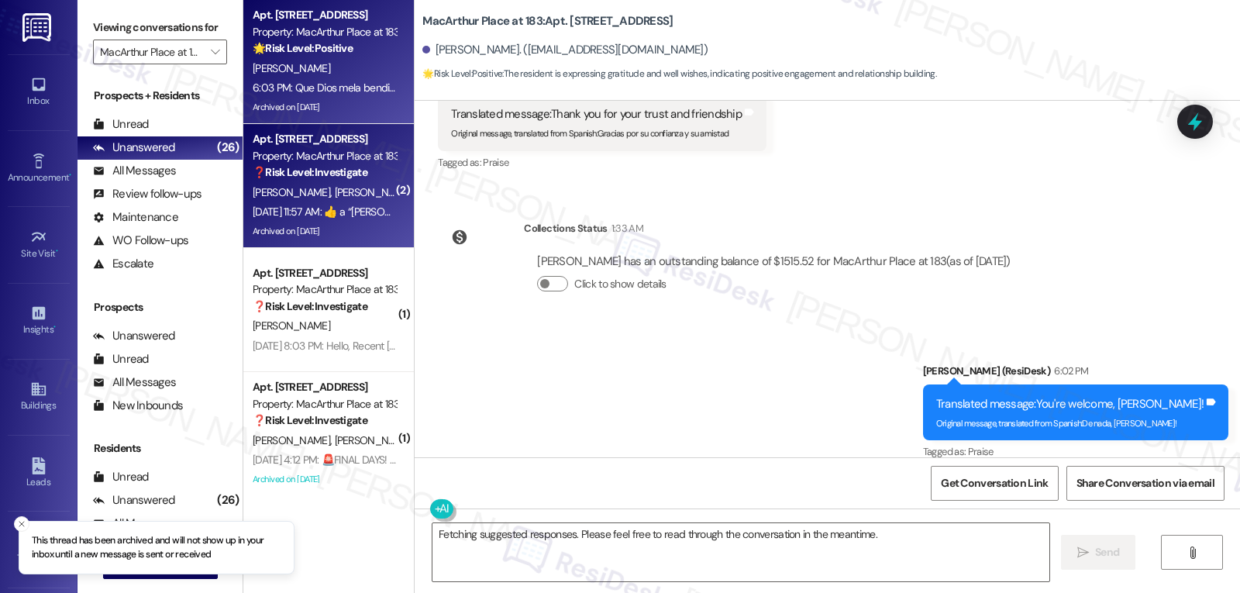
click at [311, 183] on div "[PERSON_NAME] Miranda" at bounding box center [324, 192] width 147 height 19
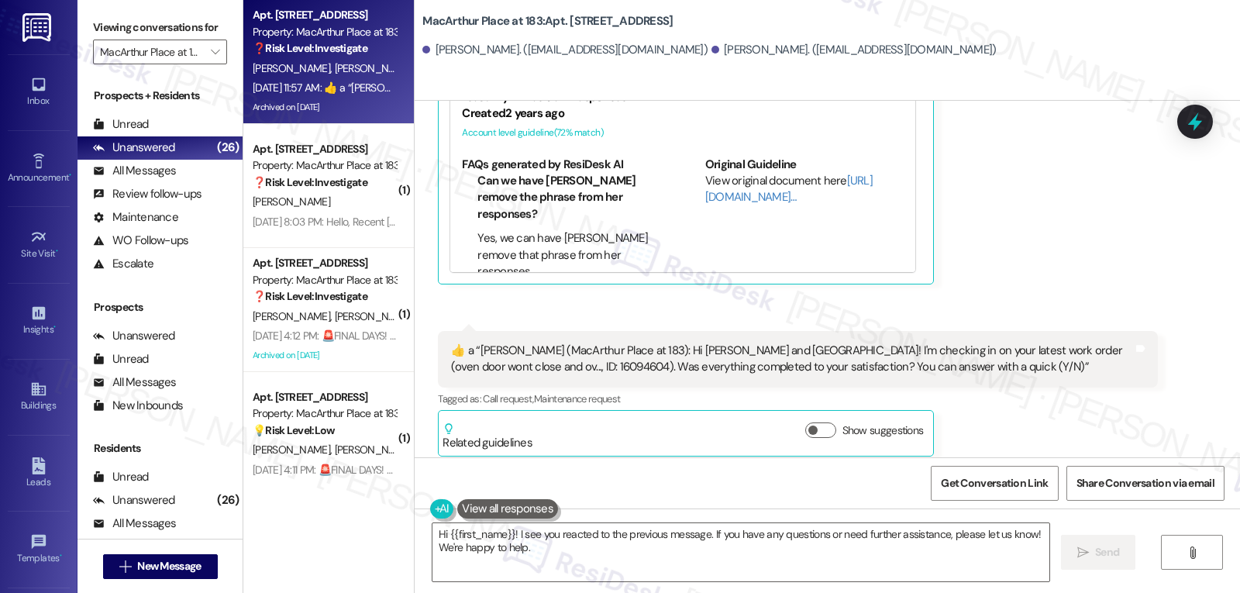
scroll to position [10703, 0]
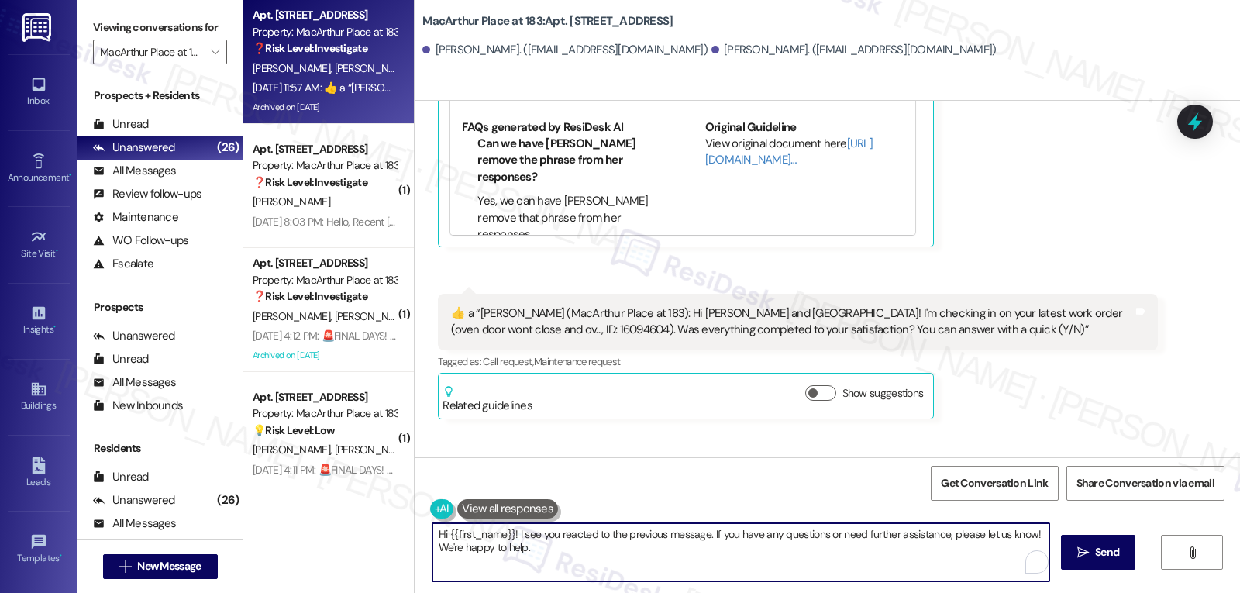
click at [612, 562] on textarea "Hi {{first_name}}! I see you reacted to the previous message. If you have any q…" at bounding box center [741, 552] width 617 height 58
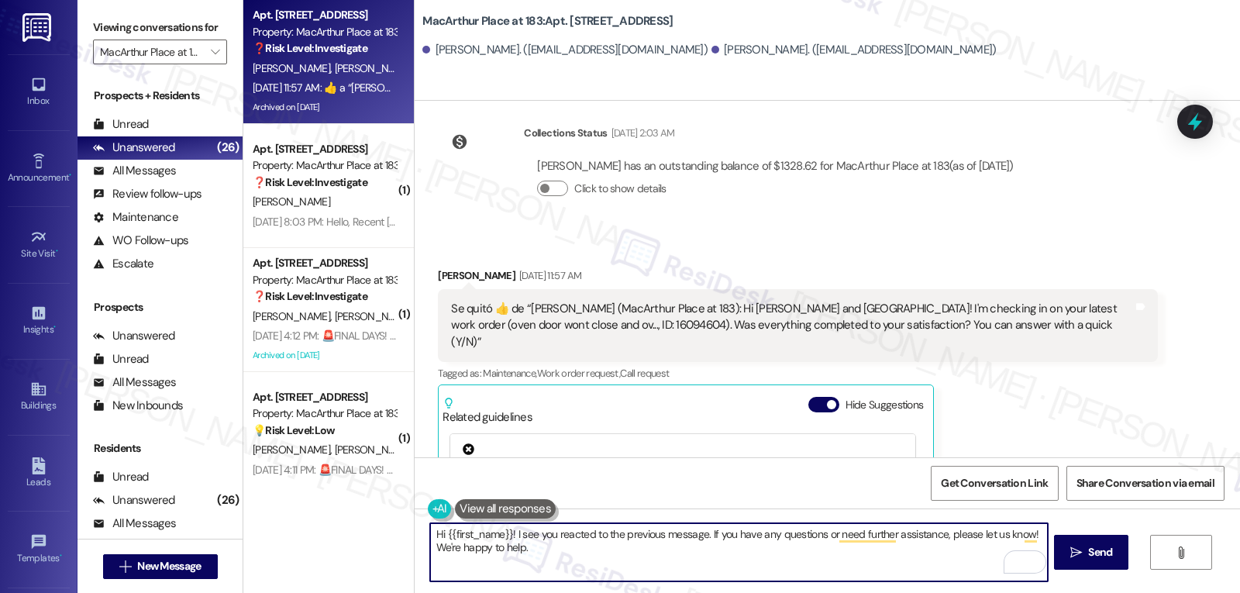
scroll to position [10238, 0]
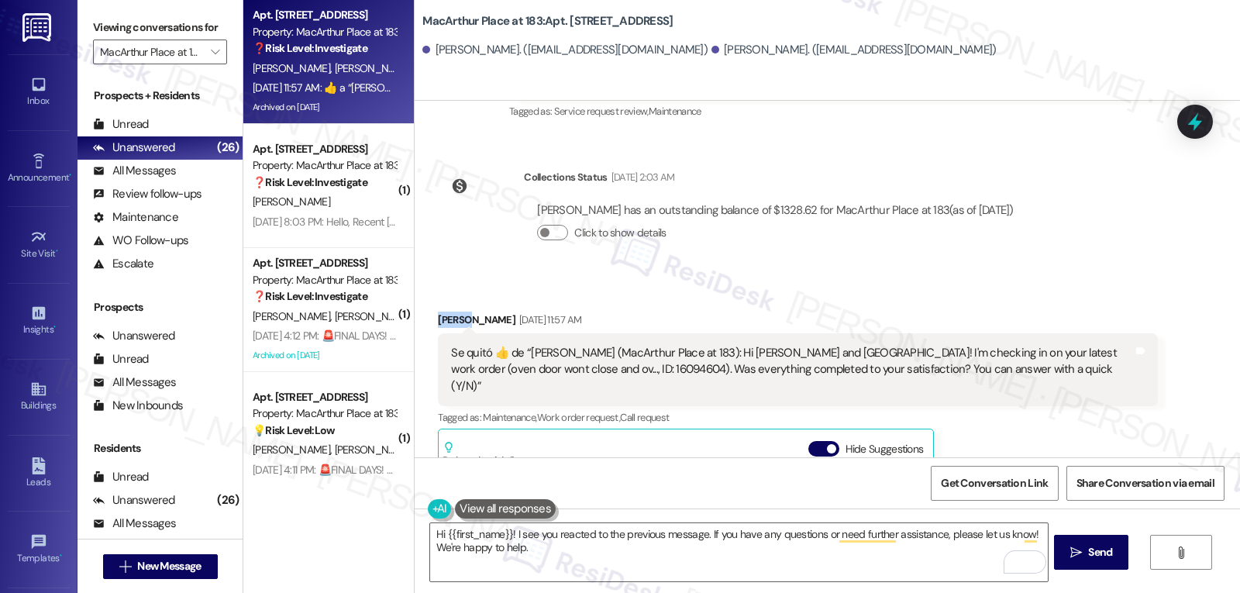
drag, startPoint x: 457, startPoint y: 219, endPoint x: 414, endPoint y: 219, distance: 43.4
click at [415, 277] on div "Received via SMS [PERSON_NAME] [DATE] 11:57 AM  Se quitó ‌👍‌ de “ [PERSON_NAME]…" at bounding box center [828, 586] width 826 height 619
copy div "Glendy"
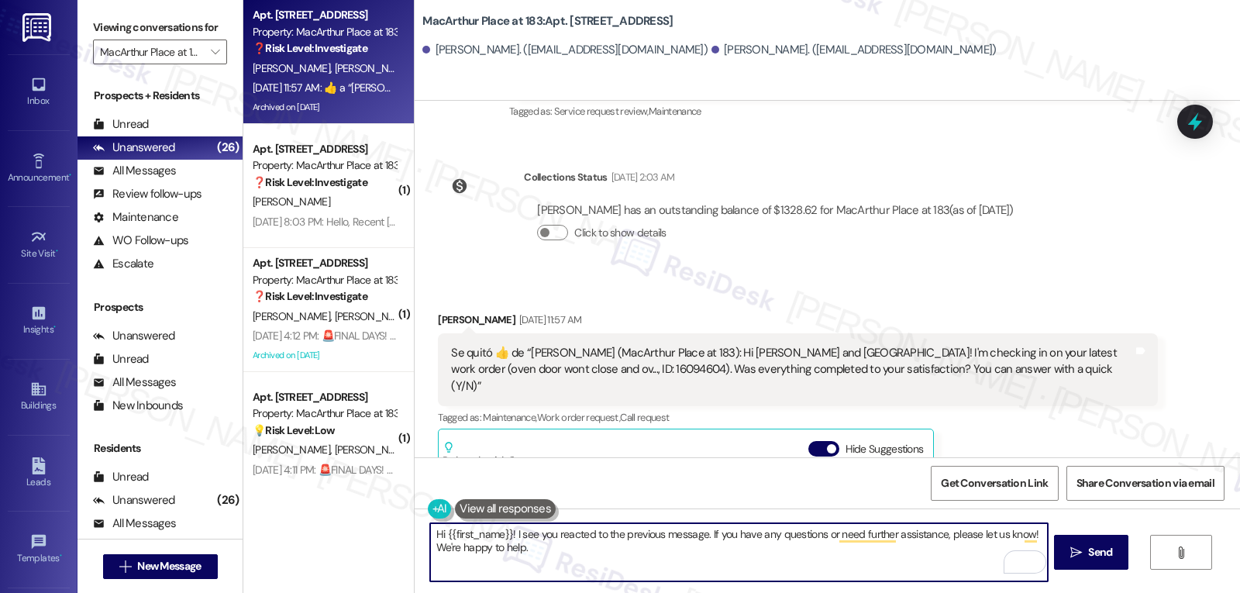
drag, startPoint x: 438, startPoint y: 531, endPoint x: 502, endPoint y: 532, distance: 64.3
click at [502, 532] on textarea "Hi {{first_name}}! I see you reacted to the previous message. If you have any q…" at bounding box center [738, 552] width 617 height 58
paste textarea "Glendy"
click at [581, 546] on textarea "Hi [PERSON_NAME]! I see you reacted to the previous message. If you have any qu…" at bounding box center [738, 552] width 617 height 58
type textarea "Hi [PERSON_NAME]! I see you reacted to the previous message. If you have any qu…"
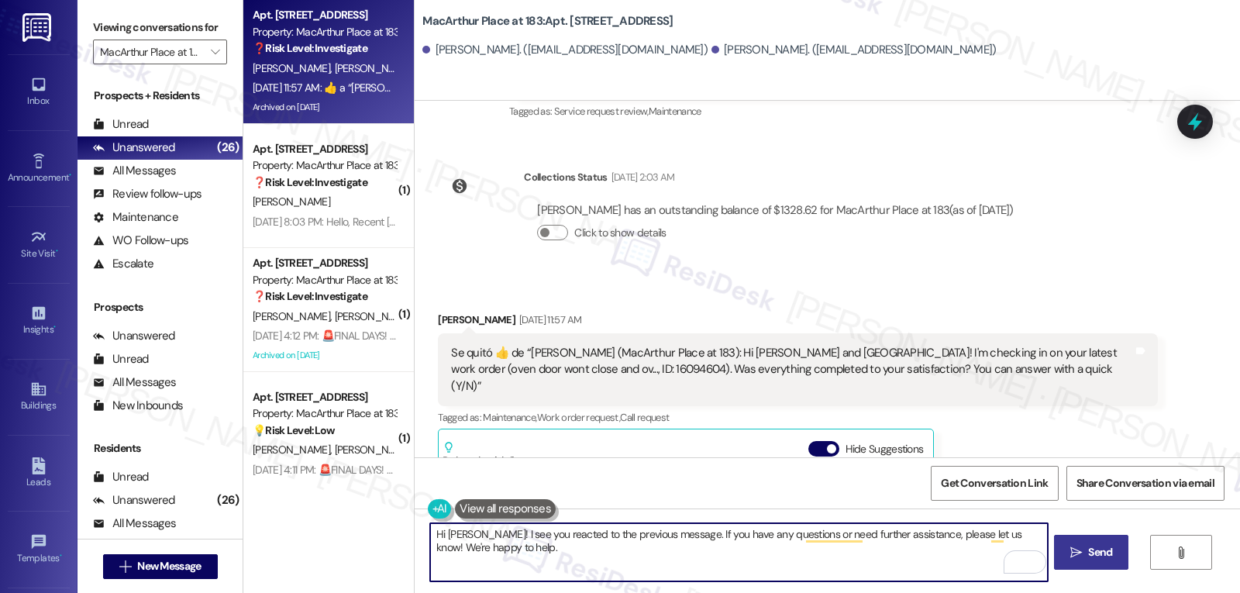
click at [1078, 553] on icon "" at bounding box center [1077, 553] width 12 height 12
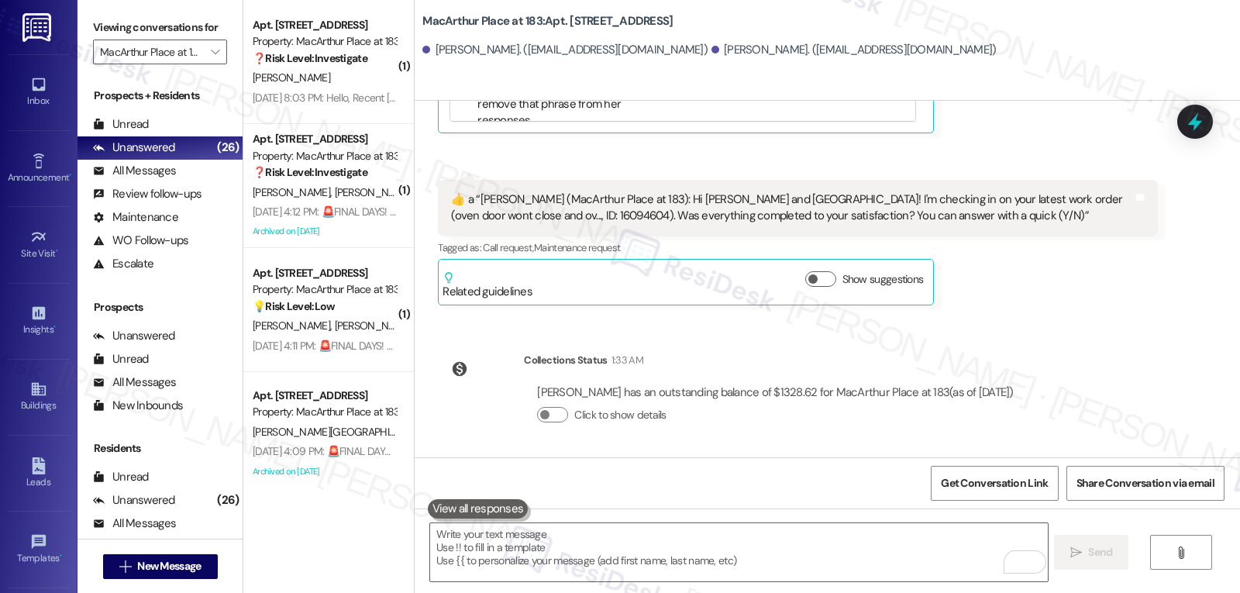
scroll to position [10828, 0]
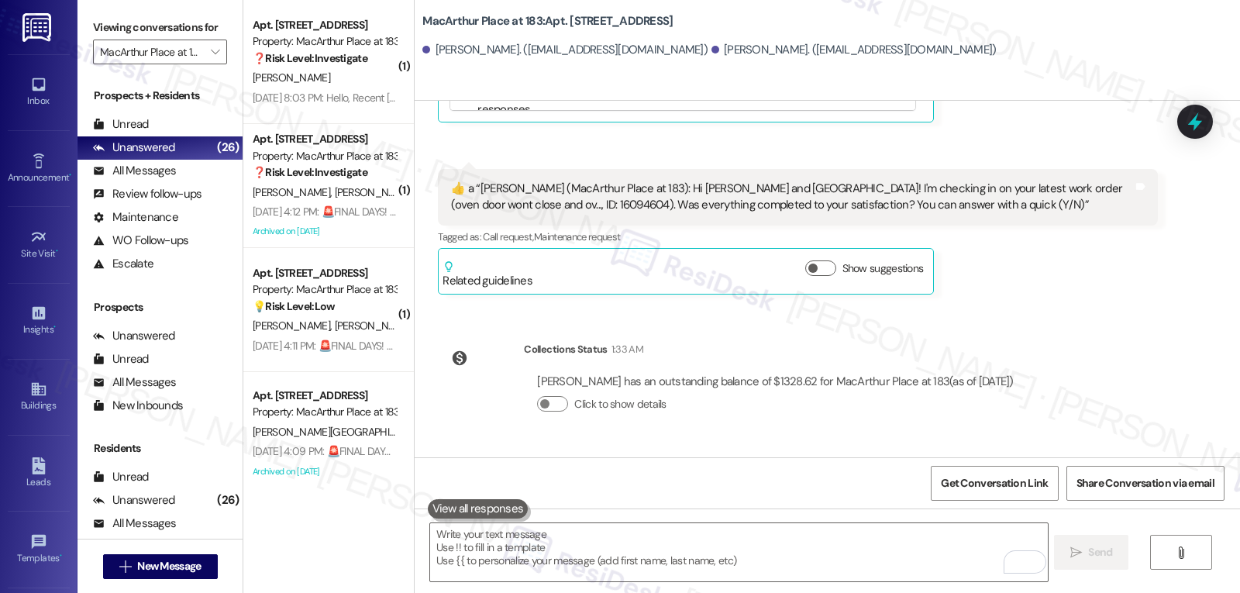
drag, startPoint x: 312, startPoint y: 88, endPoint x: 756, endPoint y: 163, distance: 449.6
click at [312, 88] on div "Aug 28, 2025 at 8:03 PM: Hello, Recent friday water was closed by management an…" at bounding box center [324, 97] width 147 height 19
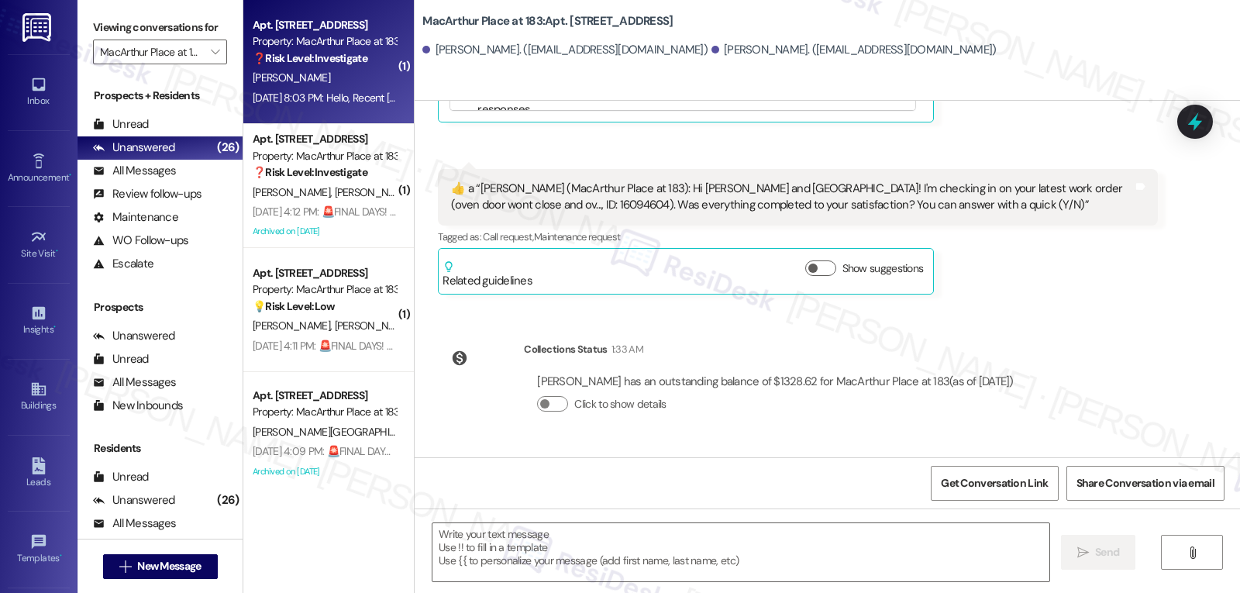
type textarea "Fetching suggested responses. Please feel free to read through the conversation…"
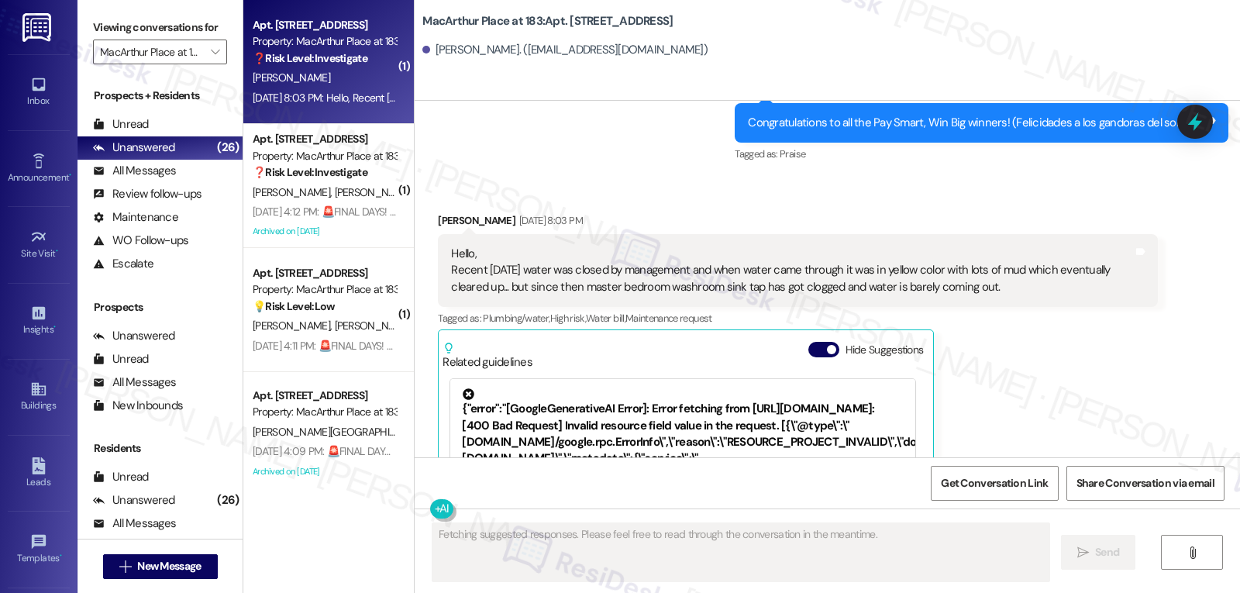
scroll to position [3591, 0]
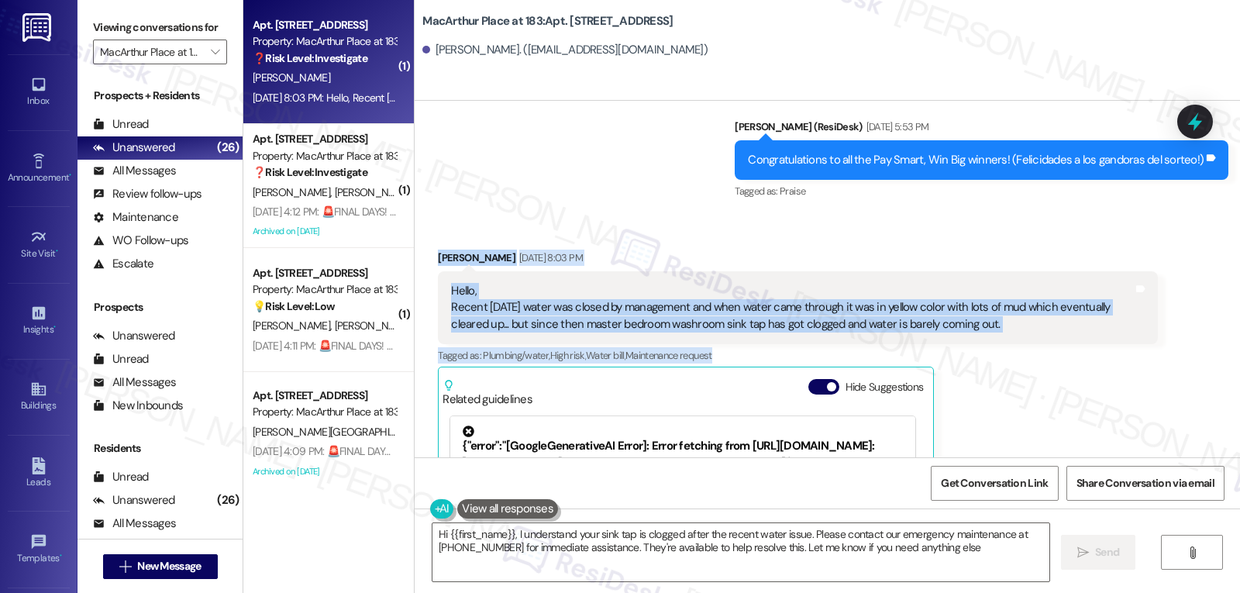
type textarea "Hi {{first_name}}, I understand your sink tap is clogged after the recent water…"
drag, startPoint x: 426, startPoint y: 215, endPoint x: 1002, endPoint y: 287, distance: 580.5
click at [1002, 287] on div "Received via SMS Sarah Sharieff Aug 28, 2025 at 8:03 PM Hello, Recent friday wa…" at bounding box center [797, 450] width 743 height 424
copy div "Sarah Sharieff Aug 28, 2025 at 8:03 PM Hello, Recent friday water was closed by…"
click at [1188, 120] on icon at bounding box center [1195, 122] width 26 height 26
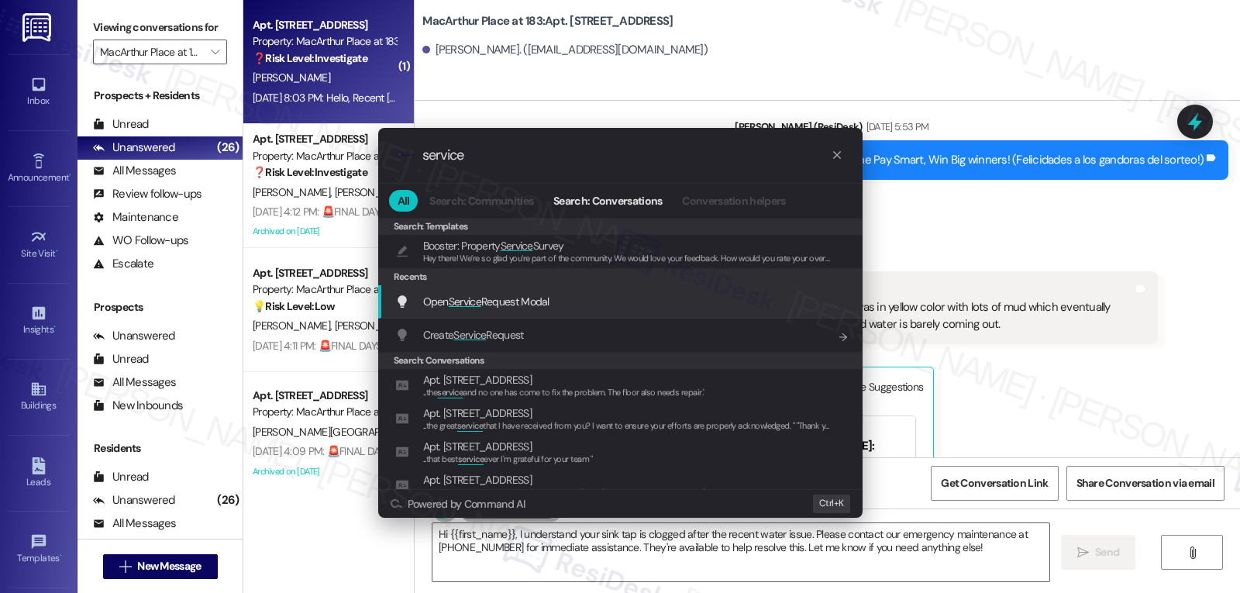
type input "service"
click at [510, 297] on span "Open Service Request Modal" at bounding box center [486, 302] width 126 height 14
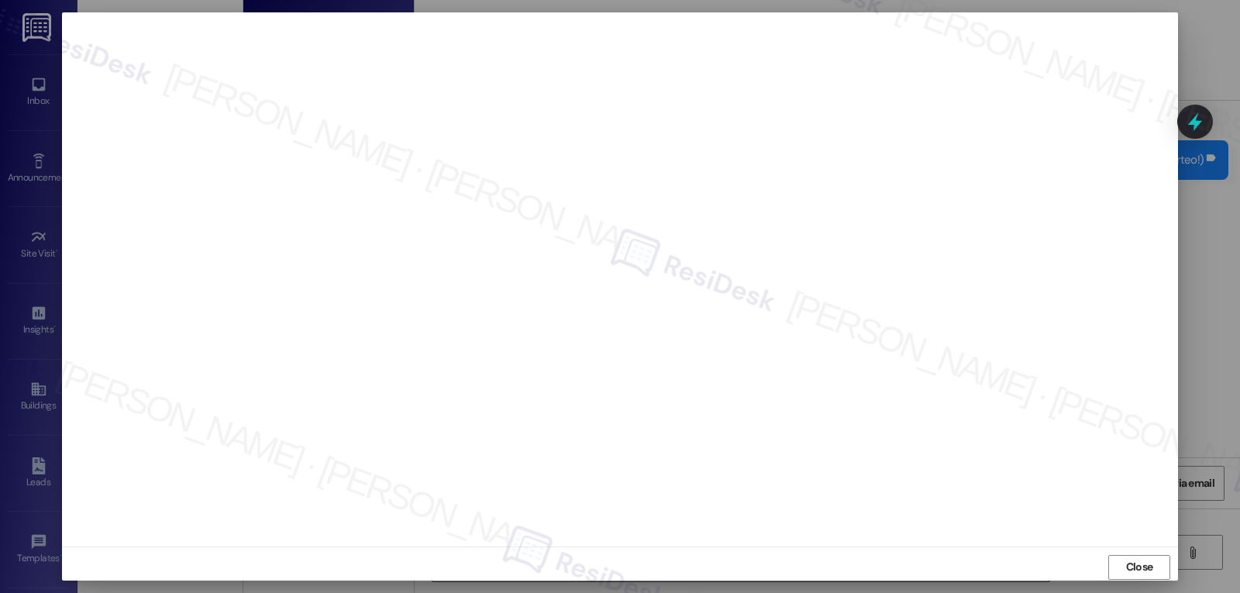
drag, startPoint x: 1138, startPoint y: 570, endPoint x: 1078, endPoint y: 542, distance: 66.6
click at [1138, 570] on span "Close" at bounding box center [1139, 567] width 27 height 16
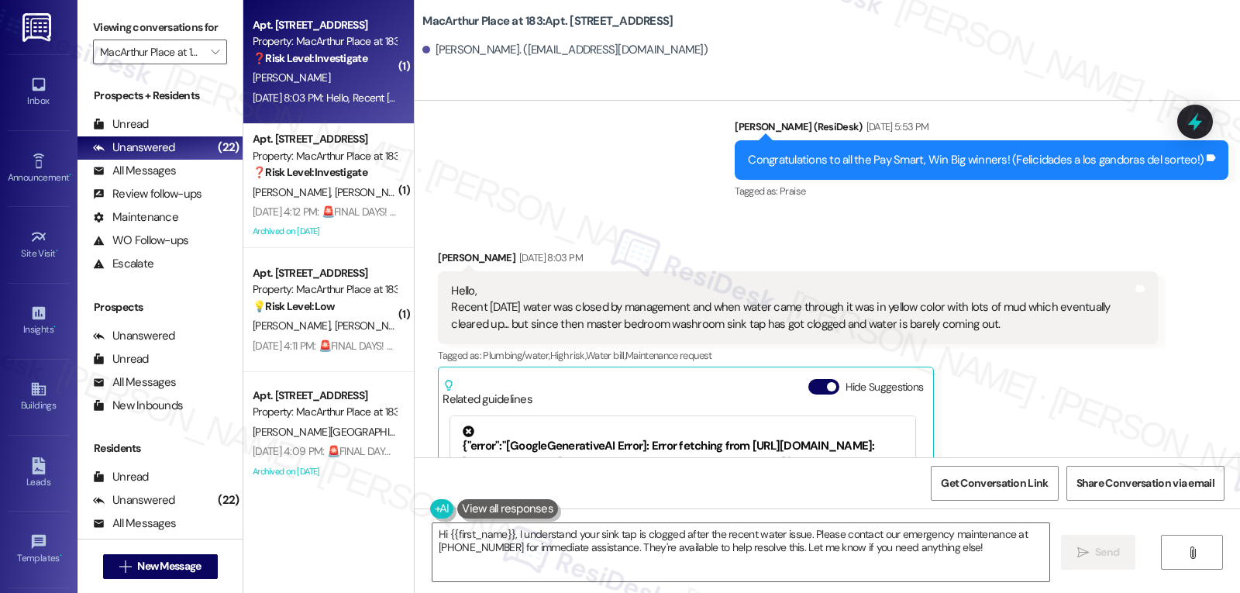
click at [438, 250] on div "Sarah Sharieff Aug 28, 2025 at 8:03 PM" at bounding box center [797, 261] width 719 height 22
copy div "[PERSON_NAME]"
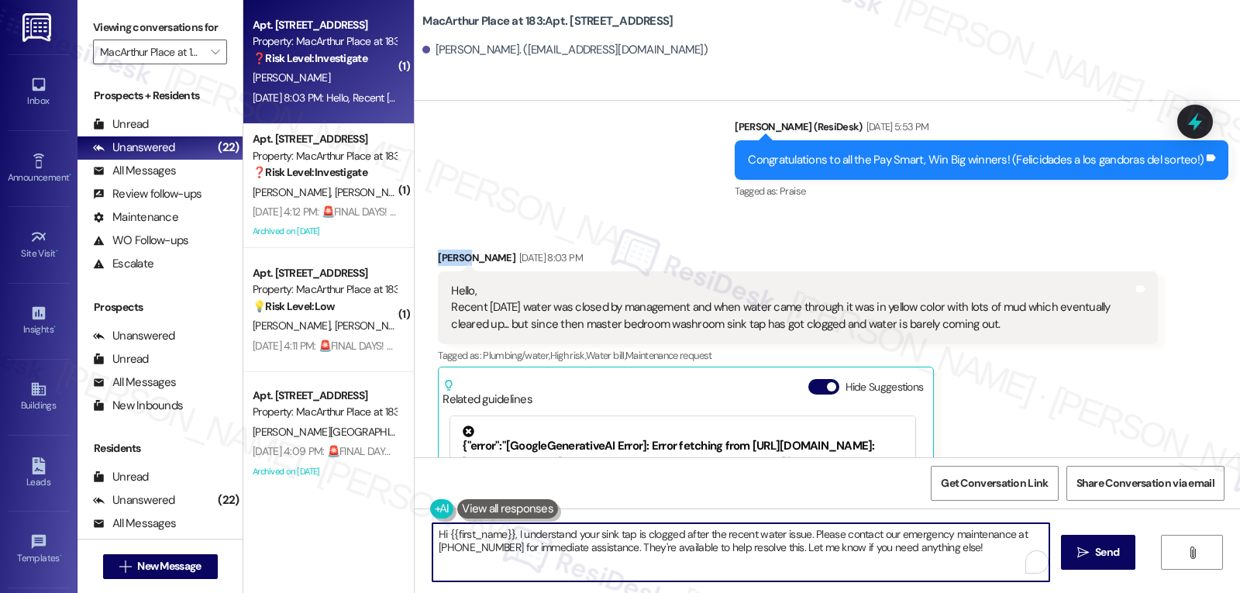
click at [631, 536] on textarea "Hi {{first_name}}, I understand your sink tap is clogged after the recent water…" at bounding box center [741, 552] width 617 height 58
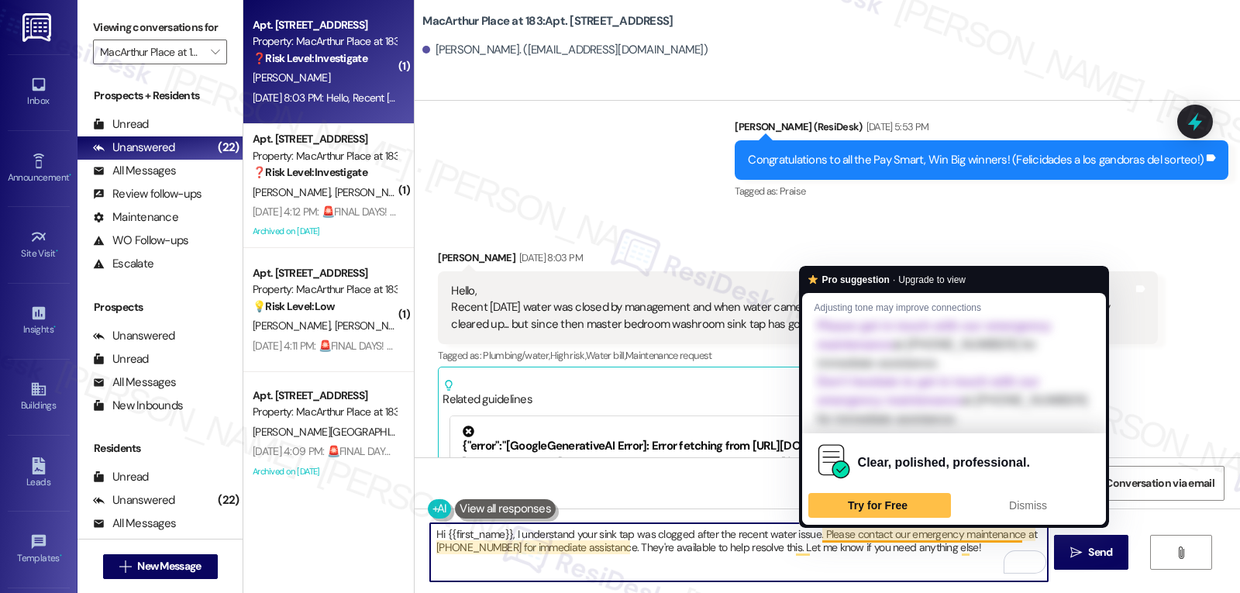
drag, startPoint x: 814, startPoint y: 535, endPoint x: 1171, endPoint y: 629, distance: 369.7
click at [1171, 592] on html "Inbox Go to Inbox Announcement • Send A Text Announcement Site Visit • Go to Si…" at bounding box center [620, 296] width 1240 height 593
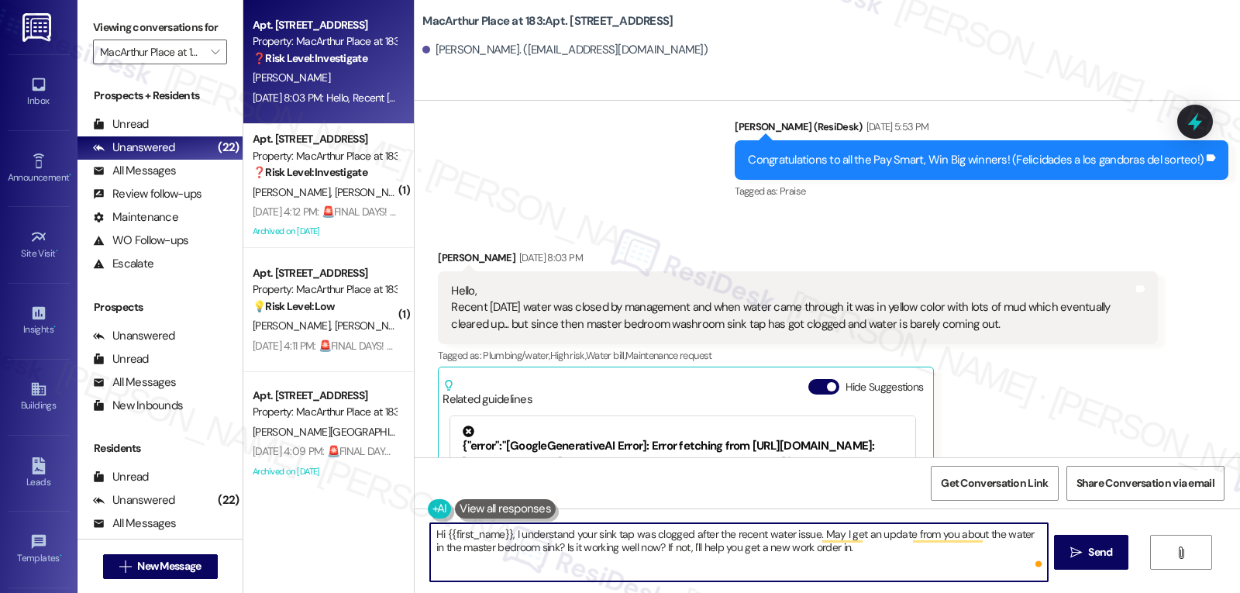
type textarea "Hi {{first_name}}, I understand your sink tap was clogged after the recent wate…"
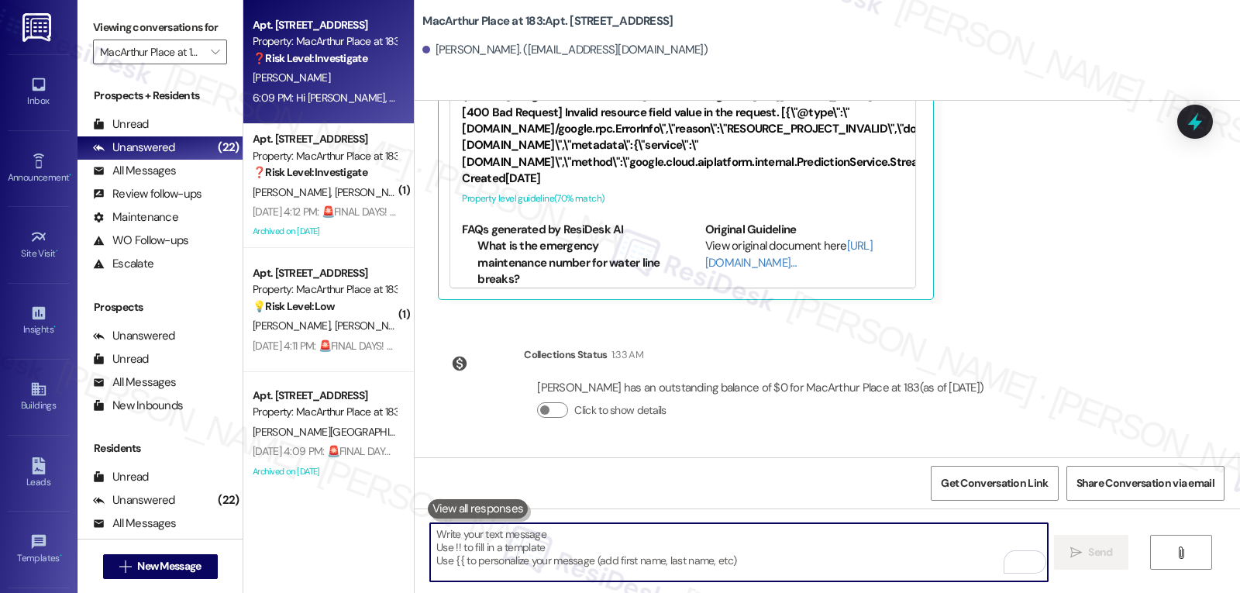
scroll to position [4013, 0]
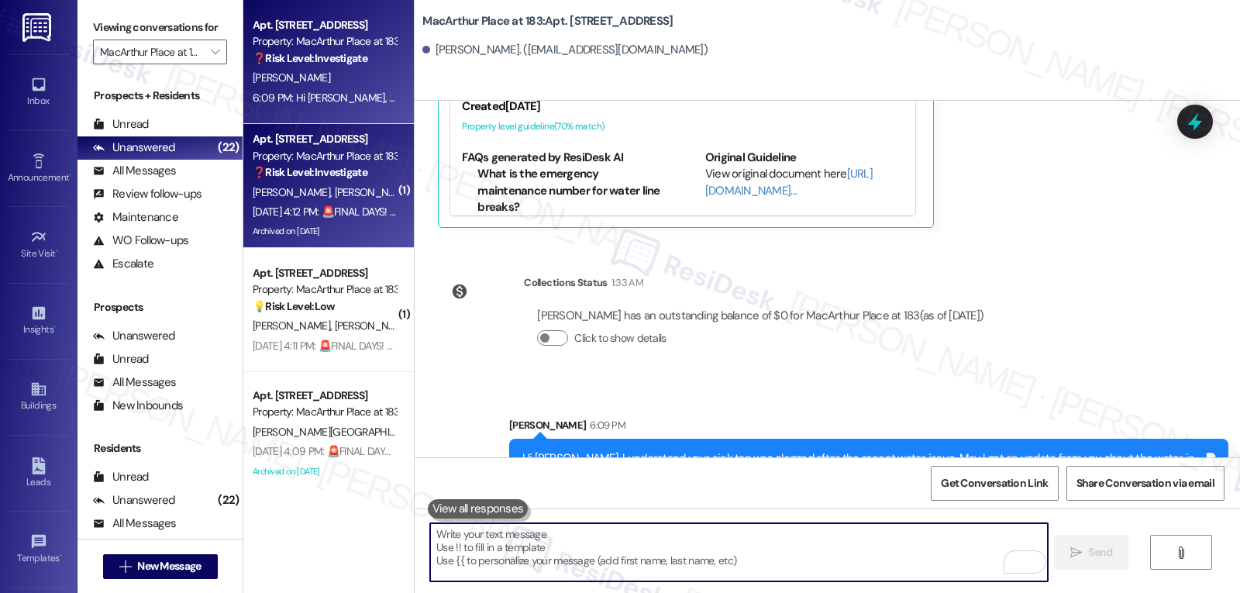
click at [288, 209] on div "Aug 29, 2025 at 4:12 PM: 🚨FINAL DAYS! Our $350 referral deal ends 9/9! Know som…" at bounding box center [644, 212] width 783 height 14
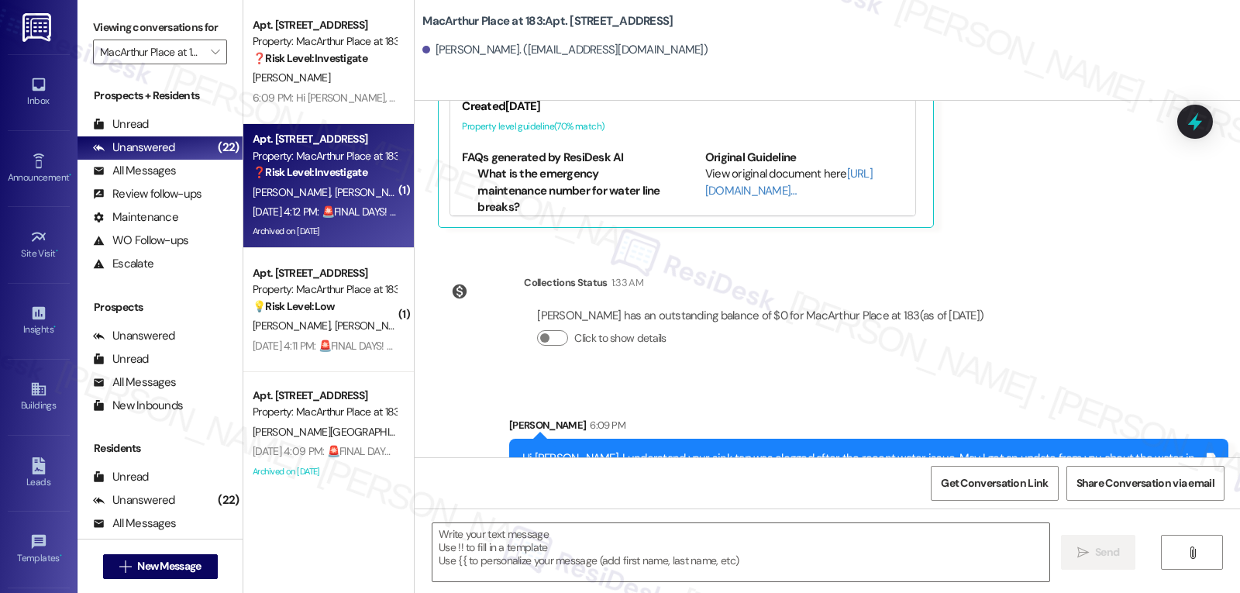
type textarea "Fetching suggested responses. Please feel free to read through the conversation…"
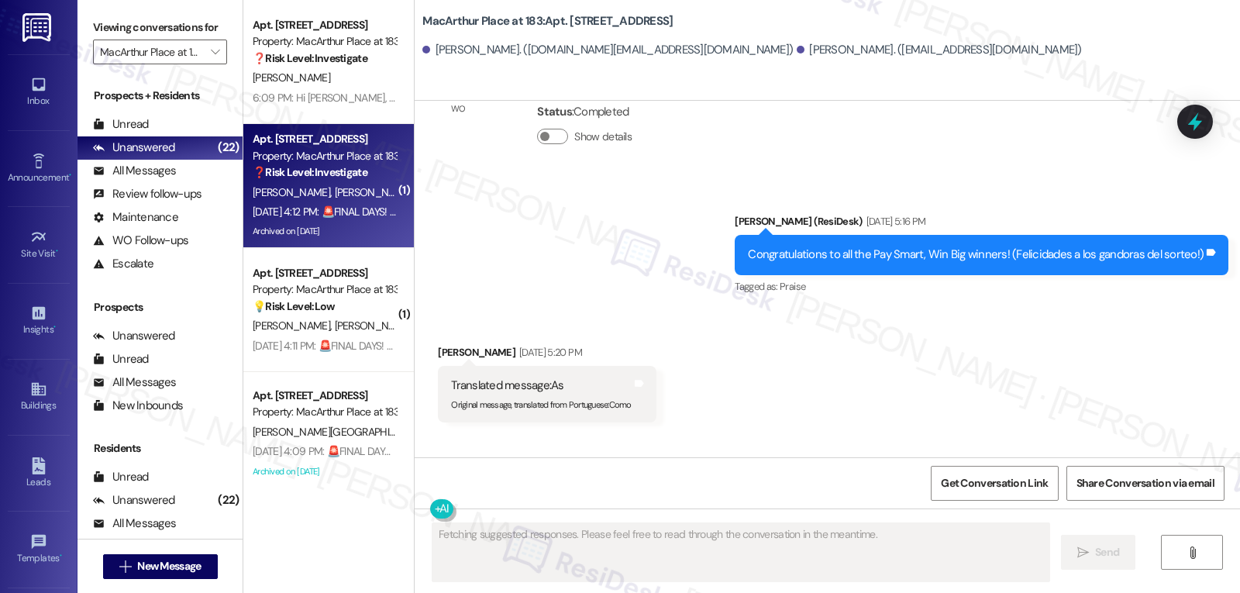
scroll to position [8539, 0]
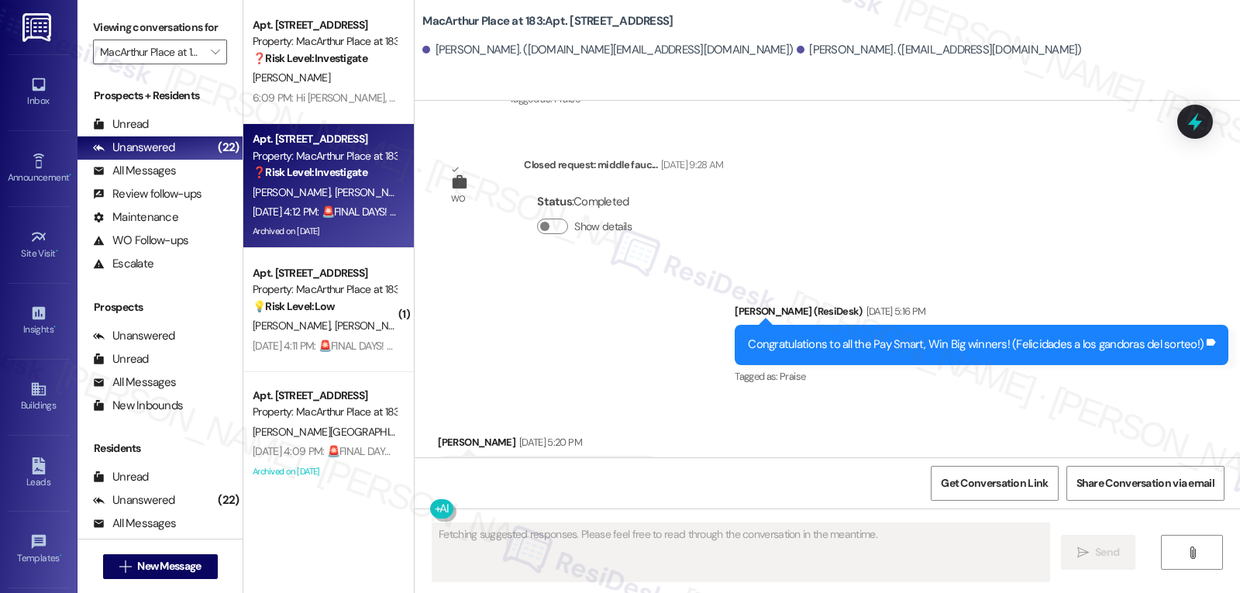
click at [606, 489] on sub "Original message, translated from Portuguese : Como" at bounding box center [541, 494] width 180 height 11
copy sub "Como"
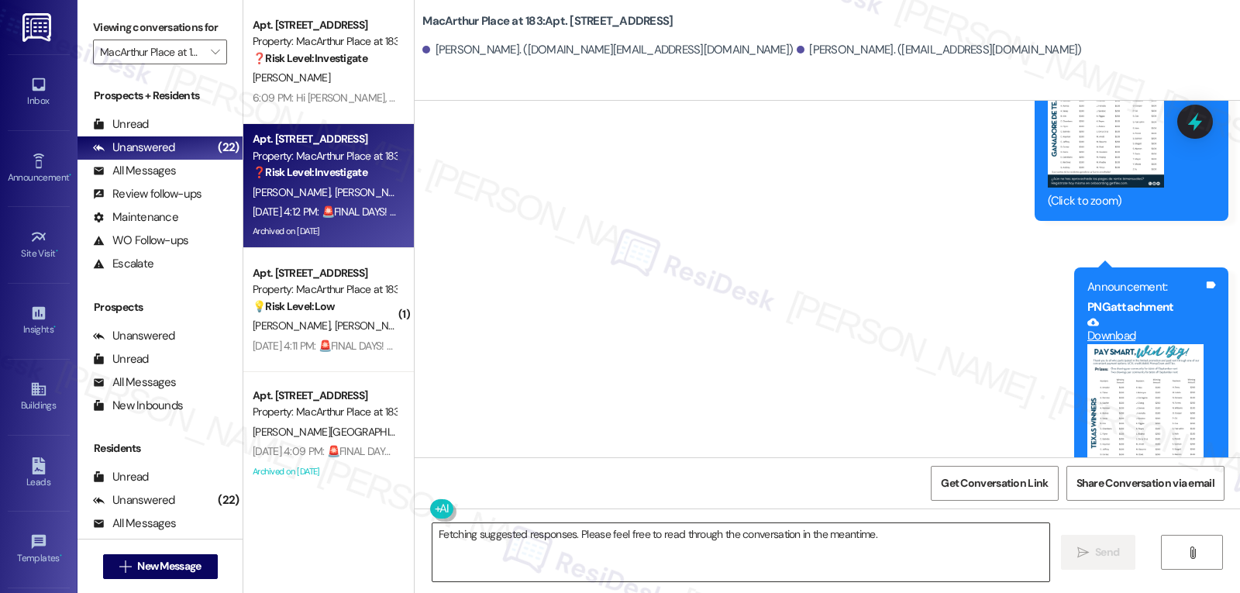
scroll to position [9466, 0]
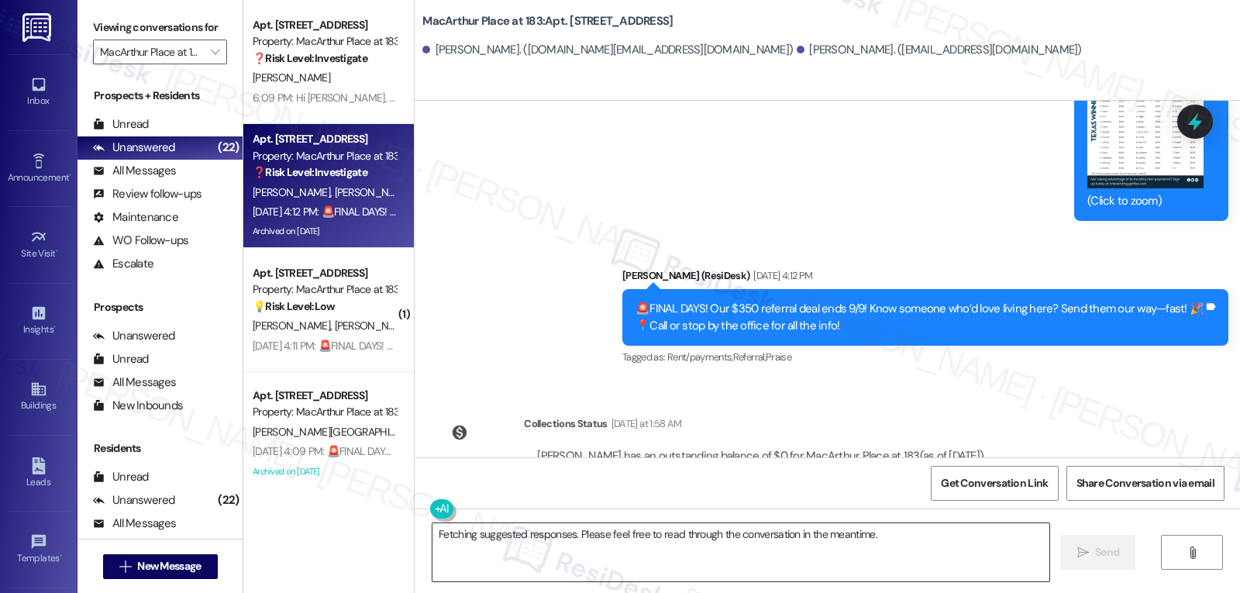
click at [601, 547] on textarea "Fetching suggested responses. Please feel free to read through the conversation…" at bounding box center [741, 552] width 617 height 58
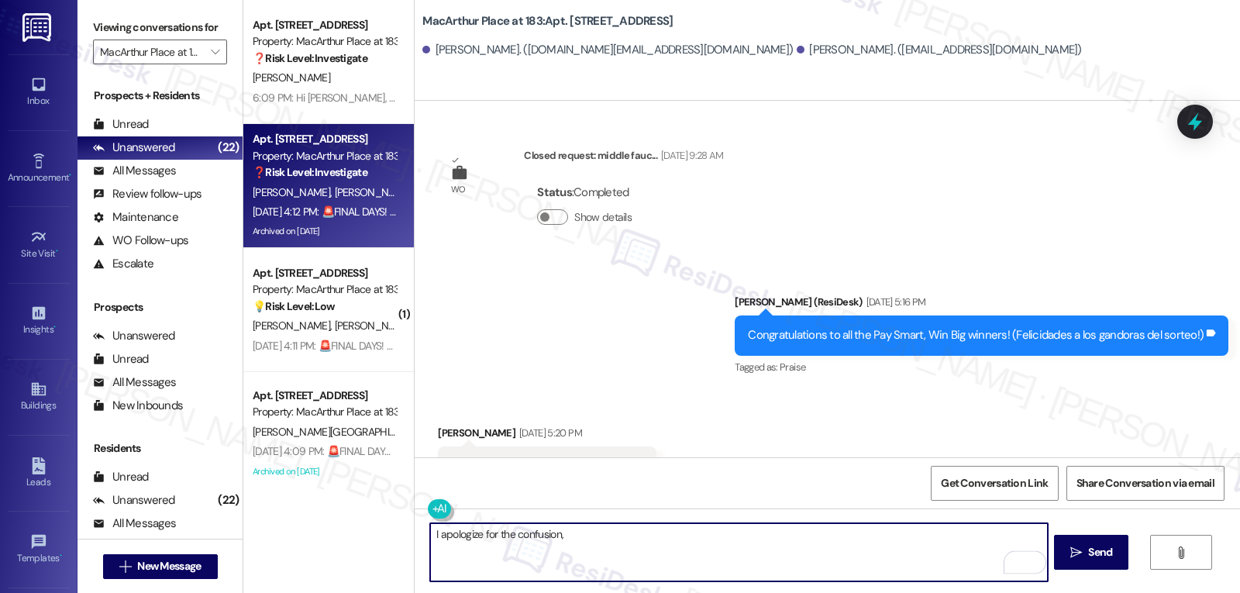
scroll to position [8536, 0]
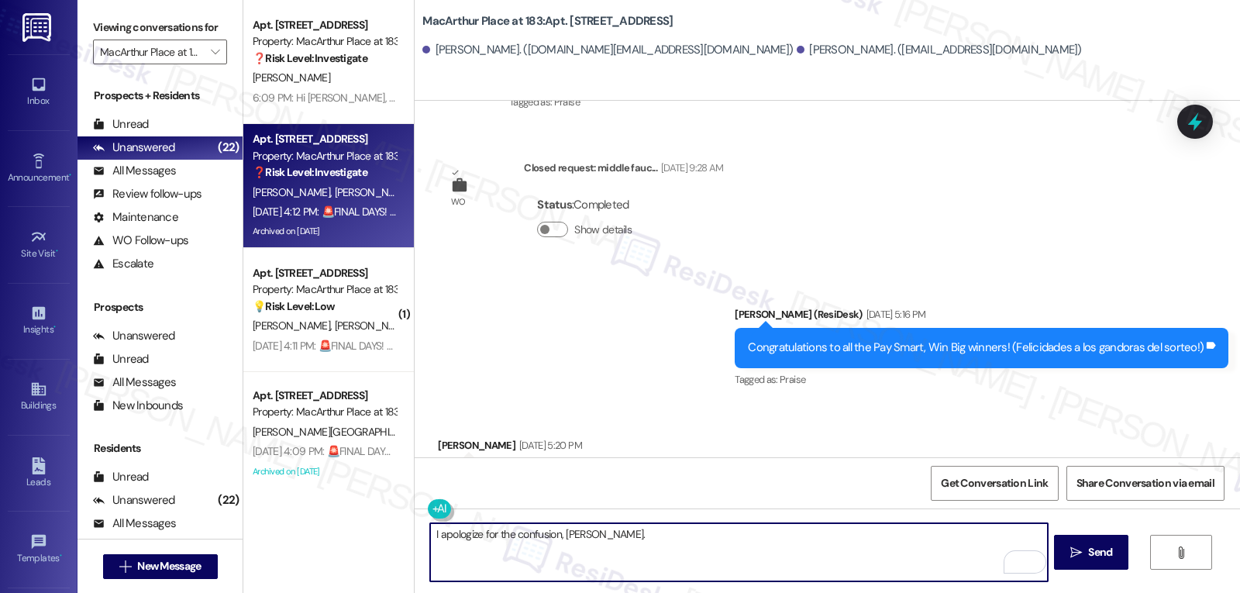
click at [656, 561] on textarea "I apologize for the confusion, Marleni." at bounding box center [738, 552] width 617 height 58
paste textarea "This contest was for residents who paid August rent electronically or set up re…"
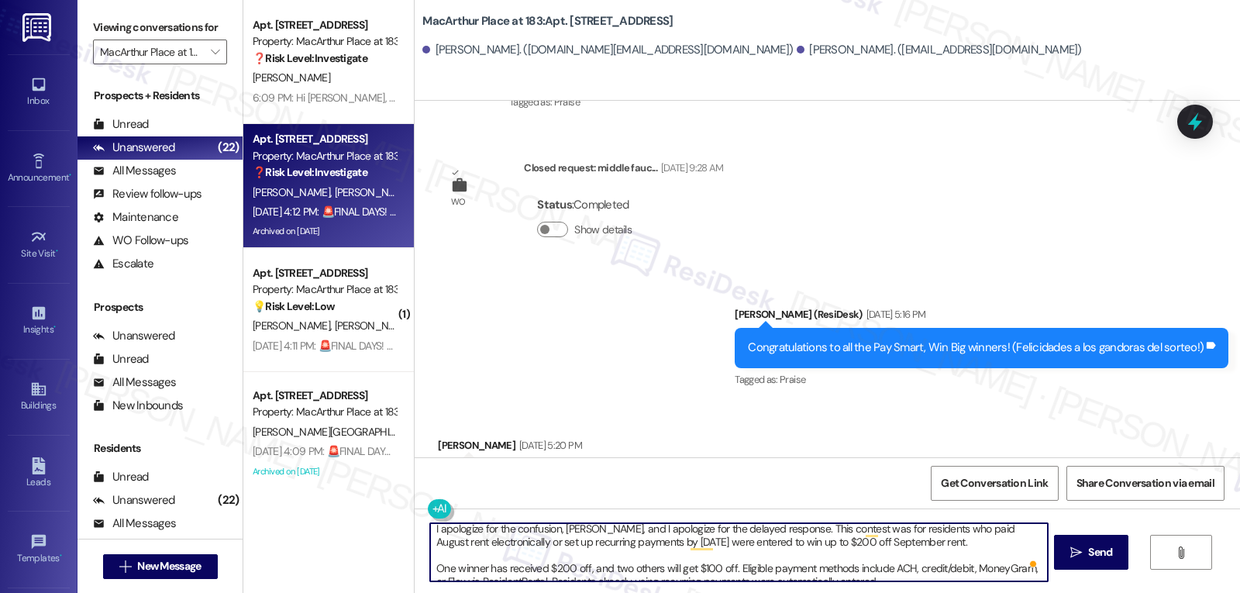
scroll to position [0, 0]
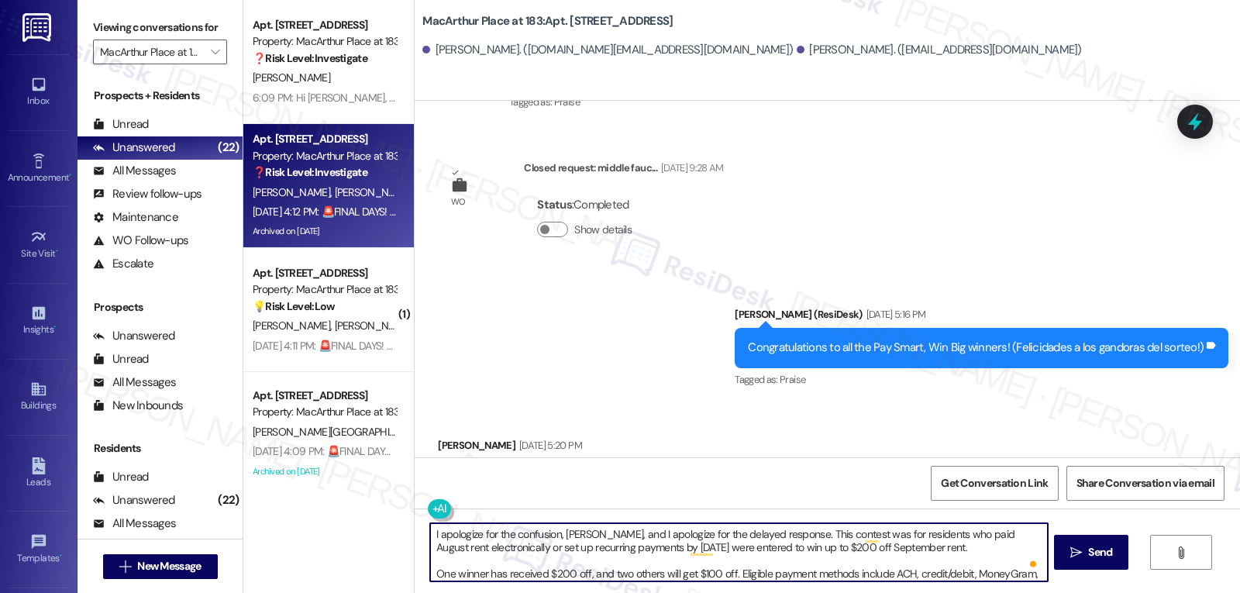
click at [953, 546] on textarea "I apologize for the confusion, Marleni, and I apologize for the delayed respons…" at bounding box center [738, 552] width 617 height 58
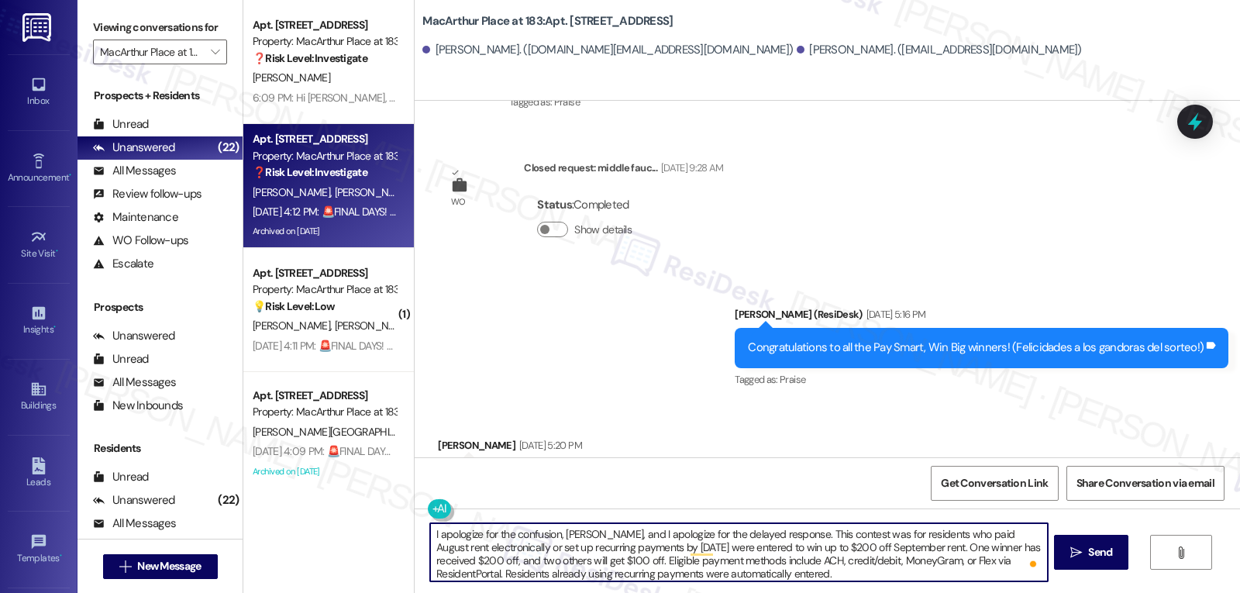
click at [778, 578] on textarea "I apologize for the confusion, Marleni, and I apologize for the delayed respons…" at bounding box center [738, 552] width 617 height 58
click at [428, 509] on button at bounding box center [487, 508] width 119 height 19
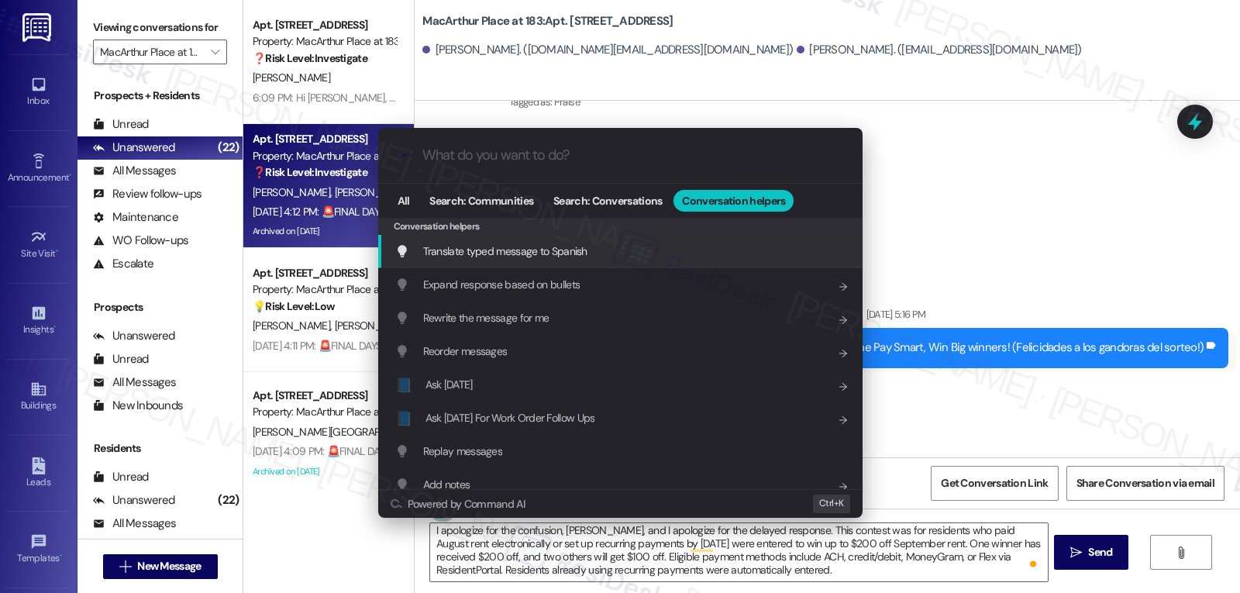
click at [575, 251] on span "Translate typed message to Spanish" at bounding box center [505, 251] width 164 height 14
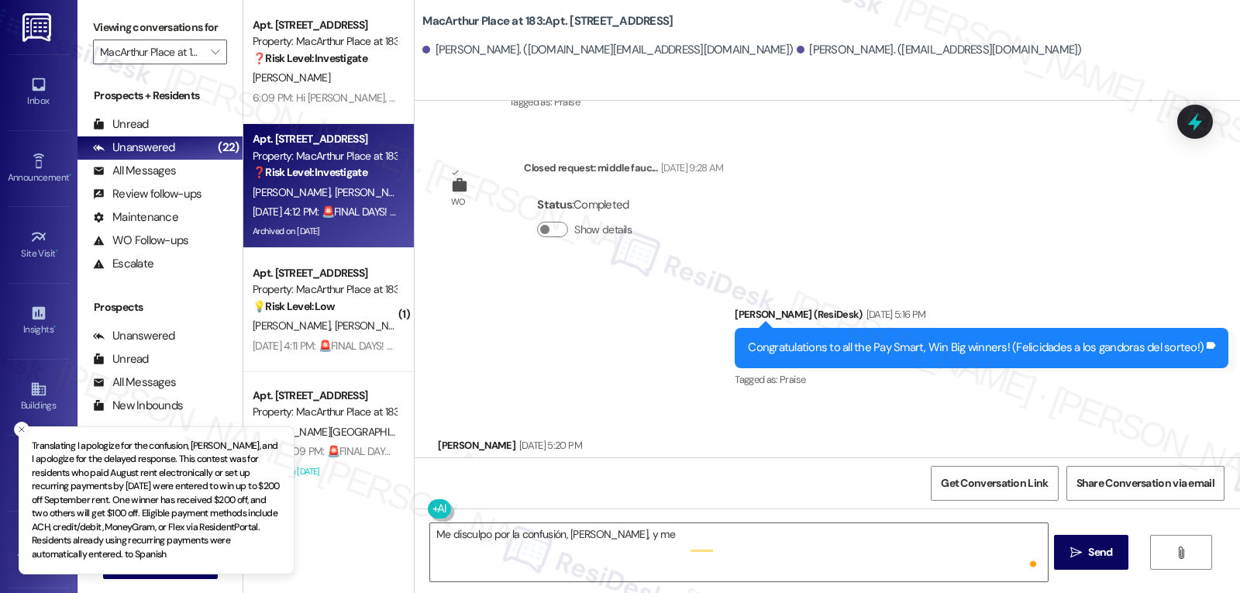
scroll to position [0, 0]
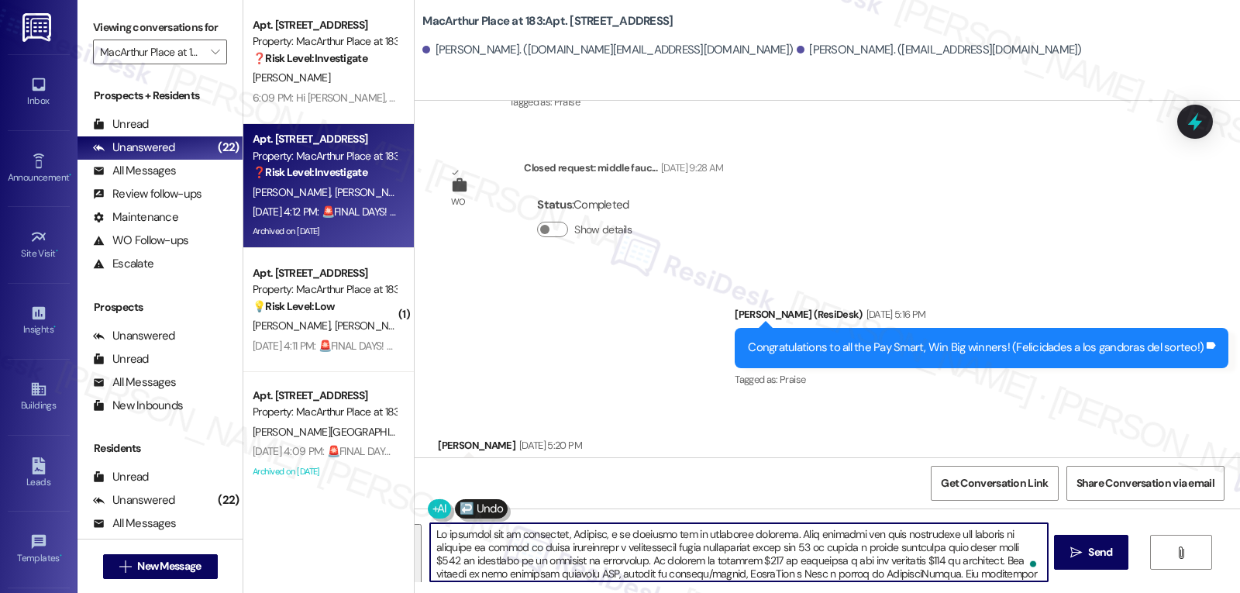
paste textarea "This contest was for residents who paid August rent electronically or set up re…"
click at [776, 547] on textarea "To enrich screen reader interactions, please activate Accessibility in Grammarl…" at bounding box center [738, 552] width 617 height 58
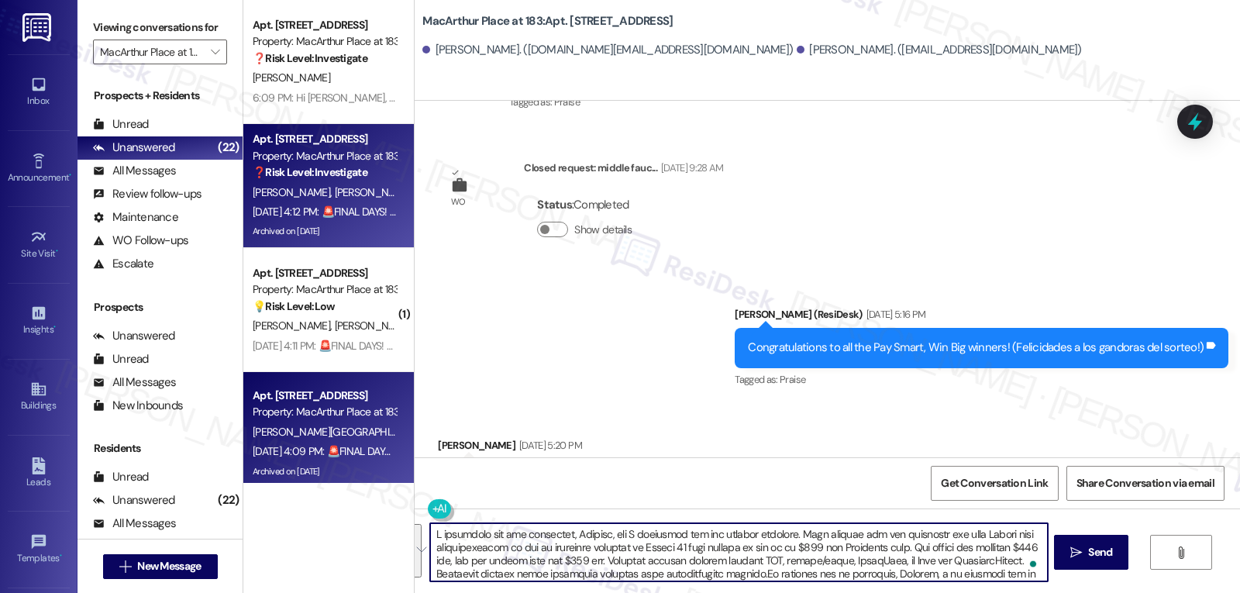
drag, startPoint x: 750, startPoint y: 548, endPoint x: 312, endPoint y: 467, distance: 446.3
click at [322, 474] on div "Apt. 2242, 2424 MacArthur Place at 183 Property: MacArthur Place at 183 ❓ Risk …" at bounding box center [741, 296] width 997 height 593
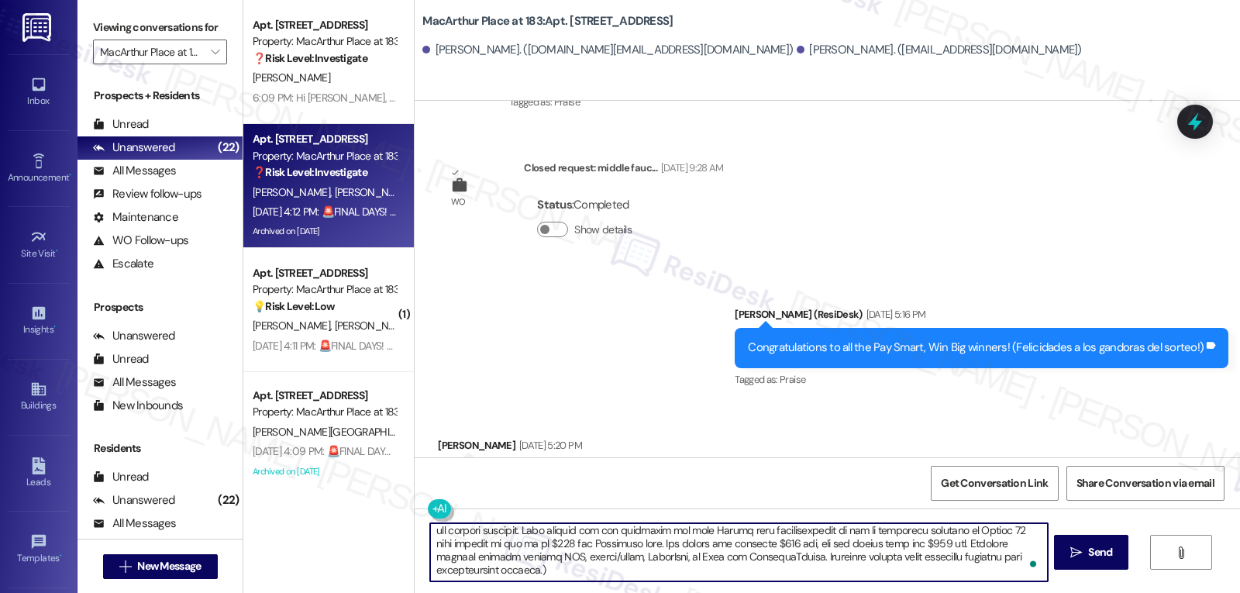
drag, startPoint x: 625, startPoint y: 543, endPoint x: 798, endPoint y: 629, distance: 194.2
click at [798, 592] on html "Inbox Go to Inbox Announcement • Send A Text Announcement Site Visit • Go to Si…" at bounding box center [620, 296] width 1240 height 593
drag, startPoint x: 785, startPoint y: 533, endPoint x: 895, endPoint y: 629, distance: 146.1
click at [895, 592] on html "Inbox Go to Inbox Announcement • Send A Text Announcement Site Visit • Go to Si…" at bounding box center [620, 296] width 1240 height 593
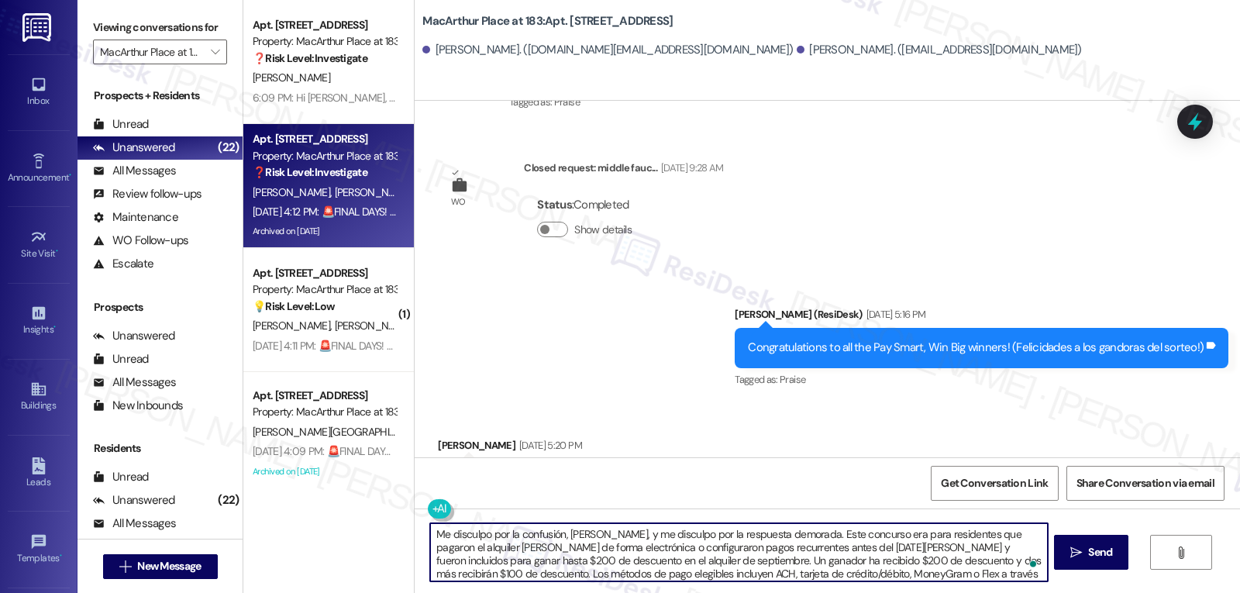
type textarea "Me disculpo por la confusión, Marleni, y me disculpo por la respuesta demorada.…"
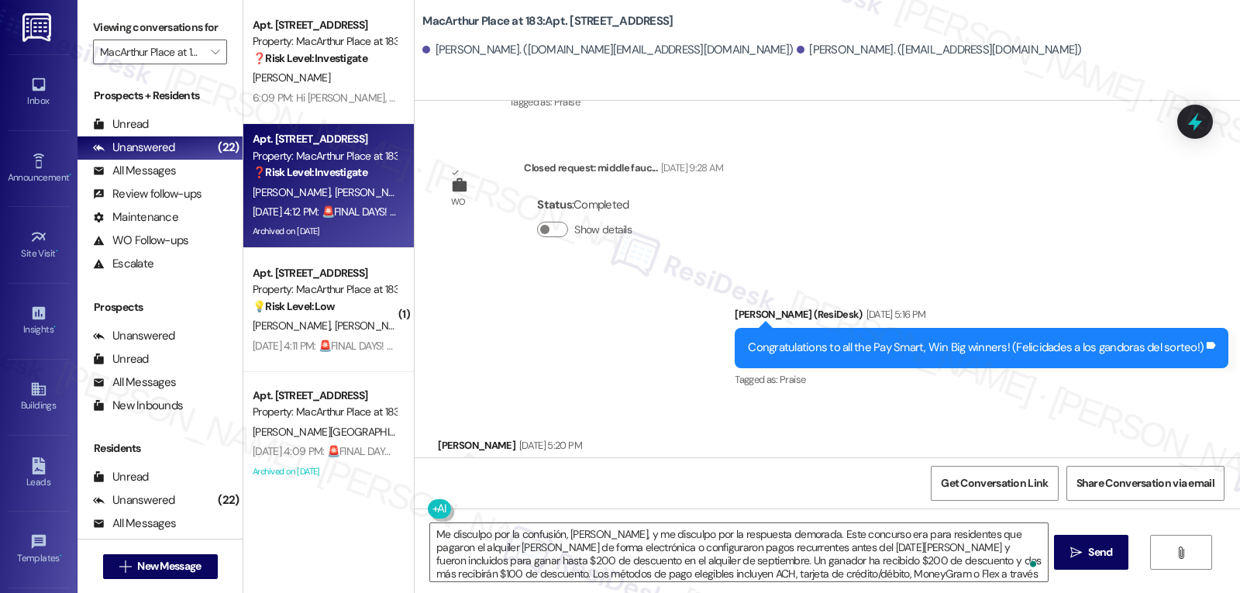
click at [1131, 547] on div "Me disculpo por la confusión, Marleni, y me disculpo por la respuesta demorada.…" at bounding box center [828, 567] width 826 height 116
click at [1106, 552] on span "Send" at bounding box center [1100, 552] width 24 height 16
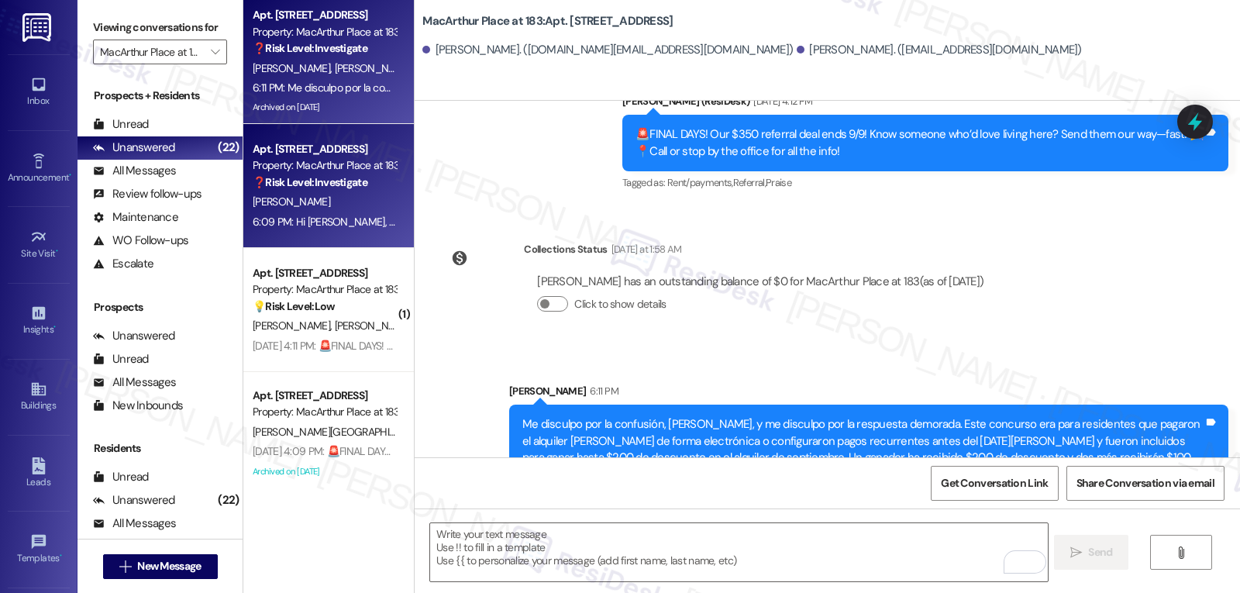
click at [328, 198] on div "S. Sharieff" at bounding box center [324, 201] width 147 height 19
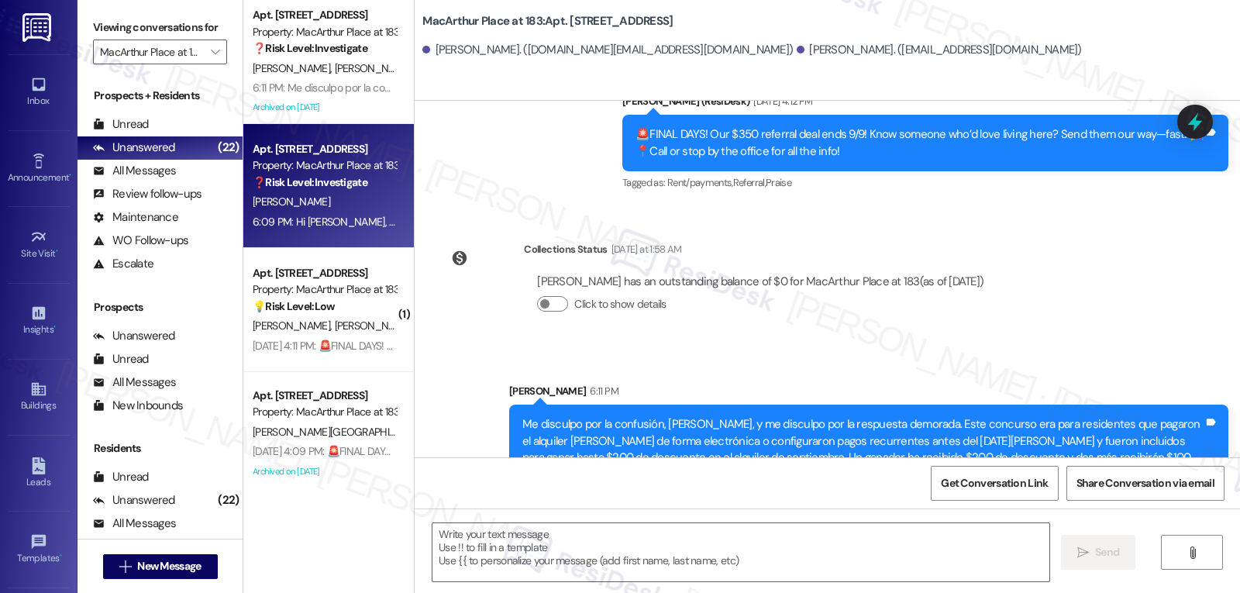
type textarea "Fetching suggested responses. Please feel free to read through the conversation…"
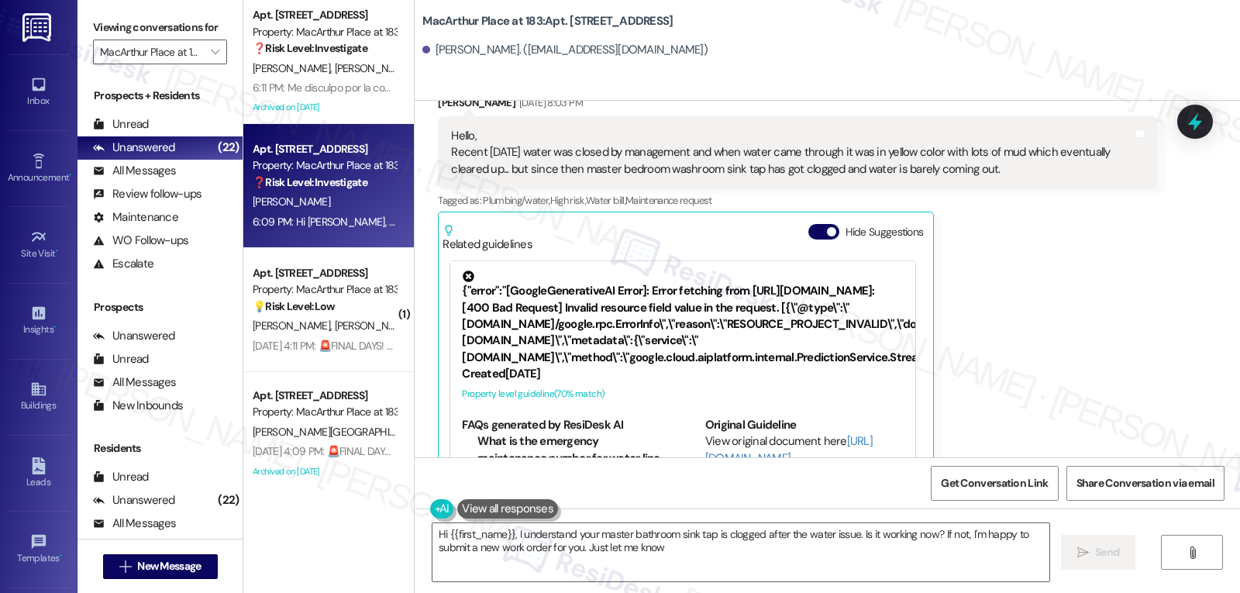
type textarea "Hi {{first_name}}, I understand your master bathroom sink tap is clogged after …"
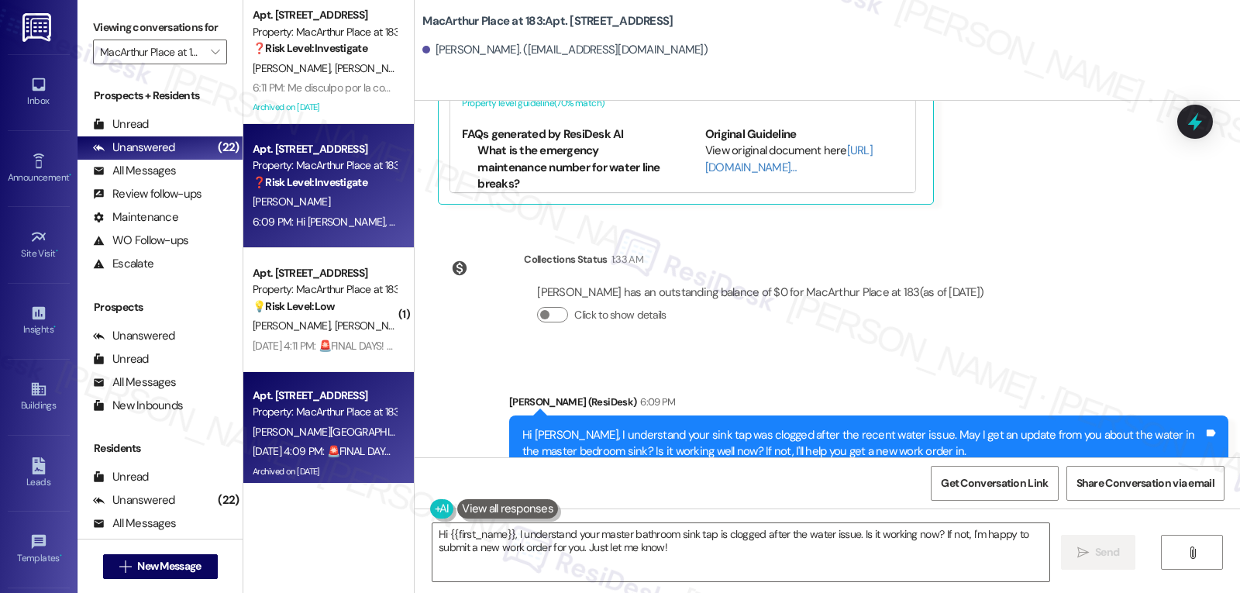
click at [304, 375] on div "Apt. 1106, 2332 MacArthur Place at 183 Property: MacArthur Place at 183 R. Pena…" at bounding box center [328, 434] width 171 height 124
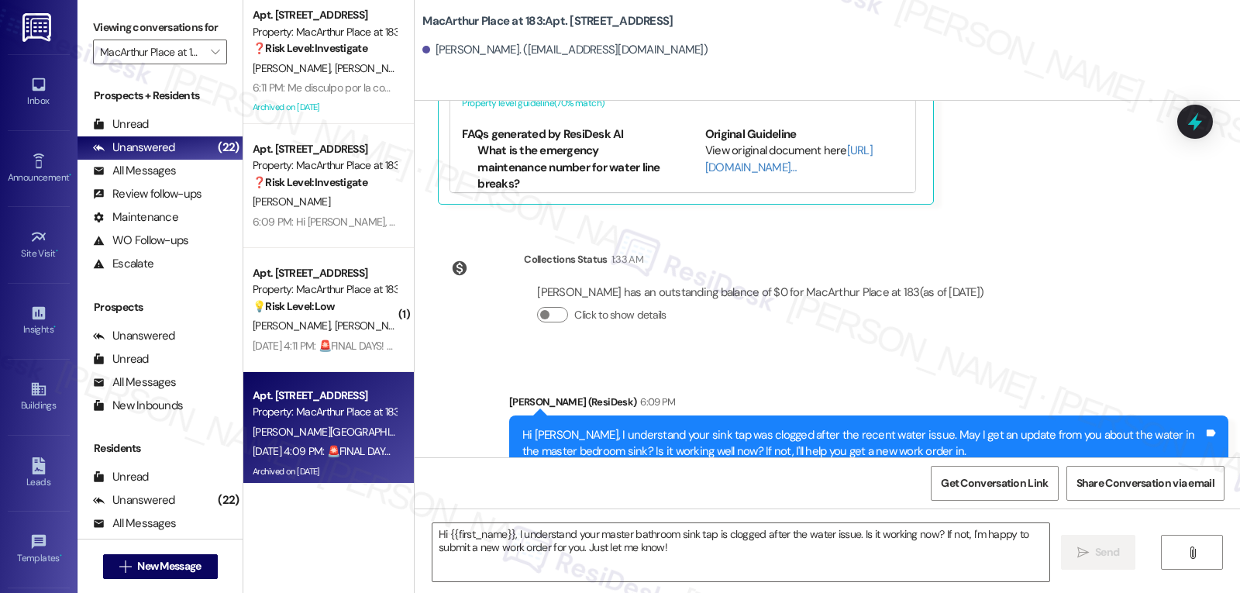
type textarea "Fetching suggested responses. Please feel free to read through the conversation…"
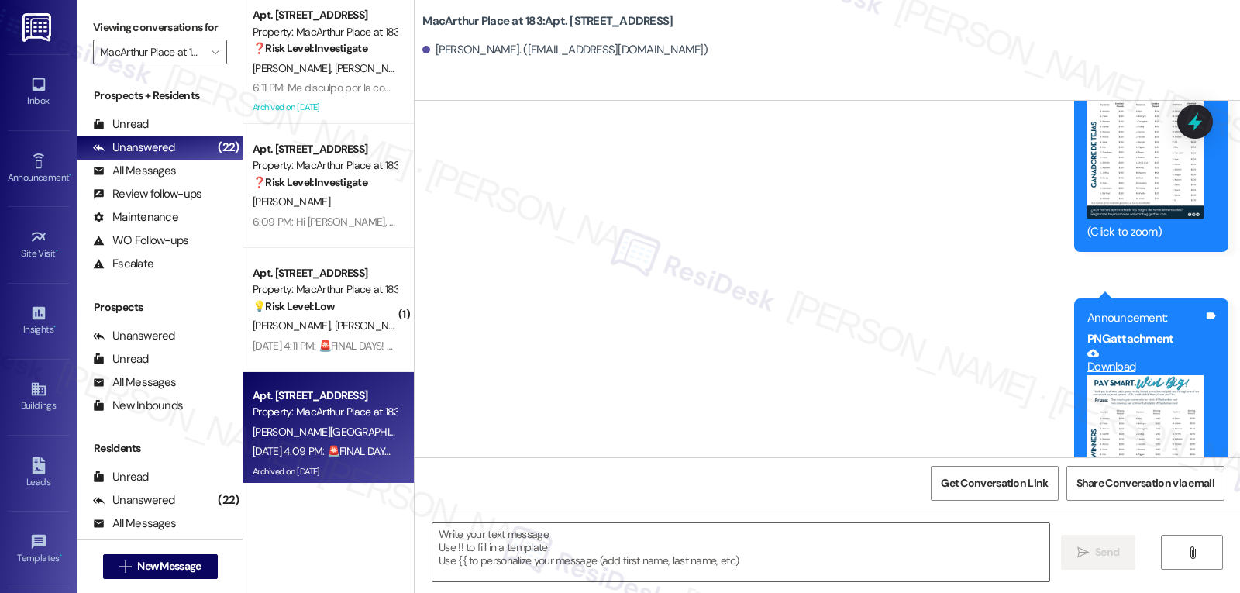
type textarea "Fetching suggested responses. Please feel free to read through the conversation…"
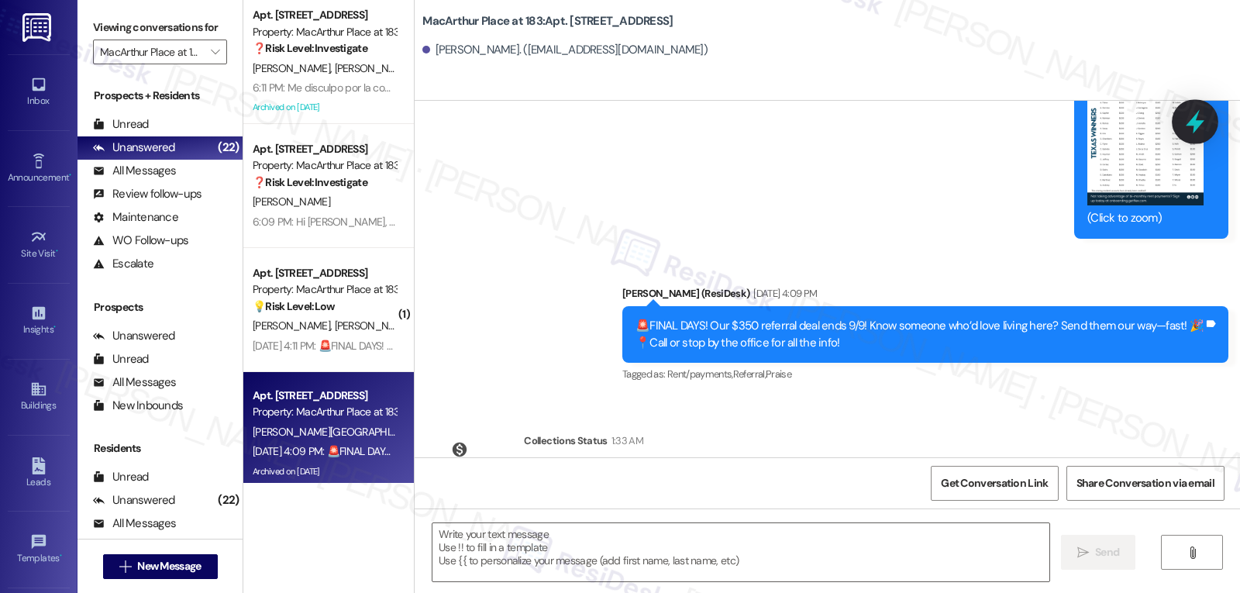
click at [1191, 120] on icon at bounding box center [1195, 122] width 26 height 26
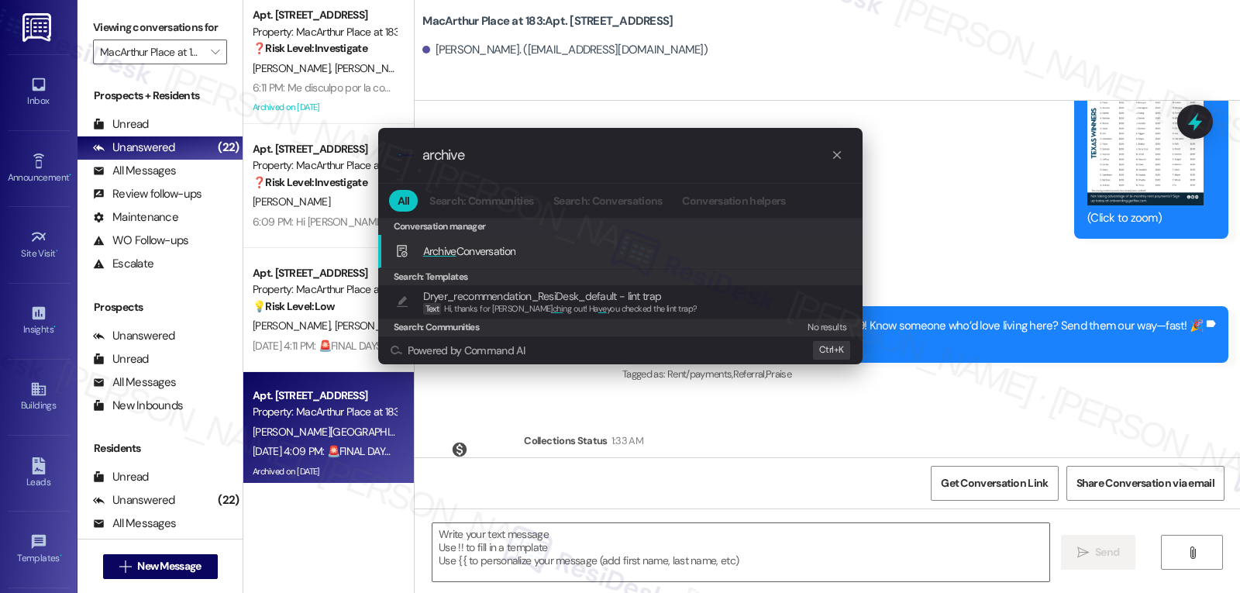
type input "archive"
click at [522, 244] on div "Archive Conversation Add shortcut" at bounding box center [622, 251] width 454 height 17
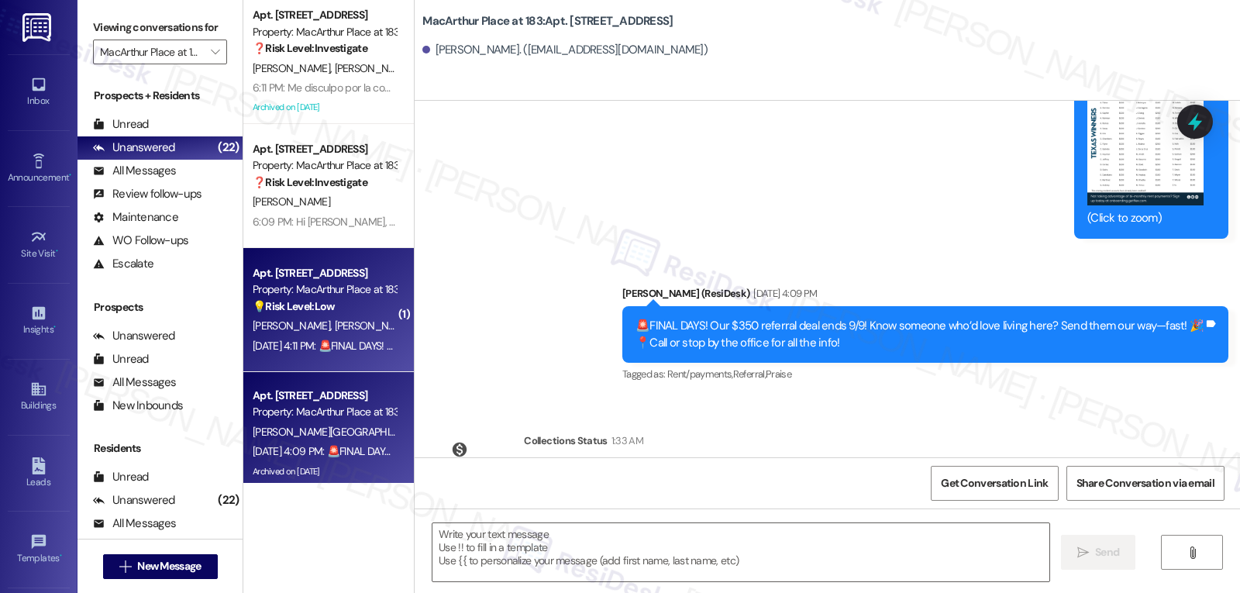
click at [335, 325] on span "M. Salas" at bounding box center [376, 326] width 82 height 14
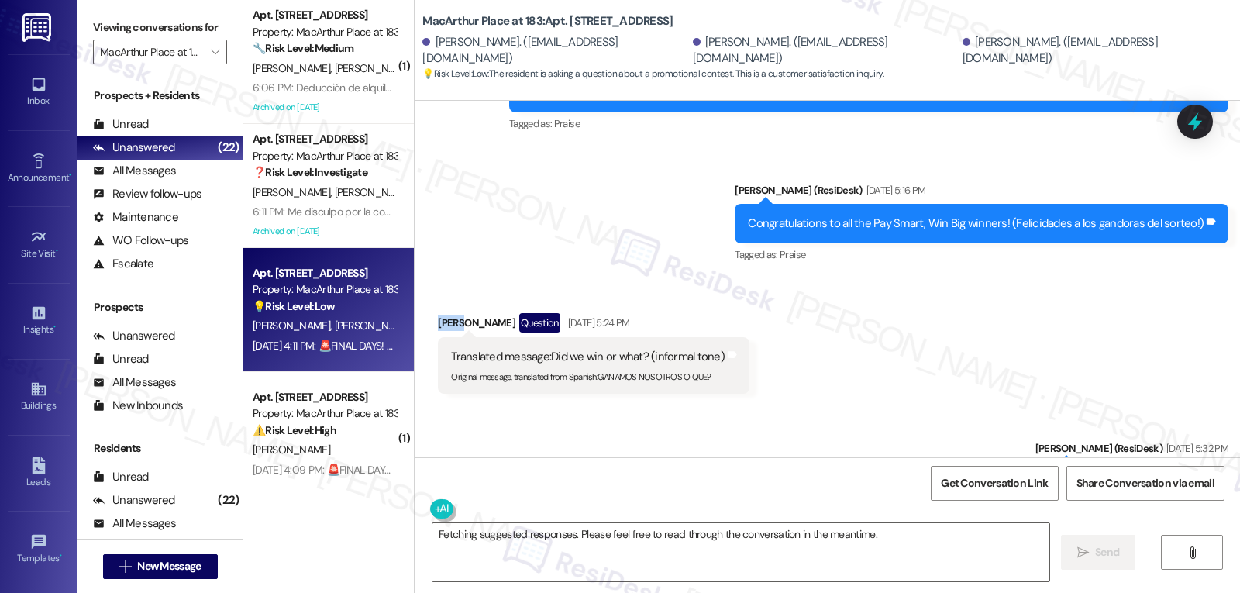
drag, startPoint x: 451, startPoint y: 224, endPoint x: 419, endPoint y: 224, distance: 32.6
click at [426, 302] on div "Received via SMS Maria Salas Question Aug 28, 2025 at 5:24 PM Translated messag…" at bounding box center [593, 354] width 335 height 105
copy div "[PERSON_NAME]"
click at [602, 539] on textarea "Fetching suggested responses. Please feel free to read through the conversation…" at bounding box center [741, 552] width 617 height 58
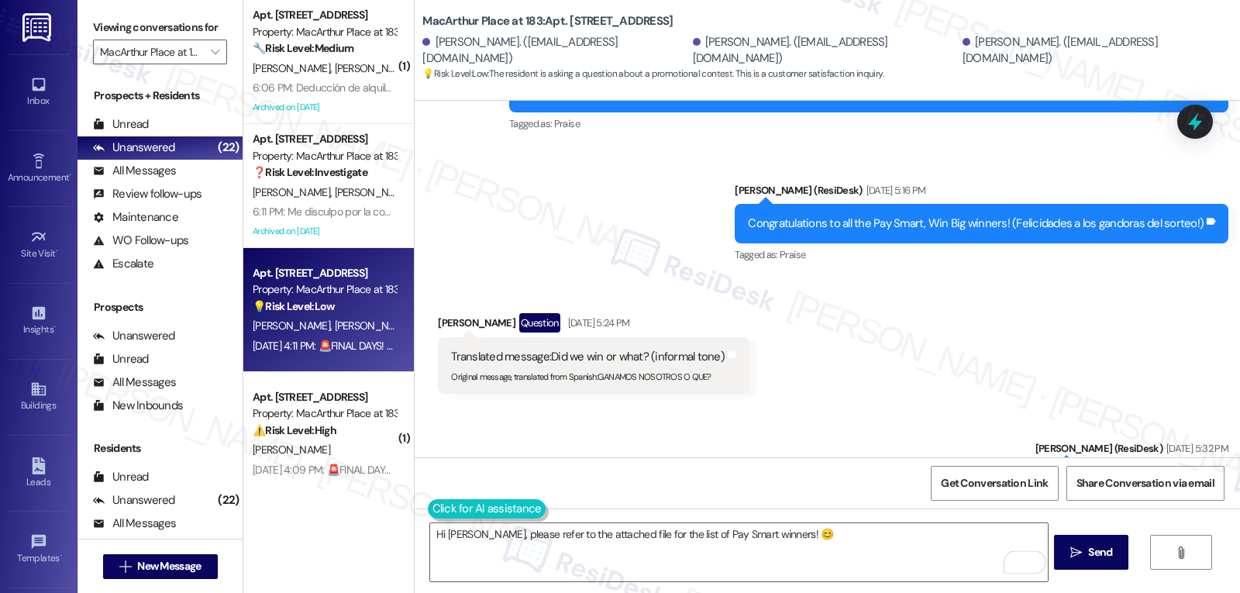
click at [429, 515] on button at bounding box center [487, 508] width 119 height 19
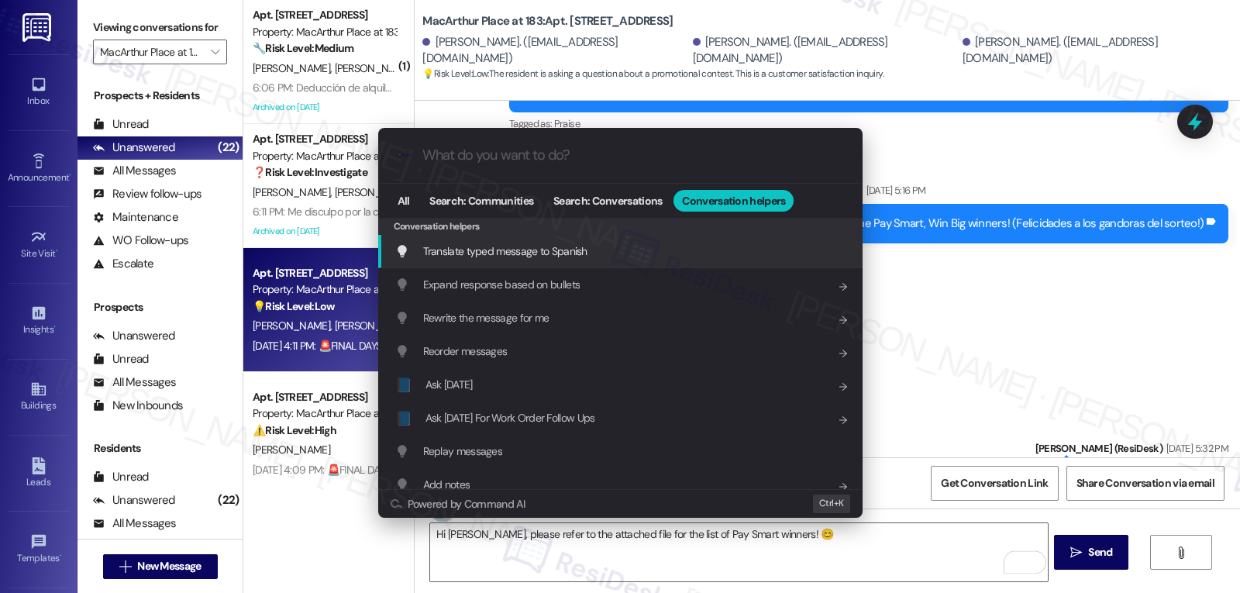
click at [532, 257] on span "Translate typed message to Spanish" at bounding box center [505, 251] width 164 height 14
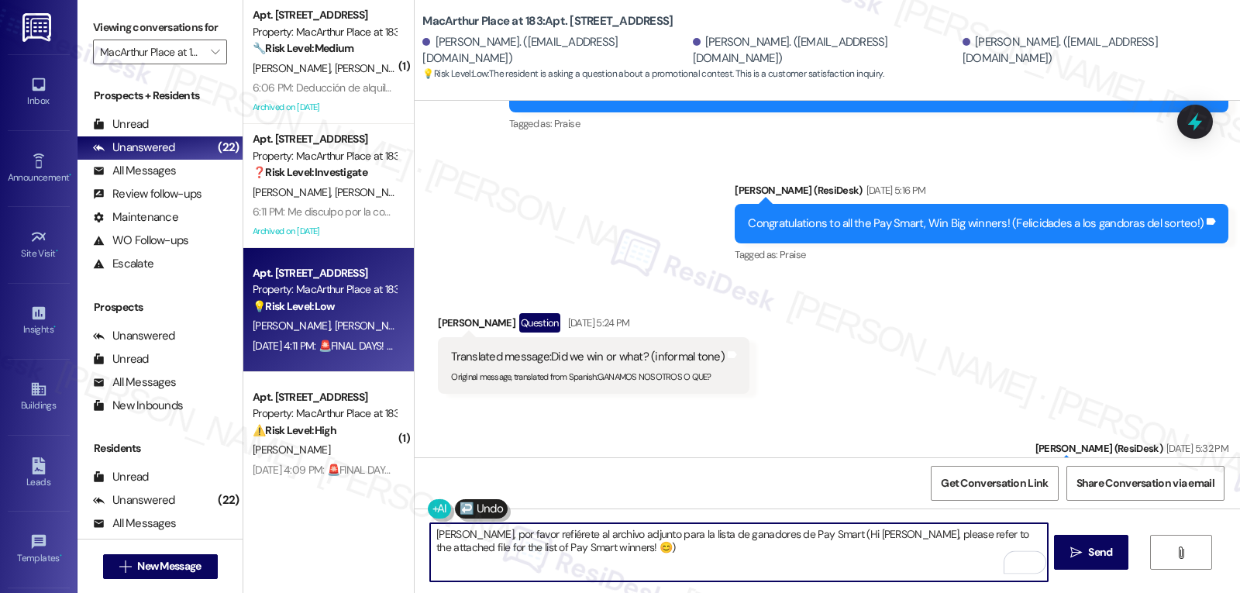
drag, startPoint x: 818, startPoint y: 534, endPoint x: 979, endPoint y: 629, distance: 187.3
click at [979, 592] on html "Inbox Go to Inbox Announcement • Send A Text Announcement Site Visit • Go to Si…" at bounding box center [620, 296] width 1240 height 593
type textarea "Hola María, por favor refiérete al archivo adjunto para la lista de ganadores d…"
click at [1091, 554] on span "Send" at bounding box center [1100, 552] width 24 height 16
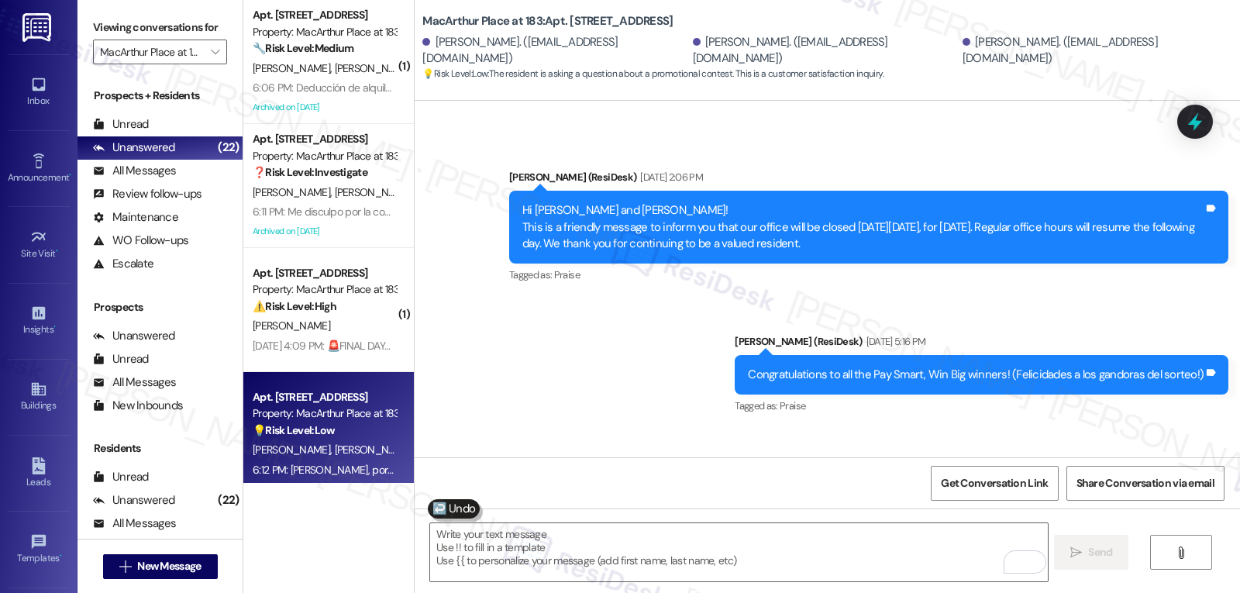
scroll to position [8675, 0]
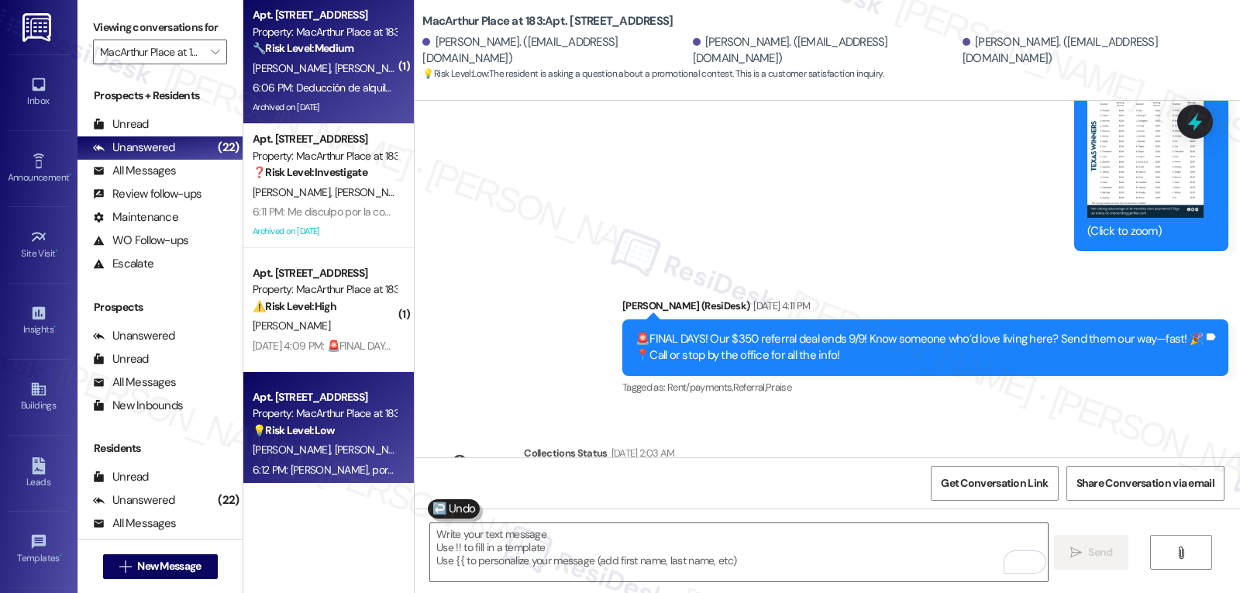
click at [337, 105] on div "Archived on [DATE]" at bounding box center [324, 107] width 147 height 19
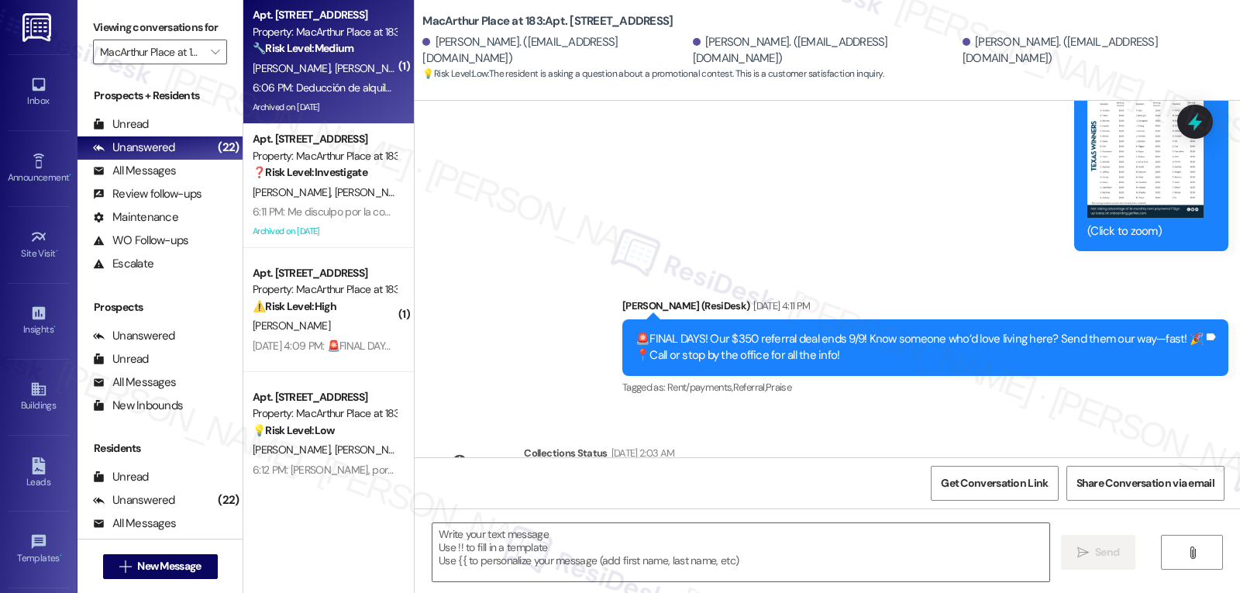
type textarea "Fetching suggested responses. Please feel free to read through the conversation…"
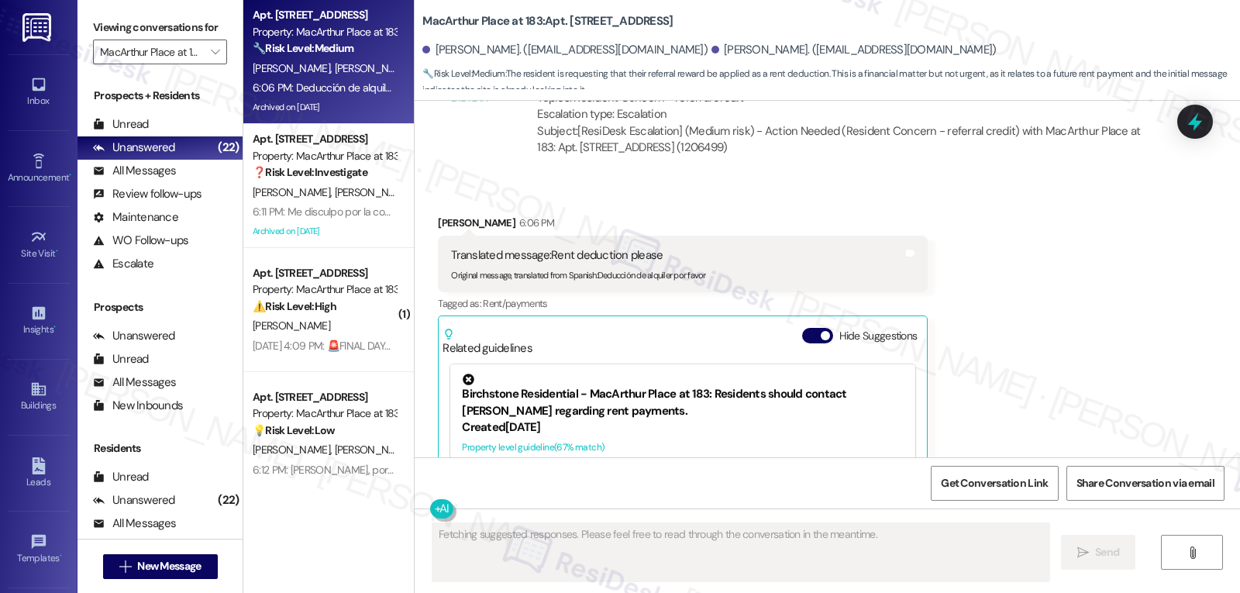
scroll to position [8099, 0]
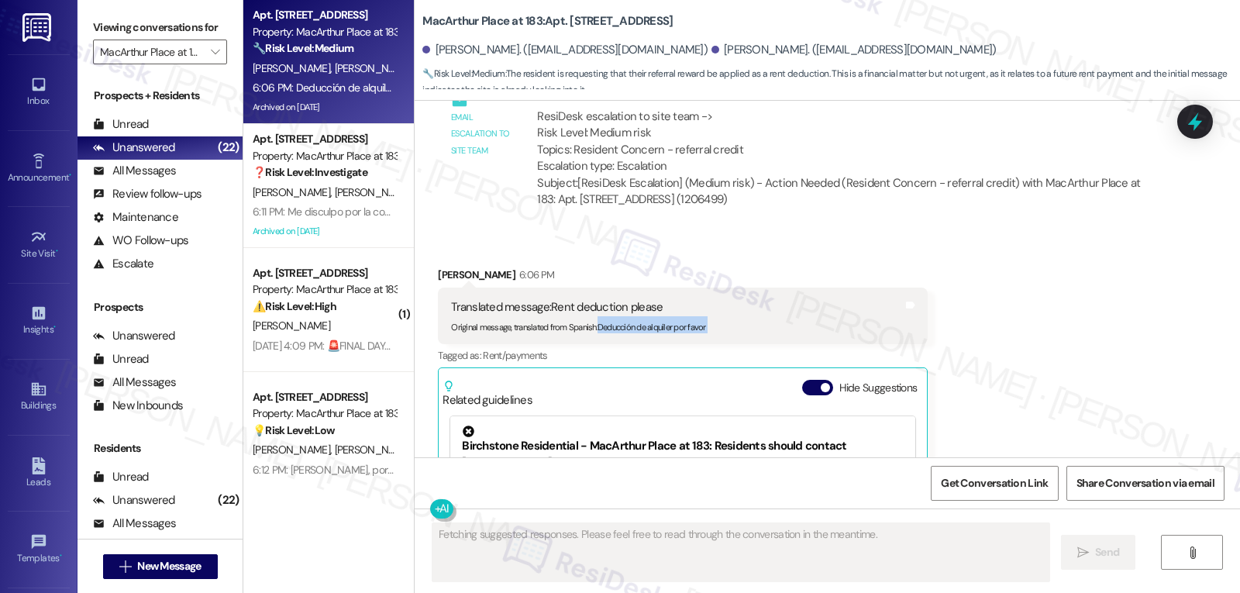
drag, startPoint x: 589, startPoint y: 277, endPoint x: 804, endPoint y: 286, distance: 214.9
click at [804, 288] on div "Translated message: Rent deduction please Original message, translated from Spa…" at bounding box center [683, 316] width 490 height 57
copy div "Deducción de alquiler por favor Translated from original message: Deducción de …"
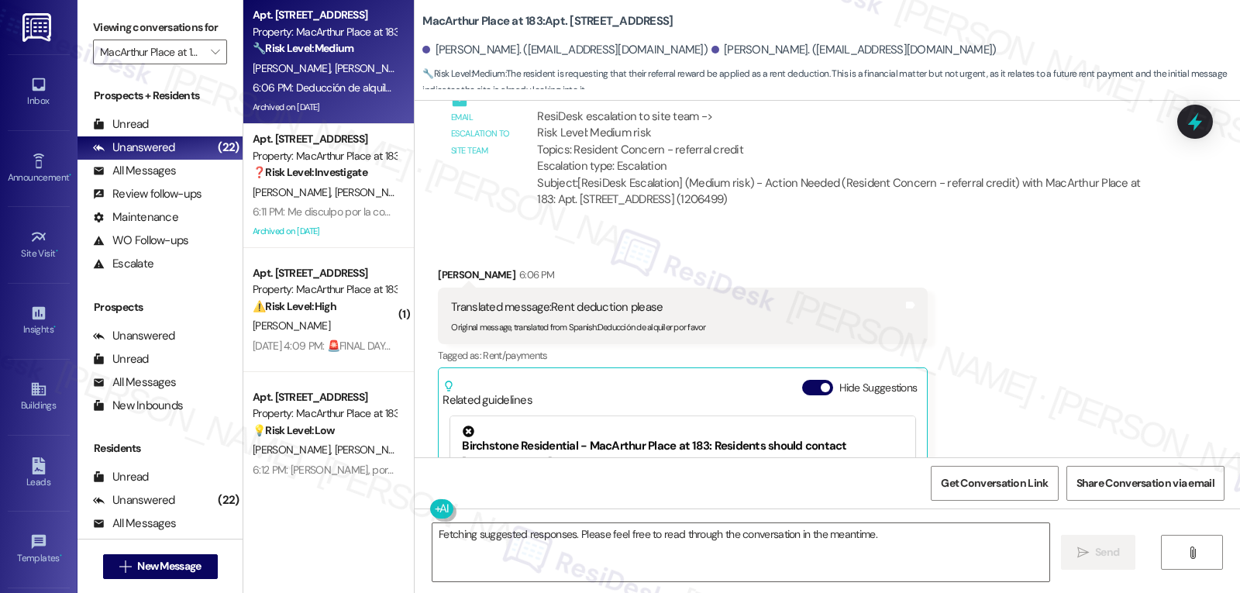
click at [443, 267] on div "Enamaria Perez 6:06 PM" at bounding box center [683, 278] width 490 height 22
copy div "Enamaria"
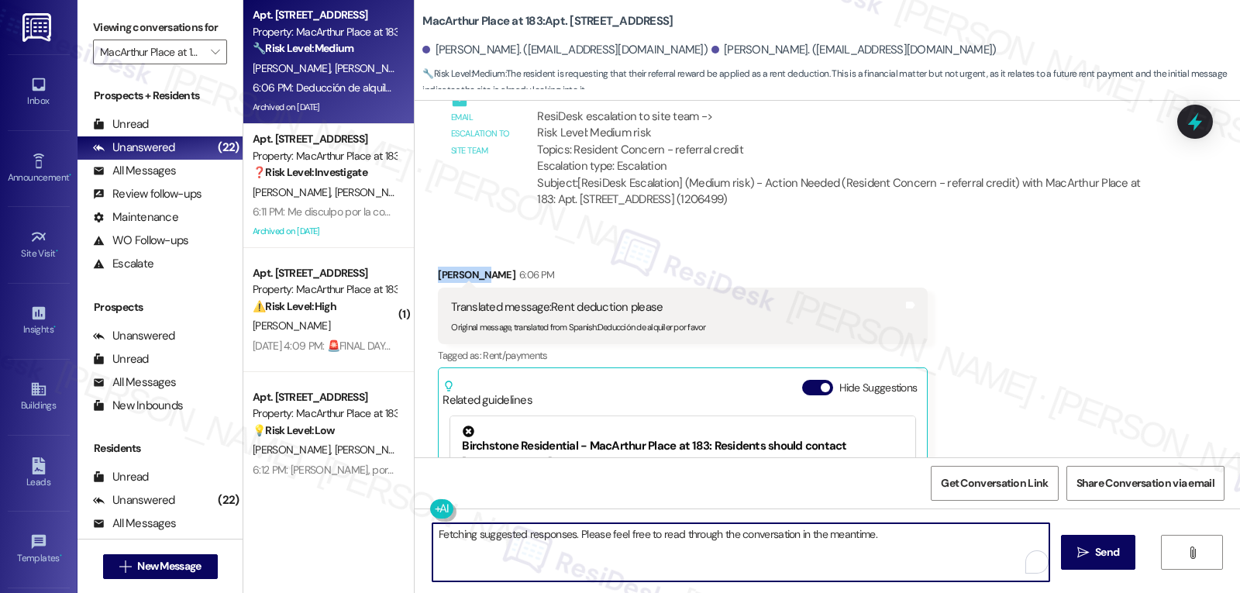
click at [557, 555] on textarea "Fetching suggested responses. Please feel free to read through the conversation…" at bounding box center [741, 552] width 617 height 58
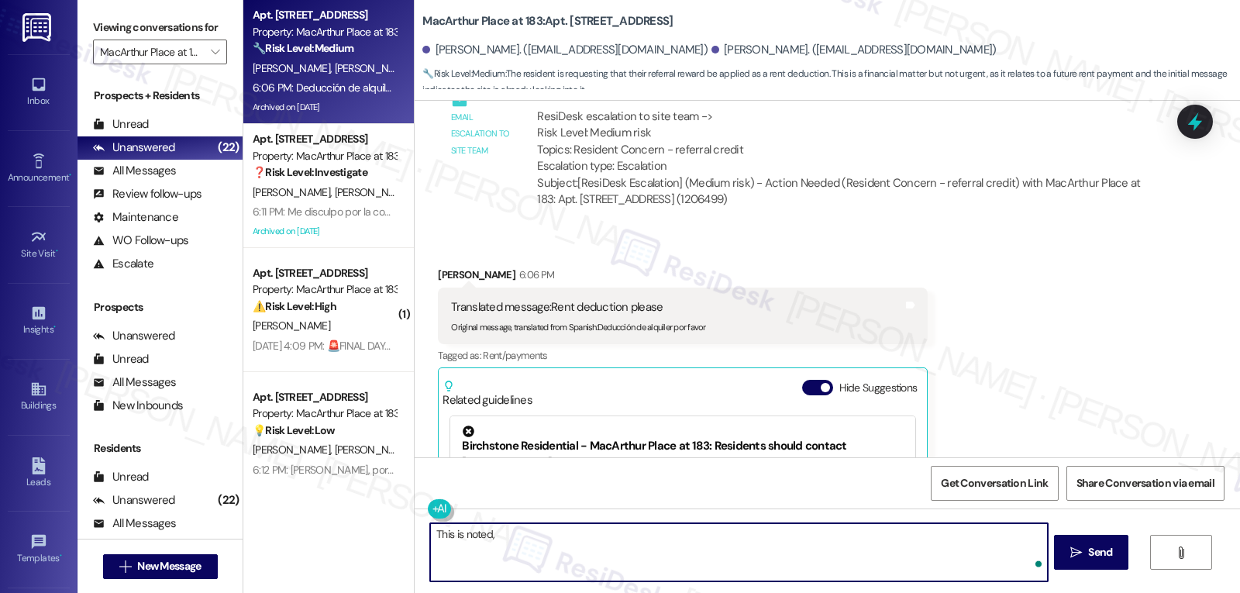
paste textarea "Enamaria"
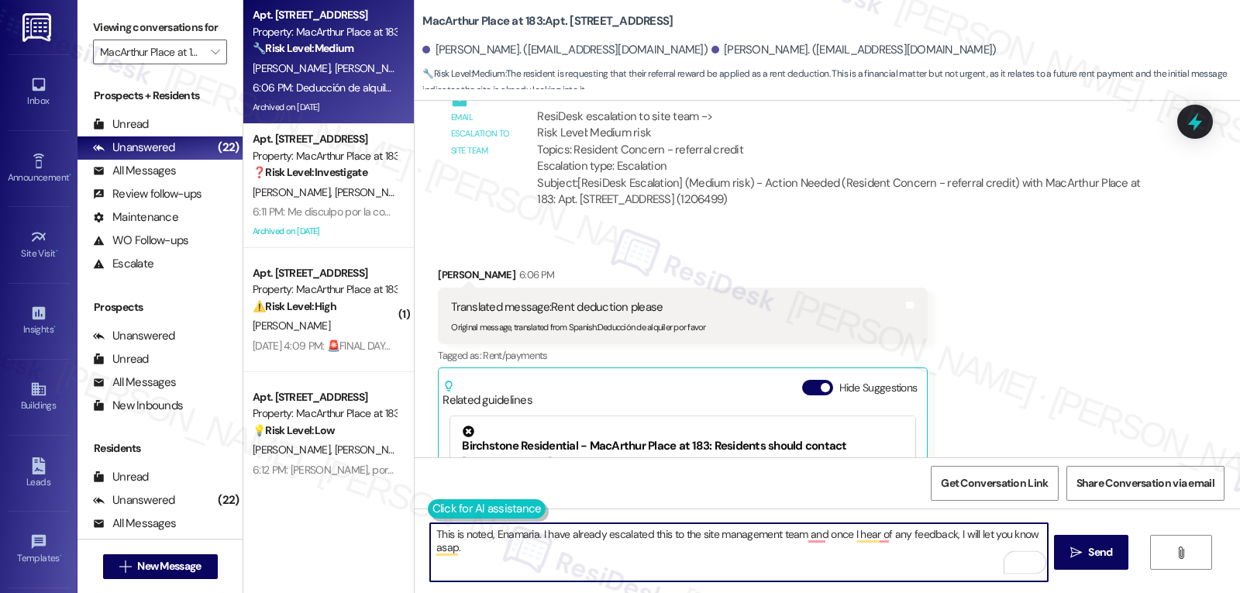
click at [428, 512] on button at bounding box center [487, 508] width 119 height 19
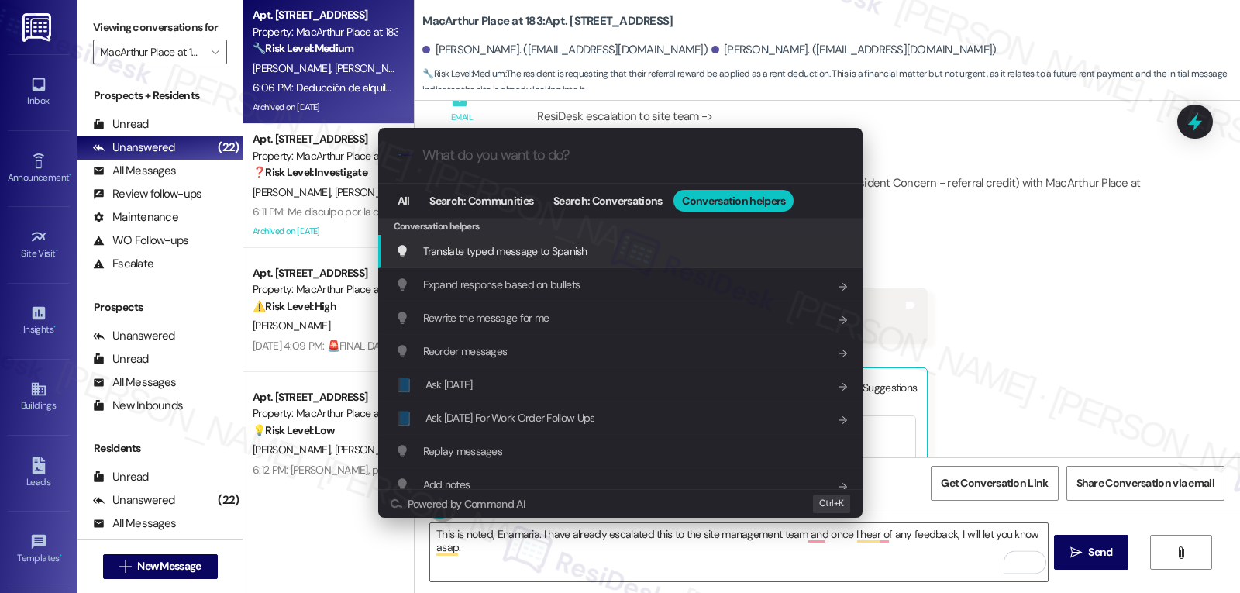
click at [571, 237] on div "Translate typed message to Spanish Add shortcut" at bounding box center [620, 251] width 485 height 33
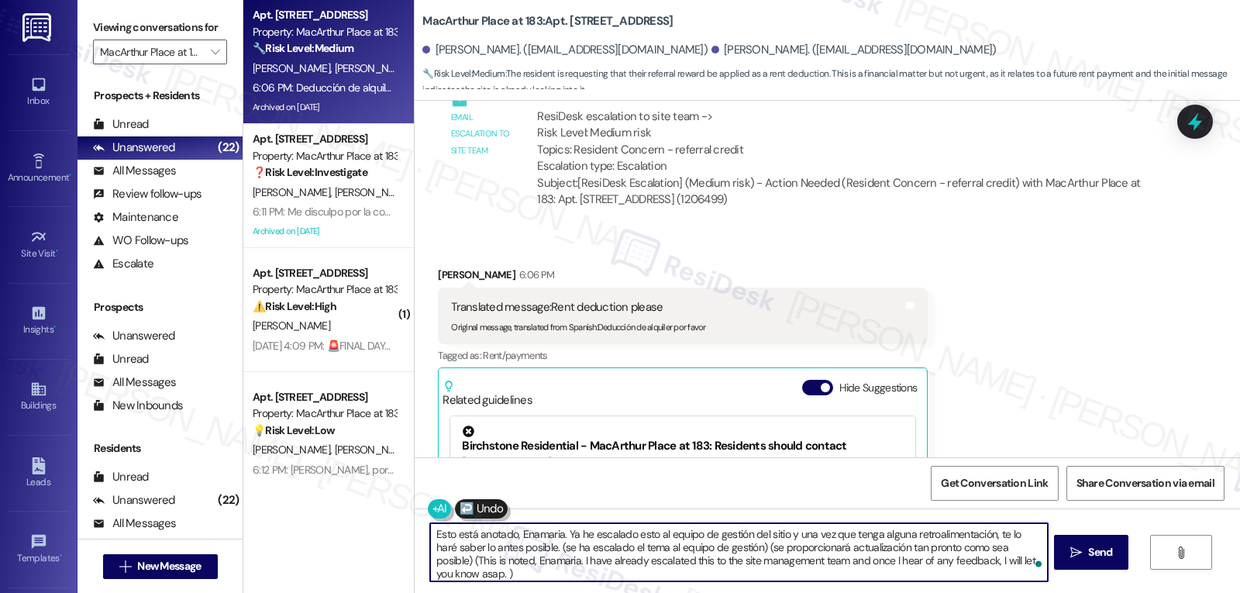
drag, startPoint x: 527, startPoint y: 547, endPoint x: 1026, endPoint y: 629, distance: 505.2
click at [1026, 592] on html "Translating This is noted, Enamaria. I have already escalated this to the site …" at bounding box center [620, 296] width 1240 height 593
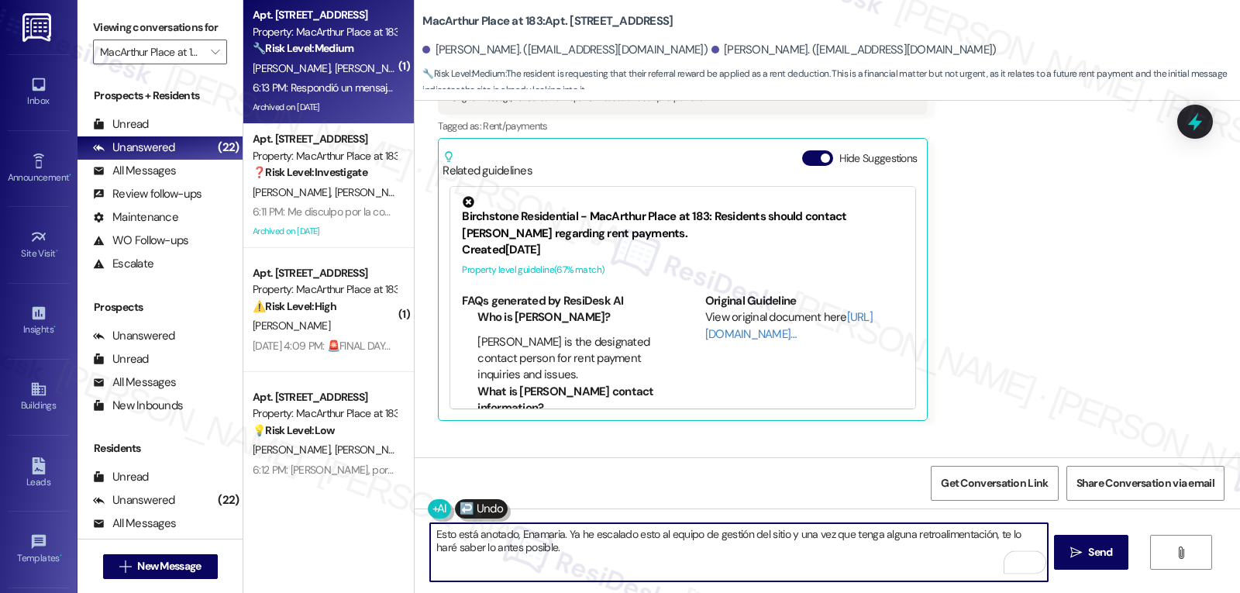
scroll to position [8363, 0]
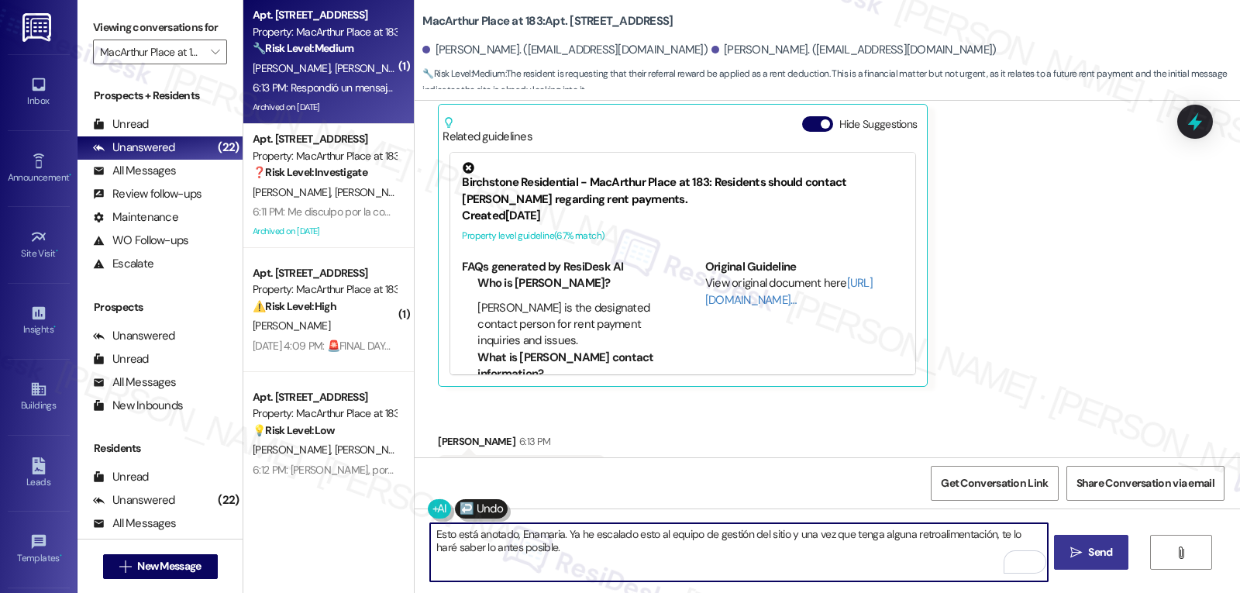
type textarea "Esto está anotado, Enamaria. Ya he escalado esto al equipo de gestión del sitio…"
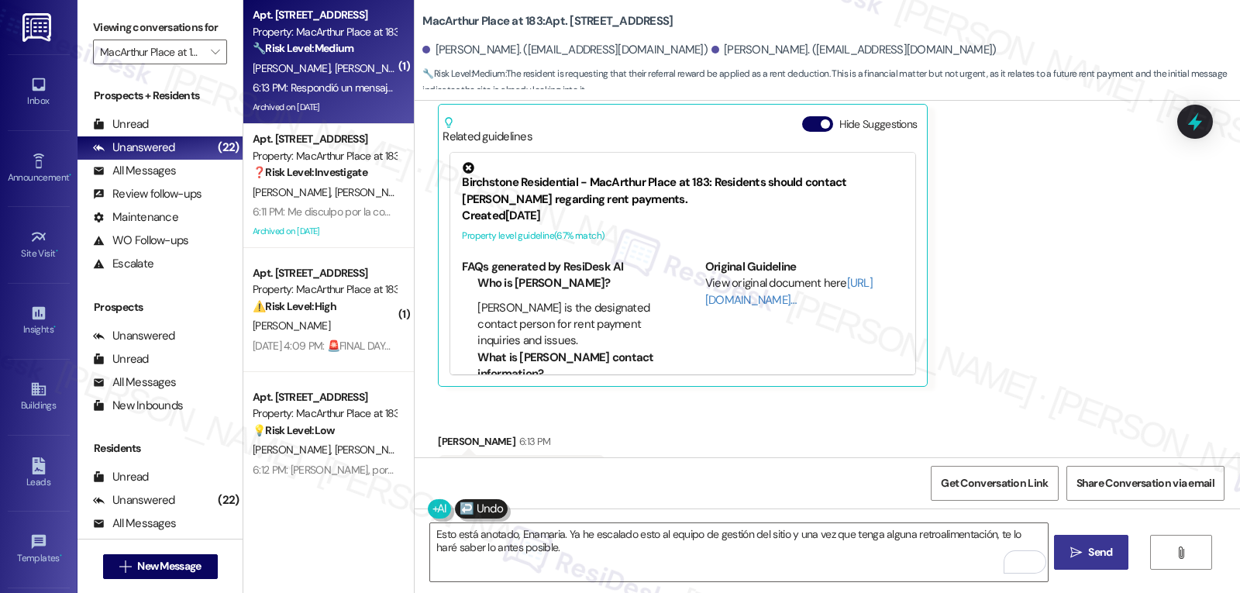
click at [1109, 548] on span "Send" at bounding box center [1100, 552] width 24 height 16
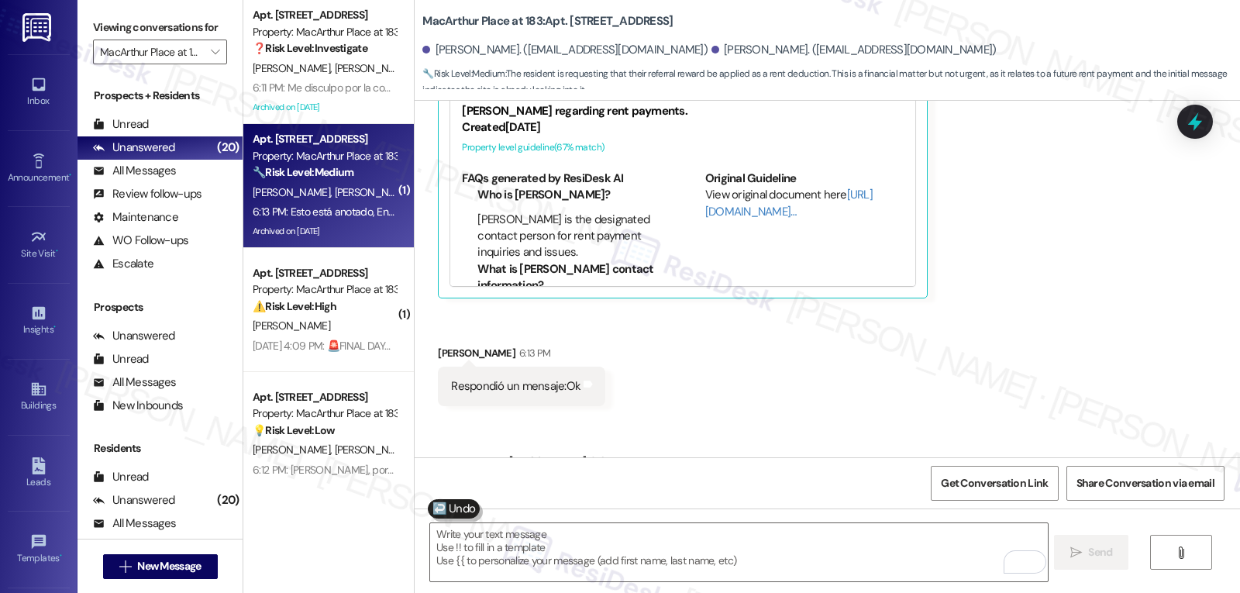
scroll to position [8487, 0]
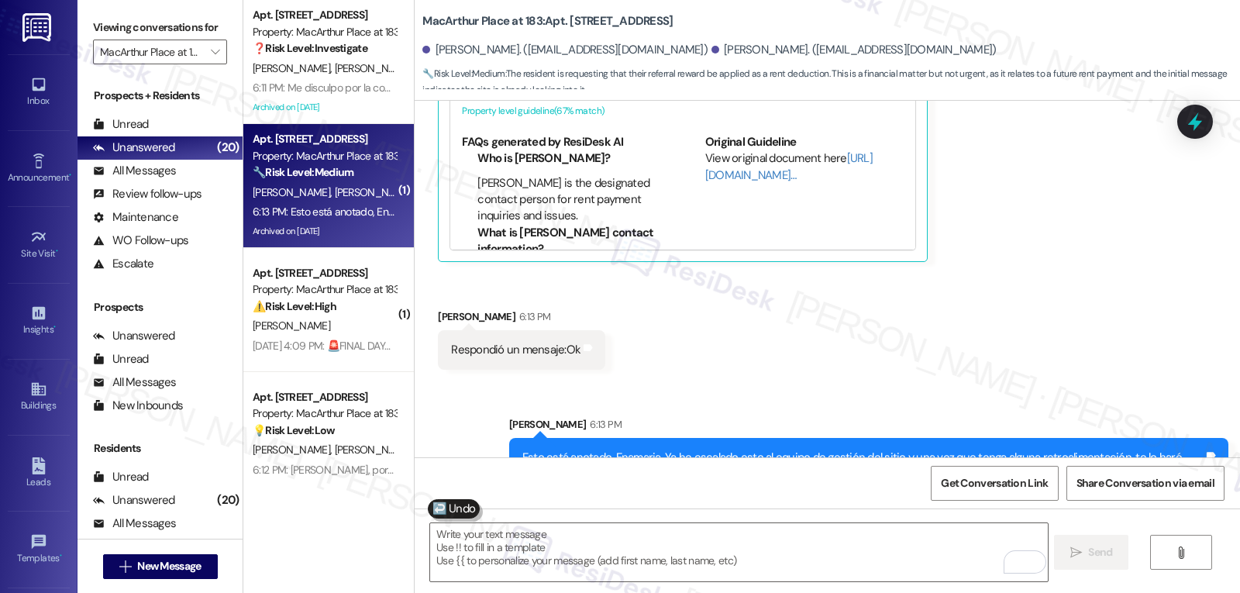
click at [312, 213] on div "6:13 PM: Esto está anotado, Enamaria. Ya he escalado esto al equipo de gestión …" at bounding box center [627, 212] width 749 height 14
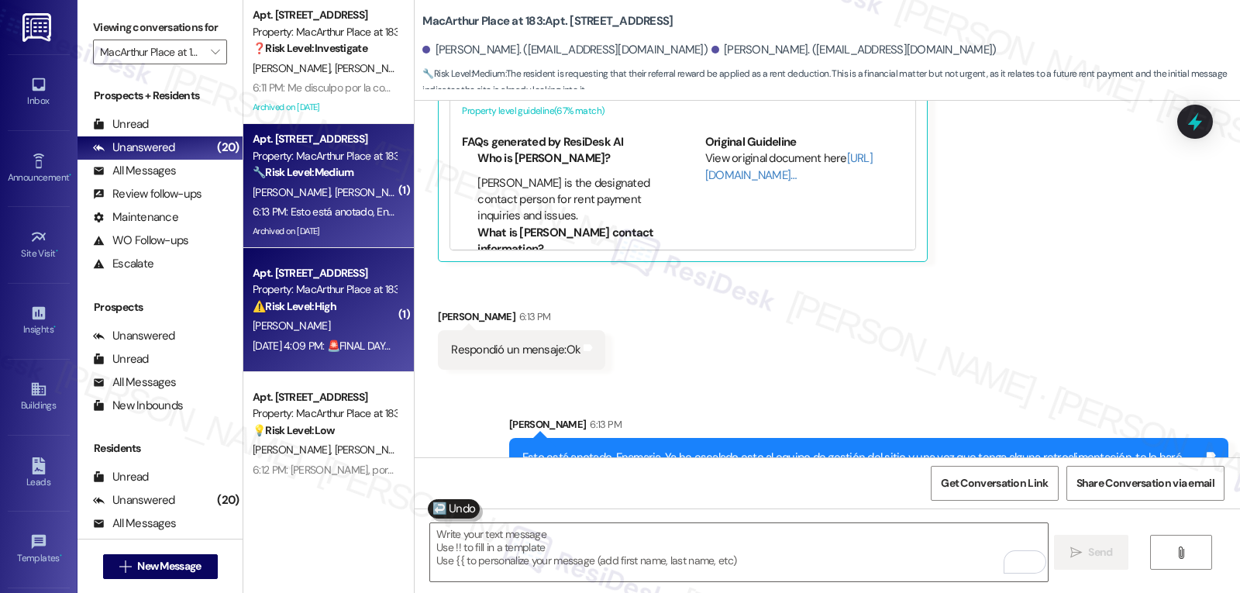
click at [294, 347] on div "Aug 29, 2025 at 4:09 PM: 🚨FINAL DAYS! Our $350 referral deal ends 9/9! Know som…" at bounding box center [647, 346] width 788 height 14
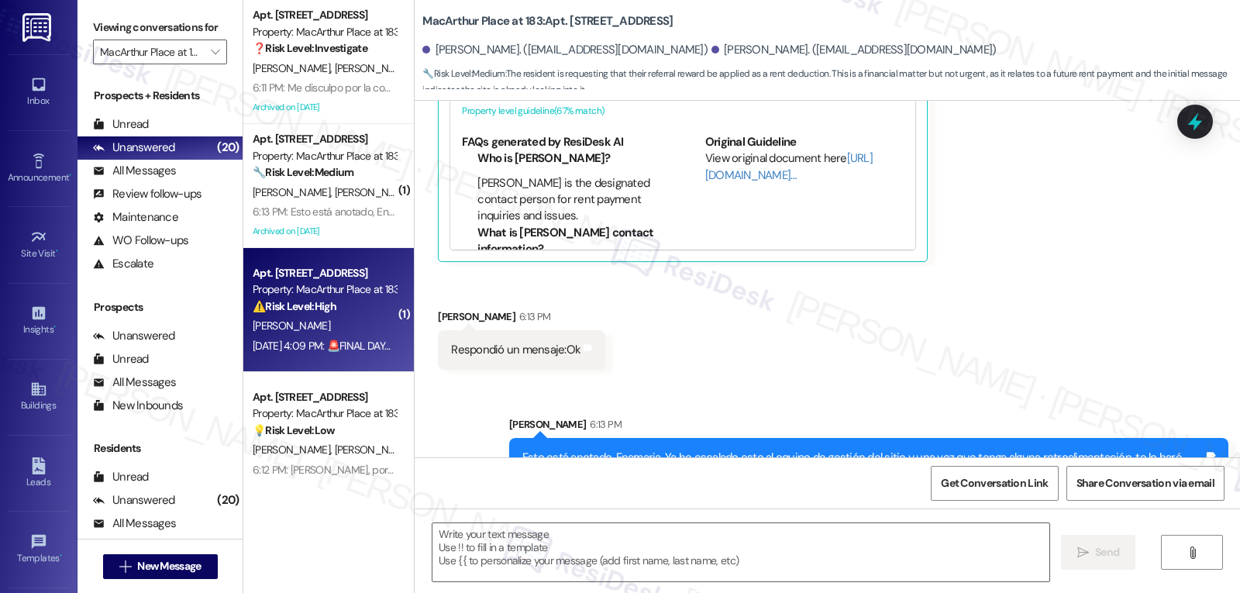
type textarea "Fetching suggested responses. Please feel free to read through the conversation…"
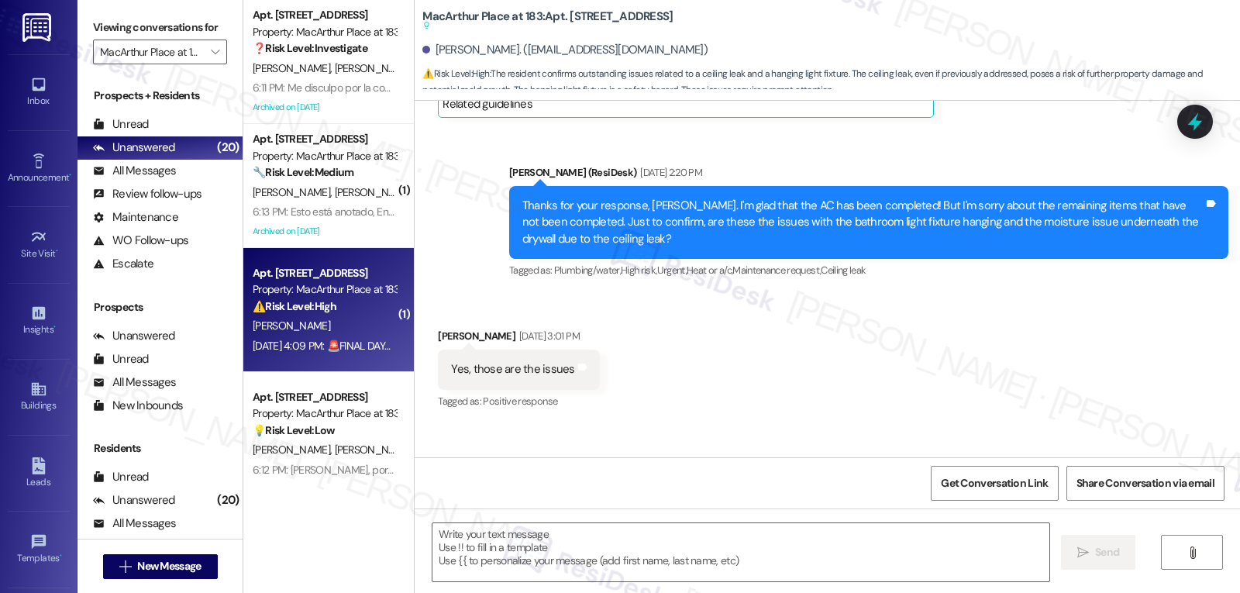
scroll to position [9021, 0]
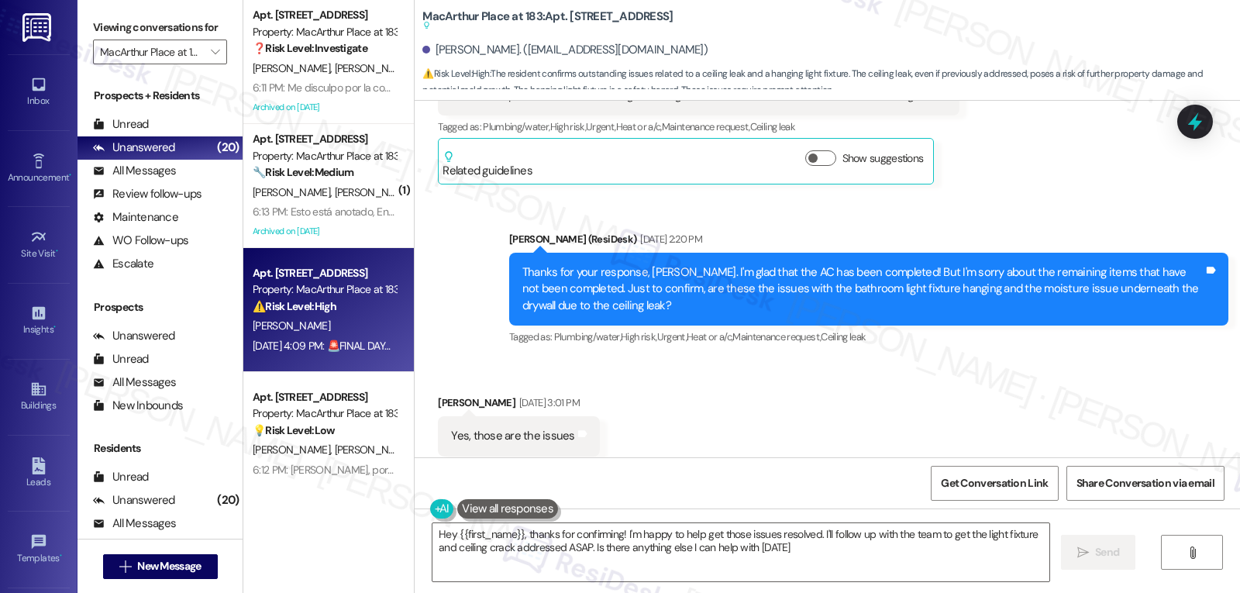
type textarea "Hey {{first_name}}, thanks for confirming! I'm happy to help get those issues r…"
click at [1182, 129] on div at bounding box center [1195, 121] width 47 height 44
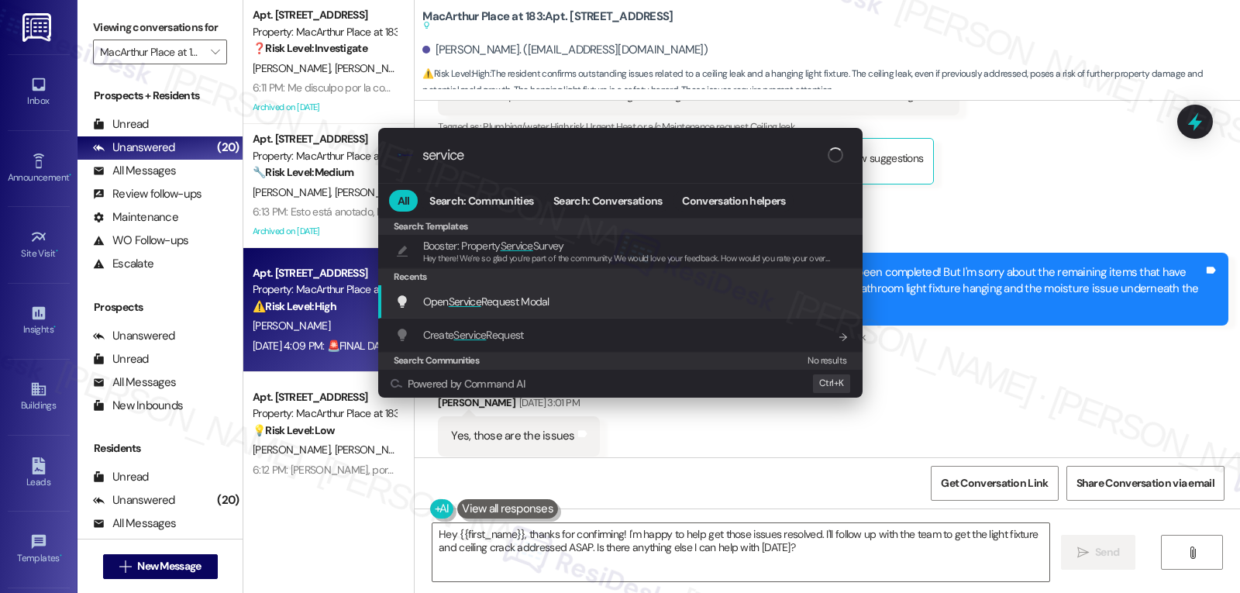
type input "service"
click at [520, 302] on span "Open Service Request Modal" at bounding box center [486, 302] width 126 height 14
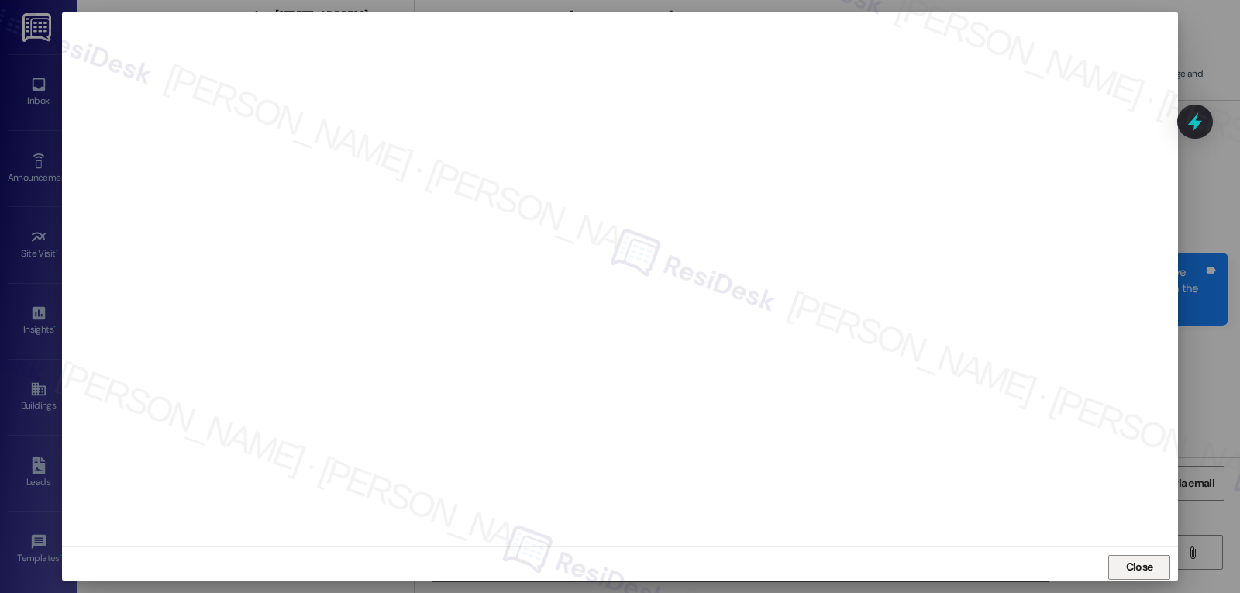
click at [1126, 567] on span "Close" at bounding box center [1139, 567] width 27 height 16
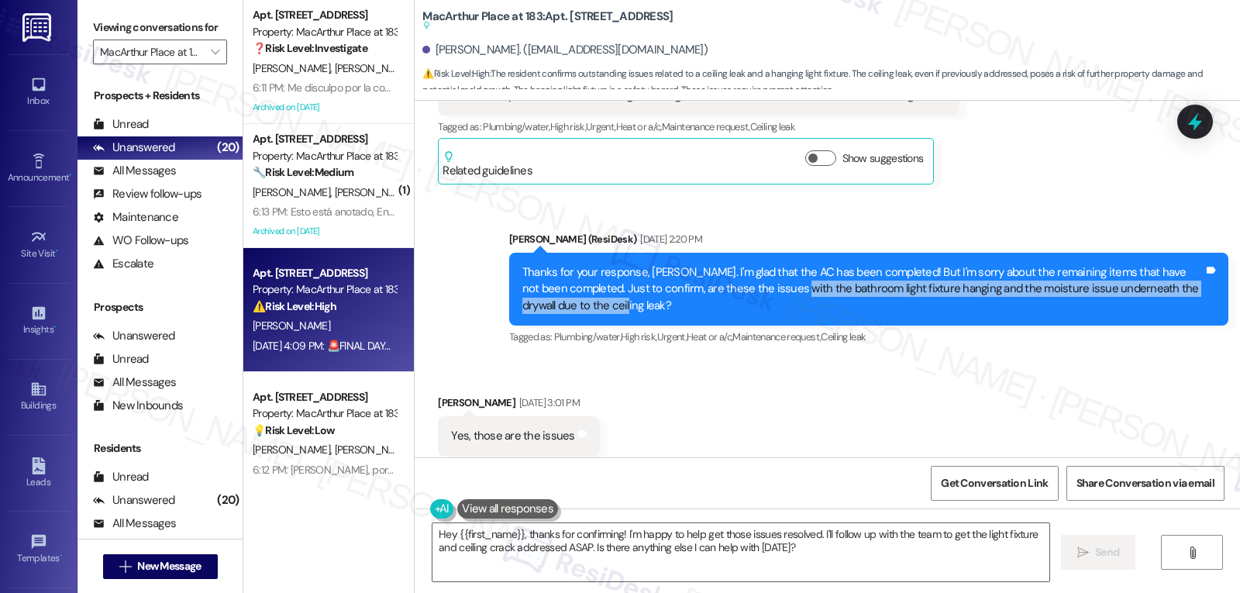
drag, startPoint x: 788, startPoint y: 259, endPoint x: 792, endPoint y: 272, distance: 13.7
click at [792, 272] on div "Thanks for your response, Ivan. I'm glad that the AC has been completed! But I'…" at bounding box center [863, 289] width 681 height 50
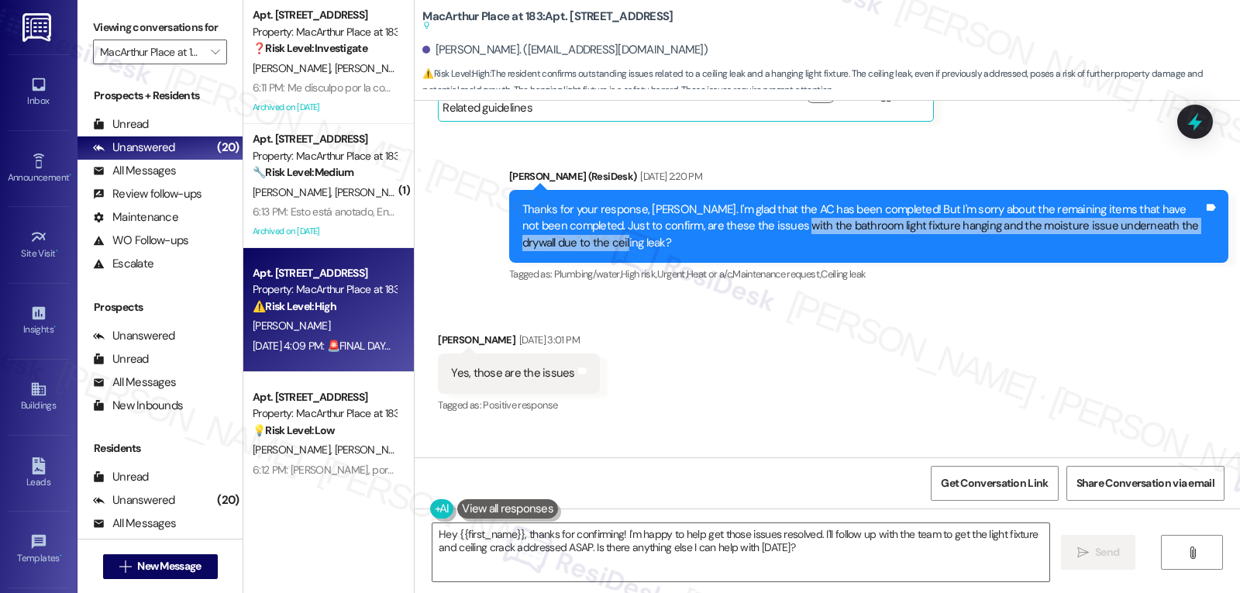
scroll to position [8973, 0]
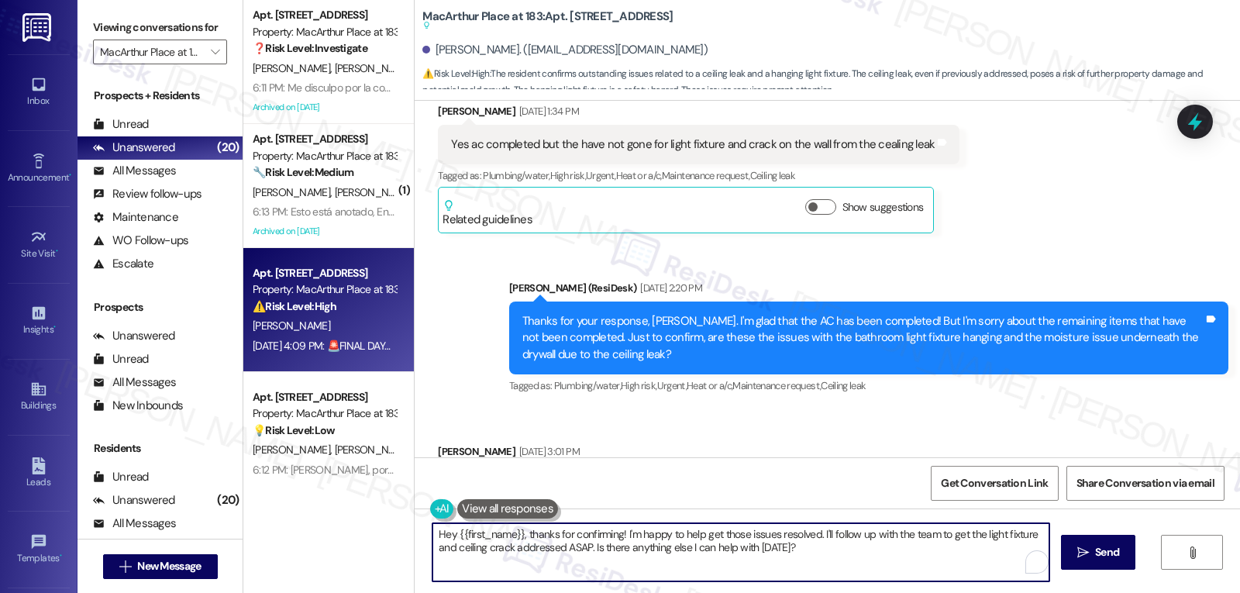
click at [616, 536] on textarea "Hey {{first_name}}, thanks for confirming! I'm happy to help get those issues r…" at bounding box center [741, 552] width 617 height 58
drag, startPoint x: 818, startPoint y: 546, endPoint x: 964, endPoint y: 629, distance: 168.1
click at [964, 592] on html "Inbox Go to Inbox Announcement • Send A Text Announcement Site Visit • Go to Si…" at bounding box center [620, 296] width 1240 height 593
type textarea "Hey {{first_name}}, thanks for confirming! I'm happy to help get those issues r…"
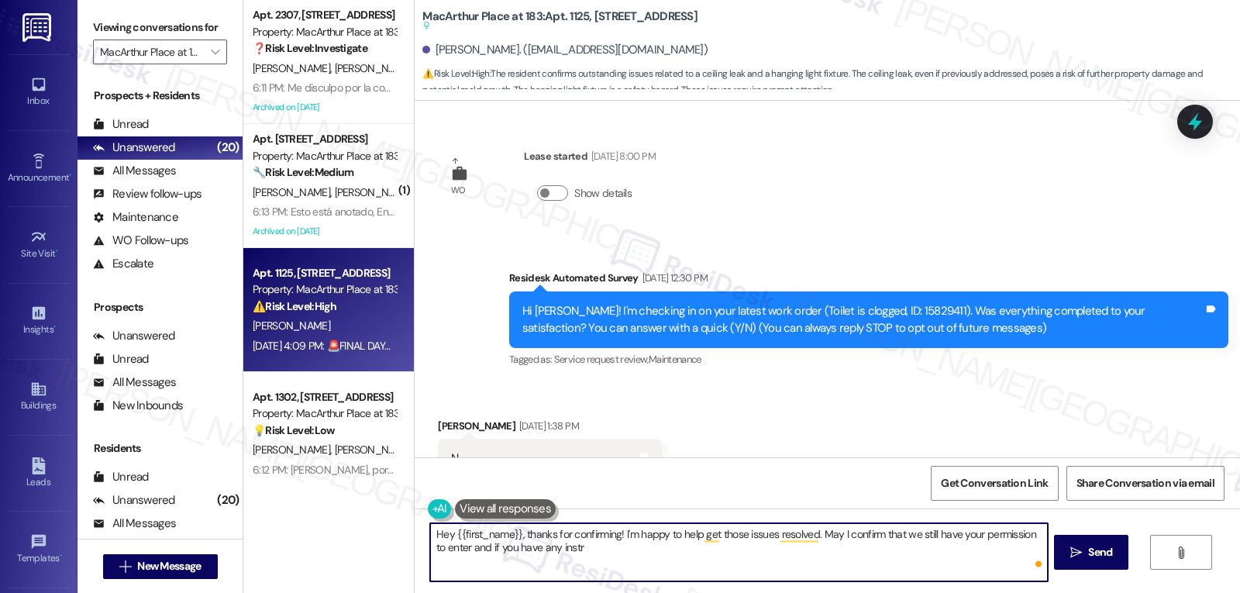
scroll to position [8973, 0]
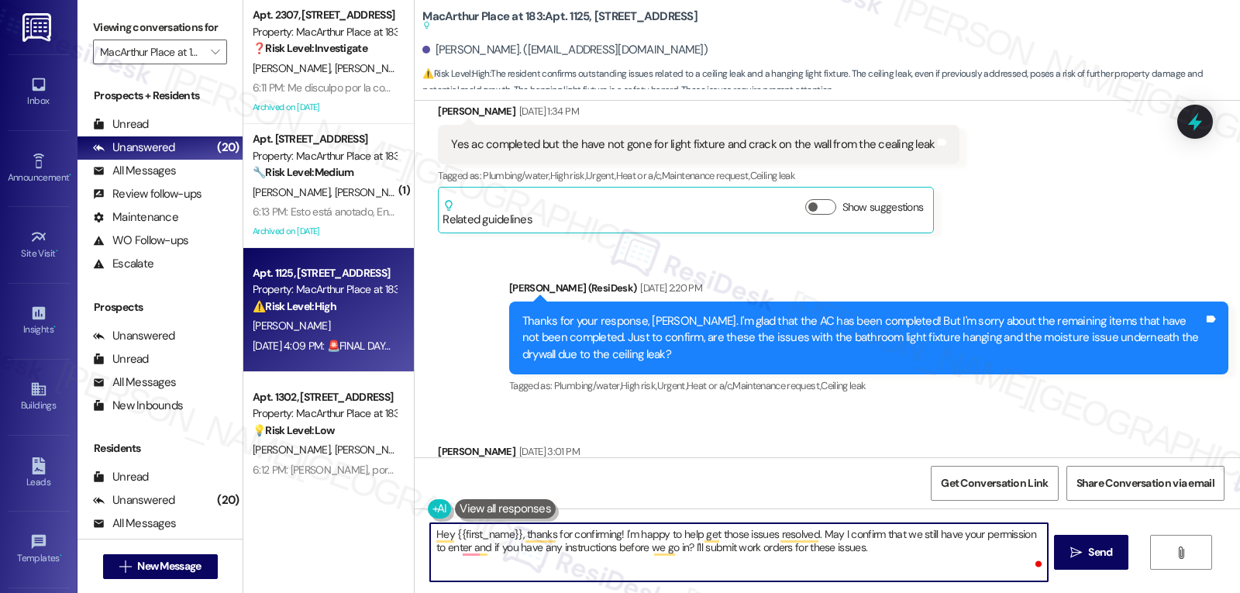
type textarea "Hey {{first_name}}, thanks for confirming! I'm happy to help get those issues r…"
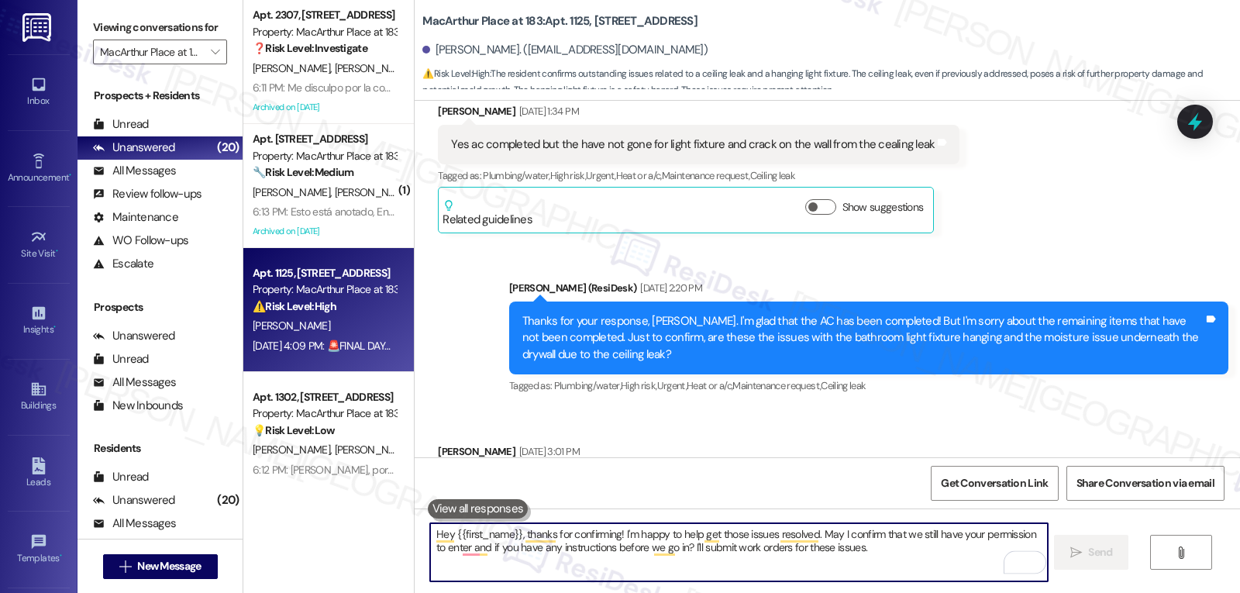
scroll to position [9021, 0]
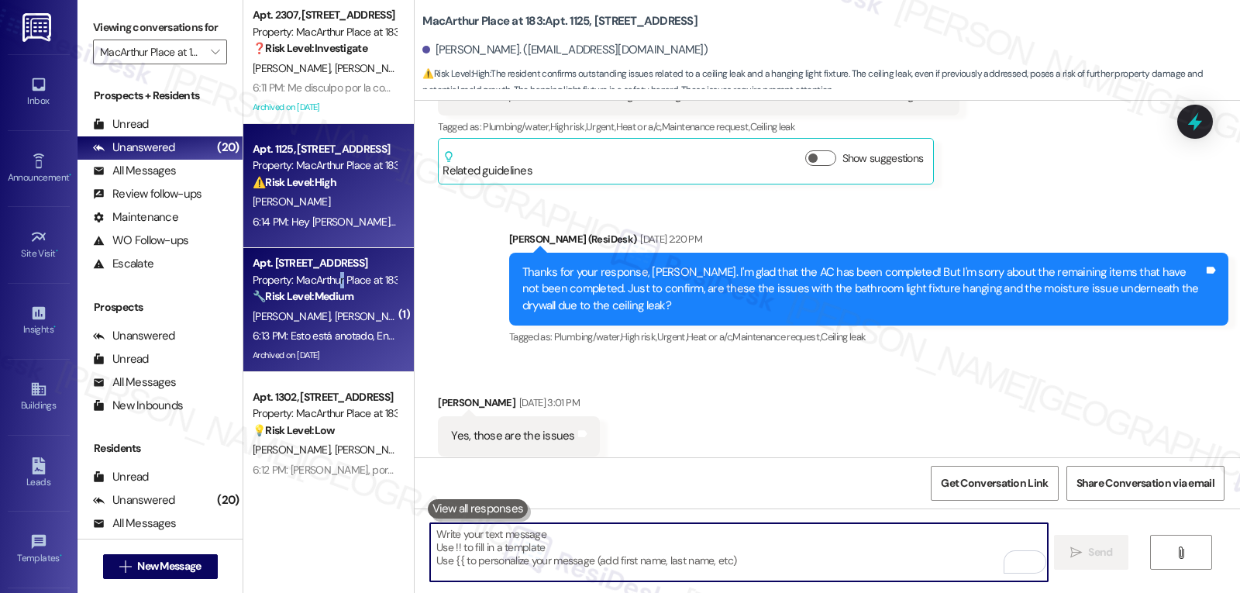
click at [332, 288] on div "Property: MacArthur Place at 183" at bounding box center [324, 280] width 143 height 16
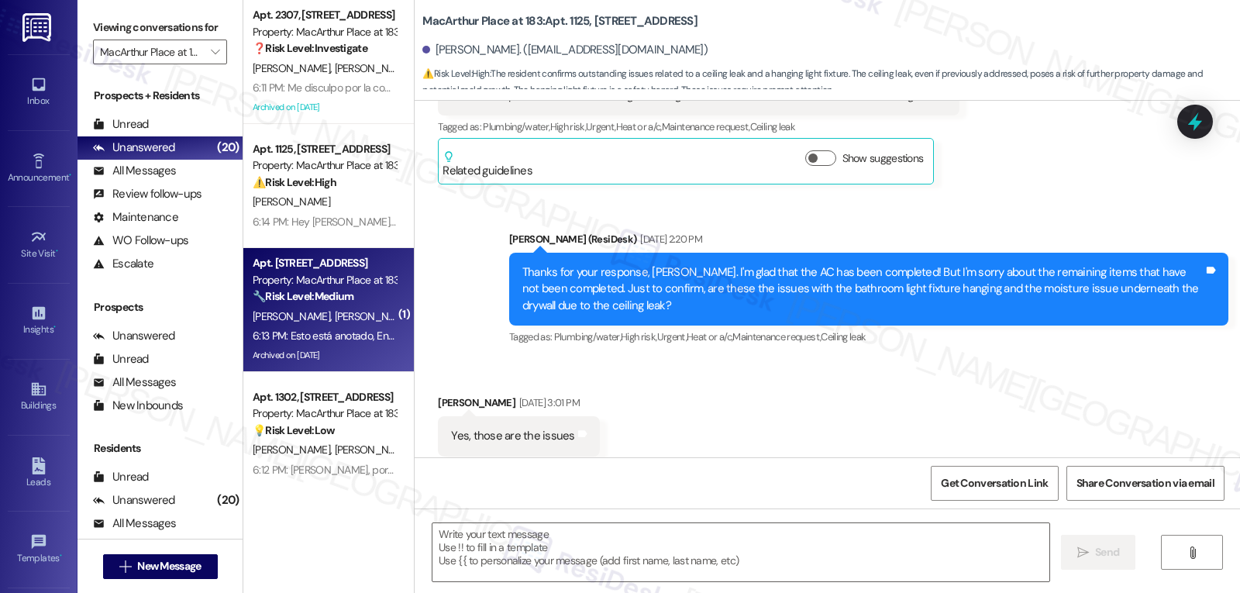
type textarea "Fetching suggested responses. Please feel free to read through the conversation…"
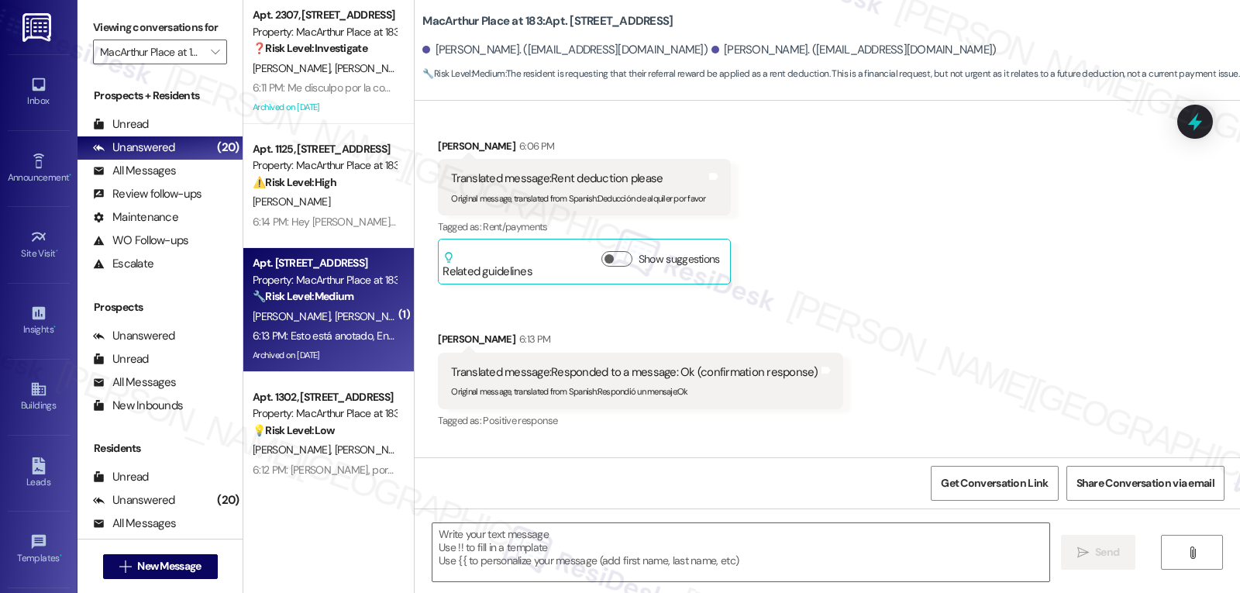
scroll to position [8164, 0]
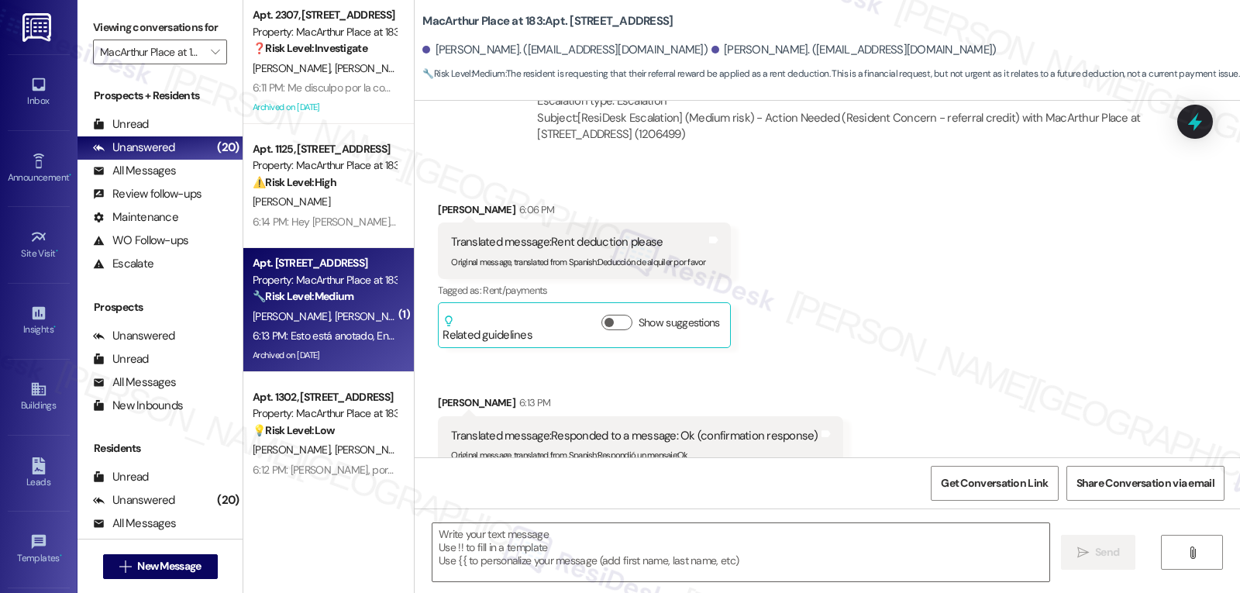
type textarea "Fetching suggested responses. Please feel free to read through the conversation…"
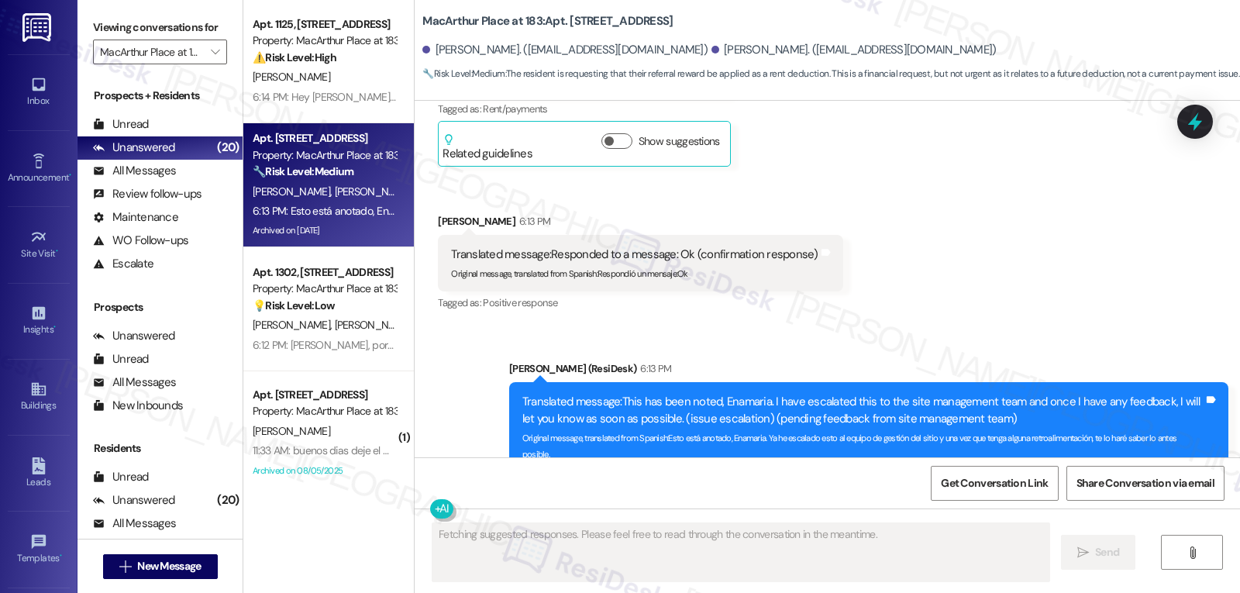
scroll to position [155, 0]
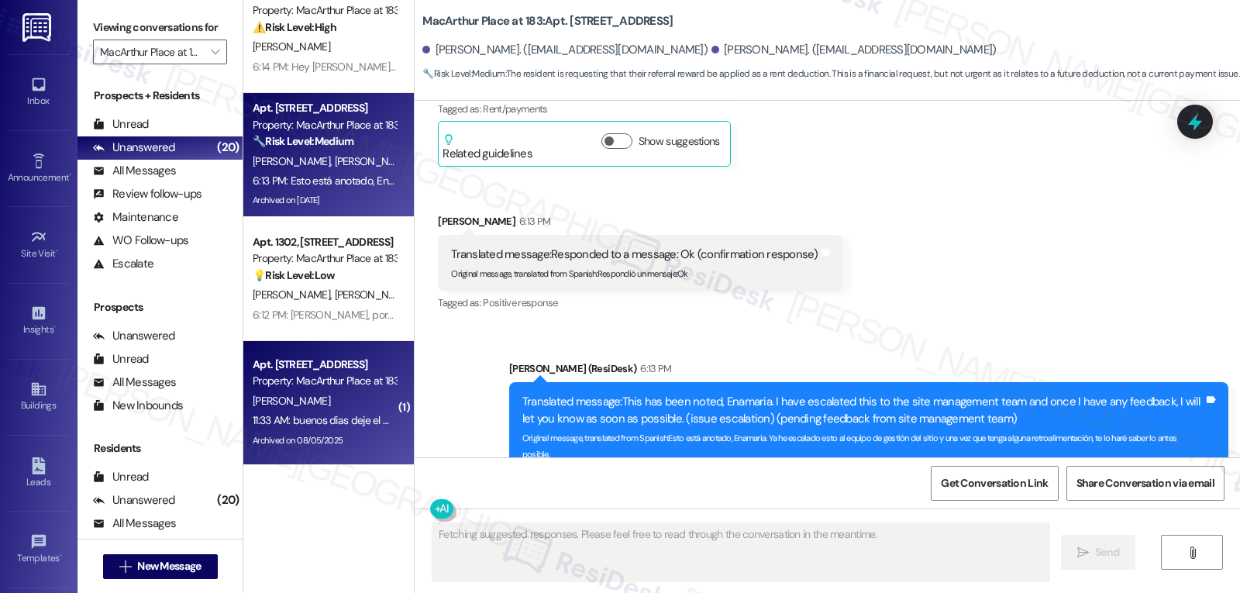
click at [347, 418] on div "11:33 AM: buenos dias deje el moni orden en el correo grqcias 11:33 AM: buenos …" at bounding box center [389, 420] width 273 height 14
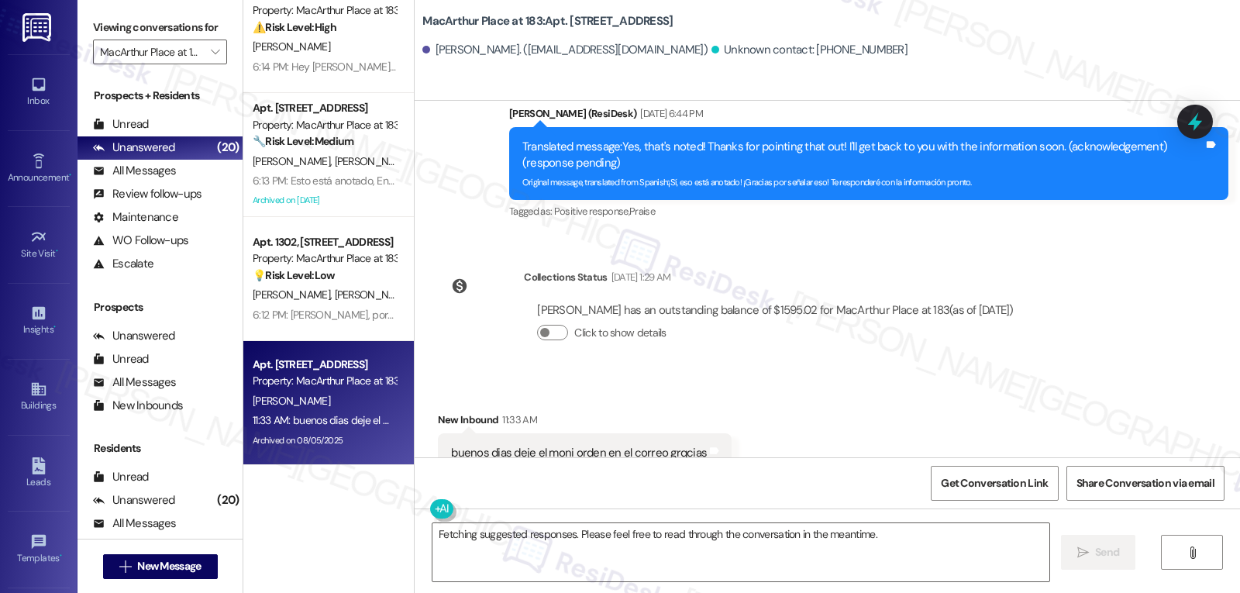
scroll to position [2133, 0]
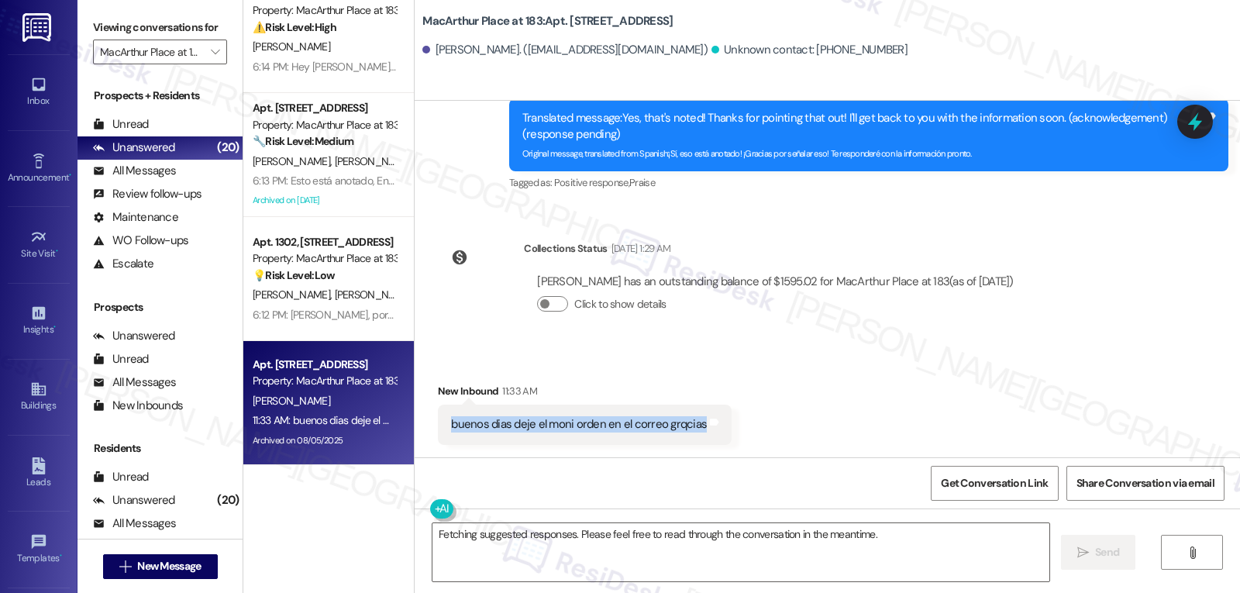
drag, startPoint x: 437, startPoint y: 424, endPoint x: 698, endPoint y: 410, distance: 261.6
click at [698, 410] on div "buenos dias deje el moni orden en el correo grqcias Tags and notes" at bounding box center [585, 425] width 294 height 40
copy div "buenos dias deje el moni orden en el correo grqcias Tags and notes"
click at [607, 561] on textarea "Fetching suggested responses. Please feel free to read through the conversation…" at bounding box center [741, 552] width 617 height 58
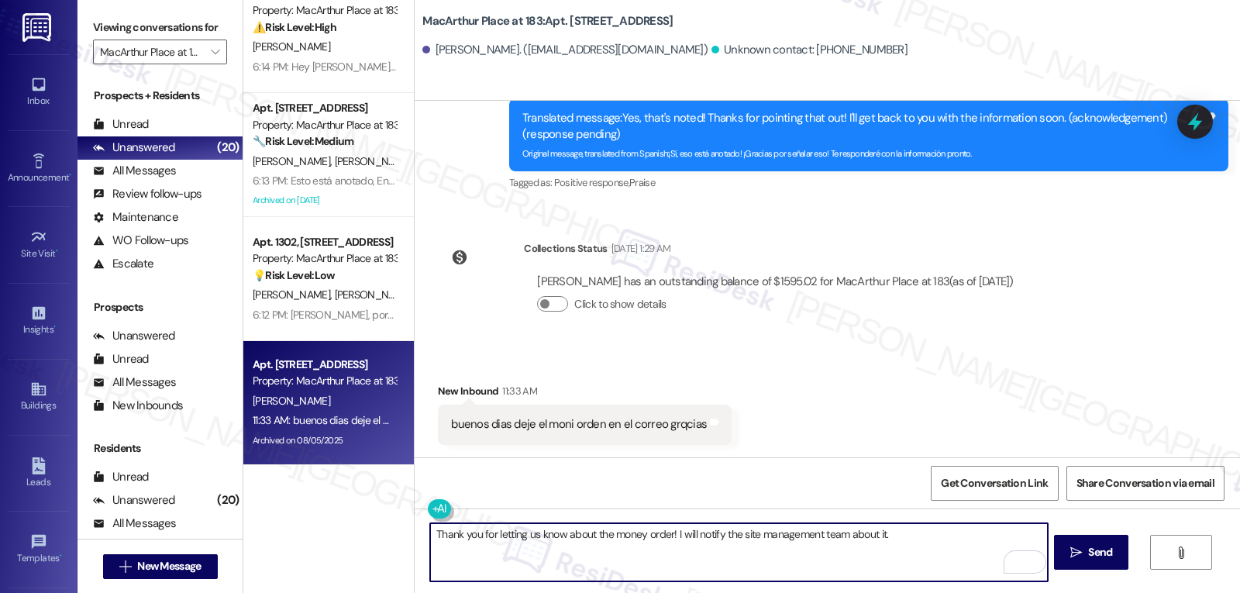
click at [958, 563] on textarea "Thank you for letting us know about the money order! I will notify the site man…" at bounding box center [738, 552] width 617 height 58
paste textarea "If you have any questions or need anything, feel free to reach out. I’m always …"
click at [428, 514] on button at bounding box center [440, 508] width 24 height 19
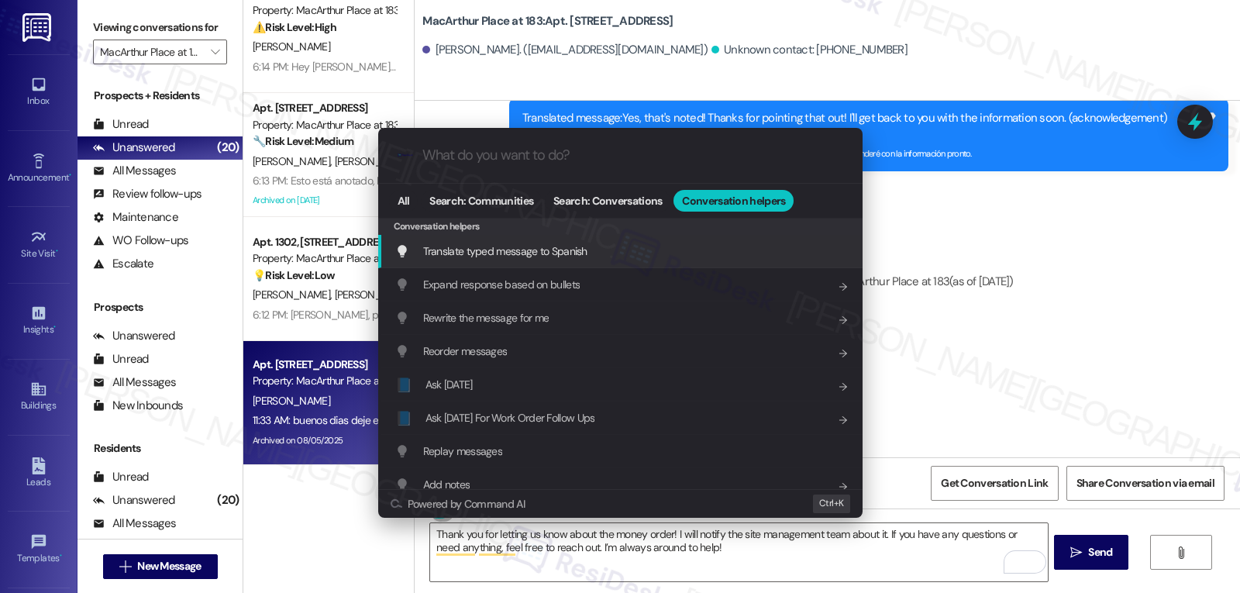
click at [554, 255] on span "Translate typed message to Spanish" at bounding box center [505, 251] width 164 height 14
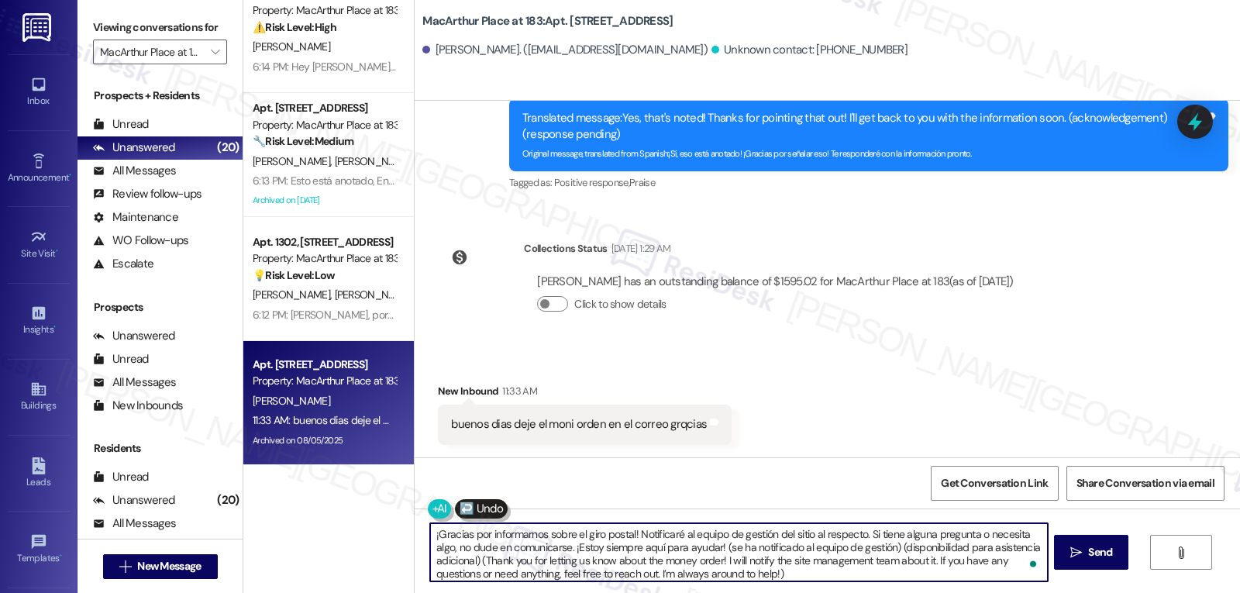
drag, startPoint x: 716, startPoint y: 547, endPoint x: 1240, endPoint y: 629, distance: 530.5
click at [1240, 592] on html "Inbox Go to Inbox Announcement • Send A Text Announcement Site Visit • Go to Si…" at bounding box center [620, 296] width 1240 height 593
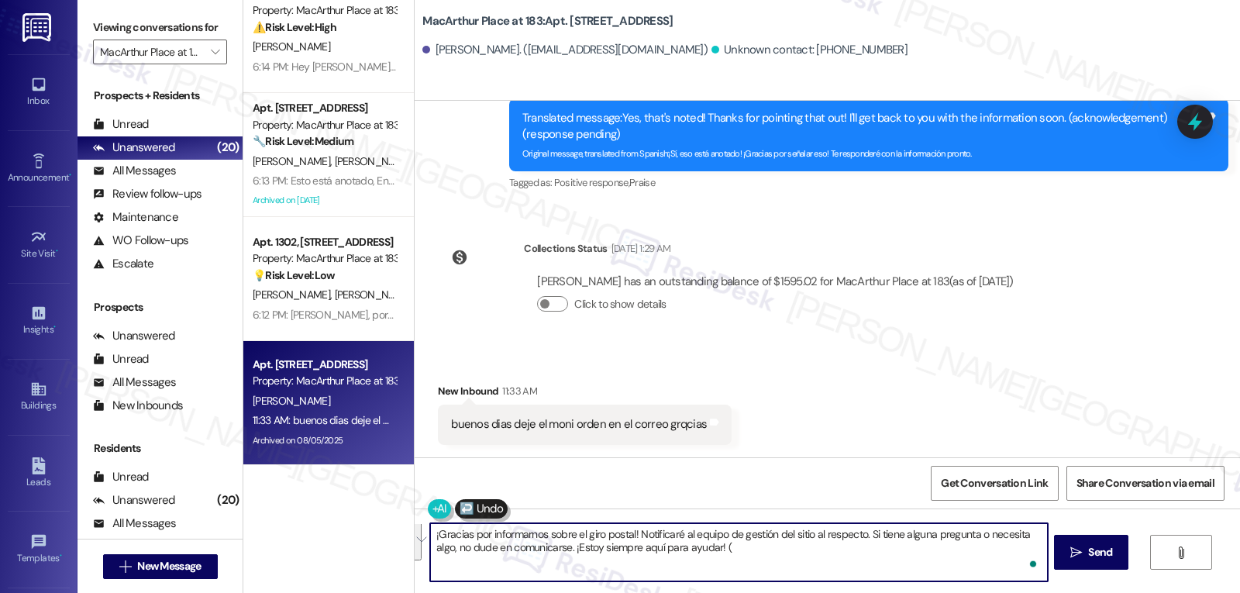
scroll to position [0, 0]
type textarea "¡Gracias por informarnos sobre el giro postal! Notificaré al equipo de gestión …"
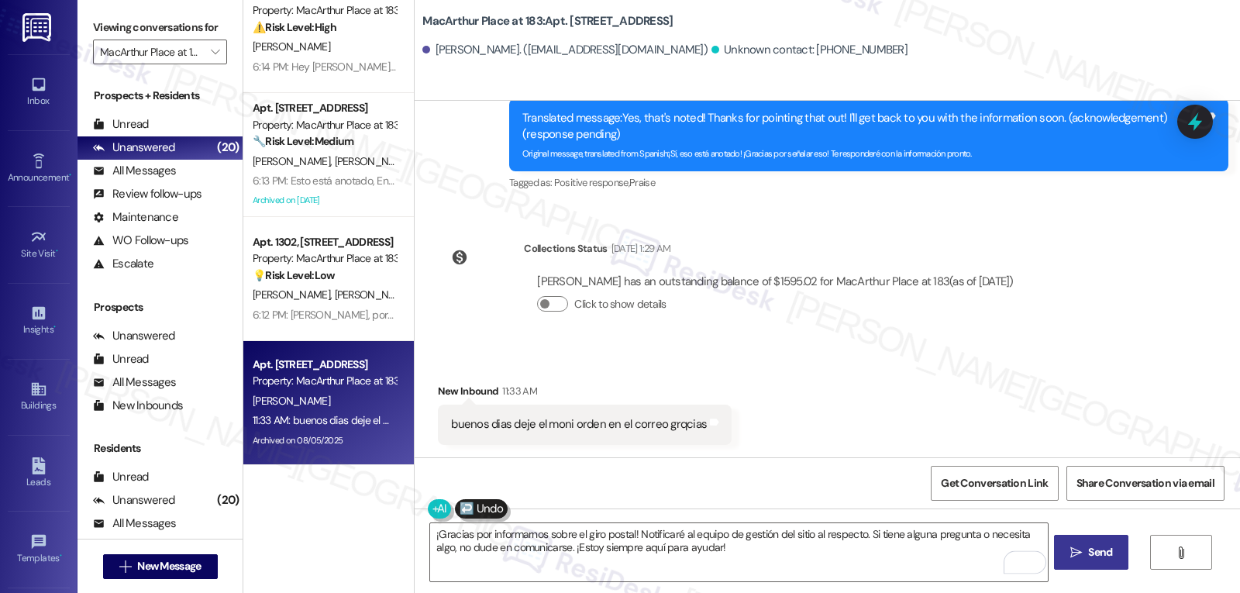
click at [1085, 562] on button " Send" at bounding box center [1091, 552] width 75 height 35
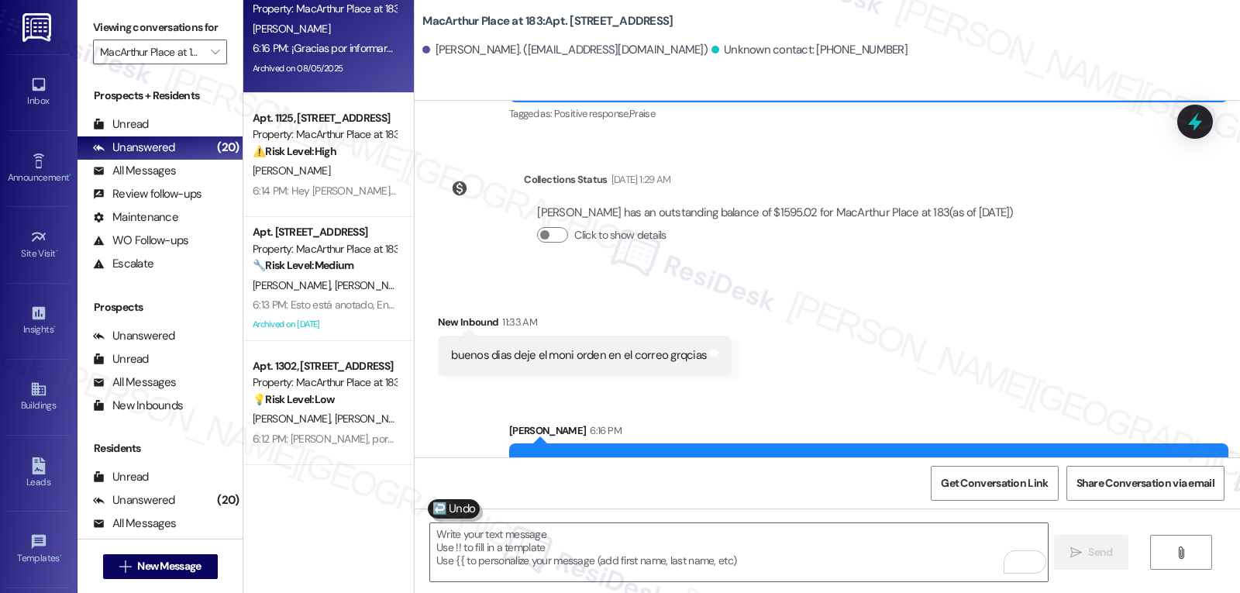
scroll to position [2258, 0]
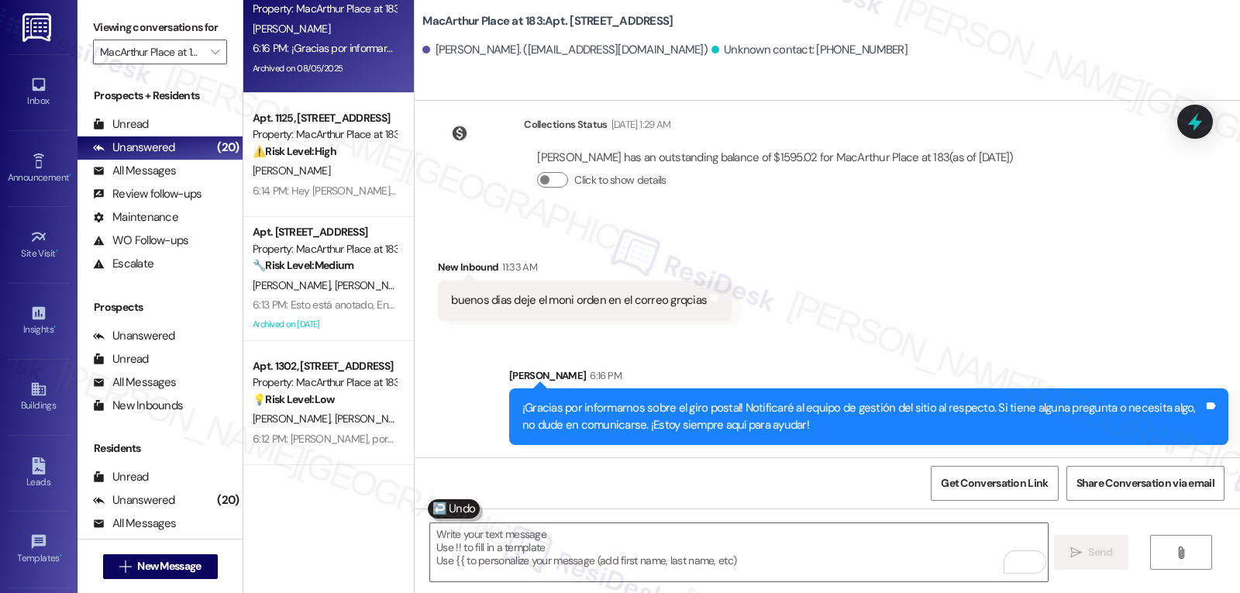
click at [1193, 126] on icon at bounding box center [1195, 122] width 20 height 20
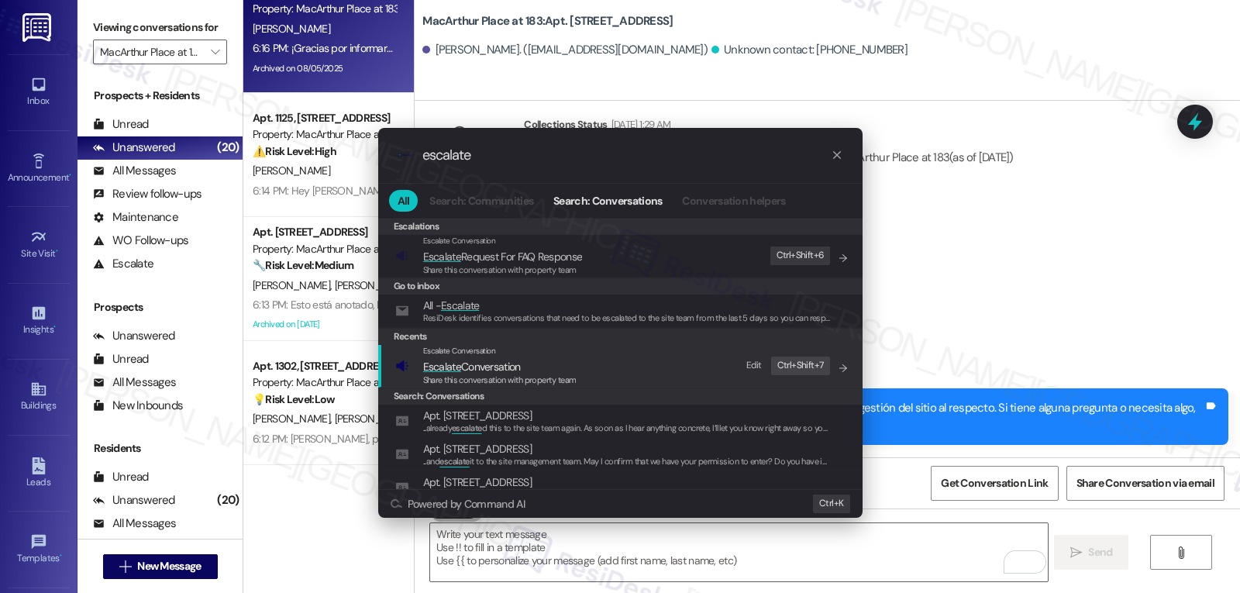
type input "escalate"
click at [548, 381] on span "Share this conversation with property team" at bounding box center [499, 379] width 153 height 11
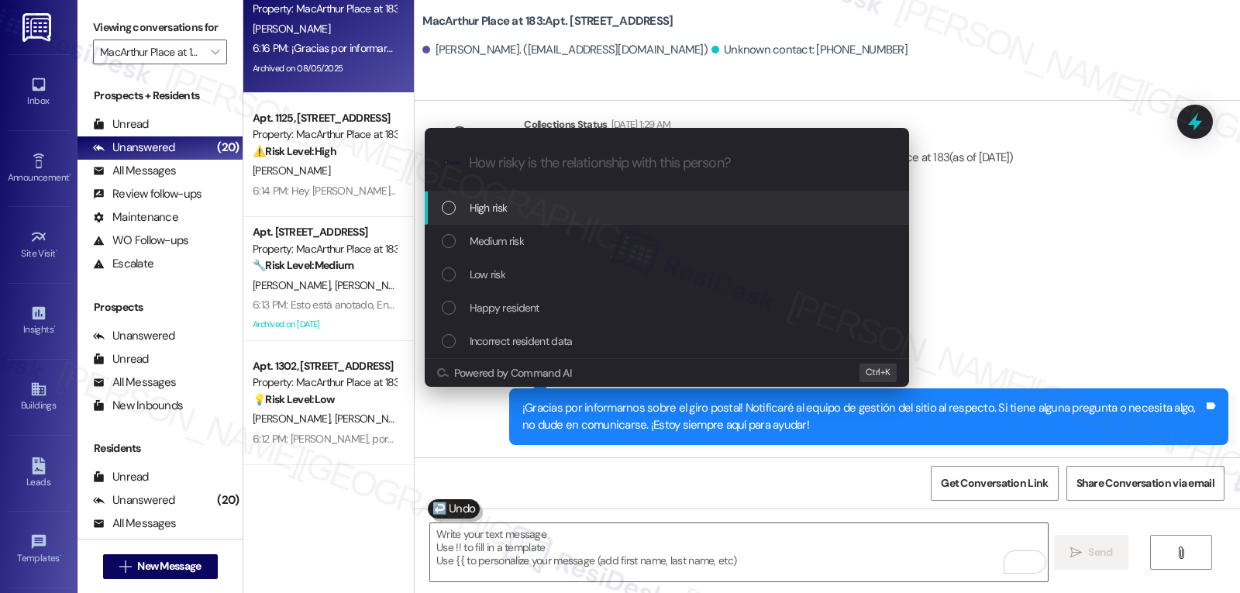
click at [574, 212] on div "High risk" at bounding box center [669, 207] width 454 height 17
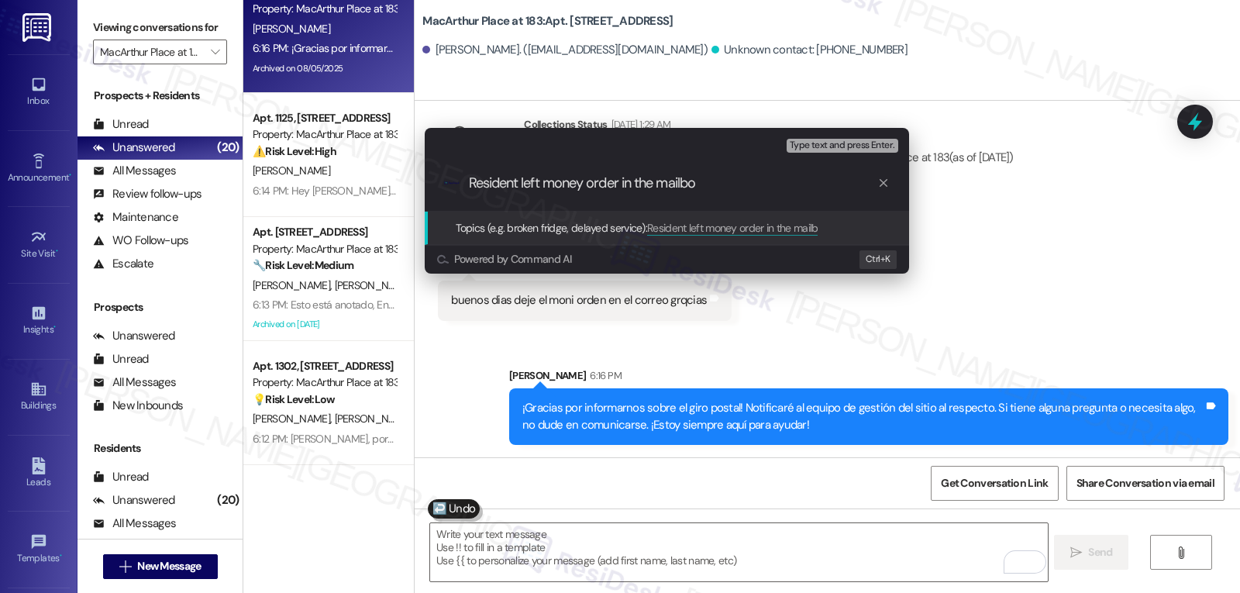
type input "Resident left money order in the mailbox"
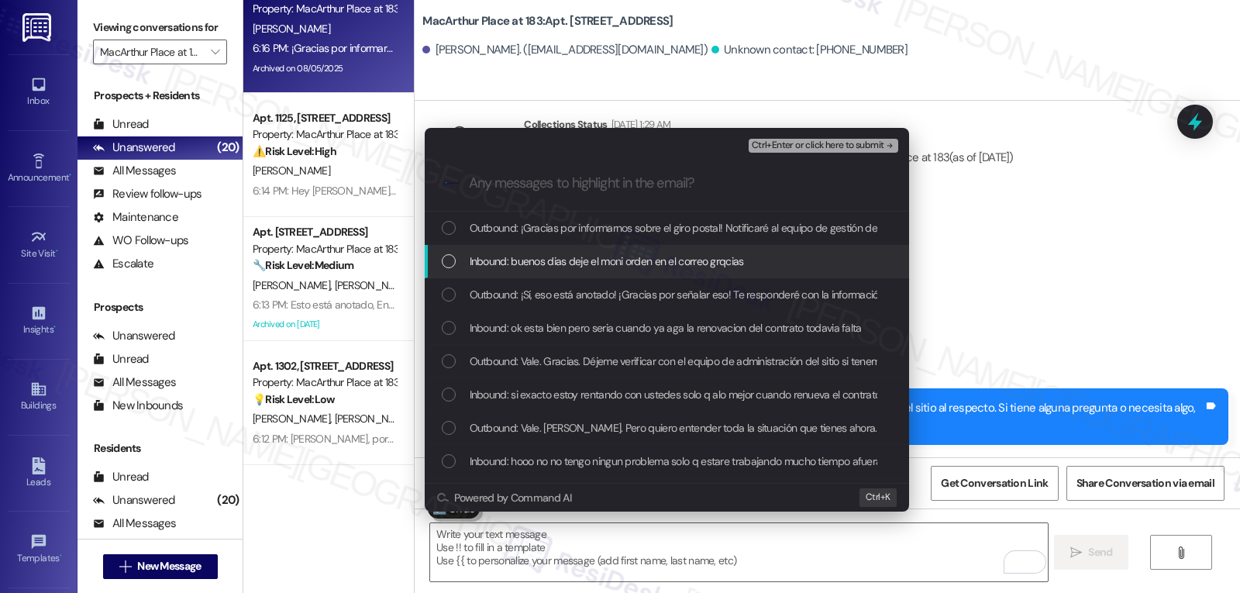
click at [595, 268] on span "Inbound: buenos dias deje el moni orden en el correo grqcias" at bounding box center [607, 261] width 274 height 17
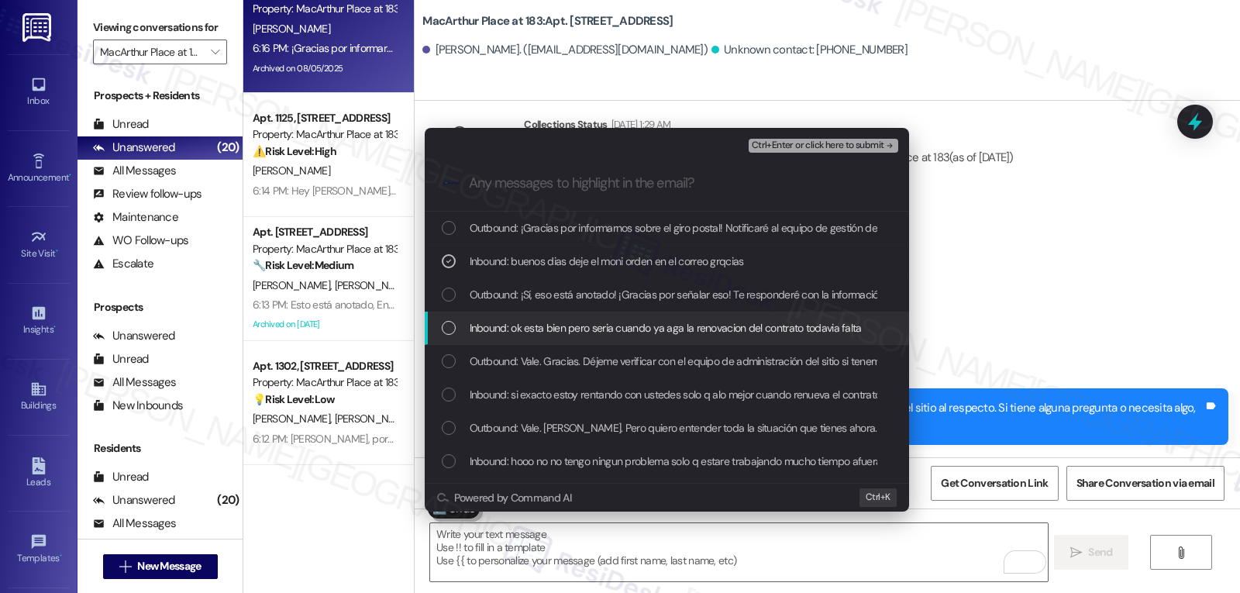
click at [567, 331] on span "Inbound: ok esta bien pero seria cuando ya aga la renovacion del contrato todav…" at bounding box center [666, 327] width 392 height 17
click at [450, 328] on icon "List of options" at bounding box center [448, 328] width 11 height 11
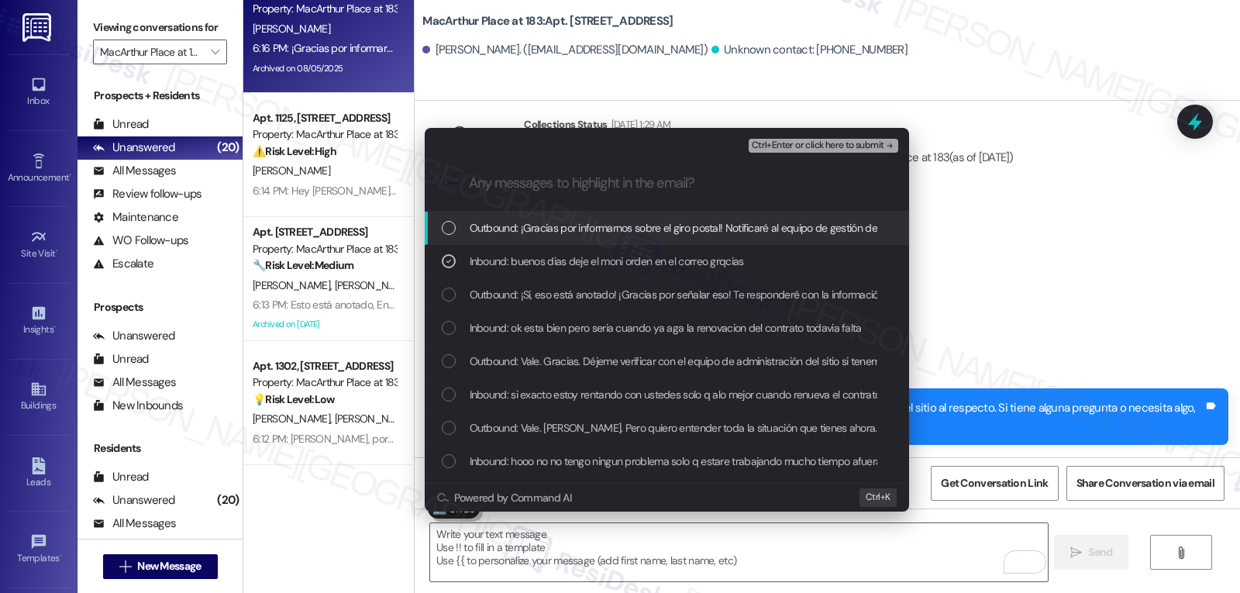
click at [856, 146] on span "Ctrl+Enter or click here to submit" at bounding box center [818, 145] width 133 height 11
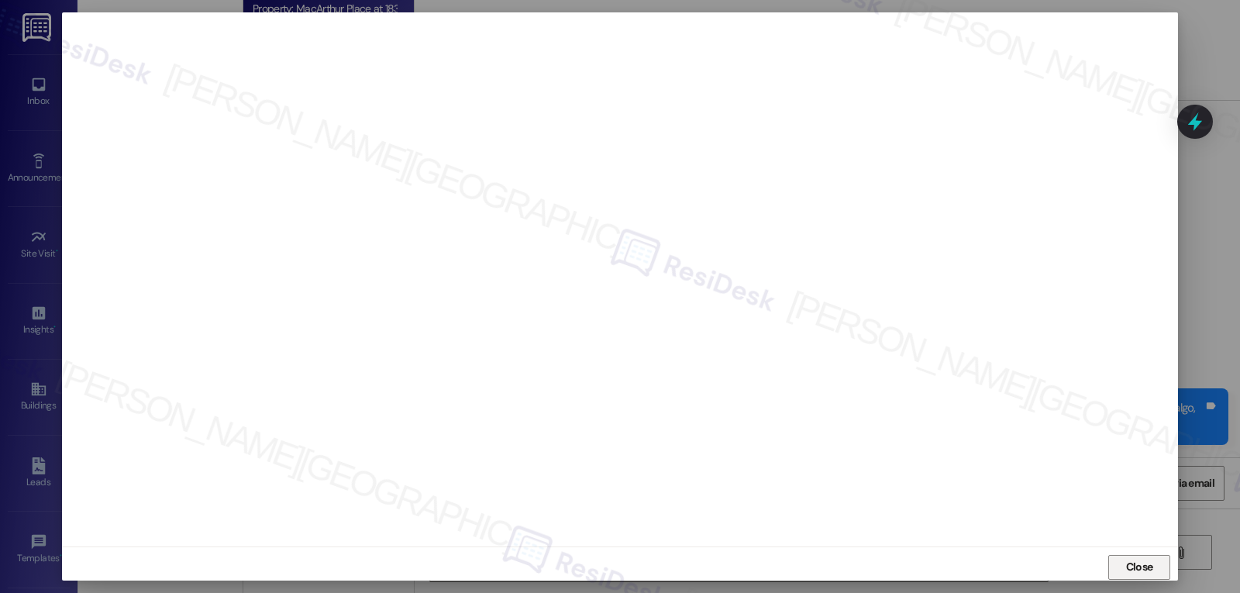
click at [1141, 570] on span "Close" at bounding box center [1139, 567] width 27 height 16
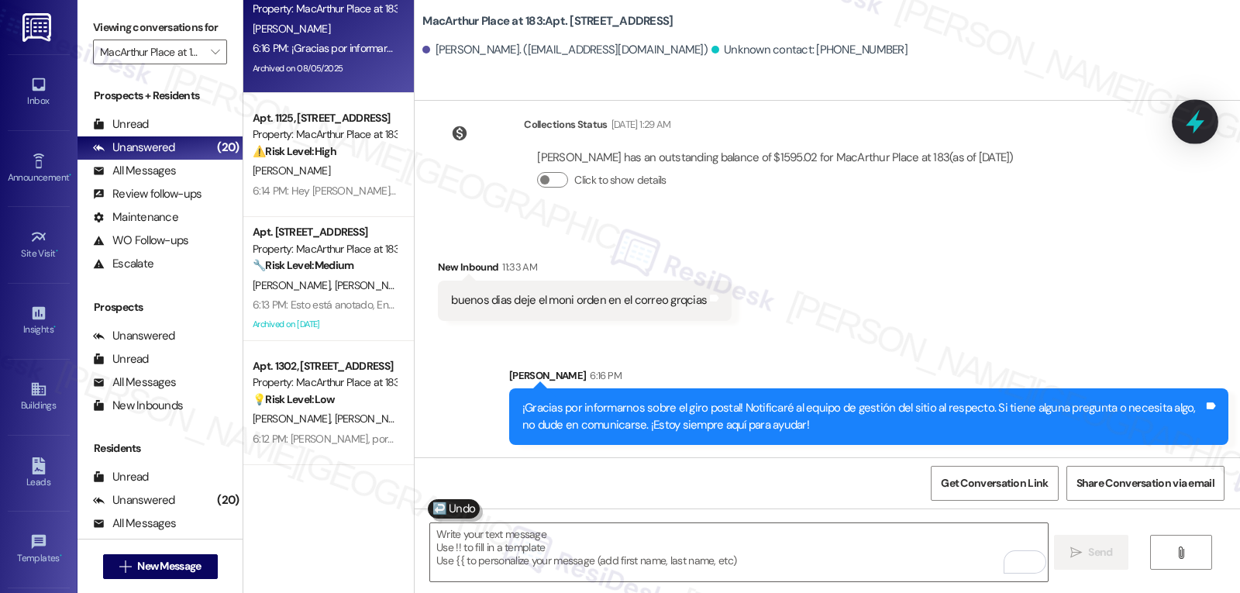
click at [1194, 132] on icon at bounding box center [1195, 122] width 19 height 24
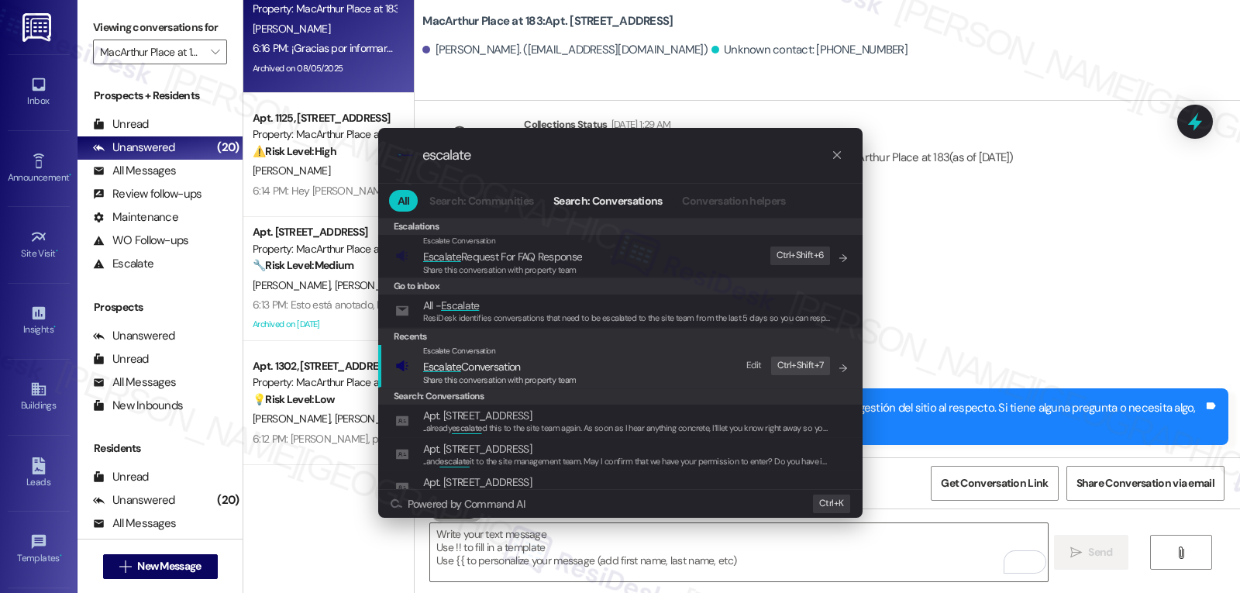
type input "escalate"
click at [518, 369] on span "Escalate Conversation" at bounding box center [472, 367] width 98 height 14
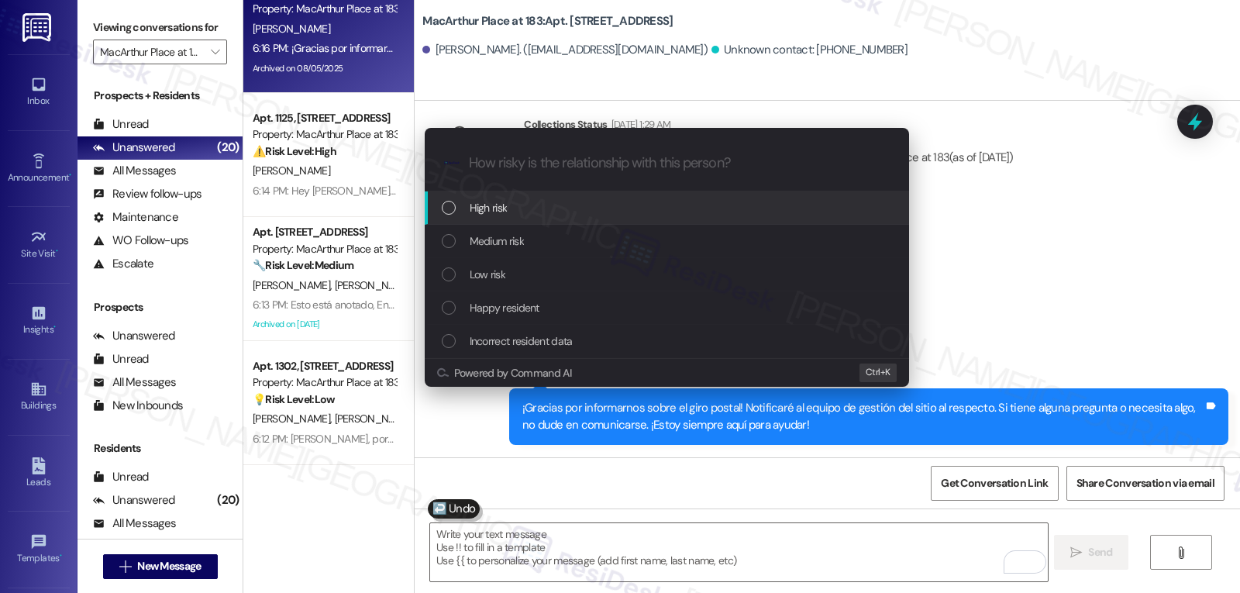
click at [552, 202] on div "High risk" at bounding box center [669, 207] width 454 height 17
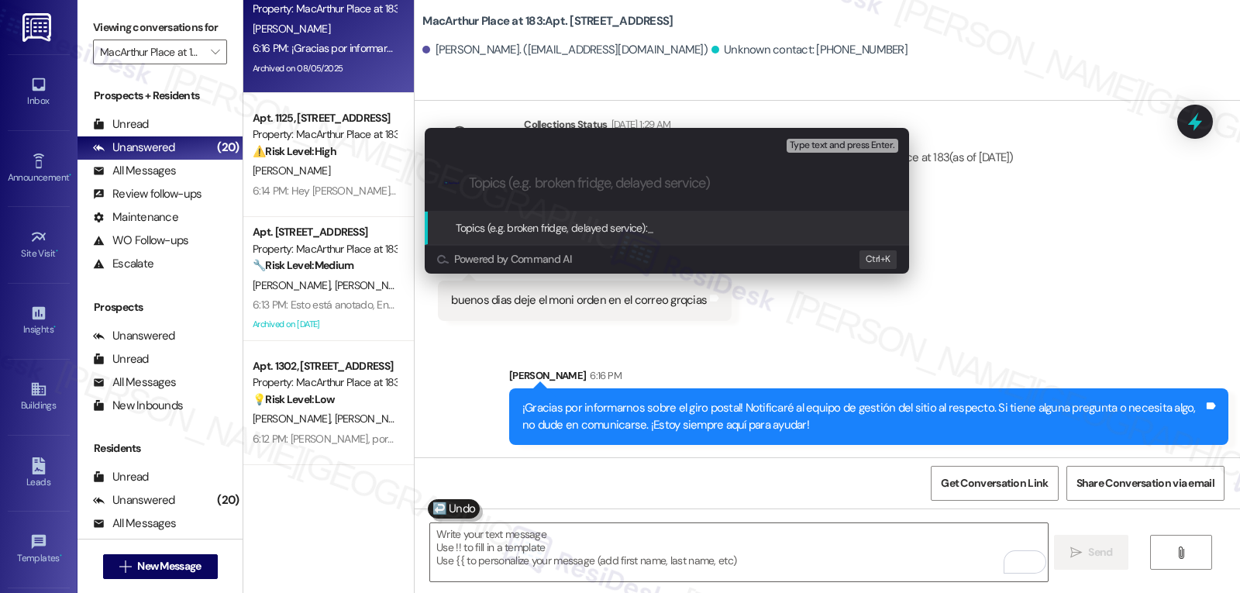
paste input "Resident left money order in the mailbox"
type input "Resident left money order in the mailbox"
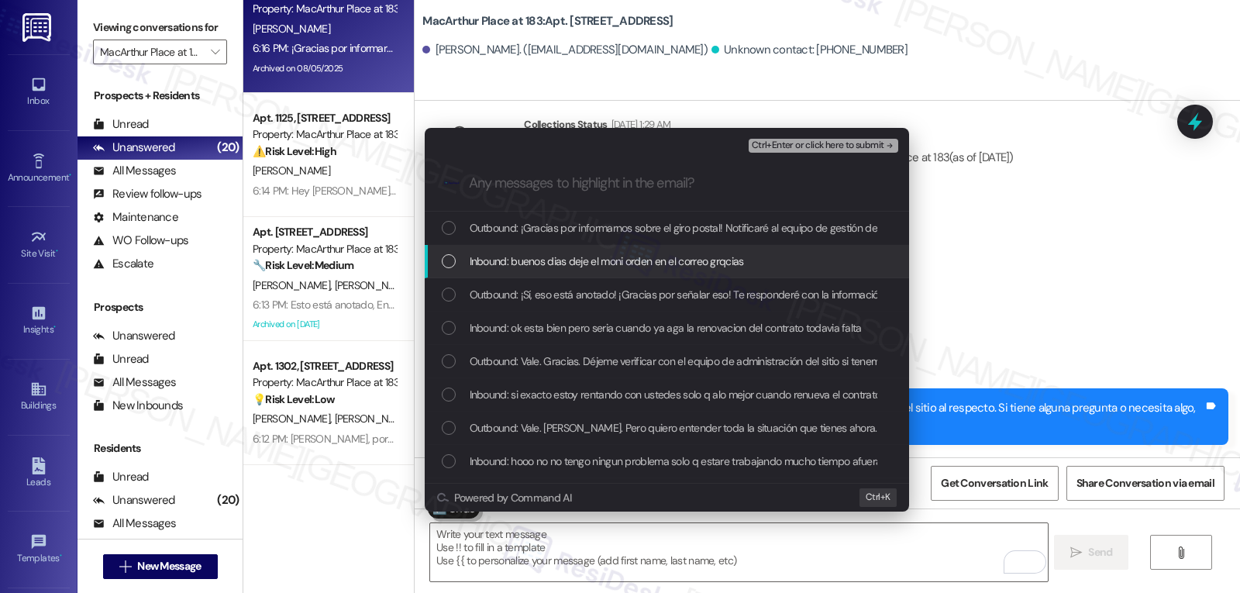
click at [563, 254] on span "Inbound: buenos dias deje el moni orden en el correo grqcias" at bounding box center [607, 261] width 274 height 17
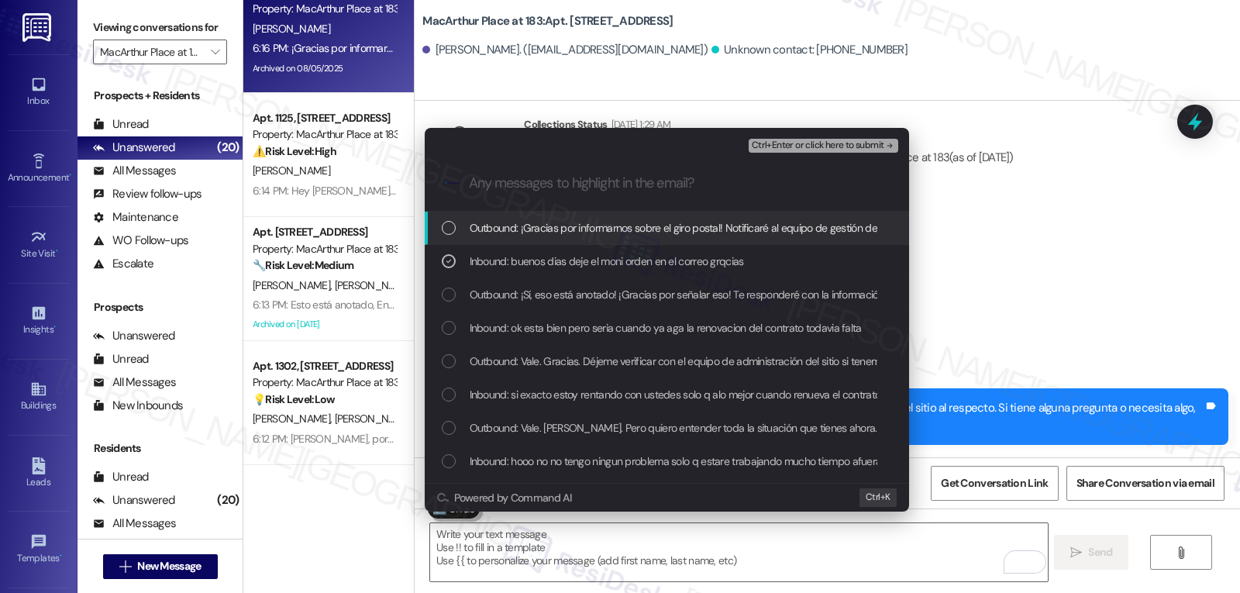
click at [874, 136] on div "Ctrl+Enter or click here to submit" at bounding box center [825, 146] width 153 height 20
click at [867, 147] on span "Ctrl+Enter or click here to submit" at bounding box center [818, 145] width 133 height 11
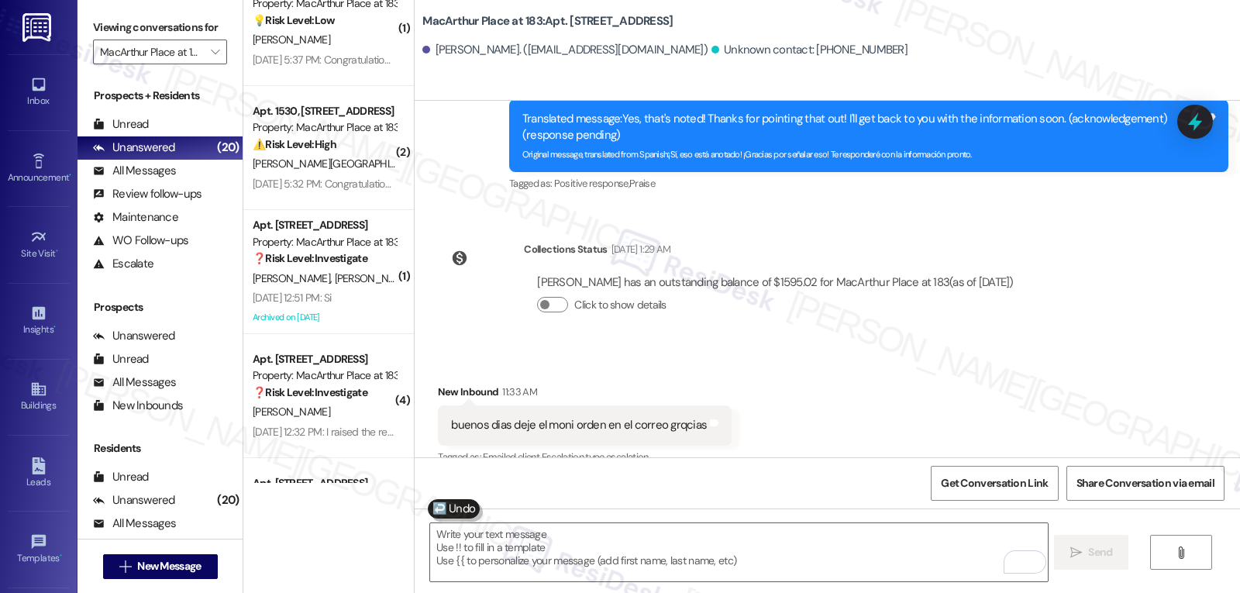
scroll to position [0, 0]
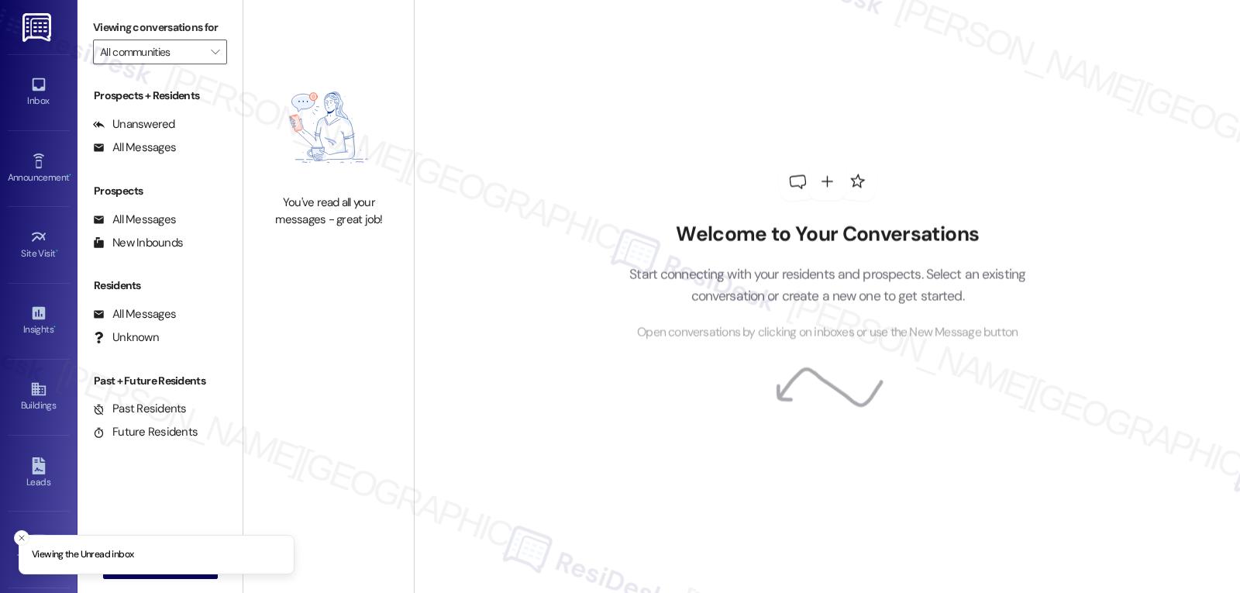
type input "MacArthur Place at 183"
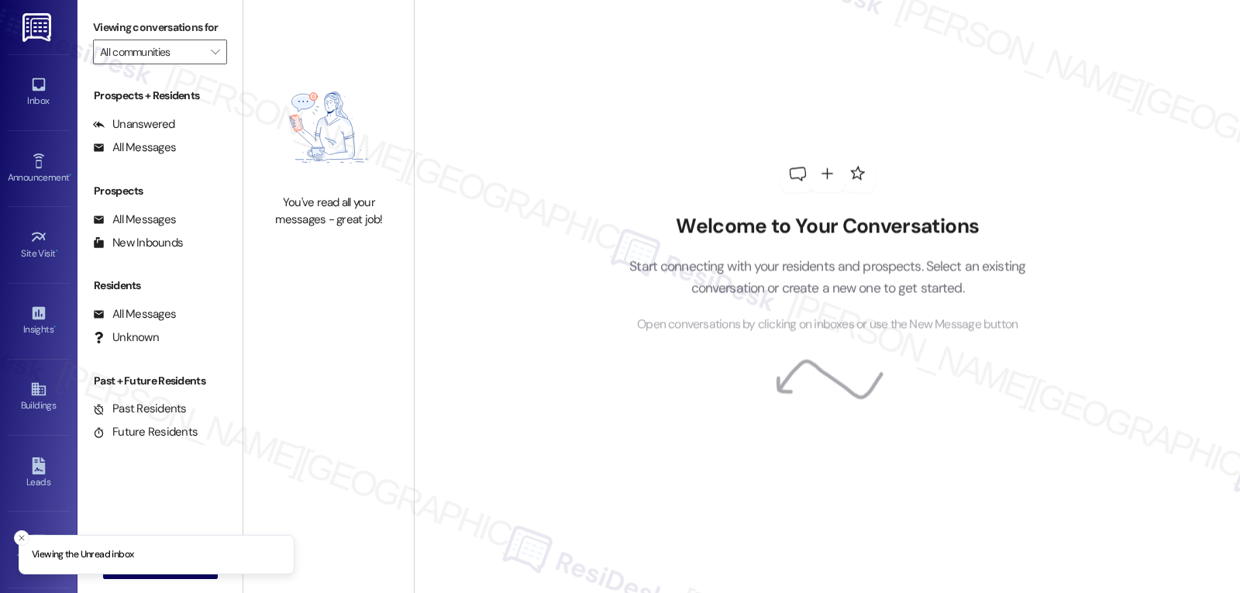
type input "MacArthur Place at 183"
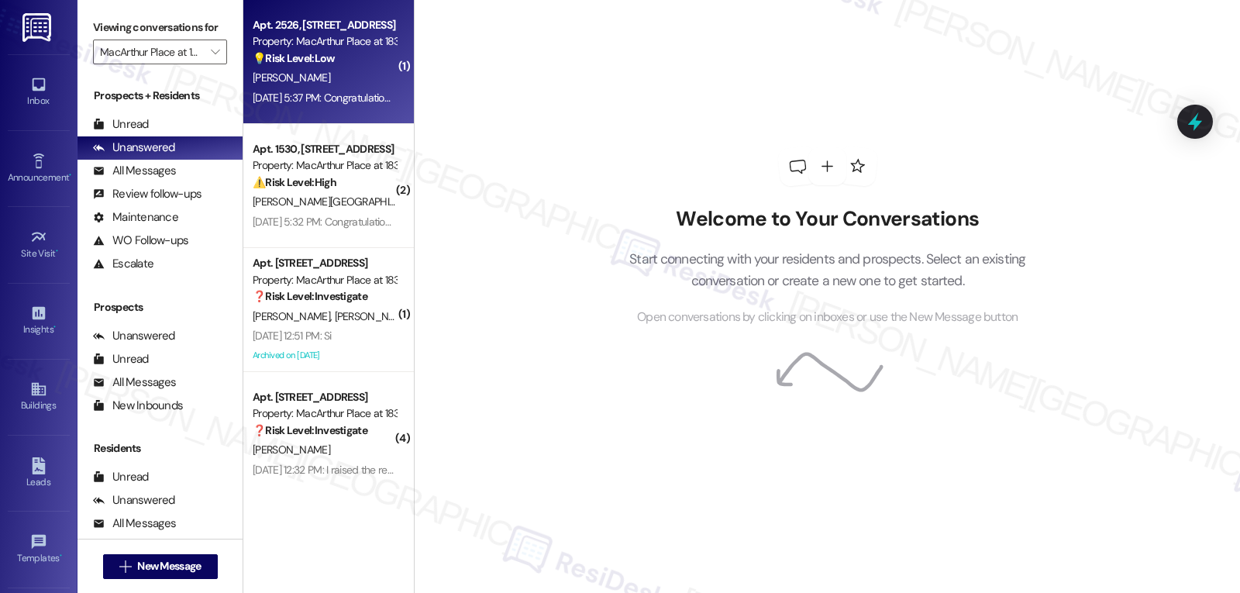
click at [336, 86] on div "[PERSON_NAME]" at bounding box center [324, 77] width 147 height 19
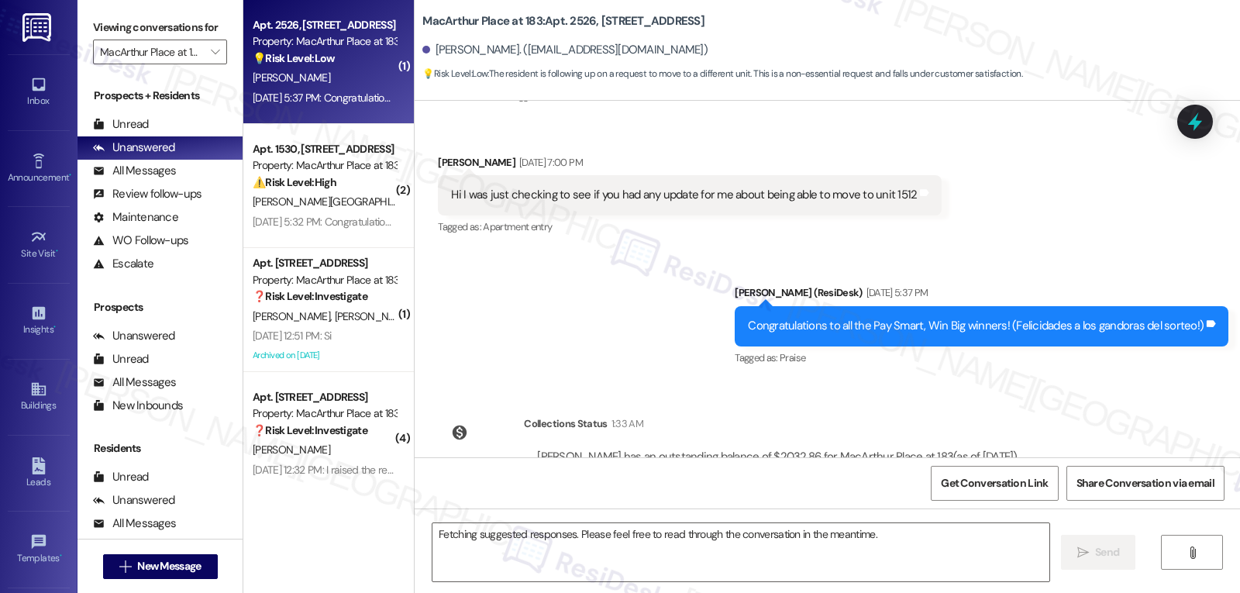
scroll to position [8878, 0]
type textarea "Hi {{first_name}}, thanks for checking in! I'm still waiting to hear back from …"
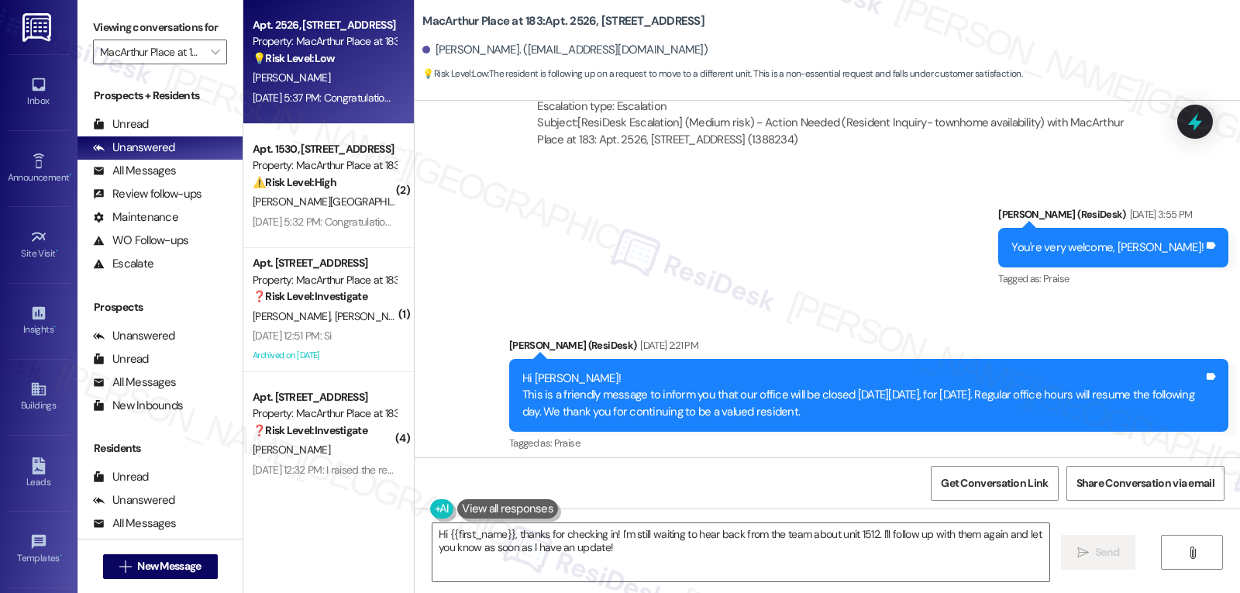
scroll to position [8568, 0]
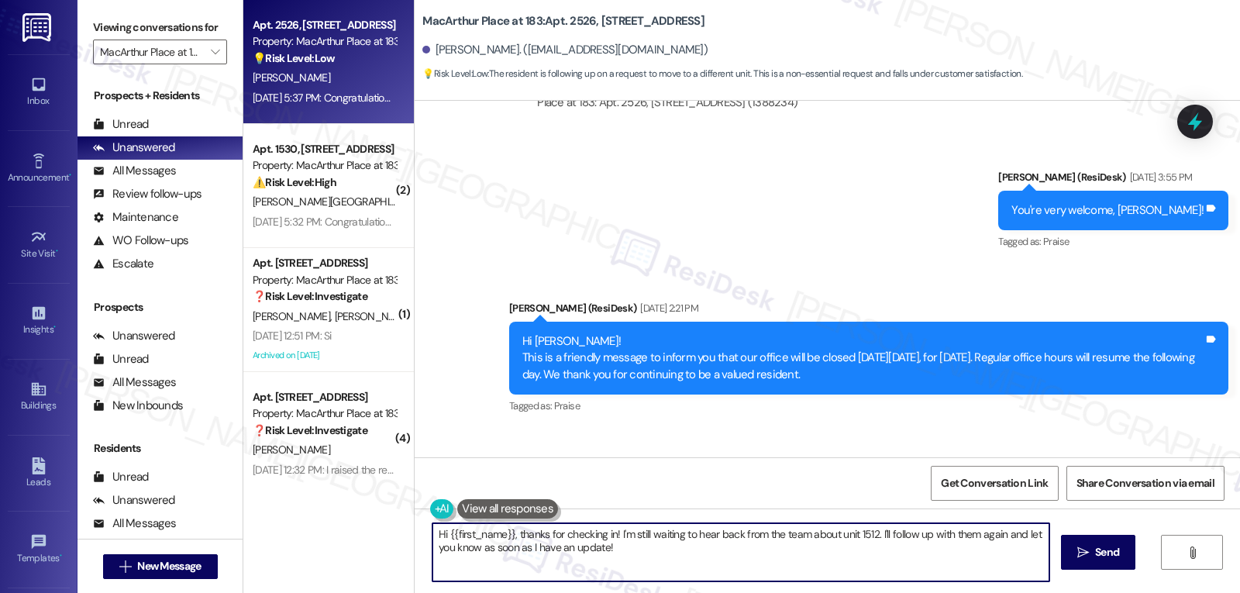
click at [639, 551] on textarea "Hi {{first_name}}, thanks for checking in! I'm still waiting to hear back from …" at bounding box center [741, 552] width 617 height 58
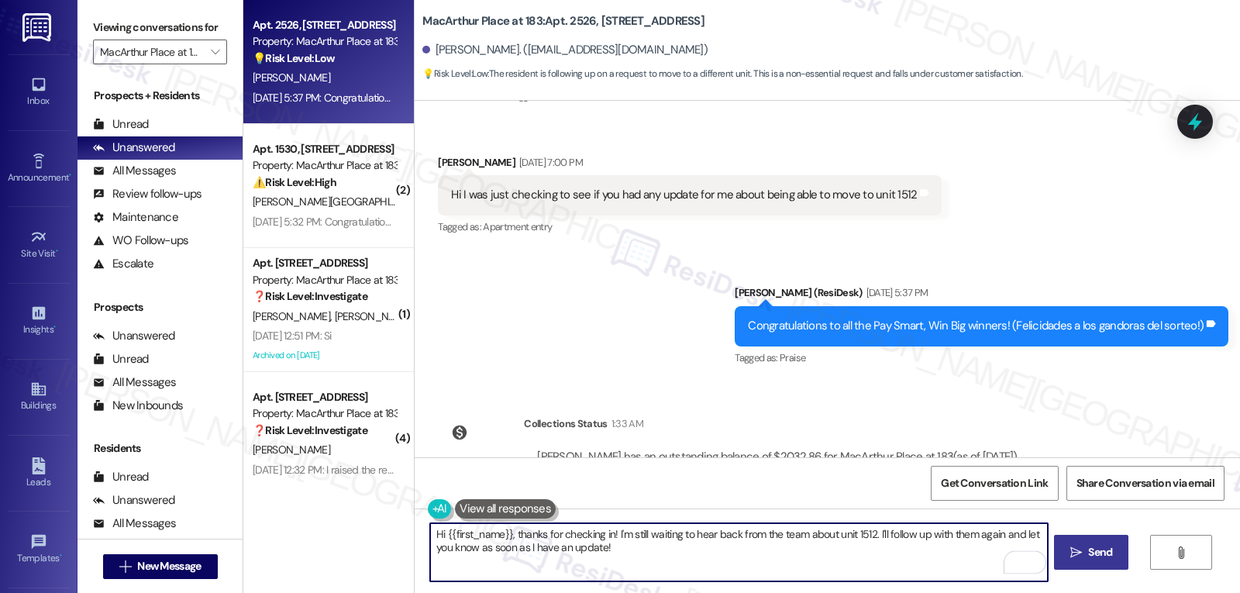
click at [1074, 547] on icon "" at bounding box center [1077, 553] width 12 height 12
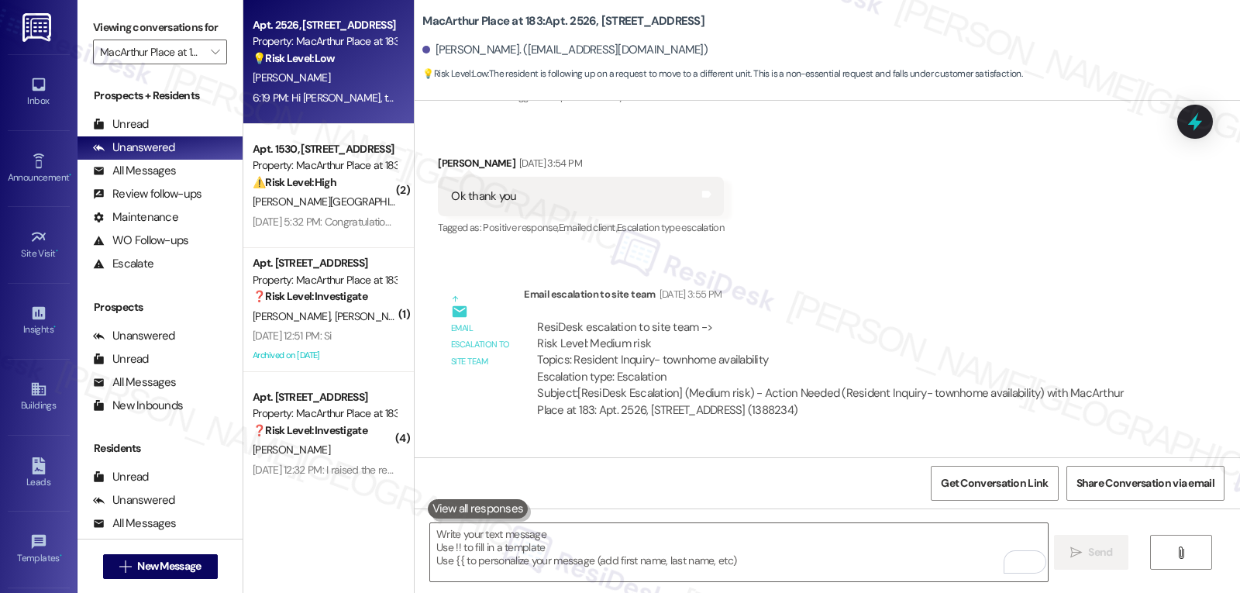
scroll to position [8294, 0]
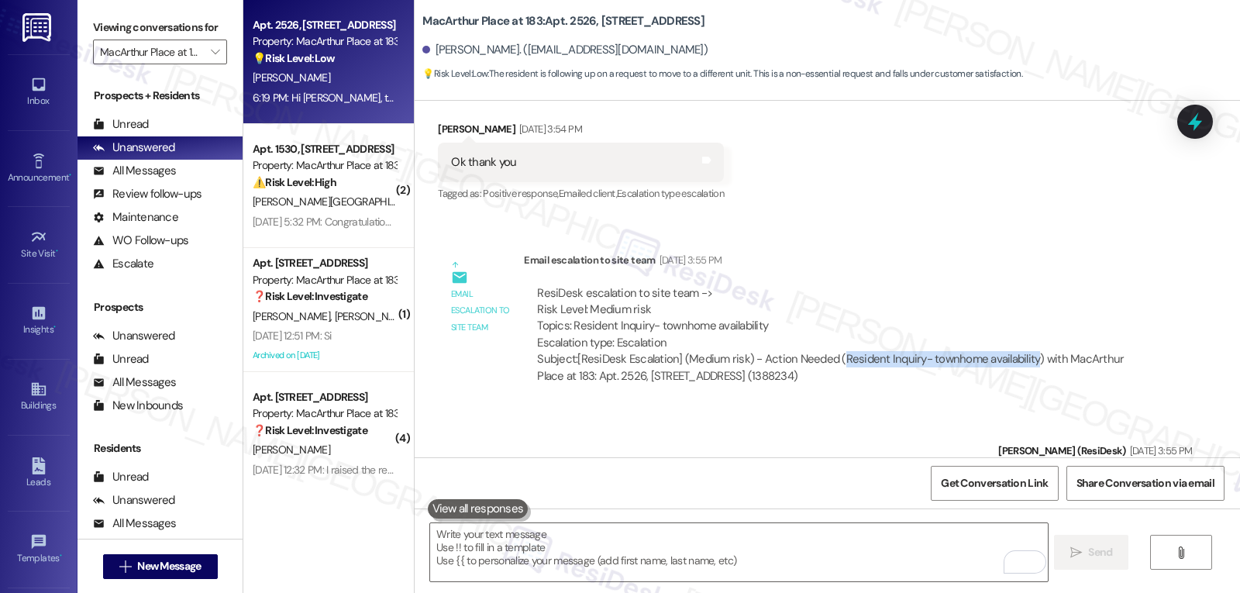
drag, startPoint x: 827, startPoint y: 292, endPoint x: 1017, endPoint y: 286, distance: 190.0
click at [1017, 351] on div "Subject: [ResiDesk Escalation] (Medium risk) - Action Needed (Resident Inquiry-…" at bounding box center [840, 367] width 607 height 33
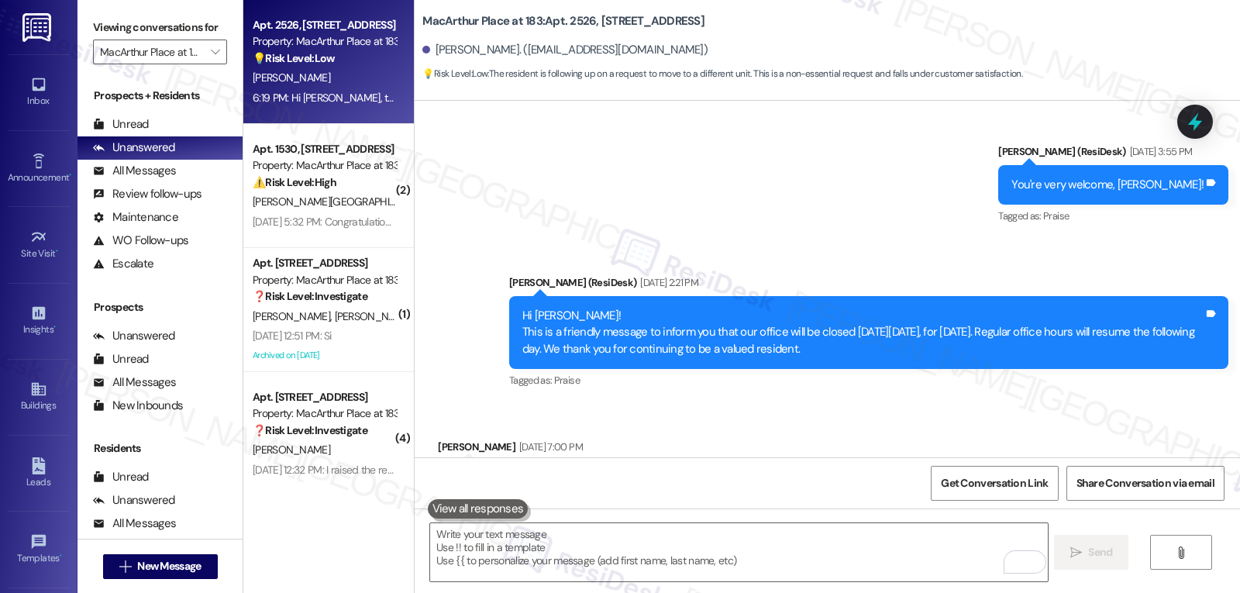
scroll to position [8604, 0]
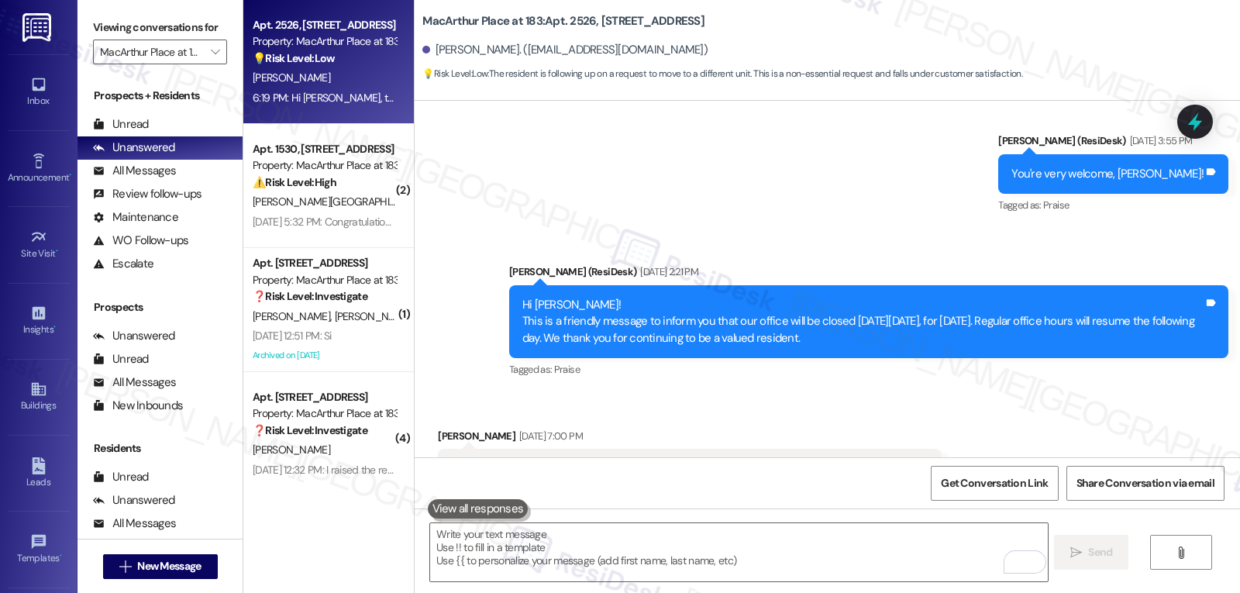
drag, startPoint x: 816, startPoint y: 401, endPoint x: 894, endPoint y: 401, distance: 78.3
click at [894, 460] on div "Hi I was just checking to see if you had any update for me about being able to …" at bounding box center [684, 468] width 466 height 16
copy div "move to unit 1512"
click at [1193, 122] on icon at bounding box center [1195, 122] width 19 height 24
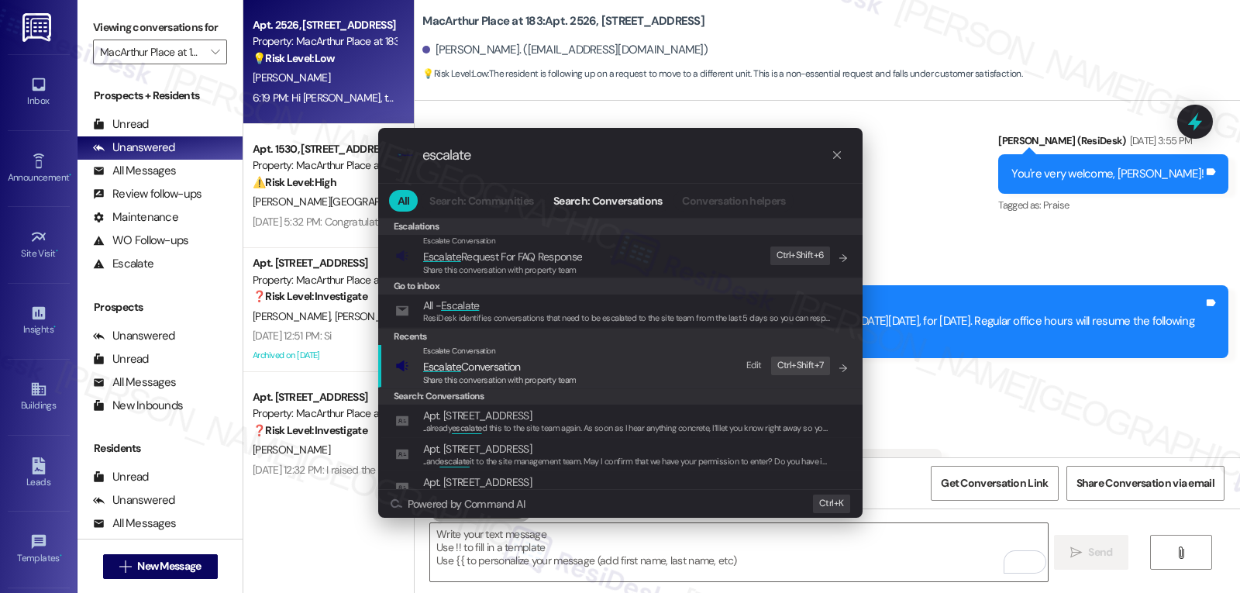
type input "escalate"
click at [496, 366] on span "Escalate Conversation" at bounding box center [472, 367] width 98 height 14
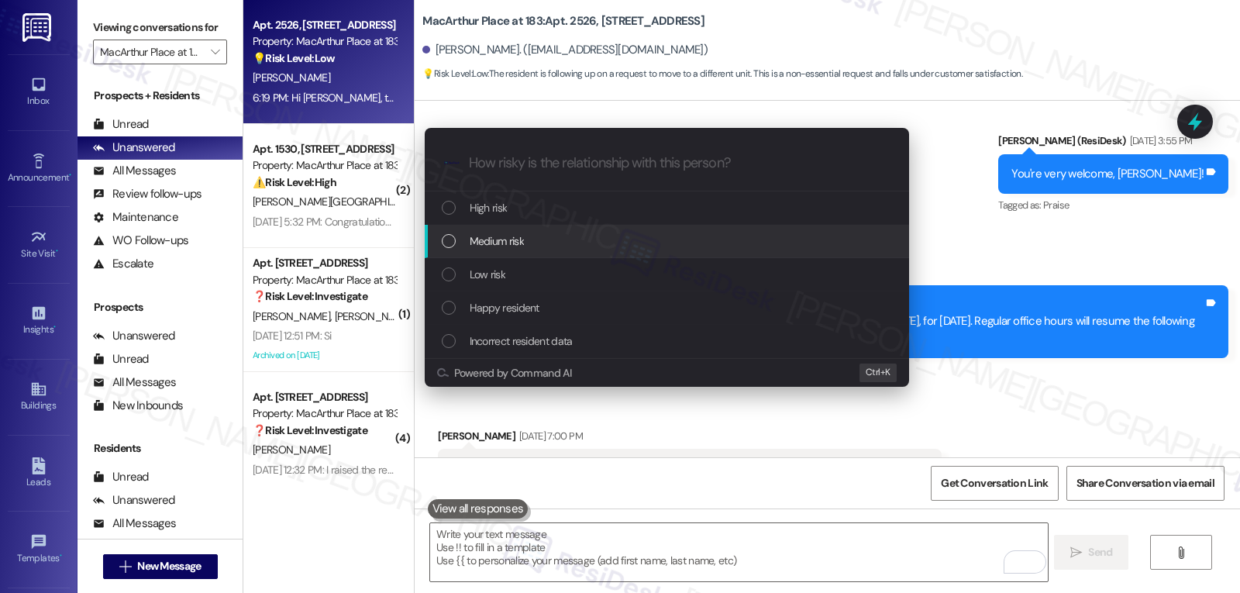
click at [543, 246] on div "Medium risk" at bounding box center [669, 241] width 454 height 17
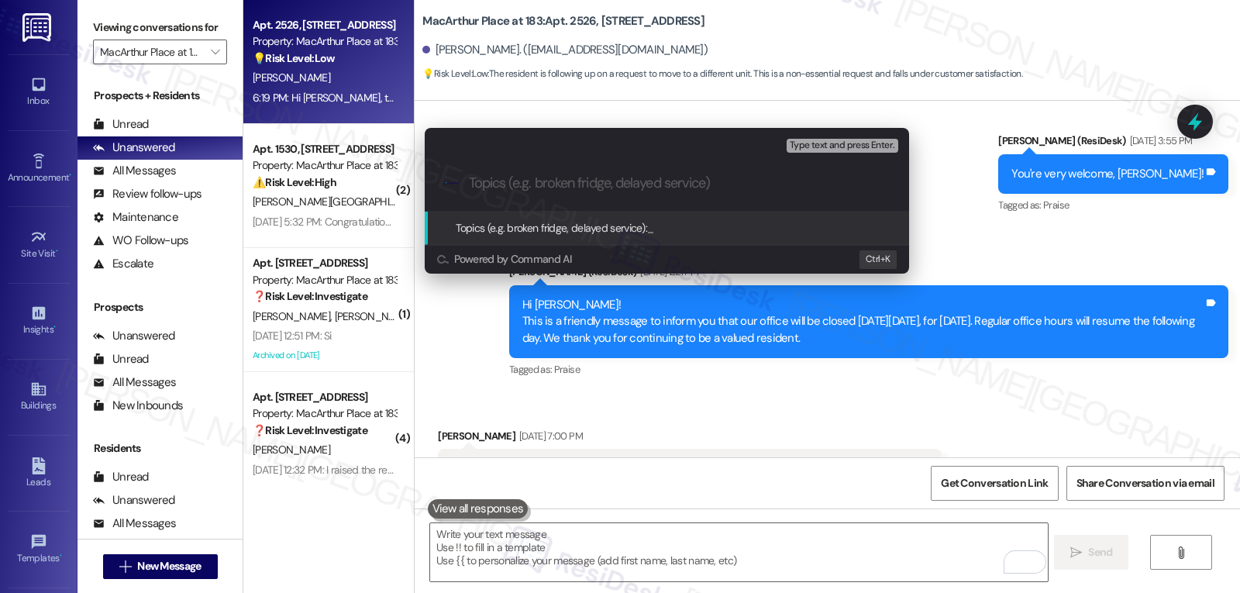
paste input "move to unit 1512"
type input "Follow-up on move to unit 1512"
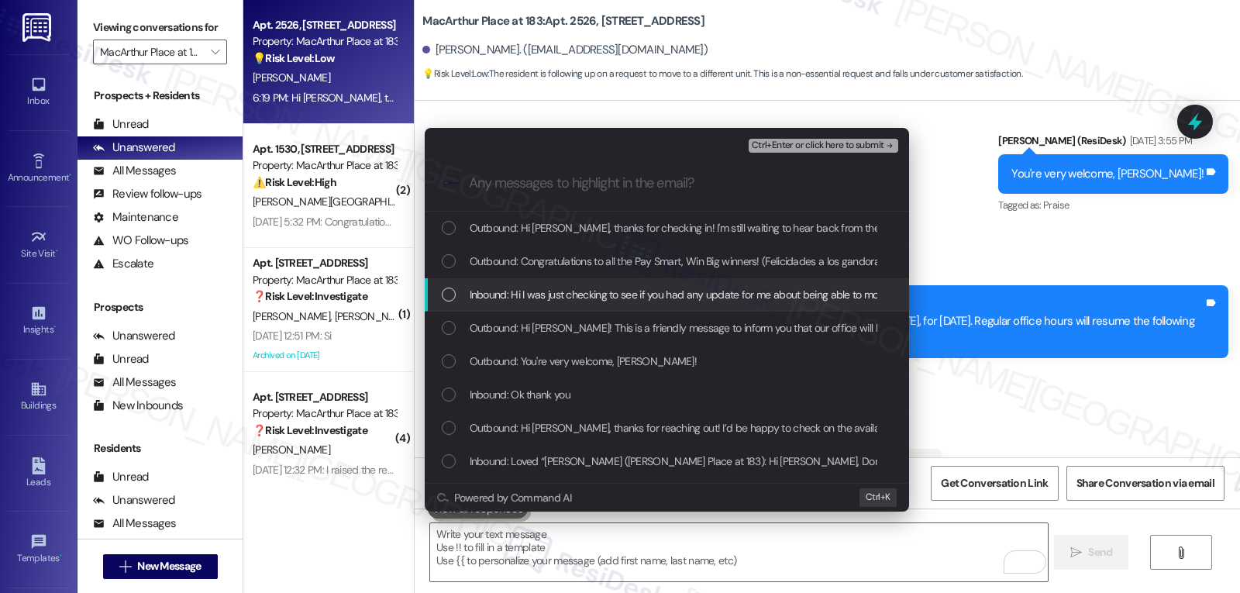
click at [561, 295] on span "Inbound: Hi I was just checking to see if you had any update for me about being…" at bounding box center [705, 294] width 471 height 17
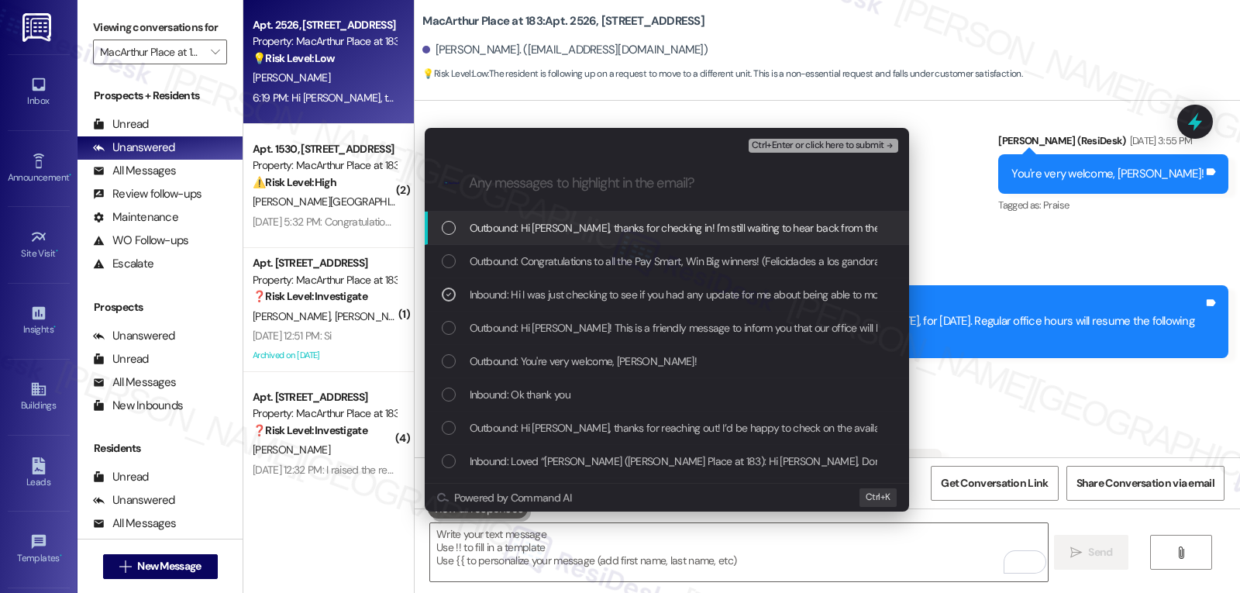
click at [856, 147] on span "Ctrl+Enter or click here to submit" at bounding box center [818, 145] width 133 height 11
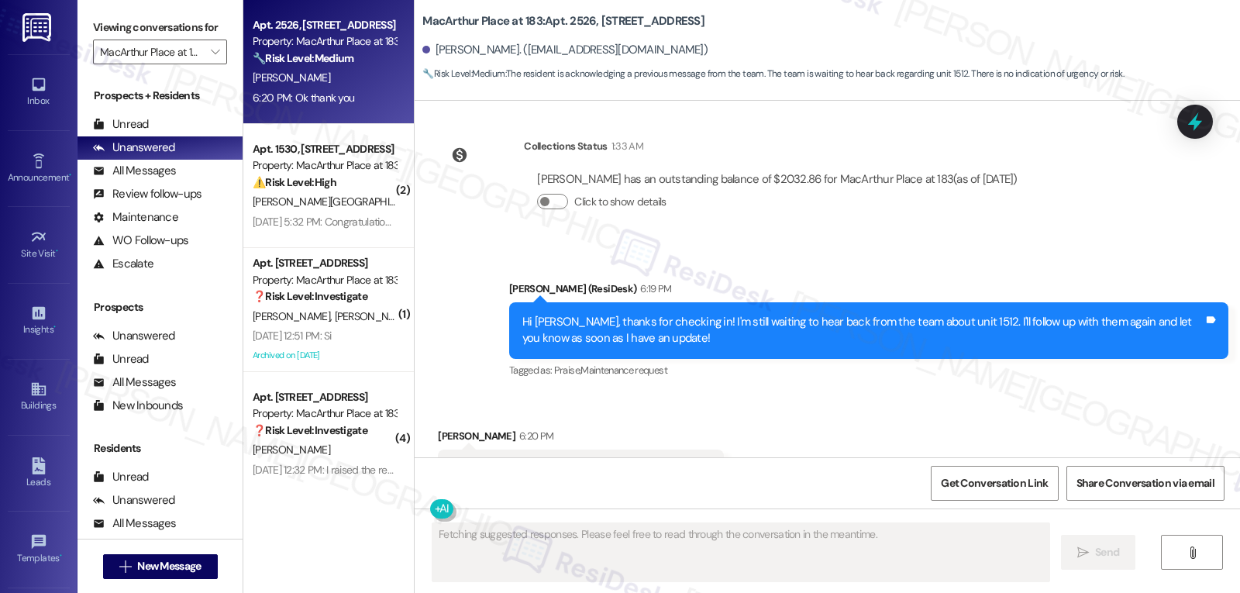
scroll to position [9156, 0]
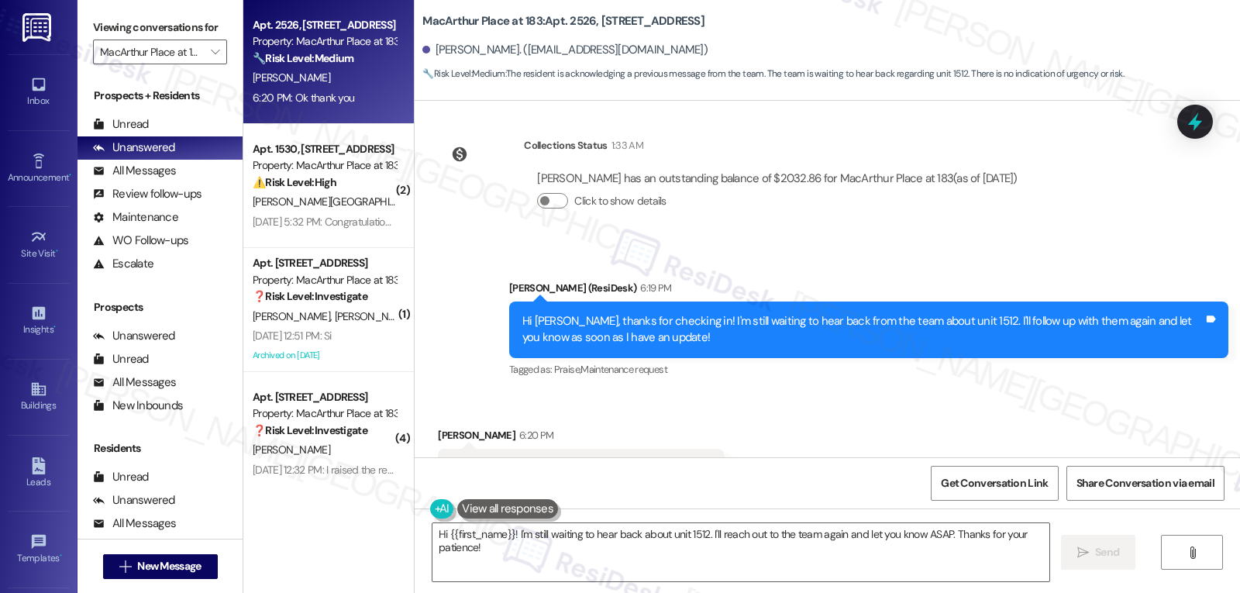
click at [439, 427] on div "Maria Rodriguez 6:20 PM" at bounding box center [581, 438] width 286 height 22
click at [438, 427] on div "Maria Rodriguez 6:20 PM" at bounding box center [581, 438] width 286 height 22
copy div "Maria"
click at [503, 567] on textarea "Hi {{first_name}}! I'm still waiting to hear back about unit 1512. I'll reach o…" at bounding box center [741, 552] width 617 height 58
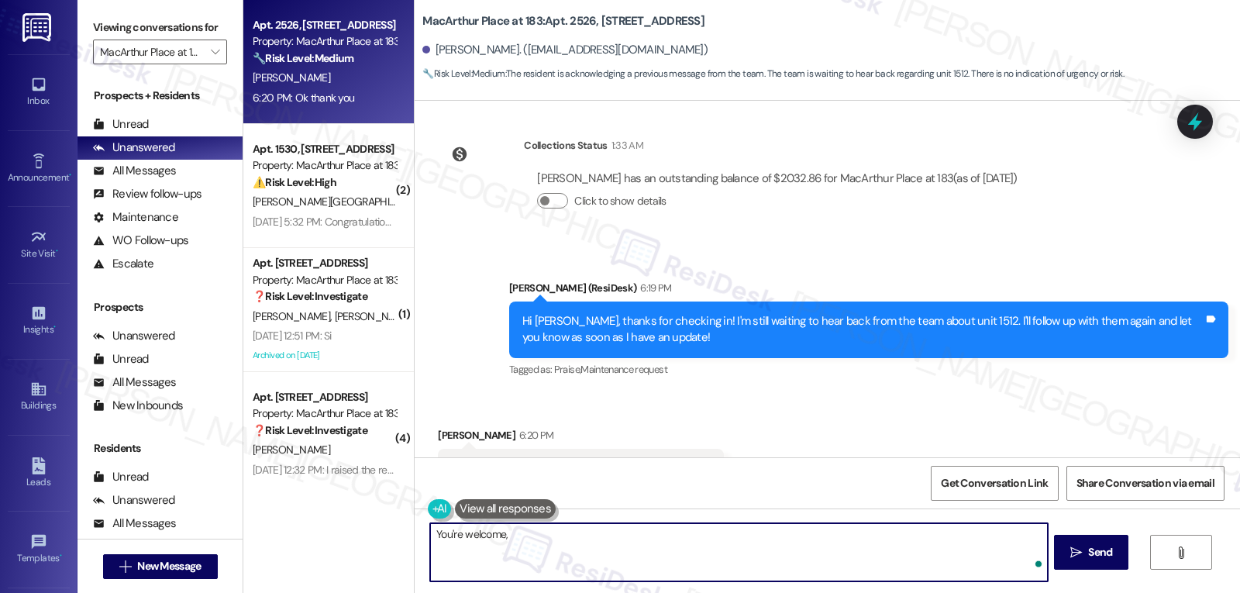
paste textarea "Maria"
type textarea "You're welcome, Maria!"
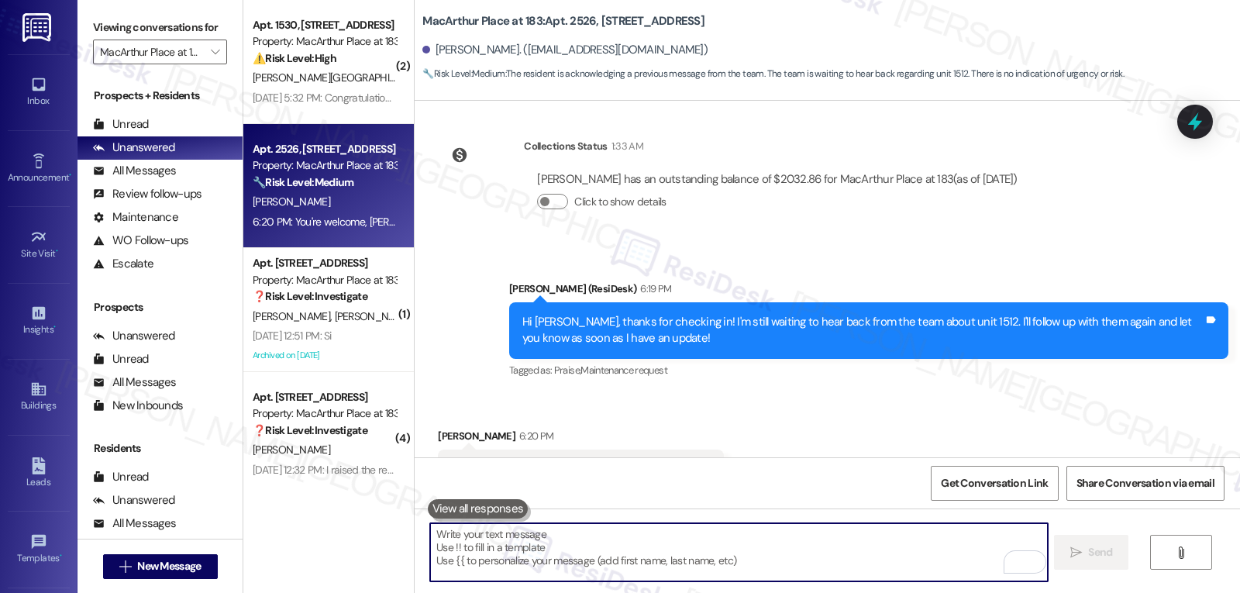
scroll to position [9264, 0]
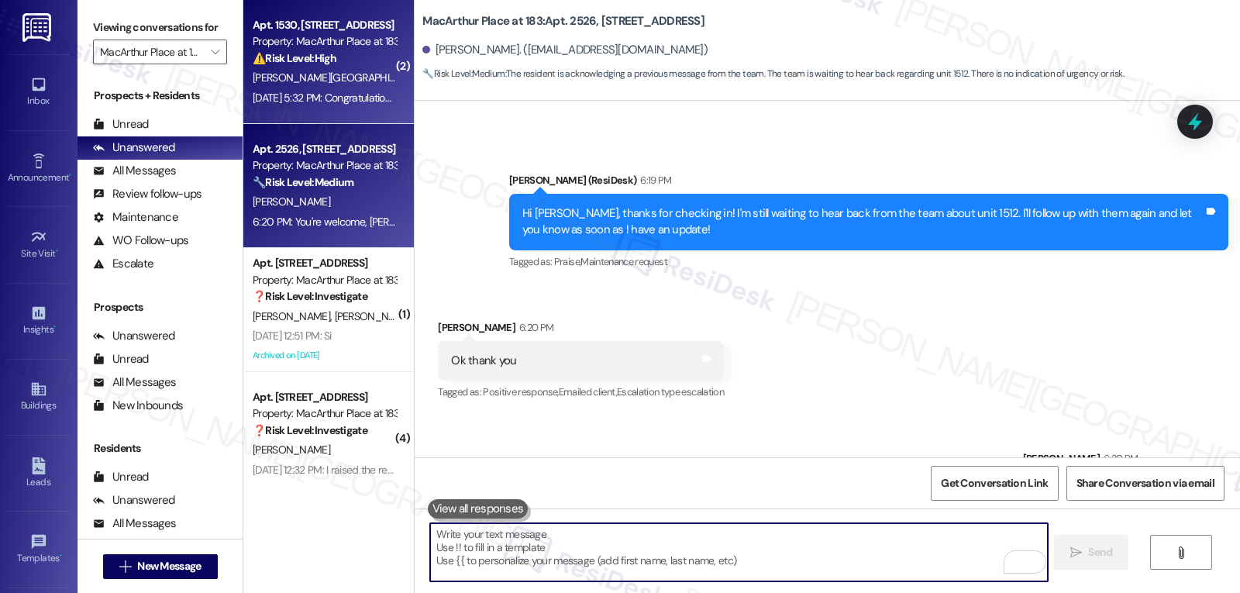
click at [336, 75] on div "[PERSON_NAME][GEOGRAPHIC_DATA]" at bounding box center [324, 77] width 147 height 19
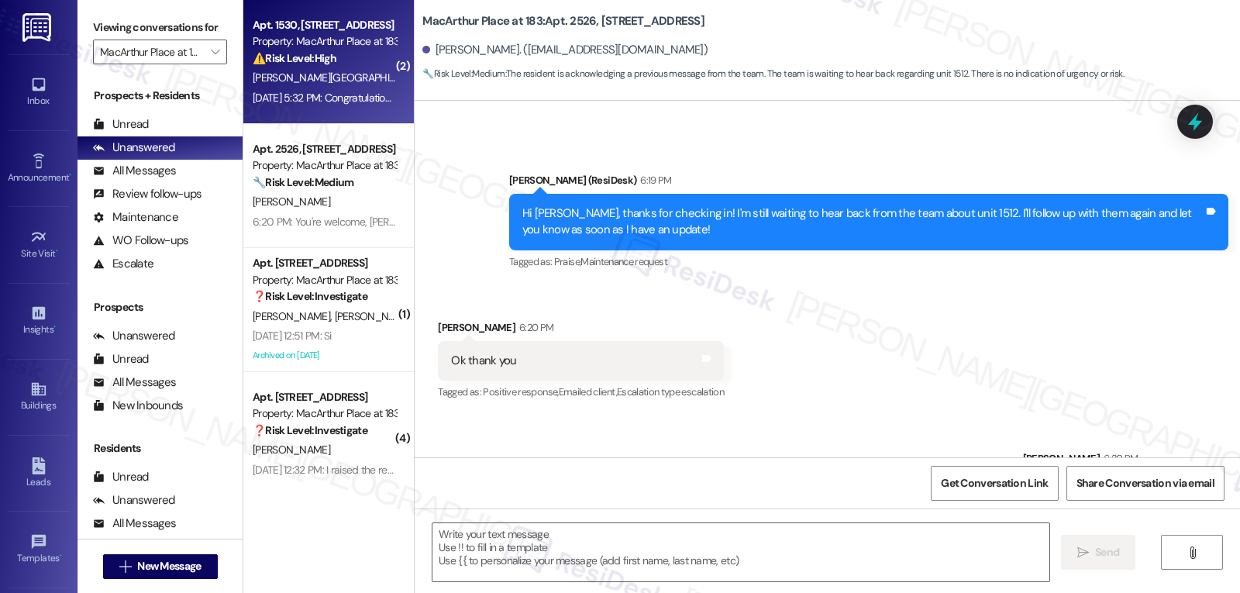
type textarea "Fetching suggested responses. Please feel free to read through the conversation…"
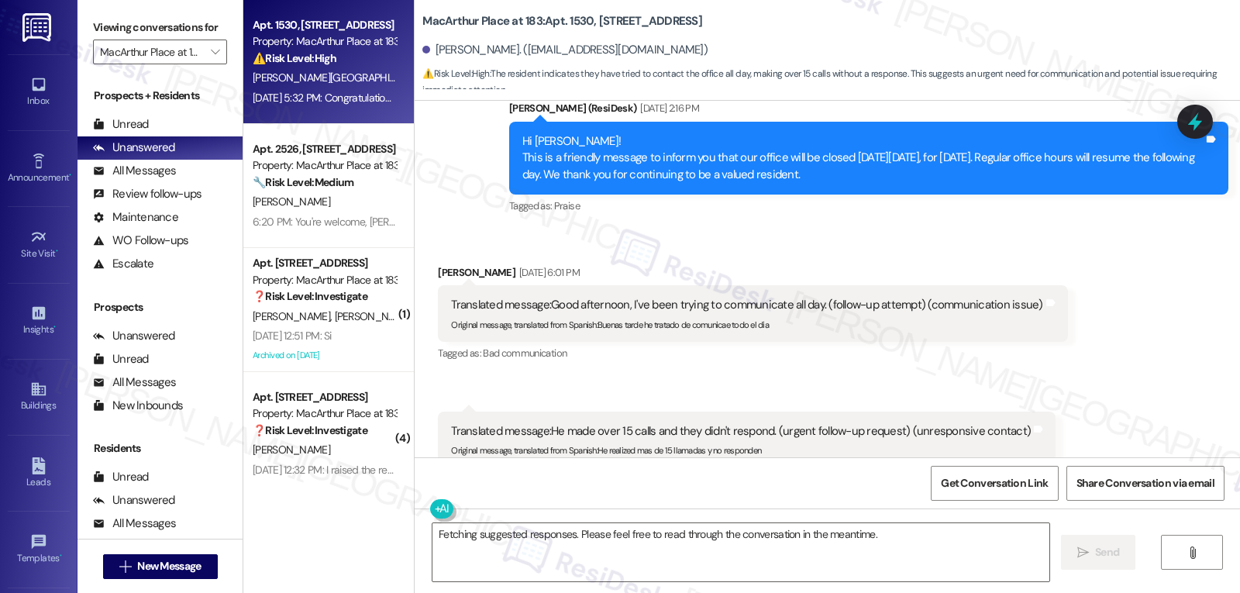
scroll to position [783, 0]
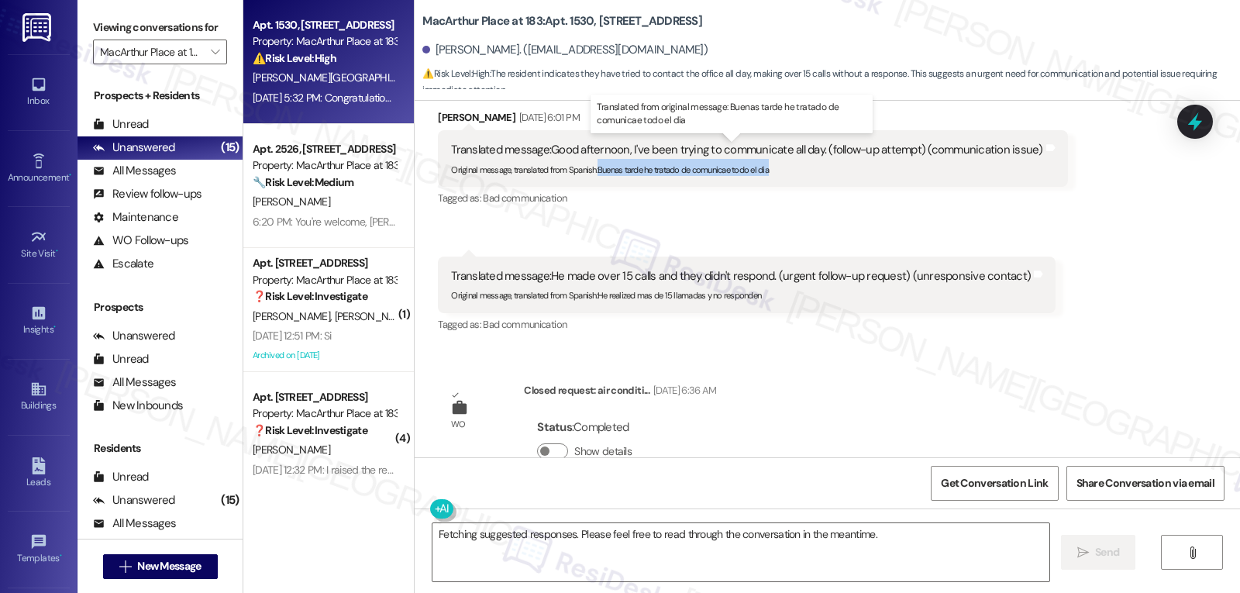
drag, startPoint x: 588, startPoint y: 168, endPoint x: 820, endPoint y: 168, distance: 232.6
click at [820, 168] on div "Original message, translated from Spanish : Buenas tarde he tratado de comunica…" at bounding box center [747, 167] width 592 height 16
copy sub "Buenas tarde he tratado de comunicae todo el dia"
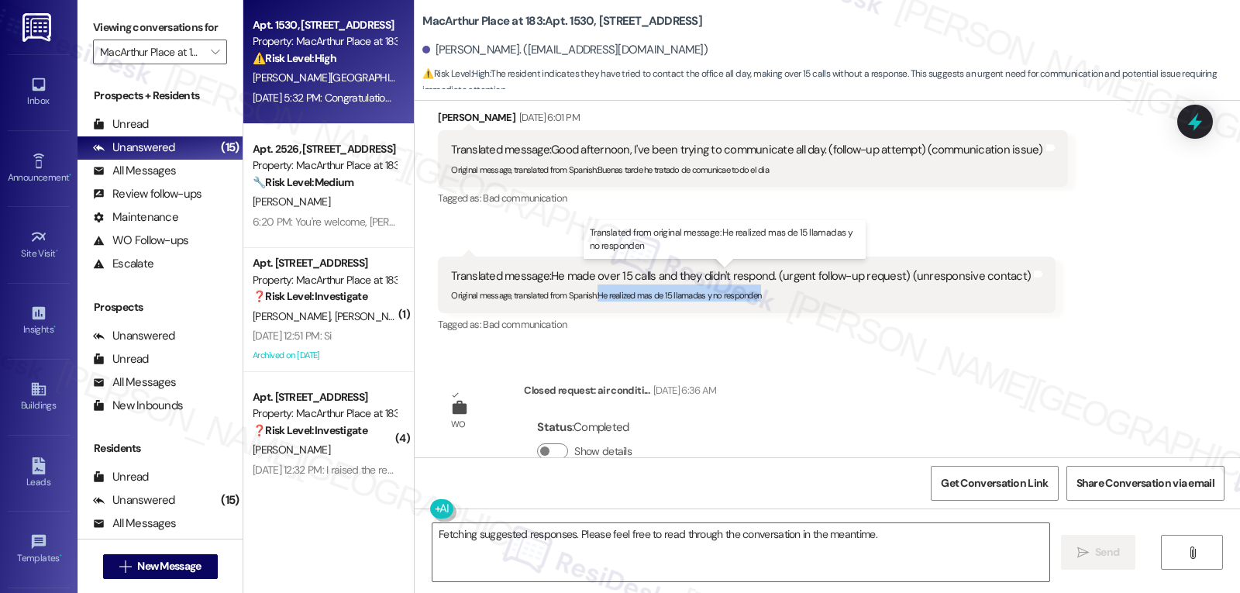
drag, startPoint x: 590, startPoint y: 297, endPoint x: 771, endPoint y: 294, distance: 181.4
click at [771, 294] on div "Original message, translated from Spanish : He realized mas de 15 llamadas y no…" at bounding box center [741, 293] width 580 height 16
copy sub "He realized mas de 15 llamadas y no responden"
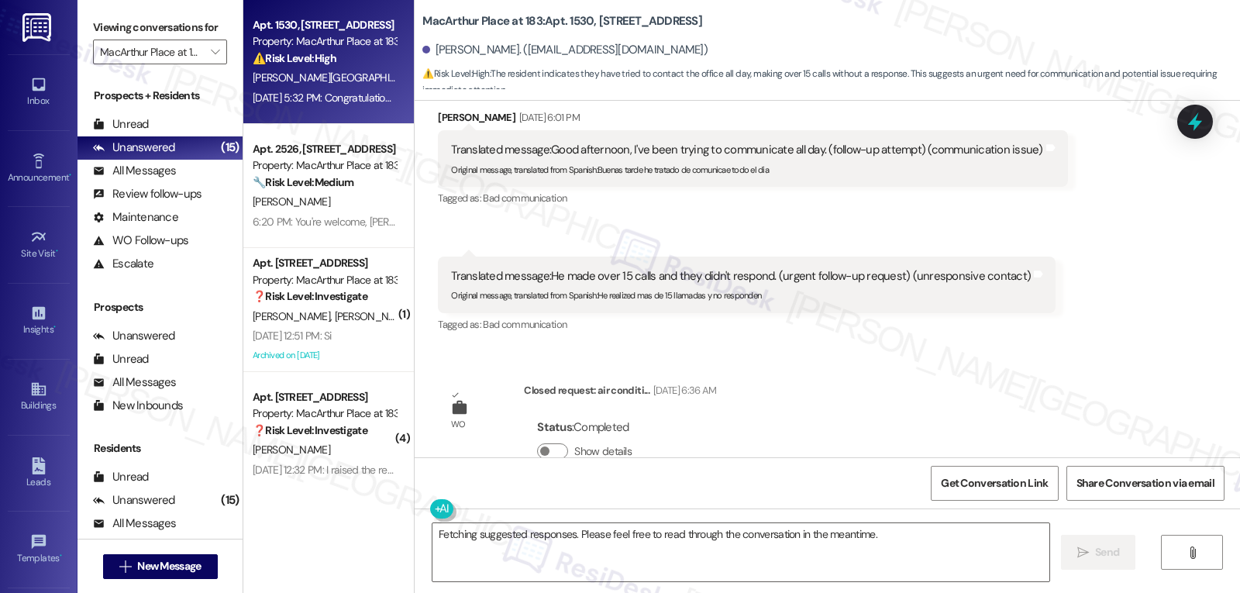
click at [438, 114] on div "Juana Burgos Aug 27, 2025 at 6:01 PM" at bounding box center [752, 120] width 629 height 22
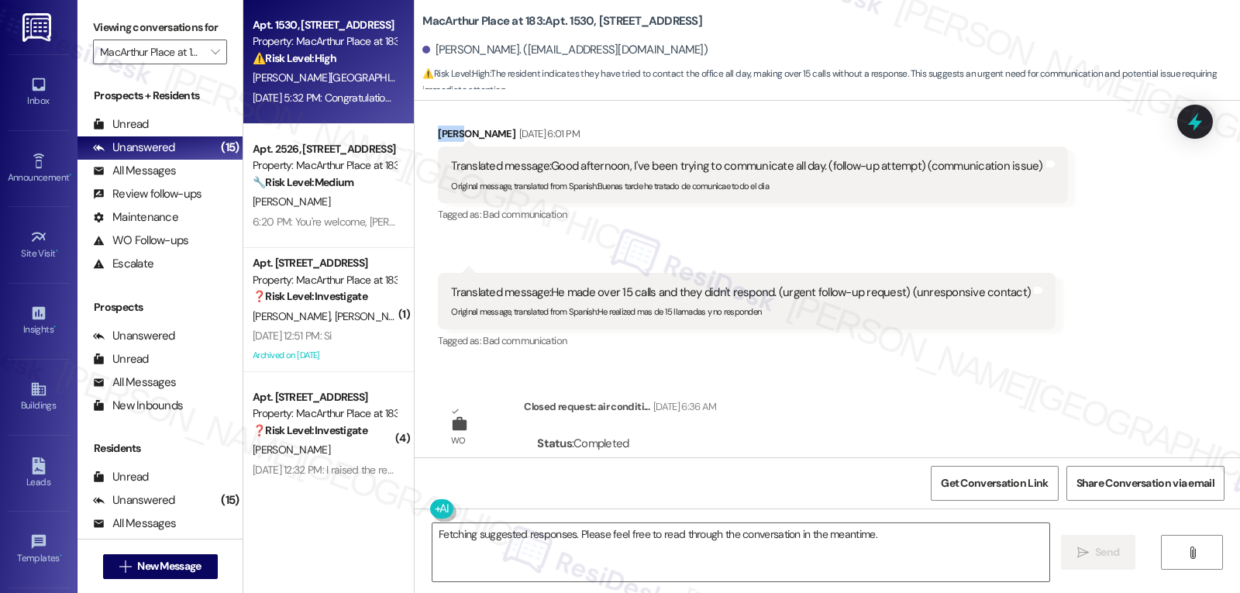
click at [436, 114] on div "Received via SMS Juana Burgos Aug 27, 2025 at 6:01 PM Translated message: Good …" at bounding box center [828, 227] width 826 height 273
copy div "Juana"
click at [550, 547] on textarea "Fetching suggested responses. Please feel free to read through the conversation…" at bounding box center [741, 552] width 617 height 58
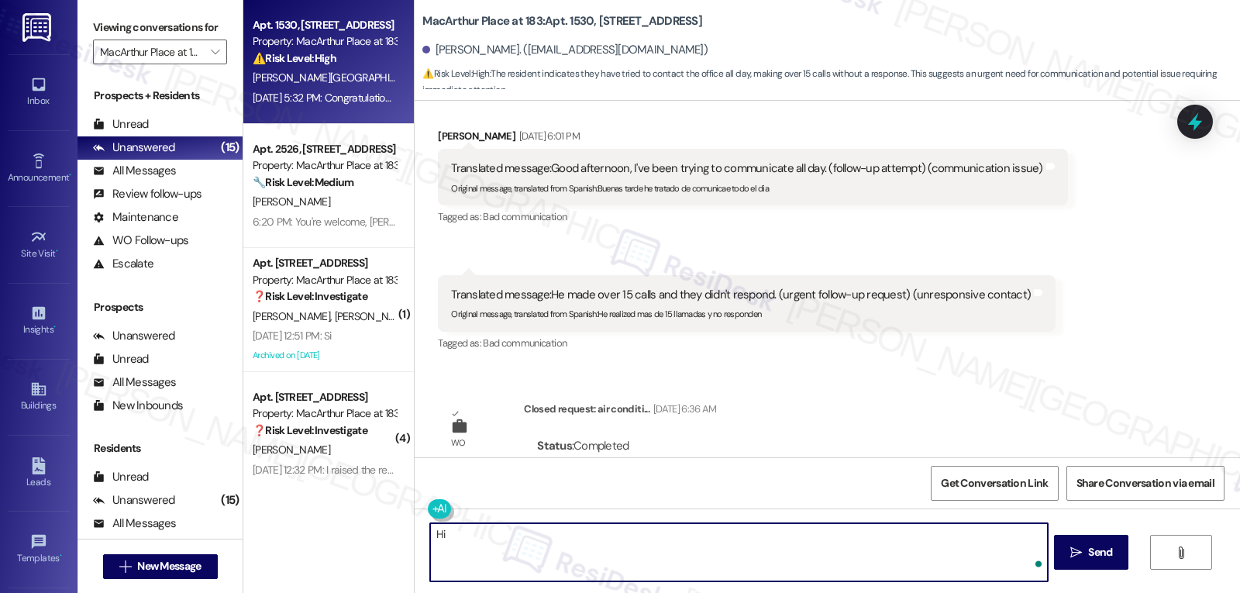
paste textarea "Juana"
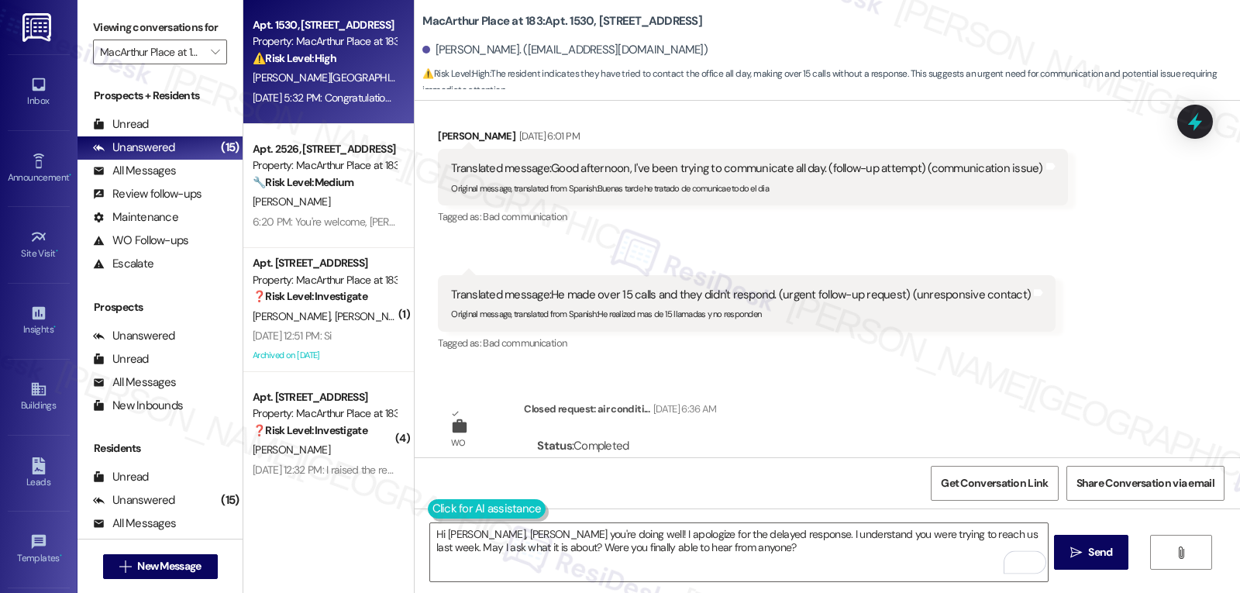
click at [428, 514] on button at bounding box center [487, 508] width 119 height 19
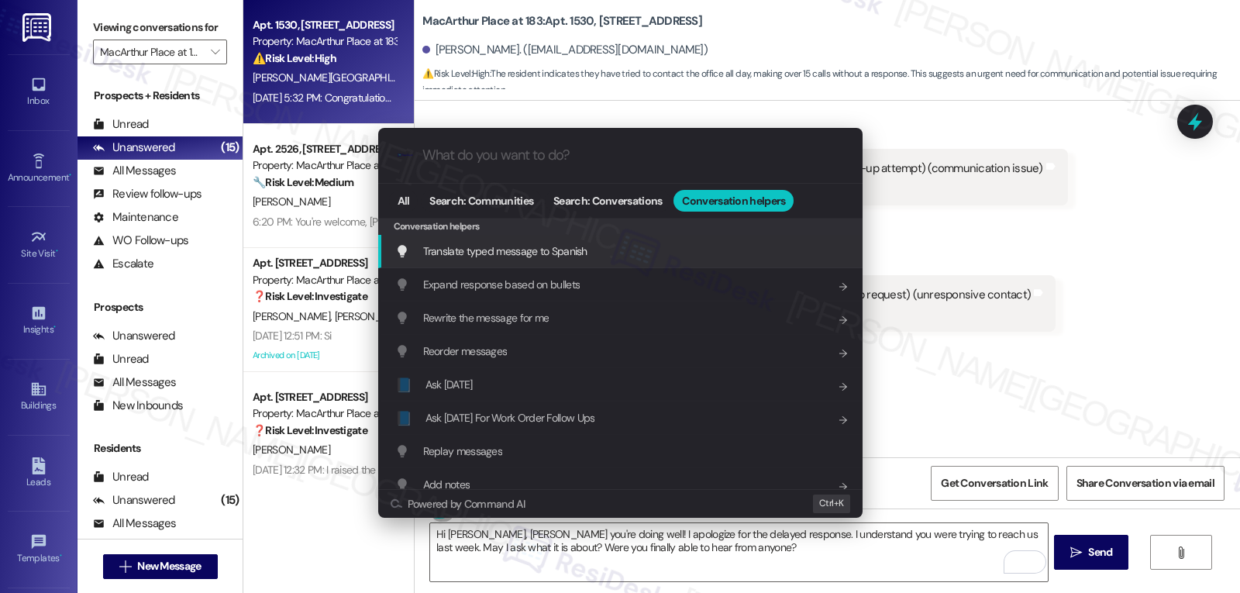
click at [588, 248] on div "Translate typed message to Spanish Add shortcut" at bounding box center [622, 251] width 454 height 17
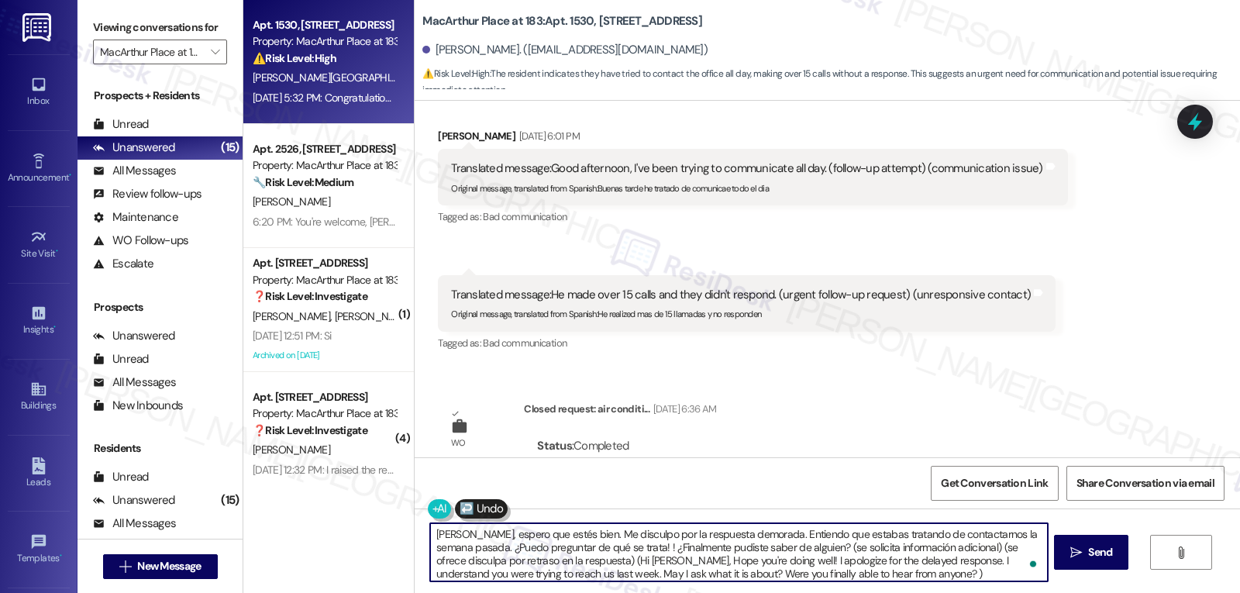
scroll to position [4, 0]
drag, startPoint x: 799, startPoint y: 553, endPoint x: 1240, endPoint y: 629, distance: 447.0
click at [1240, 592] on html "Inbox Go to Inbox Announcement • Send A Text Announcement Site Visit • Go to Si…" at bounding box center [620, 296] width 1240 height 593
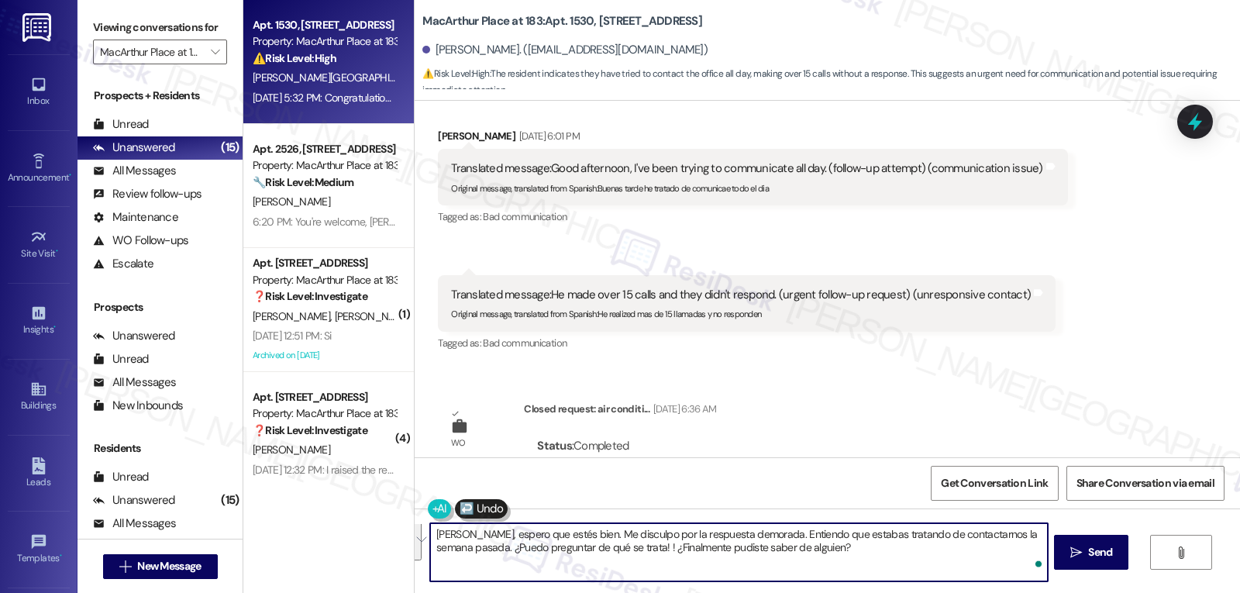
scroll to position [0, 0]
type textarea "Hola Juana, espero que estés bien. Me disculpo por la respuesta demorada. Entie…"
click at [1119, 547] on button " Send" at bounding box center [1091, 552] width 75 height 35
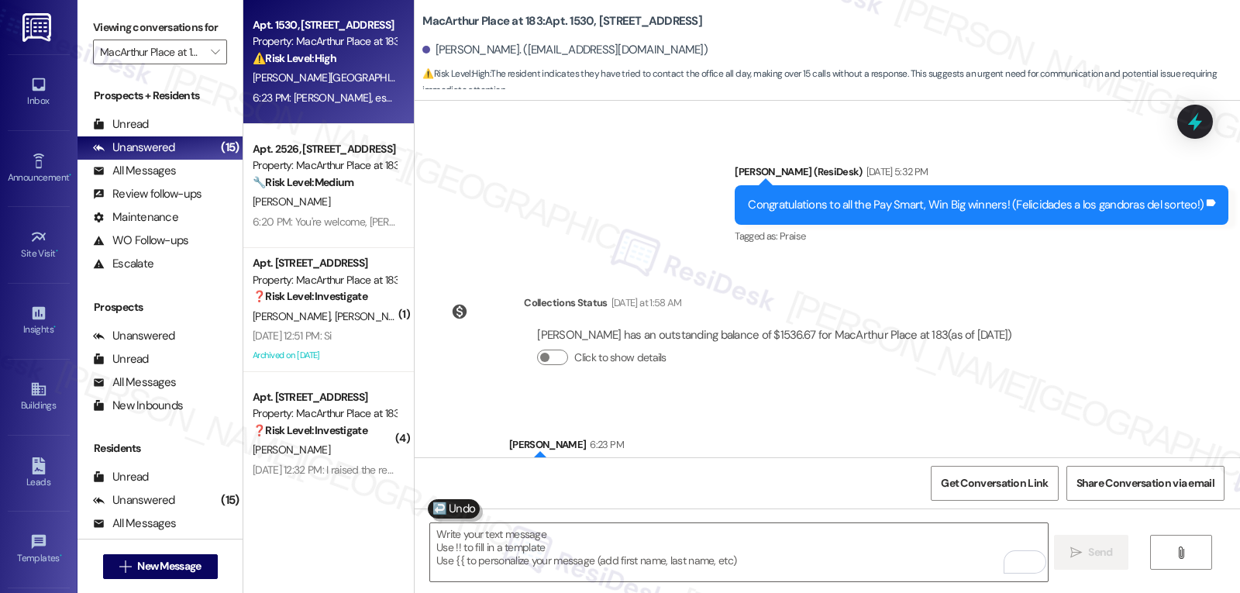
scroll to position [1218, 0]
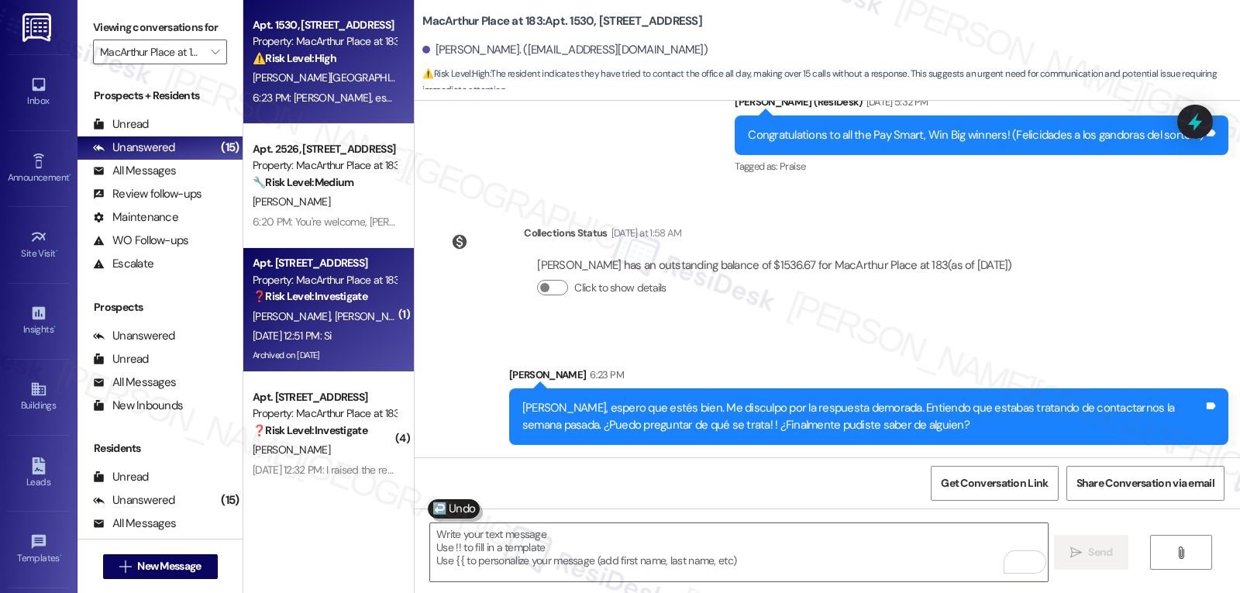
click at [332, 334] on div "Aug 29, 2025 at 12:51 PM: Si Aug 29, 2025 at 12:51 PM: Si" at bounding box center [292, 336] width 79 height 14
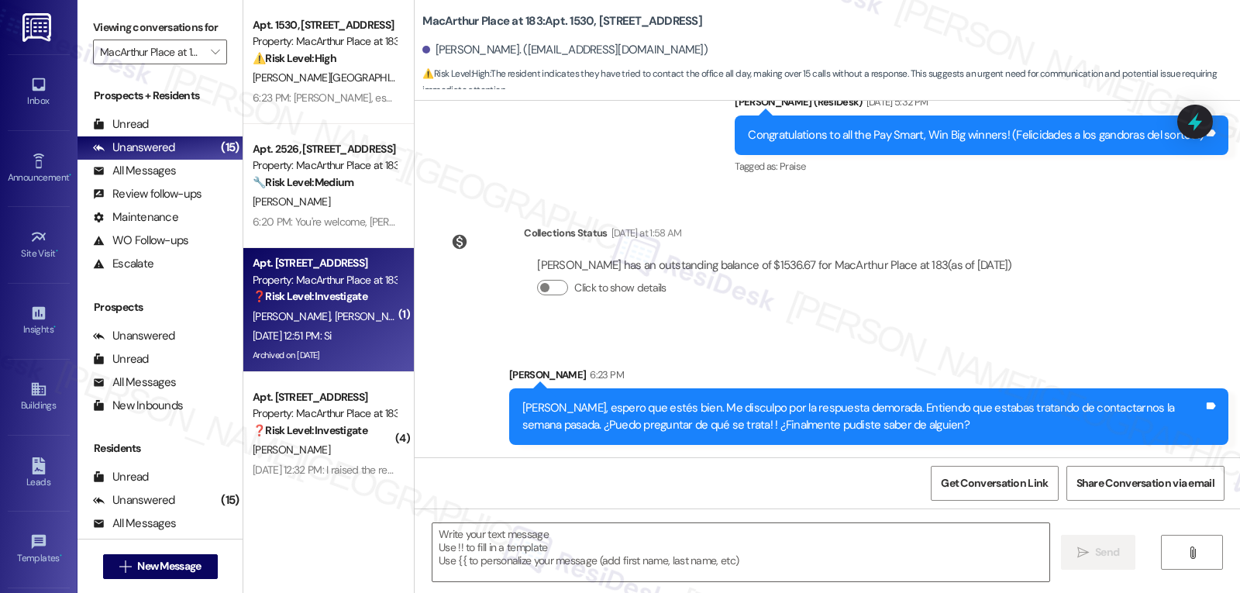
type textarea "Fetching suggested responses. Please feel free to read through the conversation…"
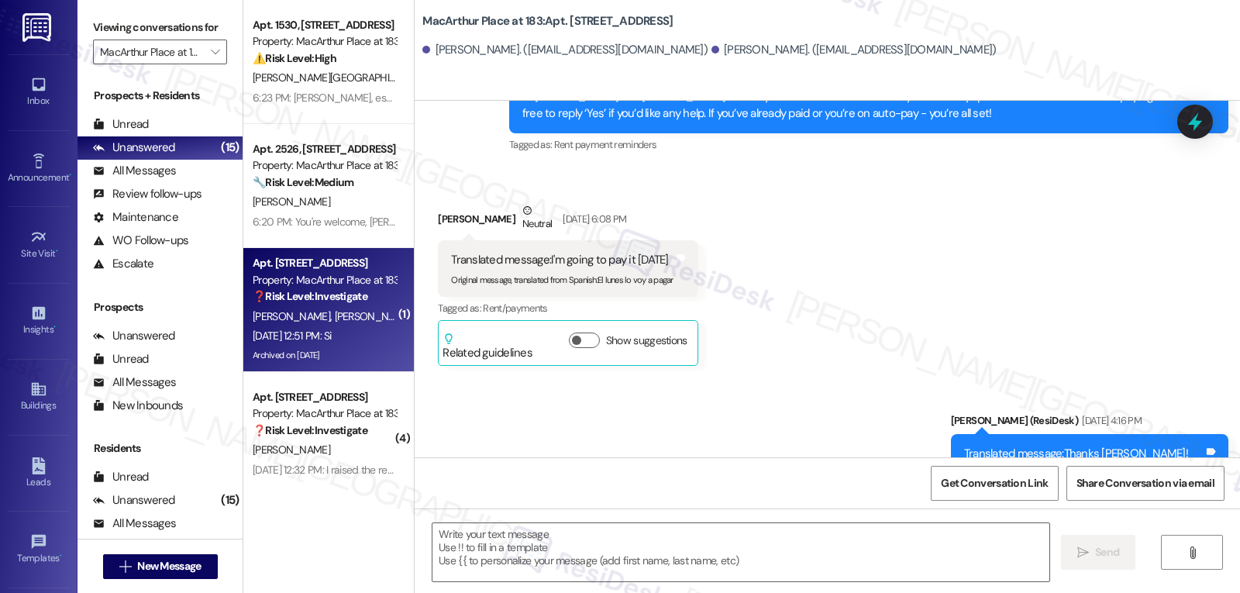
type textarea "Fetching suggested responses. Please feel free to read through the conversation…"
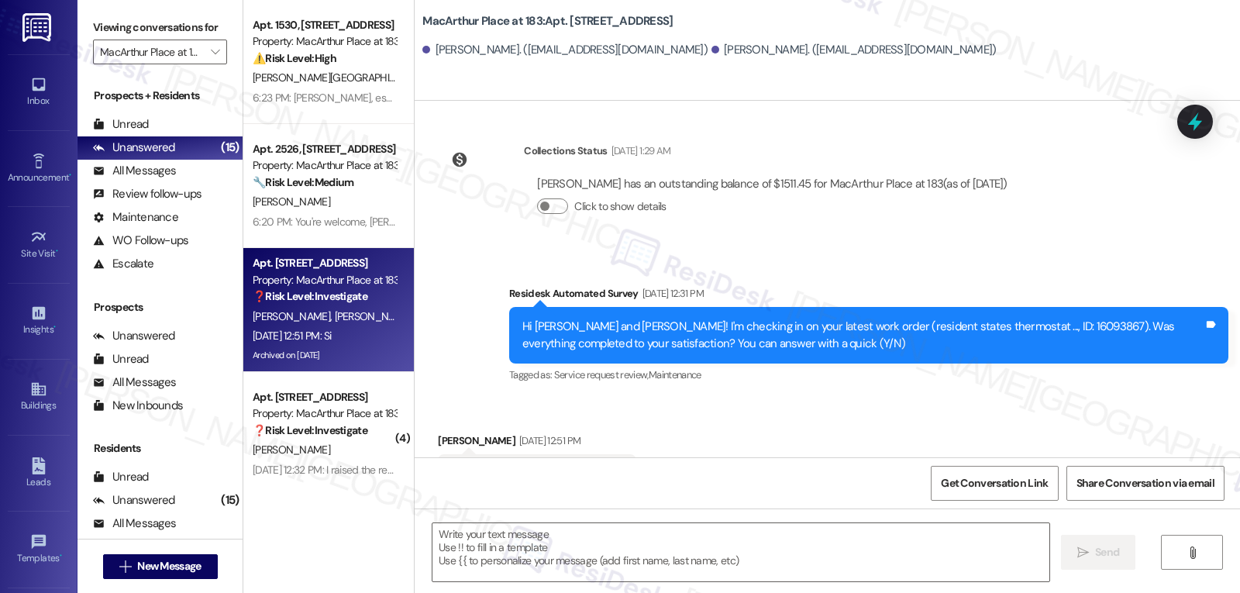
scroll to position [14256, 0]
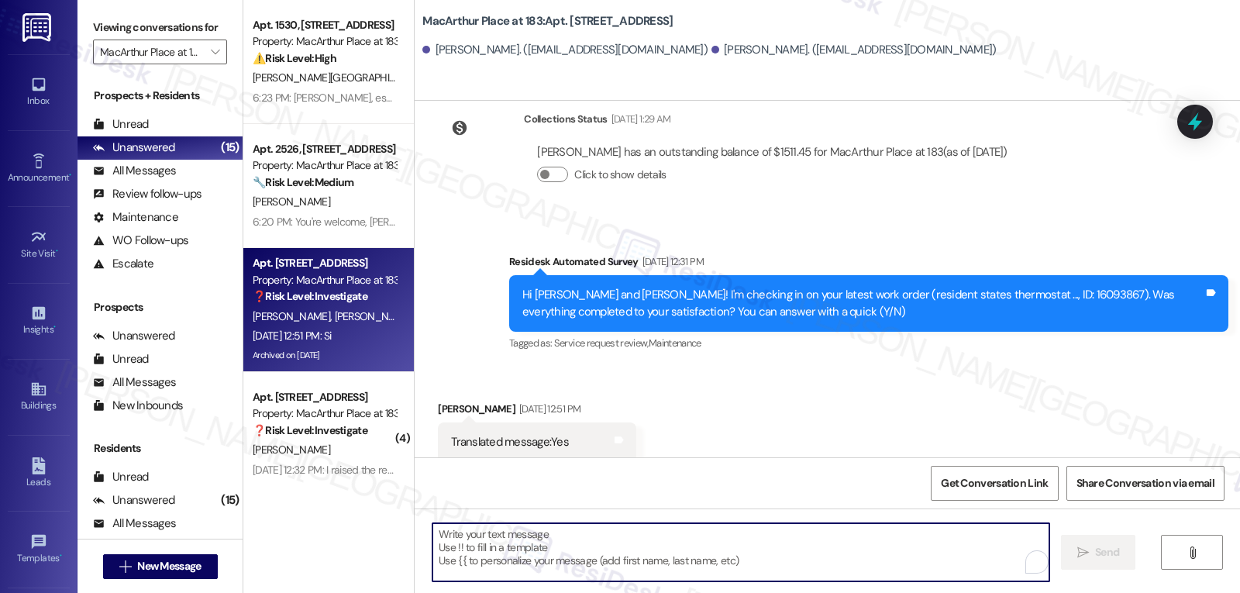
click at [586, 540] on textarea "To enrich screen reader interactions, please activate Accessibility in Grammarl…" at bounding box center [741, 552] width 617 height 58
click at [624, 561] on textarea "To enrich screen reader interactions, please activate Accessibility in Grammarl…" at bounding box center [738, 552] width 617 height 58
paste textarea "That’s wonderful news, {{first_name}}! Thank you for confirming. Remember, we’r…"
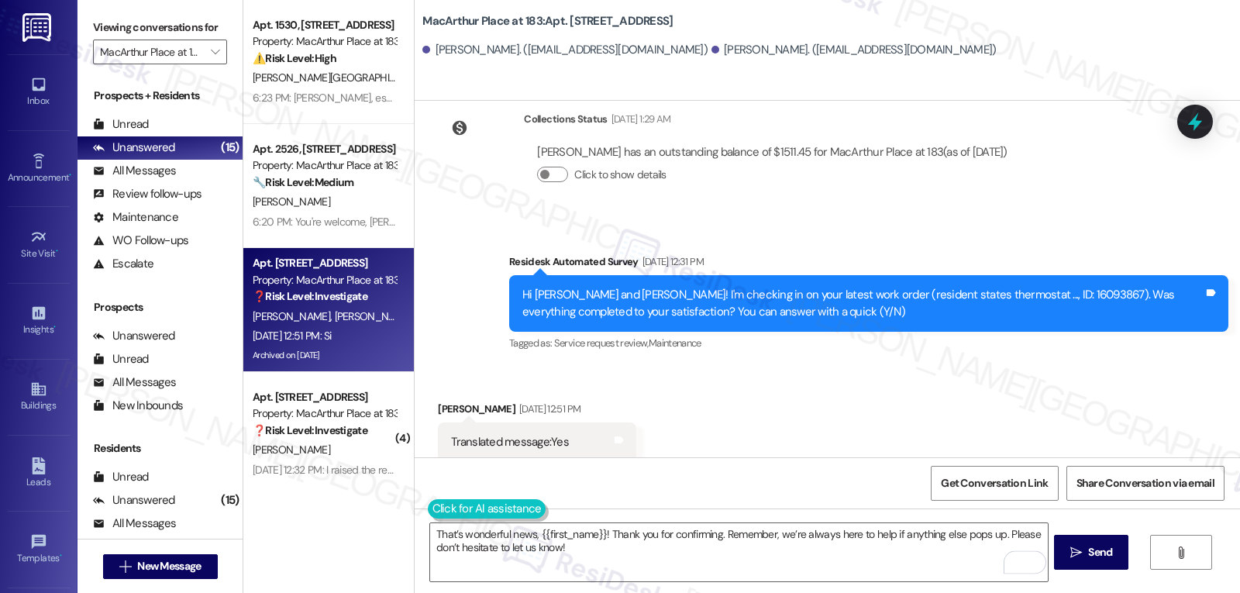
click at [434, 505] on button at bounding box center [487, 508] width 119 height 19
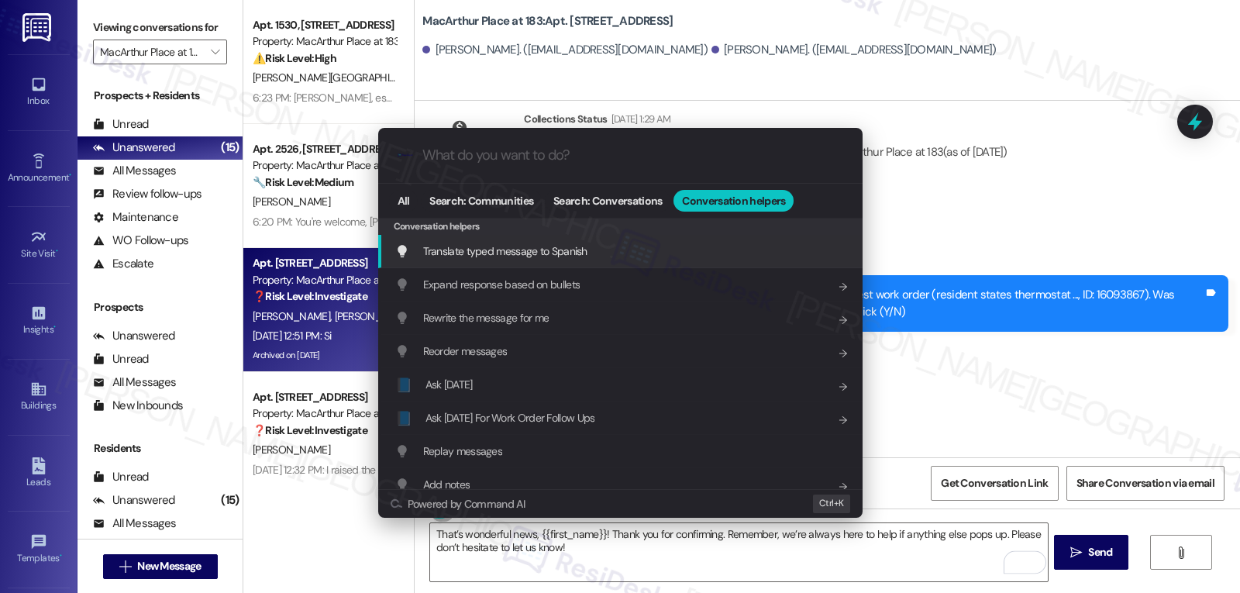
click at [578, 253] on span "Translate typed message to Spanish" at bounding box center [505, 251] width 164 height 14
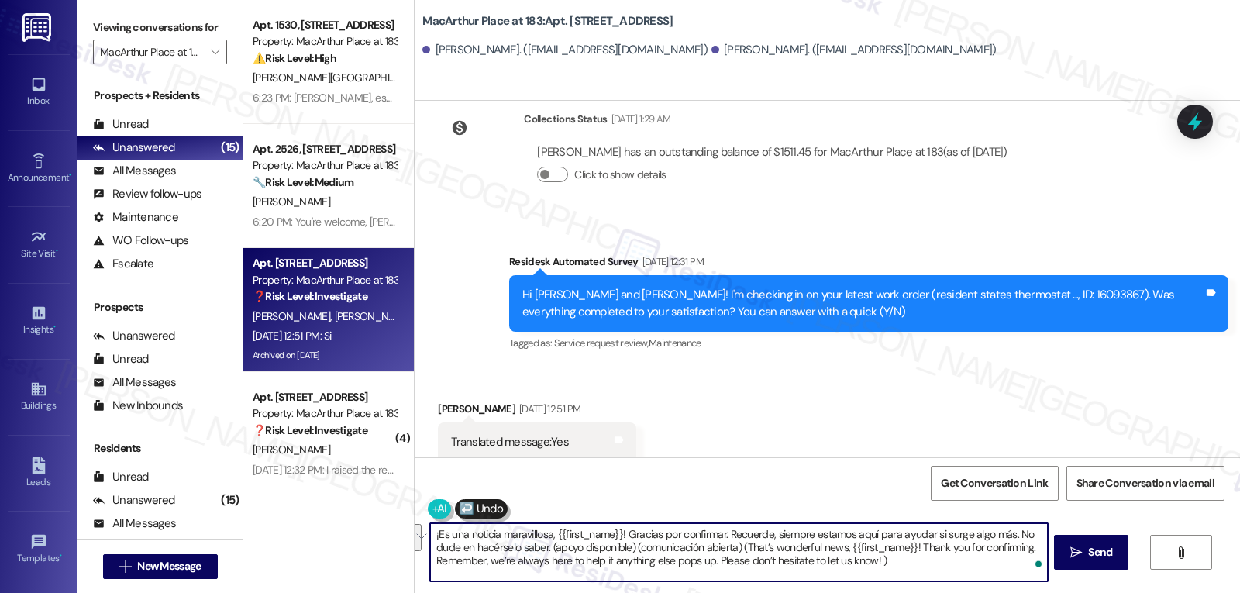
drag, startPoint x: 539, startPoint y: 550, endPoint x: 1240, endPoint y: 629, distance: 705.3
click at [1240, 592] on html "Inbox Go to Inbox Announcement • Send A Text Announcement Site Visit • Go to Si…" at bounding box center [620, 296] width 1240 height 593
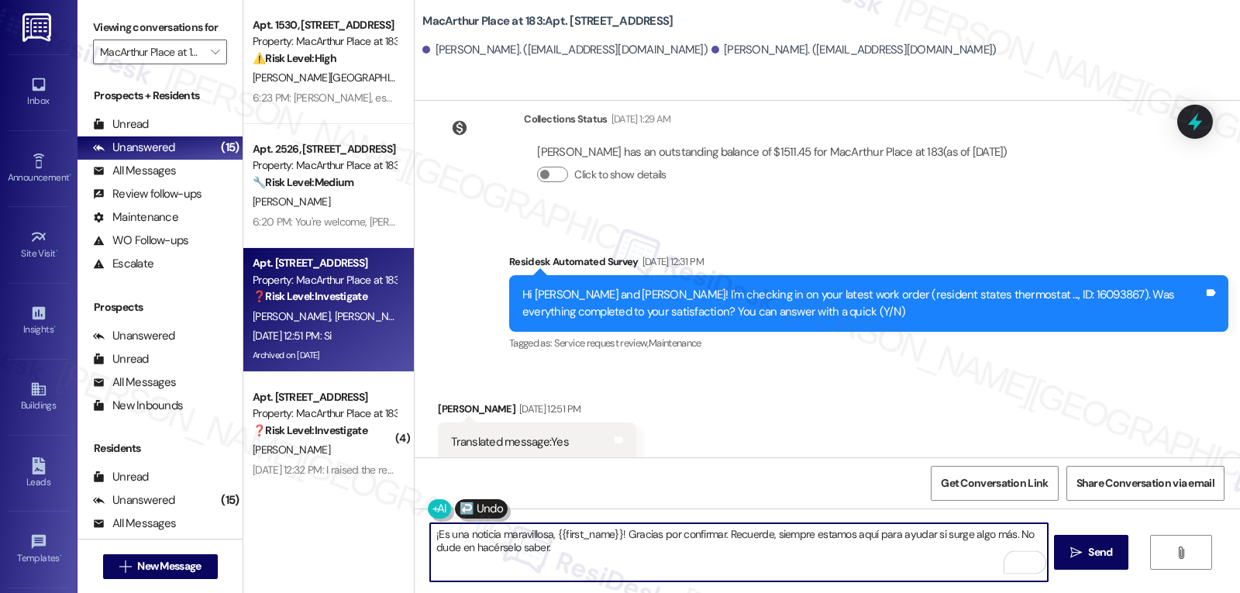
click at [548, 536] on textarea "¡Es una noticia maravillosa, {{first_name}}! Gracias por confirmar. Recuerde, s…" at bounding box center [738, 552] width 617 height 58
click at [743, 567] on textarea "¡Es una noticia maravillosa, Daysi! Gracias por confirmar. Recuerde, siempre es…" at bounding box center [738, 552] width 617 height 58
type textarea "¡Es una noticia maravillosa, Daysi! Gracias por confirmar. Recuerde, siempre es…"
click at [1109, 564] on button " Send" at bounding box center [1091, 552] width 75 height 35
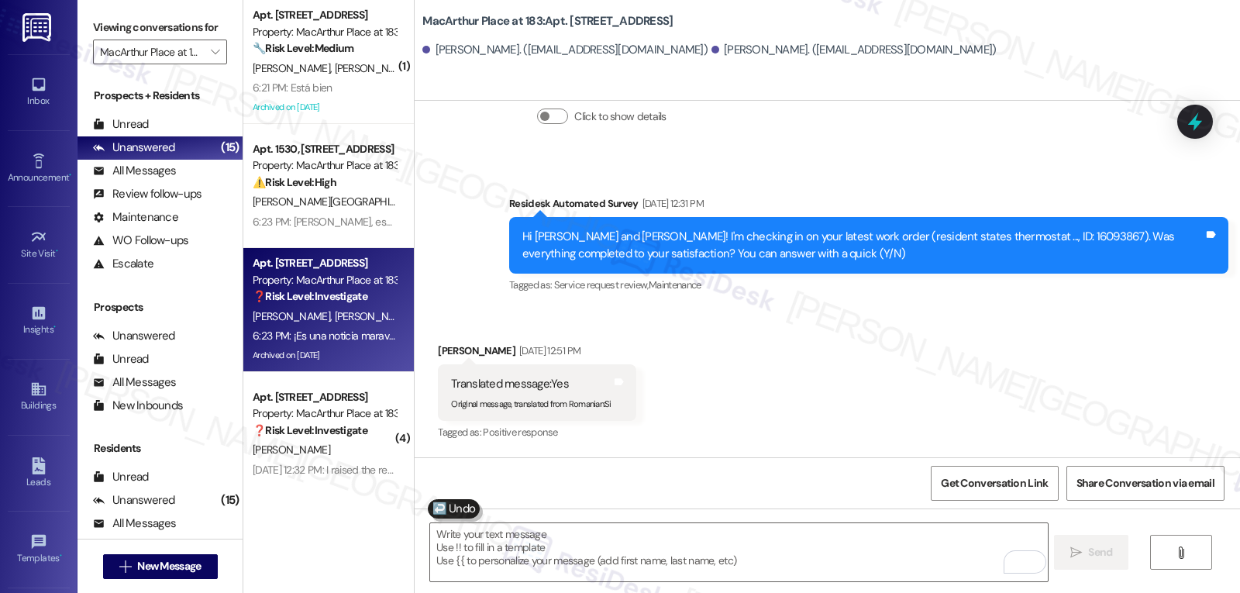
scroll to position [14381, 0]
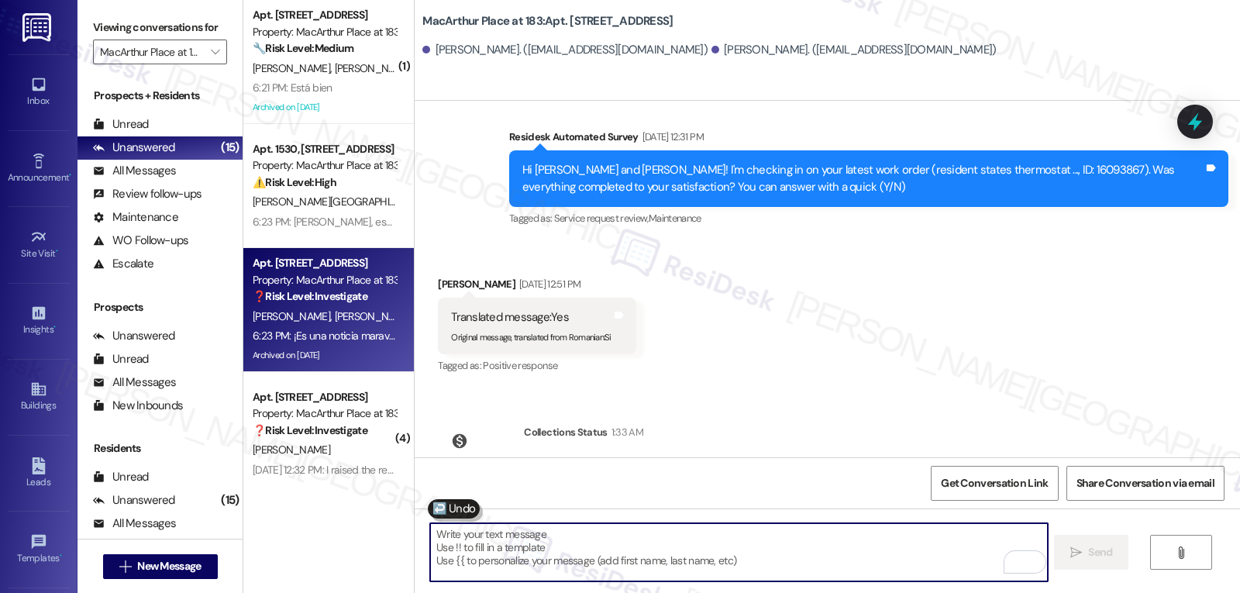
click at [643, 551] on textarea "To enrich screen reader interactions, please activate Accessibility in Grammarl…" at bounding box center [738, 552] width 617 height 58
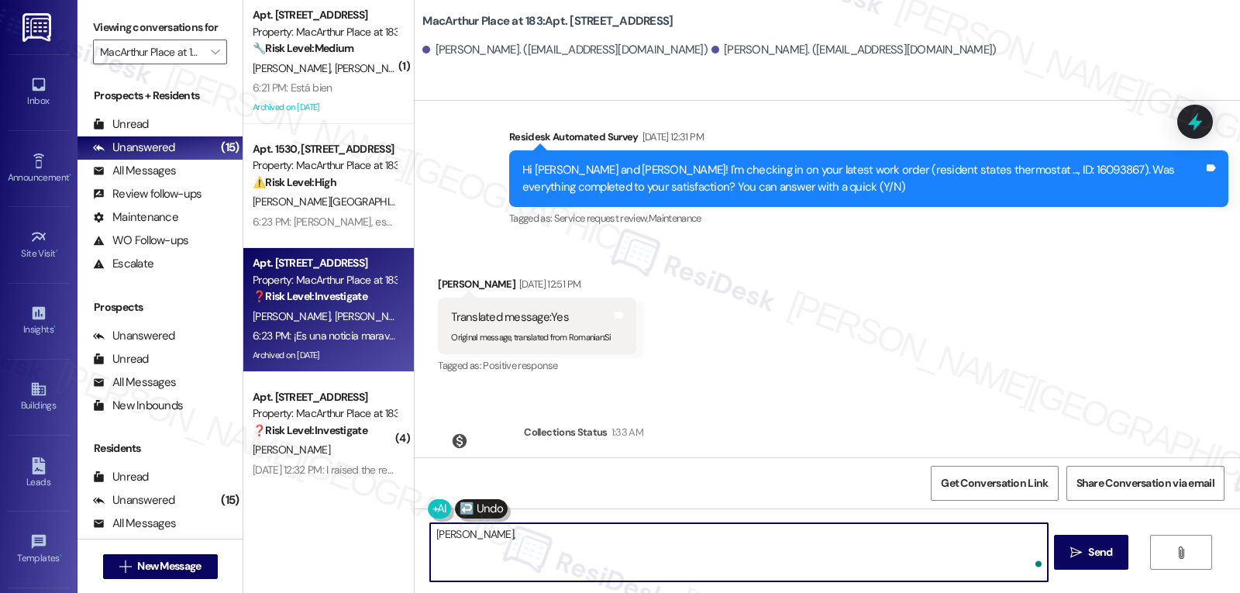
paste textarea "‘just want to ask, has {{property}} been everything you hoped for? I’d love to …"
type textarea "Daysi, ‘just want to ask, has {{property}} been everything you hoped for? I’d l…"
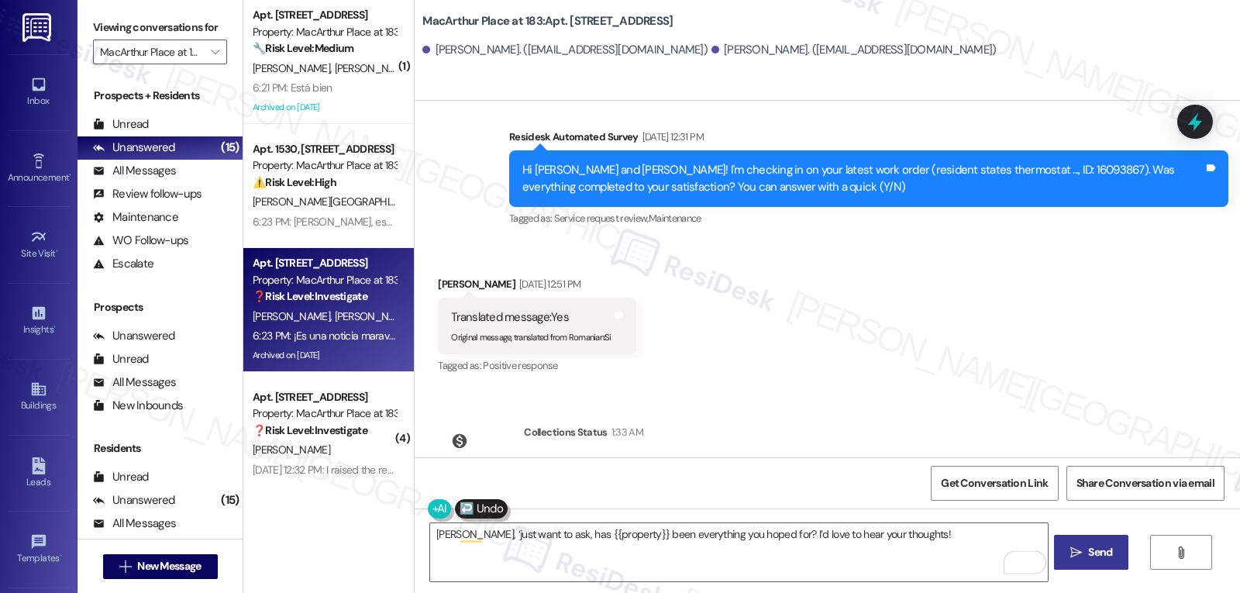
click at [1081, 553] on span " Send" at bounding box center [1092, 552] width 49 height 16
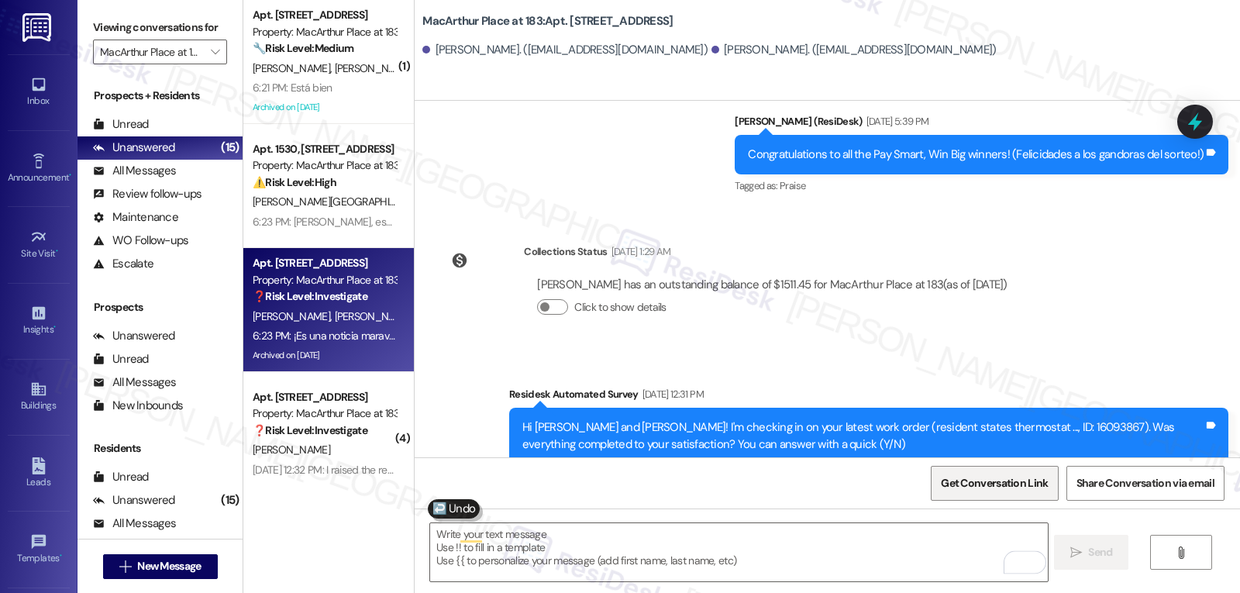
scroll to position [14113, 0]
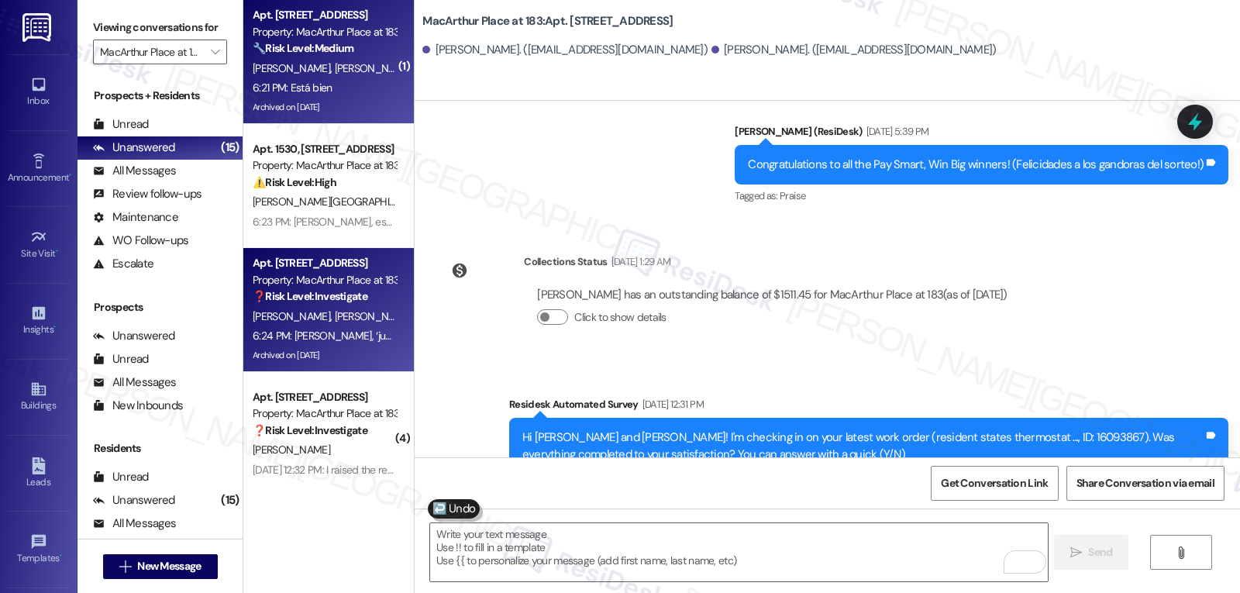
click at [335, 68] on span "E. Perez" at bounding box center [374, 68] width 78 height 14
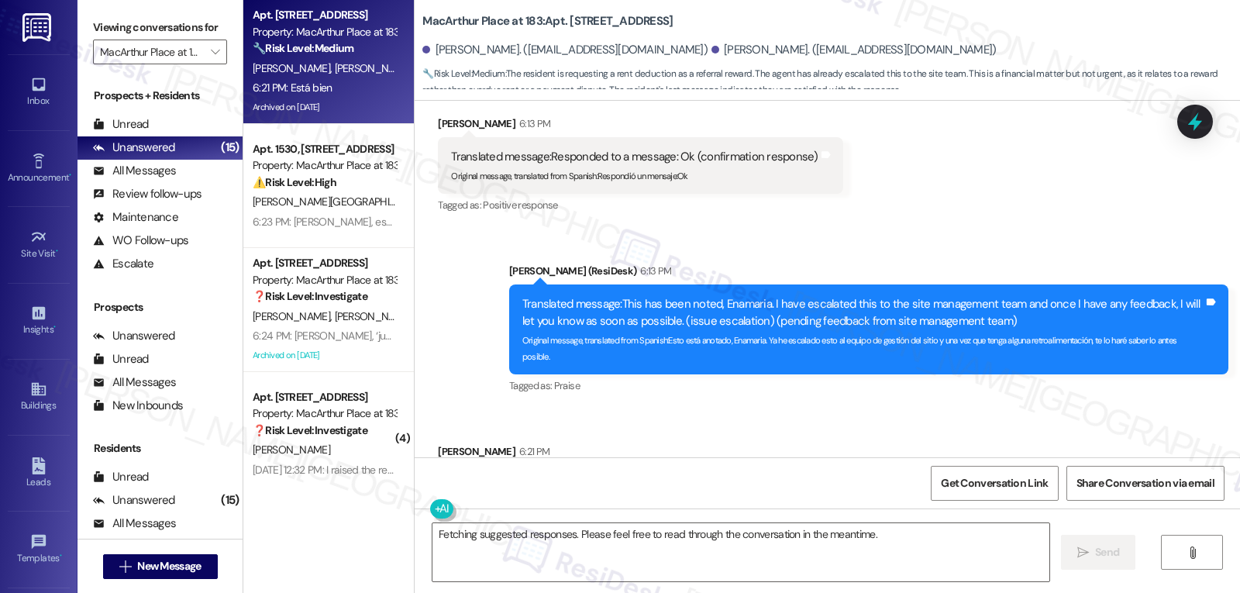
scroll to position [8493, 0]
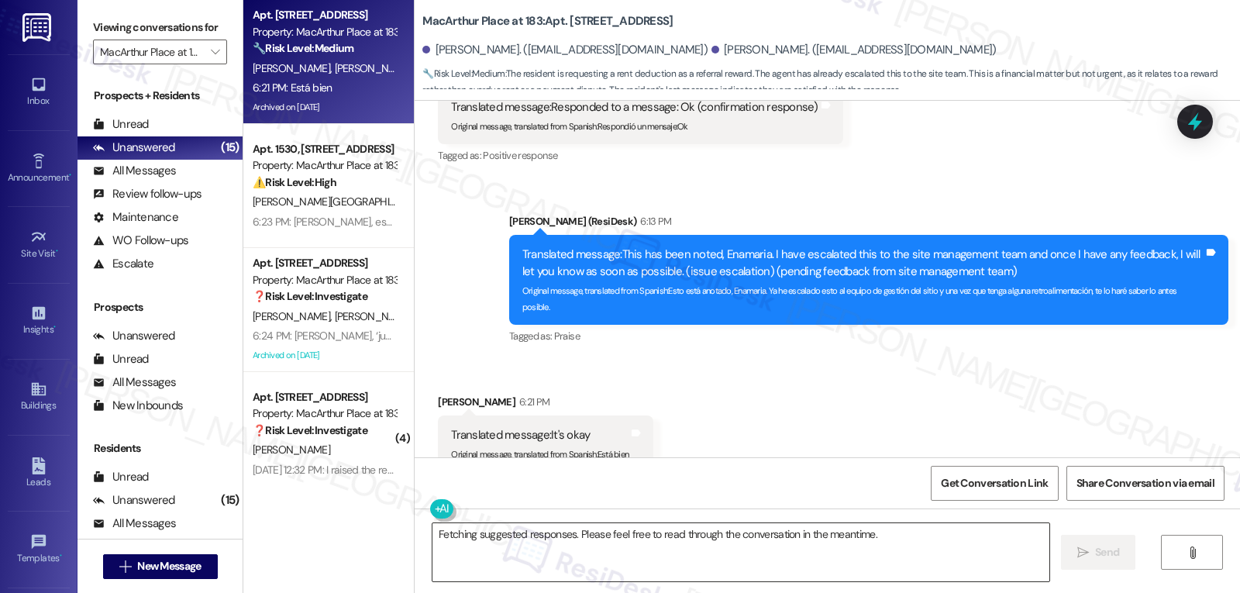
click at [495, 549] on textarea "Fetching suggested responses. Please feel free to read through the conversation…" at bounding box center [741, 552] width 617 height 58
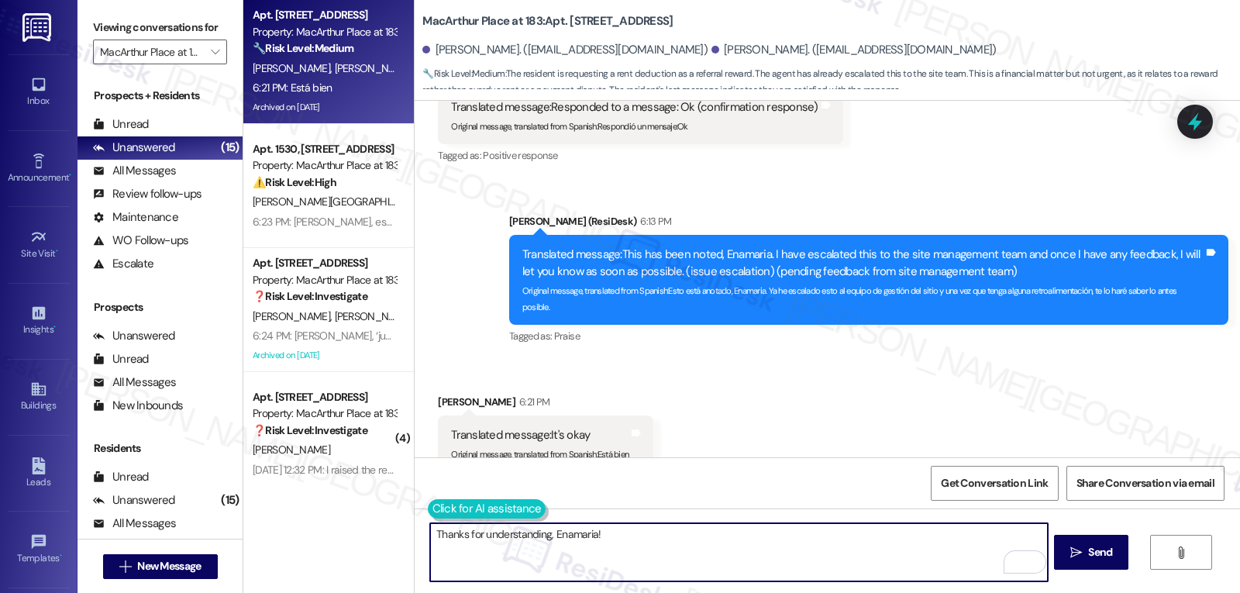
click at [428, 515] on button at bounding box center [487, 508] width 119 height 19
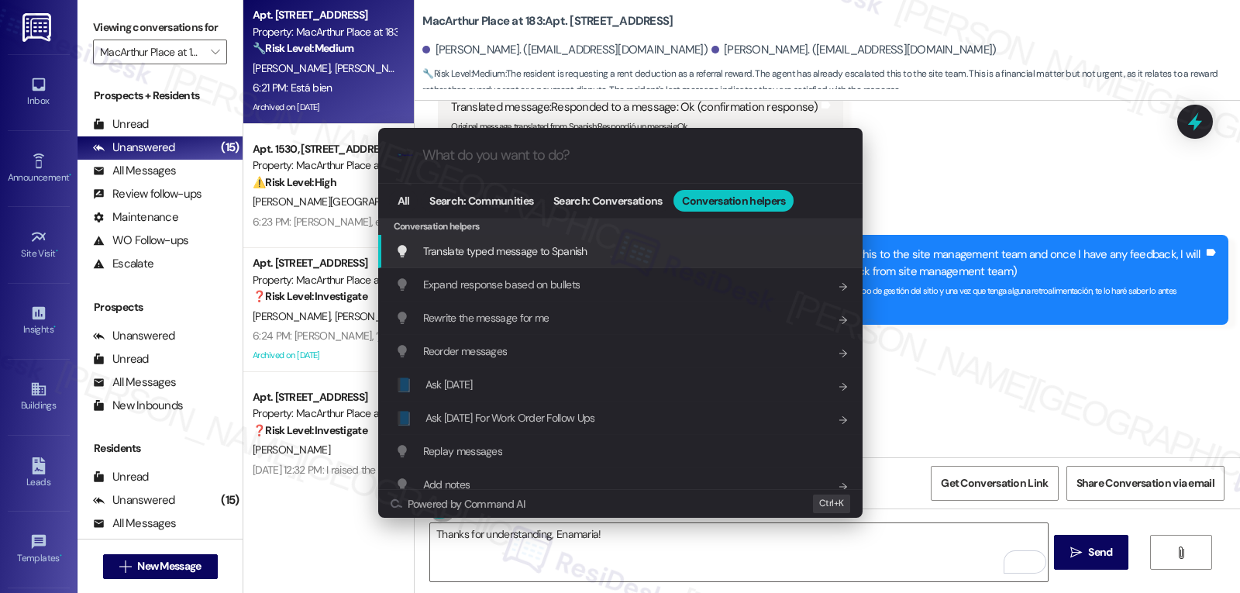
click at [546, 253] on span "Translate typed message to Spanish" at bounding box center [505, 251] width 164 height 14
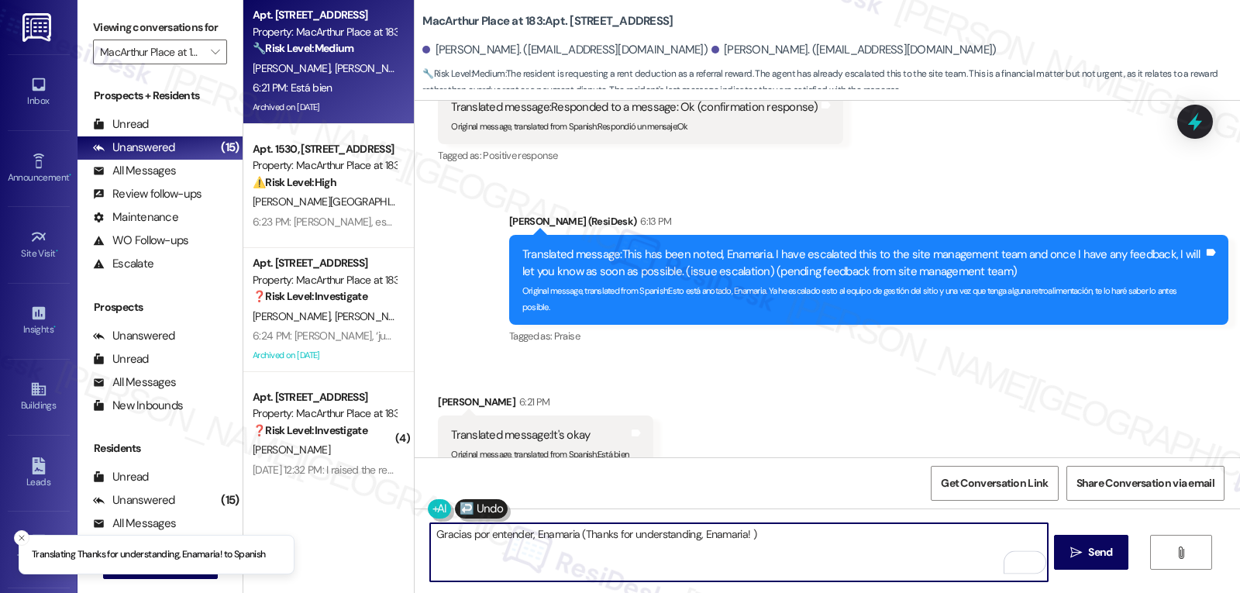
click at [571, 538] on textarea "Gracias por entender, Enamaria (Thanks for understanding, Enamaria! )" at bounding box center [738, 552] width 617 height 58
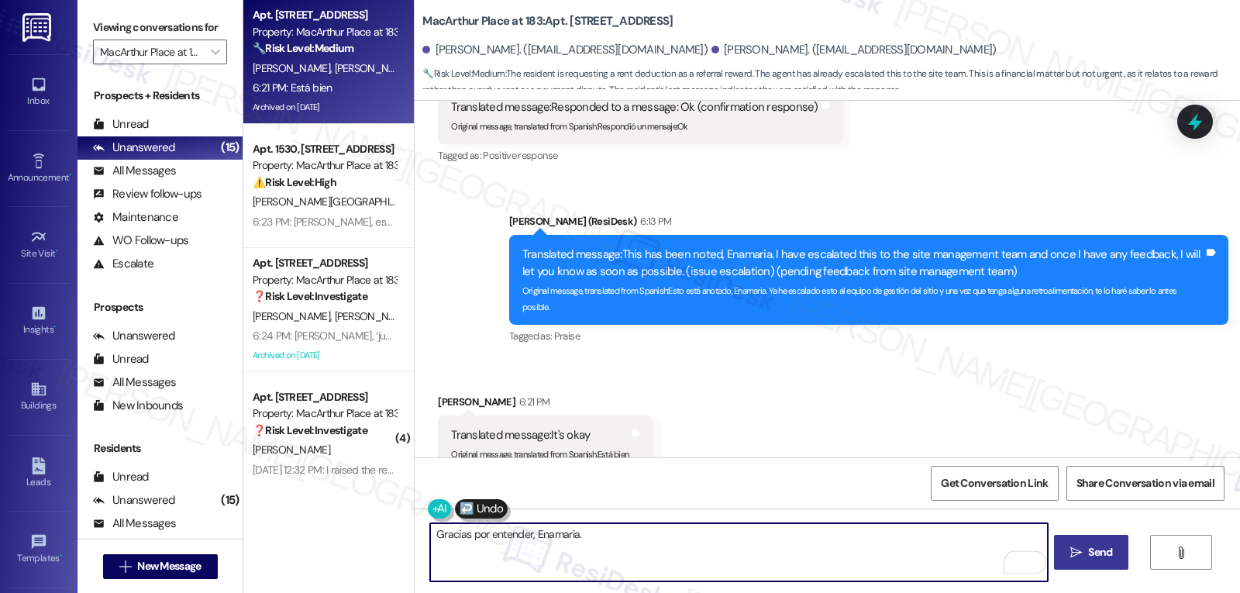
type textarea "Gracias por entender, Enamaria."
click at [1097, 554] on span "Send" at bounding box center [1100, 552] width 24 height 16
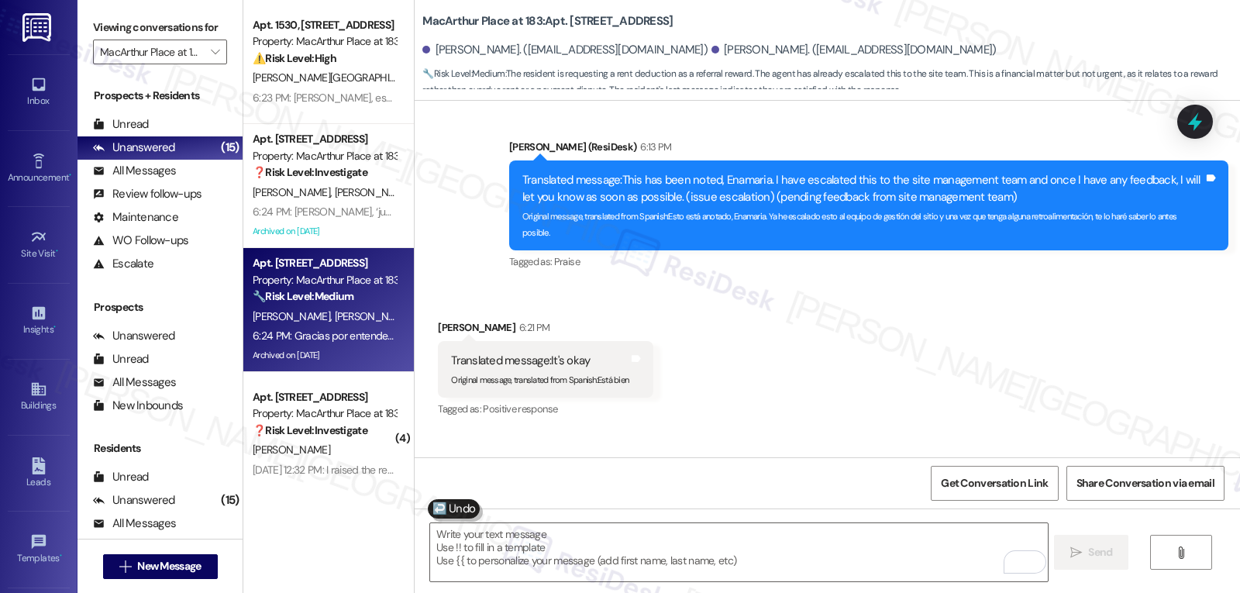
scroll to position [8601, 0]
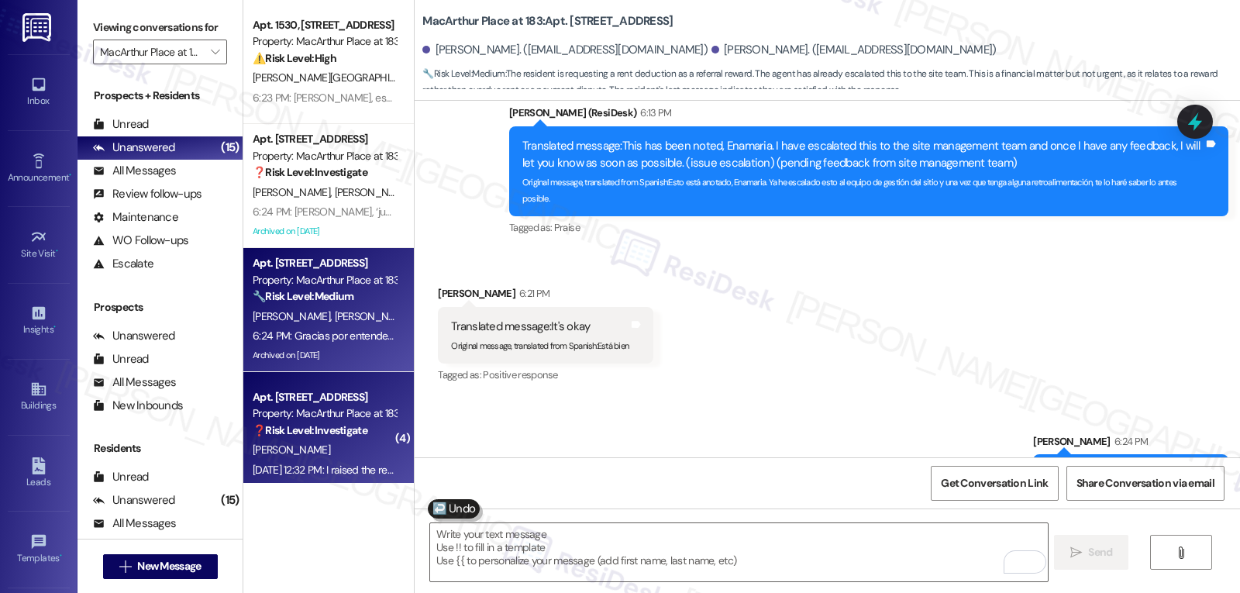
click at [323, 449] on div "R. Vegesna" at bounding box center [324, 449] width 147 height 19
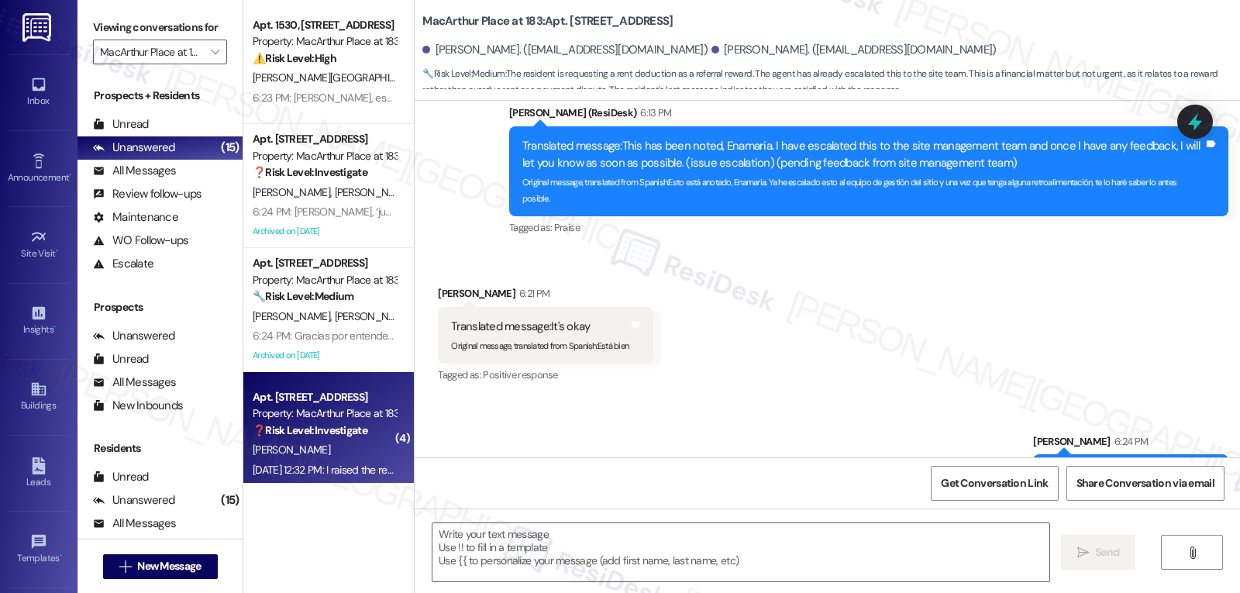
type textarea "Fetching suggested responses. Please feel free to read through the conversation…"
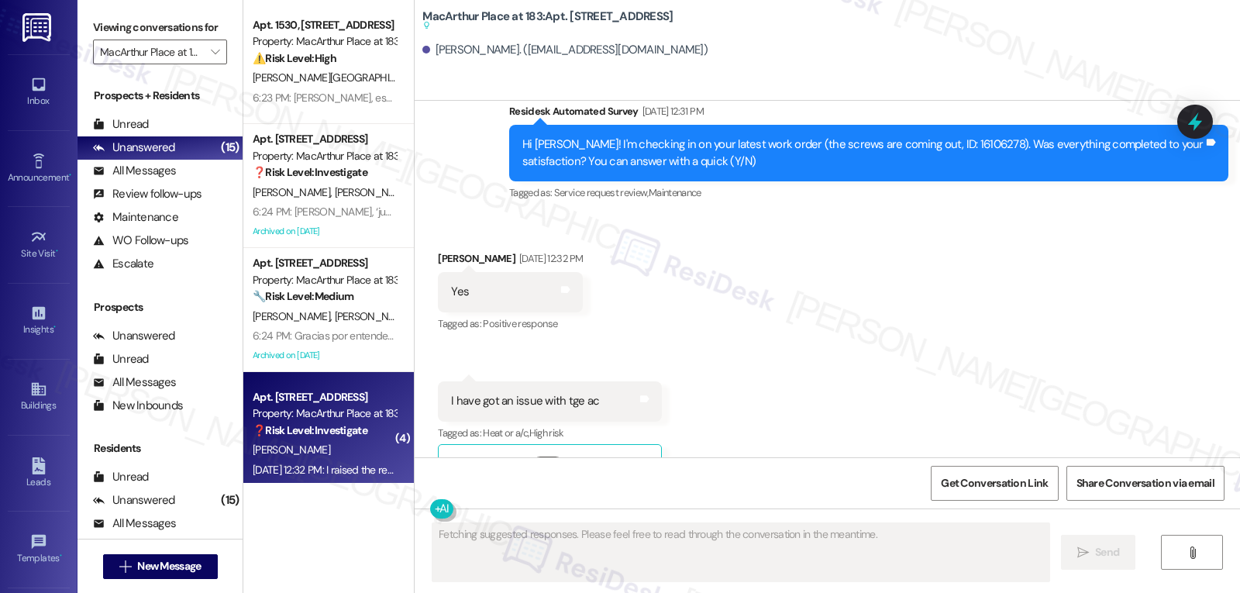
scroll to position [7863, 0]
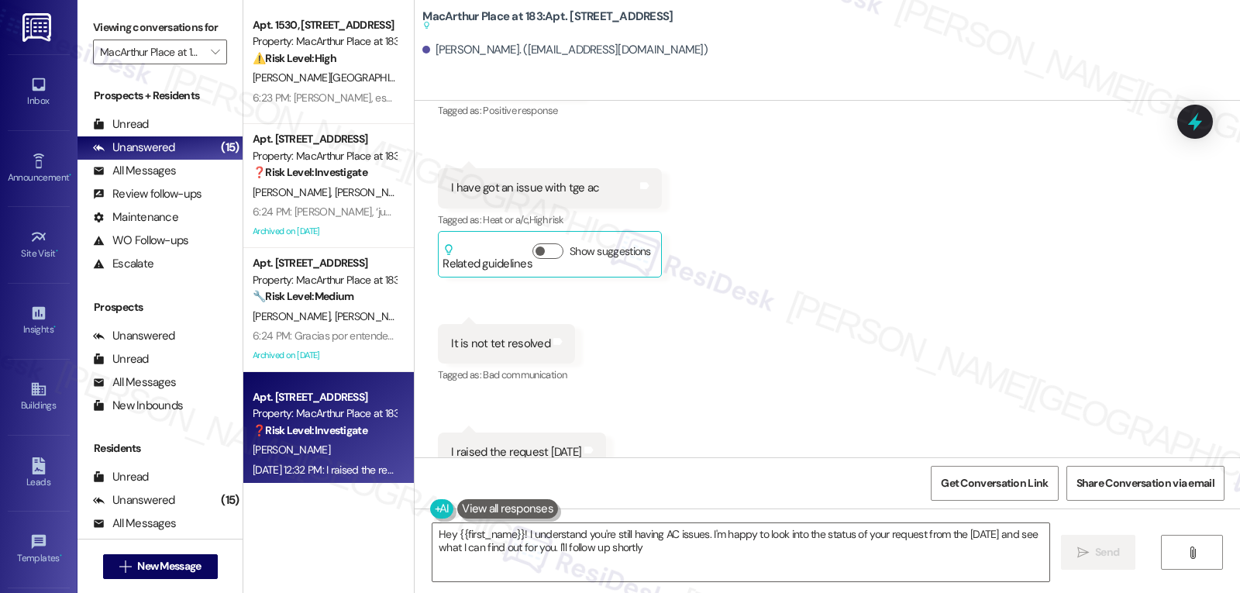
type textarea "Hey {{first_name}}! I understand you're still having AC issues. I'm happy to lo…"
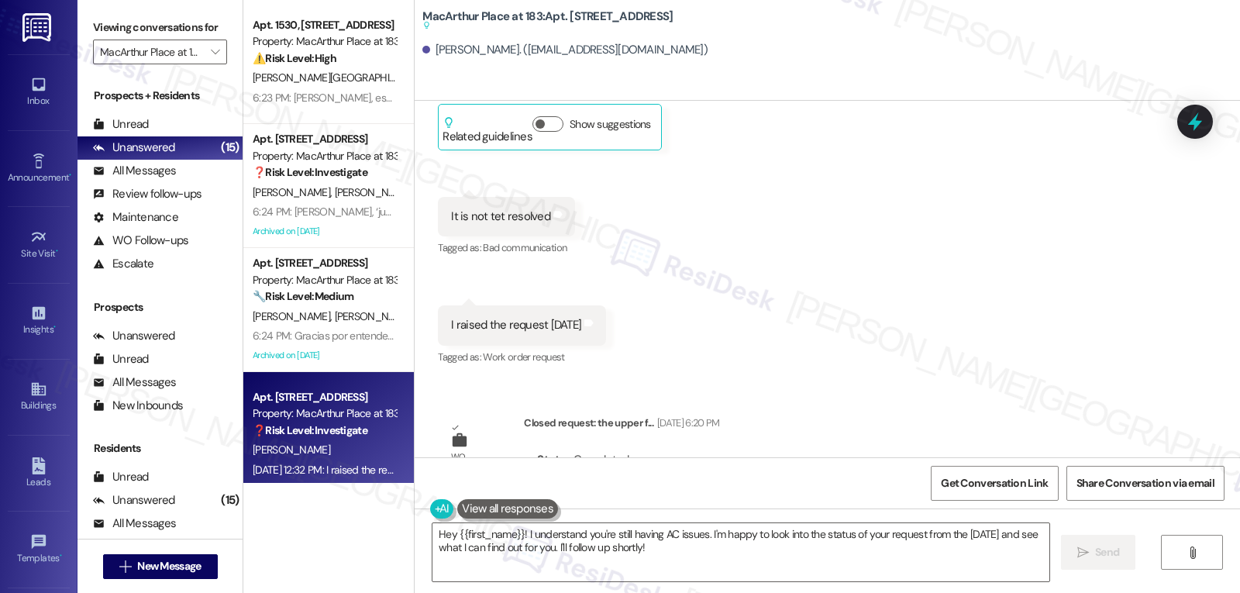
scroll to position [8011, 0]
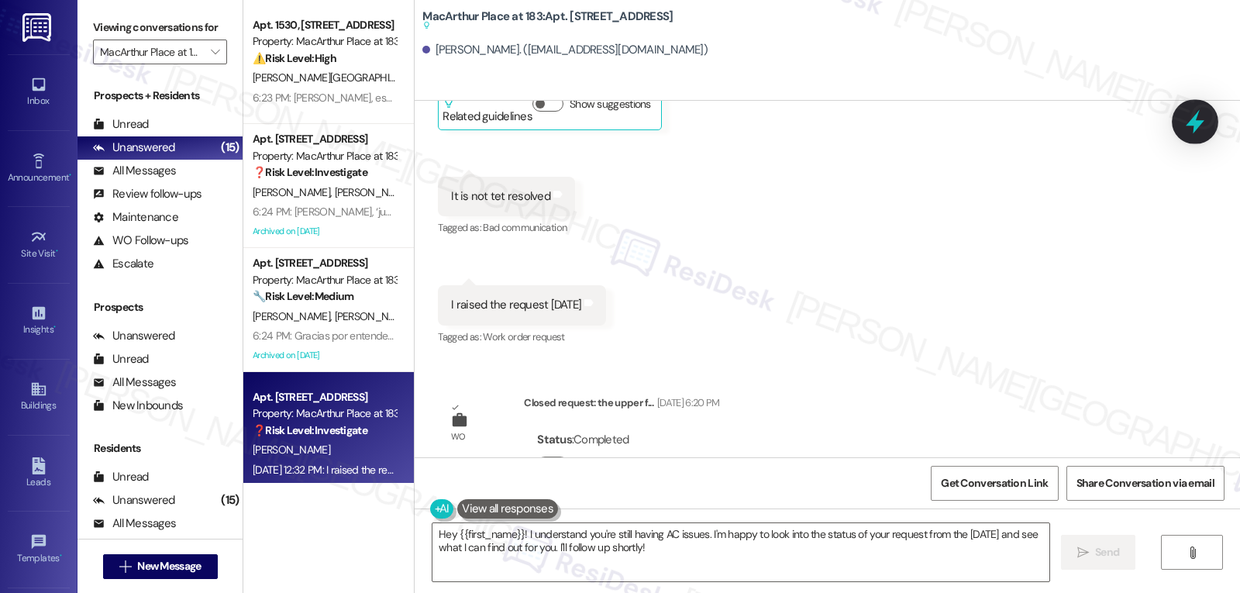
click at [1198, 124] on icon at bounding box center [1195, 122] width 19 height 24
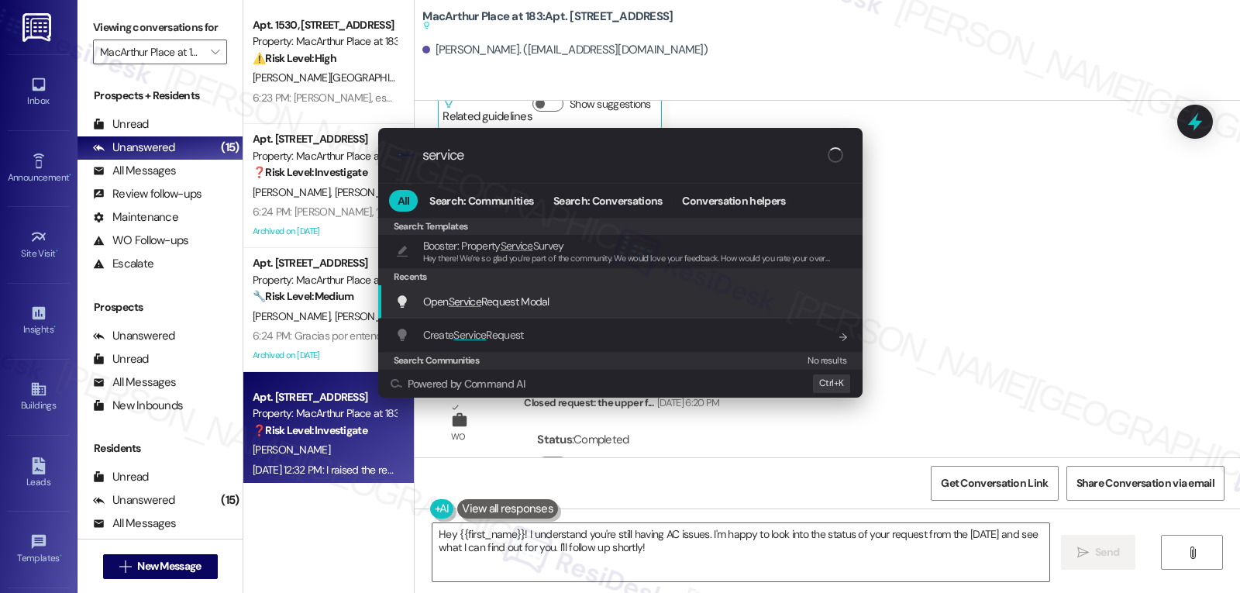
type input "service"
click at [571, 300] on div "Open Service Request Modal Add shortcut" at bounding box center [622, 301] width 454 height 17
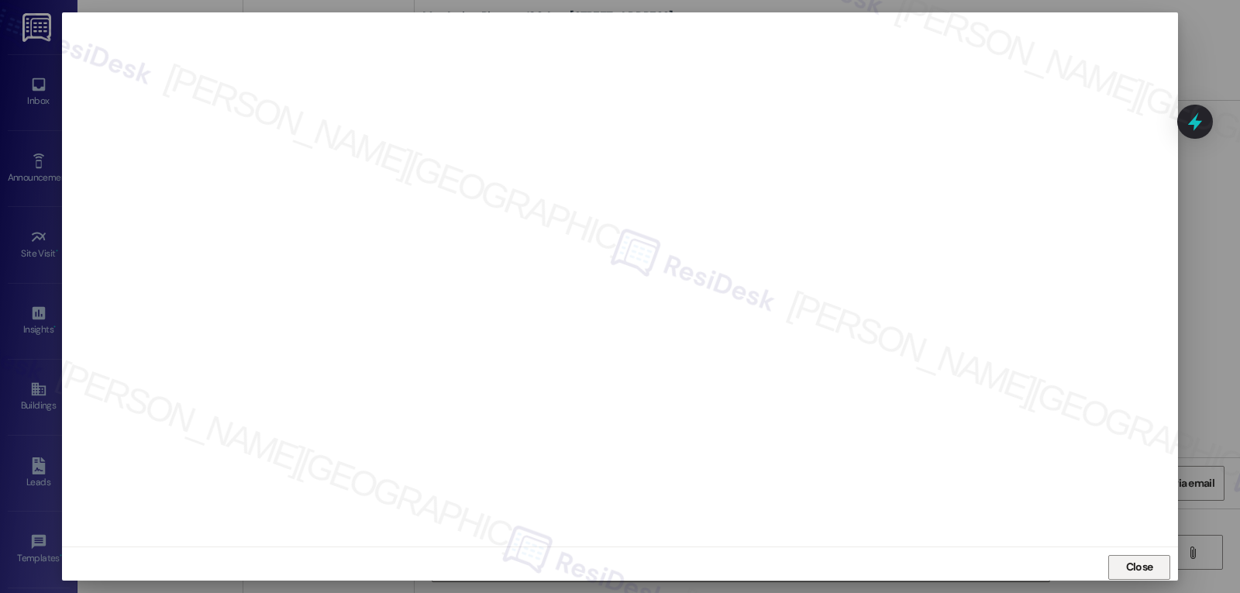
click at [1143, 573] on span "Close" at bounding box center [1139, 567] width 27 height 16
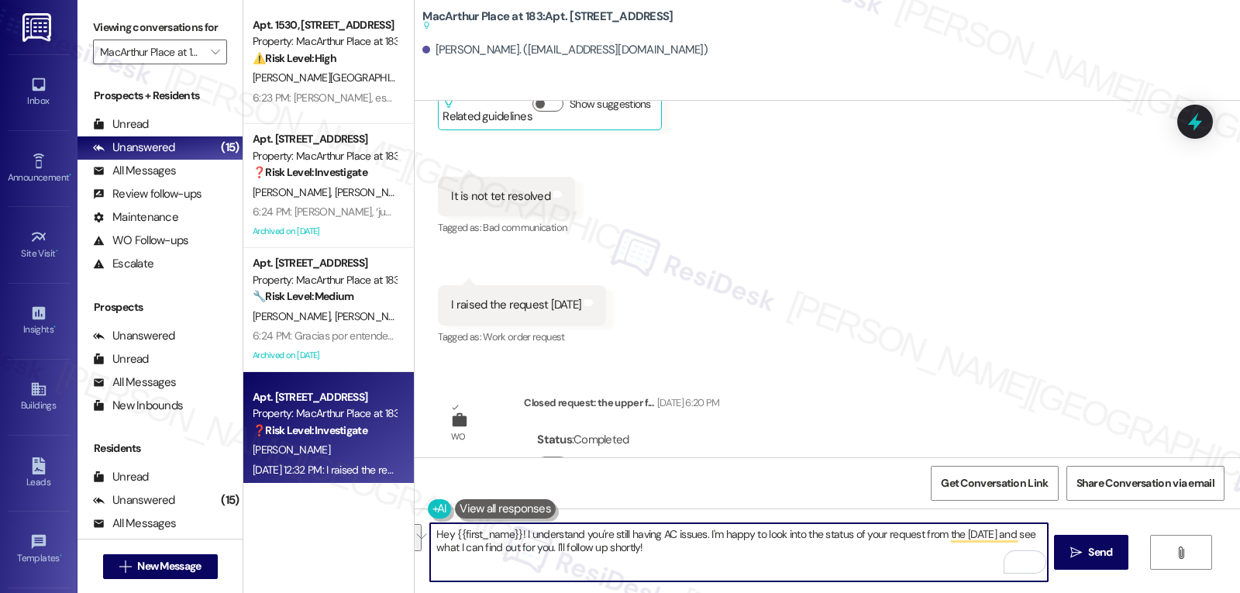
drag, startPoint x: 916, startPoint y: 533, endPoint x: 469, endPoint y: 553, distance: 447.8
click at [469, 553] on textarea "Hey {{first_name}}! I understand you're still having AC issues. I'm happy to lo…" at bounding box center [738, 552] width 617 height 58
click at [685, 559] on textarea "Hey {{first_name}}! I understand you're still having AC issues. I'm happy to lo…" at bounding box center [738, 552] width 617 height 58
click at [875, 533] on textarea "Hey {{first_name}}! I understand you're still having AC issues. I'm happy to lo…" at bounding box center [738, 552] width 617 height 58
click at [739, 562] on textarea "Hey {{first_name}}! I understand you're still having AC issues. I'm happy to lo…" at bounding box center [738, 552] width 617 height 58
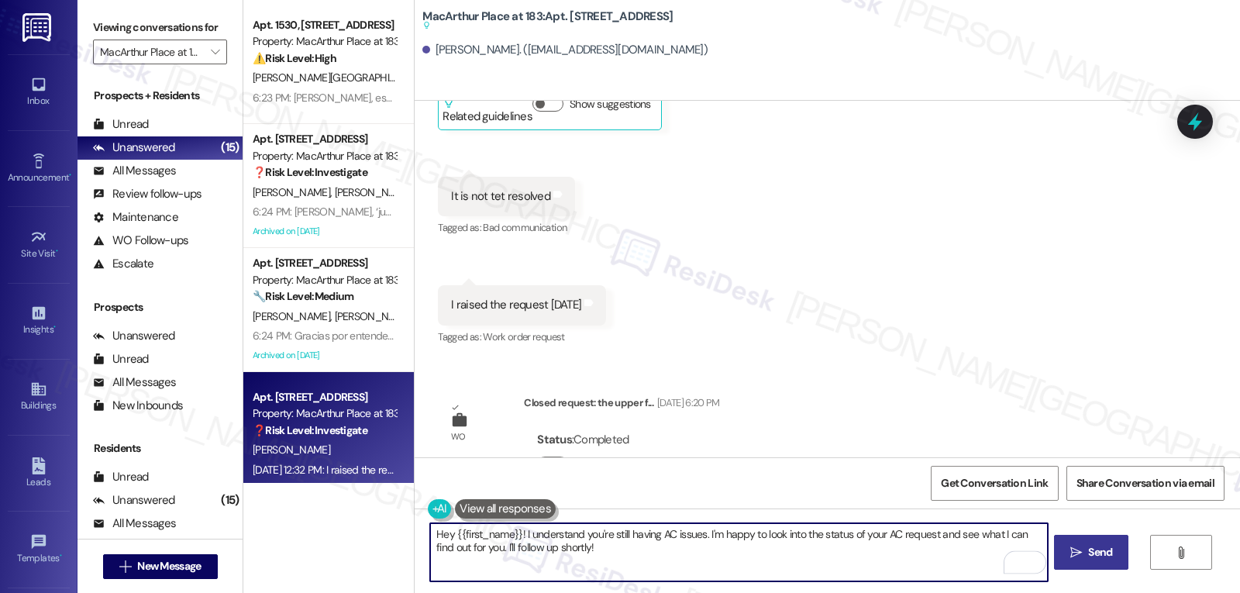
type textarea "Hey {{first_name}}! I understand you're still having AC issues. I'm happy to lo…"
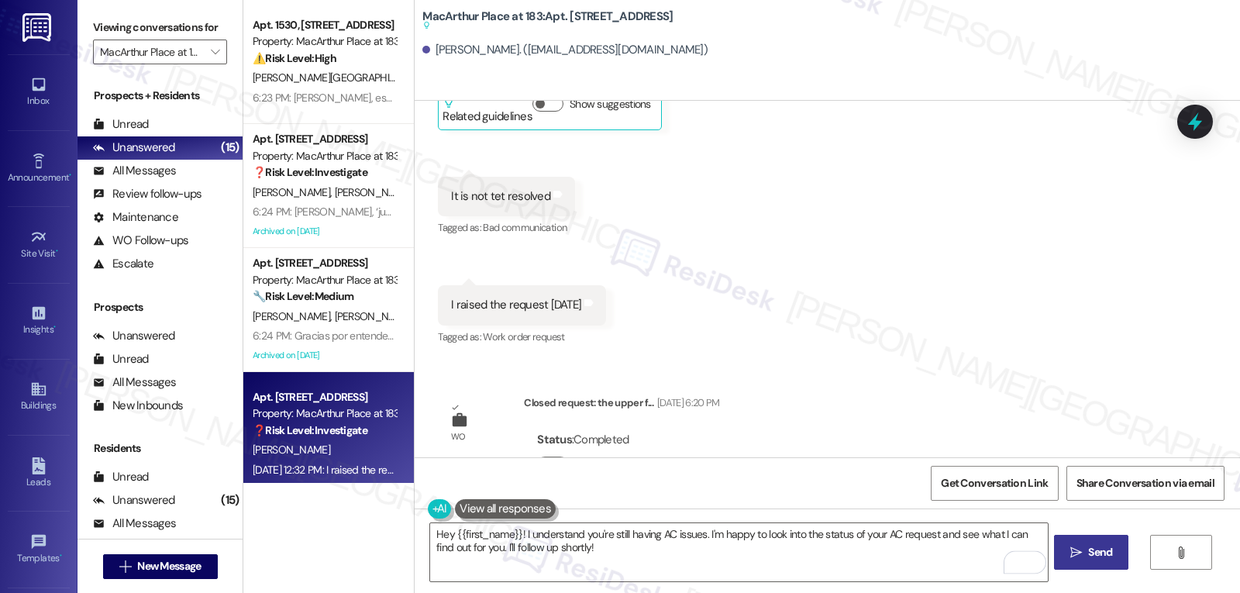
click at [1088, 556] on span "Send" at bounding box center [1100, 552] width 24 height 16
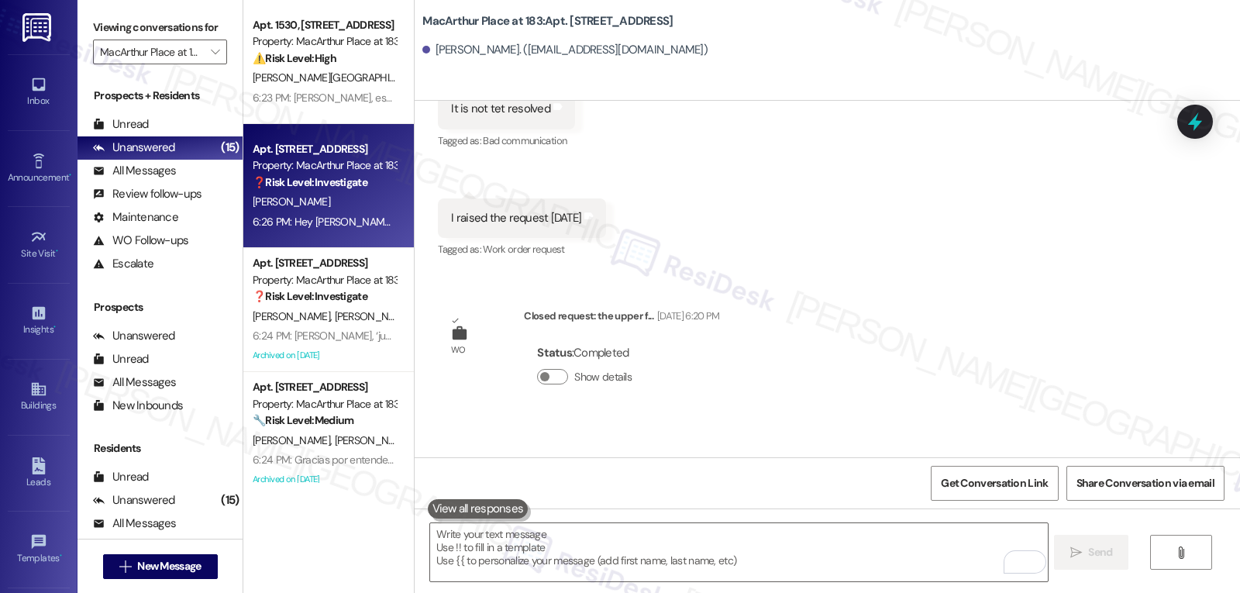
scroll to position [8089, 0]
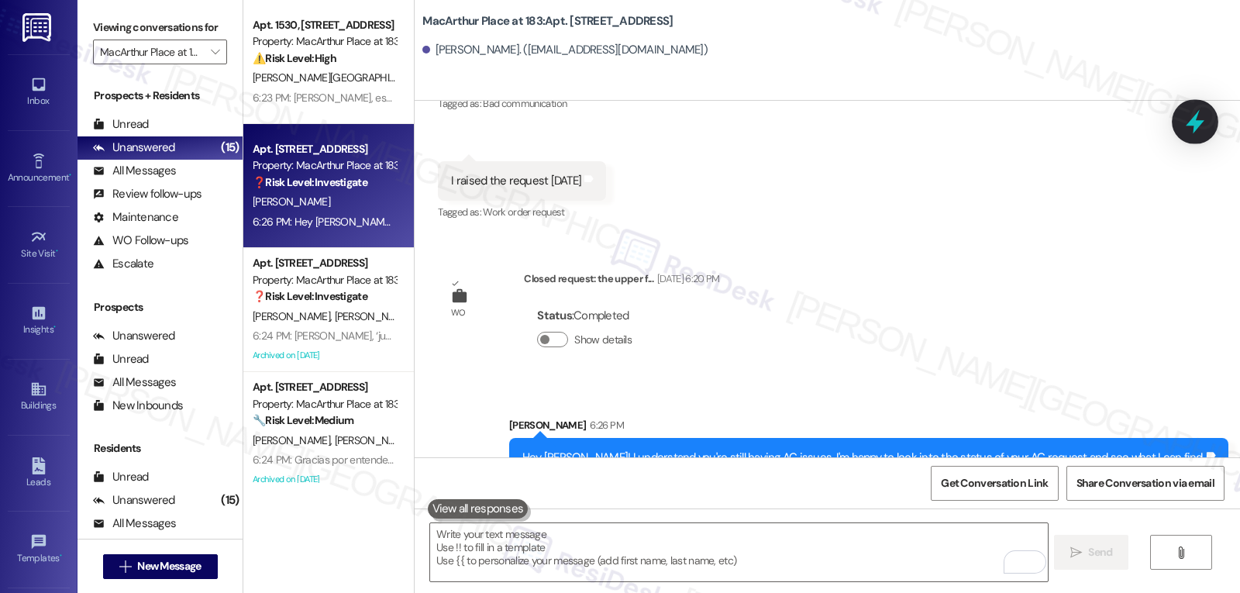
click at [1194, 129] on icon at bounding box center [1195, 122] width 19 height 24
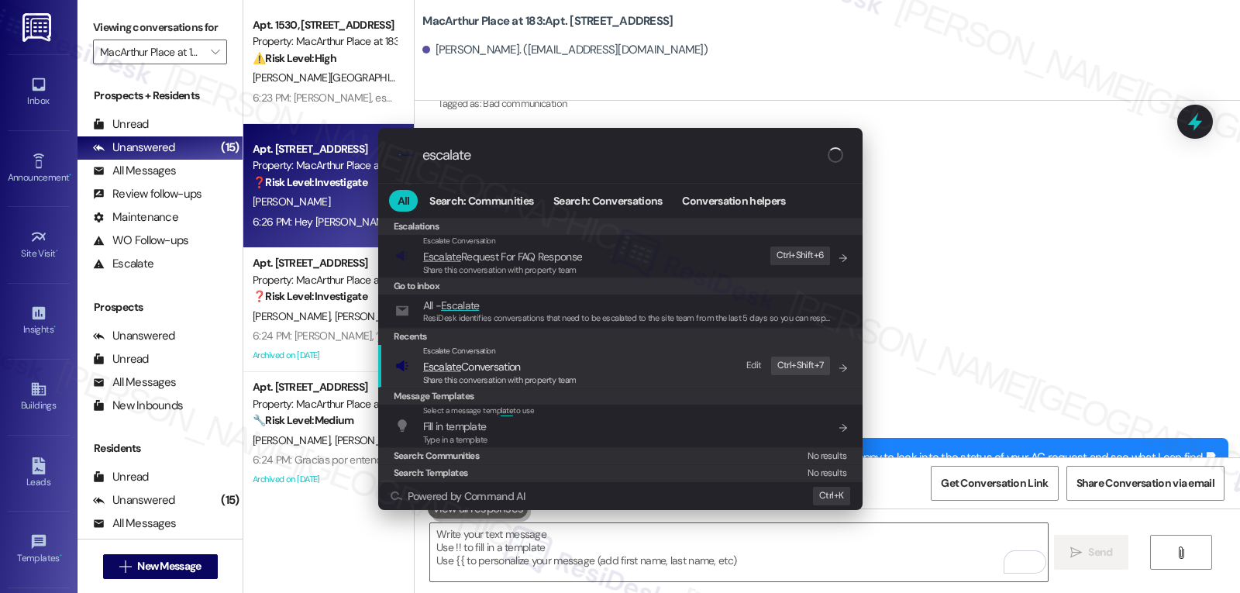
type input "escalate"
click at [557, 367] on span "Escalate Conversation" at bounding box center [499, 366] width 153 height 17
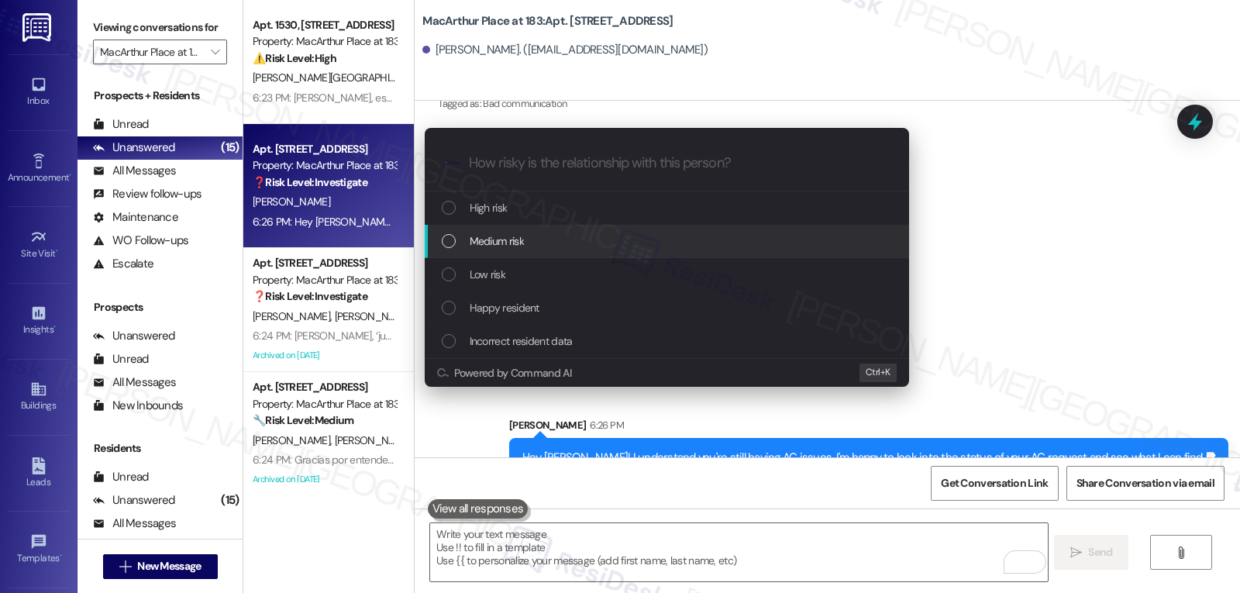
click at [535, 248] on div "Medium risk" at bounding box center [669, 241] width 454 height 17
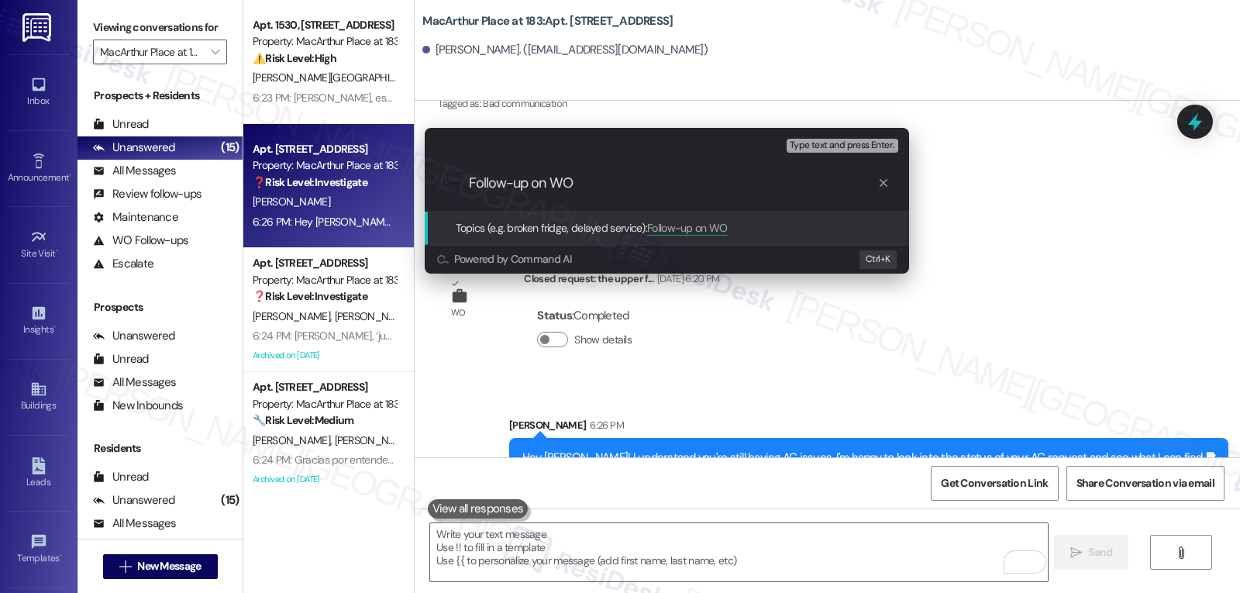
paste input "16116820"
type input "Follow-up on WO 16116820 - AC work order"
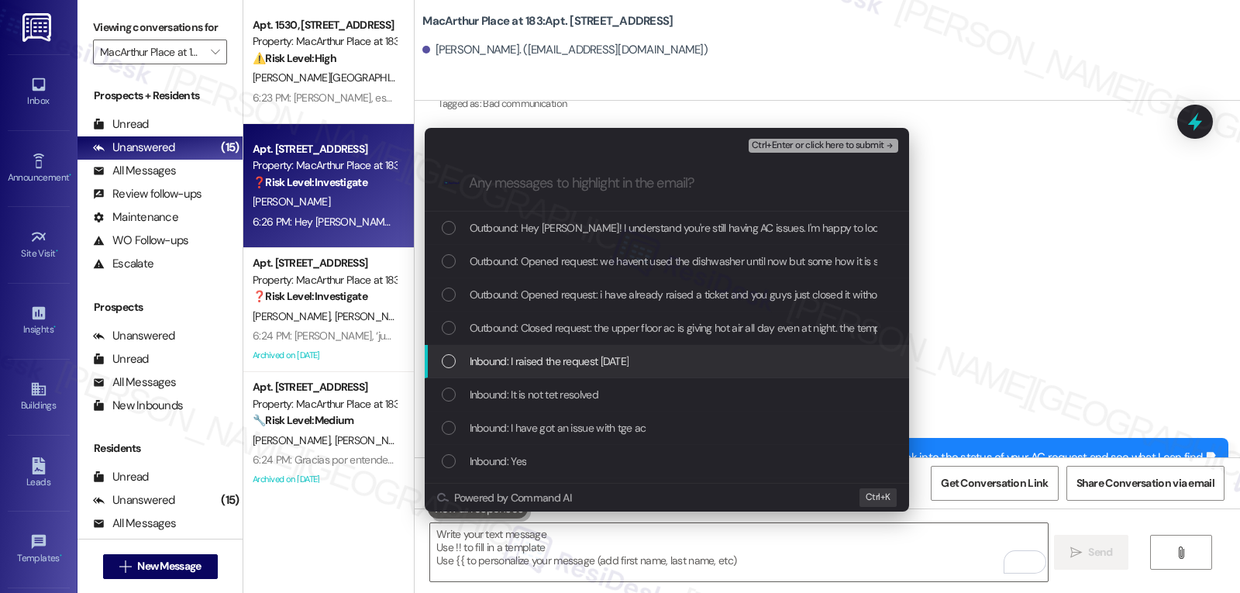
click at [528, 358] on span "Inbound: I raised the request day before yesterday" at bounding box center [550, 361] width 160 height 17
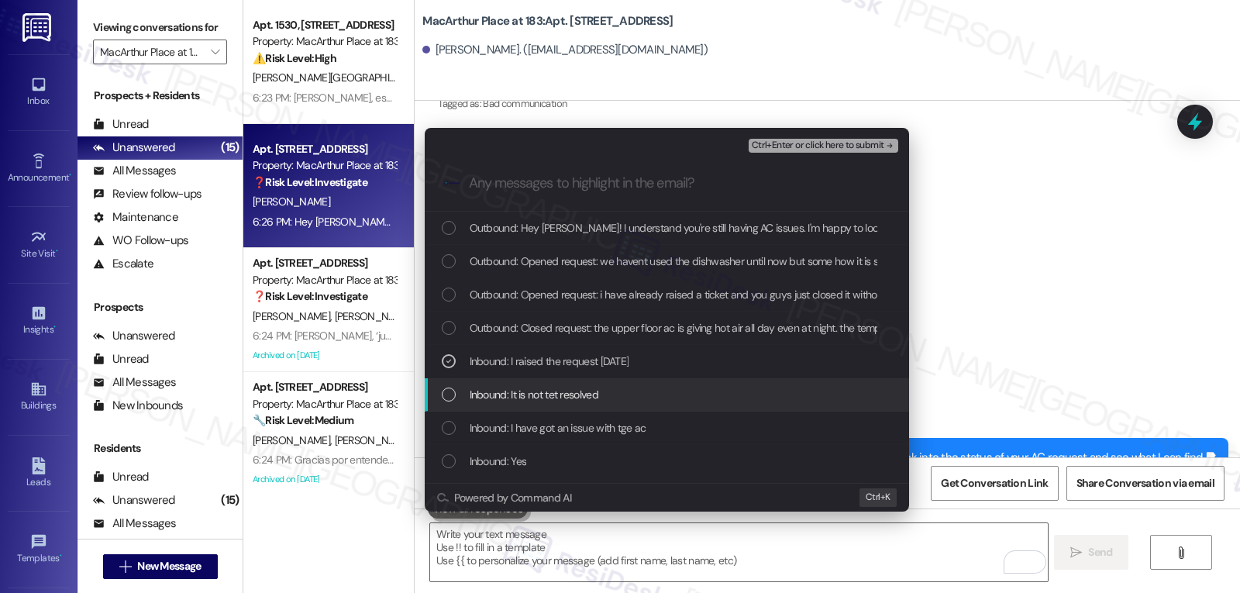
click at [536, 395] on span "Inbound: It is not tet resolved" at bounding box center [534, 394] width 129 height 17
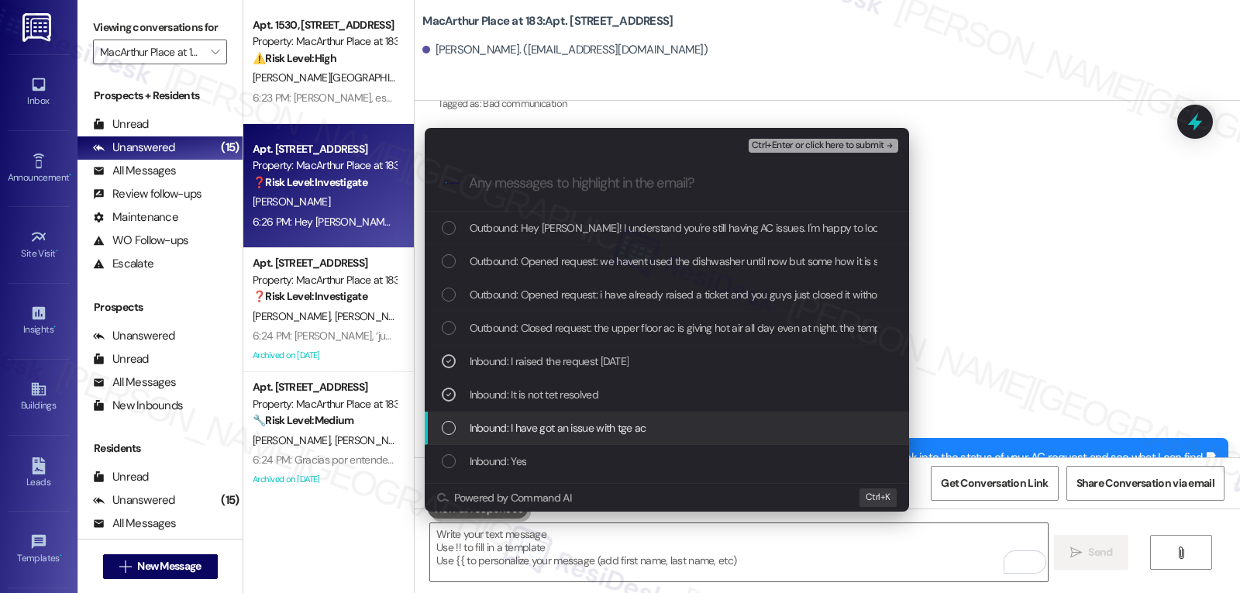
click at [533, 415] on div "Inbound: I have got an issue with tge ac" at bounding box center [667, 428] width 485 height 33
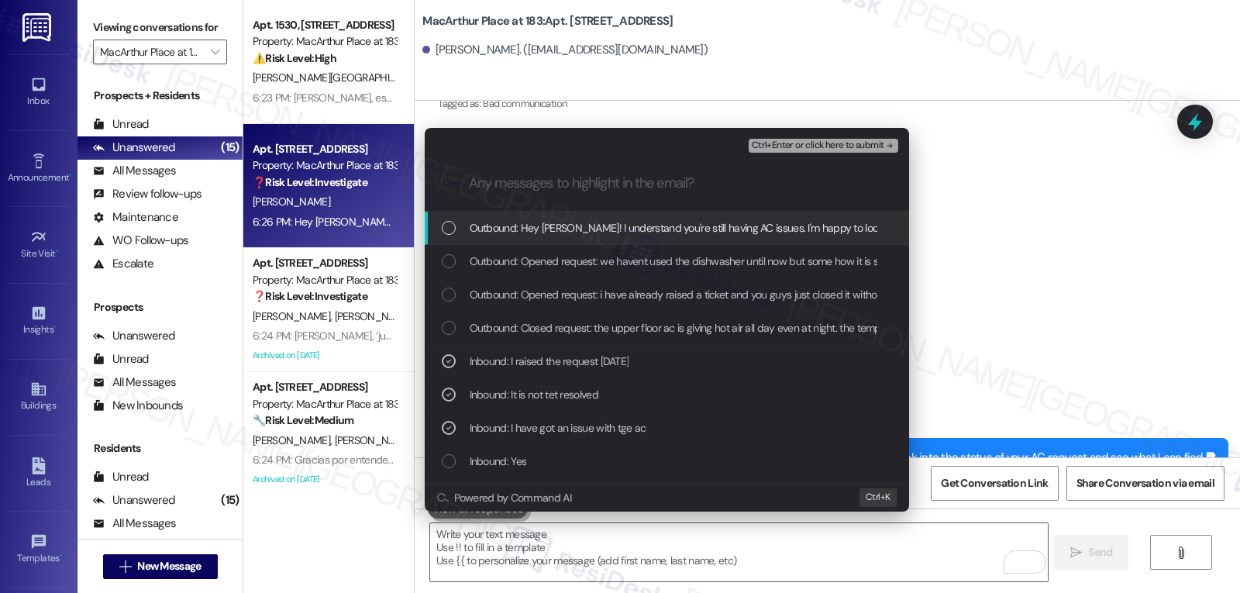
click at [833, 150] on span "Ctrl+Enter or click here to submit" at bounding box center [818, 145] width 133 height 11
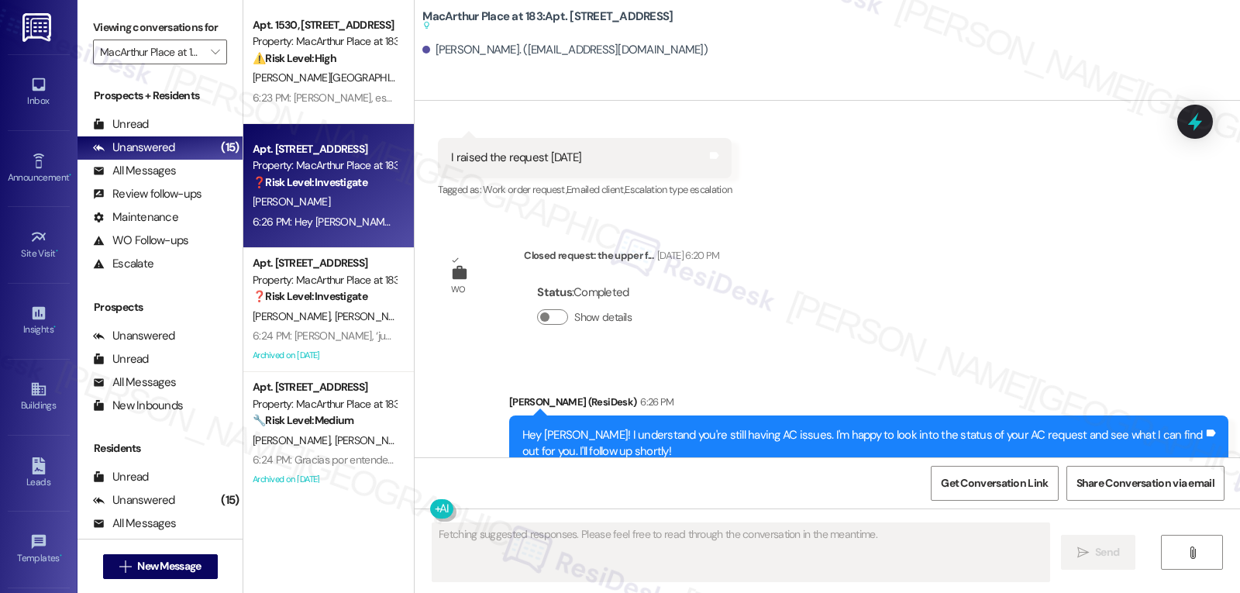
scroll to position [155, 0]
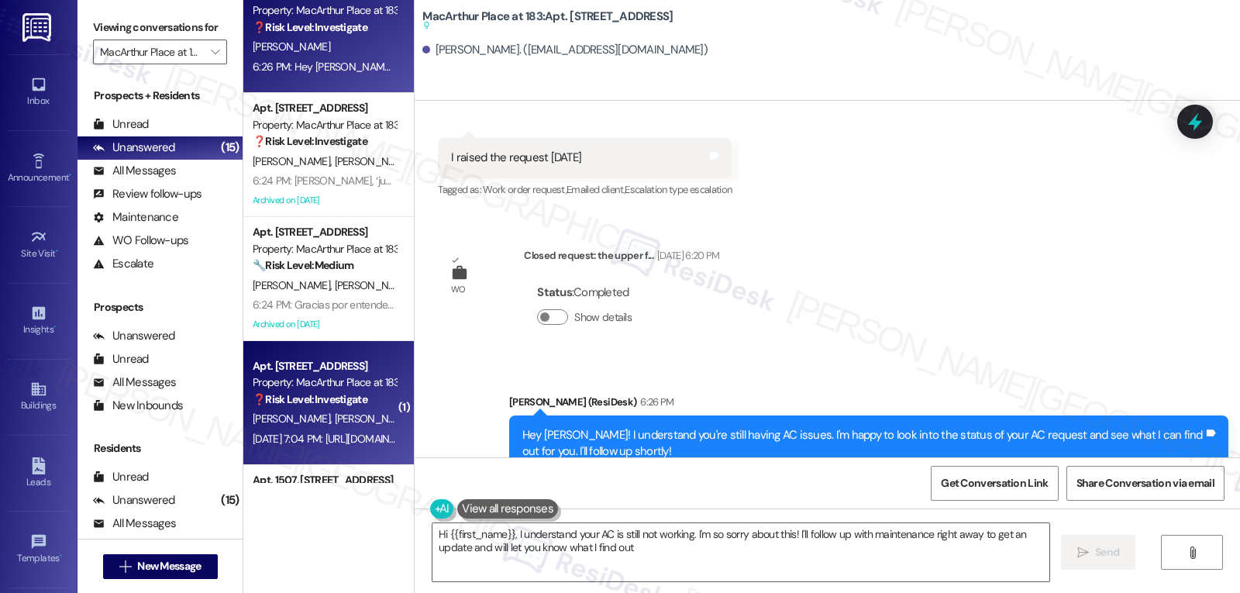
type textarea "Hi {{first_name}}, I understand your AC is still not working. I'm so sorry abou…"
click at [336, 379] on div "Property: MacArthur Place at 183" at bounding box center [324, 382] width 143 height 16
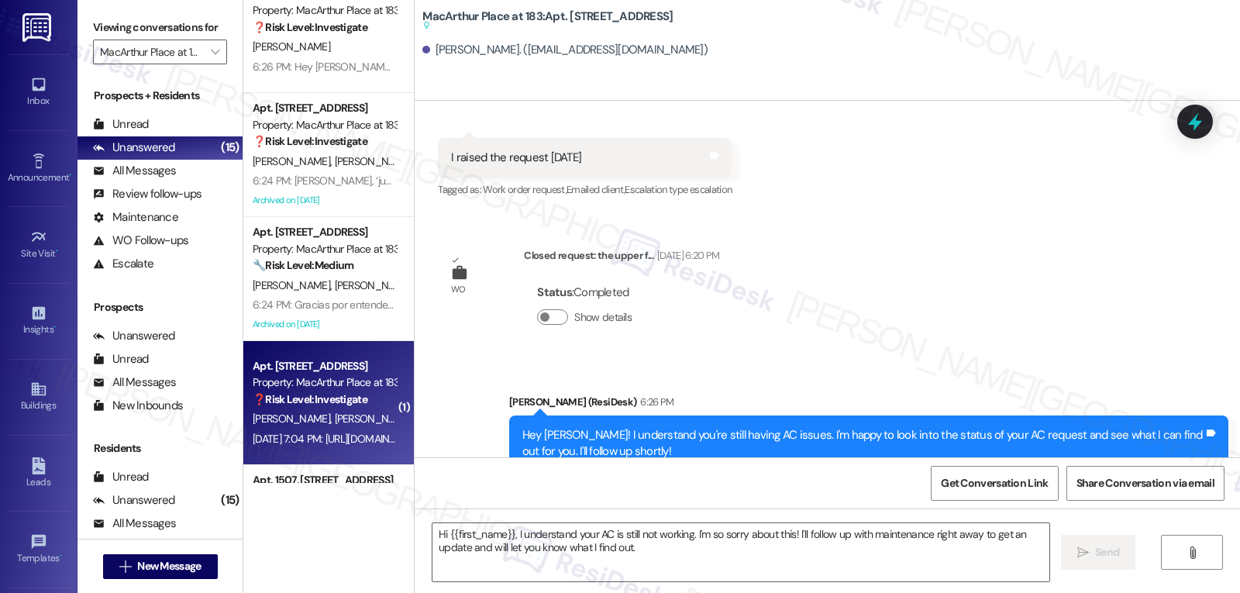
type textarea "Fetching suggested responses. Please feel free to read through the conversation…"
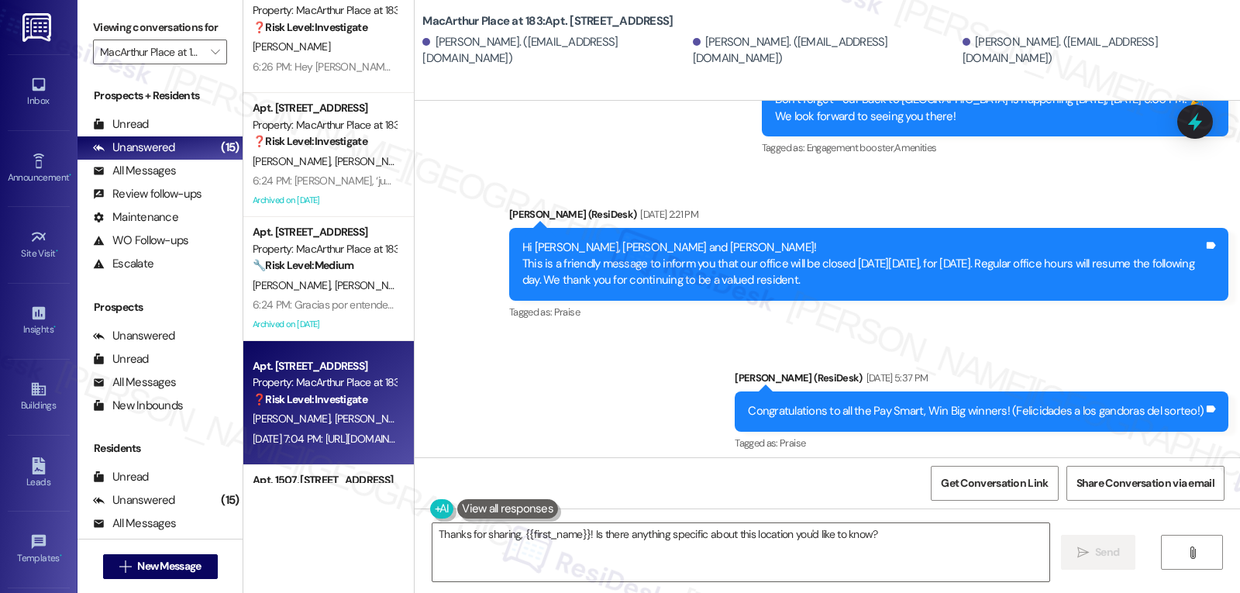
scroll to position [3374, 0]
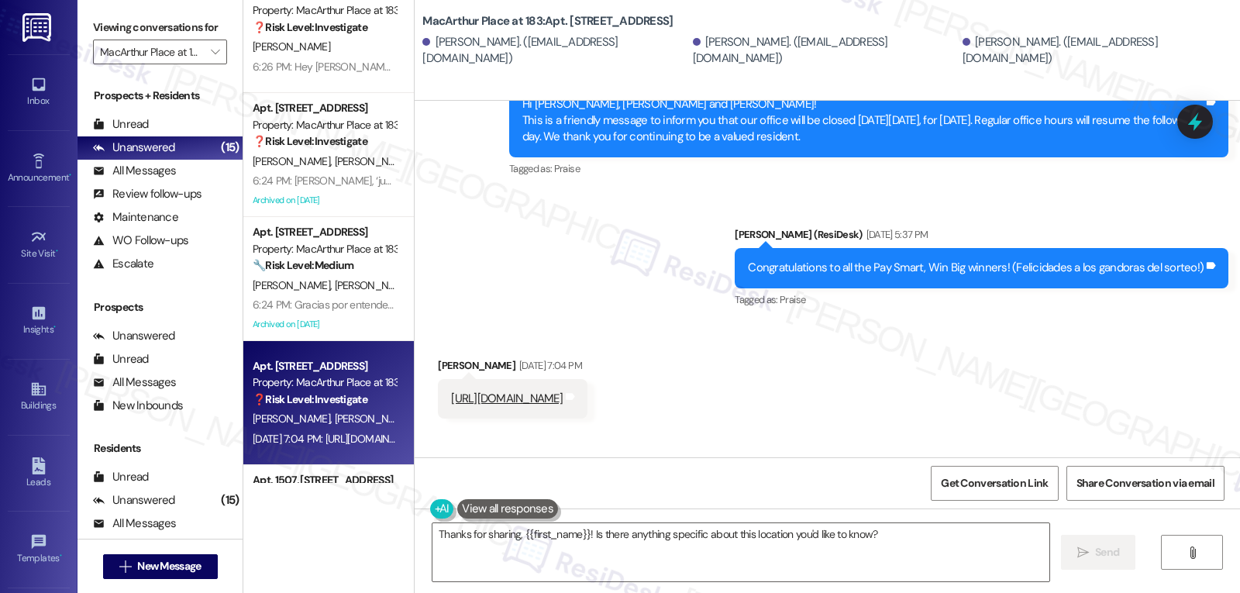
click at [563, 391] on link "https://maps.app.goo.gl/1wynbw7wPvqHmVRq9?g_st=a" at bounding box center [507, 399] width 112 height 16
click at [438, 357] on div "Noe Zelaya Aug 28, 2025 at 7:04 PM" at bounding box center [513, 368] width 150 height 22
copy div "Noe"
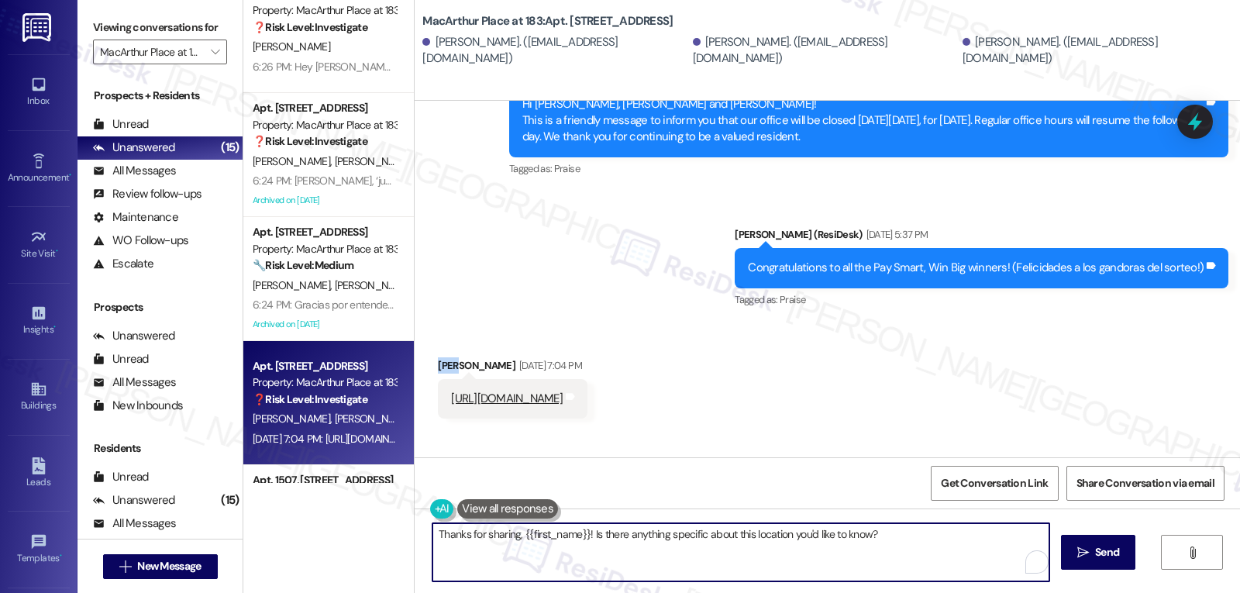
click at [650, 555] on textarea "Thanks for sharing, {{first_name}}! Is there anything specific about this locat…" at bounding box center [741, 552] width 617 height 58
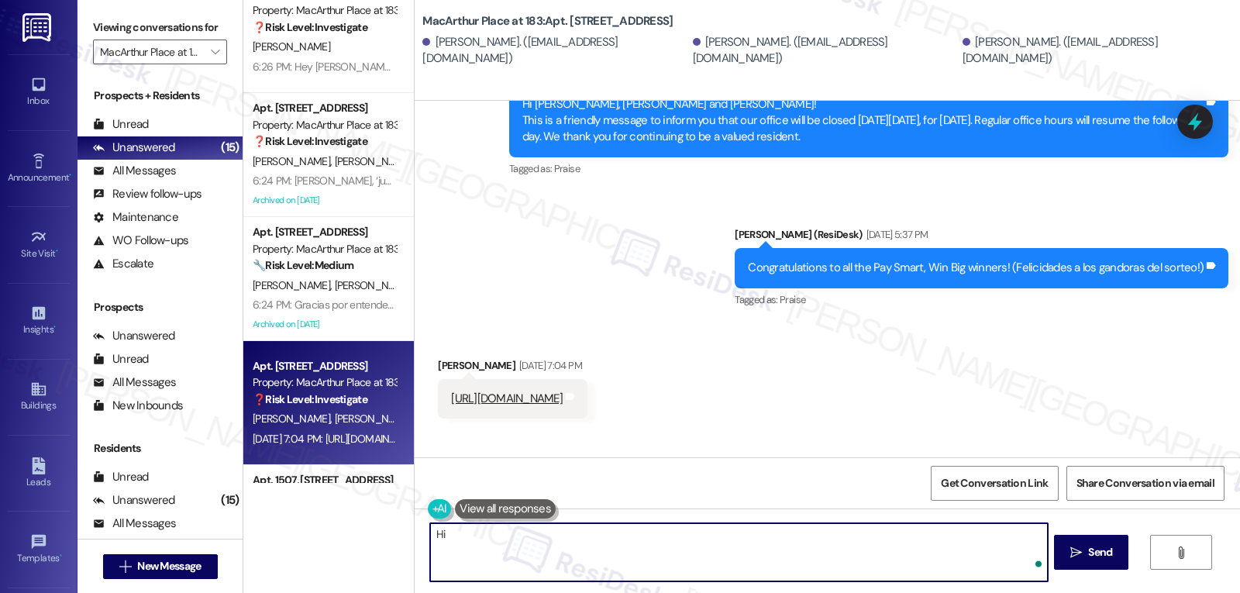
paste textarea "Noe"
type textarea "Hi Noe, we received a Google Maps link. May I ask what this is about, and is th…"
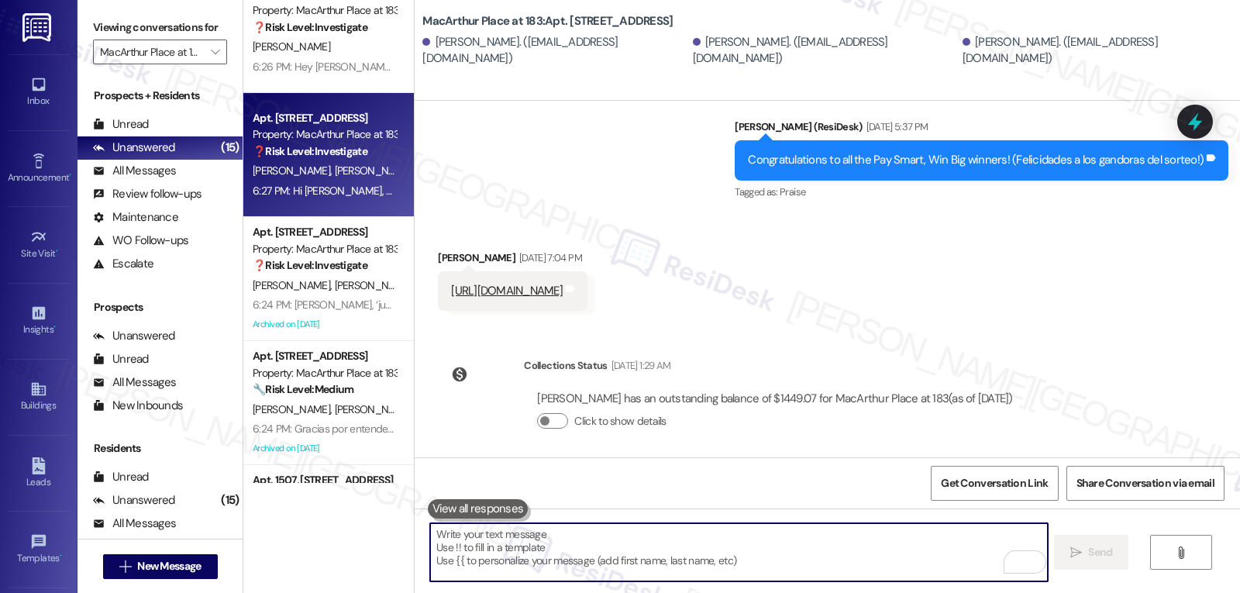
scroll to position [310, 0]
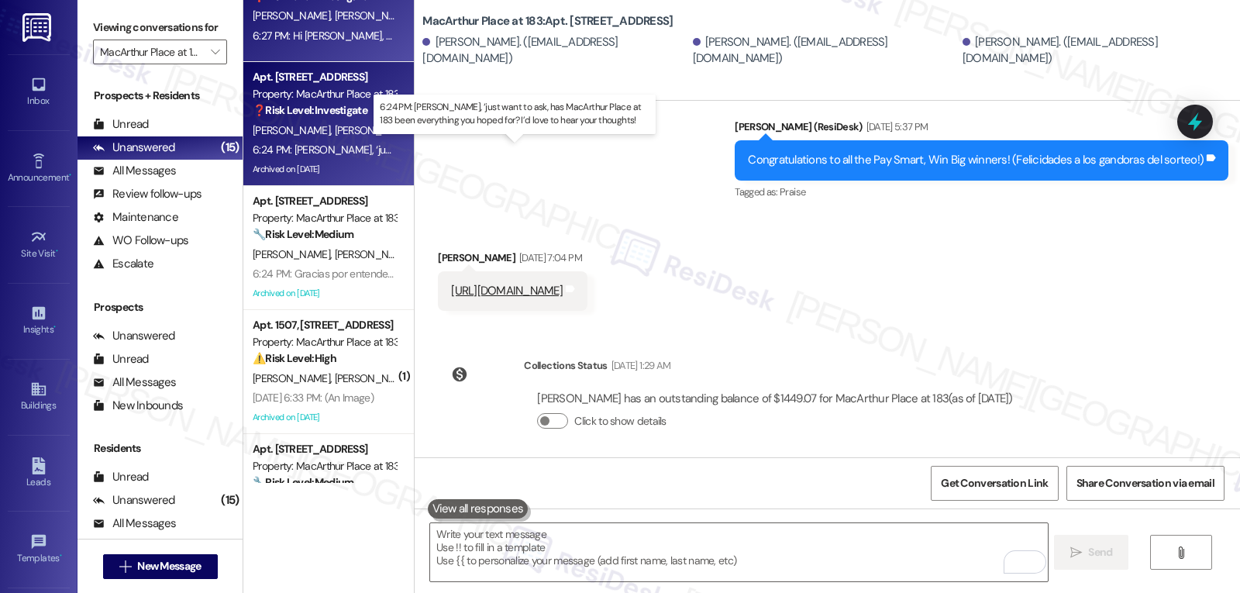
click at [338, 144] on div "6:24 PM: Daysi, ‘just want to ask, has MacArthur Place at 183 been everything y…" at bounding box center [555, 150] width 604 height 14
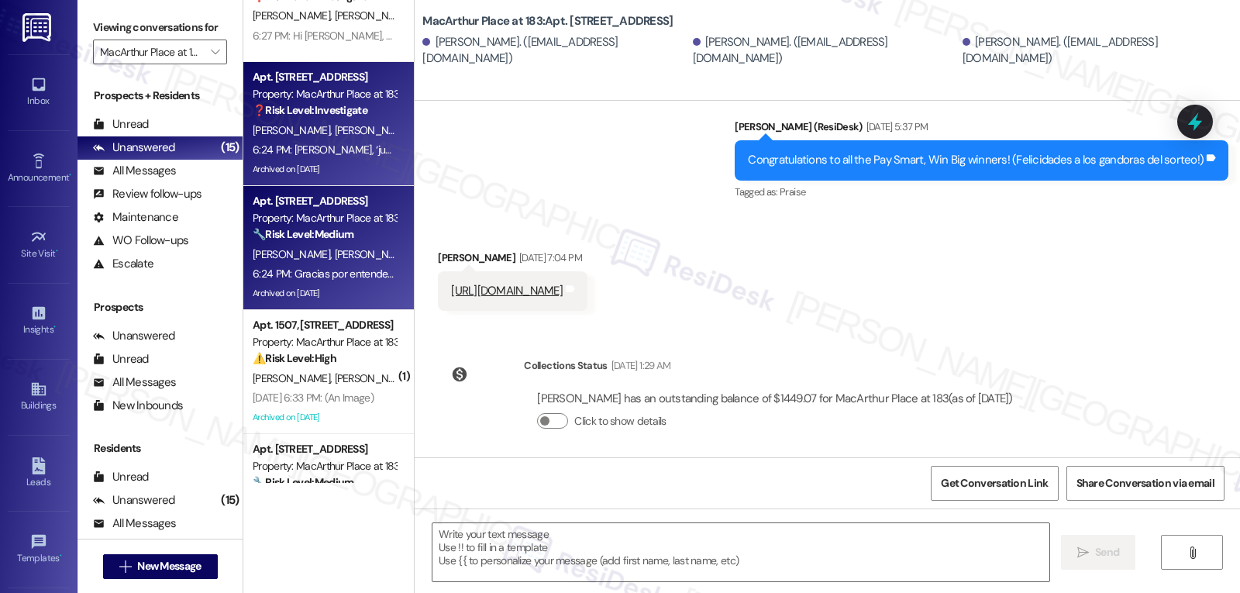
type textarea "Fetching suggested responses. Please feel free to read through the conversation…"
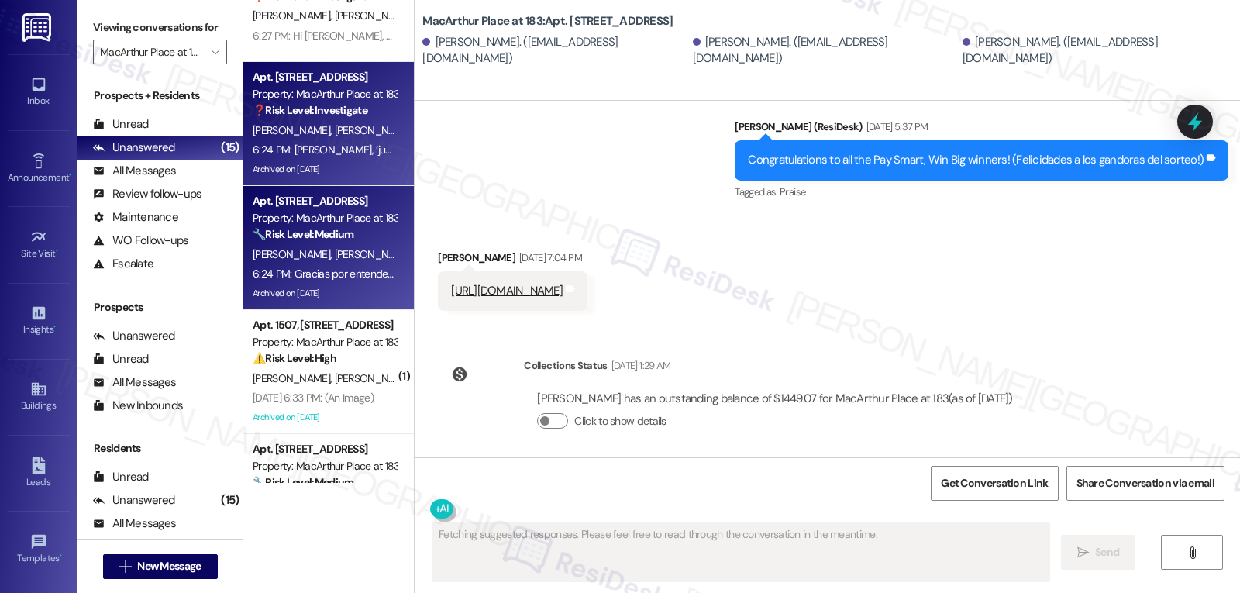
click at [334, 255] on div "J. Manueles E. Perez" at bounding box center [324, 254] width 147 height 19
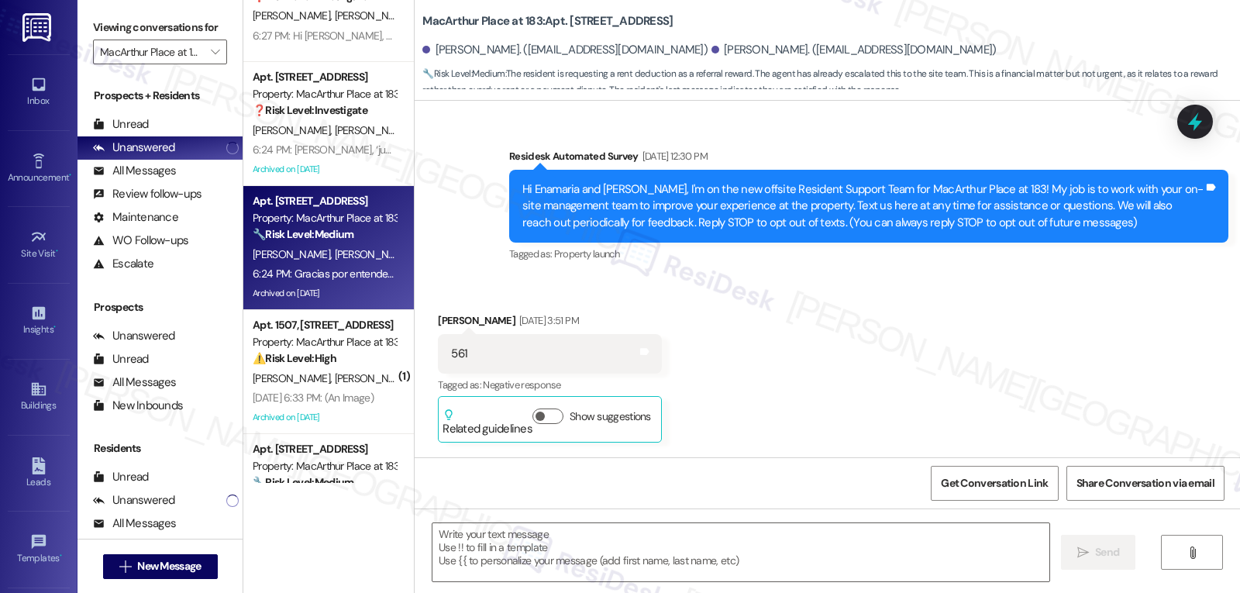
scroll to position [8492, 0]
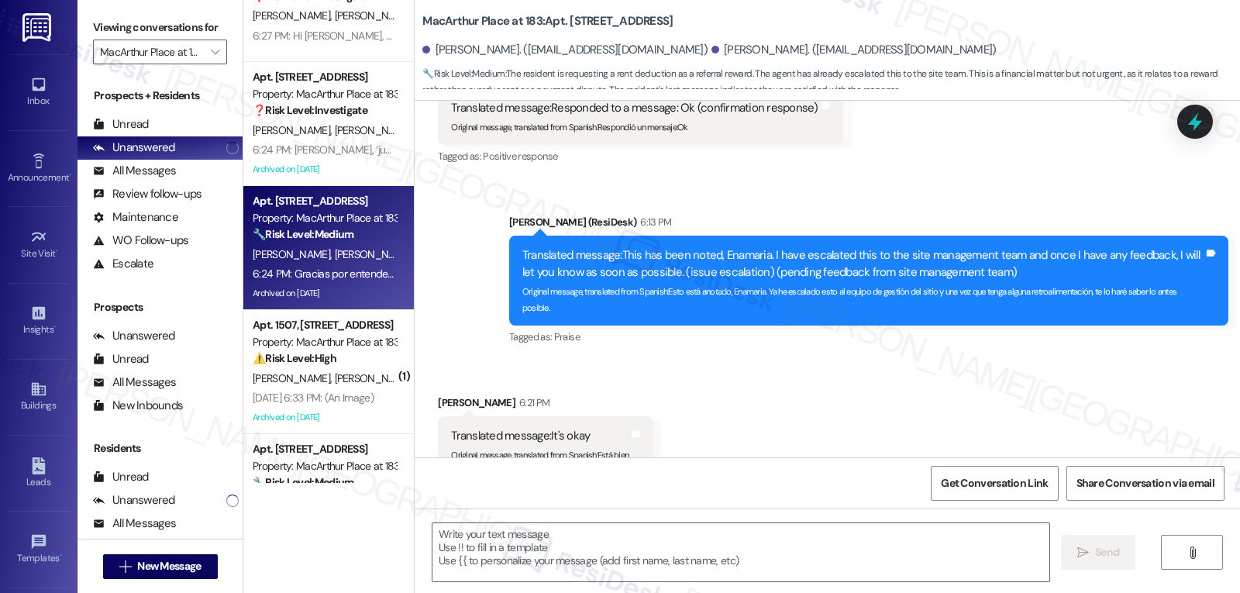
type textarea "Fetching suggested responses. Please feel free to read through the conversation…"
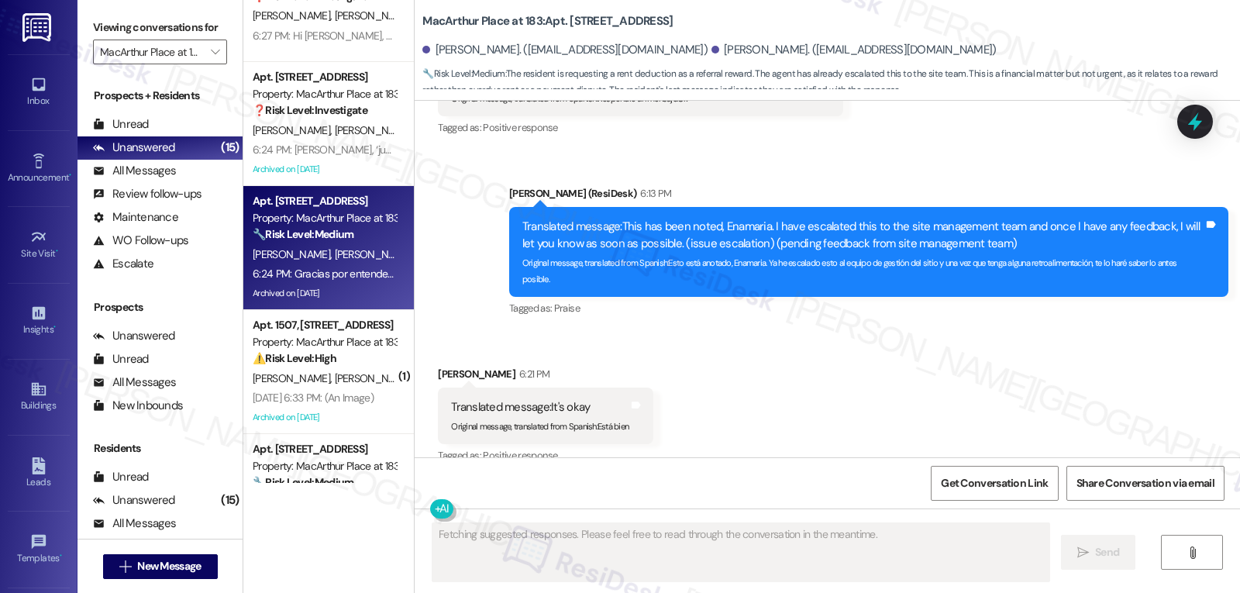
scroll to position [8485, 0]
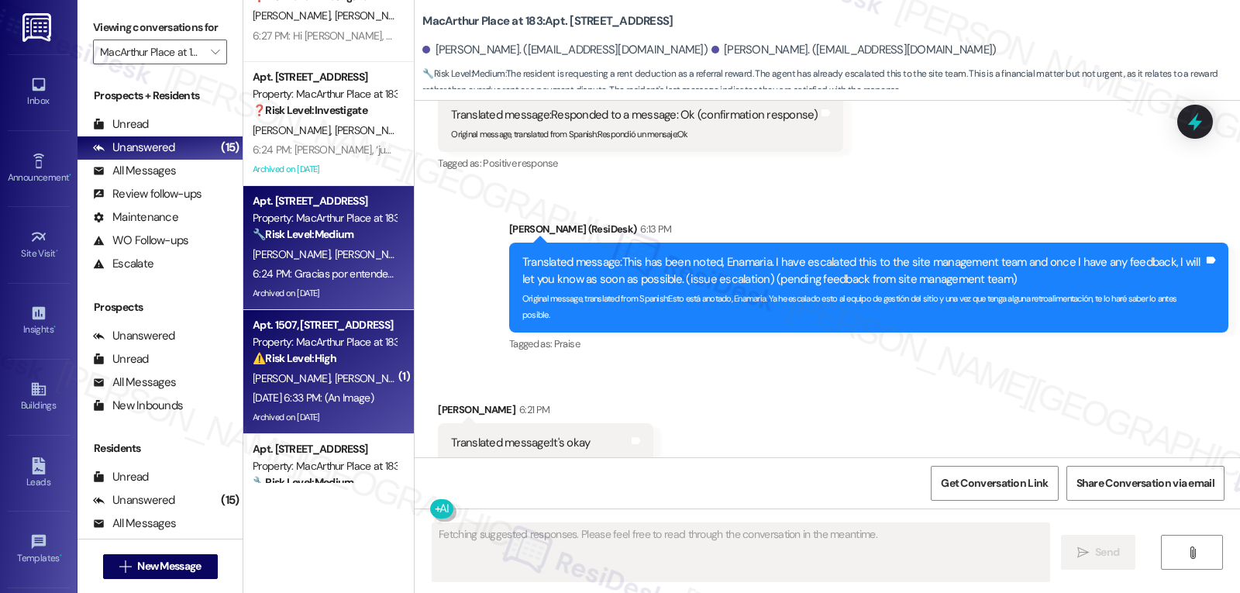
click at [354, 409] on div "Archived on [DATE]" at bounding box center [324, 417] width 147 height 19
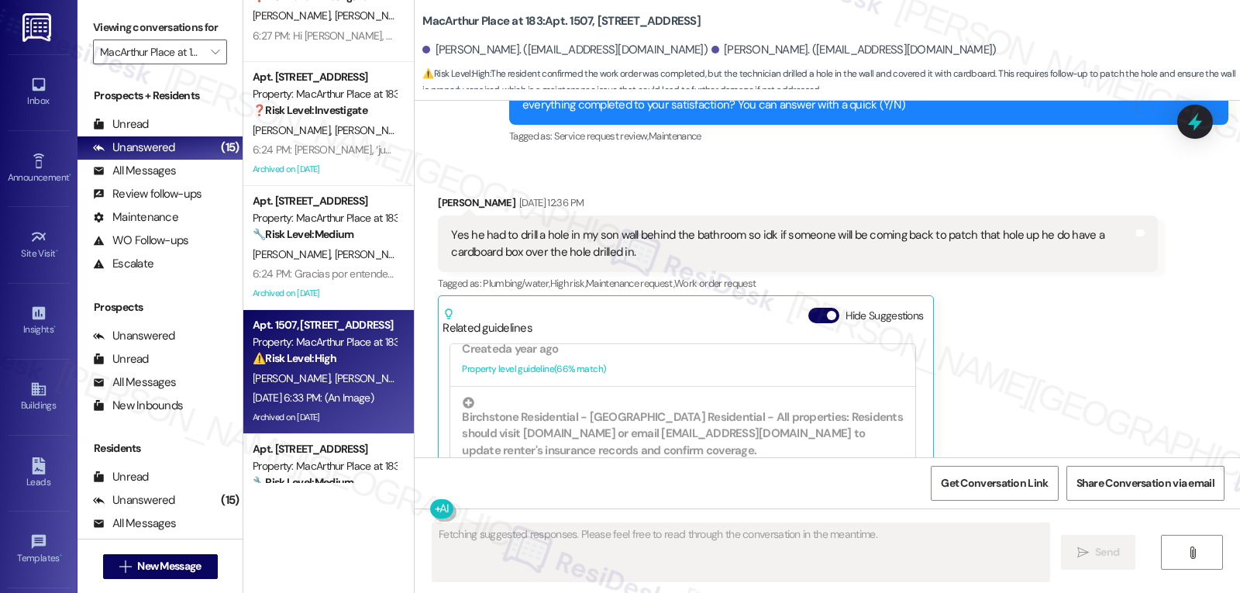
scroll to position [733, 0]
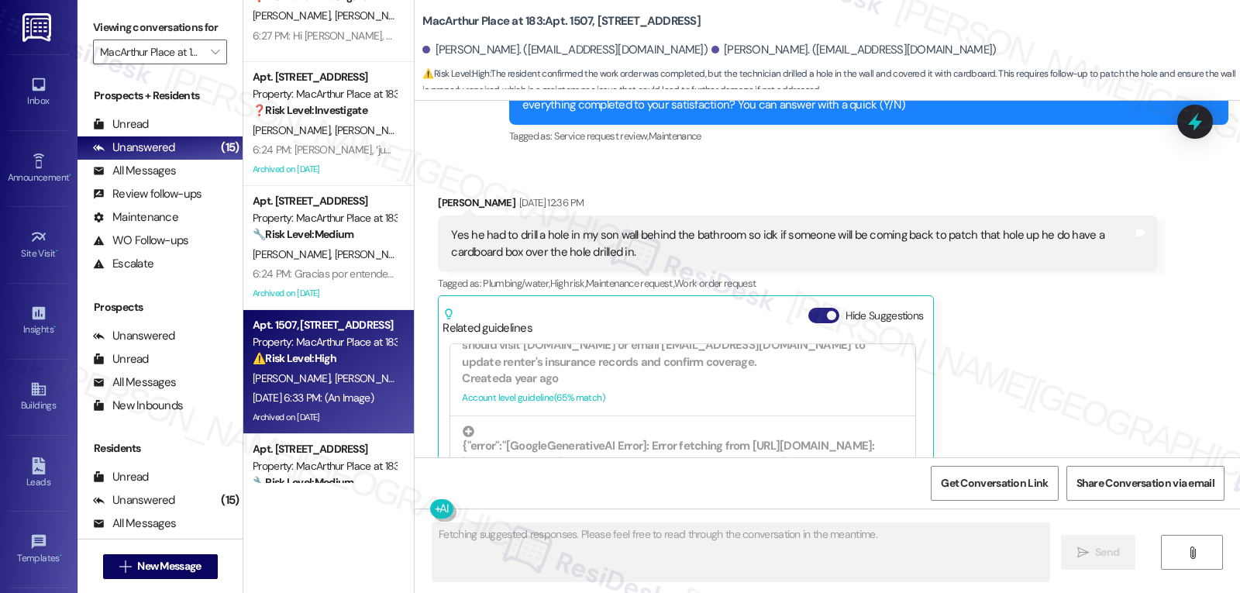
click at [827, 311] on span "button" at bounding box center [831, 315] width 9 height 9
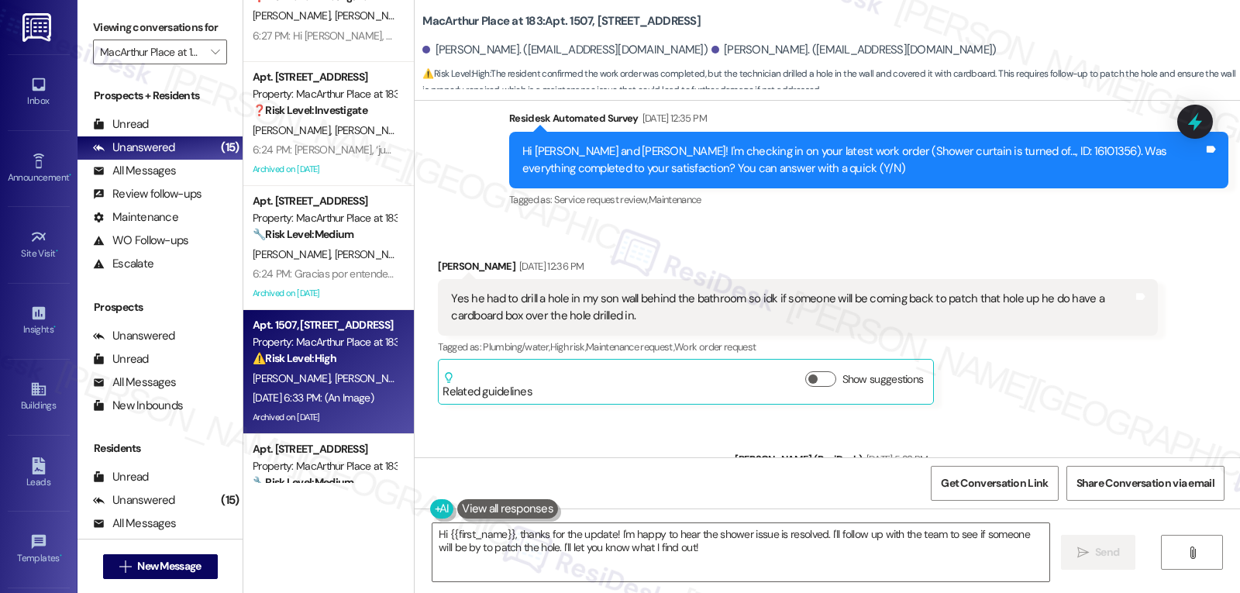
scroll to position [9981, 0]
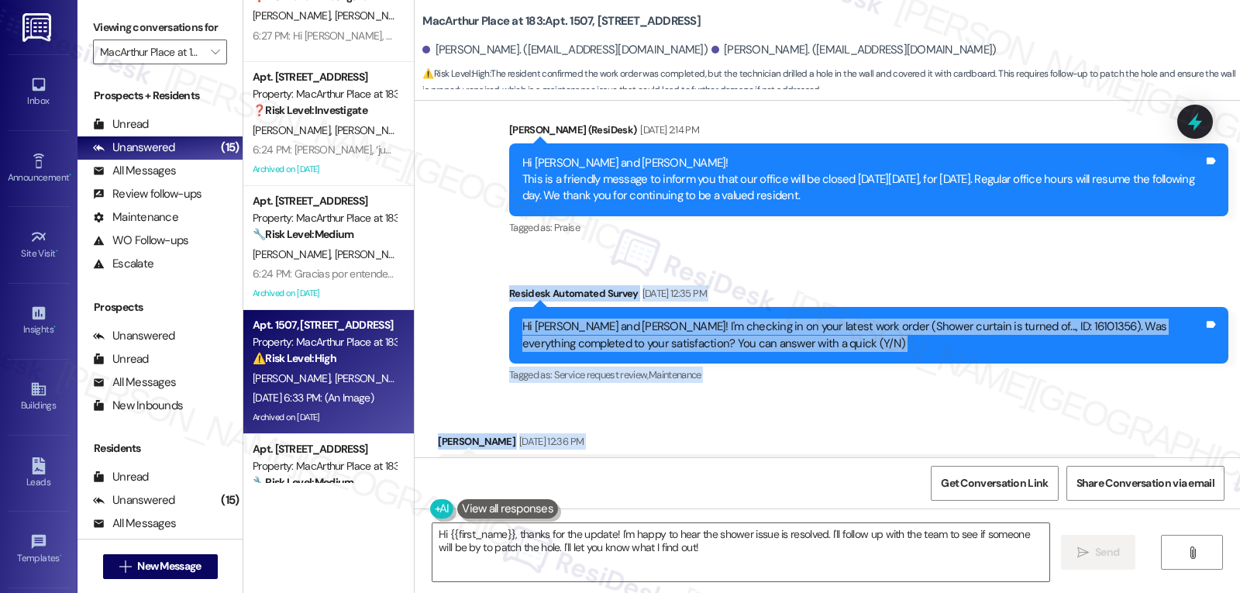
drag, startPoint x: 501, startPoint y: 160, endPoint x: 694, endPoint y: 360, distance: 277.4
click at [694, 360] on div "WO Lease started Apr 29, 2025 at 8:00 PM Show details Announcement, sent via SM…" at bounding box center [828, 279] width 826 height 357
copy div "Residesk Automated Survey Aug 28, 2025 at 12:35 PM Hi Mary and Minnie! I'm chec…"
click at [726, 552] on textarea "Hi {{first_name}}, thanks for the update! I'm happy to hear the shower issue is…" at bounding box center [741, 552] width 617 height 58
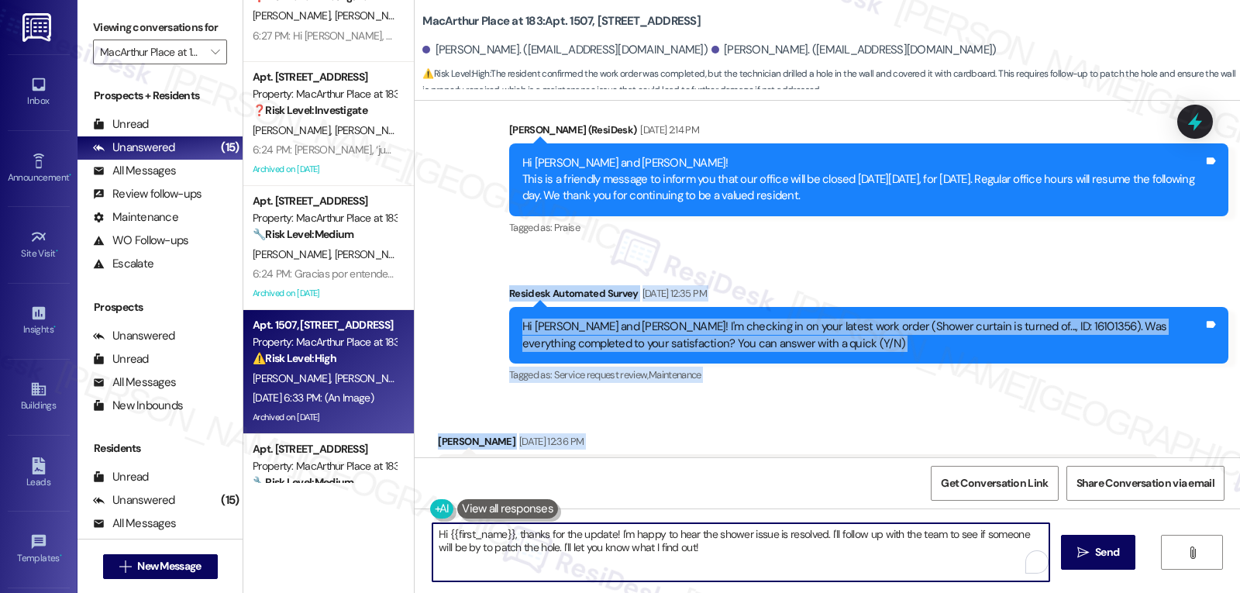
paste textarea "Minnie, thank you for letting us know. I’m glad the shower repair was taken car…"
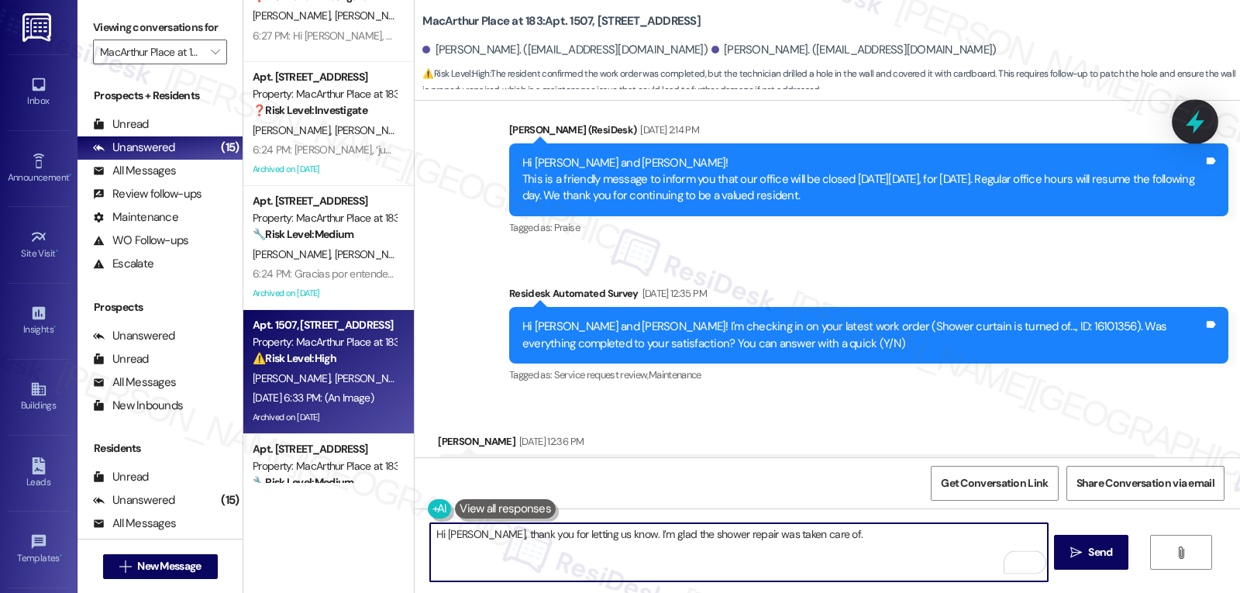
type textarea "Hi Minnie, thank you for letting us know. I’m glad the shower repair was taken …"
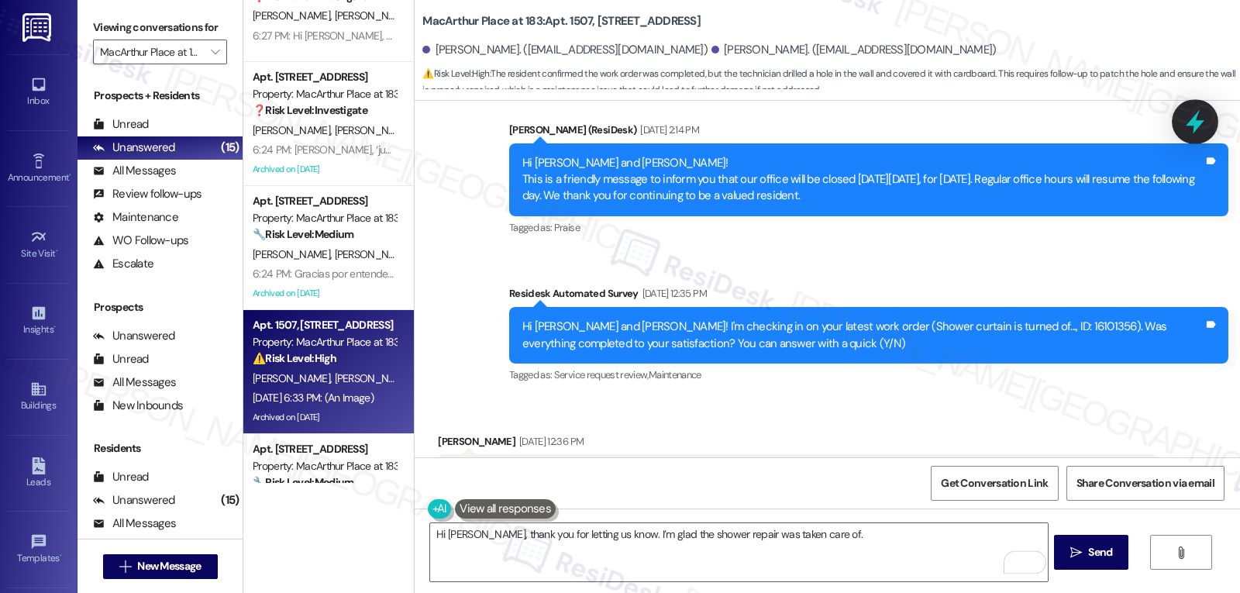
click at [1196, 132] on icon at bounding box center [1195, 122] width 26 height 26
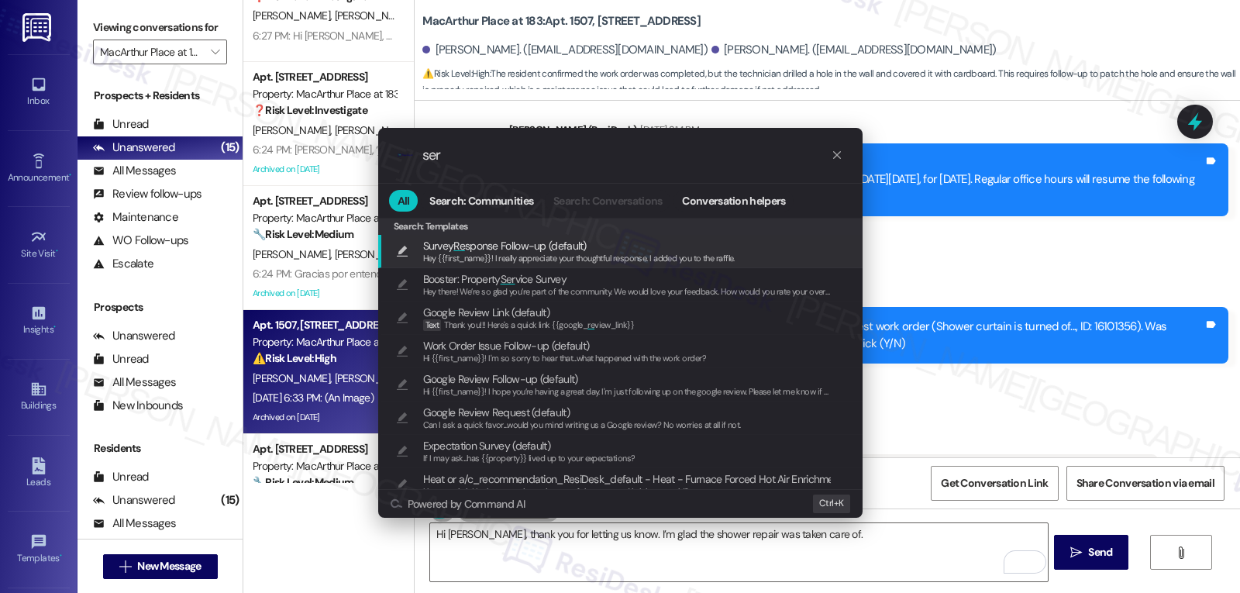
type input "serv"
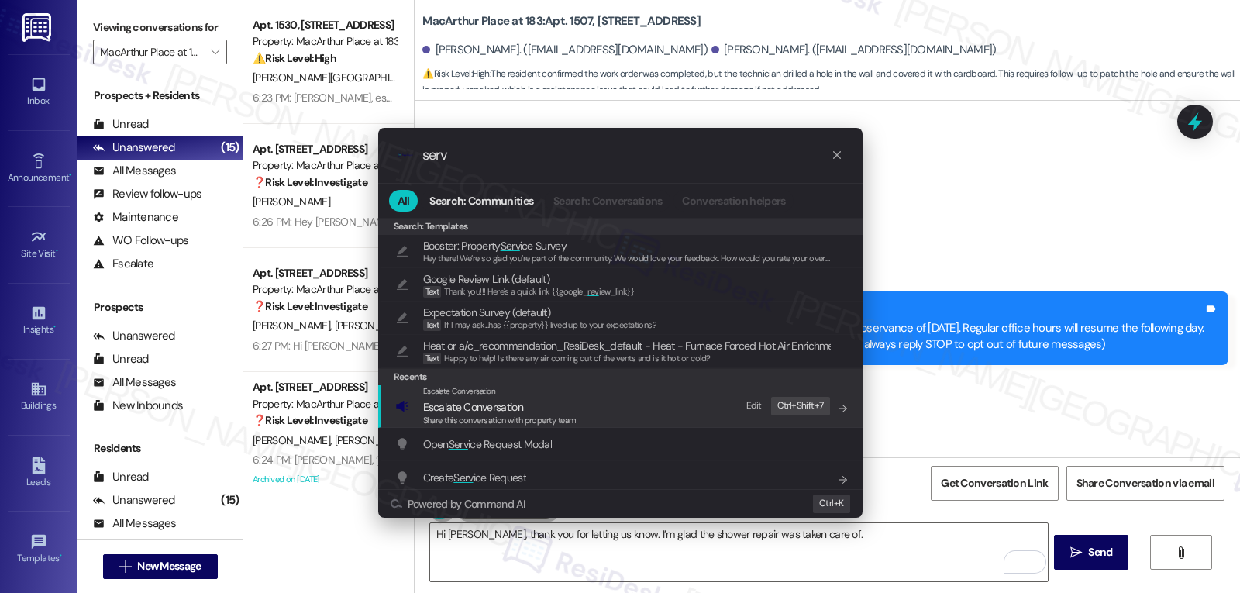
scroll to position [9981, 0]
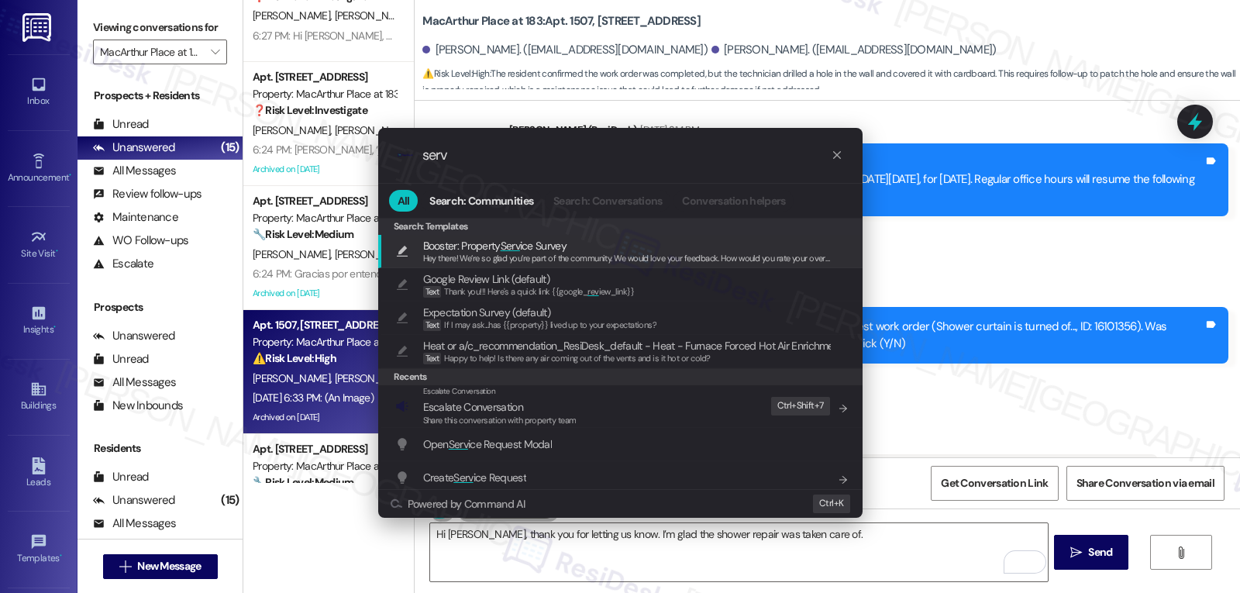
click at [566, 164] on div ".cls-1{fill:#0a055f;}.cls-2{fill:#0cc4c4;} resideskLogoBlueOrange serv" at bounding box center [620, 155] width 485 height 55
click at [459, 151] on input "serv" at bounding box center [627, 155] width 409 height 16
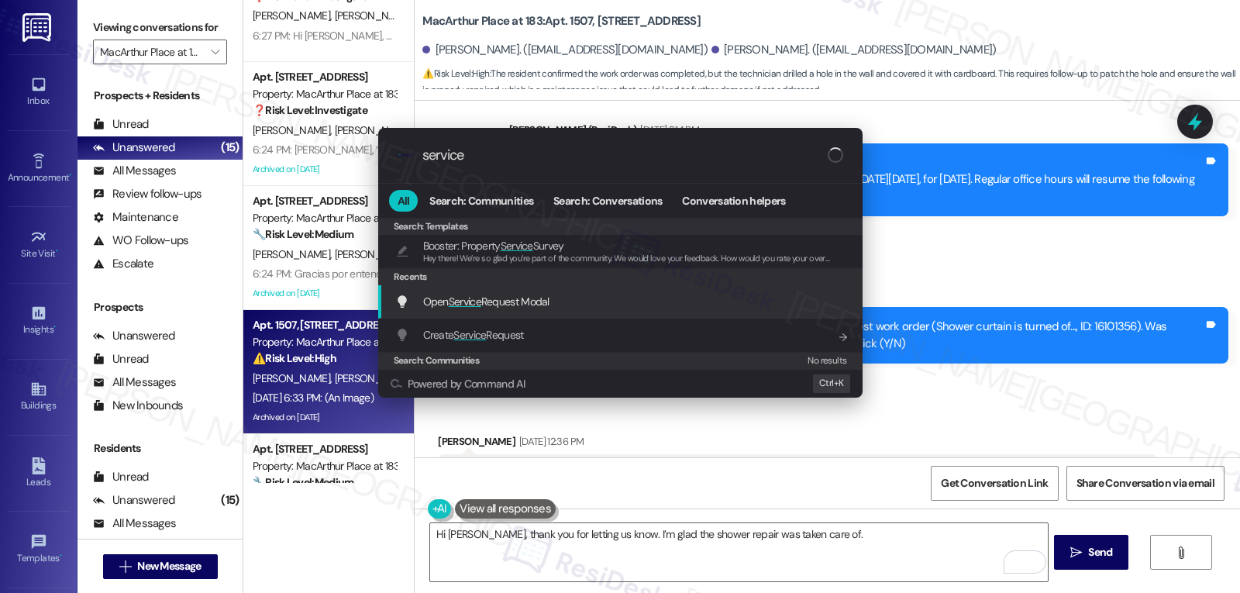
click at [494, 306] on span "Open Service Request Modal" at bounding box center [486, 302] width 126 height 14
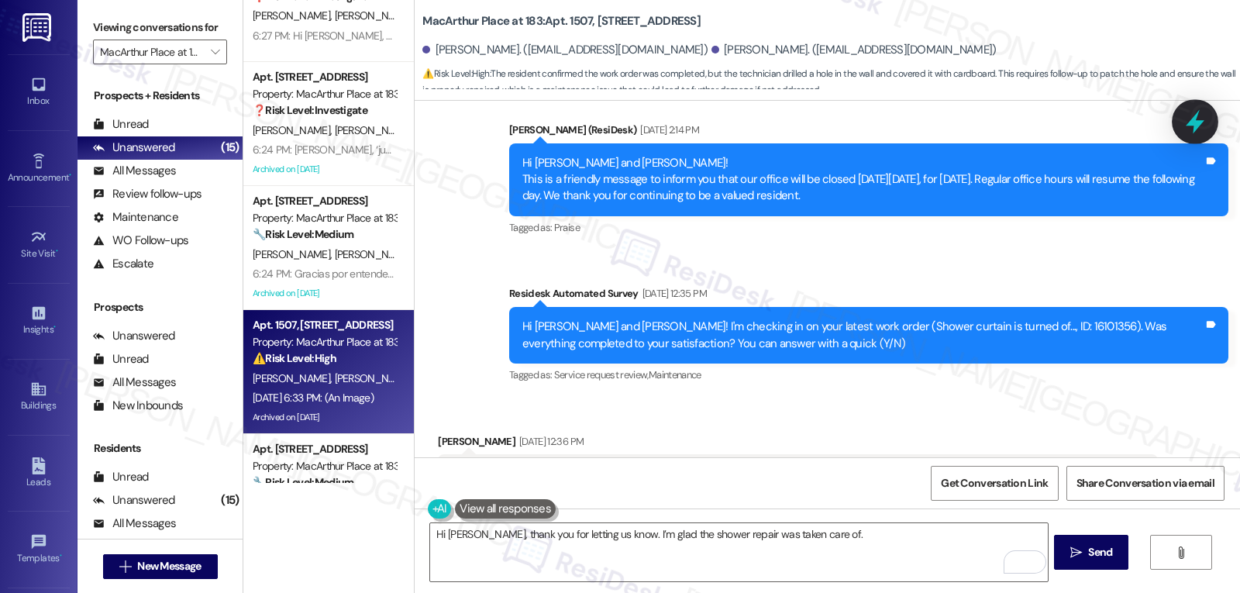
click at [1199, 132] on icon at bounding box center [1195, 122] width 26 height 26
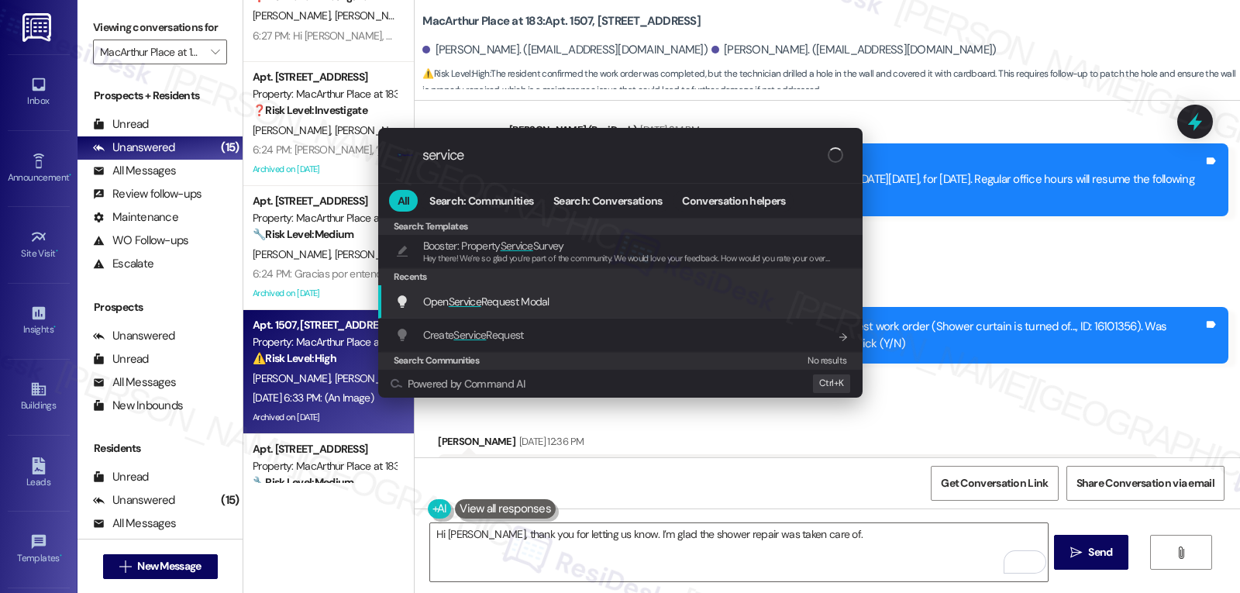
type input "service"
click at [537, 306] on span "Open Service Request Modal" at bounding box center [486, 302] width 126 height 14
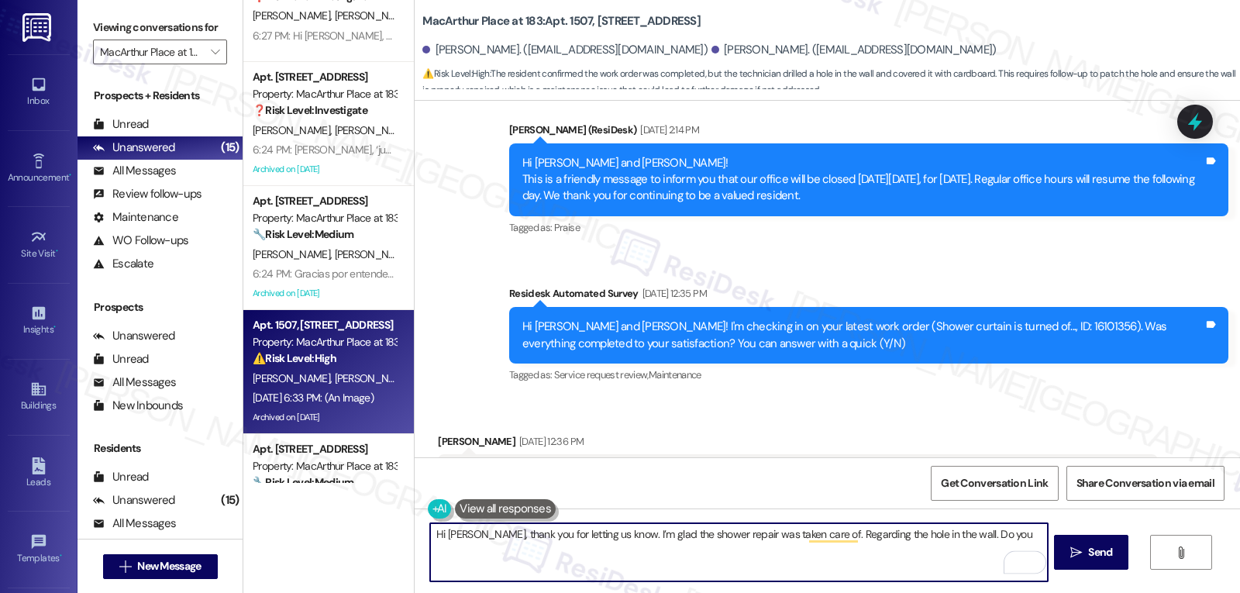
click at [982, 542] on textarea "Hi [PERSON_NAME], thank you for letting us know. I’m glad the shower repair was…" at bounding box center [738, 552] width 617 height 58
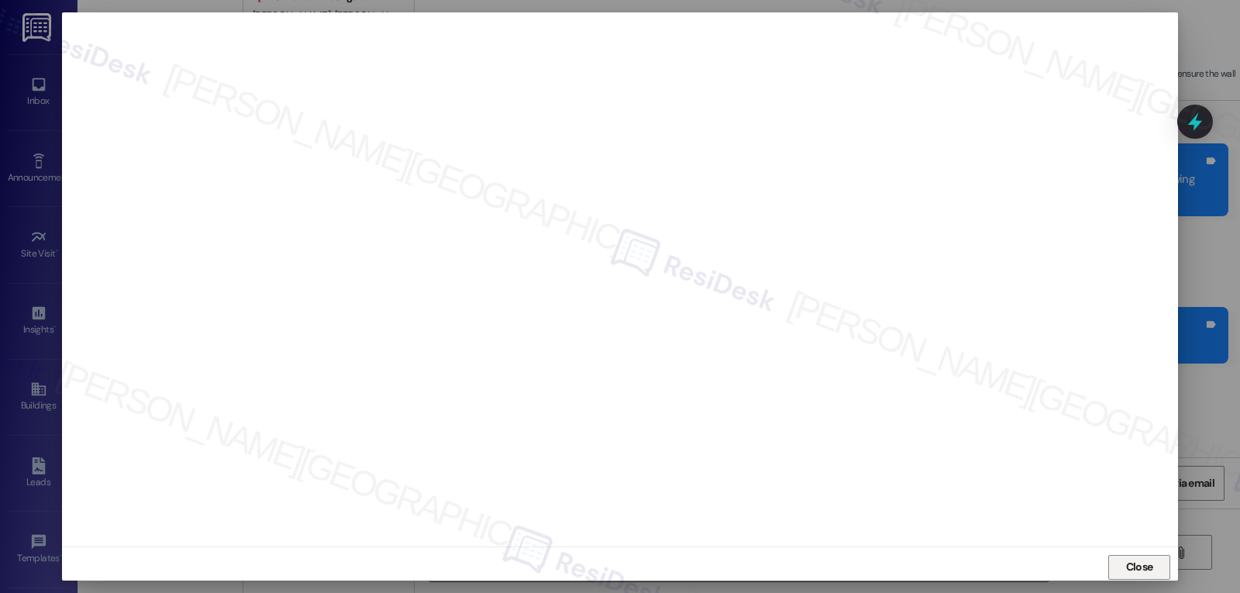
click at [1121, 566] on button "Close" at bounding box center [1140, 567] width 62 height 25
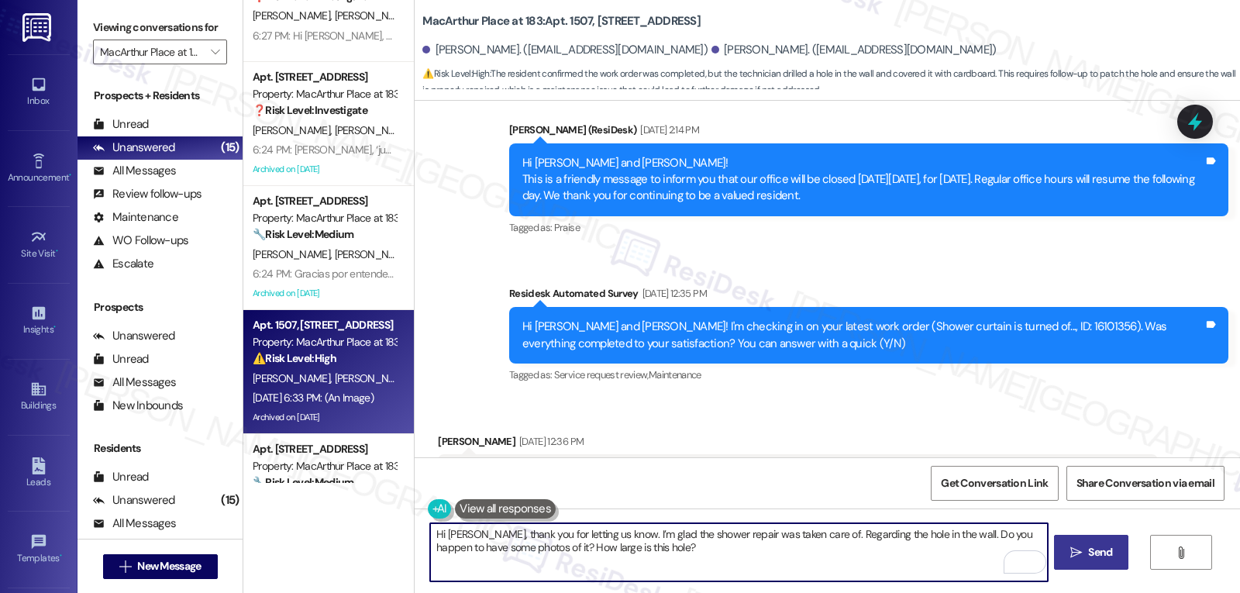
type textarea "Hi [PERSON_NAME], thank you for letting us know. I’m glad the shower repair was…"
click at [1107, 560] on span "Send" at bounding box center [1100, 552] width 24 height 16
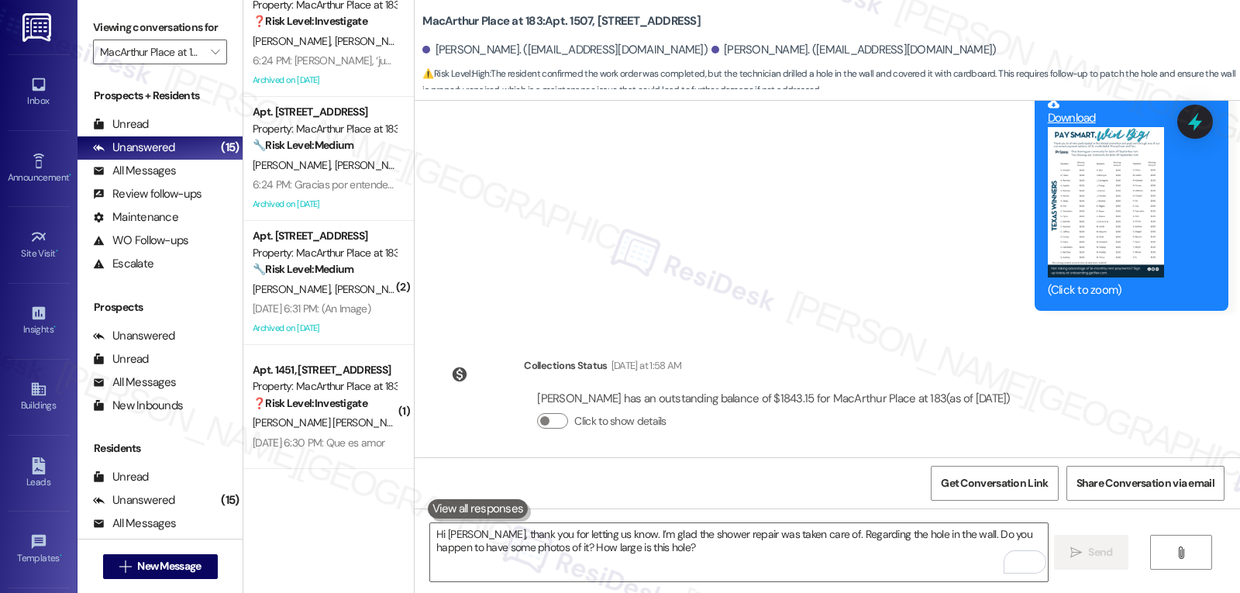
scroll to position [465, 0]
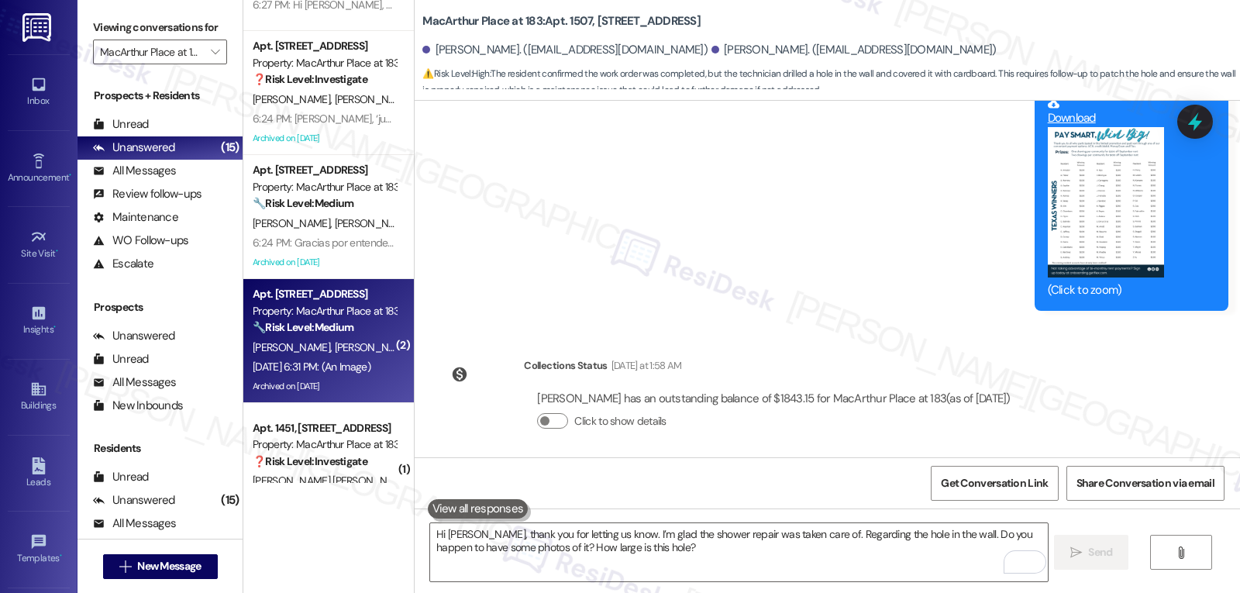
click at [292, 364] on div "[DATE] 6:31 PM: (An Image) [DATE] 6:31 PM: (An Image)" at bounding box center [312, 367] width 118 height 14
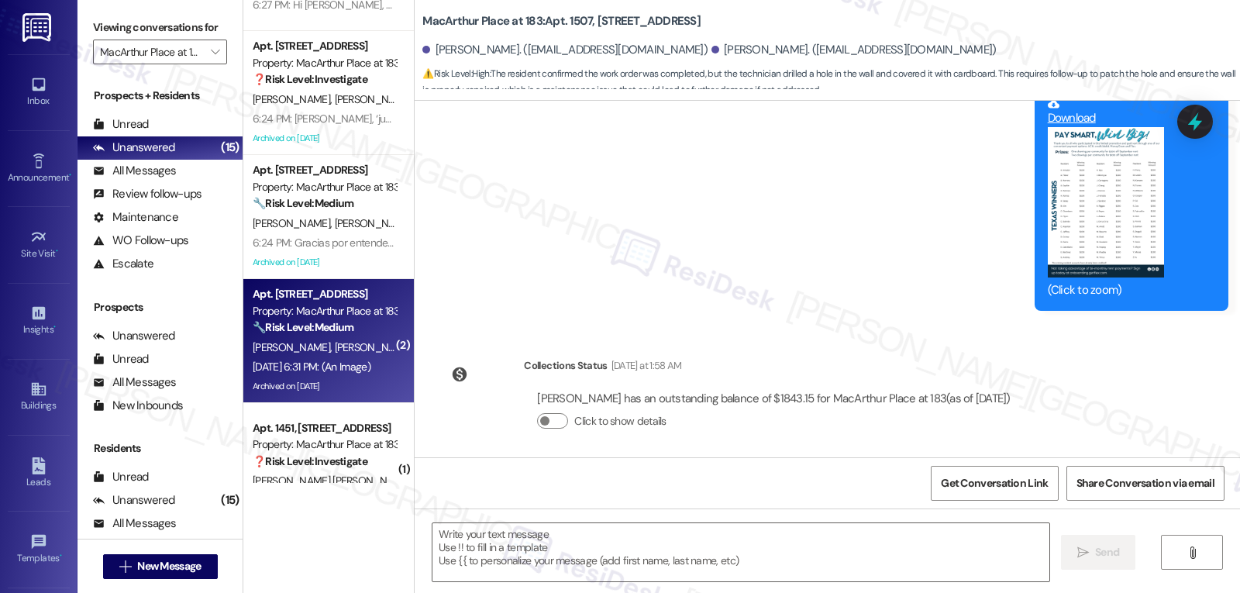
type textarea "Fetching suggested responses. Please feel free to read through the conversation…"
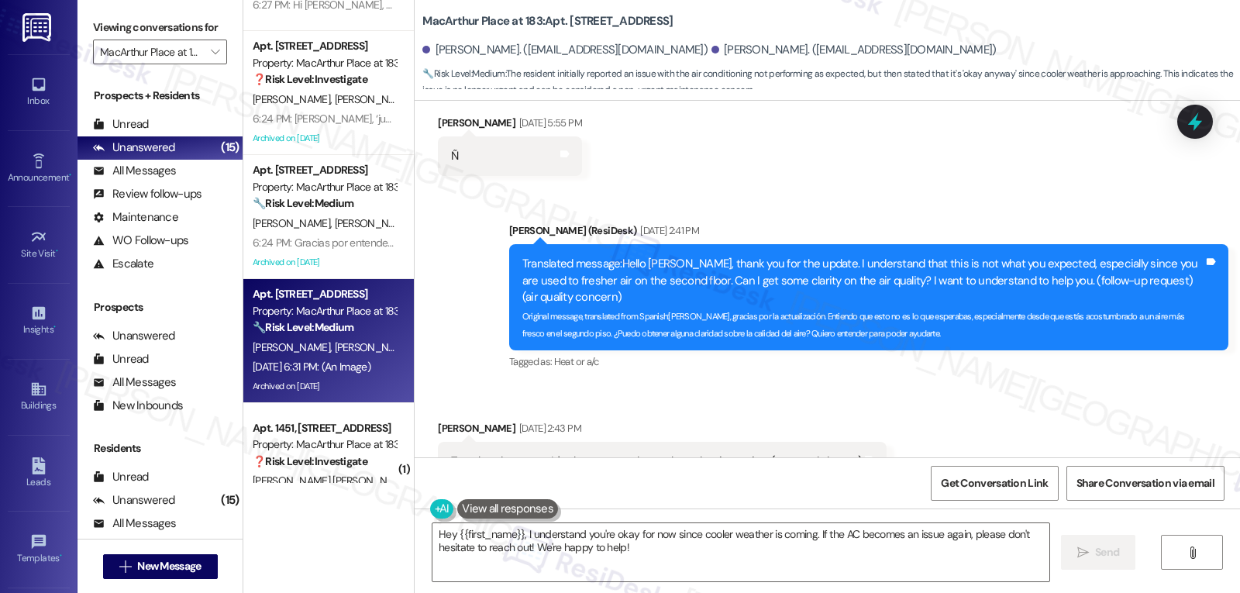
scroll to position [11292, 0]
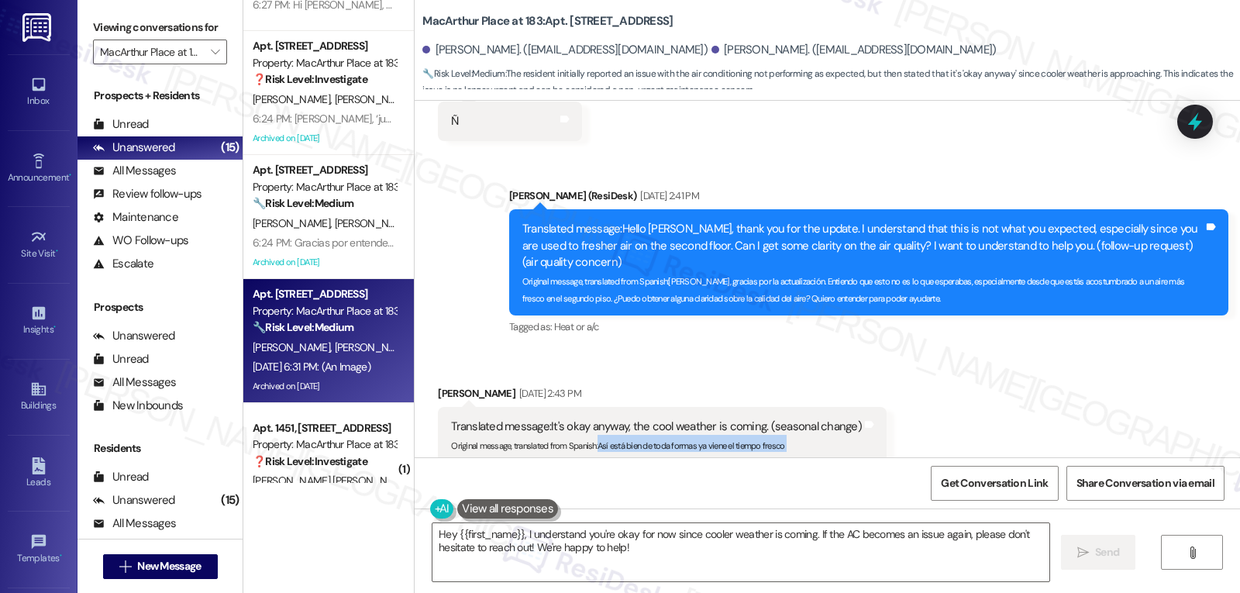
drag, startPoint x: 591, startPoint y: 301, endPoint x: 494, endPoint y: 392, distance: 133.3
click at [494, 392] on div "Received via SMS [PERSON_NAME] [DATE] 2:43 PM Translated message: It's okay any…" at bounding box center [828, 478] width 826 height 257
copy div "Así está bien de toda formas ya viene el tiempo fresco Translated from original…"
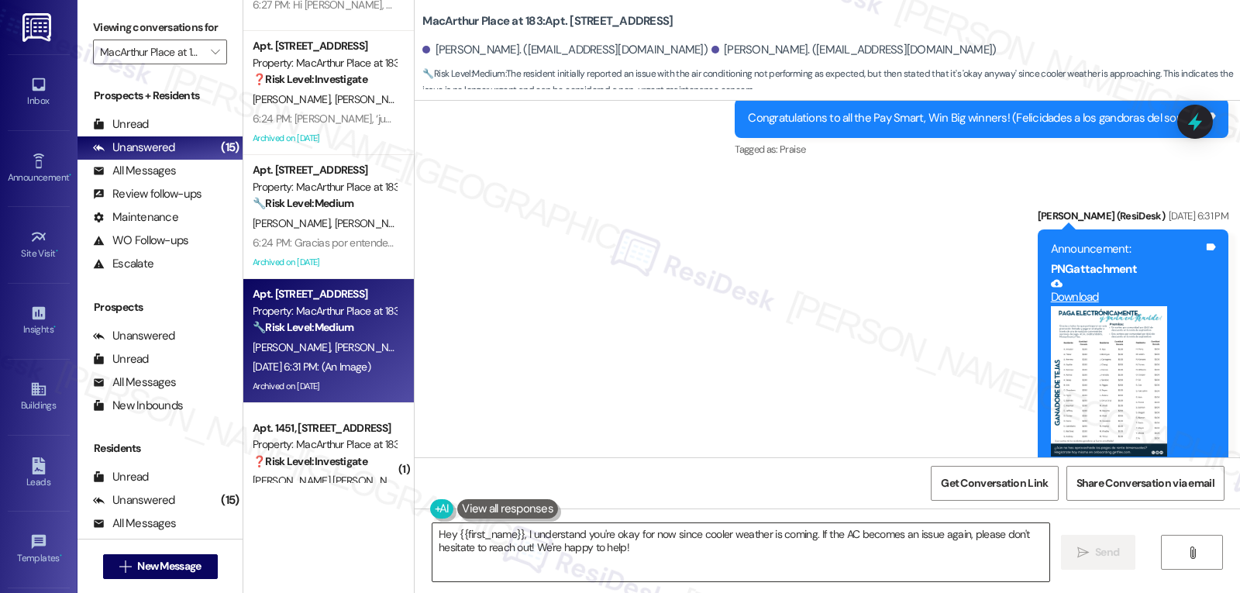
scroll to position [11895, 0]
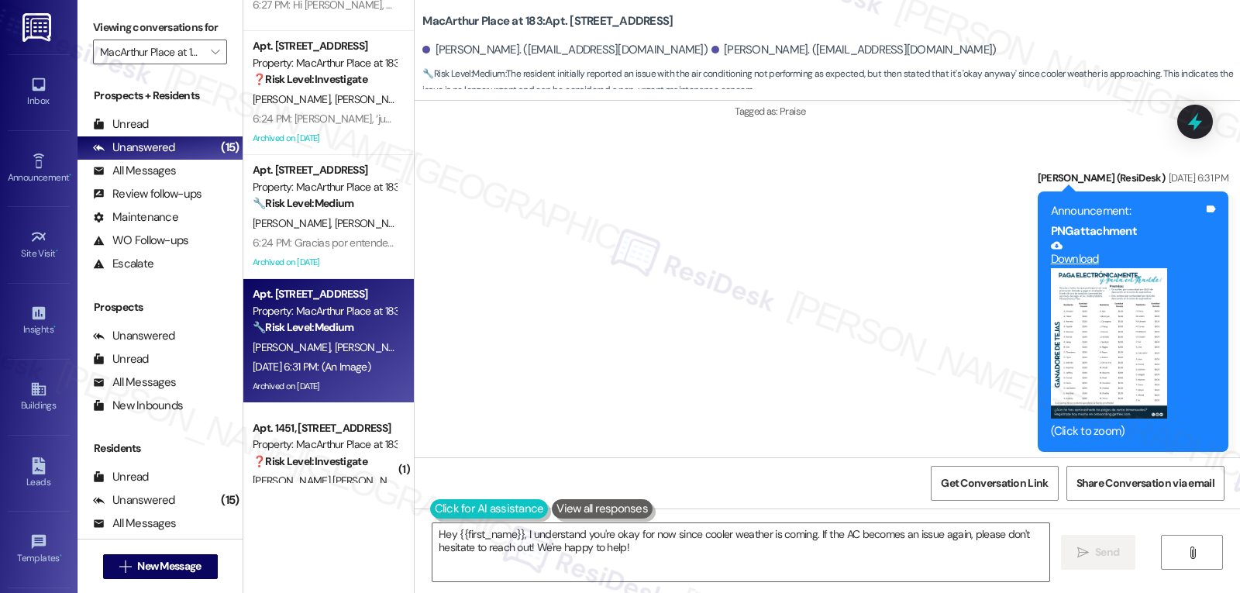
click at [430, 507] on button at bounding box center [489, 508] width 119 height 19
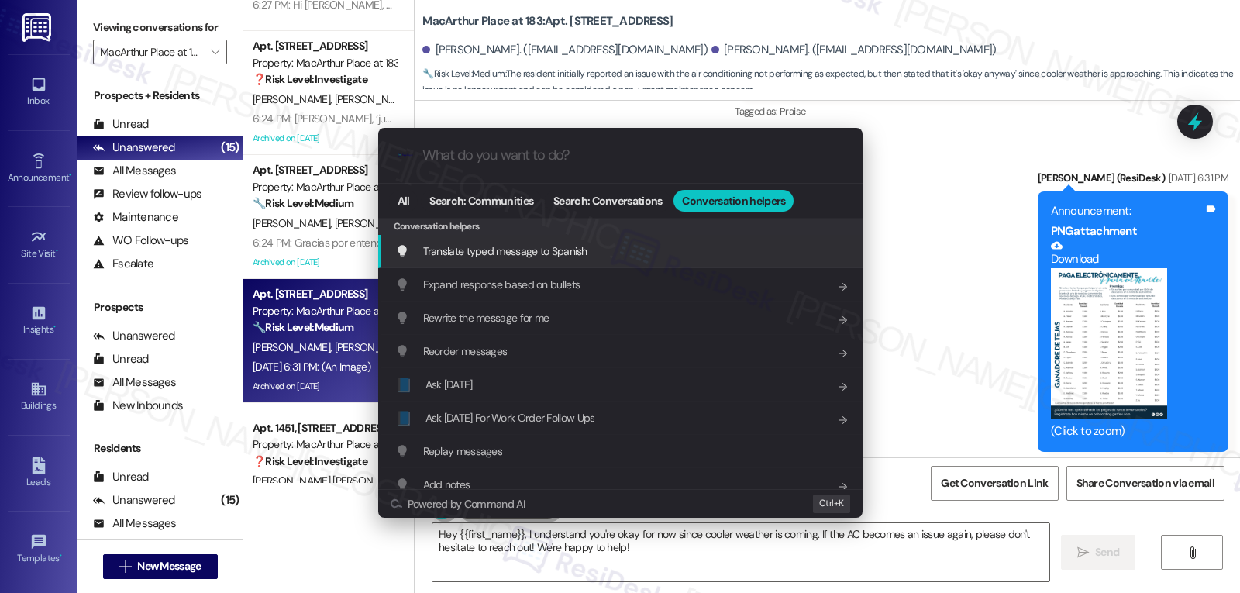
click at [640, 243] on div "Translate typed message to Spanish Add shortcut" at bounding box center [622, 251] width 454 height 17
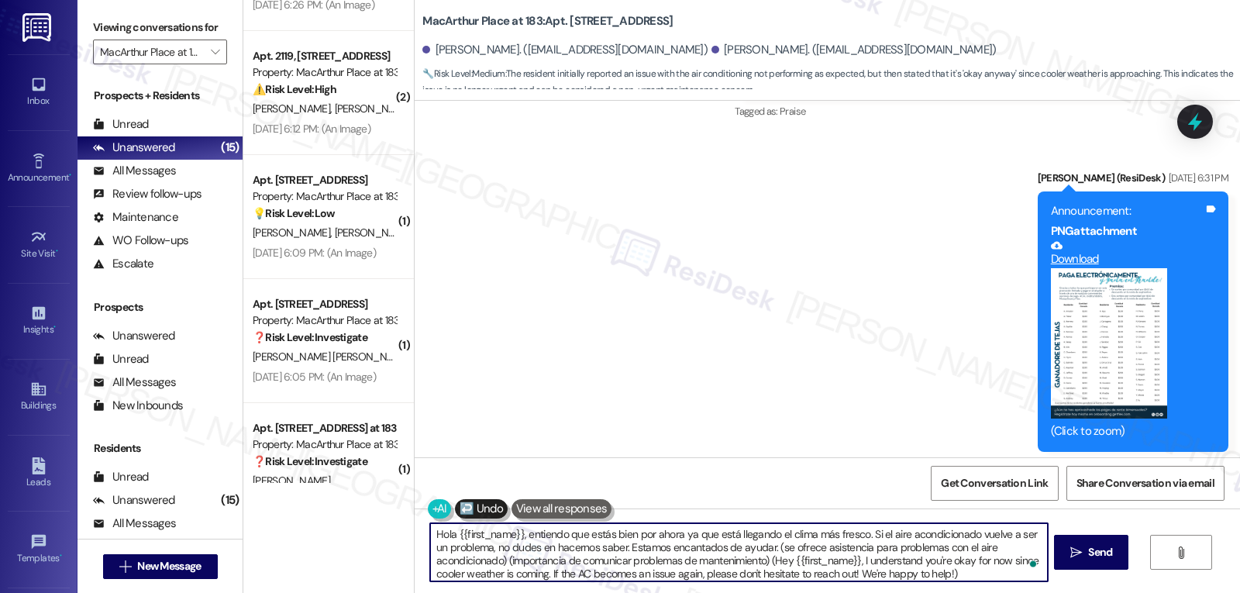
scroll to position [4, 0]
drag, startPoint x: 767, startPoint y: 549, endPoint x: 1240, endPoint y: 629, distance: 479.7
click at [1240, 592] on html "Inbox Go to Inbox Announcement • Send A Text Announcement Site Visit • Go to Si…" at bounding box center [620, 296] width 1240 height 593
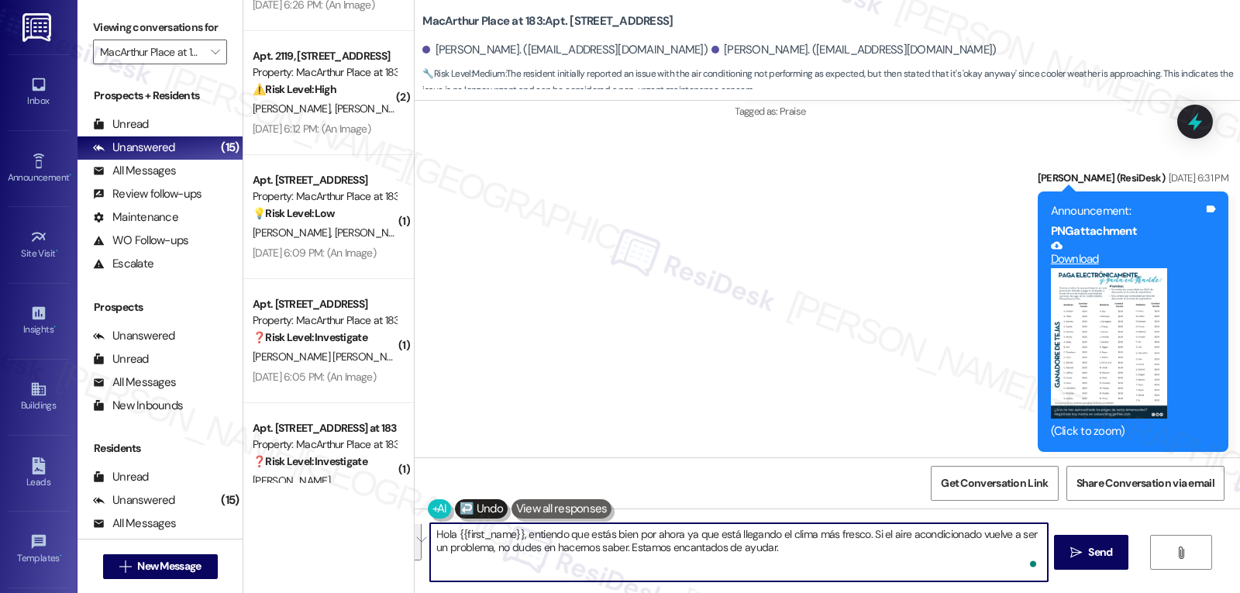
scroll to position [0, 0]
type textarea "Hola {{first_name}}, entiendo que estás bien por ahora ya que está llegando el …"
click at [1103, 560] on span "Send" at bounding box center [1100, 552] width 24 height 16
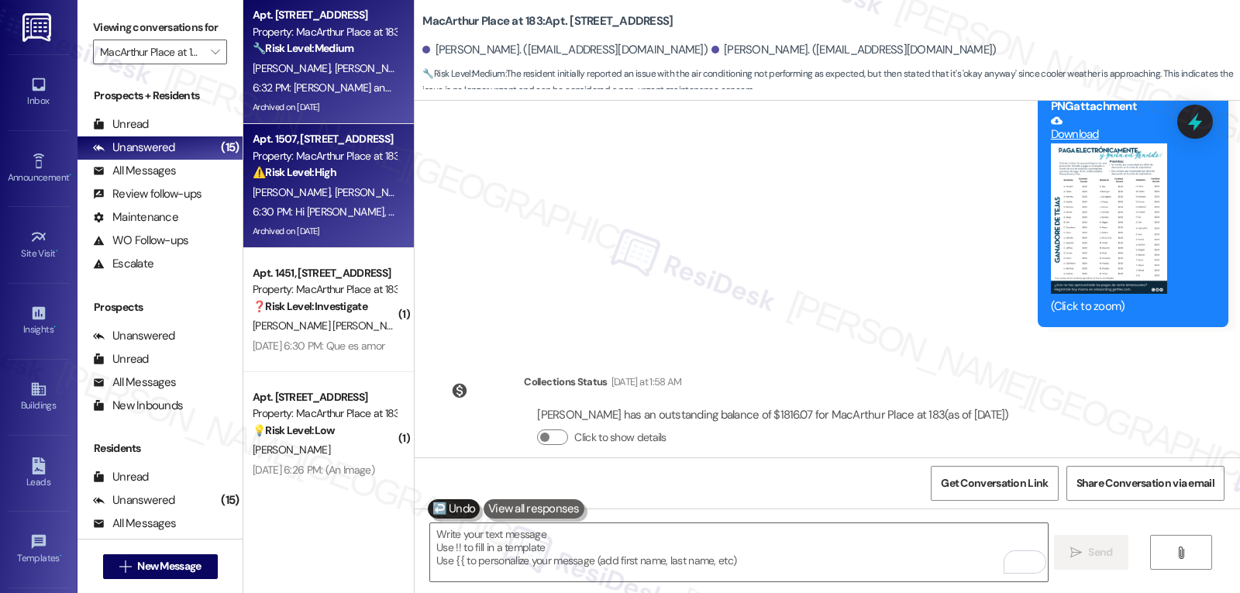
click at [346, 205] on div "6:30 PM: Hi [PERSON_NAME], thank you for letting us know. I’m glad the shower r…" at bounding box center [703, 212] width 900 height 14
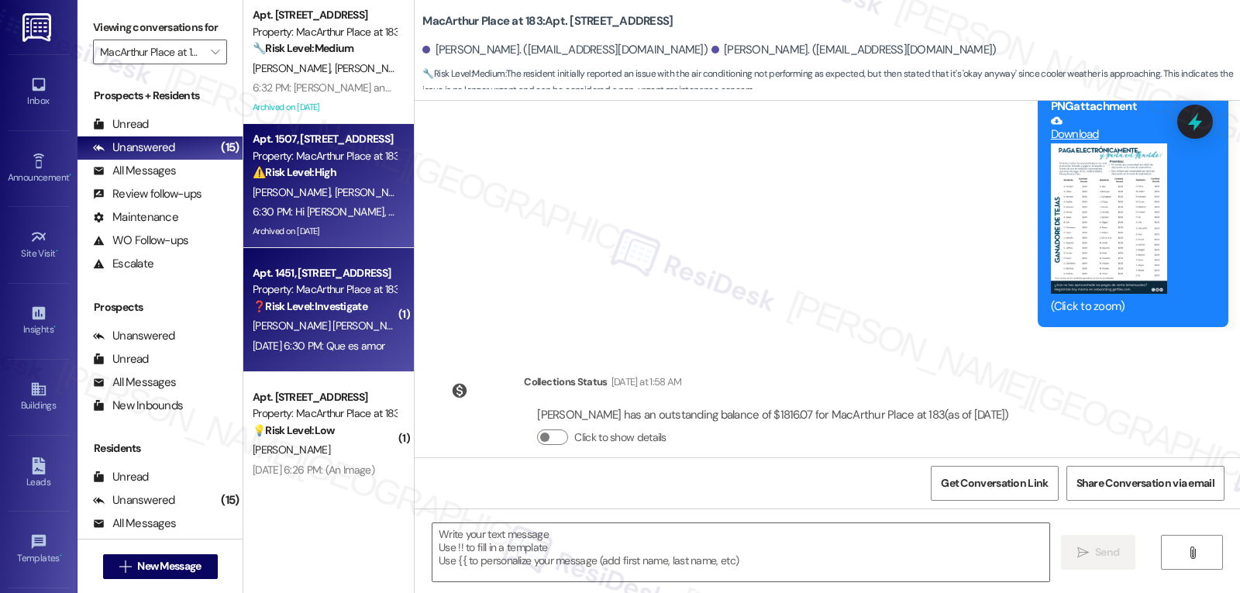
type textarea "Fetching suggested responses. Please feel free to read through the conversation…"
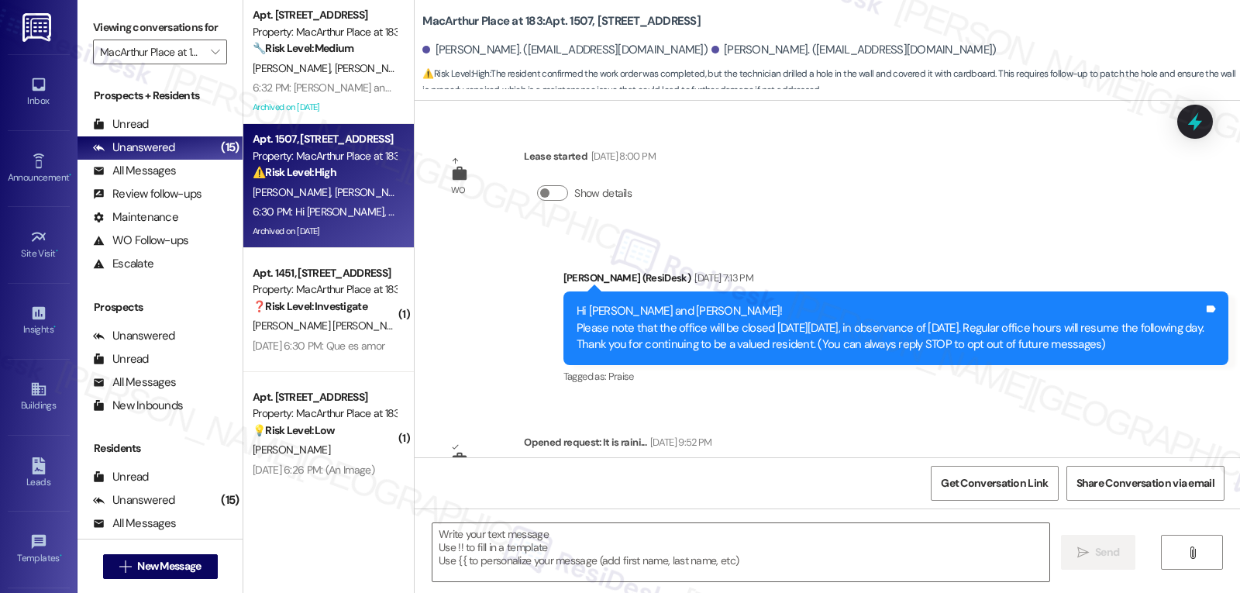
type textarea "Fetching suggested responses. Please feel free to read through the conversation…"
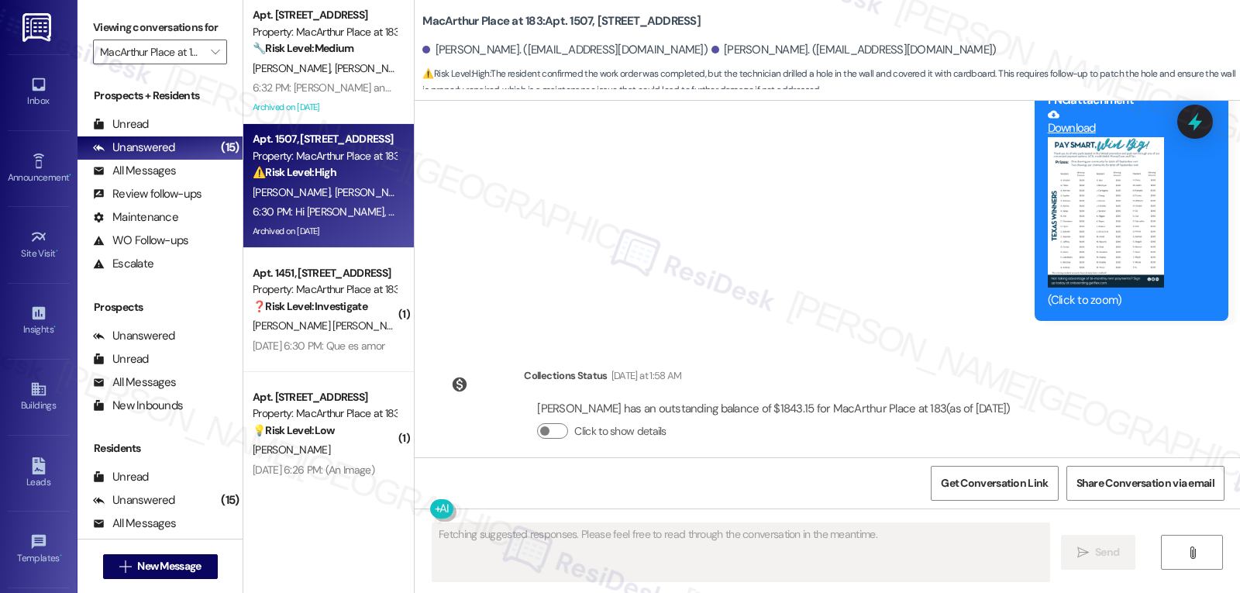
scroll to position [11606, 0]
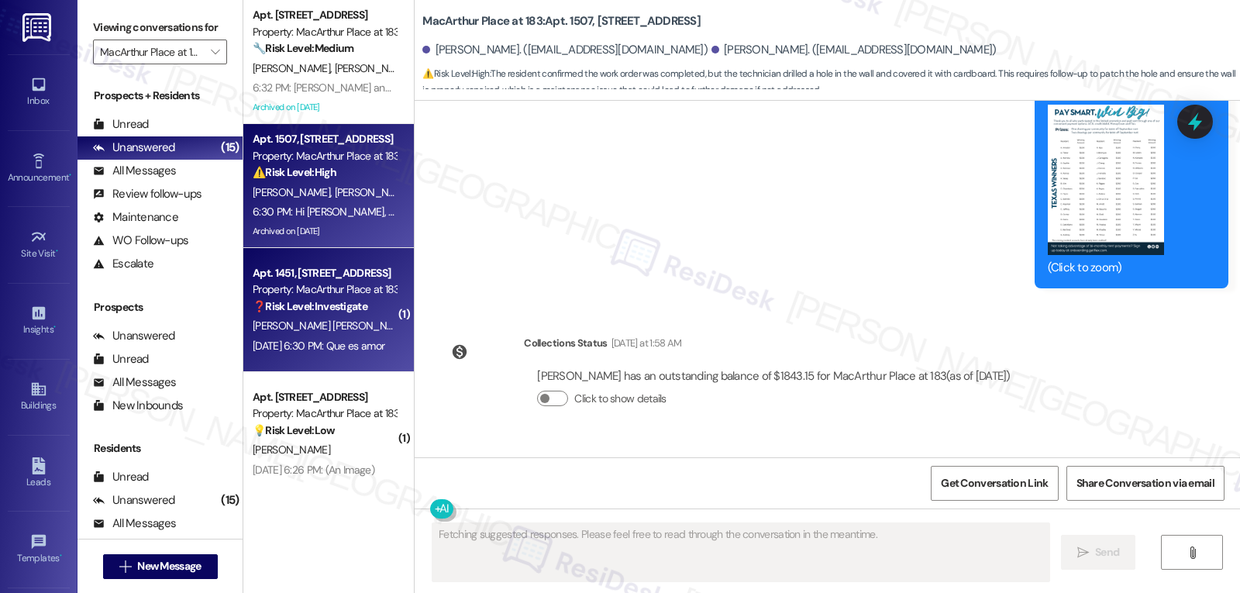
click at [253, 305] on strong "❓ Risk Level: Investigate" at bounding box center [310, 306] width 115 height 14
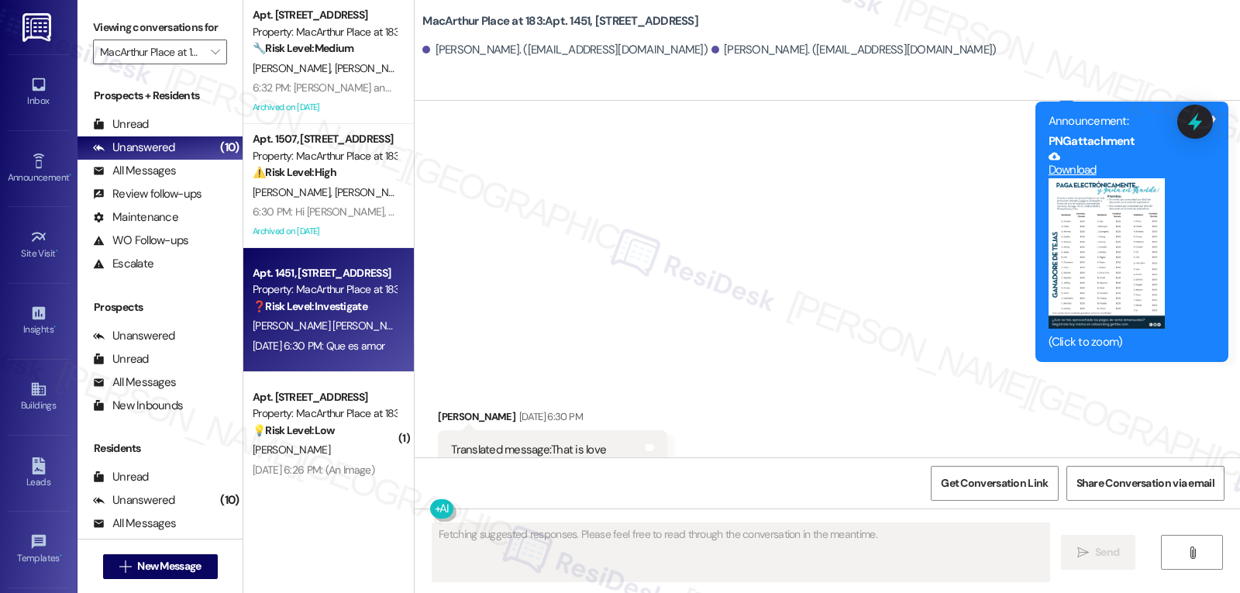
scroll to position [6160, 0]
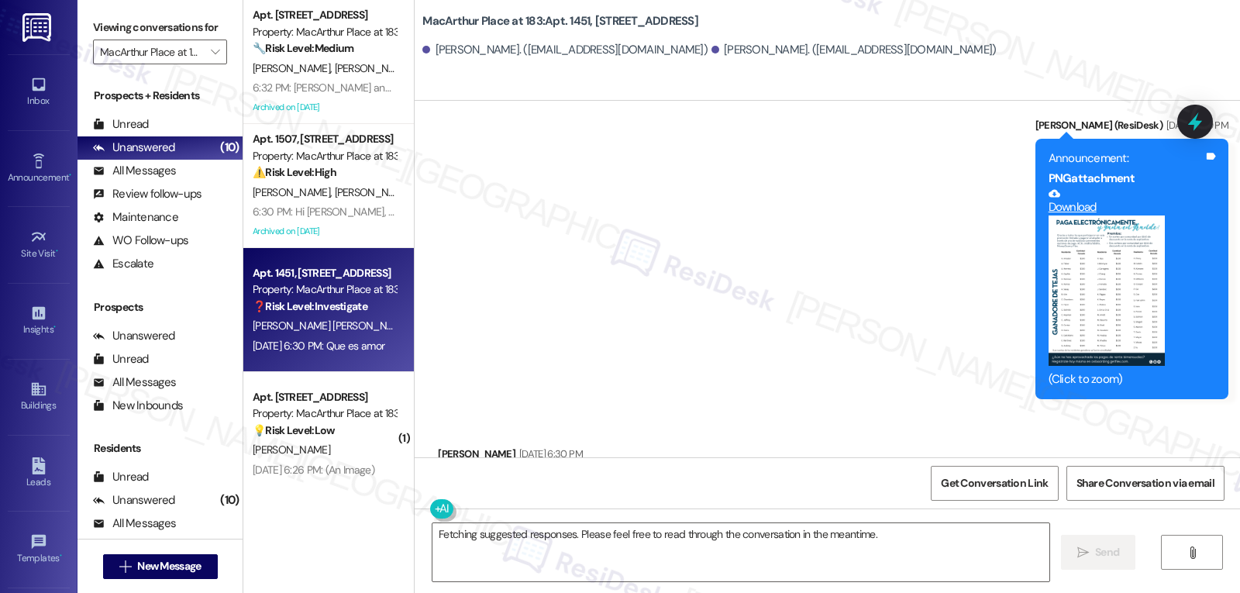
click at [1151, 229] on button "Zoom image" at bounding box center [1107, 291] width 116 height 150
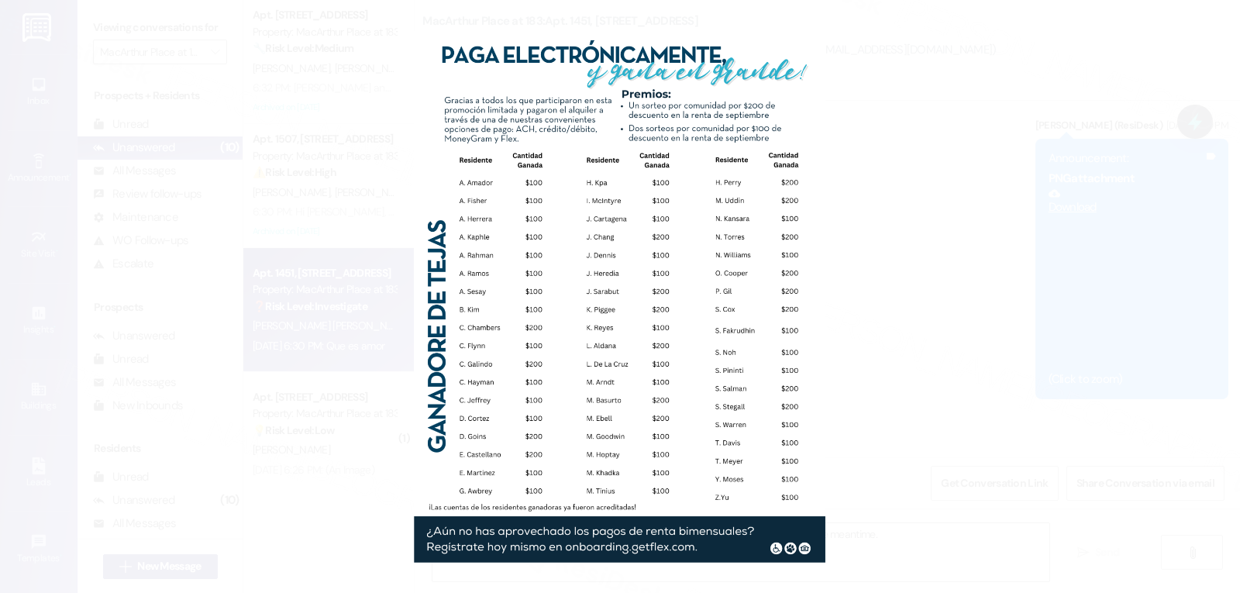
click at [1027, 325] on button "Unzoom image" at bounding box center [620, 296] width 1240 height 593
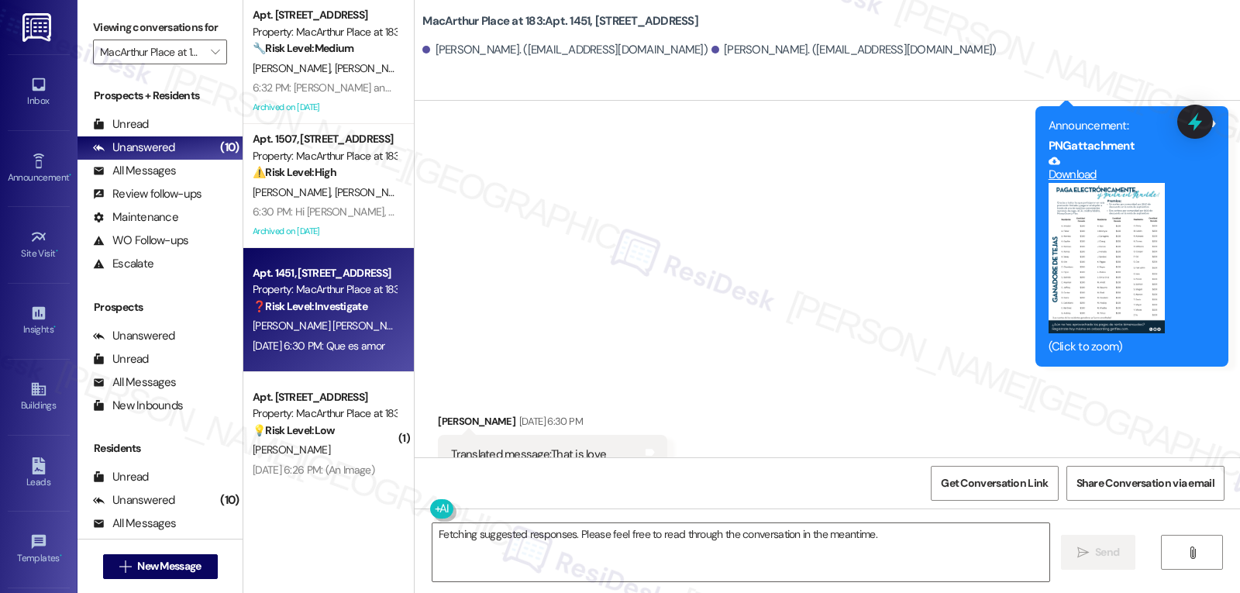
scroll to position [6194, 0]
drag, startPoint x: 588, startPoint y: 443, endPoint x: 640, endPoint y: 440, distance: 51.3
click at [640, 440] on div "Survey, sent via SMS Residesk Automated Survey [DATE] 12:26 PM Hi [PERSON_NAME]…" at bounding box center [828, 279] width 826 height 357
copy div "Que es amor Translated from original message: Que es amor Tags and notes Collec…"
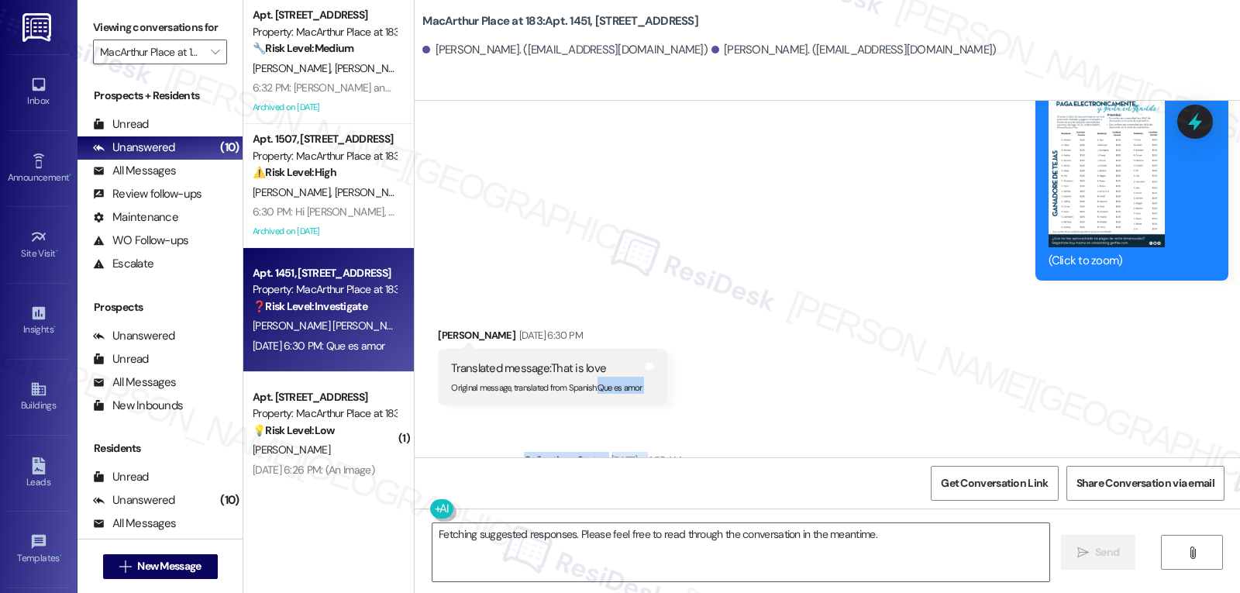
scroll to position [6315, 0]
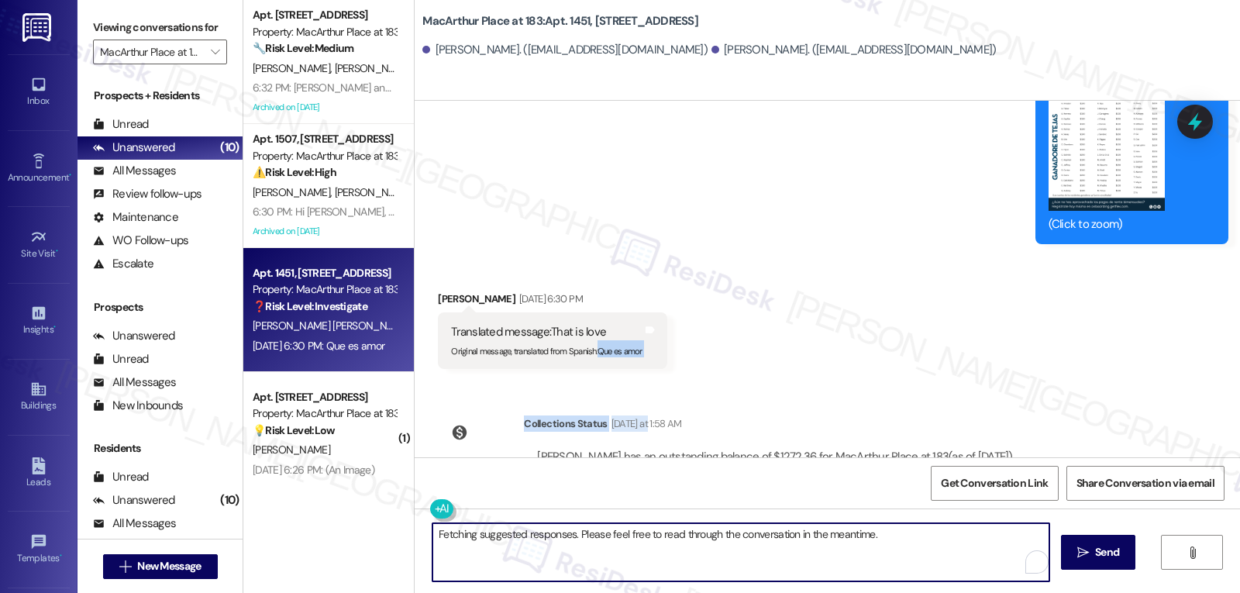
click at [577, 524] on textarea "Fetching suggested responses. Please feel free to read through the conversation…" at bounding box center [741, 552] width 617 height 58
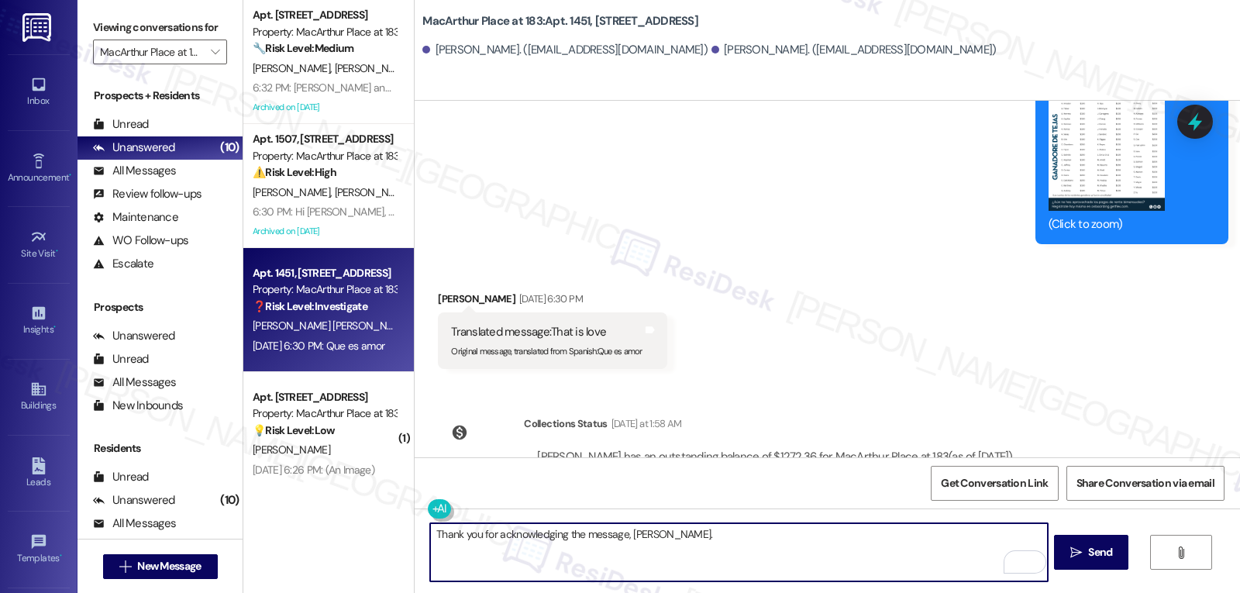
click at [797, 554] on textarea "Thank you for acknowledging the message, [PERSON_NAME]." at bounding box center [738, 552] width 617 height 58
paste textarea "If you ever need anything, don’t hesitate to reach out. I’m always here to assi…"
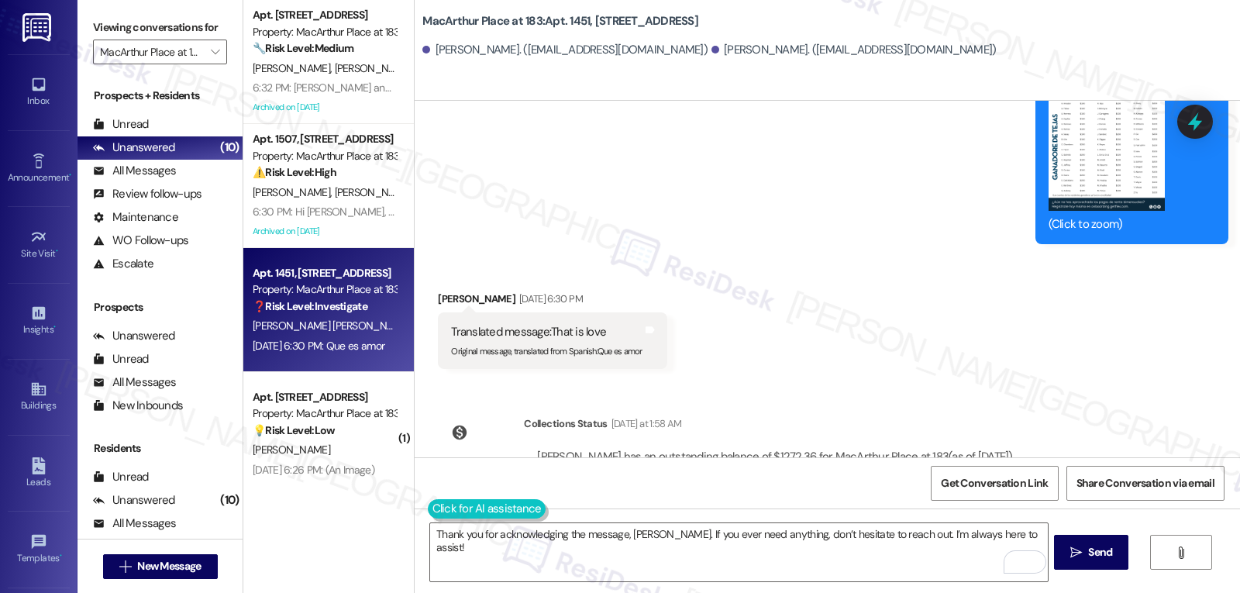
click at [428, 510] on button at bounding box center [487, 508] width 119 height 19
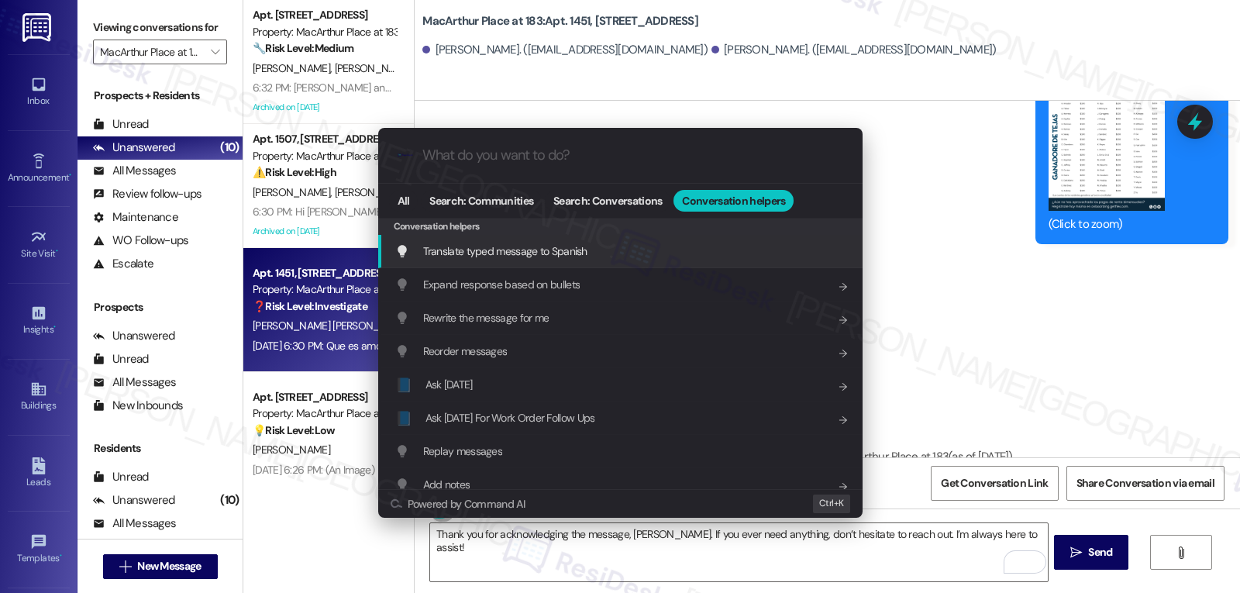
click at [533, 255] on span "Translate typed message to Spanish" at bounding box center [505, 251] width 164 height 14
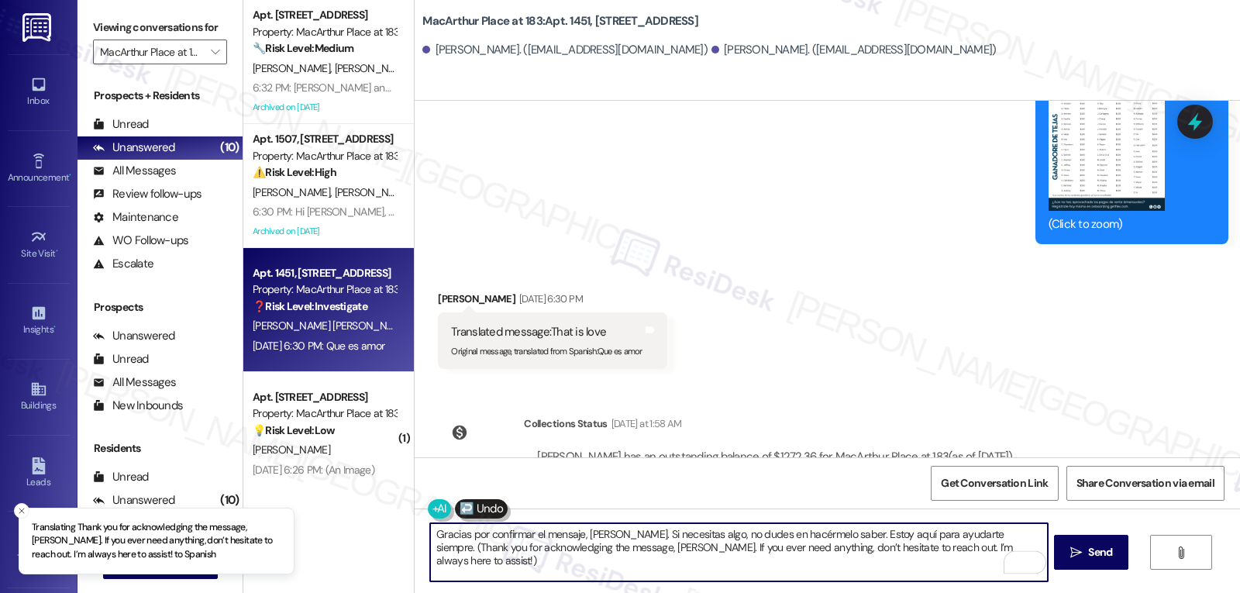
drag, startPoint x: 983, startPoint y: 539, endPoint x: 1127, endPoint y: 629, distance: 170.4
click at [1127, 592] on html "Translating Thank you for acknowledging the message, [PERSON_NAME]. If you ever…" at bounding box center [620, 296] width 1240 height 593
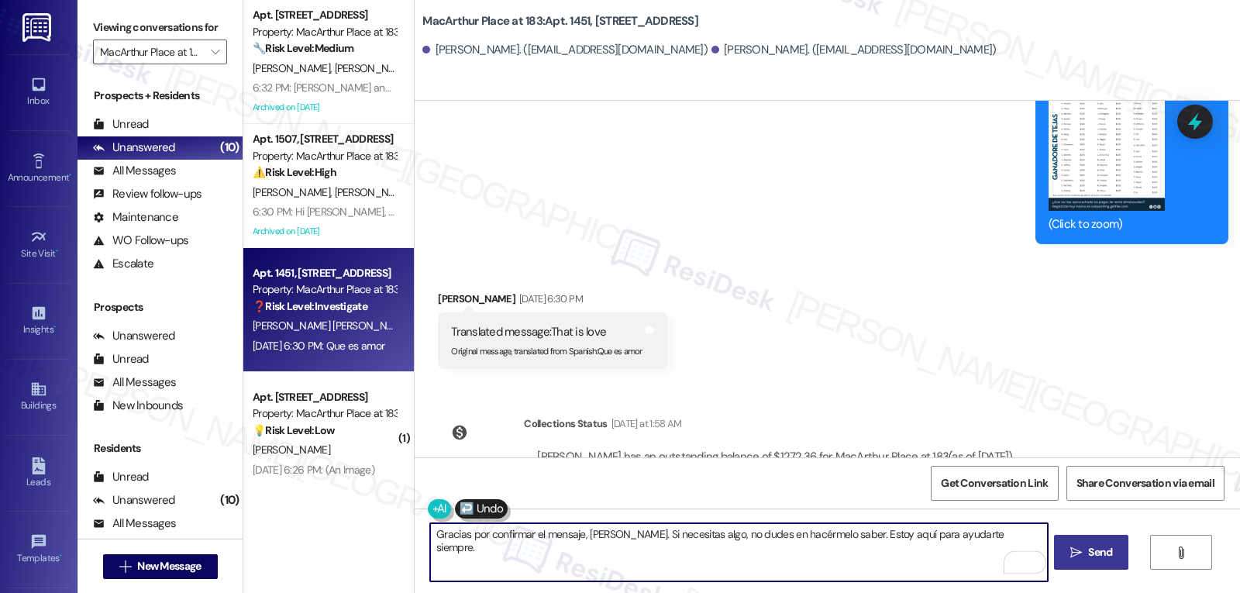
type textarea "Gracias por confirmar el mensaje, [PERSON_NAME]. Si necesitas algo, no dudes en…"
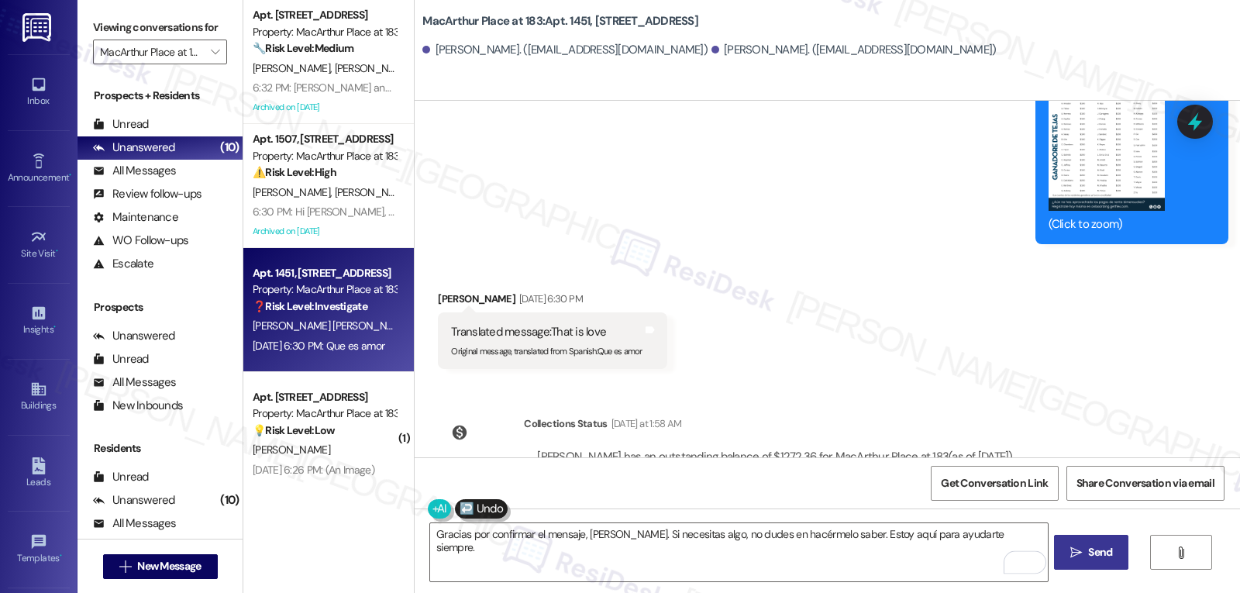
click at [1105, 557] on span "Send" at bounding box center [1100, 552] width 24 height 16
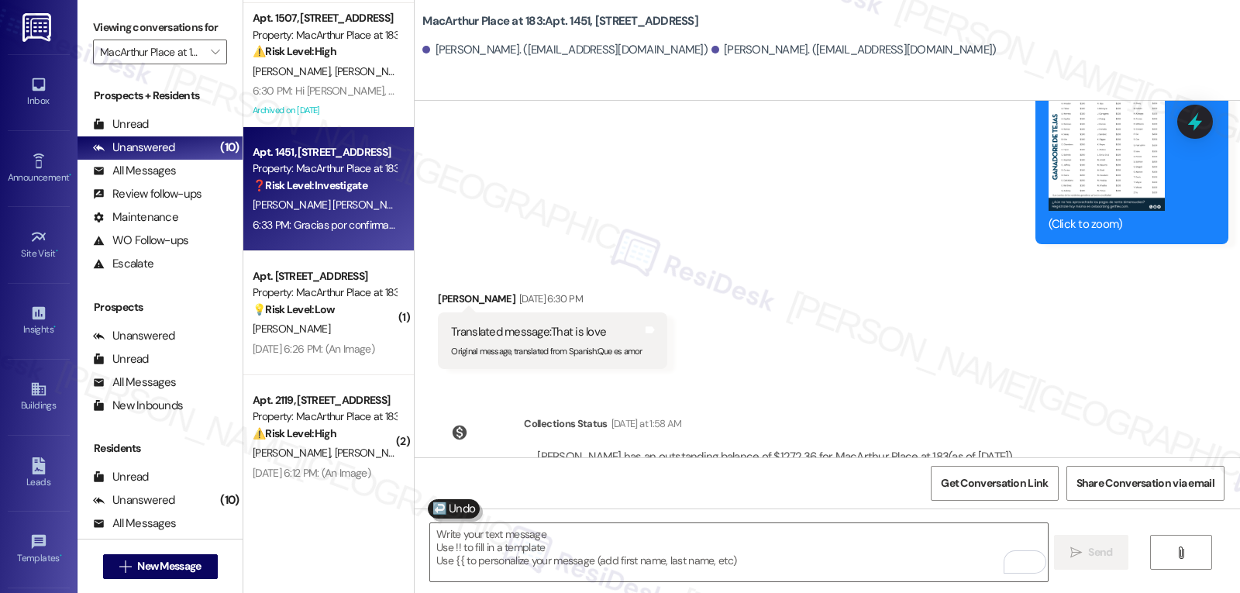
scroll to position [155, 0]
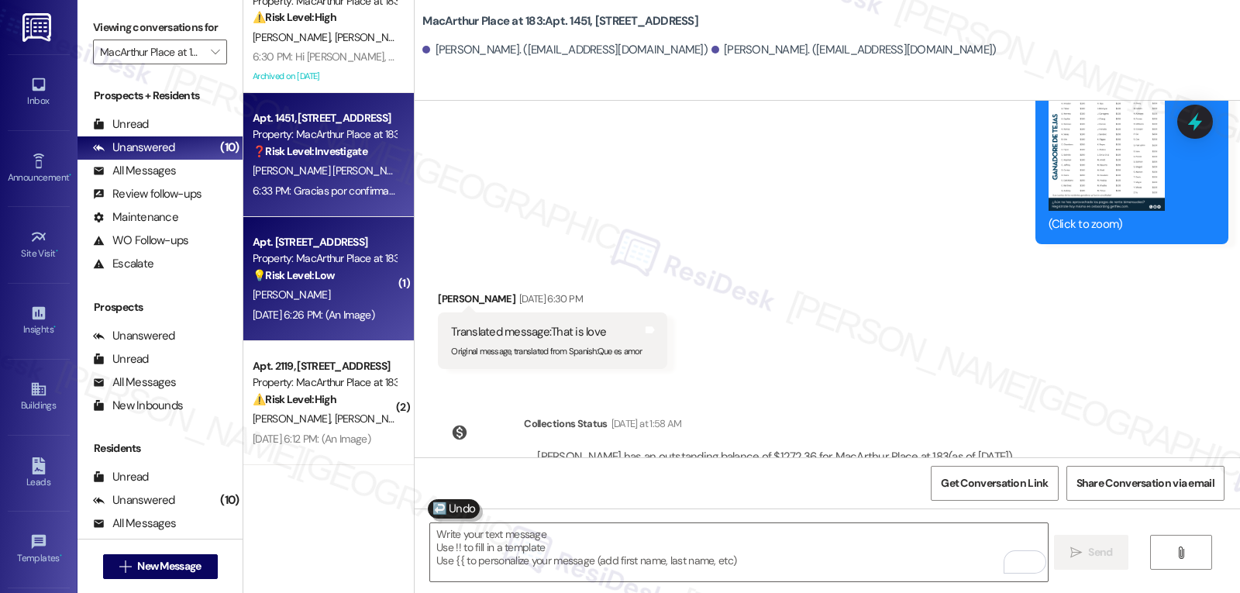
click at [316, 308] on div "[DATE] 6:26 PM: (An Image) [DATE] 6:26 PM: (An Image)" at bounding box center [314, 315] width 122 height 14
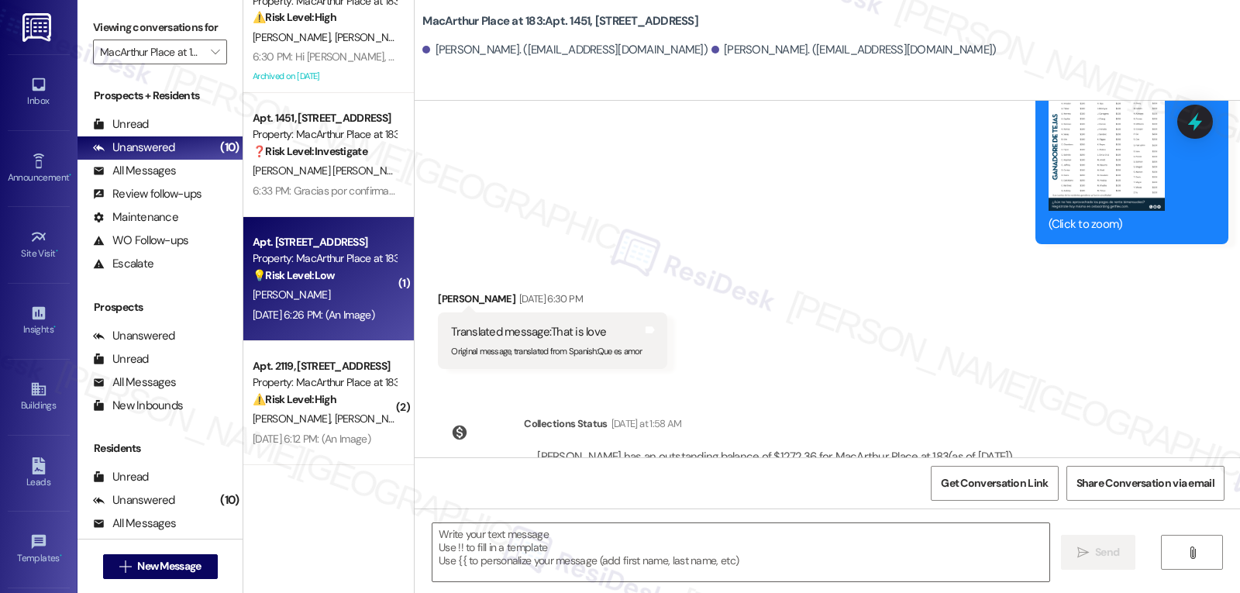
type textarea "Fetching suggested responses. Please feel free to read through the conversation…"
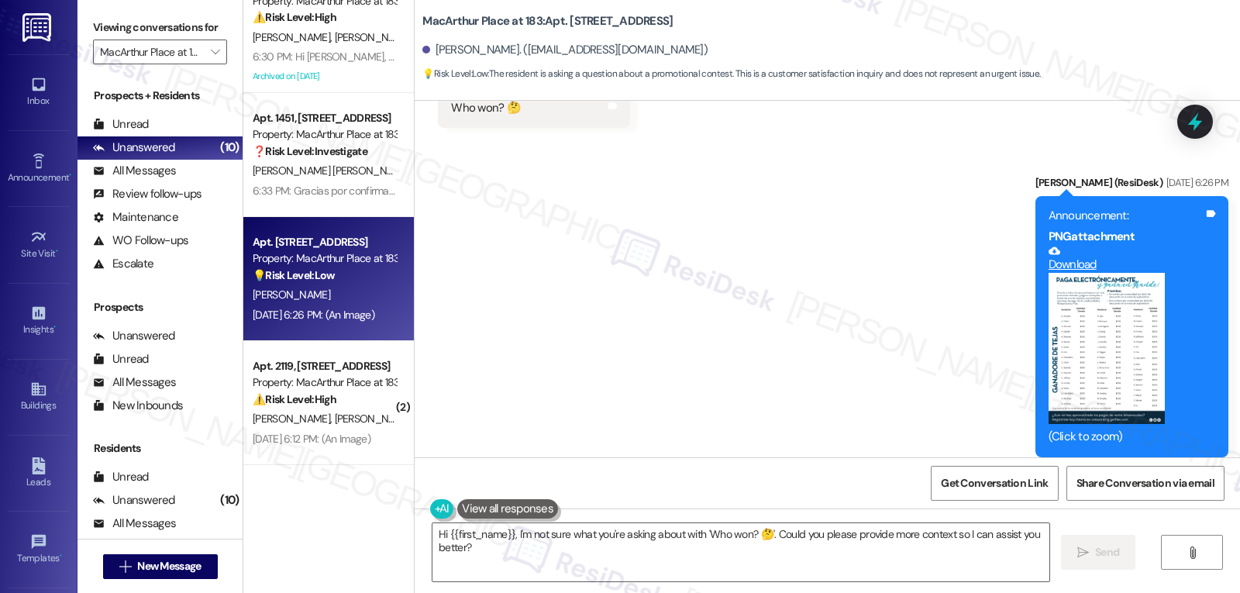
scroll to position [4275, 0]
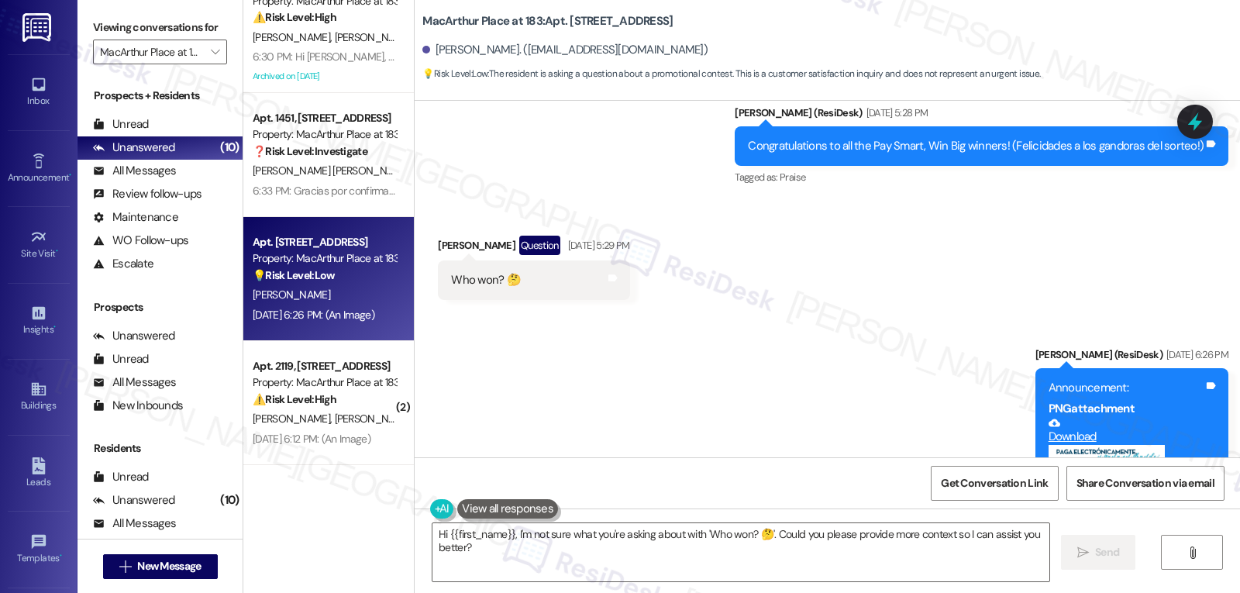
click at [439, 236] on div "[PERSON_NAME] Question [DATE] 5:29 PM" at bounding box center [533, 248] width 191 height 25
click at [438, 236] on div "[PERSON_NAME] Question [DATE] 5:29 PM" at bounding box center [533, 248] width 191 height 25
copy div "[PERSON_NAME]"
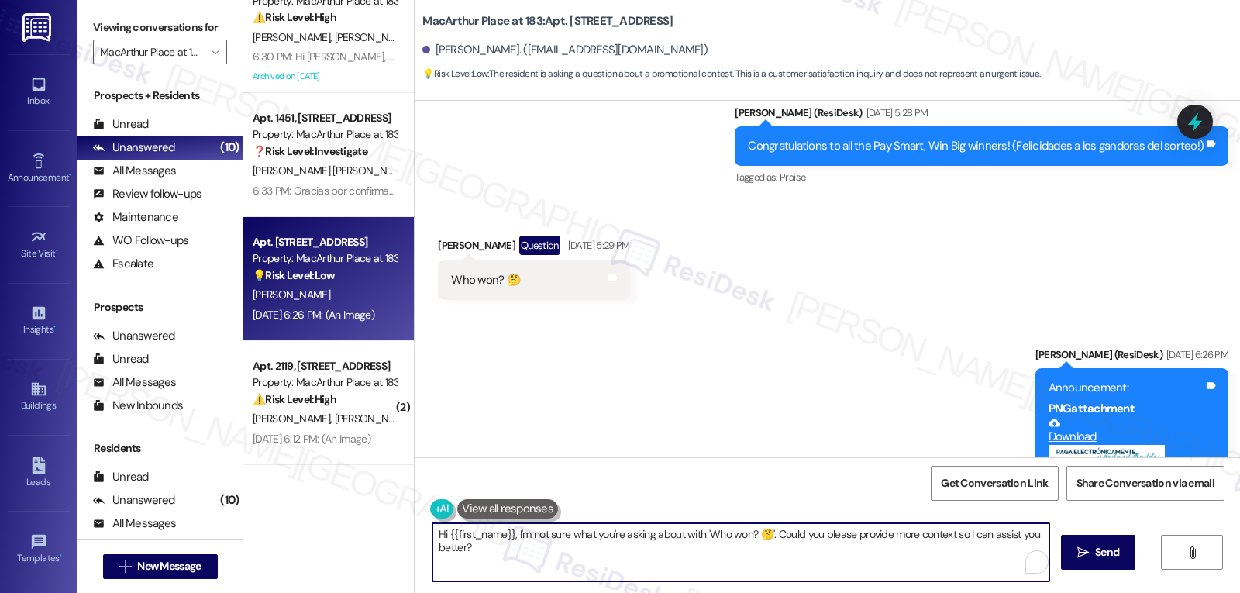
click at [508, 536] on textarea "Hi {{first_name}}, I'm not sure what you're asking about with 'Who won? 🤔'. Cou…" at bounding box center [741, 552] width 617 height 58
drag, startPoint x: 508, startPoint y: 536, endPoint x: 761, endPoint y: 629, distance: 270.3
click at [761, 592] on html "Inbox Go to Inbox Announcement • Send A Text Announcement Site Visit • Go to Si…" at bounding box center [620, 296] width 1240 height 593
type textarea "Hi {{first_name}}, I apologize for the delayed response. Please refer to the at…"
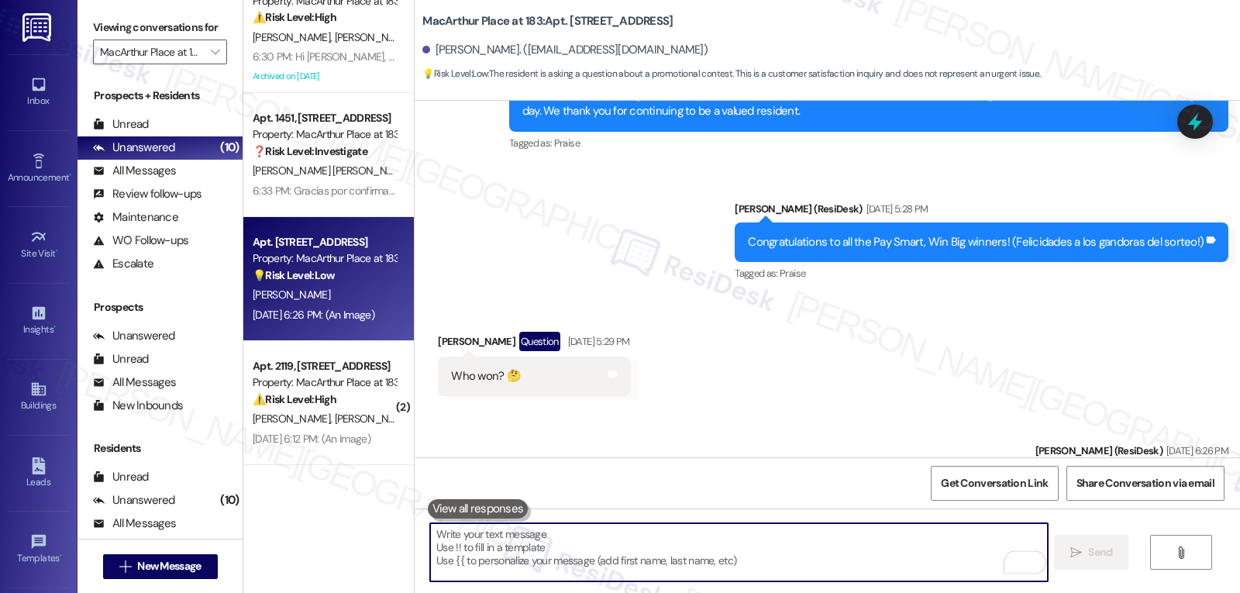
scroll to position [4113, 0]
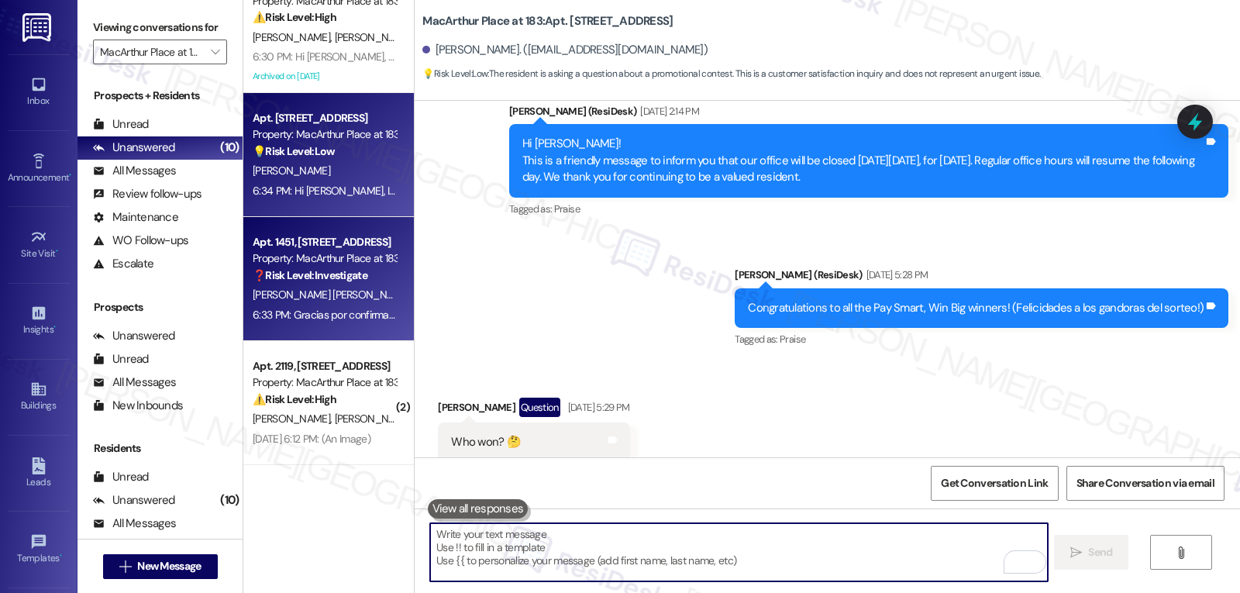
click at [311, 340] on div "Apt. 1451, [STREET_ADDRESS] at 183 Property: [GEOGRAPHIC_DATA] at 183 ❓ Risk Le…" at bounding box center [328, 279] width 171 height 124
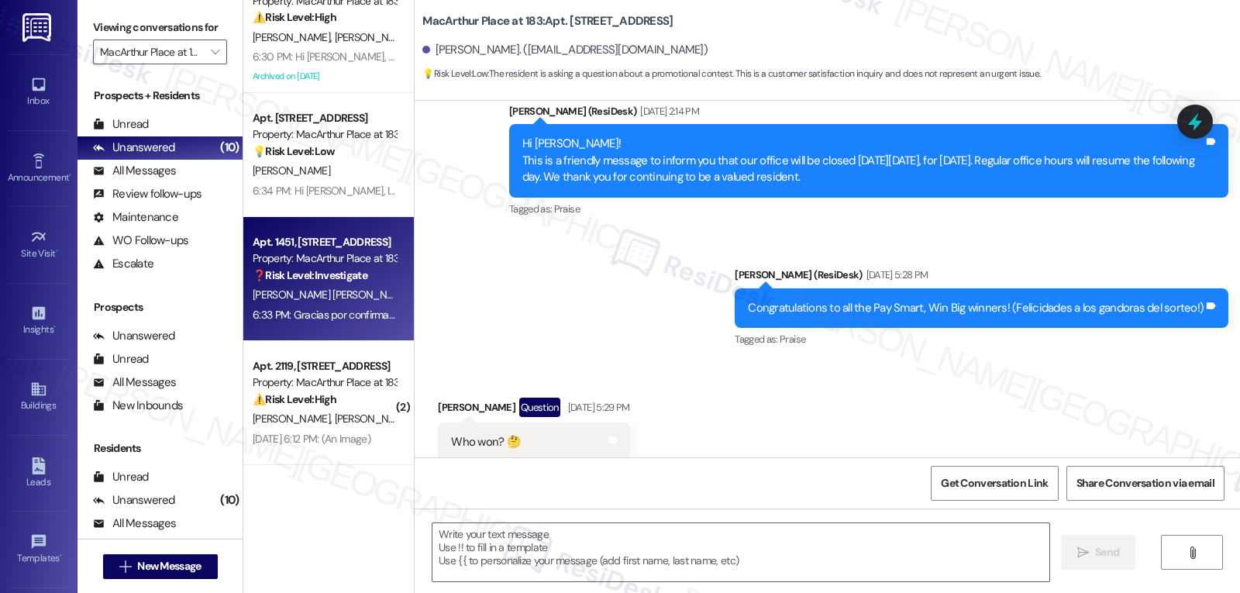
type textarea "Fetching suggested responses. Please feel free to read through the conversation…"
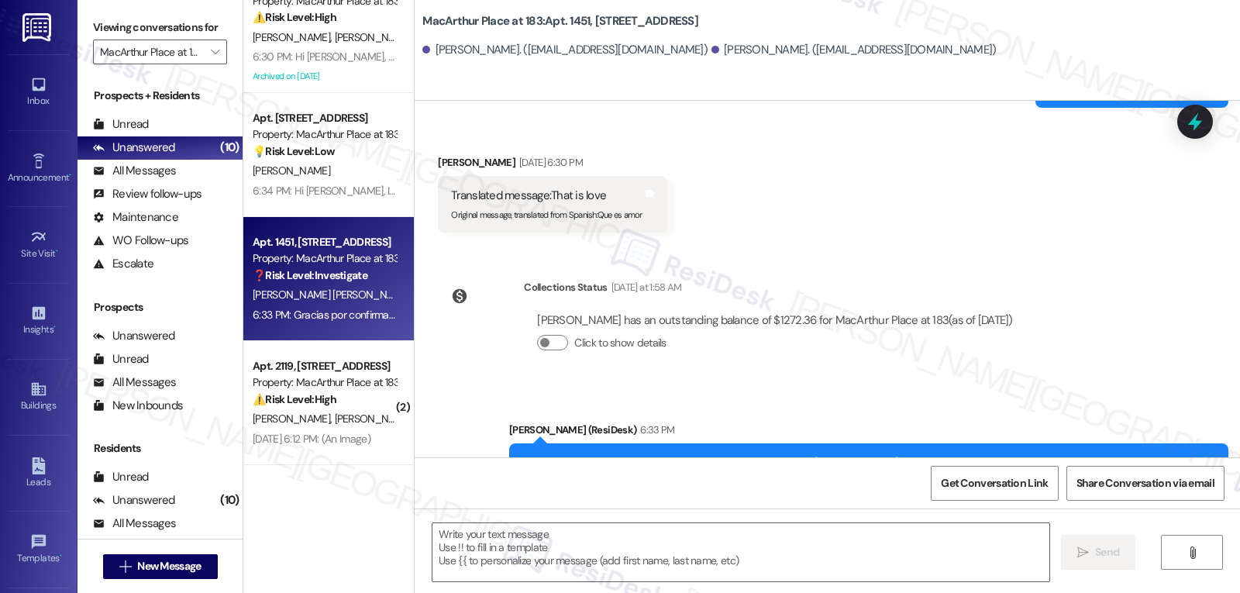
scroll to position [6479, 0]
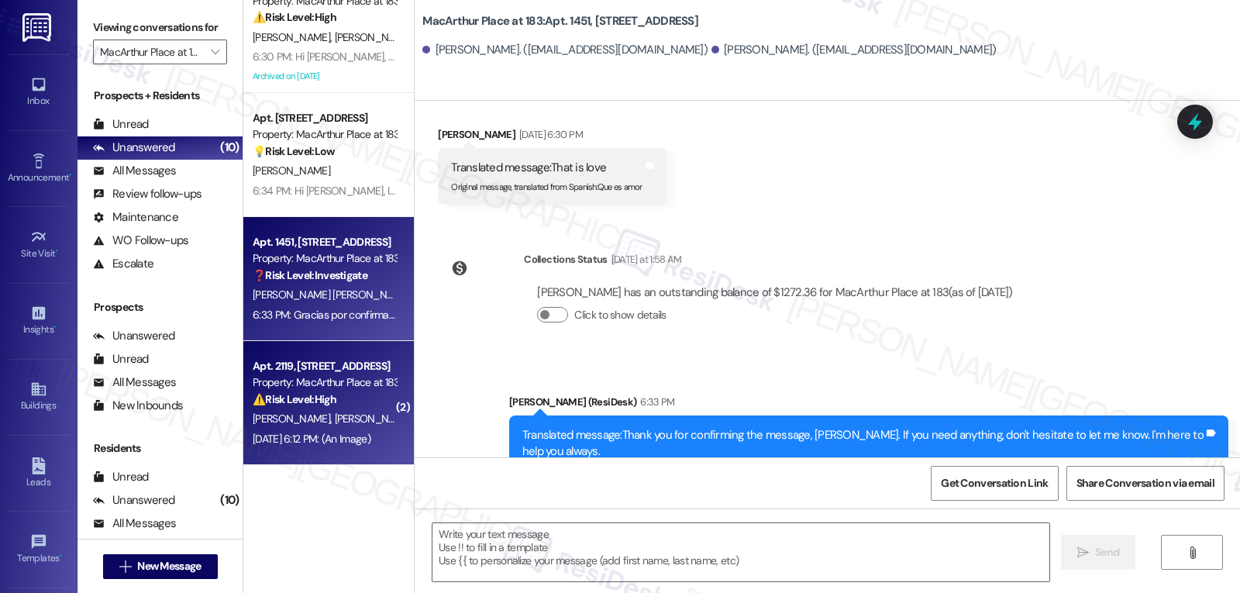
click at [341, 419] on span "[PERSON_NAME]" at bounding box center [374, 419] width 78 height 14
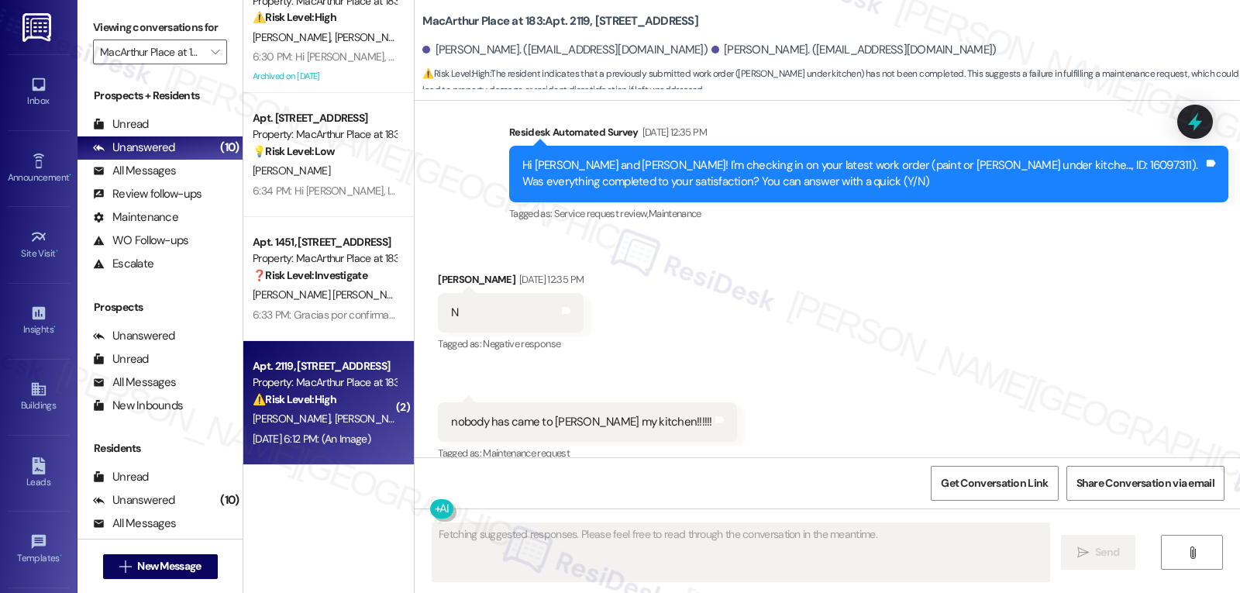
scroll to position [2661, 0]
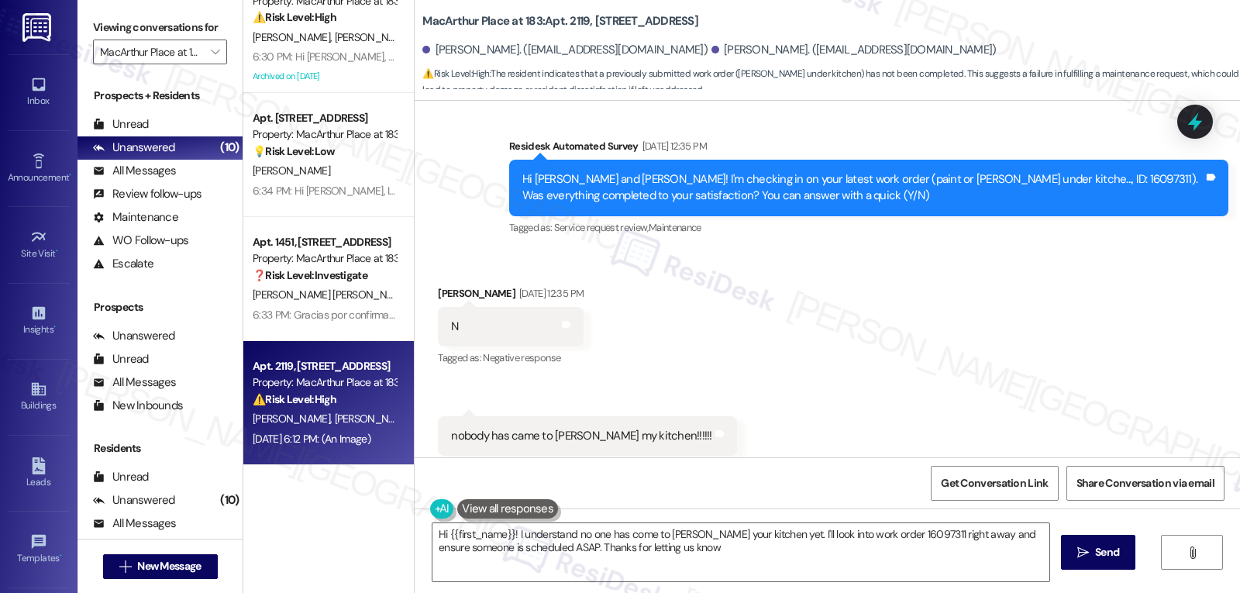
type textarea "Hi {{first_name}}! I understand no one has come to [PERSON_NAME] your kitchen y…"
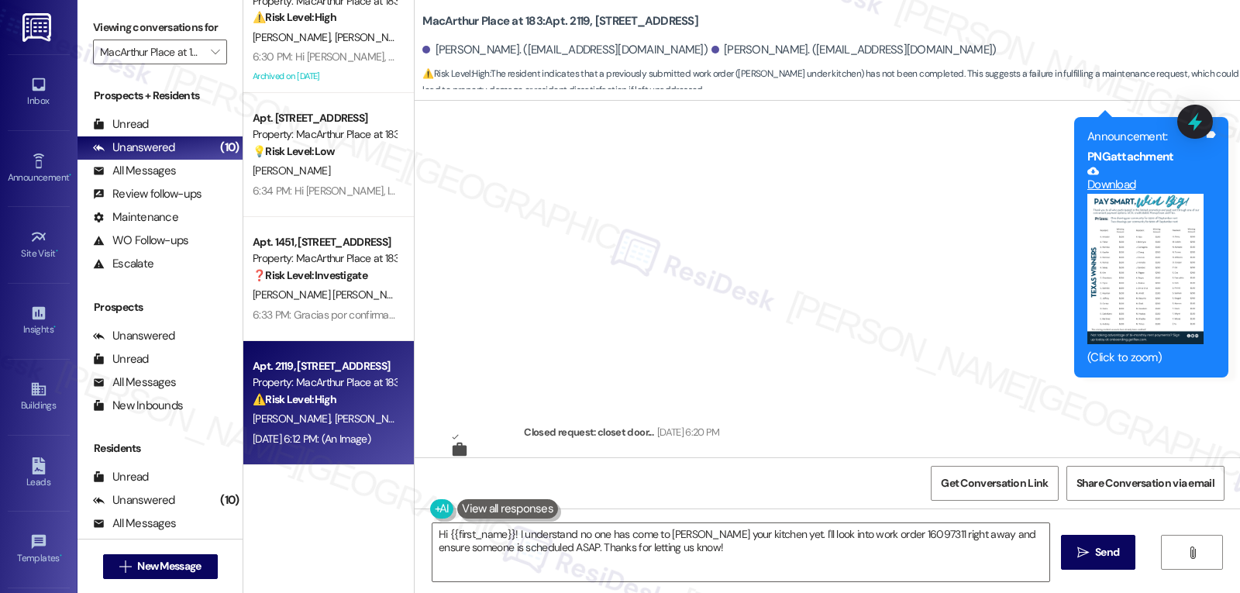
scroll to position [3575, 0]
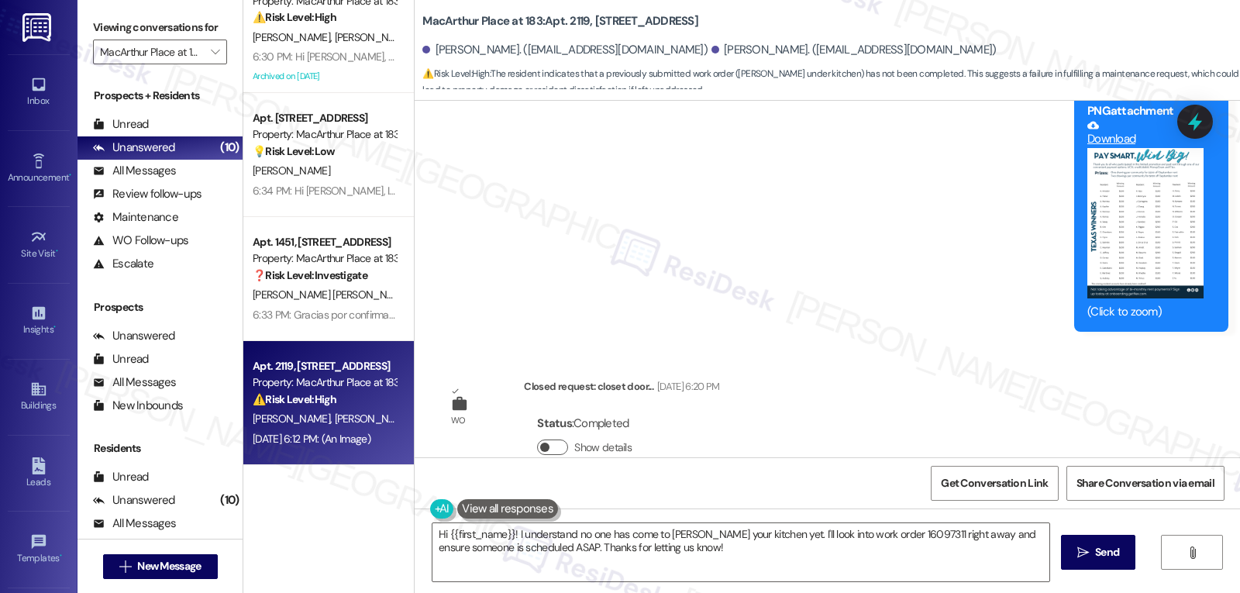
click at [557, 440] on div "Show details" at bounding box center [587, 448] width 101 height 16
click at [549, 440] on button "Show details" at bounding box center [552, 448] width 31 height 16
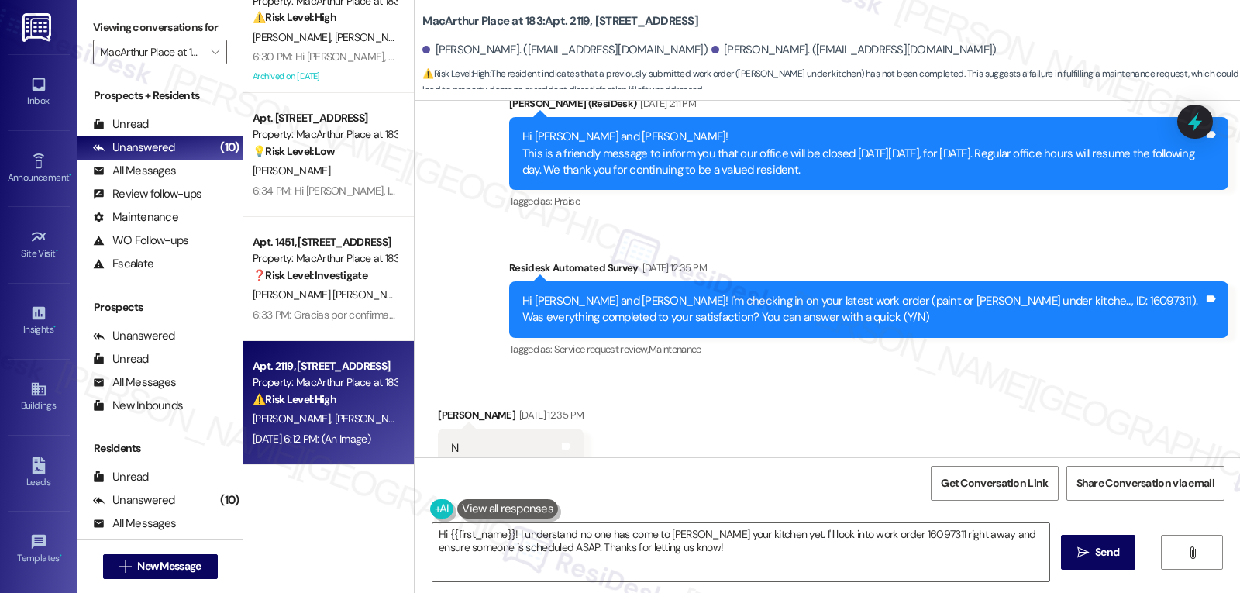
scroll to position [2695, 0]
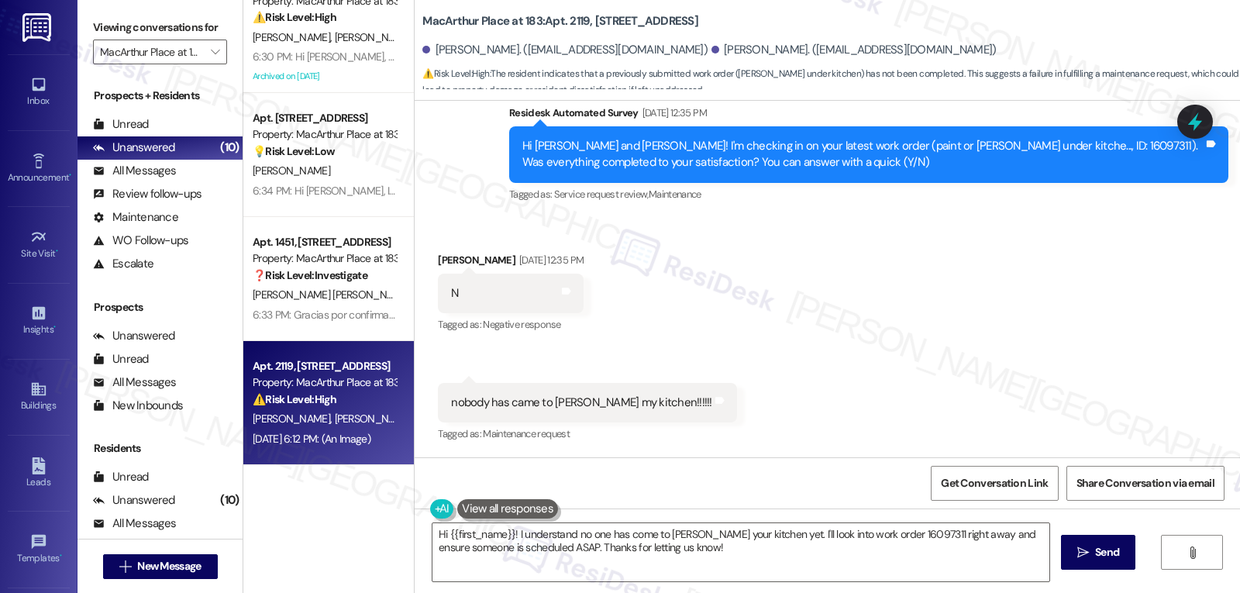
click at [1196, 132] on icon at bounding box center [1195, 122] width 20 height 20
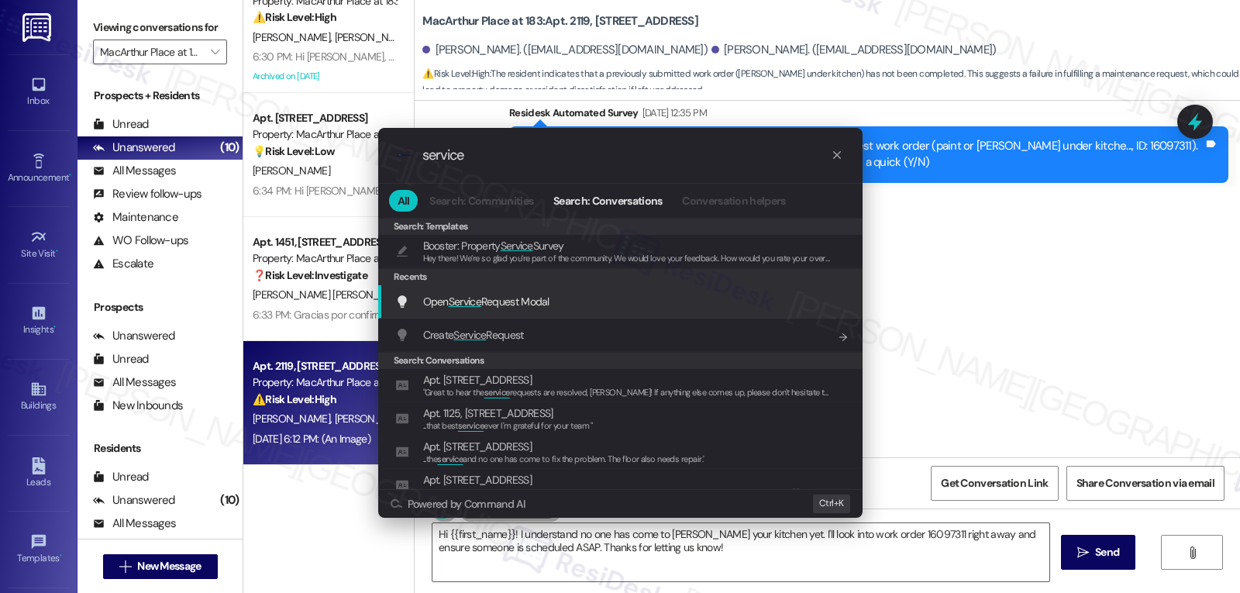
click at [576, 311] on div "Open Service Request Modal Add shortcut" at bounding box center [620, 301] width 485 height 33
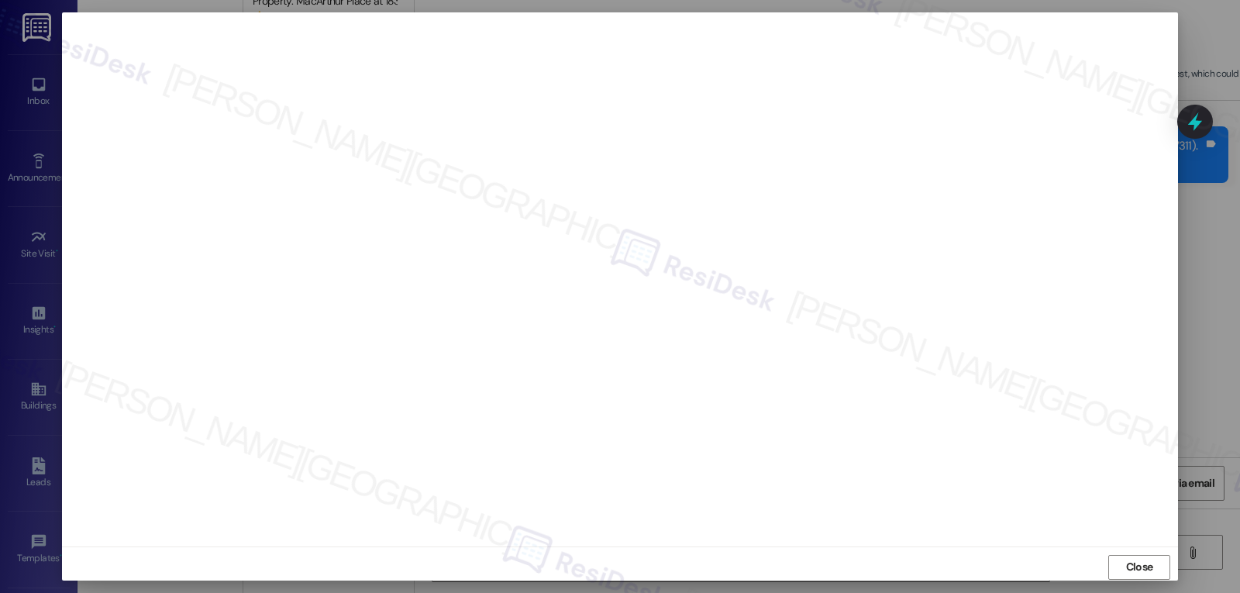
drag, startPoint x: 1130, startPoint y: 570, endPoint x: 1140, endPoint y: 553, distance: 19.8
click at [1130, 570] on span "Close" at bounding box center [1139, 567] width 27 height 16
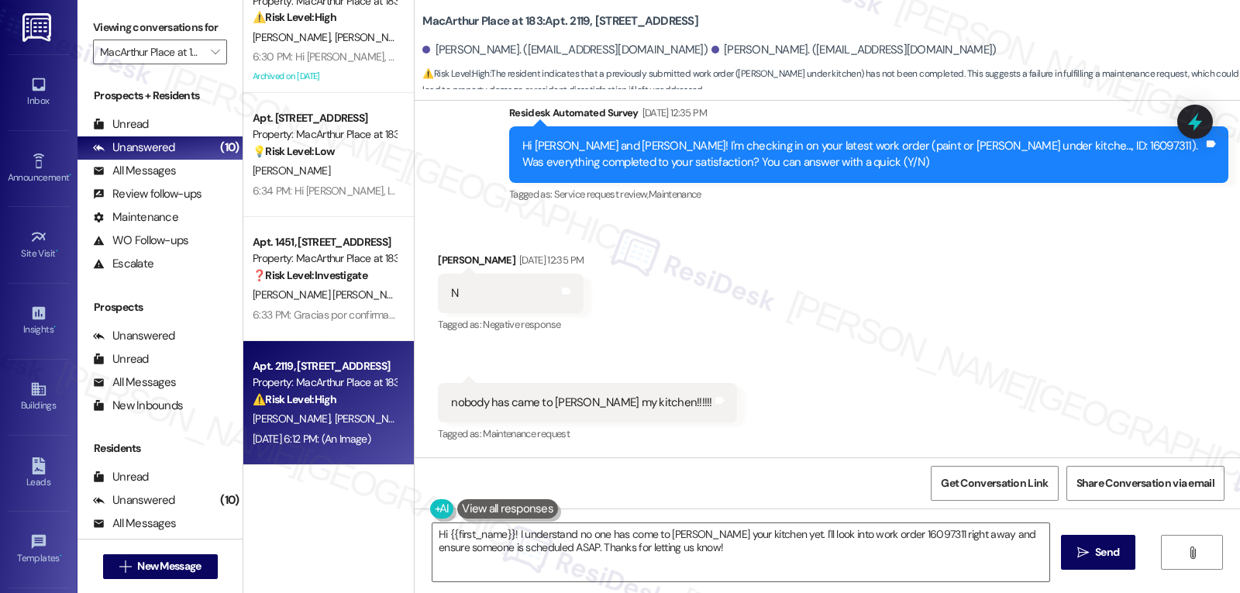
scroll to position [2540, 0]
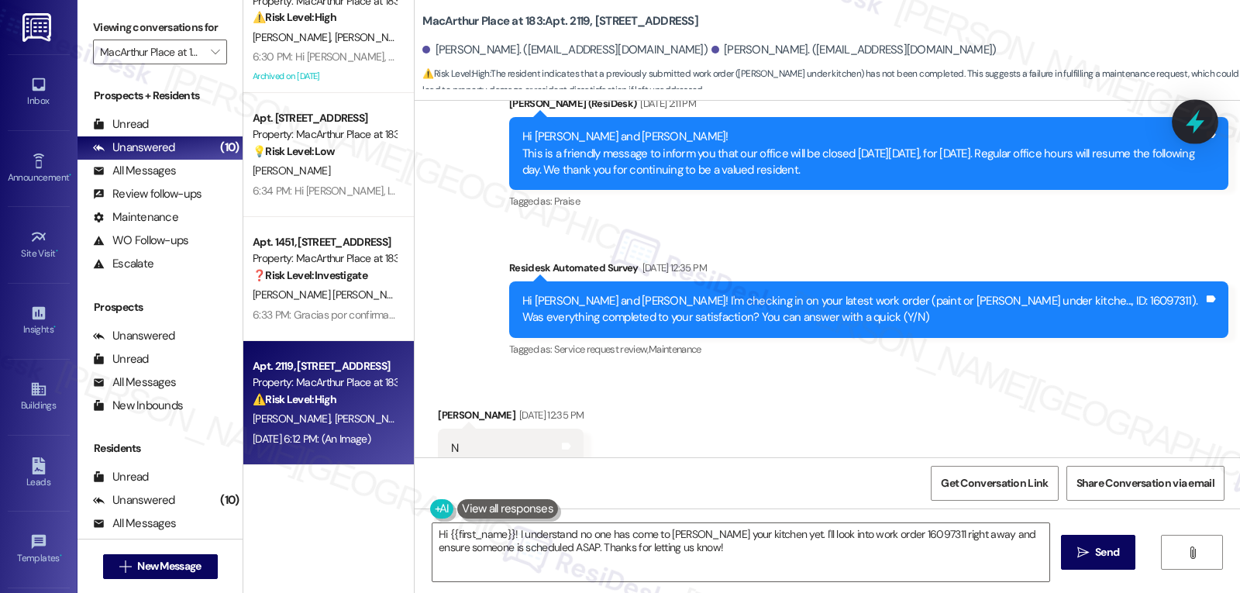
click at [1192, 122] on icon at bounding box center [1195, 122] width 19 height 24
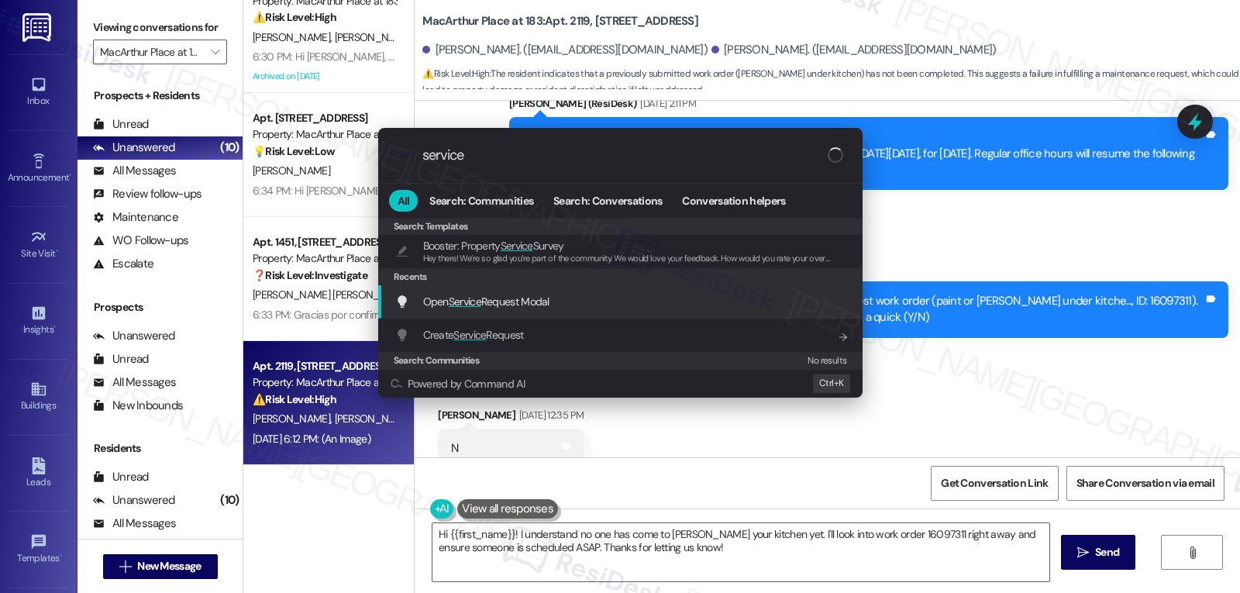
drag, startPoint x: 533, startPoint y: 308, endPoint x: 575, endPoint y: 288, distance: 46.5
click at [536, 303] on span "Open Service Request Modal" at bounding box center [486, 302] width 126 height 14
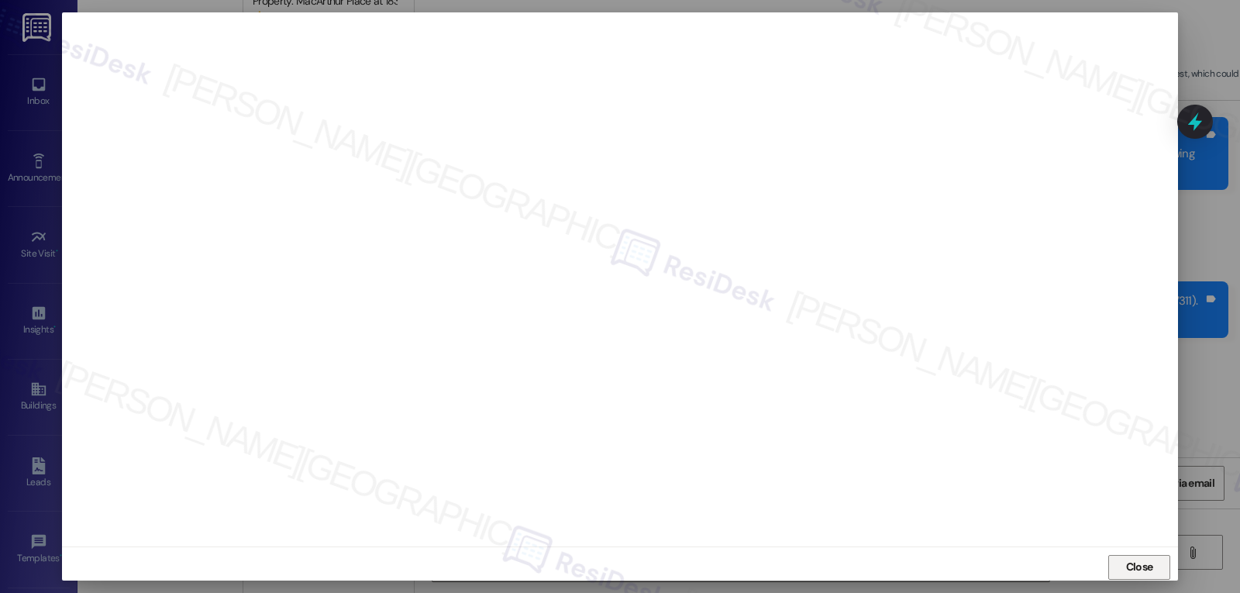
click at [1128, 569] on span "Close" at bounding box center [1139, 567] width 27 height 16
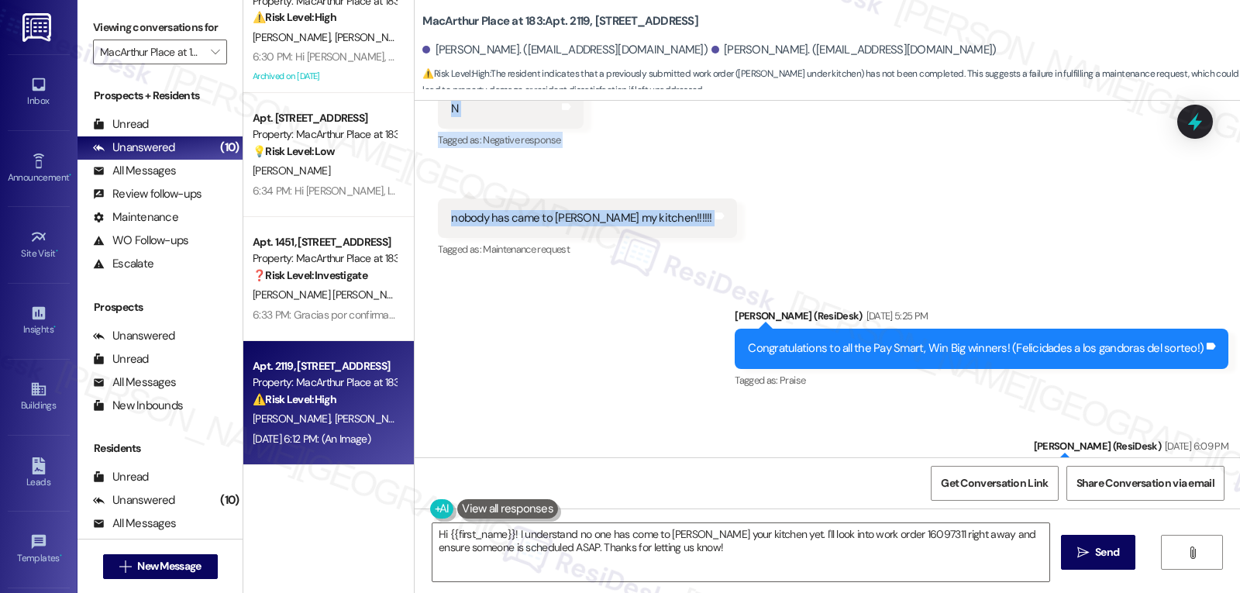
scroll to position [2850, 0]
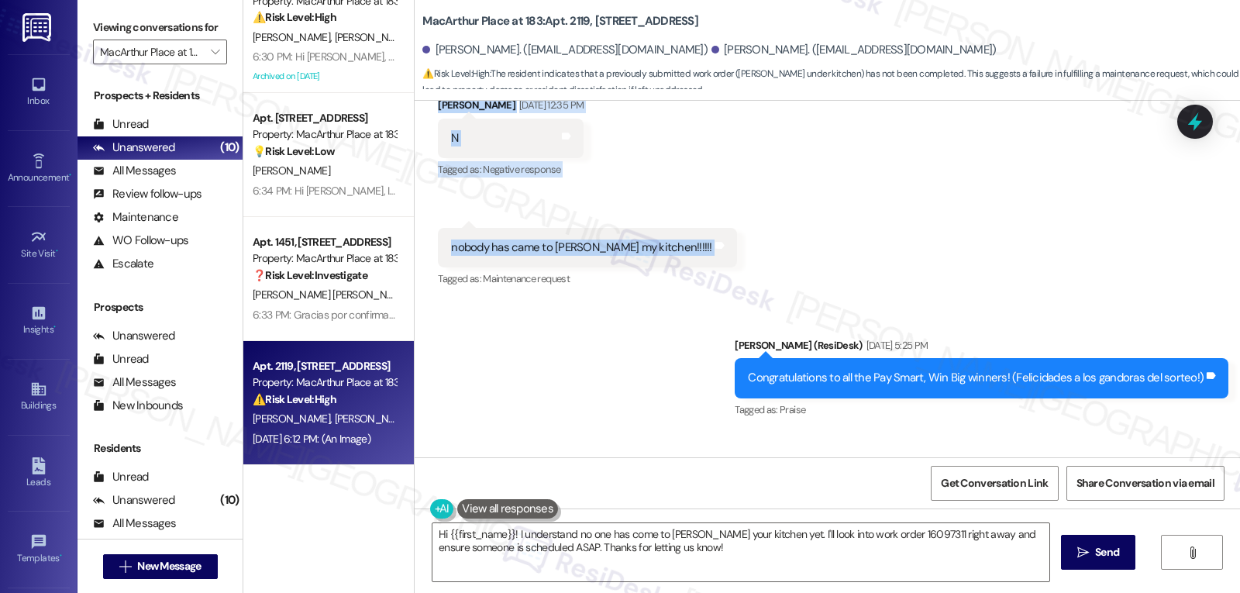
drag, startPoint x: 498, startPoint y: 233, endPoint x: 639, endPoint y: 205, distance: 143.8
click at [639, 205] on div "WO Lease started [DATE] 8:00 PM Show details Announcement, sent via SMS [PERSON…" at bounding box center [828, 279] width 826 height 357
copy div "Residesk Automated Survey [DATE] 12:35 PM Hi [PERSON_NAME] and [PERSON_NAME]! I…"
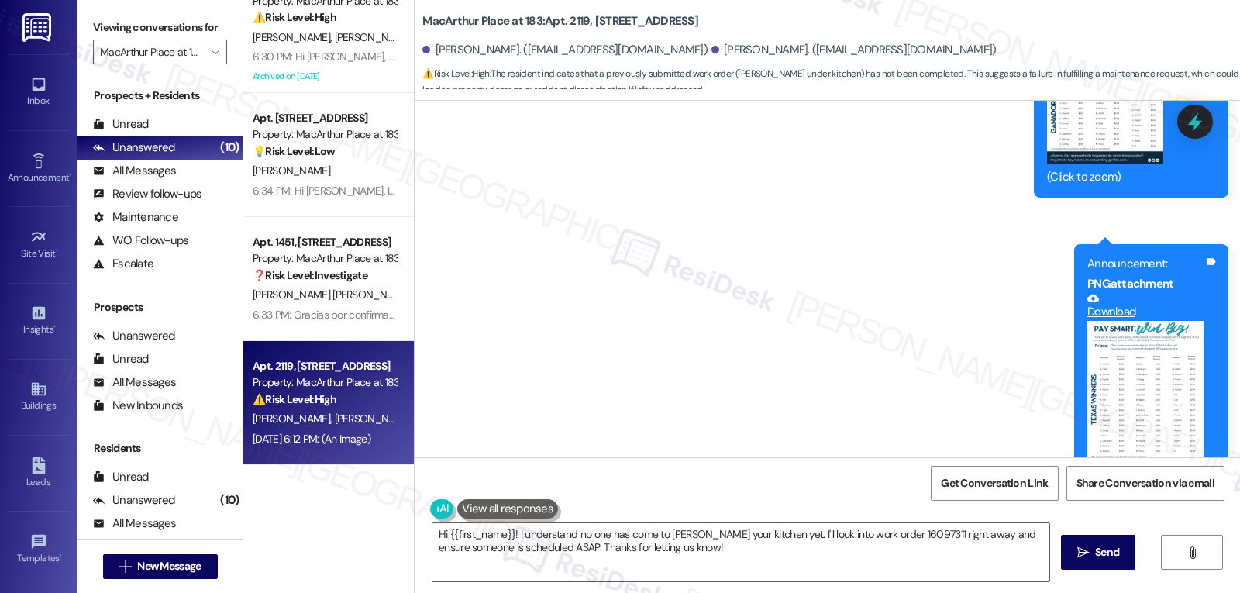
scroll to position [3625, 0]
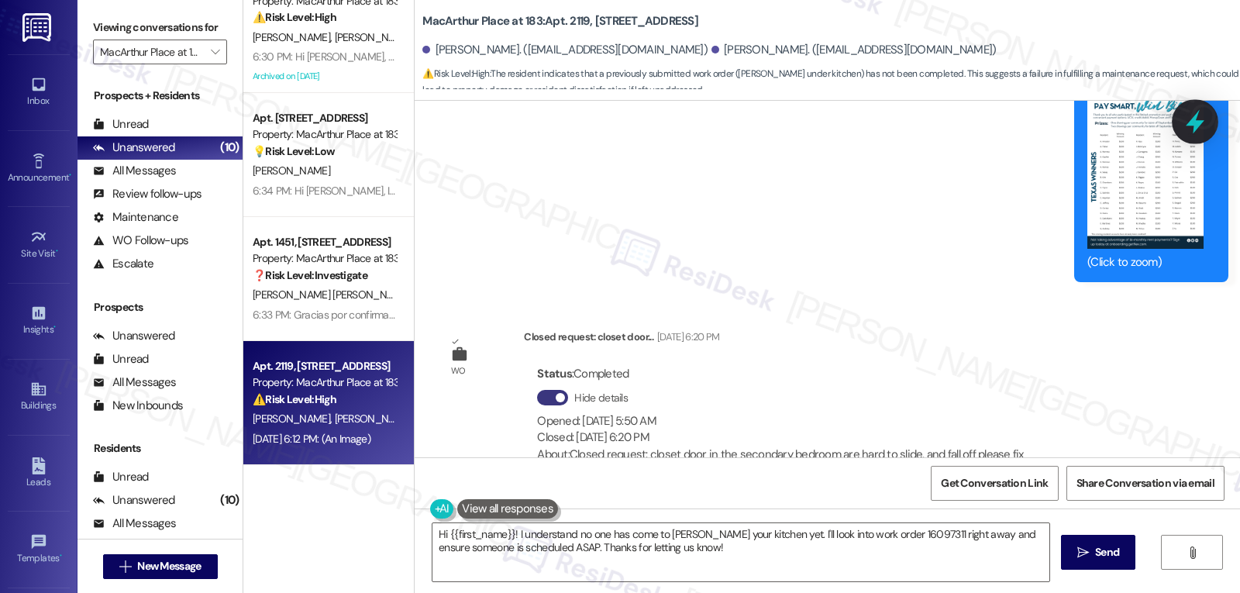
click at [1194, 120] on icon at bounding box center [1195, 122] width 19 height 24
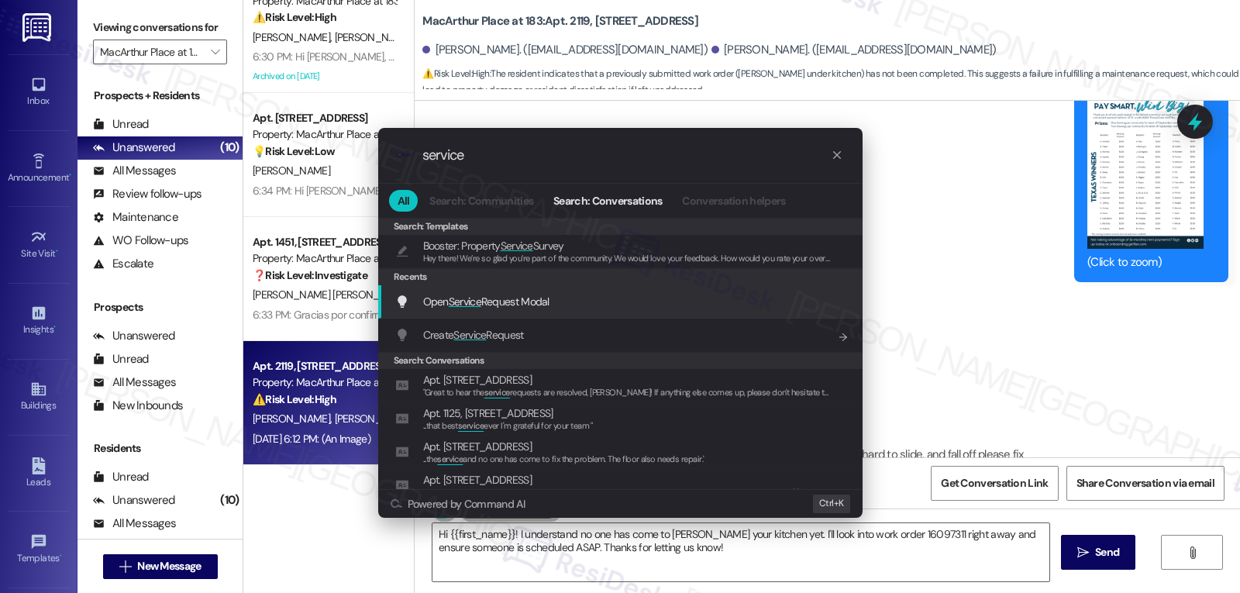
type input "service"
click at [498, 300] on span "Open Service Request Modal" at bounding box center [486, 302] width 126 height 14
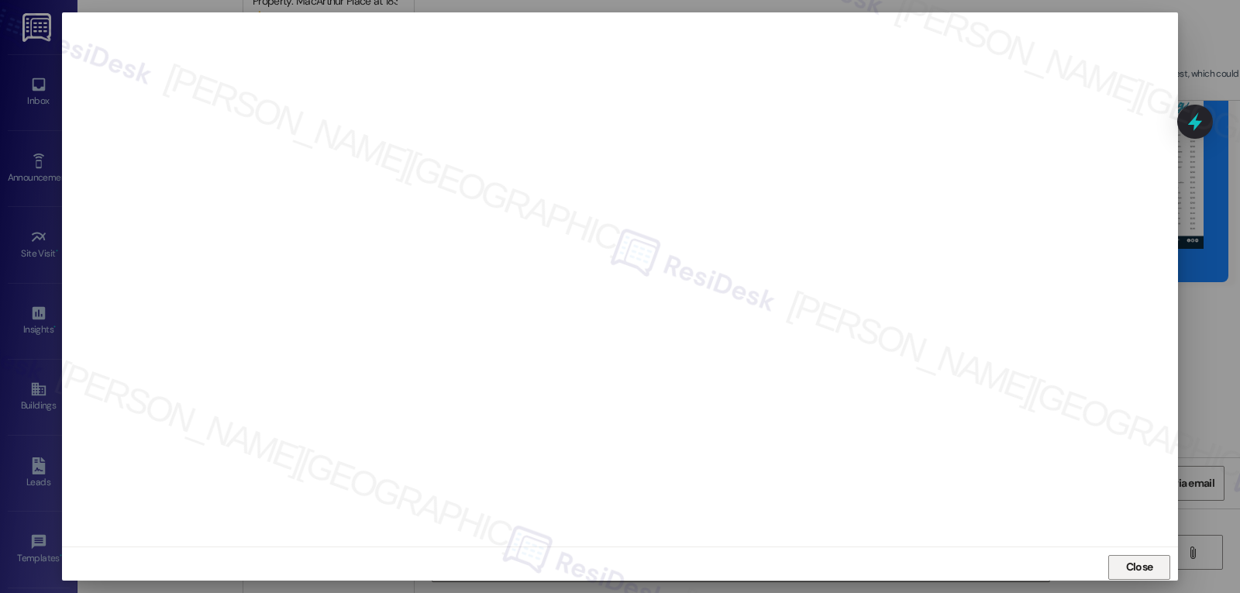
click at [1154, 556] on button "Close" at bounding box center [1140, 567] width 62 height 25
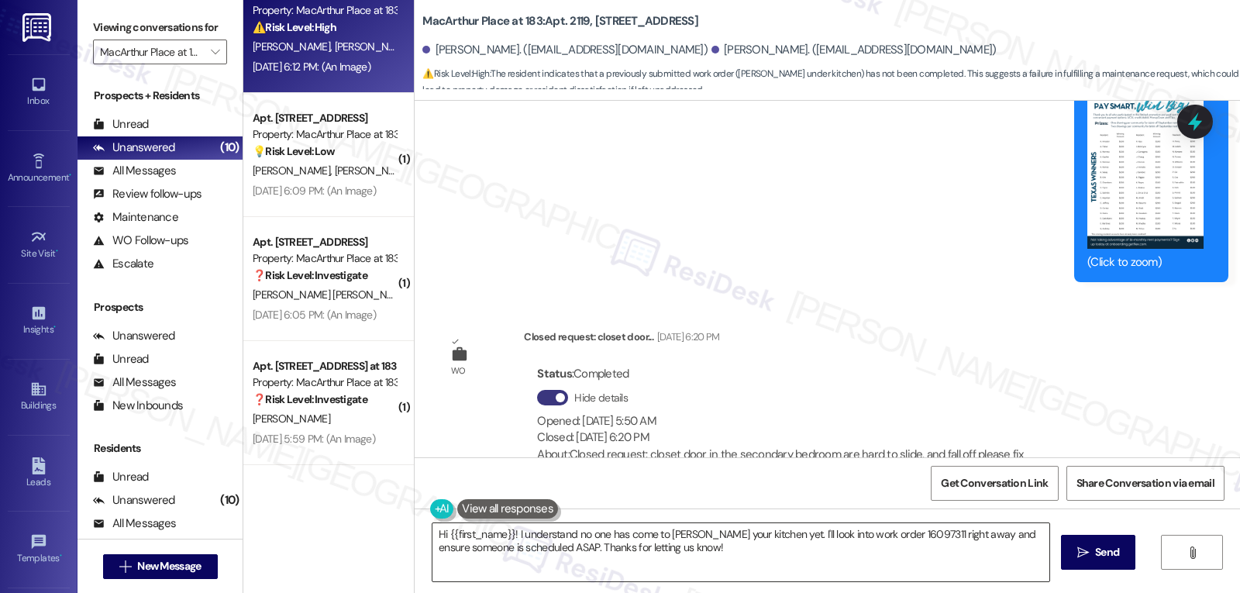
click at [957, 570] on textarea "Hi {{first_name}}! I understand no one has come to [PERSON_NAME] your kitchen y…" at bounding box center [741, 552] width 617 height 58
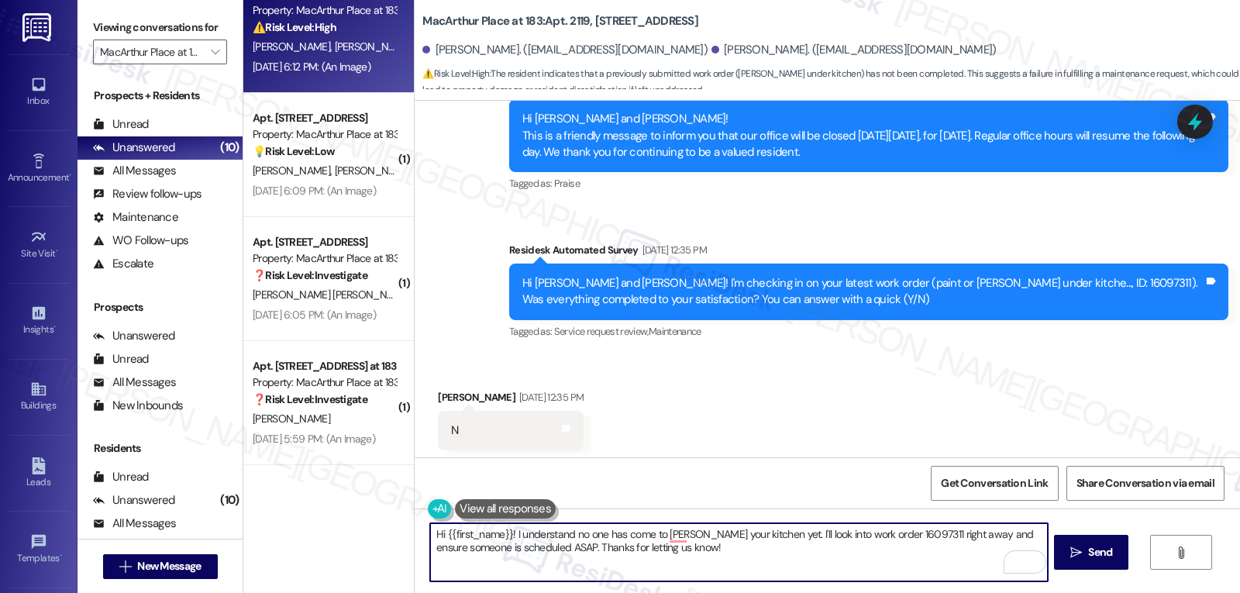
scroll to position [2540, 0]
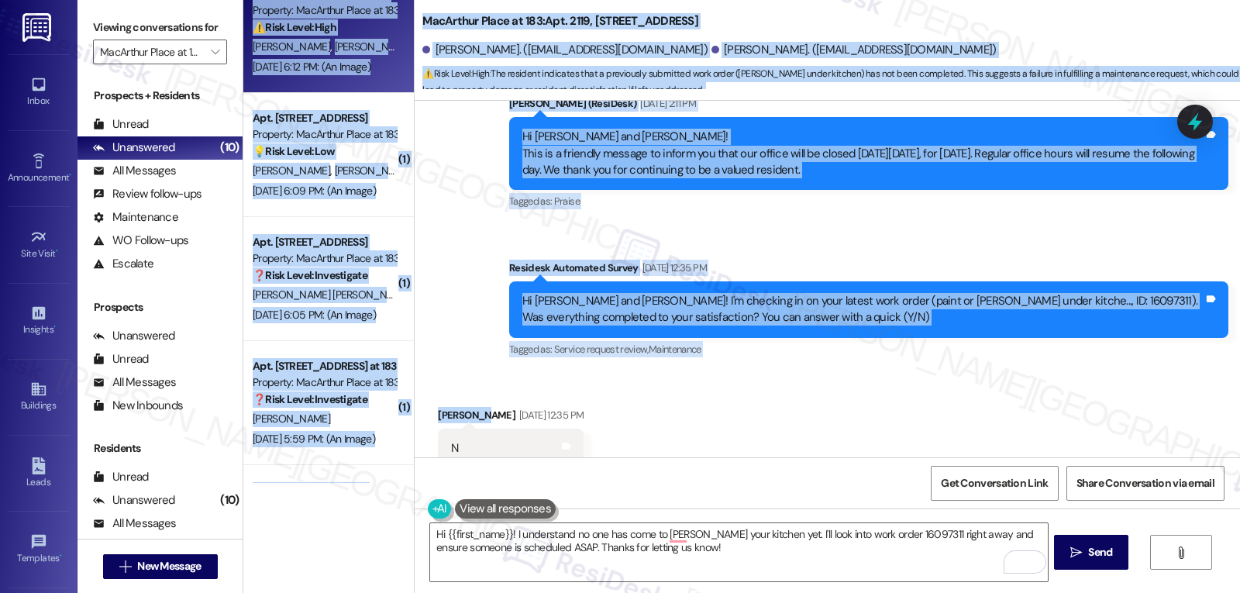
drag, startPoint x: 474, startPoint y: 384, endPoint x: 400, endPoint y: 390, distance: 74.7
click at [400, 390] on div "( 1 ) Apt. 2229, [STREET_ADDRESS] at 183 Property: [GEOGRAPHIC_DATA] at 183 ⚠️ …" at bounding box center [741, 296] width 997 height 593
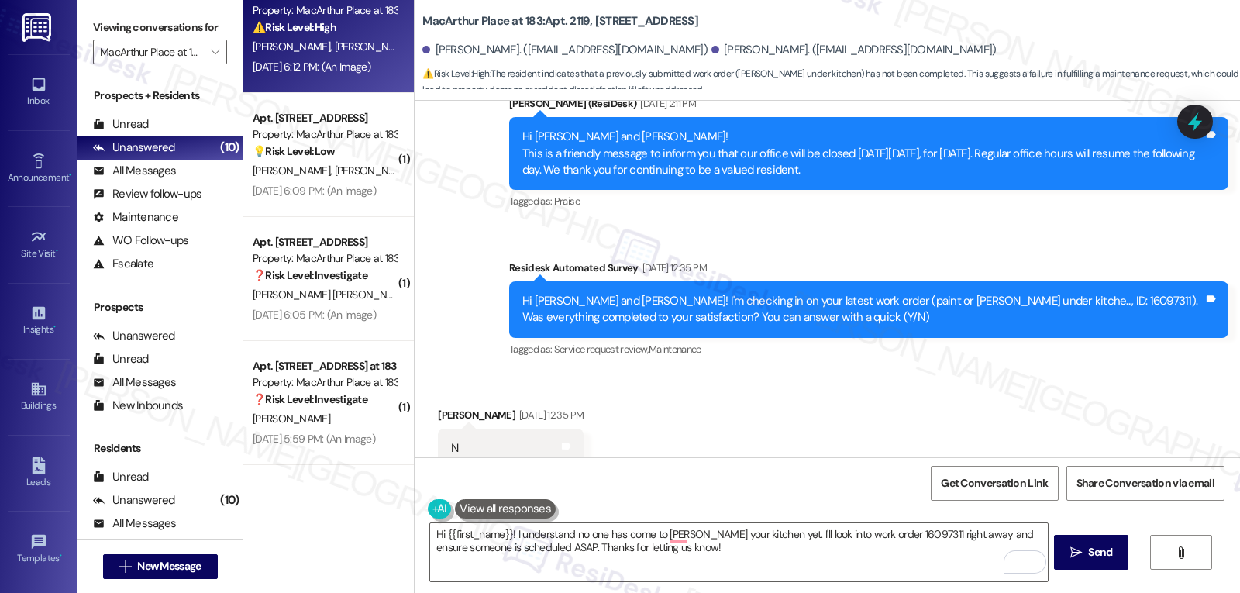
drag, startPoint x: 826, startPoint y: 381, endPoint x: 788, endPoint y: 382, distance: 38.0
click at [830, 382] on div "Received via SMS [PERSON_NAME] [DATE] 12:35 PM N Tags and notes Tagged as: Nega…" at bounding box center [828, 492] width 826 height 240
drag, startPoint x: 474, startPoint y: 381, endPoint x: 431, endPoint y: 381, distance: 42.6
click at [438, 407] on div "[PERSON_NAME] [DATE] 12:35 PM" at bounding box center [511, 418] width 146 height 22
copy div "[PERSON_NAME]"
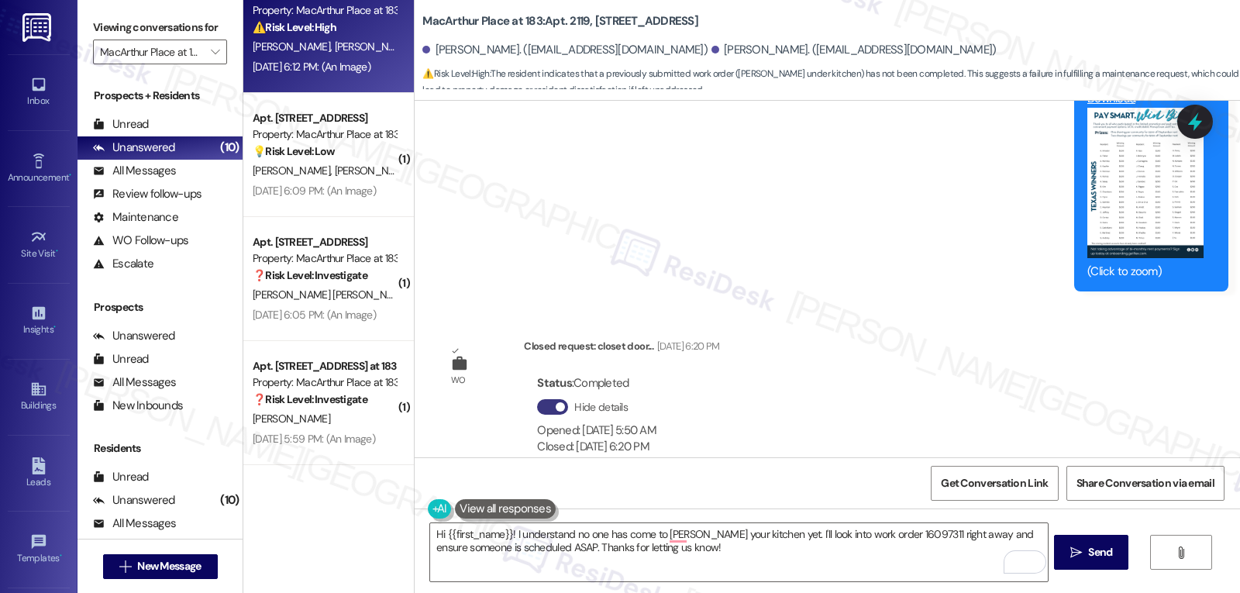
scroll to position [3625, 0]
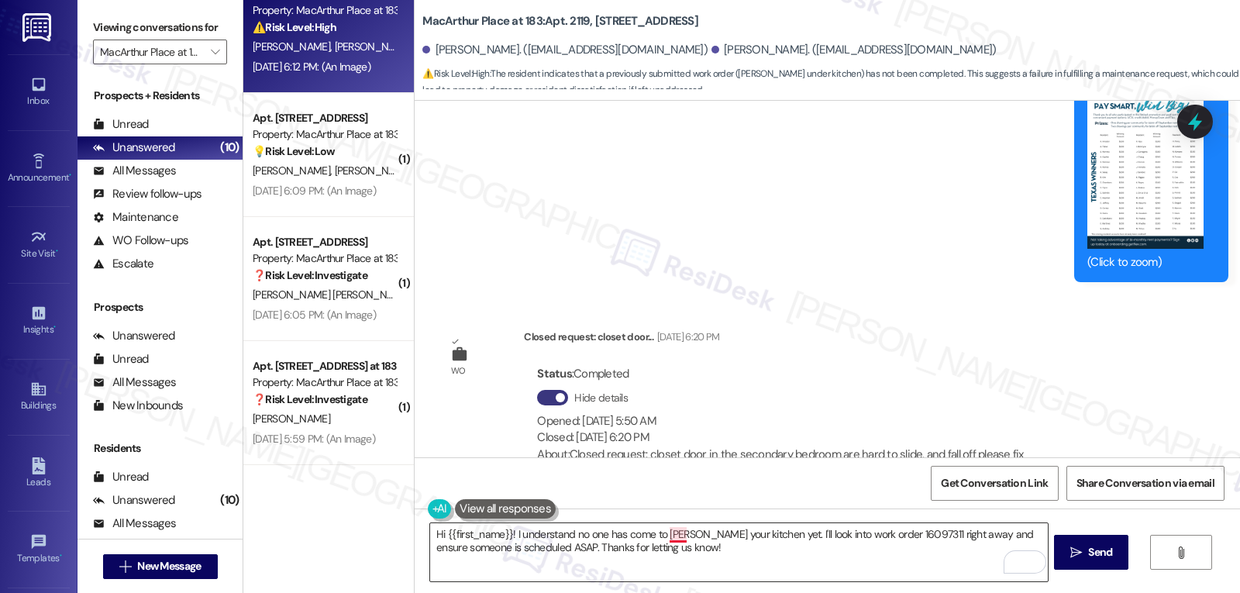
click at [771, 549] on textarea "Hi {{first_name}}! I understand no one has come to [PERSON_NAME] your kitchen y…" at bounding box center [738, 552] width 617 height 58
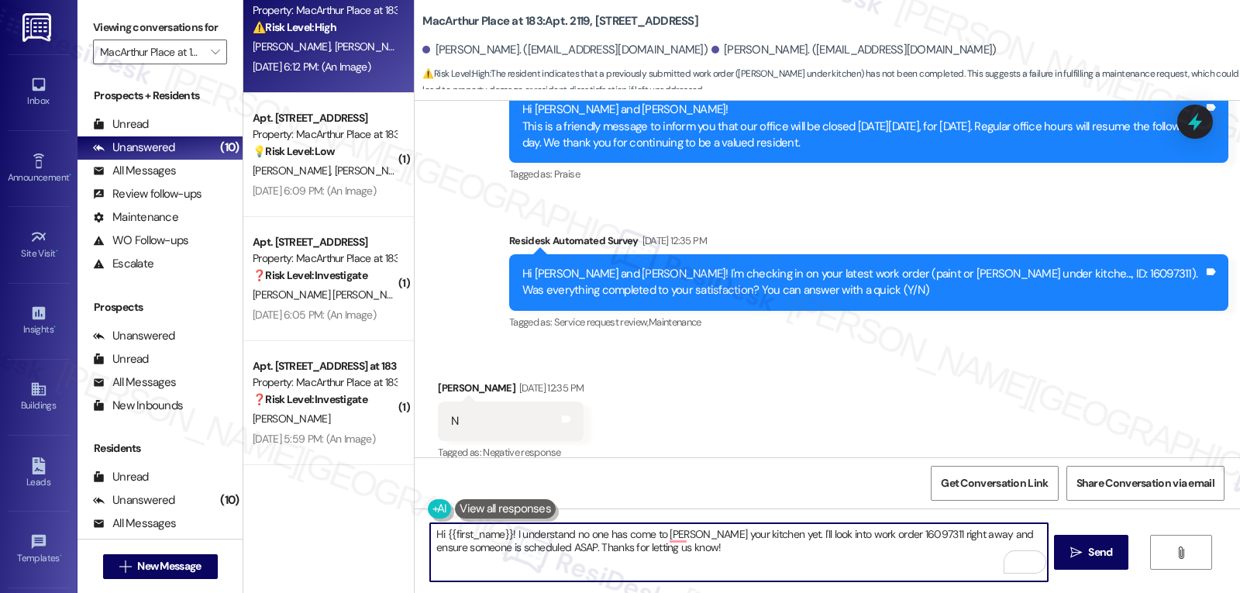
scroll to position [2540, 0]
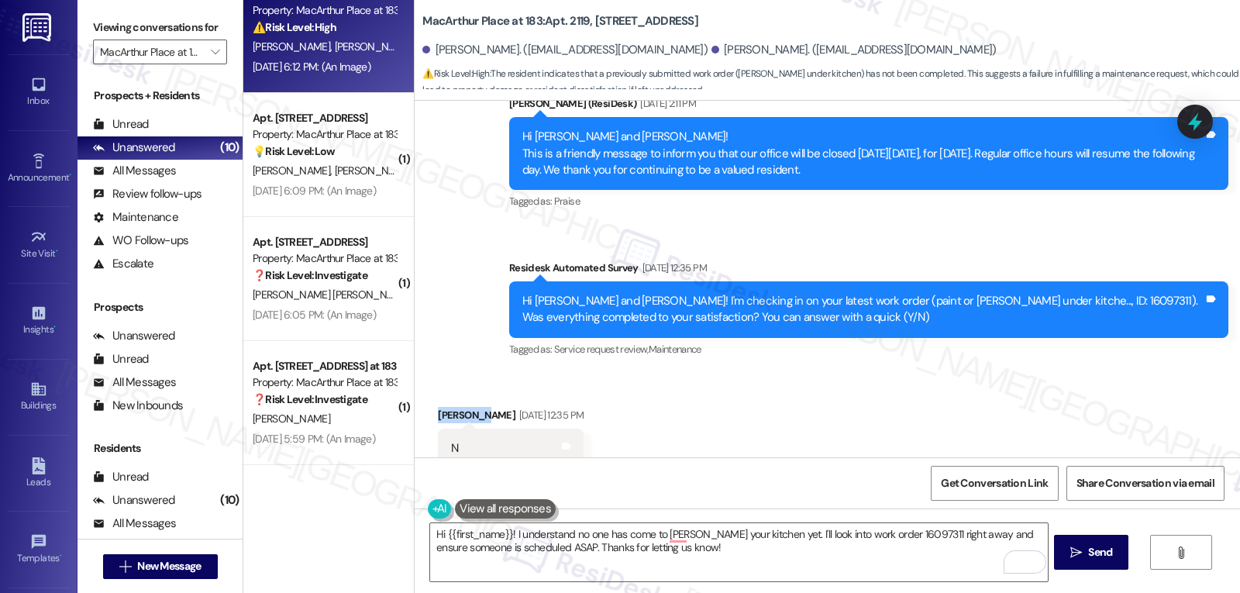
drag, startPoint x: 474, startPoint y: 382, endPoint x: 405, endPoint y: 385, distance: 68.3
click at [415, 385] on div "Received via SMS [PERSON_NAME] [DATE] 12:35 PM N Tags and notes Tagged as: Nega…" at bounding box center [828, 492] width 826 height 240
copy div "[PERSON_NAME]"
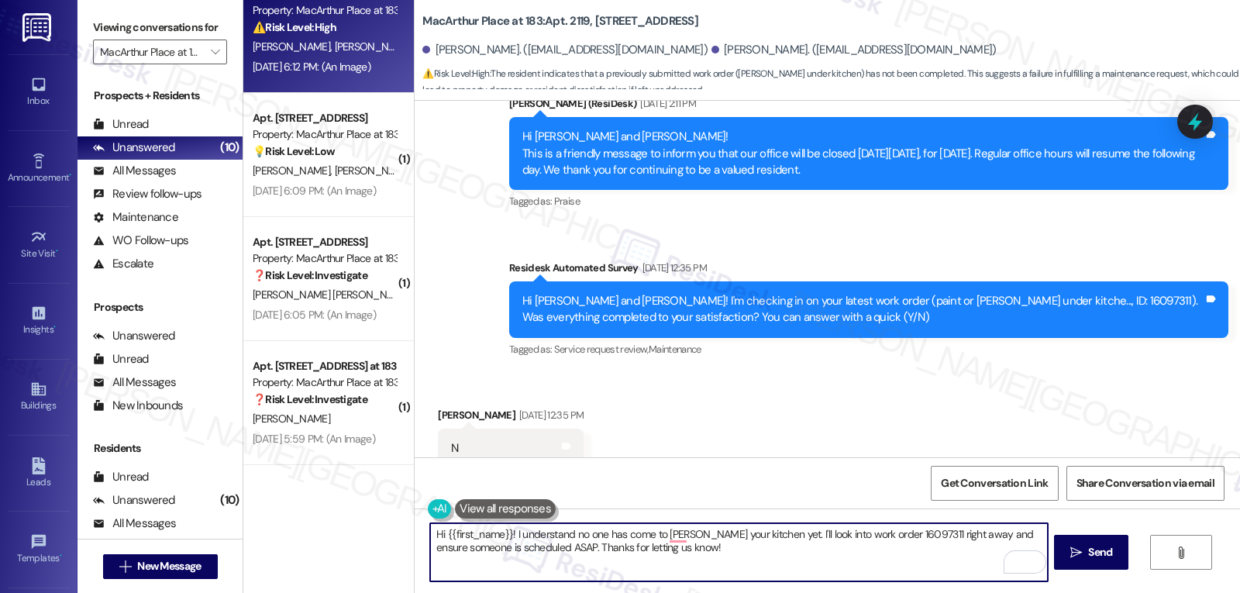
drag, startPoint x: 437, startPoint y: 532, endPoint x: 504, endPoint y: 528, distance: 66.8
click at [504, 528] on textarea "Hi {{first_name}}! I understand no one has come to [PERSON_NAME] your kitchen y…" at bounding box center [738, 552] width 617 height 58
paste textarea "[PERSON_NAME]"
drag, startPoint x: 696, startPoint y: 562, endPoint x: 710, endPoint y: 559, distance: 14.3
click at [703, 562] on textarea "Hi [PERSON_NAME]! I understand no one has come to [PERSON_NAME] your kitchen ye…" at bounding box center [738, 552] width 617 height 58
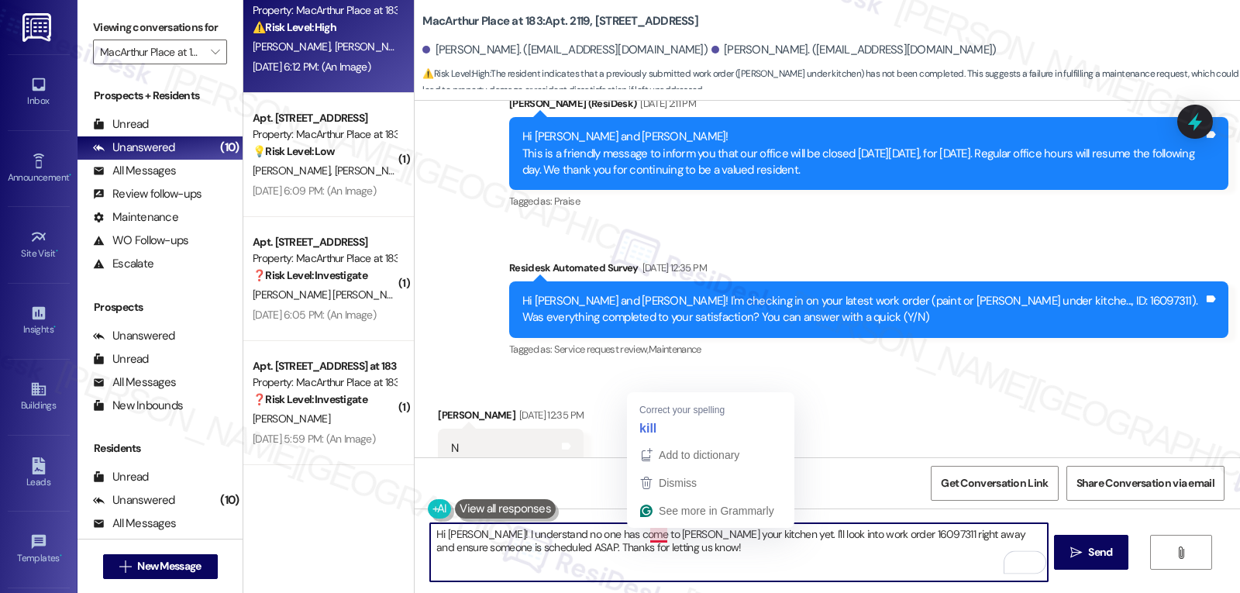
click at [674, 564] on textarea "Hi [PERSON_NAME]! I understand no one has come to [PERSON_NAME] your kitchen ye…" at bounding box center [738, 552] width 617 height 58
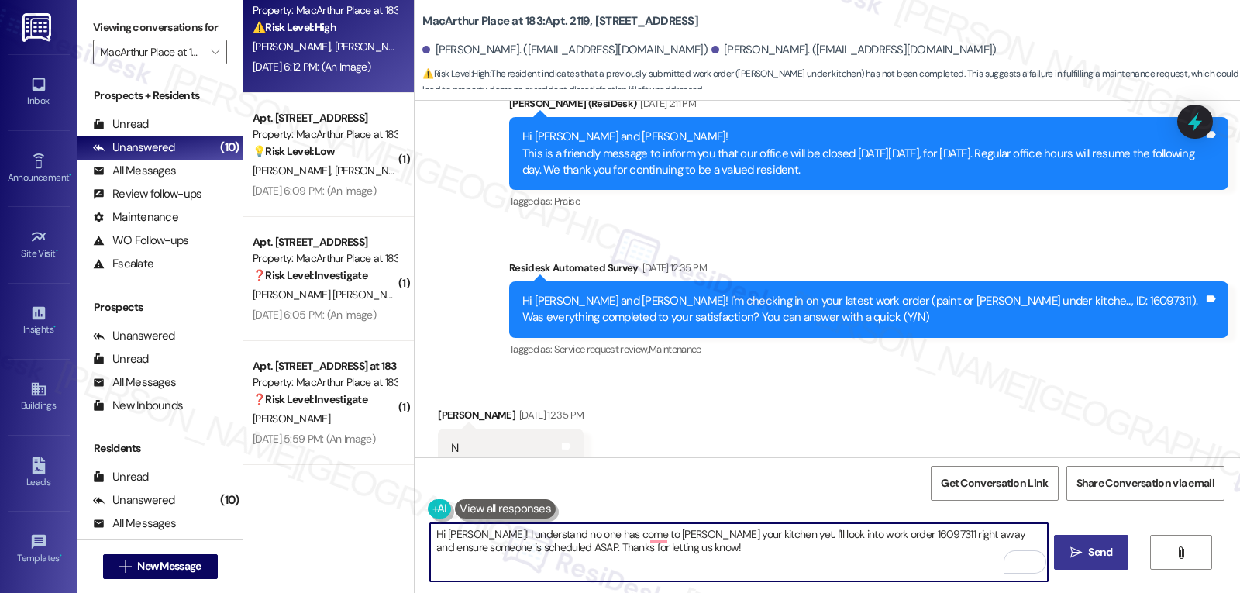
type textarea "Hi Kassandra! I understand no one has come to kiltz your kitchen yet. I'll look…"
click at [1092, 558] on span "Send" at bounding box center [1100, 552] width 24 height 16
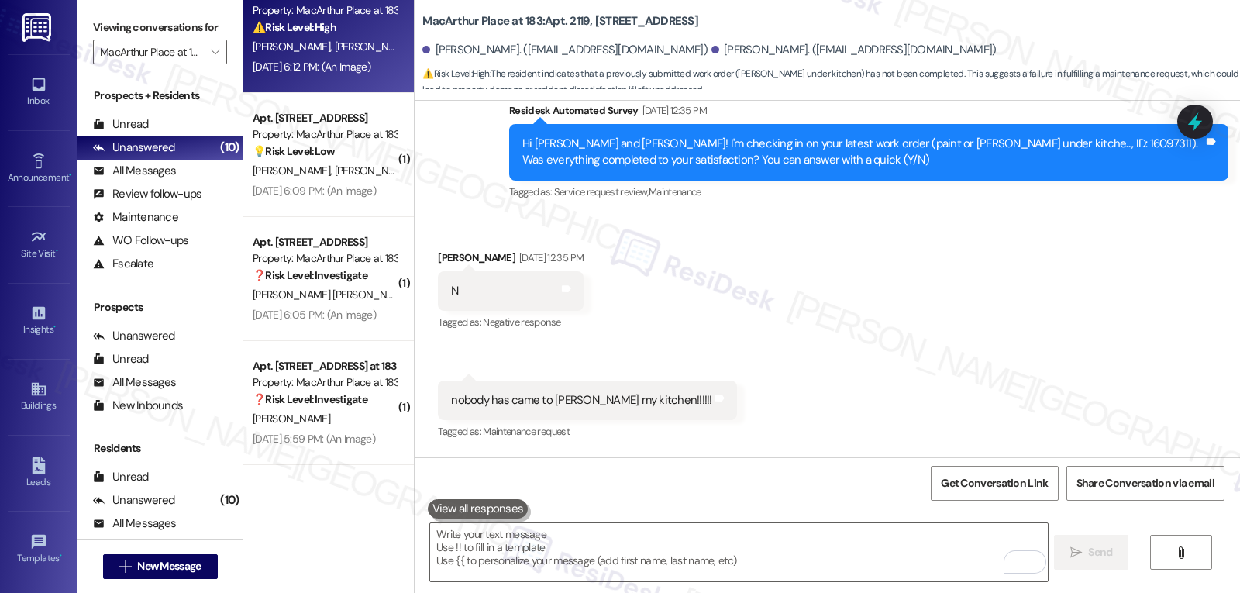
scroll to position [2695, 0]
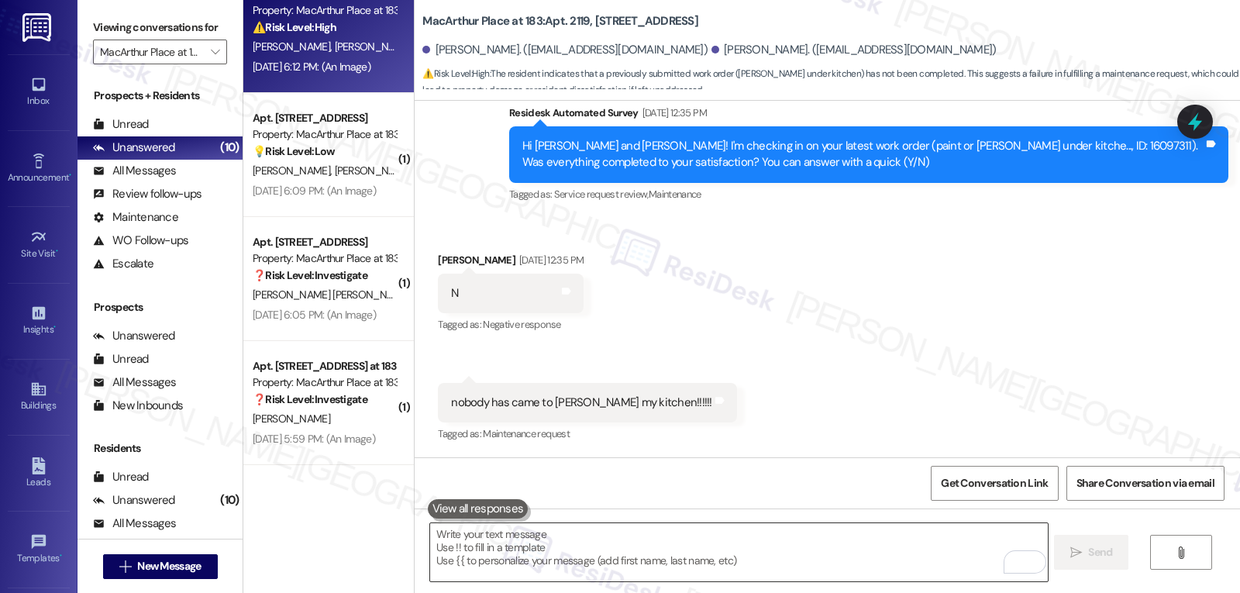
click at [554, 566] on textarea "To enrich screen reader interactions, please activate Accessibility in Grammarl…" at bounding box center [738, 552] width 617 height 58
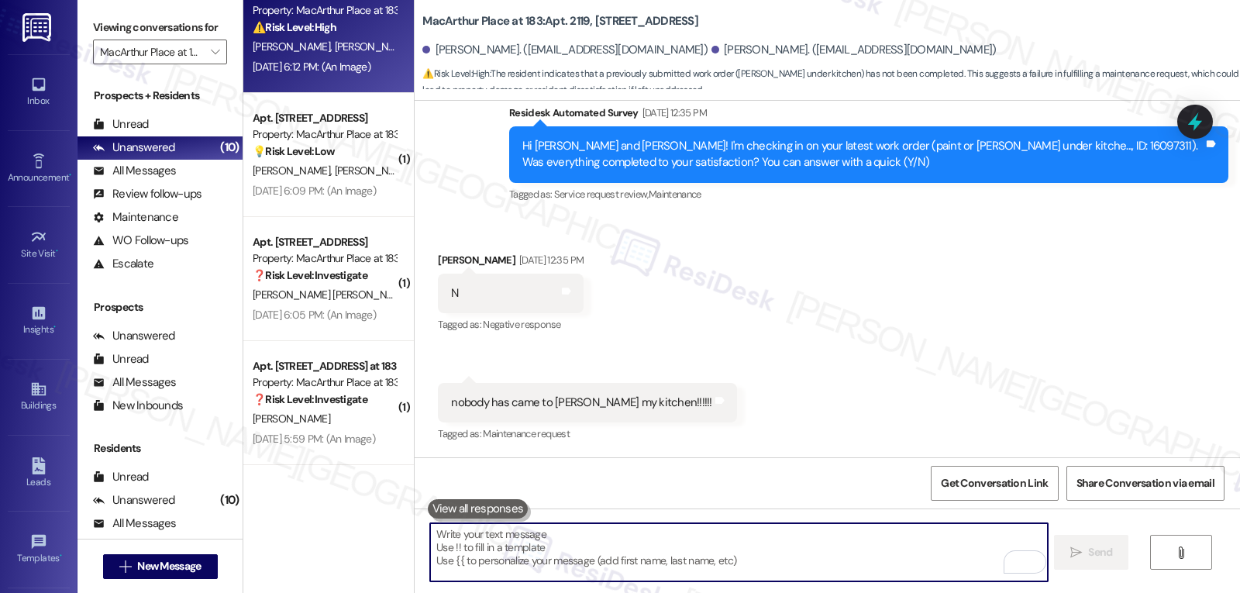
paste textarea "Kassandra"
type textarea "Kassandra"
click at [560, 565] on textarea "To enrich screen reader interactions, please activate Accessibility in Grammarl…" at bounding box center [738, 552] width 617 height 58
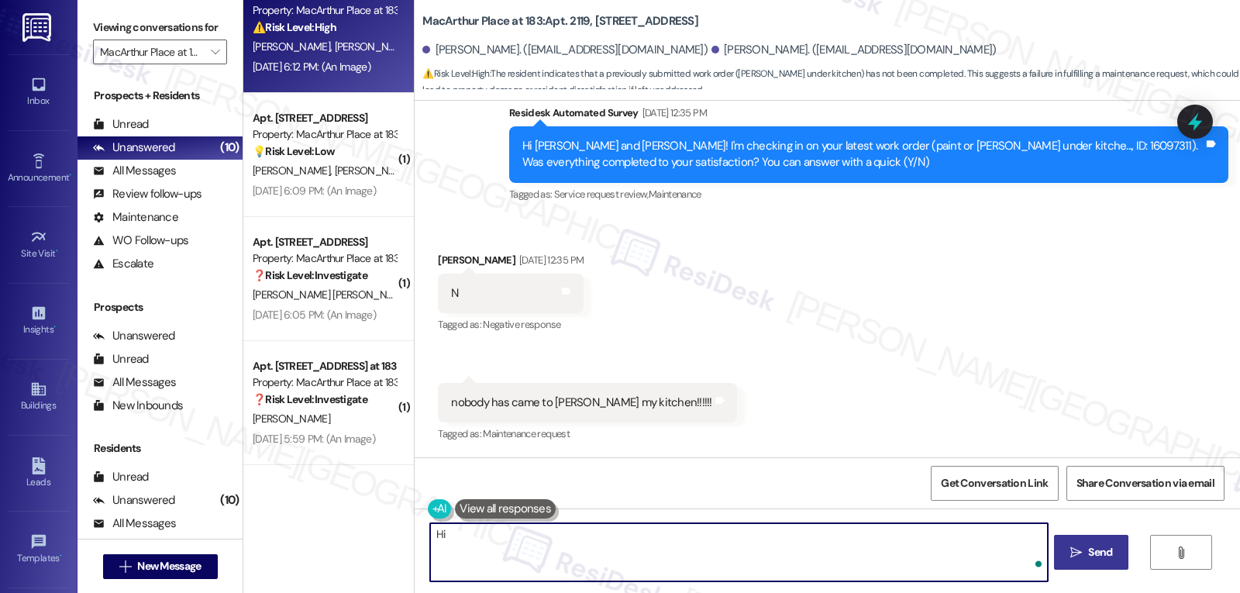
paste textarea "Kassandra"
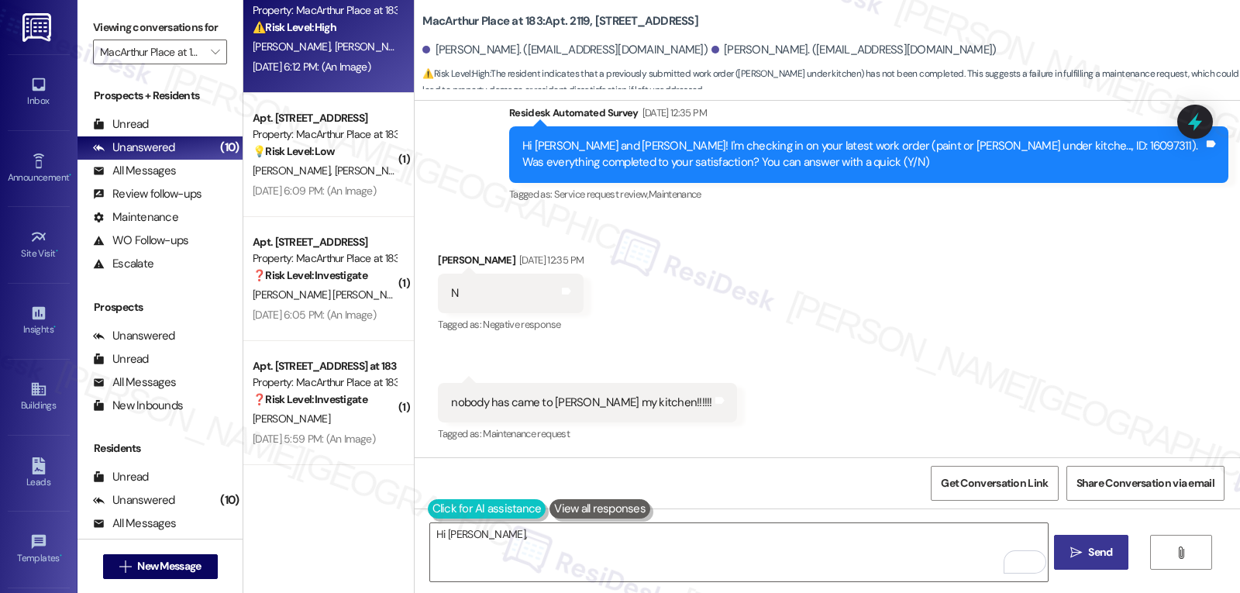
click at [521, 505] on button at bounding box center [487, 508] width 119 height 19
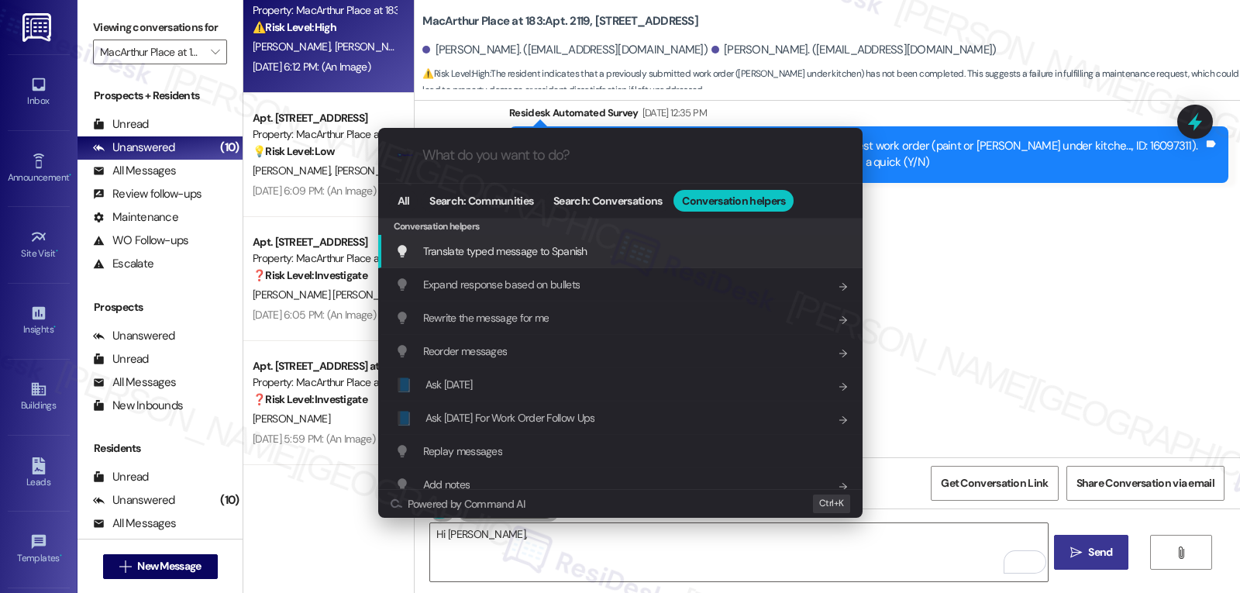
click at [478, 263] on div "Translate typed message to Spanish Add shortcut" at bounding box center [620, 251] width 485 height 33
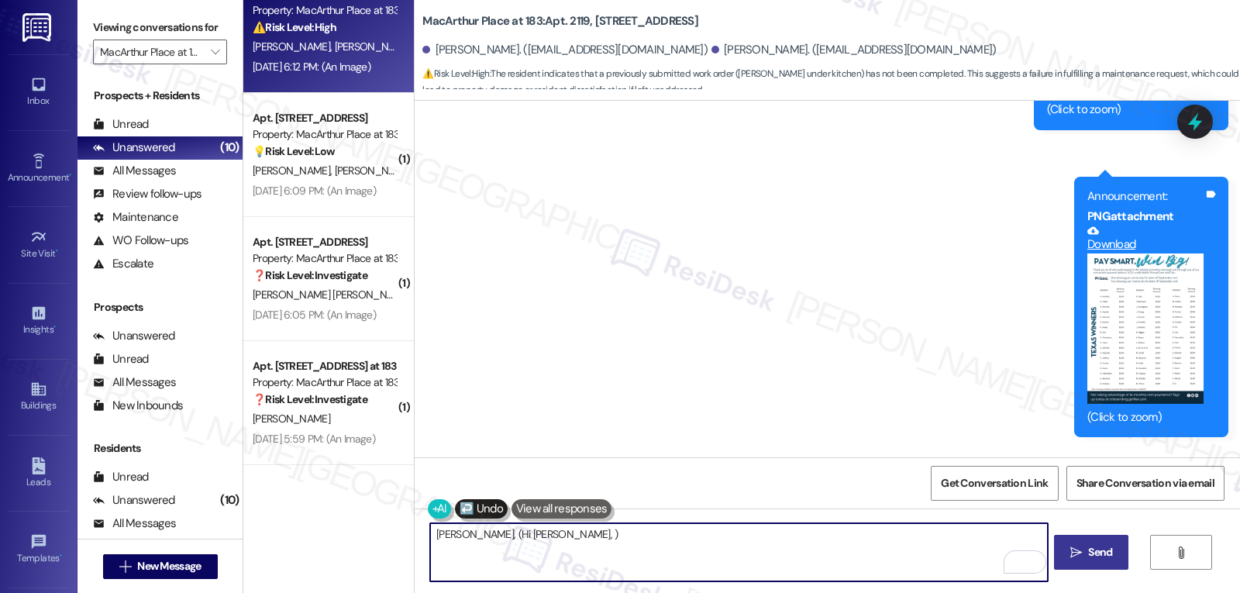
scroll to position [3625, 0]
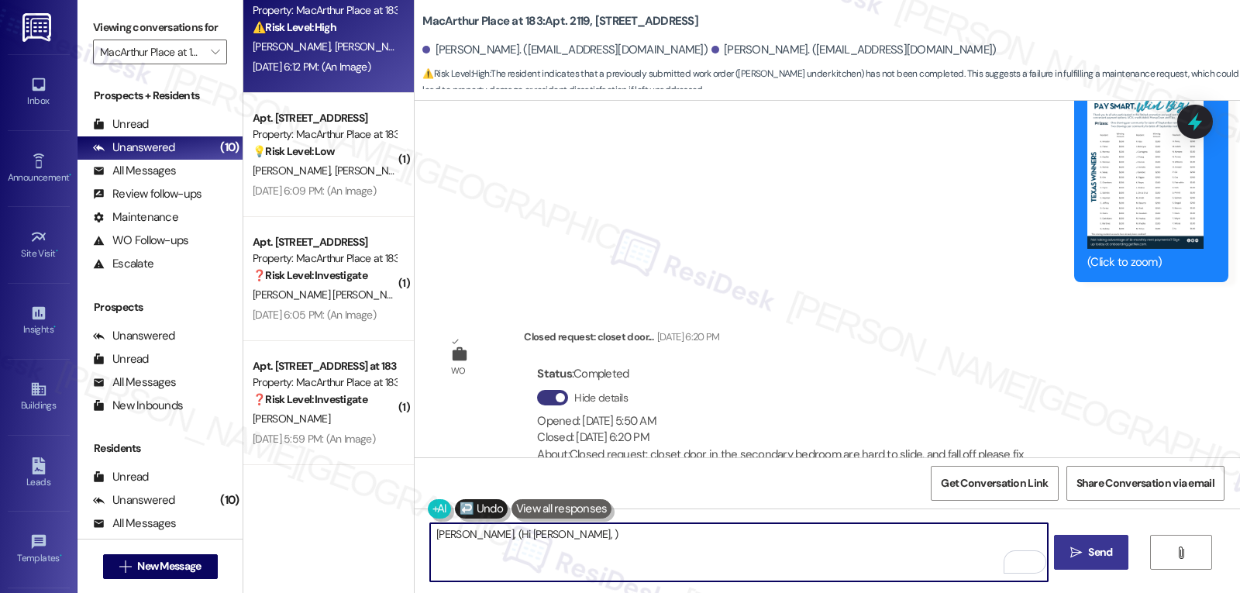
drag, startPoint x: 497, startPoint y: 540, endPoint x: 1149, endPoint y: 533, distance: 652.0
click at [1133, 561] on div "Hola Kassandra, (Hi Kassandra, )  Send " at bounding box center [828, 567] width 826 height 116
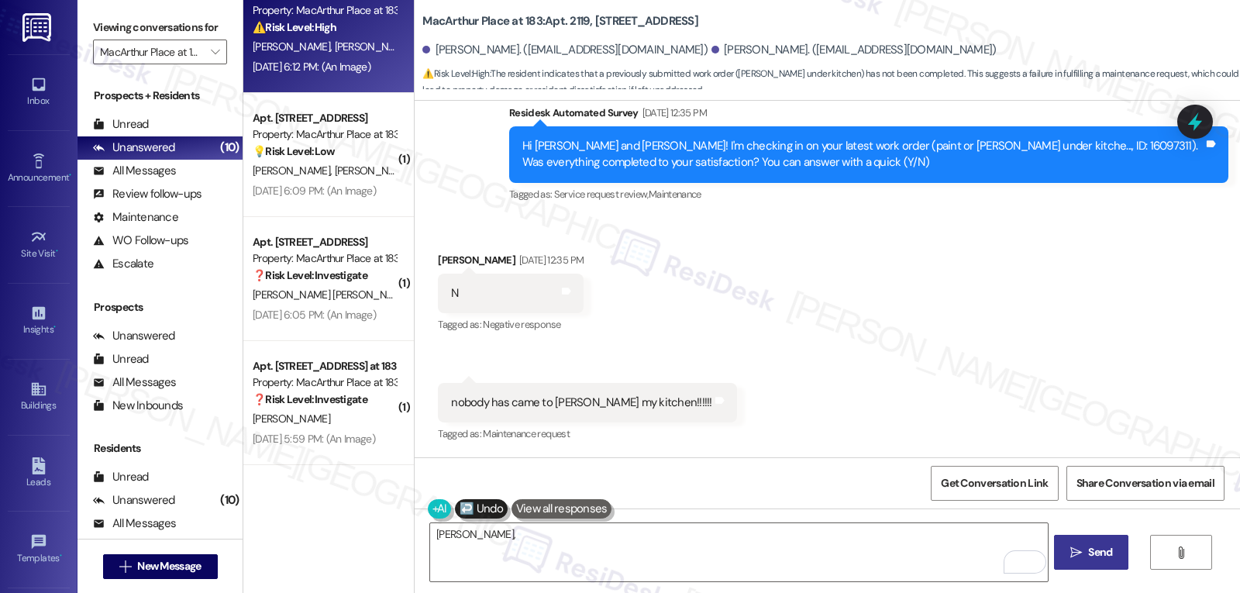
scroll to position [2540, 0]
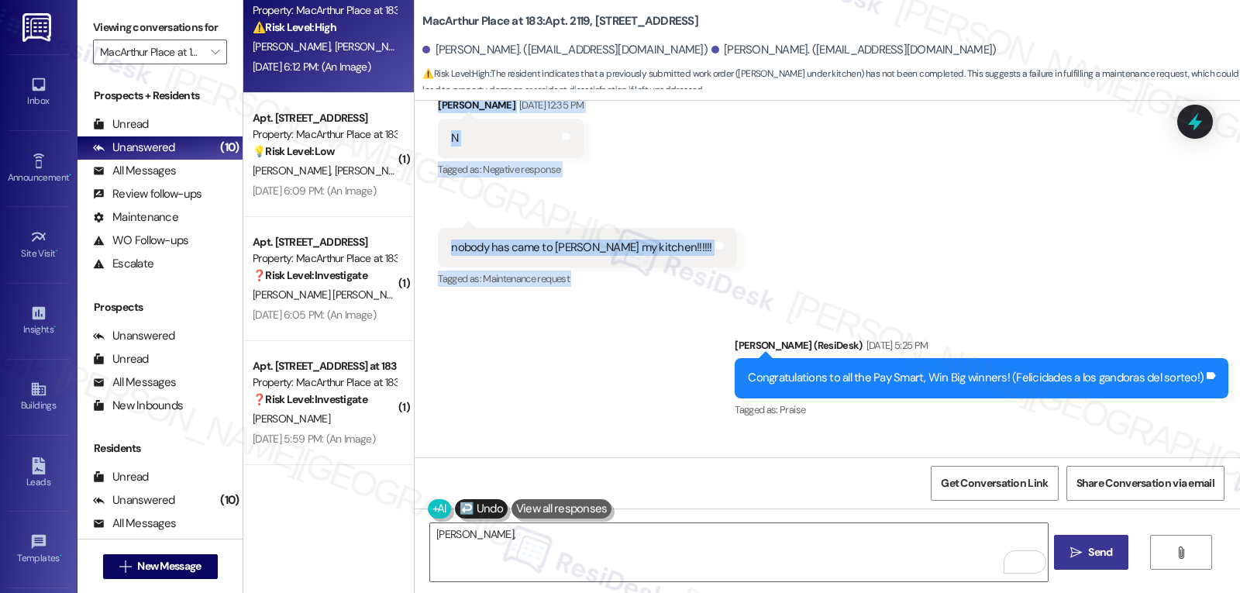
drag, startPoint x: 493, startPoint y: 239, endPoint x: 603, endPoint y: 323, distance: 138.8
click at [601, 320] on div "WO Lease started Jun 12, 2025 at 8:00 PM Show details Announcement, sent via SM…" at bounding box center [828, 279] width 826 height 357
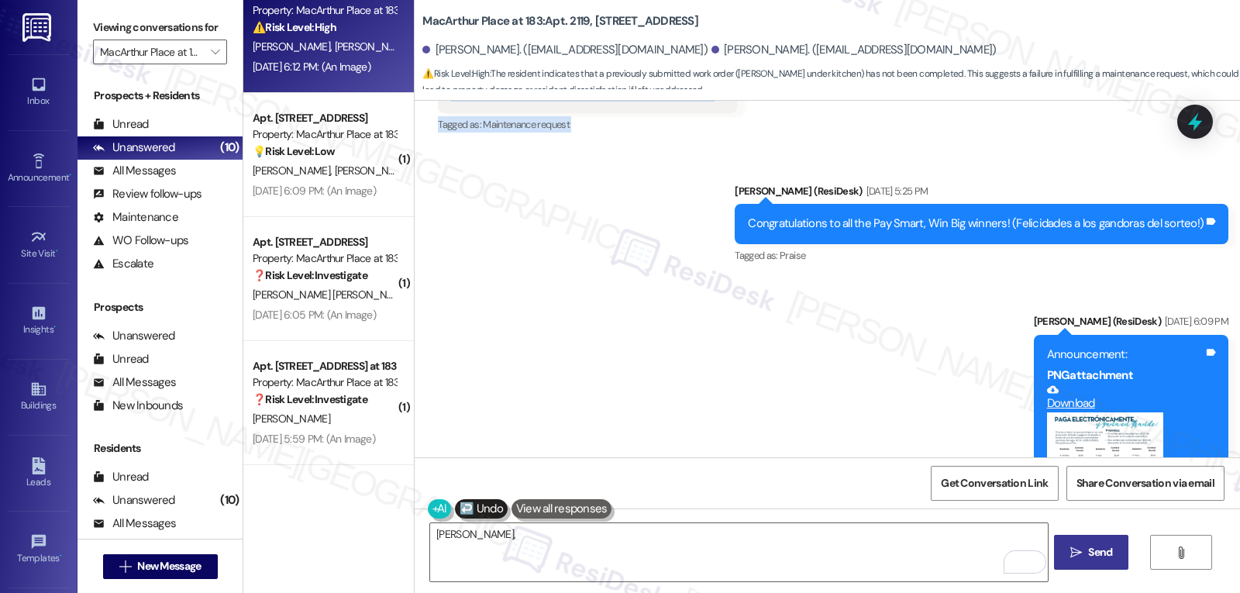
scroll to position [3005, 0]
click at [603, 316] on div "Announcement, sent via SMS Sarah (ResiDesk) Aug 28, 2025 at 5:25 PM Congratulat…" at bounding box center [828, 530] width 826 height 767
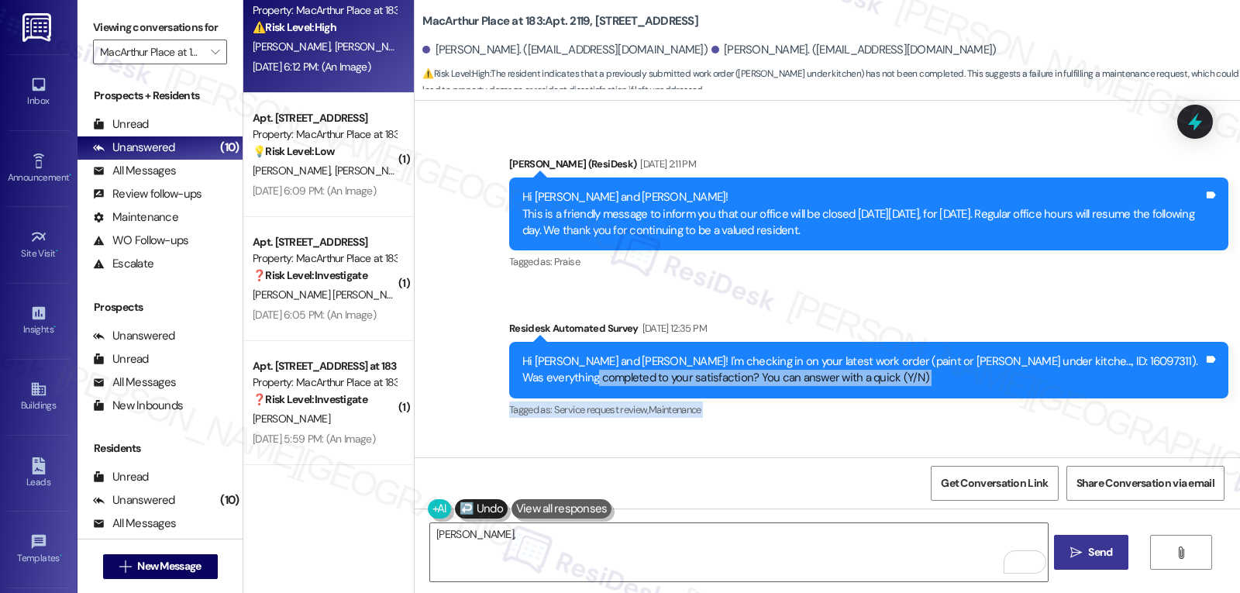
scroll to position [2540, 0]
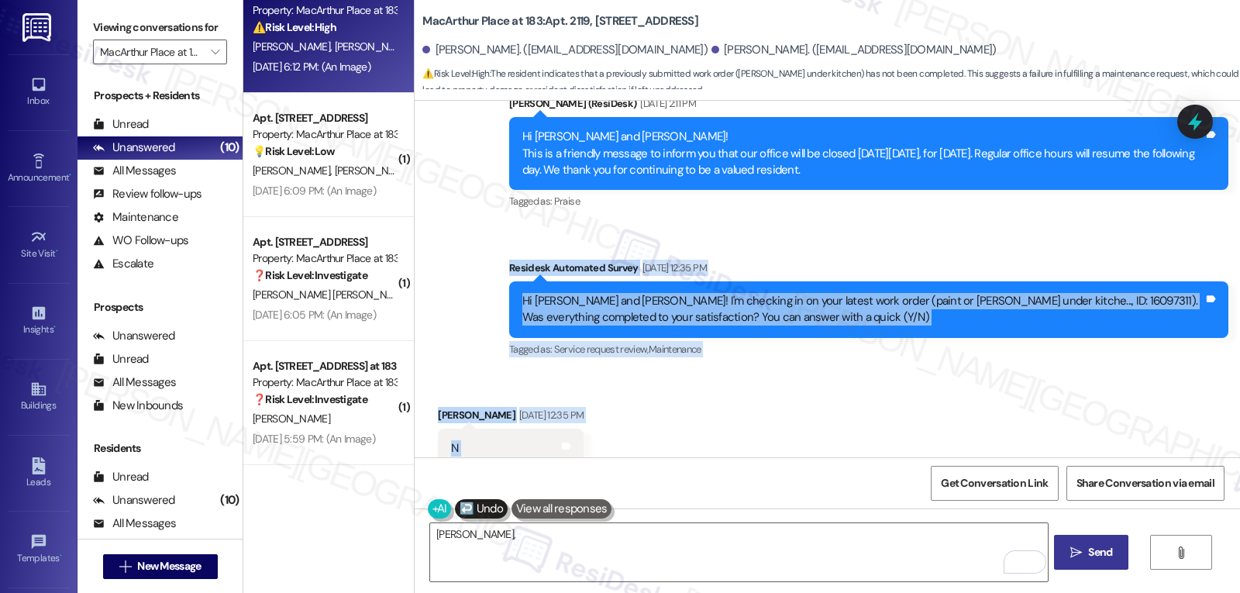
drag, startPoint x: 640, startPoint y: 225, endPoint x: 489, endPoint y: 239, distance: 151.8
click at [489, 239] on div "WO Lease started Jun 12, 2025 at 8:00 PM Show details Announcement, sent via SM…" at bounding box center [828, 279] width 826 height 357
copy div "Residesk Automated Survey Aug 28, 2025 at 12:35 PM Hi Kassandra and Marcus! I'm…"
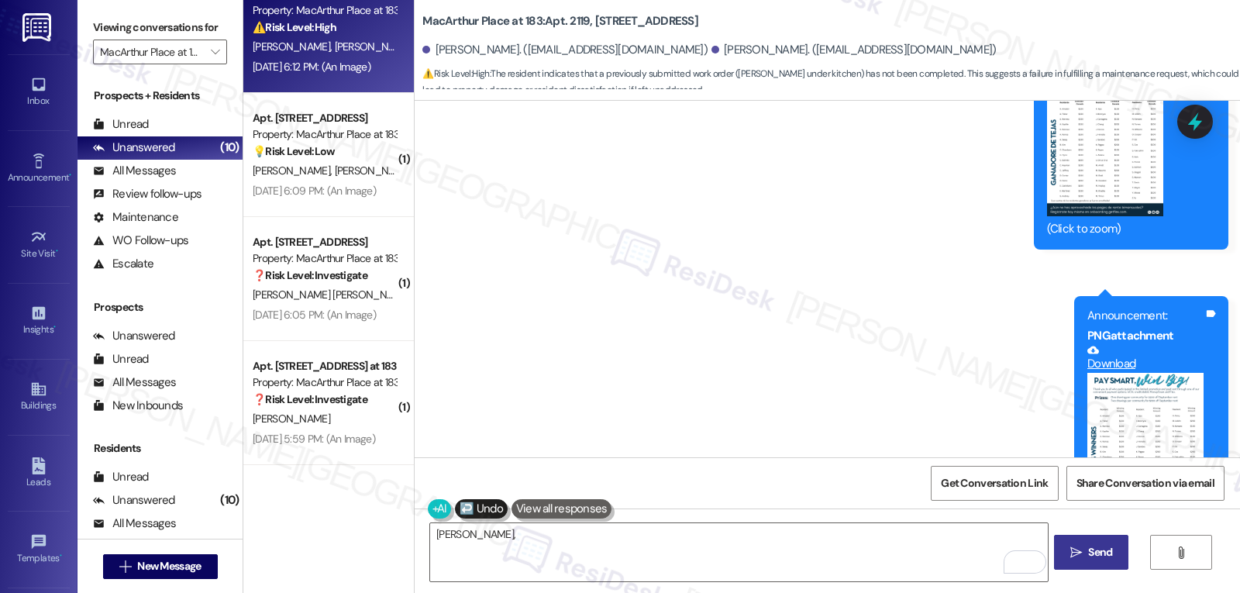
scroll to position [3625, 0]
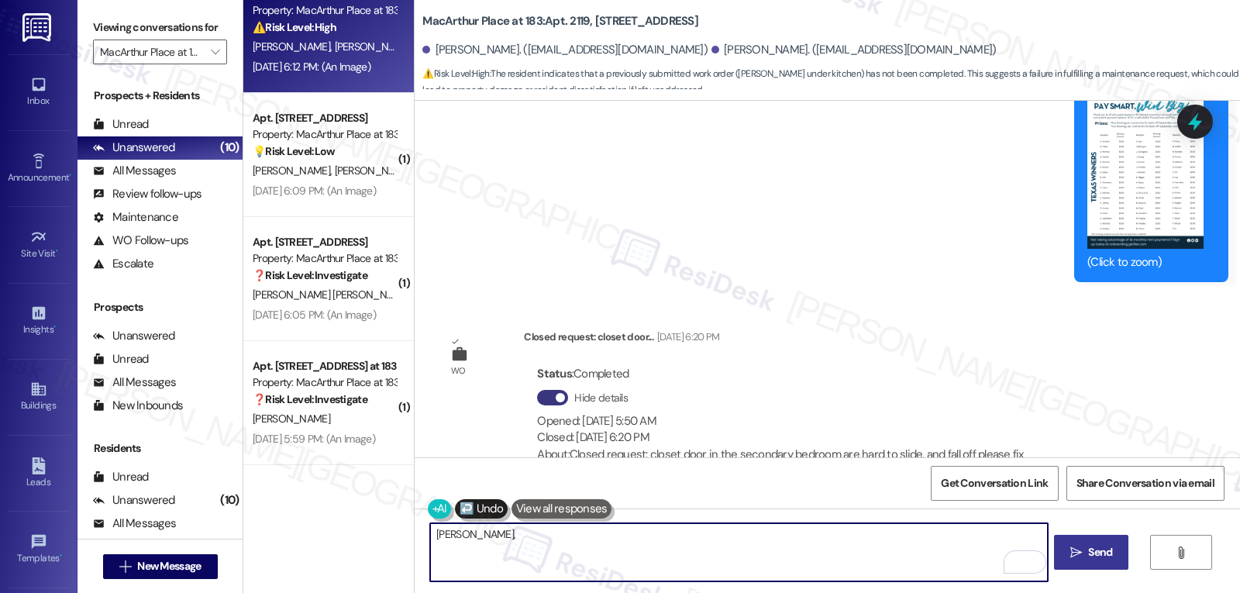
click at [606, 567] on textarea "Hola Kassandra," at bounding box center [738, 552] width 617 height 58
paste textarea "i Kassandra, thank you for letting me know. I’m so sorry no one has come by yet…"
click at [943, 542] on textarea "Hi Kassandra, thank you for letting me know. I’m so sorry no one has come by ye…" at bounding box center [738, 552] width 617 height 58
click at [939, 537] on textarea "Hi Kassandra, thank you for letting me know. I’m so sorry no one has come by ye…" at bounding box center [738, 552] width 617 height 58
click at [674, 547] on textarea "Hi Kassandra, thank you for letting me know. I’m so sorry no one has come by ye…" at bounding box center [738, 552] width 617 height 58
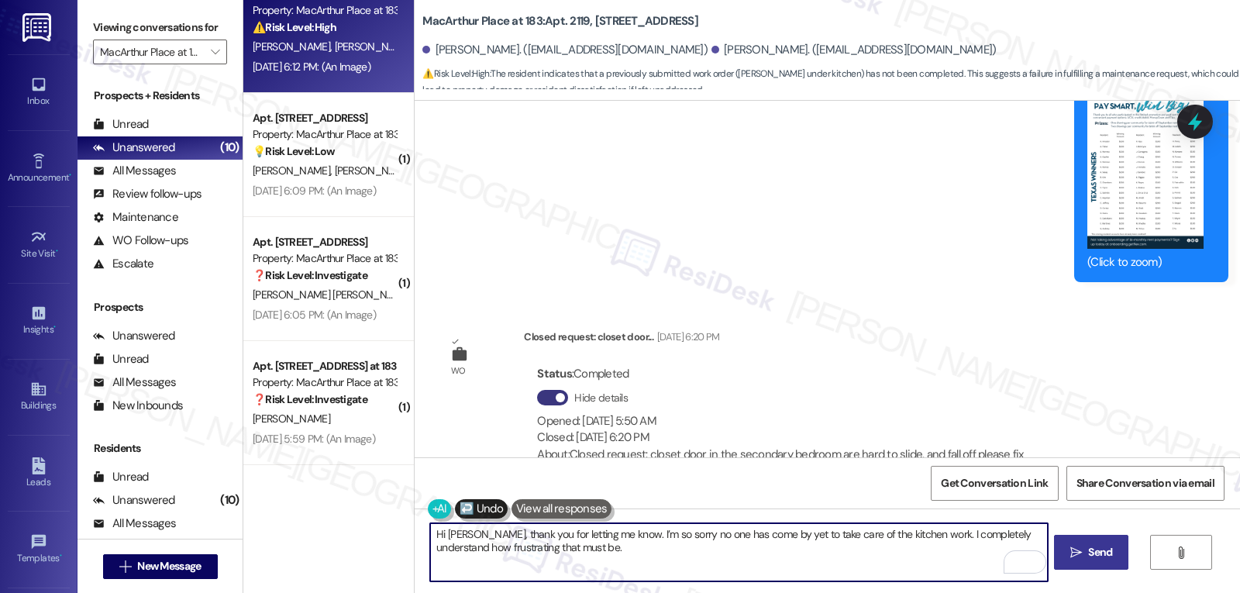
click at [688, 552] on textarea "Hi Kassandra, thank you for letting me know. I’m so sorry no one has come by ye…" at bounding box center [738, 552] width 617 height 58
paste textarea "I’ll follow up with you once I have confirmation on scheduling."
click at [899, 557] on textarea "Hi [PERSON_NAME], thank you for letting me know. I’m so sorry no one has come b…" at bounding box center [738, 552] width 617 height 58
type textarea "Hi [PERSON_NAME], thank you for letting me know. I’m so sorry no one has come b…"
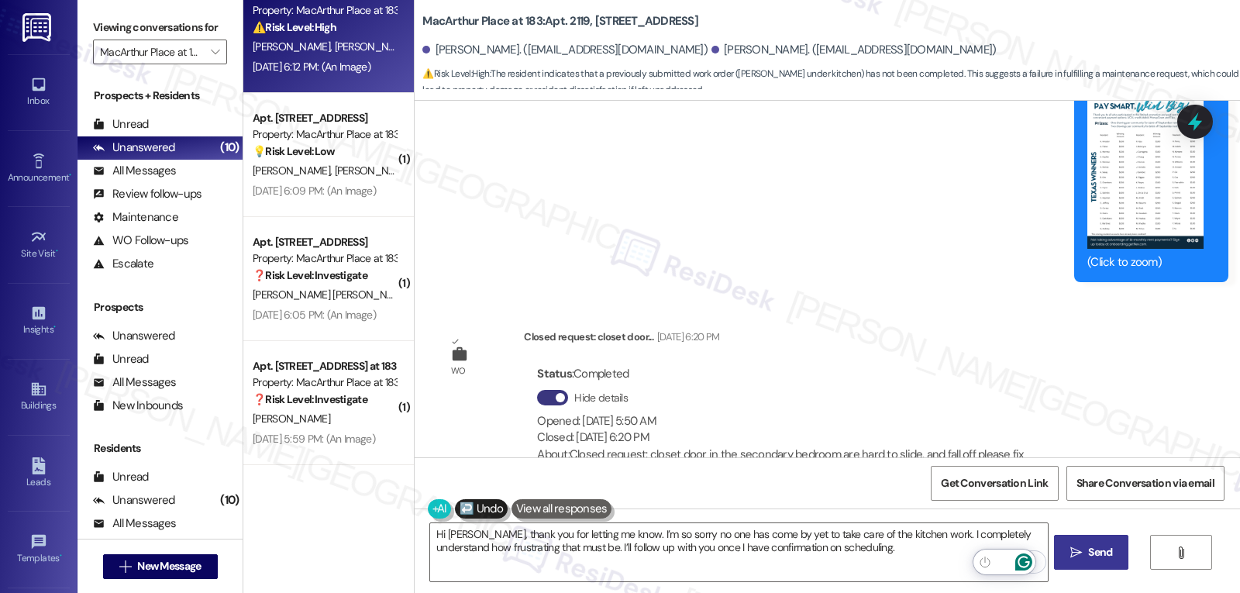
click at [1084, 563] on button " Send" at bounding box center [1091, 552] width 75 height 35
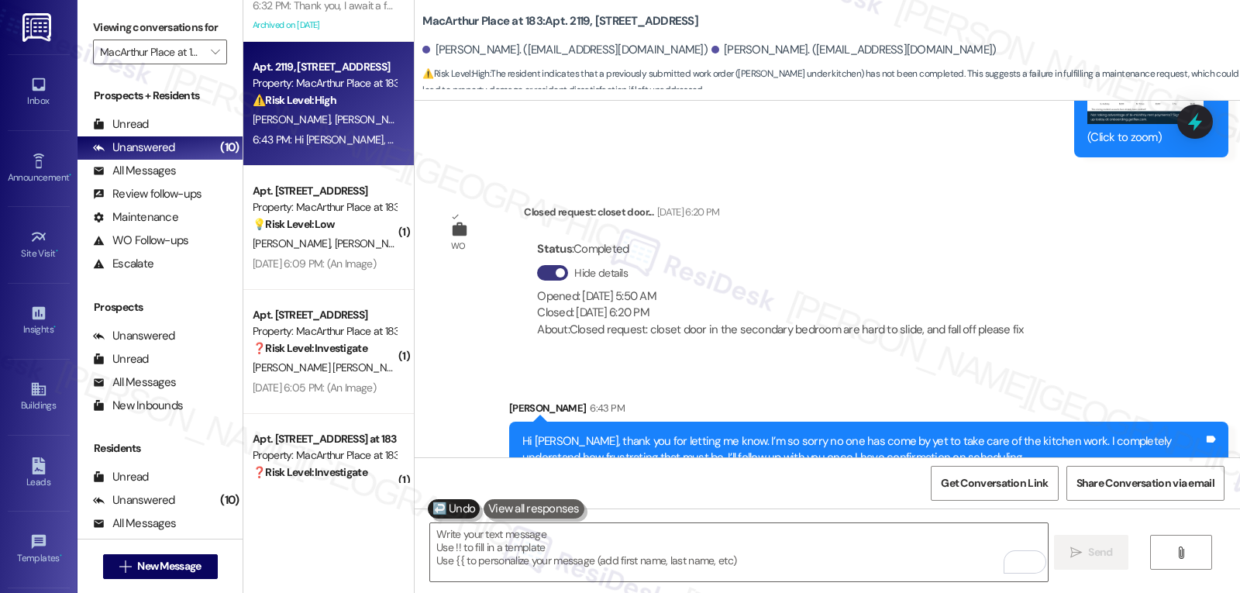
scroll to position [0, 0]
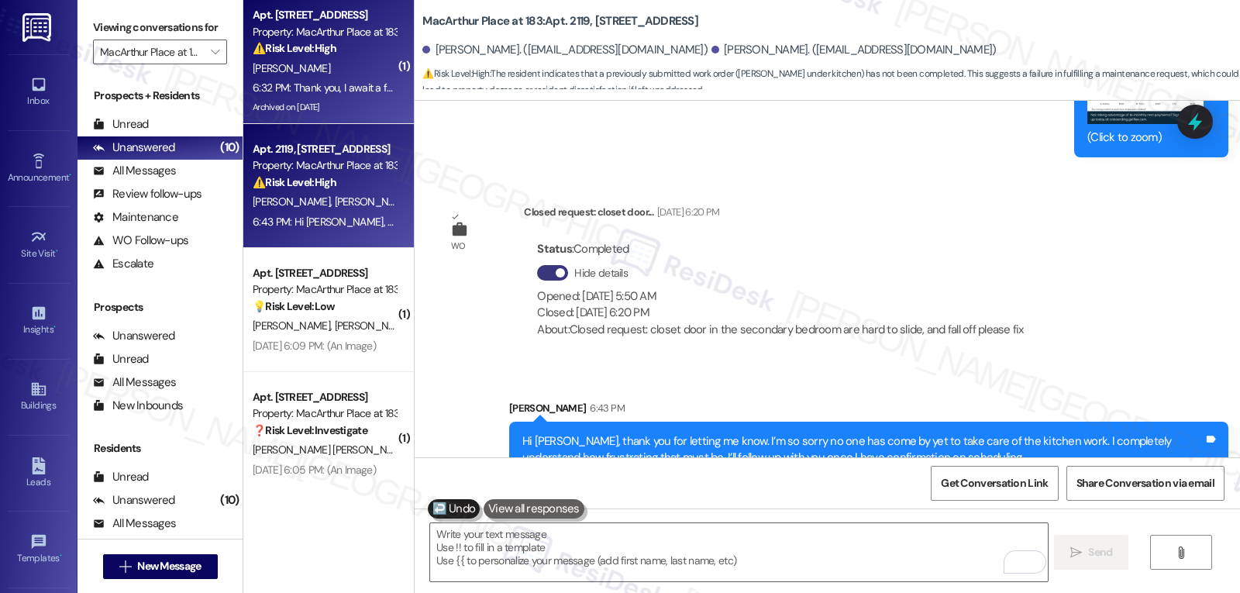
click at [308, 71] on div "[PERSON_NAME]" at bounding box center [324, 68] width 147 height 19
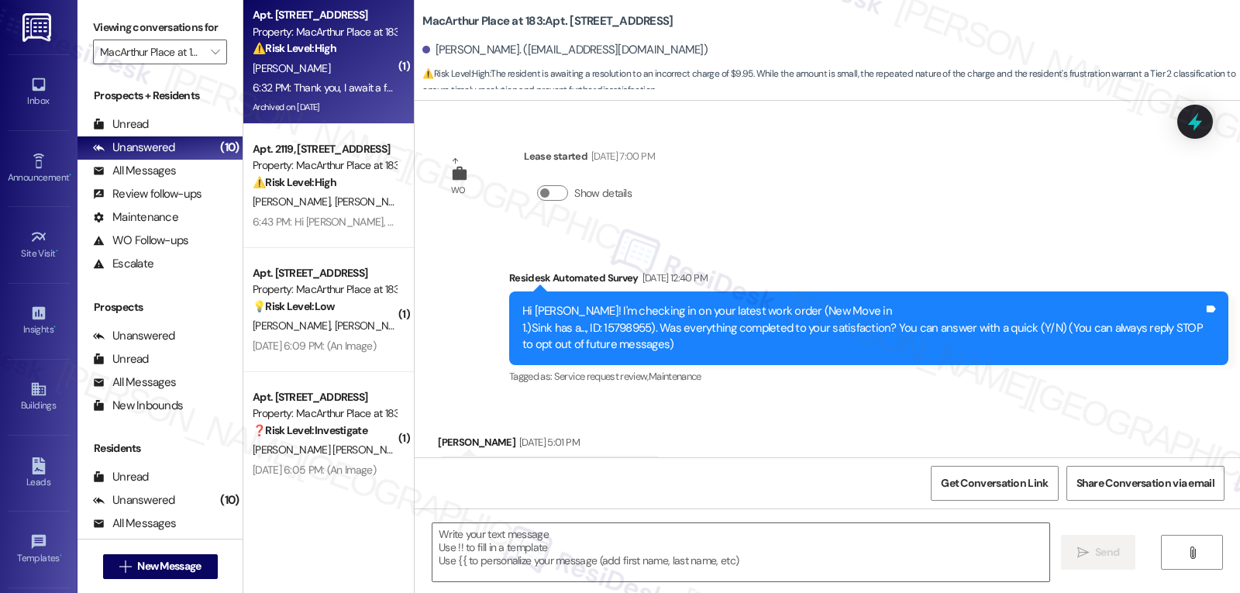
scroll to position [23926, 0]
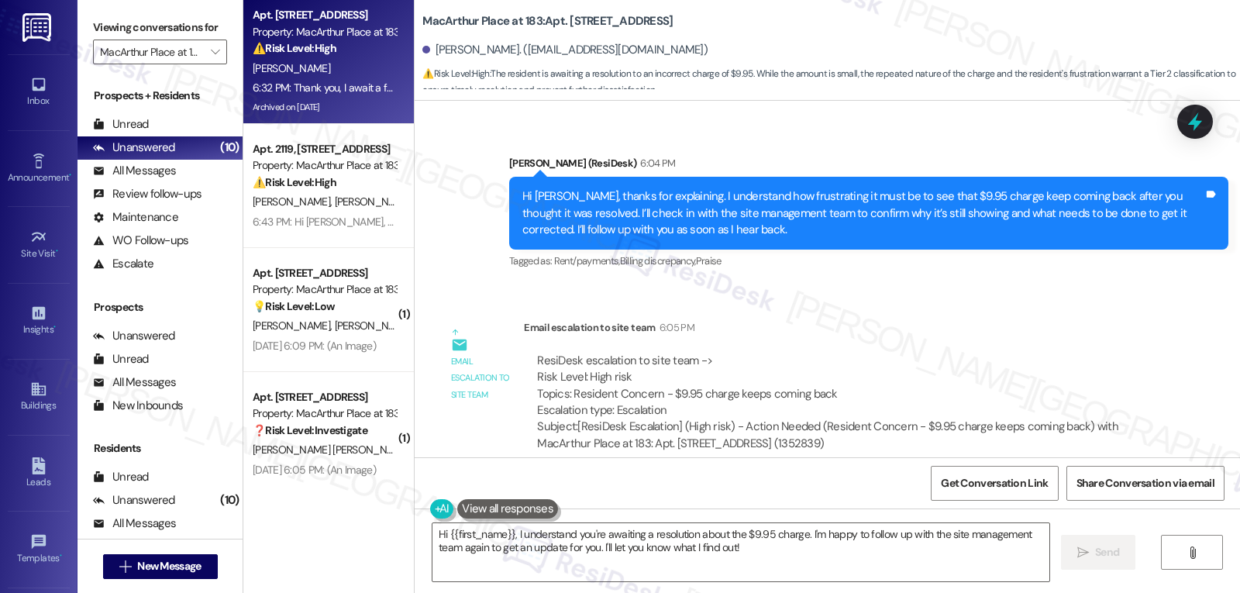
click at [440, 510] on div "Erica Rodriguez 6:32 PM" at bounding box center [554, 521] width 233 height 22
copy div "Erica"
click at [547, 543] on textarea "Hi {{first_name}}, I understand you're awaiting a resolution about the $9.95 ch…" at bounding box center [741, 552] width 617 height 58
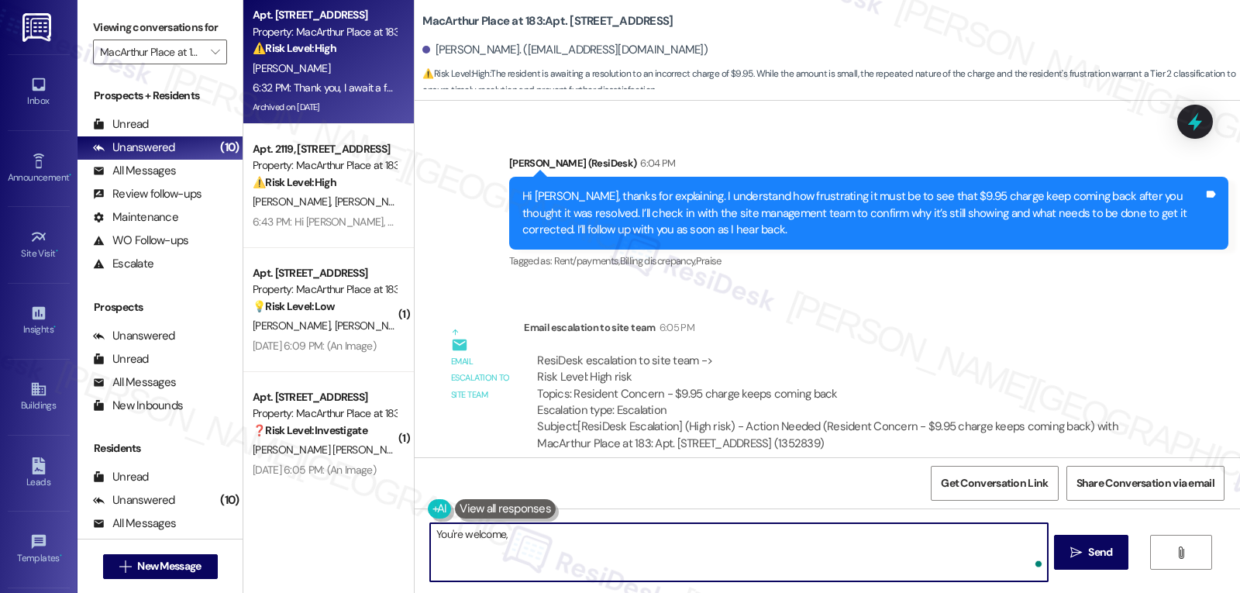
paste textarea "Erica"
type textarea "You're welcome, Erica!"
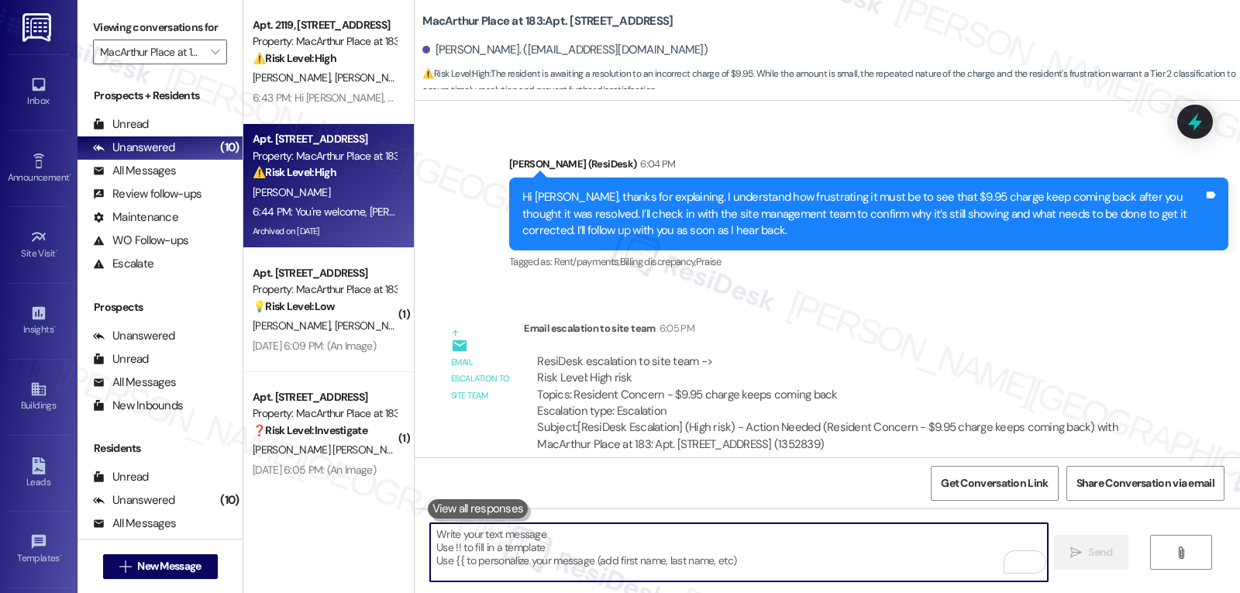
scroll to position [24035, 0]
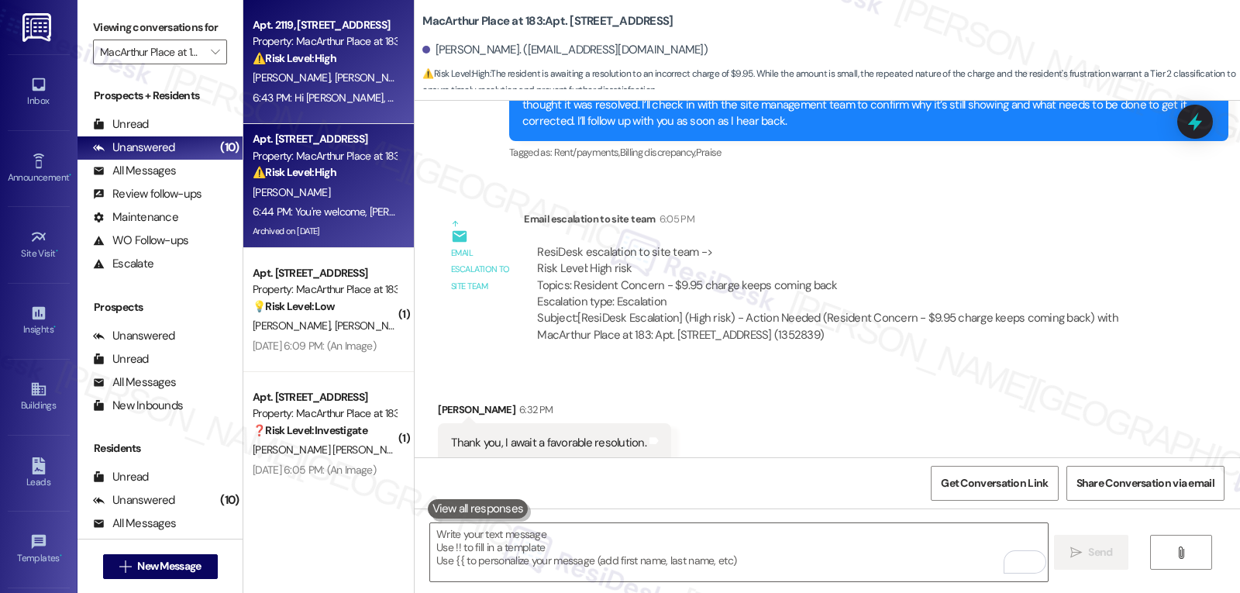
click at [332, 108] on div "6:43 PM: Hi Kassandra, thank you for letting me know. I’m so sorry no one has c…" at bounding box center [324, 97] width 147 height 19
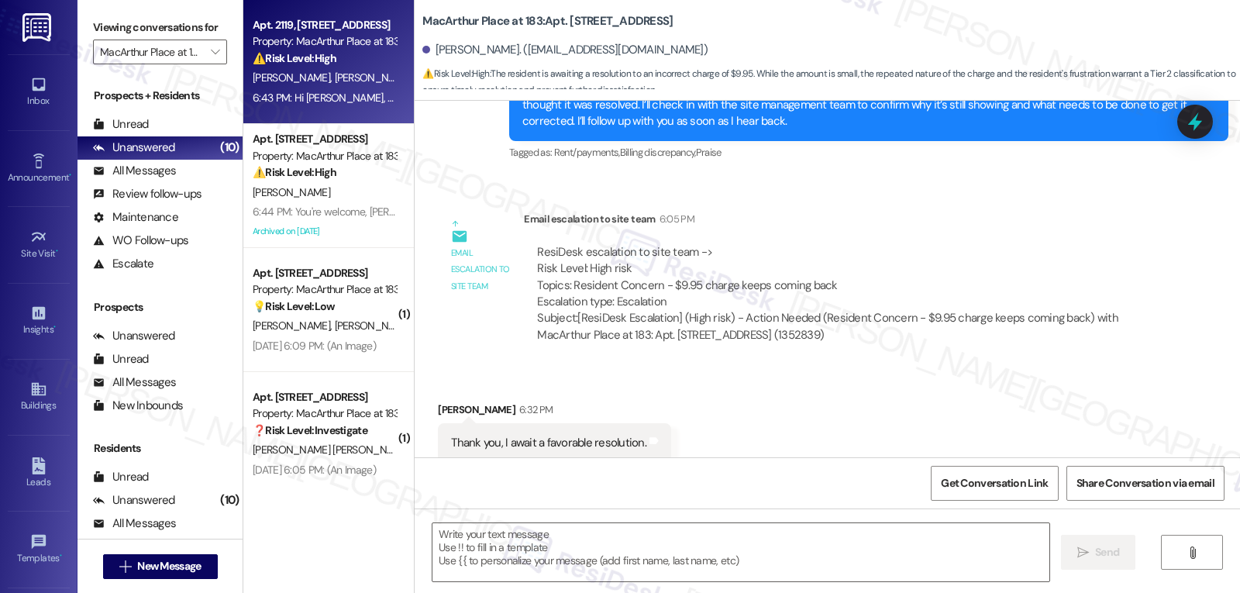
type textarea "Fetching suggested responses. Please feel free to read through the conversation…"
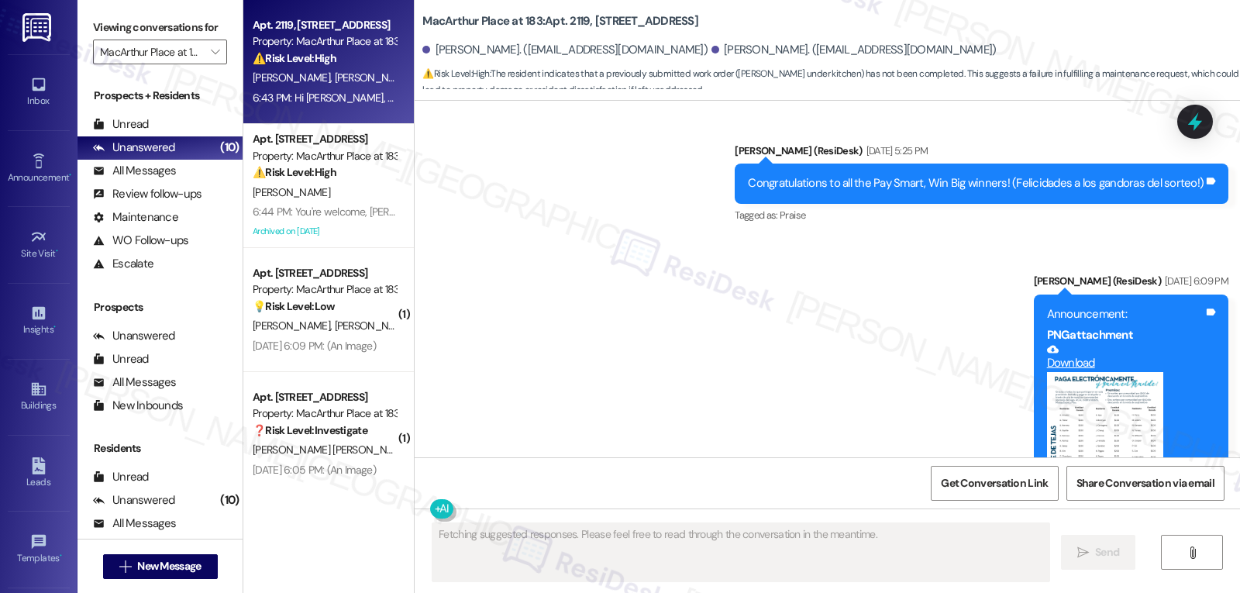
scroll to position [3127, 0]
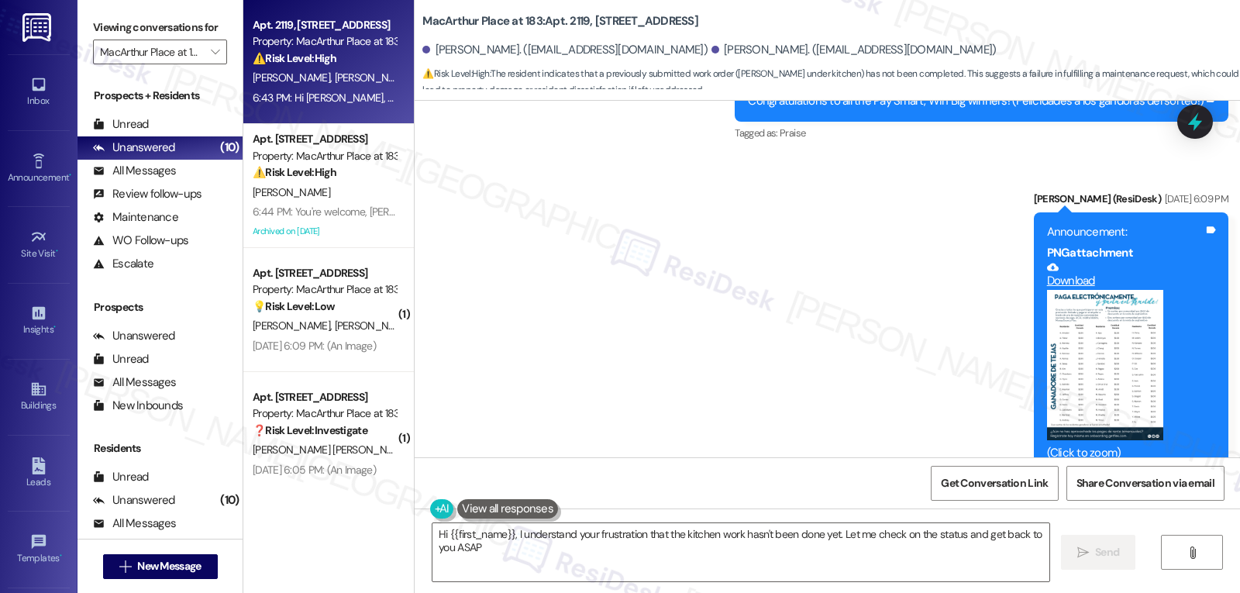
type textarea "Hi {{first_name}}, I understand your frustration that the kitchen work hasn't b…"
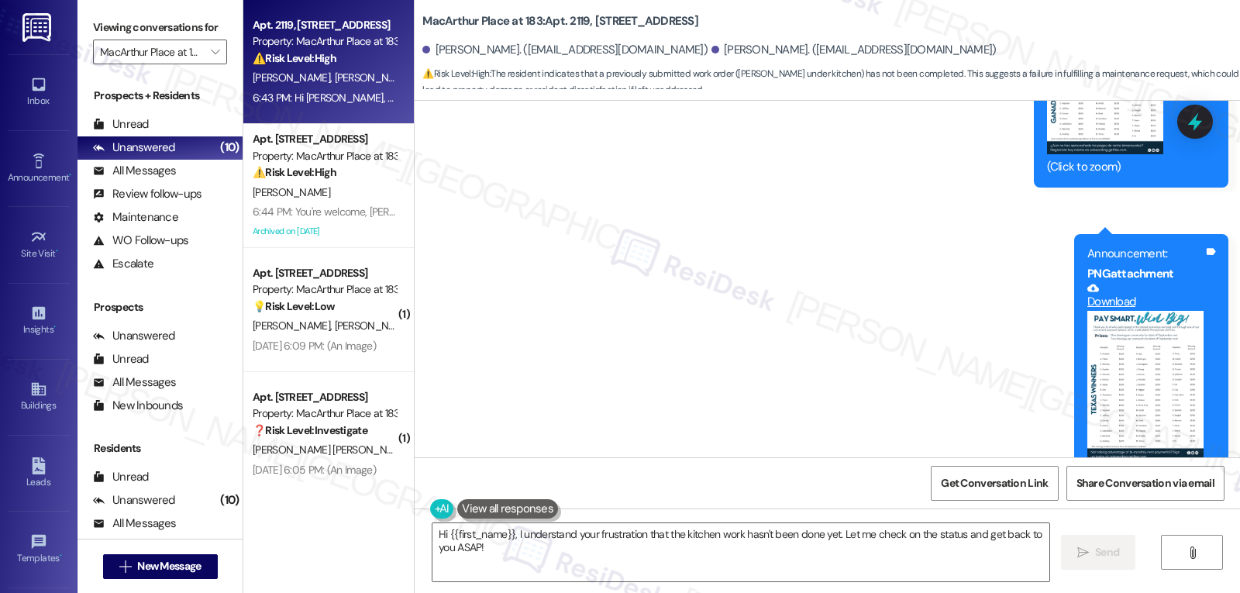
scroll to position [3723, 0]
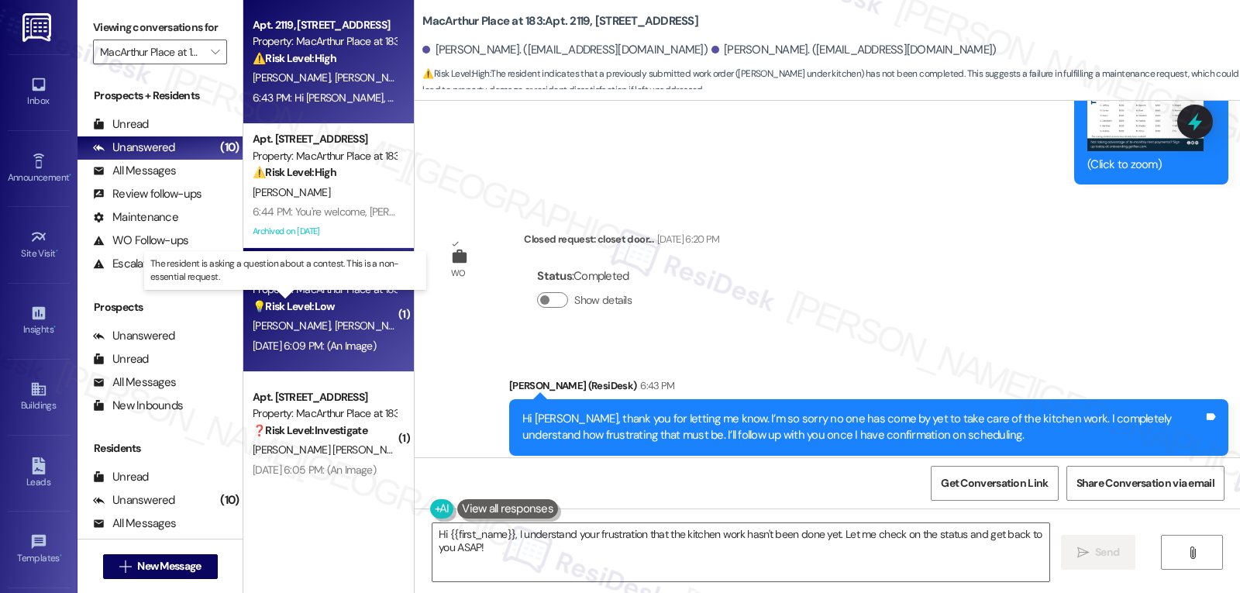
click at [319, 306] on strong "💡 Risk Level: Low" at bounding box center [294, 306] width 82 height 14
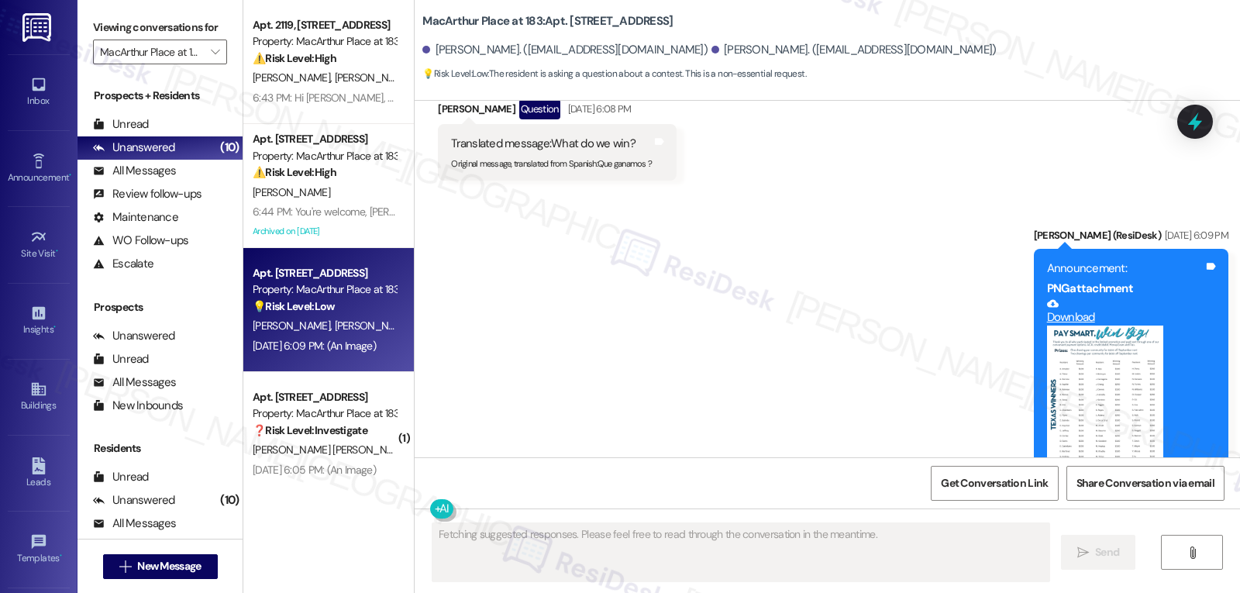
scroll to position [3723, 0]
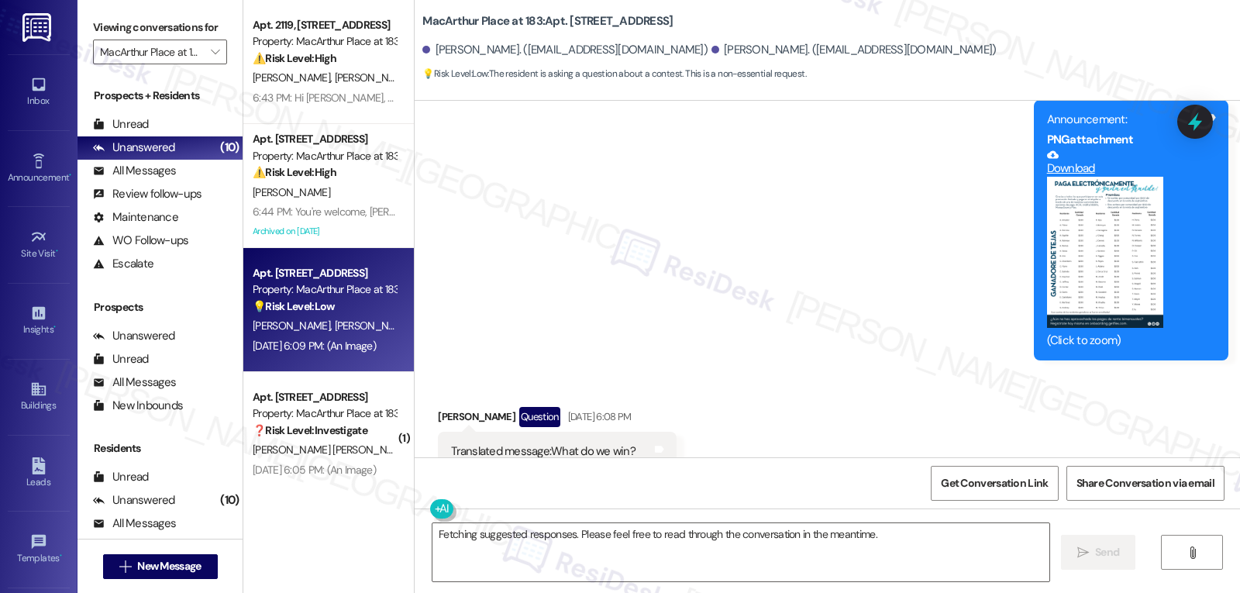
click at [438, 407] on div "[PERSON_NAME] Question [DATE] 6:08 PM" at bounding box center [557, 419] width 239 height 25
click at [426, 395] on div "Received via SMS [PERSON_NAME] Question [DATE] 6:08 PM Translated message: What…" at bounding box center [557, 447] width 262 height 105
click at [438, 407] on div "[PERSON_NAME] Question [DATE] 6:08 PM" at bounding box center [557, 419] width 239 height 25
copy div "[PERSON_NAME]"
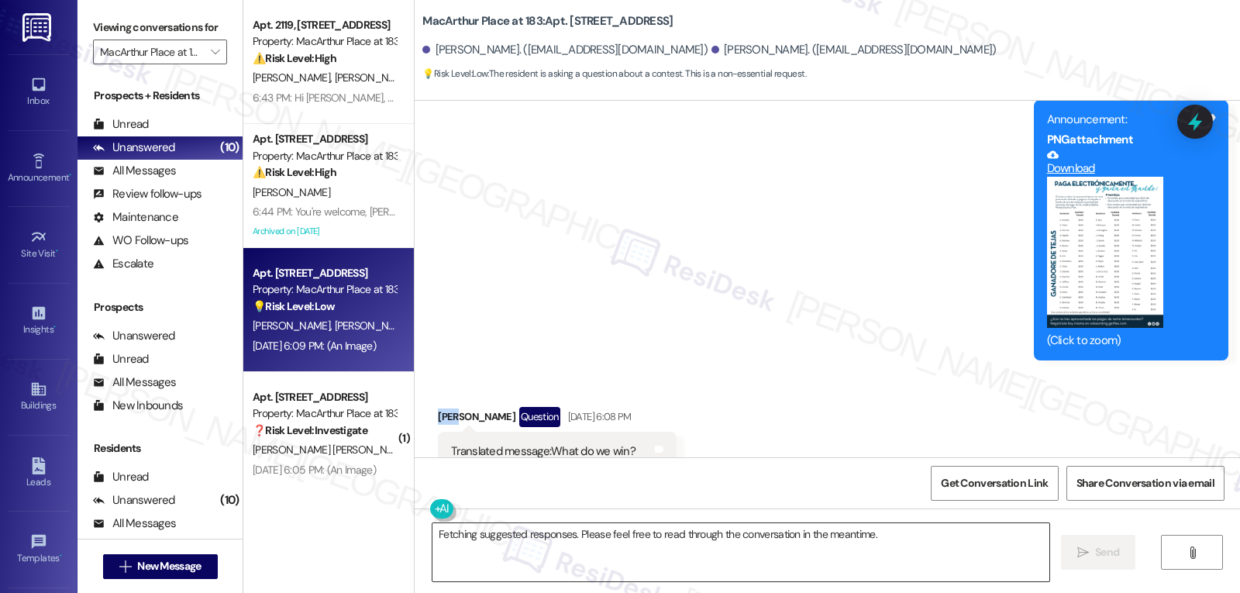
click at [530, 546] on textarea "Fetching suggested responses. Please feel free to read through the conversation…" at bounding box center [741, 552] width 617 height 58
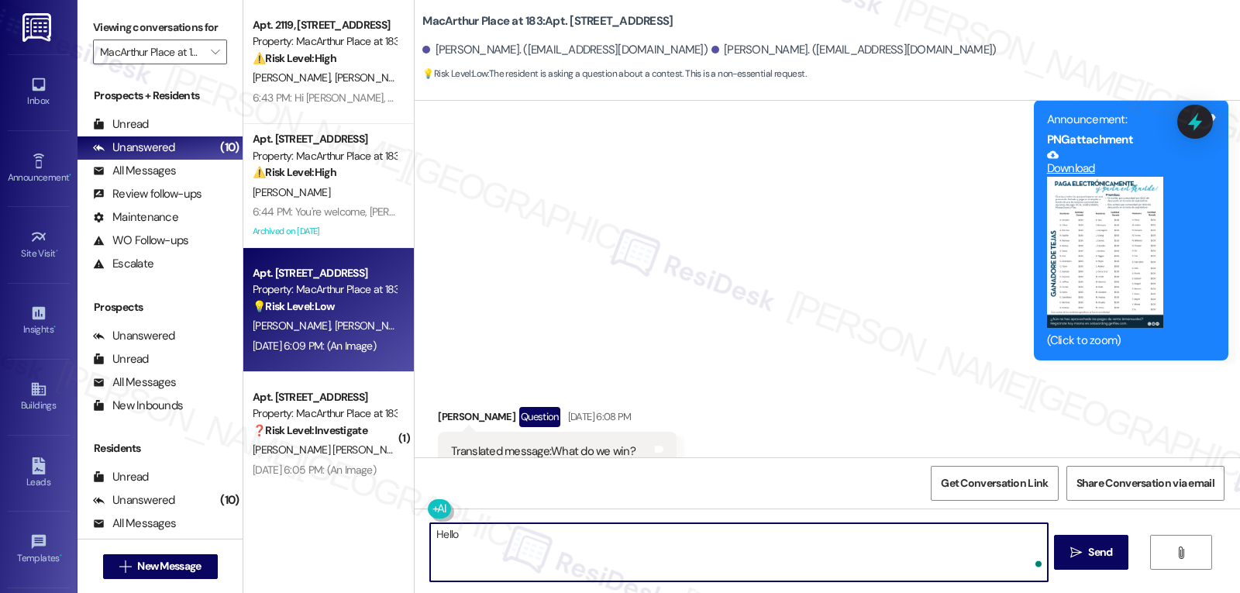
paste textarea "[PERSON_NAME]"
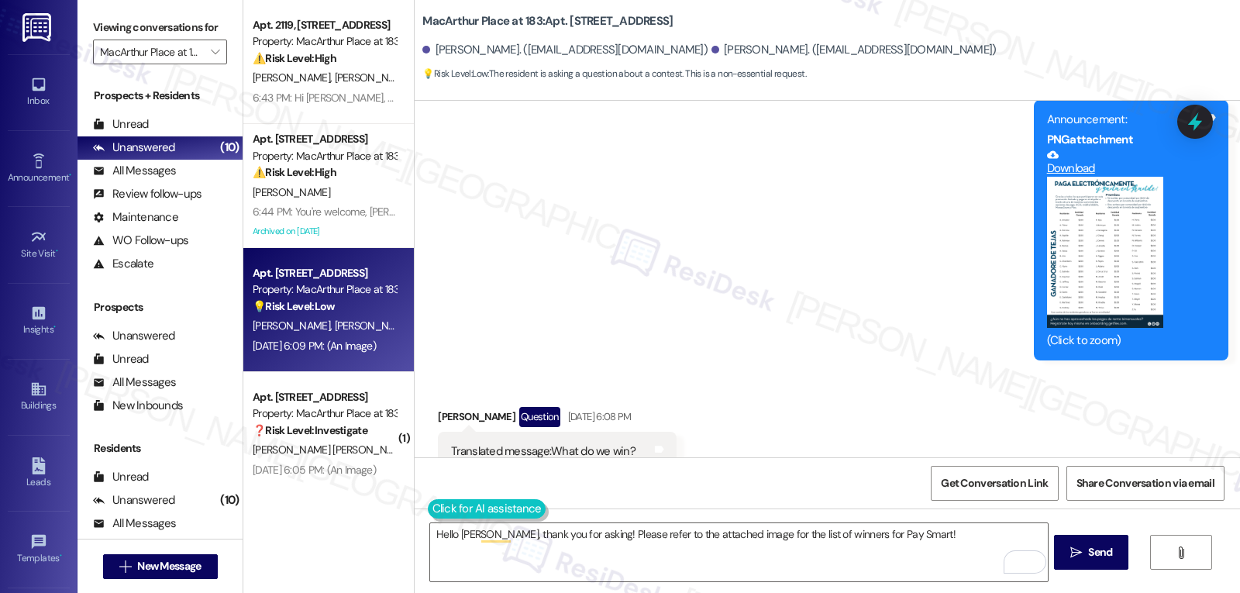
click at [428, 505] on button at bounding box center [487, 508] width 119 height 19
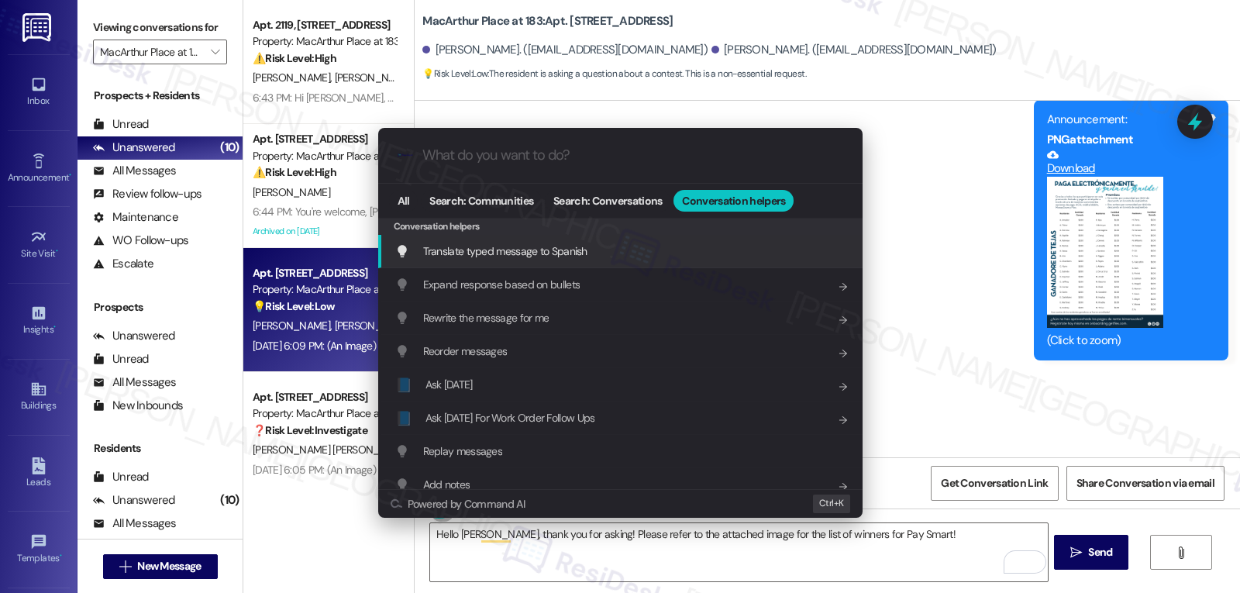
click at [610, 259] on div "Translate typed message to Spanish Add shortcut" at bounding box center [622, 251] width 454 height 17
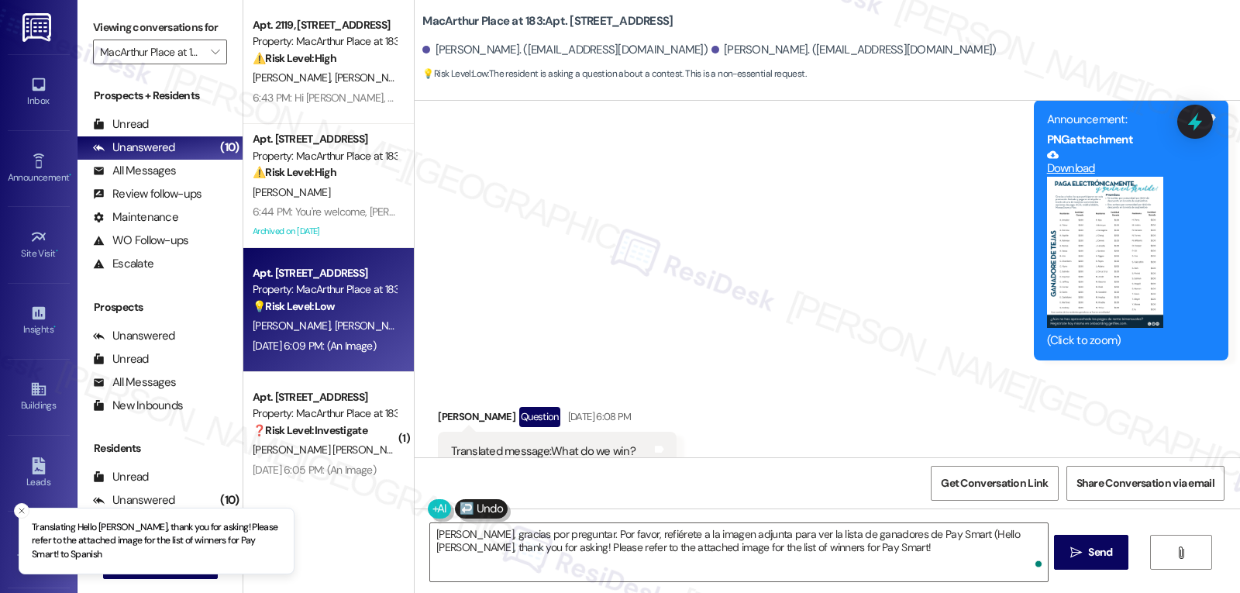
type textarea "[PERSON_NAME], gracias por preguntar. Por favor, refiérete a la imagen adjunta …"
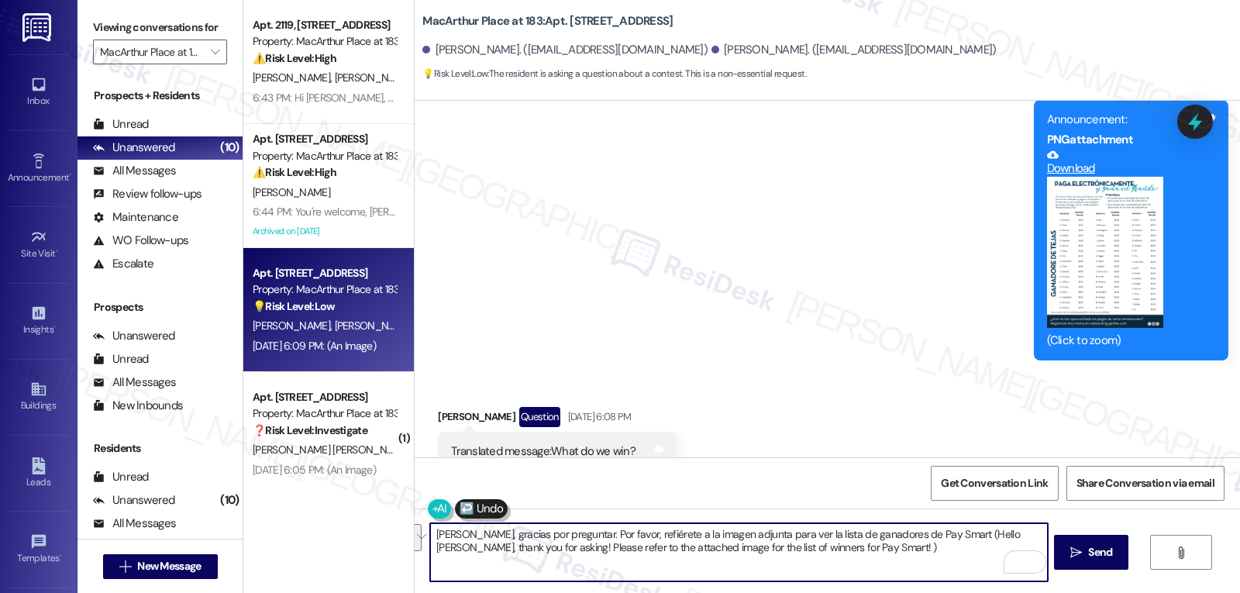
drag, startPoint x: 802, startPoint y: 545, endPoint x: 928, endPoint y: 530, distance: 127.2
click at [933, 530] on textarea "[PERSON_NAME], gracias por preguntar. Por favor, refiérete a la imagen adjunta …" at bounding box center [738, 552] width 617 height 58
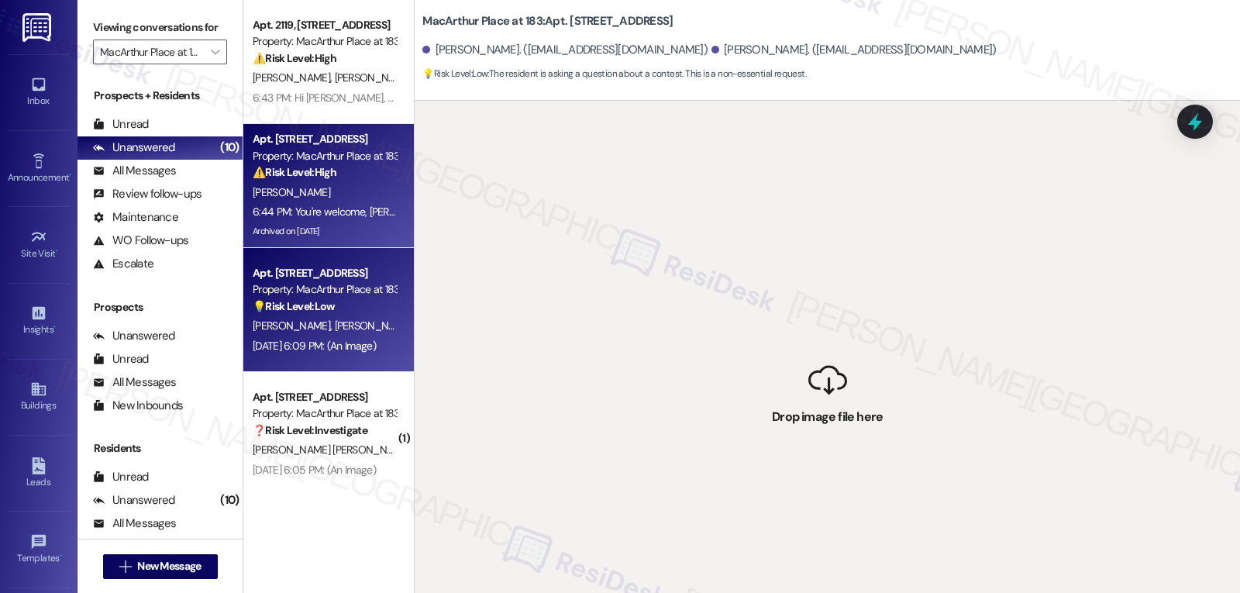
click at [318, 223] on div "Archived on [DATE]" at bounding box center [324, 231] width 147 height 19
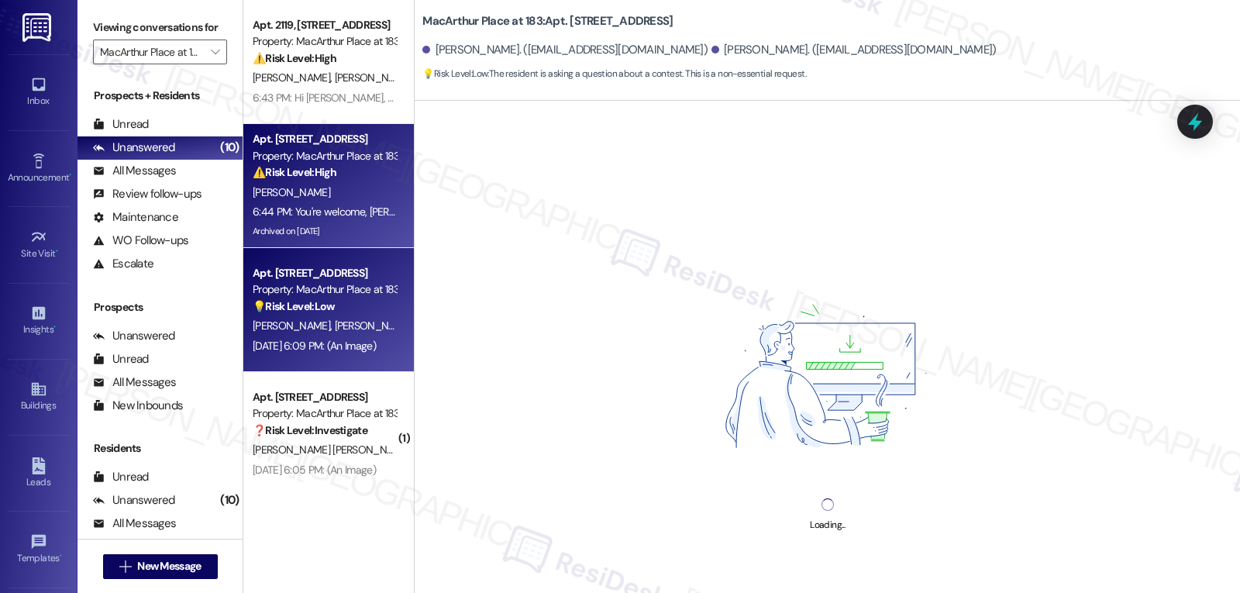
click at [320, 353] on div "[DATE] 6:09 PM: (An Image) [DATE] 6:09 PM: (An Image)" at bounding box center [324, 345] width 147 height 19
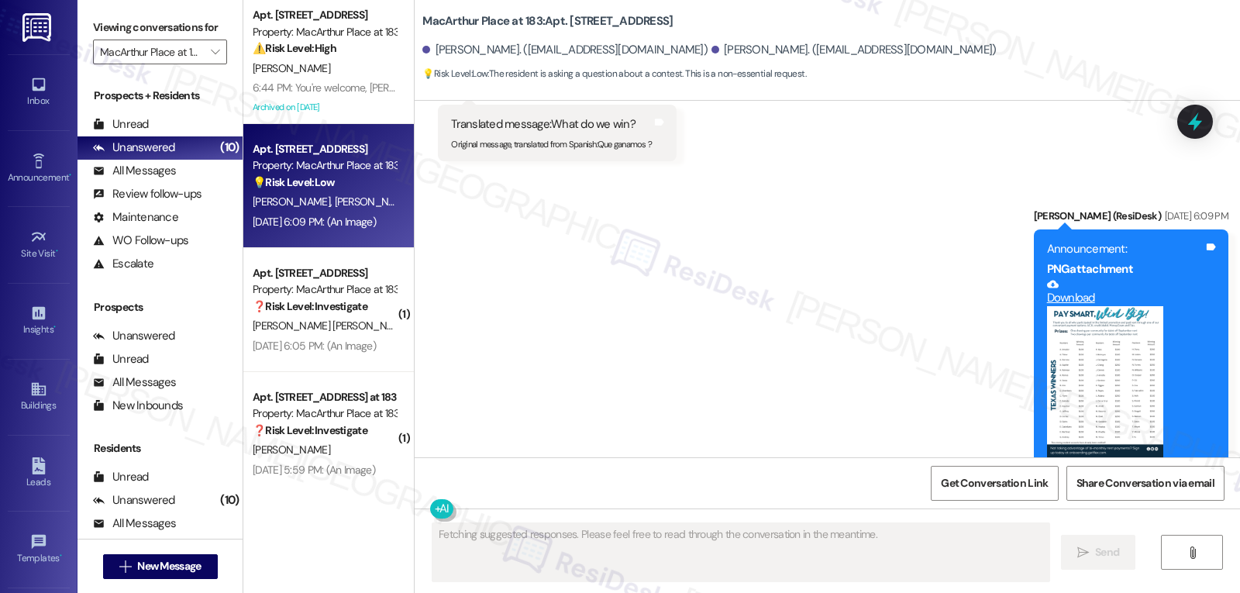
scroll to position [3879, 0]
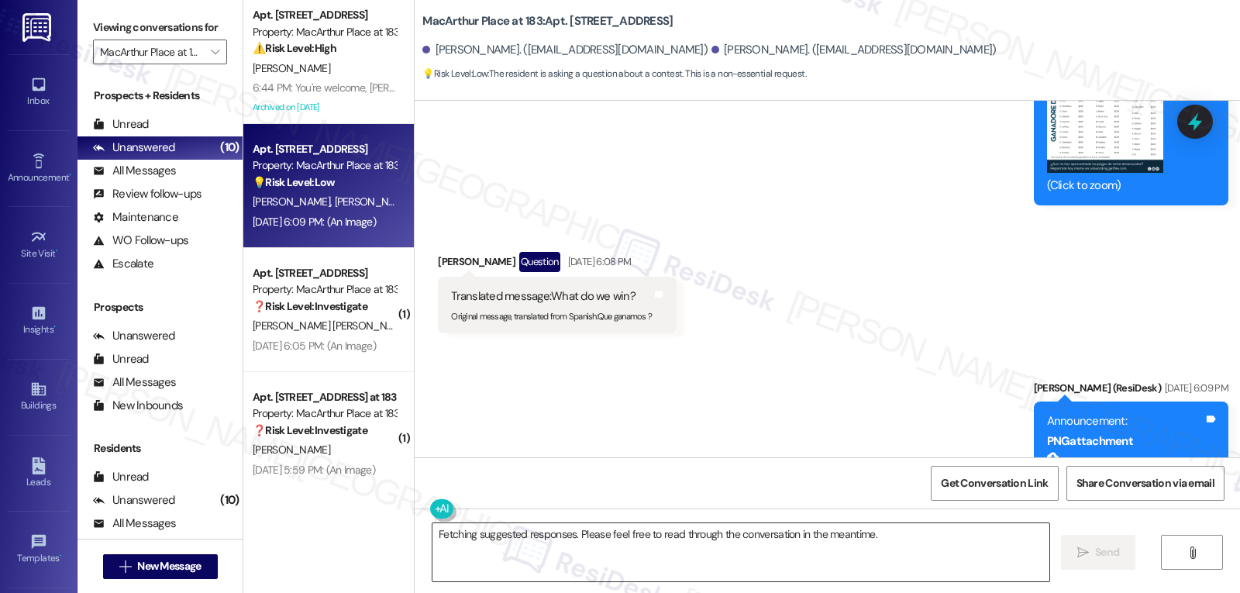
click at [479, 528] on textarea "Fetching suggested responses. Please feel free to read through the conversation…" at bounding box center [741, 552] width 617 height 58
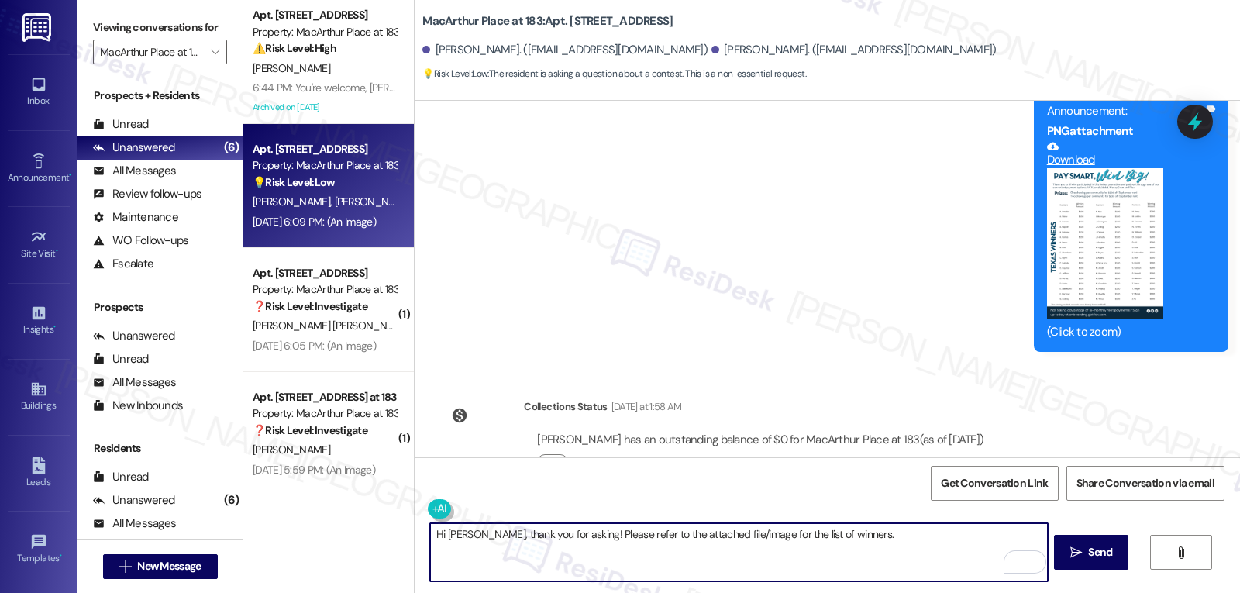
click at [833, 524] on textarea "Hi [PERSON_NAME], thank you for asking! Please refer to the attached file/image…" at bounding box center [738, 552] width 617 height 58
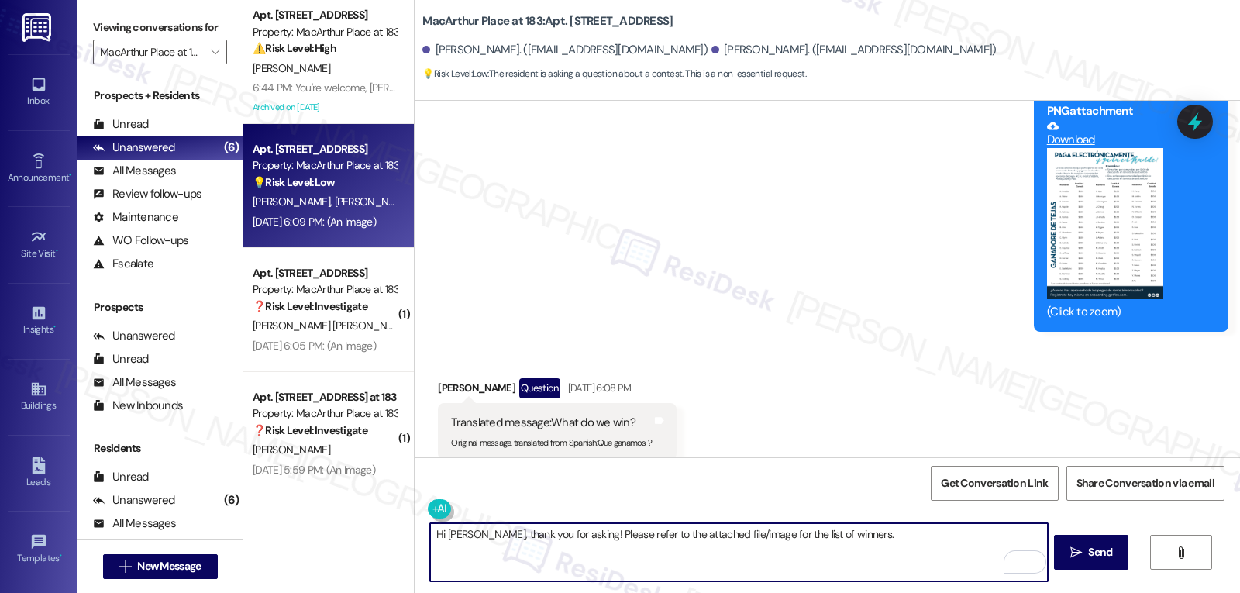
scroll to position [3723, 0]
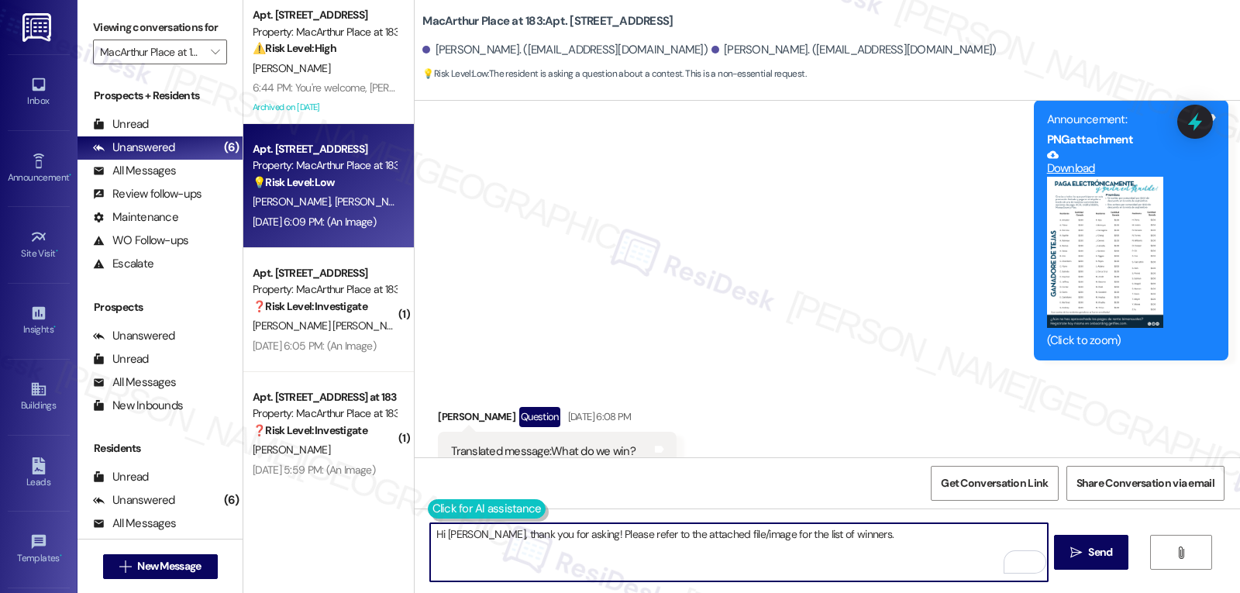
click at [438, 508] on button at bounding box center [487, 508] width 119 height 19
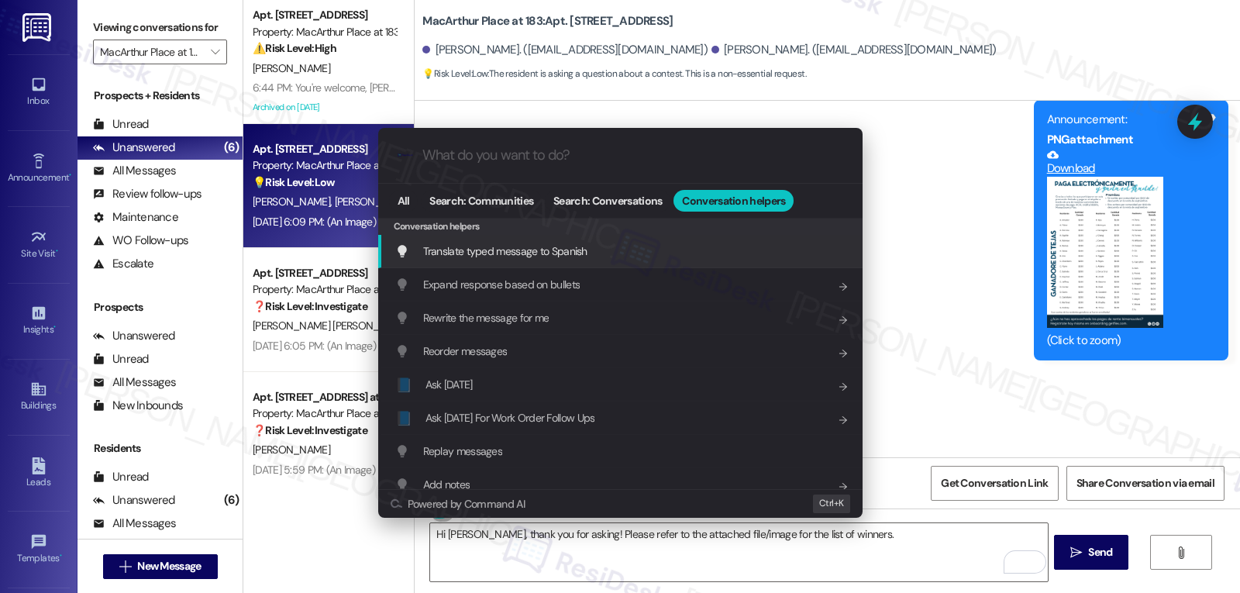
click at [546, 255] on span "Translate typed message to Spanish" at bounding box center [505, 251] width 164 height 14
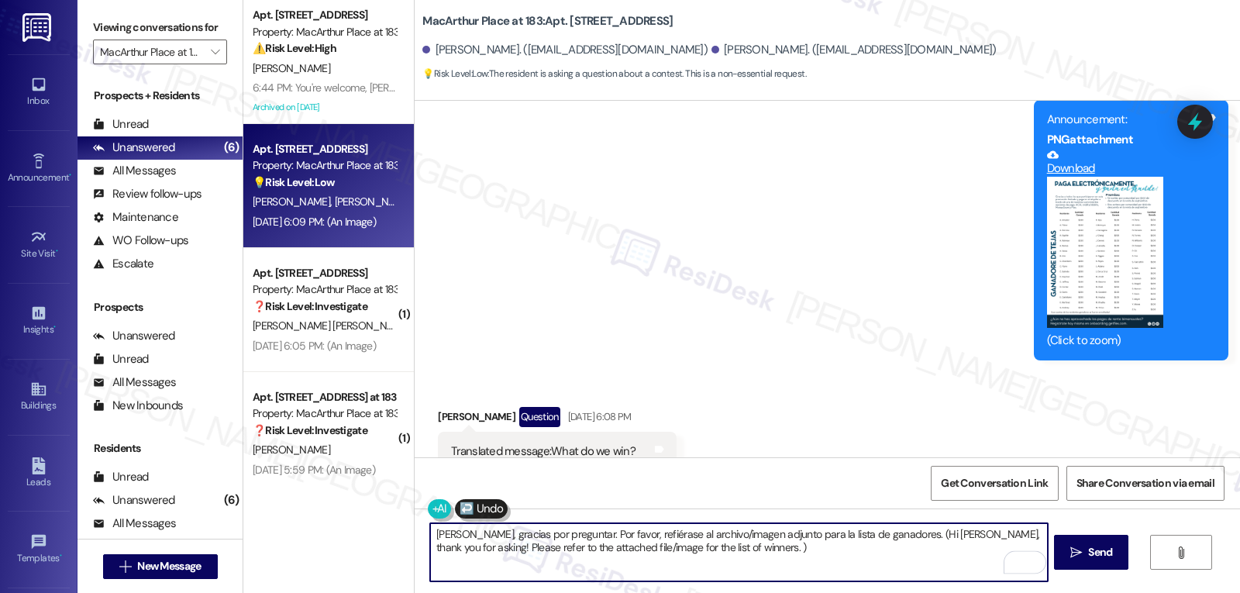
drag, startPoint x: 896, startPoint y: 538, endPoint x: 1021, endPoint y: 624, distance: 151.6
click at [1021, 592] on html "Translating Hi [PERSON_NAME], thank you for asking! Please refer to the attache…" at bounding box center [620, 296] width 1240 height 593
type textarea "[PERSON_NAME], gracias por preguntar. Por favor, refiérase al archivo/imagen ad…"
click at [1071, 548] on icon "" at bounding box center [1077, 553] width 12 height 12
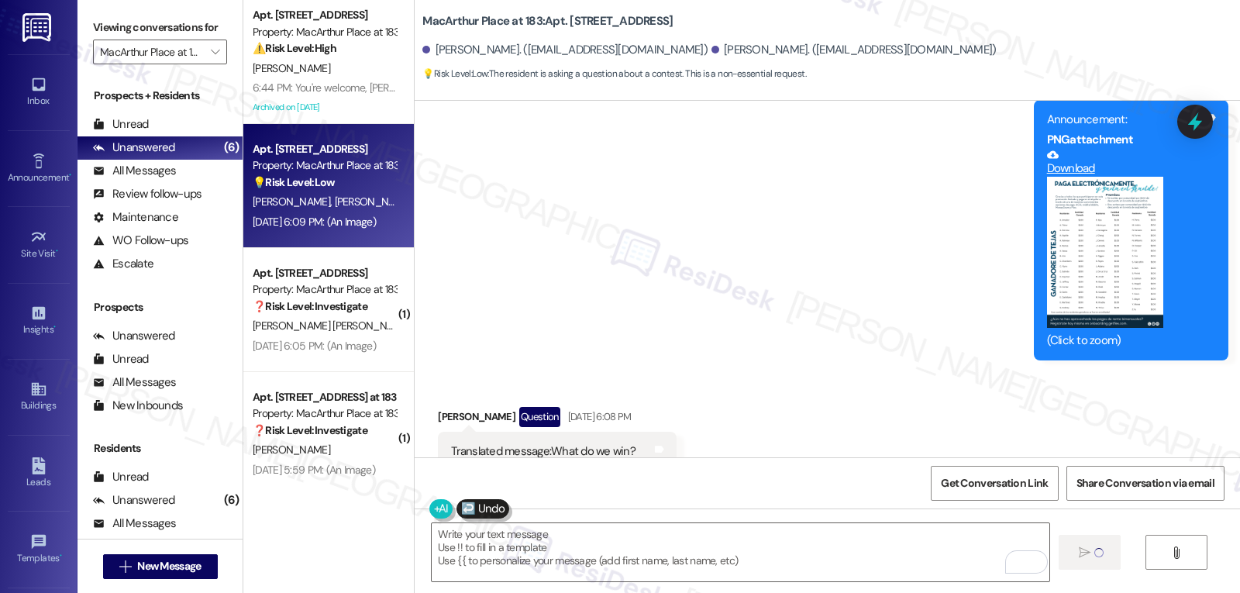
scroll to position [3717, 0]
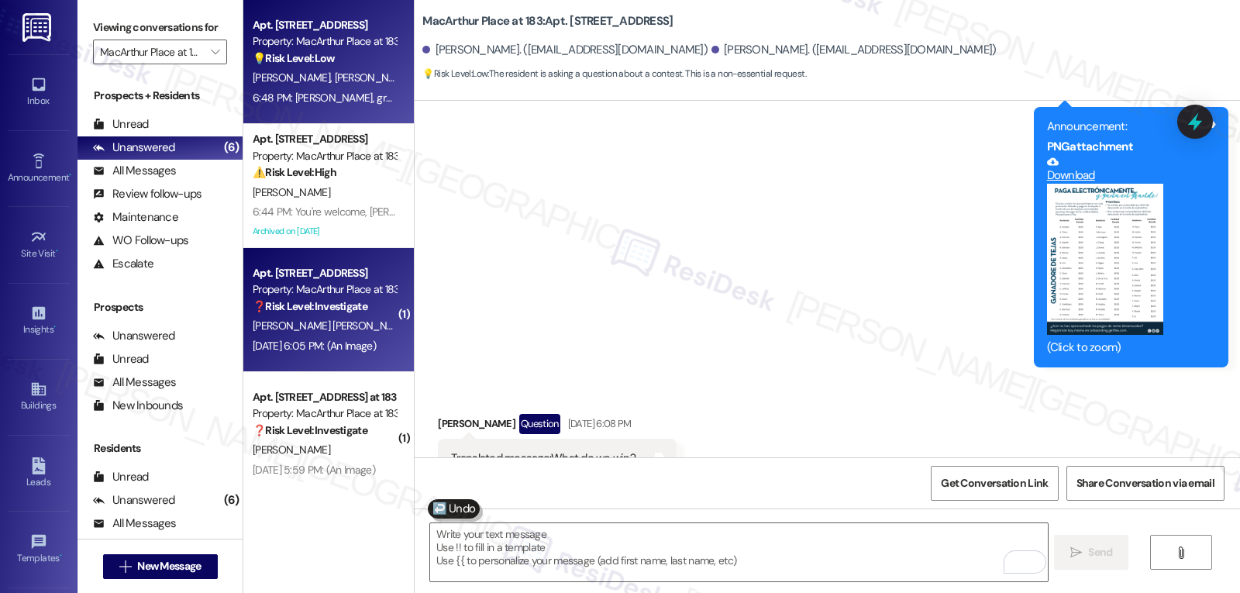
click at [415, 330] on span "C. [PERSON_NAME]" at bounding box center [459, 326] width 89 height 14
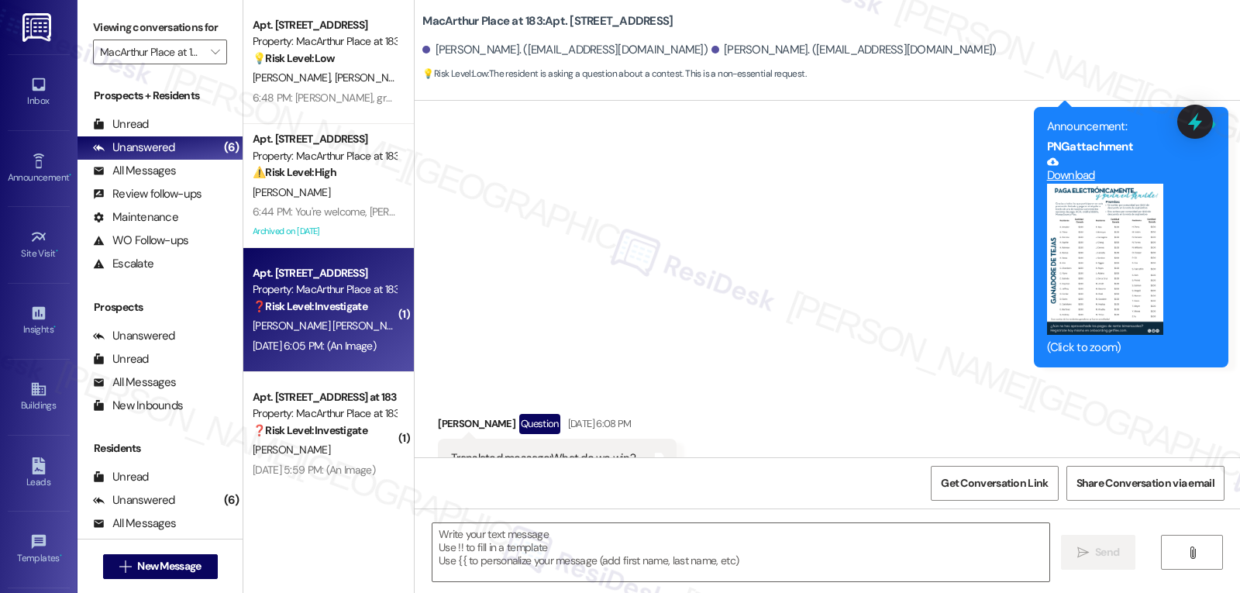
type textarea "Fetching suggested responses. Please feel free to read through the conversation…"
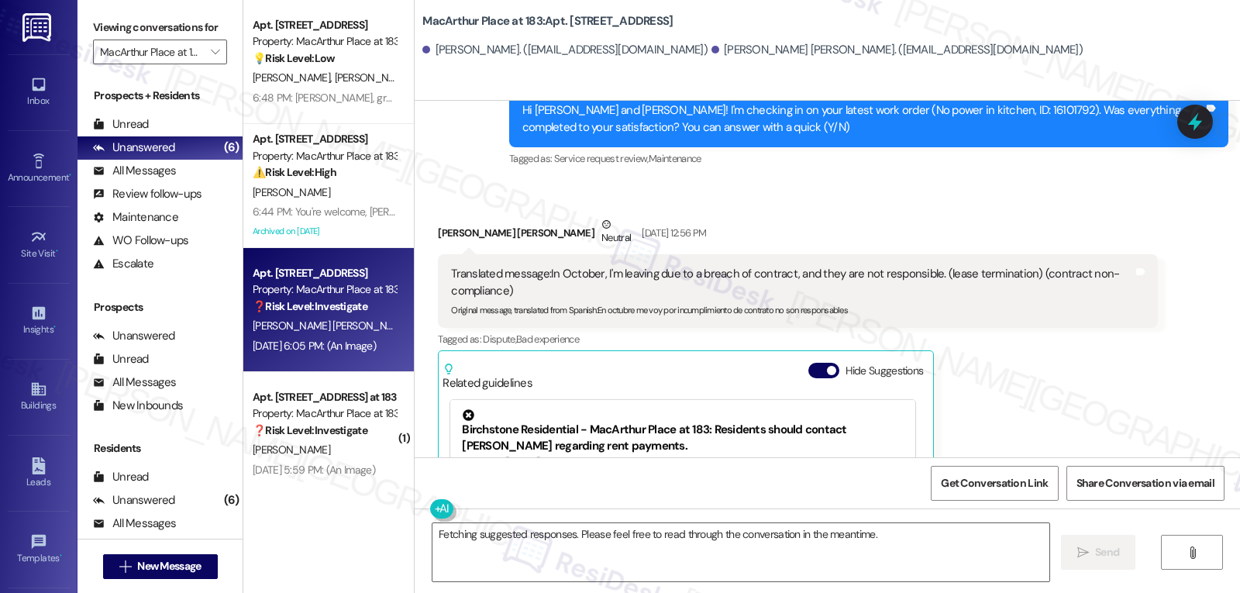
scroll to position [4031, 0]
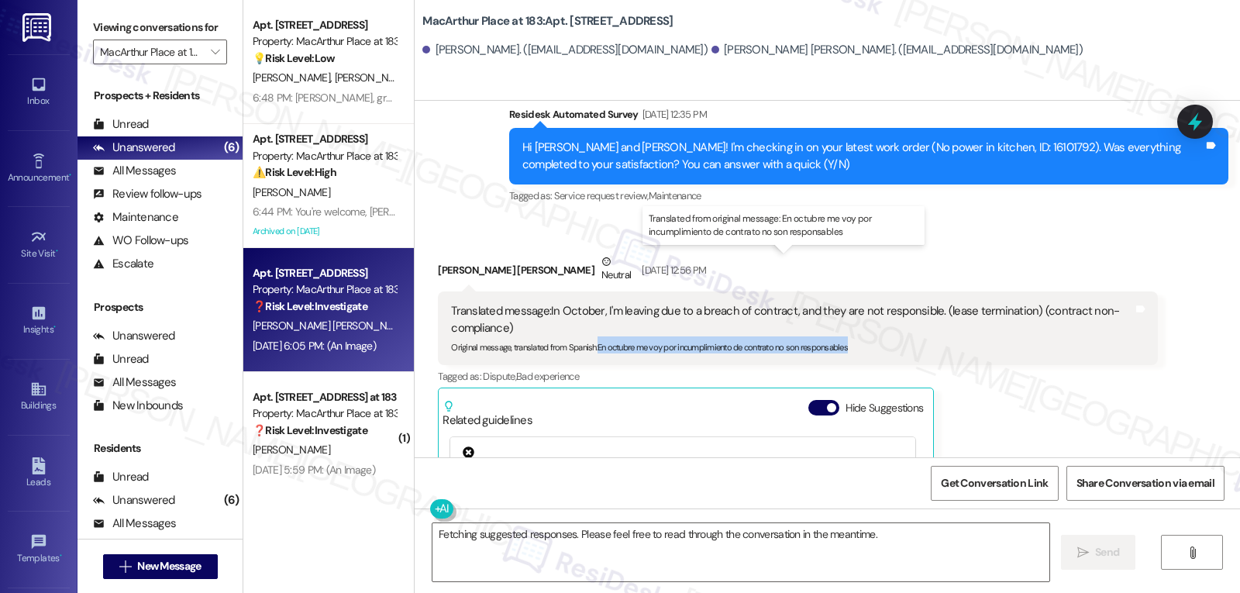
drag, startPoint x: 588, startPoint y: 298, endPoint x: 892, endPoint y: 293, distance: 303.9
click at [892, 336] on div "Original message, translated from Spanish : En octubre me voy por incumplimient…" at bounding box center [791, 344] width 681 height 16
copy sub "En octubre me voy por incumplimiento de contrato no son responsables"
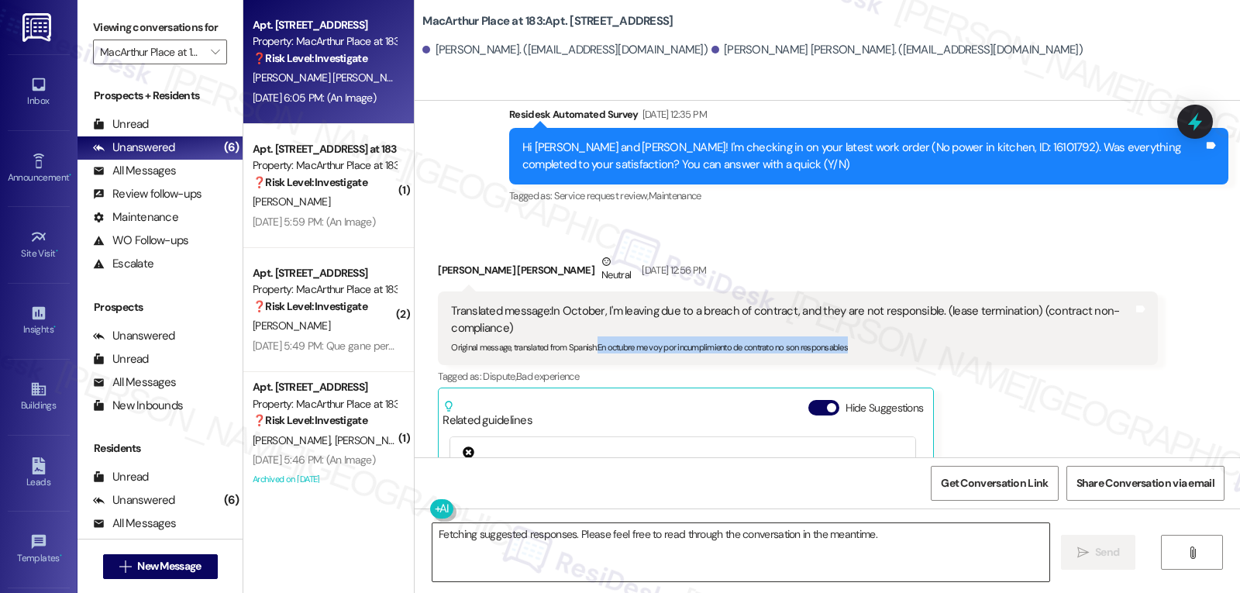
click at [627, 550] on textarea "Fetching suggested responses. Please feel free to read through the conversation…" at bounding box center [741, 552] width 617 height 58
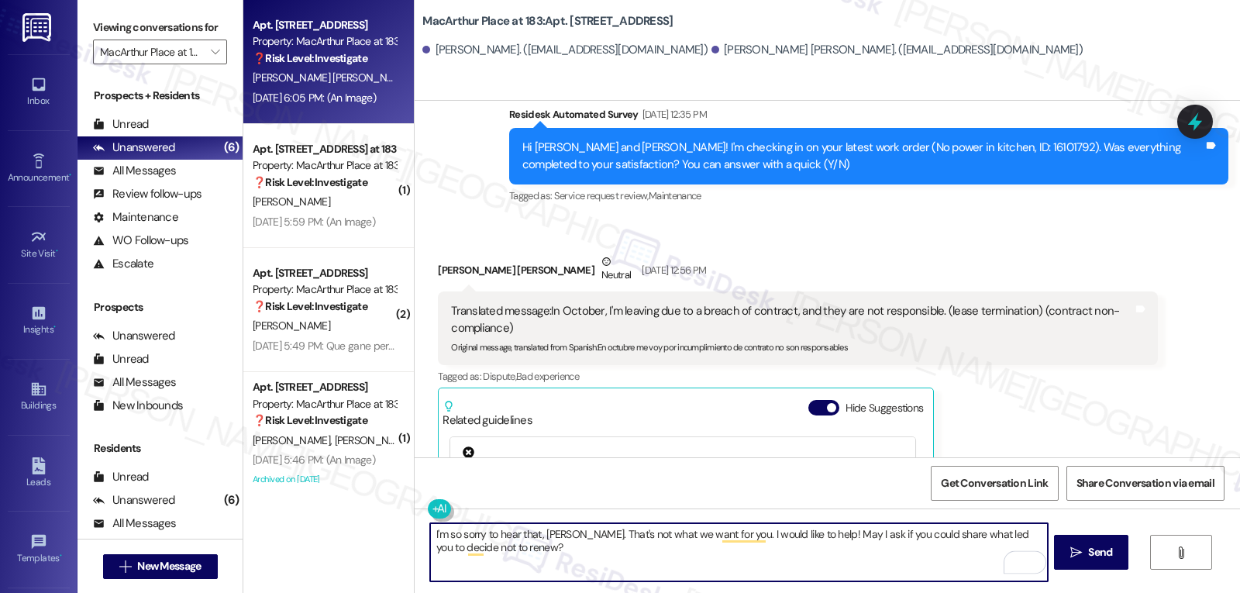
click at [512, 562] on textarea "I'm so sorry to hear that, [PERSON_NAME]. That's not what we want for you. I wo…" at bounding box center [738, 552] width 617 height 58
click at [428, 512] on button at bounding box center [487, 508] width 119 height 19
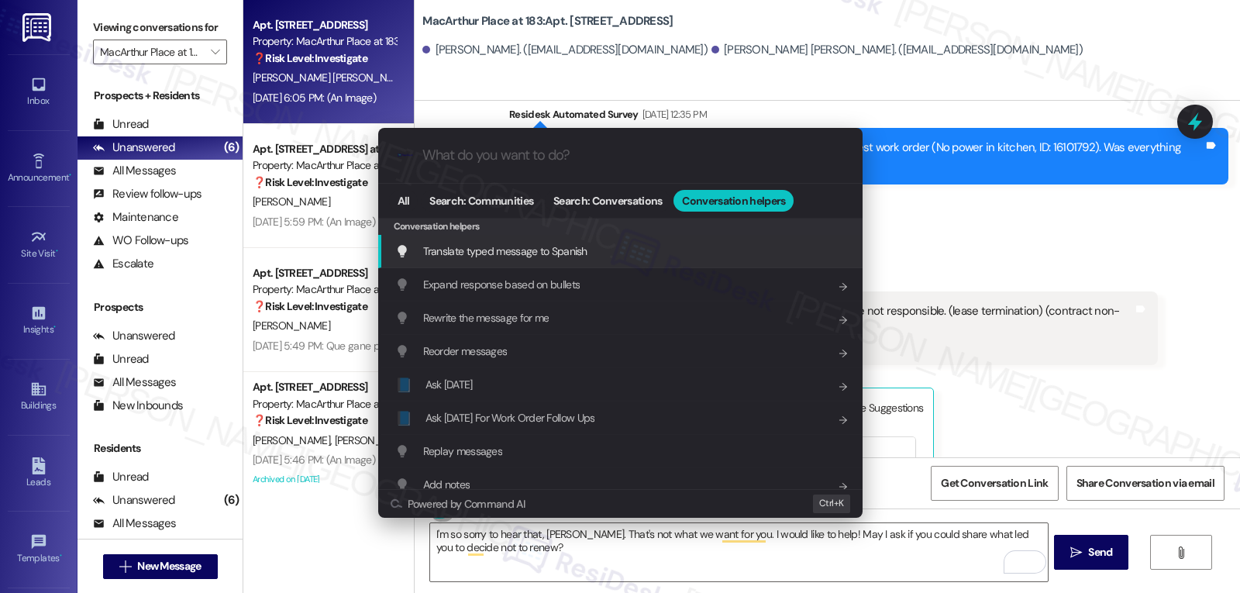
click at [619, 251] on div "Translate typed message to Spanish Add shortcut" at bounding box center [622, 251] width 454 height 17
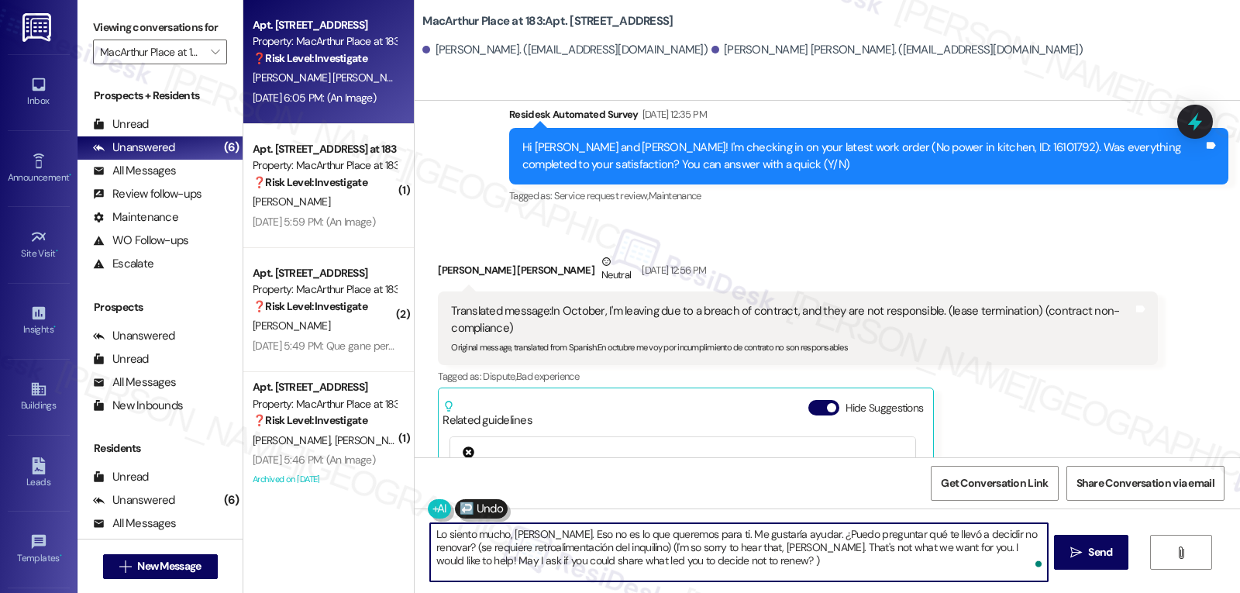
drag, startPoint x: 1012, startPoint y: 536, endPoint x: 1088, endPoint y: 629, distance: 120.7
click at [1088, 592] on html "Inbox Go to Inbox Announcement • Send A Text Announcement Site Visit • Go to Si…" at bounding box center [620, 296] width 1240 height 593
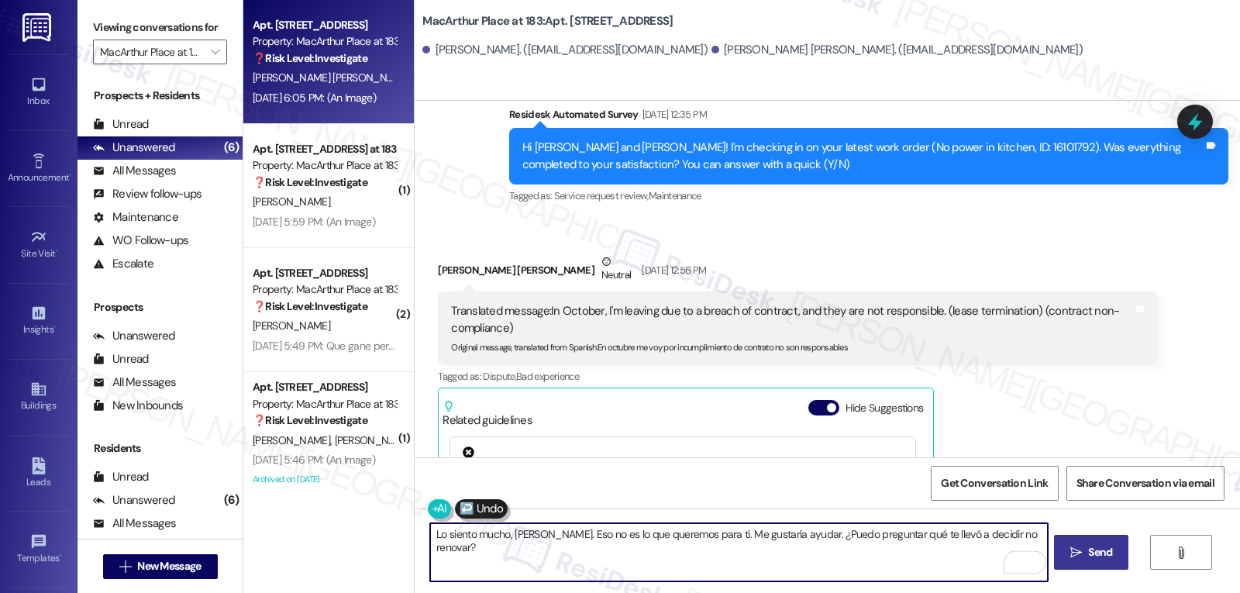
type textarea "Lo siento mucho, [PERSON_NAME]. Eso no es lo que queremos para ti. Me gustaría …"
click at [1105, 551] on span "Send" at bounding box center [1100, 552] width 24 height 16
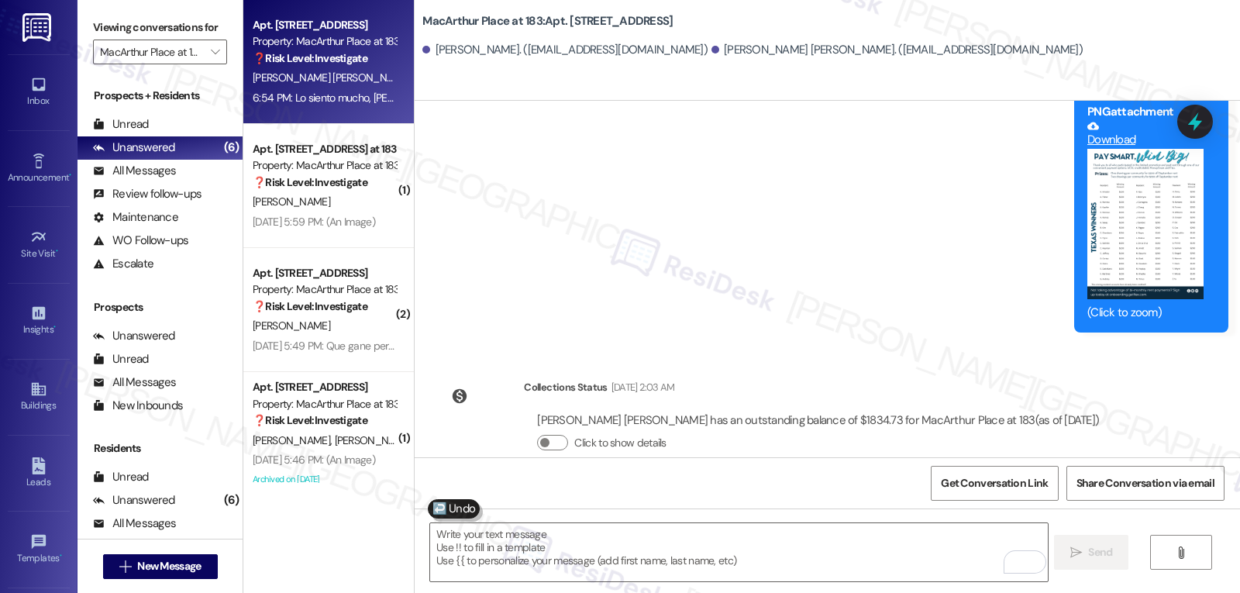
scroll to position [5225, 0]
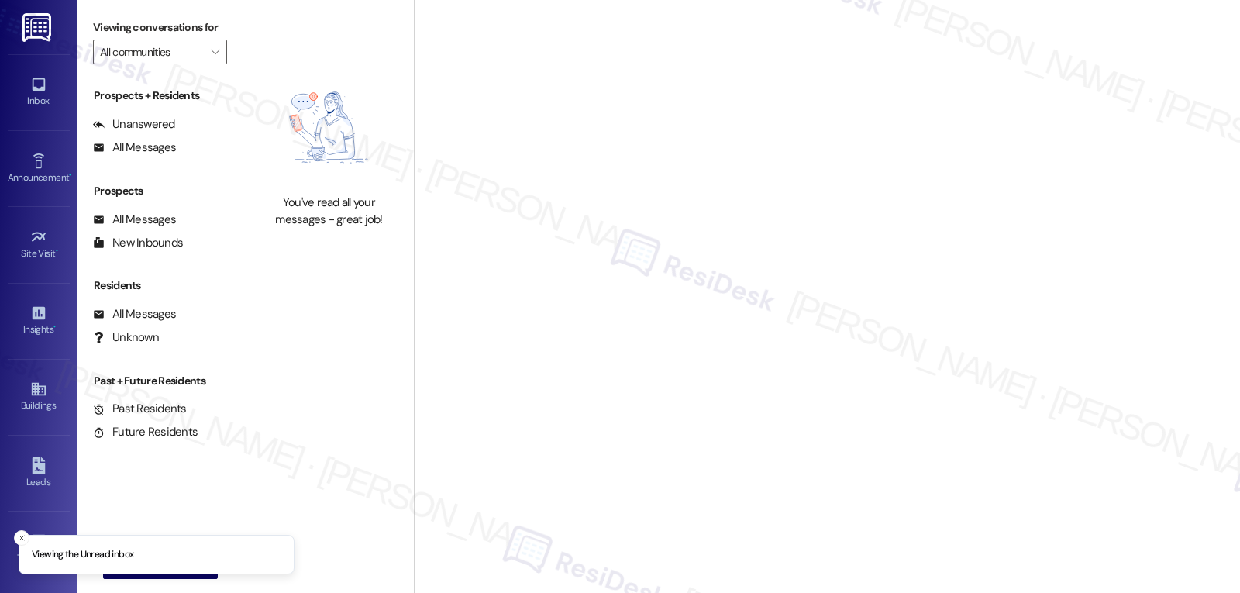
type input "MacArthur Place at 183"
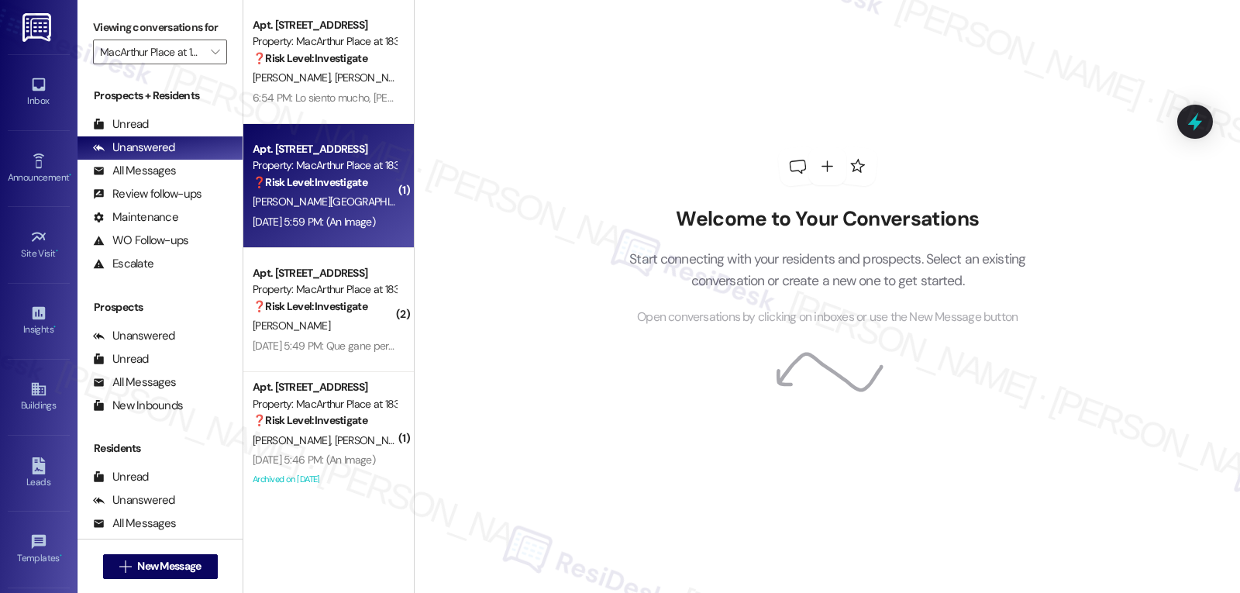
click at [321, 187] on strong "❓ Risk Level: Investigate" at bounding box center [310, 182] width 115 height 14
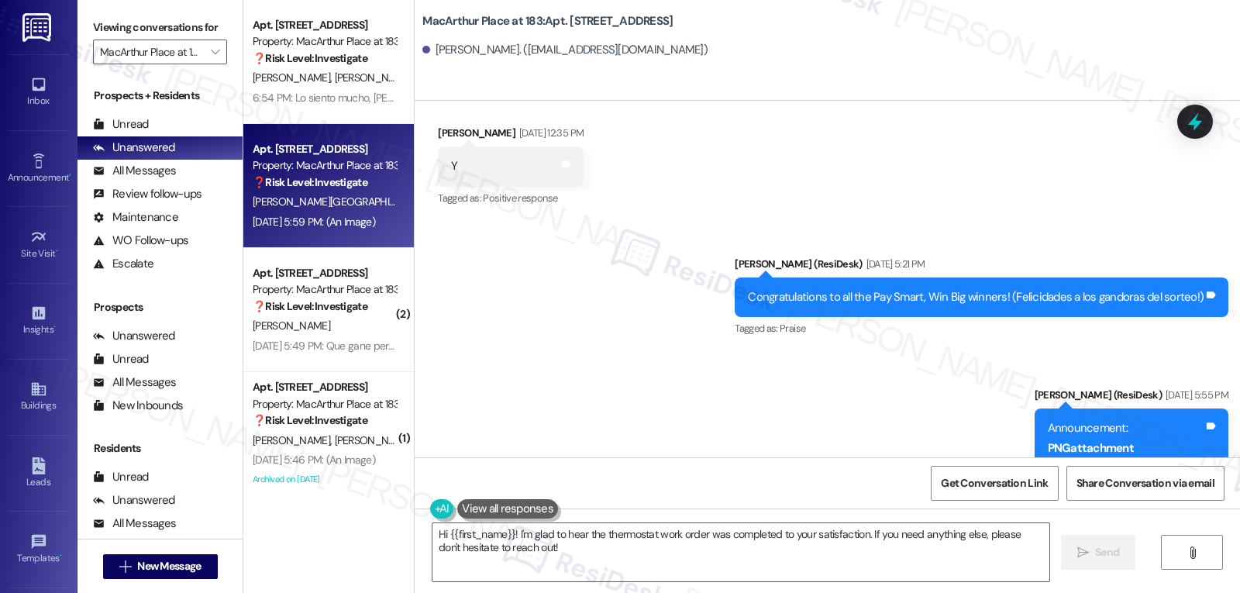
scroll to position [1148, 0]
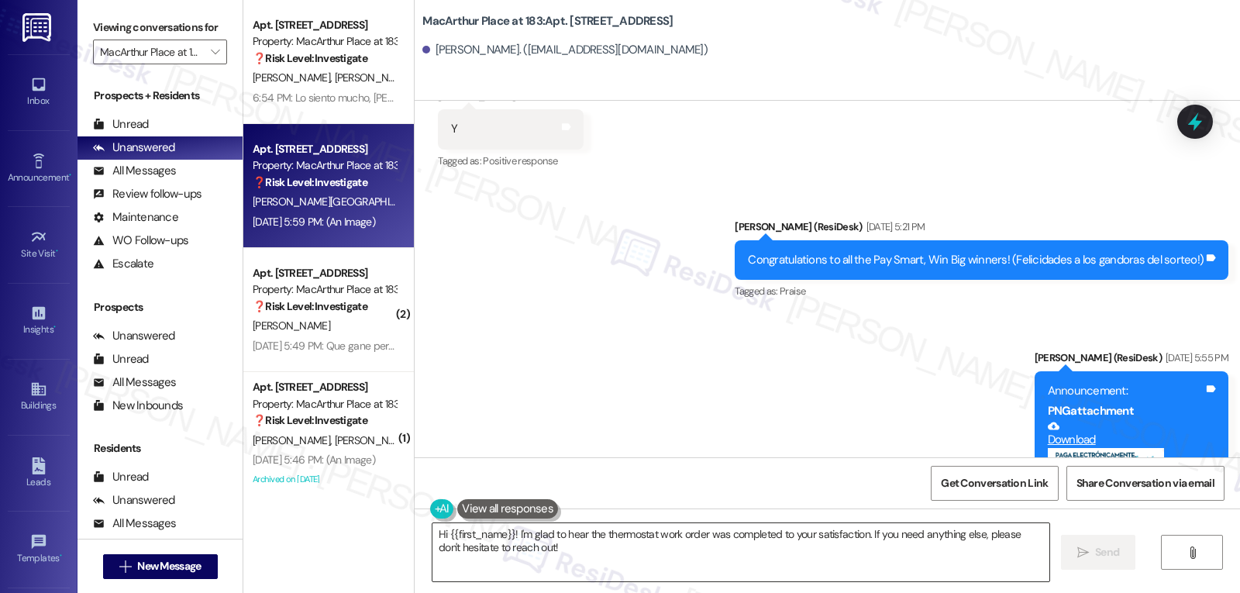
click at [711, 561] on textarea "Hi {{first_name}}! I'm glad to hear the thermostat work order was completed to …" at bounding box center [741, 552] width 617 height 58
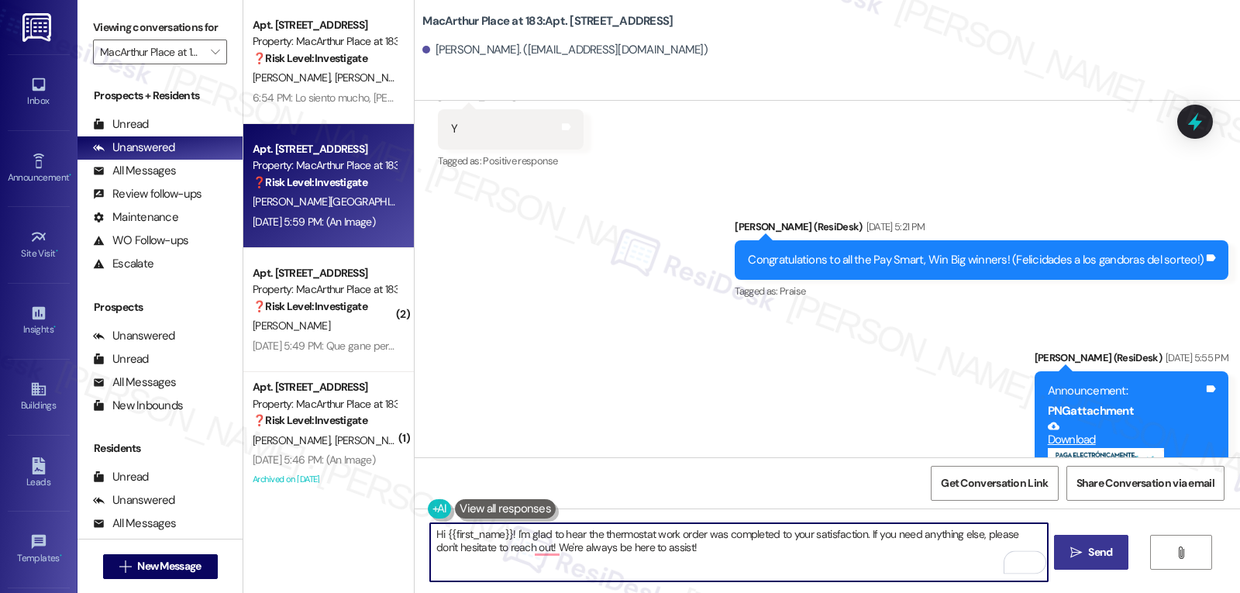
type textarea "Hi {{first_name}}! I'm glad to hear the thermostat work order was completed to …"
click at [1109, 548] on span "Send" at bounding box center [1100, 552] width 24 height 16
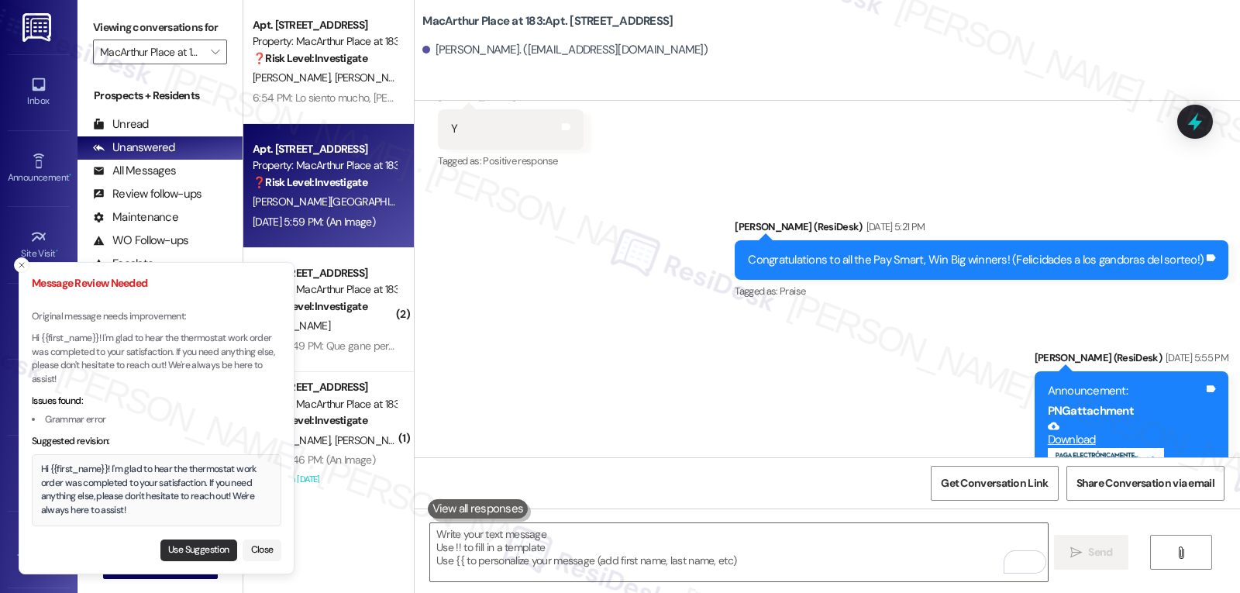
click at [213, 547] on button "Use Suggestion" at bounding box center [198, 551] width 77 height 22
type textarea "Hi {{first_name}}! I'm glad to hear the thermostat work order was completed to …"
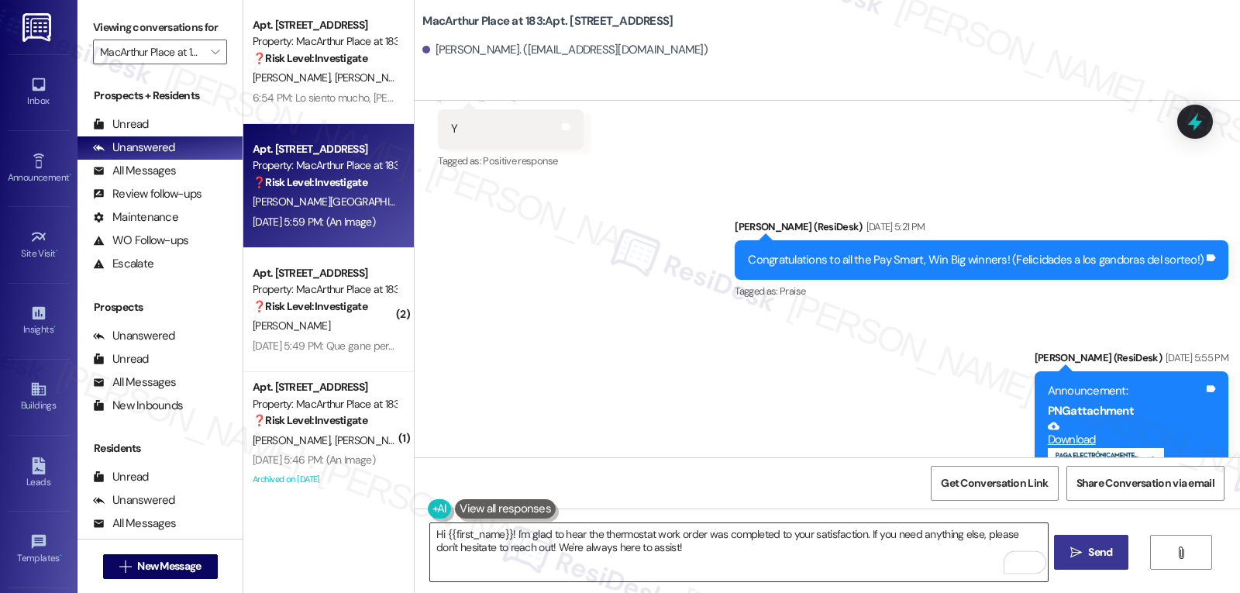
click at [814, 563] on textarea "Hi {{first_name}}! I'm glad to hear the thermostat work order was completed to …" at bounding box center [738, 552] width 617 height 58
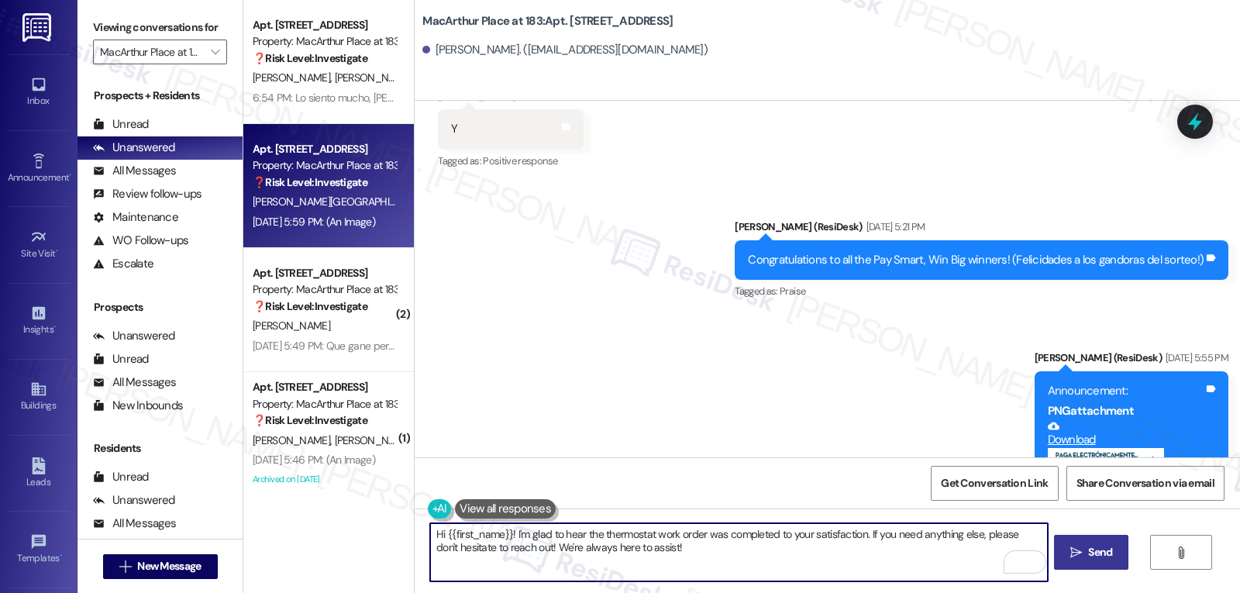
click at [1105, 551] on span "Send" at bounding box center [1100, 552] width 24 height 16
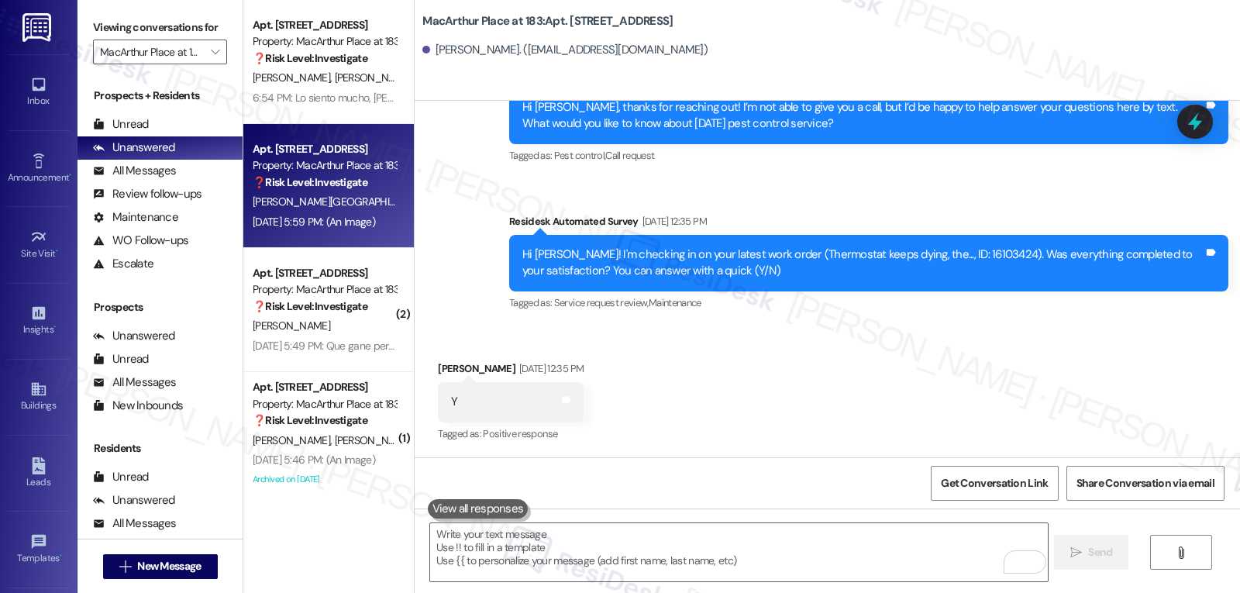
scroll to position [858, 0]
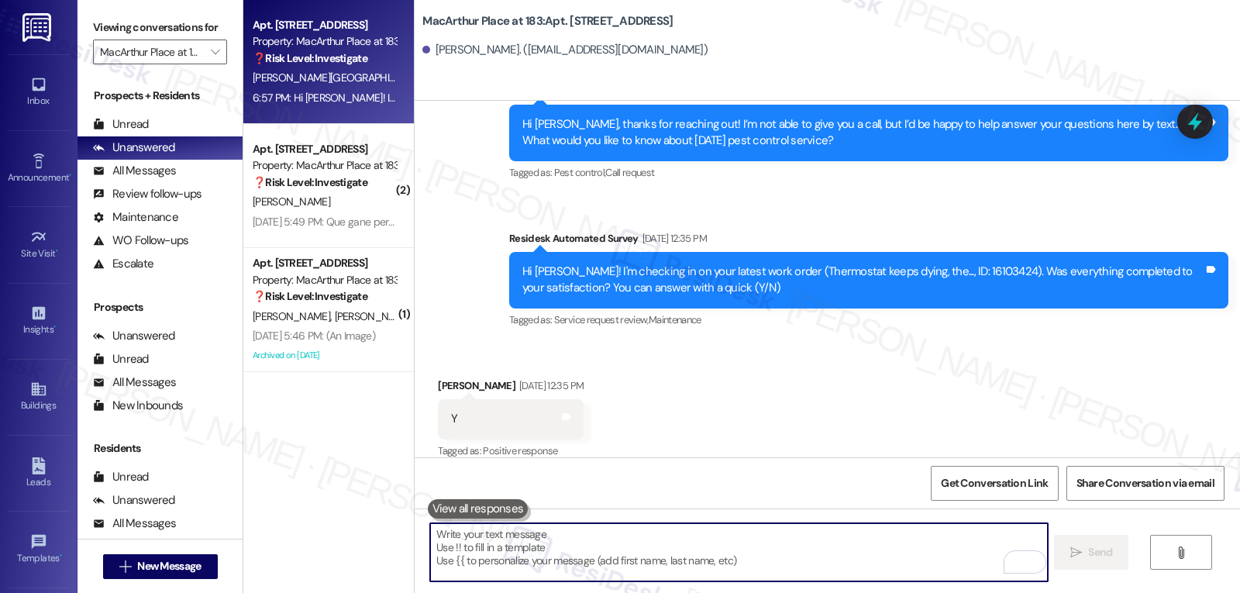
click at [568, 557] on textarea "To enrich screen reader interactions, please activate Accessibility in Grammarl…" at bounding box center [738, 552] width 617 height 58
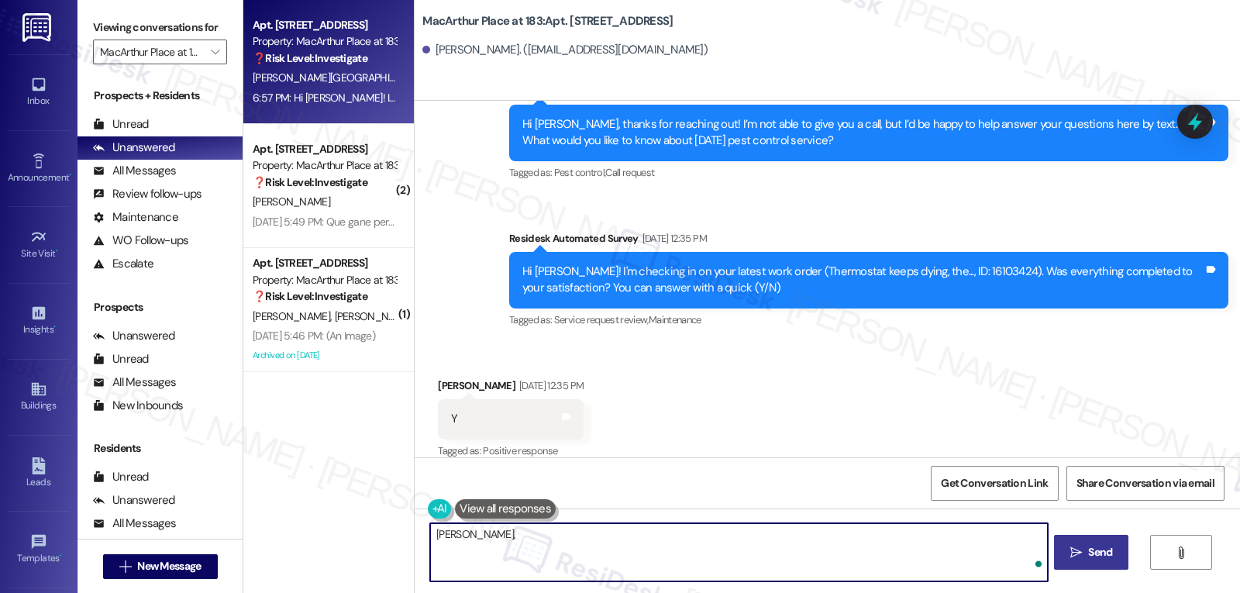
paste textarea "‘just want to ask, has {{property}} been everything you hoped for? I’d love to …"
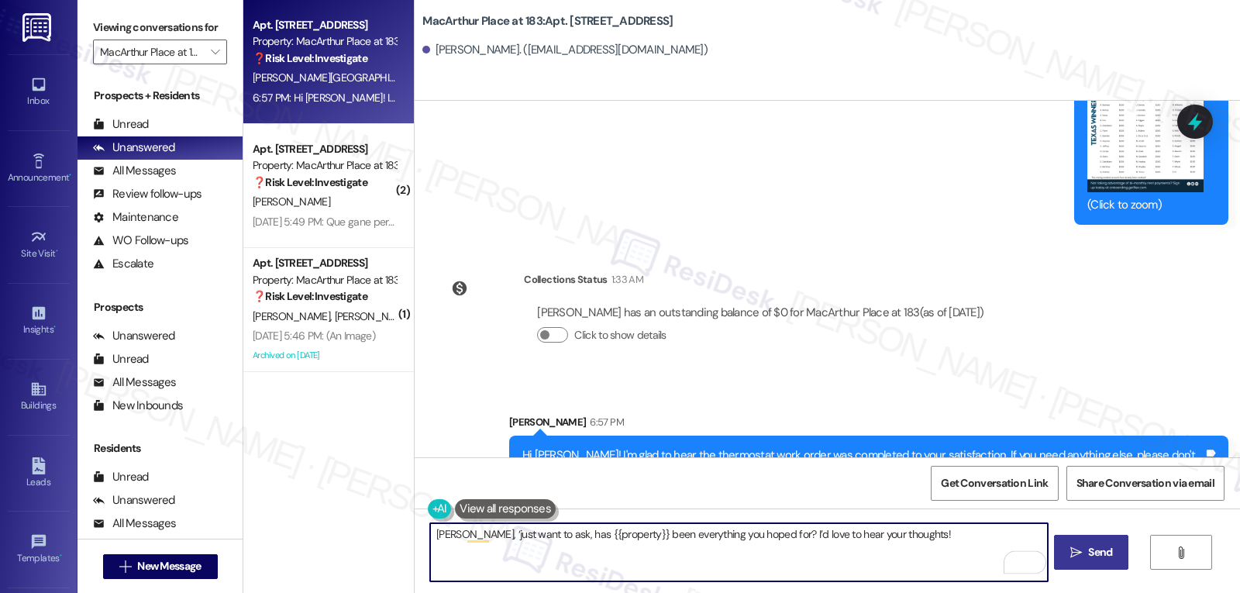
scroll to position [1893, 0]
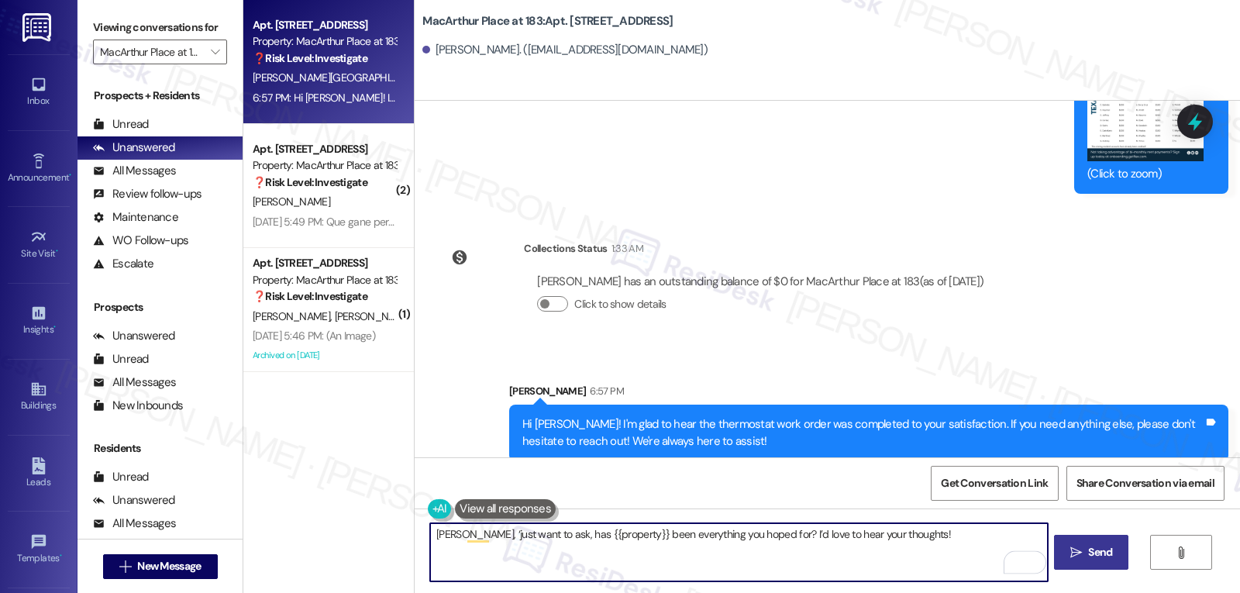
type textarea "[PERSON_NAME], ‘just want to ask, has {{property}} been everything you hoped fo…"
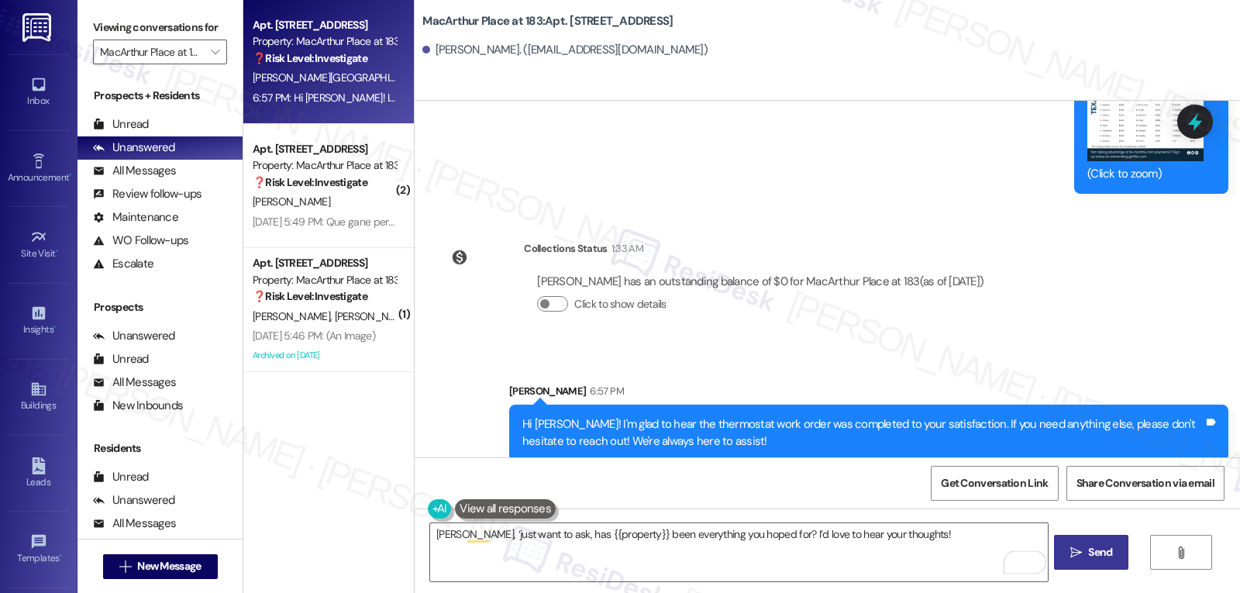
click at [1098, 550] on span "Send" at bounding box center [1100, 552] width 24 height 16
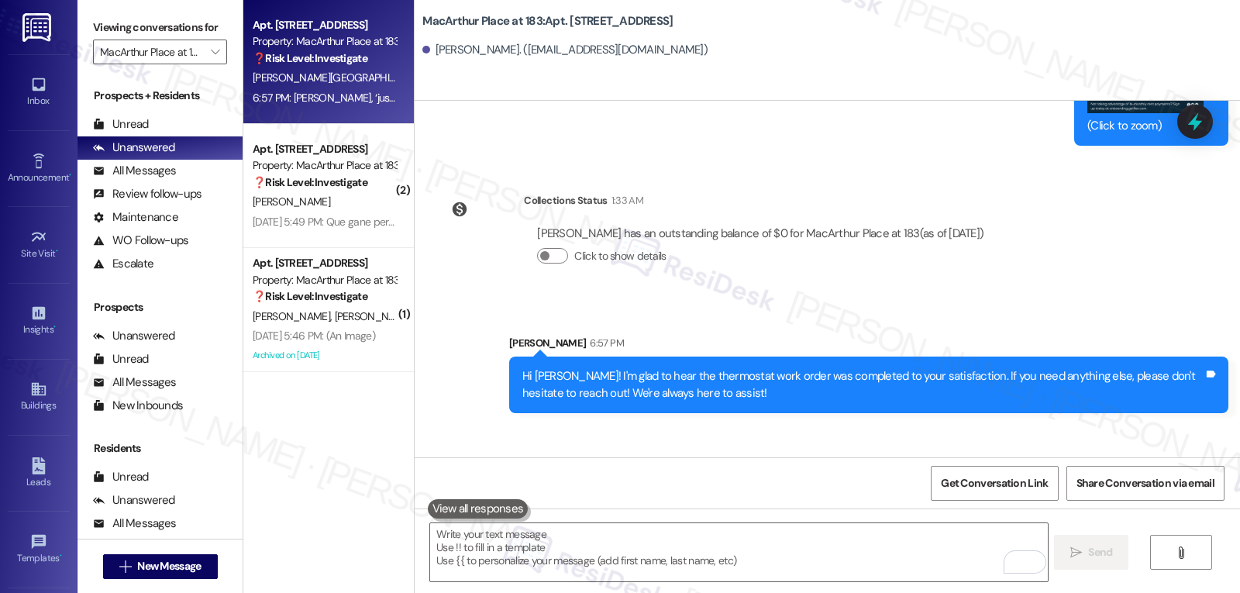
scroll to position [2001, 0]
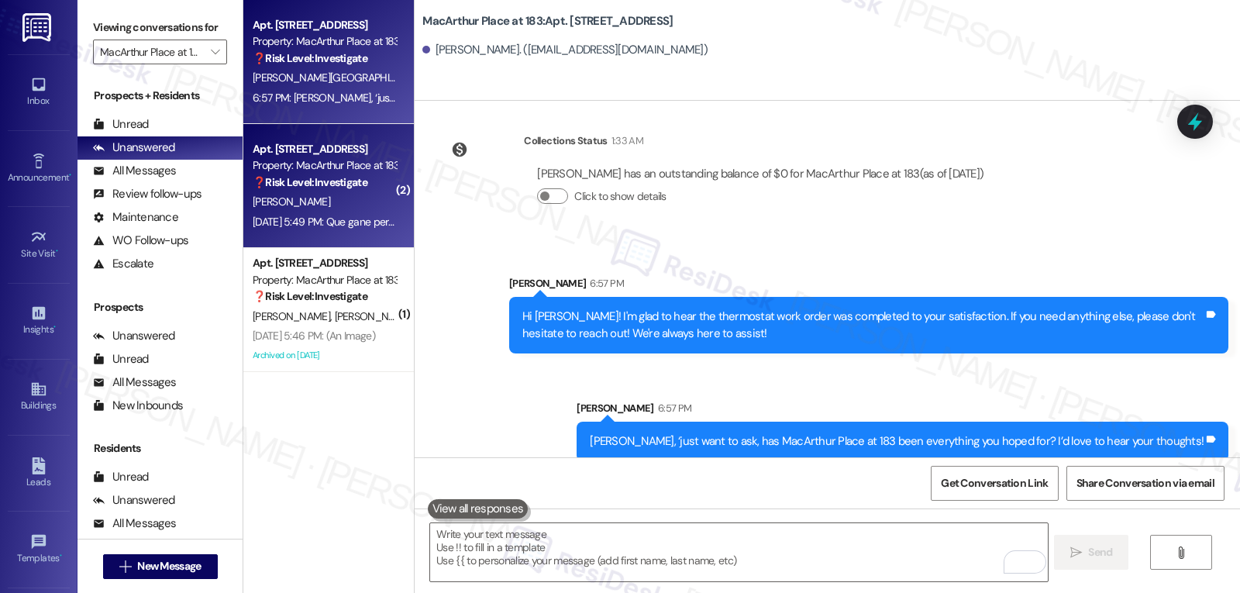
click at [260, 226] on div "[DATE] 5:49 PM: Que gane perdón [DATE] 5:49 PM: Que gane perdón" at bounding box center [329, 222] width 153 height 14
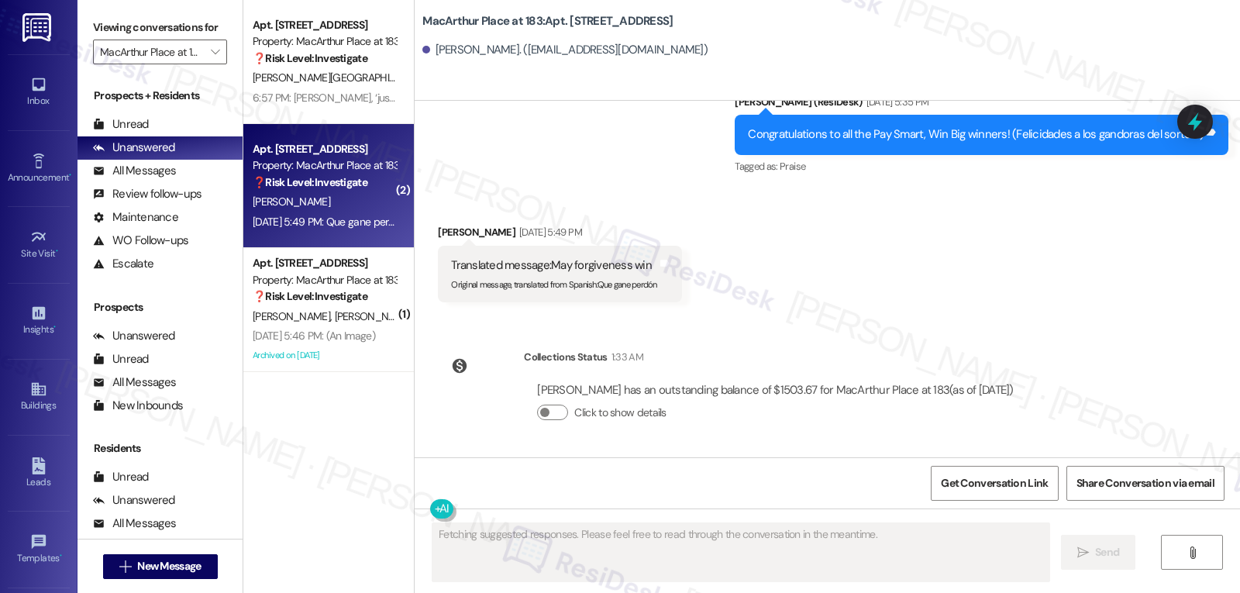
scroll to position [766, 0]
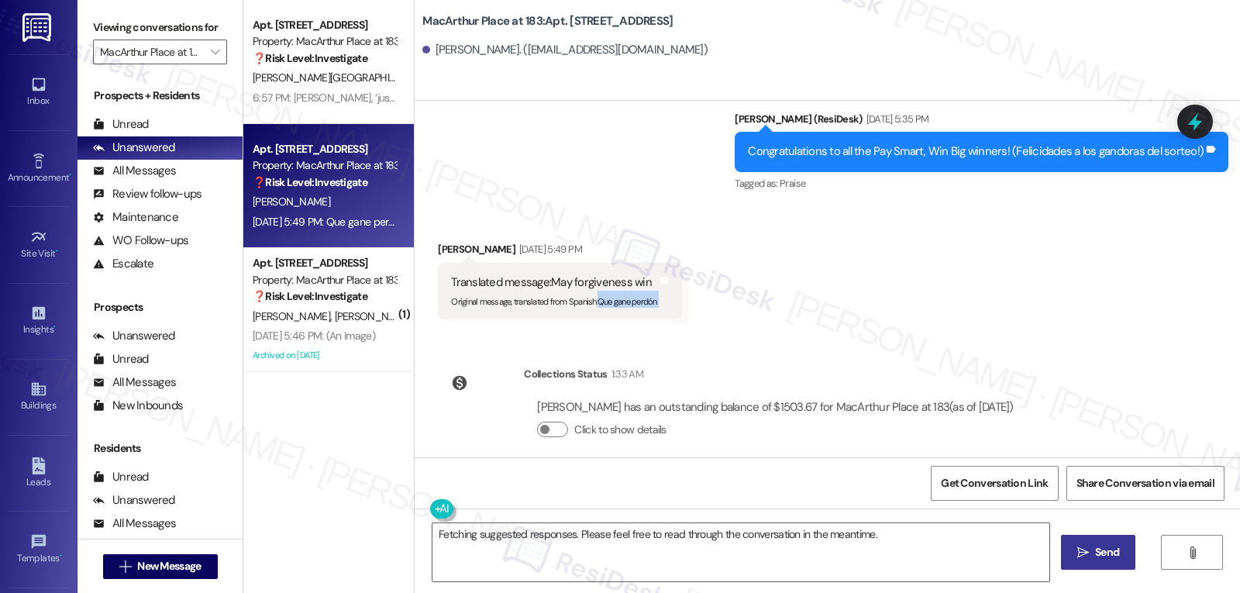
drag, startPoint x: 588, startPoint y: 288, endPoint x: 667, endPoint y: 290, distance: 78.3
click at [667, 290] on div "Translated message: May forgiveness win Original message, translated from Spani…" at bounding box center [559, 291] width 243 height 57
copy div "Que gane perdón Translated from original message: Que gane perdón Tags and notes"
click at [509, 562] on textarea "Fetching suggested responses. Please feel free to read through the conversation…" at bounding box center [741, 552] width 617 height 58
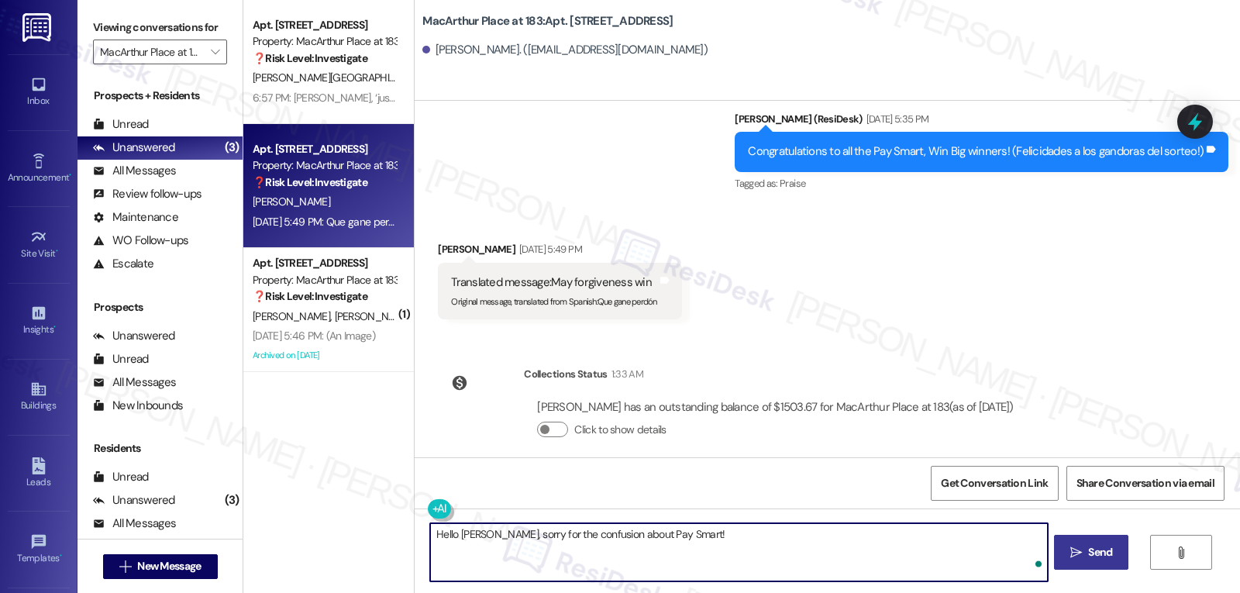
paste textarea "This contest was for residents who paid August rent electronically or set up re…"
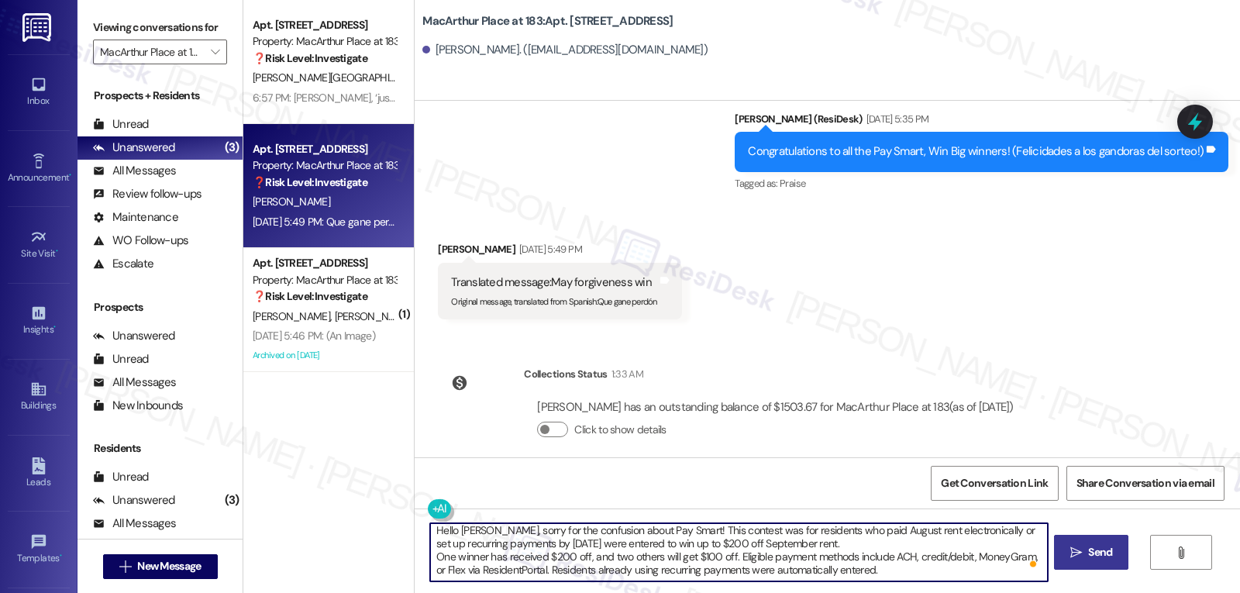
scroll to position [4, 0]
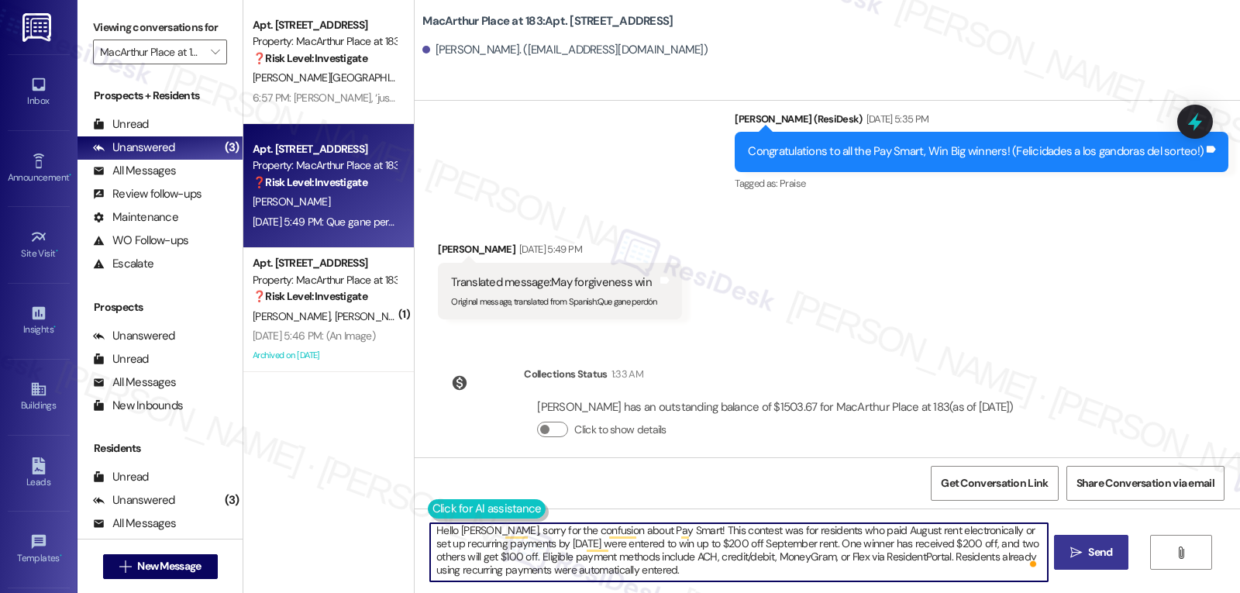
click at [428, 505] on button at bounding box center [487, 508] width 119 height 19
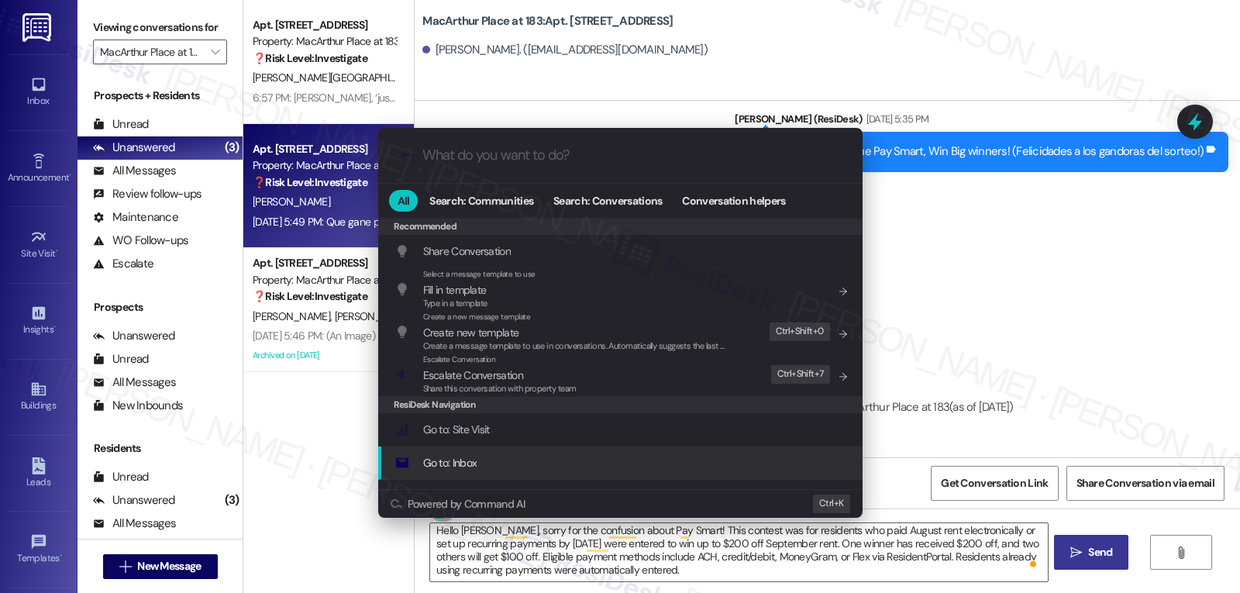
click at [742, 559] on div ".cls-1{fill:#0a055f;}.cls-2{fill:#0cc4c4;} resideskLogoBlueOrange All Search: C…" at bounding box center [620, 296] width 1240 height 593
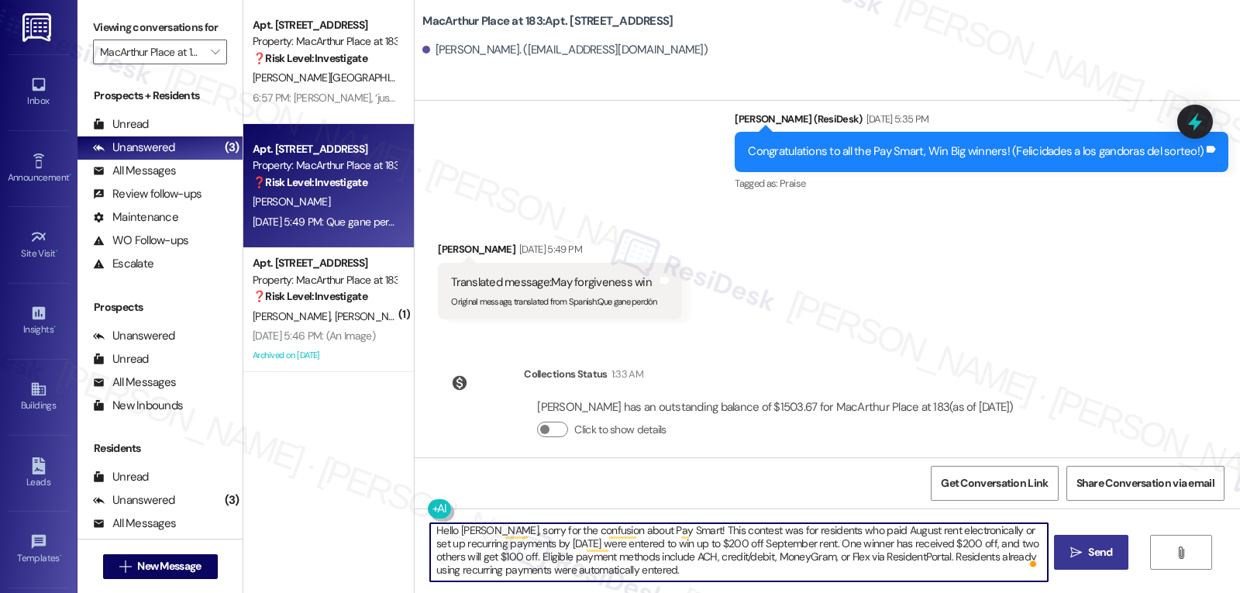
click at [725, 567] on textarea "Hello [PERSON_NAME], sorry for the confusion about Pay Smart! This contest was …" at bounding box center [738, 552] width 617 height 58
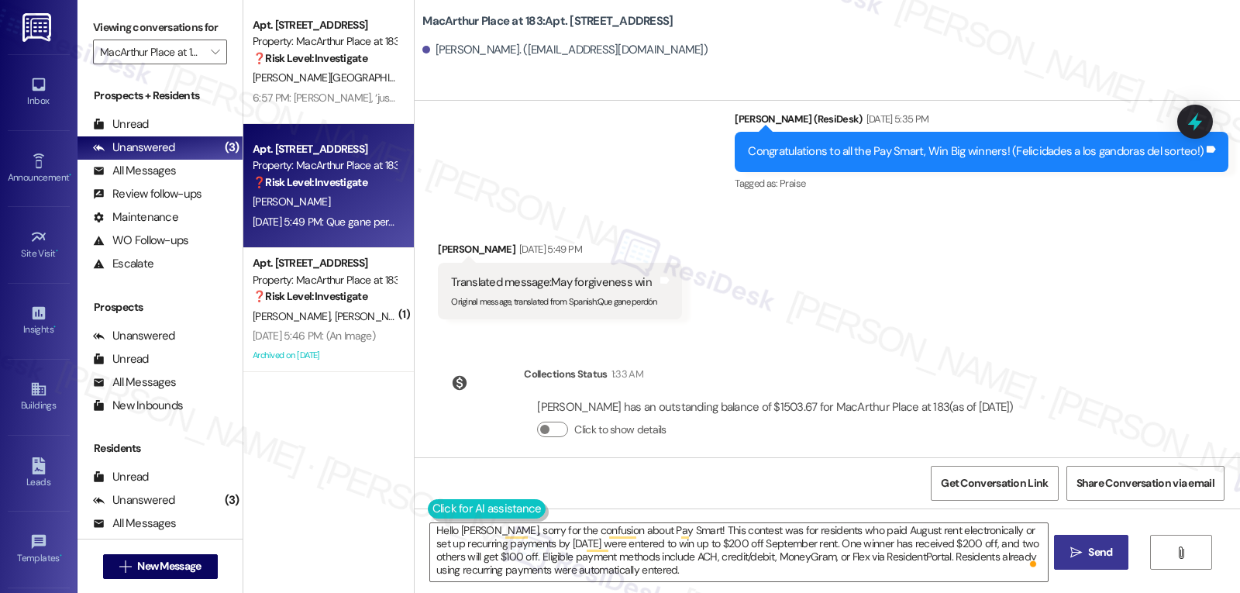
click at [428, 505] on button at bounding box center [487, 508] width 119 height 19
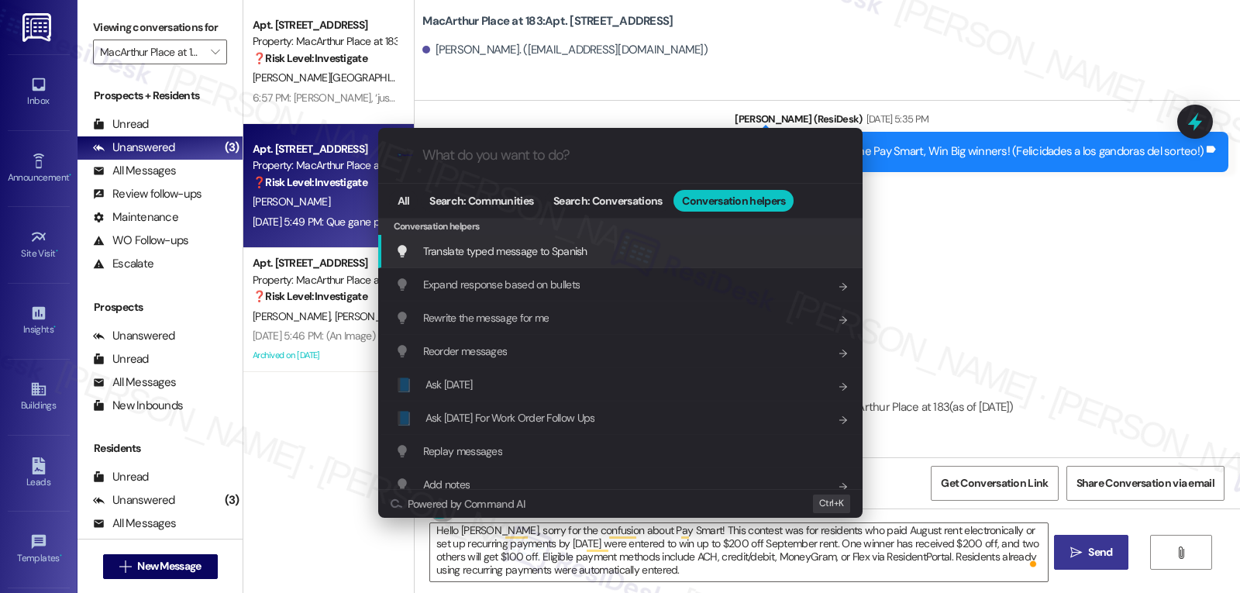
click at [536, 262] on div "Translate typed message to Spanish Add shortcut" at bounding box center [620, 251] width 485 height 33
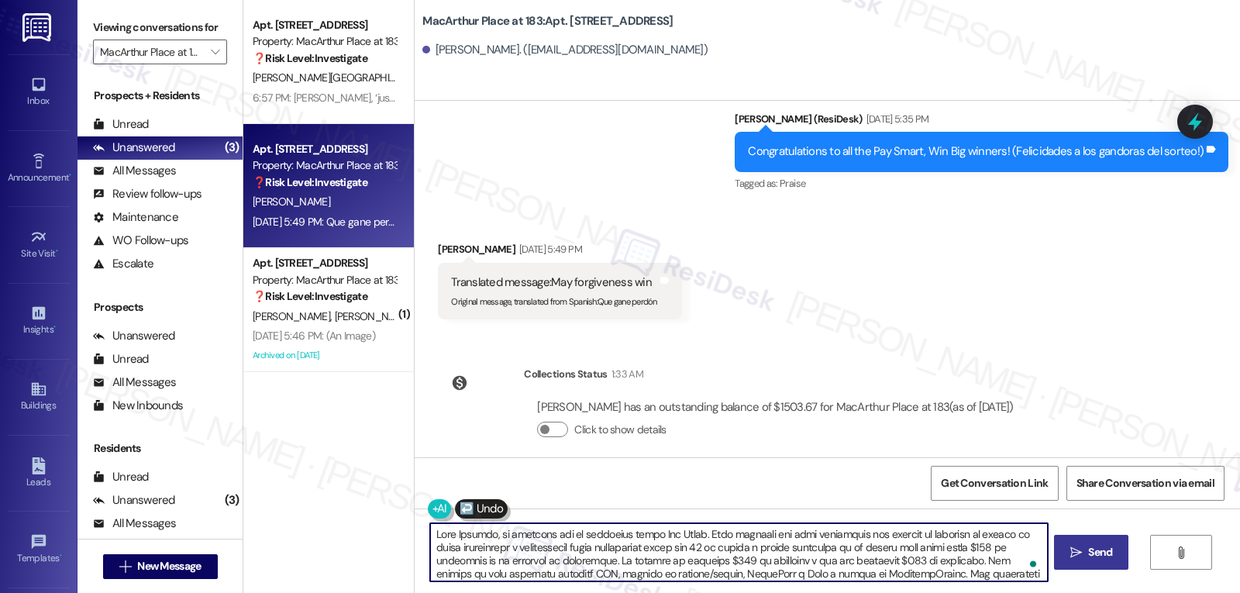
scroll to position [70, 0]
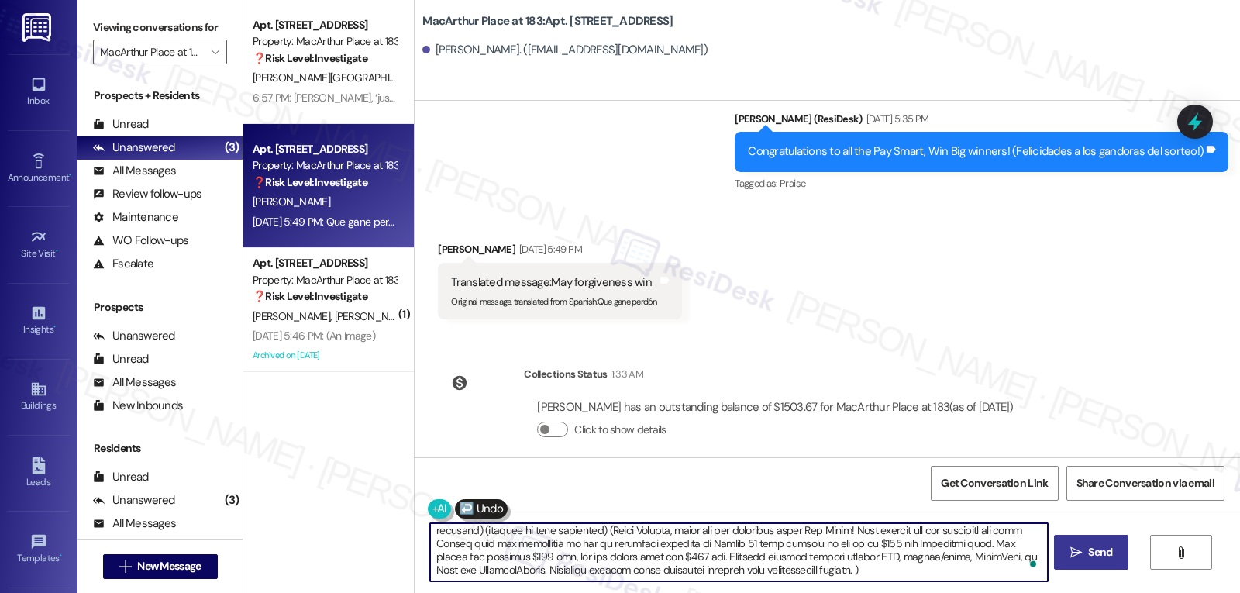
drag, startPoint x: 799, startPoint y: 536, endPoint x: 912, endPoint y: 629, distance: 146.4
click at [912, 592] on html "Inbox Go to Inbox Announcement • Send A Text Announcement Site Visit • Go to Si…" at bounding box center [620, 296] width 1240 height 593
drag, startPoint x: 767, startPoint y: 561, endPoint x: 1230, endPoint y: 629, distance: 467.2
click at [1230, 592] on html "Inbox Go to Inbox Announcement • Send A Text Announcement Site Visit • Go to Si…" at bounding box center [620, 296] width 1240 height 593
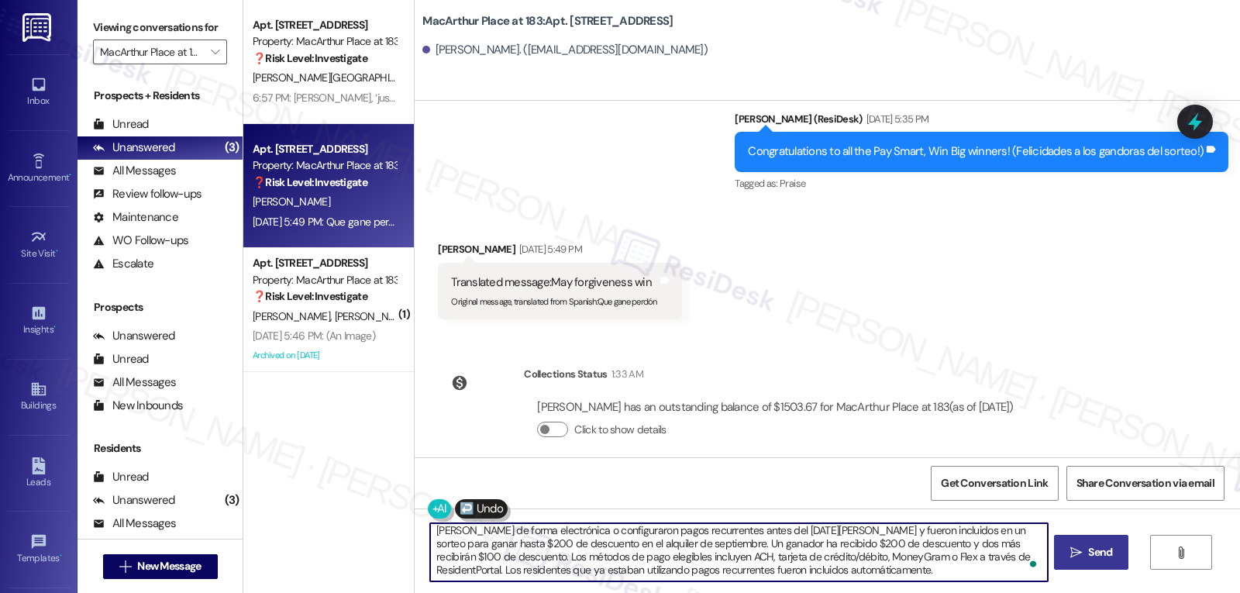
scroll to position [0, 0]
type textarea "[PERSON_NAME], lo sentimos por la confusión sobre Pay Smart. Este concurso era …"
click at [1078, 553] on icon "" at bounding box center [1077, 553] width 12 height 12
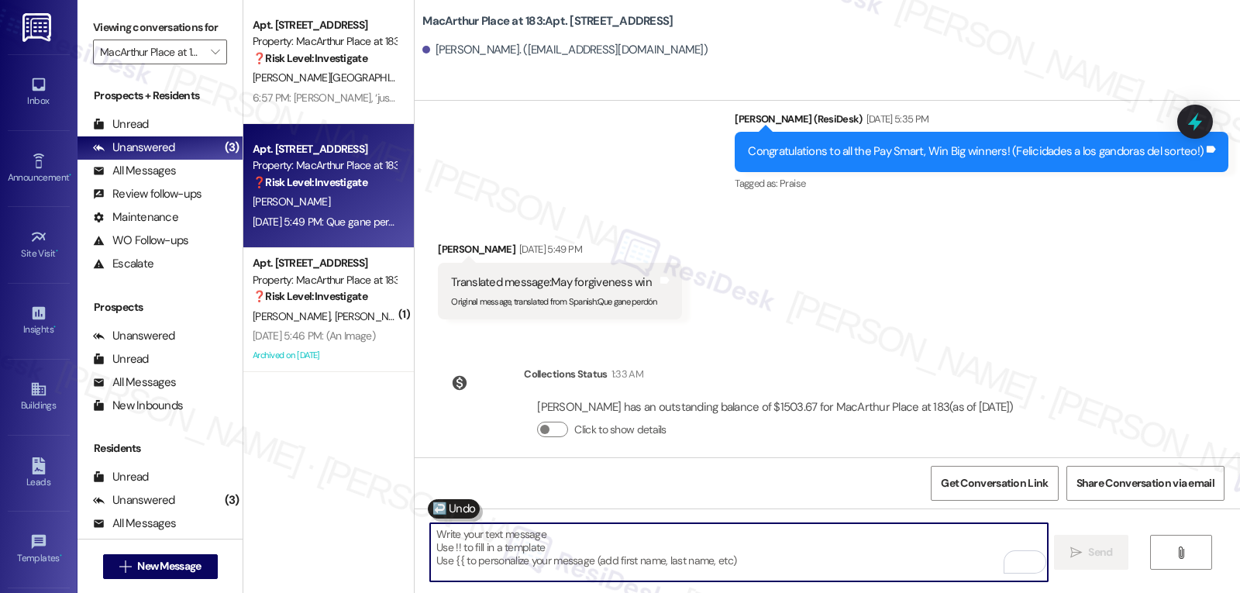
click at [529, 548] on textarea "To enrich screen reader interactions, please activate Accessibility in Grammarl…" at bounding box center [738, 552] width 617 height 58
paste textarea "This contest was for residents who paid August rent electronically or set up re…"
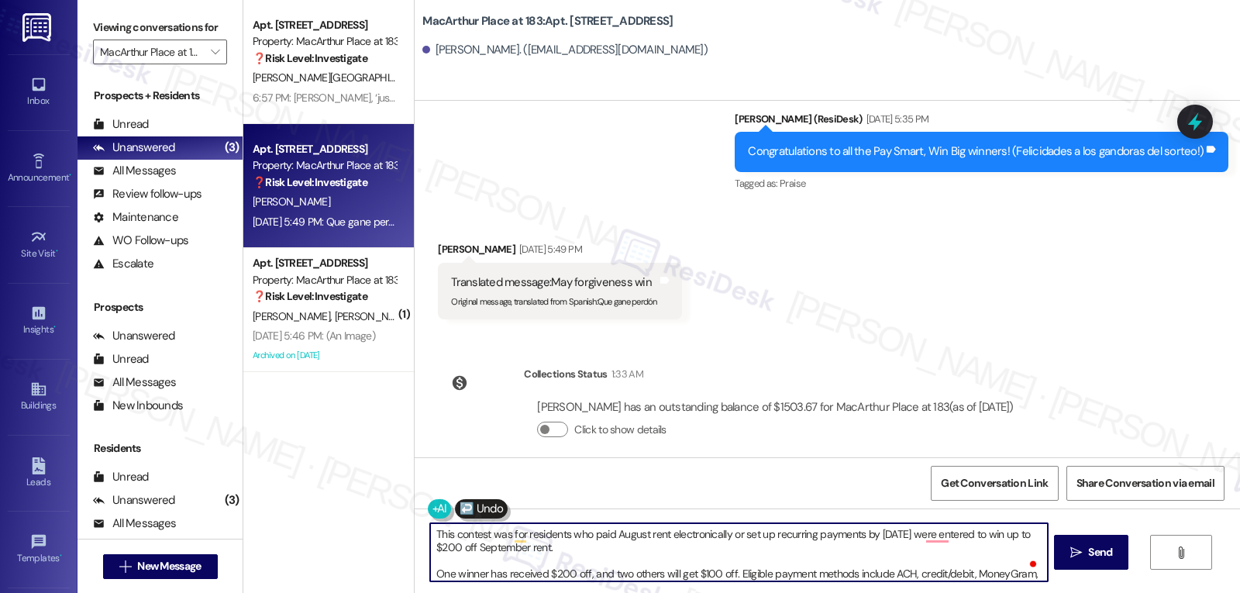
click at [655, 557] on textarea "This contest was for residents who paid August rent electronically or set up re…" at bounding box center [738, 552] width 617 height 58
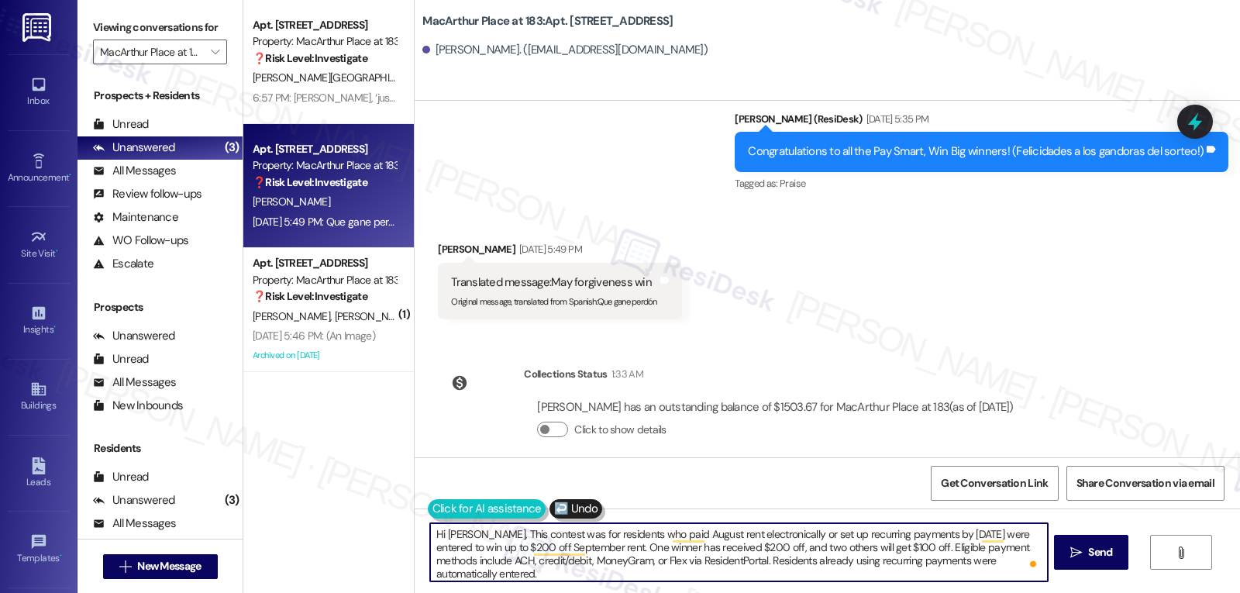
click at [428, 509] on button at bounding box center [487, 508] width 119 height 19
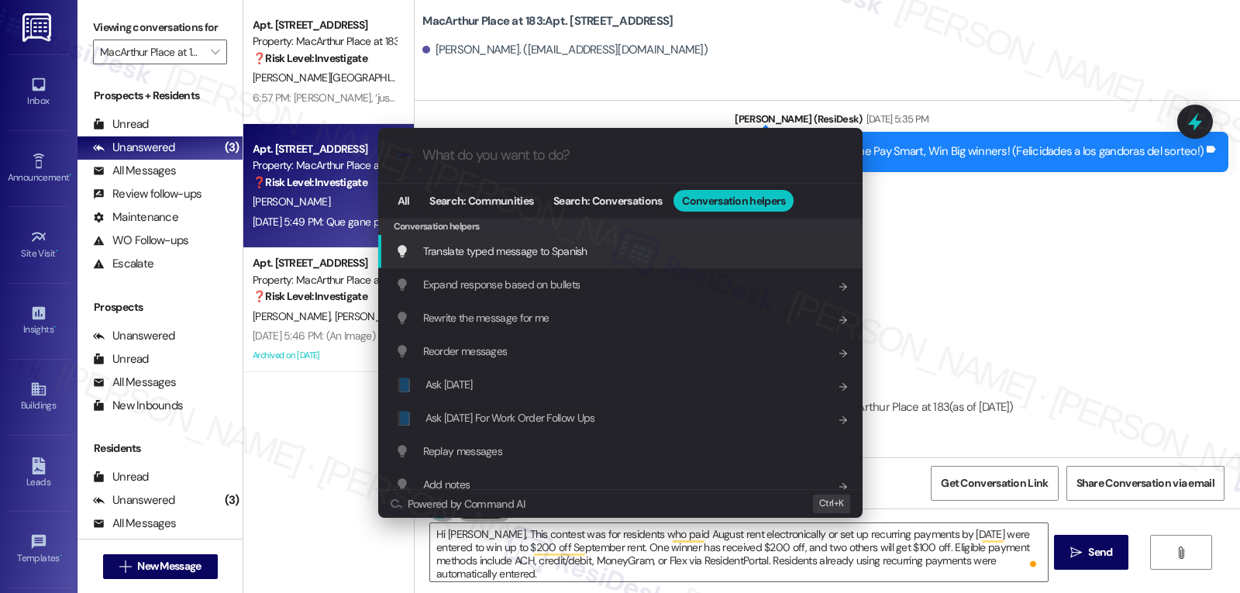
click at [547, 254] on span "Translate typed message to Spanish" at bounding box center [505, 251] width 164 height 14
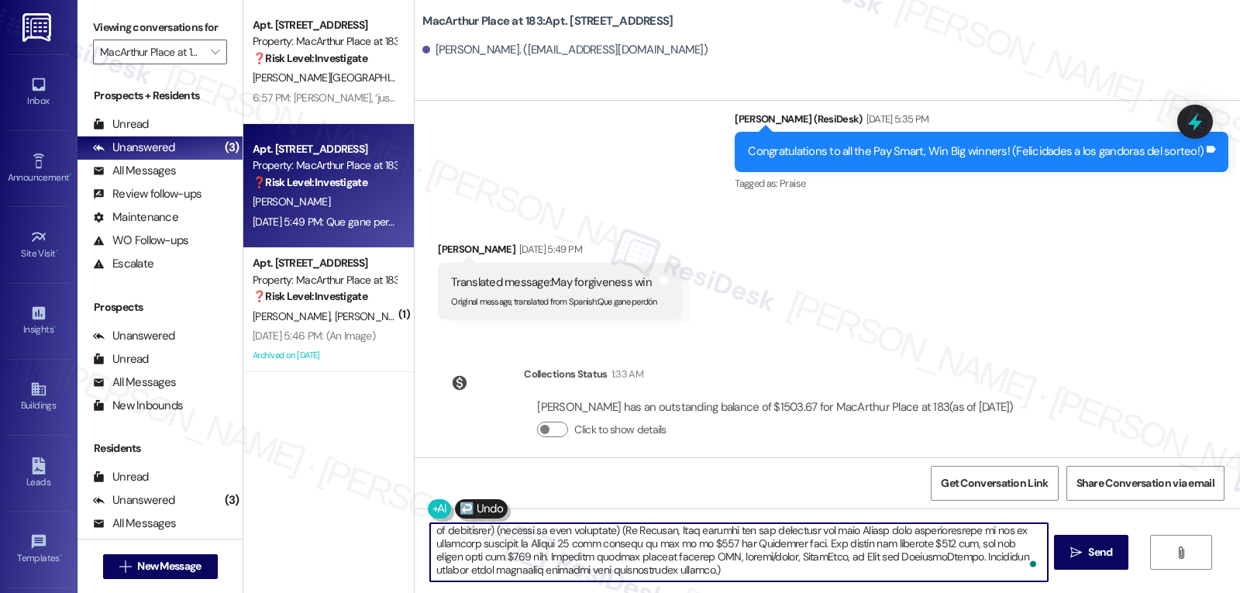
drag, startPoint x: 698, startPoint y: 561, endPoint x: 778, endPoint y: 629, distance: 105.5
click at [778, 592] on html "Inbox Go to Inbox Announcement • Send A Text Announcement Site Visit • Go to Si…" at bounding box center [620, 296] width 1240 height 593
drag, startPoint x: 551, startPoint y: 533, endPoint x: 1240, endPoint y: 629, distance: 695.1
click at [1240, 592] on html "Inbox Go to Inbox Announcement • Send A Text Announcement Site Visit • Go to Si…" at bounding box center [620, 296] width 1240 height 593
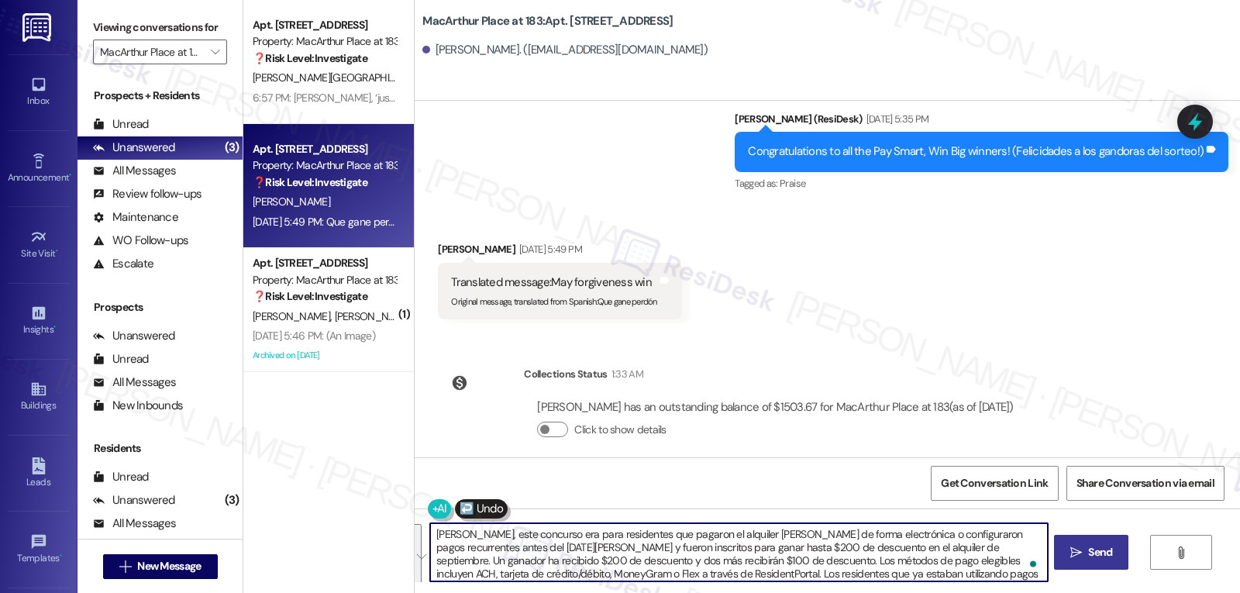
type textarea "Hola Emerson, este concurso era para residentes que pagaron el alquiler de agos…"
click at [1085, 547] on span "Send" at bounding box center [1100, 552] width 30 height 16
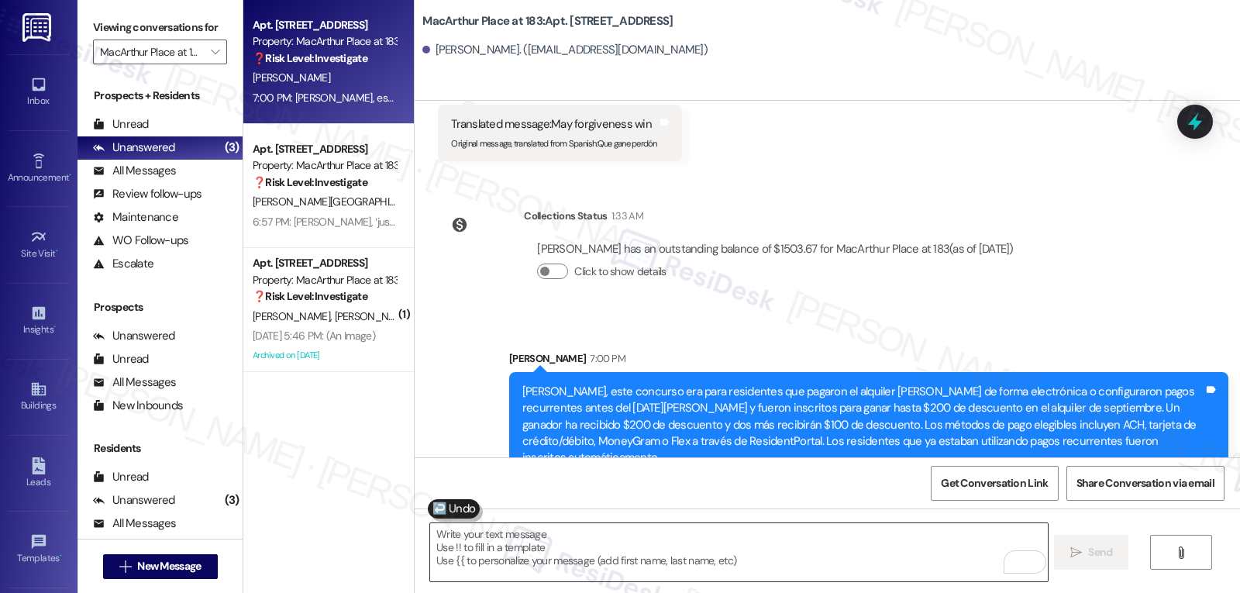
click at [589, 557] on textarea "To enrich screen reader interactions, please activate Accessibility in Grammarl…" at bounding box center [738, 552] width 617 height 58
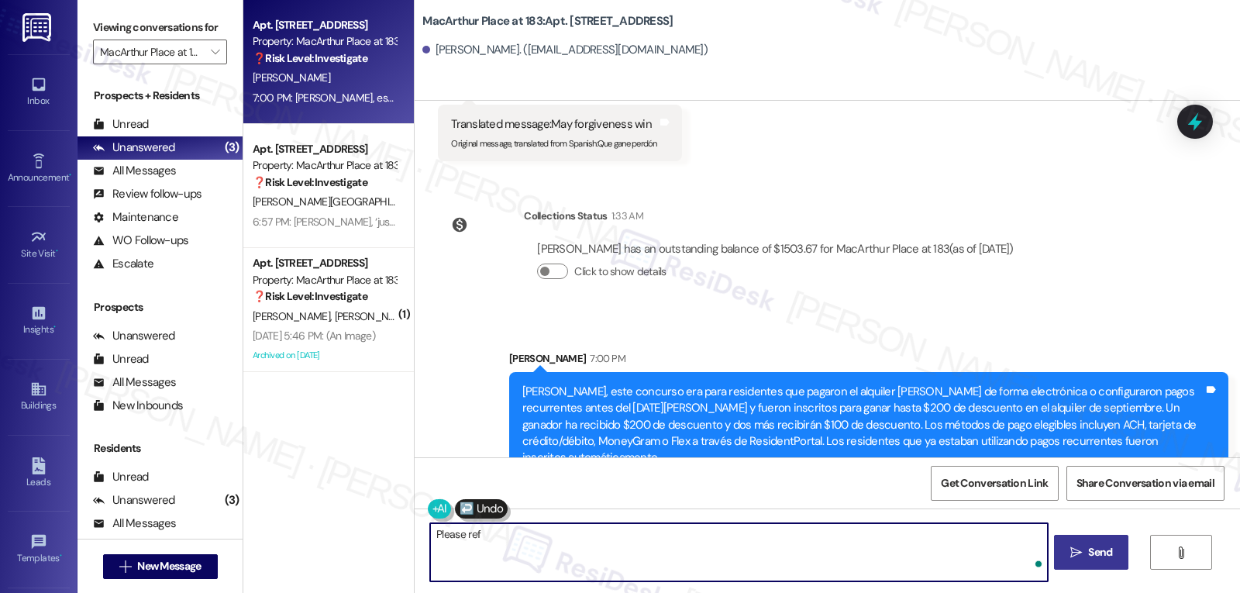
type textarea "Please refe"
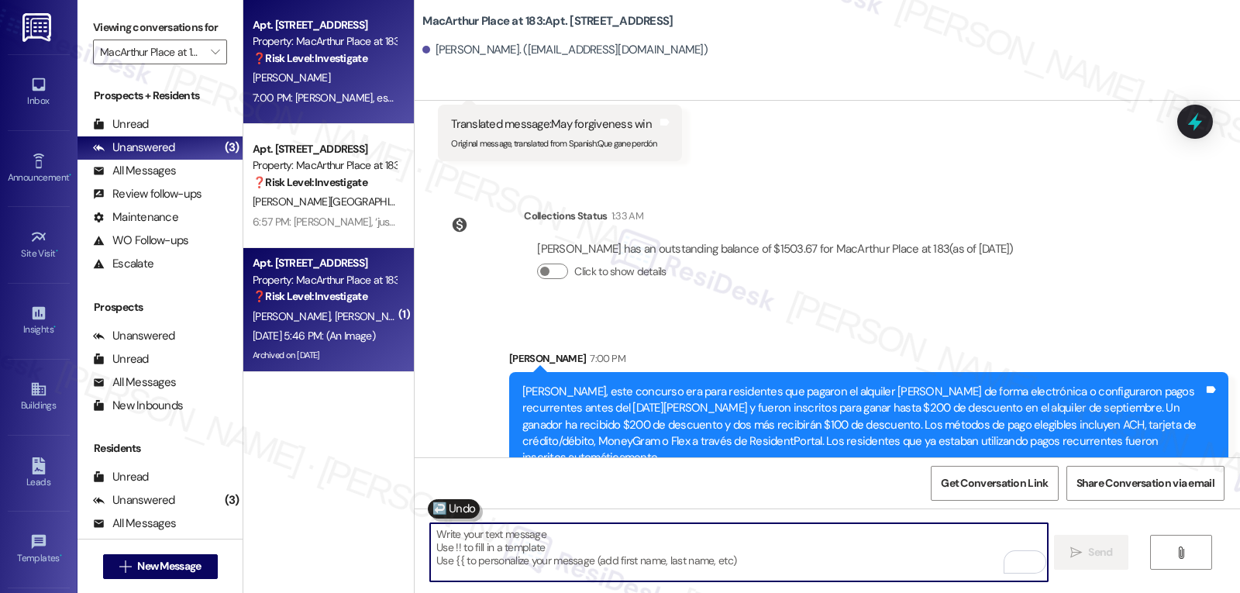
click at [319, 326] on div "Aug 28, 2025 at 5:46 PM: (An Image) Aug 28, 2025 at 5:46 PM: (An Image)" at bounding box center [324, 335] width 147 height 19
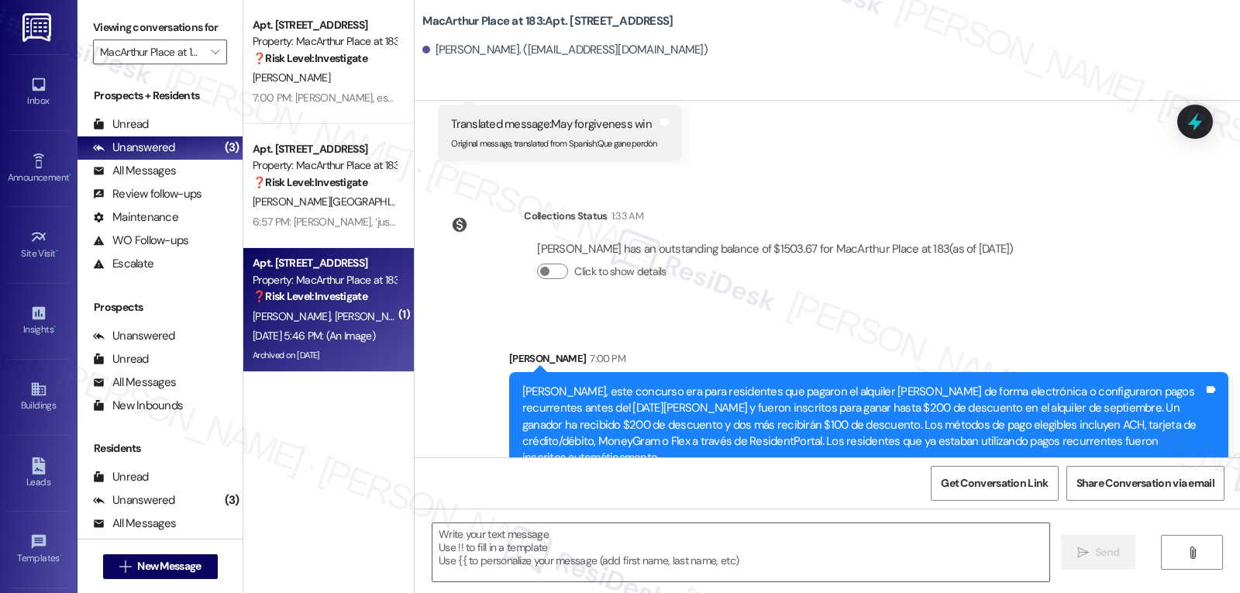
type textarea "Fetching suggested responses. Please feel free to read through the conversation…"
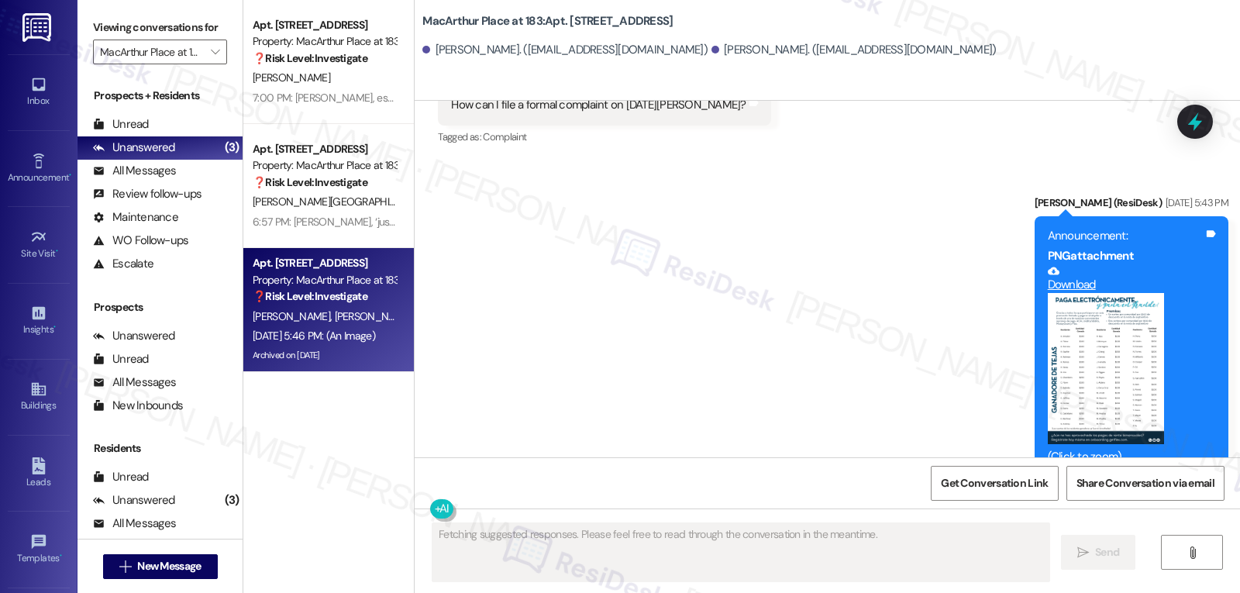
scroll to position [7412, 0]
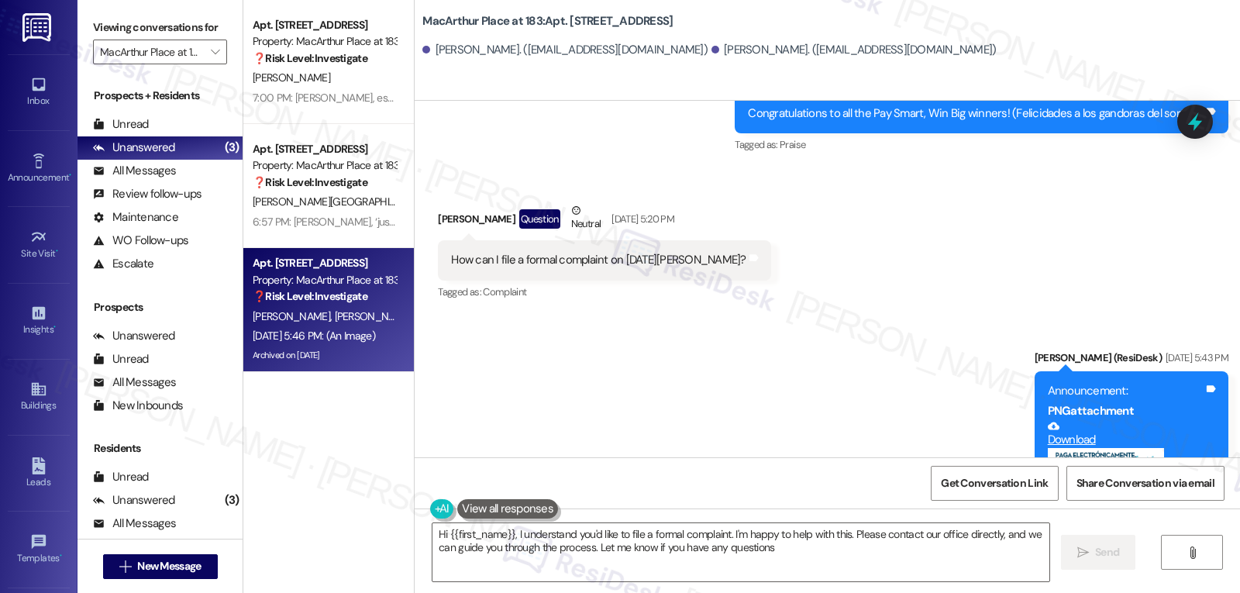
type textarea "Hi {{first_name}}, I understand you'd like to file a formal complaint. I'm happ…"
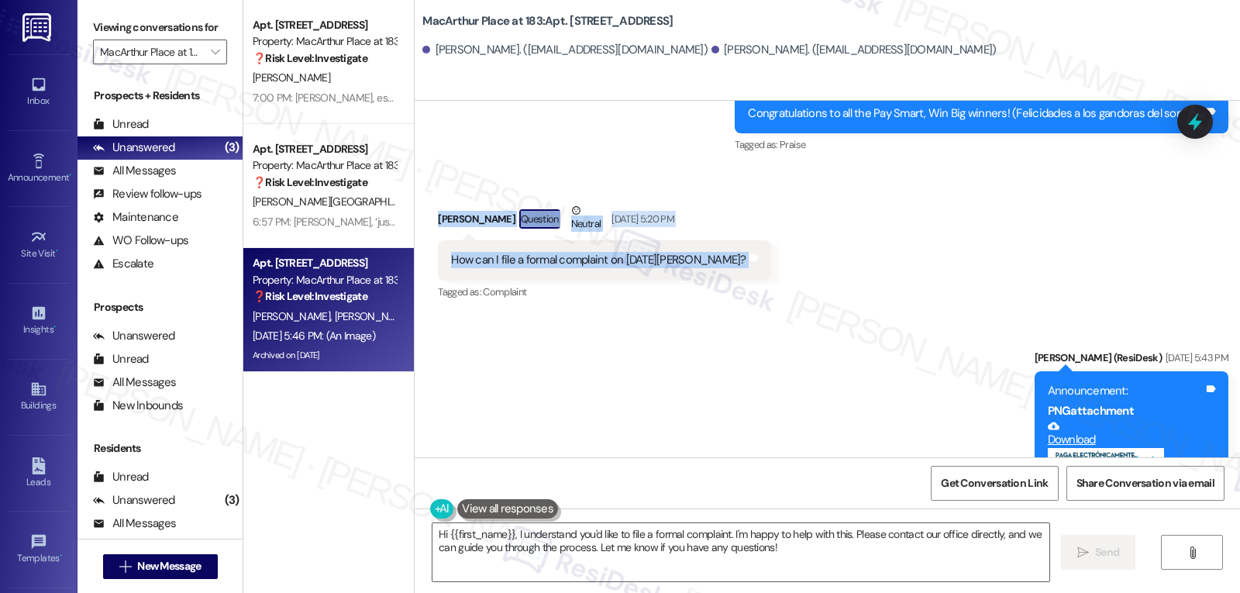
drag, startPoint x: 425, startPoint y: 202, endPoint x: 843, endPoint y: 245, distance: 420.8
click at [843, 245] on div "Received via SMS Brittany Voyles Question Neutral Aug 28, 2025 at 5:20 PM How c…" at bounding box center [828, 240] width 826 height 147
copy div "Brittany Voyles Question Neutral Aug 28, 2025 at 5:20 PM How can I file a forma…"
click at [188, 565] on span "New Message" at bounding box center [169, 566] width 64 height 16
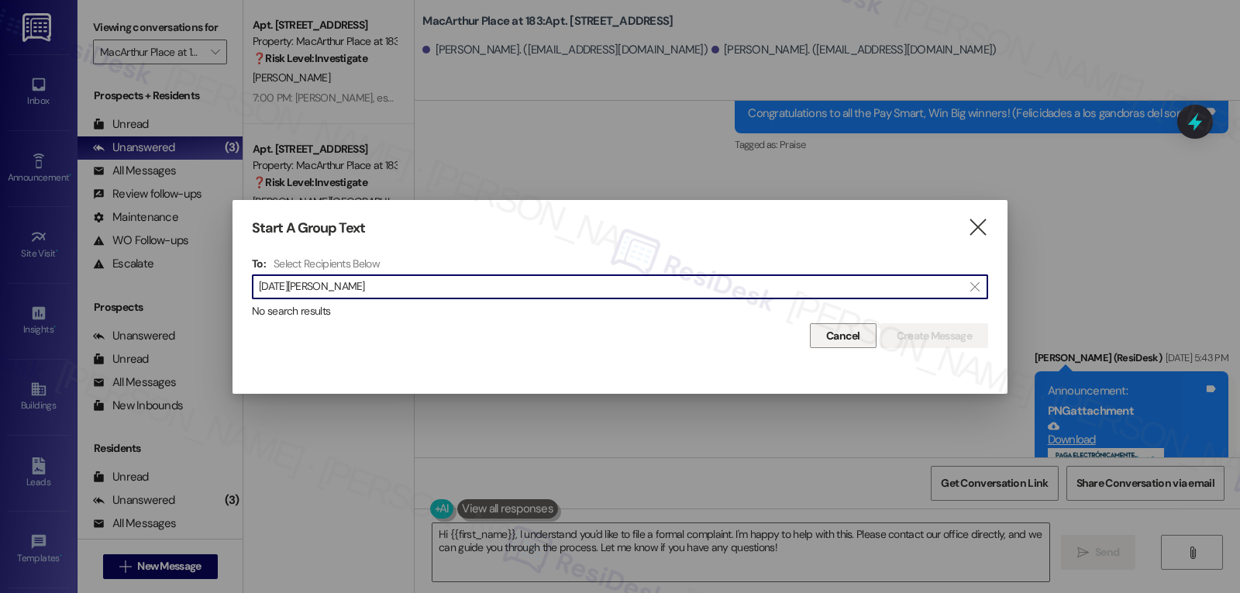
type input "noel bui"
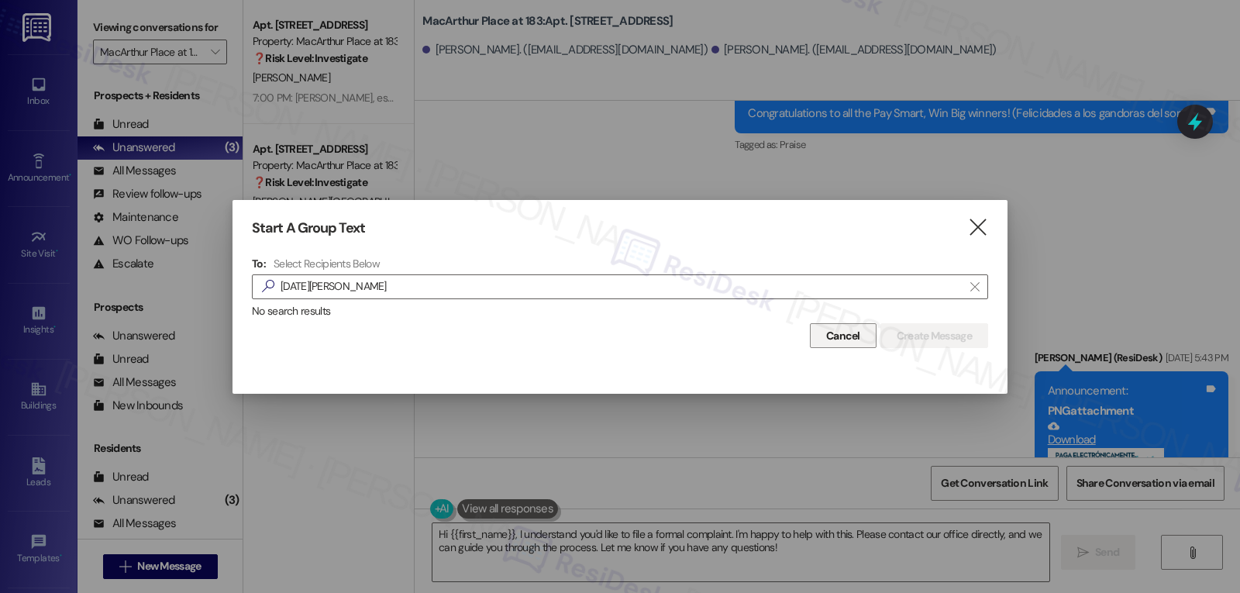
click at [845, 336] on span "Cancel" at bounding box center [843, 336] width 34 height 16
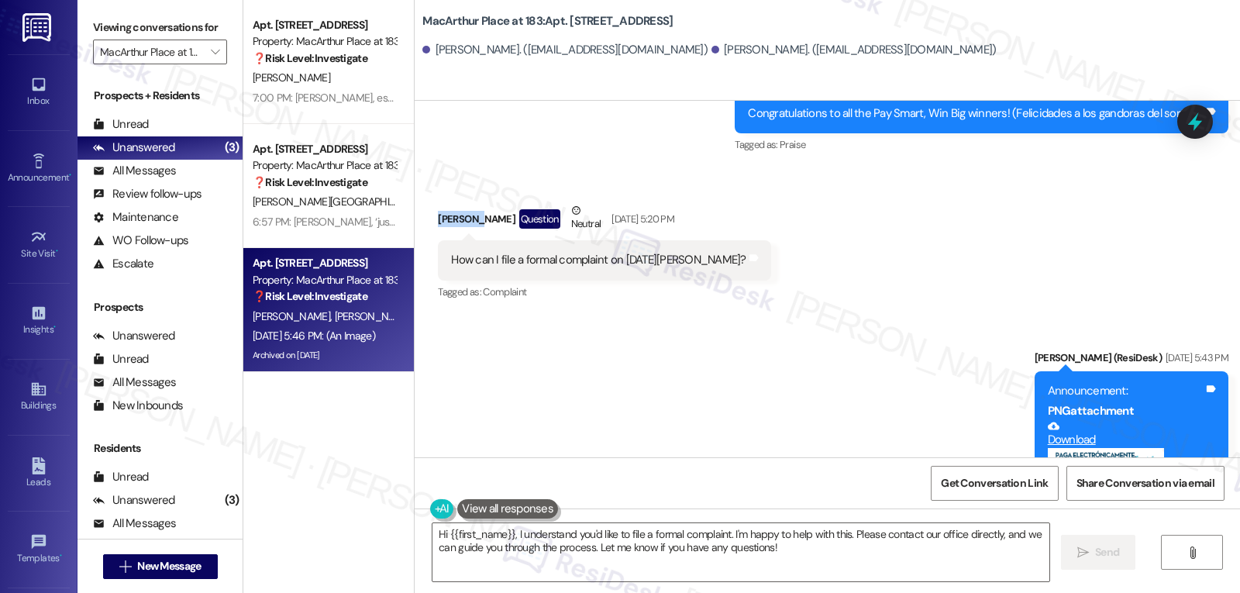
drag, startPoint x: 464, startPoint y: 204, endPoint x: 429, endPoint y: 205, distance: 34.9
click at [438, 205] on div "Brittany Voyles Question Neutral Aug 28, 2025 at 5:20 PM" at bounding box center [604, 221] width 333 height 38
copy div "Brittany"
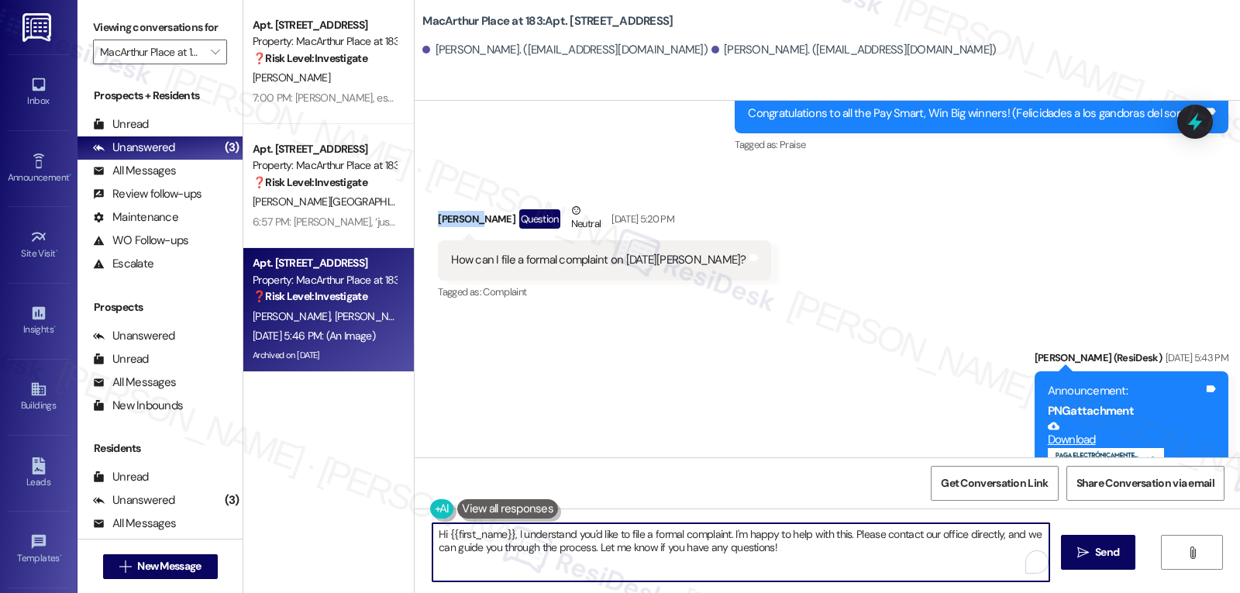
click at [547, 551] on textarea "Hi {{first_name}}, I understand you'd like to file a formal complaint. I'm happ…" at bounding box center [741, 552] width 617 height 58
paste textarea "Brittany"
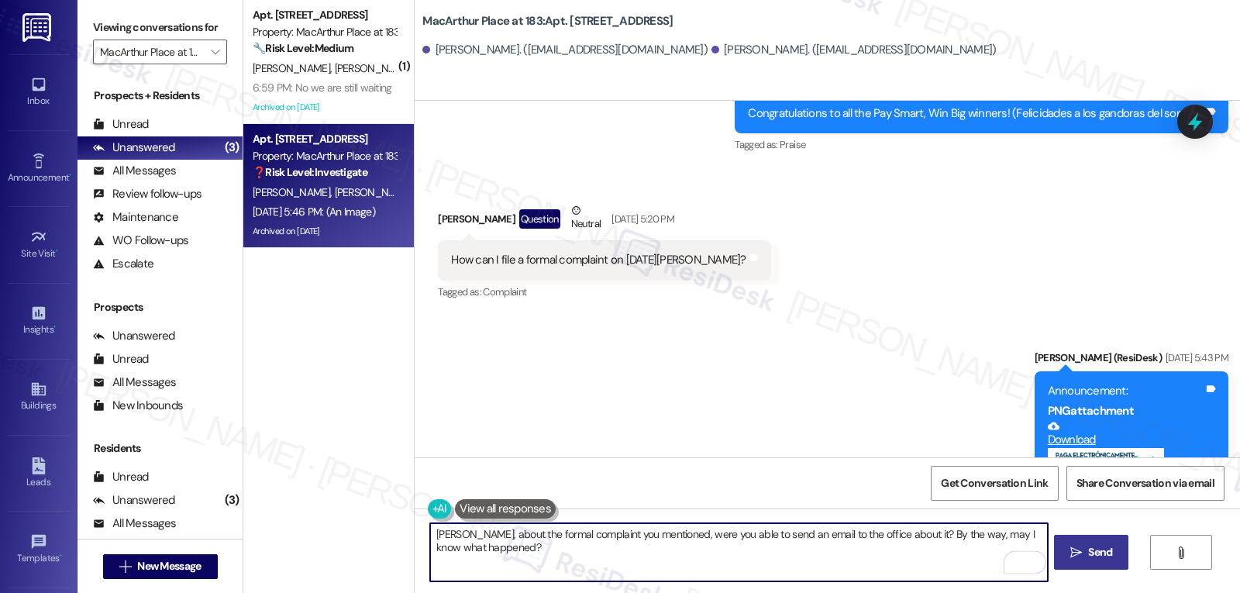
type textarea "Brittany, about the formal complaint you mentioned, were you able to send an em…"
click at [1068, 553] on span " Send" at bounding box center [1092, 552] width 49 height 16
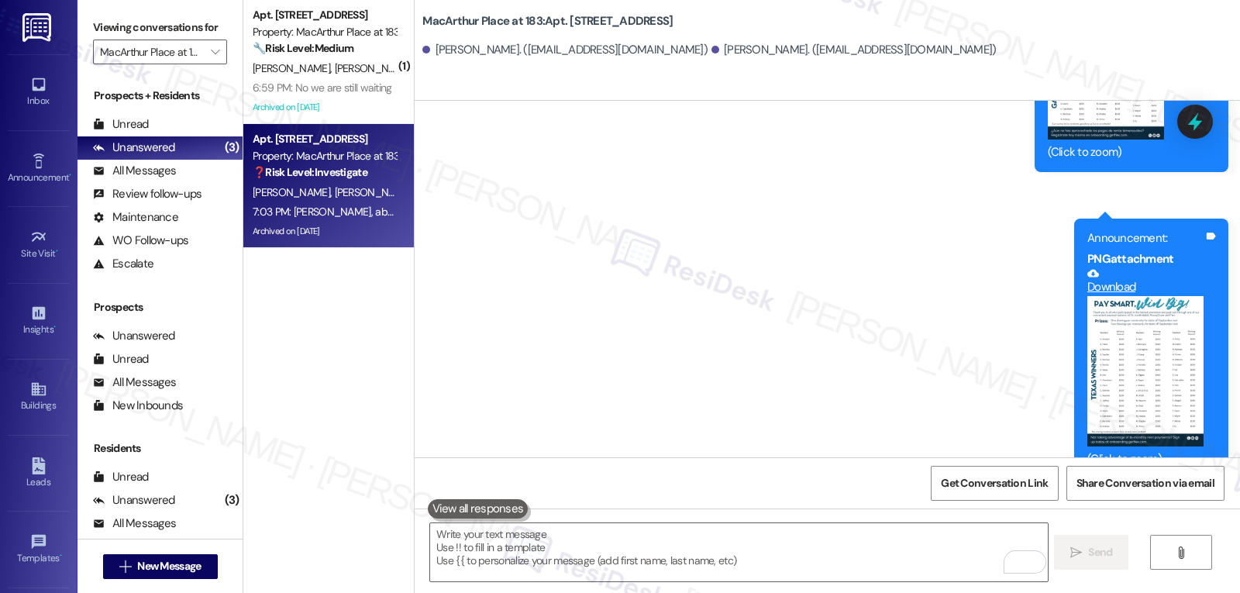
scroll to position [8028, 0]
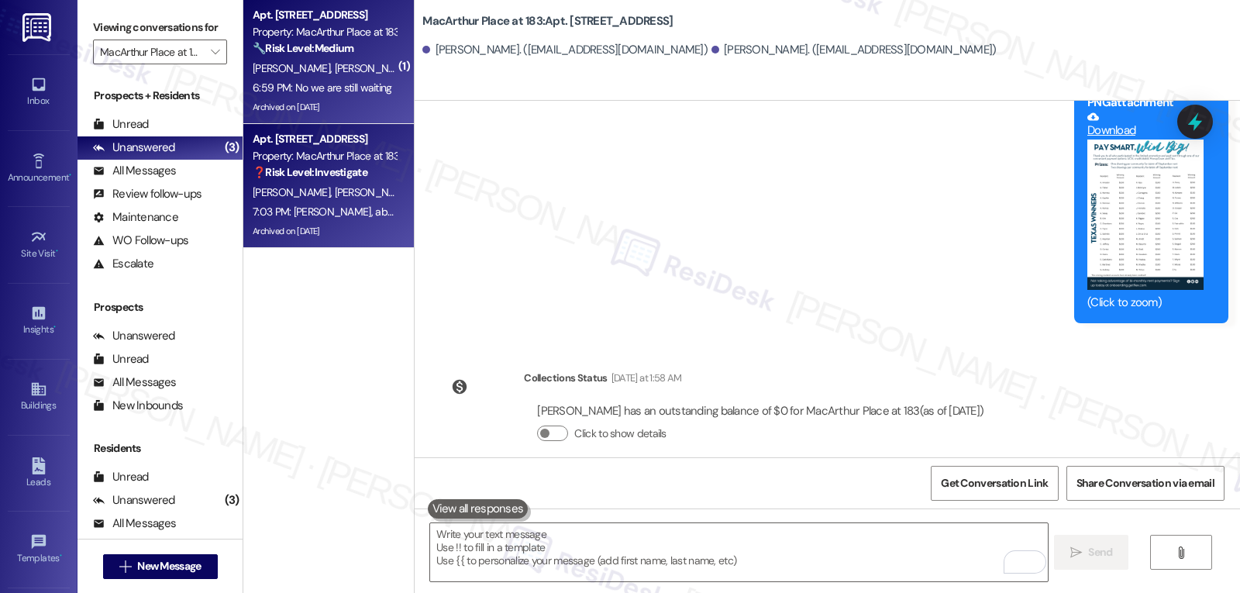
click at [353, 87] on div "6:59 PM: No we are still waiting 6:59 PM: No we are still waiting" at bounding box center [323, 88] width 140 height 14
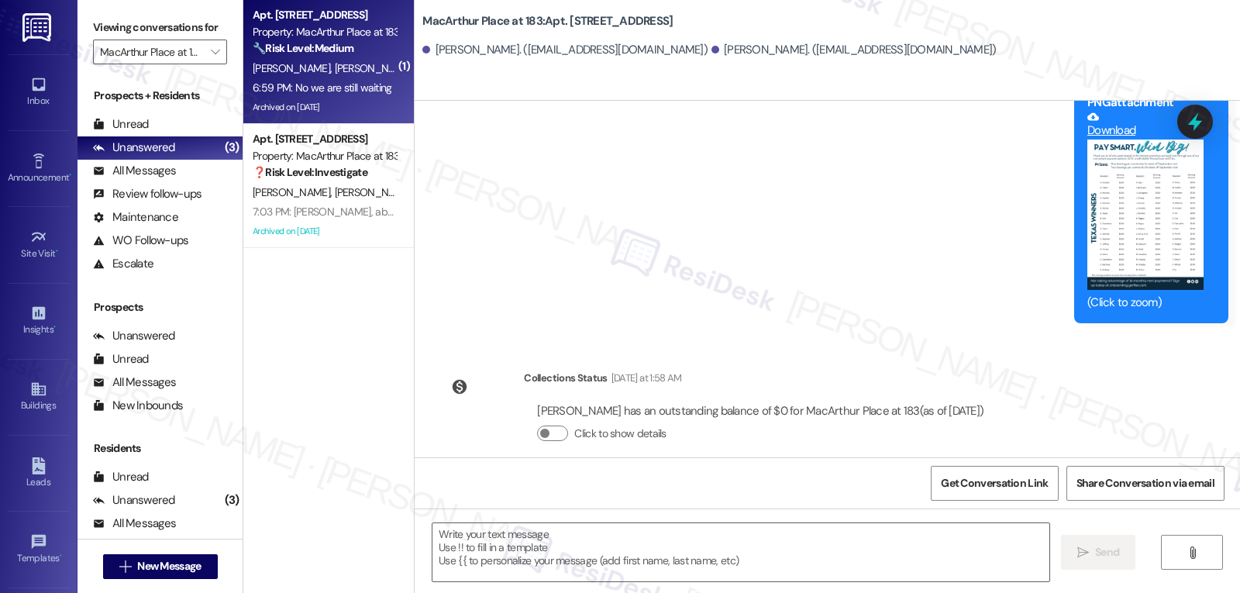
type textarea "Fetching suggested responses. Please feel free to read through the conversation…"
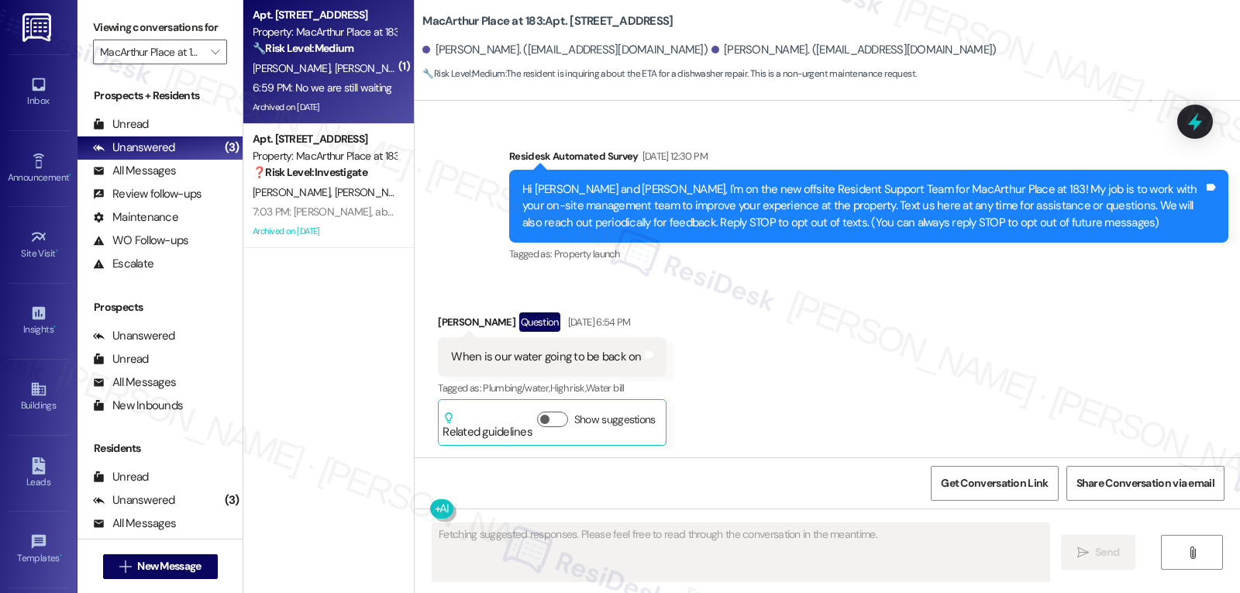
scroll to position [26297, 0]
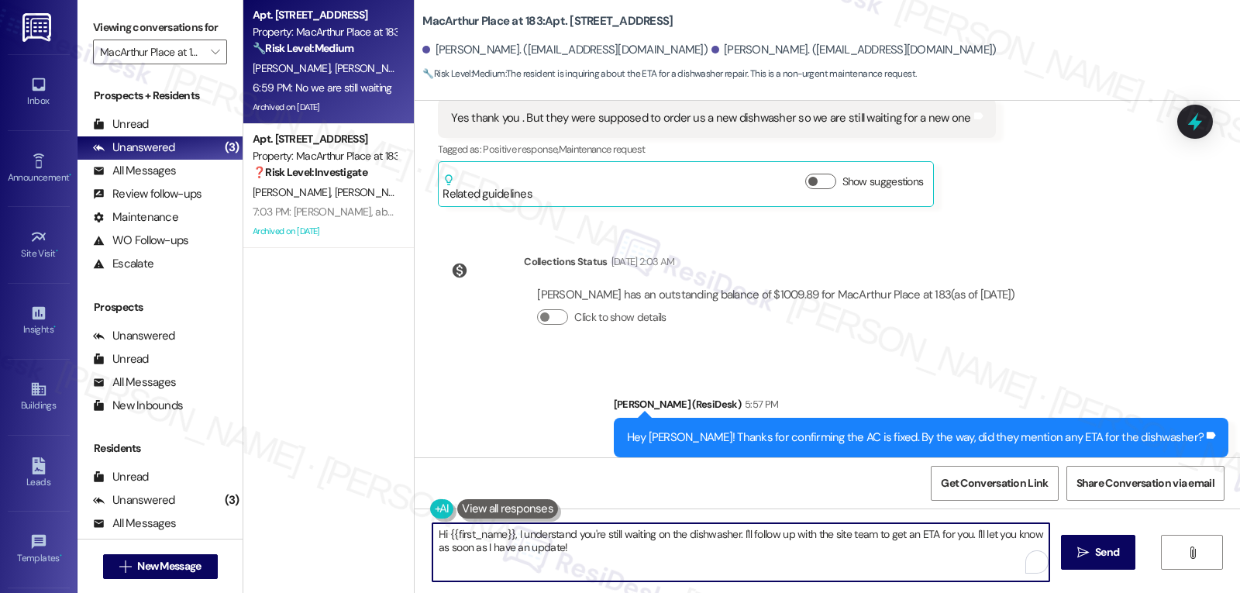
drag, startPoint x: 440, startPoint y: 533, endPoint x: 502, endPoint y: 533, distance: 62.8
click at [502, 533] on textarea "Hi {{first_name}}, I understand you're still waiting on the dishwasher. I'll fo…" at bounding box center [741, 552] width 617 height 58
click at [430, 533] on textarea "Hi Cody, I understand you're still waiting on the dishwasher. I'll follow up wi…" at bounding box center [738, 552] width 617 height 58
click at [819, 534] on textarea "Thanks Cody, I understand you're still waiting on the dishwasher. I'll follow u…" at bounding box center [738, 552] width 617 height 58
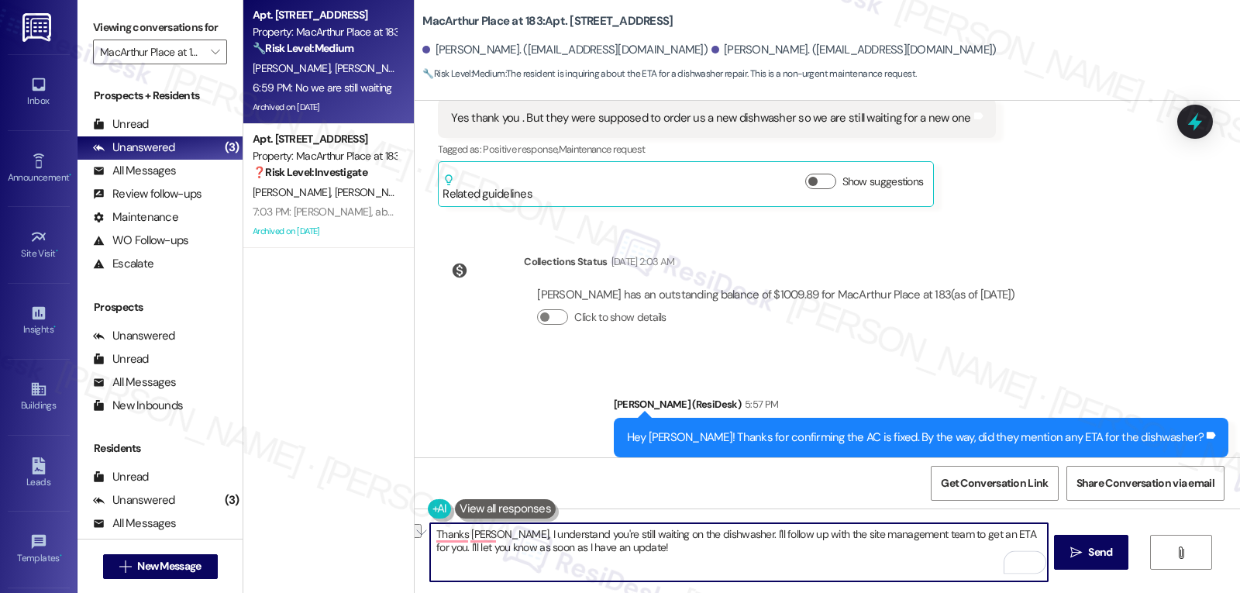
drag, startPoint x: 907, startPoint y: 536, endPoint x: 1001, endPoint y: 531, distance: 93.9
click at [1001, 531] on textarea "Thanks Cody, I understand you're still waiting on the dishwasher. I'll follow u…" at bounding box center [738, 552] width 617 height 58
click at [594, 555] on textarea "Thanks, Cody, I understand you're still waiting on the dishwasher. I'll follow …" at bounding box center [738, 552] width 617 height 58
type textarea "Thanks, Cody, I understand you're still waiting on the dishwasher. I'll follow …"
click at [1088, 555] on span "Send" at bounding box center [1100, 552] width 24 height 16
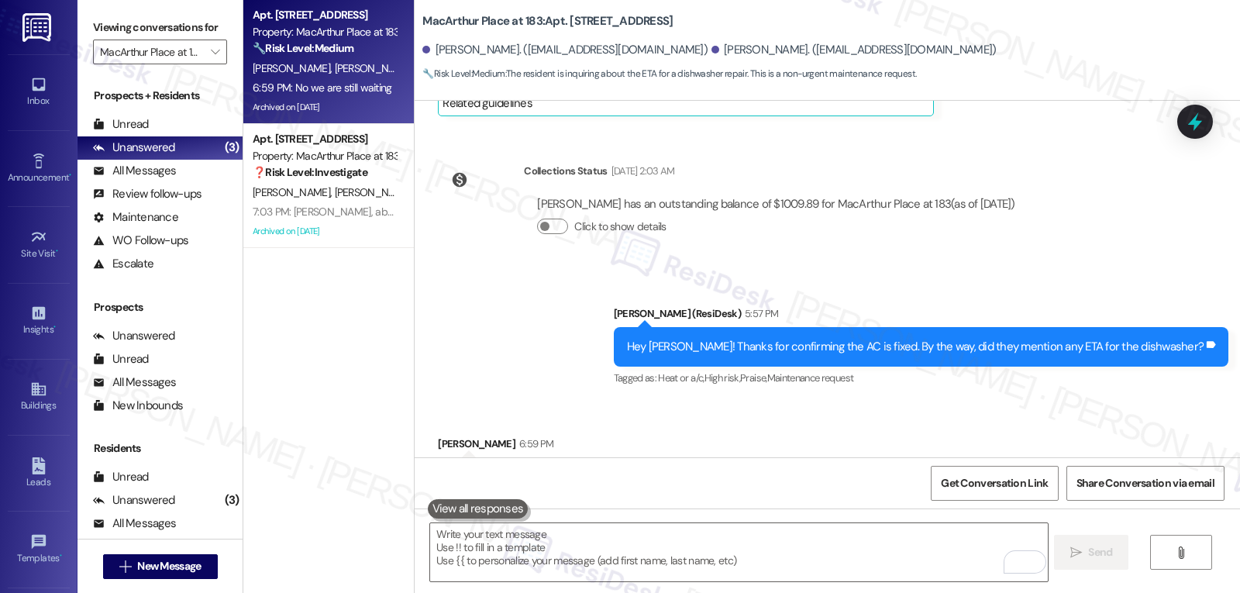
scroll to position [26422, 0]
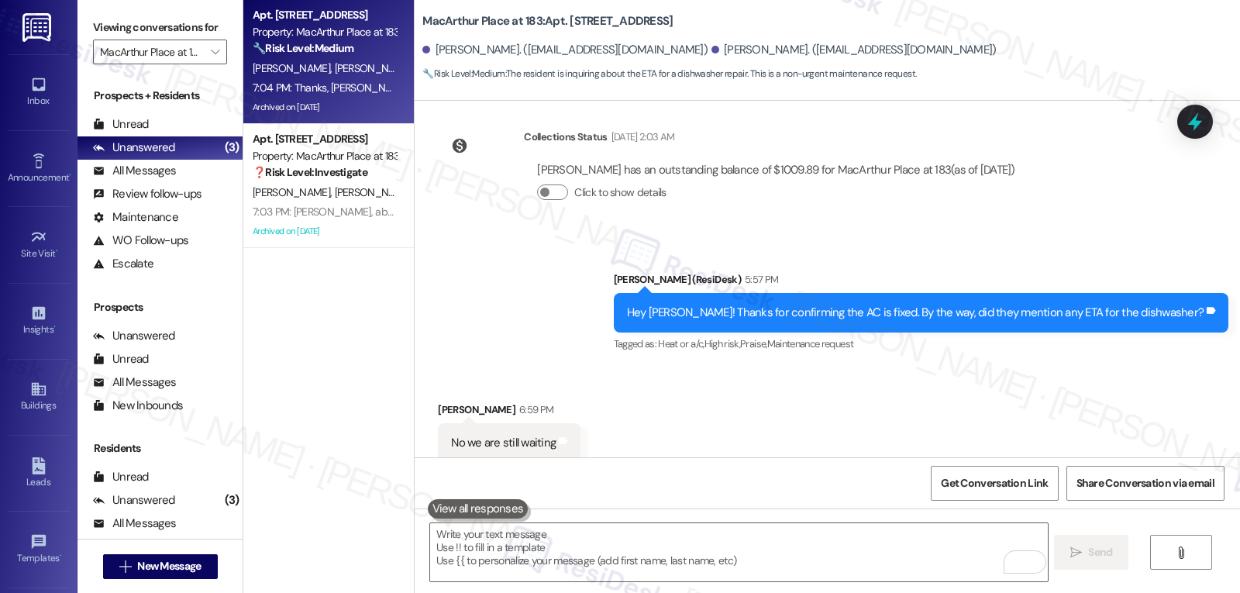
click at [1196, 126] on icon at bounding box center [1195, 121] width 14 height 19
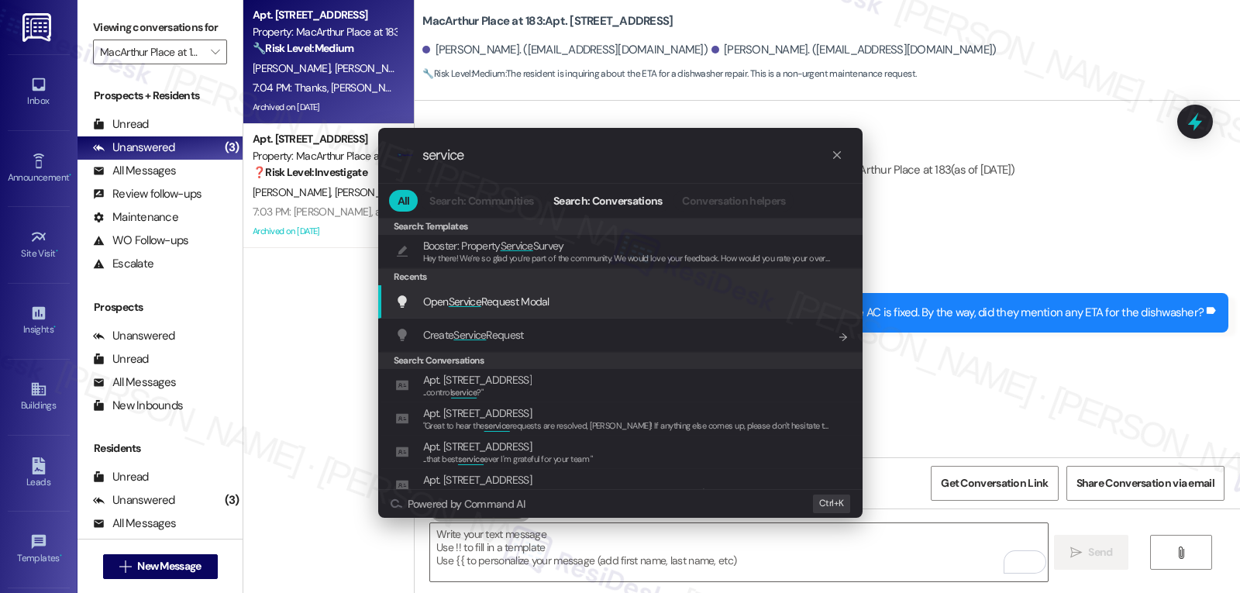
click at [530, 304] on span "Open Service Request Modal" at bounding box center [486, 302] width 126 height 14
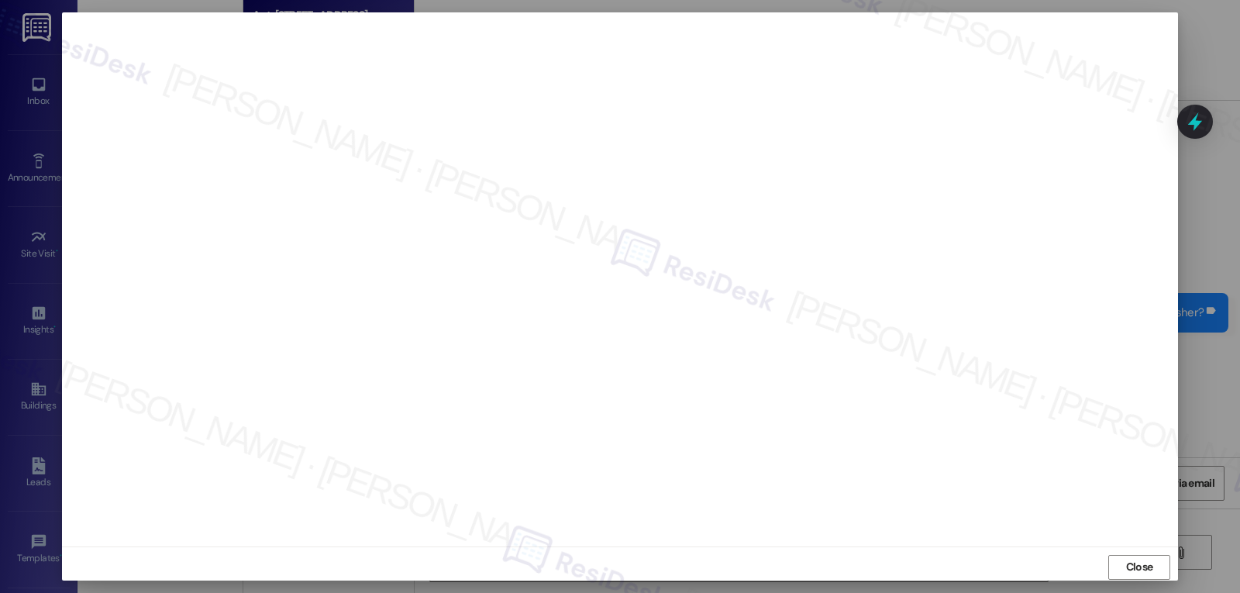
click at [1129, 567] on span "Close" at bounding box center [1139, 567] width 27 height 16
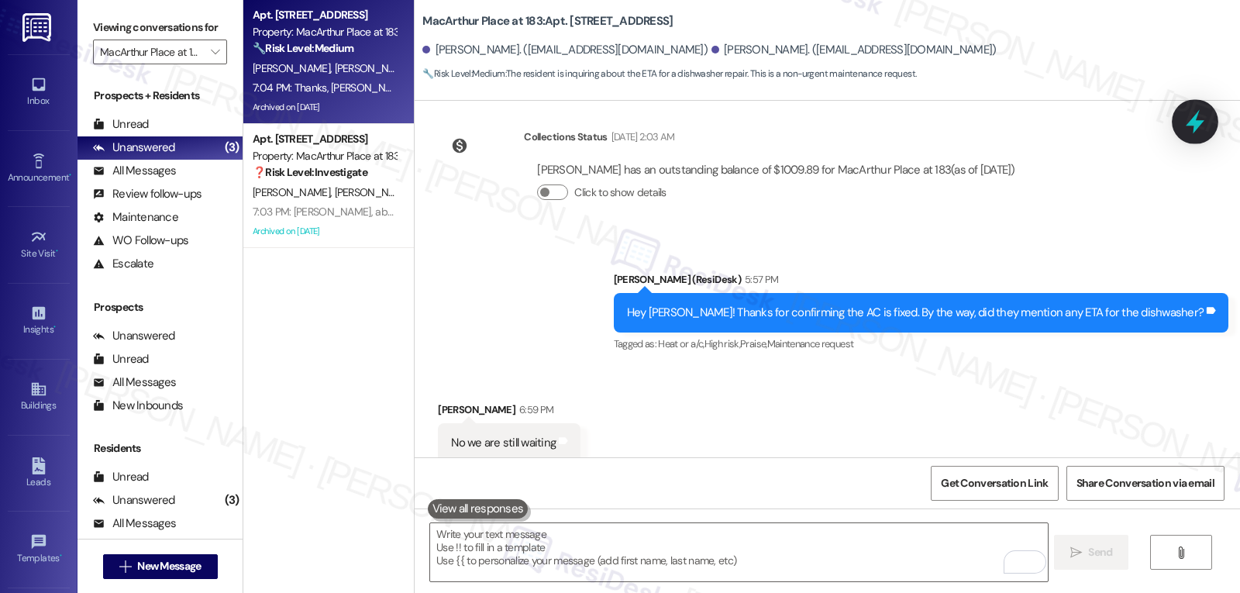
click at [1209, 122] on div at bounding box center [1195, 121] width 47 height 44
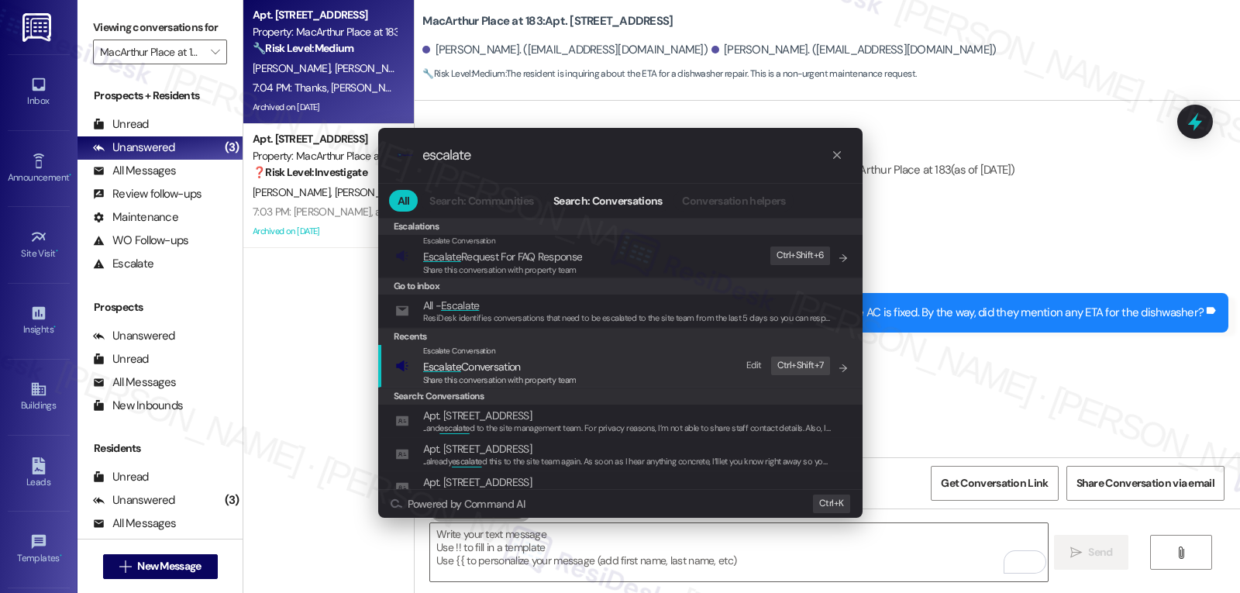
type input "escalate"
click at [535, 381] on span "Share this conversation with property team" at bounding box center [499, 379] width 153 height 11
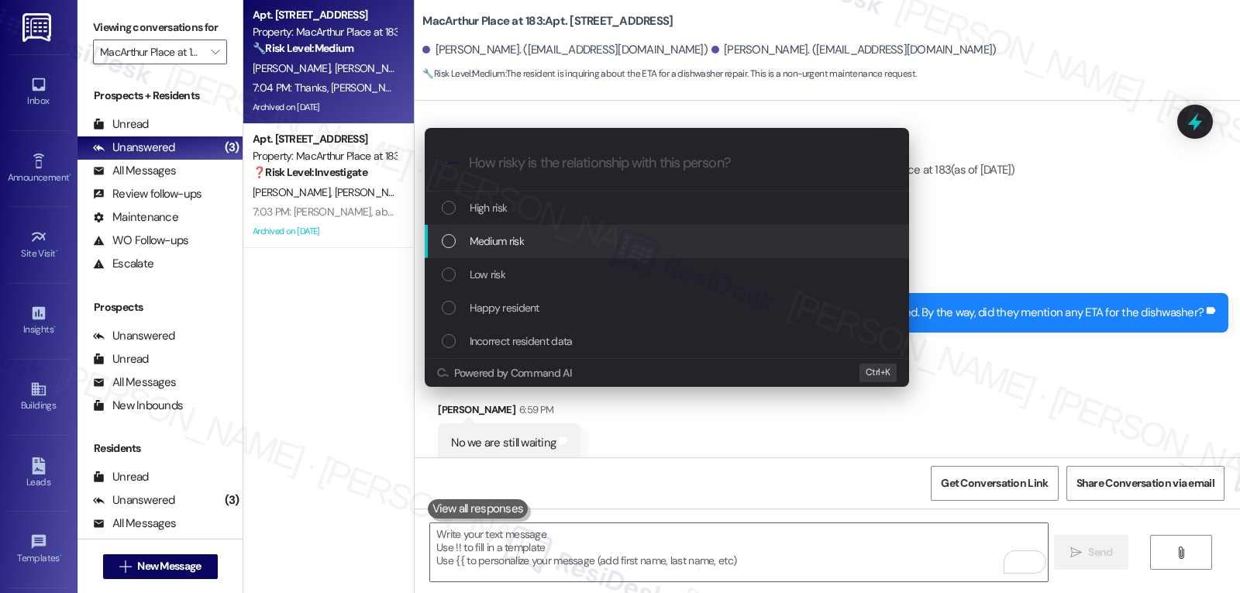
click at [544, 243] on div "Medium risk" at bounding box center [669, 241] width 454 height 17
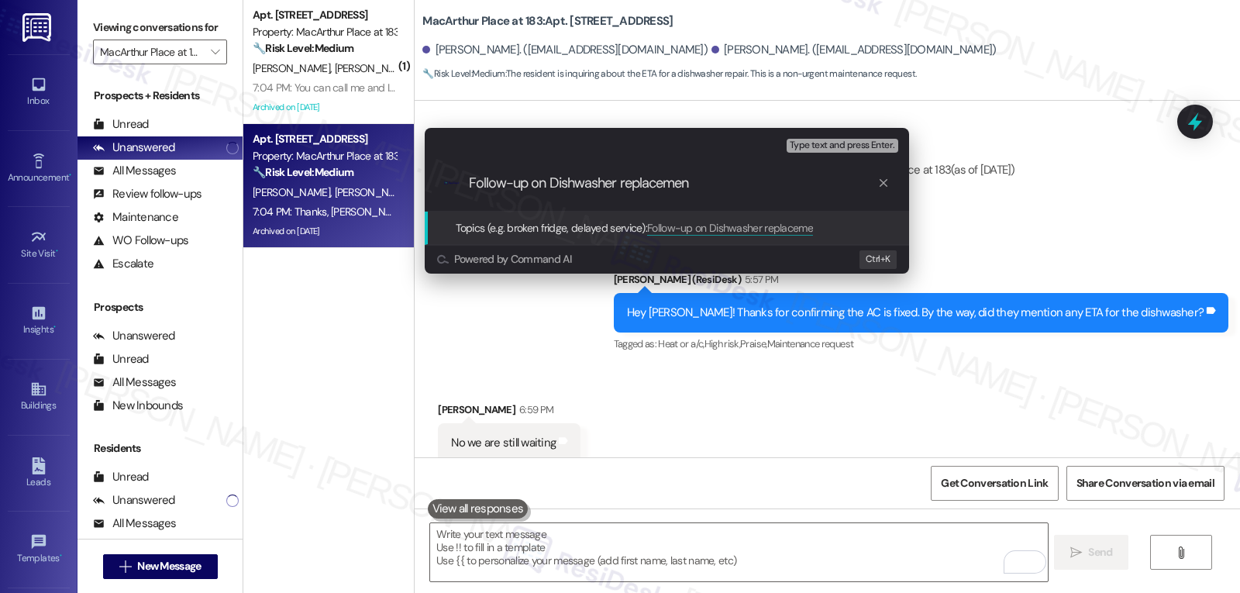
type input "Follow-up on Dishwasher replacement"
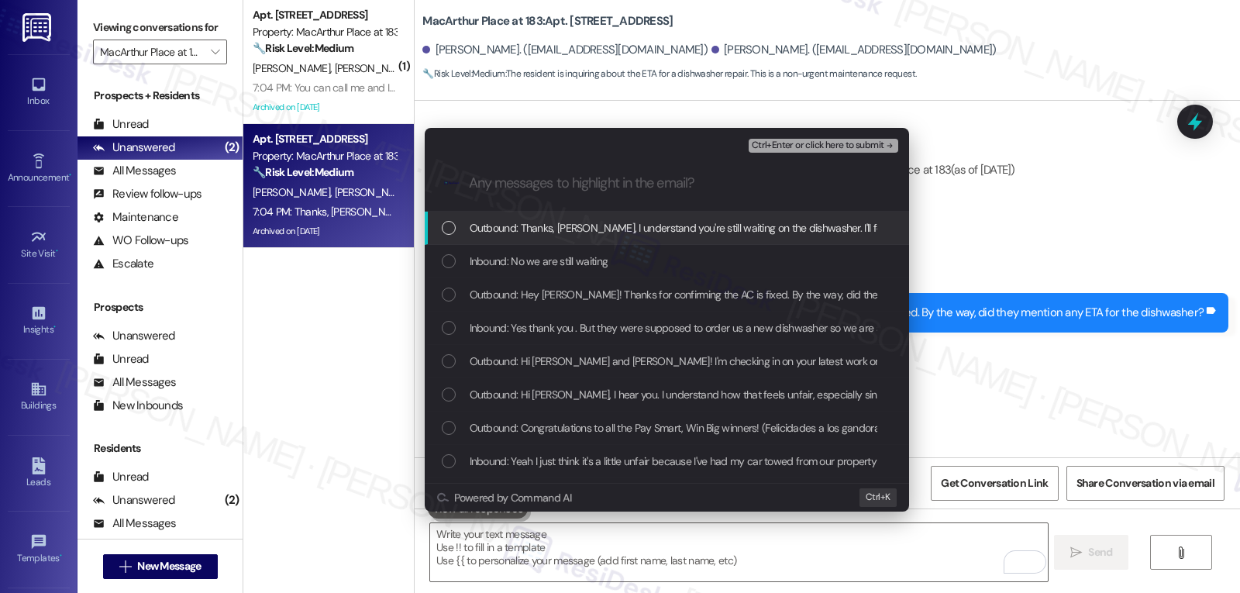
click at [674, 273] on div "Inbound: No we are still waiting" at bounding box center [667, 261] width 485 height 33
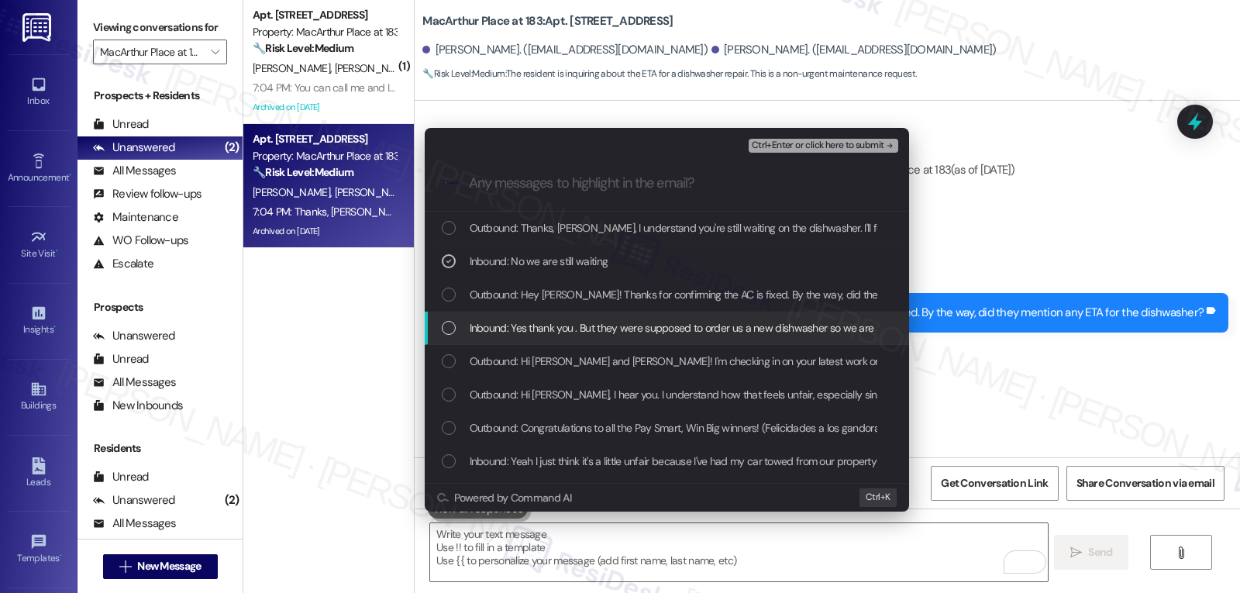
click at [457, 339] on div "Inbound: Yes thank you . But they were supposed to order us a new dishwasher so…" at bounding box center [667, 328] width 485 height 33
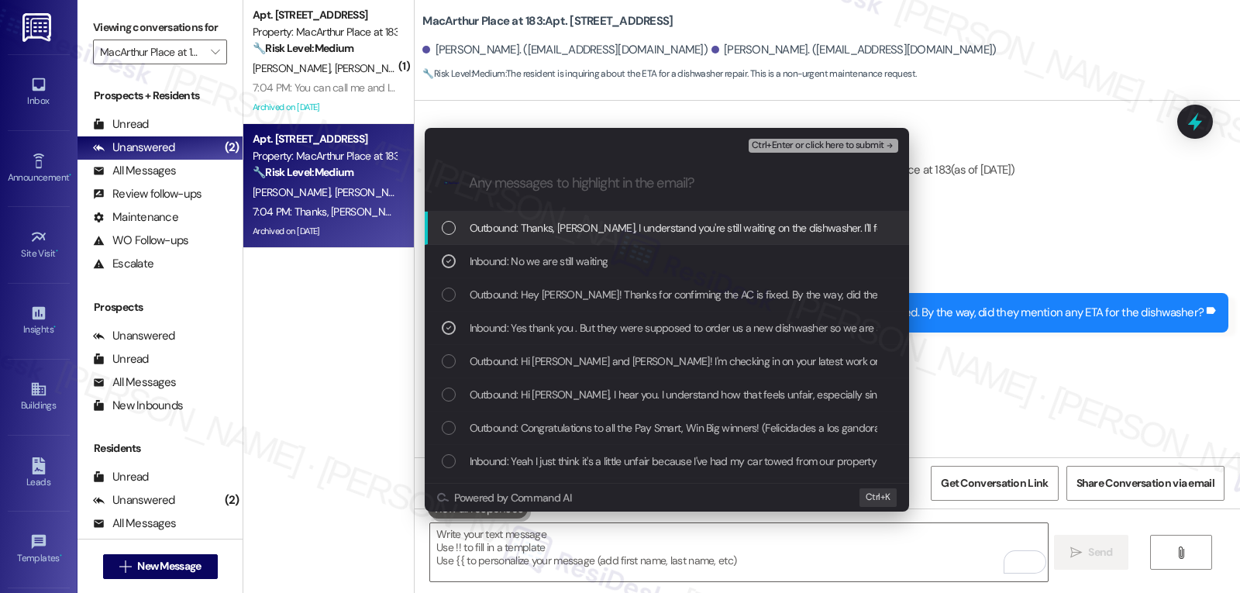
click at [836, 146] on span "Ctrl+Enter or click here to submit" at bounding box center [818, 145] width 133 height 11
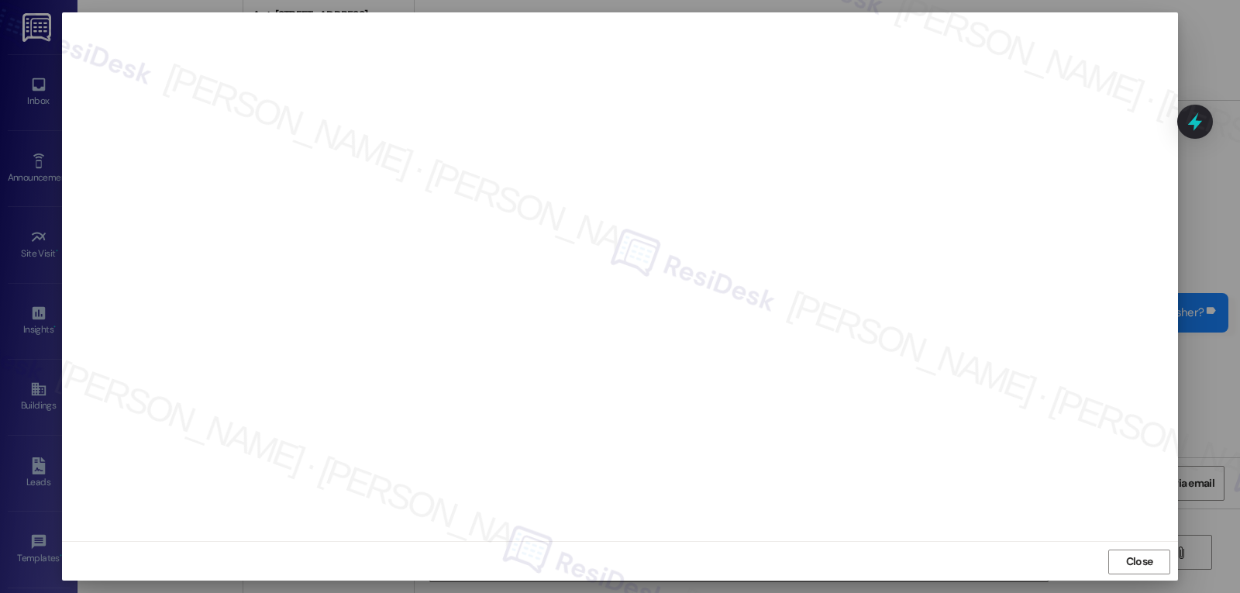
scroll to position [7, 0]
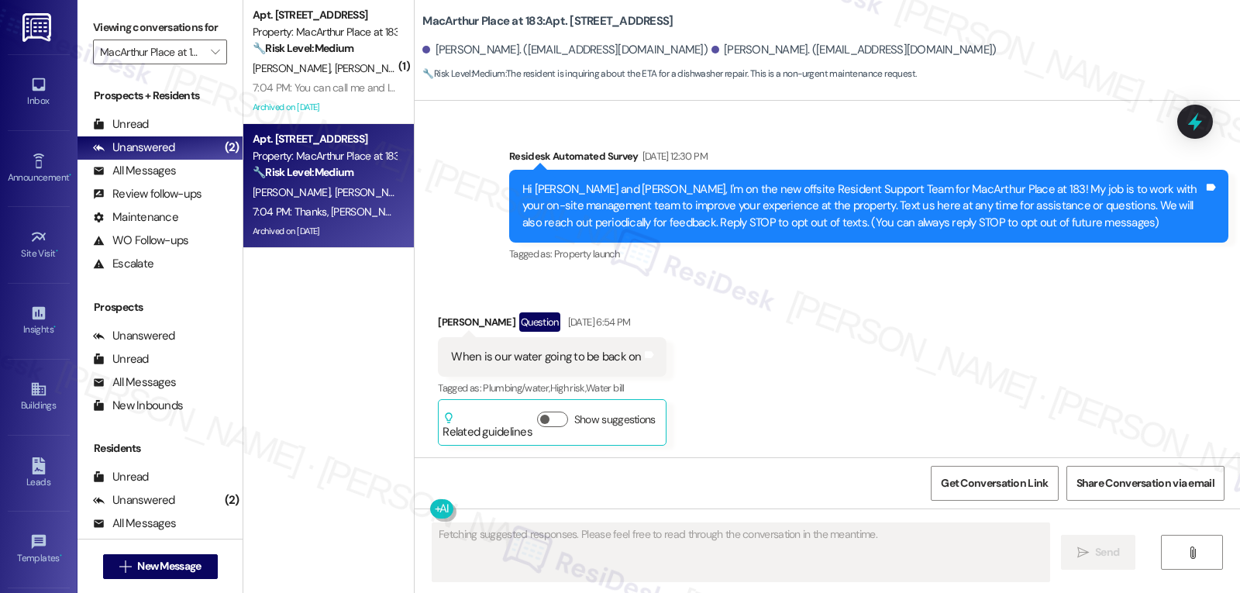
type textarea "Fetching suggested responses. Please feel free to read through the conversation…"
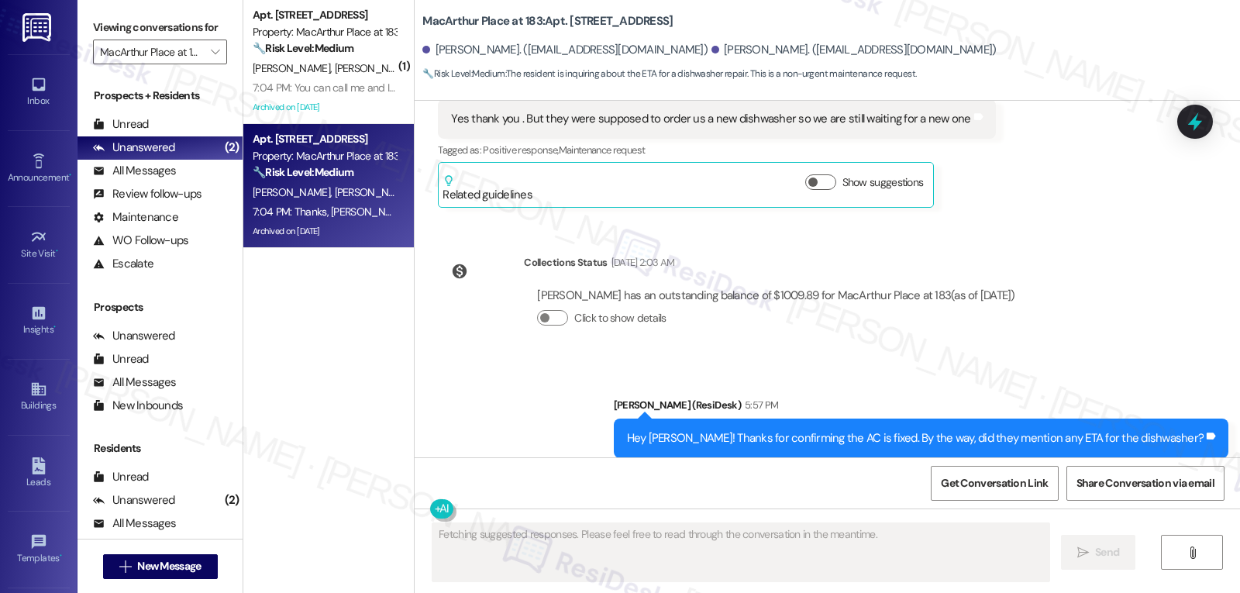
scroll to position [26444, 0]
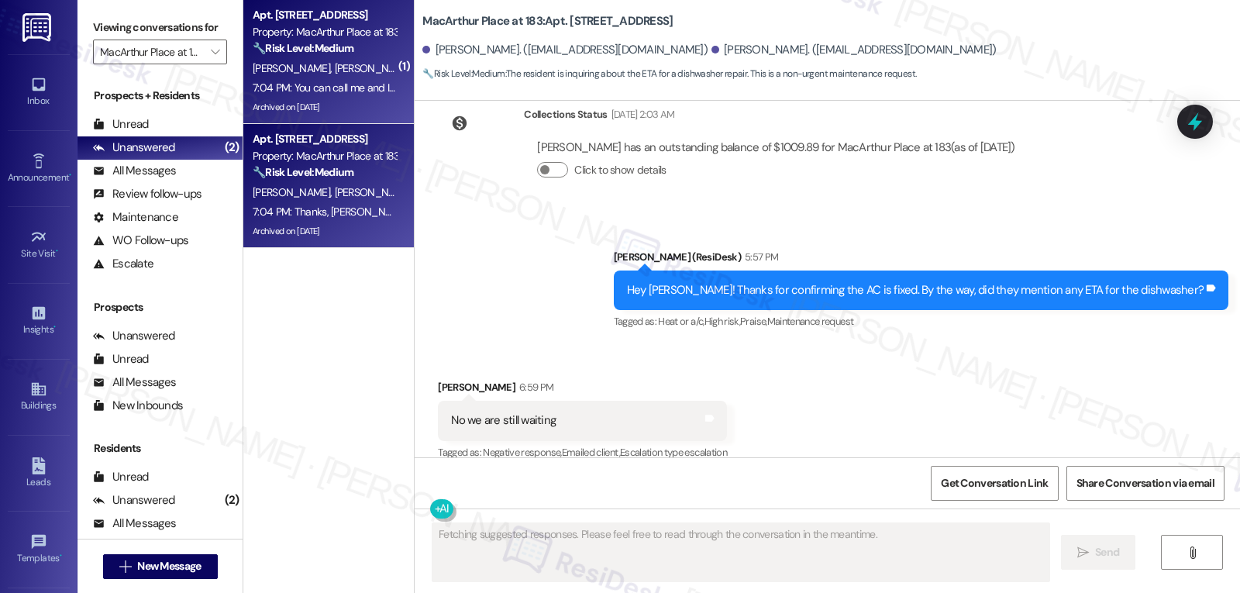
click at [316, 98] on div "Archived on 08/08/2025" at bounding box center [324, 107] width 147 height 19
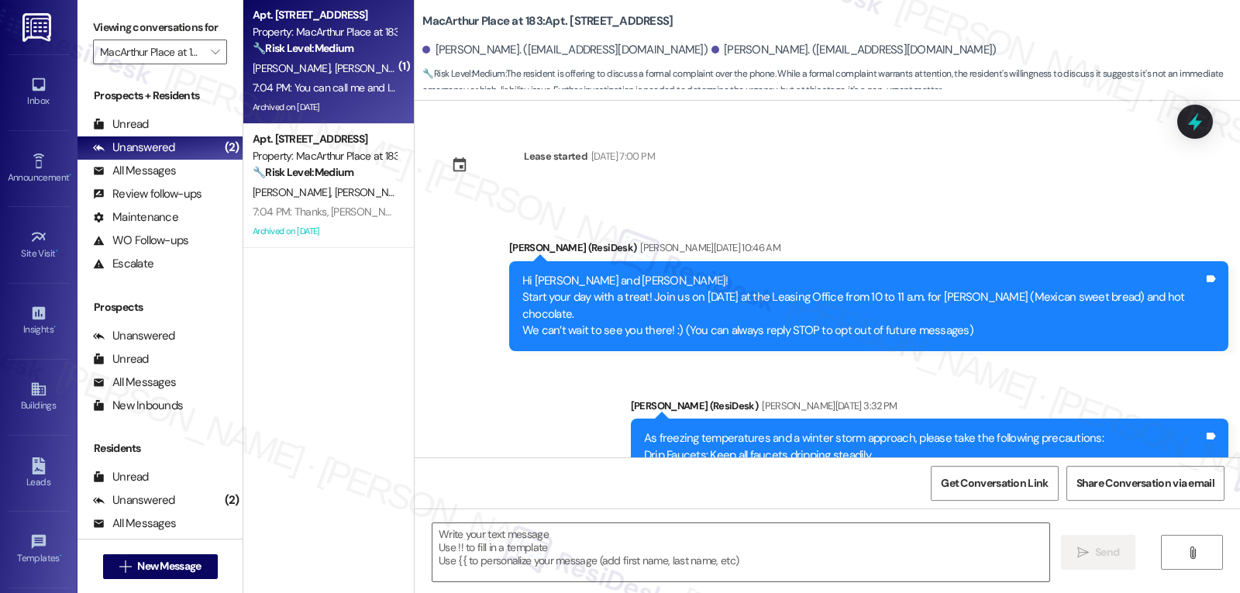
scroll to position [8310, 0]
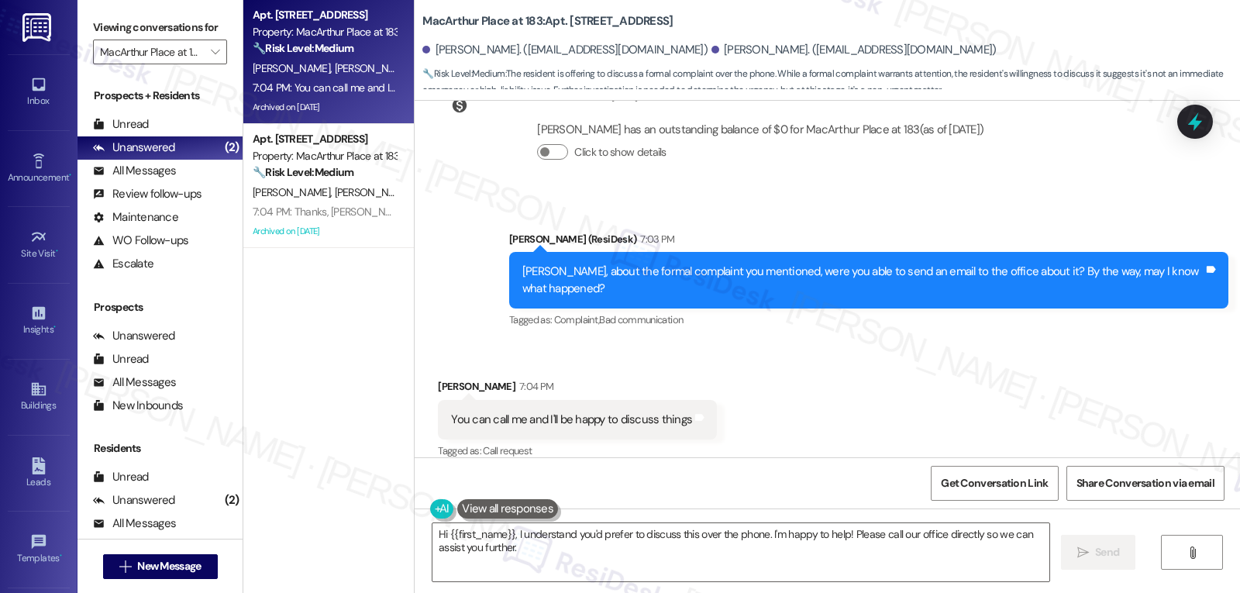
click at [440, 378] on div "Brittany Voyles 7:04 PM" at bounding box center [577, 389] width 279 height 22
copy div "Brittany"
click at [557, 547] on textarea "Hi {{first_name}}, I understand you'd prefer to discuss this over the phone. I'…" at bounding box center [741, 552] width 617 height 58
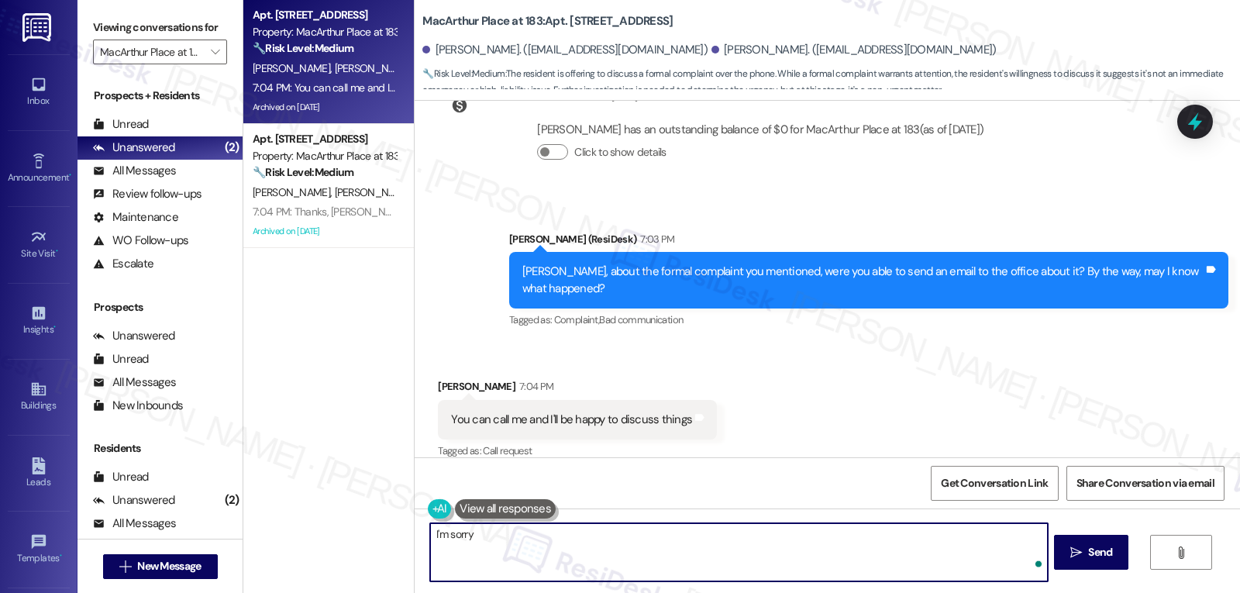
paste textarea "Brittany"
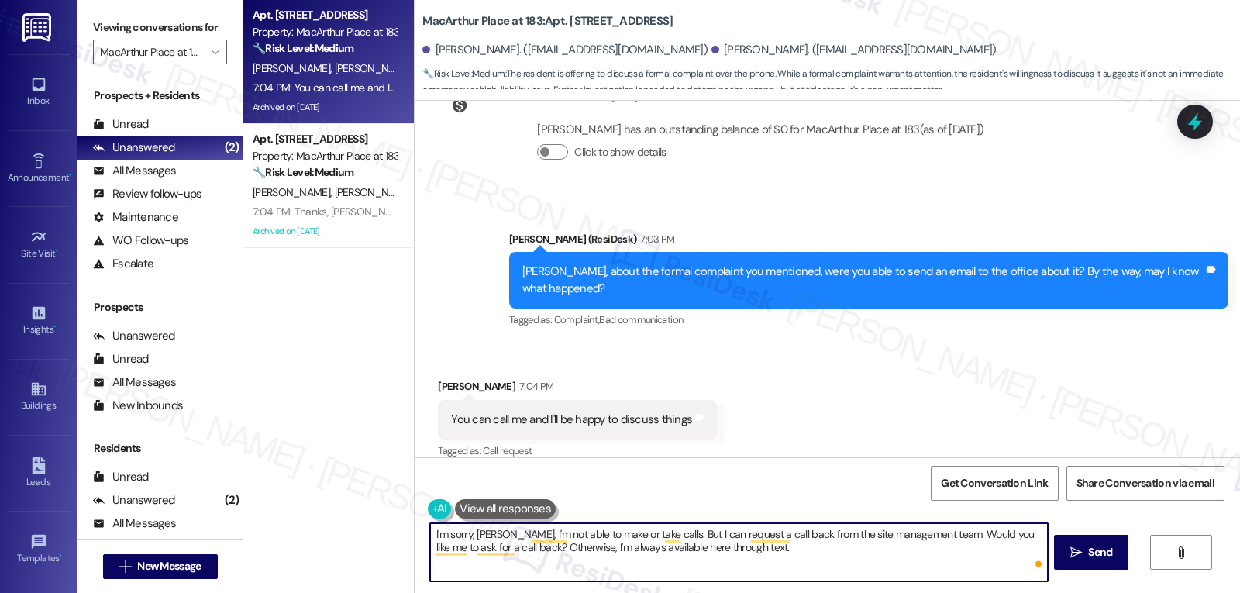
type textarea "I'm sorry, Brittany, I'm not able to make or take calls. But I can request a ca…"
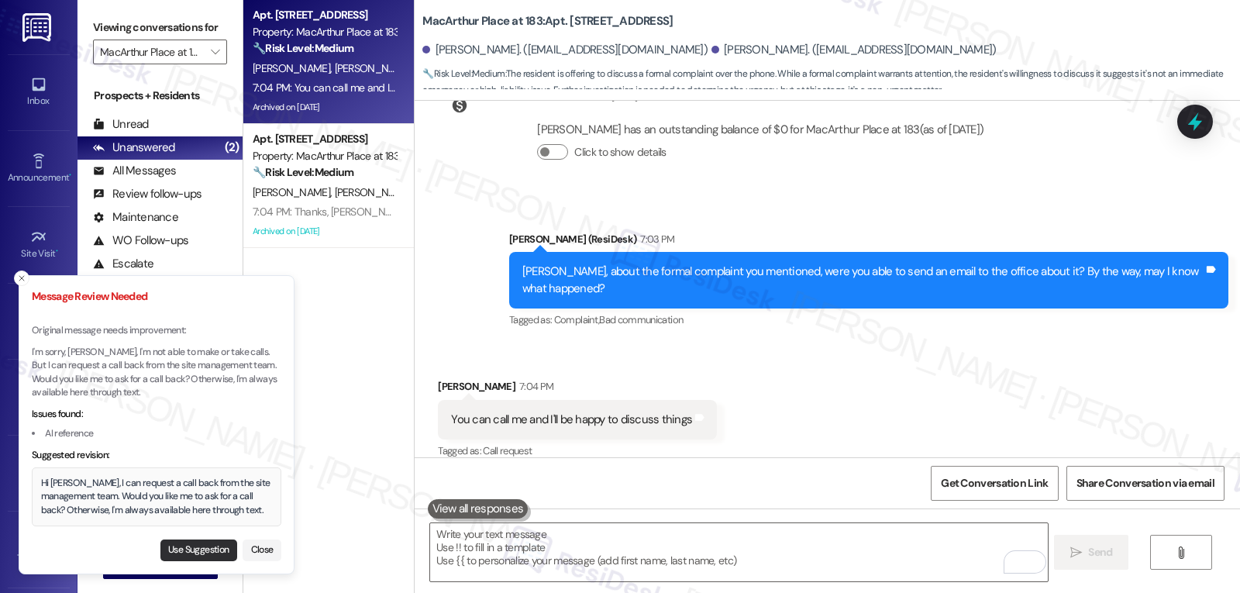
click at [199, 540] on button "Use Suggestion" at bounding box center [198, 551] width 77 height 22
type textarea "Hi Brittany, I can request a call back from the site management team. Would you…"
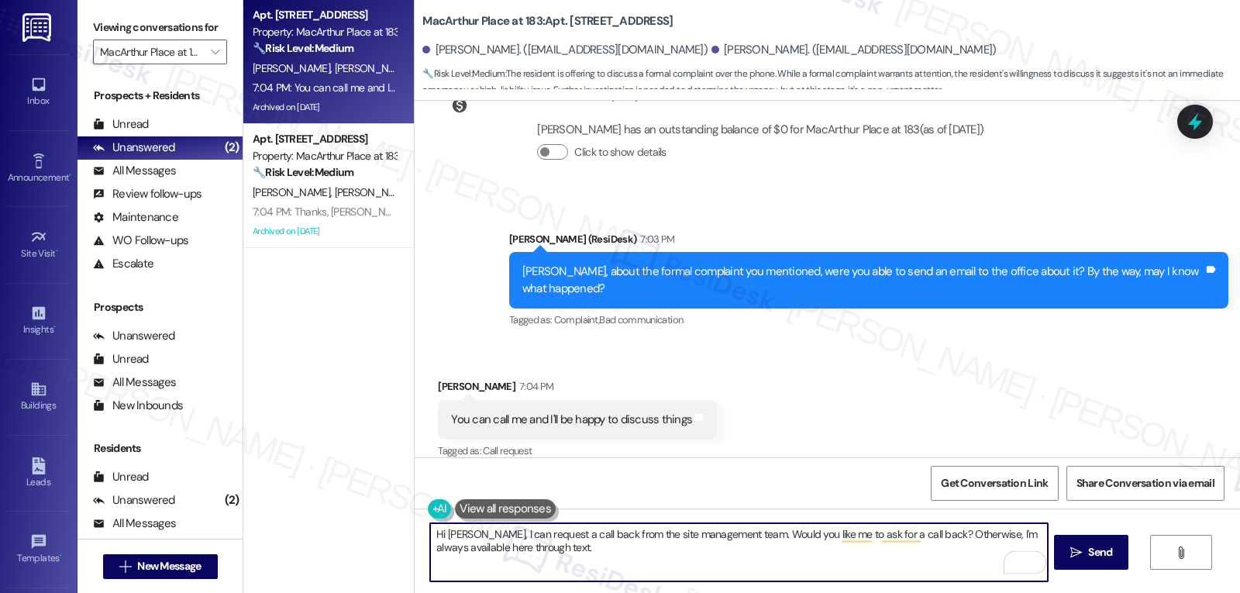
click at [671, 567] on textarea "Hi Brittany, I can request a call back from the site management team. Would you…" at bounding box center [738, 552] width 617 height 58
click at [1099, 558] on span "Send" at bounding box center [1100, 552] width 24 height 16
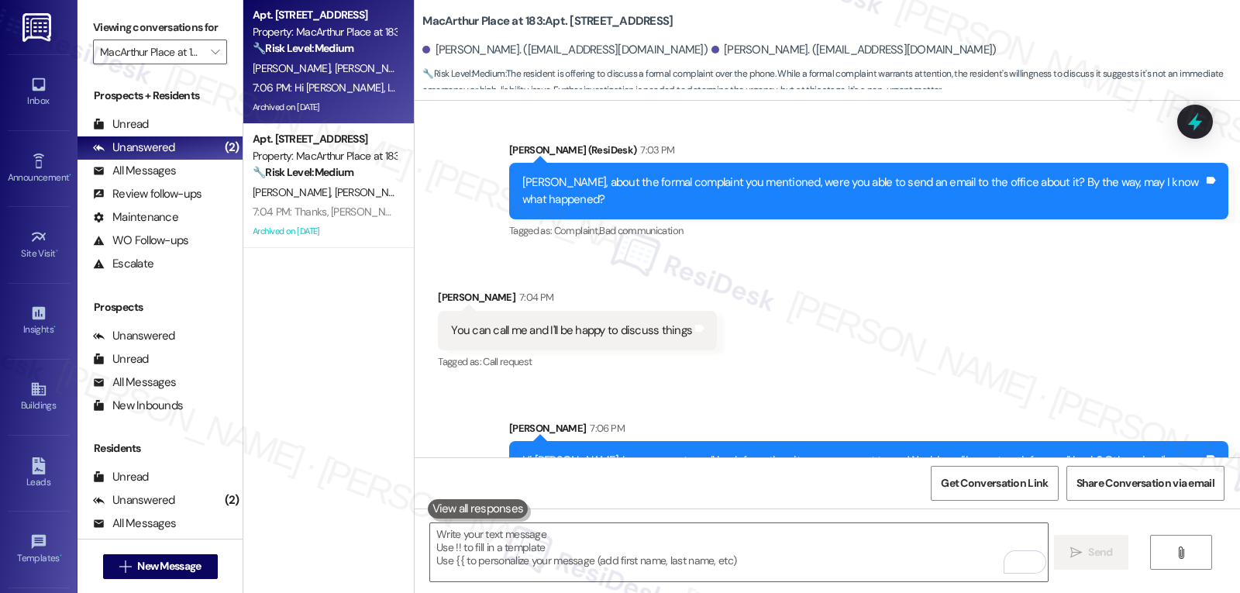
scroll to position [8435, 0]
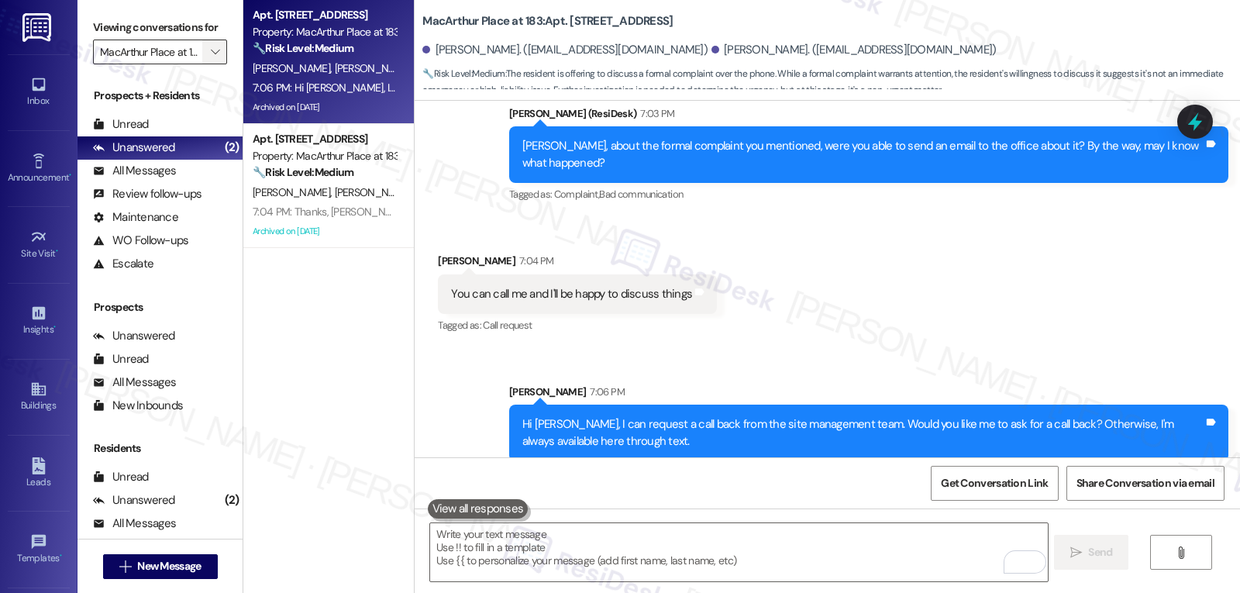
click at [208, 64] on span "" at bounding box center [215, 52] width 15 height 25
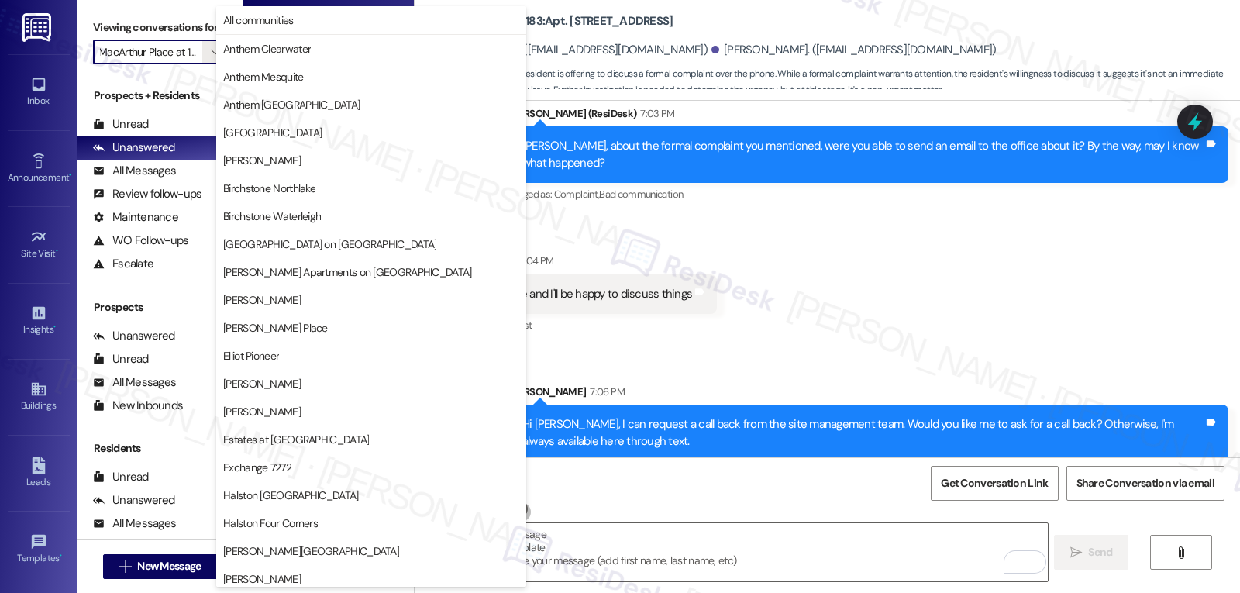
scroll to position [536, 0]
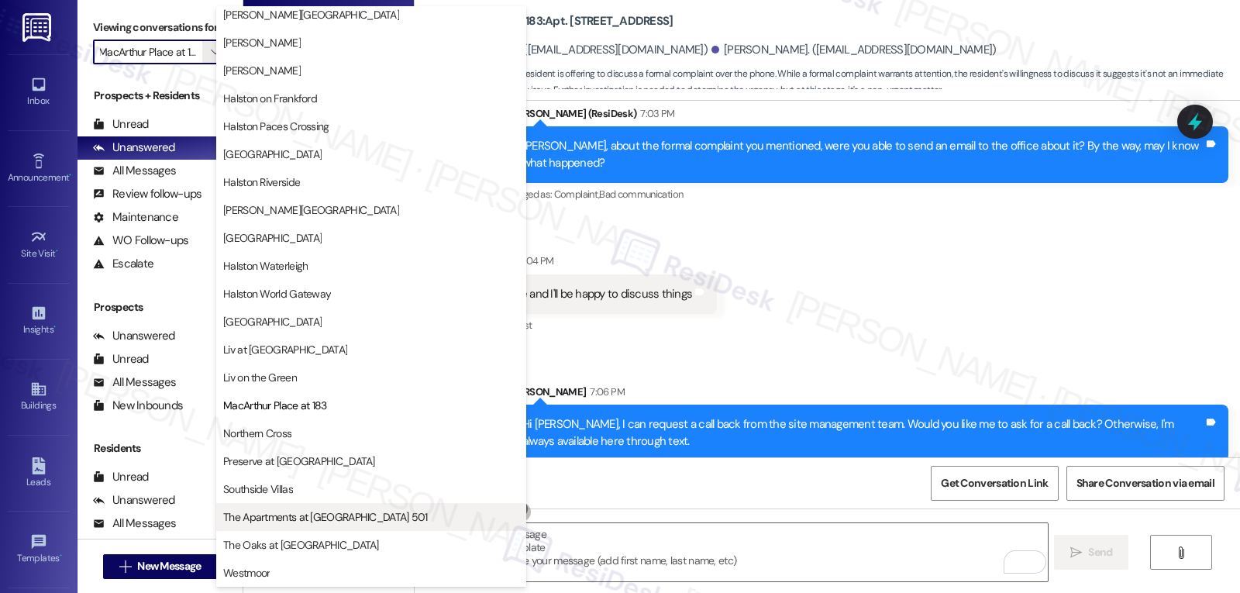
click at [321, 525] on button "The Apartments at [GEOGRAPHIC_DATA] 501" at bounding box center [371, 517] width 310 height 28
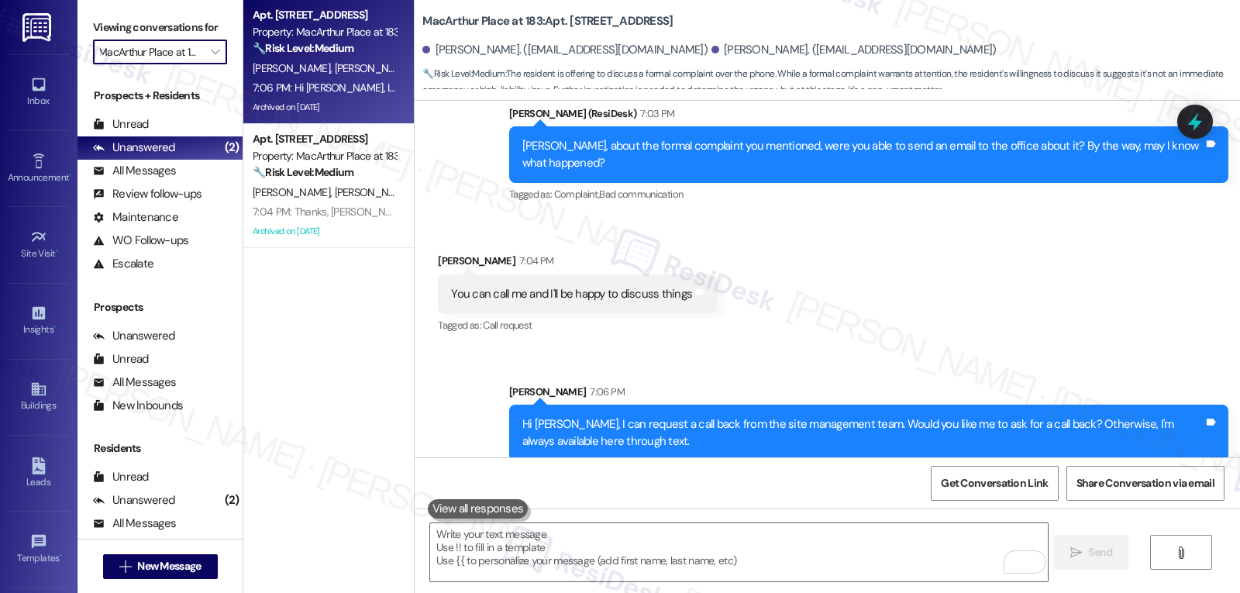
type input "The Apartments at [GEOGRAPHIC_DATA] 501"
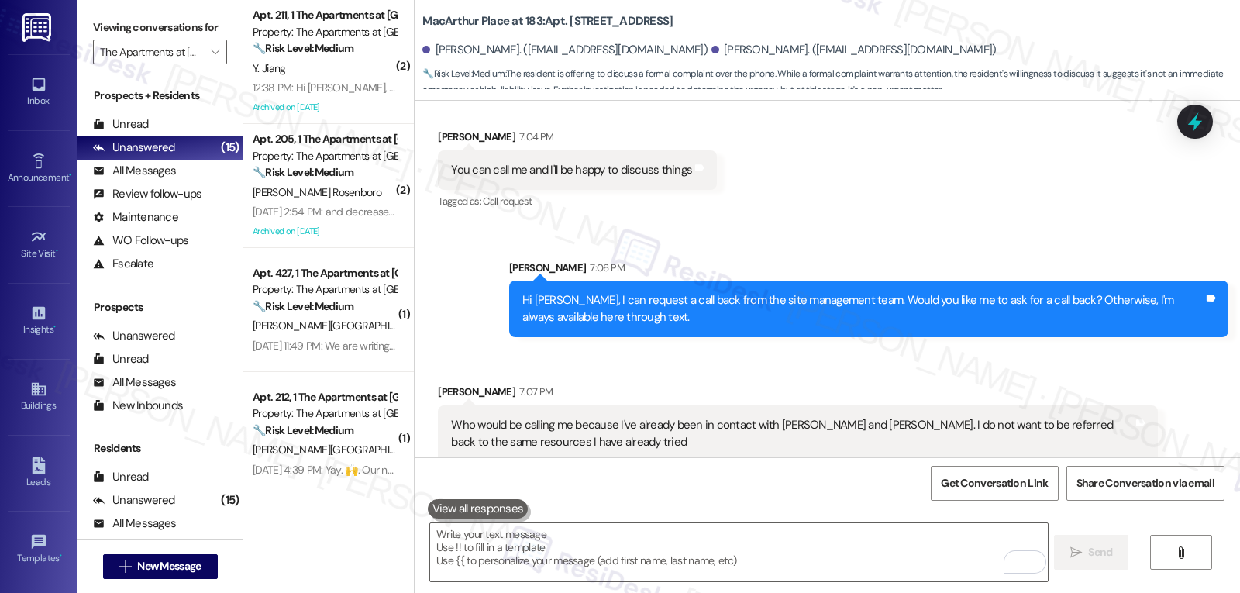
click at [438, 384] on div "Brittany Voyles 7:07 PM" at bounding box center [797, 395] width 719 height 22
copy div "Brittany"
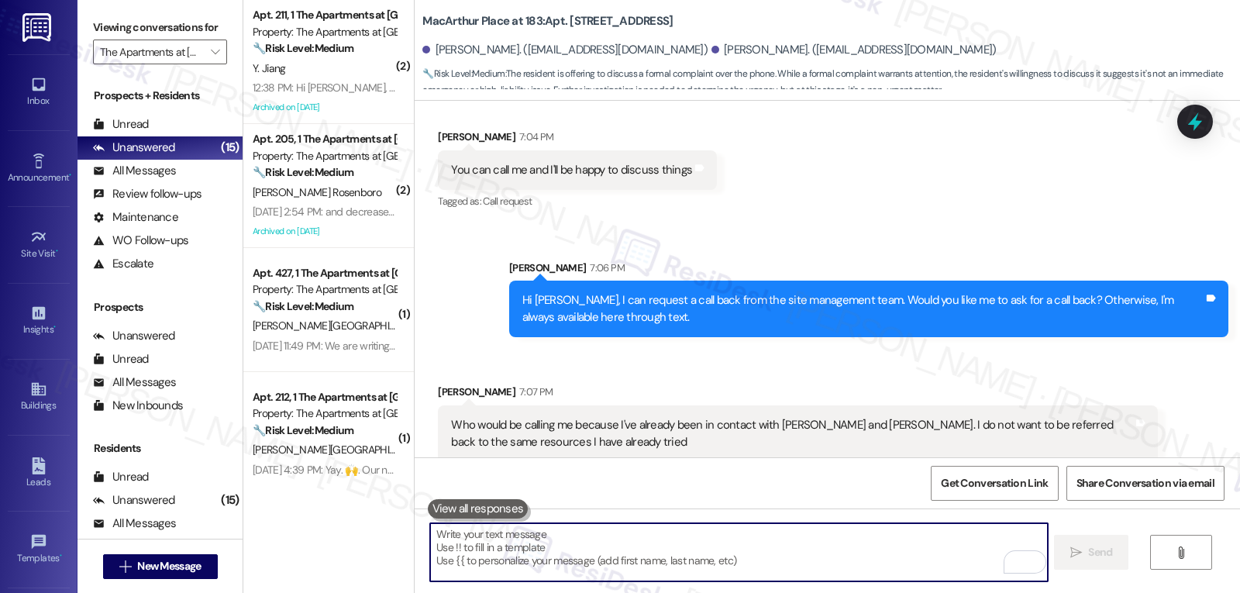
click at [619, 552] on textarea "To enrich screen reader interactions, please activate Accessibility in Grammarl…" at bounding box center [738, 552] width 617 height 58
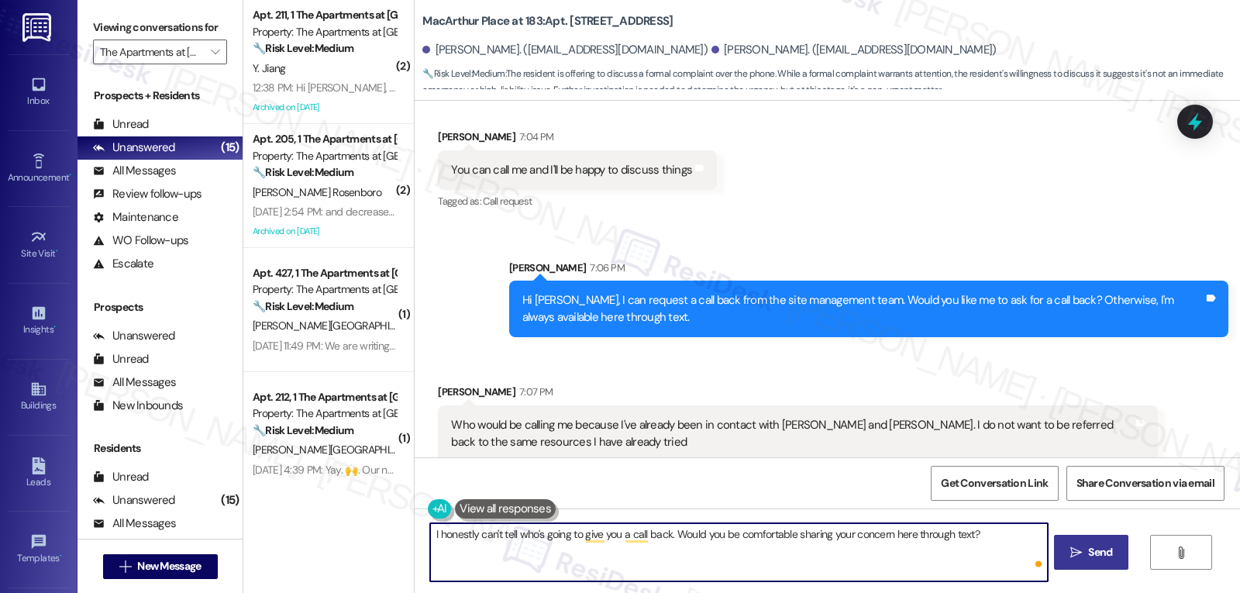
type textarea "I honestly can't tell who's going to give you a call back. Would you be comfort…"
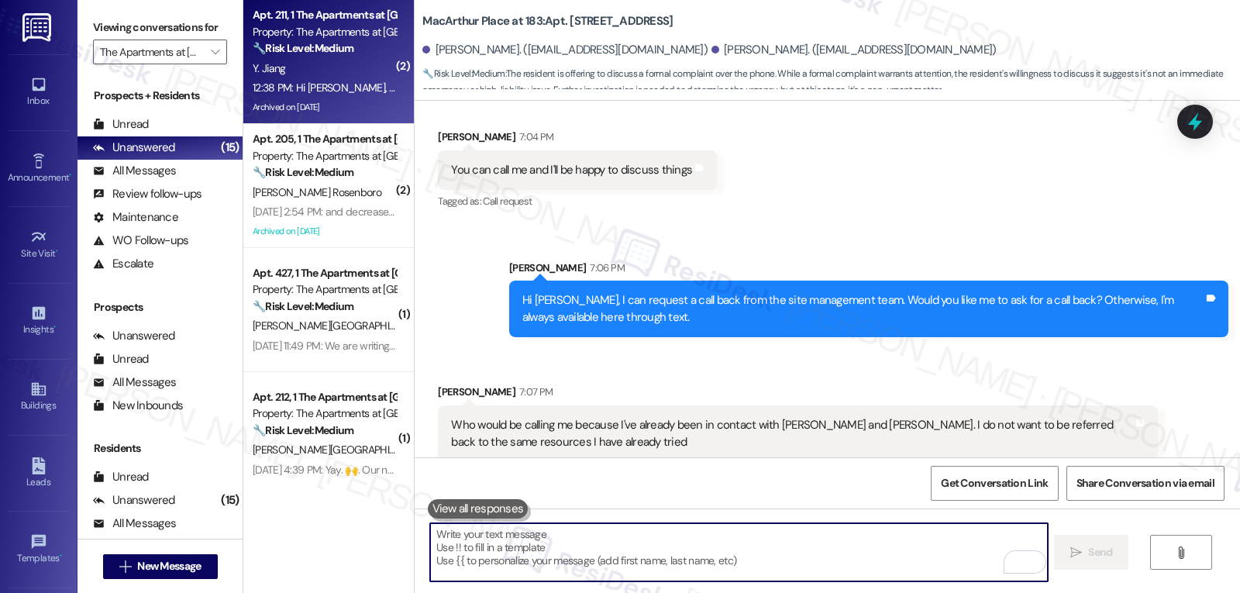
click at [365, 71] on div "Y. Jiang" at bounding box center [324, 68] width 147 height 19
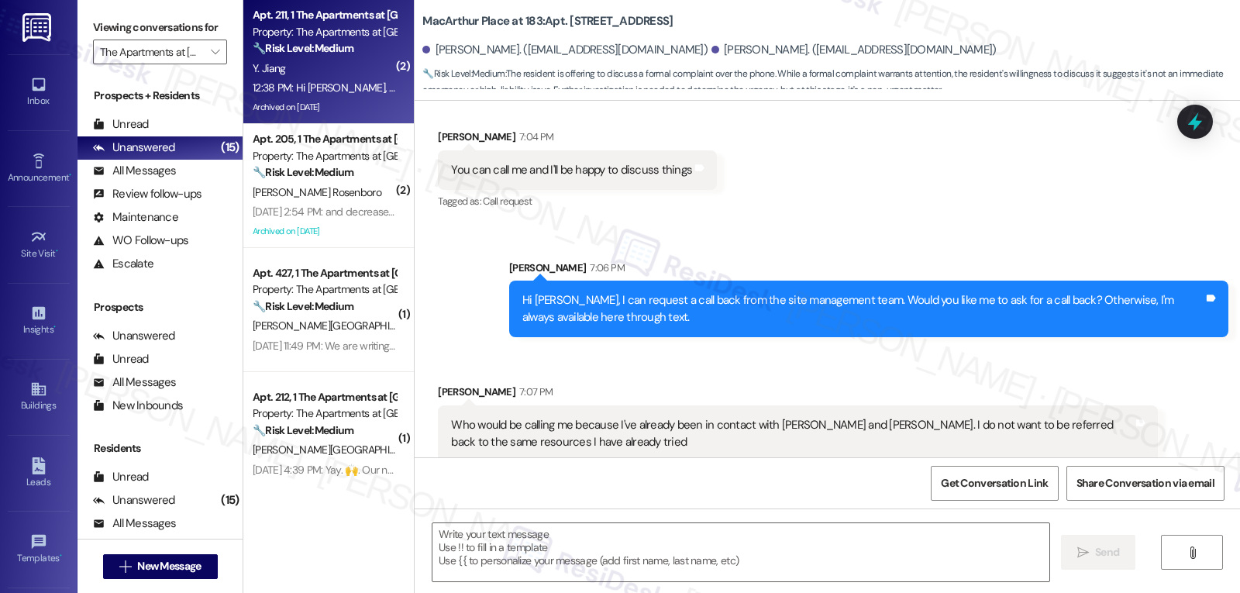
type textarea "Fetching suggested responses. Please feel free to read through the conversation…"
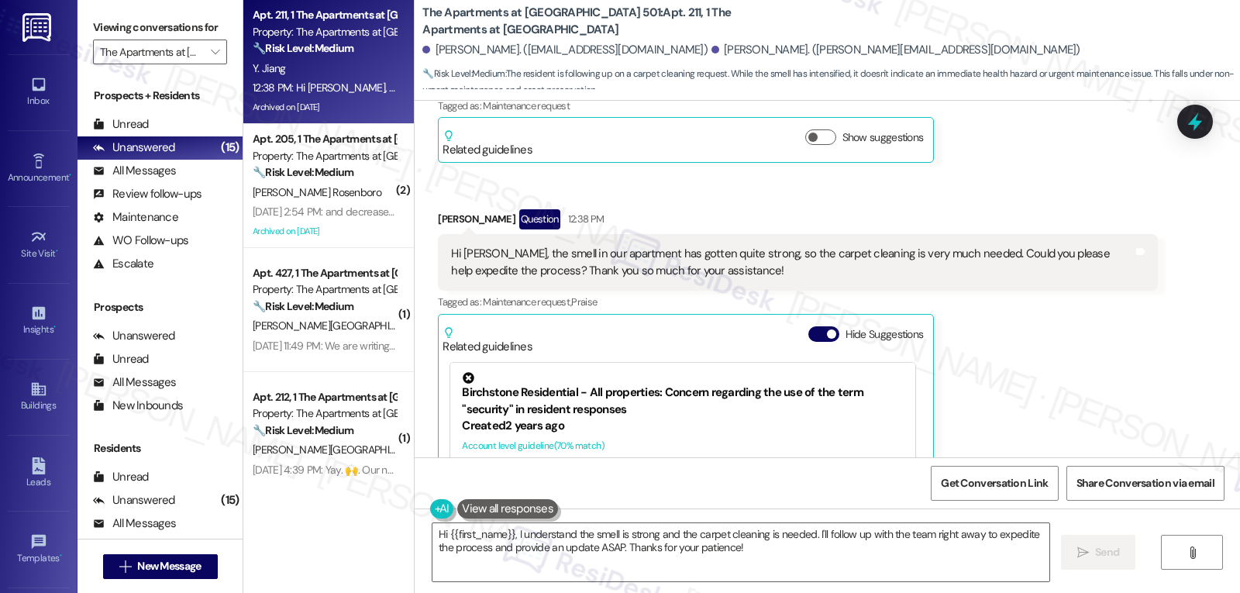
scroll to position [9482, 0]
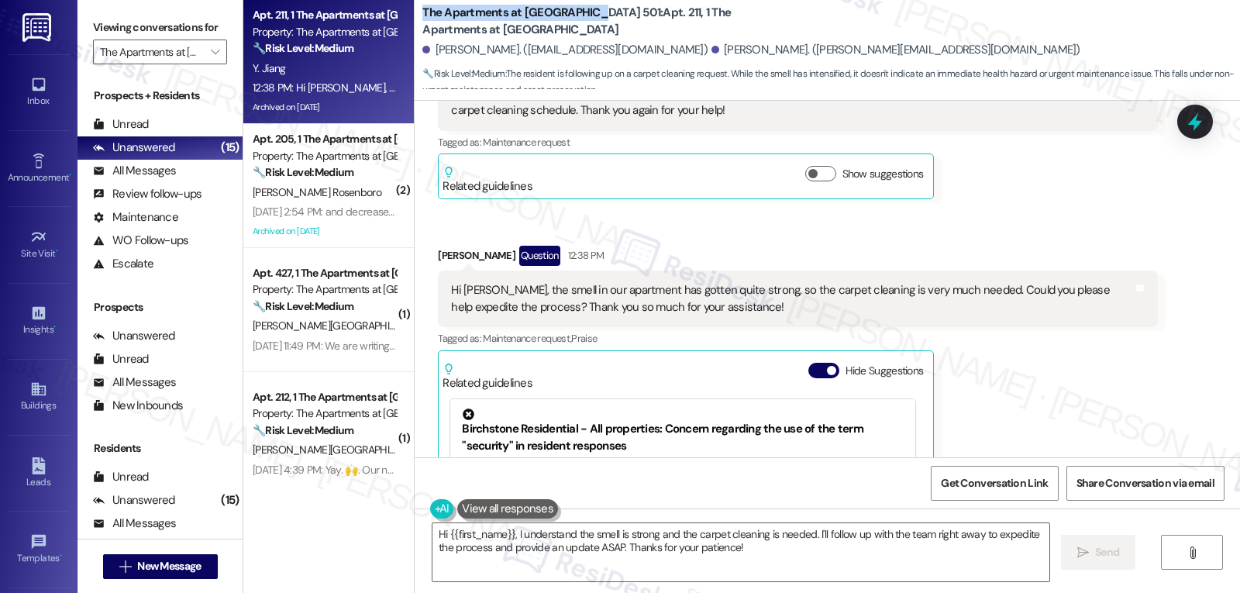
drag, startPoint x: 409, startPoint y: 11, endPoint x: 580, endPoint y: 8, distance: 170.6
click at [580, 8] on div "The Apartments at Midtown 501: Apt. 211, 1 The Apartments at Midtown 501 Yukang…" at bounding box center [828, 46] width 826 height 85
copy b "The Apartments at [GEOGRAPHIC_DATA] 501:"
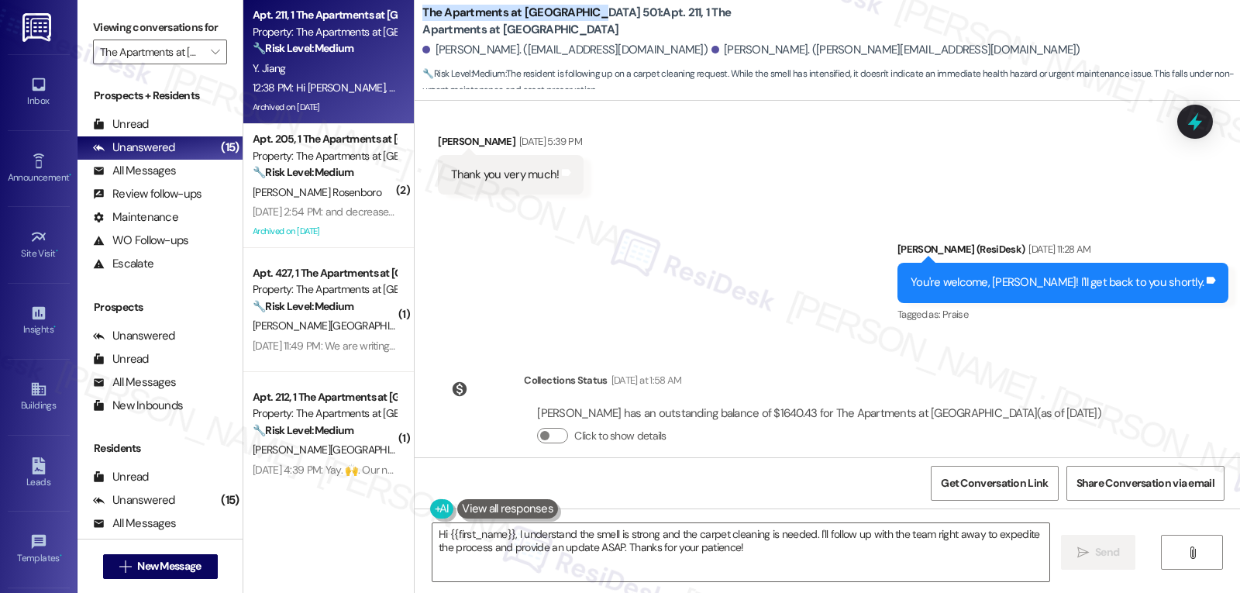
scroll to position [9327, 0]
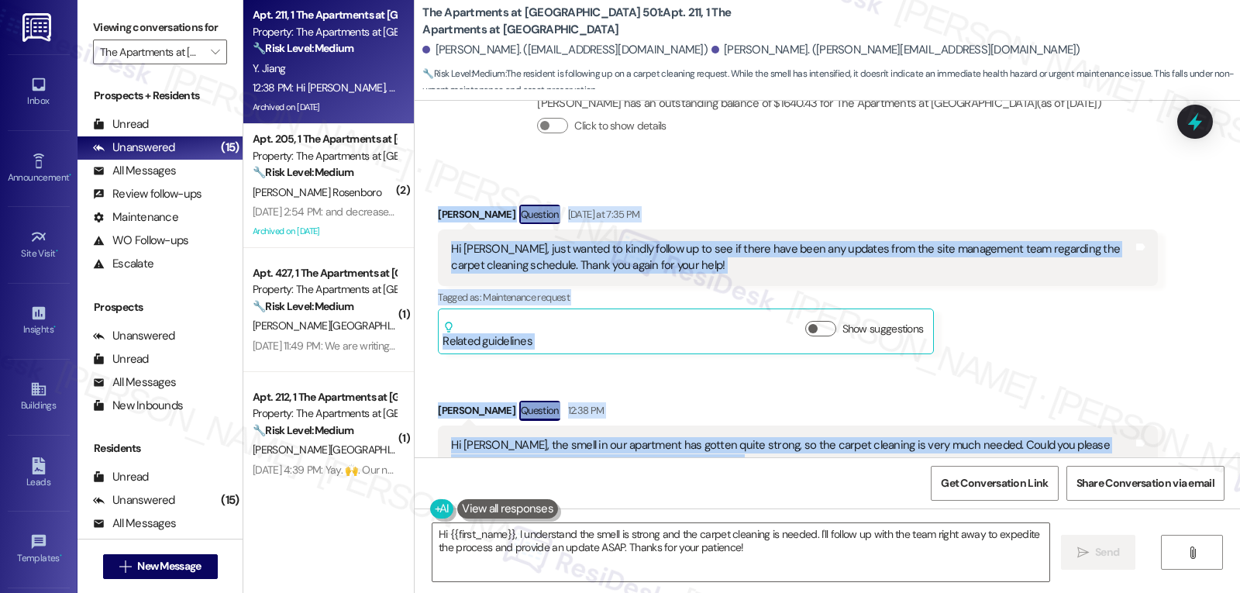
drag, startPoint x: 426, startPoint y: 178, endPoint x: 861, endPoint y: 436, distance: 505.8
click at [861, 436] on div "Received via SMS Jianbin Tan Question Yesterday at 7:35 PM Hi Sarah, just wante…" at bounding box center [828, 485] width 826 height 630
copy div "Jianbin Tan Question Yesterday at 7:35 PM Hi Sarah, just wanted to kindly follo…"
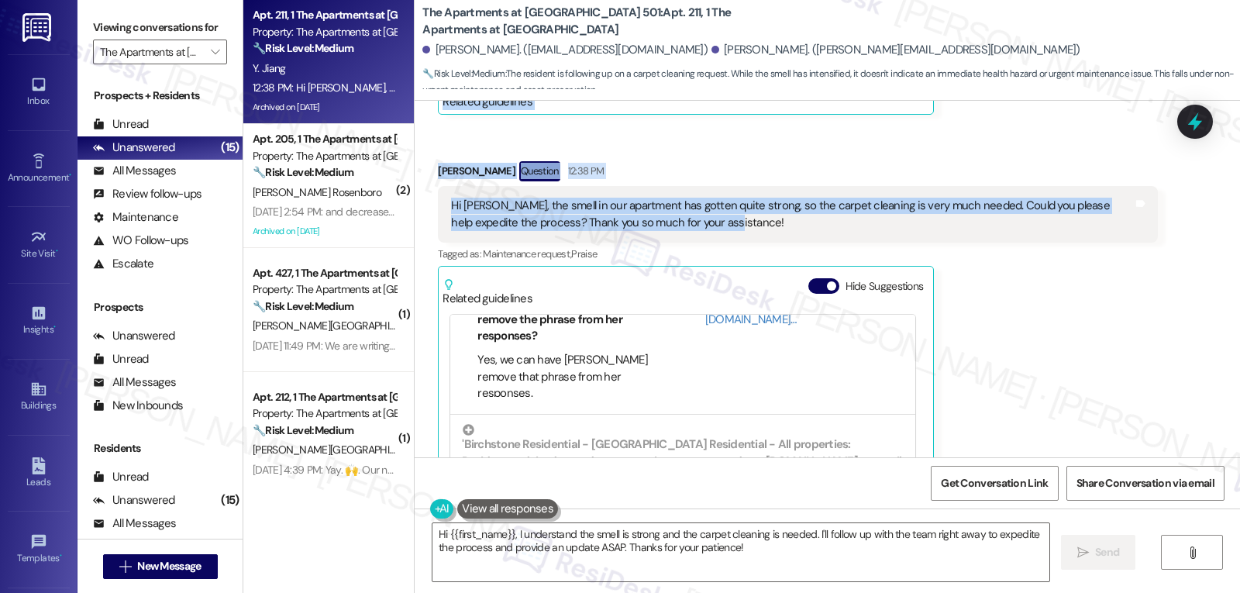
scroll to position [9637, 0]
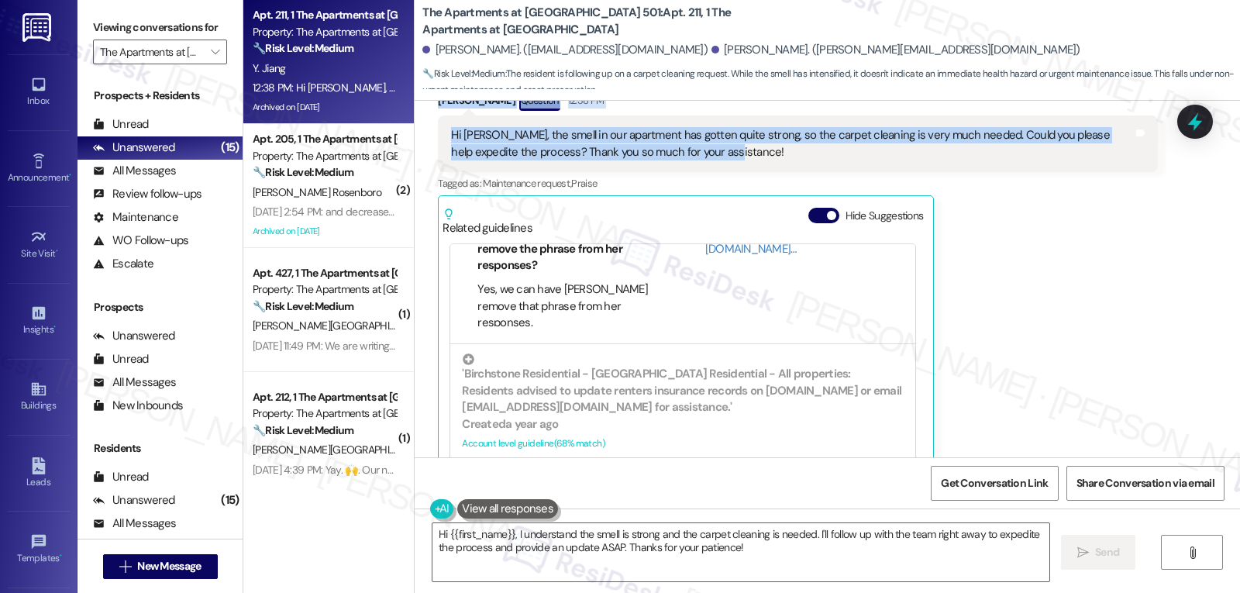
copy div "Jianbin Tan Question Yesterday at 7:35 PM Hi Sarah, just wanted to kindly follo…"
click at [728, 561] on textarea "Hi {{first_name}}, I understand the smell is strong and the carpet cleaning is …" at bounding box center [741, 552] width 617 height 58
paste textarea "Jianbin, thank you for following up. I’m really sorry to hear the smell has got…"
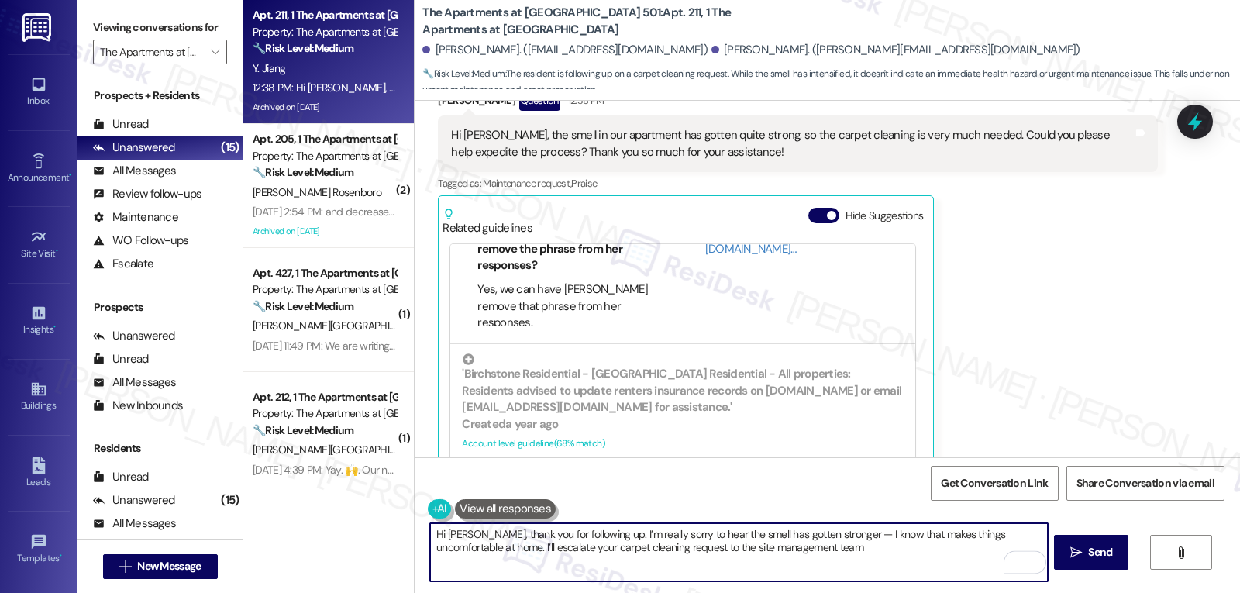
click at [833, 541] on textarea "Hi Jianbin, thank you for following up. I’m really sorry to hear the smell has …" at bounding box center [738, 552] width 617 height 58
click at [822, 552] on textarea "Hi Jianbin, thank you for following up. I’m really sorry to hear the smell has …" at bounding box center [738, 552] width 617 height 58
click at [478, 551] on textarea "Hi Jianbin, thank you for following up. I’m really sorry to hear the smell has …" at bounding box center [738, 552] width 617 height 58
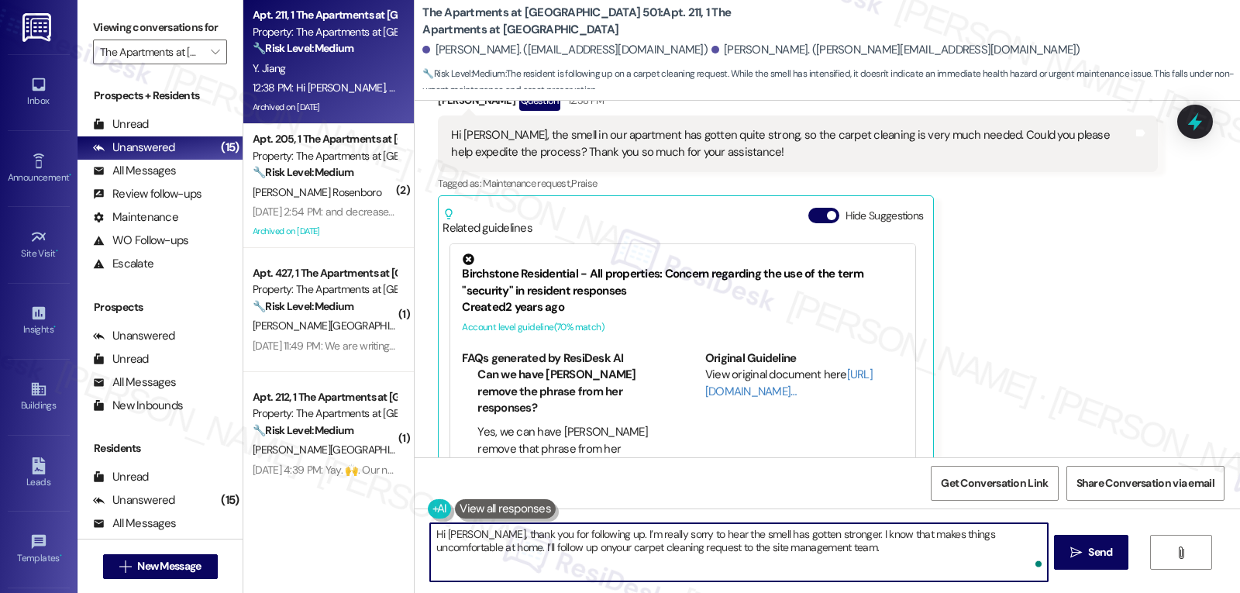
type textarea "Hi [PERSON_NAME], thank you for following up. I’m really sorry to hear the smel…"
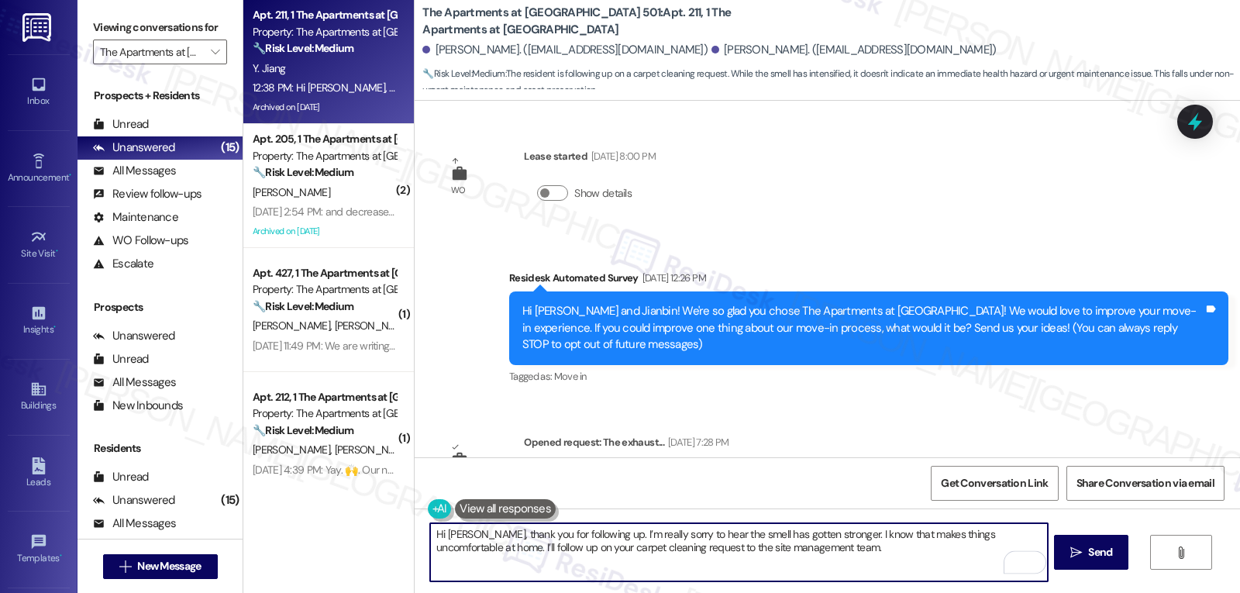
scroll to position [9637, 0]
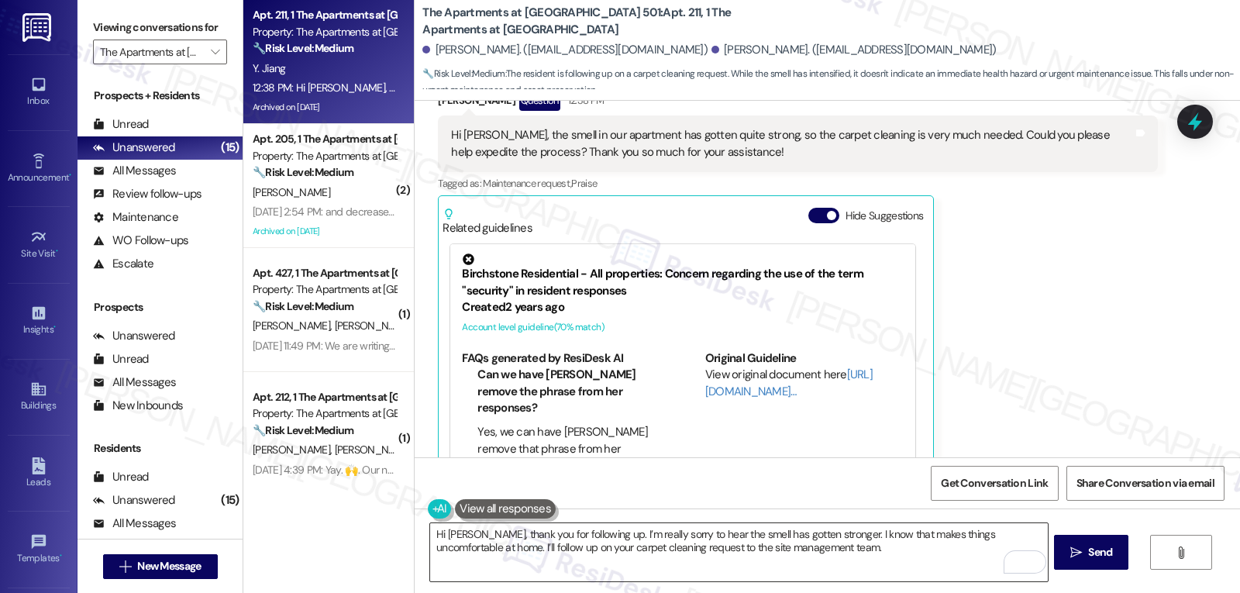
drag, startPoint x: 802, startPoint y: 547, endPoint x: 819, endPoint y: 547, distance: 17.1
click at [804, 547] on textarea "Hi [PERSON_NAME], thank you for following up. I’m really sorry to hear the smel…" at bounding box center [738, 552] width 617 height 58
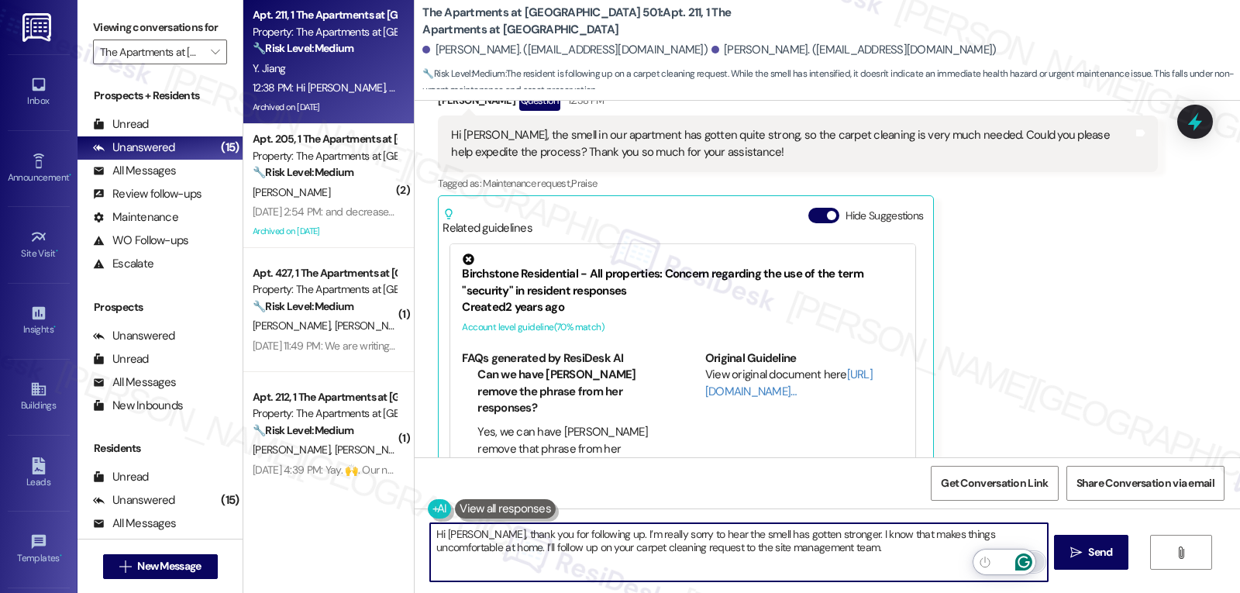
paste textarea "I’ll keep you updated as soon as I hear back"
click at [790, 547] on textarea "Hi [PERSON_NAME], thank you for following up. I’m really sorry to hear the smel…" at bounding box center [738, 552] width 617 height 58
click at [991, 550] on textarea "Hi [PERSON_NAME], thank you for following up. I’m really sorry to hear the smel…" at bounding box center [738, 552] width 617 height 58
type textarea "Hi [PERSON_NAME], thank you for following up. I’m really sorry to hear the smel…"
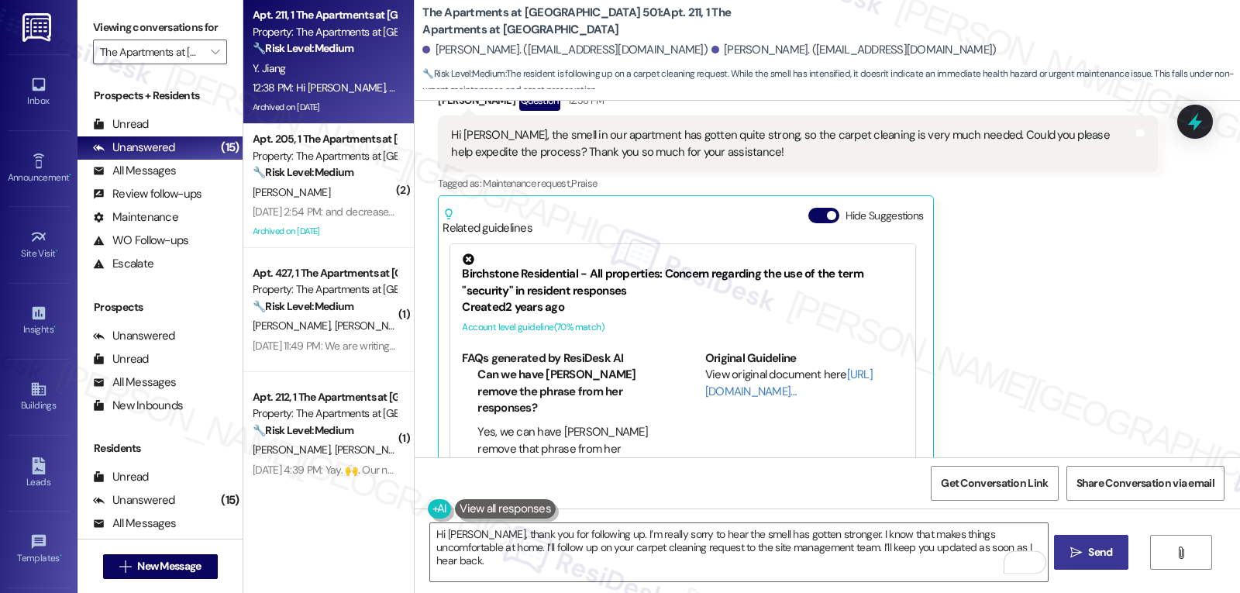
click at [1099, 552] on span "Send" at bounding box center [1100, 552] width 24 height 16
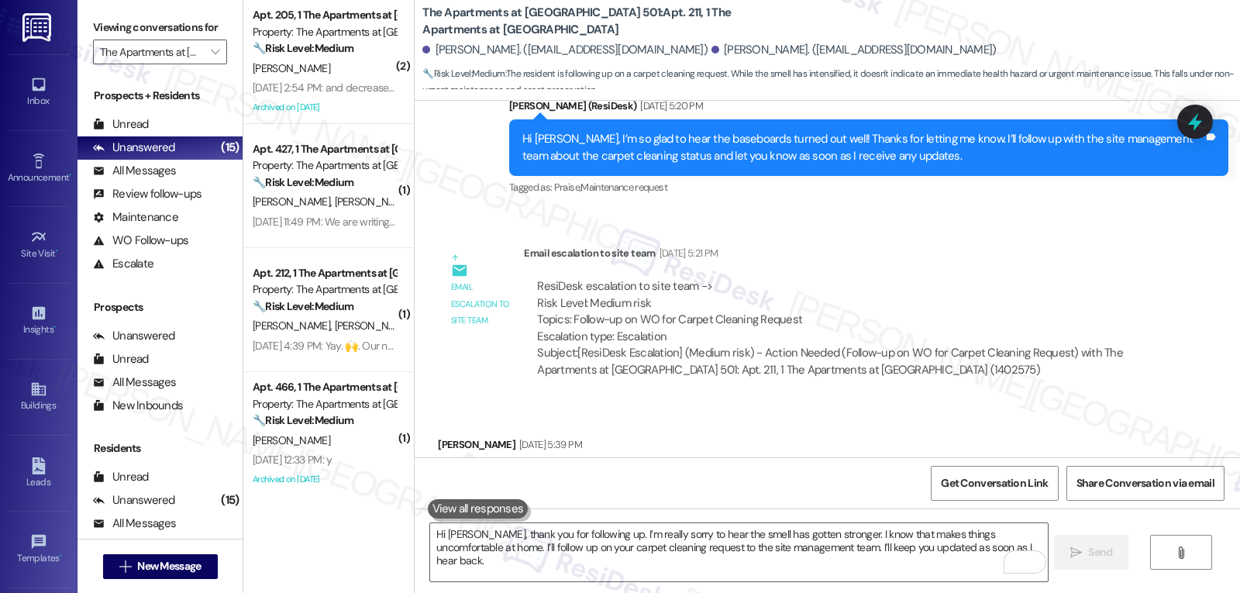
scroll to position [8677, 0]
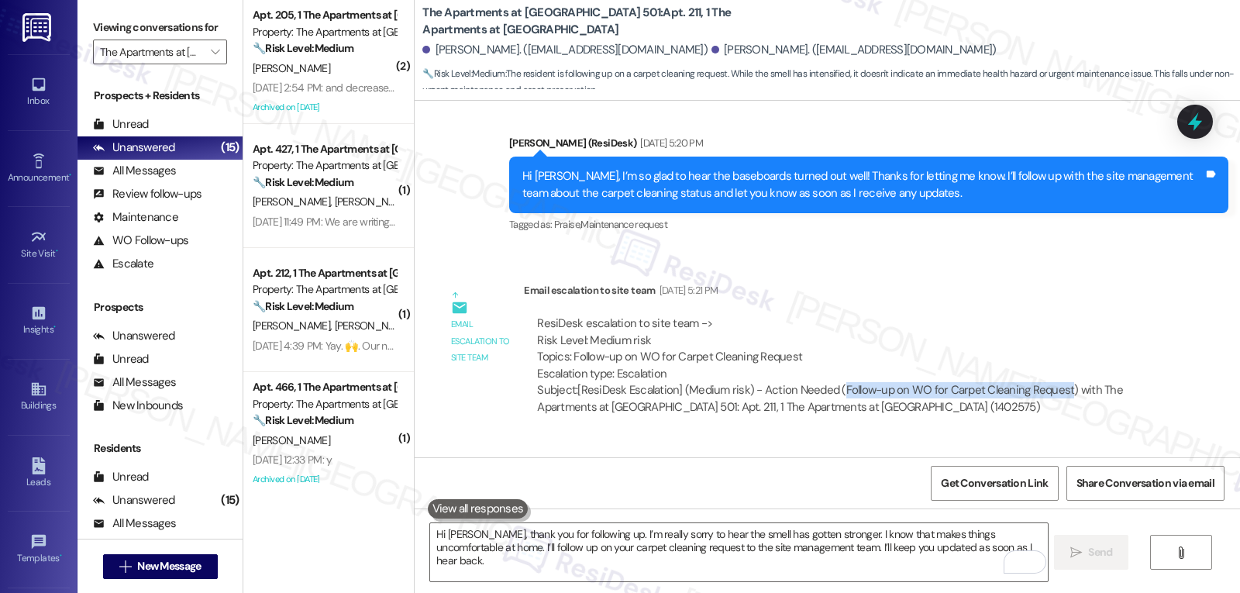
drag, startPoint x: 829, startPoint y: 361, endPoint x: 1053, endPoint y: 352, distance: 224.2
click at [1053, 382] on div "Subject: [ResiDesk Escalation] (Medium risk) - Action Needed (Follow-up on WO f…" at bounding box center [840, 398] width 607 height 33
copy div "Follow-up on WO for Carpet Cleaning Request"
click at [1196, 119] on icon at bounding box center [1195, 122] width 19 height 24
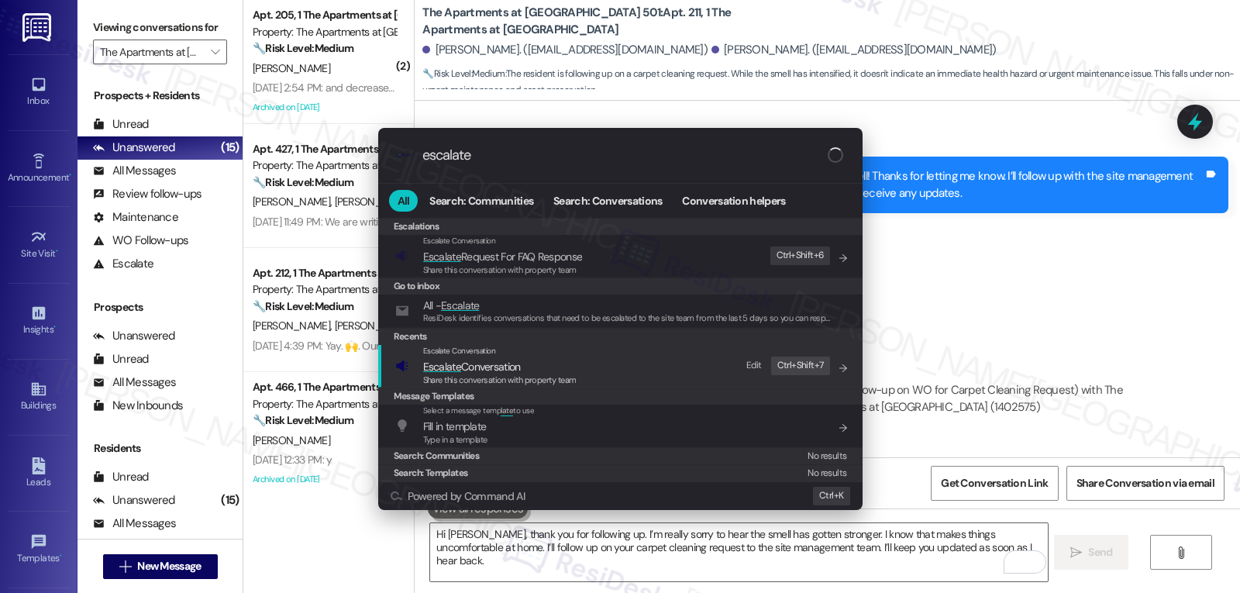
type input "escalate"
click at [474, 364] on span "Escalate Conversation" at bounding box center [472, 367] width 98 height 14
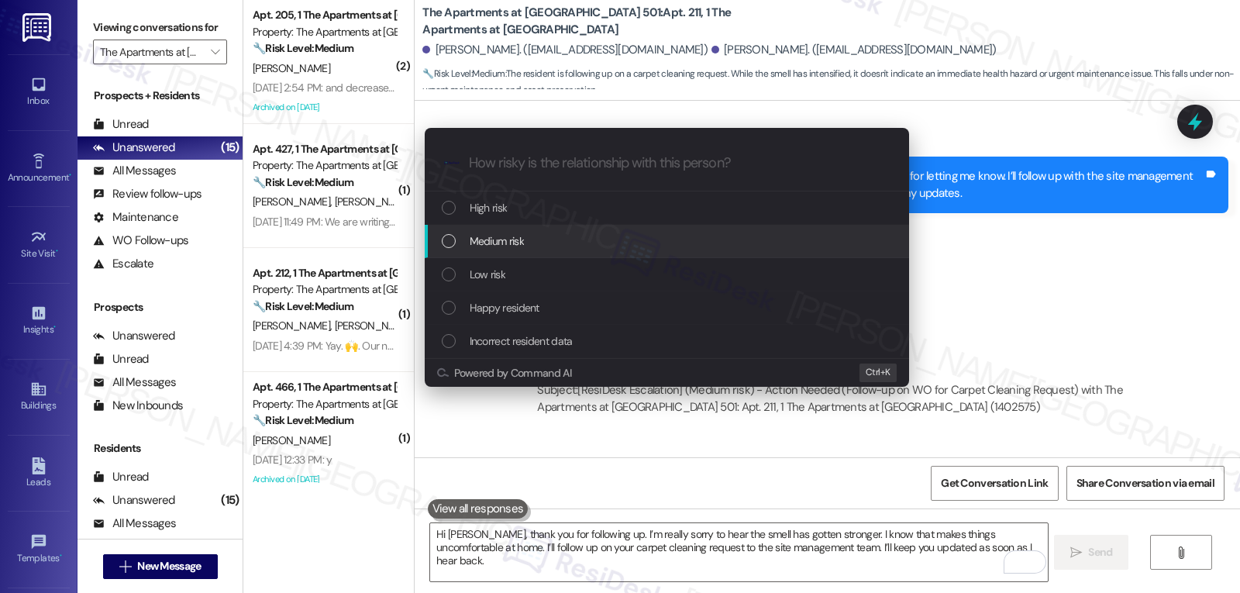
click at [521, 245] on span "Medium risk" at bounding box center [497, 241] width 54 height 17
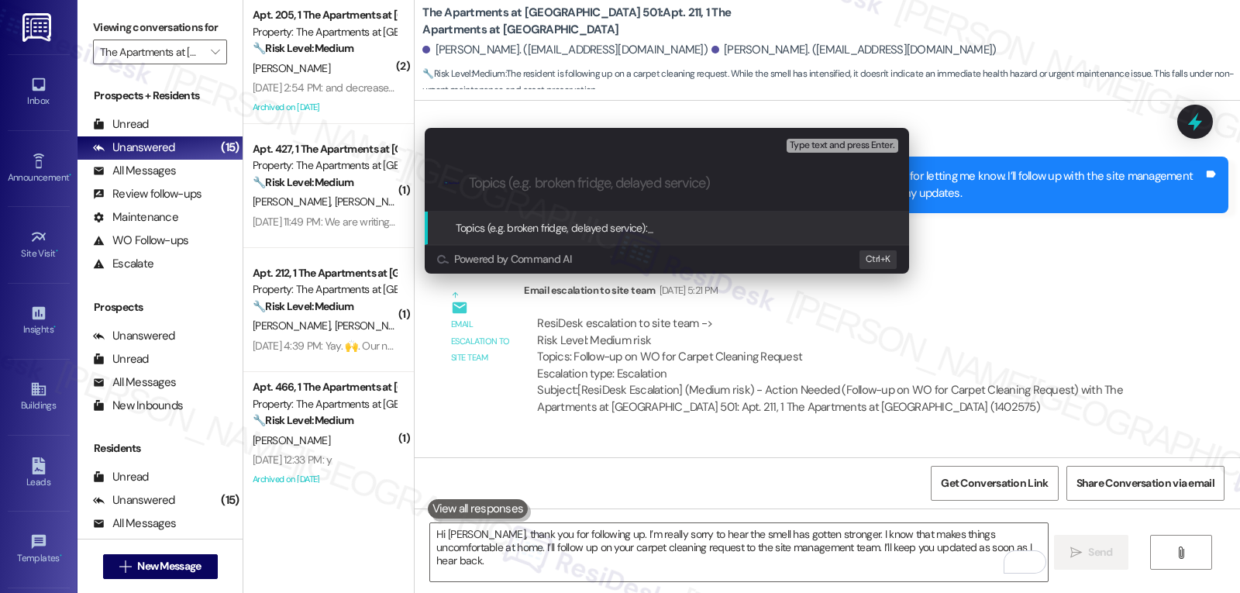
type input "F"
paste input "Follow-up on WO for Carpet Cleaning Request"
type input "Follow-up on WO for Carpet Cleaning Request"
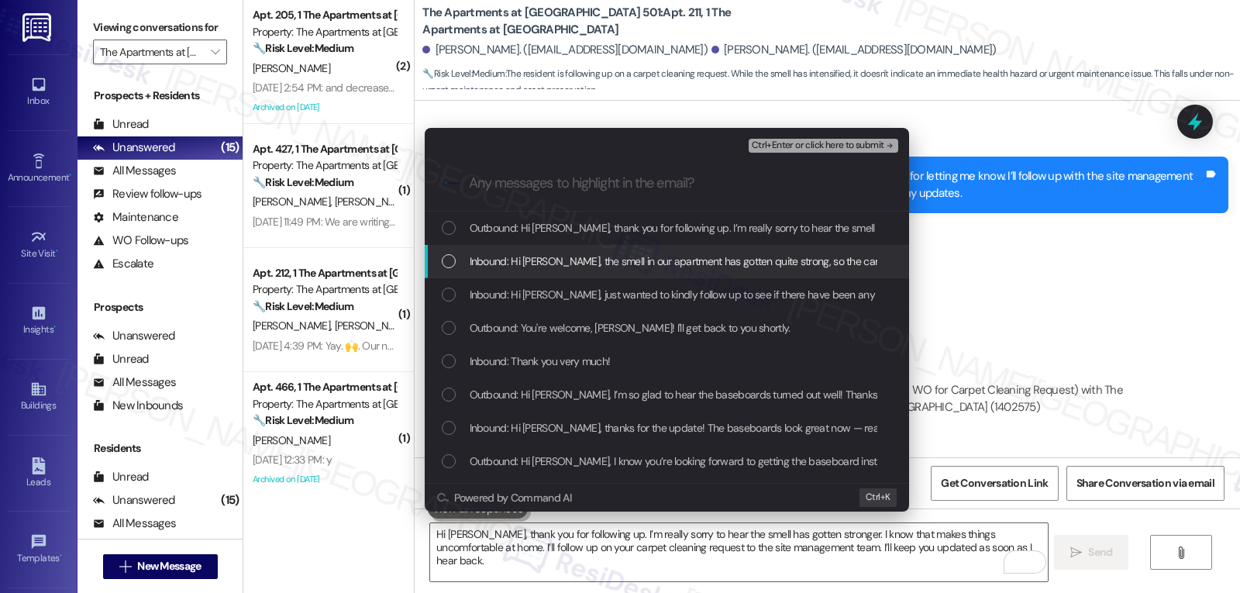
click at [482, 259] on span "Inbound: Hi [PERSON_NAME], the smell in our apartment has gotten quite strong, …" at bounding box center [945, 261] width 951 height 17
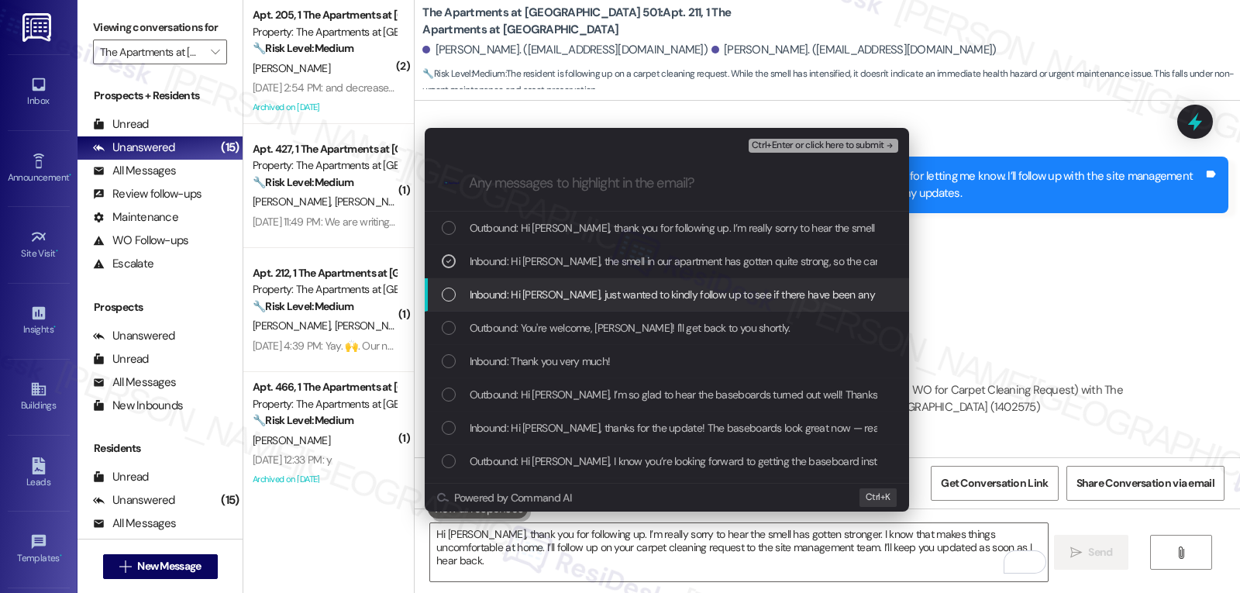
click at [455, 289] on div "List of options" at bounding box center [449, 295] width 14 height 14
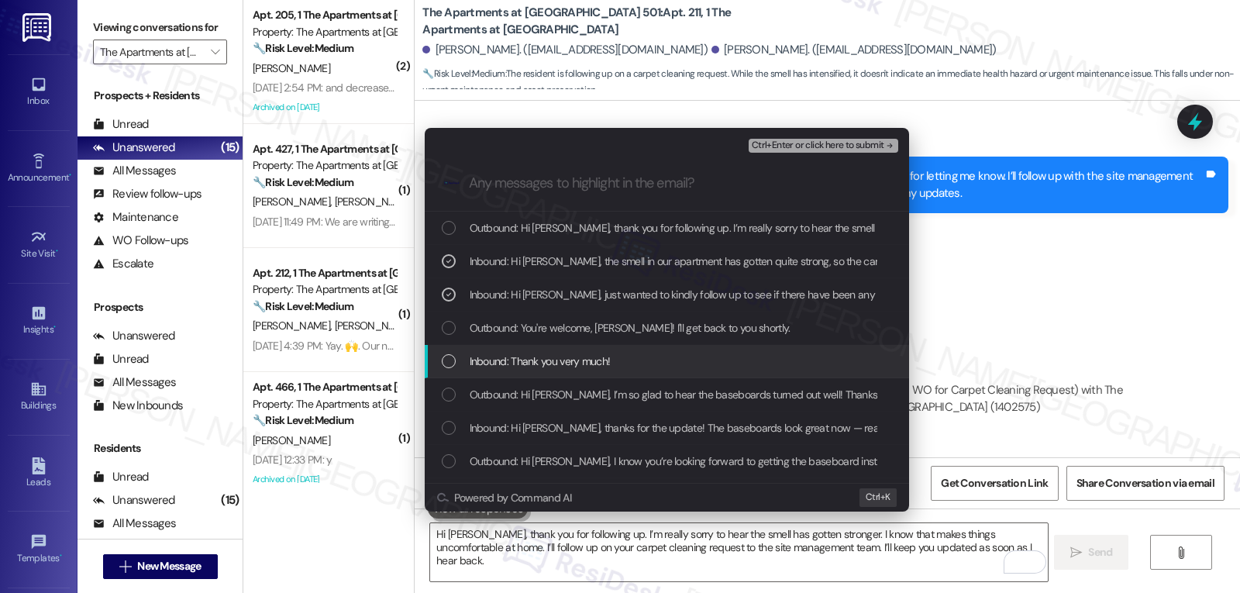
click at [454, 364] on div "List of options" at bounding box center [449, 361] width 14 height 14
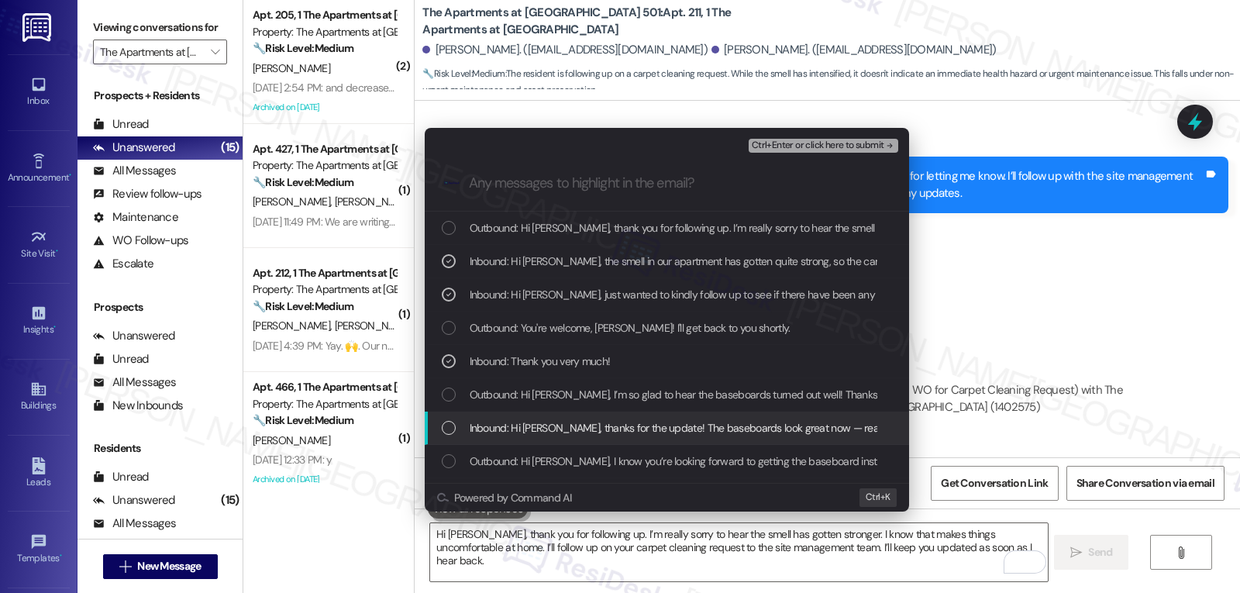
click at [458, 426] on div "Inbound: Hi [PERSON_NAME], thanks for the update! The baseboards look great now…" at bounding box center [669, 427] width 454 height 17
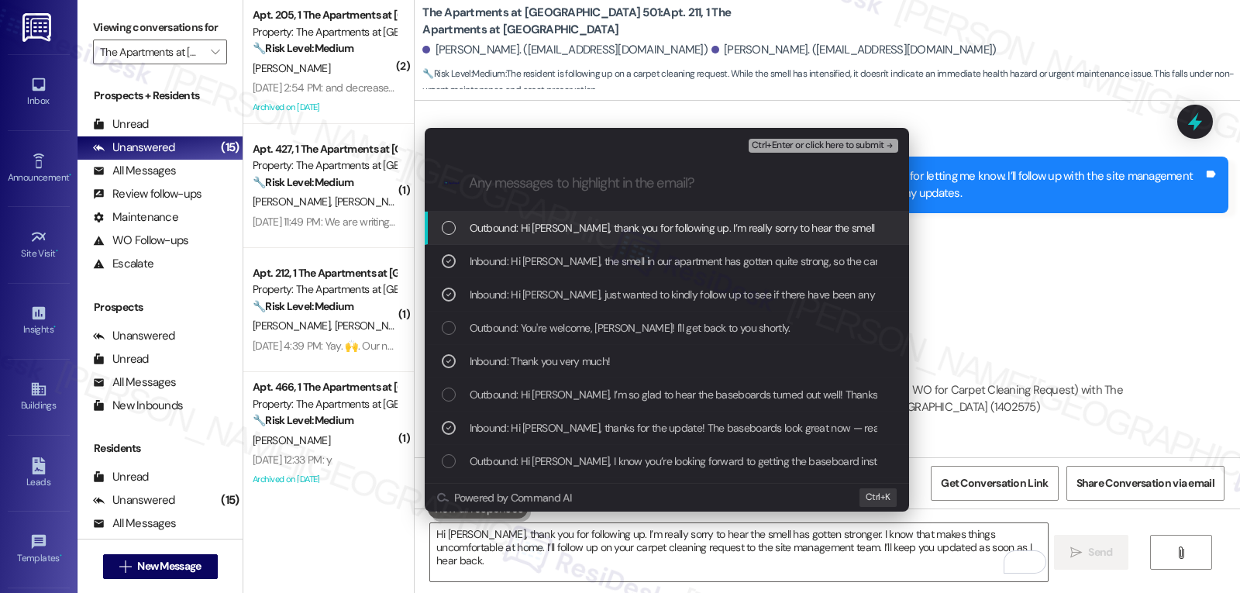
click at [857, 143] on span "Ctrl+Enter or click here to submit" at bounding box center [818, 145] width 133 height 11
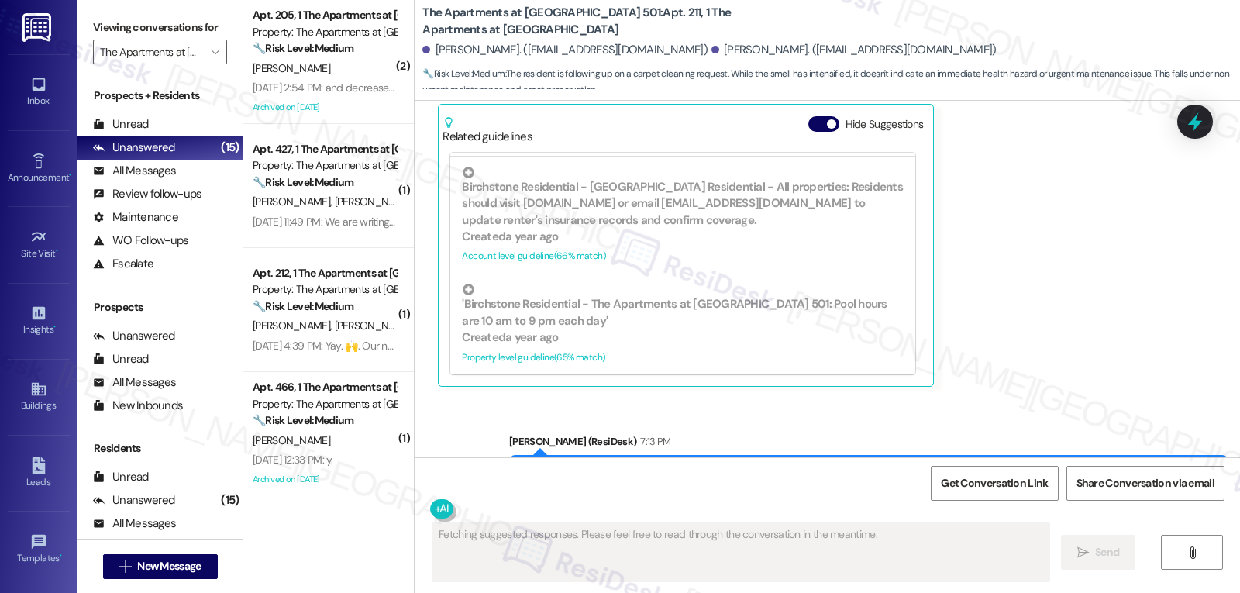
scroll to position [9784, 0]
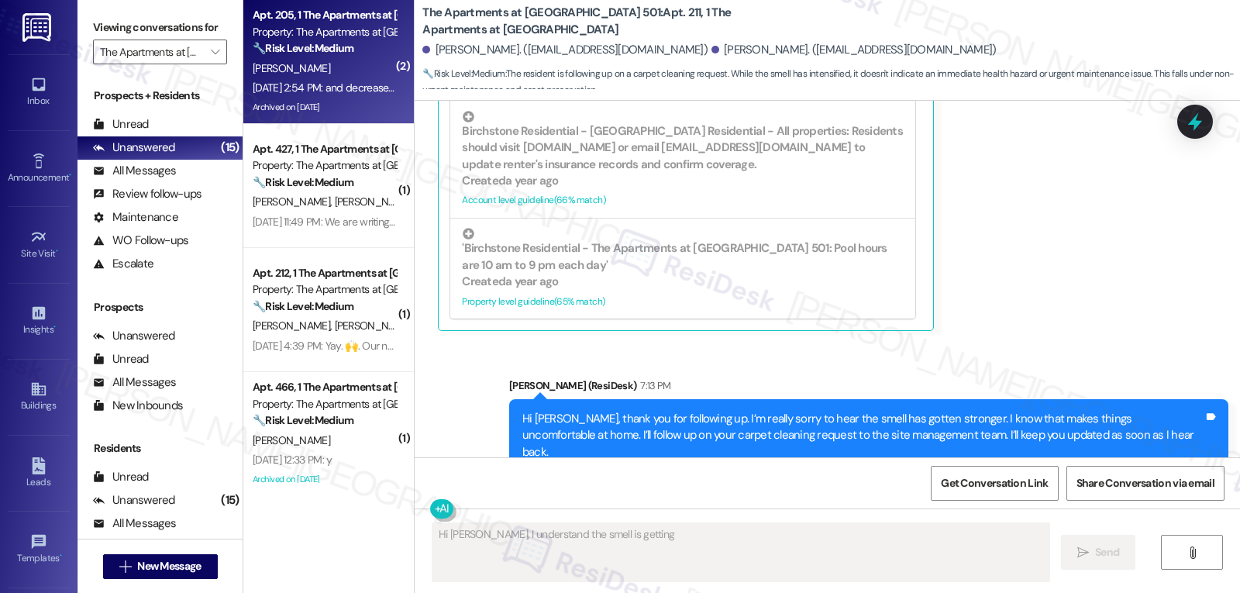
type textarea "Hi [PERSON_NAME], I understand the smell is getting stronger"
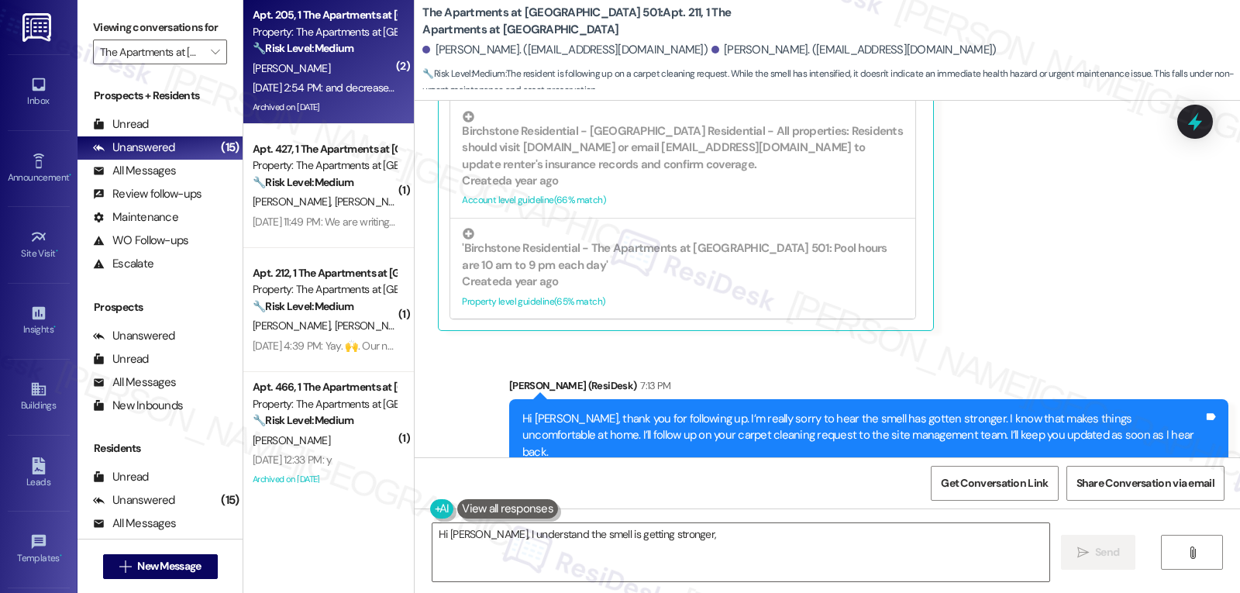
click at [346, 98] on div "Archived on [DATE]" at bounding box center [324, 107] width 147 height 19
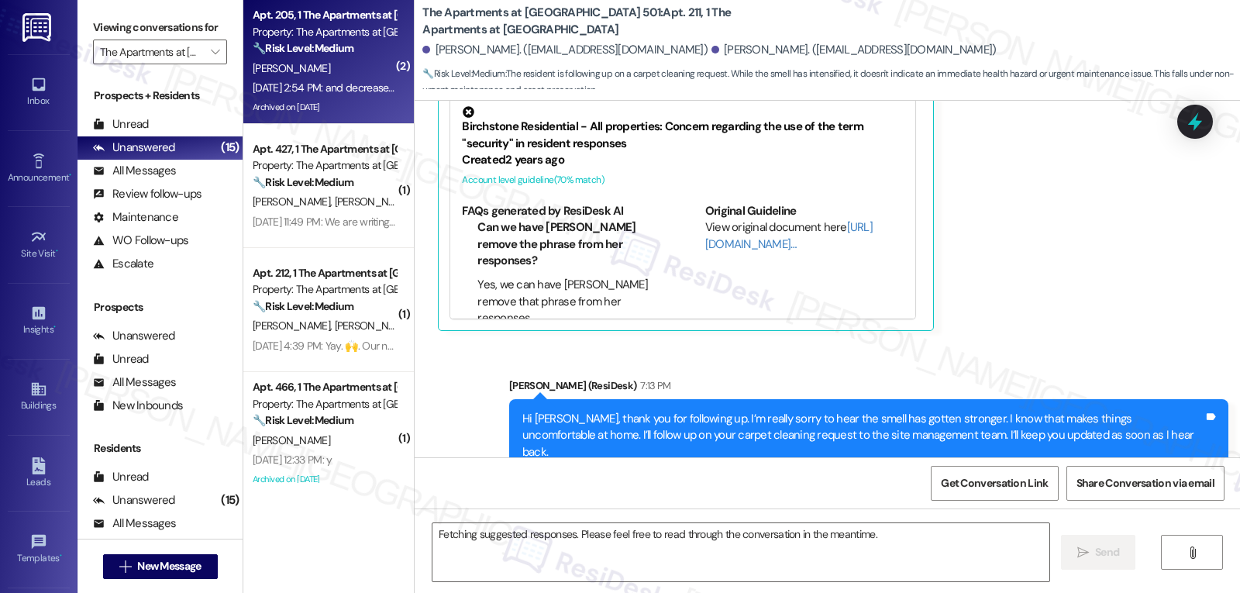
type textarea "Hi [PERSON_NAME], I understand the smell is getting stronger, and I'm so sorry …"
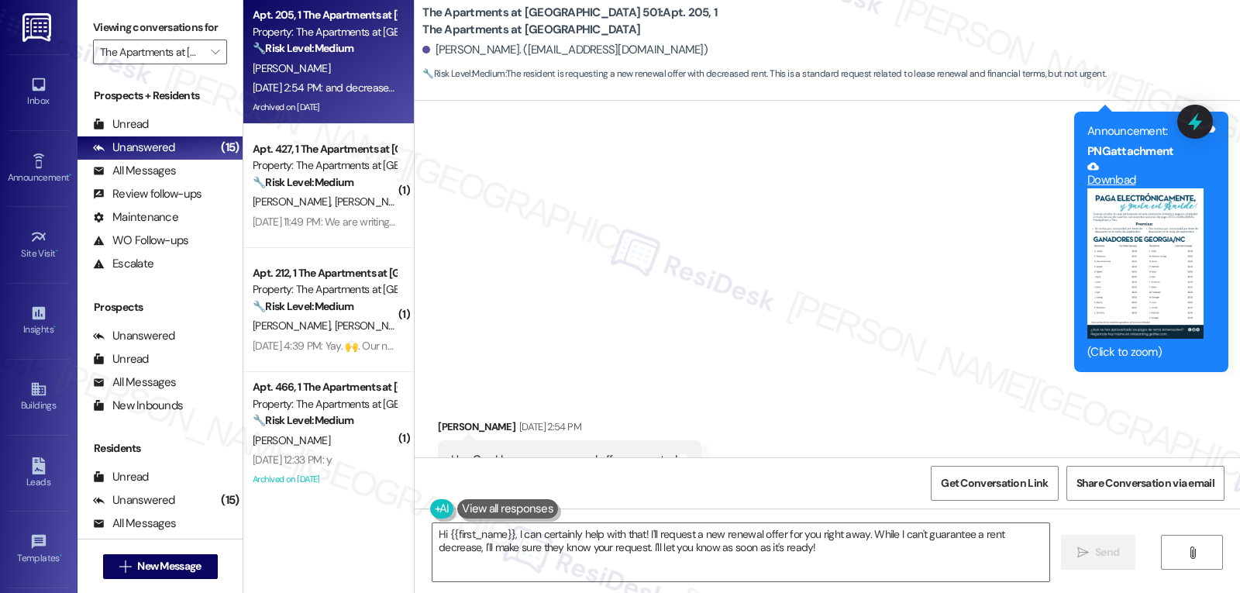
scroll to position [8590, 0]
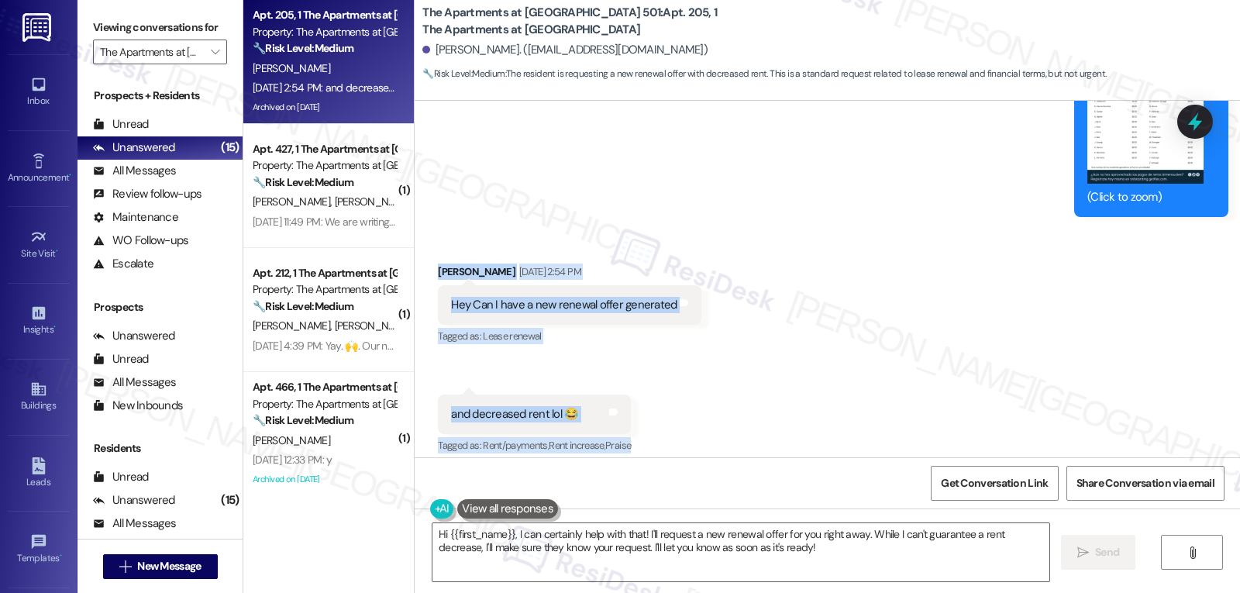
drag, startPoint x: 428, startPoint y: 275, endPoint x: 711, endPoint y: 437, distance: 326.1
click at [711, 437] on div "Received via SMS [PERSON_NAME] [DATE] 2:54 PM Hey Can I have a new renewal offe…" at bounding box center [828, 349] width 826 height 240
copy div "[PERSON_NAME] [DATE] 2:54 PM Hey Can I have a new renewal offer generated Tags …"
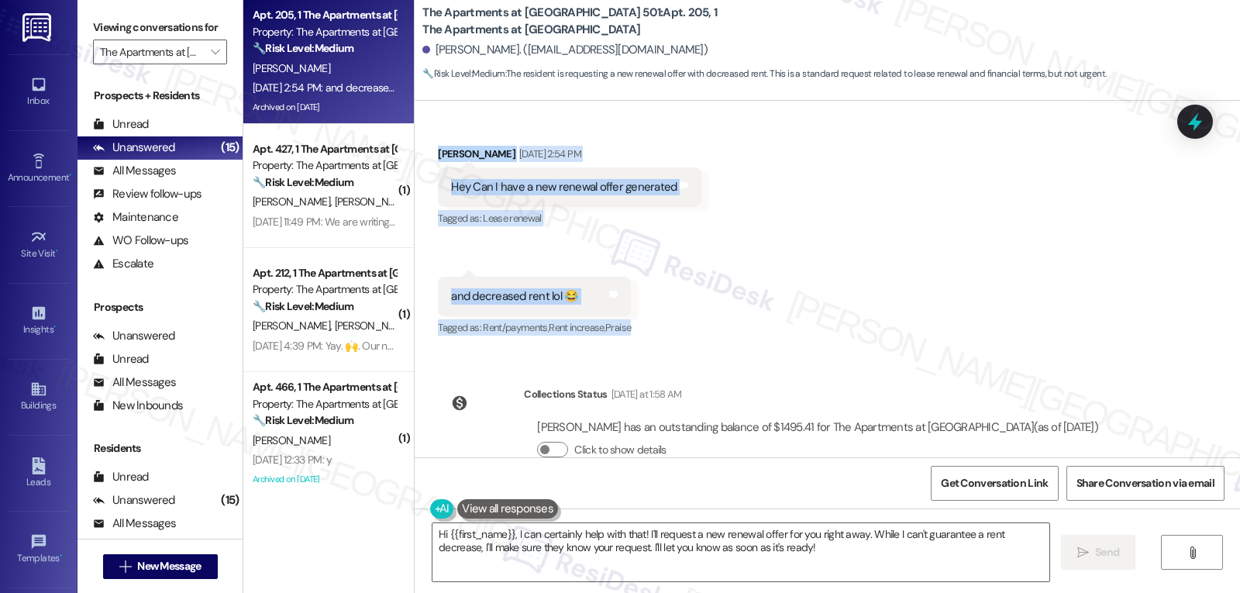
scroll to position [8746, 0]
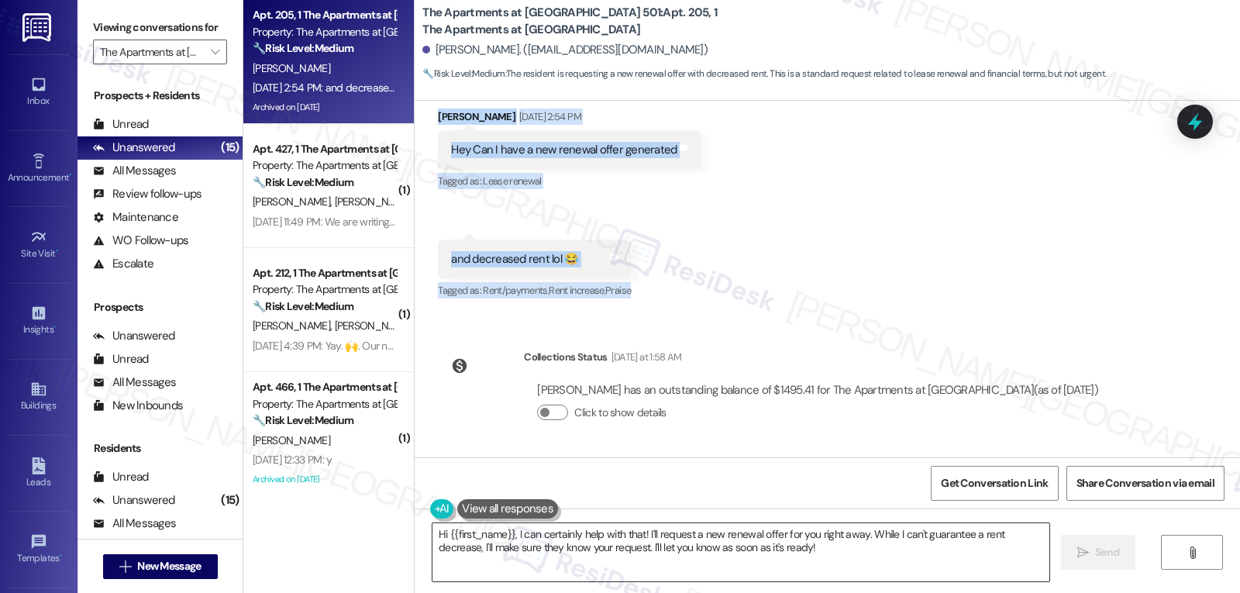
click at [581, 555] on textarea "Hi {{first_name}}, I can certainly help with that! I'll request a new renewal o…" at bounding box center [741, 552] width 617 height 58
paste textarea "[PERSON_NAME]! 😄 Thanks for reaching out."
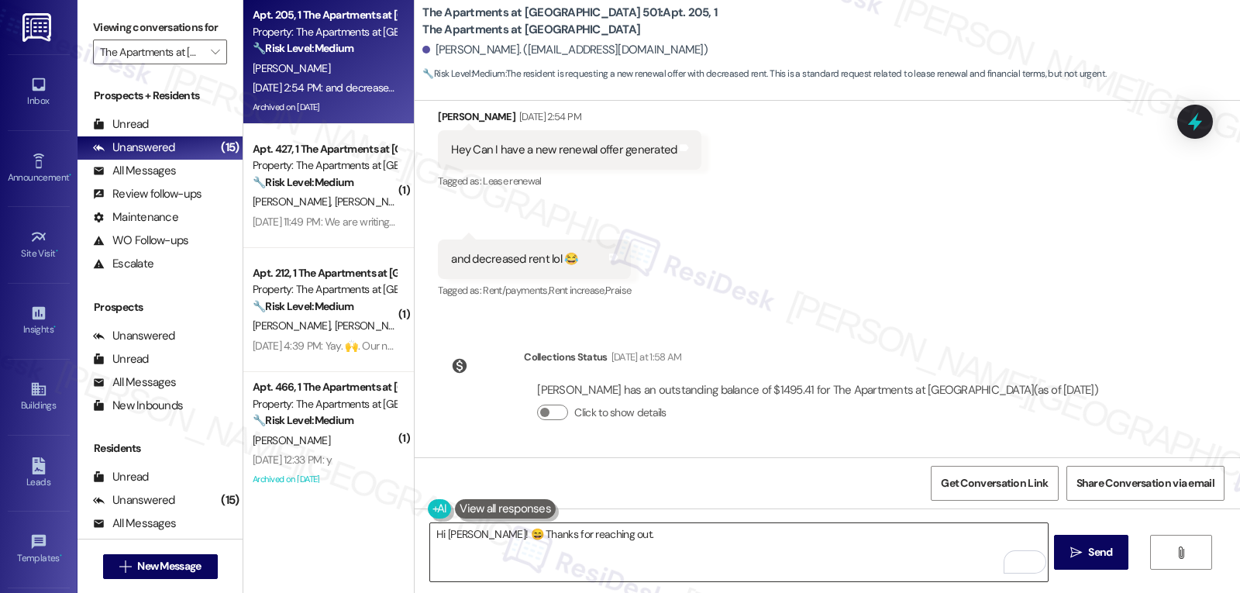
click at [788, 546] on textarea "Hi [PERSON_NAME]! 😄 Thanks for reaching out." at bounding box center [738, 552] width 617 height 58
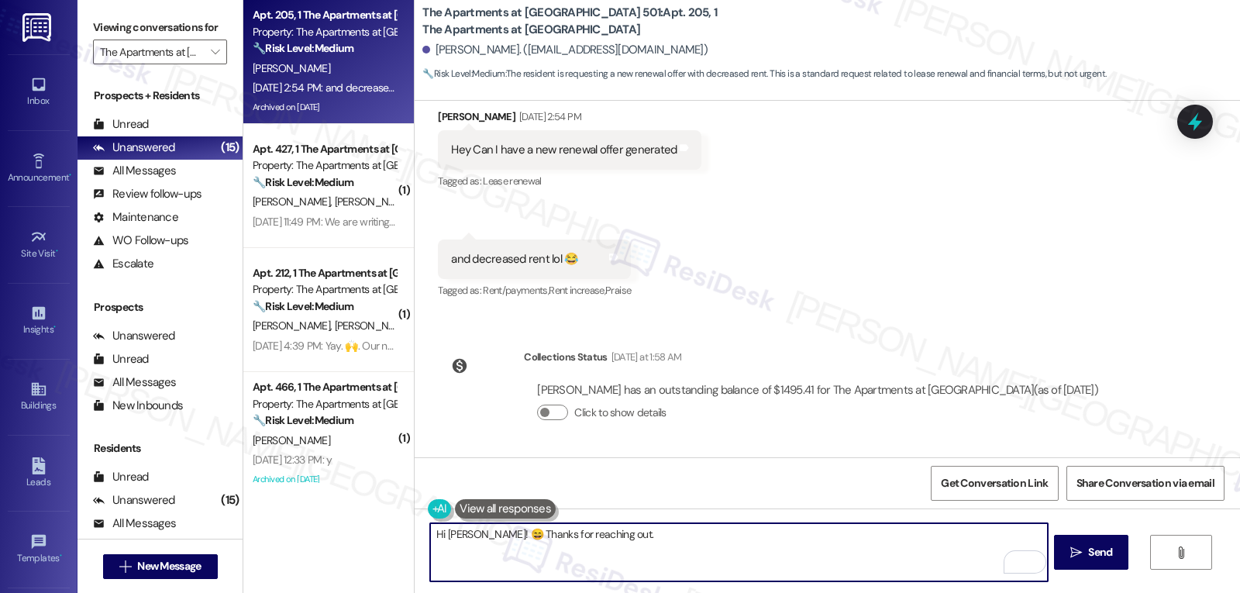
paste textarea "I completely understand the wish! I’ll be sure your request is passed along so …"
click at [767, 558] on textarea "Hi [PERSON_NAME]! 😄 Thanks for reaching out. I completely understand the wish! …" at bounding box center [738, 552] width 617 height 58
click at [939, 539] on textarea "Hi [PERSON_NAME]! 😄 Thanks for reaching out. I completely understand the wish! …" at bounding box center [738, 552] width 617 height 58
click at [940, 554] on textarea "Hi [PERSON_NAME]! 😄 Thanks for reaching out. I completely understand the wish! …" at bounding box center [738, 552] width 617 height 58
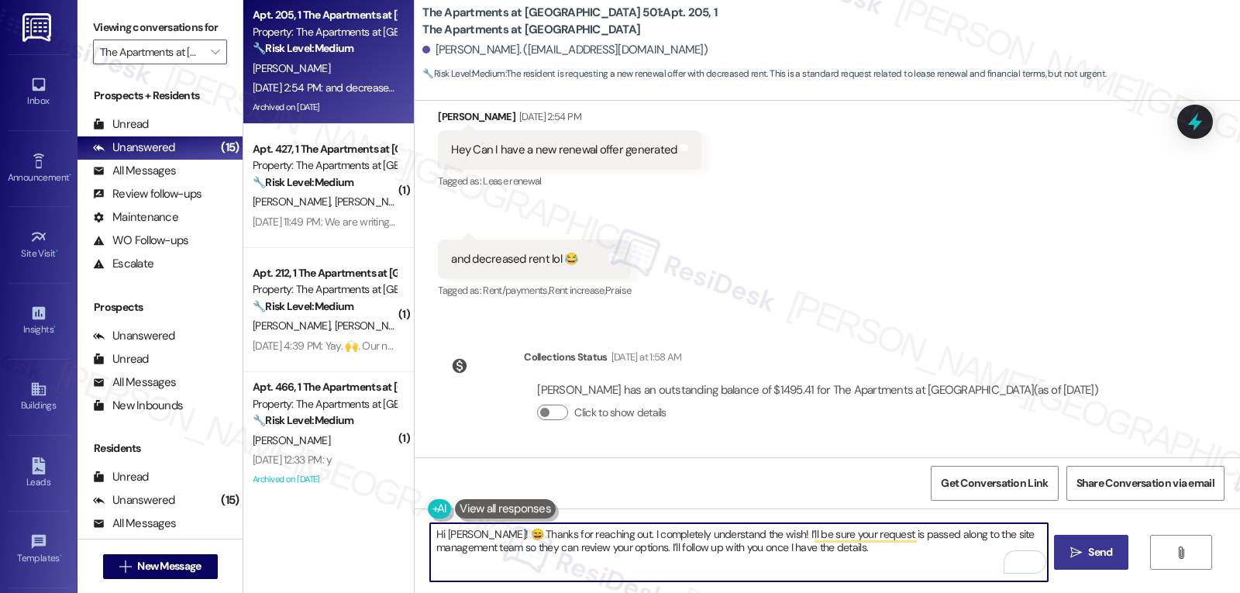
type textarea "Hi [PERSON_NAME]! 😄 Thanks for reaching out. I completely understand the wish! …"
click at [1075, 547] on icon "" at bounding box center [1077, 553] width 12 height 12
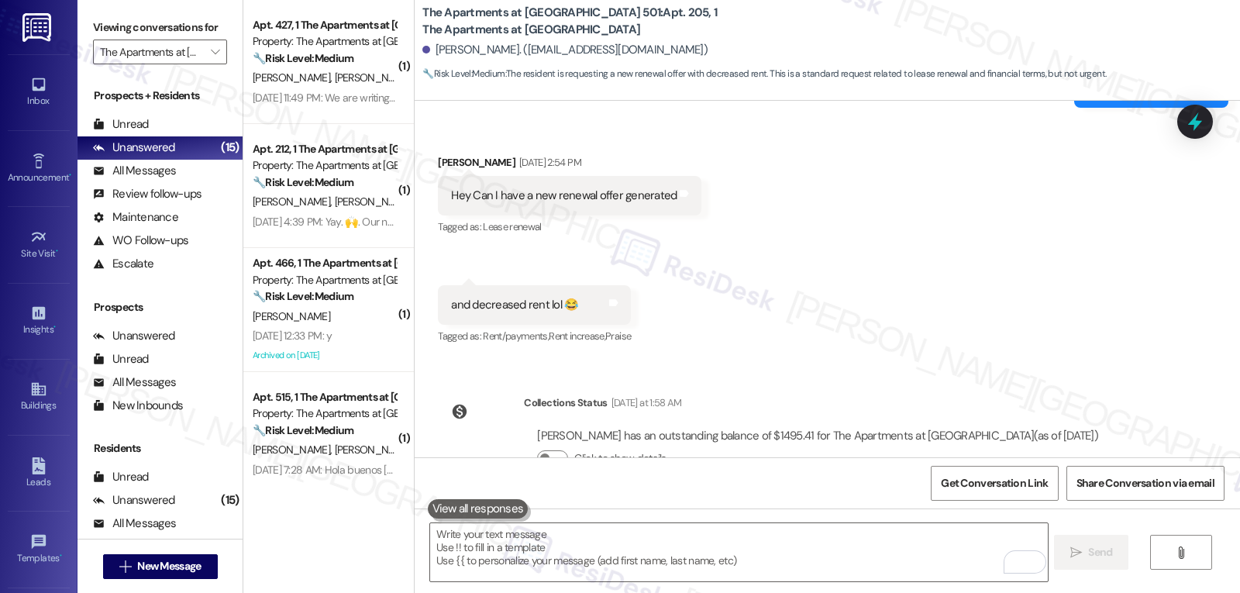
scroll to position [8870, 0]
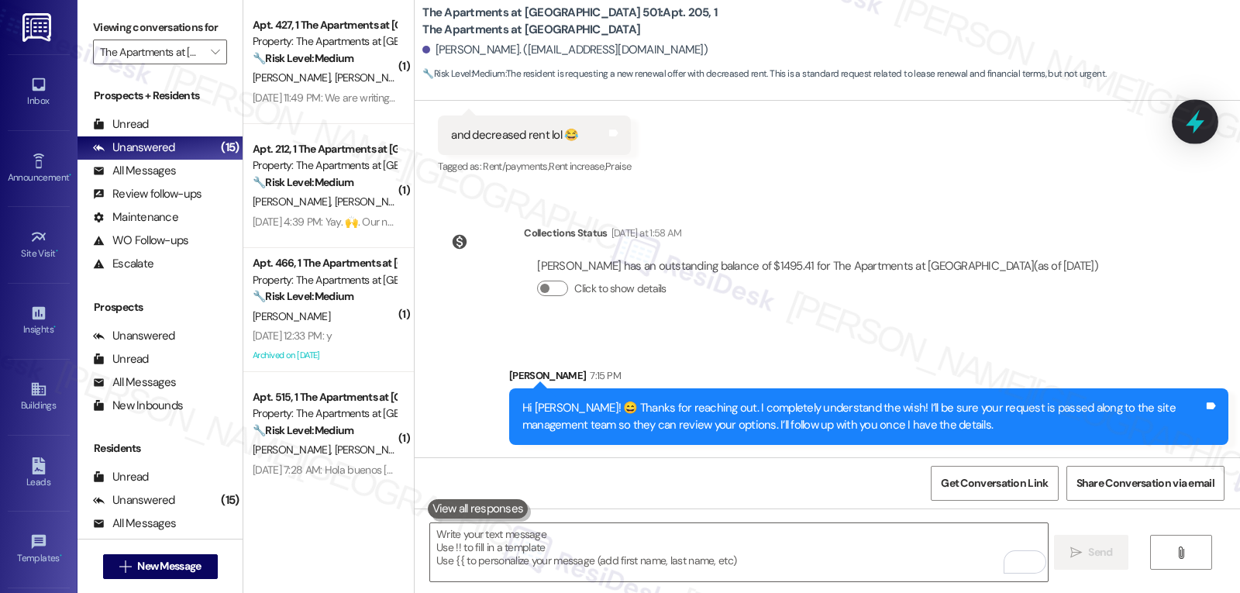
click at [1190, 111] on icon at bounding box center [1195, 122] width 26 height 26
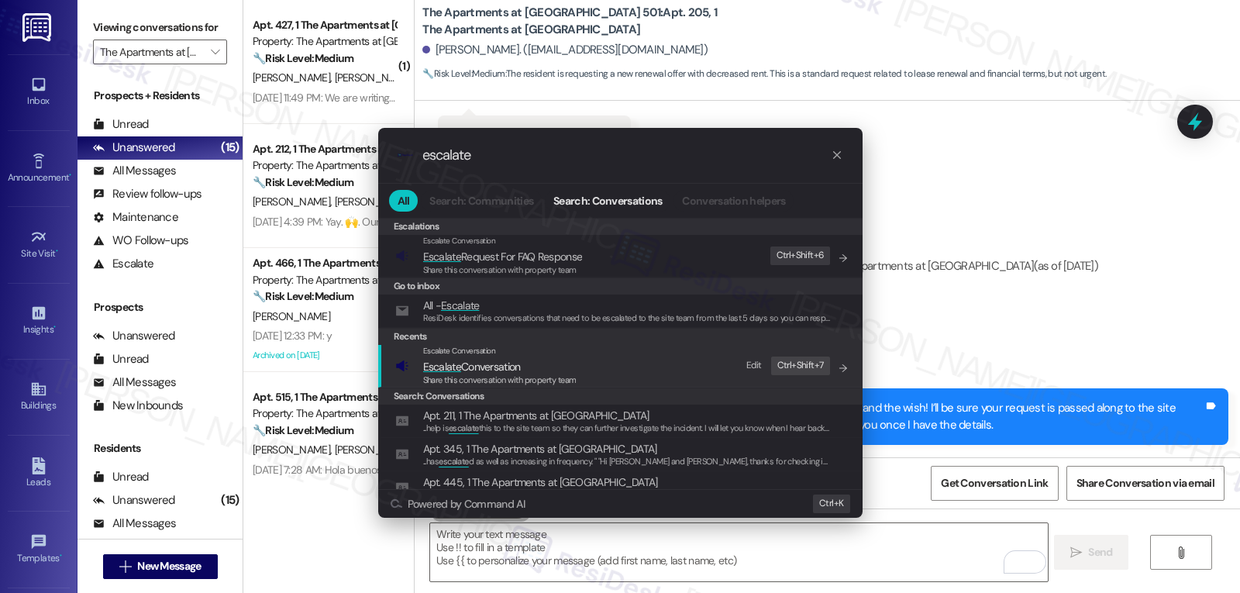
type input "escalate"
click at [498, 361] on span "Escalate Conversation" at bounding box center [472, 367] width 98 height 14
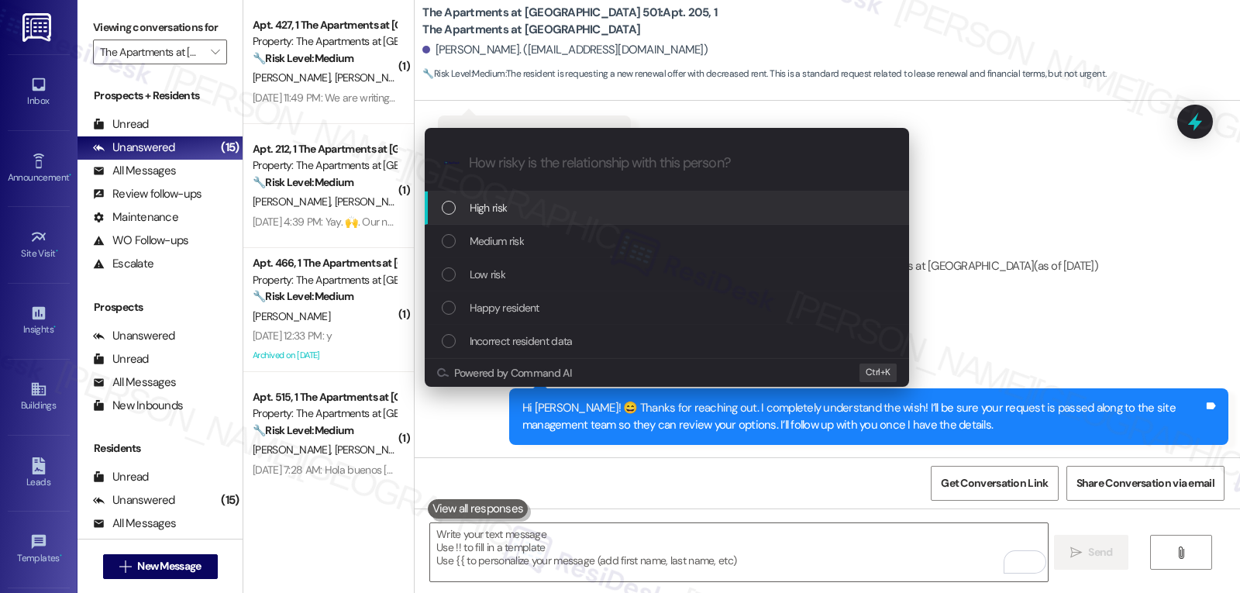
click at [548, 197] on div "High risk" at bounding box center [667, 207] width 485 height 33
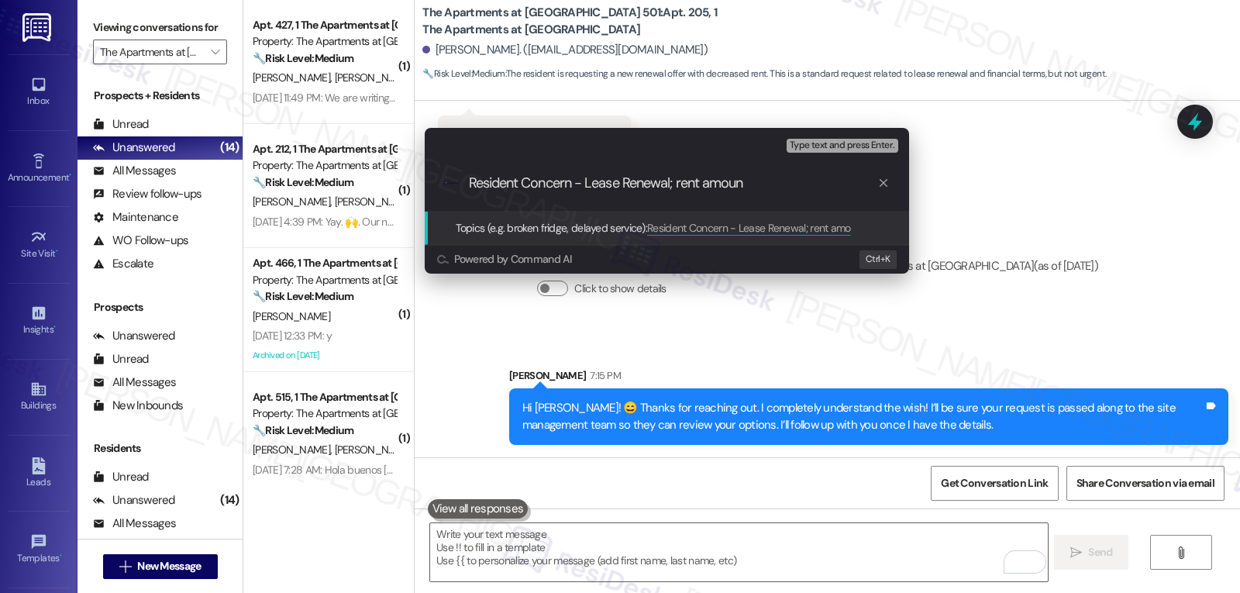
type input "Resident Concern - Lease Renewal; rent amount"
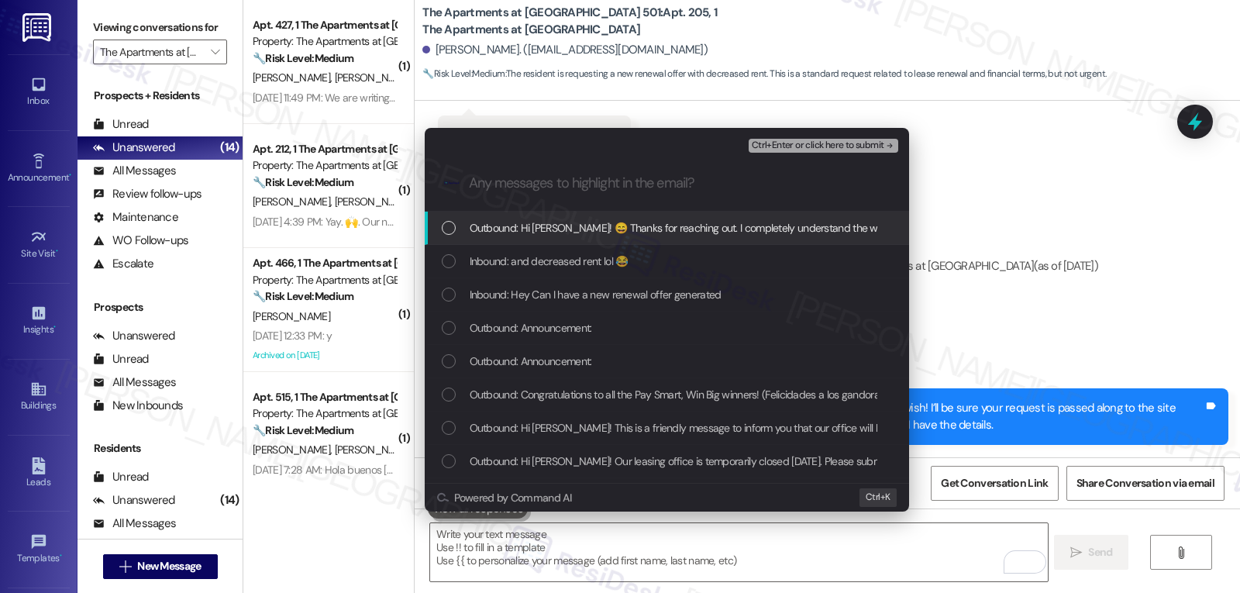
click at [592, 240] on div "Outbound: Hi [PERSON_NAME]! 😄 Thanks for reaching out. I completely understand …" at bounding box center [667, 228] width 485 height 33
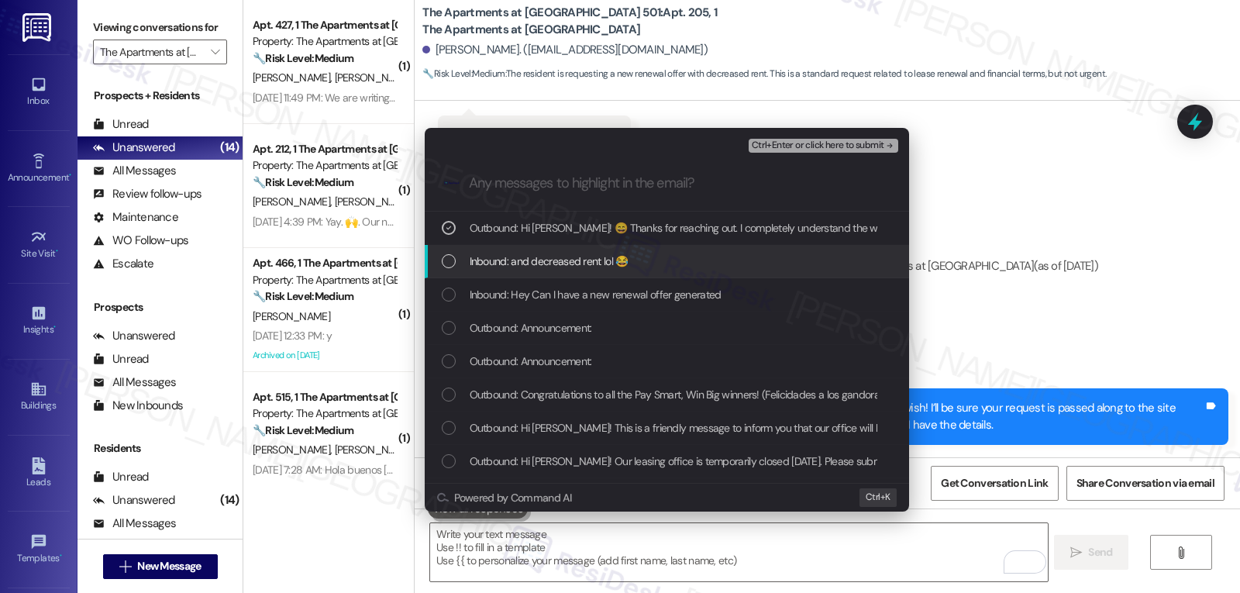
click at [558, 270] on span "Inbound: and decreased rent lol 😂" at bounding box center [549, 261] width 159 height 17
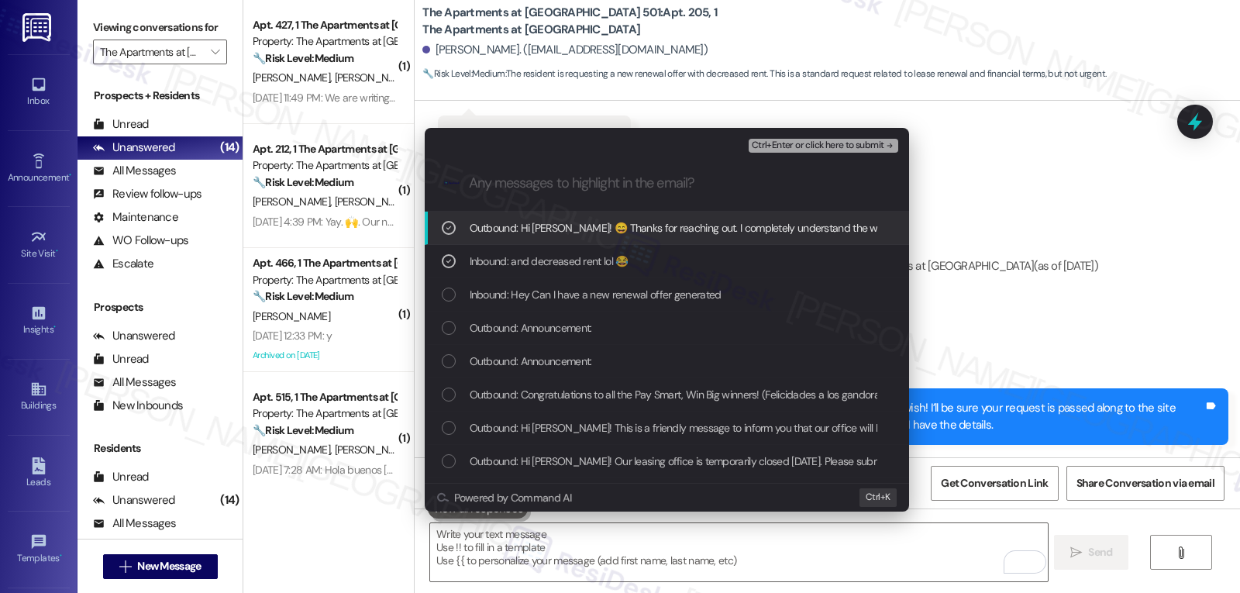
click at [457, 230] on div "Outbound: Hi Jennifer! 😄 Thanks for reaching out. I completely understand the w…" at bounding box center [669, 227] width 454 height 17
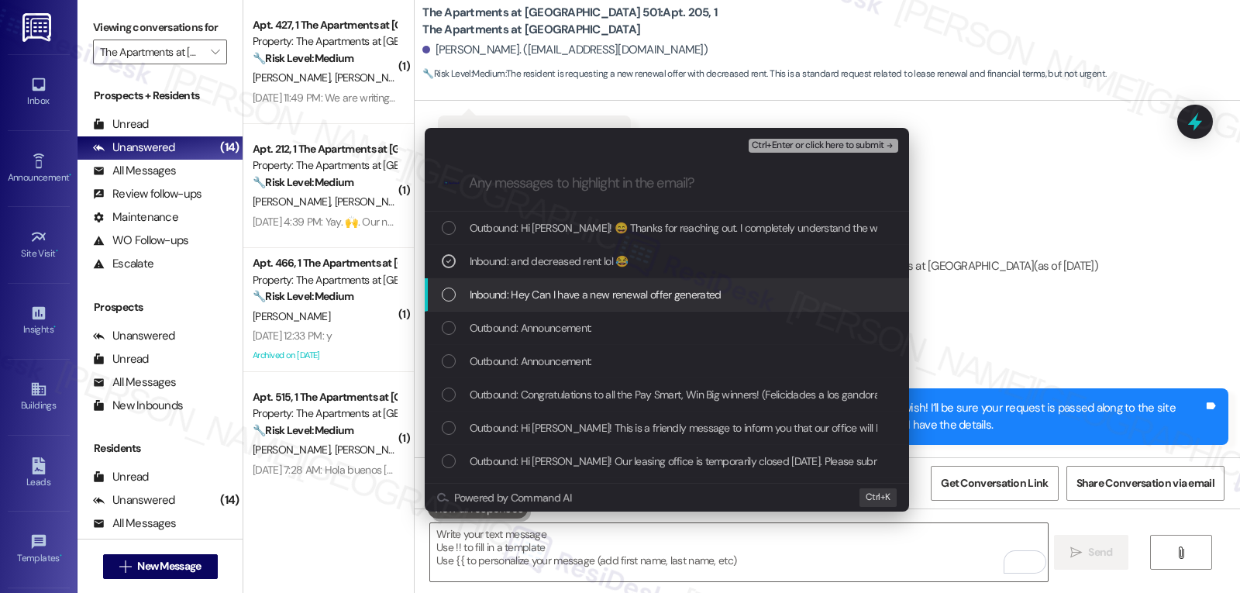
click at [454, 300] on div "List of options" at bounding box center [449, 295] width 14 height 14
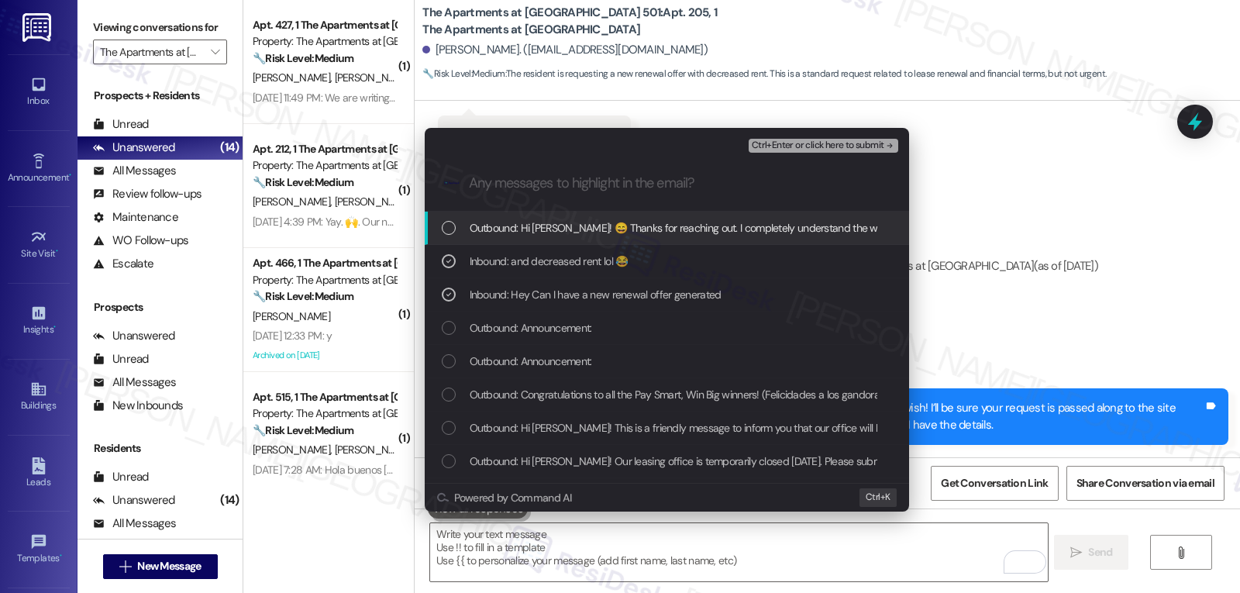
click at [825, 147] on span "Ctrl+Enter or click here to submit" at bounding box center [818, 145] width 133 height 11
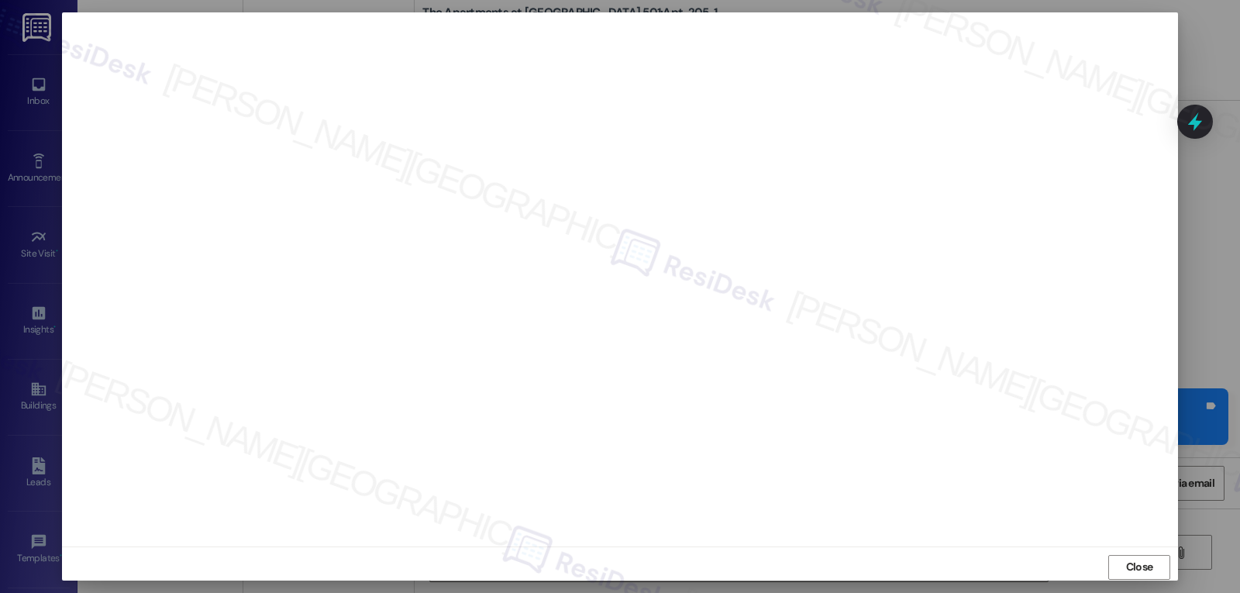
scroll to position [7, 0]
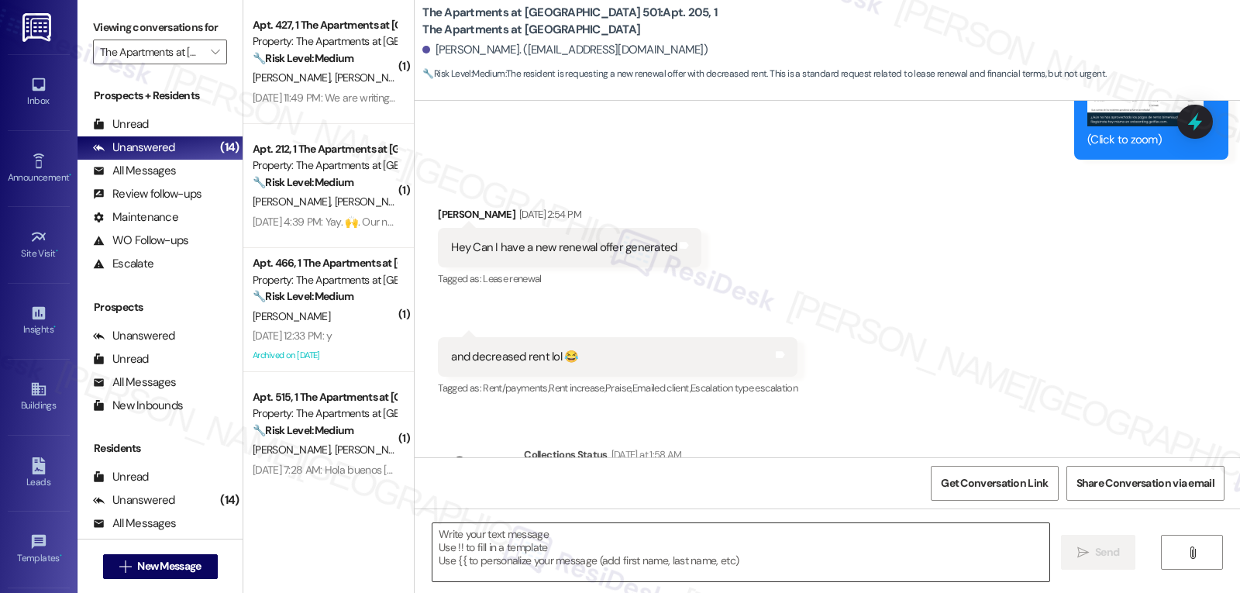
type textarea "Fetching suggested responses. Please feel free to read through the conversation…"
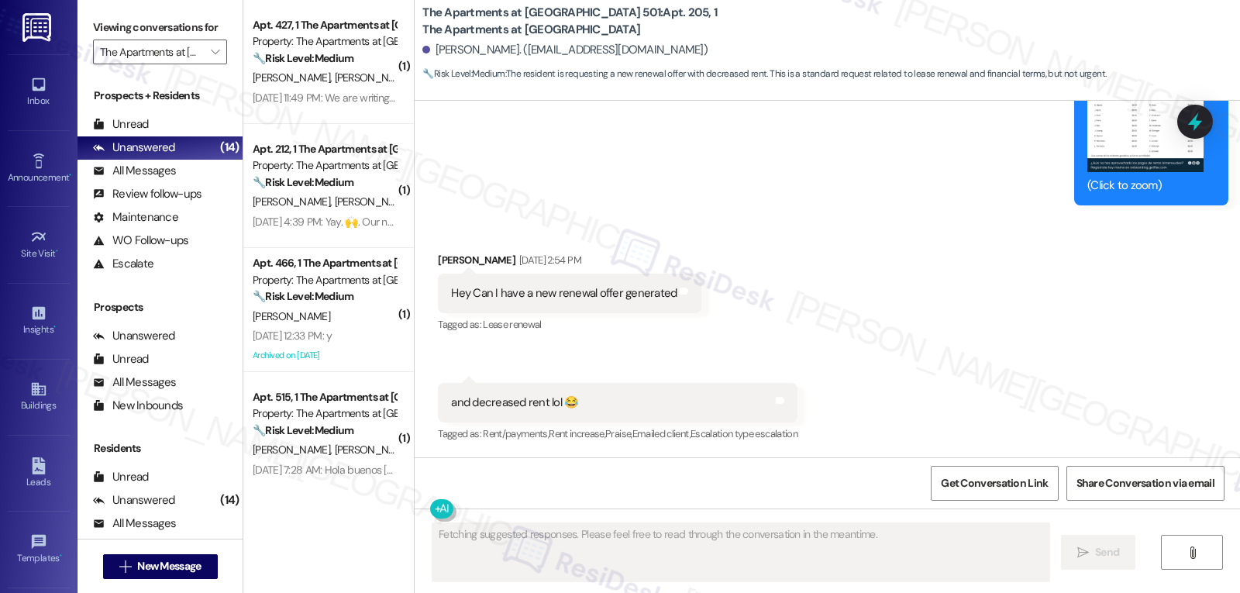
scroll to position [8893, 0]
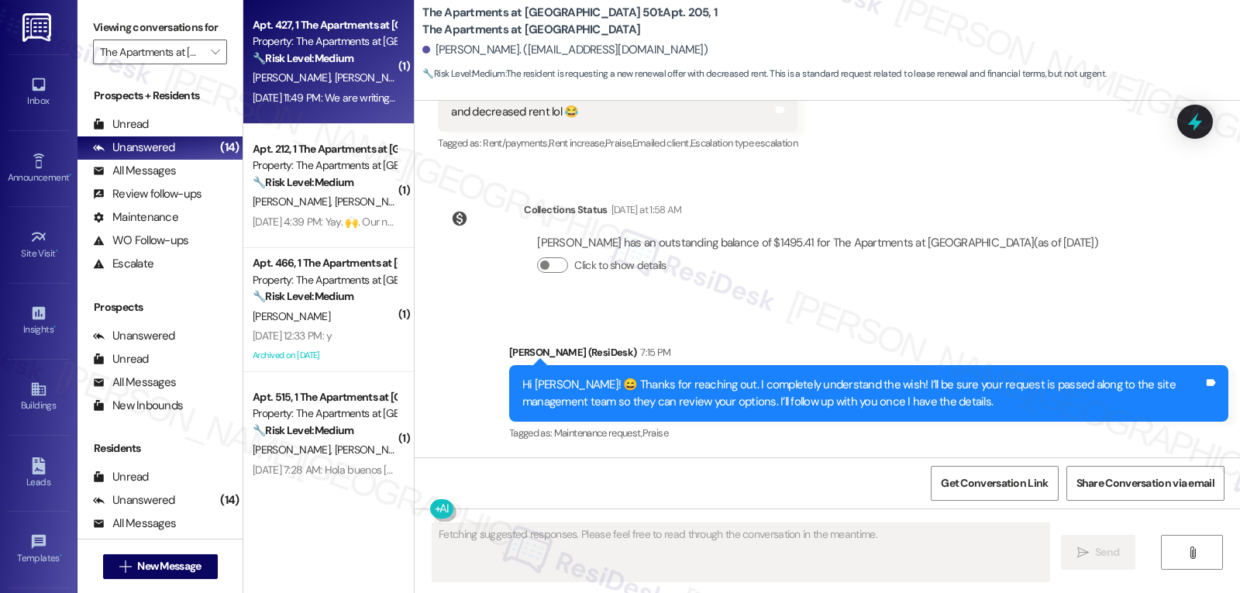
click at [310, 105] on div "Aug 29, 2025 at 11:49 PM: We are writing to formally raise our concerns regardi…" at bounding box center [324, 97] width 147 height 19
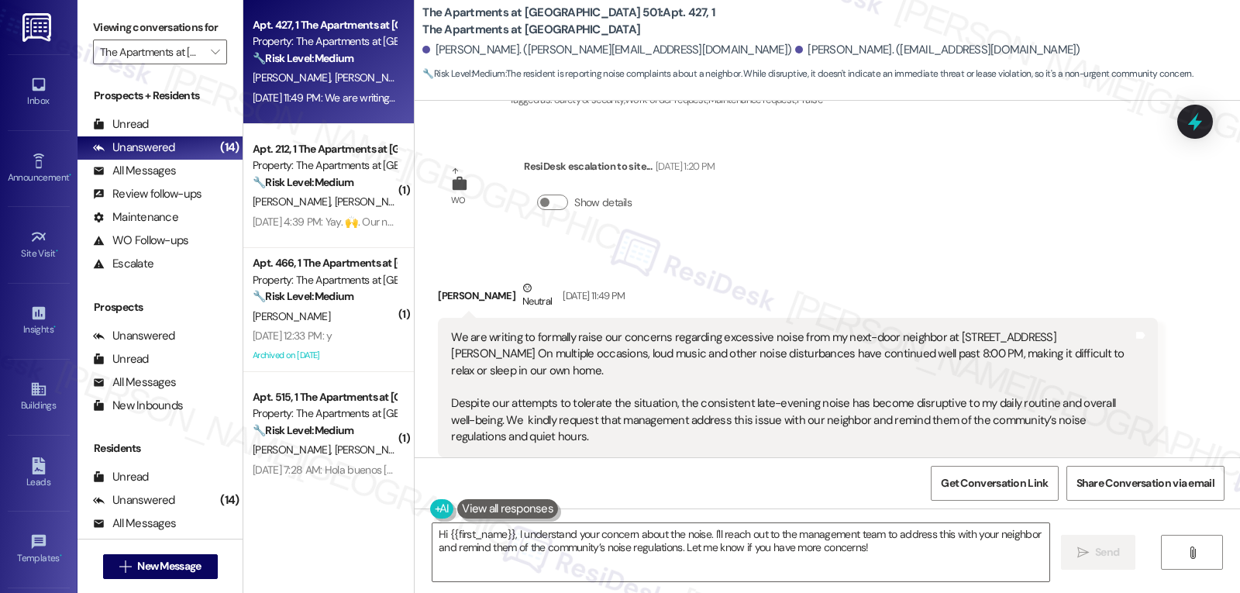
scroll to position [21578, 0]
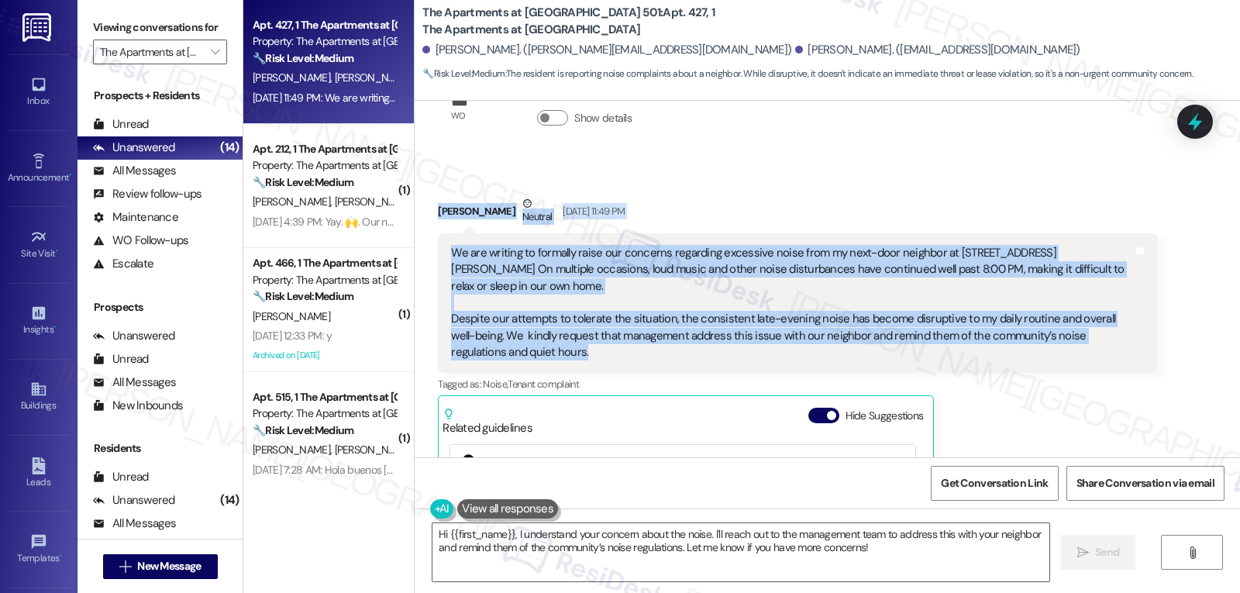
drag, startPoint x: 426, startPoint y: 315, endPoint x: 598, endPoint y: 291, distance: 173.7
click at [598, 291] on div "Received via SMS Joemar Jesus Jalandra Neutral Aug 29, 2025 at 11:49 PM We are …" at bounding box center [797, 437] width 743 height 507
copy div "Joemar Jesus Jalandra Neutral Aug 29, 2025 at 11:49 PM We are writing to formal…"
click at [615, 546] on textarea "Hi {{first_name}}, I understand your concern about the noise. I'll reach out to…" at bounding box center [741, 552] width 617 height 58
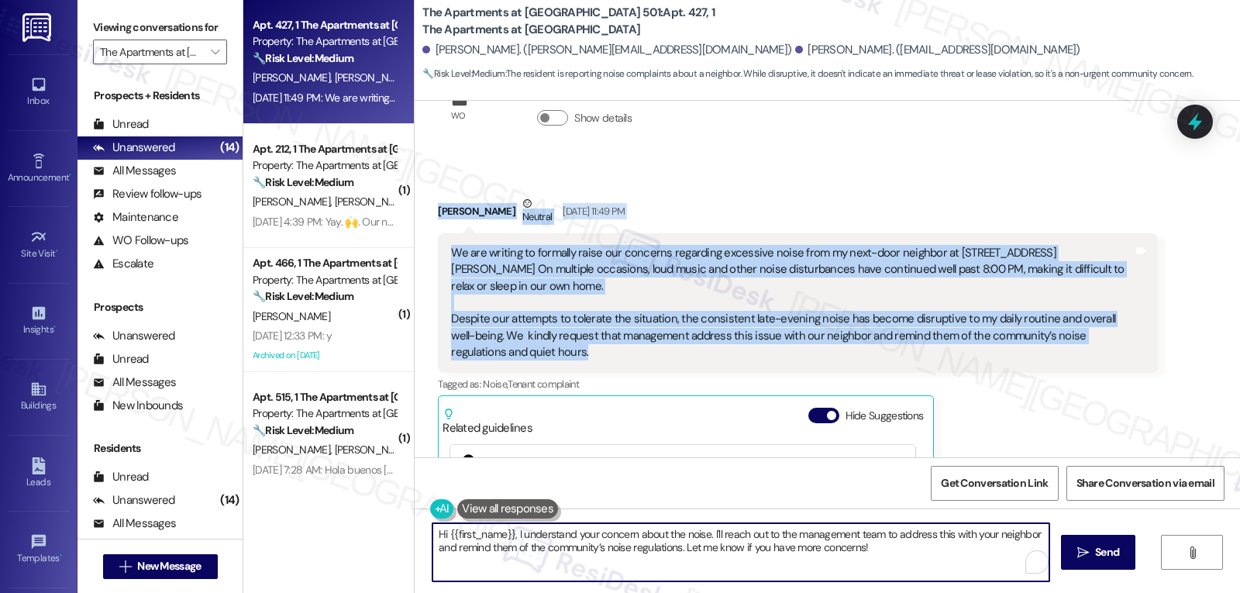
paste textarea "Joemar, thank you for sharing this with me. I’m really sorry the noise has been…"
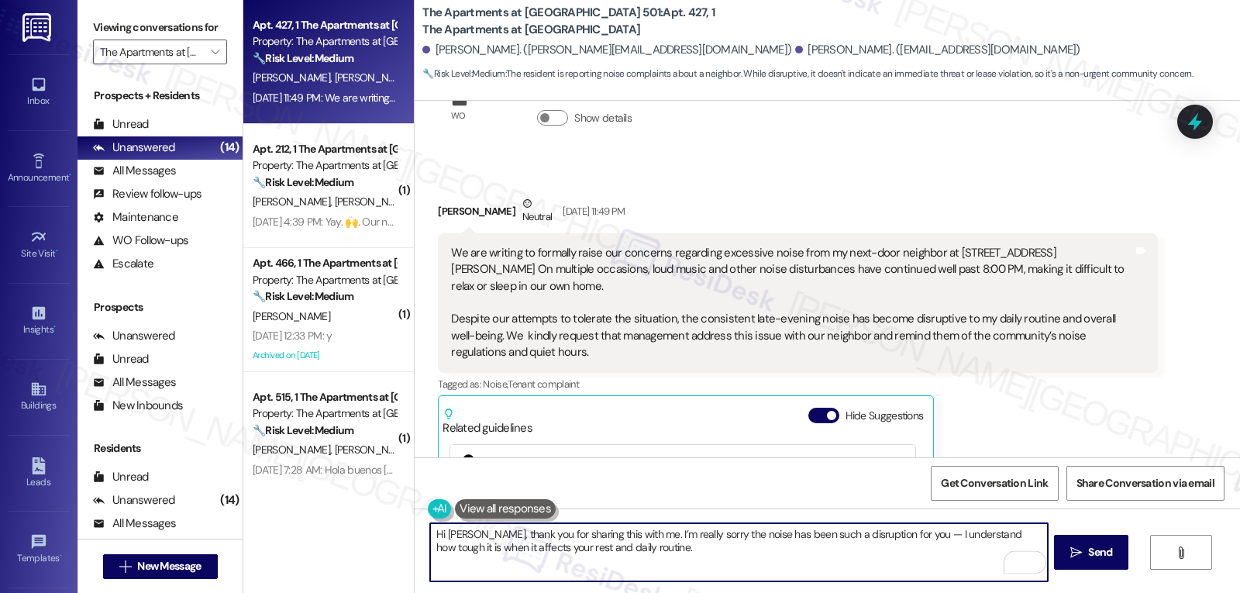
click at [907, 532] on textarea "Hi Joemar, thank you for sharing this with me. I’m really sorry the noise has b…" at bounding box center [738, 552] width 617 height 58
click at [669, 563] on textarea "Hi Joemar, thank you for sharing this with me. I’m really sorry the noise has b…" at bounding box center [738, 552] width 617 height 58
paste textarea "To help the team address this more effectively, could you let me know: About wh…"
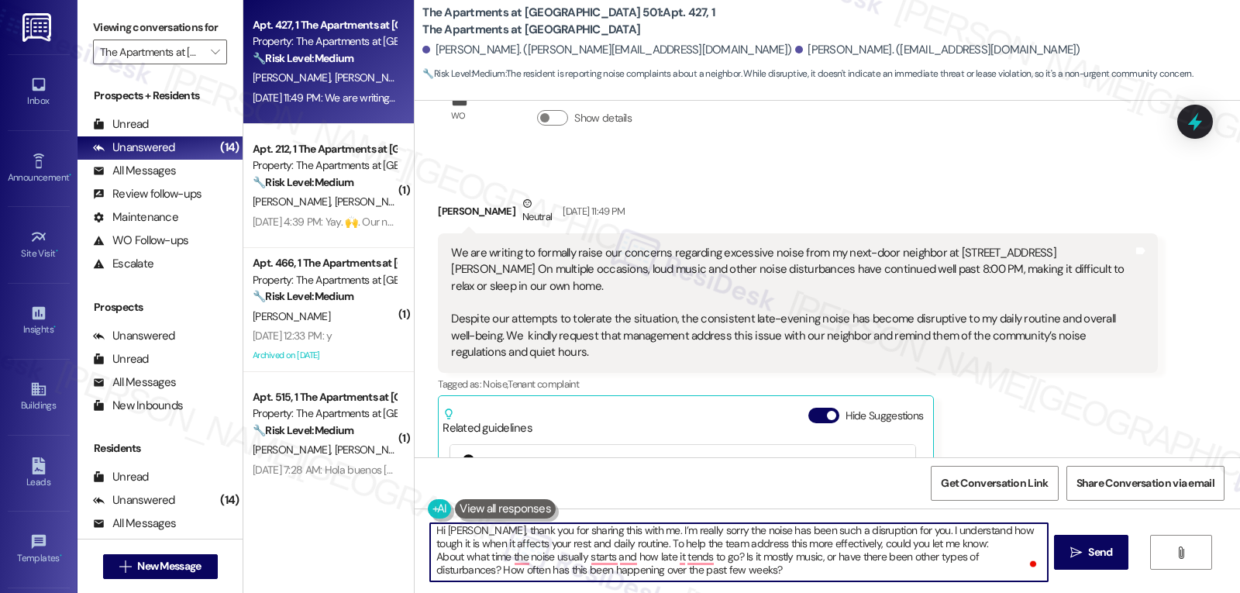
scroll to position [4, 0]
click at [657, 575] on textarea "Hi Joemar, thank you for sharing this with me. I’m really sorry the noise has b…" at bounding box center [738, 552] width 617 height 58
type textarea "Hi Joemar, thank you for sharing this with me. I’m really sorry the noise has b…"
click at [1095, 551] on span "Send" at bounding box center [1100, 552] width 24 height 16
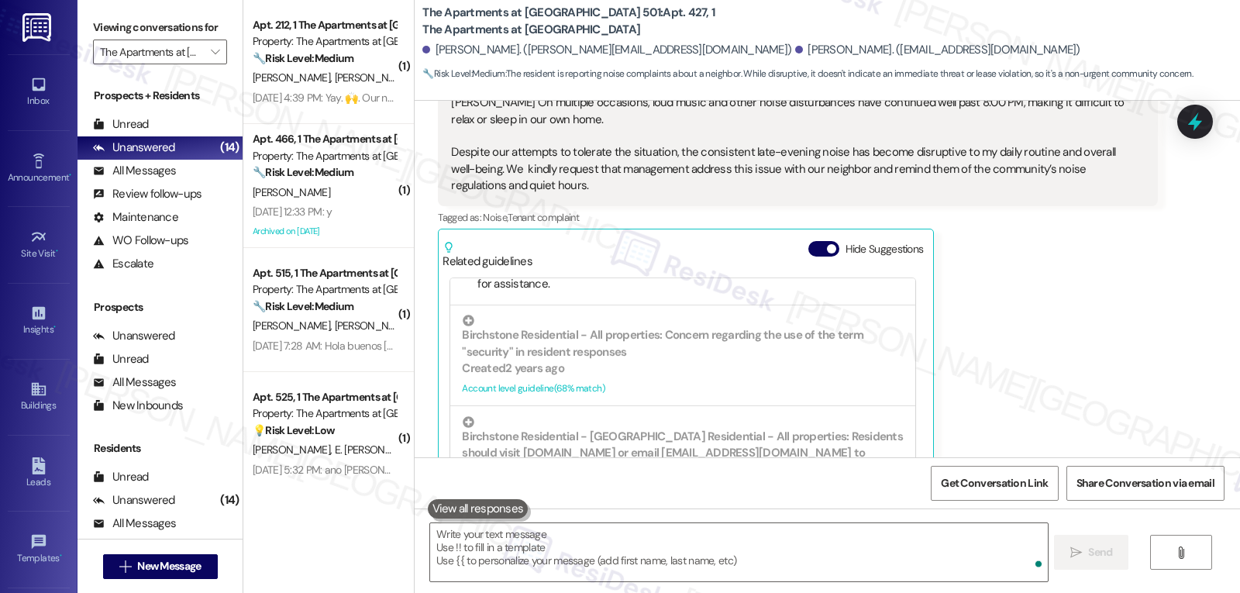
scroll to position [389, 0]
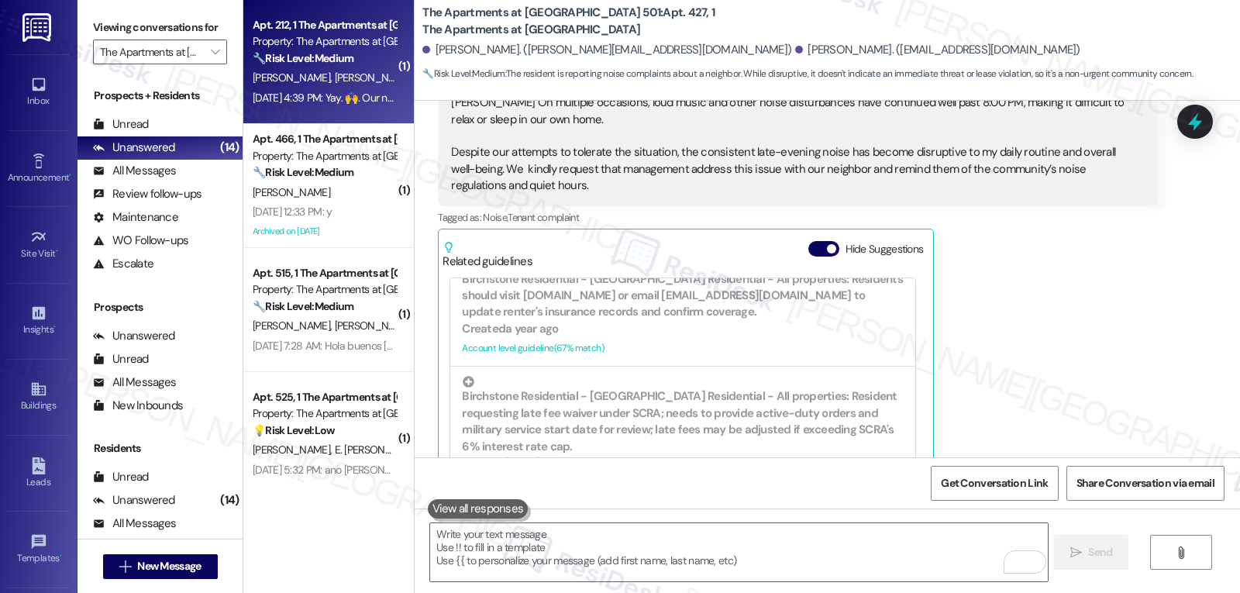
click at [321, 96] on div "Aug 29, 2025 at 4:39 PM: Yay. 🙌. Our name is on the list. How can I apply this …" at bounding box center [550, 98] width 595 height 14
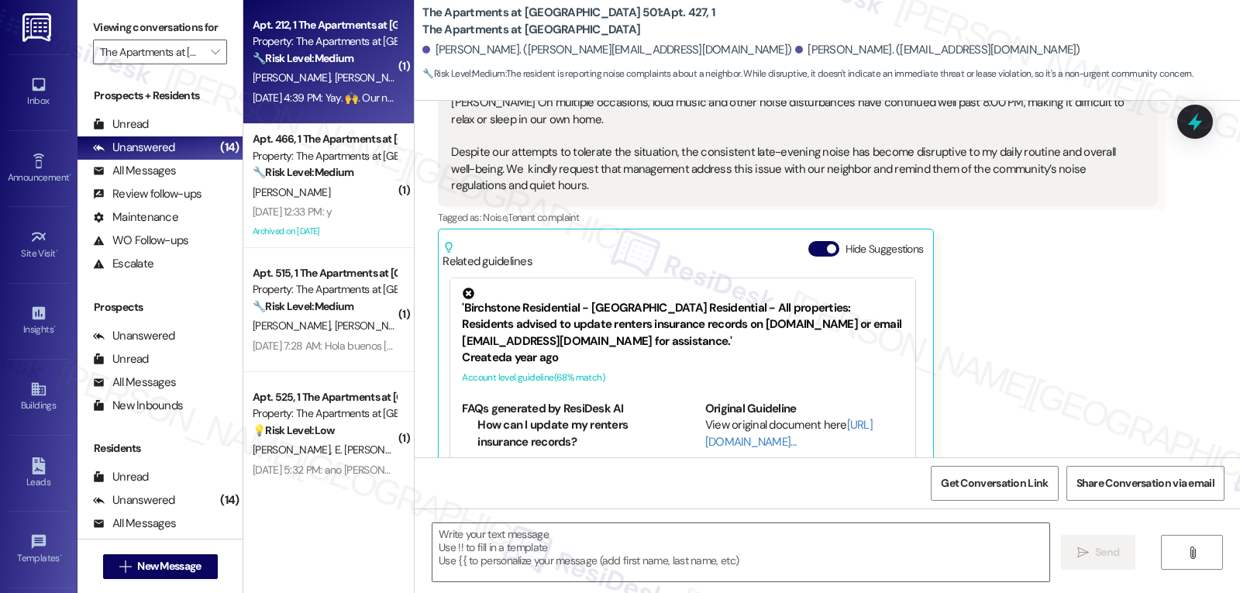
type textarea "Fetching suggested responses. Please feel free to read through the conversation…"
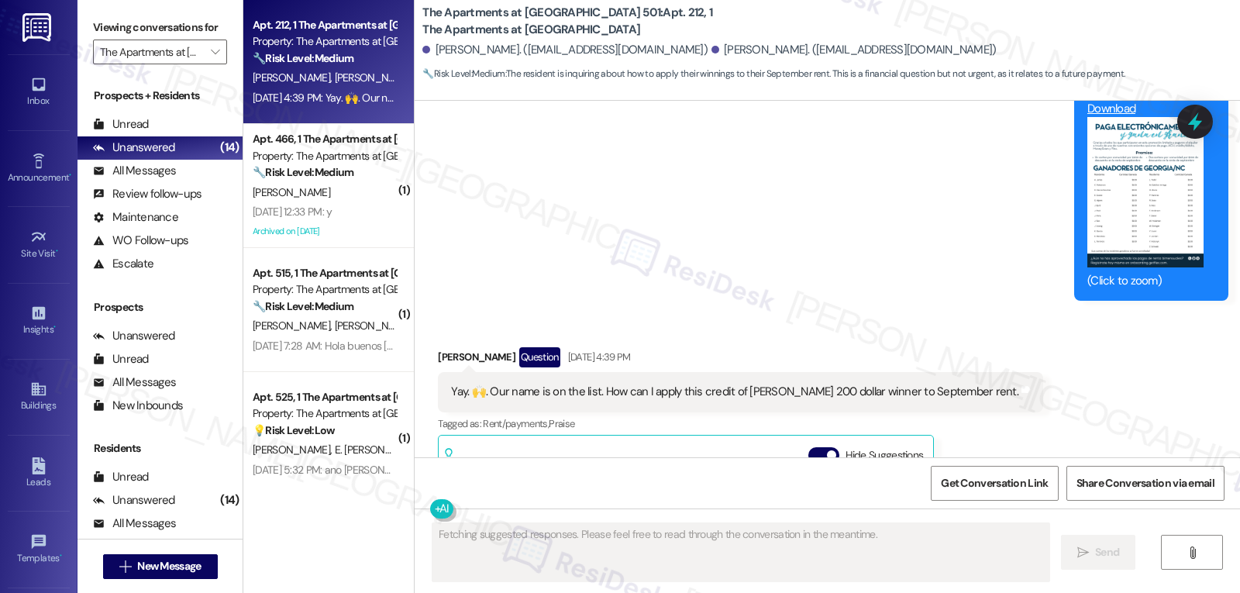
scroll to position [6829, 0]
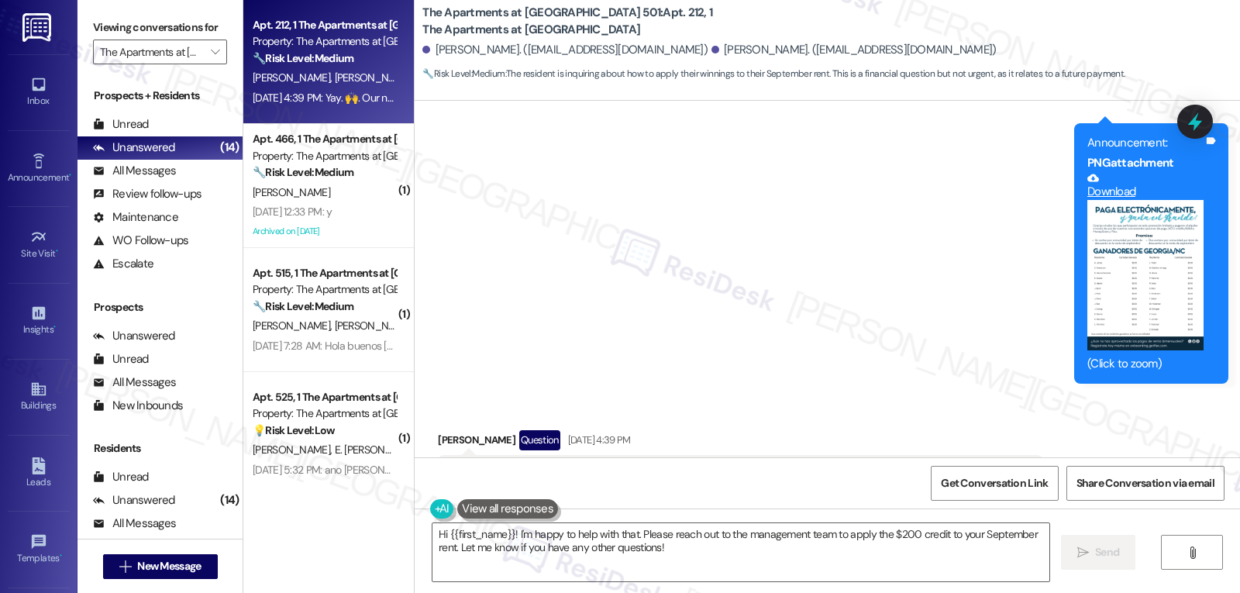
click at [1158, 254] on button "Zoom image" at bounding box center [1146, 275] width 116 height 150
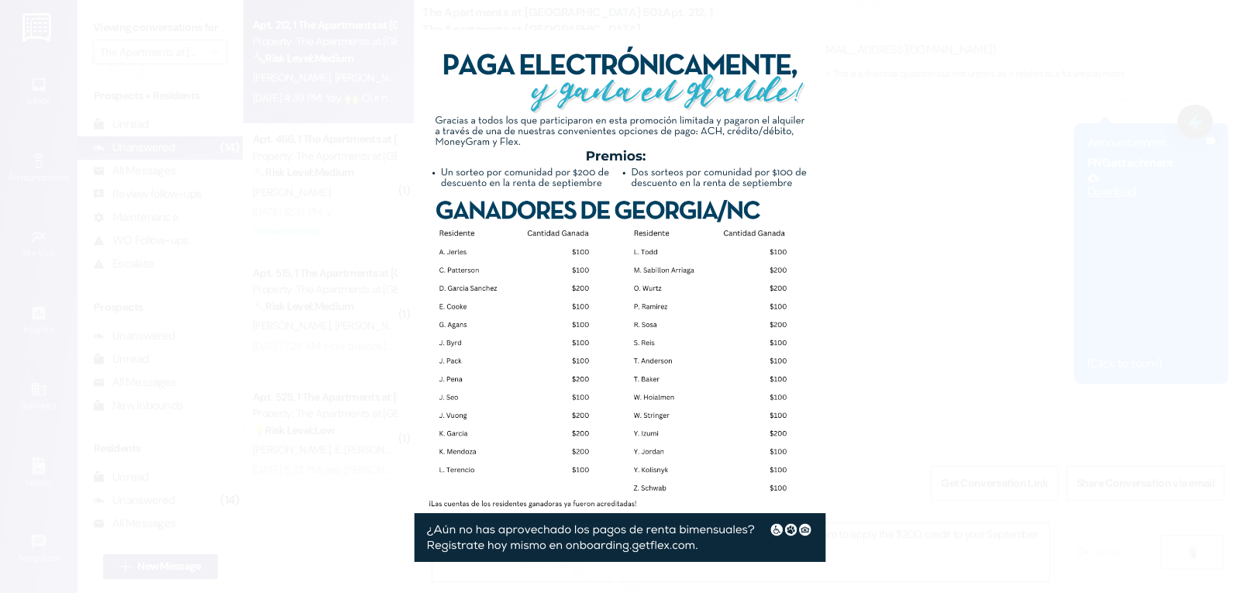
click at [951, 278] on button "Unzoom image" at bounding box center [620, 296] width 1240 height 593
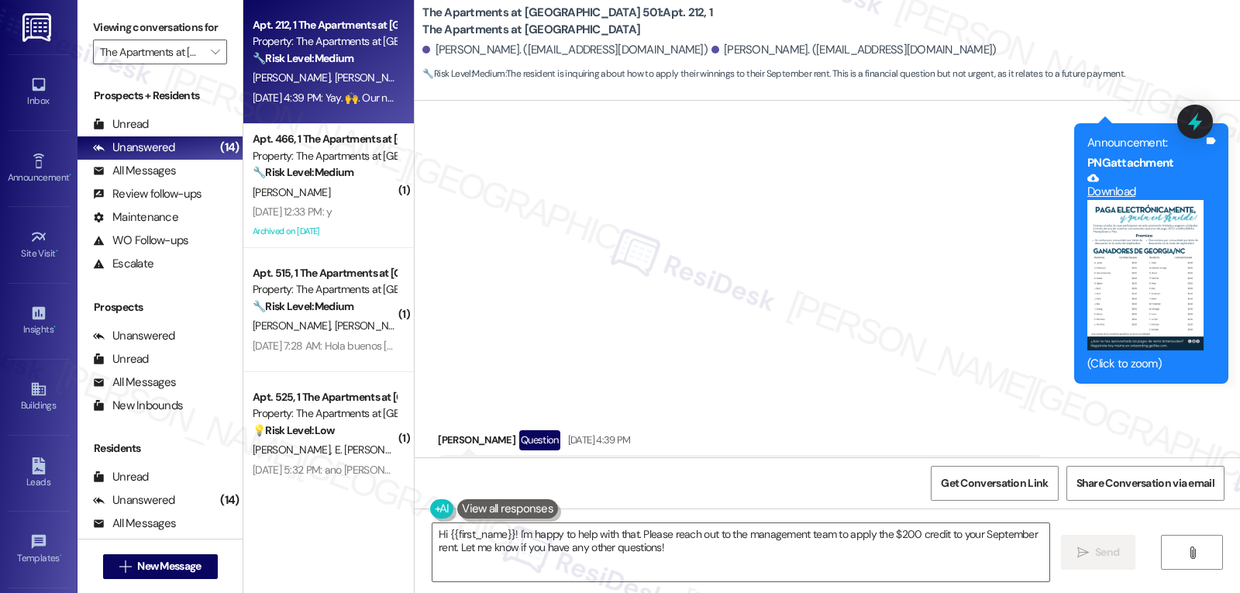
click at [1121, 236] on button "Zoom image" at bounding box center [1146, 275] width 116 height 150
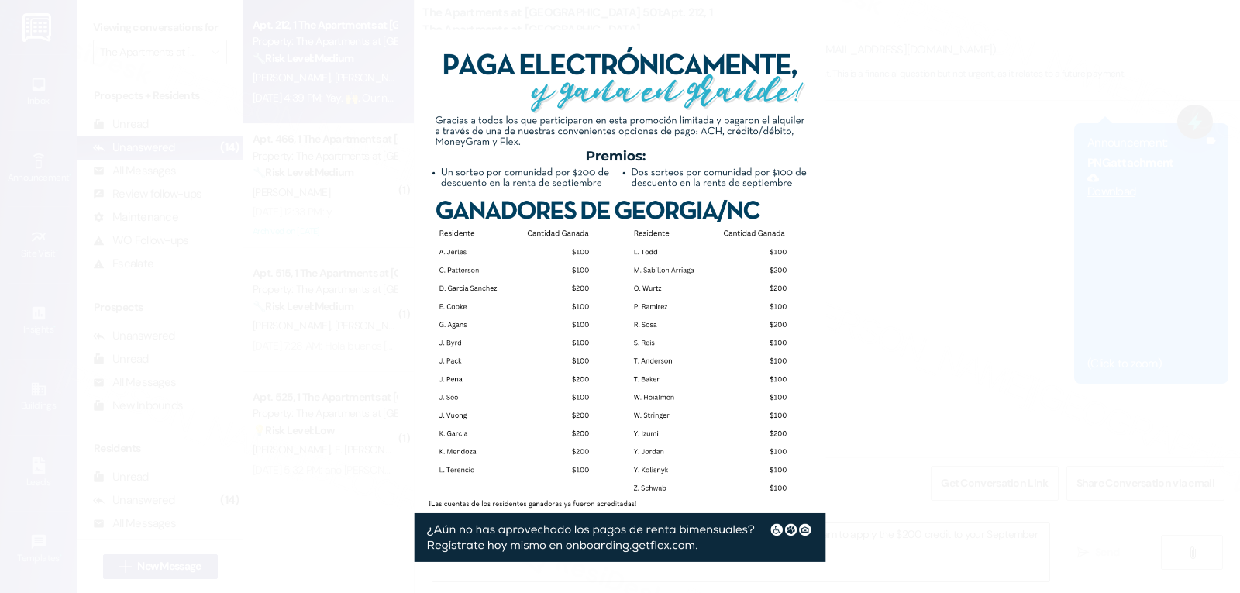
click at [847, 281] on button "Unzoom image" at bounding box center [620, 296] width 1240 height 593
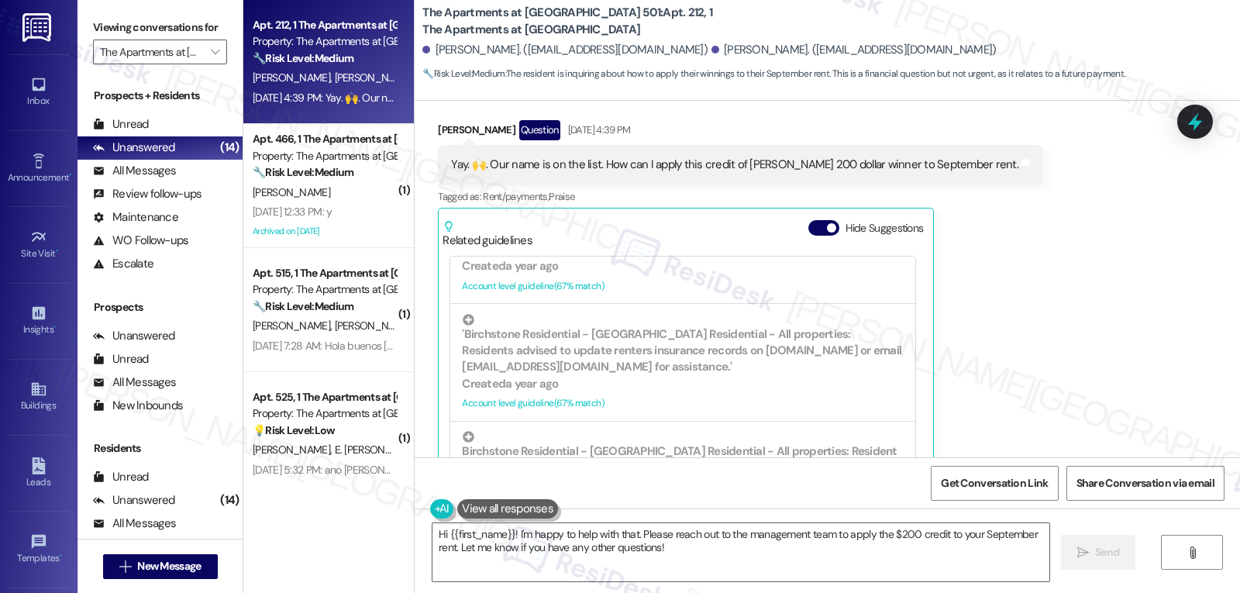
scroll to position [641, 0]
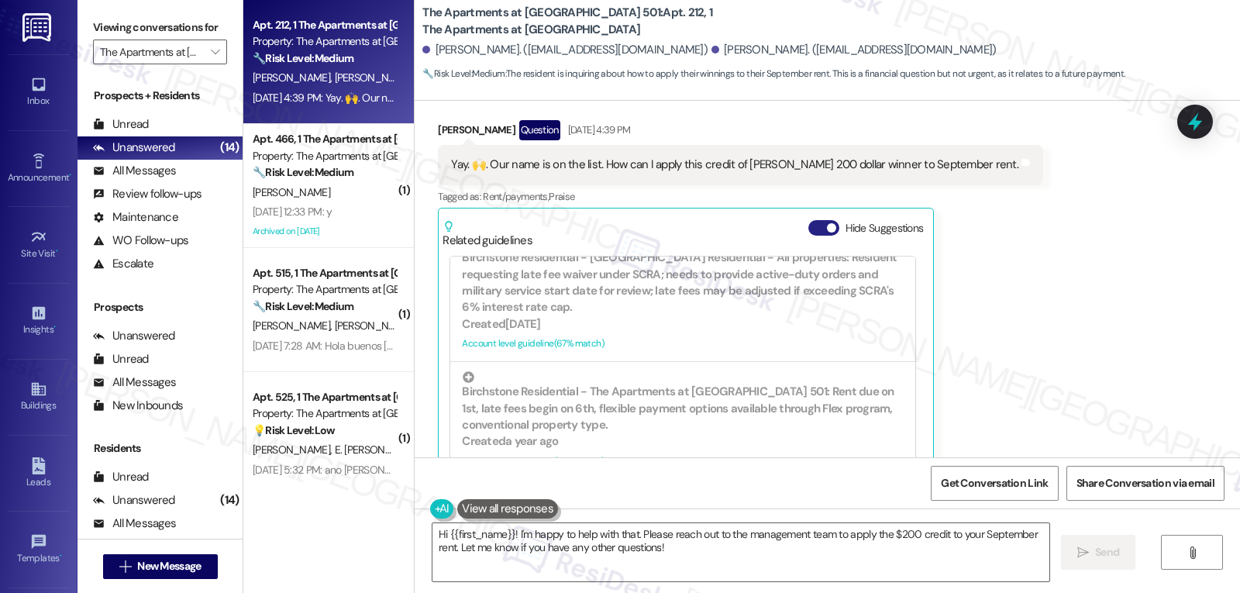
click at [809, 220] on button "Hide Suggestions" at bounding box center [824, 228] width 31 height 16
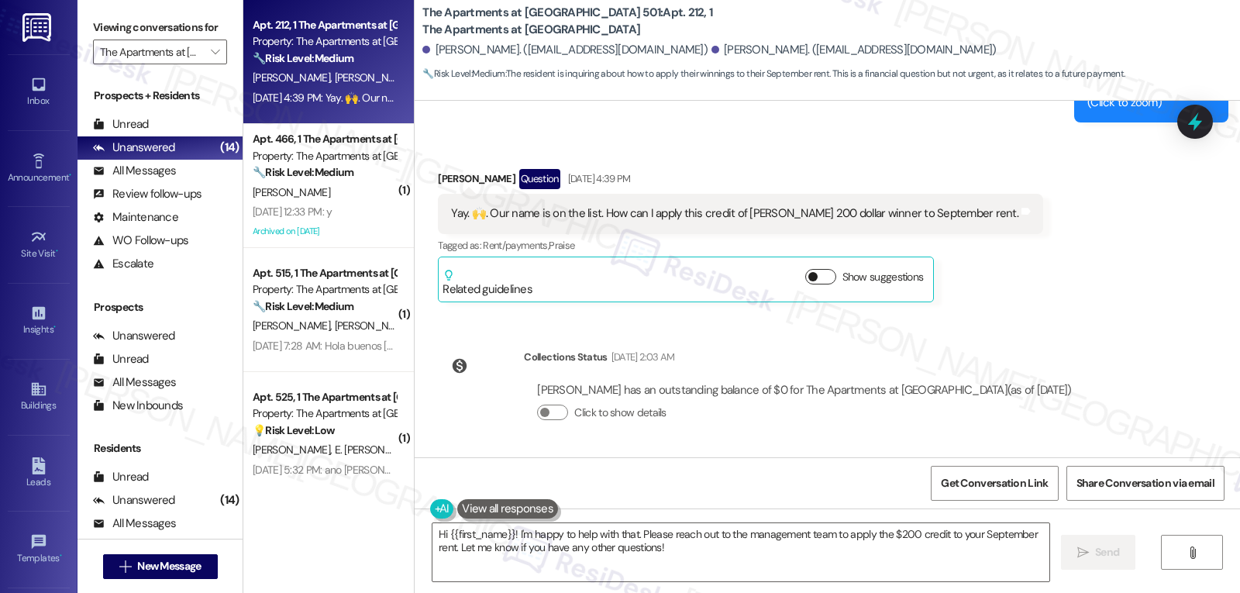
scroll to position [7057, 0]
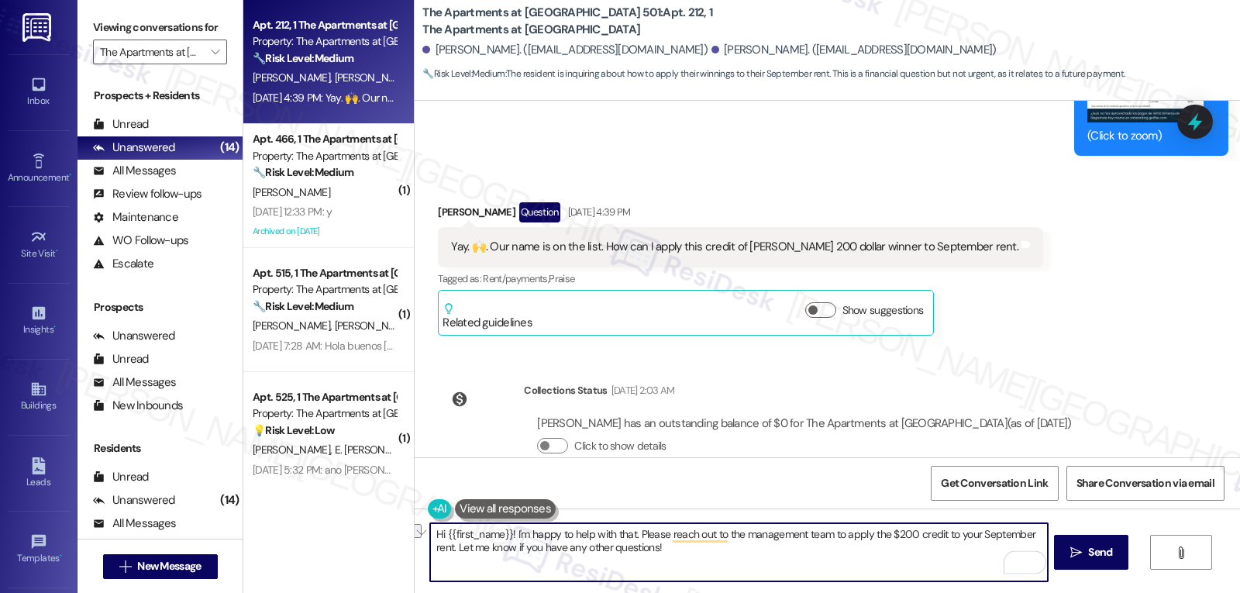
drag, startPoint x: 631, startPoint y: 532, endPoint x: 504, endPoint y: 520, distance: 127.7
click at [504, 520] on div "Hi {{first_name}}! I'm happy to help with that. Please reach out to the managem…" at bounding box center [828, 567] width 826 height 116
click at [643, 564] on textarea "Hi {{first_name}}! Congratulations! Please reach out to the management team to …" at bounding box center [738, 552] width 617 height 58
click at [596, 534] on textarea "Hi {{first_name}}! Congratulations! Please reach out to the management team to …" at bounding box center [738, 552] width 617 height 58
click at [596, 535] on textarea "Hi {{first_name}}! Congratulations! Please reach out to the management team to …" at bounding box center [738, 552] width 617 height 58
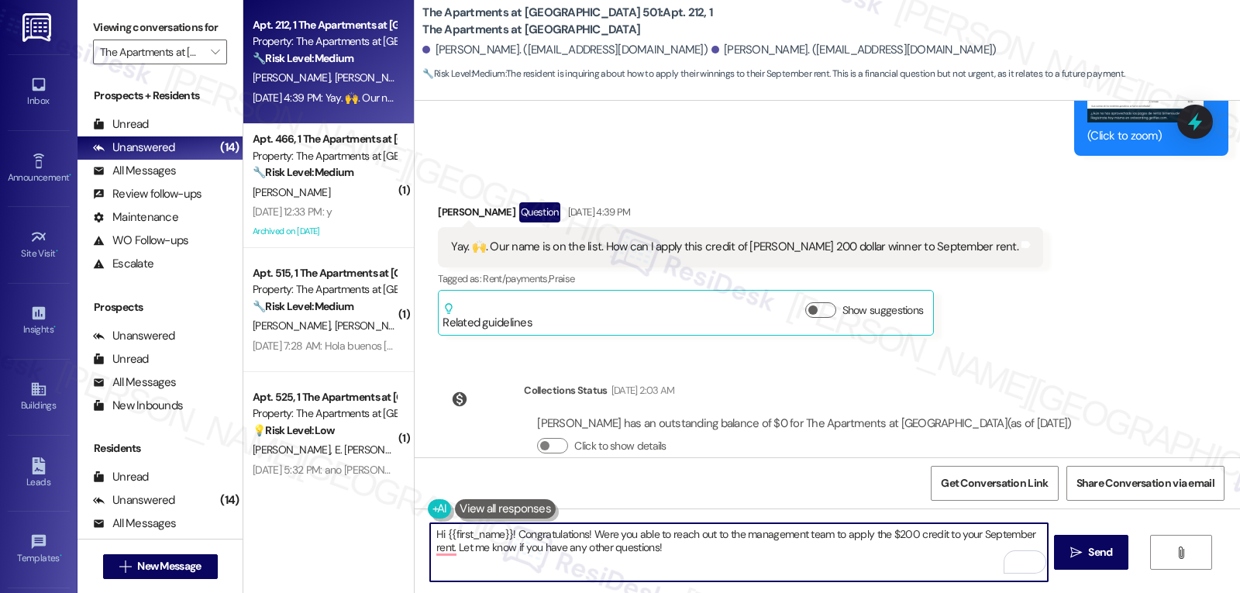
click at [447, 546] on textarea "Hi {{first_name}}! Congratulations! Were you able to reach out to the managemen…" at bounding box center [738, 552] width 617 height 58
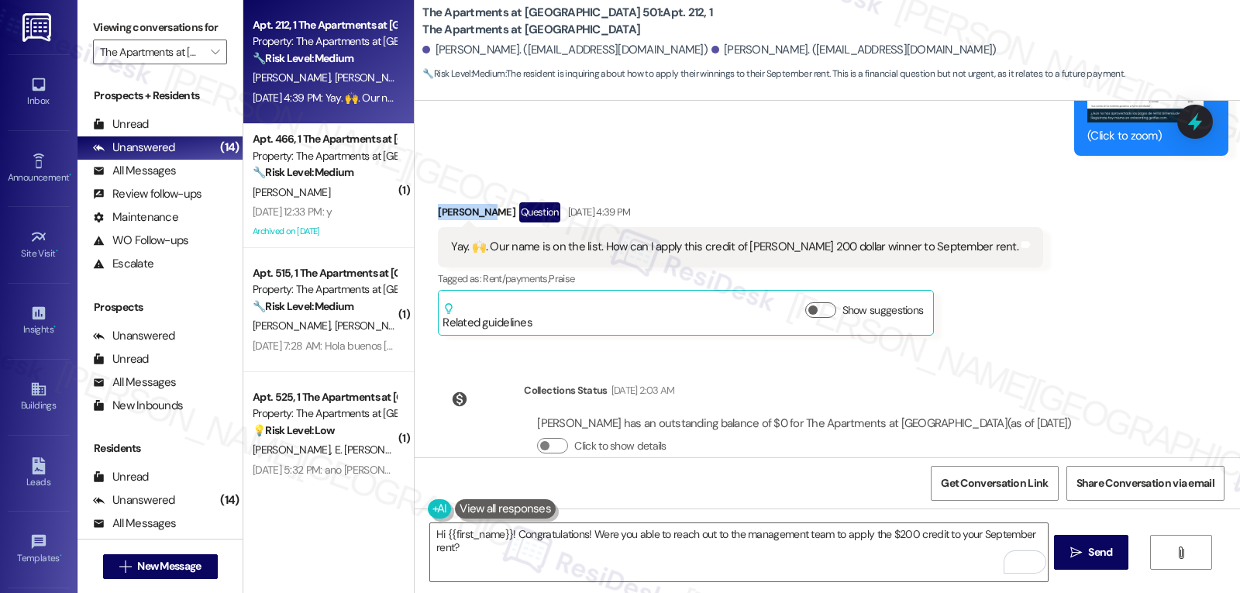
drag, startPoint x: 476, startPoint y: 181, endPoint x: 414, endPoint y: 177, distance: 62.2
click at [415, 177] on div "Received via SMS Bernandino Sosa Question Aug 29, 2025 at 4:39 PM Yay. 🙌. Our n…" at bounding box center [828, 257] width 826 height 180
copy div "Bernandino"
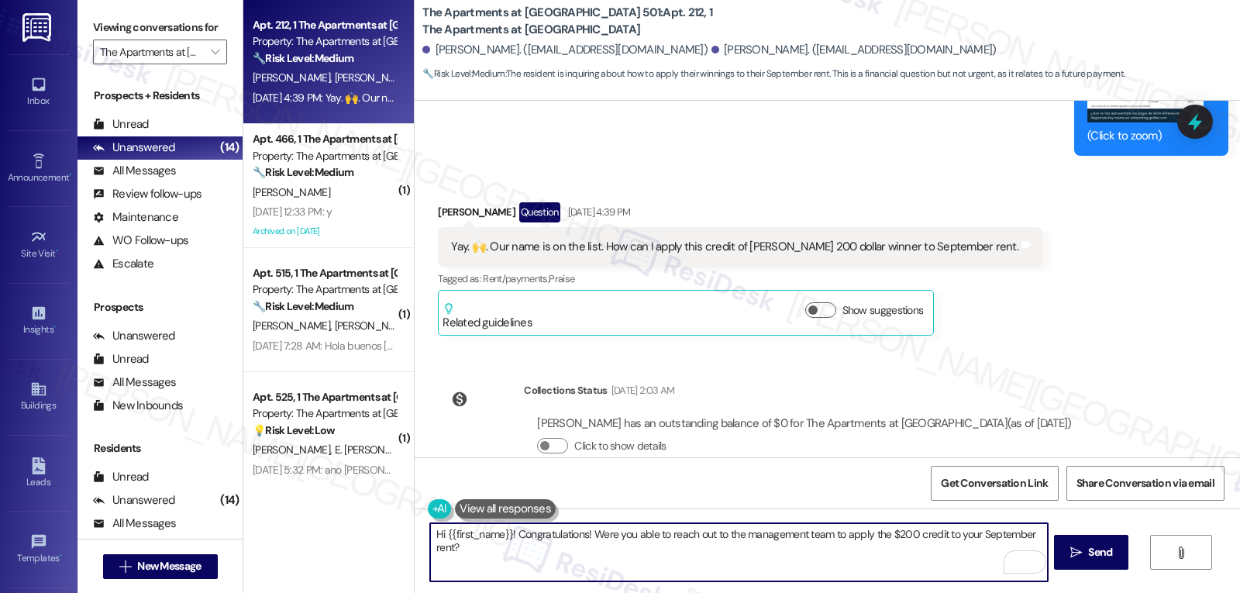
drag, startPoint x: 437, startPoint y: 533, endPoint x: 501, endPoint y: 533, distance: 63.6
click at [501, 533] on textarea "Hi {{first_name}}! Congratulations! Were you able to reach out to the managemen…" at bounding box center [738, 552] width 617 height 58
paste textarea "Bernandino"
type textarea "Hi Bernandino! Congratulations! Were you able to reach out to the management te…"
click at [1092, 556] on span "Send" at bounding box center [1100, 552] width 24 height 16
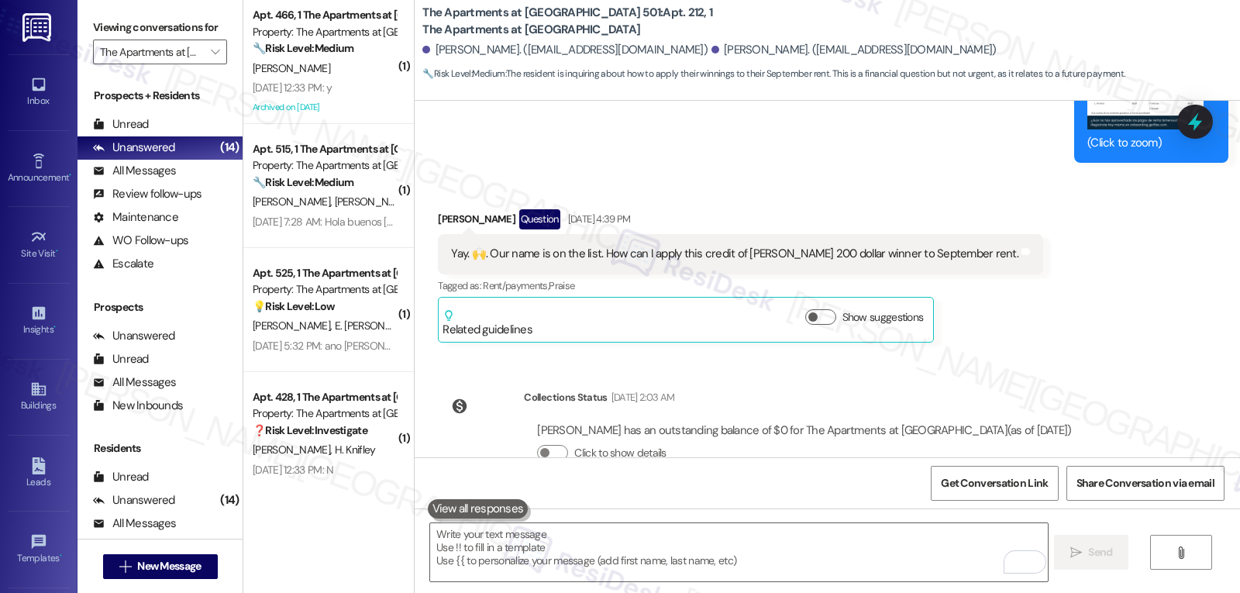
scroll to position [7166, 0]
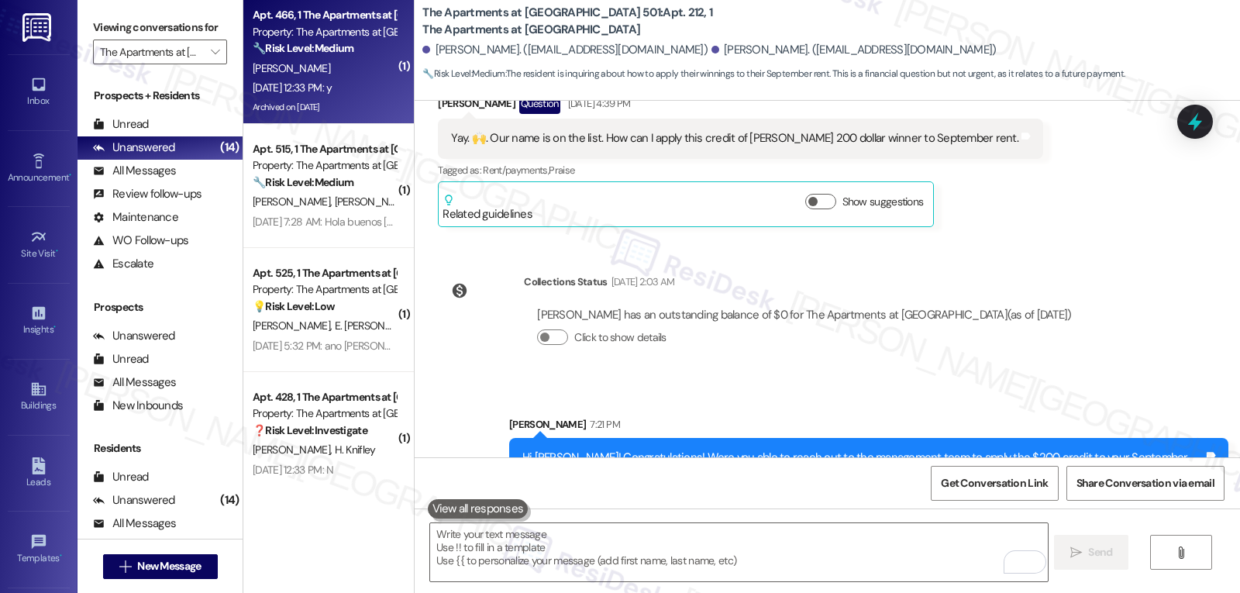
click at [329, 67] on div "B. Mangum" at bounding box center [324, 68] width 147 height 19
type textarea "Fetching suggested responses. Please feel free to read through the conversation…"
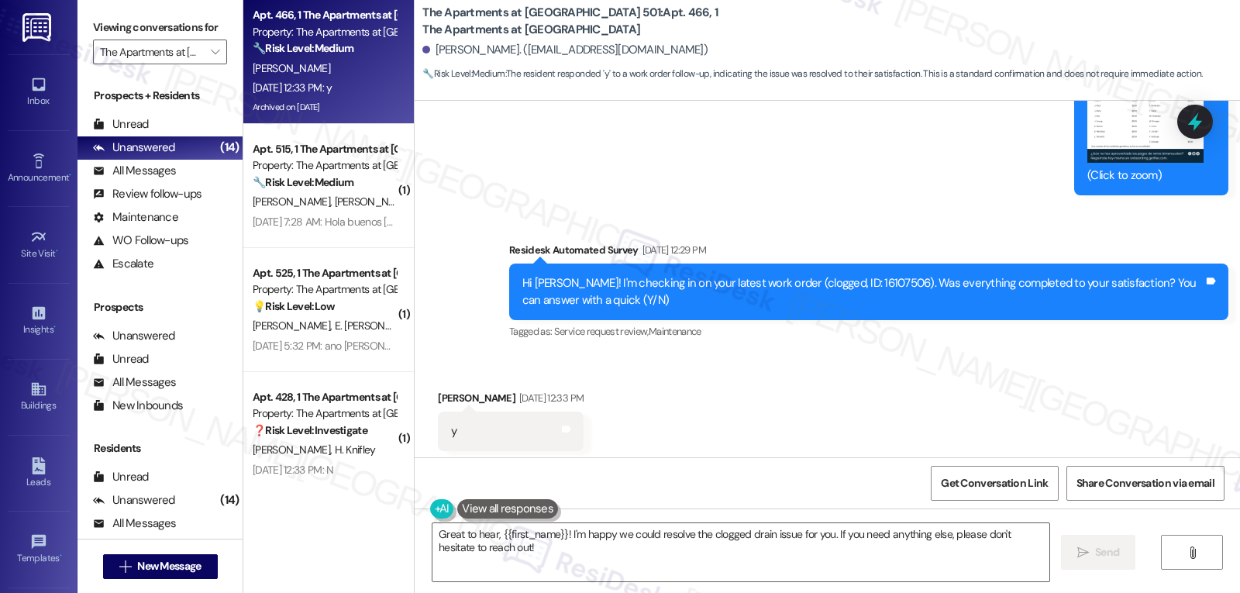
scroll to position [4445, 0]
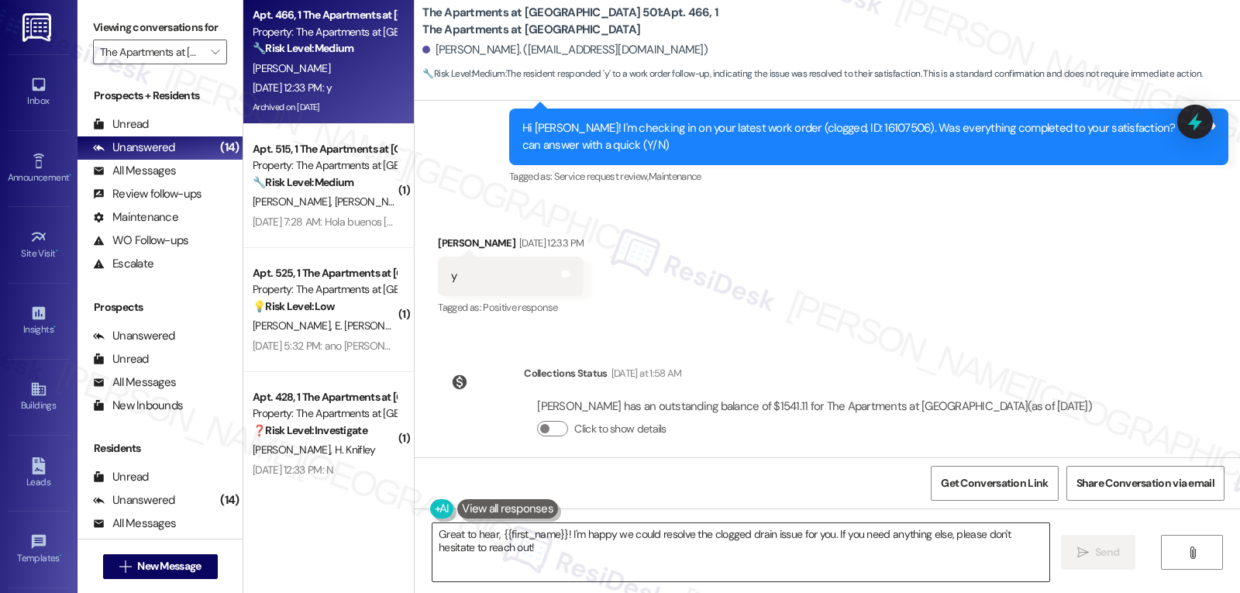
click at [747, 559] on textarea "Great to hear, {{first_name}}! I'm happy we could resolve the clogged drain iss…" at bounding box center [741, 552] width 617 height 58
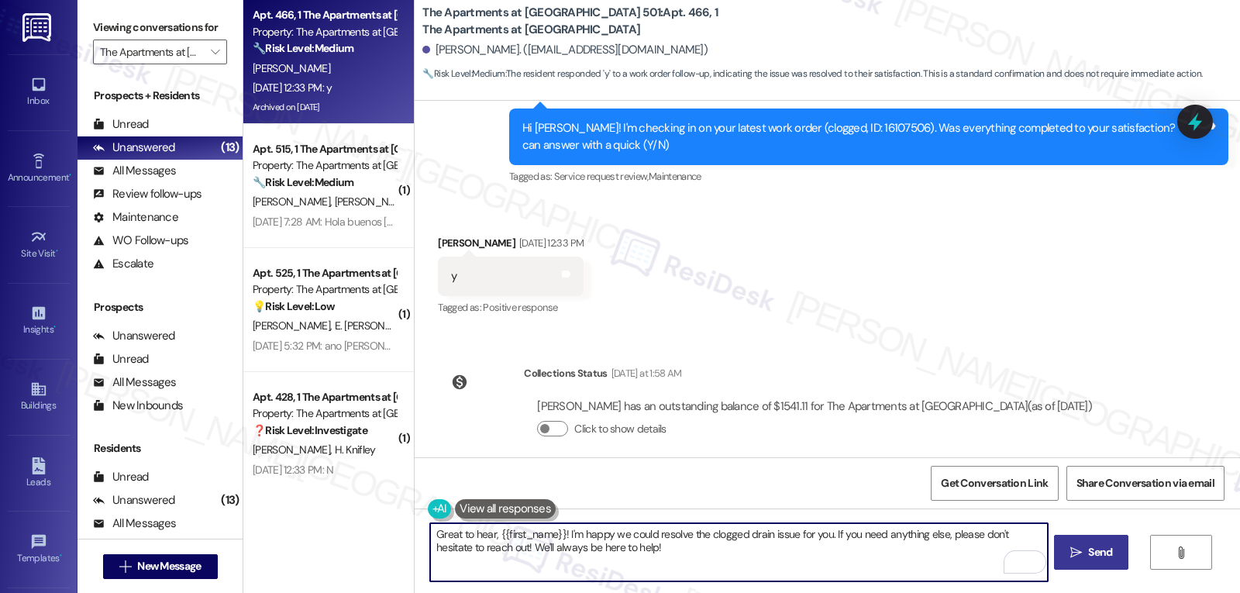
type textarea "Great to hear, {{first_name}}! I'm happy we could resolve the clogged drain iss…"
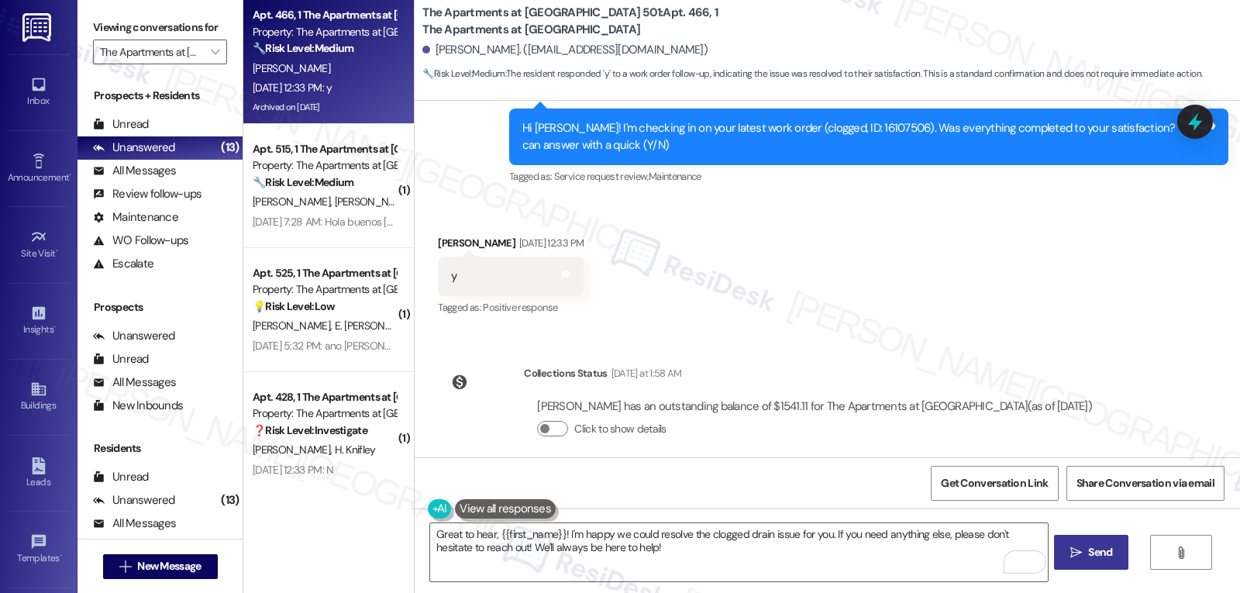
click at [1078, 551] on icon "" at bounding box center [1077, 553] width 12 height 12
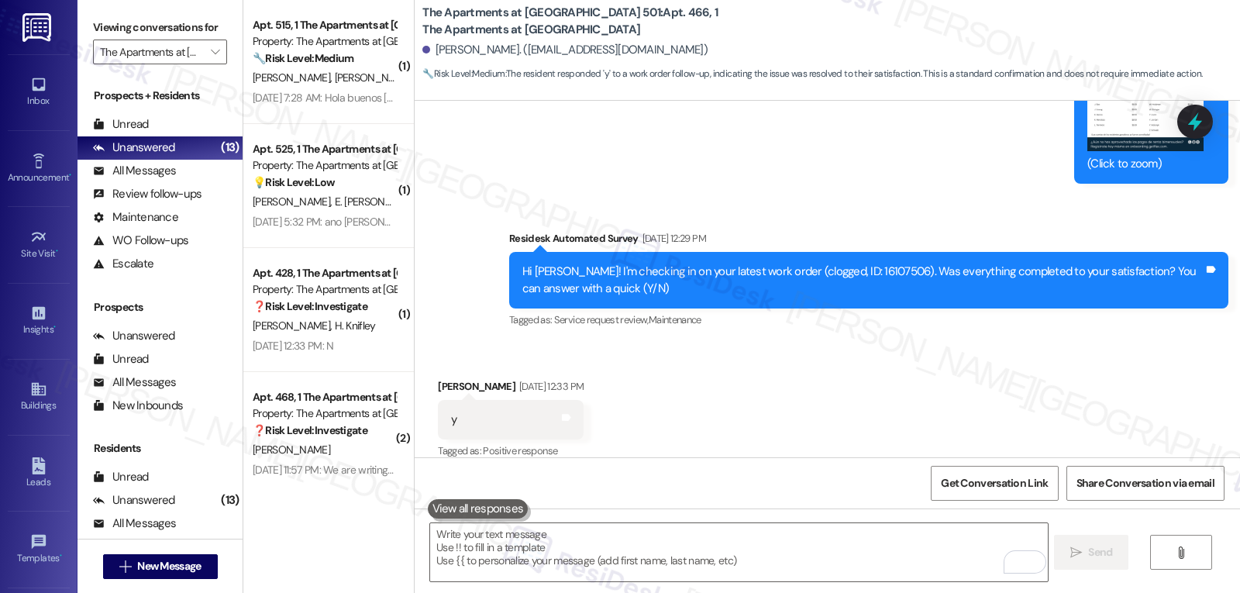
scroll to position [4569, 0]
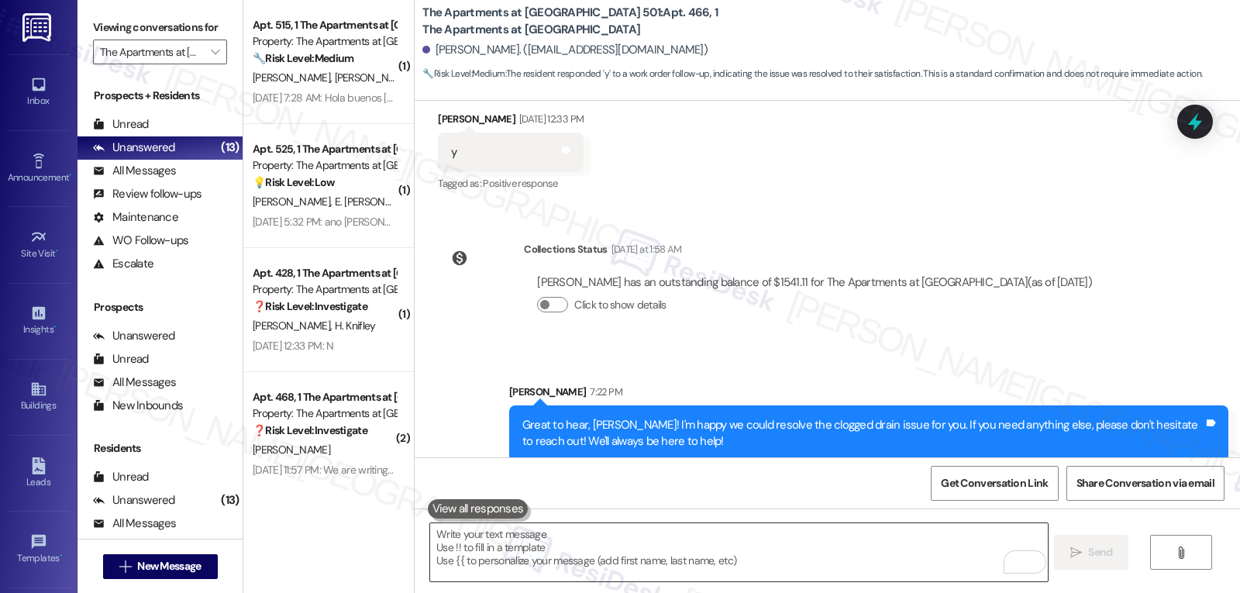
drag, startPoint x: 567, startPoint y: 556, endPoint x: 577, endPoint y: 547, distance: 13.2
click at [567, 556] on textarea "To enrich screen reader interactions, please activate Accessibility in Grammarl…" at bounding box center [738, 552] width 617 height 58
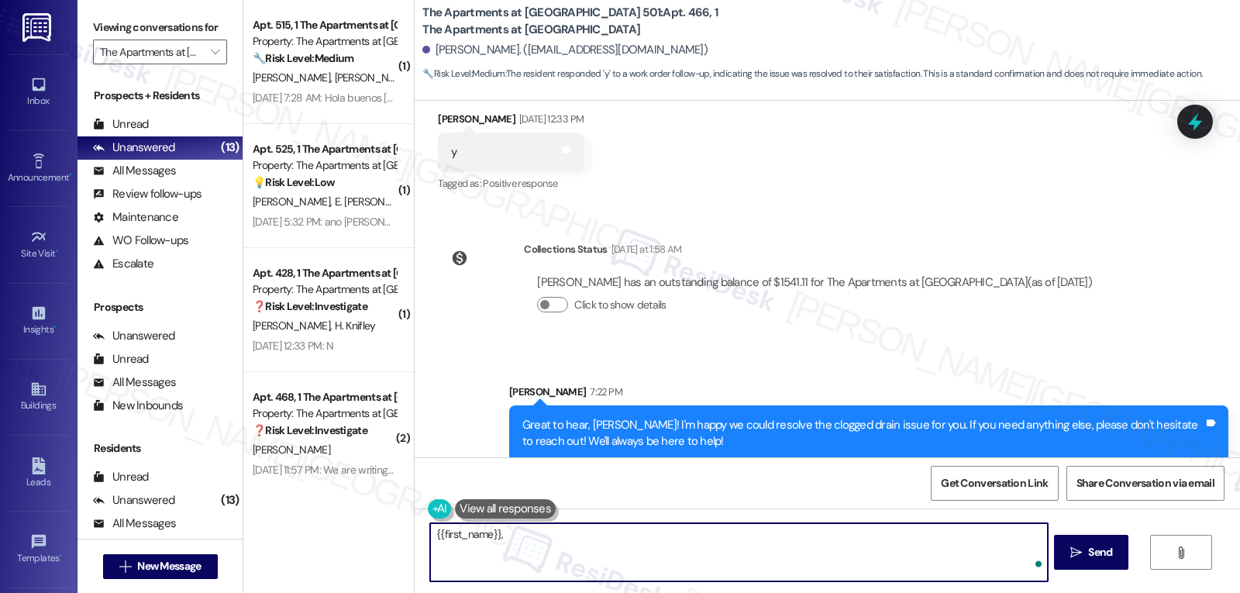
paste textarea "I hope you’re enjoying your time at {{property}}! Has it been meeting your expe…"
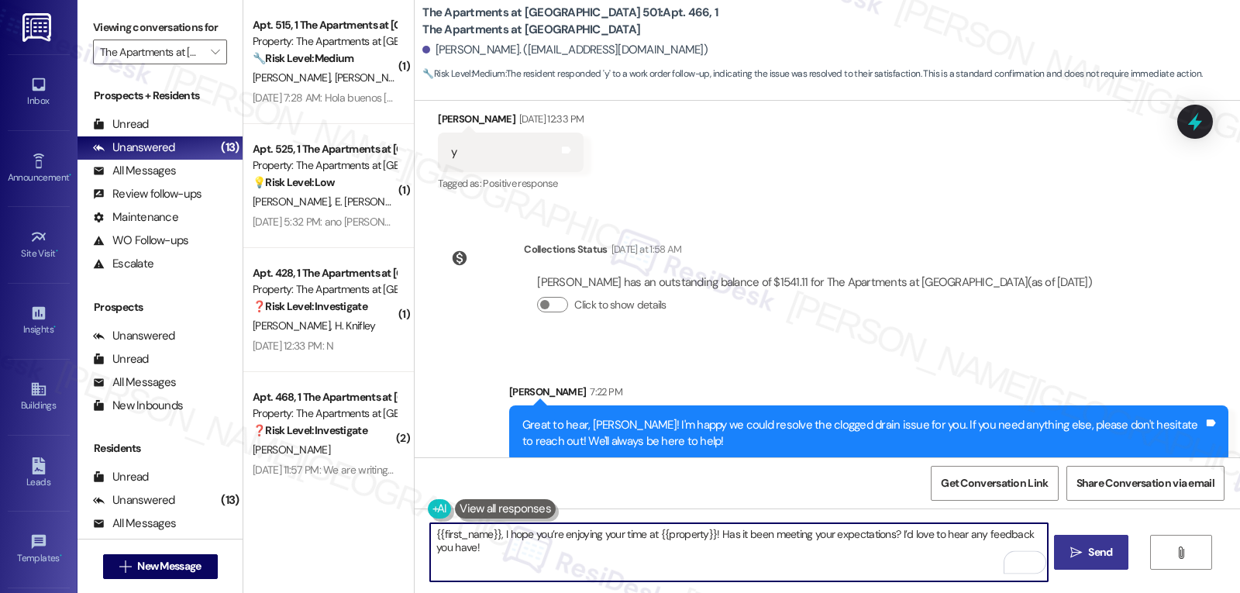
type textarea "{{first_name}}, I hope you’re enjoying your time at {{property}}! Has it been m…"
click at [1089, 546] on span "Send" at bounding box center [1100, 552] width 24 height 16
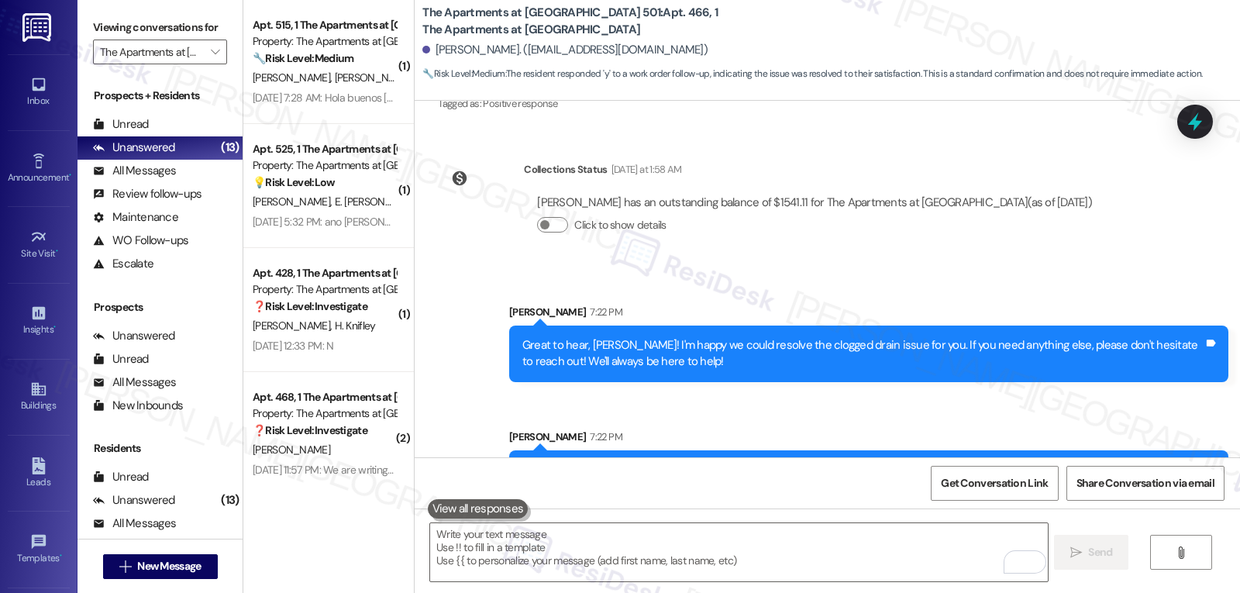
scroll to position [4694, 0]
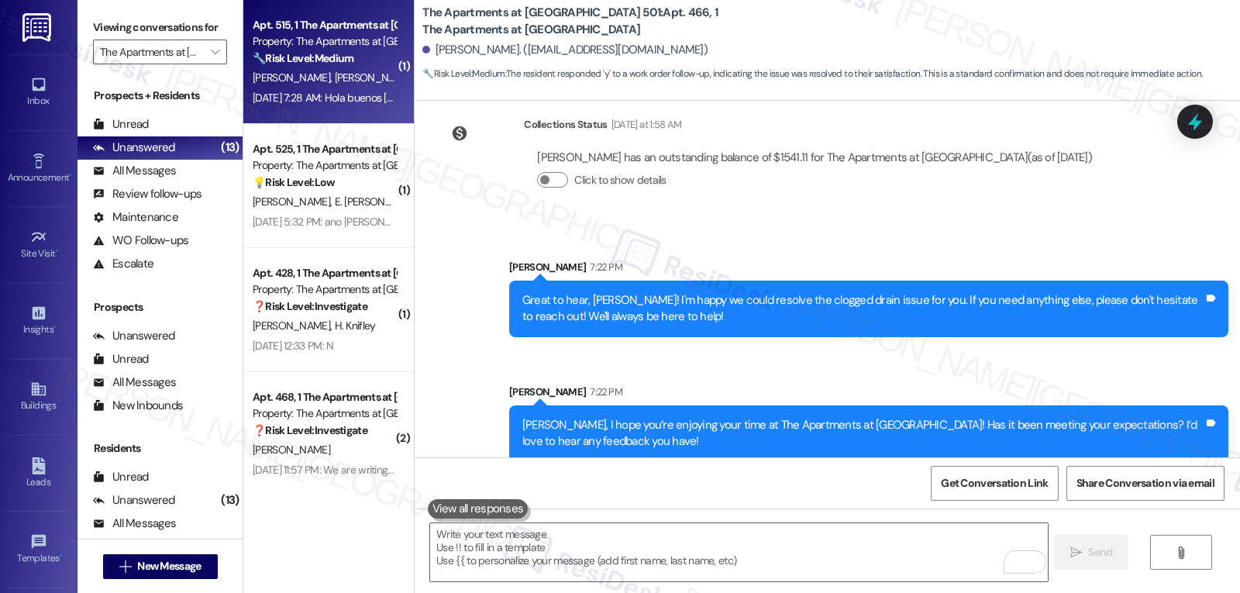
click at [302, 105] on div "Aug 29, 2025 at 7:28 AM: Hola buenos días, anoche no pasaron recogiendo la basu…" at bounding box center [324, 97] width 147 height 19
type textarea "Fetching suggested responses. Please feel free to read through the conversation…"
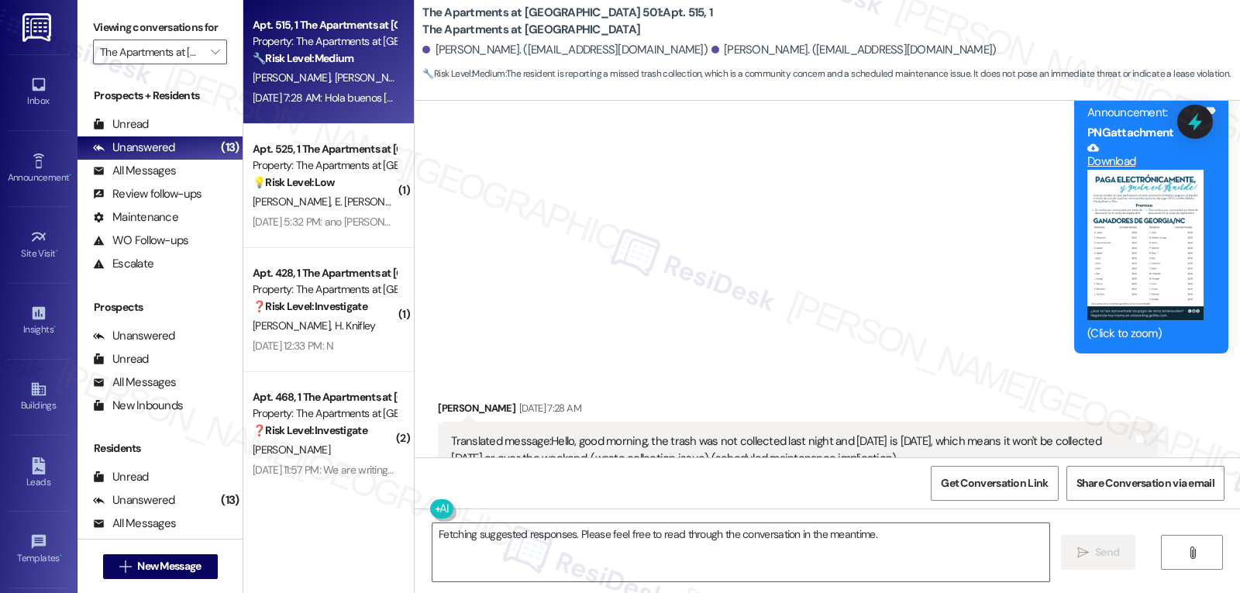
scroll to position [11400, 0]
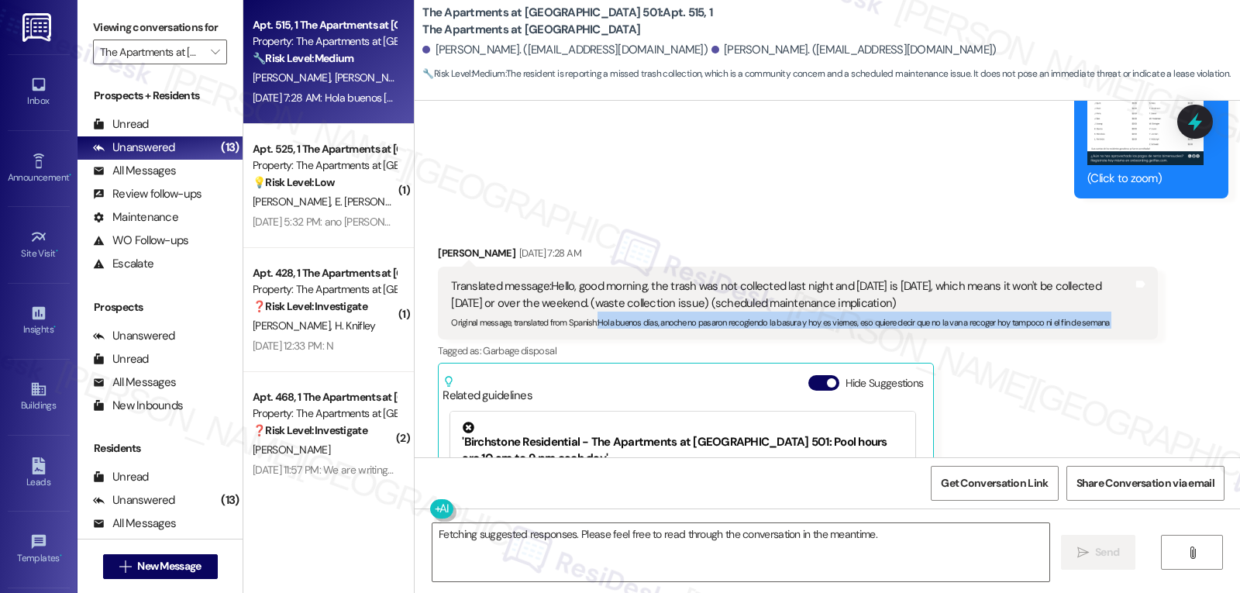
drag, startPoint x: 588, startPoint y: 293, endPoint x: 1190, endPoint y: 282, distance: 601.7
click at [1190, 282] on div "Received via SMS Guillermo Castro Alarcon Aug 29, 2025 at 7:28 AM Translated me…" at bounding box center [828, 433] width 826 height 447
copy div "Hola buenos días, anoche no pasaron recogiendo la basura y hoy es viernes, eso …"
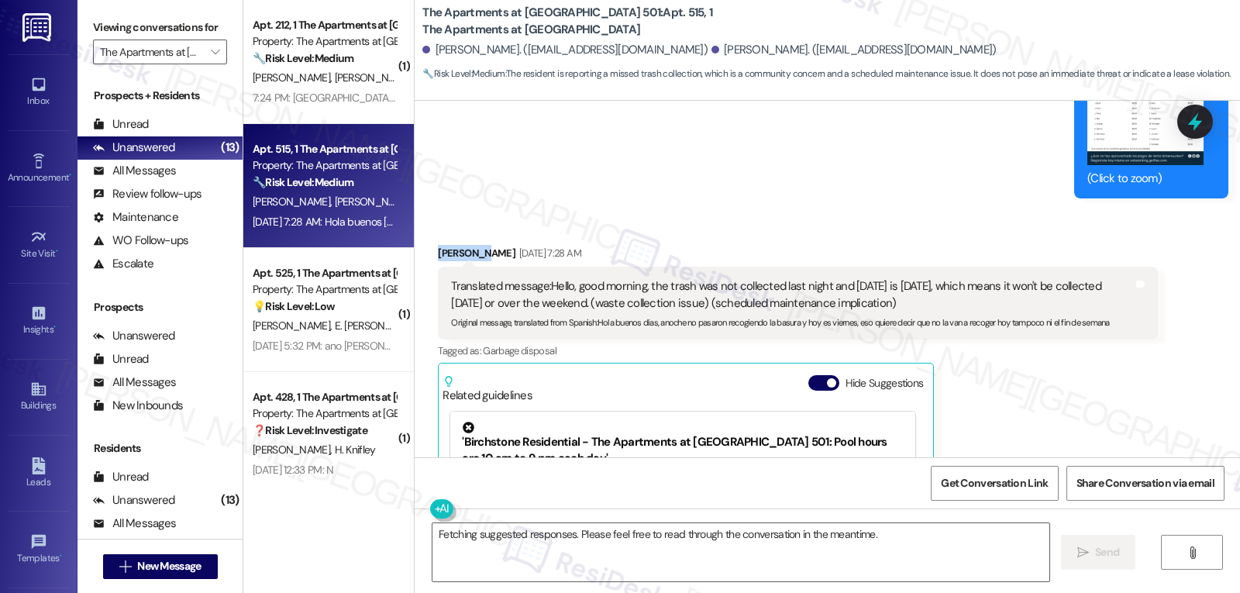
drag, startPoint x: 469, startPoint y: 218, endPoint x: 419, endPoint y: 225, distance: 50.1
click at [426, 233] on div "Received via SMS Guillermo Castro Alarcon Aug 29, 2025 at 7:28 AM Translated me…" at bounding box center [797, 445] width 743 height 424
copy div "Guillermo"
click at [566, 560] on textarea "Fetching suggested responses. Please feel free to read through the conversation…" at bounding box center [741, 552] width 617 height 58
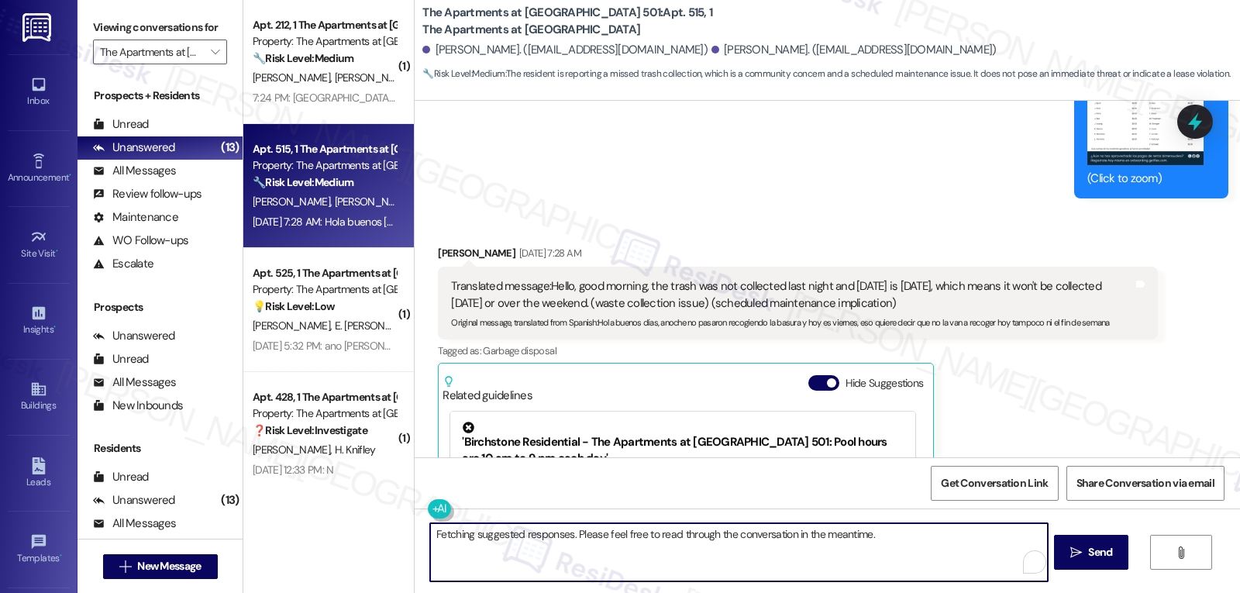
click at [567, 548] on textarea "Fetching suggested responses. Please feel free to read through the conversation…" at bounding box center [738, 552] width 617 height 58
paste textarea "Guillermo"
click at [428, 515] on button at bounding box center [487, 508] width 119 height 19
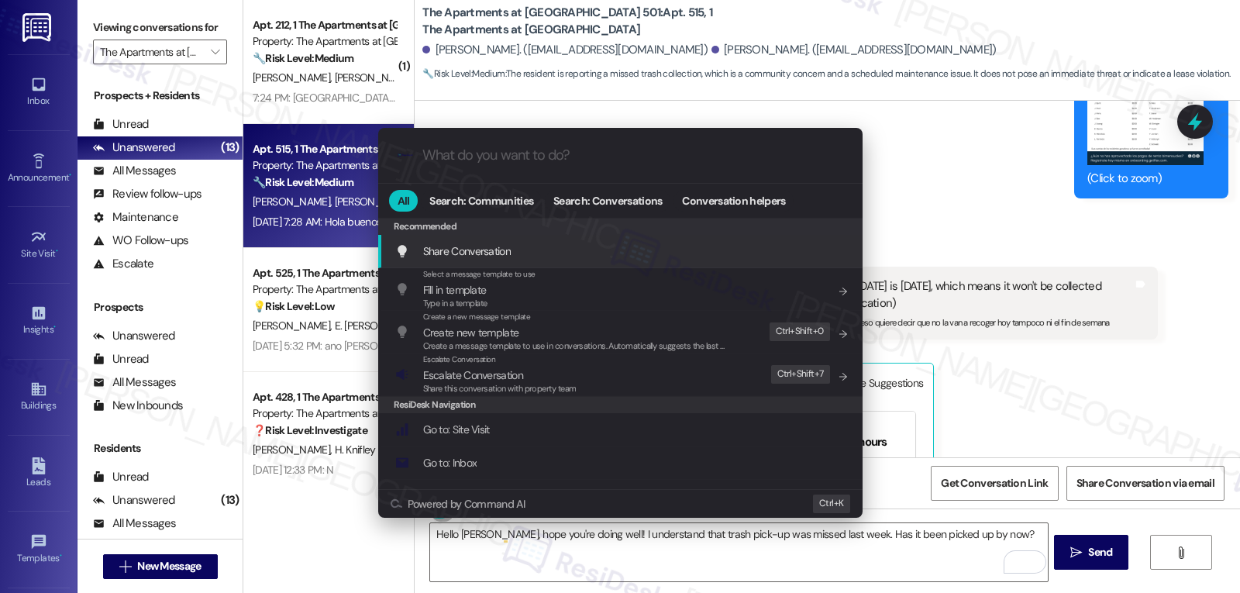
click at [566, 554] on div ".cls-1{fill:#0a055f;}.cls-2{fill:#0cc4c4;} resideskLogoBlueOrange All Search: C…" at bounding box center [620, 296] width 1240 height 593
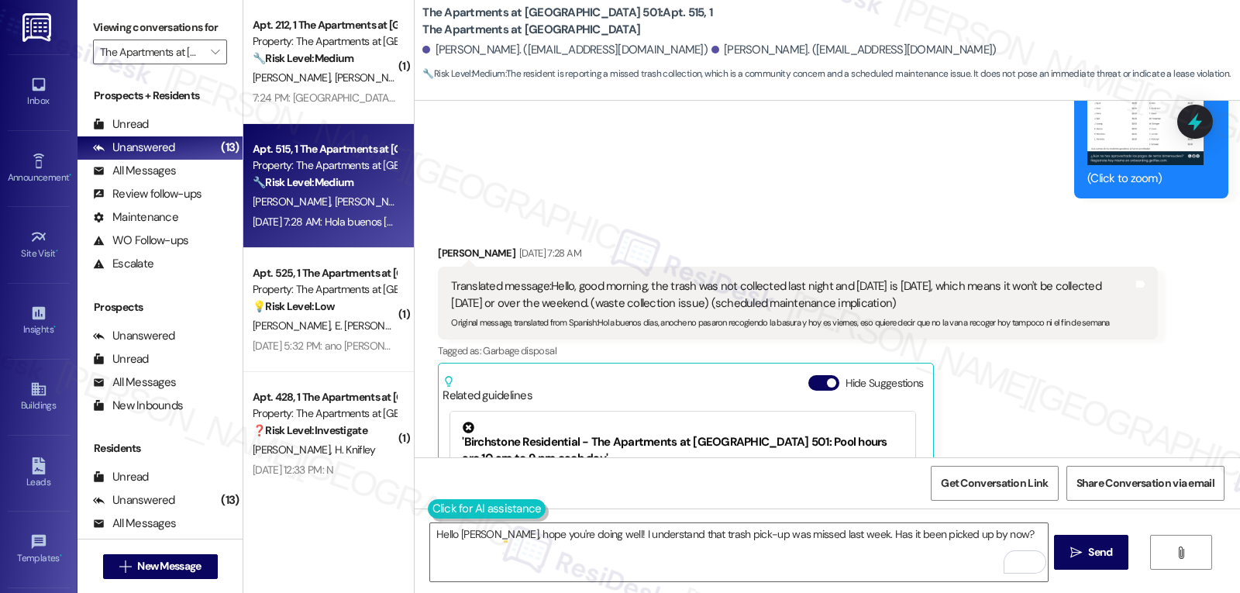
click at [428, 517] on button at bounding box center [487, 508] width 119 height 19
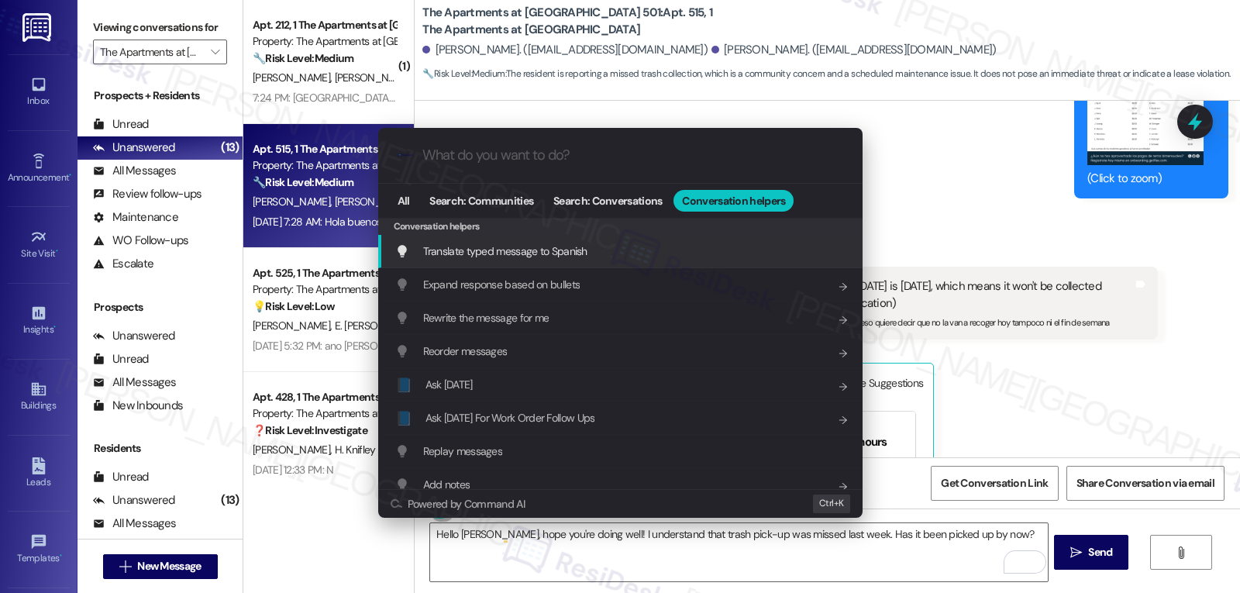
click at [547, 252] on span "Translate typed message to Spanish" at bounding box center [505, 251] width 164 height 14
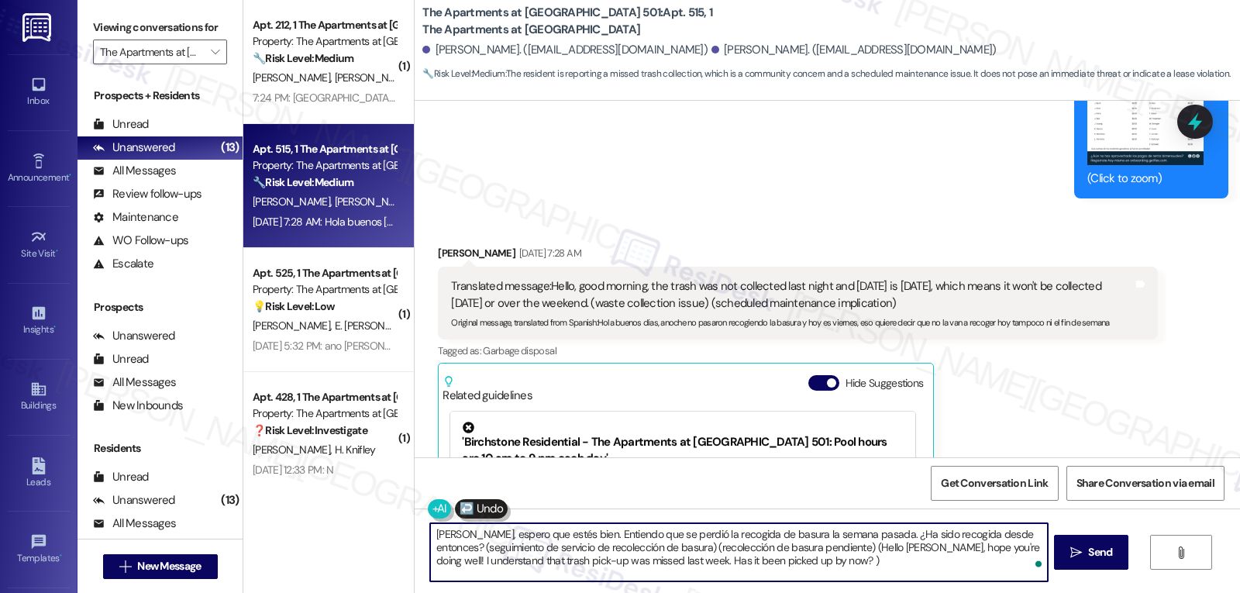
drag, startPoint x: 475, startPoint y: 551, endPoint x: 1240, endPoint y: 629, distance: 768.4
click at [1240, 592] on html "Inbox Go to Inbox Announcement • Send A Text Announcement Site Visit • Go to Si…" at bounding box center [620, 296] width 1240 height 593
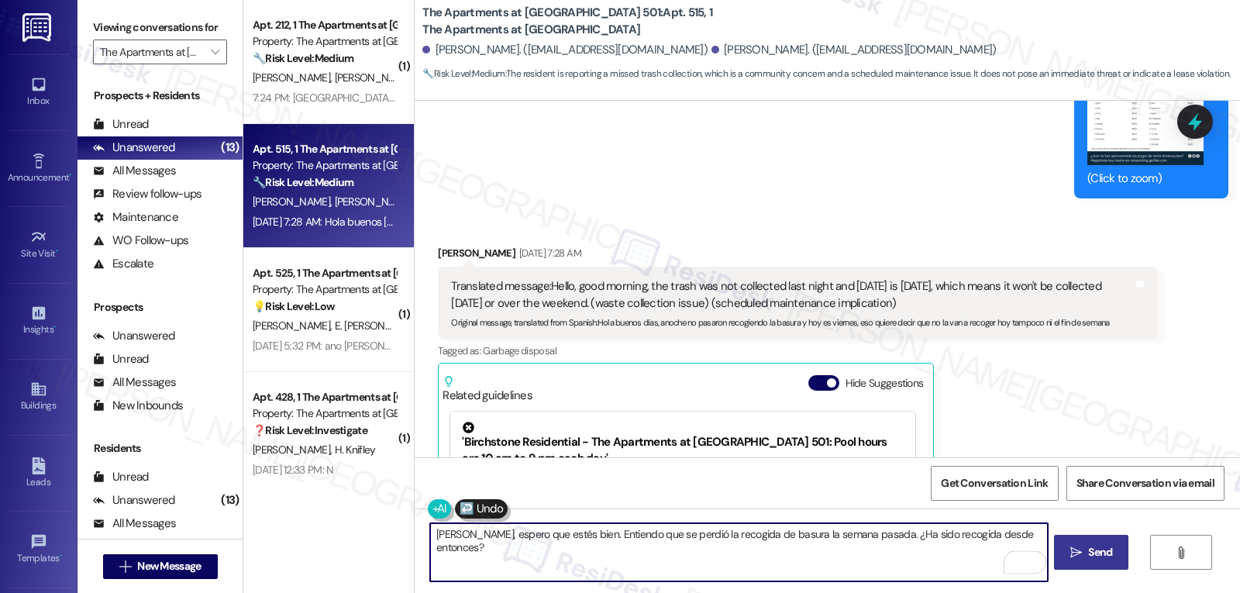
type textarea "Hola Guillermo, espero que estés bien. Entiendo que se perdió la recogida de ba…"
click at [1106, 565] on button " Send" at bounding box center [1091, 552] width 75 height 35
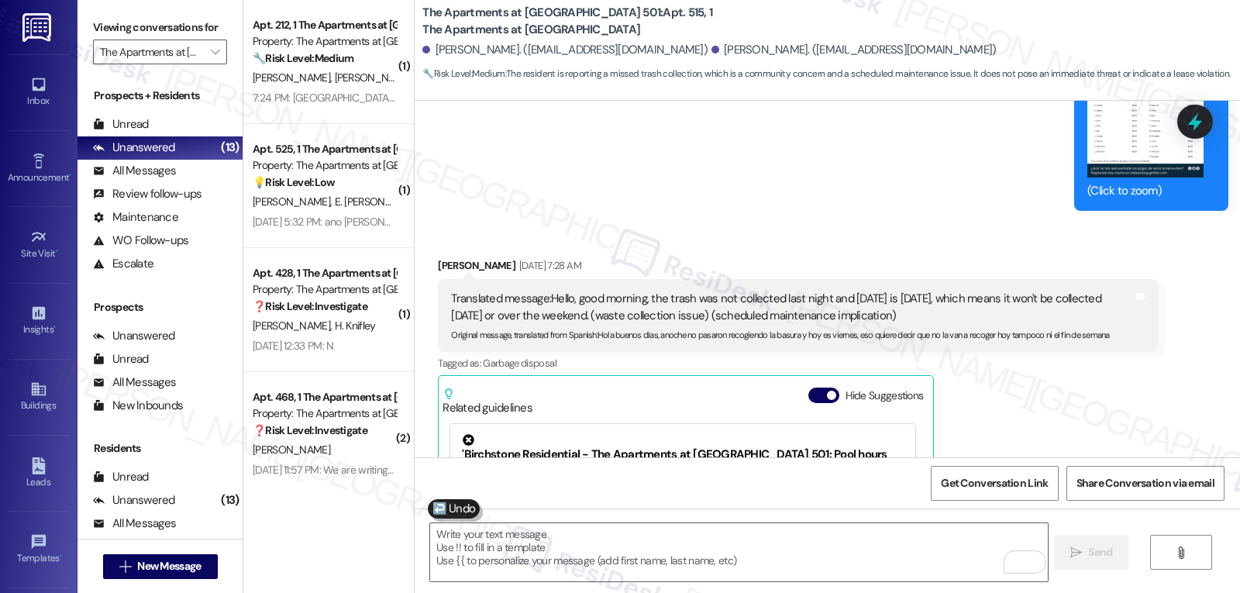
scroll to position [11353, 0]
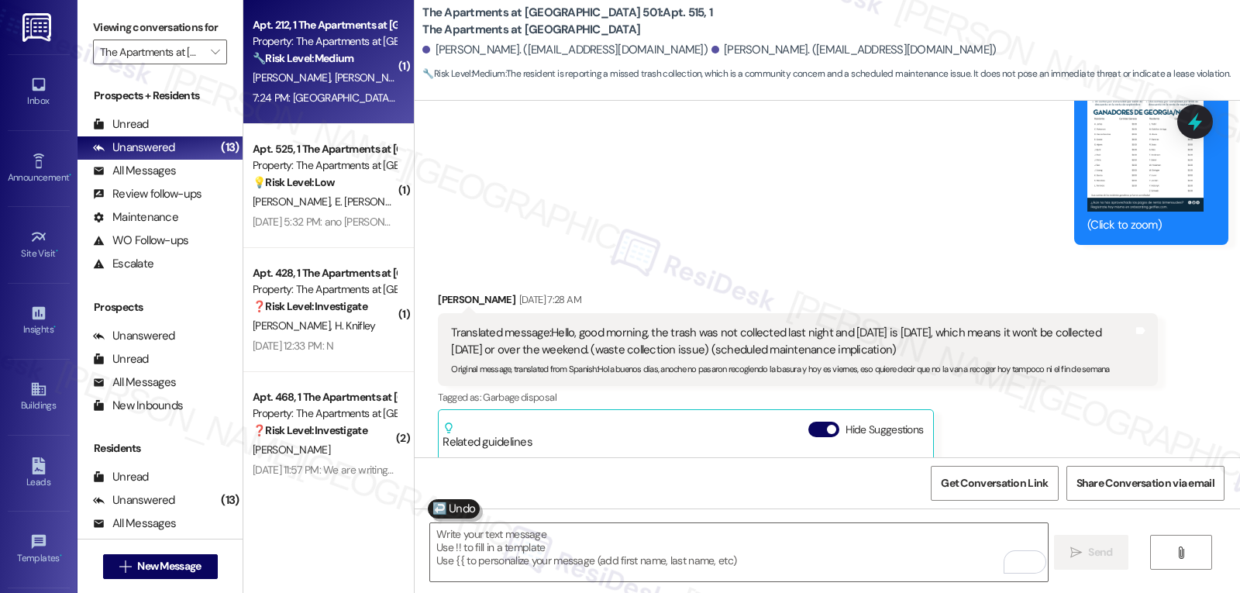
click at [323, 76] on div "B. Sosa S. Sosa" at bounding box center [324, 77] width 147 height 19
type textarea "Fetching suggested responses. Please feel free to read through the conversation…"
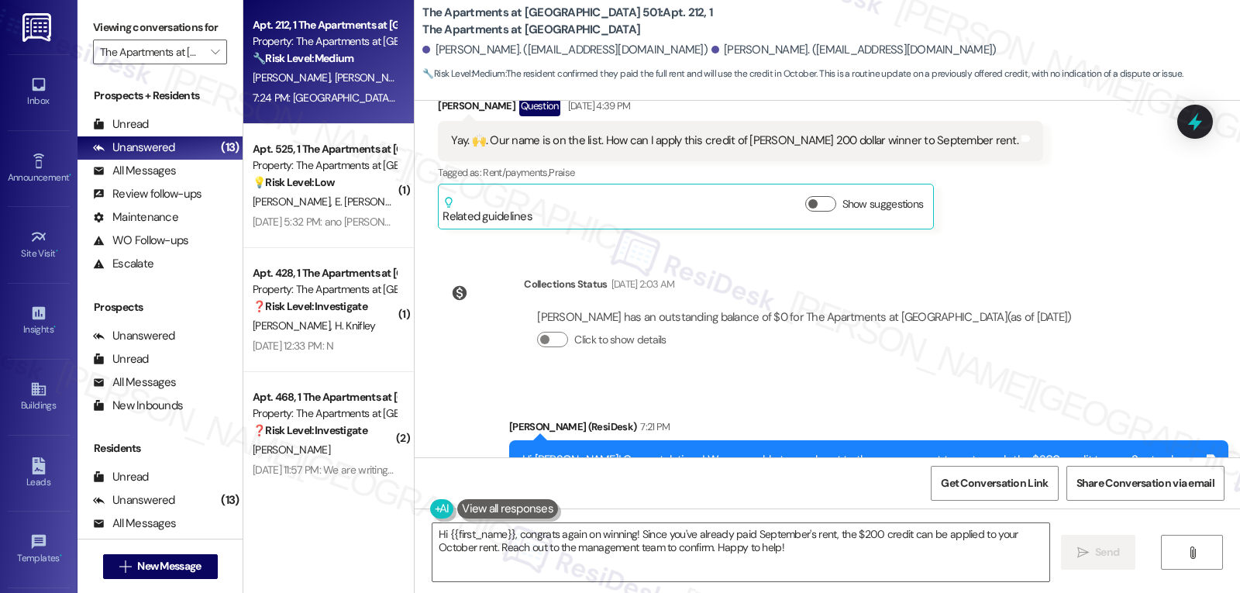
scroll to position [7319, 0]
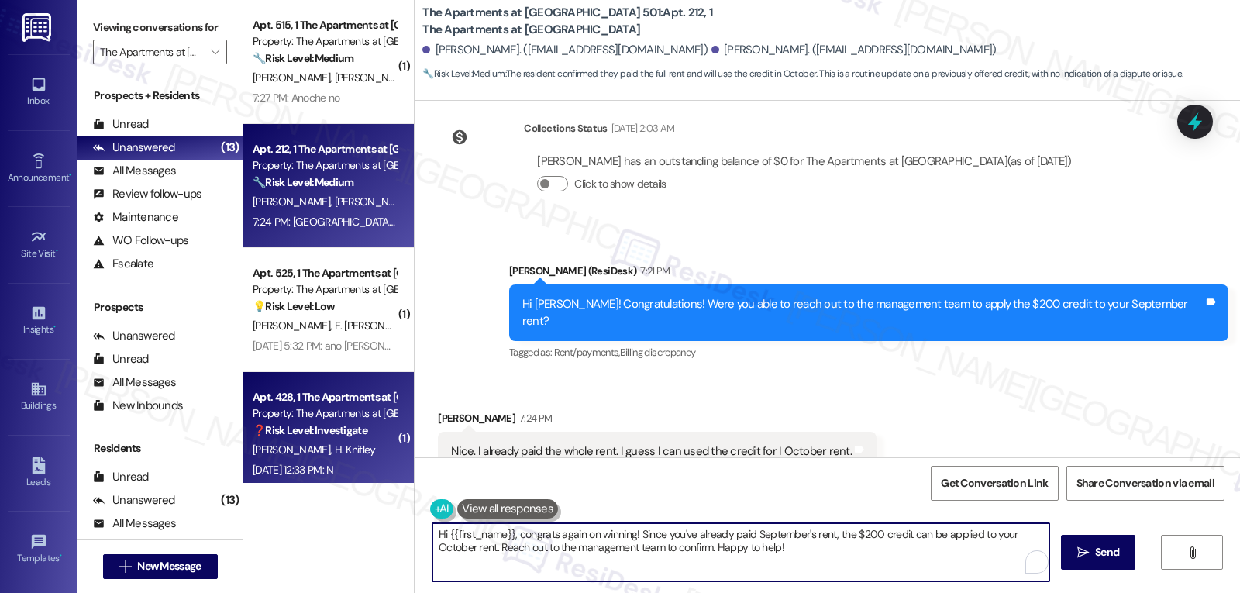
drag, startPoint x: 810, startPoint y: 561, endPoint x: 328, endPoint y: 472, distance: 490.4
click at [333, 478] on div "( 1 ) Apt. 515, 1 The Apartments at Midtown 501 Property: The Apartments at Mid…" at bounding box center [741, 296] width 997 height 593
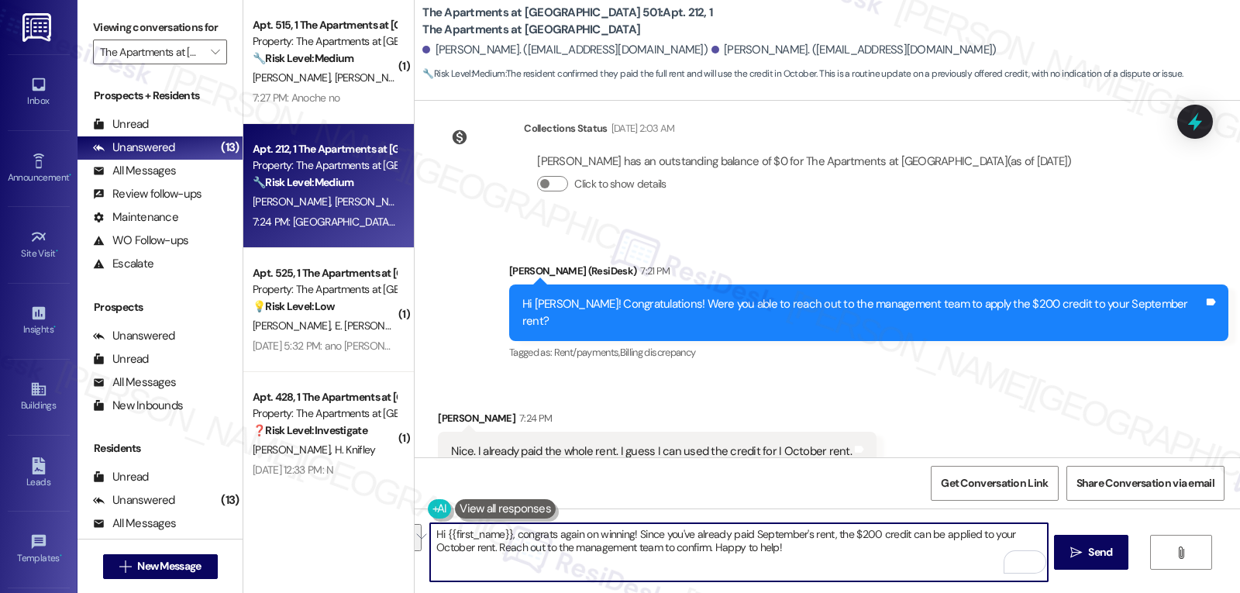
click at [642, 546] on textarea "Hi {{first_name}}, congrats again on winning! Since you've already paid Septemb…" at bounding box center [738, 552] width 617 height 58
click at [631, 534] on textarea "Hi {{first_name}}, congrats again on winning! Since you've already paid Septemb…" at bounding box center [738, 552] width 617 height 58
drag, startPoint x: 626, startPoint y: 534, endPoint x: 407, endPoint y: 538, distance: 219.4
click at [415, 538] on div "Hi {{first_name}}, congrats again on winning! Since you've already paid Septemb…" at bounding box center [828, 567] width 826 height 116
click at [649, 535] on textarea "I see. Since you've already paid September's rent, the $200 credit can be appli…" at bounding box center [738, 552] width 617 height 58
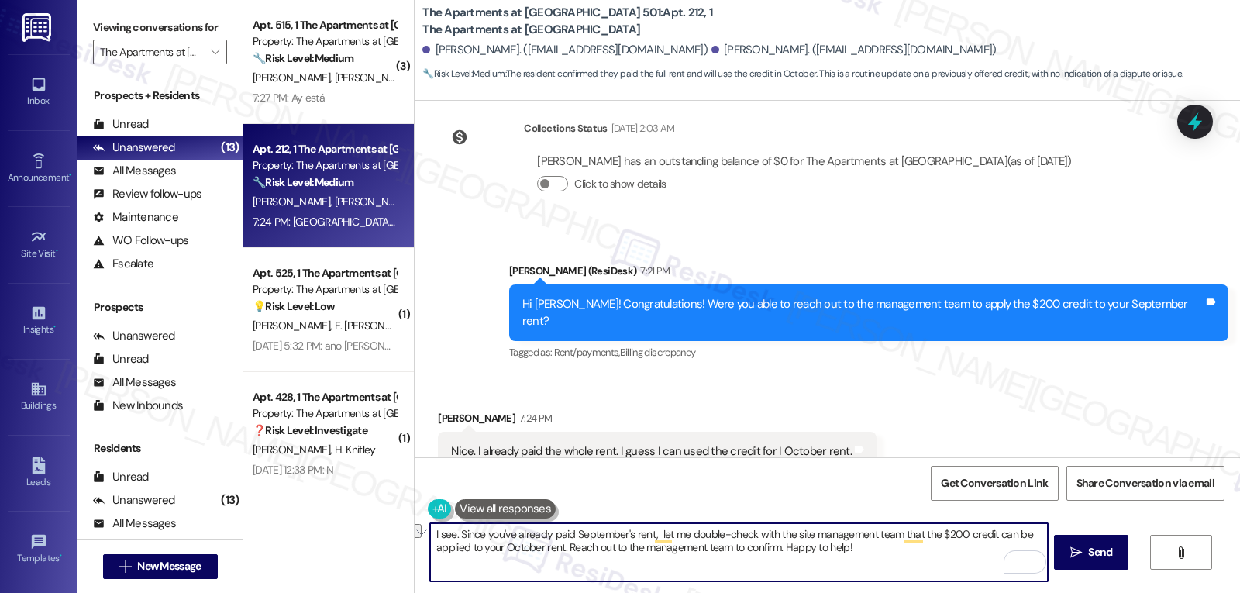
drag, startPoint x: 561, startPoint y: 547, endPoint x: 896, endPoint y: 553, distance: 335.7
click at [896, 553] on textarea "I see. Since you've already paid September's rent, let me double-check with the…" at bounding box center [738, 552] width 617 height 58
type textarea "I see. Since you've already paid September's rent, let me double-check with the…"
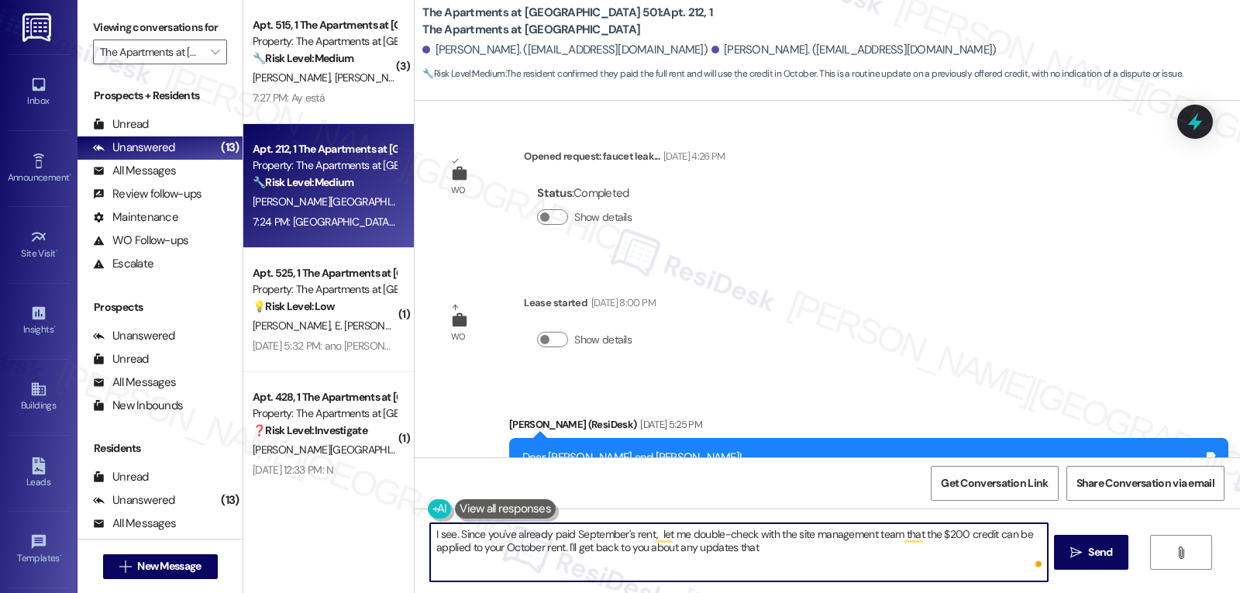
scroll to position [7319, 0]
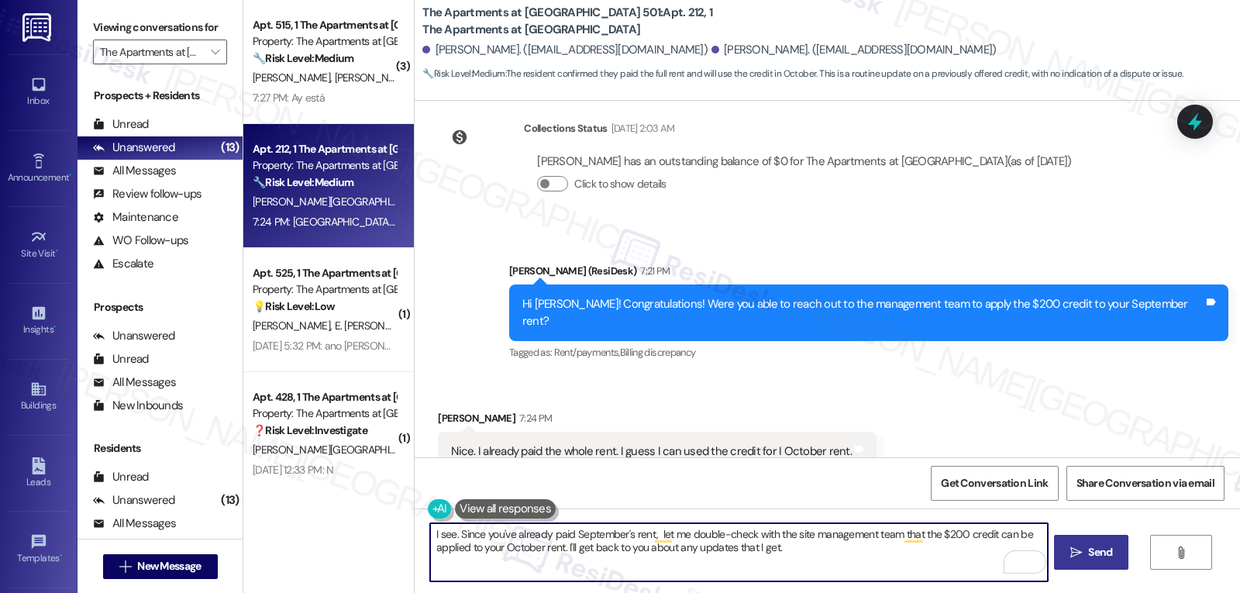
type textarea "I see. Since you've already paid September's rent, let me double-check with the…"
drag, startPoint x: 1073, startPoint y: 558, endPoint x: 1040, endPoint y: 510, distance: 58.1
click at [1074, 557] on icon "" at bounding box center [1077, 553] width 12 height 12
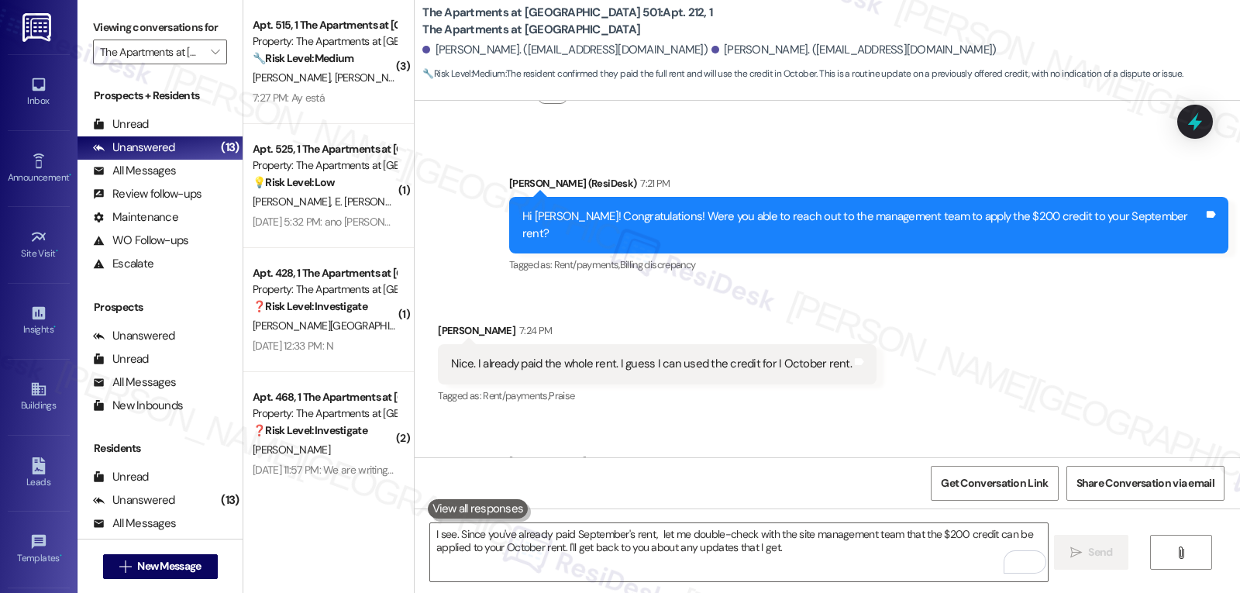
scroll to position [7444, 0]
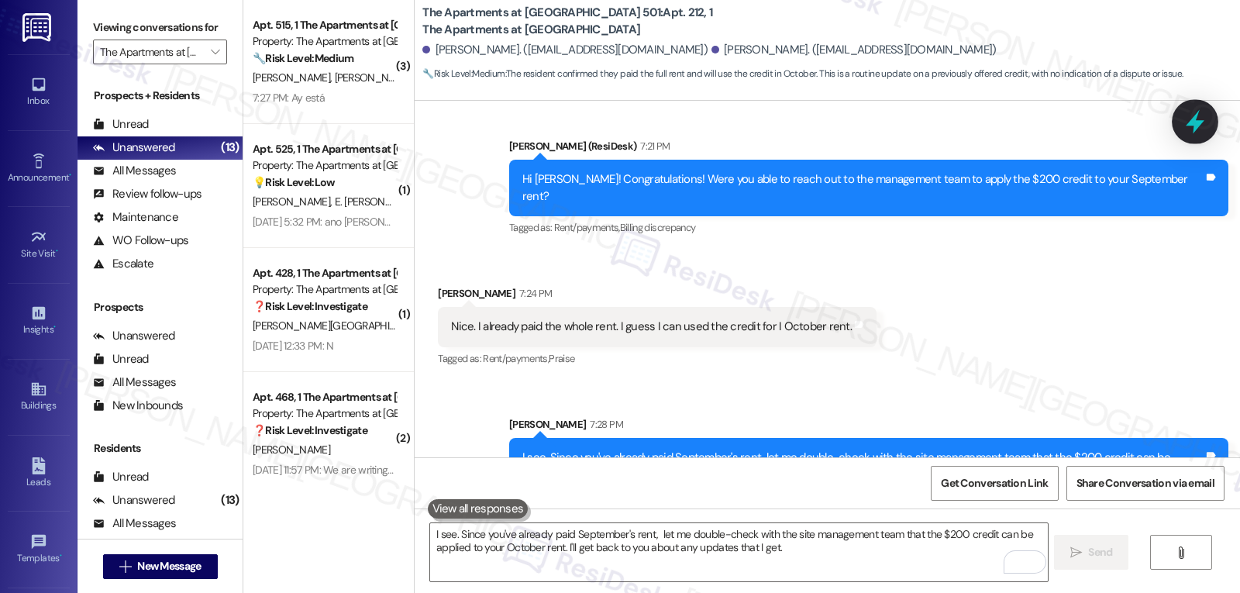
click at [1189, 109] on icon at bounding box center [1195, 122] width 26 height 26
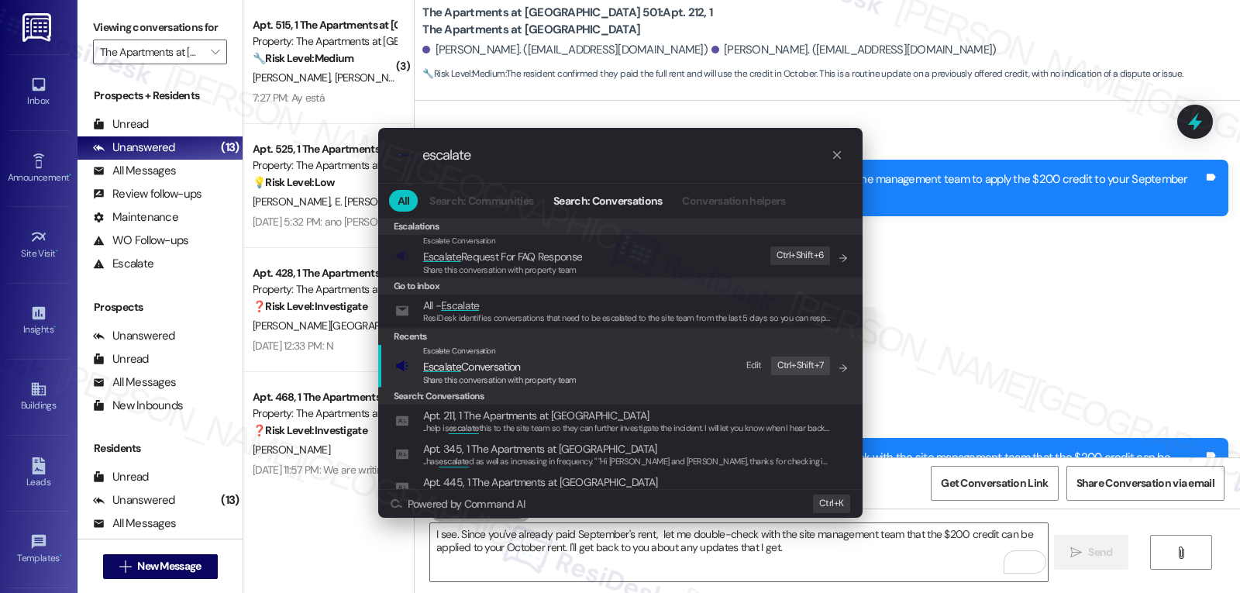
type input "escalate"
click at [515, 382] on span "Share this conversation with property team" at bounding box center [499, 379] width 153 height 11
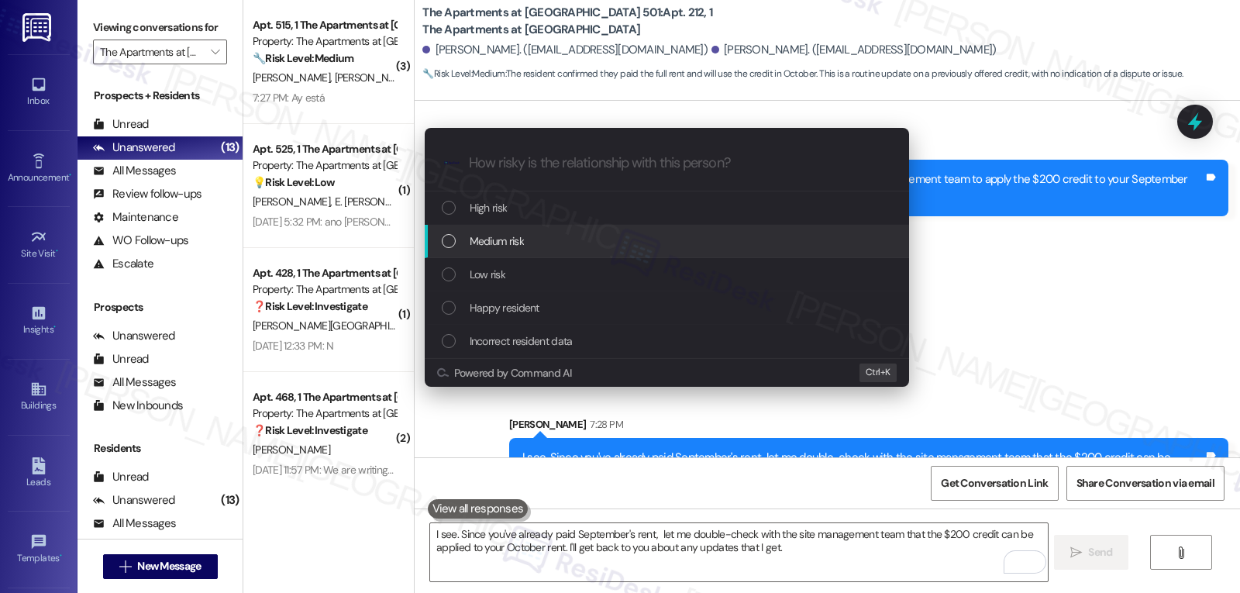
click at [525, 245] on div "Medium risk" at bounding box center [669, 241] width 454 height 17
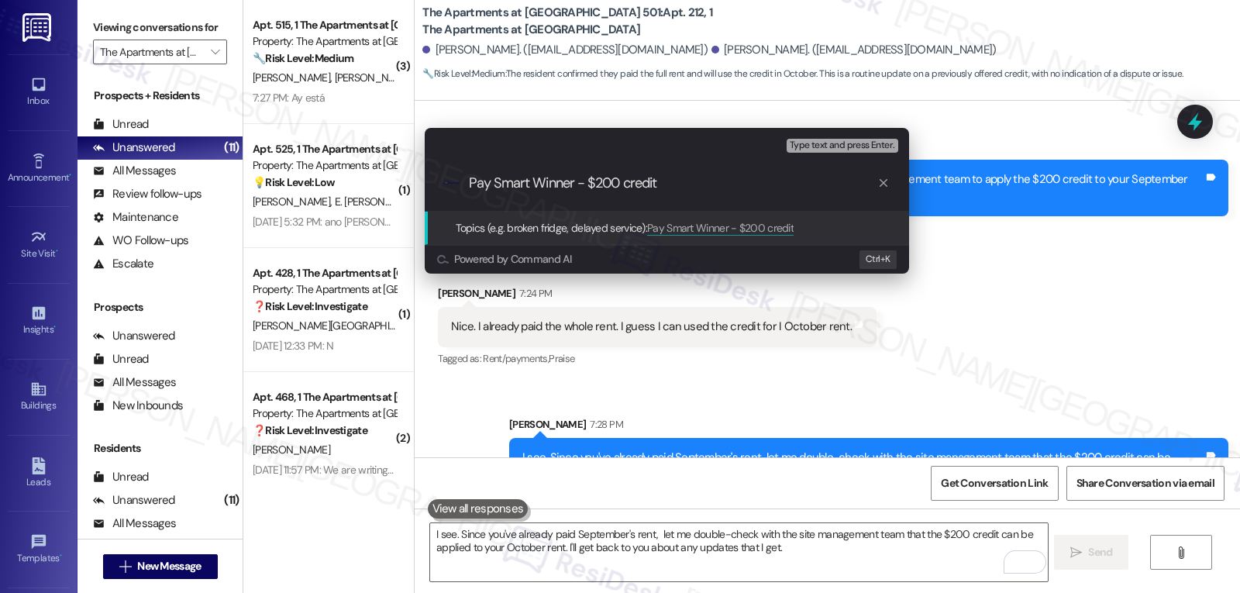
type input "Pay Smart Winner - $200 credit"
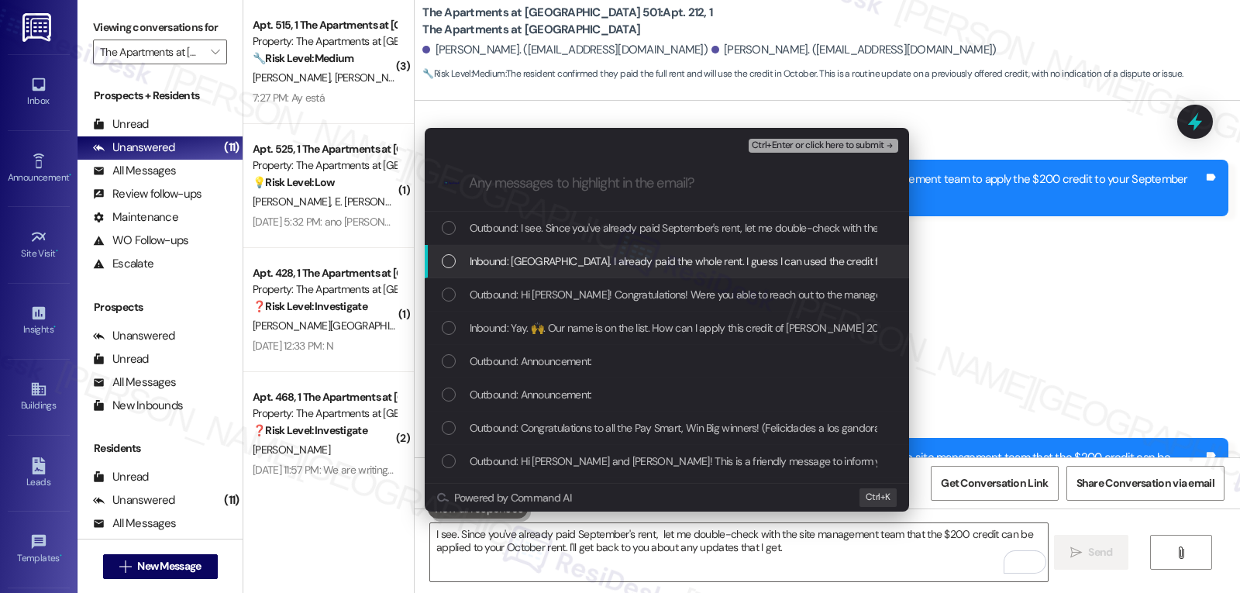
click at [571, 267] on span "Inbound: [GEOGRAPHIC_DATA]. I already paid the whole rent. I guess I can used t…" at bounding box center [712, 261] width 485 height 17
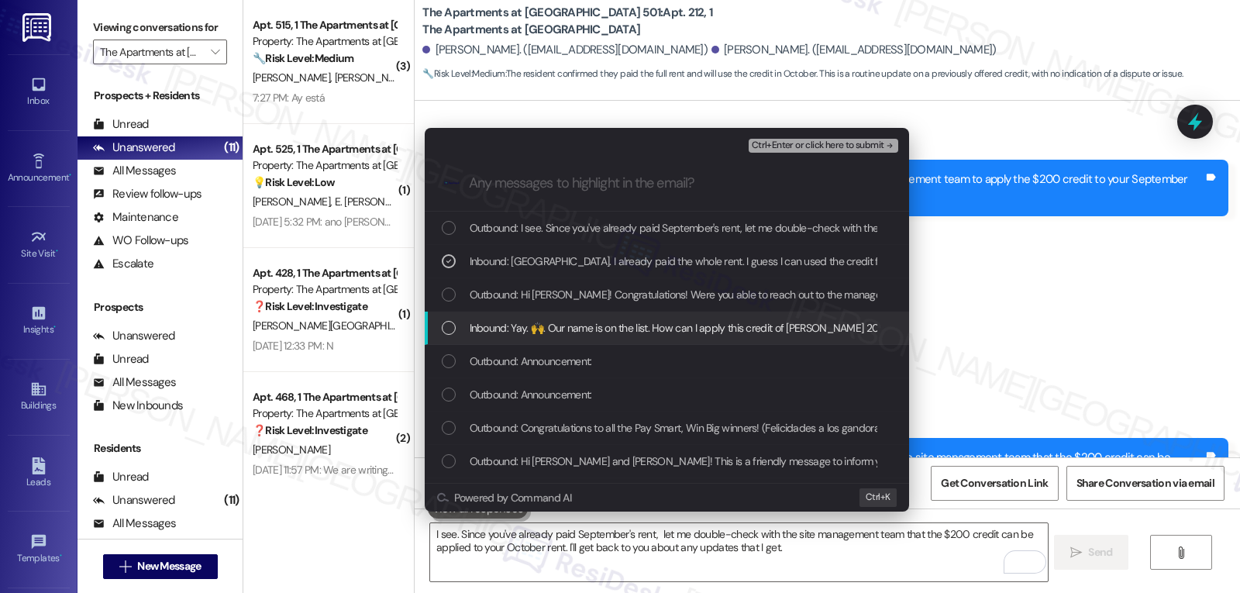
click at [504, 322] on span "Inbound: Yay. 🙌. Our name is on the list. How can I apply this credit of [PERSO…" at bounding box center [752, 327] width 564 height 17
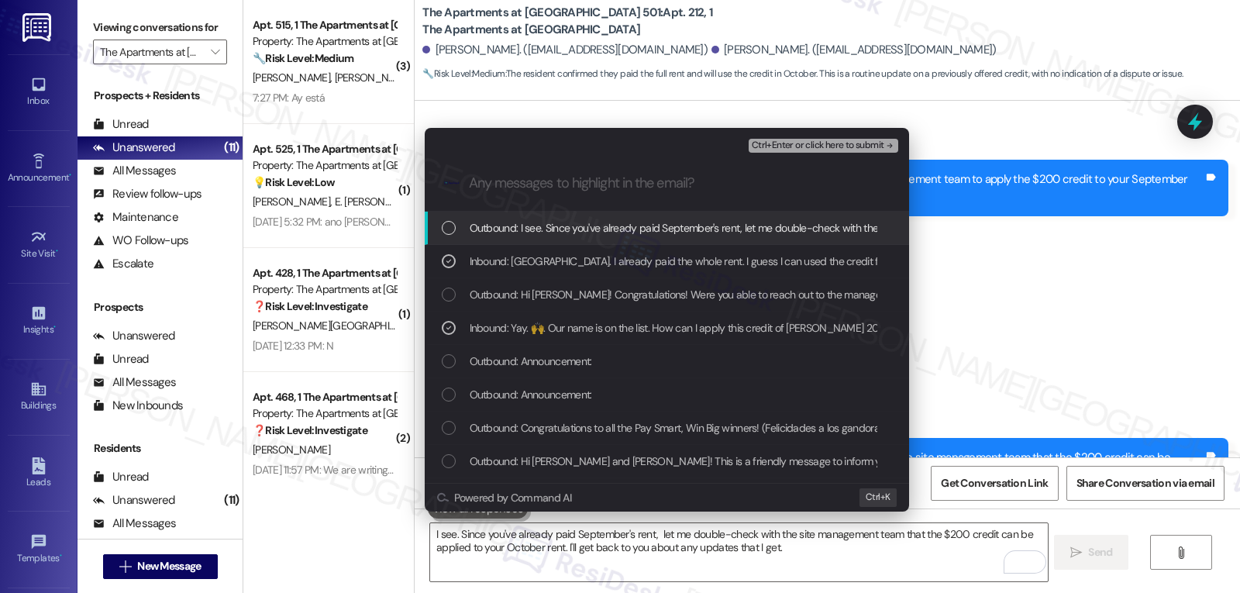
click at [837, 147] on span "Ctrl+Enter or click here to submit" at bounding box center [818, 145] width 133 height 11
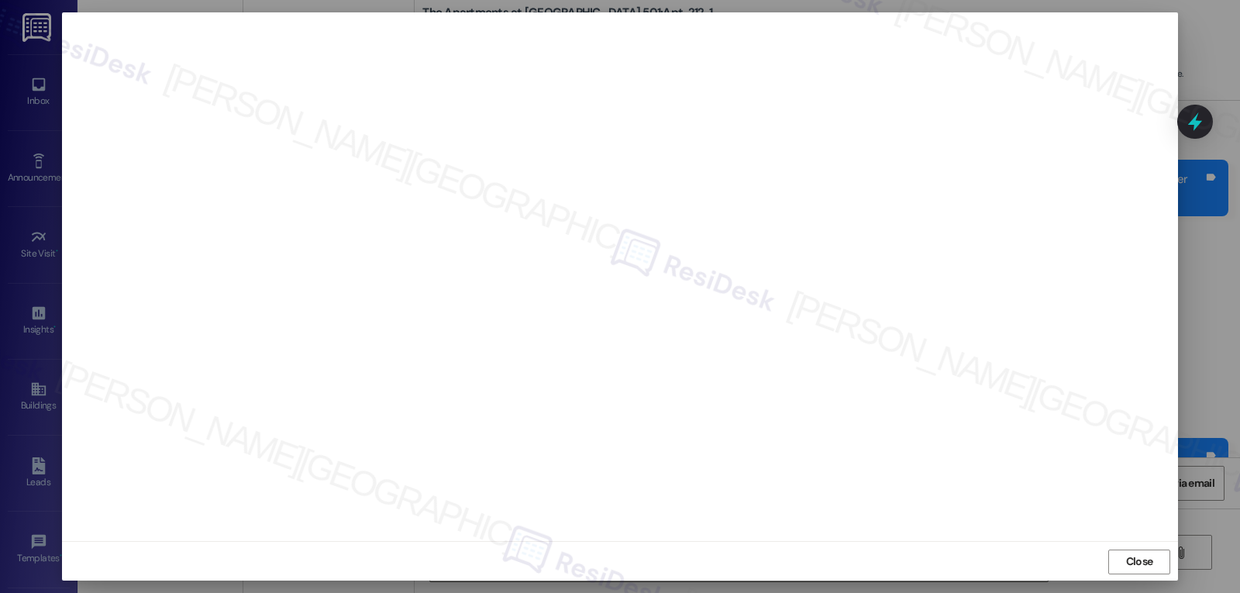
scroll to position [7, 0]
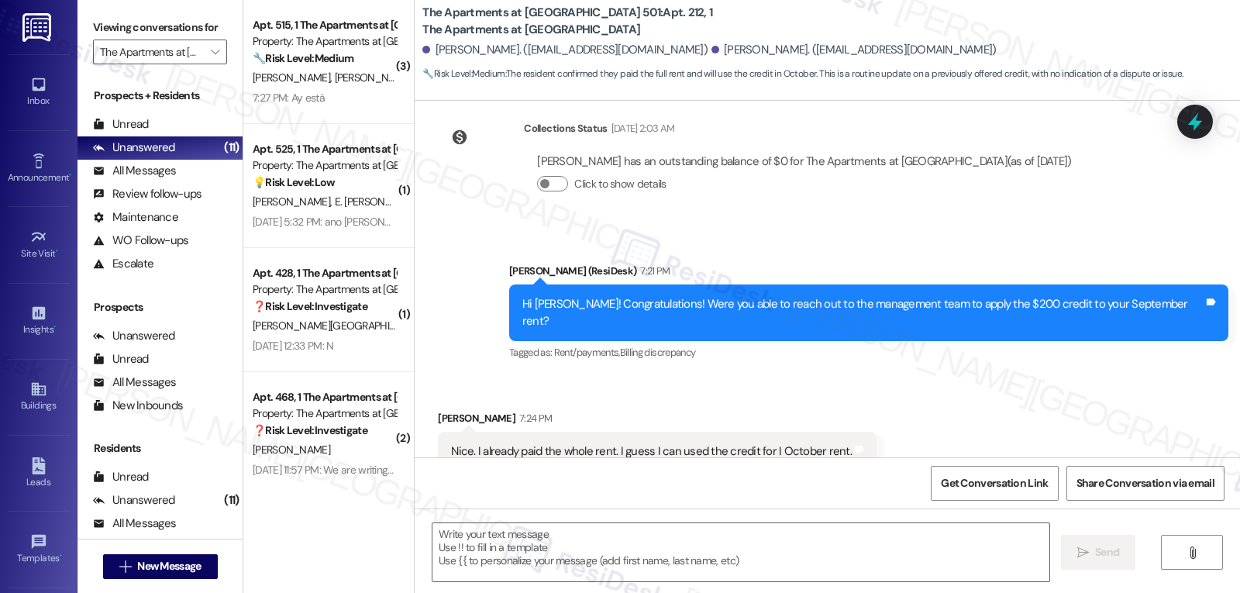
type textarea "Fetching suggested responses. Please feel free to read through the conversation…"
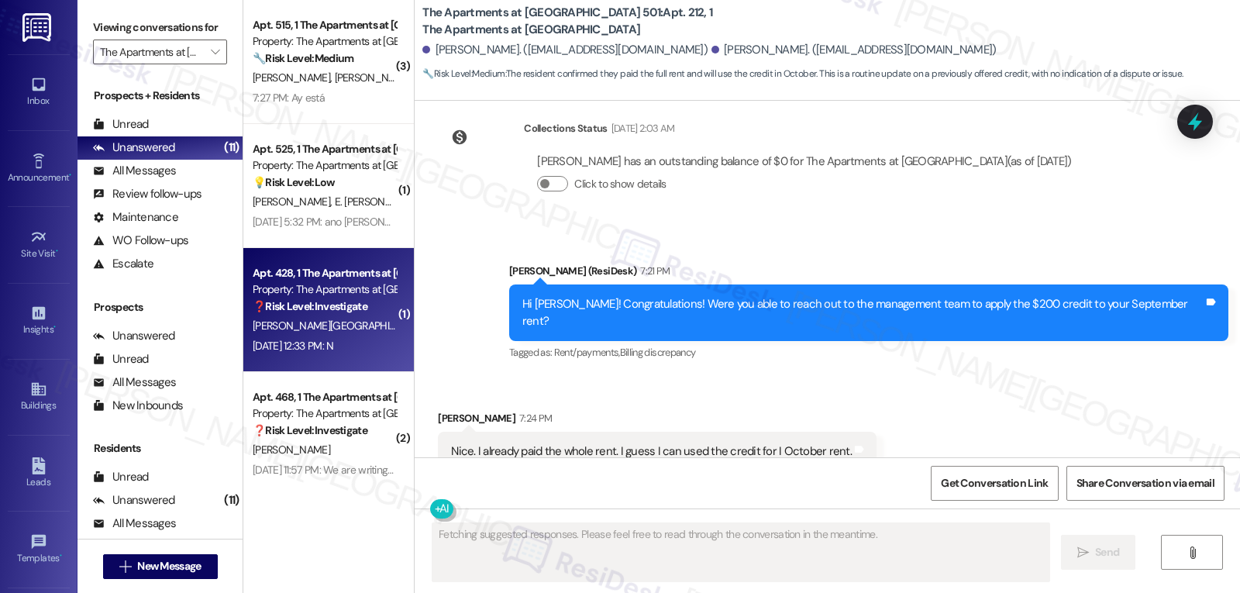
scroll to position [7318, 0]
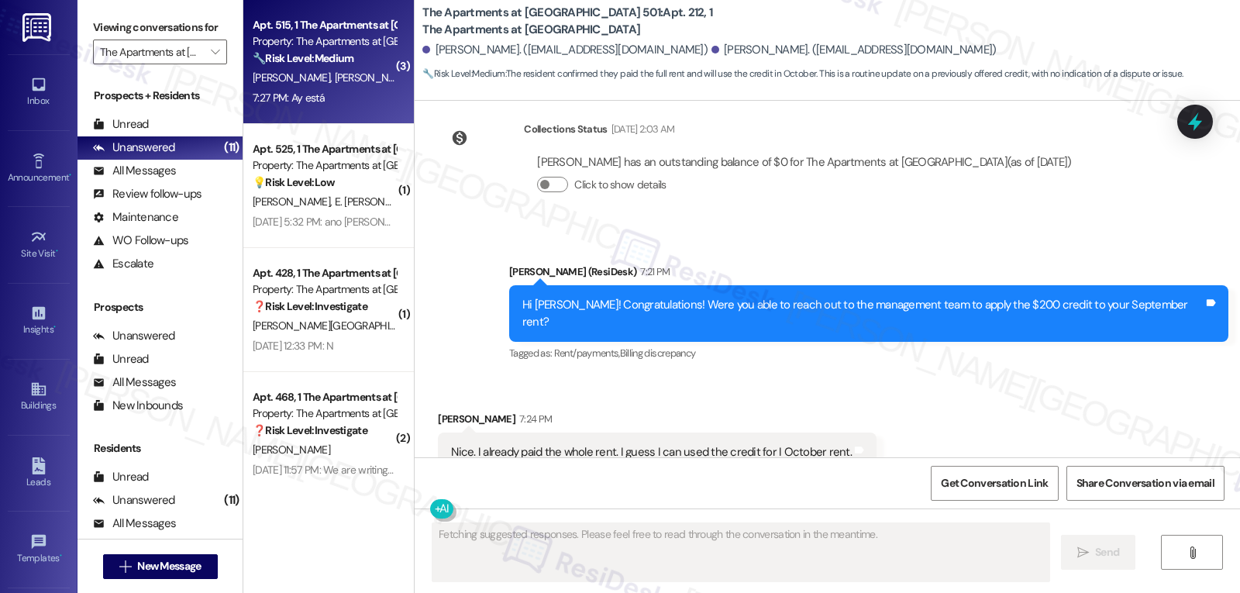
click at [347, 118] on div "Apt. 515, 1 The Apartments at [GEOGRAPHIC_DATA] 501 Property: The Apartments at…" at bounding box center [328, 62] width 171 height 124
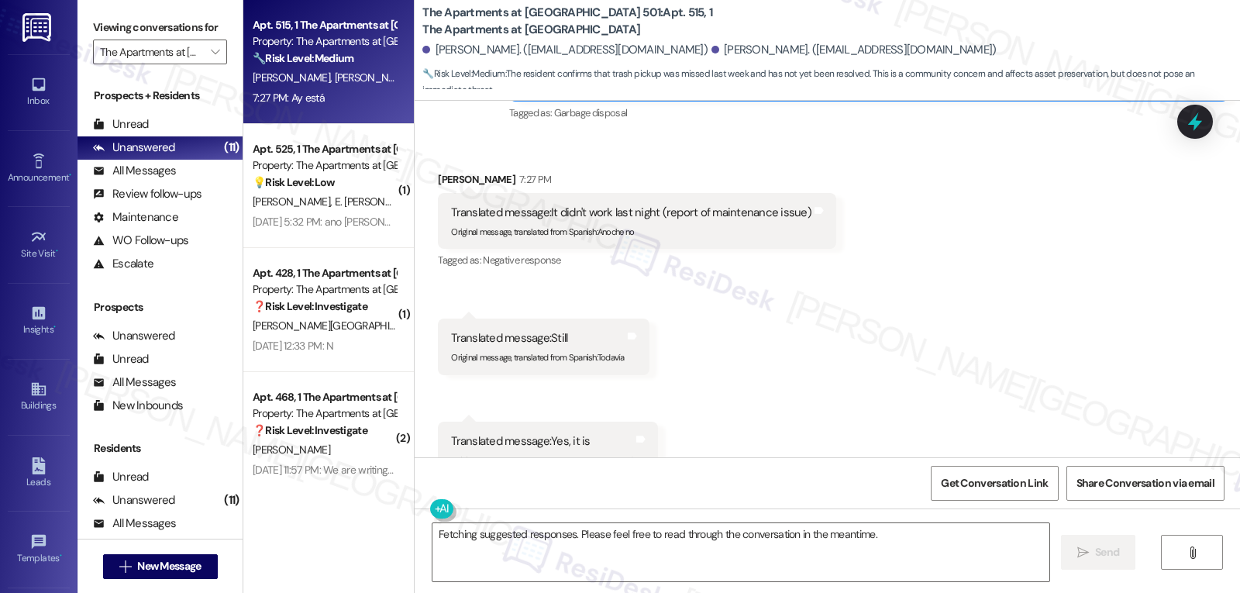
scroll to position [11836, 0]
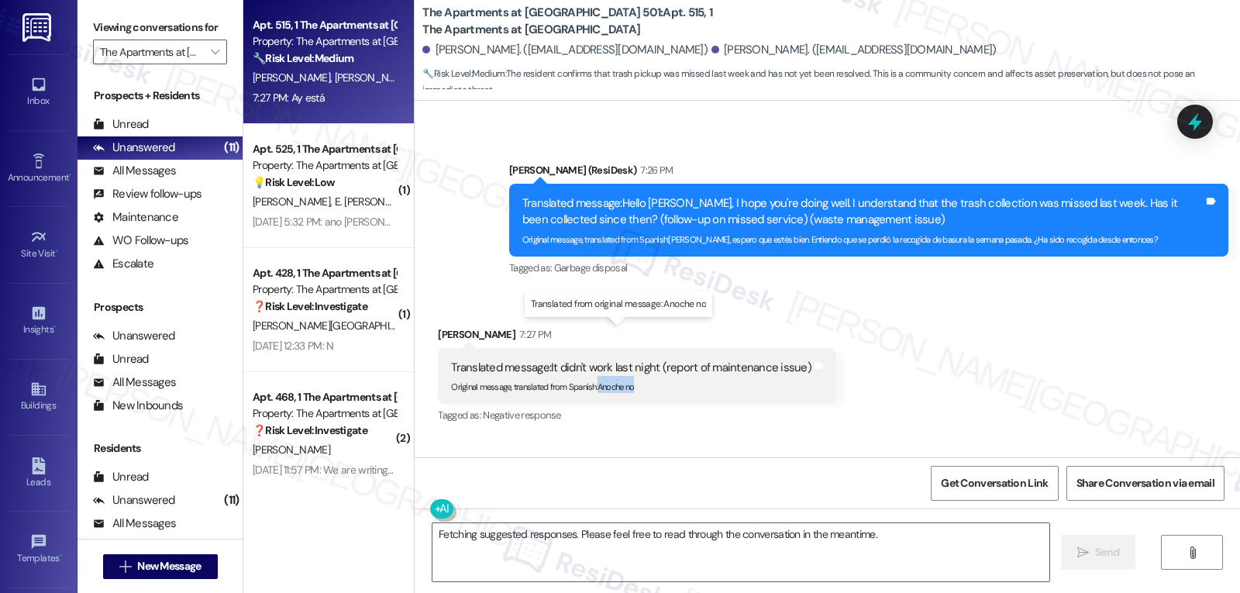
drag, startPoint x: 588, startPoint y: 352, endPoint x: 658, endPoint y: 355, distance: 70.6
click at [658, 376] on div "Original message, translated from Spanish : Anoche no" at bounding box center [631, 384] width 360 height 16
copy sub "Anoche no"
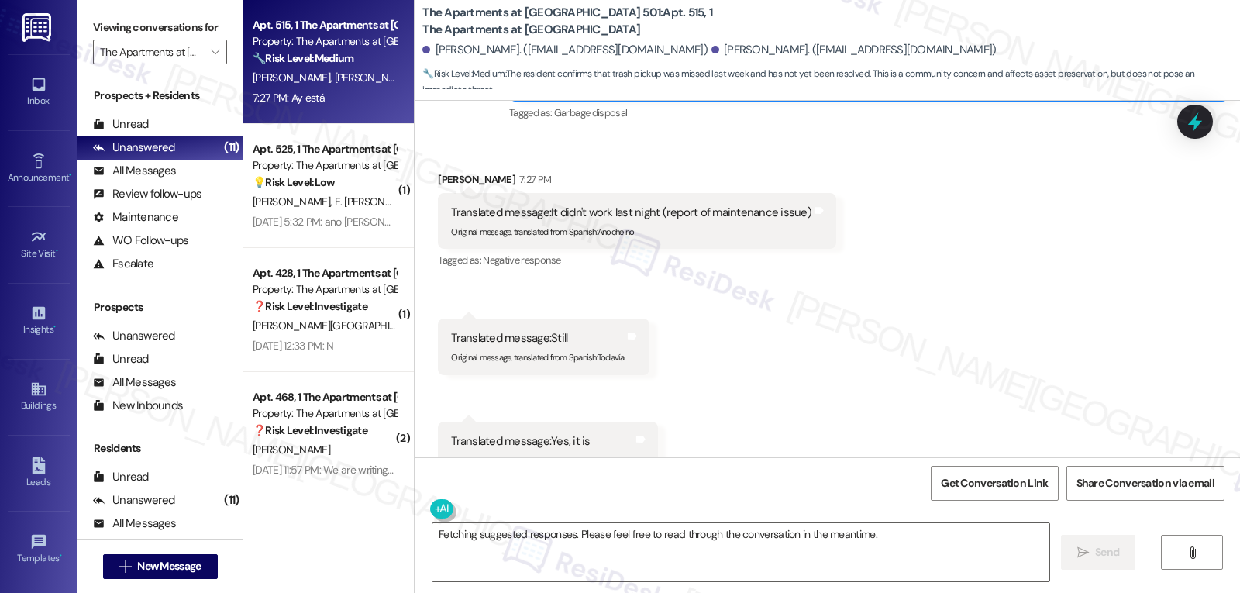
click at [596, 352] on sub "Original message, translated from Spanish : Todavía" at bounding box center [537, 357] width 173 height 11
copy sub "Todavía"
drag, startPoint x: 603, startPoint y: 427, endPoint x: 643, endPoint y: 429, distance: 40.4
click at [643, 429] on div "Translated message: Yes, it is Original message, translated from Portuguese : A…" at bounding box center [548, 450] width 220 height 57
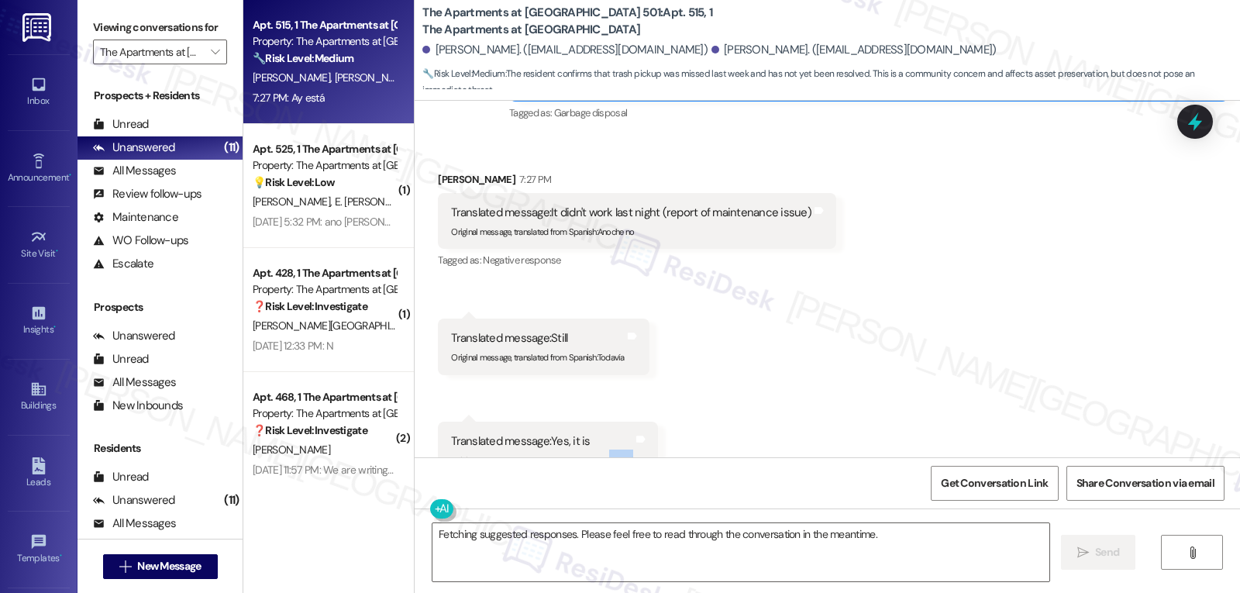
copy div "Ay está Translated from original message: Ay está Tags and notes"
click at [711, 565] on textarea "Fetching suggested responses. Please feel free to read through the conversation…" at bounding box center [741, 552] width 617 height 58
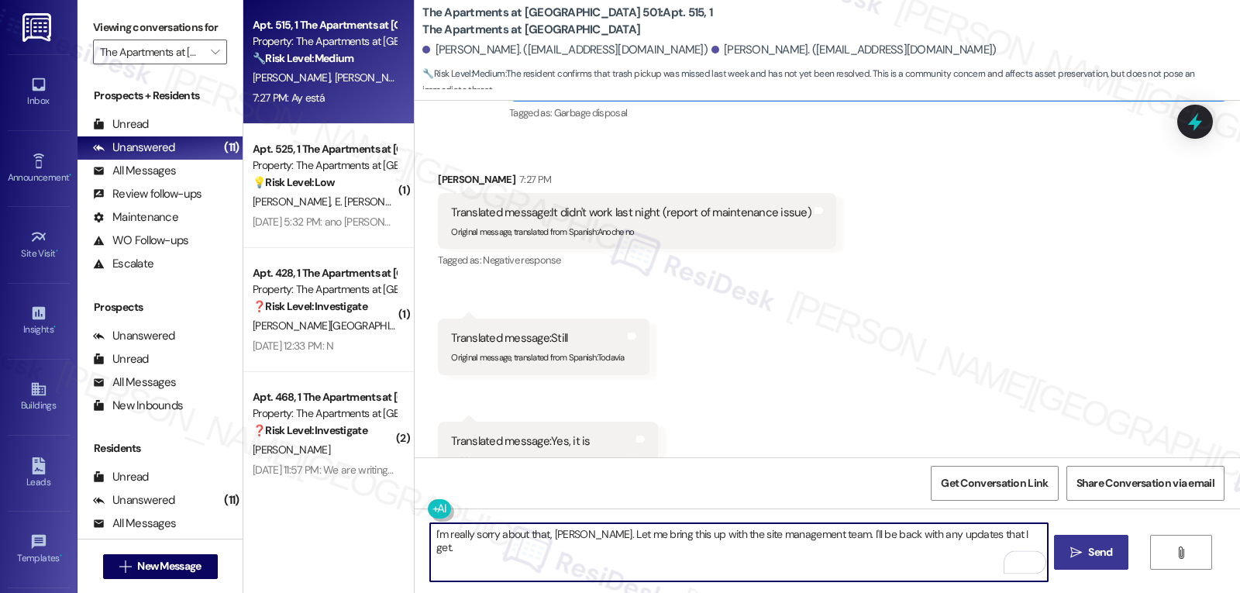
type textarea "I'm really sorry about that, Guillermo. Let me bring this up with the site mana…"
click at [1088, 554] on span "Send" at bounding box center [1100, 552] width 24 height 16
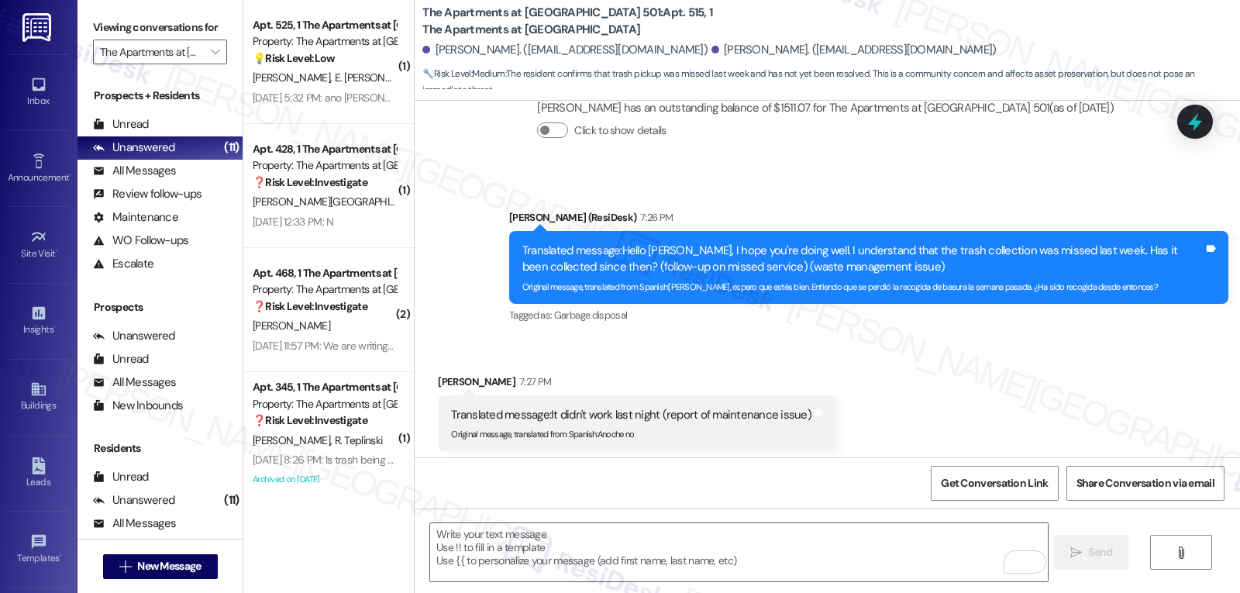
scroll to position [12098, 0]
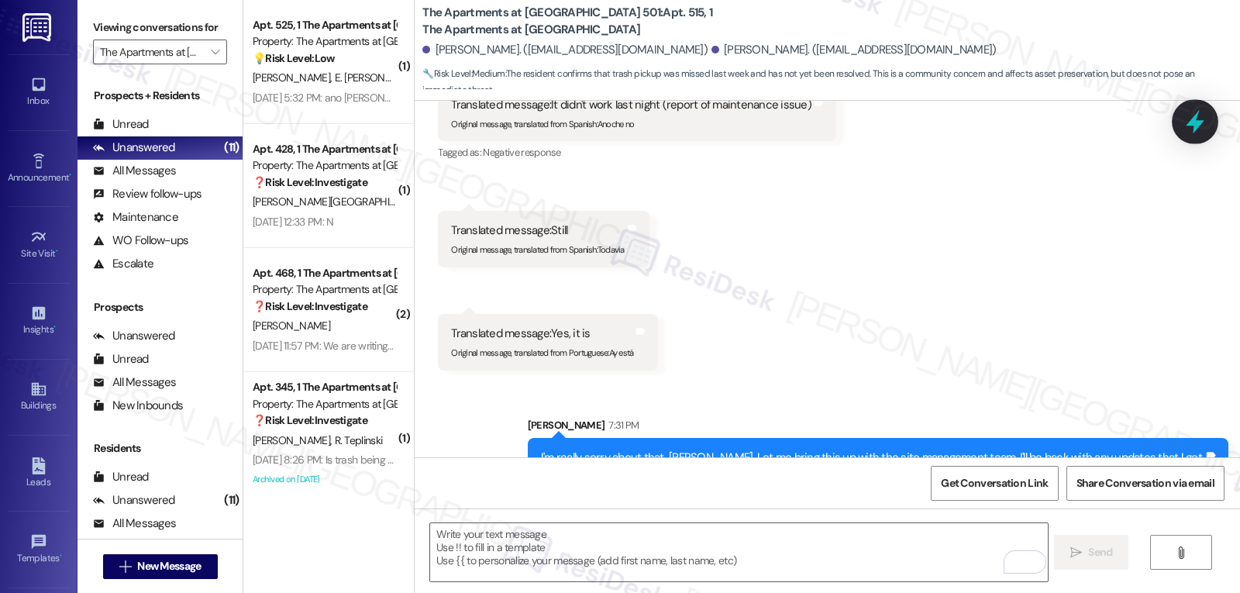
click at [1197, 121] on icon at bounding box center [1195, 122] width 19 height 24
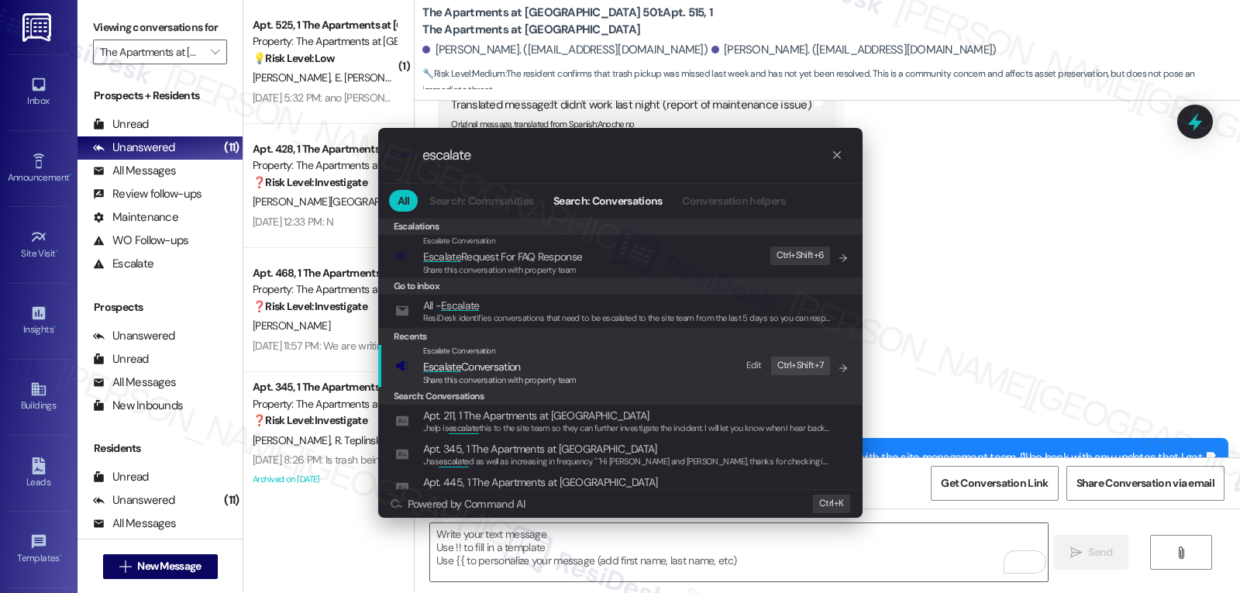
type input "escalate"
click at [543, 380] on span "Share this conversation with property team" at bounding box center [499, 379] width 153 height 11
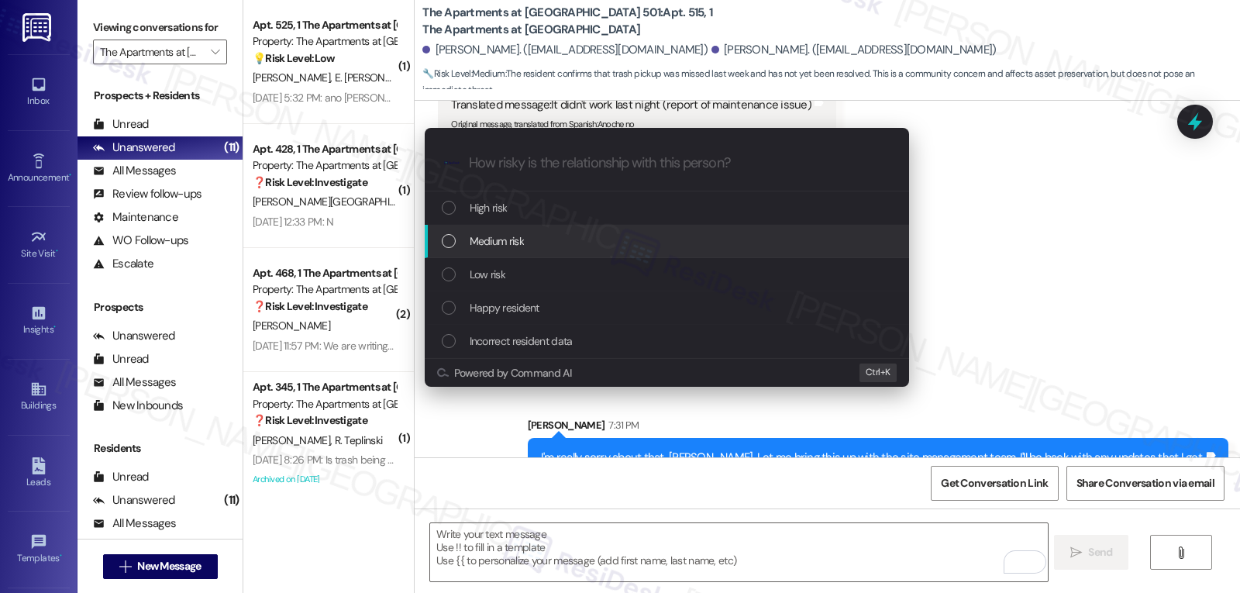
click at [508, 253] on div "Medium risk" at bounding box center [667, 241] width 485 height 33
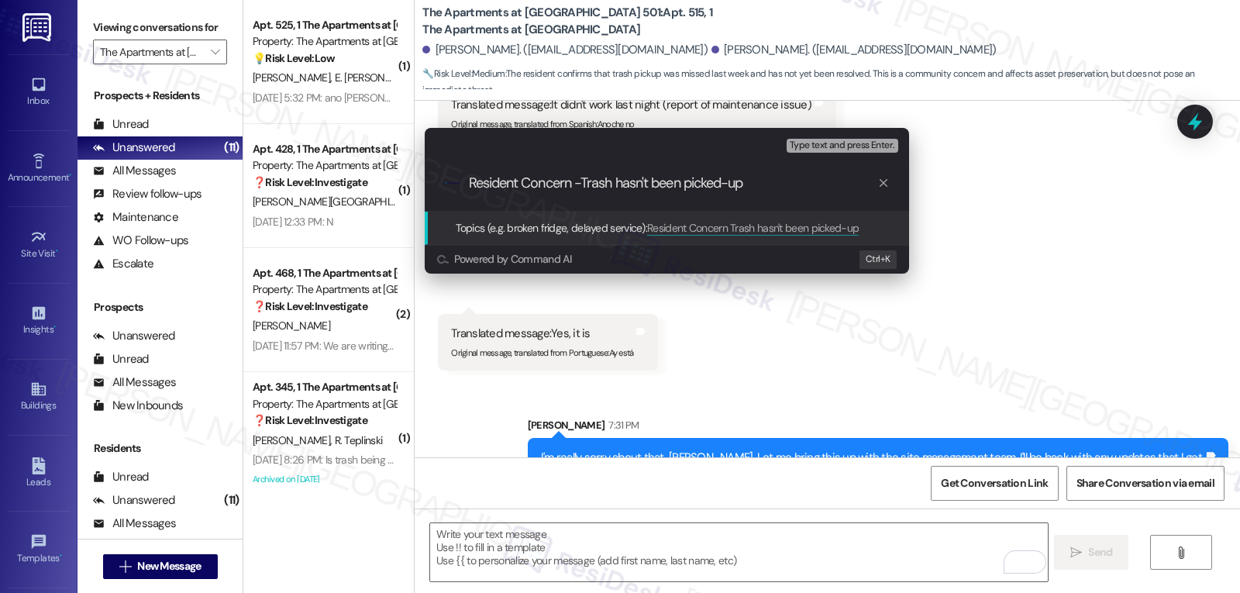
type input "Resident Concern - Trash hasn't been picked-up"
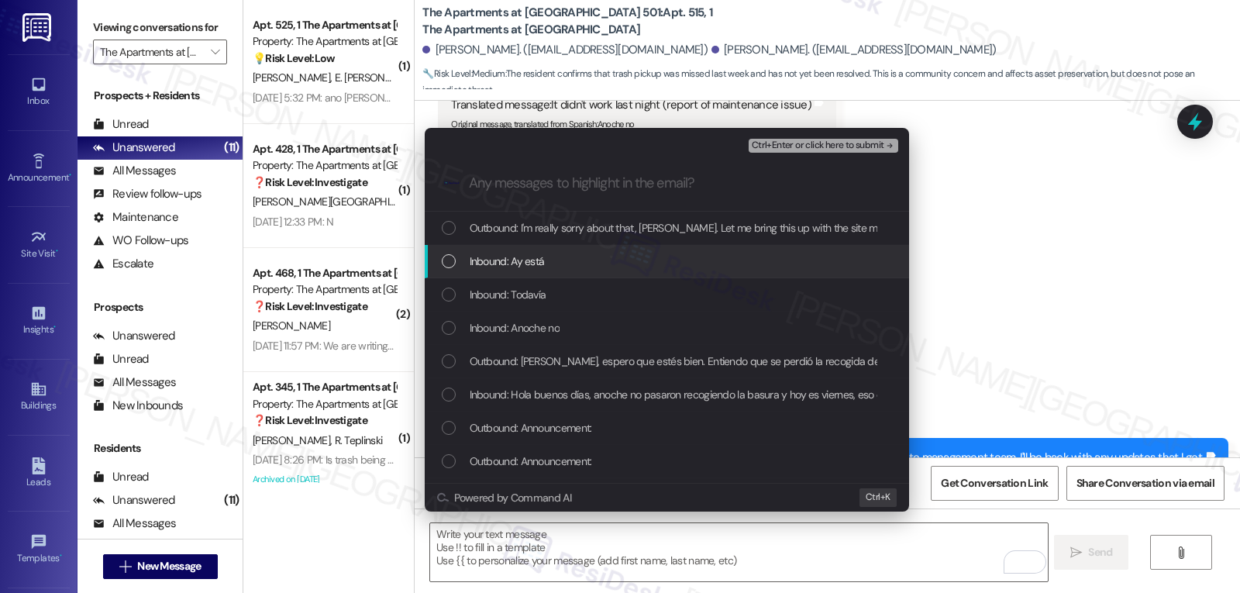
click at [526, 275] on div "Inbound: Ay está" at bounding box center [667, 261] width 485 height 33
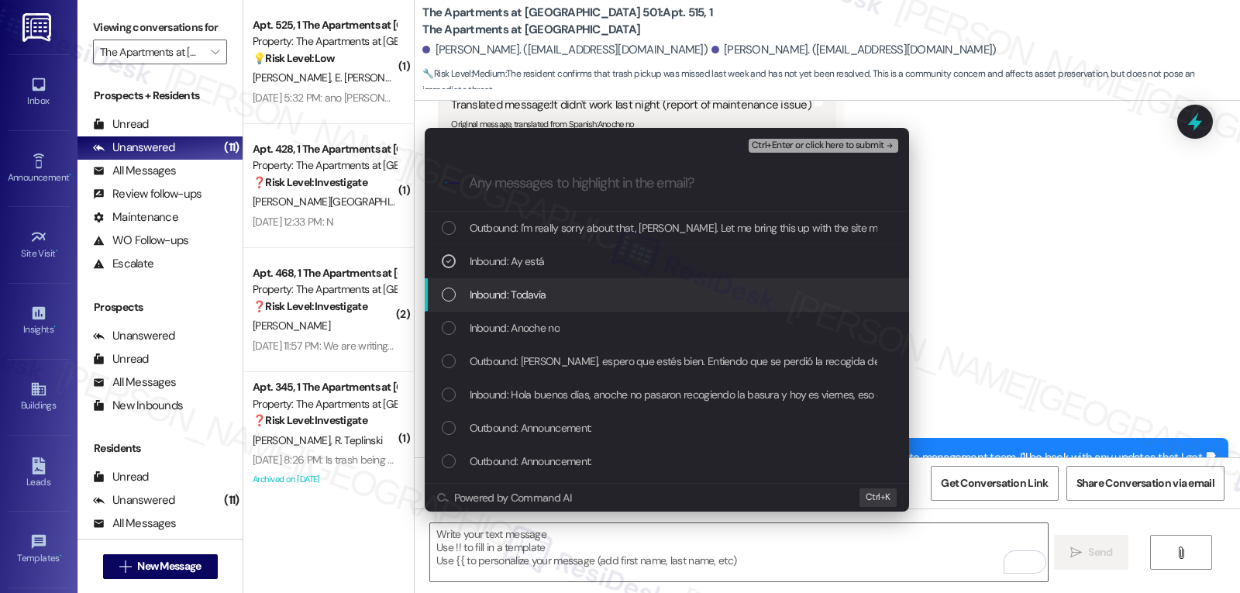
click at [524, 290] on span "Inbound: Todavía" at bounding box center [508, 294] width 77 height 17
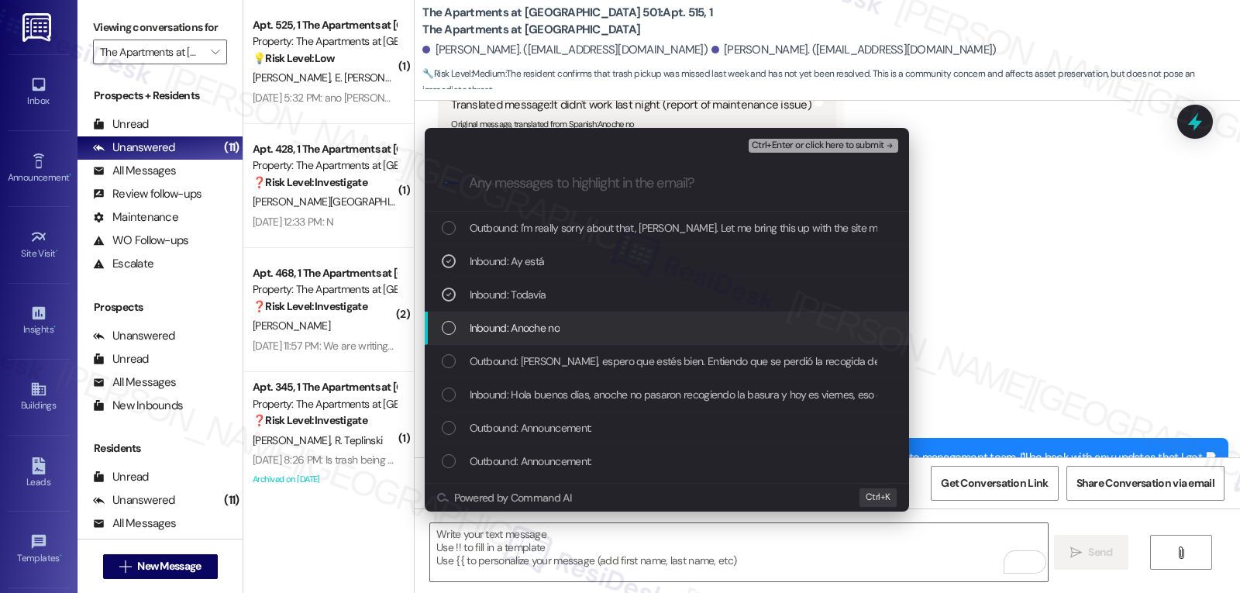
click at [523, 319] on span "Inbound: Anoche no" at bounding box center [515, 327] width 90 height 17
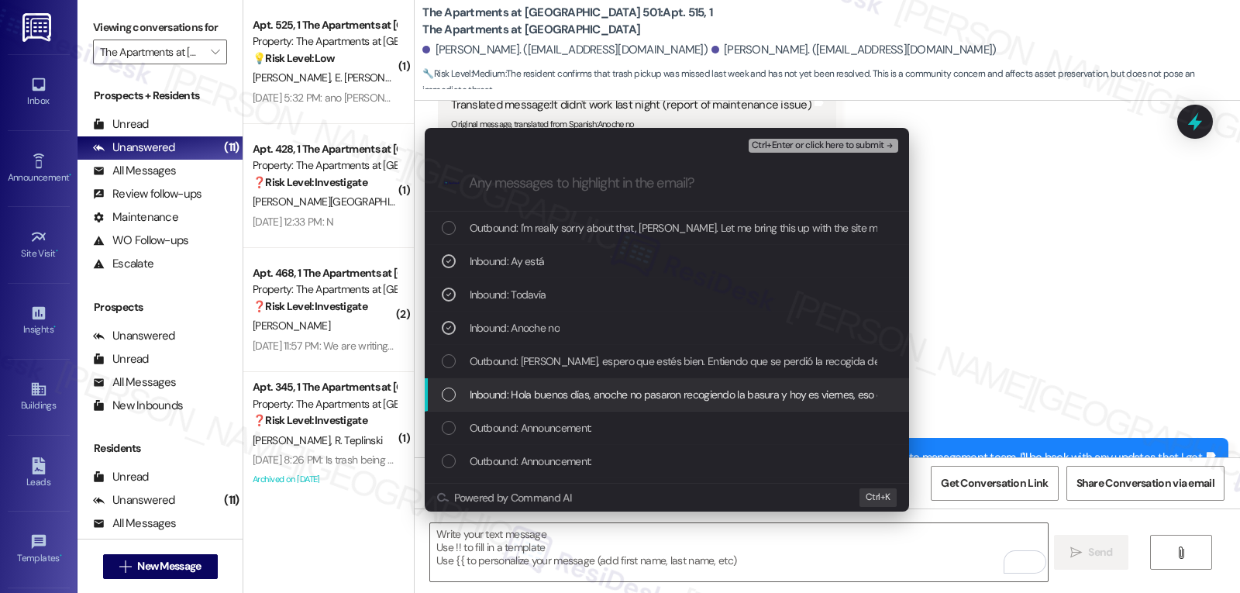
click at [520, 389] on span "Inbound: Hola buenos días, anoche no pasaron recogiendo la basura y hoy es vier…" at bounding box center [829, 394] width 719 height 17
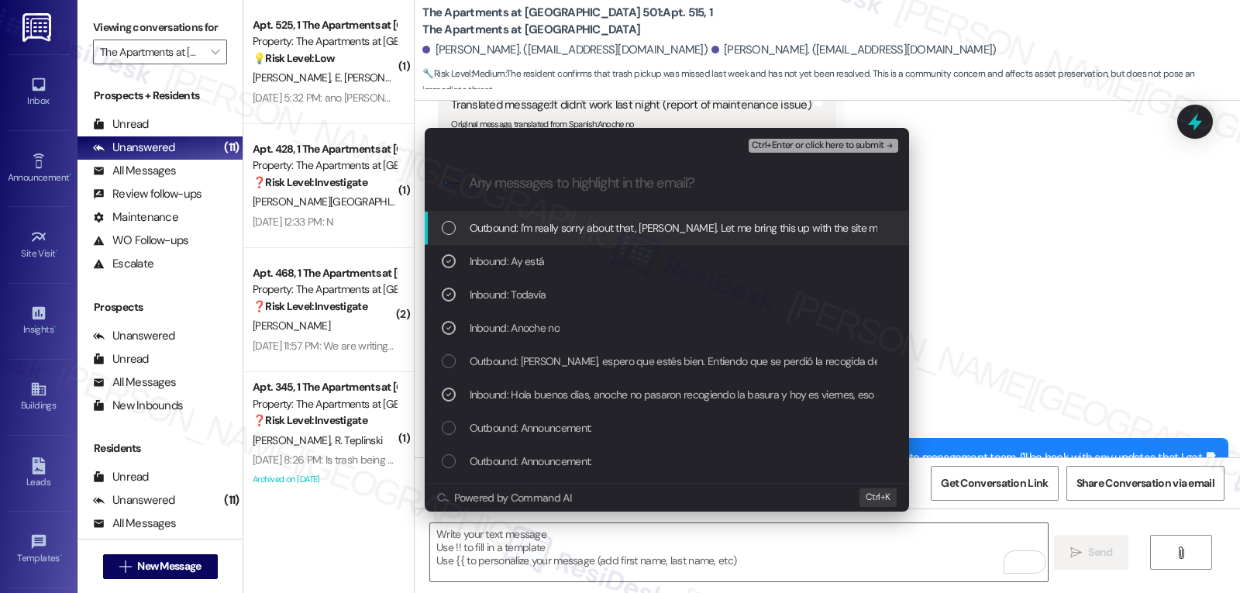
click at [836, 151] on button "Ctrl+Enter or click here to submit" at bounding box center [824, 146] width 150 height 14
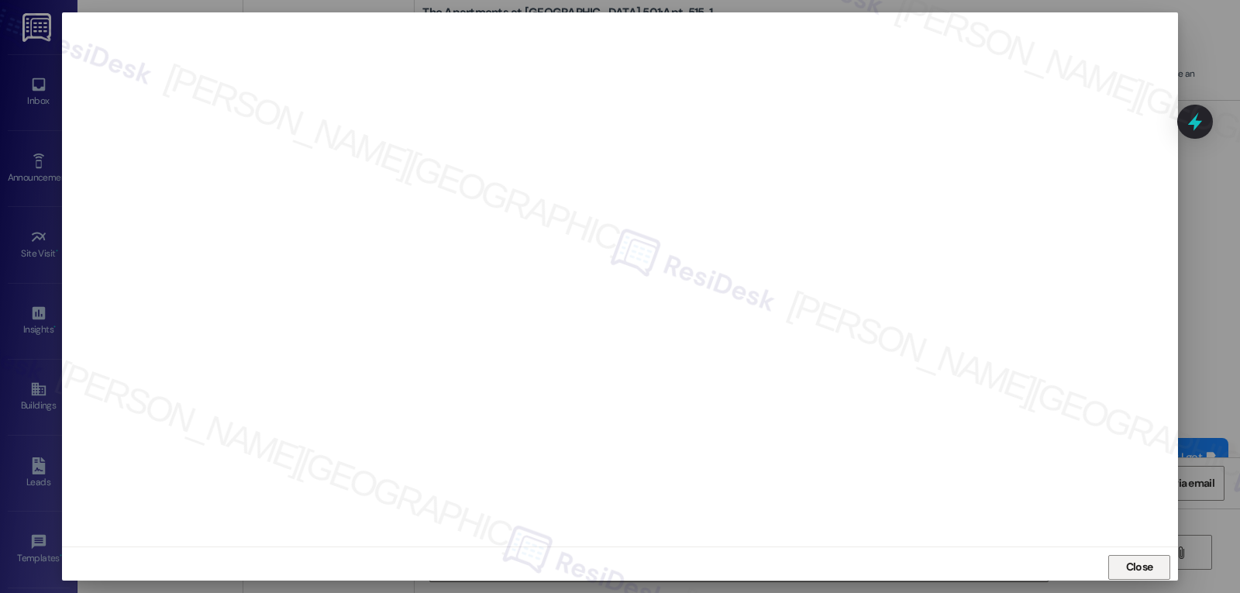
click at [1130, 567] on span "Close" at bounding box center [1139, 567] width 27 height 16
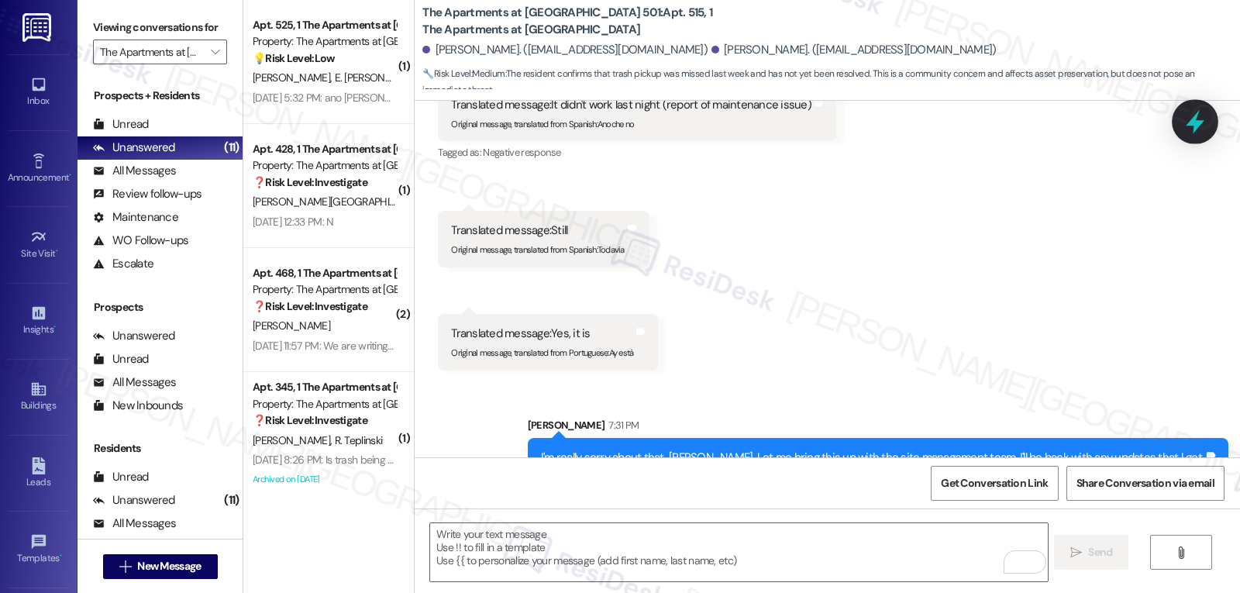
click at [1190, 124] on icon at bounding box center [1195, 122] width 26 height 26
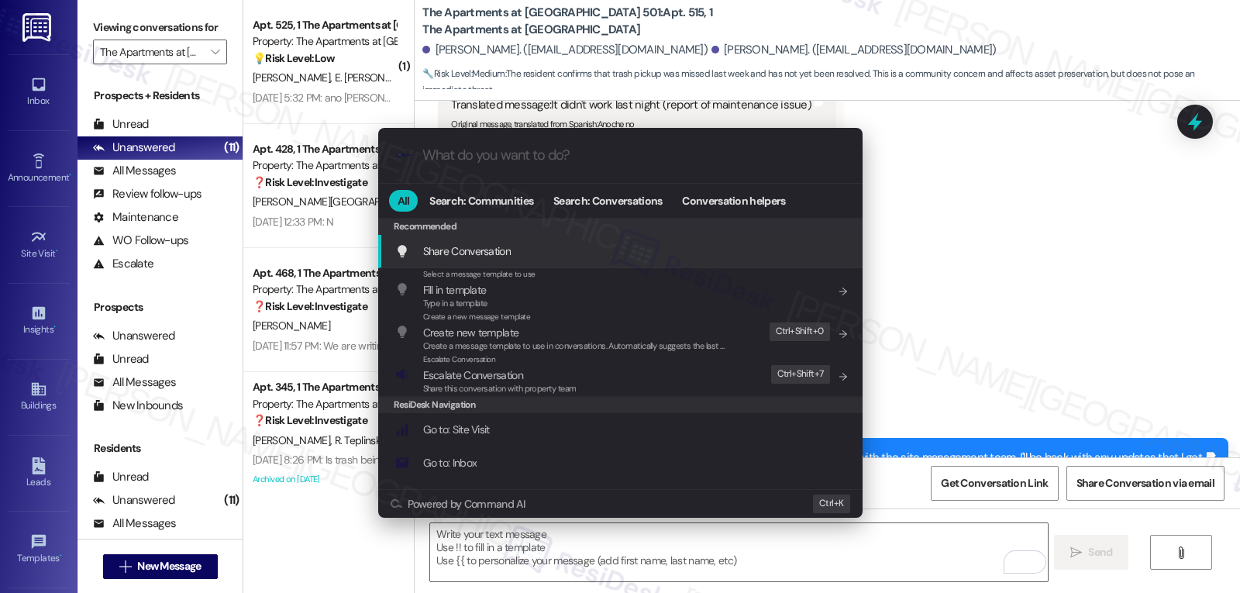
click at [1189, 119] on div ".cls-1{fill:#0a055f;}.cls-2{fill:#0cc4c4;} resideskLogoBlueOrange All Search: C…" at bounding box center [620, 296] width 1240 height 593
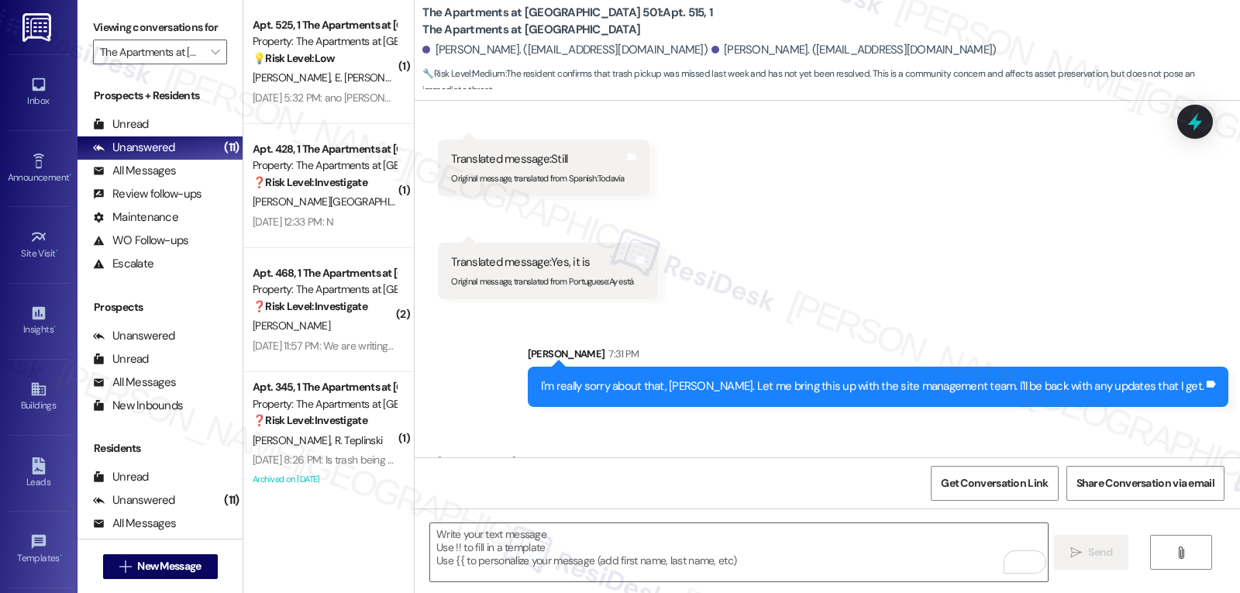
scroll to position [12205, 0]
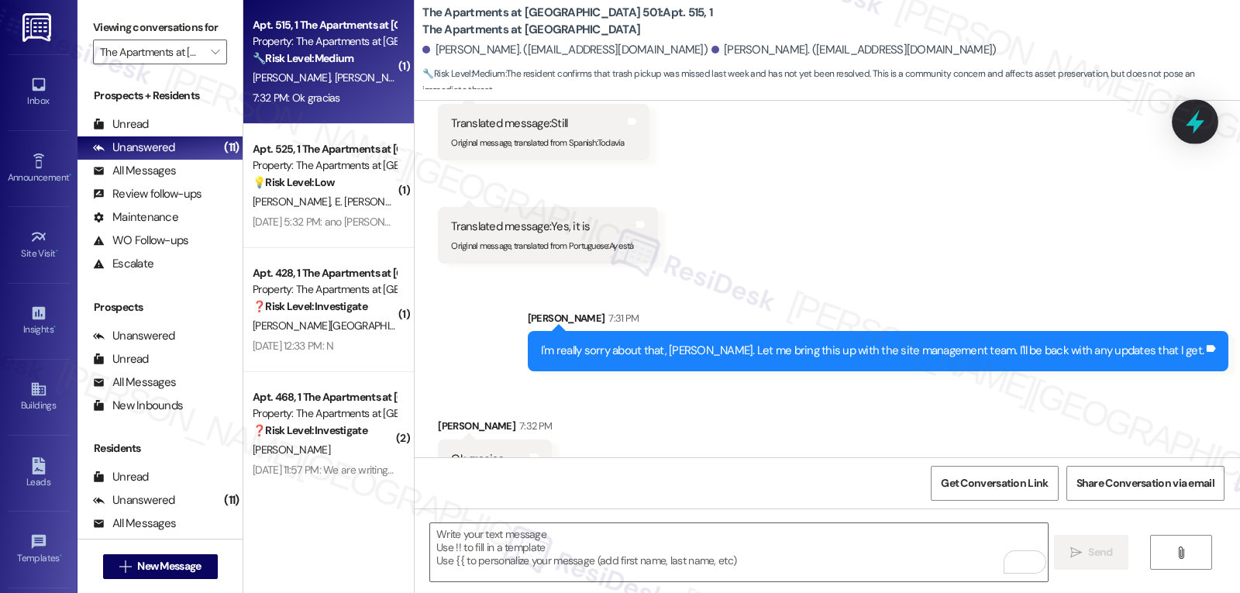
click at [1190, 126] on icon at bounding box center [1195, 122] width 26 height 26
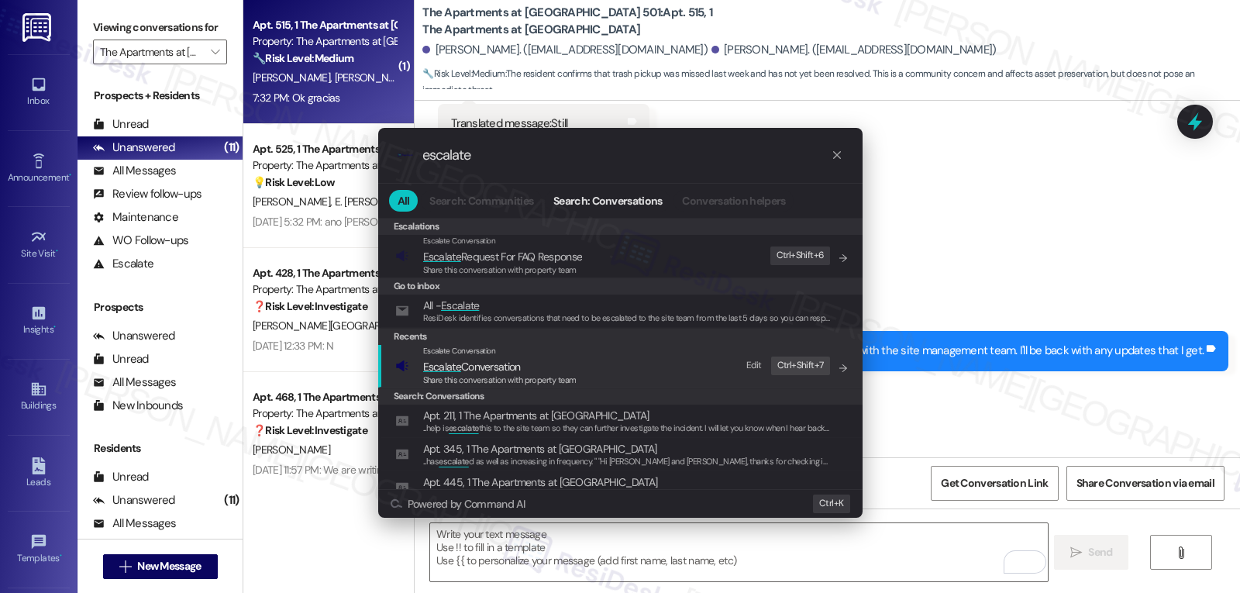
type input "escalate"
click at [480, 368] on span "Escalate Conversation" at bounding box center [472, 367] width 98 height 14
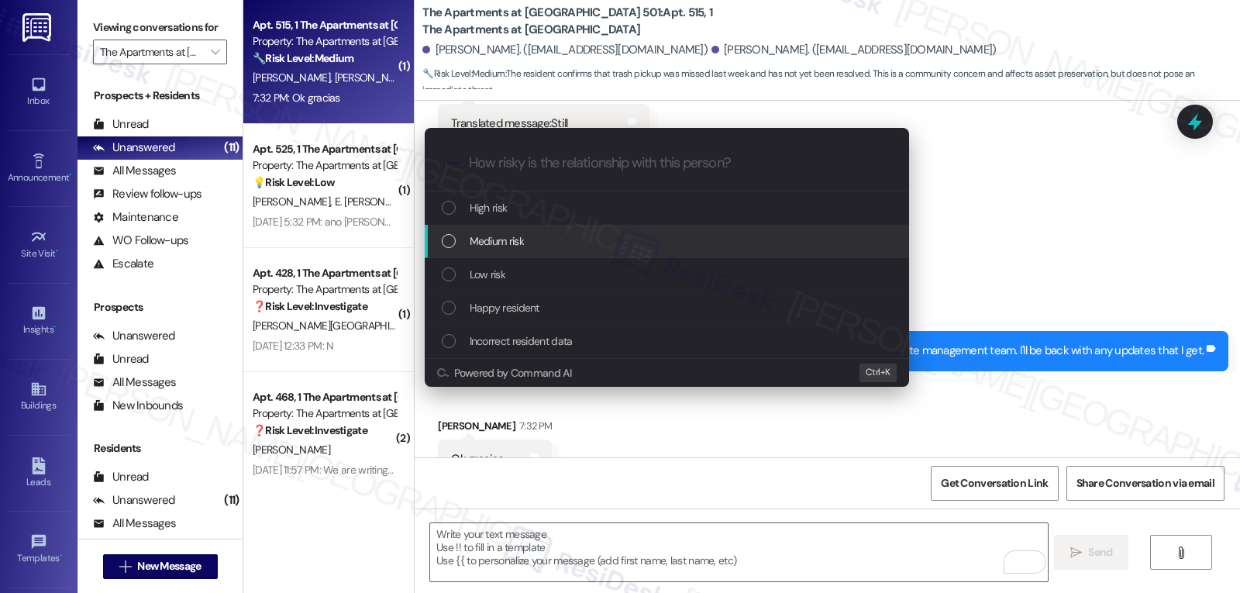
click at [548, 248] on div "Medium risk" at bounding box center [669, 241] width 454 height 17
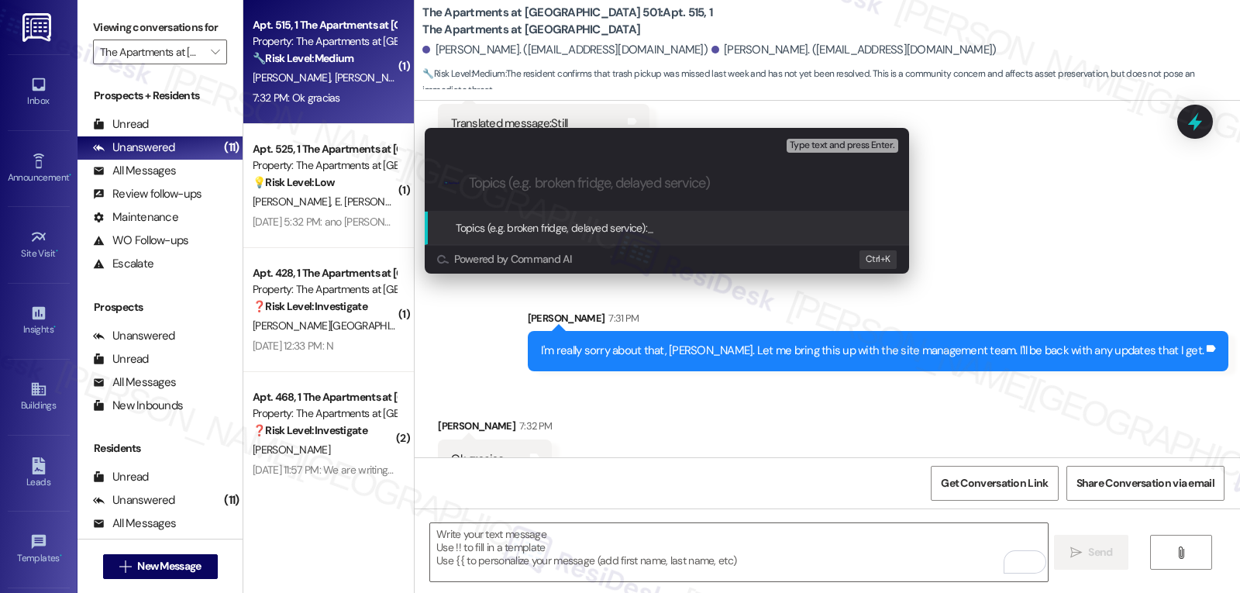
paste input "Resident Concern - Trash hasn't been picked-up"
type input "Resident Concern - Trash hasn't been picked-up"
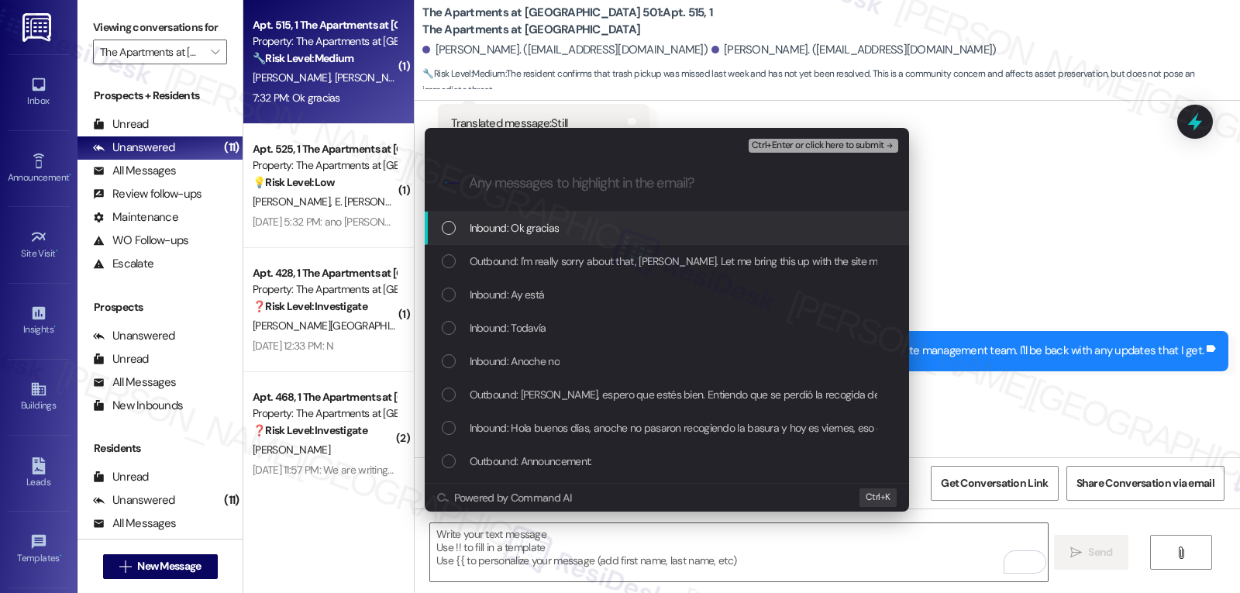
click at [548, 233] on span "Inbound: Ok gracias" at bounding box center [515, 227] width 90 height 17
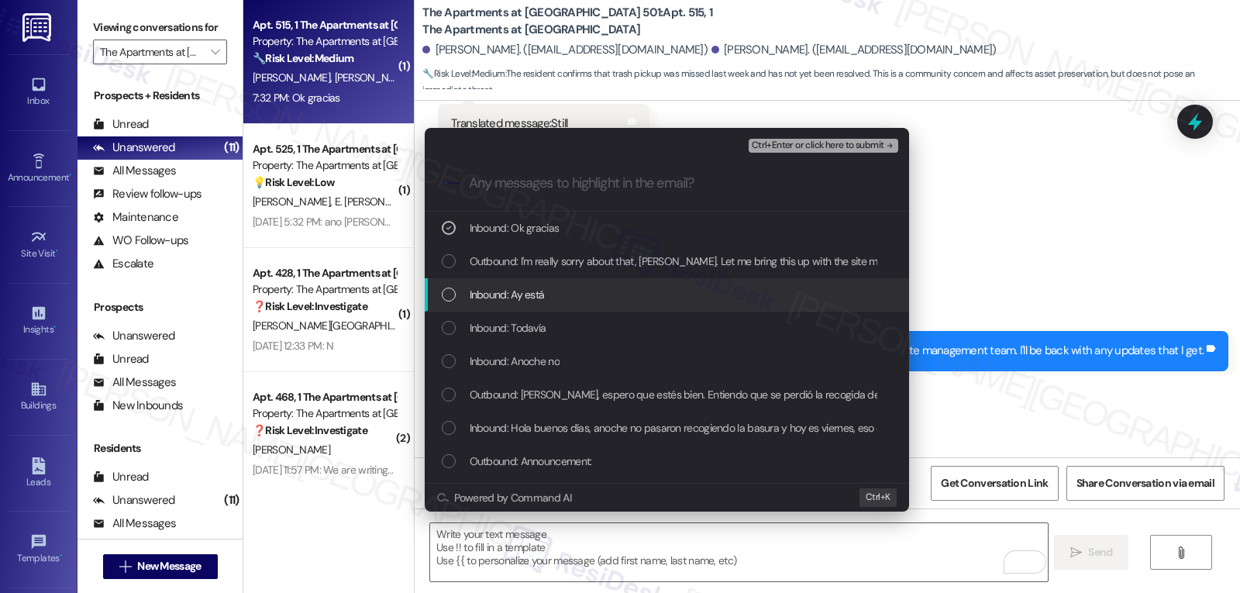
click at [560, 296] on div "Inbound: Ay está" at bounding box center [669, 294] width 454 height 17
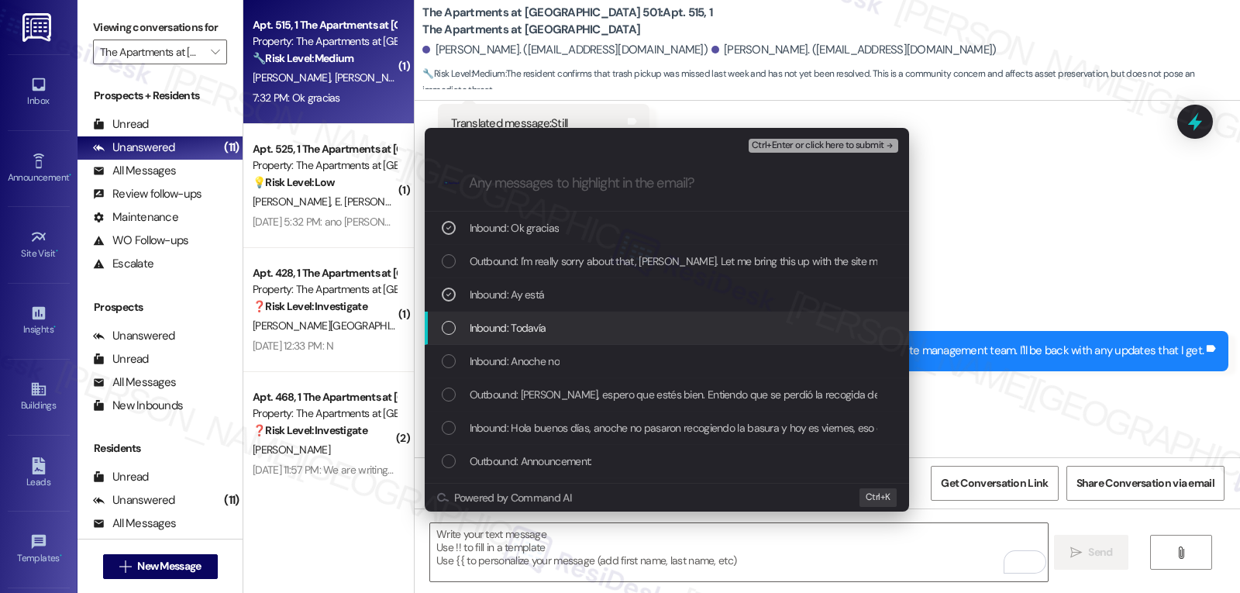
click at [549, 325] on div "Inbound: Todavía" at bounding box center [669, 327] width 454 height 17
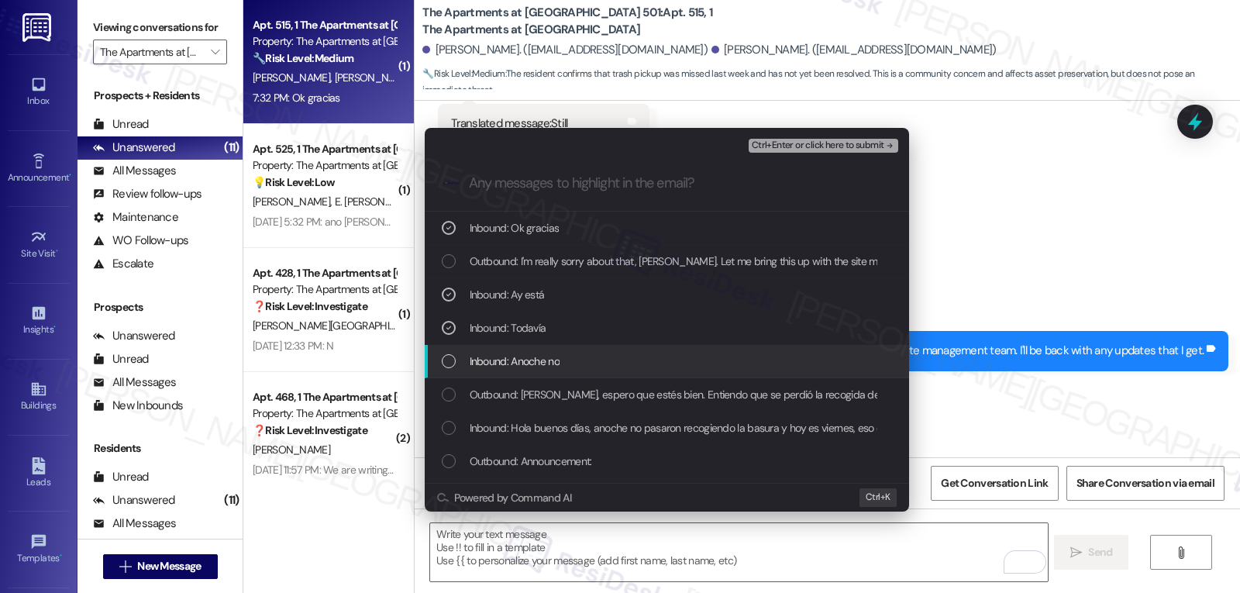
click at [554, 360] on span "Inbound: Anoche no" at bounding box center [515, 361] width 90 height 17
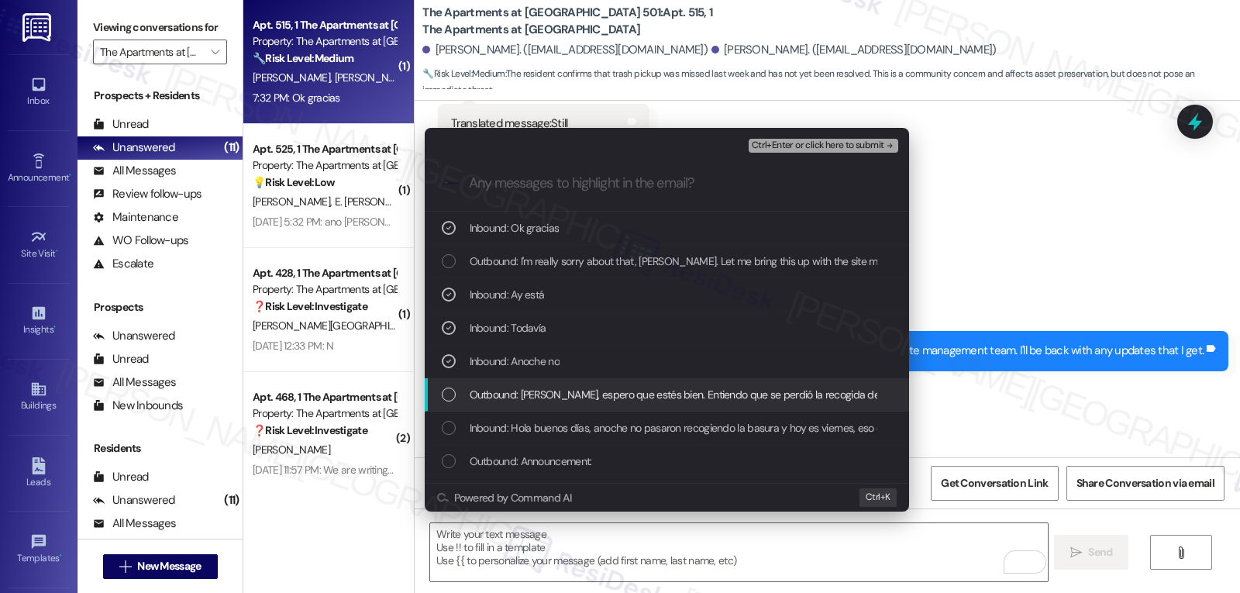
drag, startPoint x: 559, startPoint y: 411, endPoint x: 559, endPoint y: 422, distance: 10.9
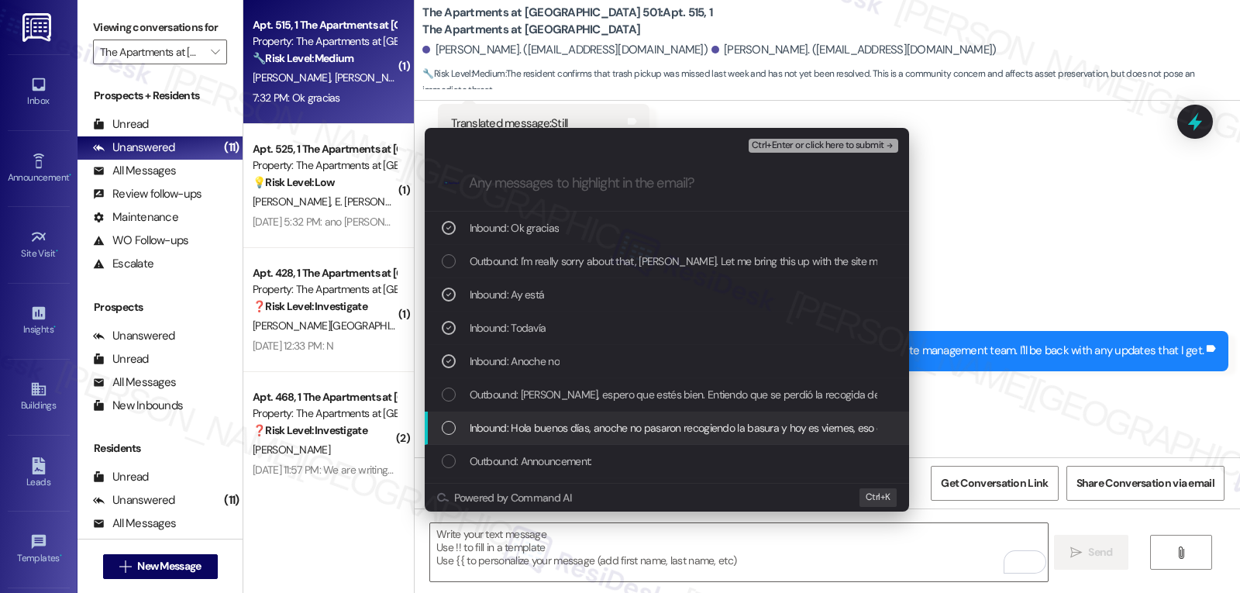
click at [448, 426] on div "List of options" at bounding box center [449, 428] width 14 height 14
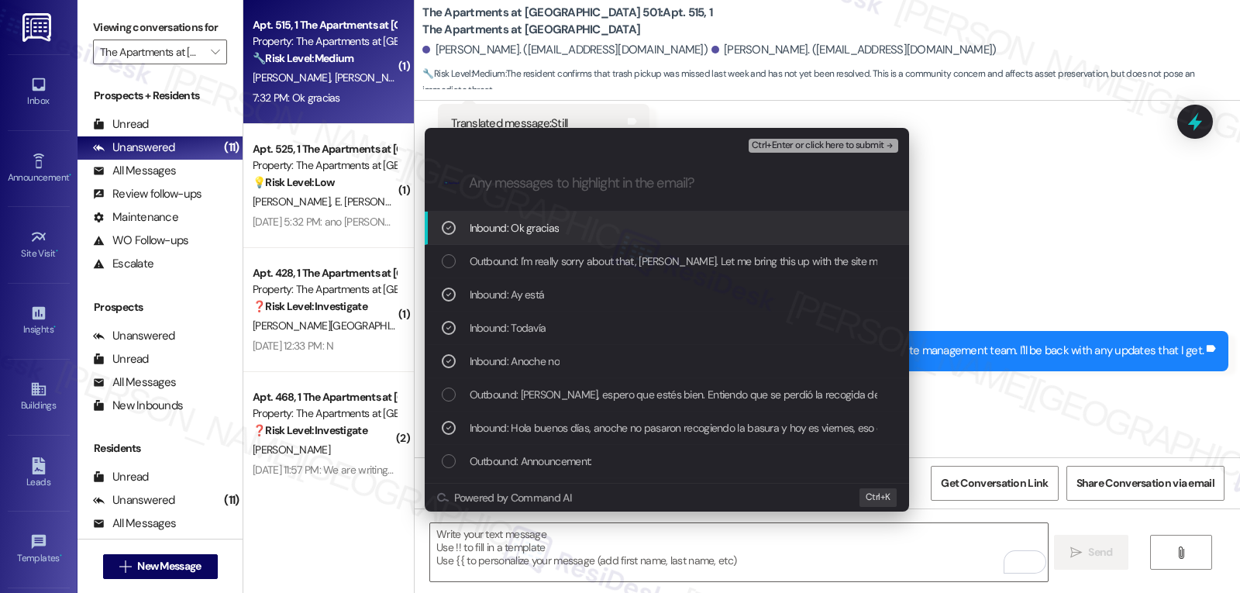
click at [852, 142] on span "Ctrl+Enter or click here to submit" at bounding box center [818, 145] width 133 height 11
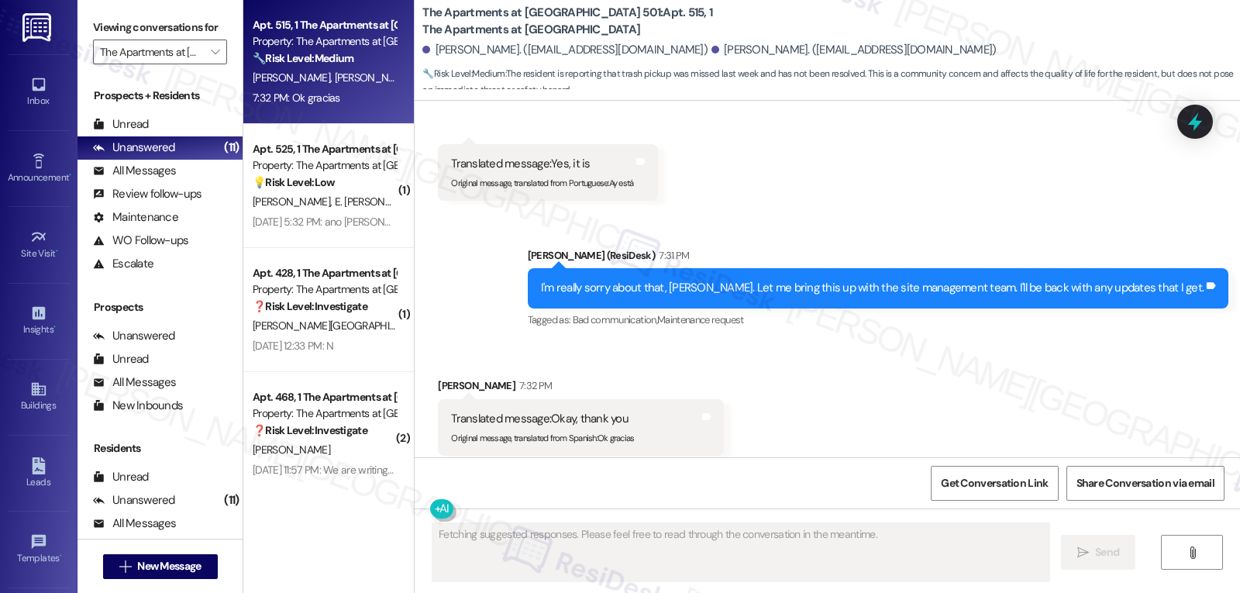
scroll to position [12269, 0]
click at [447, 377] on div "Guillermo Castro Alarcon 7:32 PM" at bounding box center [581, 388] width 286 height 22
copy div "Guillermo"
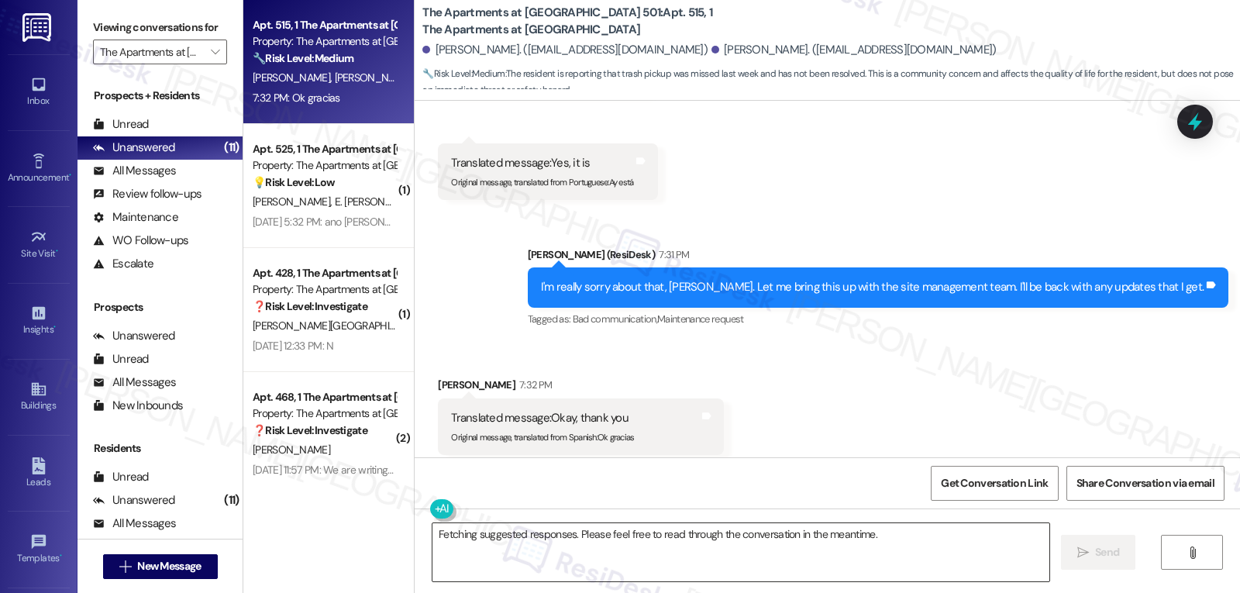
click at [528, 537] on textarea "Fetching suggested responses. Please feel free to read through the conversation…" at bounding box center [741, 552] width 617 height 58
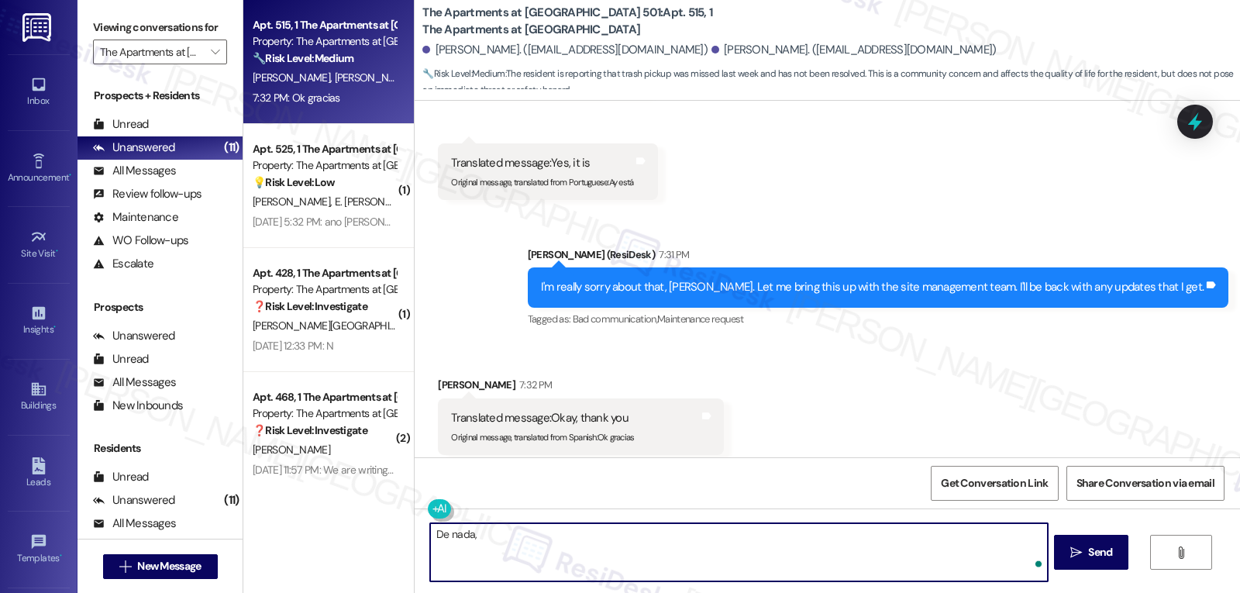
paste textarea "Guillermo"
type textarea "De nada, Guillermo!"
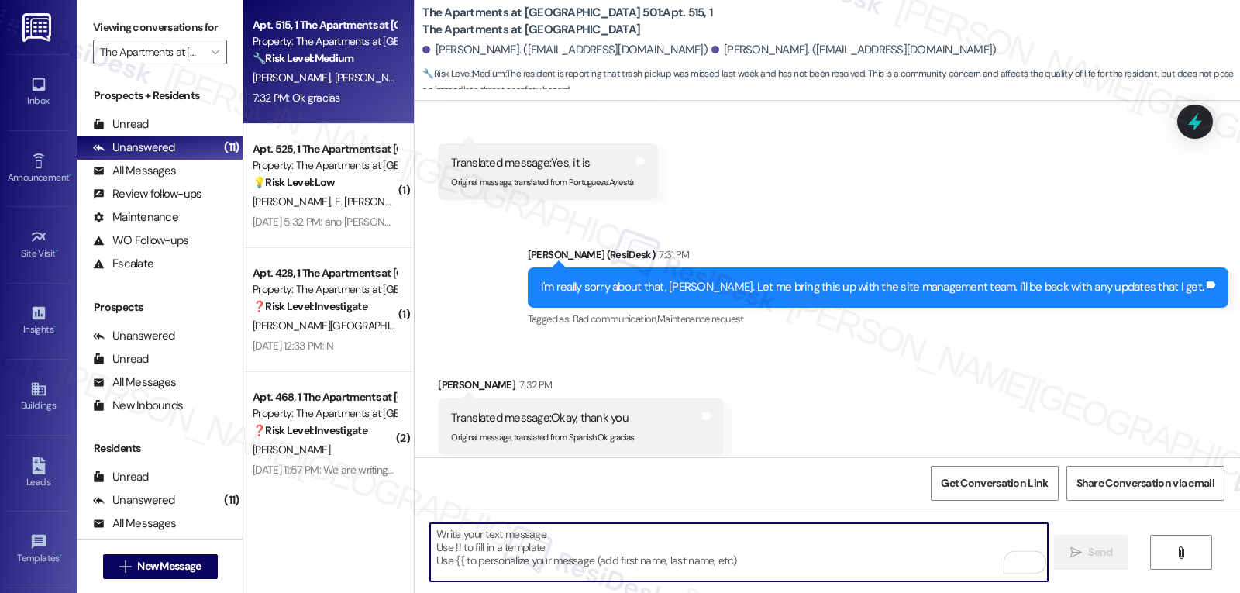
scroll to position [12268, 0]
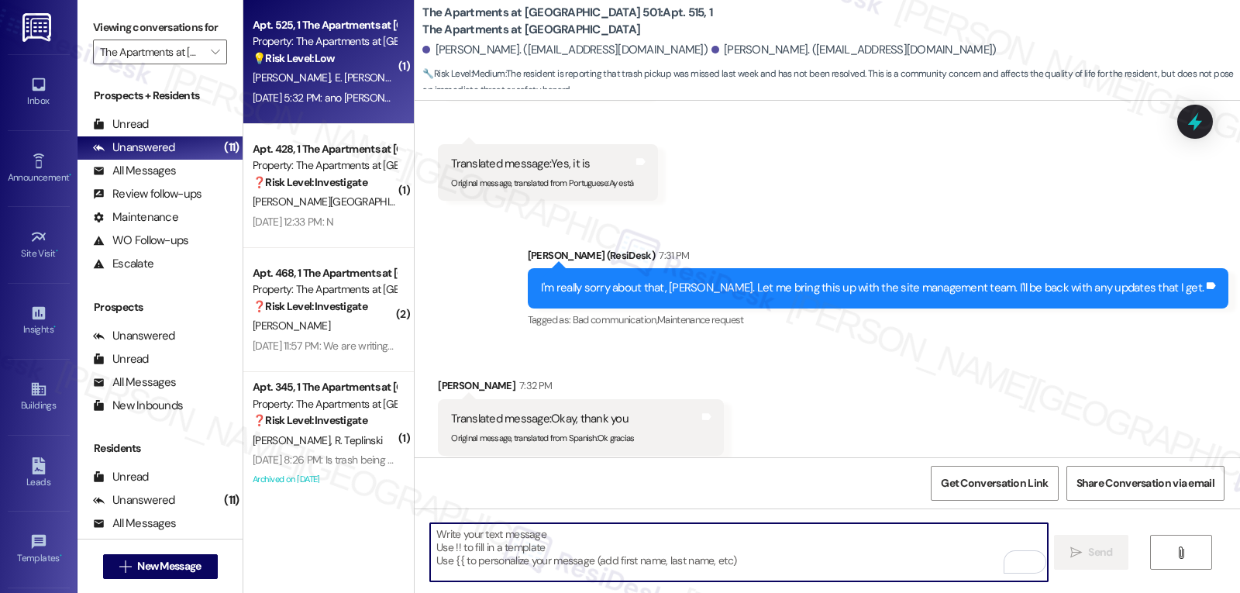
click at [360, 95] on div "Aug 28, 2025 at 5:32 PM: ano yan Aug 28, 2025 at 5:32 PM: ano yan" at bounding box center [337, 98] width 169 height 14
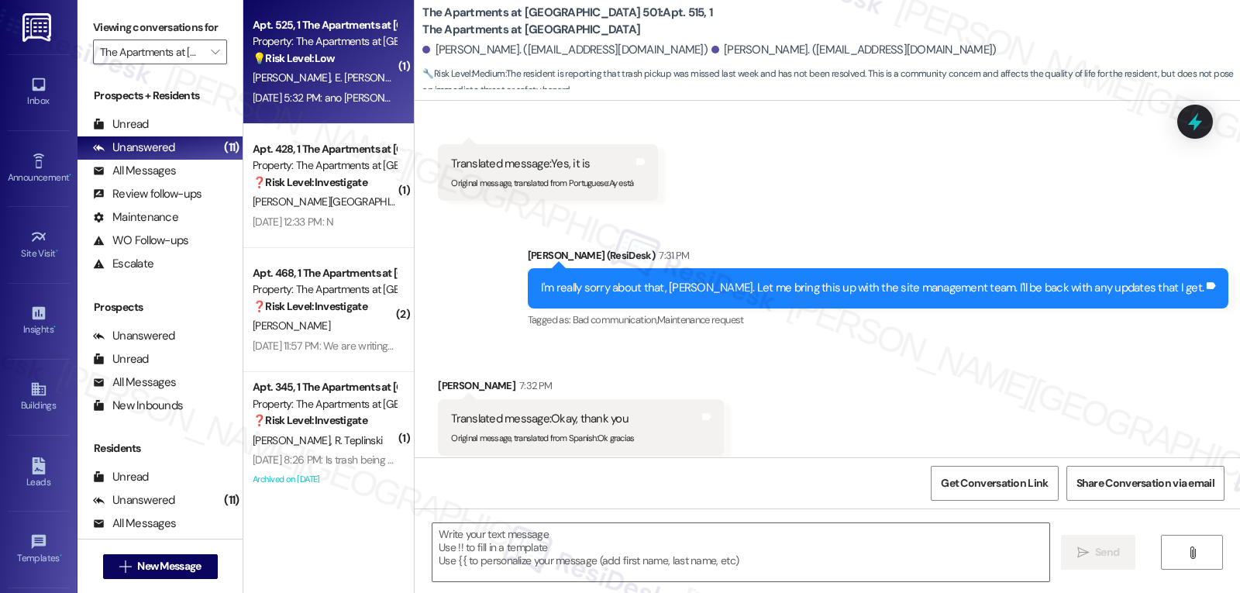
type textarea "Fetching suggested responses. Please feel free to read through the conversation…"
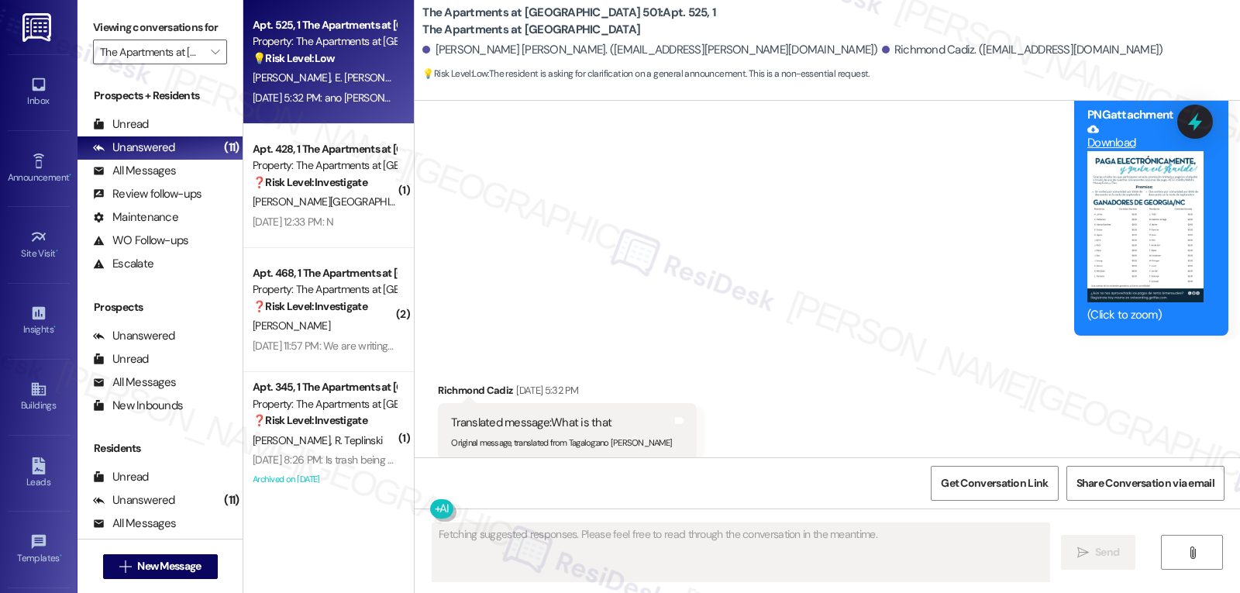
scroll to position [11841, 0]
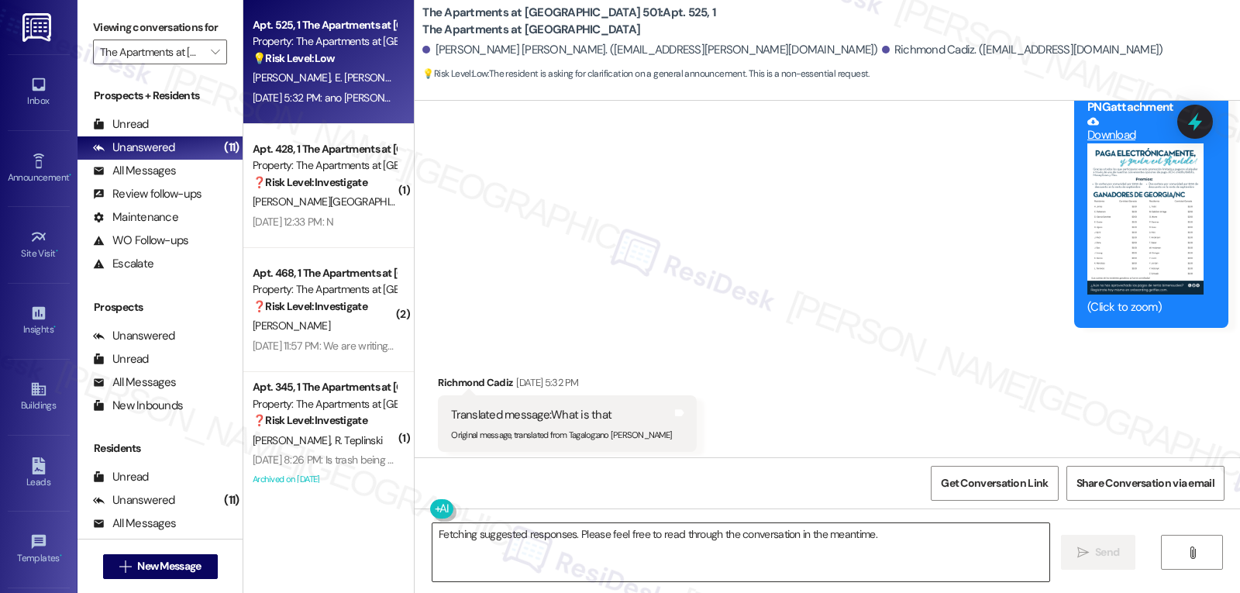
click at [465, 561] on textarea "Fetching suggested responses. Please feel free to read through the conversation…" at bounding box center [741, 552] width 617 height 58
click at [780, 544] on textarea "Hi Richmond! Salamat po sa message at tanong ninyo about sa Pay Smart!" at bounding box center [738, 552] width 617 height 58
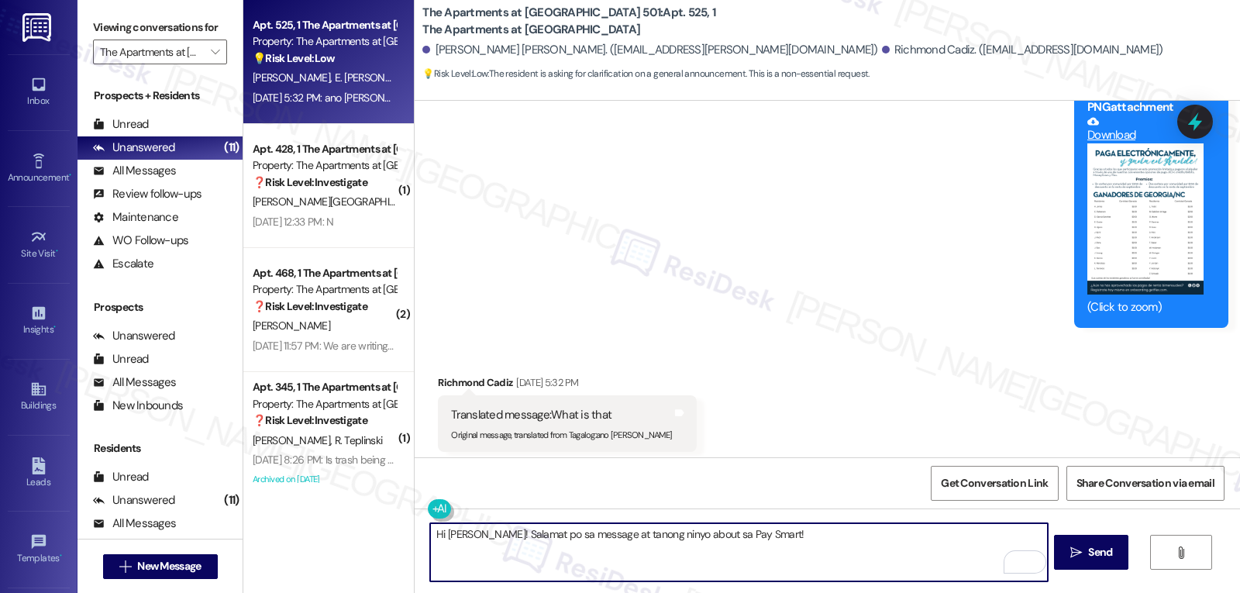
click at [827, 540] on textarea "Hi Richmond! Salamat po sa message at tanong ninyo about sa Pay Smart!" at bounding box center [738, 552] width 617 height 58
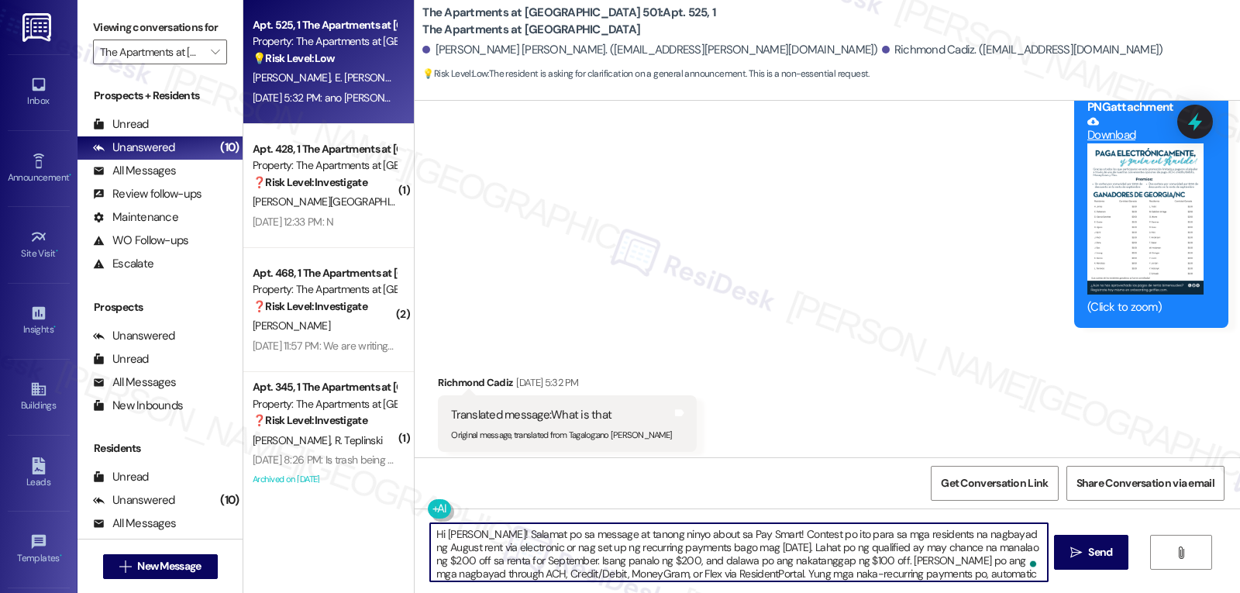
type textarea "Hi Richmond! Salamat po sa message at tanong ninyo about sa Pay Smart! Contest …"
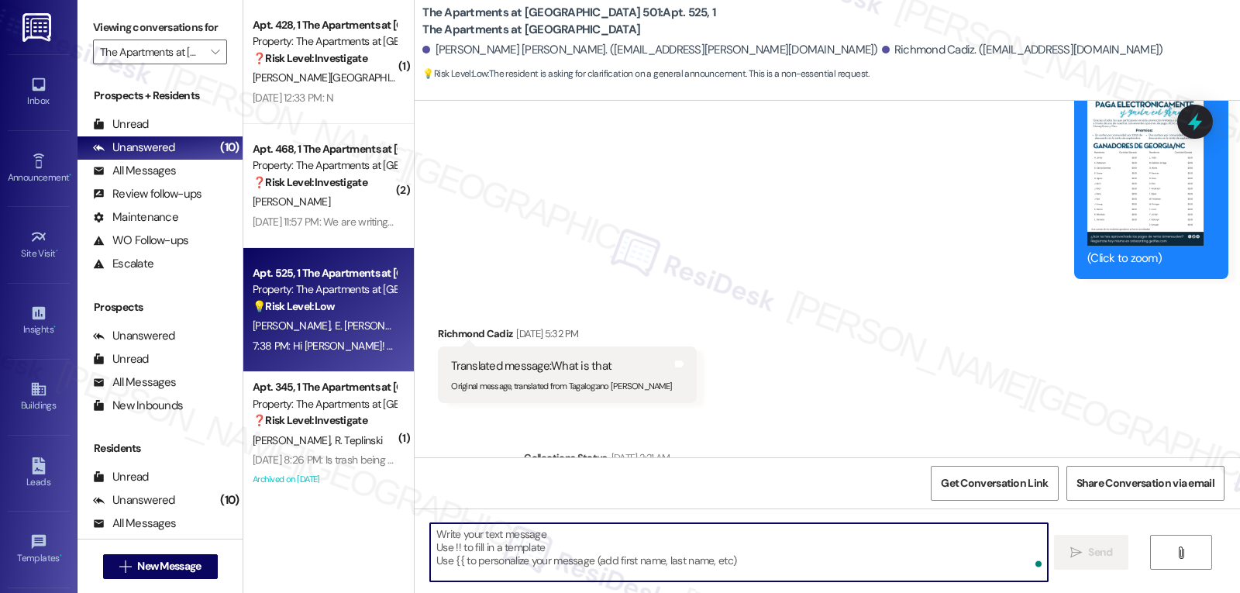
scroll to position [11999, 0]
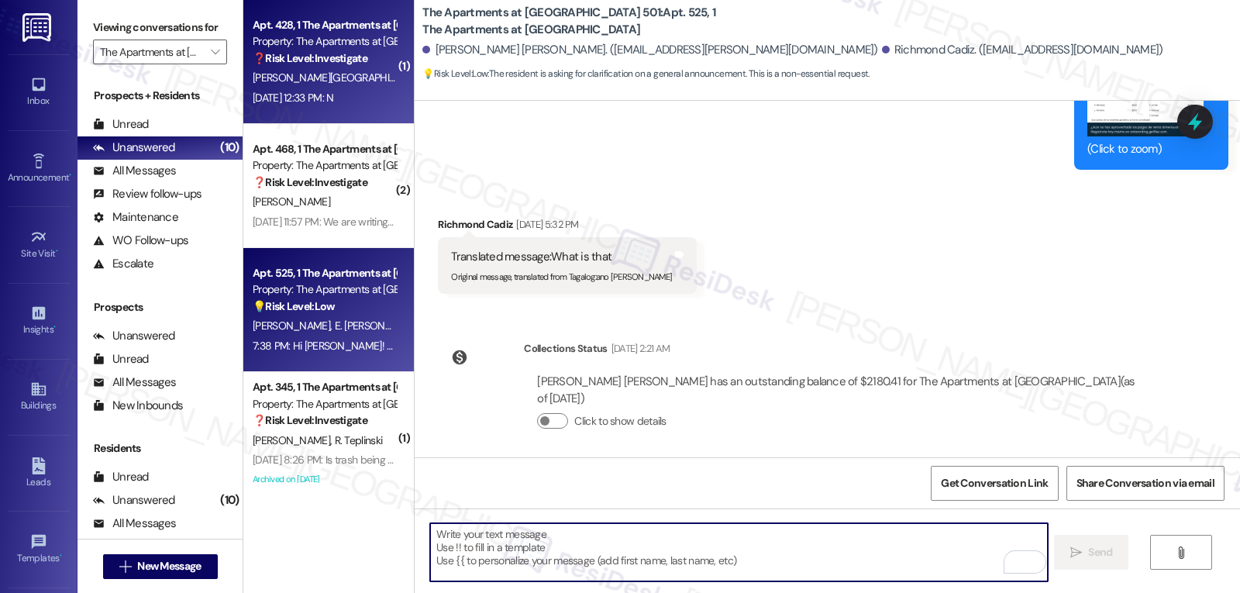
click at [433, 85] on span "H. Knifley" at bounding box center [453, 78] width 41 height 14
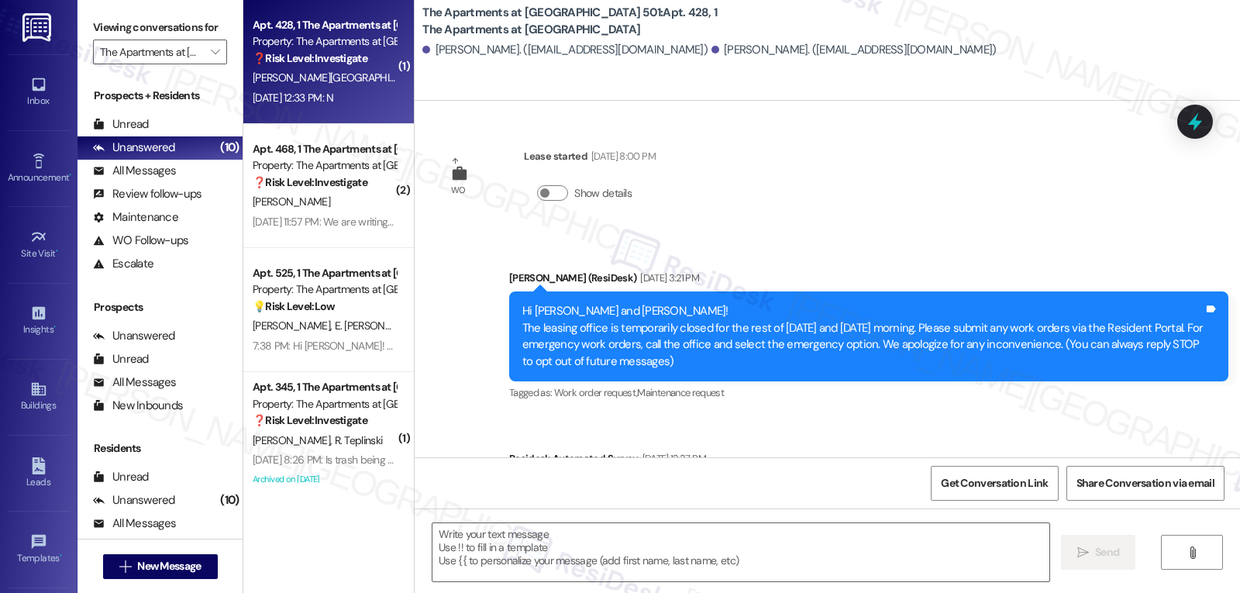
scroll to position [2154, 0]
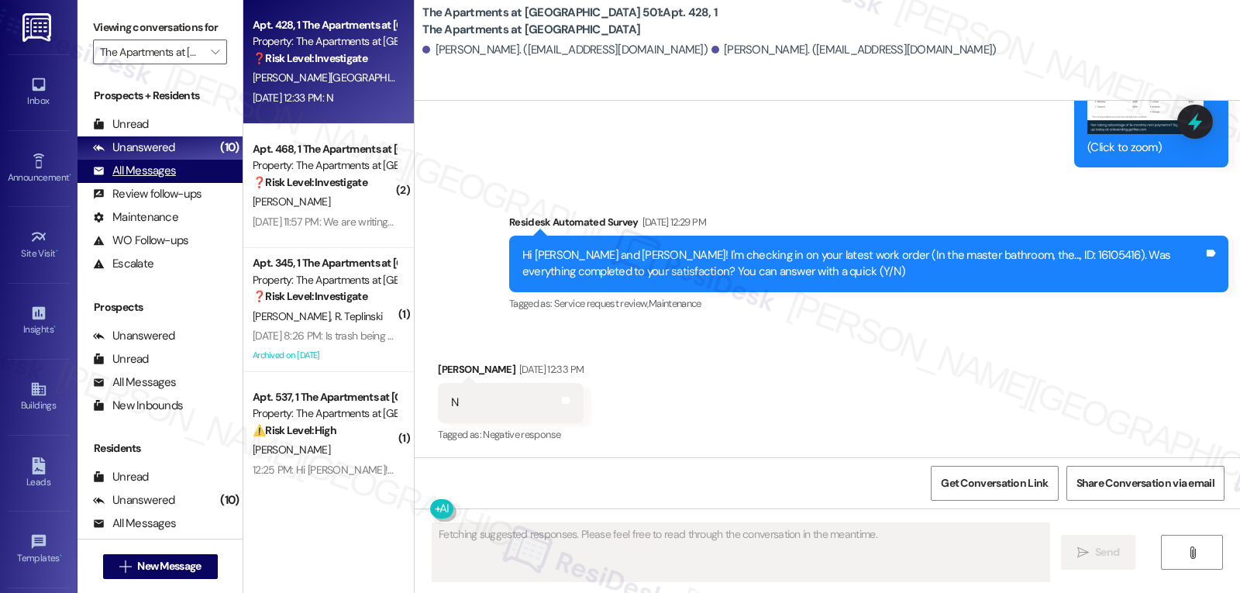
click at [142, 179] on div "All Messages" at bounding box center [134, 171] width 83 height 16
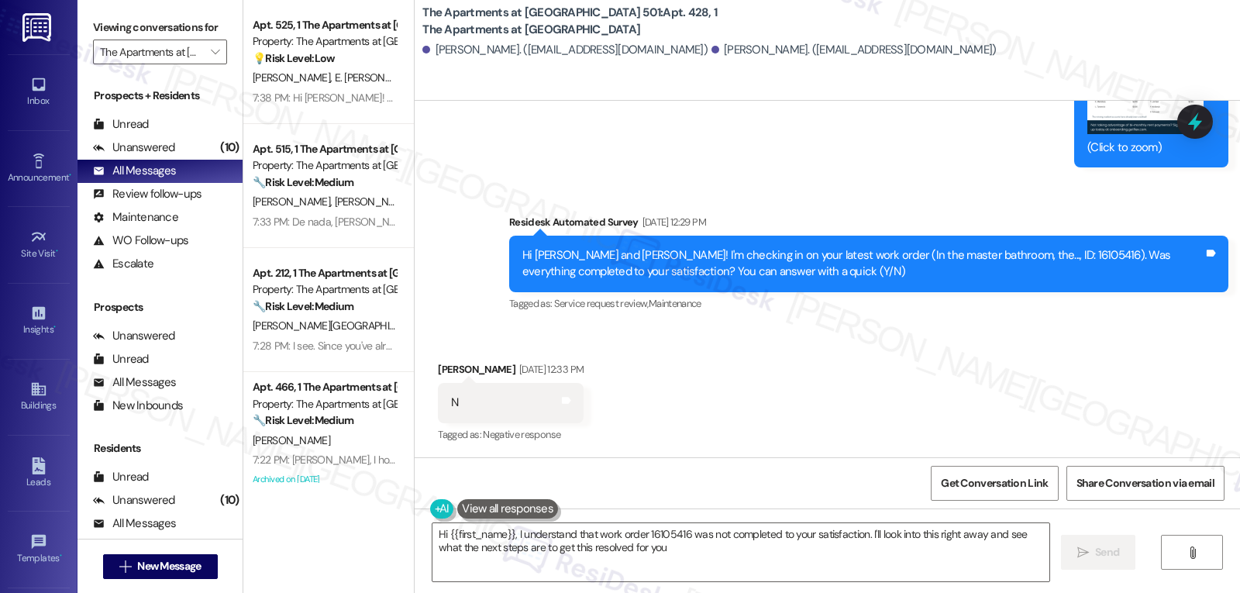
type textarea "Hi {{first_name}}, I understand that work order 16105416 was not completed to y…"
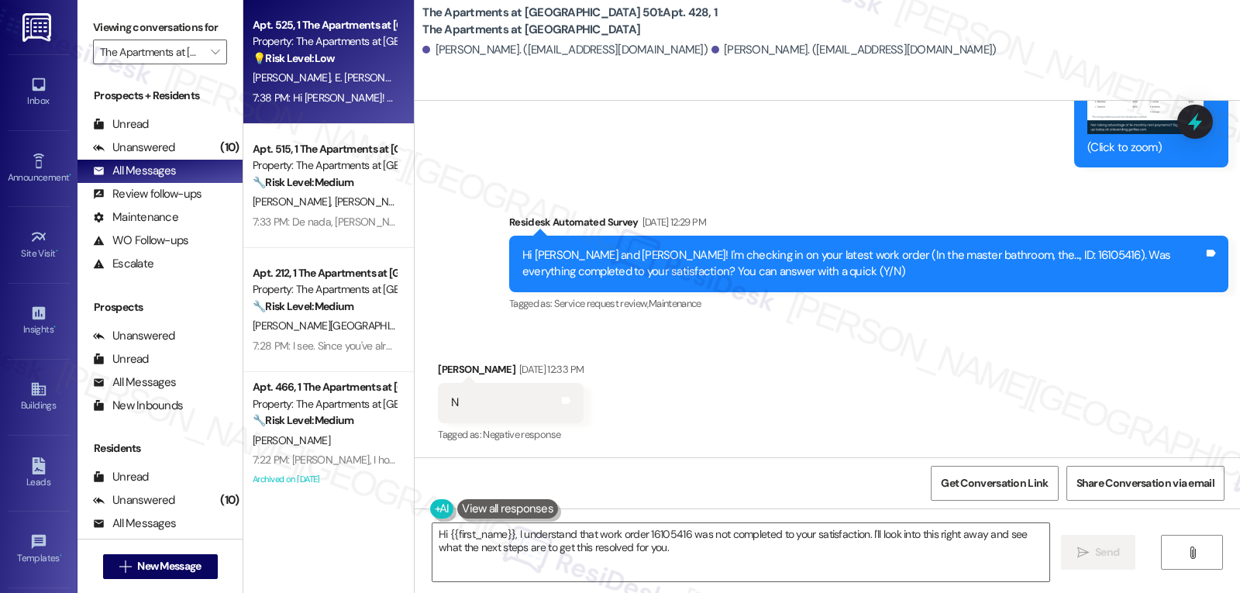
type textarea "Fetching suggested responses. Please feel free to read through the conversation…"
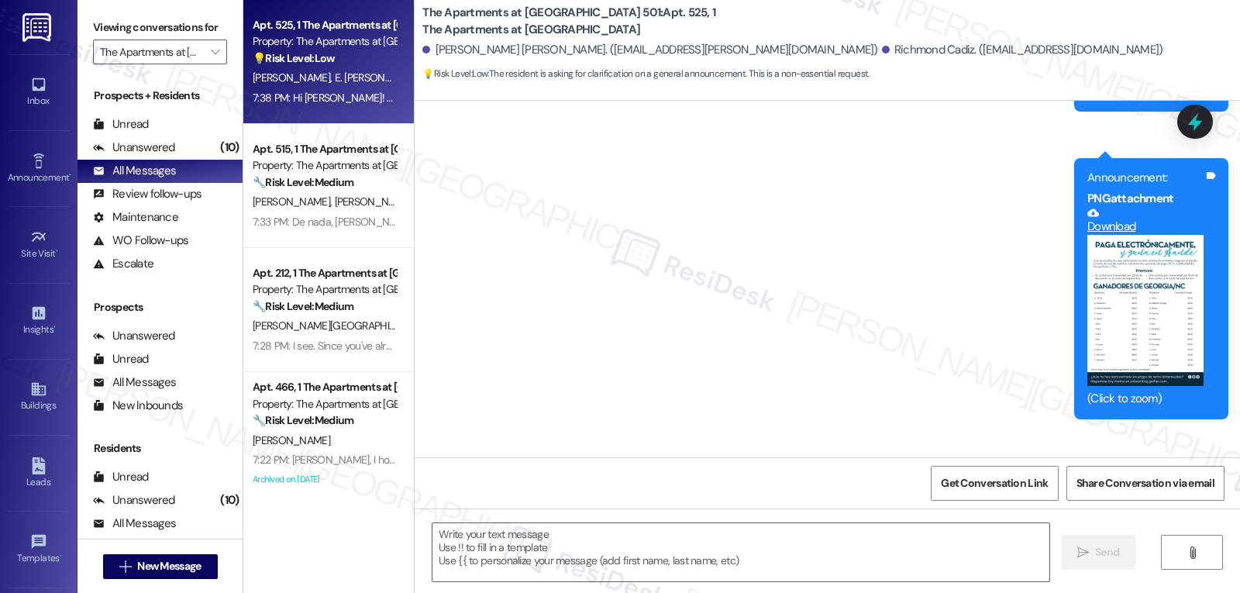
type textarea "Fetching suggested responses. Please feel free to read through the conversation…"
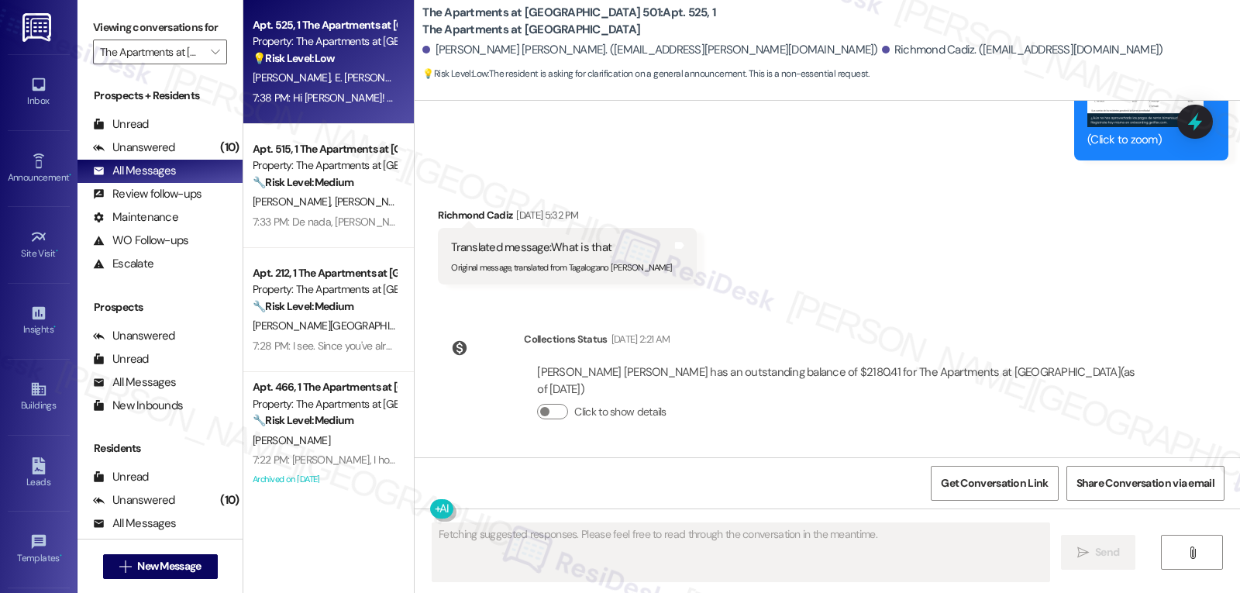
scroll to position [12088, 0]
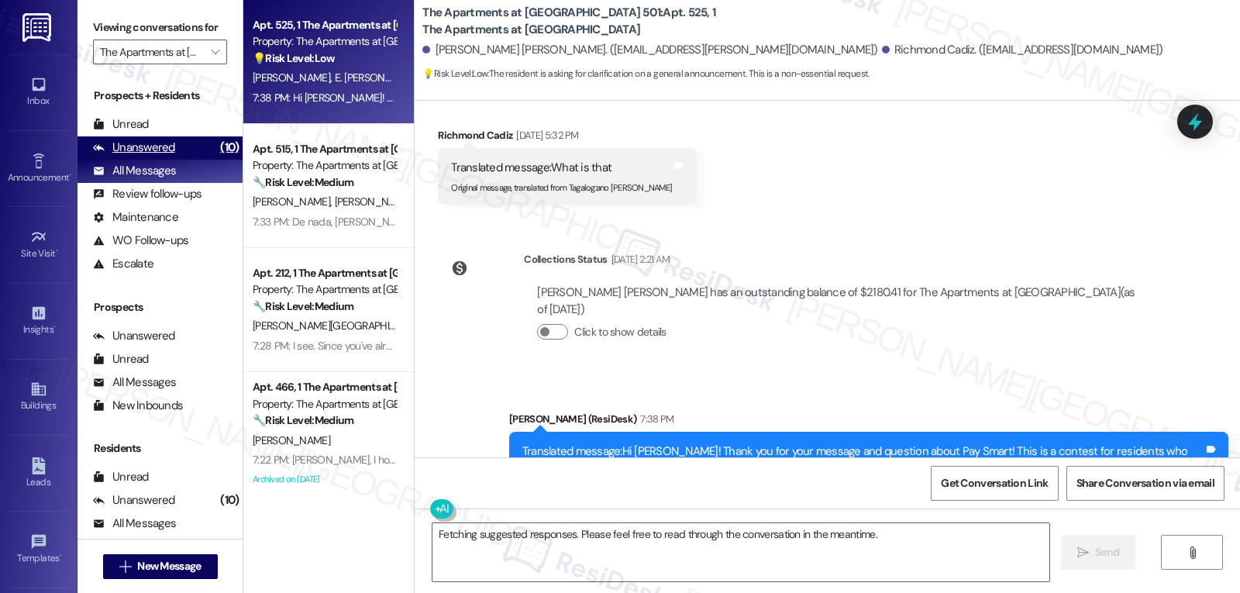
click at [171, 156] on div "Unanswered" at bounding box center [134, 148] width 82 height 16
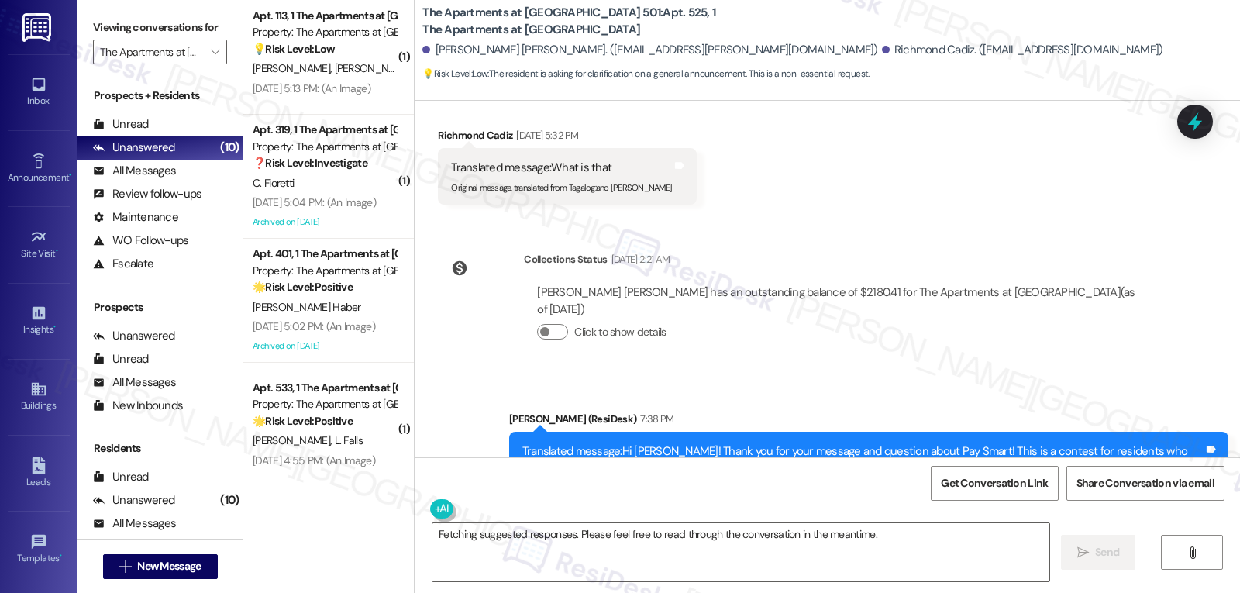
scroll to position [509, 0]
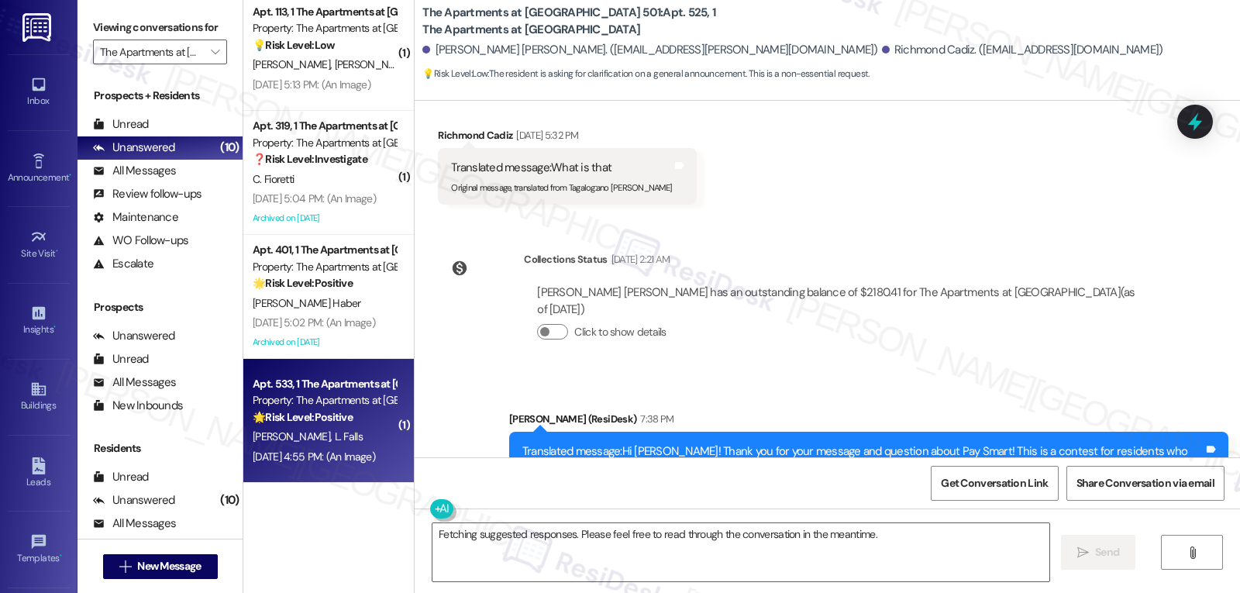
click at [298, 458] on div "Aug 28, 2025 at 4:55 PM: (An Image) Aug 28, 2025 at 4:55 PM: (An Image)" at bounding box center [314, 457] width 122 height 14
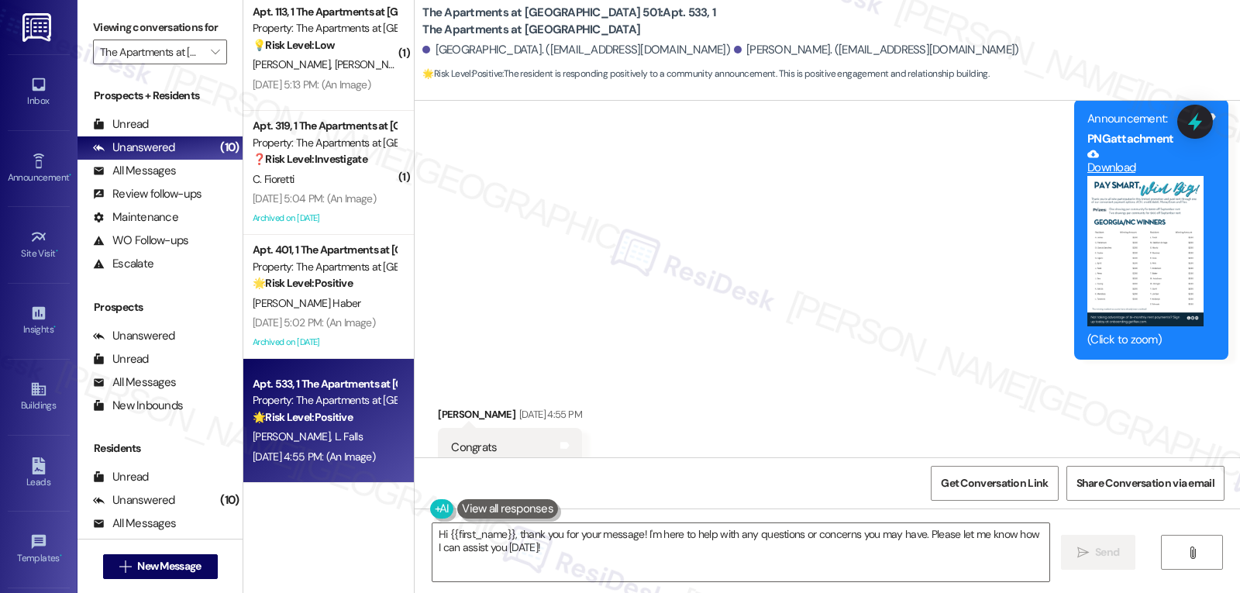
scroll to position [6229, 0]
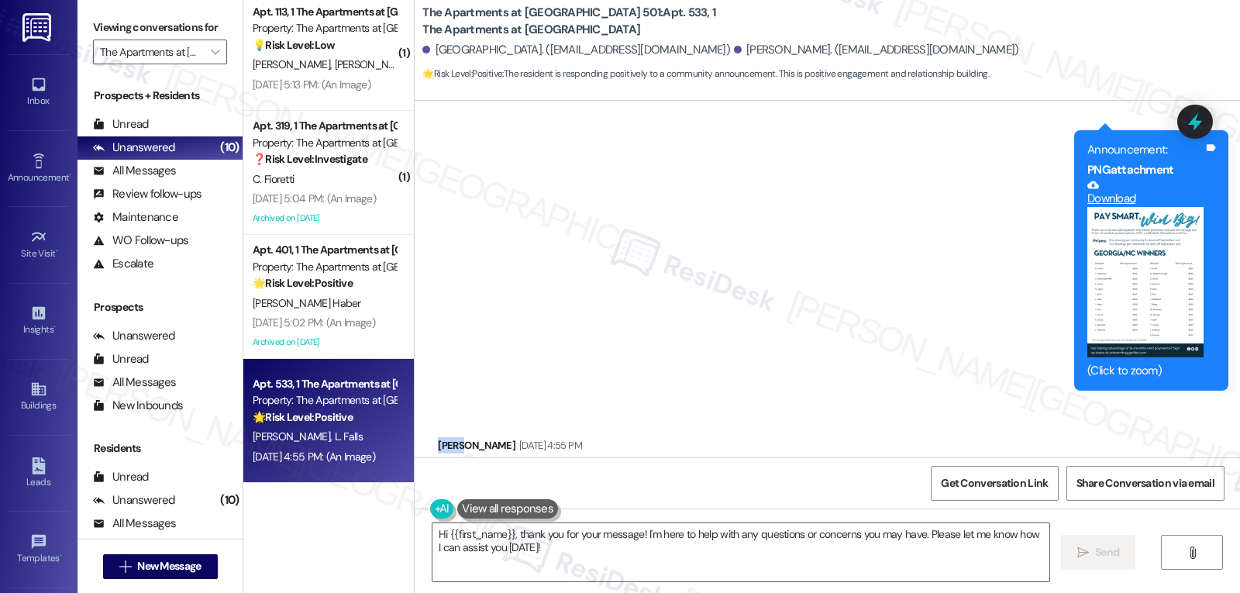
drag, startPoint x: 452, startPoint y: 364, endPoint x: 414, endPoint y: 363, distance: 38.0
click at [415, 402] on div "Received via SMS Lacey Falls Aug 28, 2025 at 4:55 PM Congrats Tags and notes Ta…" at bounding box center [828, 467] width 826 height 131
copy div "Lacey"
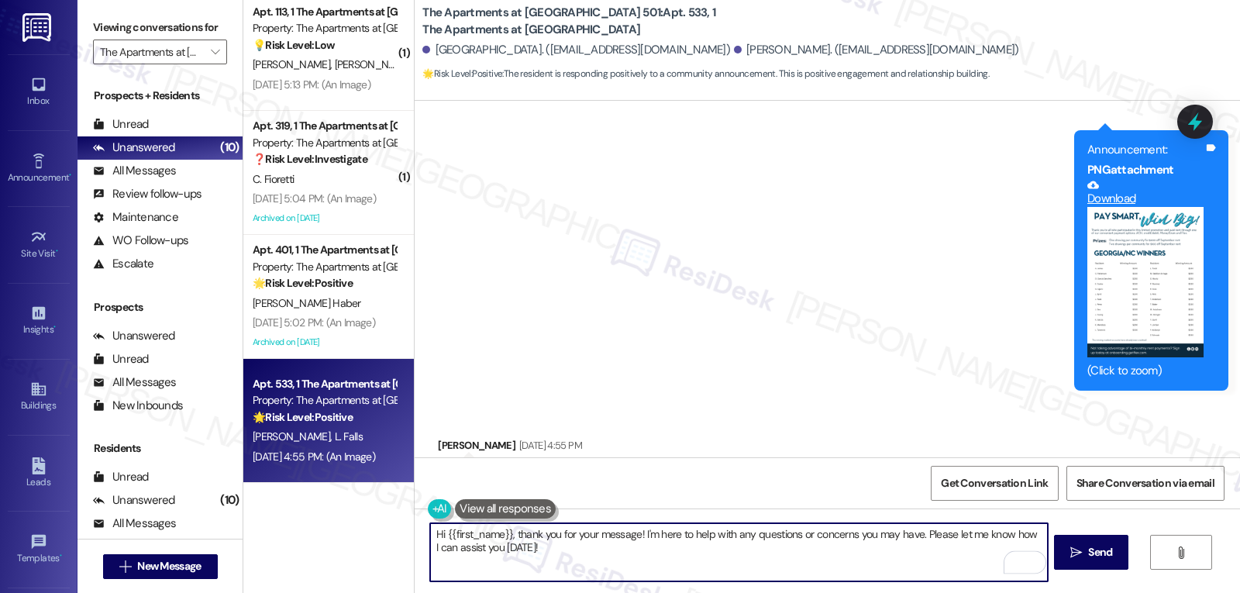
drag, startPoint x: 440, startPoint y: 532, endPoint x: 502, endPoint y: 533, distance: 62.0
click at [502, 533] on textarea "Hi {{first_name}}, thank you for your message! I'm here to help with any questi…" at bounding box center [738, 552] width 617 height 58
paste textarea "Lacey"
drag, startPoint x: 595, startPoint y: 536, endPoint x: 1203, endPoint y: 629, distance: 615.6
click at [1203, 592] on html "Inbox Go to Inbox Announcement • Send A Text Announcement Site Visit • Go to Si…" at bounding box center [620, 296] width 1240 height 593
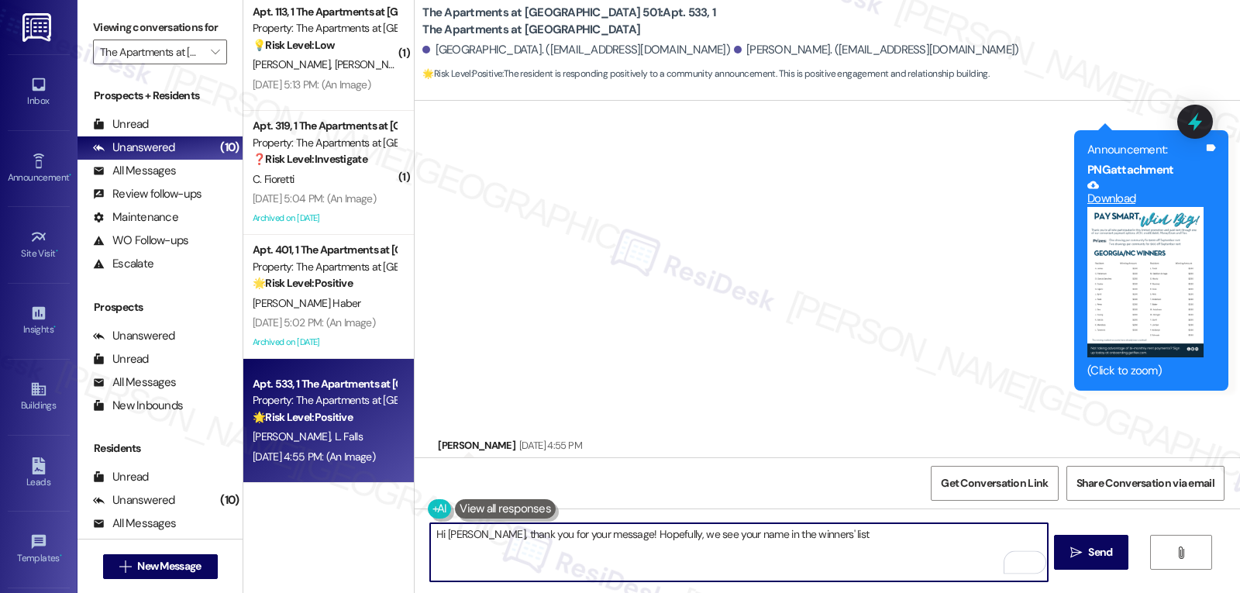
click at [851, 553] on textarea "Hi Lacey, thank you for your message! Hopefully, we see your name in the winner…" at bounding box center [738, 552] width 617 height 58
click at [902, 542] on textarea "Hi Lacey, thank you for your message! Hopefully, we will see your name on the w…" at bounding box center [738, 552] width 617 height 58
type textarea "Hi Lacey, thank you for your message! Hopefully, we will see your name on the w…"
click at [1069, 562] on button " Send" at bounding box center [1091, 552] width 75 height 35
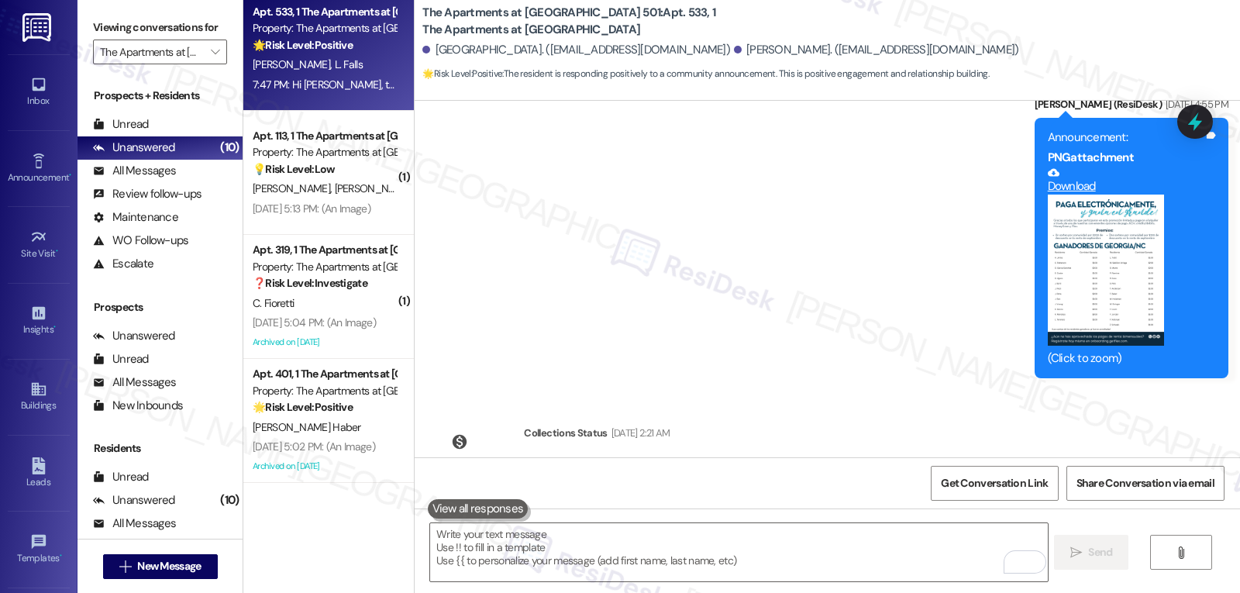
scroll to position [6802, 0]
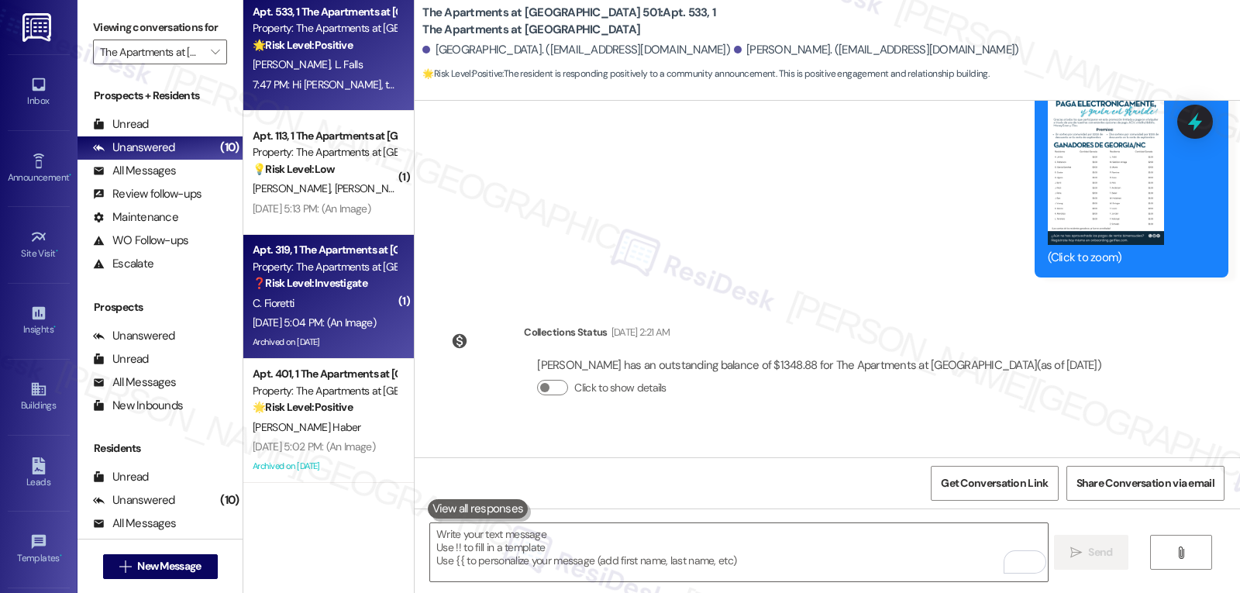
click at [287, 333] on div "Archived on [DATE]" at bounding box center [324, 342] width 147 height 19
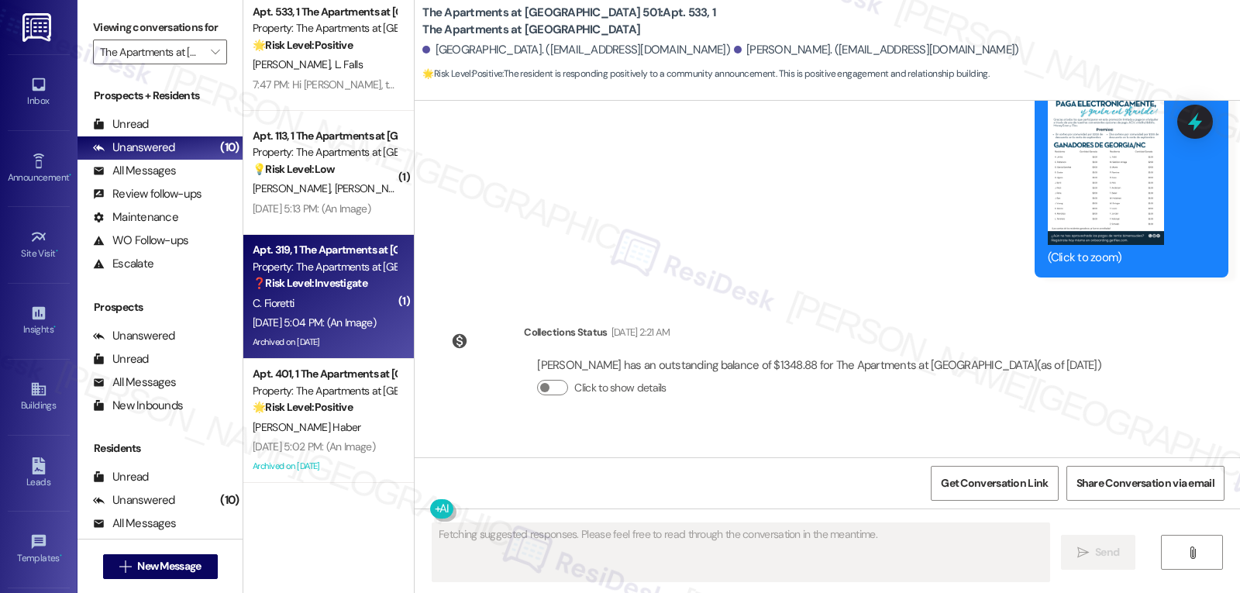
type textarea "Fetching suggested responses. Please feel free to read through the conversation…"
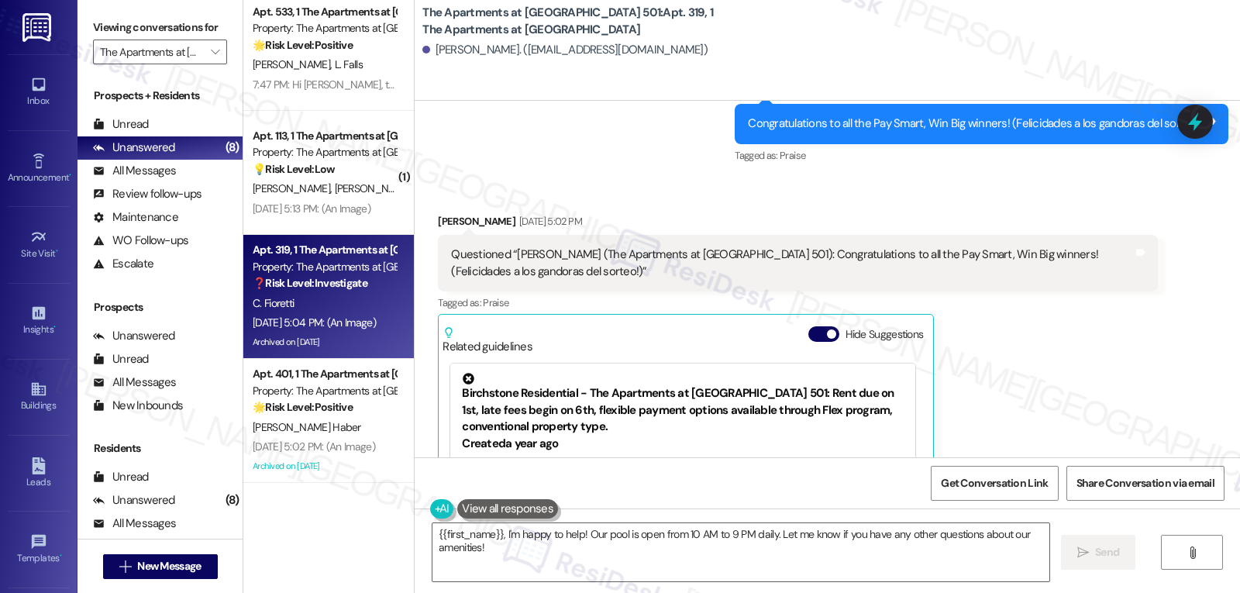
scroll to position [29775, 0]
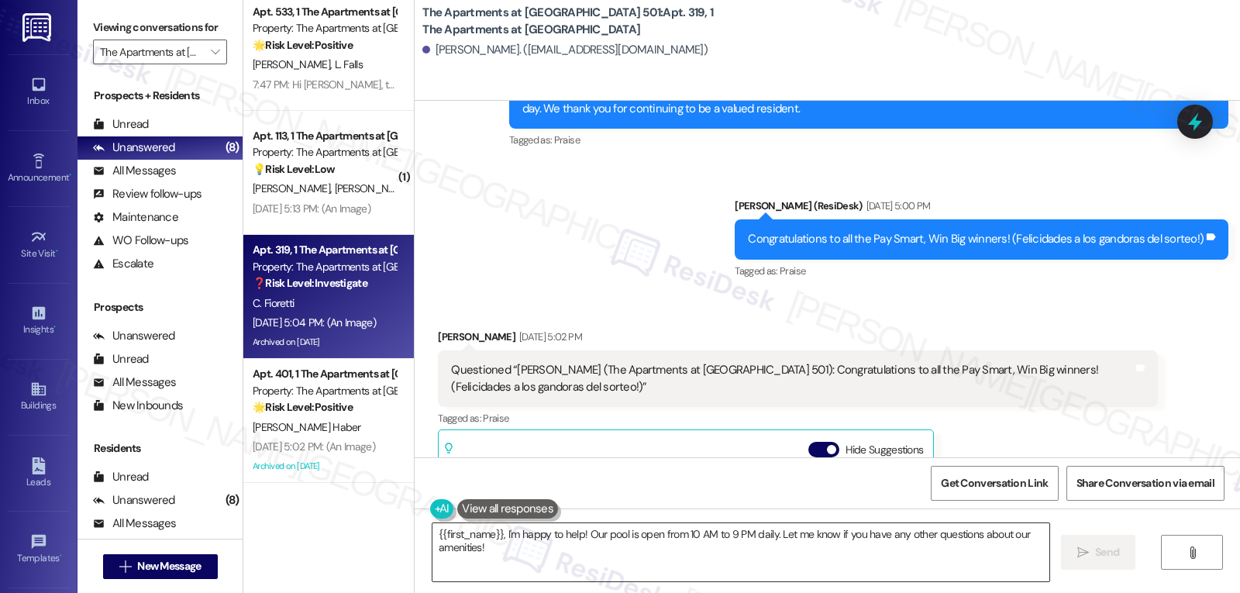
click at [550, 557] on textarea "{{first_name}}, I'm happy to help! Our pool is open from 10 AM to 9 PM daily. L…" at bounding box center [741, 552] width 617 height 58
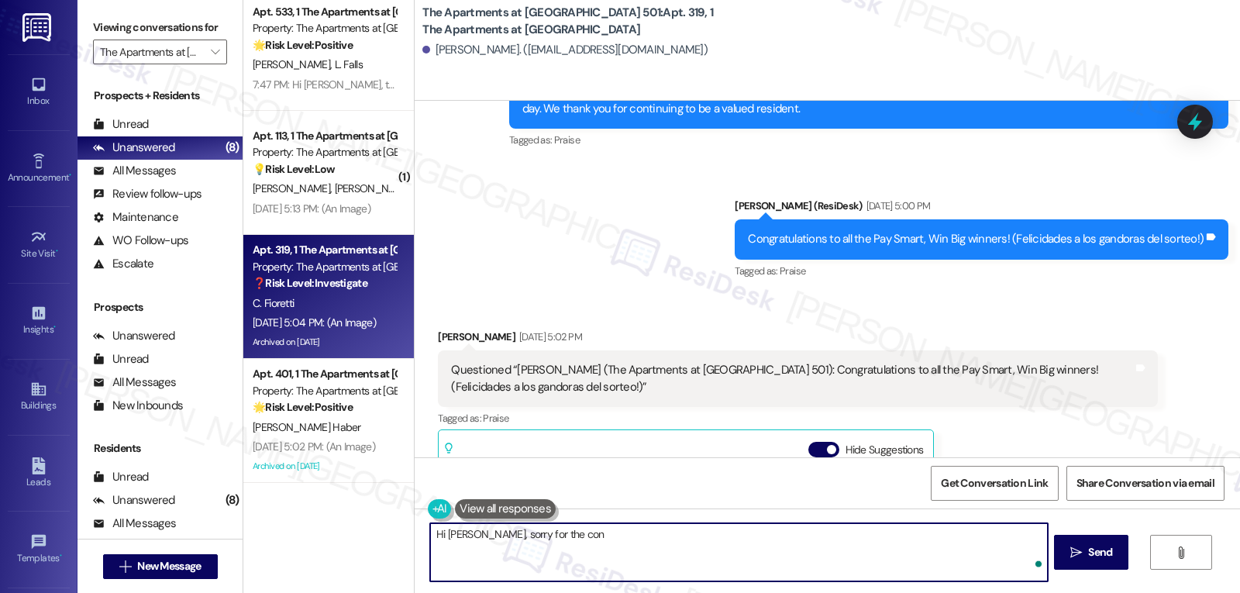
type textarea "Hi [PERSON_NAME], sorry for the conf"
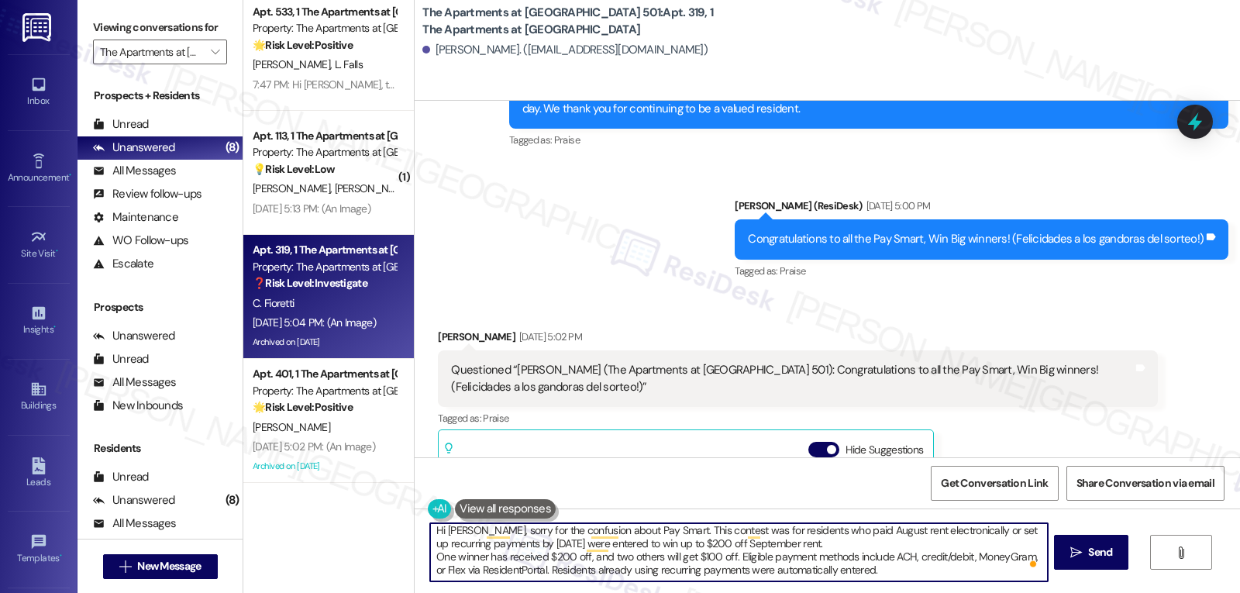
scroll to position [4, 0]
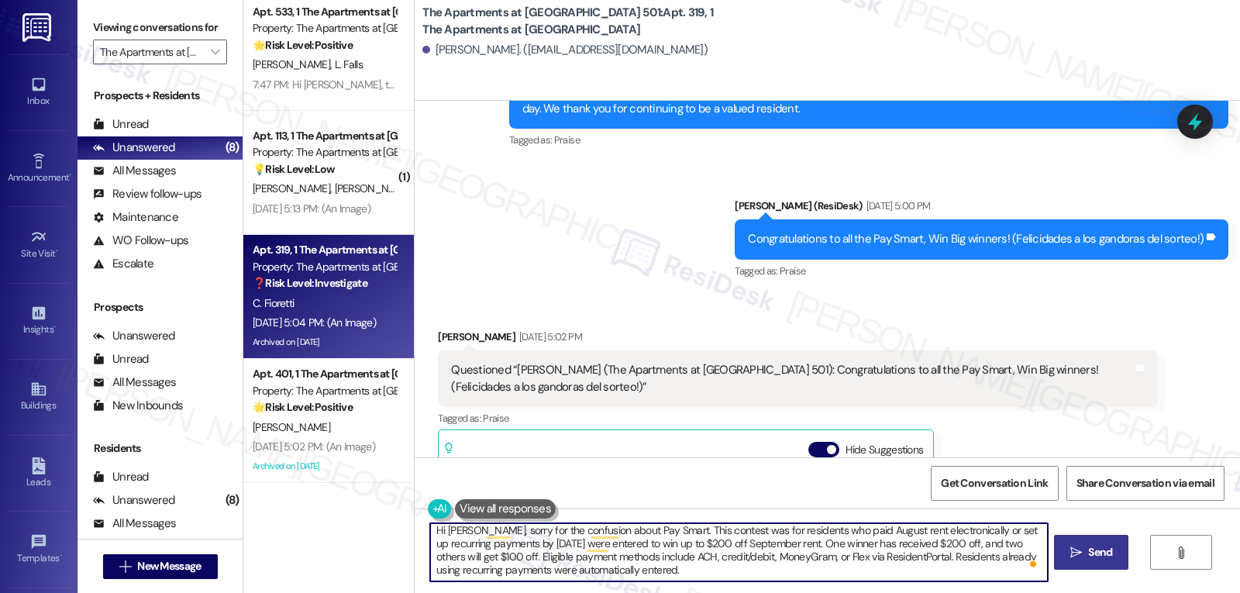
type textarea "Hi [PERSON_NAME], sorry for the confusion about Pay Smart. This contest was for…"
click at [1088, 554] on span "Send" at bounding box center [1100, 552] width 24 height 16
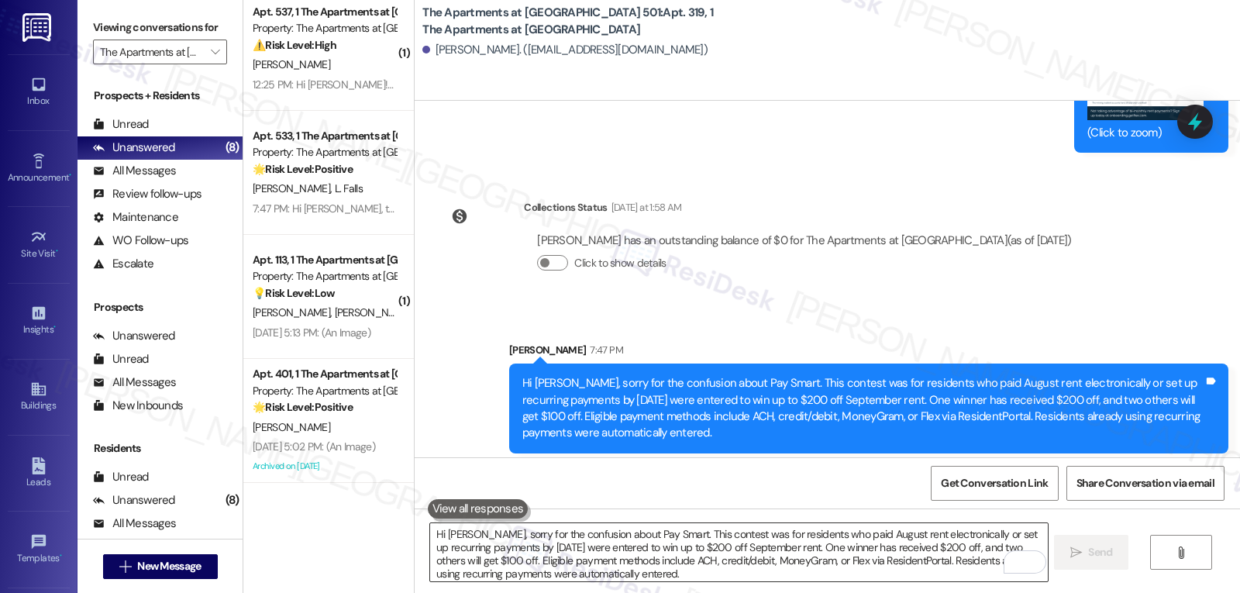
scroll to position [30970, 0]
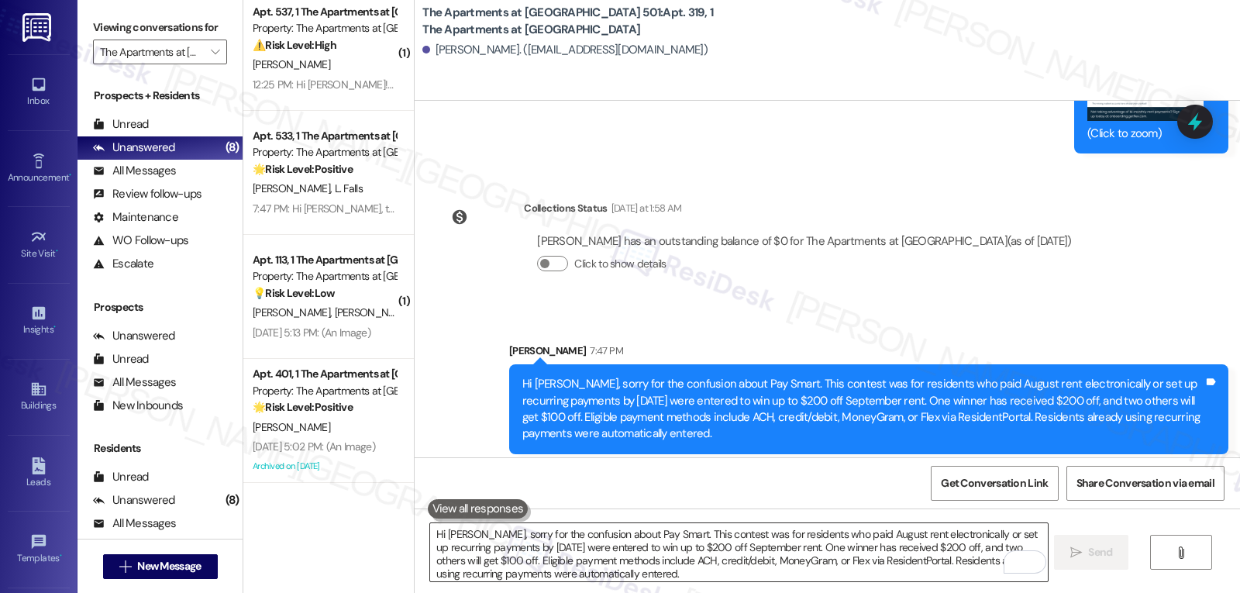
click at [553, 567] on textarea "Hi [PERSON_NAME], sorry for the confusion about Pay Smart. This contest was for…" at bounding box center [738, 552] width 617 height 58
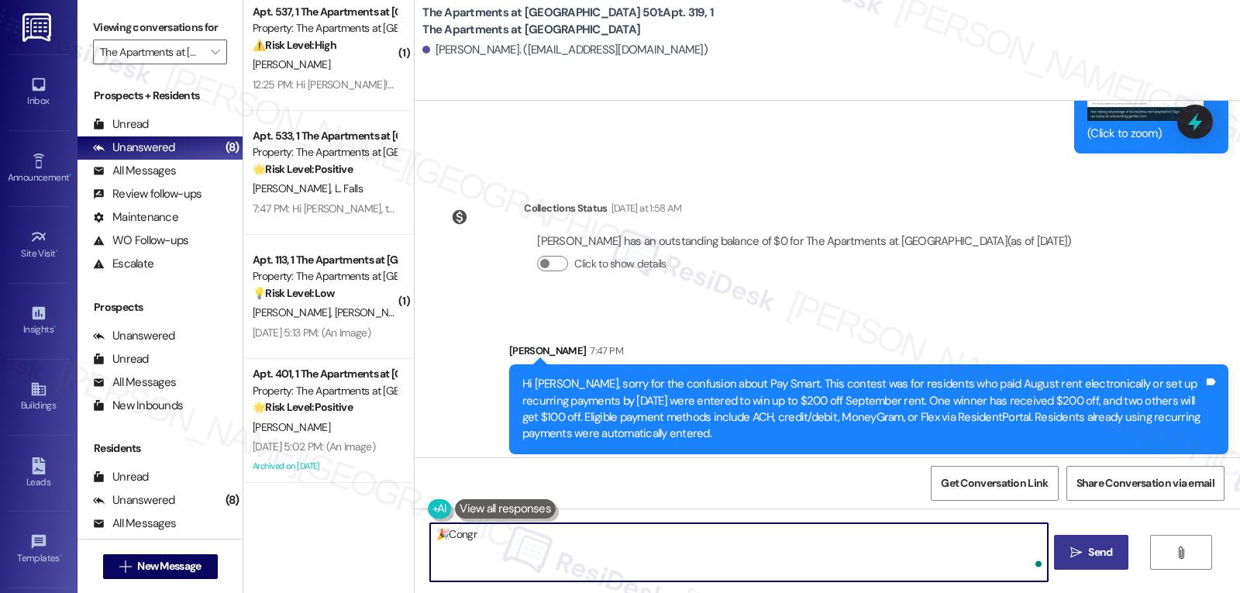
scroll to position [31079, 0]
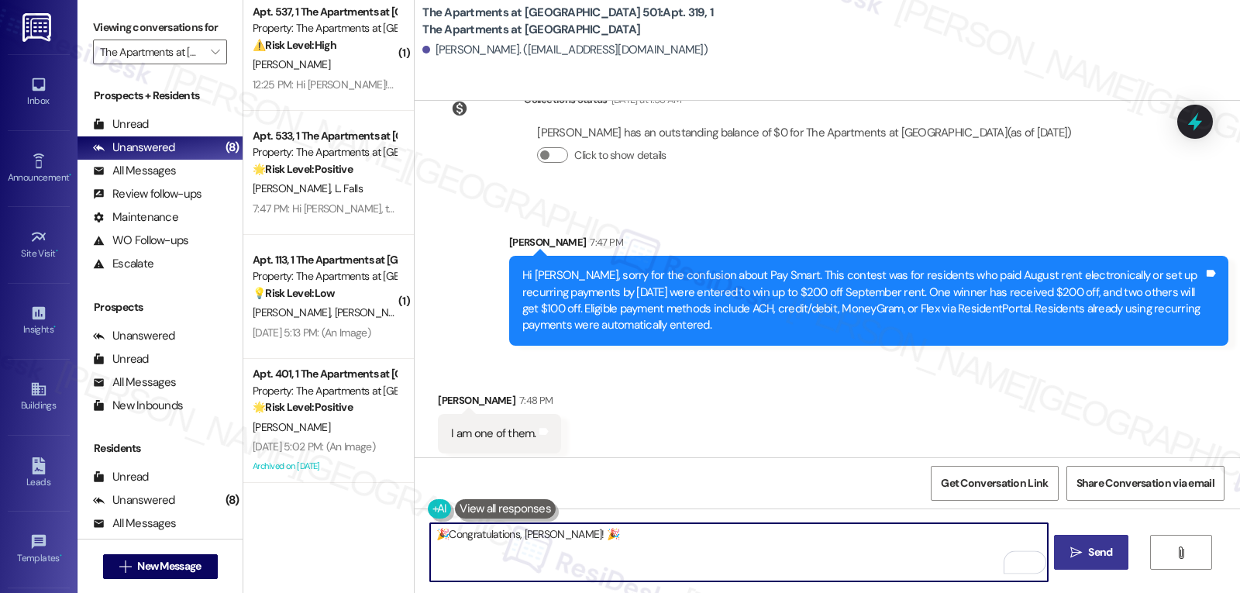
type textarea "🎉Congratulations, [PERSON_NAME]! 🎉"
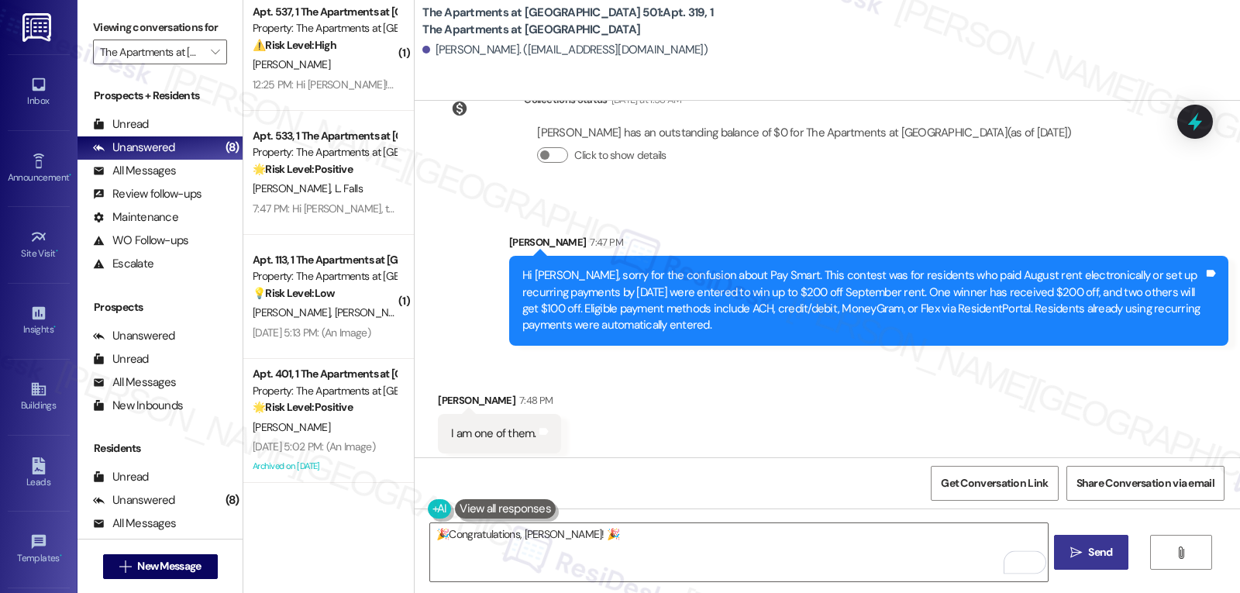
click at [1108, 557] on span "Send" at bounding box center [1100, 552] width 24 height 16
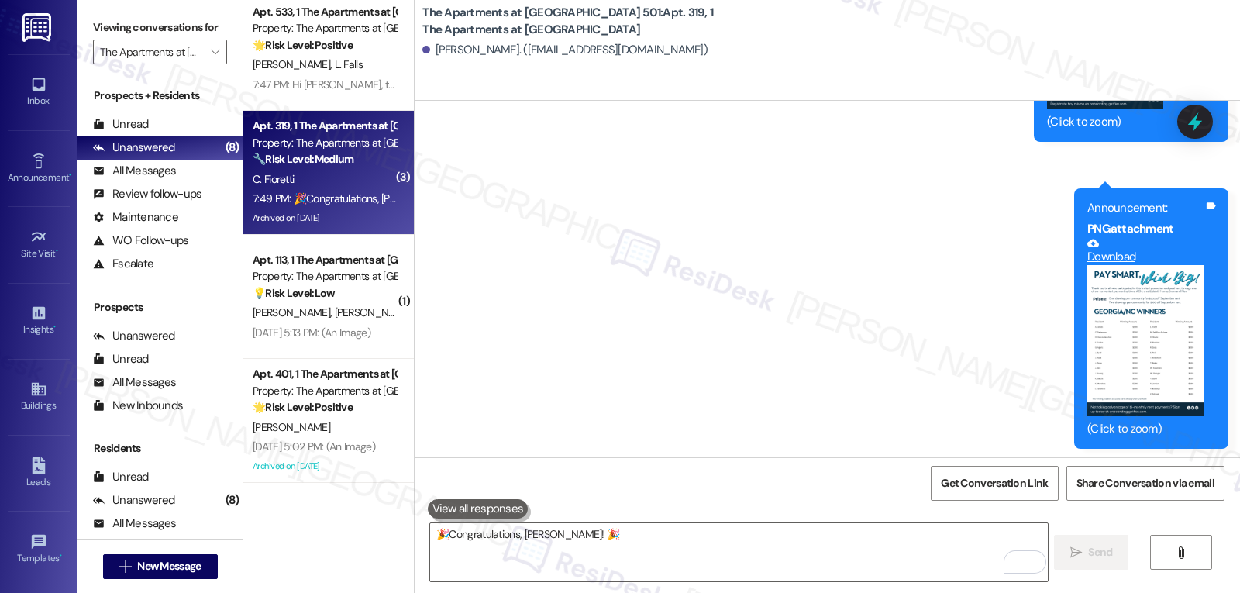
scroll to position [30520, 0]
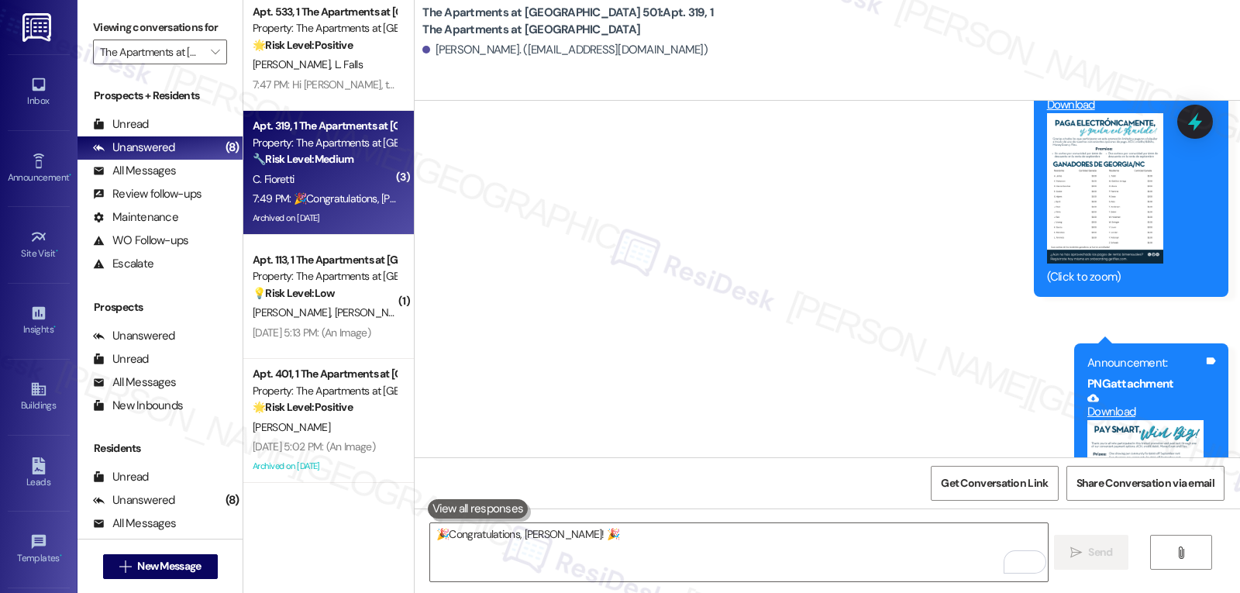
click at [1123, 420] on button "Zoom image" at bounding box center [1146, 495] width 116 height 150
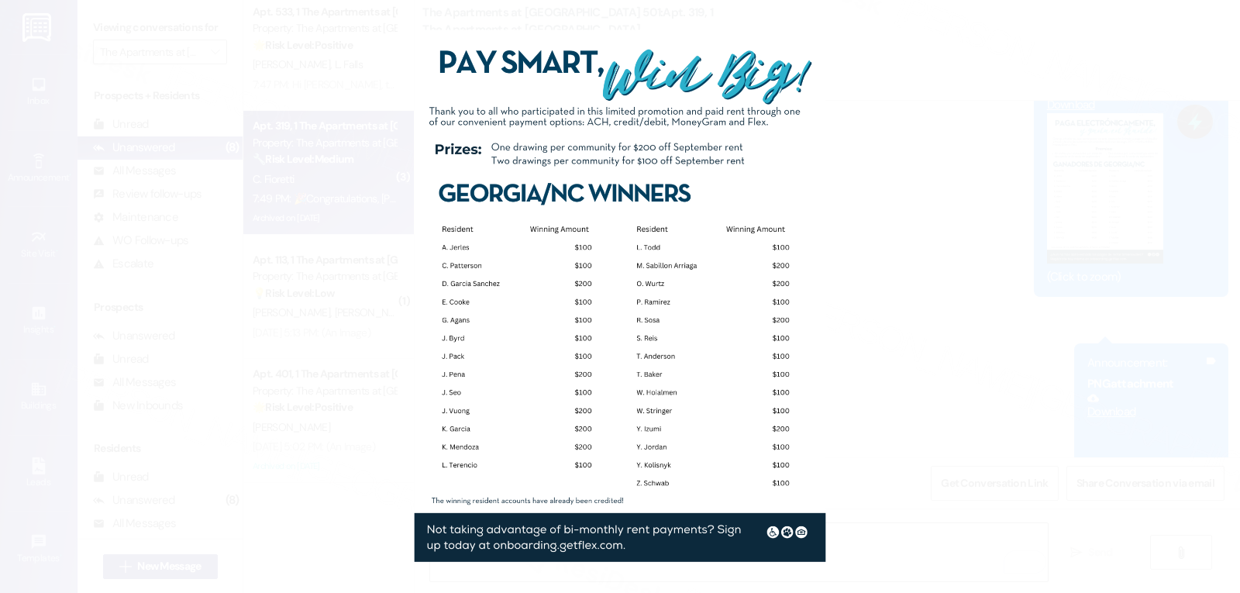
click at [1006, 305] on button "Unzoom image" at bounding box center [620, 296] width 1240 height 593
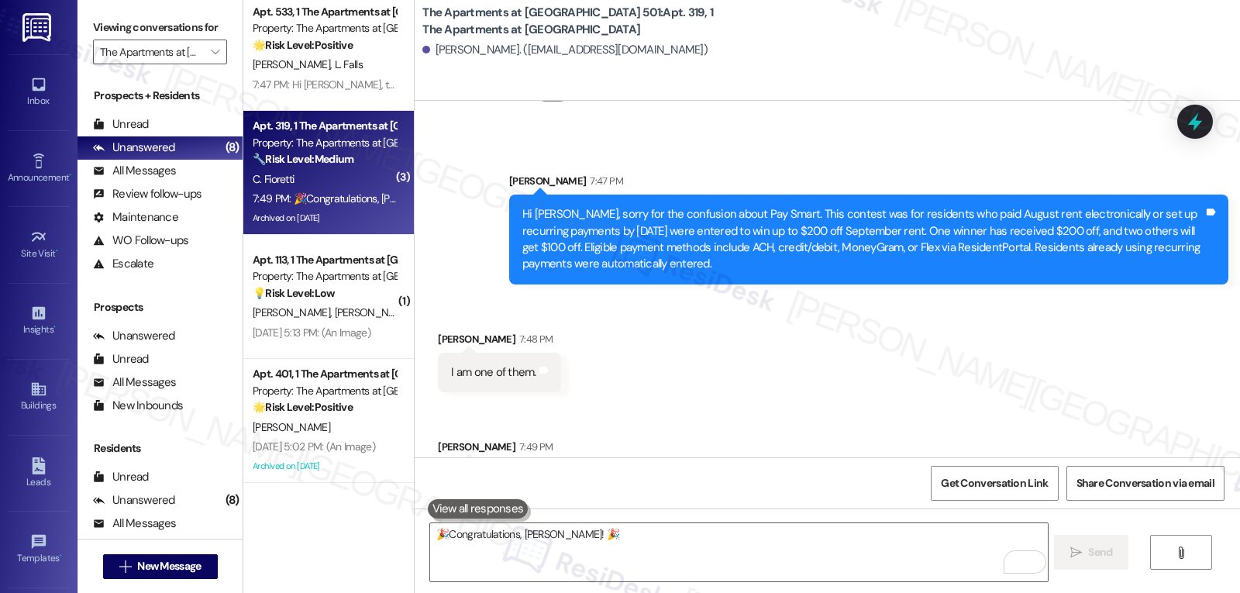
scroll to position [31295, 0]
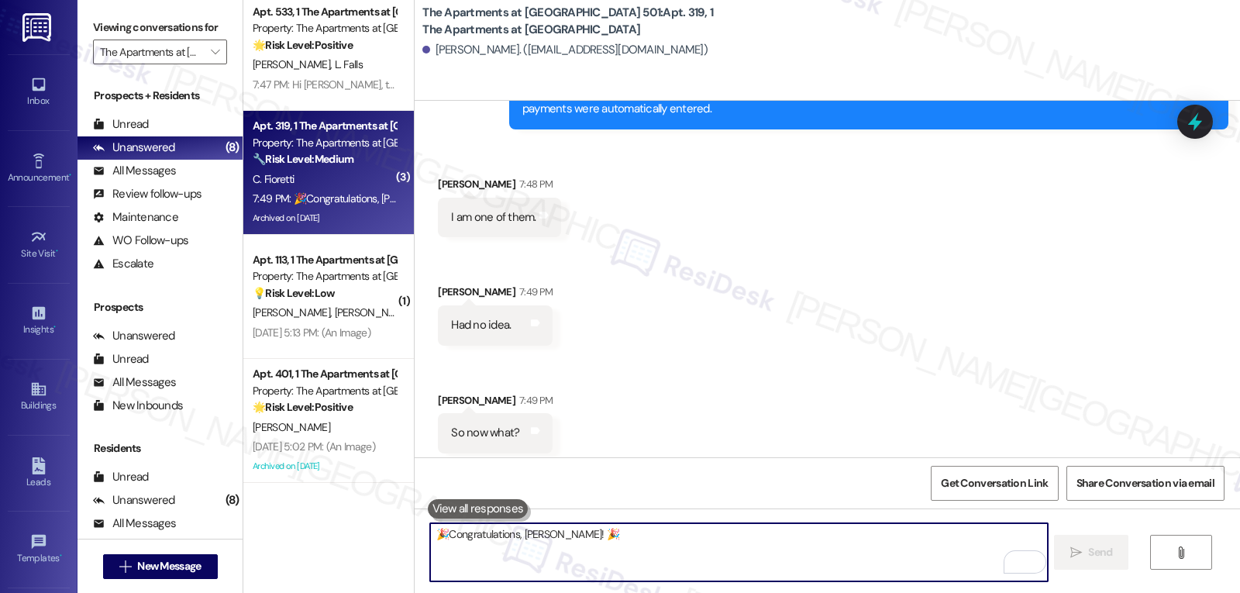
click at [523, 556] on textarea "🎉Congratulations, [PERSON_NAME]! 🎉" at bounding box center [738, 552] width 617 height 58
type textarea "Let me check with the site management team if this could be applied"
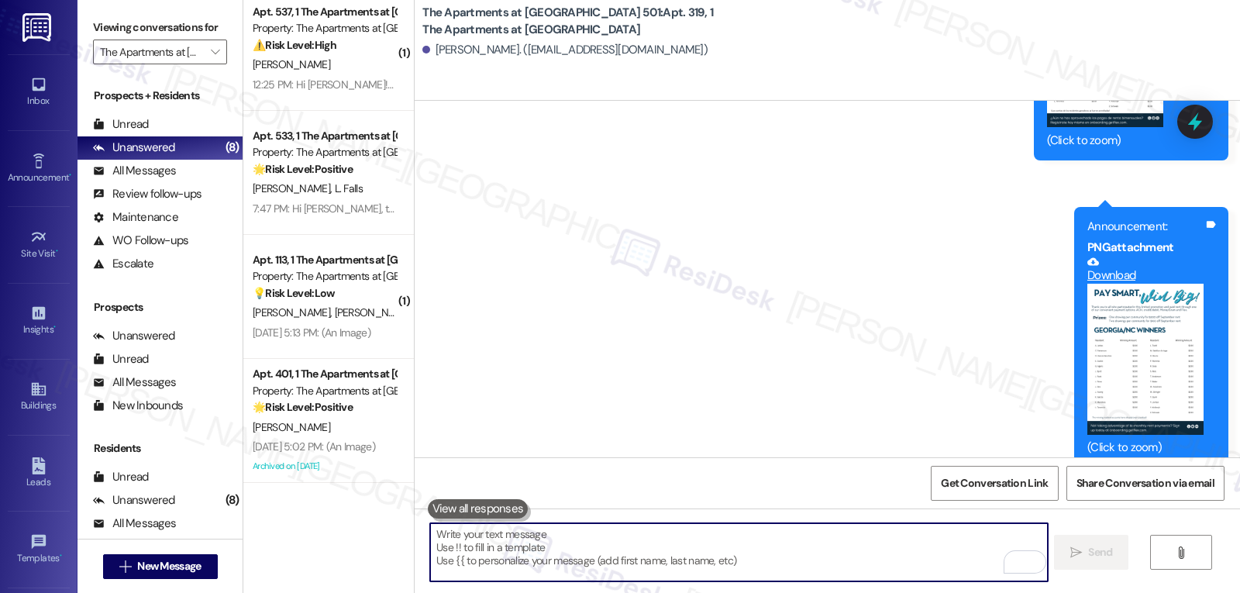
scroll to position [30628, 0]
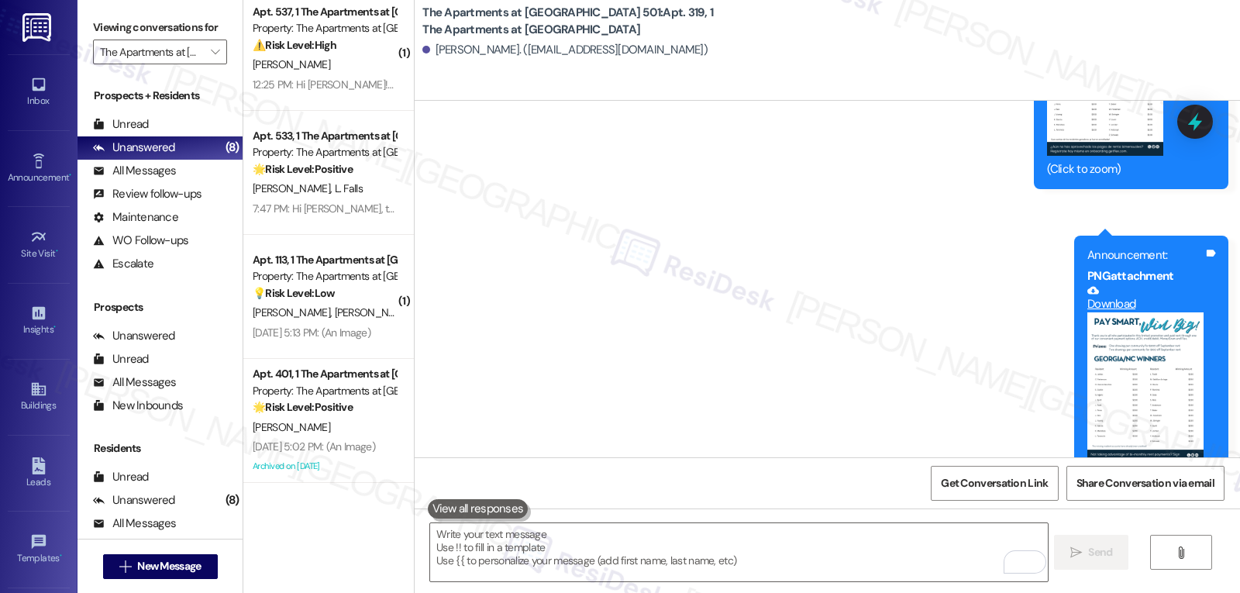
click at [1150, 312] on button "Zoom image" at bounding box center [1146, 387] width 116 height 150
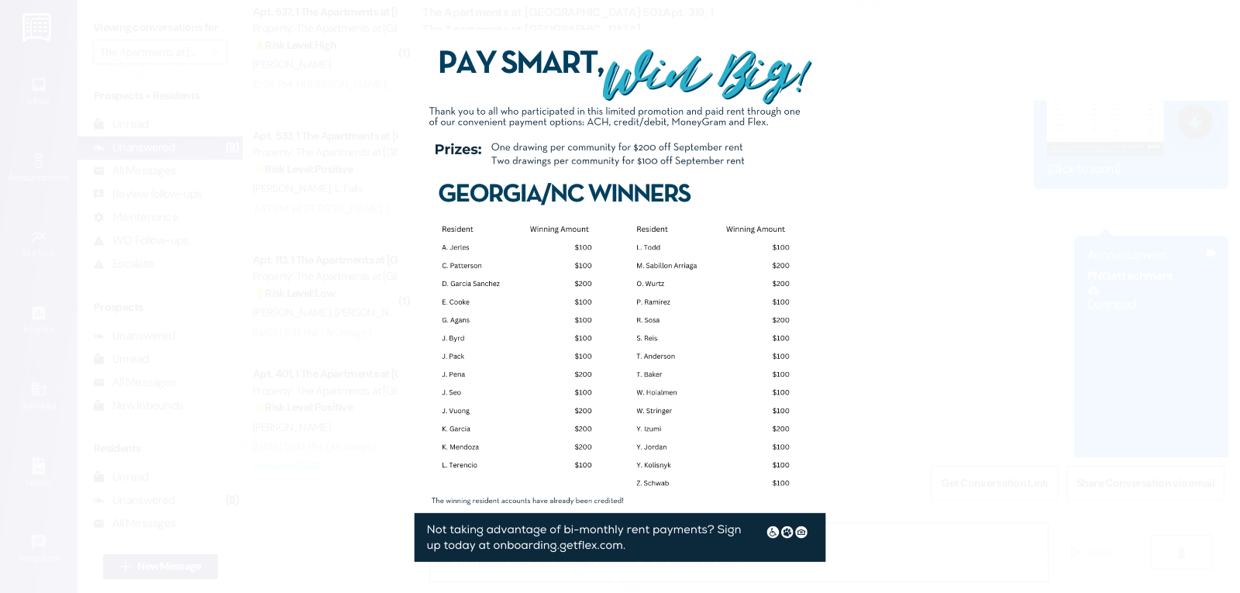
click at [1053, 271] on button "Unzoom image" at bounding box center [620, 296] width 1240 height 593
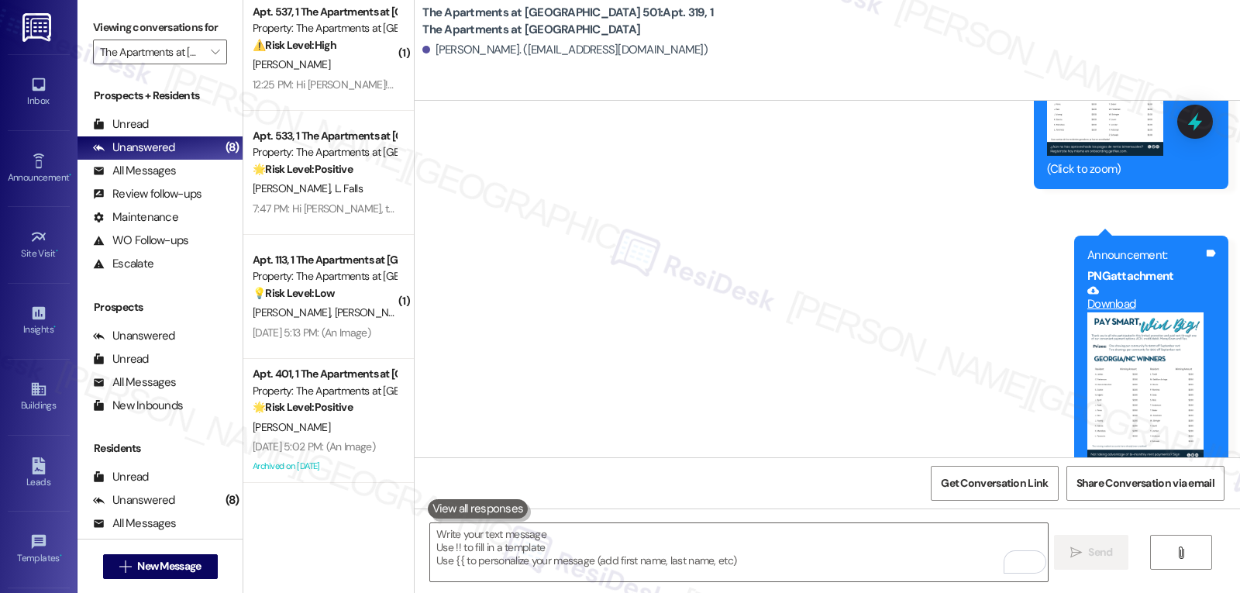
click at [1142, 312] on button "Zoom image" at bounding box center [1146, 387] width 116 height 150
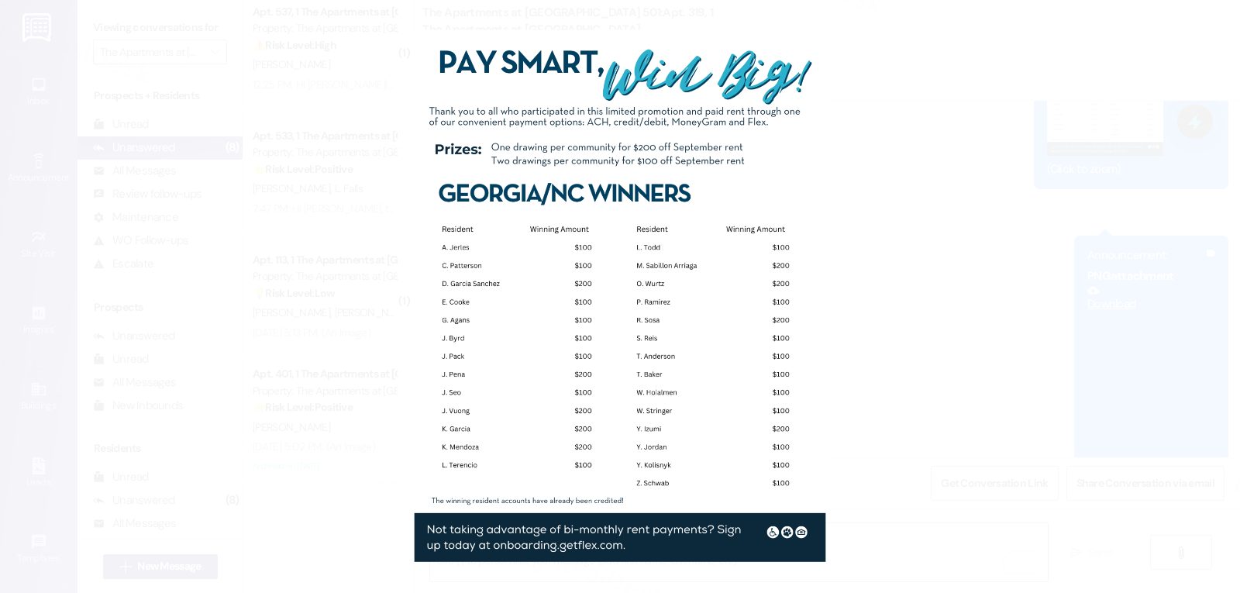
click at [868, 358] on button "Unzoom image" at bounding box center [620, 296] width 1240 height 593
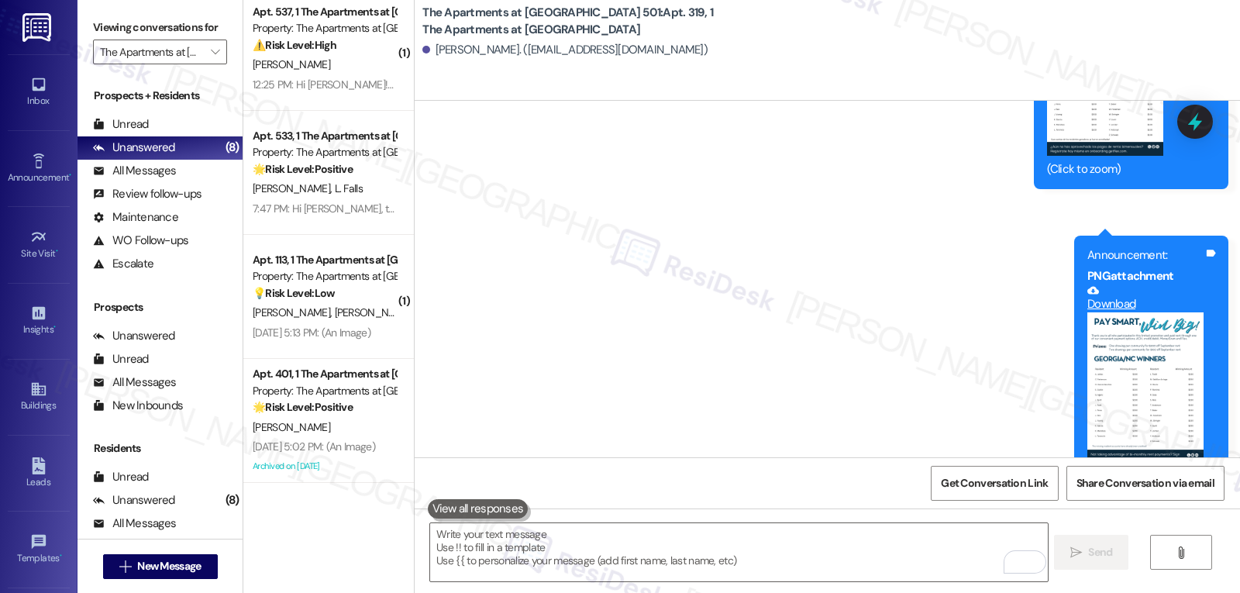
scroll to position [31404, 0]
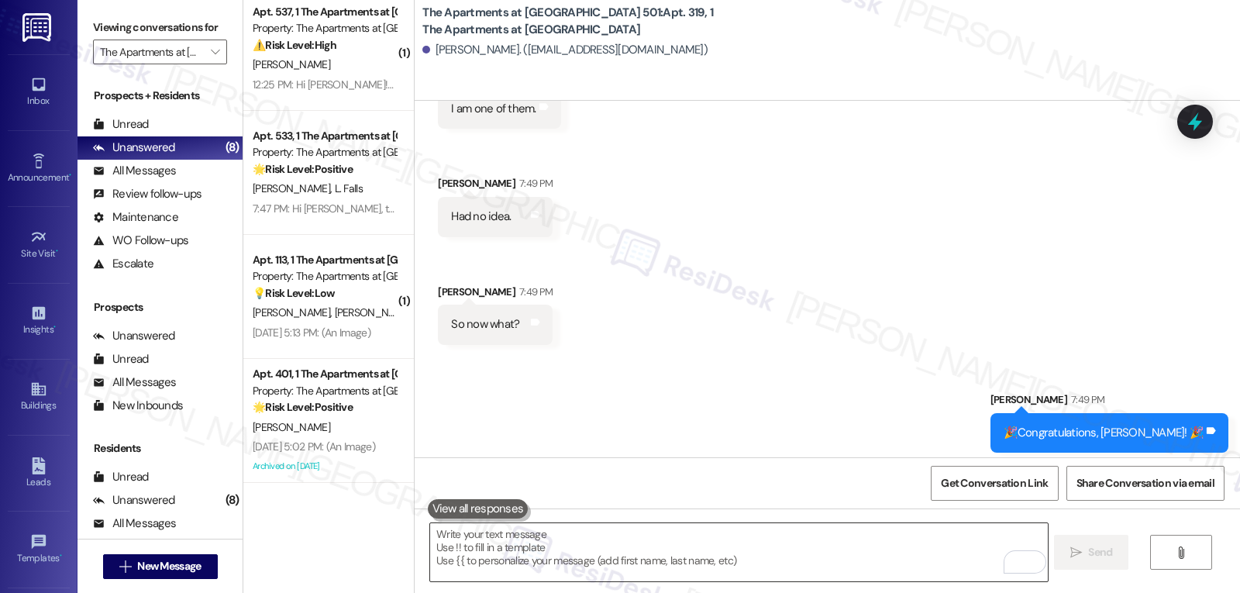
click at [609, 558] on textarea "To enrich screen reader interactions, please activate Accessibility in Grammarl…" at bounding box center [738, 552] width 617 height 58
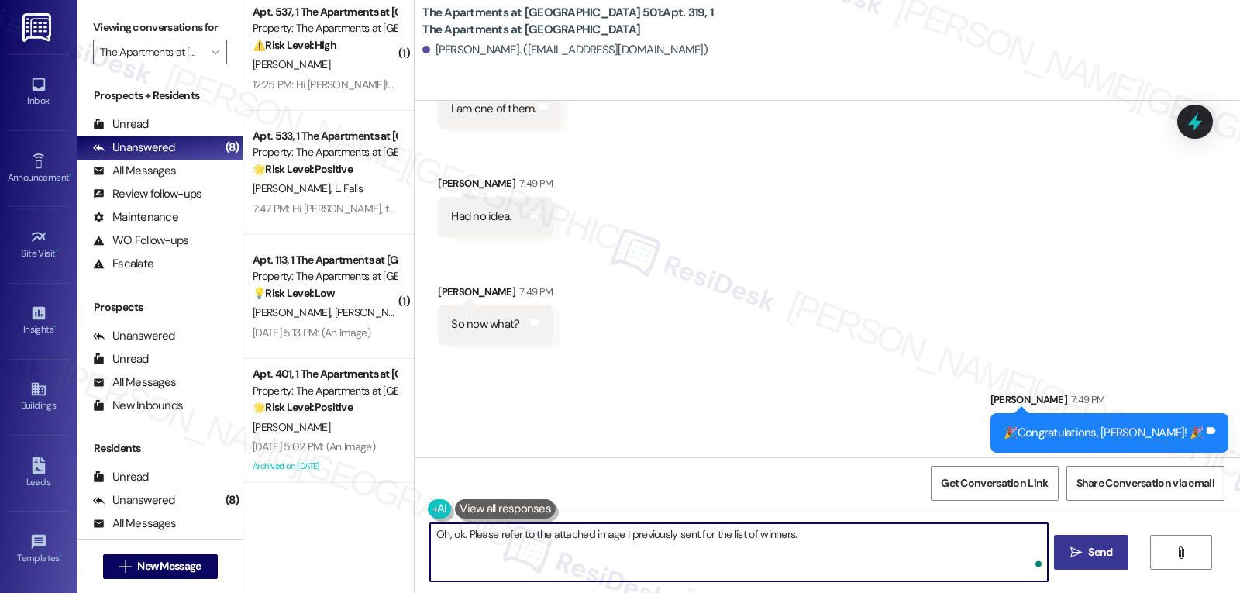
type textarea "Oh, ok. Please refer to the attached image I previously sent for the list of wi…"
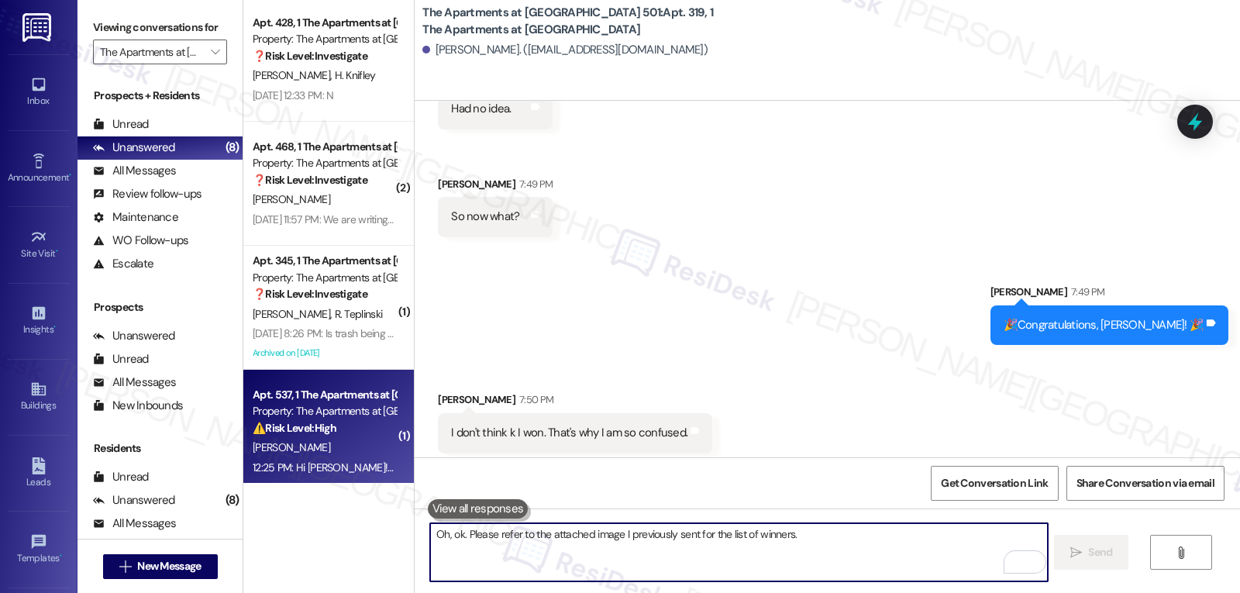
scroll to position [261, 0]
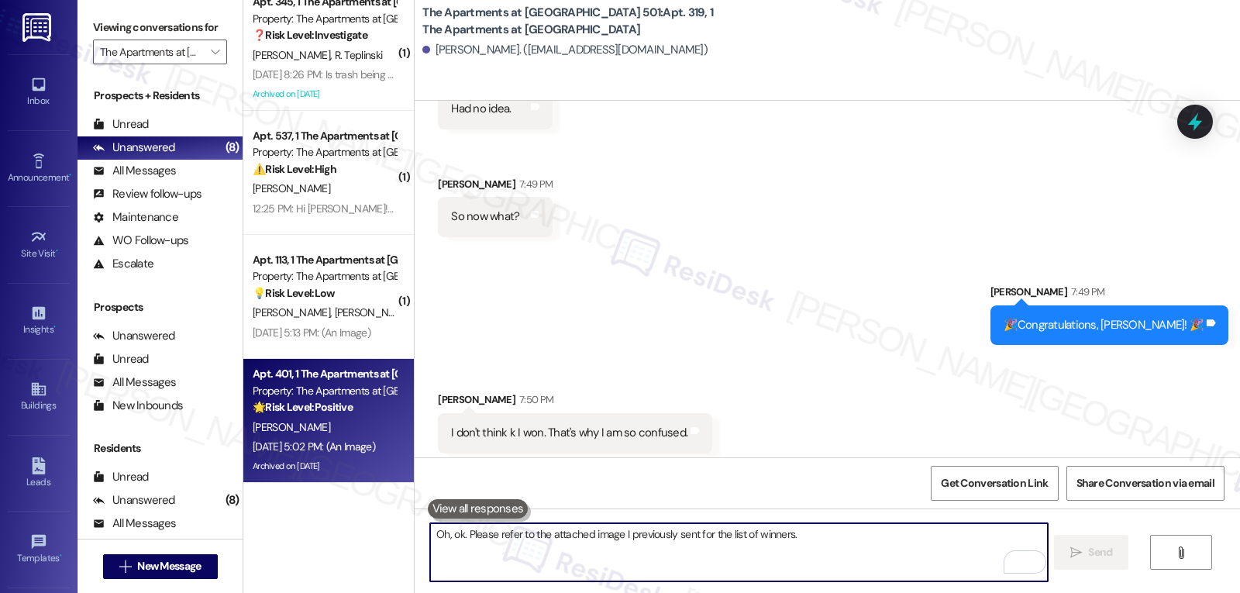
click at [357, 406] on div "🌟 Risk Level: Positive The resident is expressing positive sentiment and apprec…" at bounding box center [324, 407] width 143 height 16
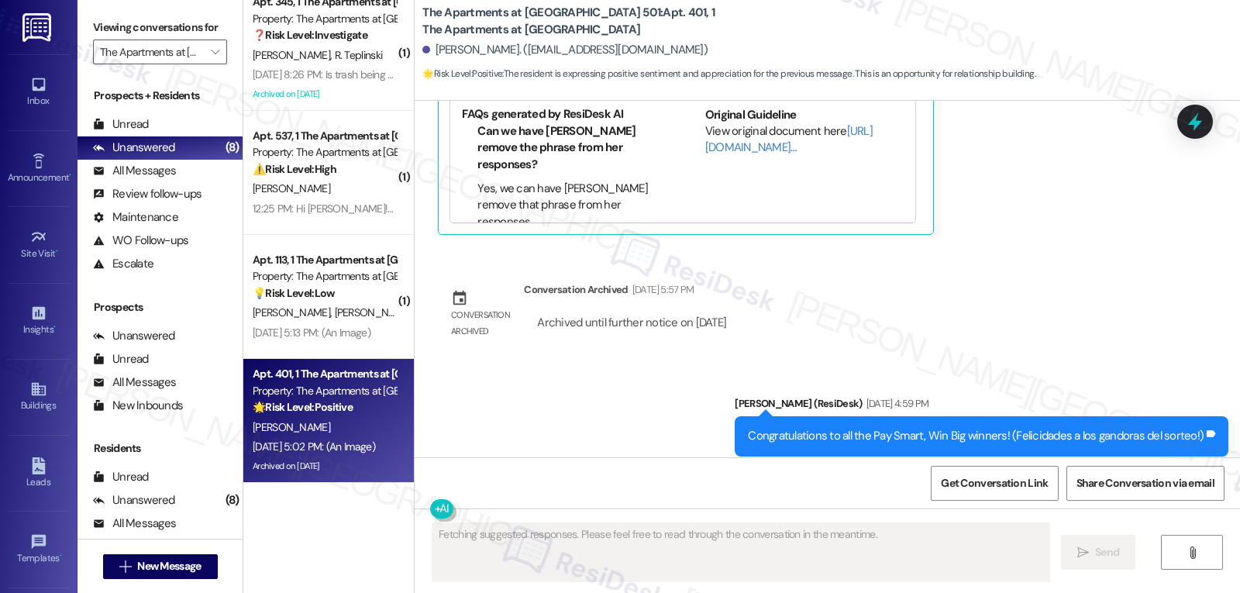
scroll to position [23257, 0]
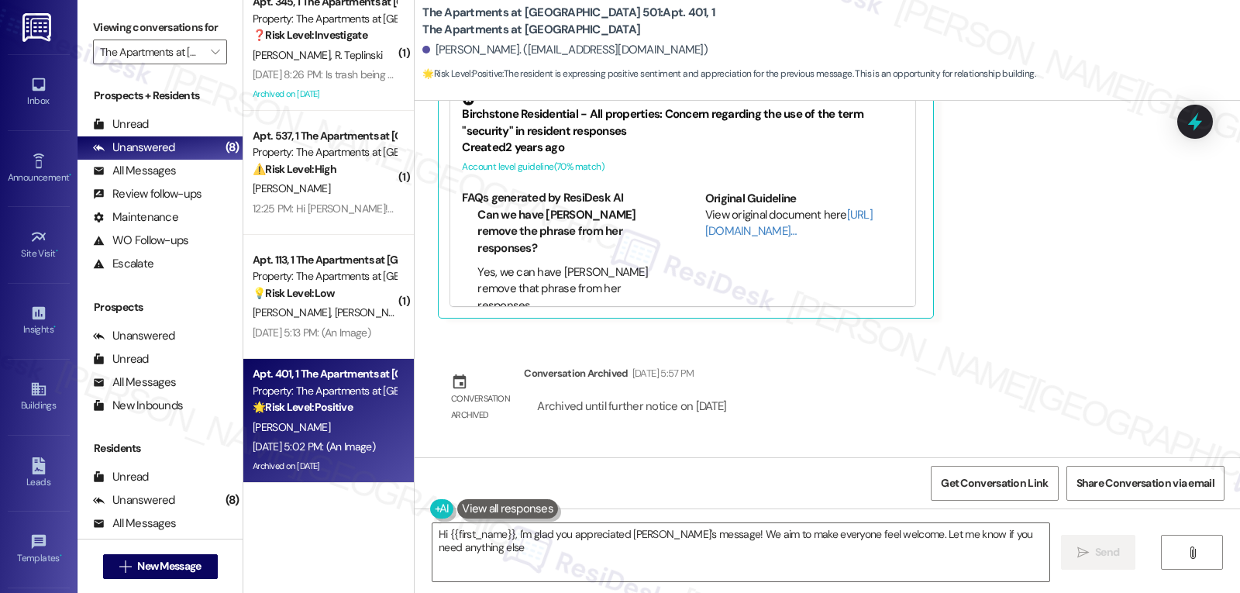
type textarea "Hi {{first_name}}, I'm glad you appreciated [PERSON_NAME]'s message! We aim to …"
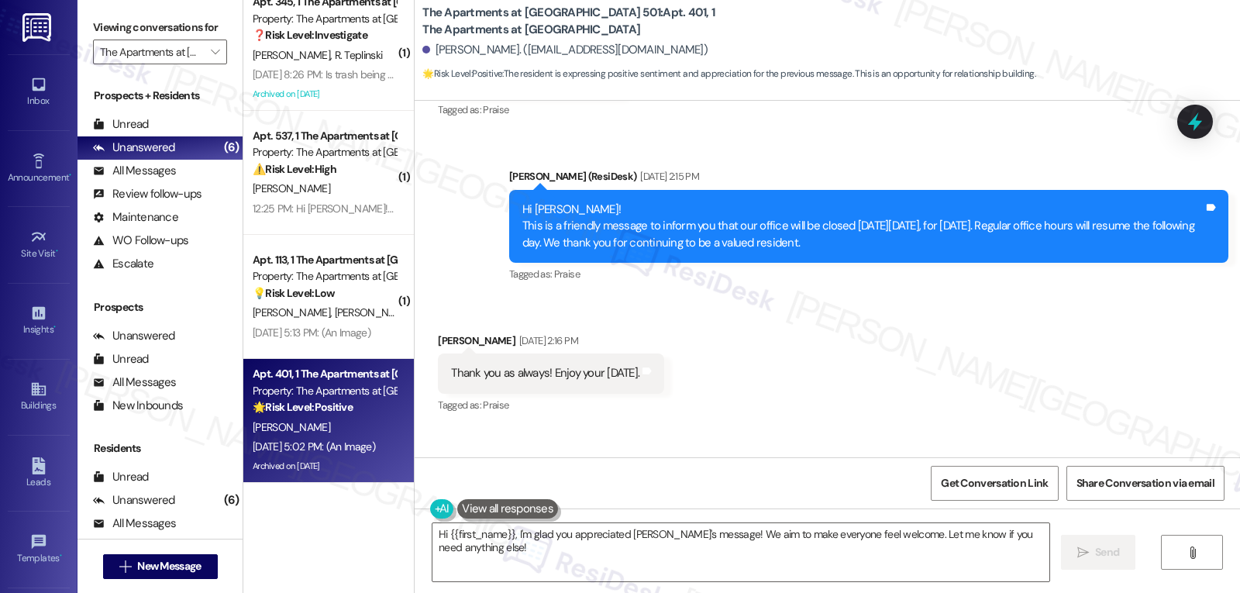
scroll to position [22482, 0]
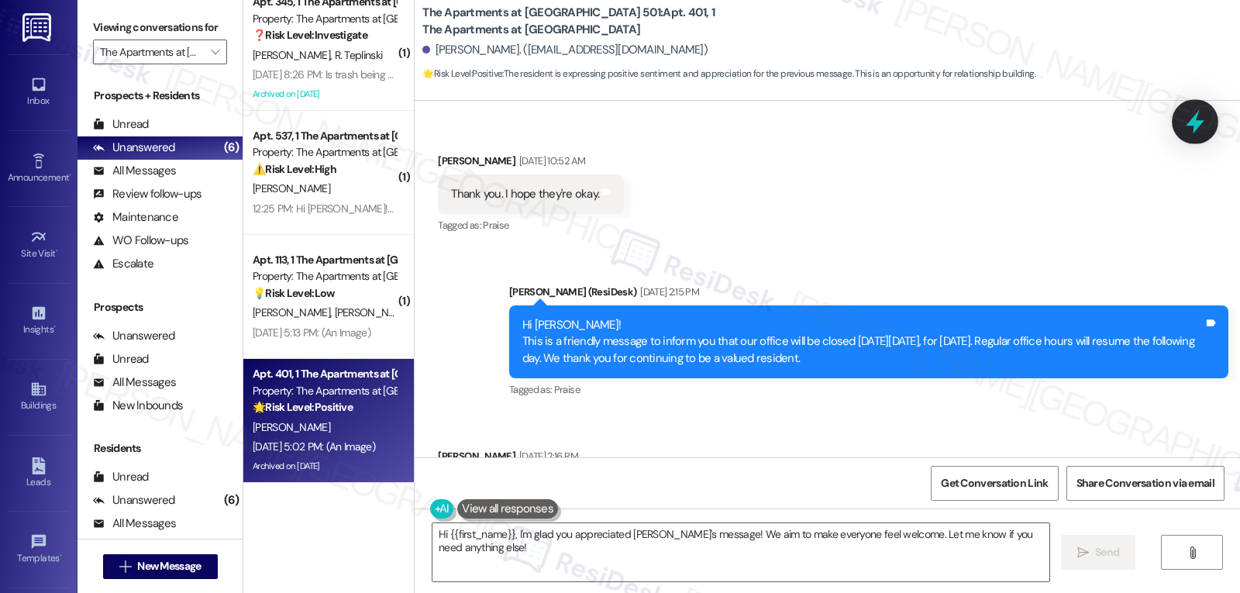
click at [1197, 122] on icon at bounding box center [1195, 122] width 19 height 24
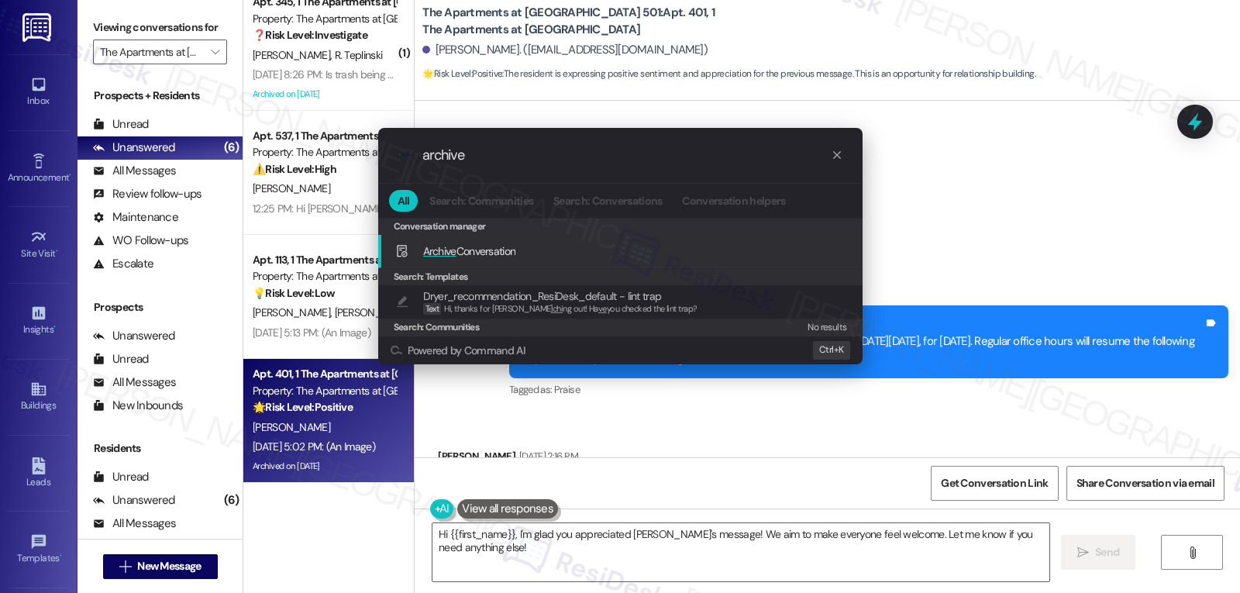
type input "archive"
click at [623, 239] on div "Archive Conversation Add shortcut" at bounding box center [620, 251] width 485 height 33
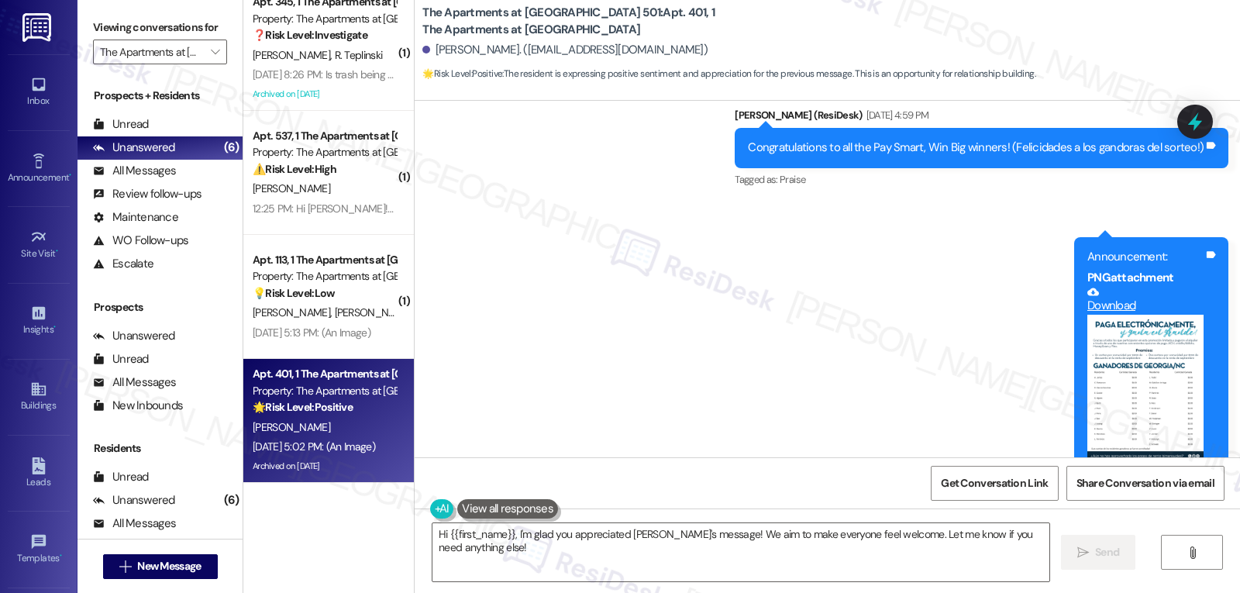
scroll to position [24033, 0]
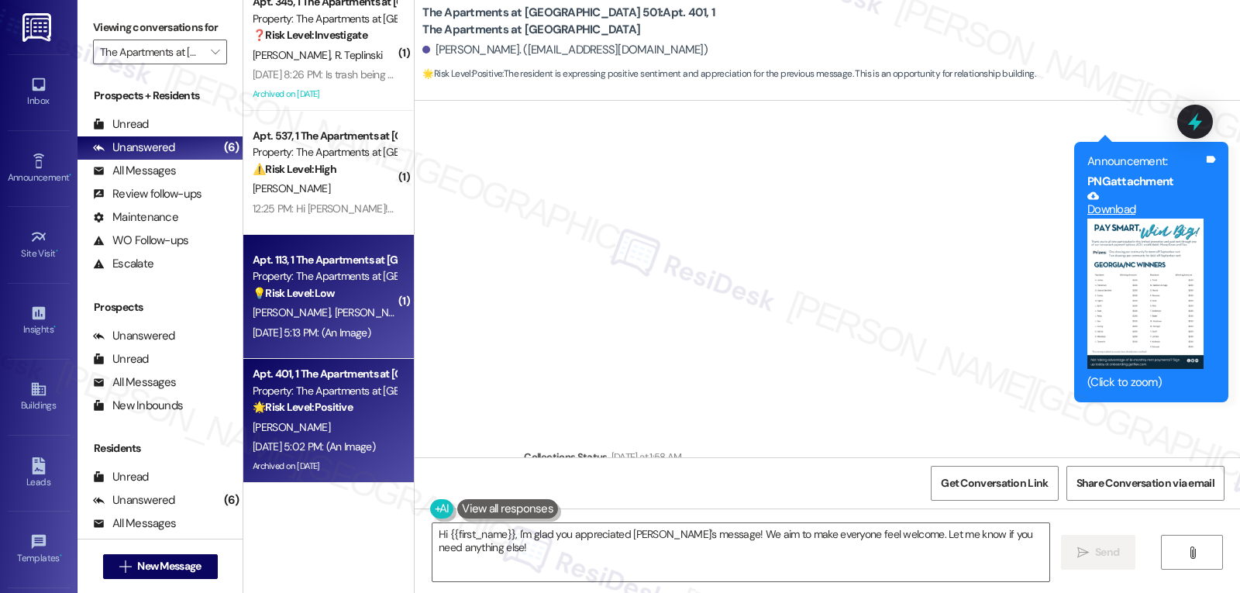
click at [325, 321] on div "[PERSON_NAME] [PERSON_NAME]" at bounding box center [324, 312] width 147 height 19
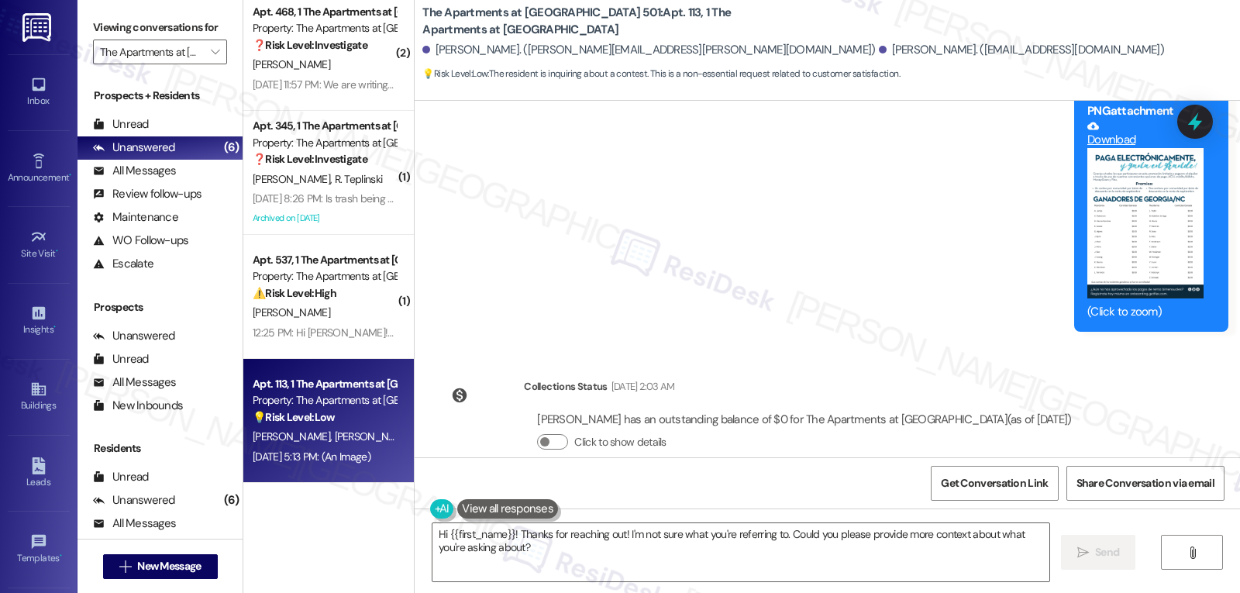
scroll to position [2772, 0]
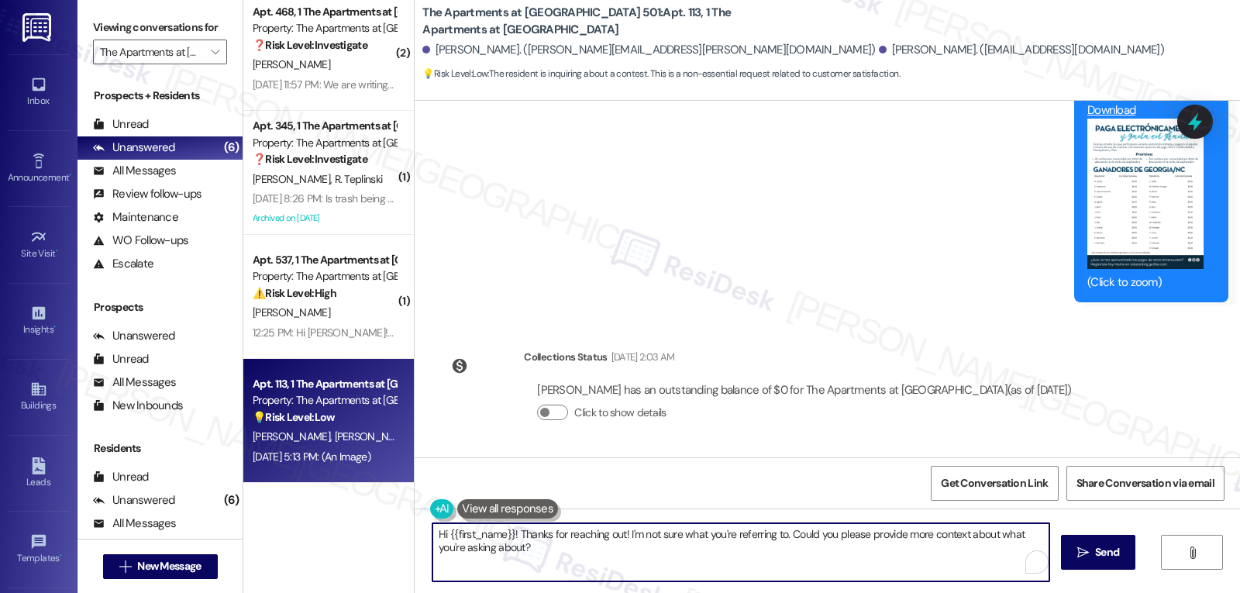
drag, startPoint x: 440, startPoint y: 533, endPoint x: 1237, endPoint y: 629, distance: 802.7
click at [1237, 592] on html "Inbox Go to Inbox Announcement • Send A Text Announcement Site Visit • Go to Si…" at bounding box center [620, 296] width 1240 height 593
type textarea "Hi [PERSON_NAME], please refer to the attached image for the list of winners. P…"
click at [1106, 558] on span "Send" at bounding box center [1100, 552] width 24 height 16
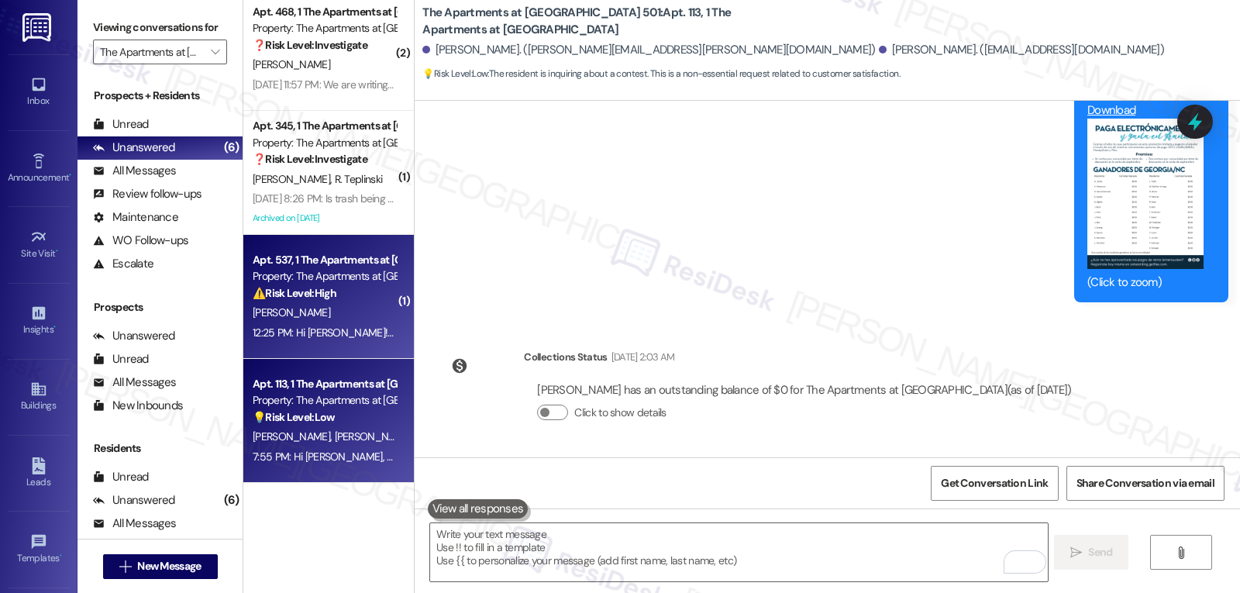
click at [321, 302] on div "Apt. 537, 1 The Apartments at [GEOGRAPHIC_DATA] 501 Property: The Apartments at…" at bounding box center [324, 276] width 147 height 53
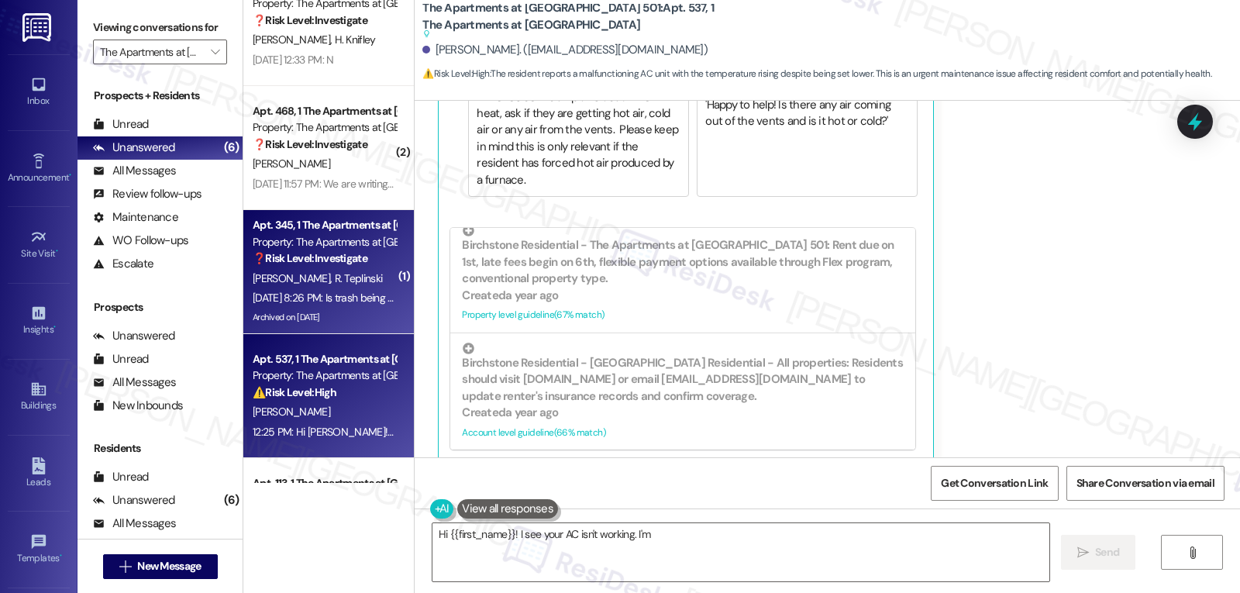
scroll to position [0, 0]
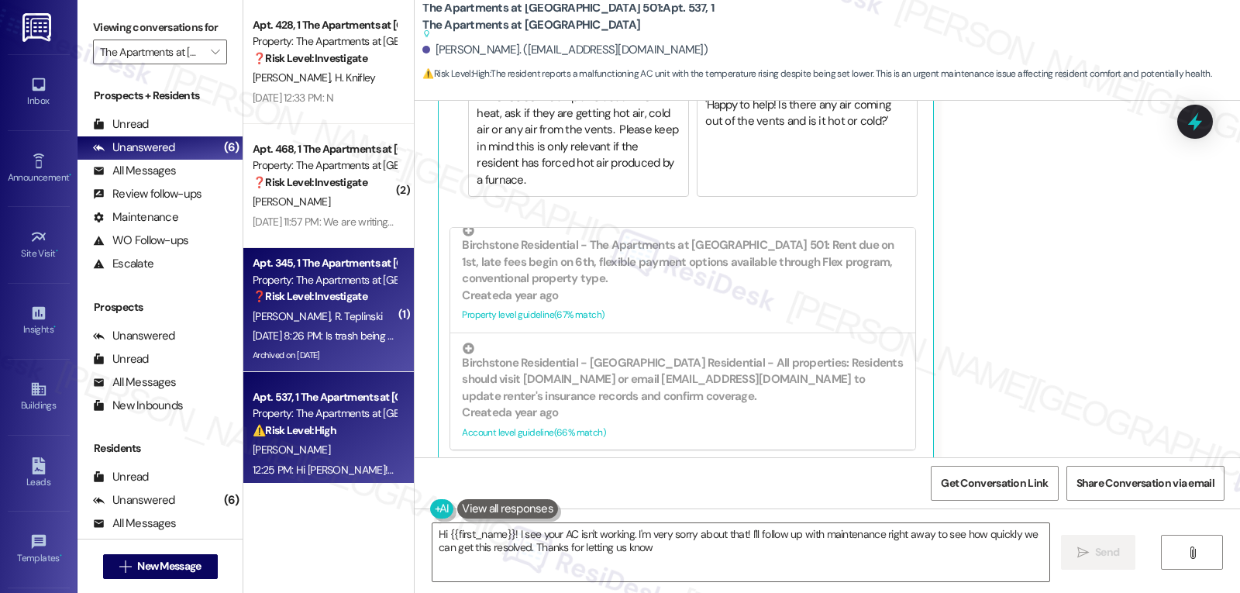
type textarea "Hi {{first_name}}! I see your AC isn't working. I'm very sorry about that! I'll…"
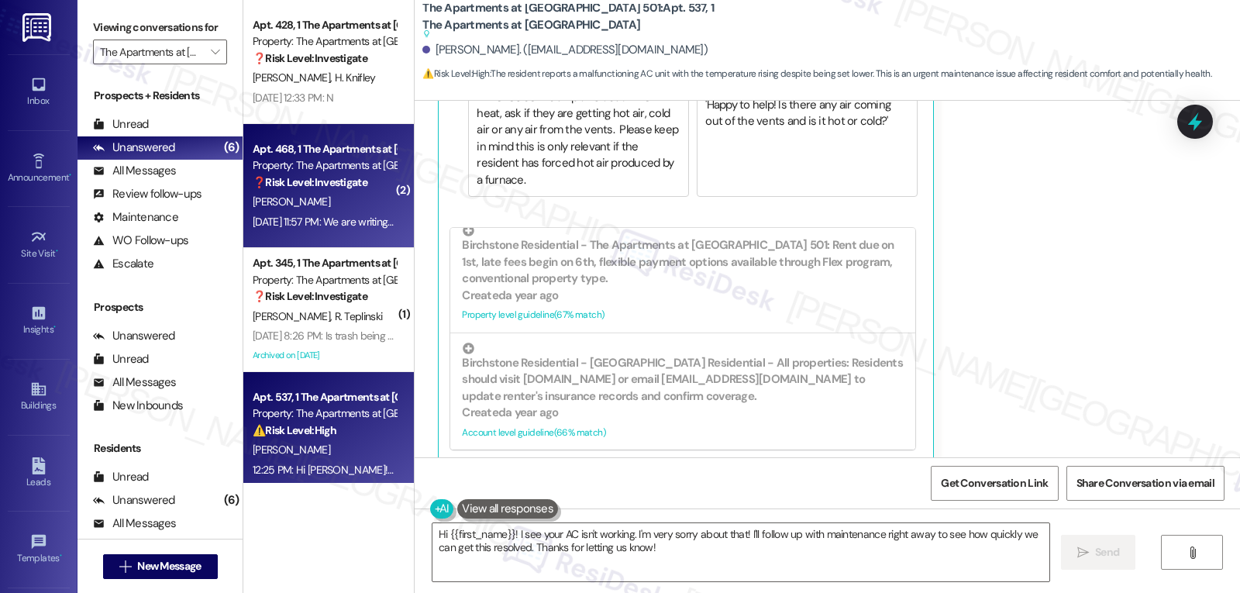
click at [329, 198] on div "[PERSON_NAME]" at bounding box center [324, 201] width 147 height 19
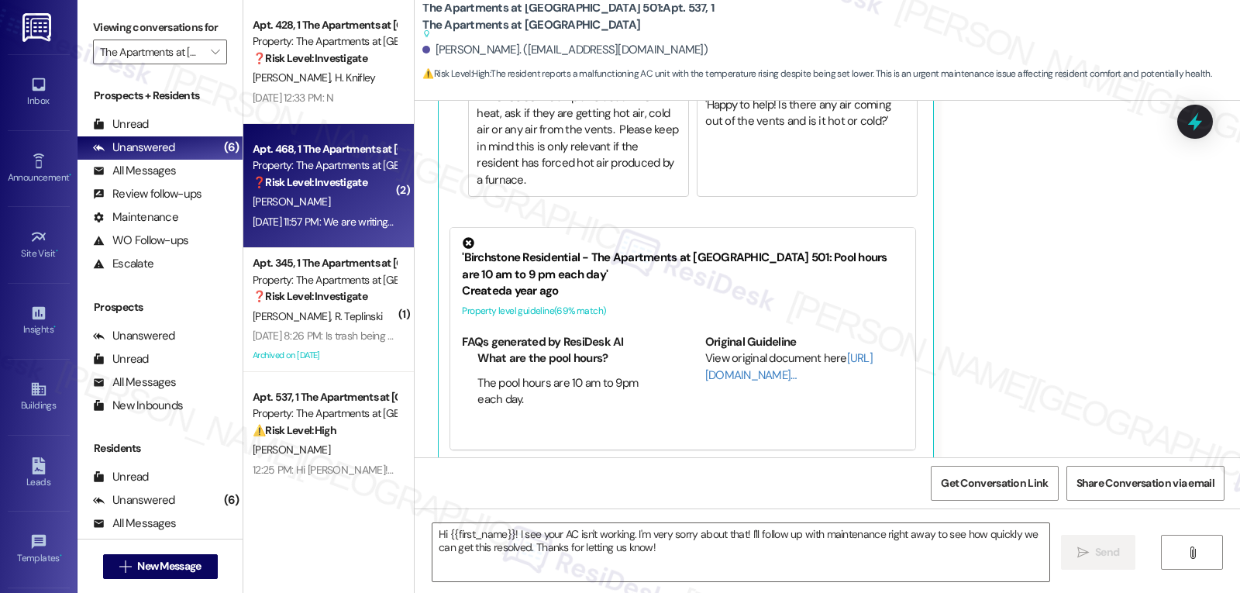
type textarea "Fetching suggested responses. Please feel free to read through the conversation…"
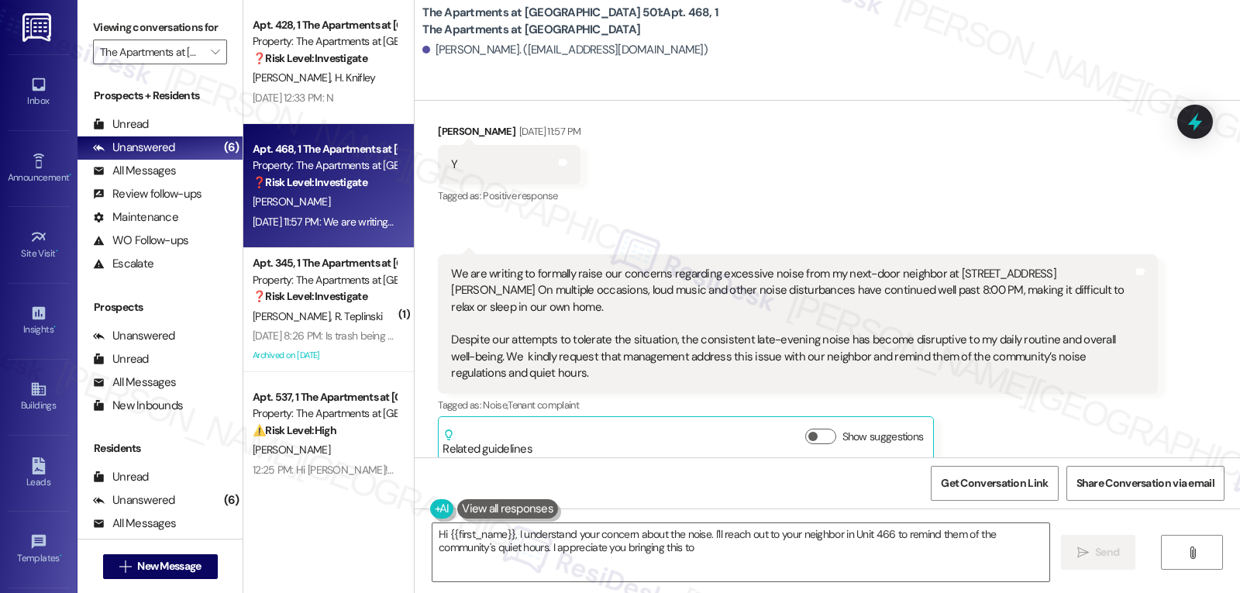
scroll to position [1644, 0]
type textarea "Hi {{first_name}}, I understand your concern about the noise. I'll reach out to…"
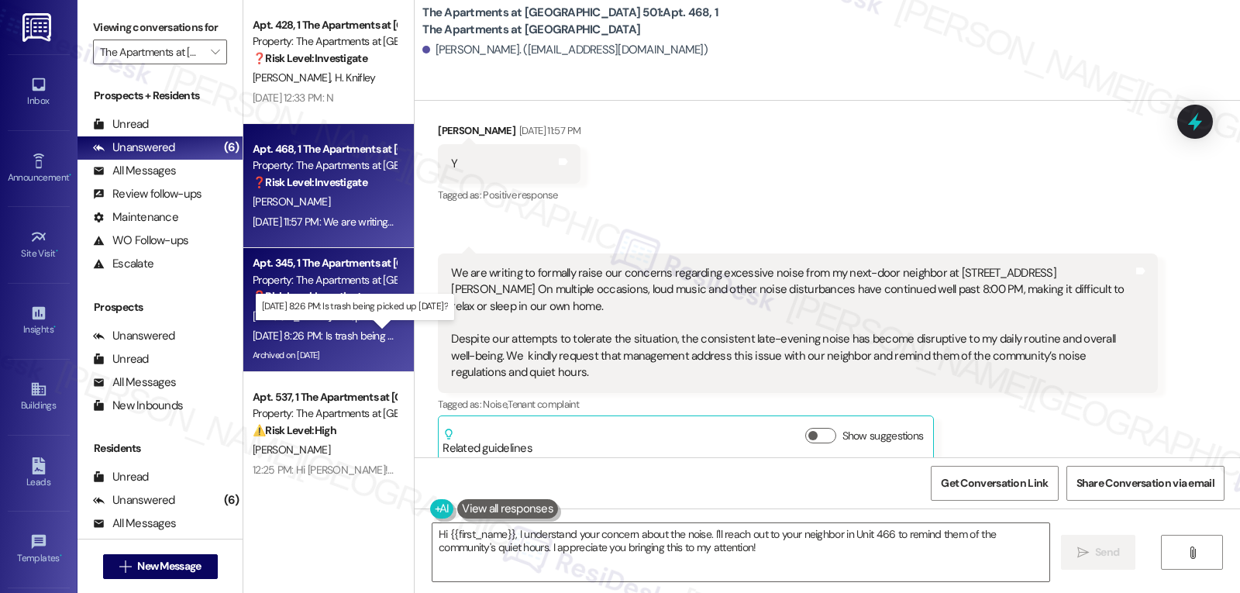
click at [323, 329] on div "[DATE] 8:26 PM: Is trash being picked up [DATE]? [DATE] 8:26 PM: Is trash being…" at bounding box center [361, 336] width 216 height 14
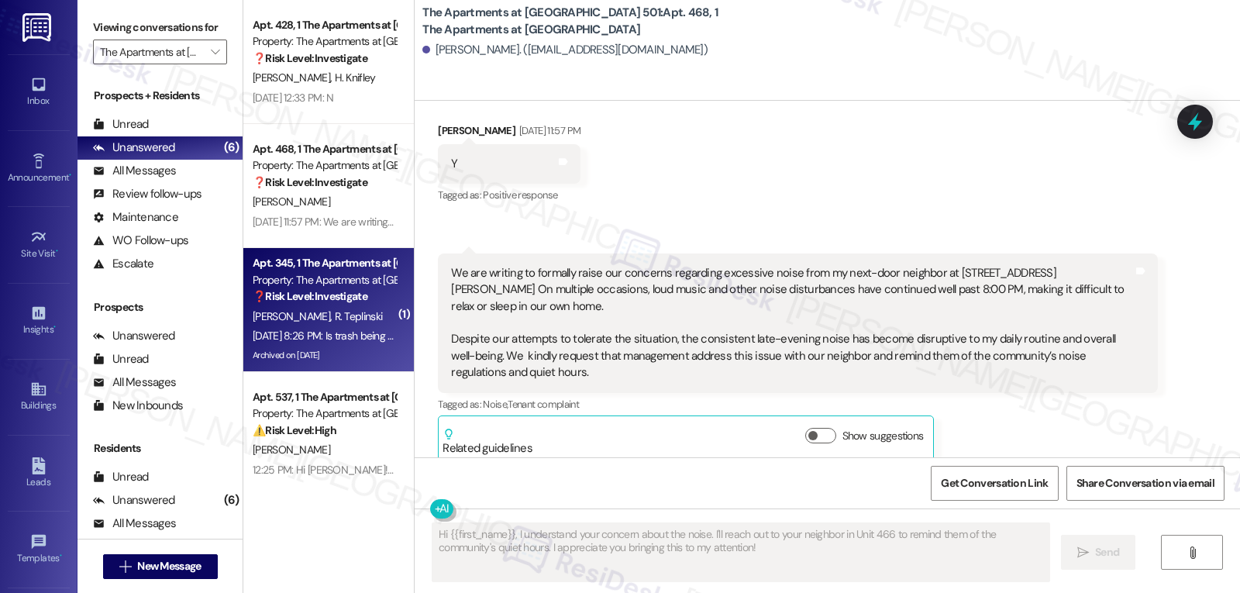
type textarea "Fetching suggested responses. Please feel free to read through the conversation…"
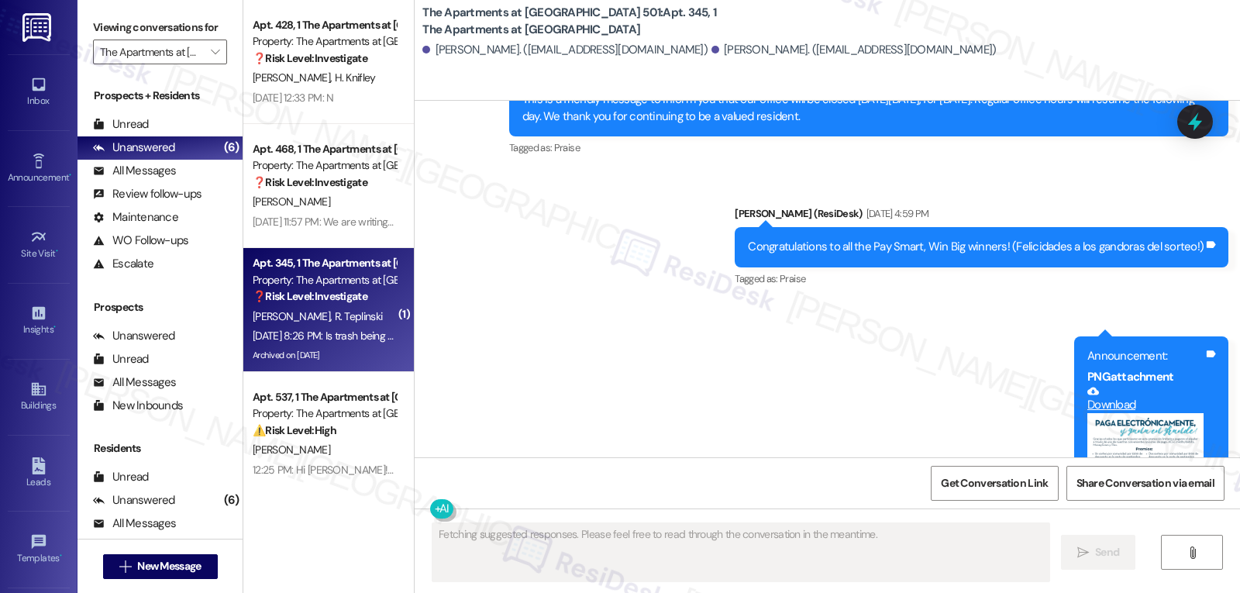
scroll to position [24557, 0]
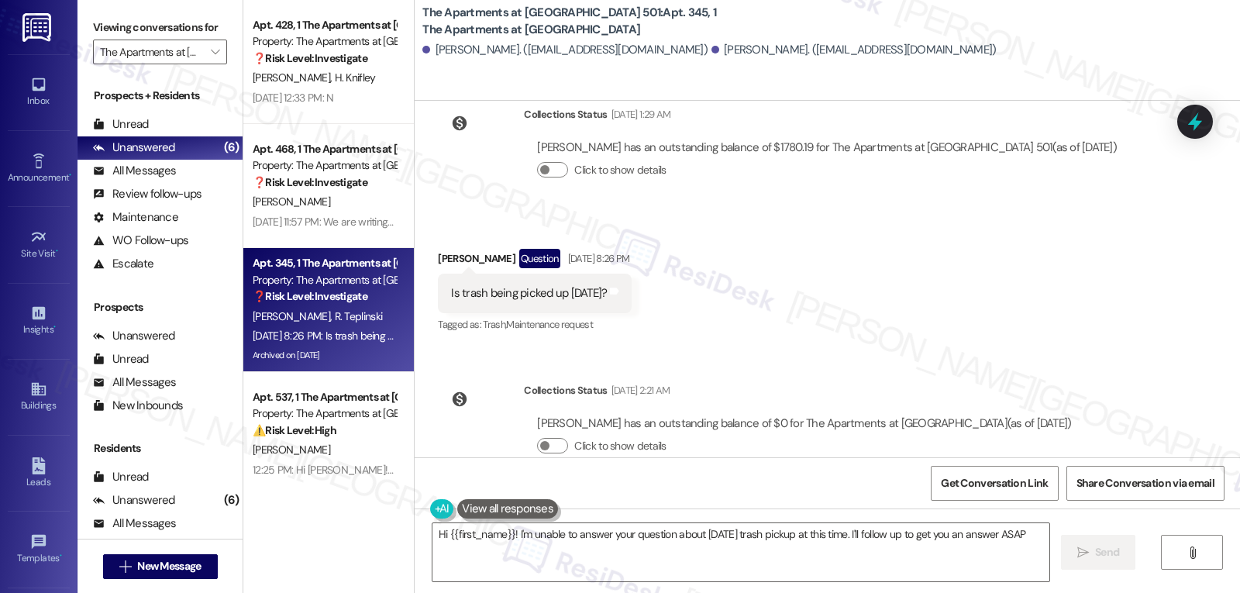
type textarea "Hi {{first_name}}! I'm unable to answer your question about [DATE] trash pickup…"
click at [913, 250] on div "Received via SMS [PERSON_NAME] Question [DATE] 8:26 PM Is trash being picked up…" at bounding box center [828, 281] width 826 height 134
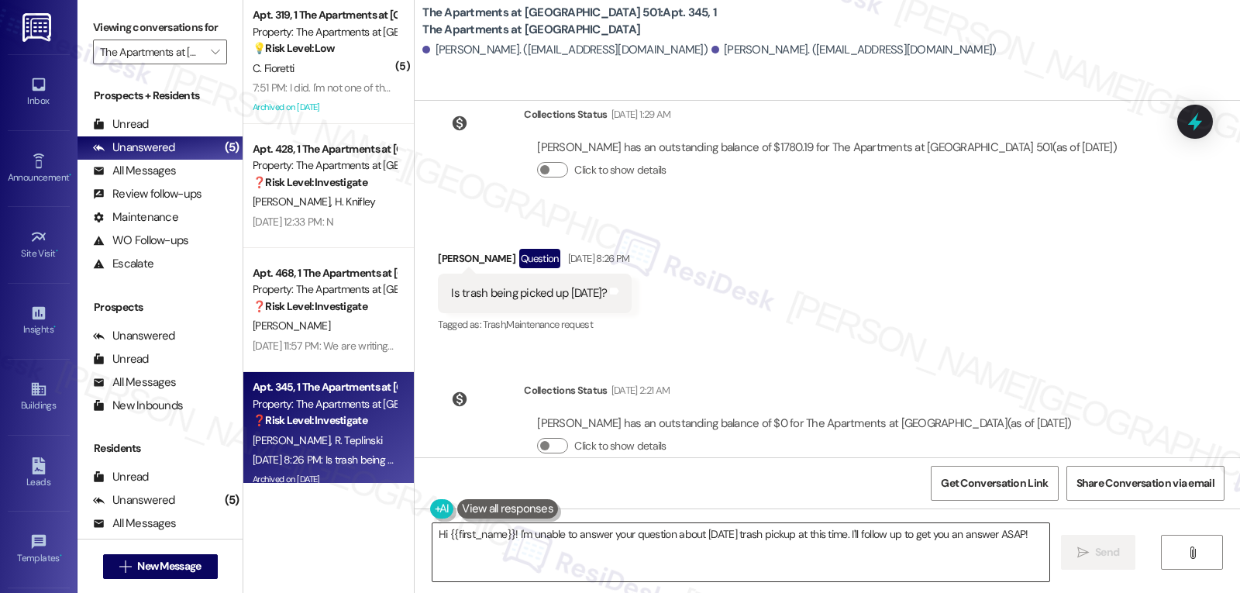
click at [881, 536] on textarea "Hi {{first_name}}! I'm unable to answer your question about [DATE] trash pickup…" at bounding box center [741, 552] width 617 height 58
